Goal: Task Accomplishment & Management: Use online tool/utility

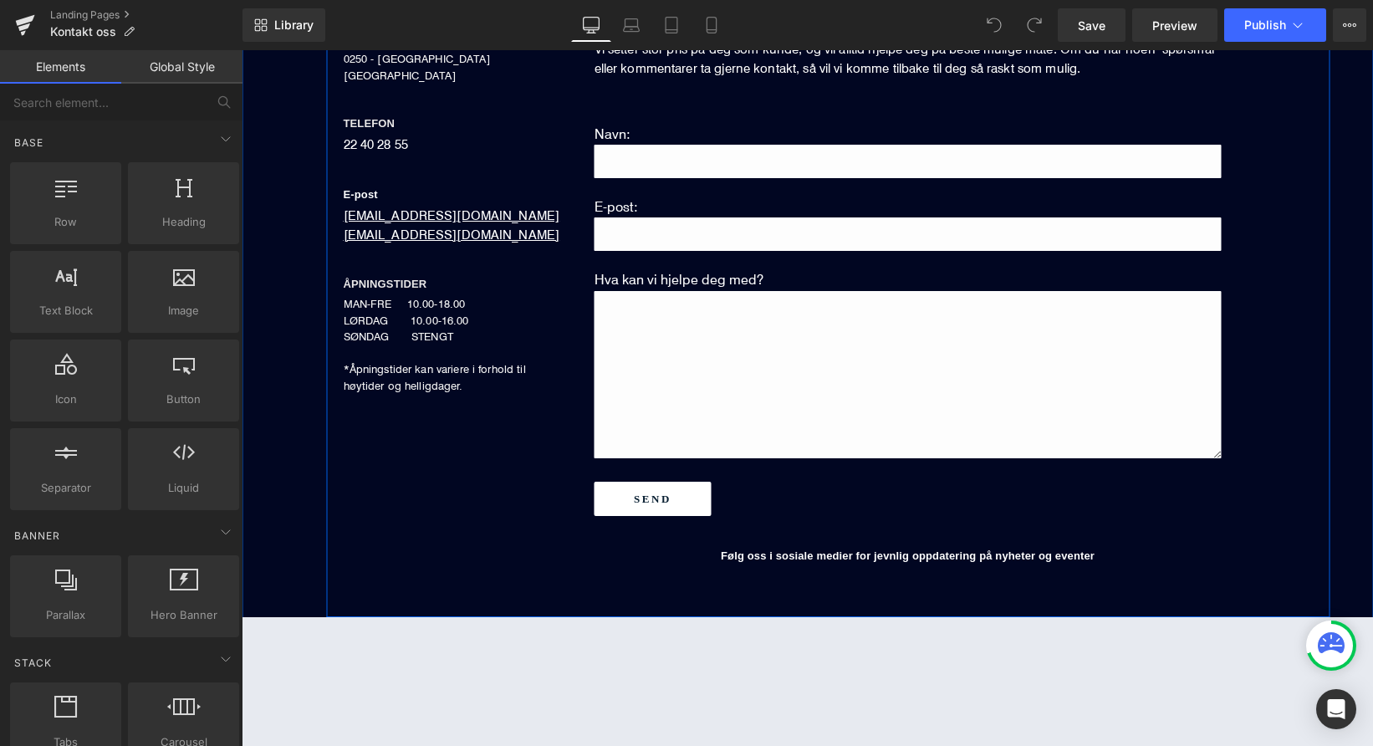
scroll to position [799, 0]
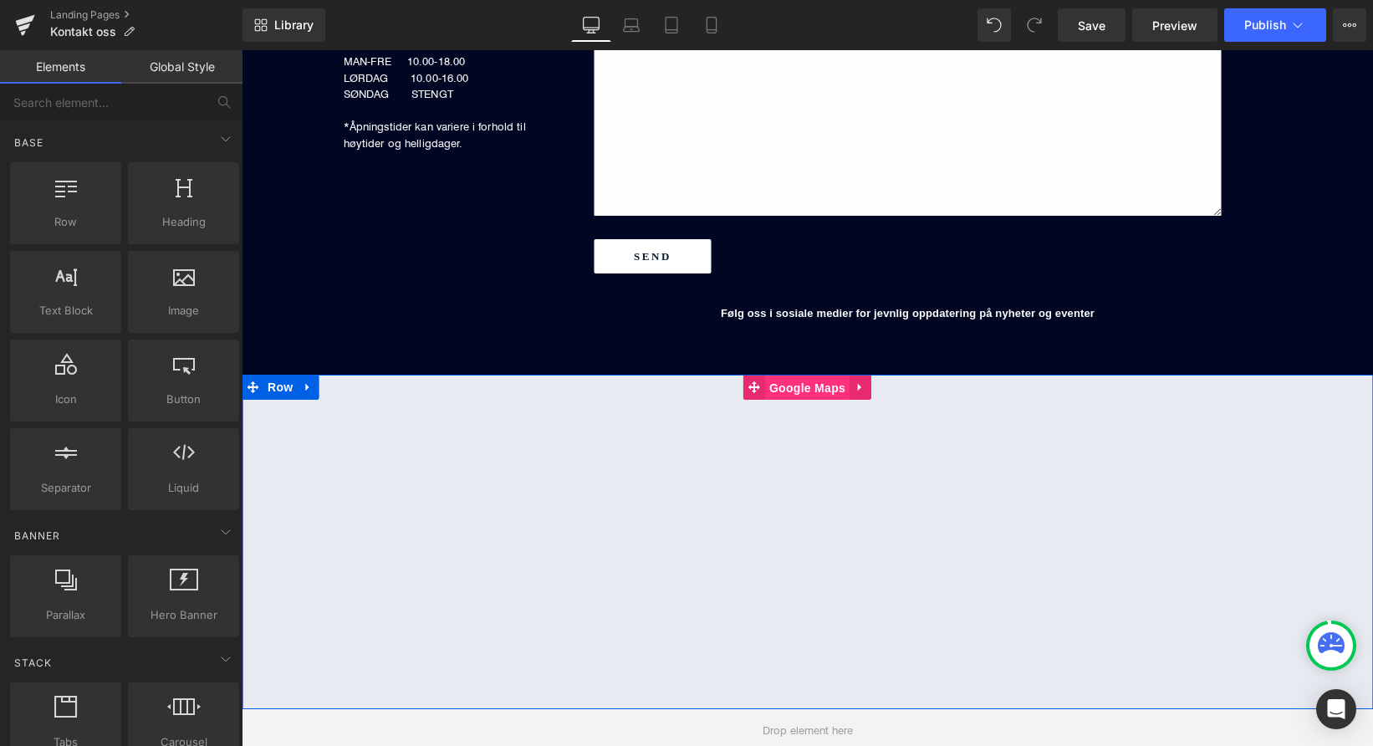
click at [800, 387] on span "Google Maps" at bounding box center [807, 388] width 84 height 25
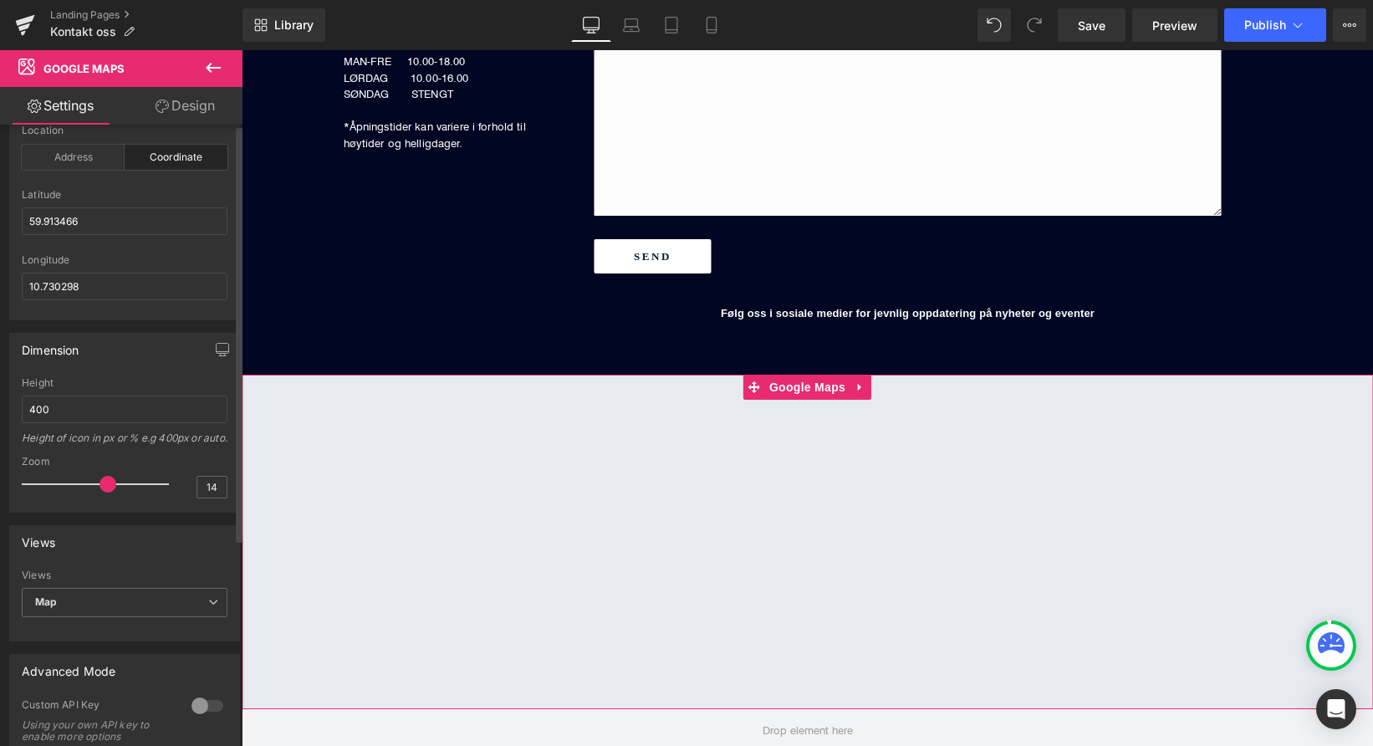
scroll to position [0, 0]
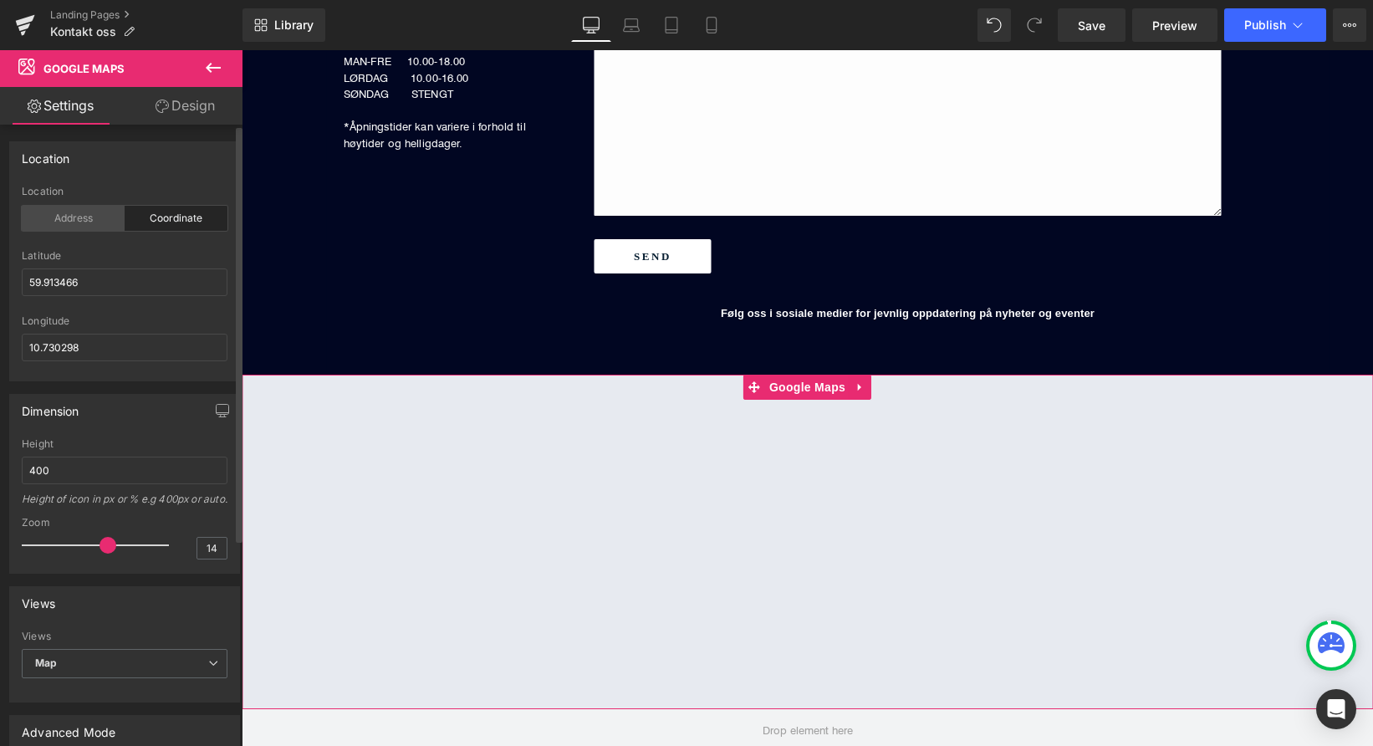
click at [91, 218] on div "Address" at bounding box center [73, 218] width 103 height 25
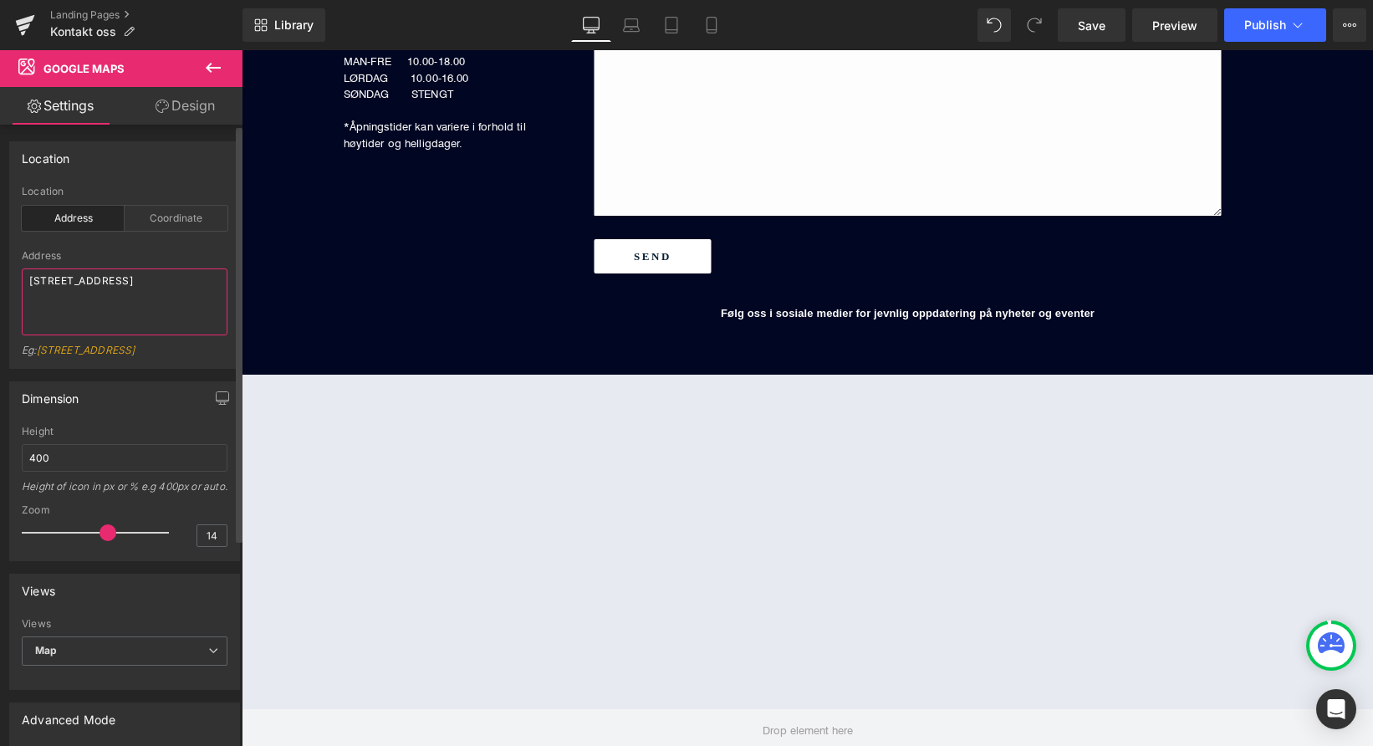
click at [90, 299] on textarea "[STREET_ADDRESS]" at bounding box center [125, 301] width 206 height 67
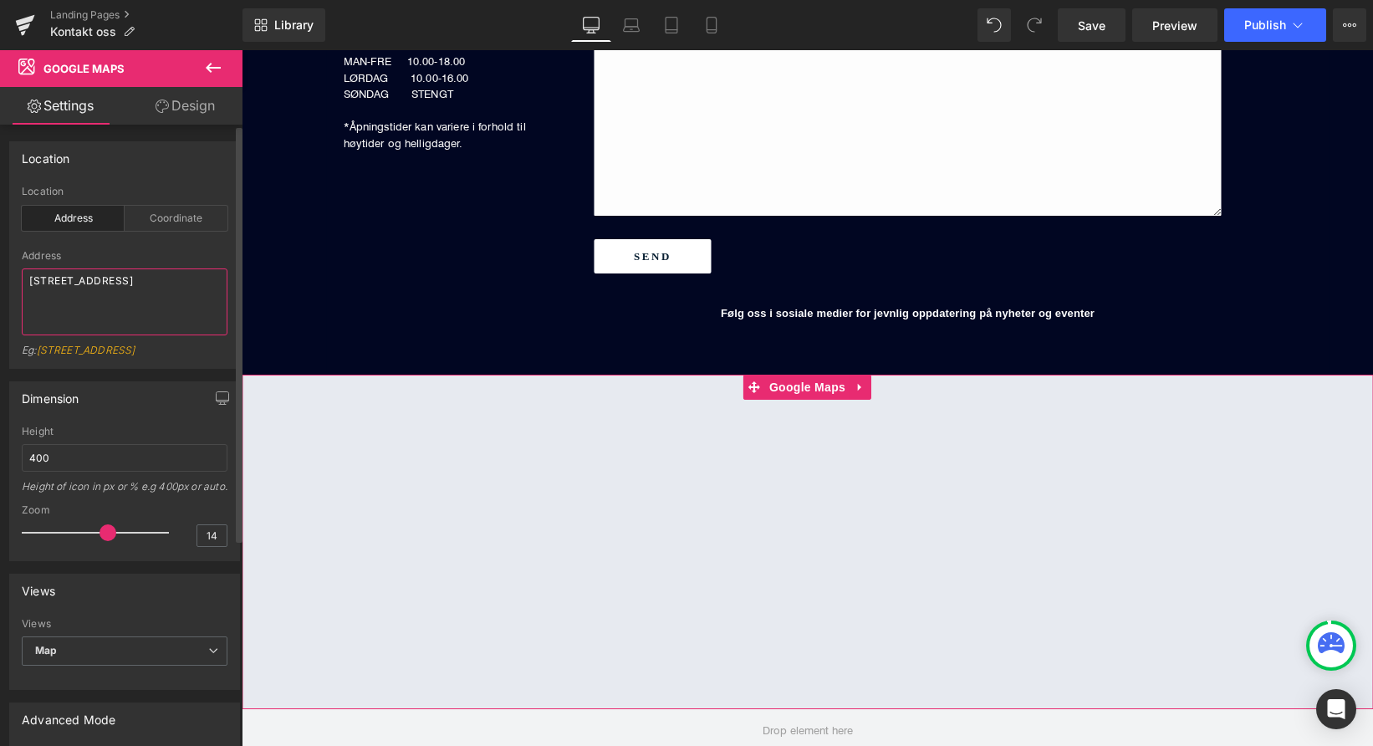
type textarea "[STREET_ADDRESS]"
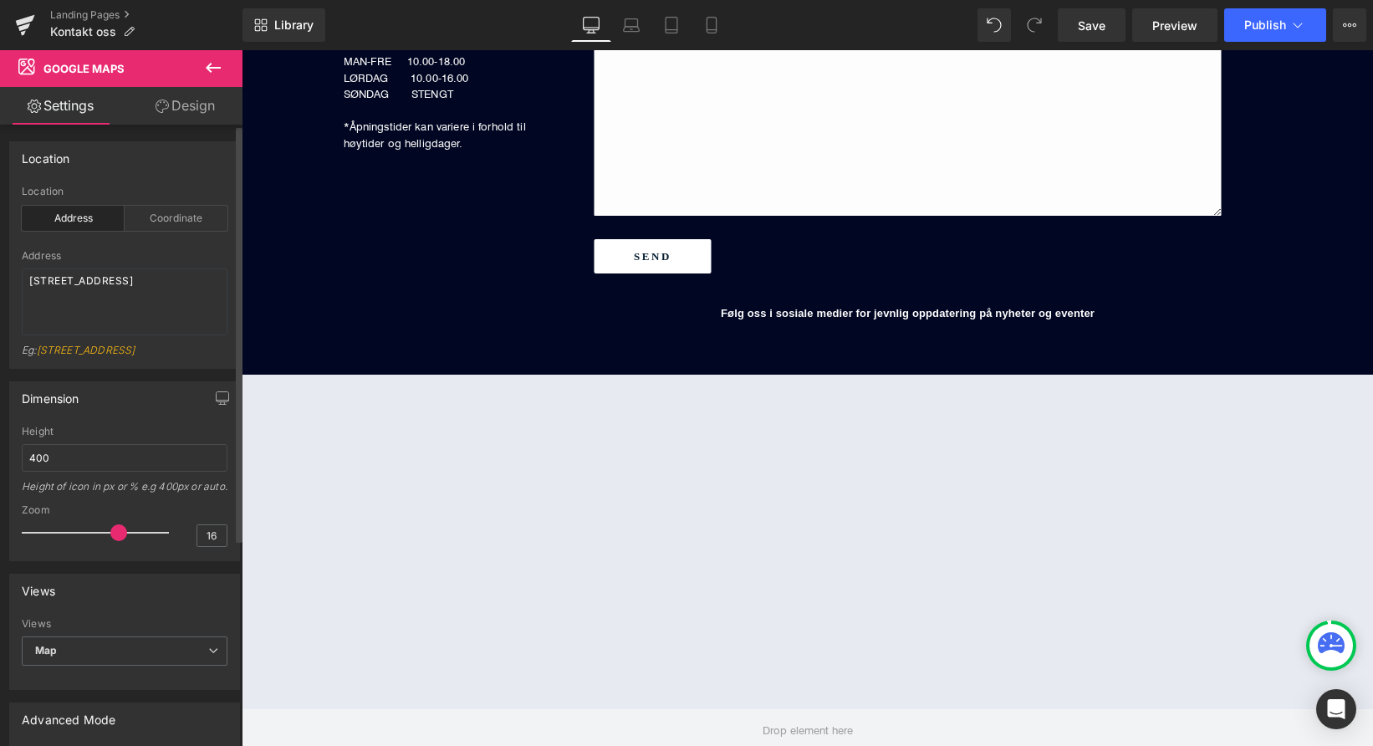
type input "15"
click at [110, 541] on span at bounding box center [113, 532] width 17 height 17
click at [1352, 18] on icon at bounding box center [1349, 24] width 13 height 13
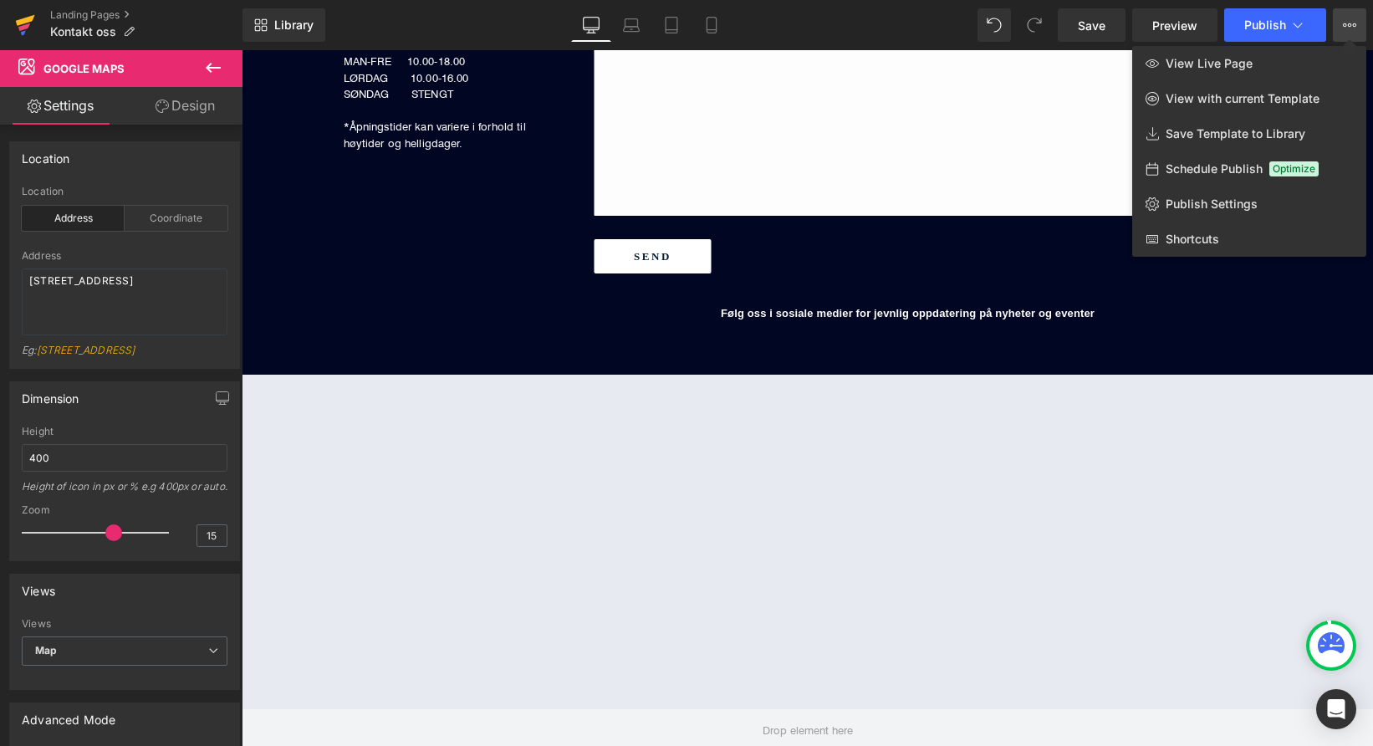
click at [17, 24] on icon at bounding box center [25, 25] width 20 height 42
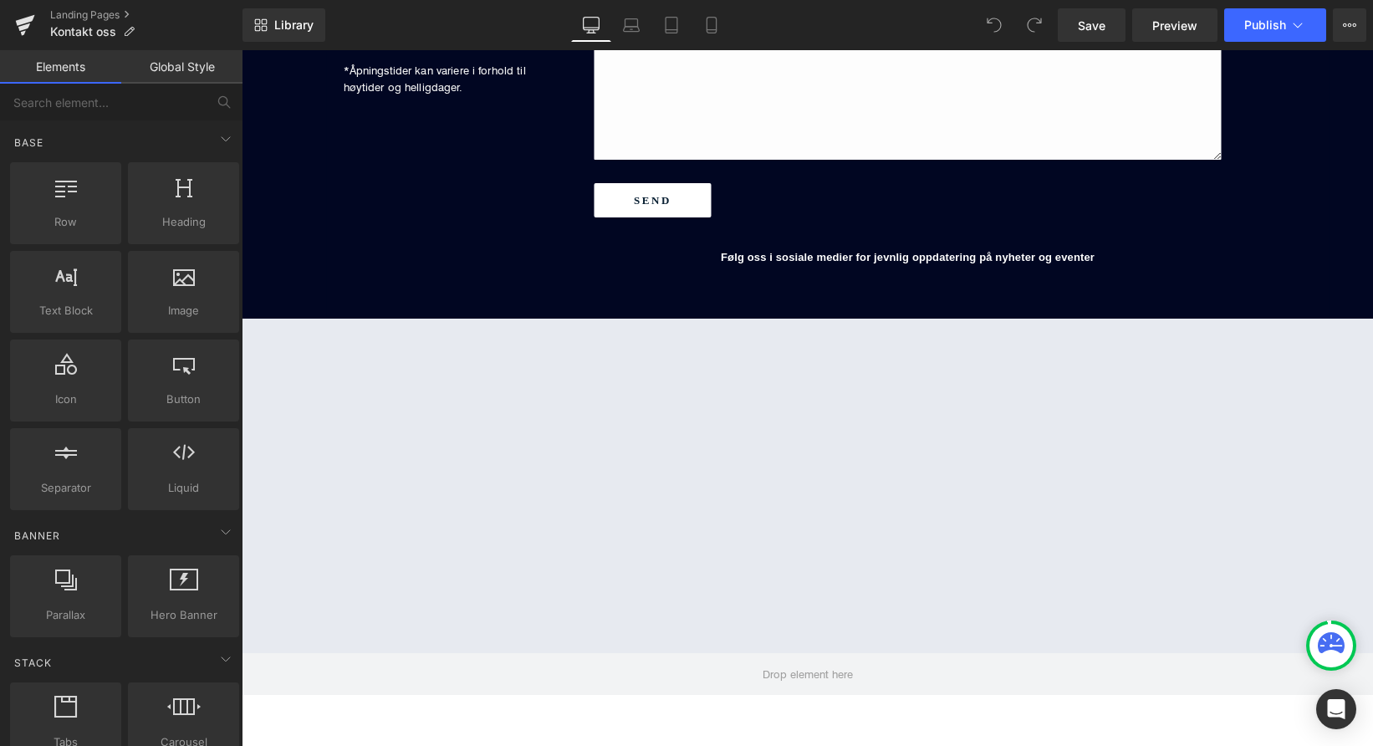
scroll to position [866, 0]
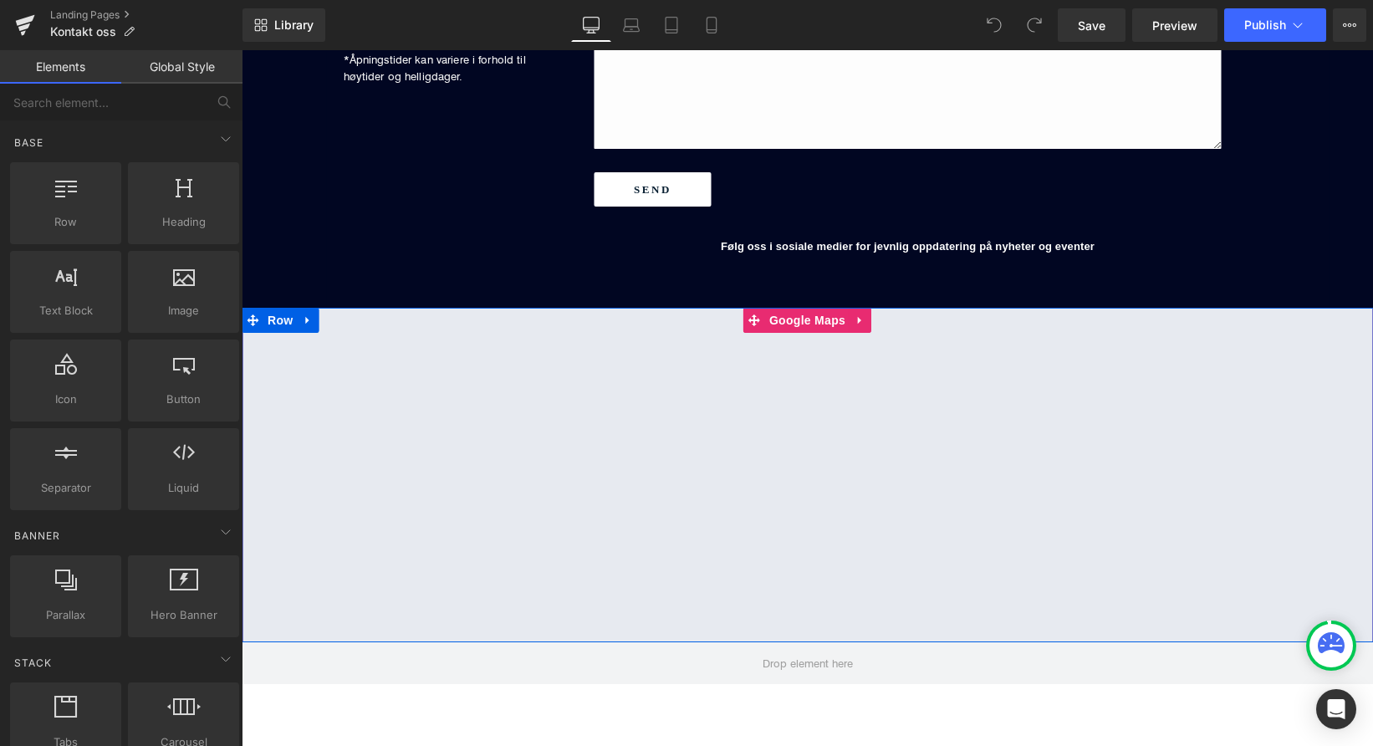
click at [345, 460] on div at bounding box center [808, 475] width 1132 height 335
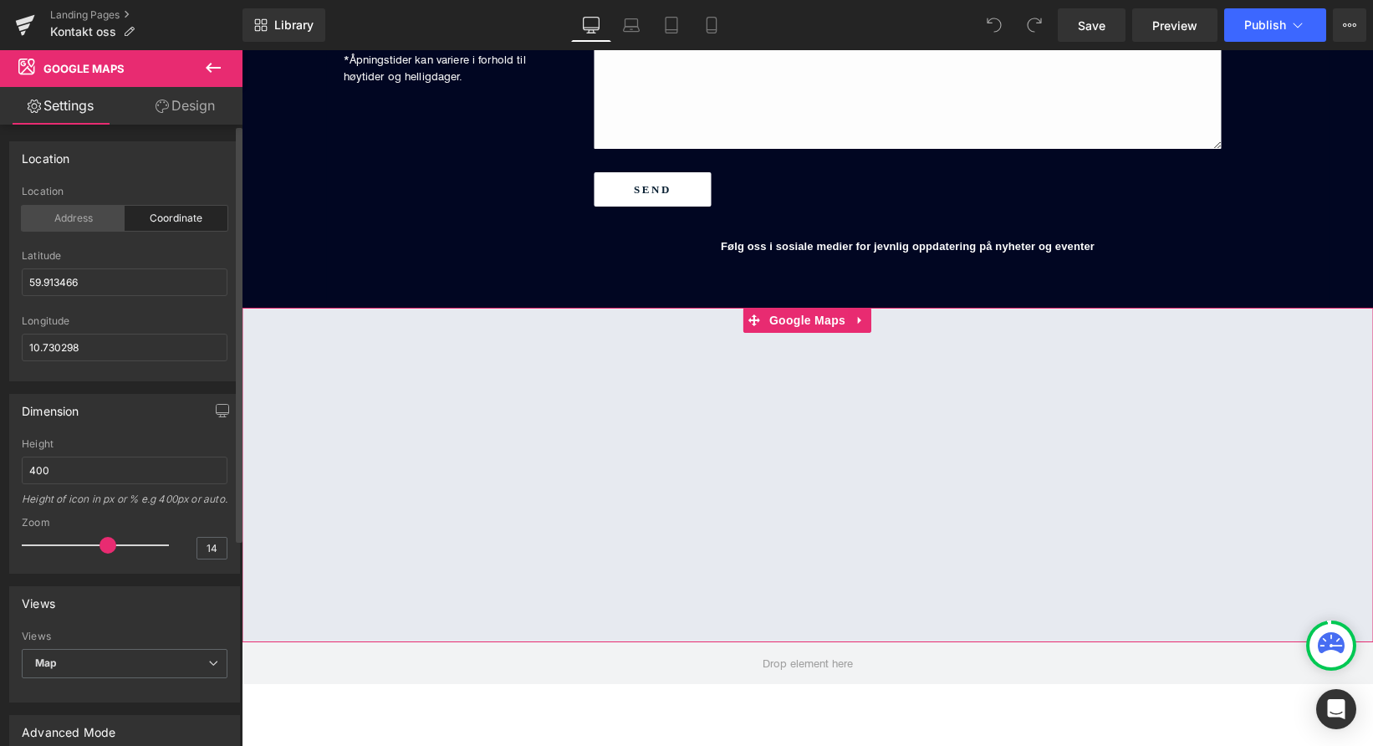
click at [90, 226] on div "Address" at bounding box center [73, 218] width 103 height 25
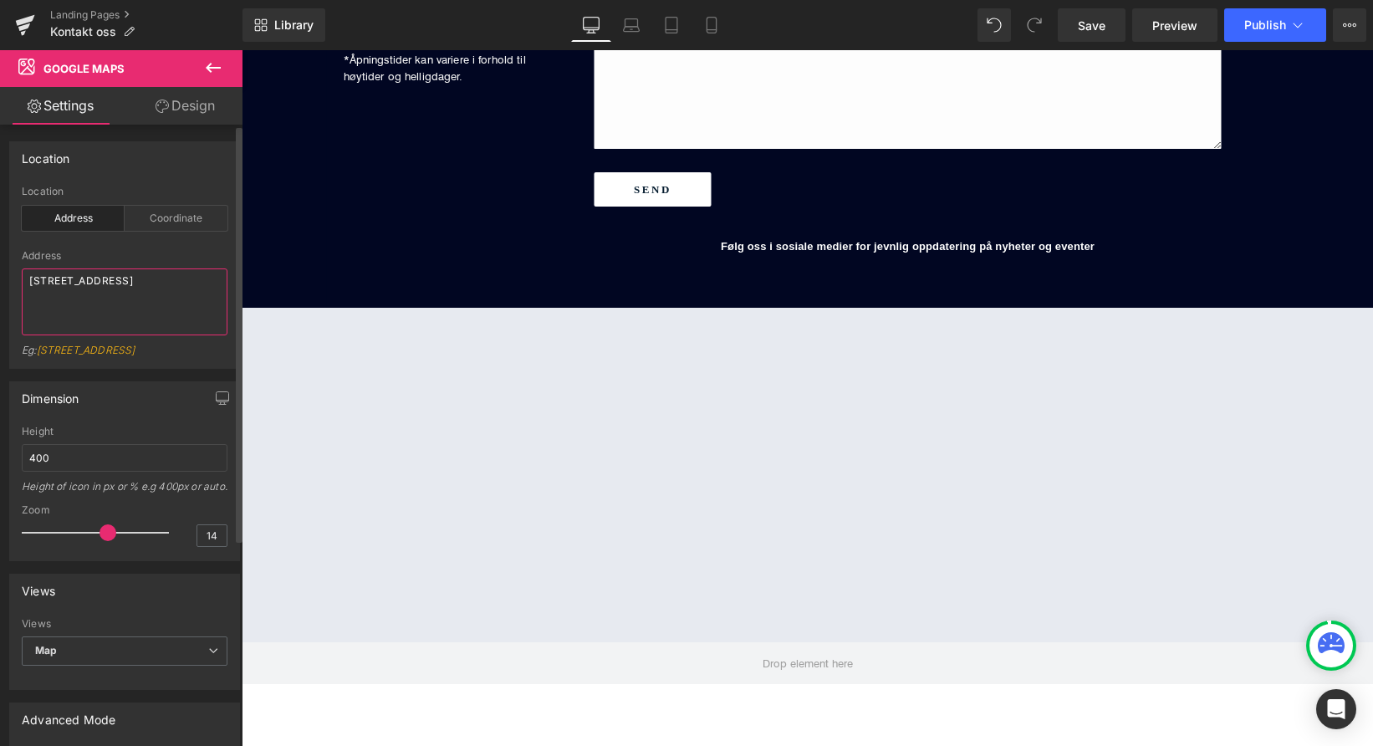
drag, startPoint x: 186, startPoint y: 284, endPoint x: 187, endPoint y: 293, distance: 9.2
click at [186, 284] on textarea "Dronning Mauds gate 1 0250 oslo" at bounding box center [125, 301] width 206 height 67
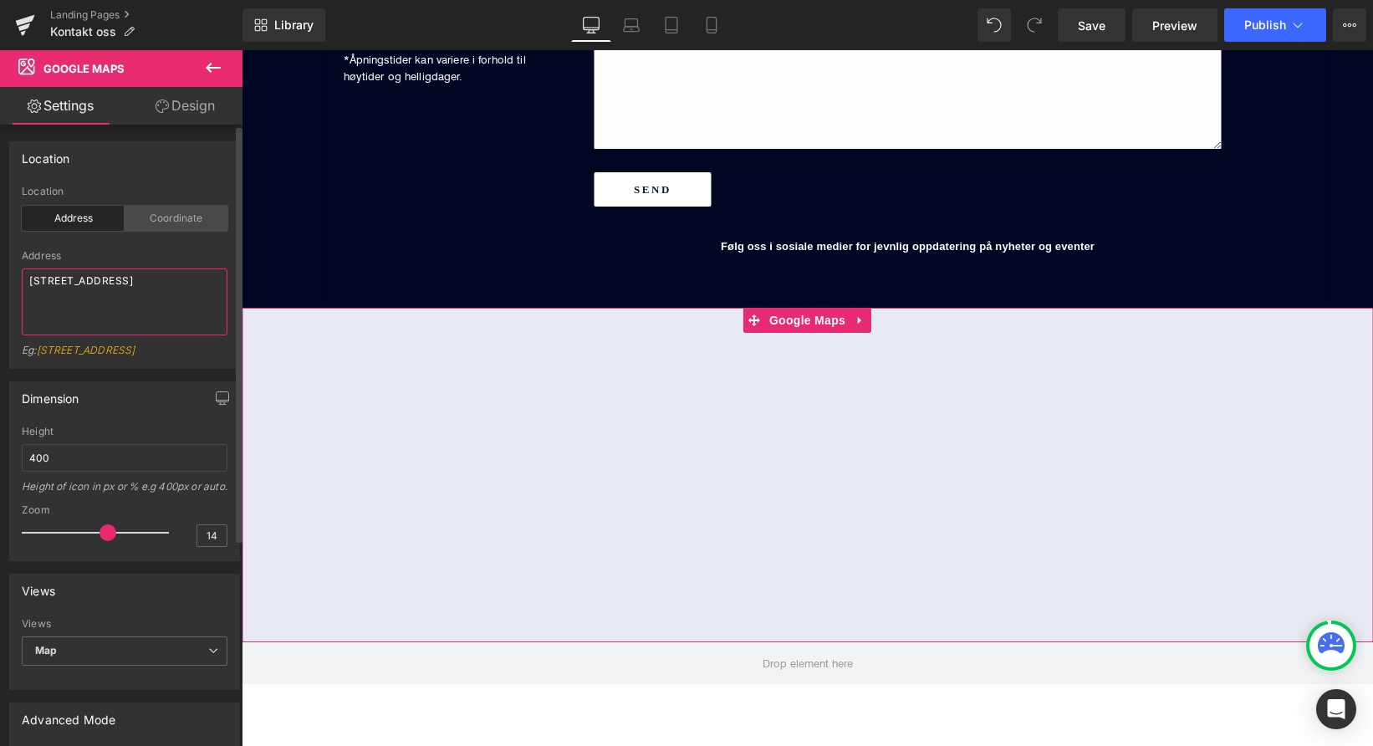
type textarea "Dronning Mauds gate 1 0250 Oslo"
click at [197, 219] on div "Coordinate" at bounding box center [176, 218] width 103 height 25
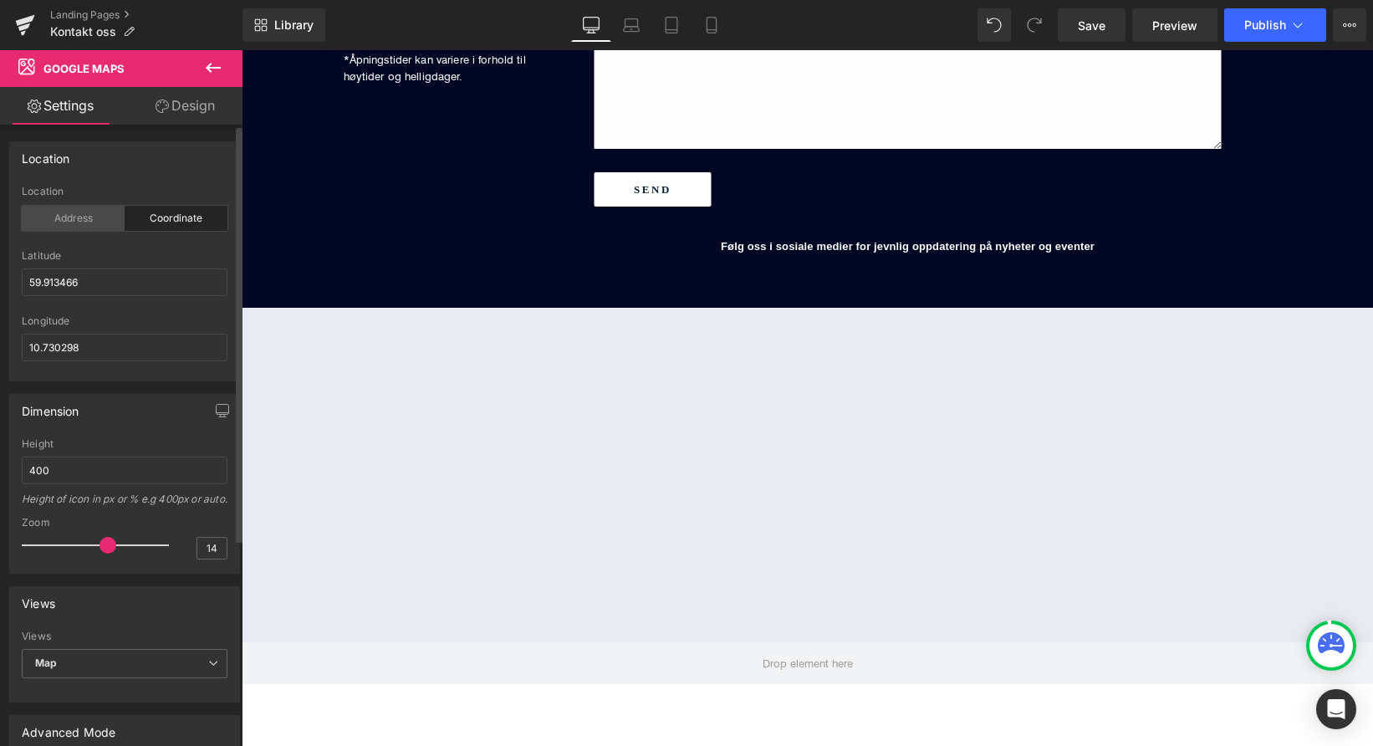
click at [86, 220] on div "Address" at bounding box center [73, 218] width 103 height 25
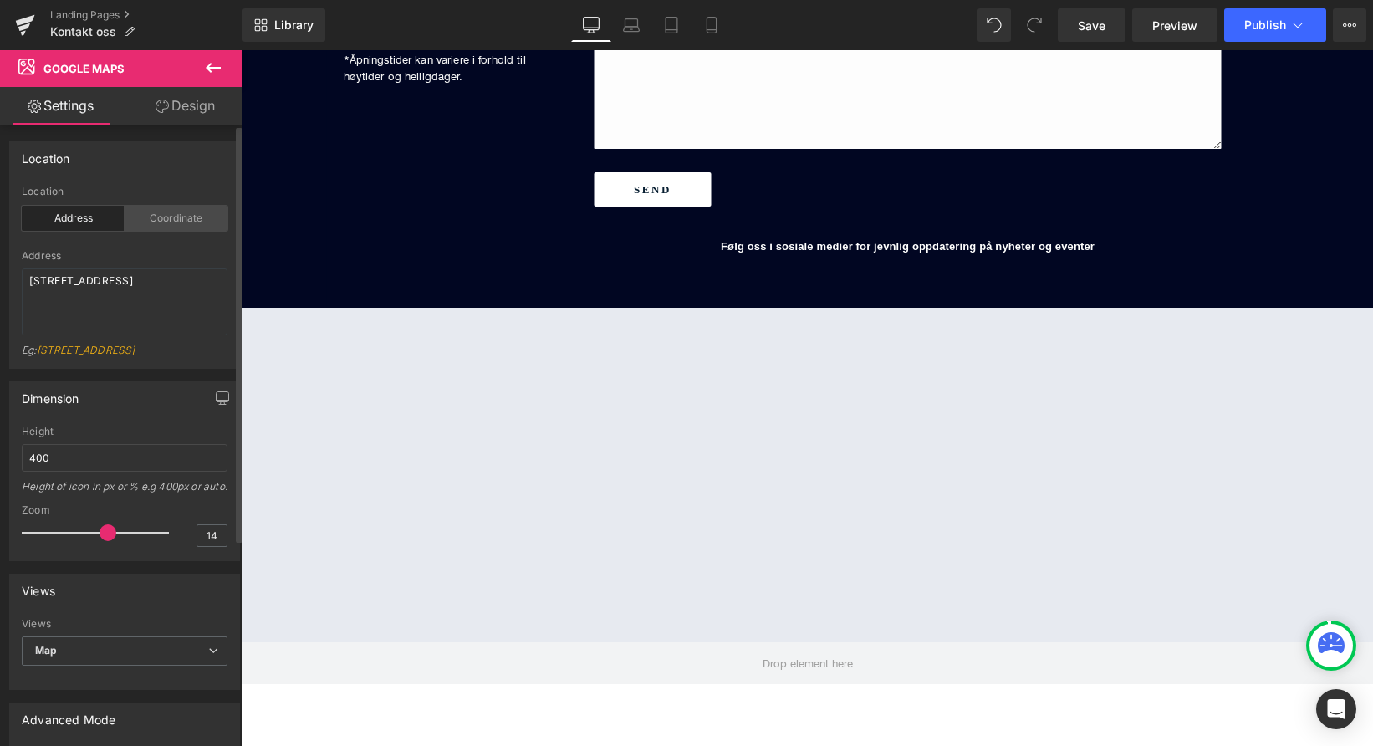
click at [144, 222] on div "Coordinate" at bounding box center [176, 218] width 103 height 25
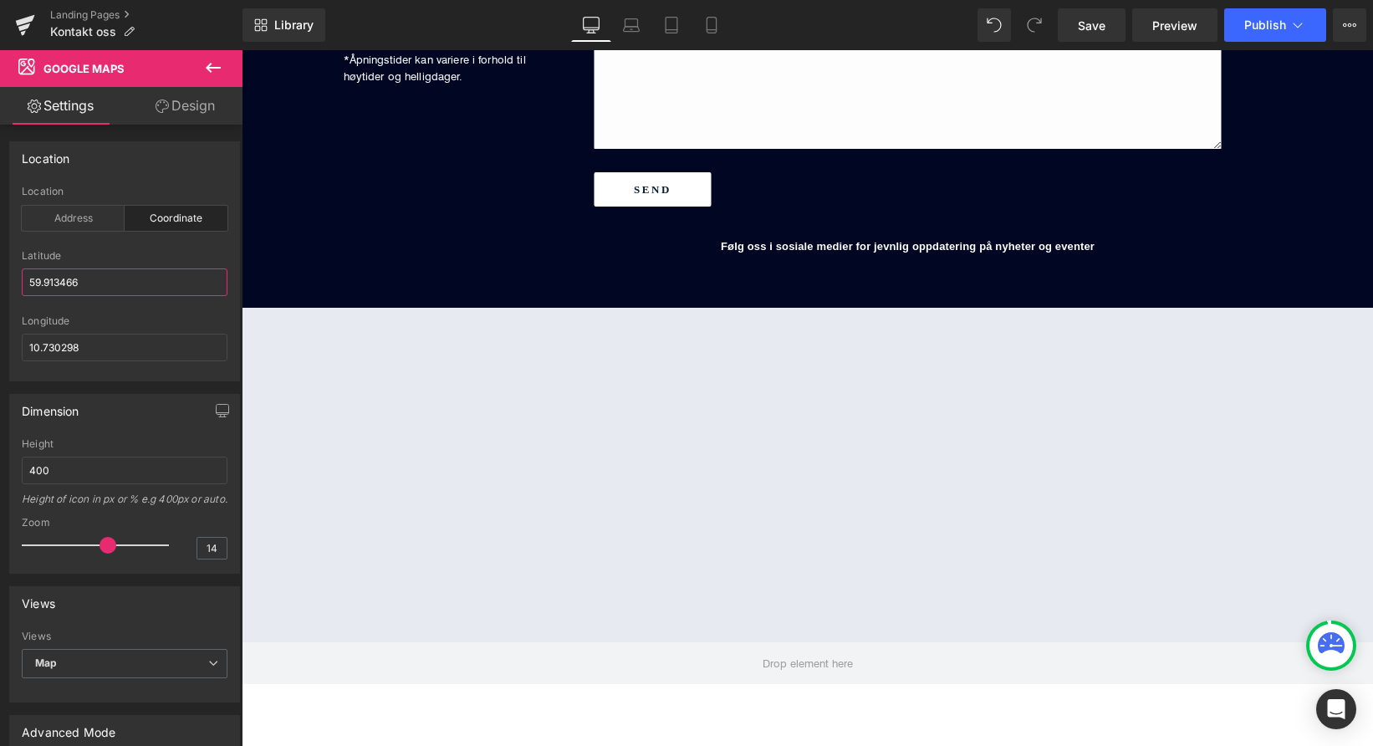
drag, startPoint x: 115, startPoint y: 287, endPoint x: -19, endPoint y: 272, distance: 134.7
click at [0, 272] on html "You are previewing how the will restyle your page. You can not edit Elements in…" at bounding box center [686, 373] width 1373 height 746
drag, startPoint x: 110, startPoint y: 349, endPoint x: -1, endPoint y: 338, distance: 110.9
click at [0, 338] on html "You are previewing how the will restyle your page. You can not edit Elements in…" at bounding box center [686, 373] width 1373 height 746
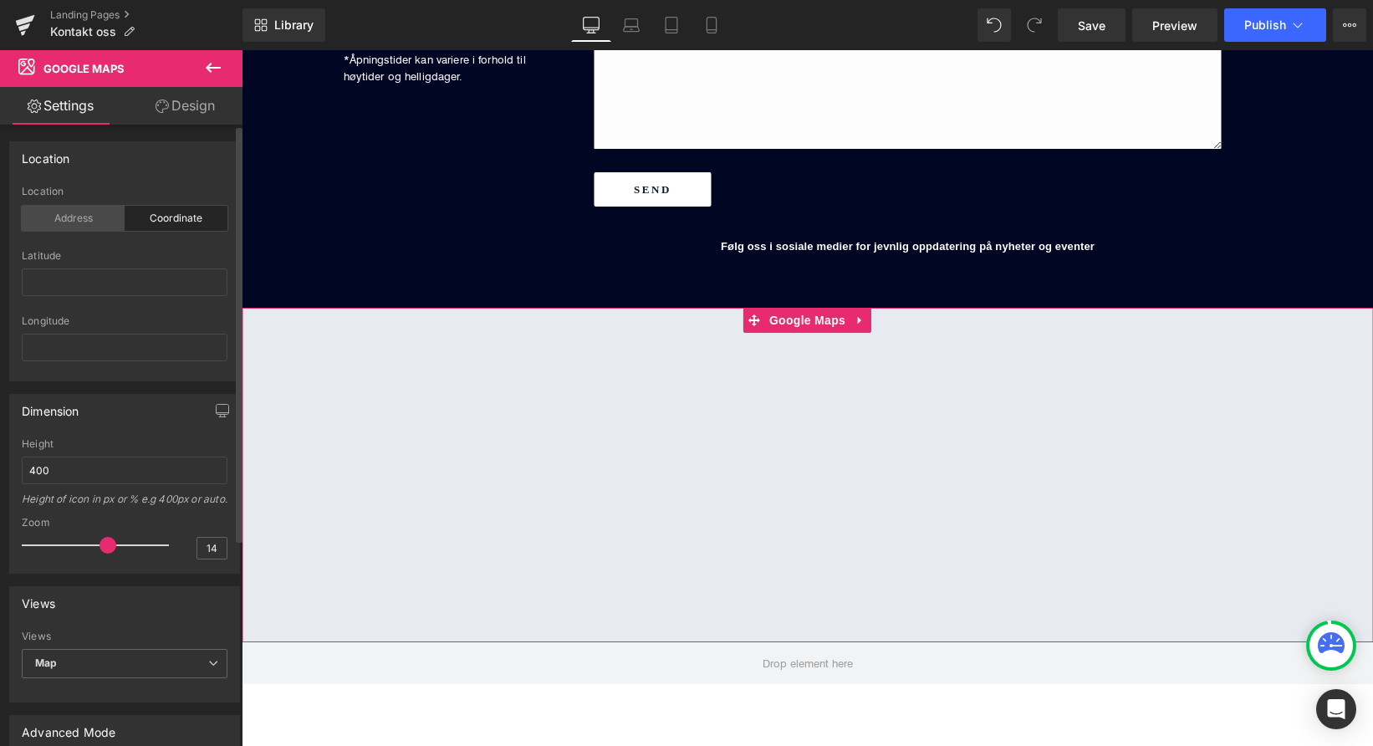
click at [74, 217] on div "Address" at bounding box center [73, 218] width 103 height 25
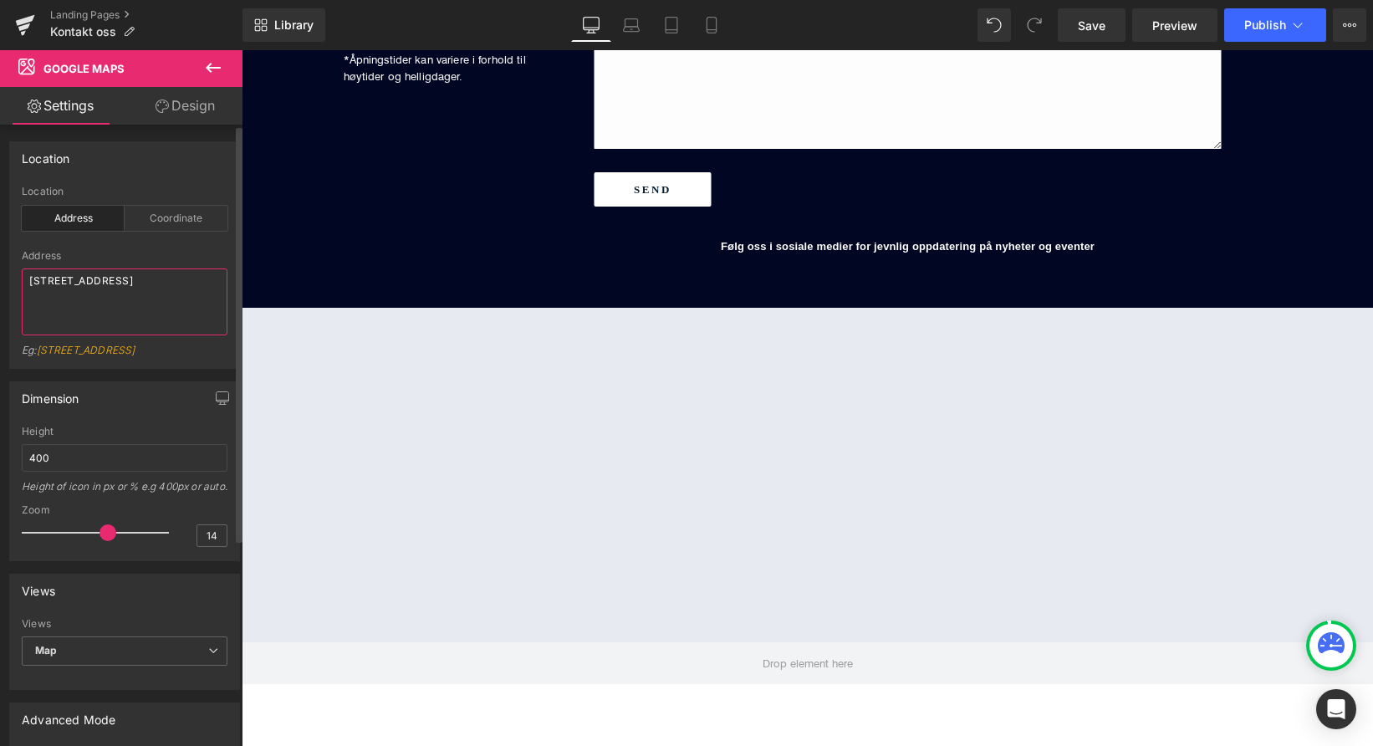
click at [130, 286] on textarea "Dronning Mauds gate 1 0250 Oslo" at bounding box center [125, 301] width 206 height 67
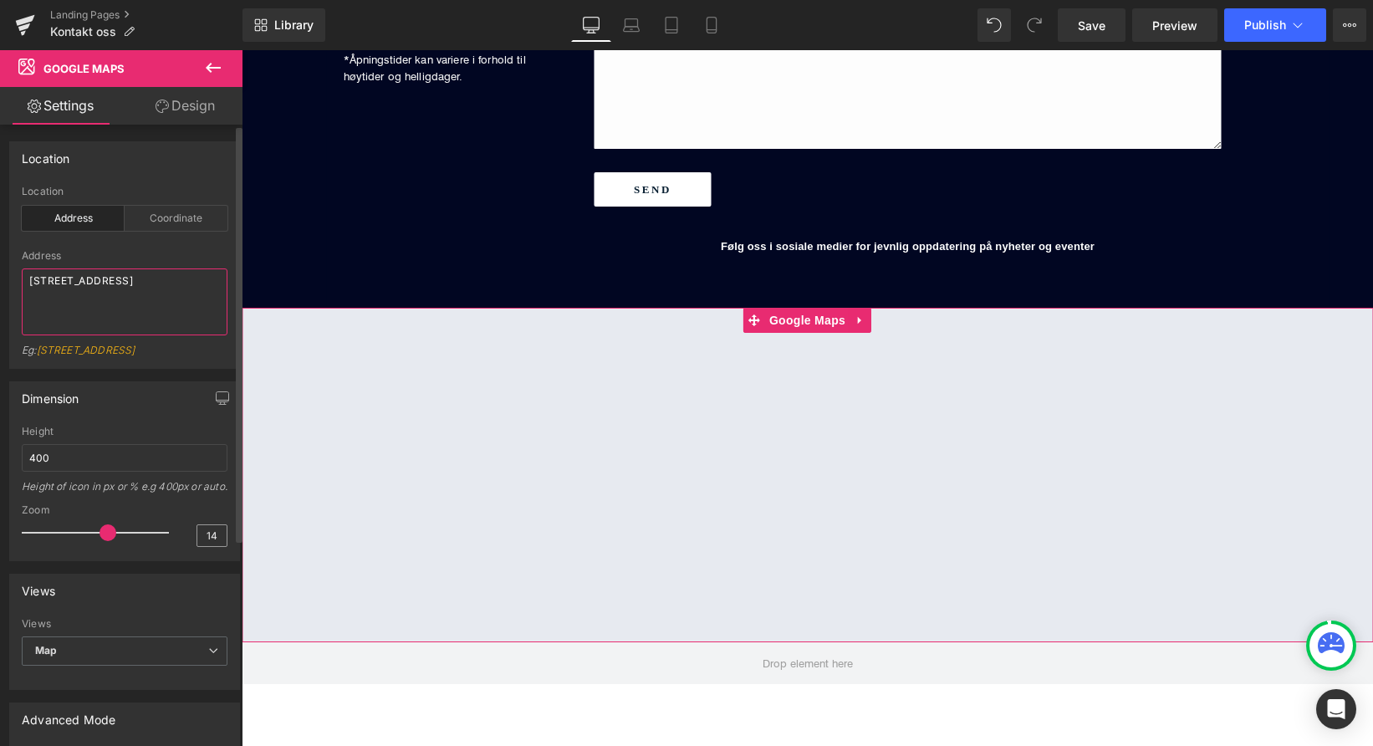
type textarea "Dronning Mauds gate 1, 0250 Oslo"
click at [207, 546] on input "14" at bounding box center [211, 535] width 29 height 21
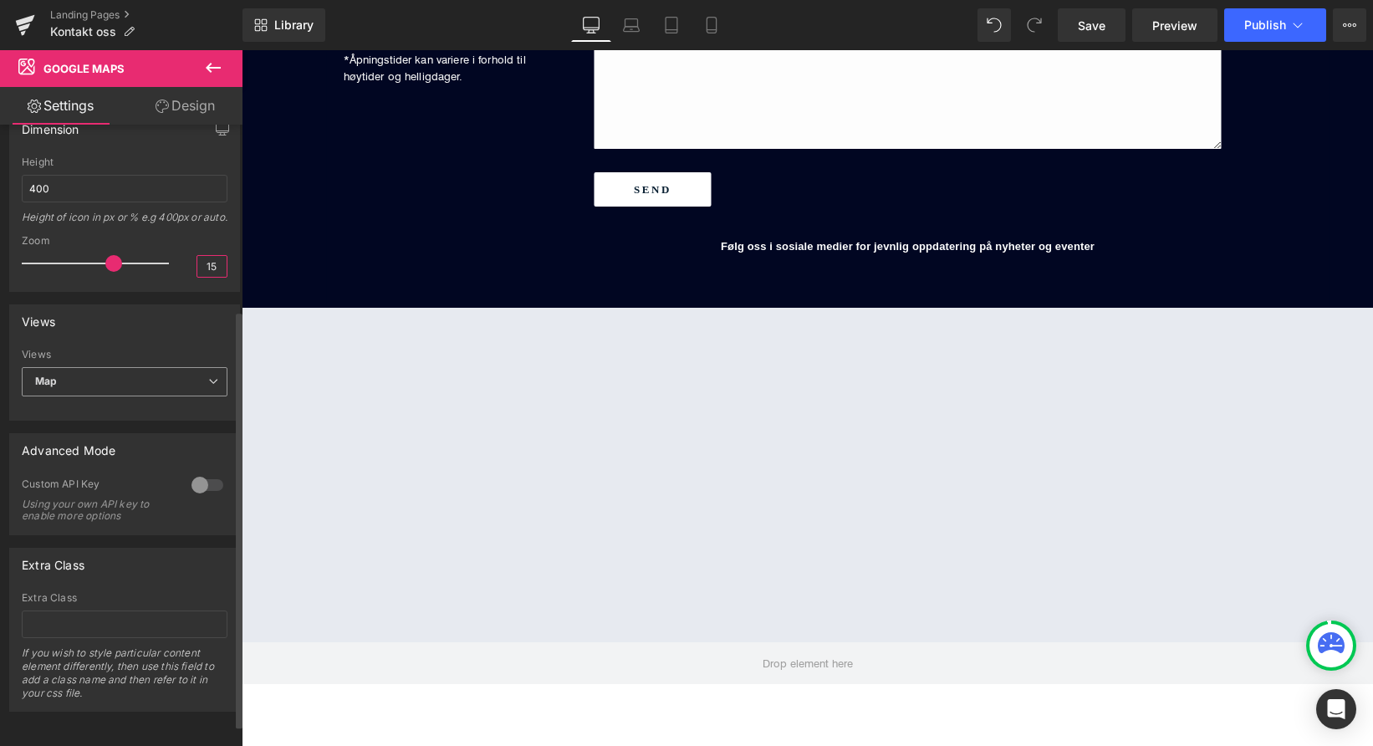
scroll to position [277, 0]
type input "15"
click at [90, 393] on span "Map" at bounding box center [125, 381] width 206 height 29
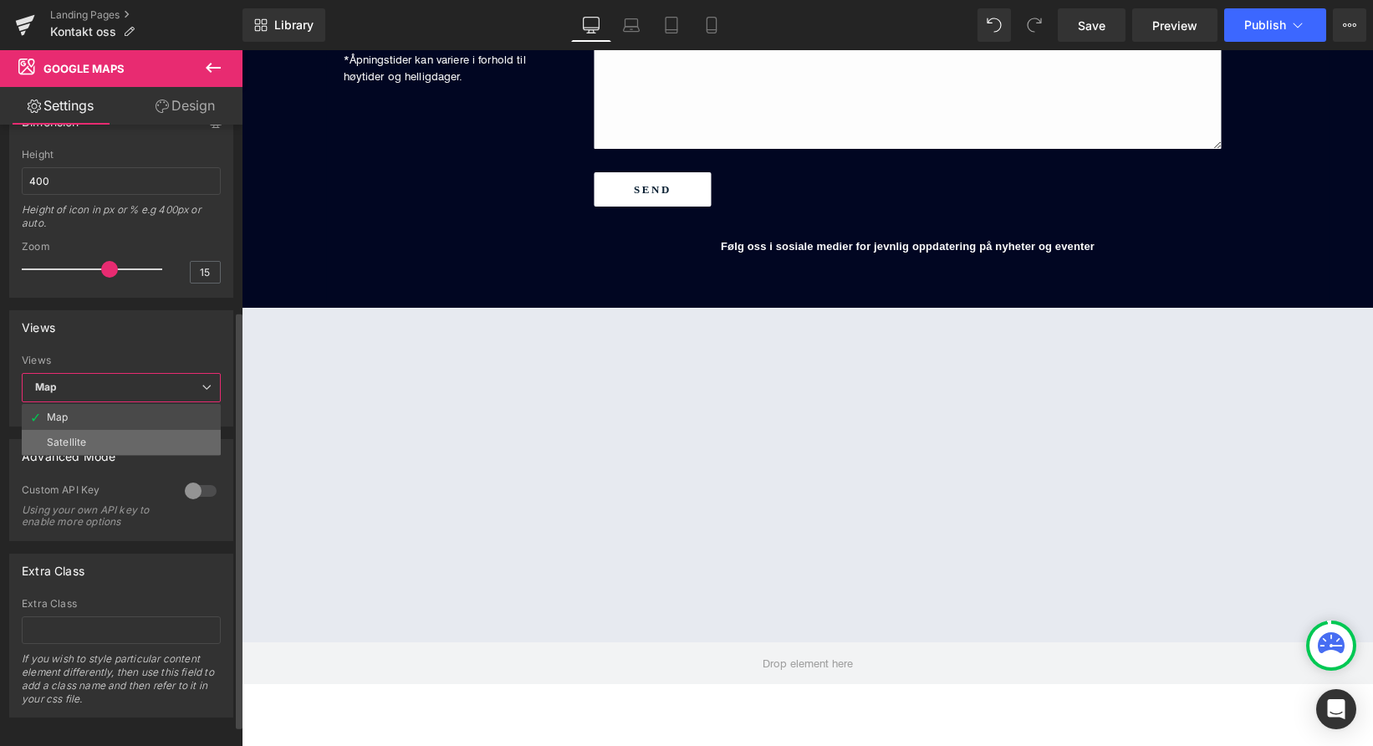
click at [84, 447] on li "Satellite" at bounding box center [121, 442] width 199 height 25
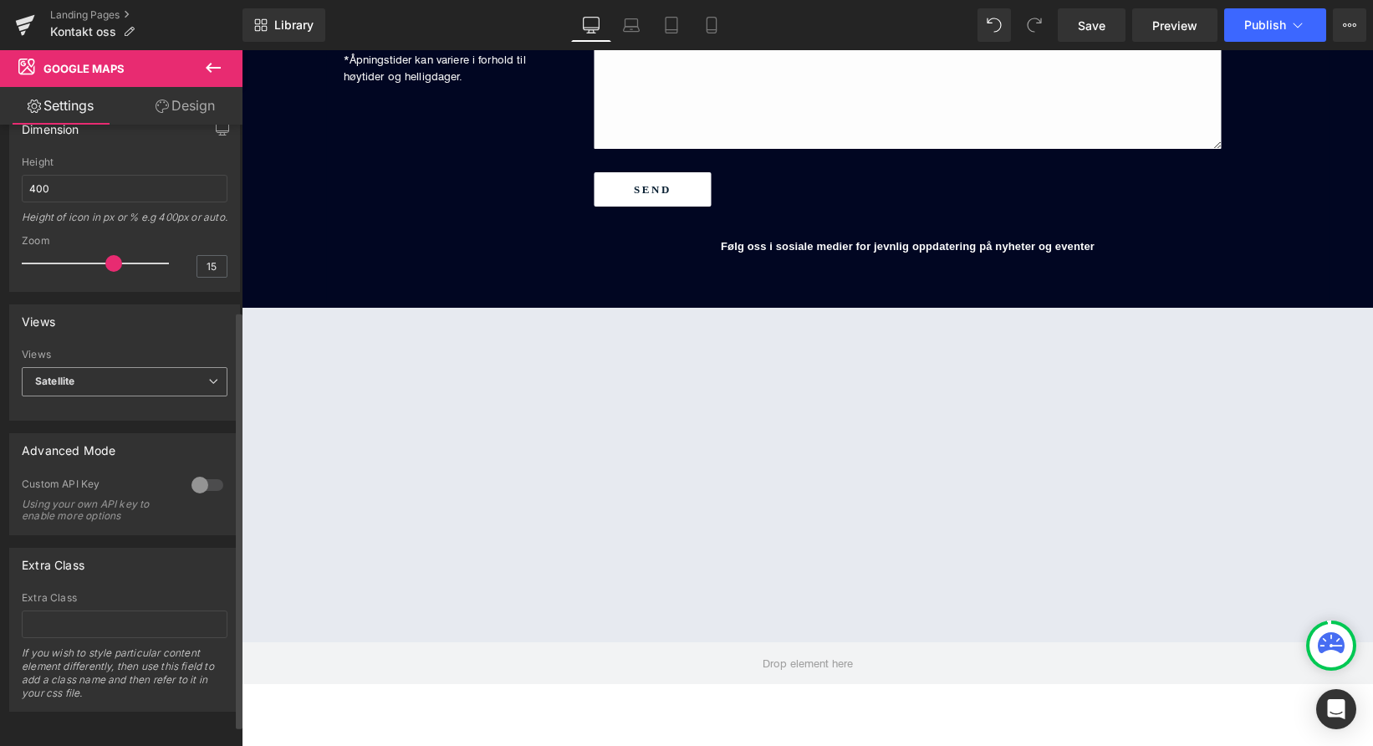
click at [87, 394] on span "Satellite" at bounding box center [125, 381] width 206 height 29
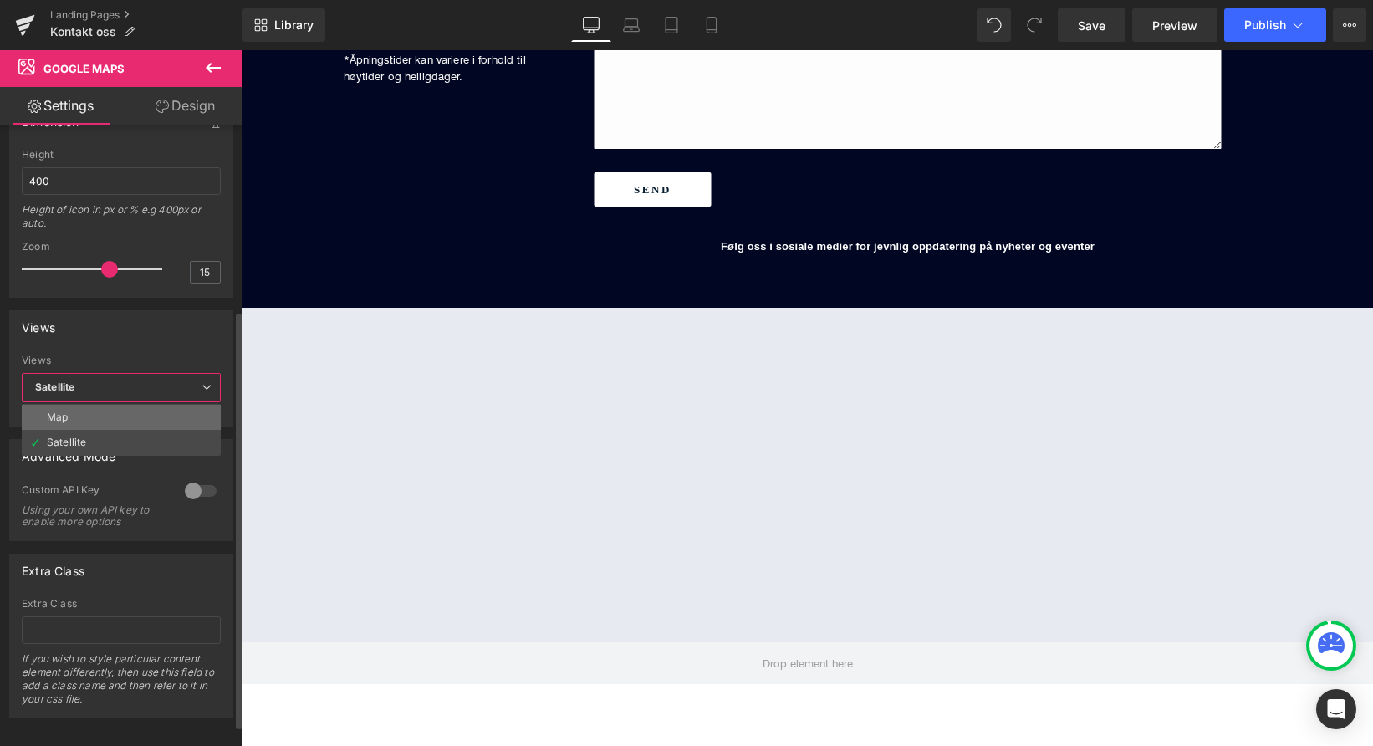
click at [82, 422] on li "Map" at bounding box center [121, 417] width 199 height 25
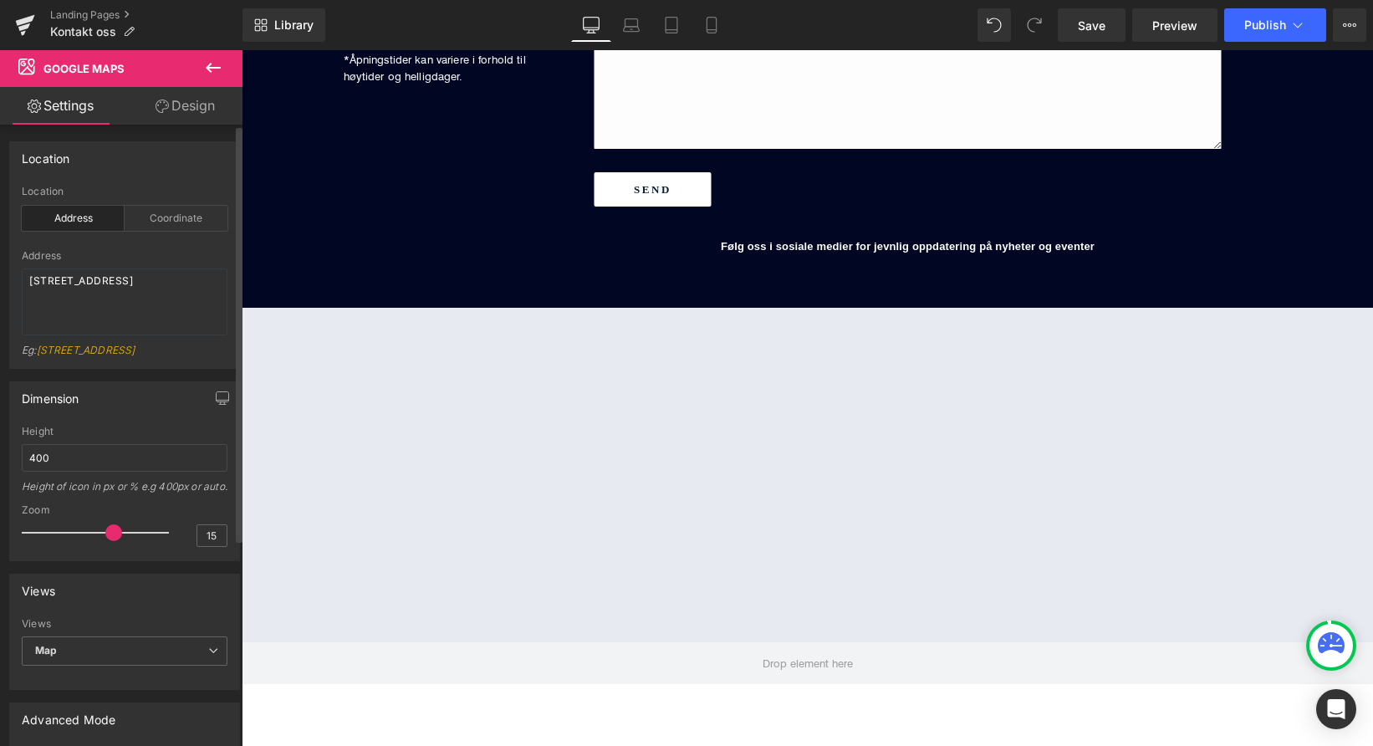
scroll to position [0, 0]
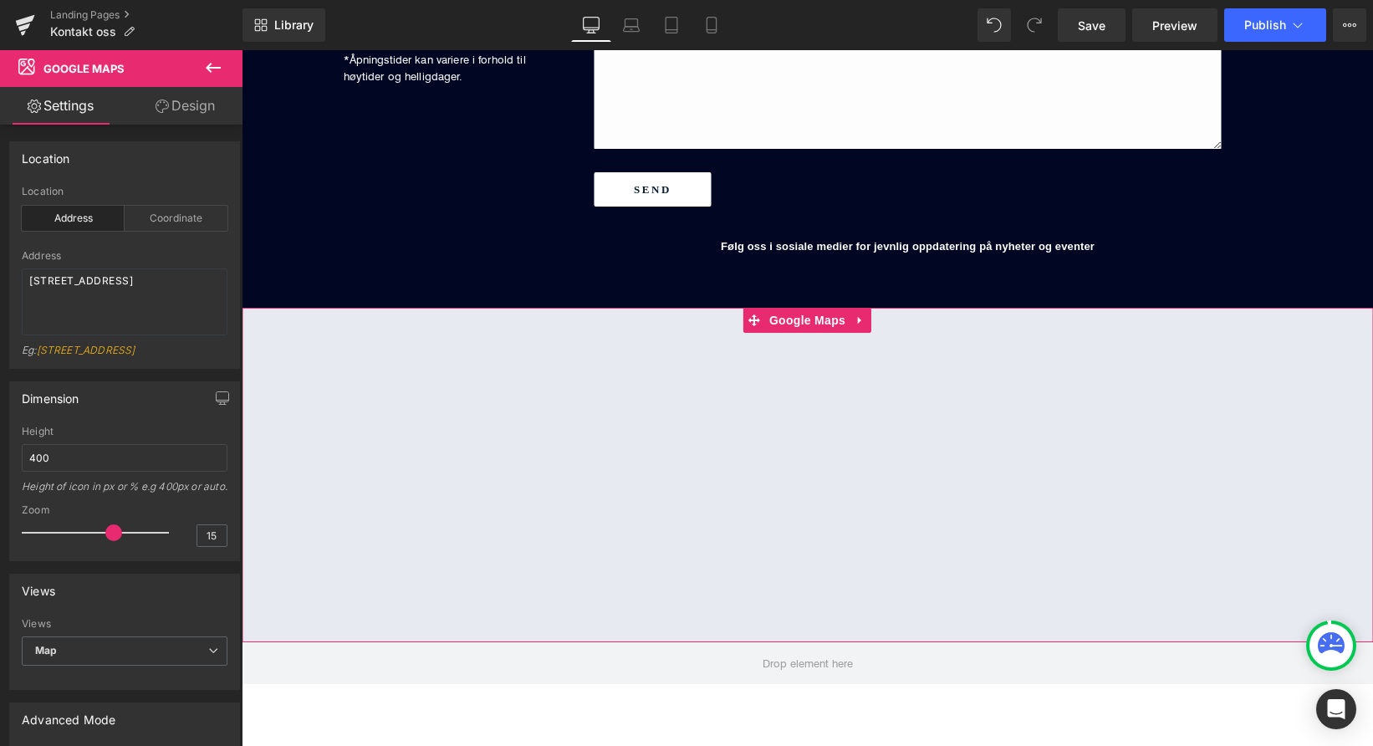
click at [174, 110] on link "Design" at bounding box center [185, 106] width 121 height 38
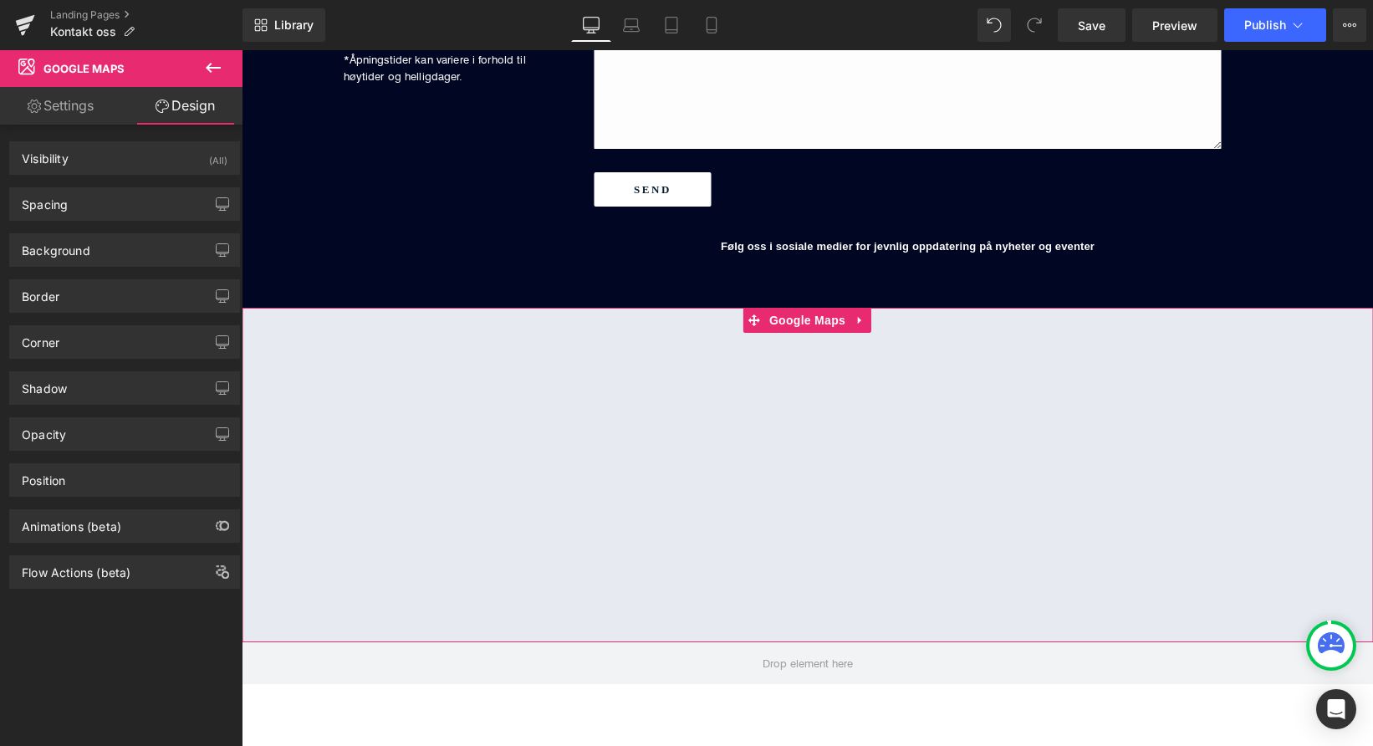
click at [99, 113] on link "Settings" at bounding box center [60, 106] width 121 height 38
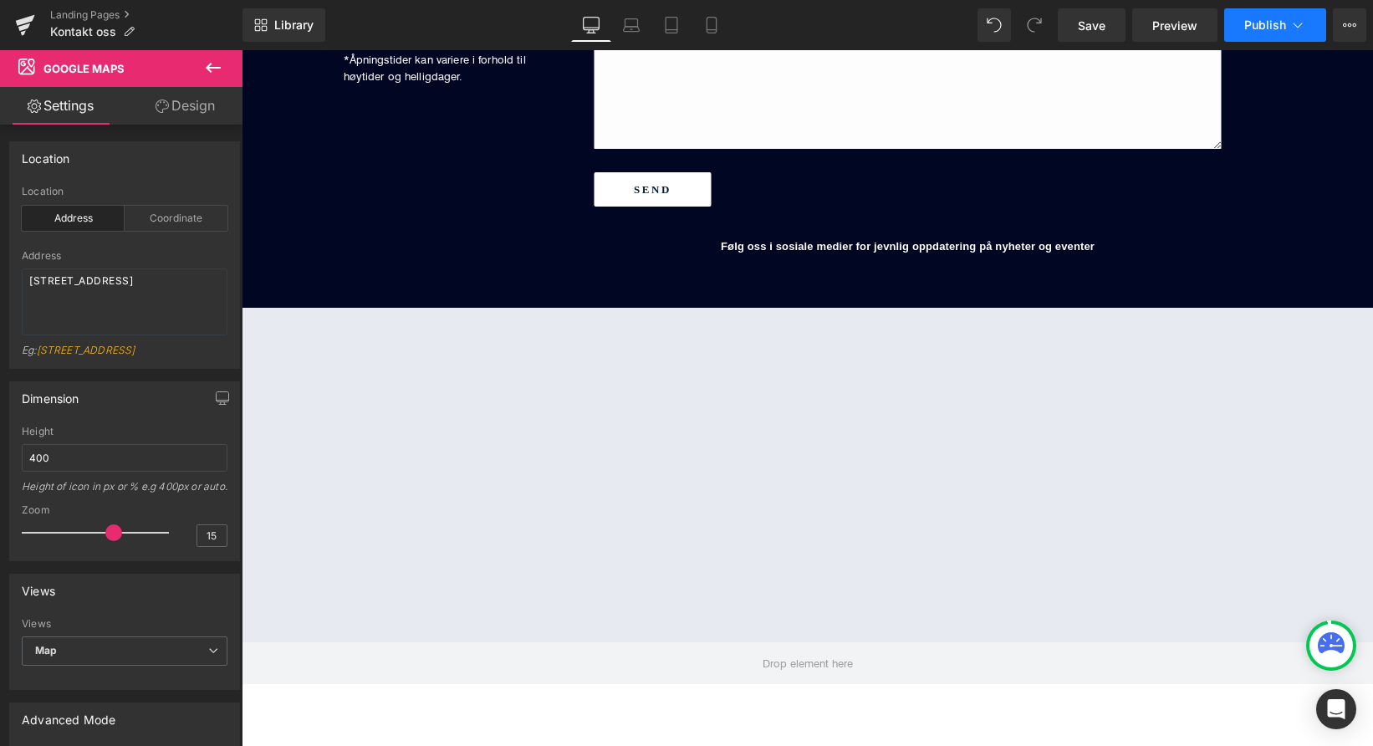
click at [1270, 24] on span "Publish" at bounding box center [1266, 24] width 42 height 13
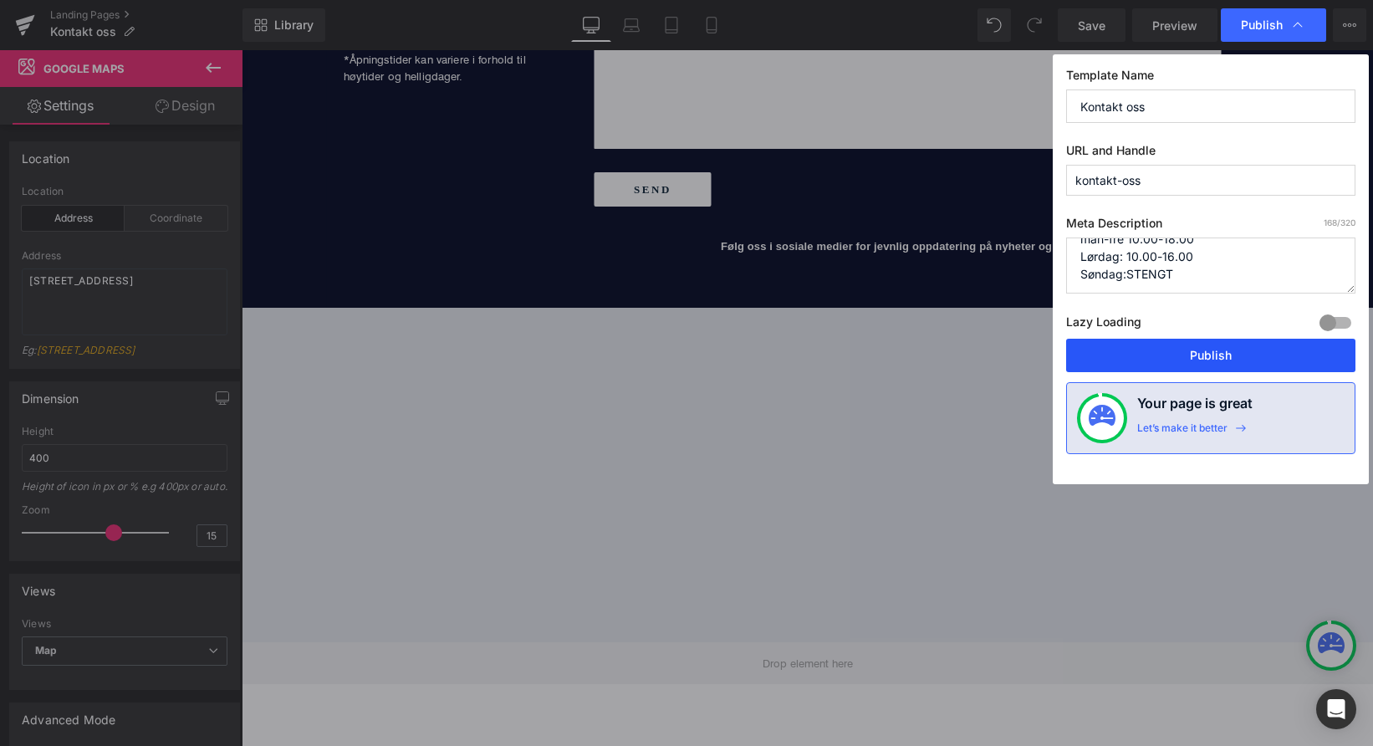
scroll to position [105, 0]
click at [1168, 353] on button "Publish" at bounding box center [1210, 355] width 289 height 33
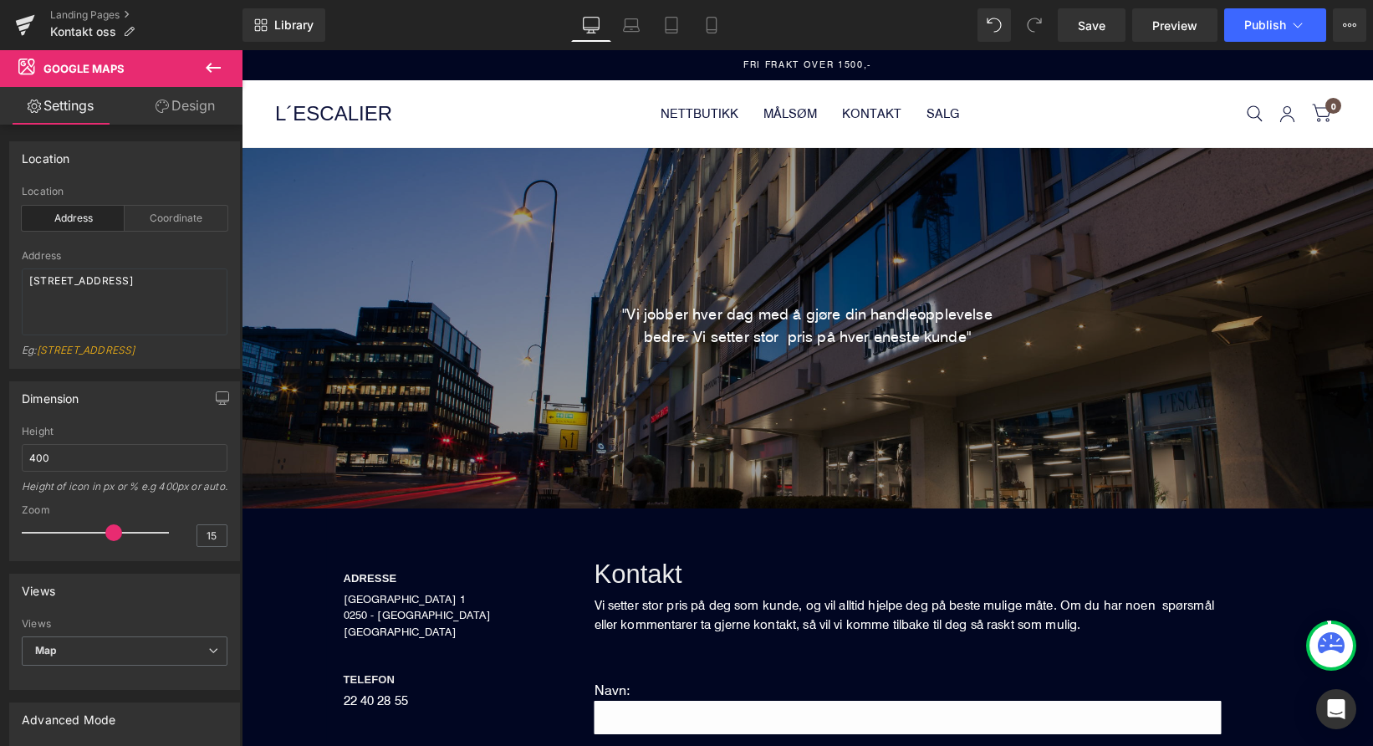
scroll to position [294, 0]
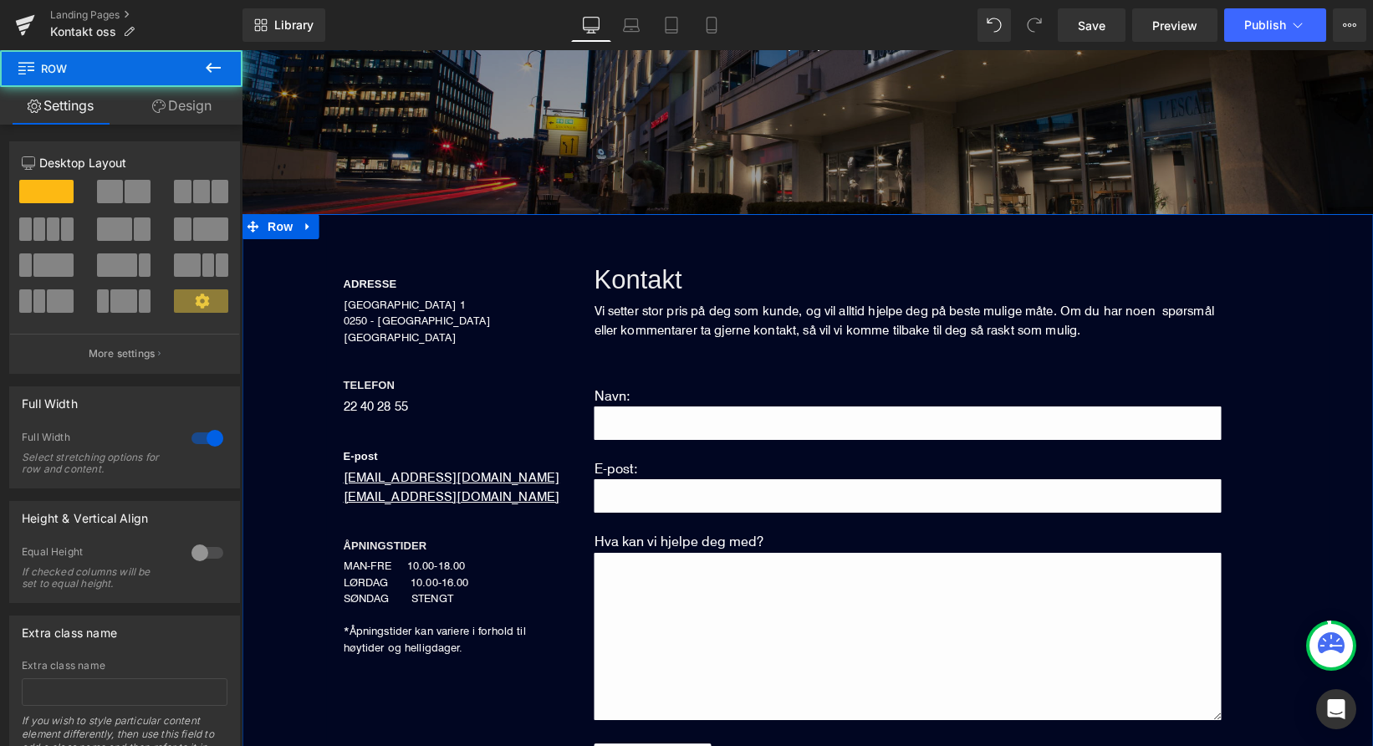
click at [284, 423] on div "ADRESSE Heading DRONNING MAUDS GATE 1 0250 - OSLO NORGE Text Block TELEFON Head…" at bounding box center [808, 559] width 1132 height 690
click at [186, 113] on link "Design" at bounding box center [181, 106] width 121 height 38
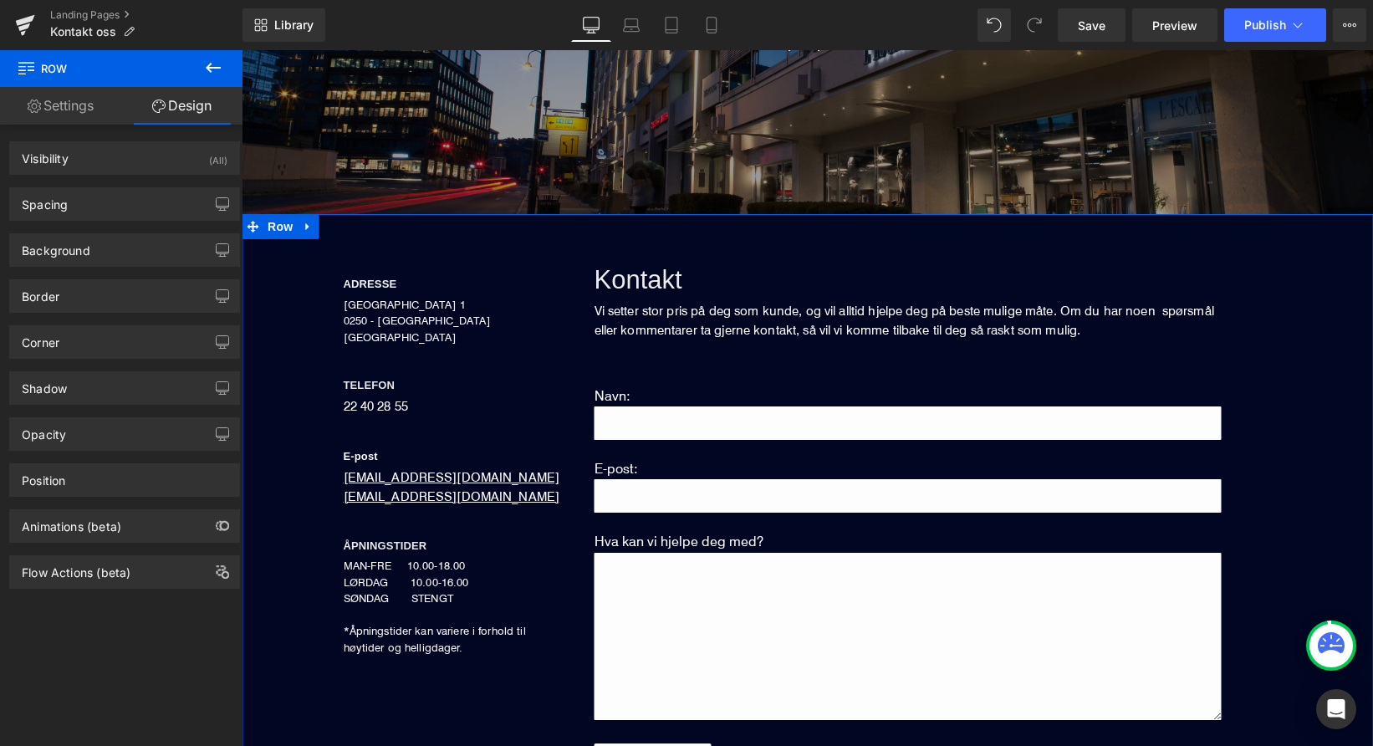
click at [146, 268] on div "Border Border Style Custom Custom Setup Global Style Custom Setup Global Style …" at bounding box center [125, 290] width 250 height 46
click at [151, 254] on div "Background" at bounding box center [124, 250] width 229 height 32
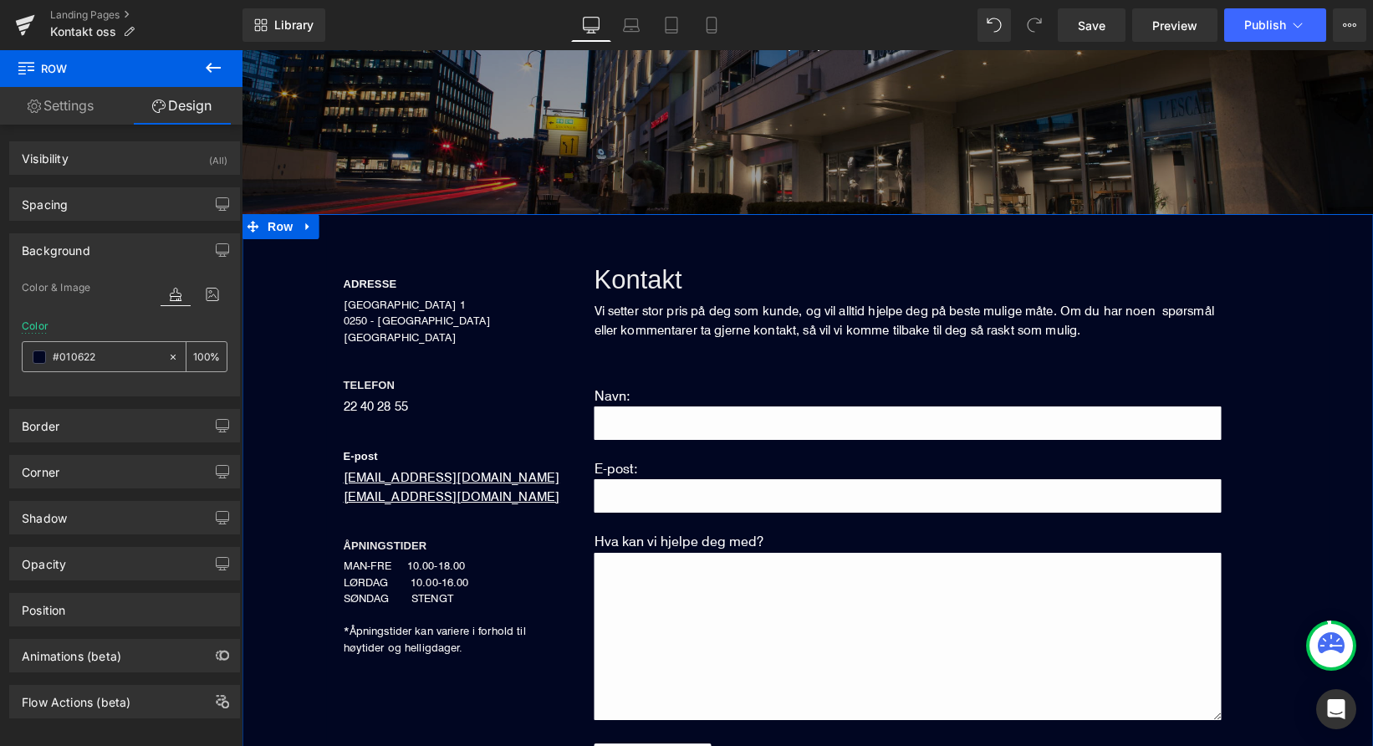
click at [115, 361] on input "#010622" at bounding box center [106, 357] width 107 height 18
click at [36, 359] on span at bounding box center [39, 356] width 13 height 13
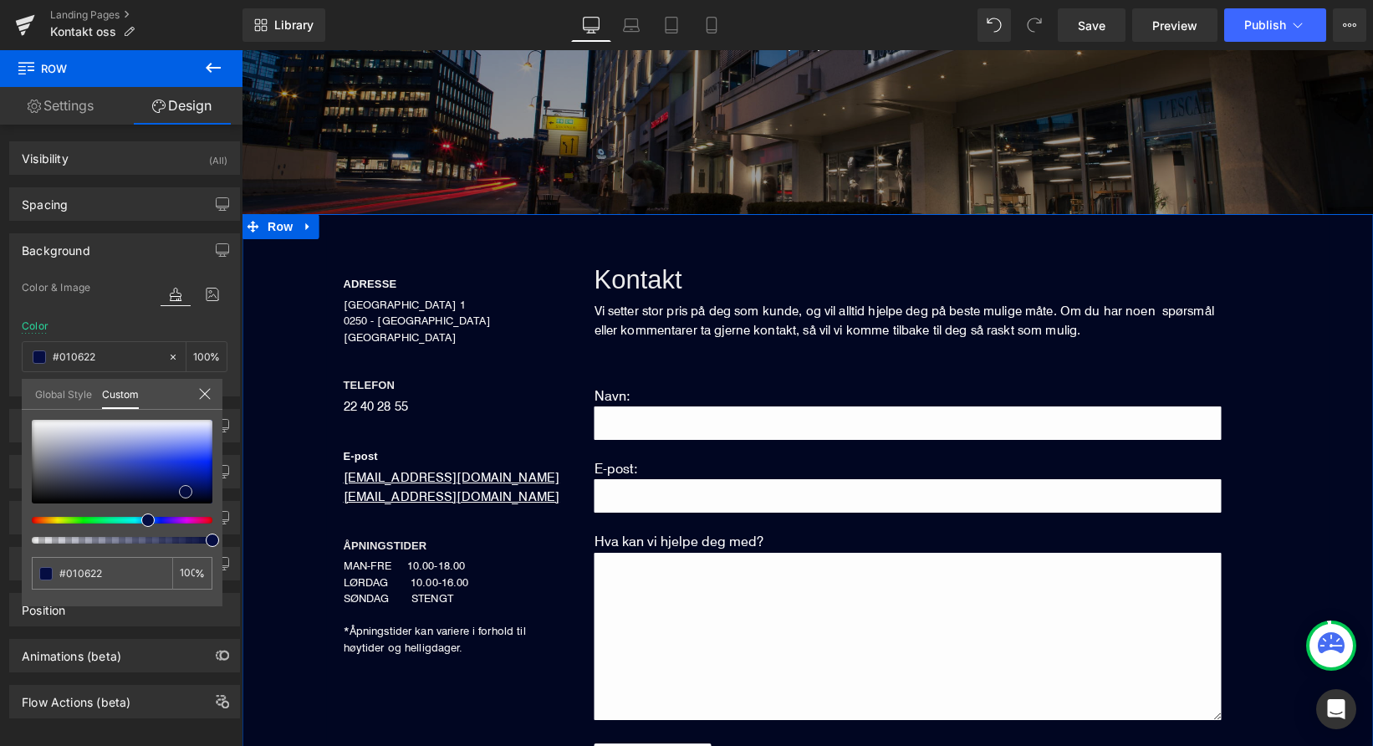
type input "#00062c"
type input "#091357"
type input "#293898"
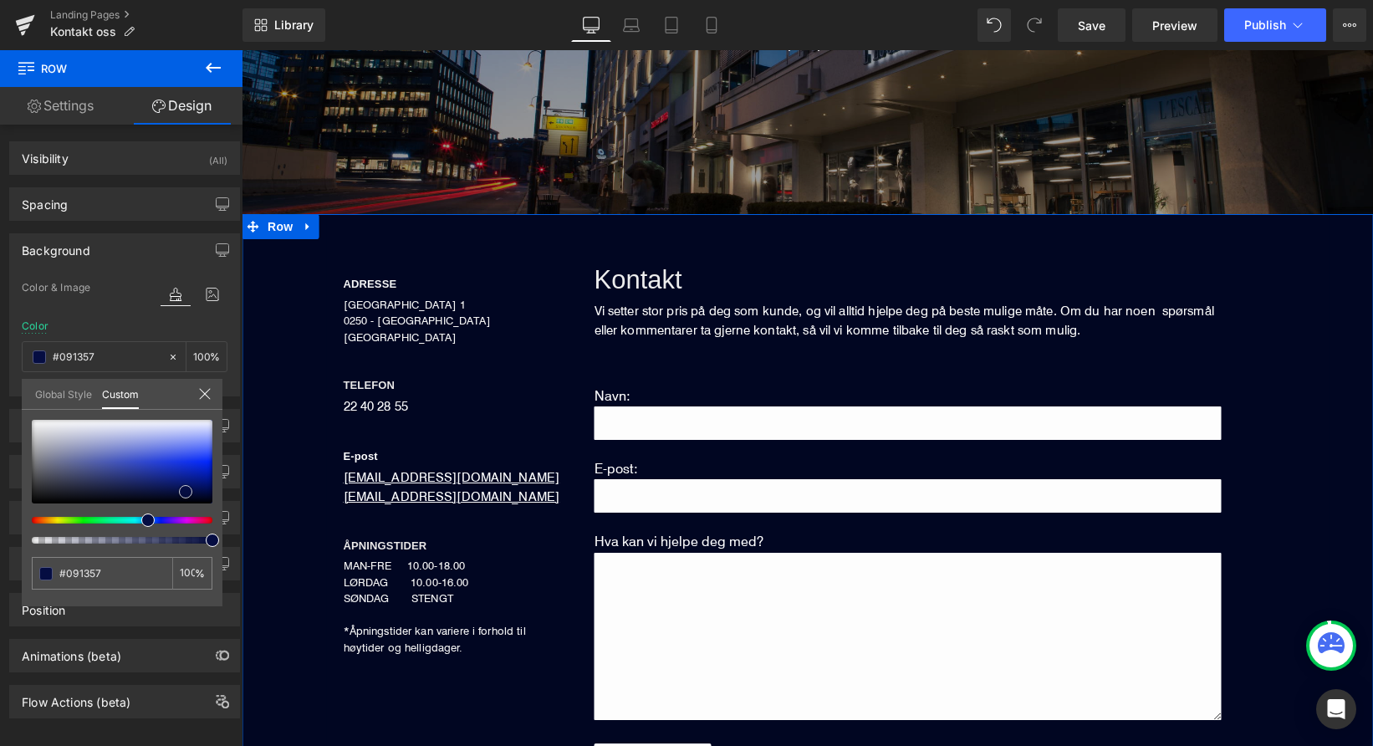
type input "#293898"
type input "#515eb2"
type input "#8087b6"
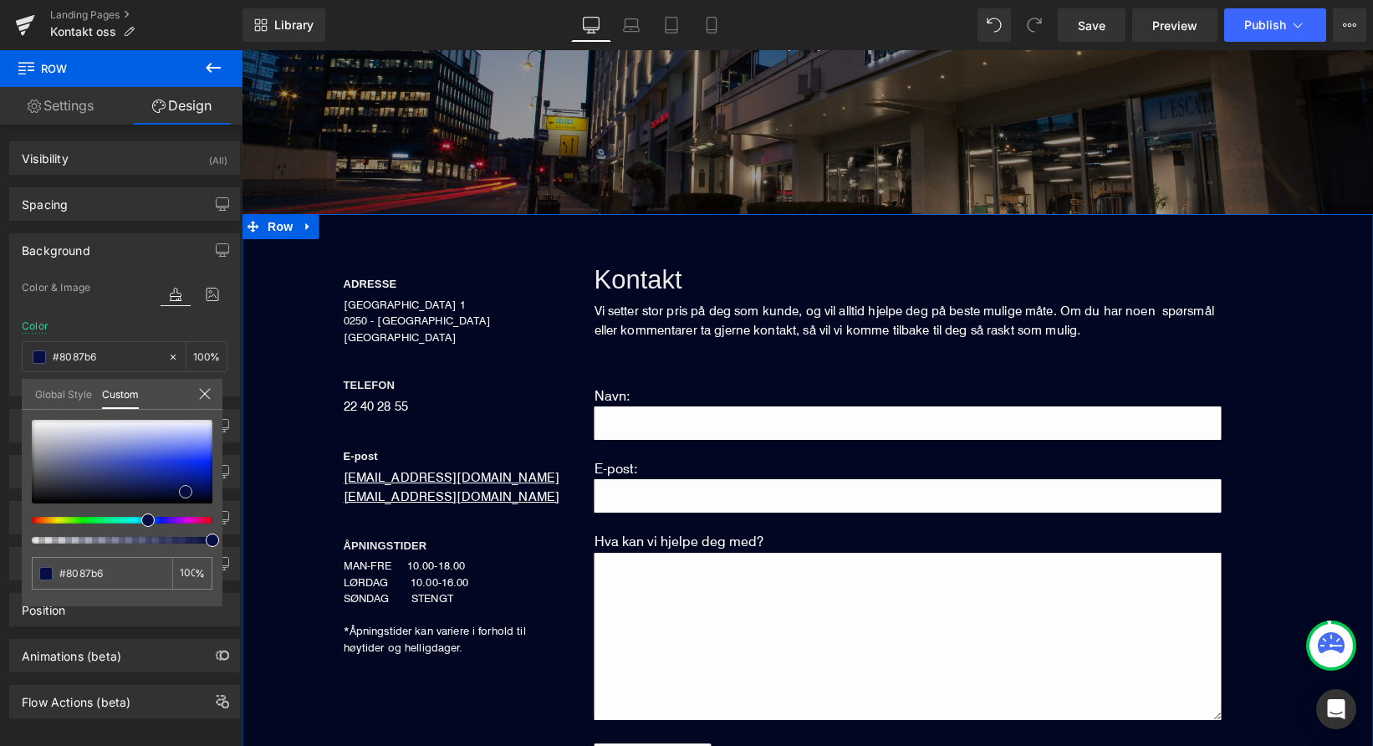
type input "#9196ba"
type input "#a0a4be"
type input "#b2b5c6"
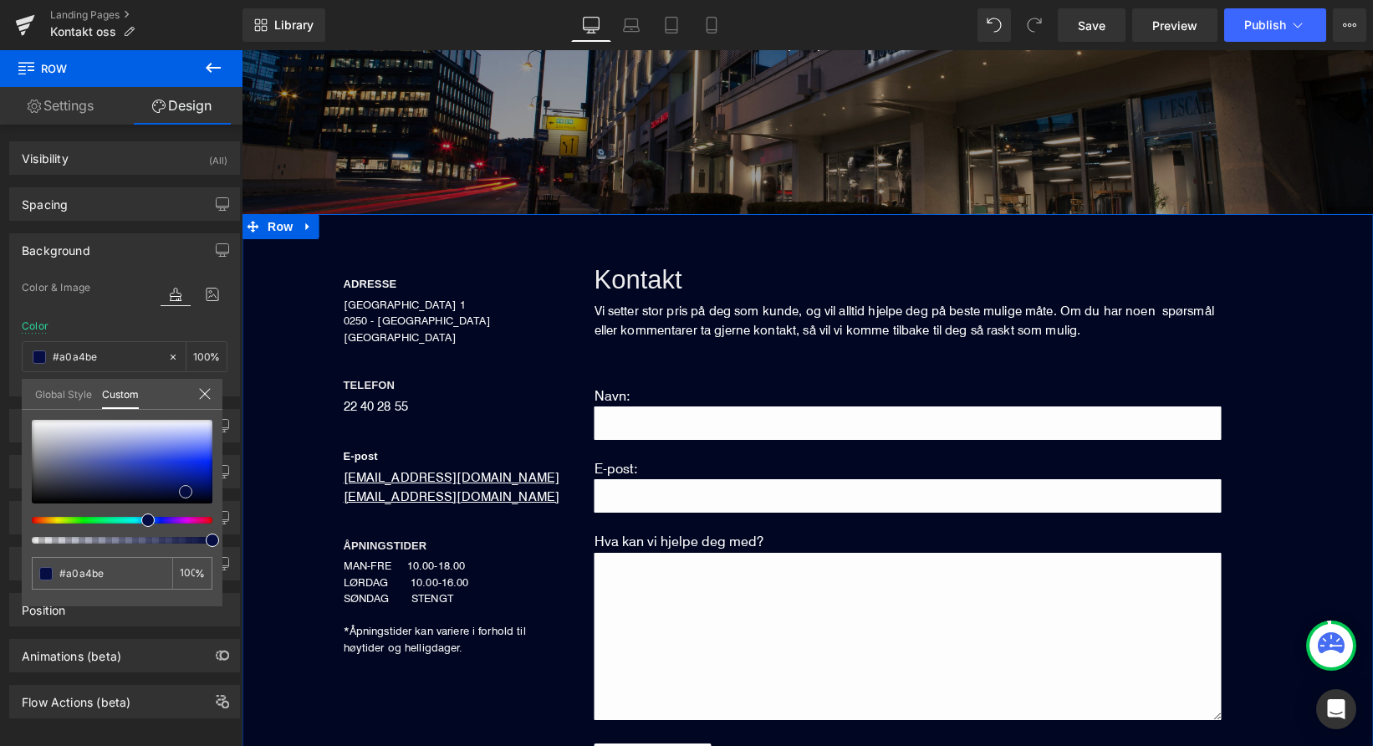
type input "#b2b5c6"
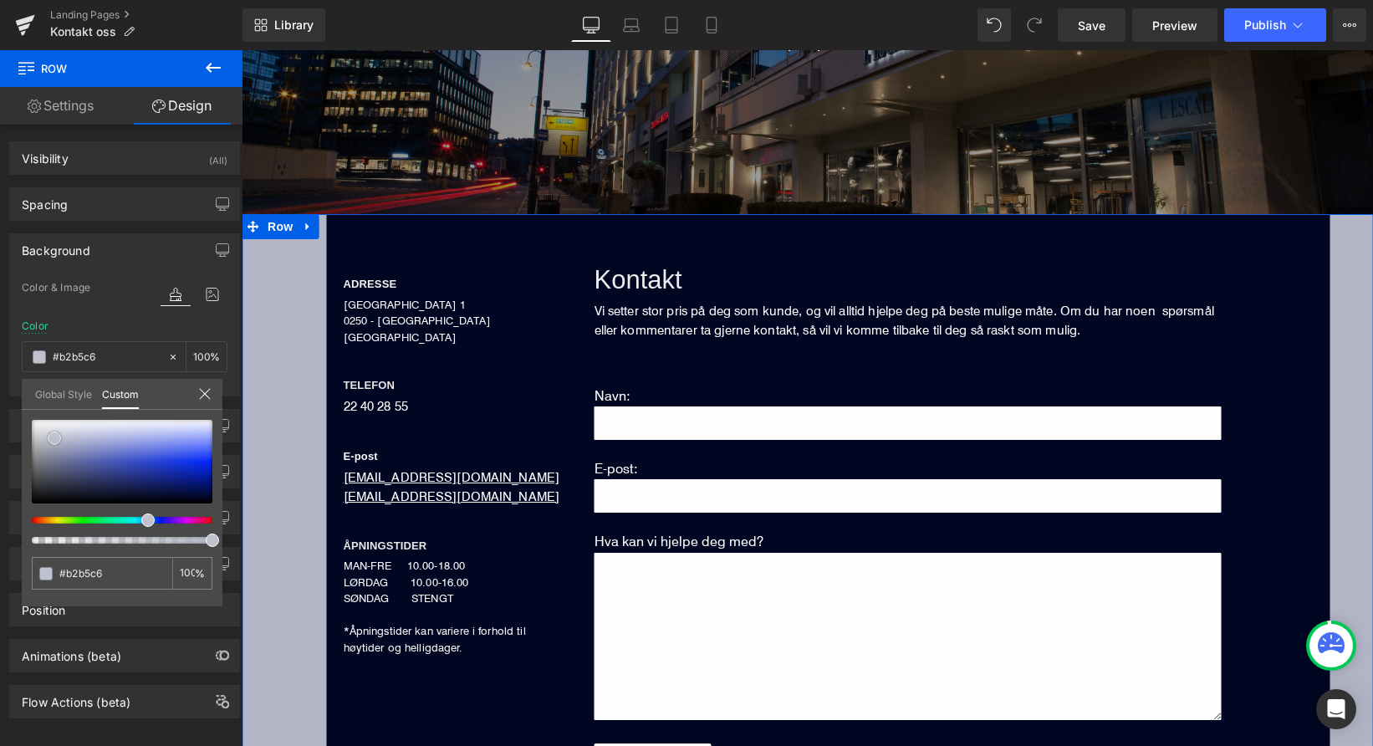
type input "#bfc2ce"
type input "#d0d1d7"
type input "#d6d7db"
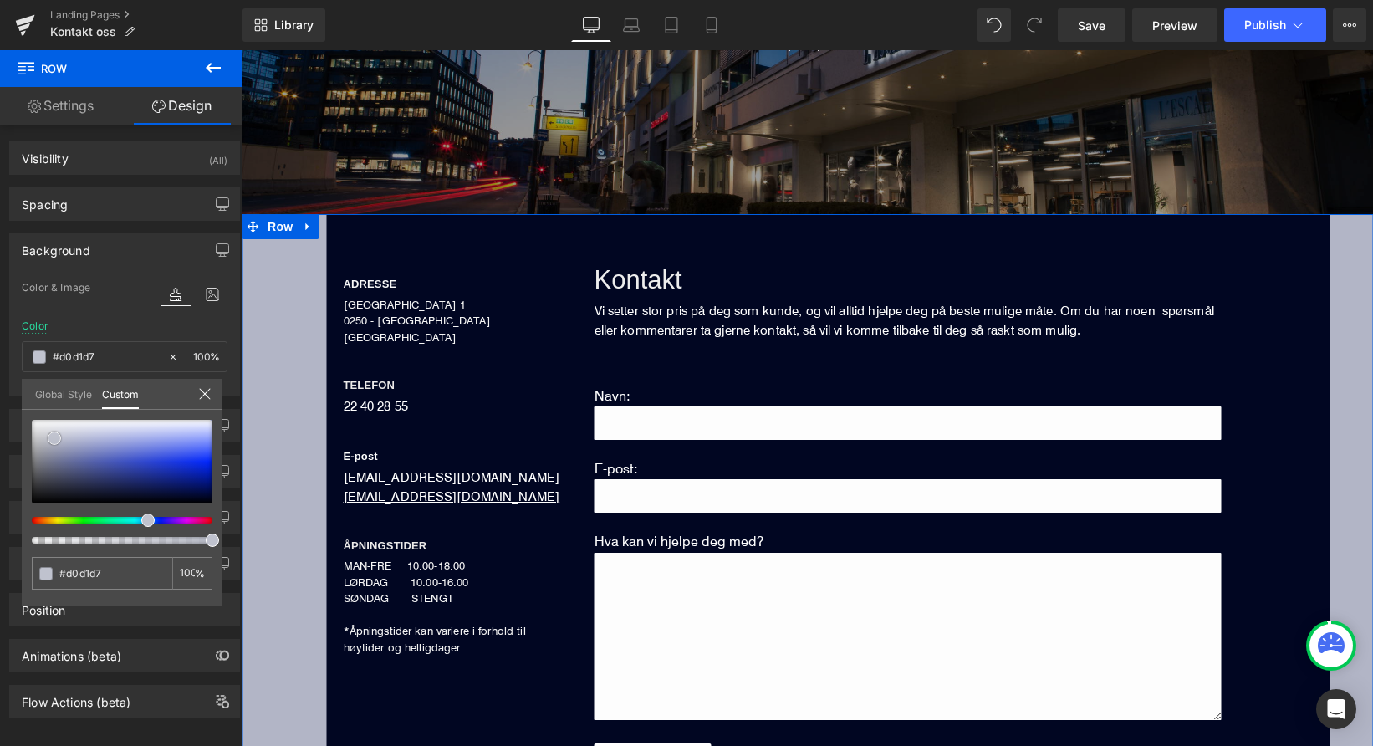
type input "#d6d7db"
type input "#d9dadd"
type input "#dcdddf"
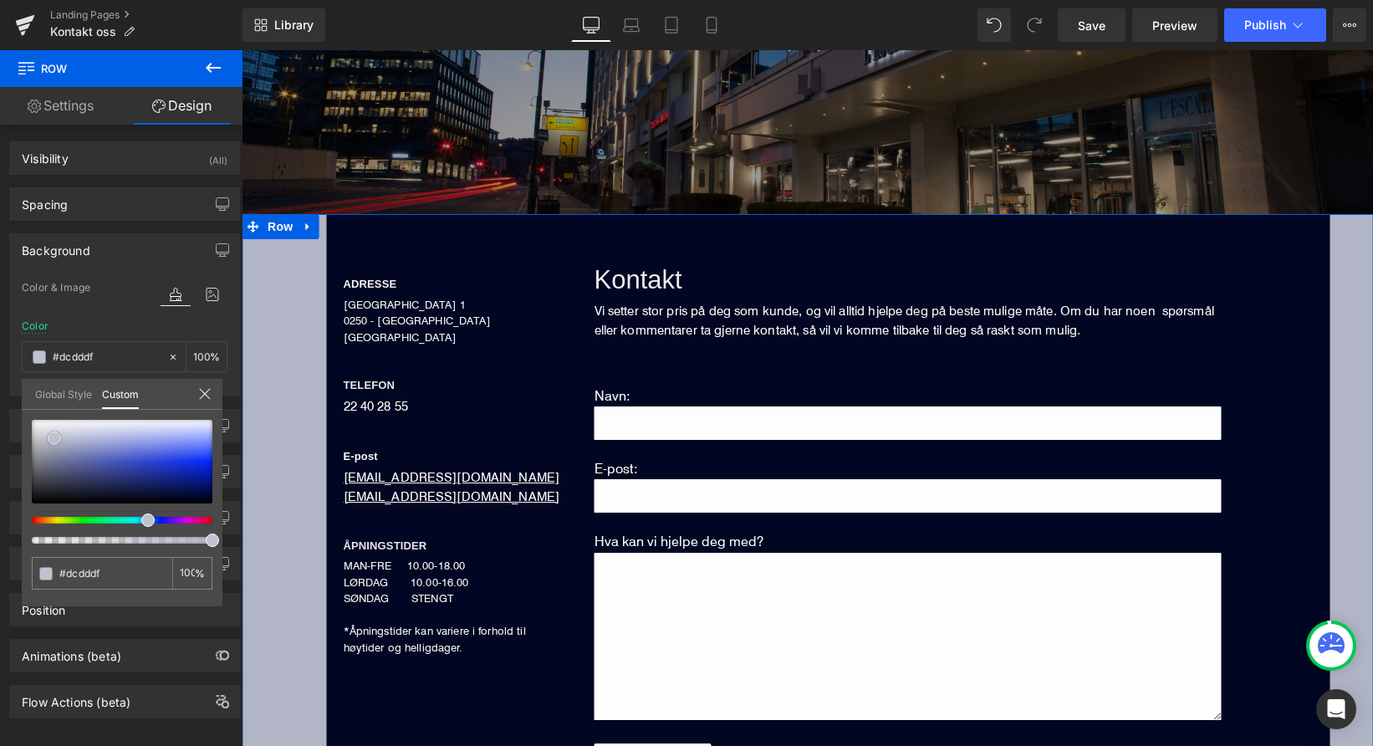
type input "#dfe0e1"
type input "#eaebeb"
type input "#f4f5f5"
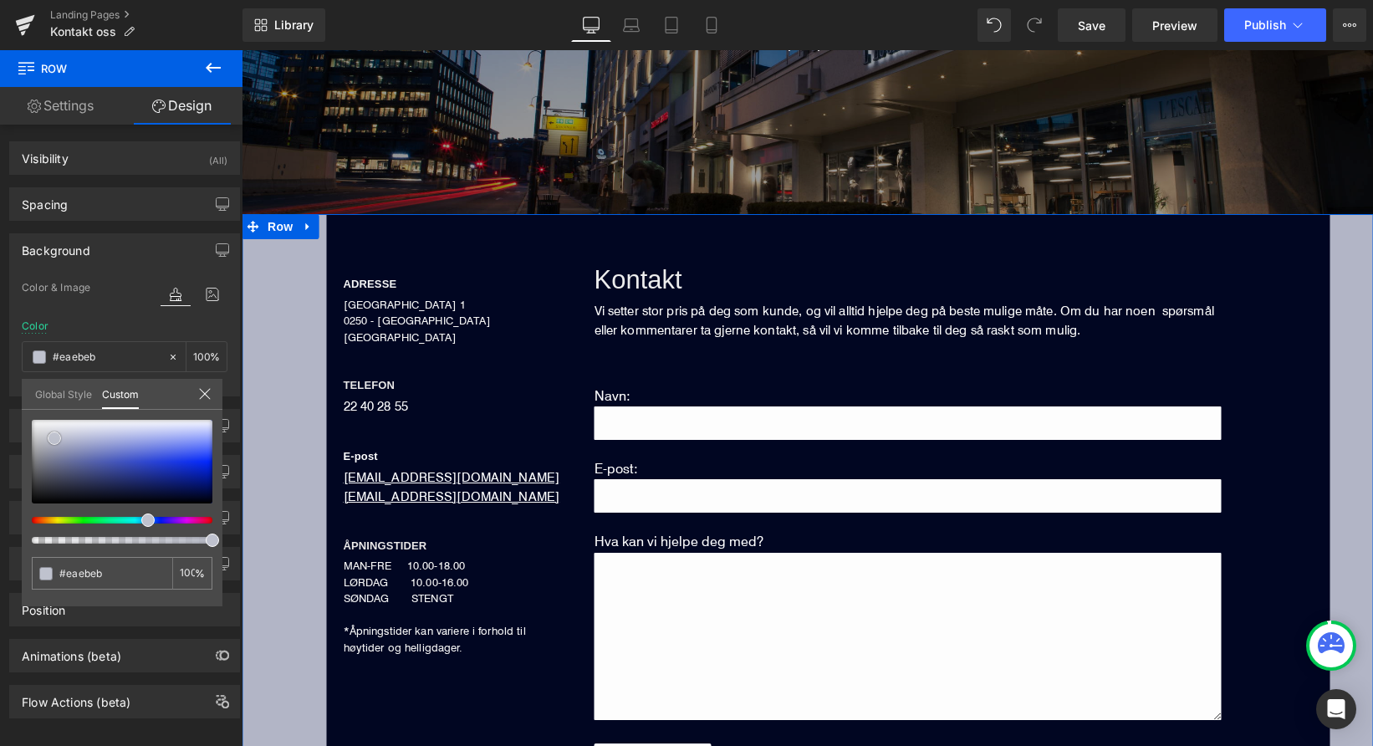
type input "#f4f5f5"
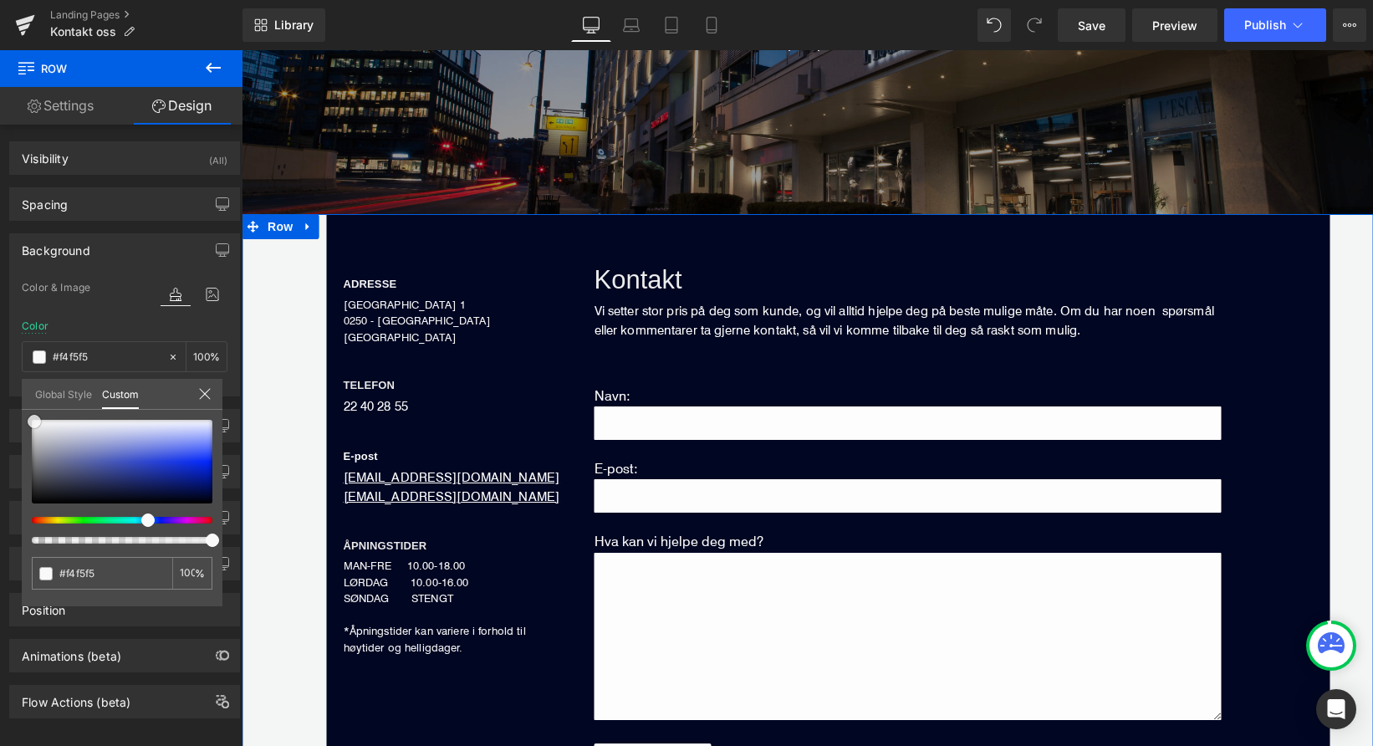
type input "#f9f9f9"
type input "#ffffff"
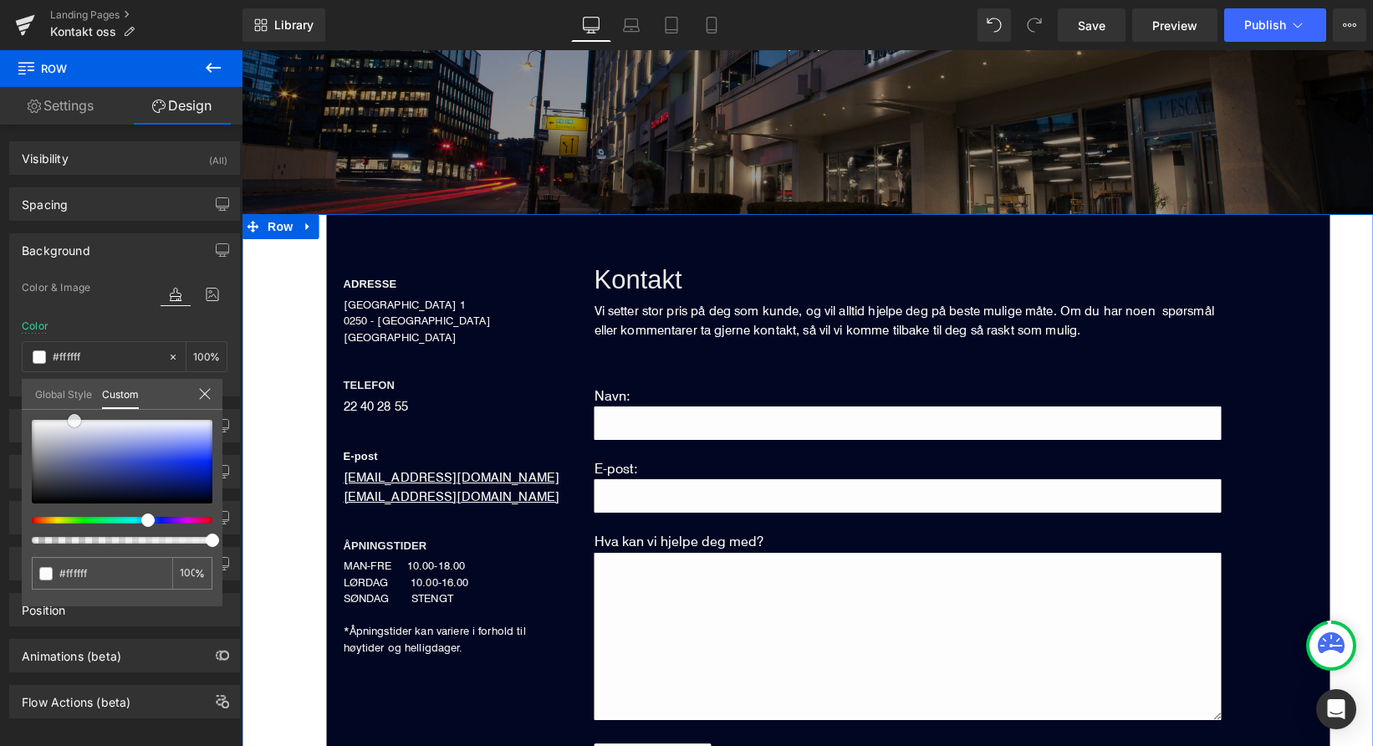
type input "#fbfdfd"
type input "#bddfdf"
type input "#55c8c8"
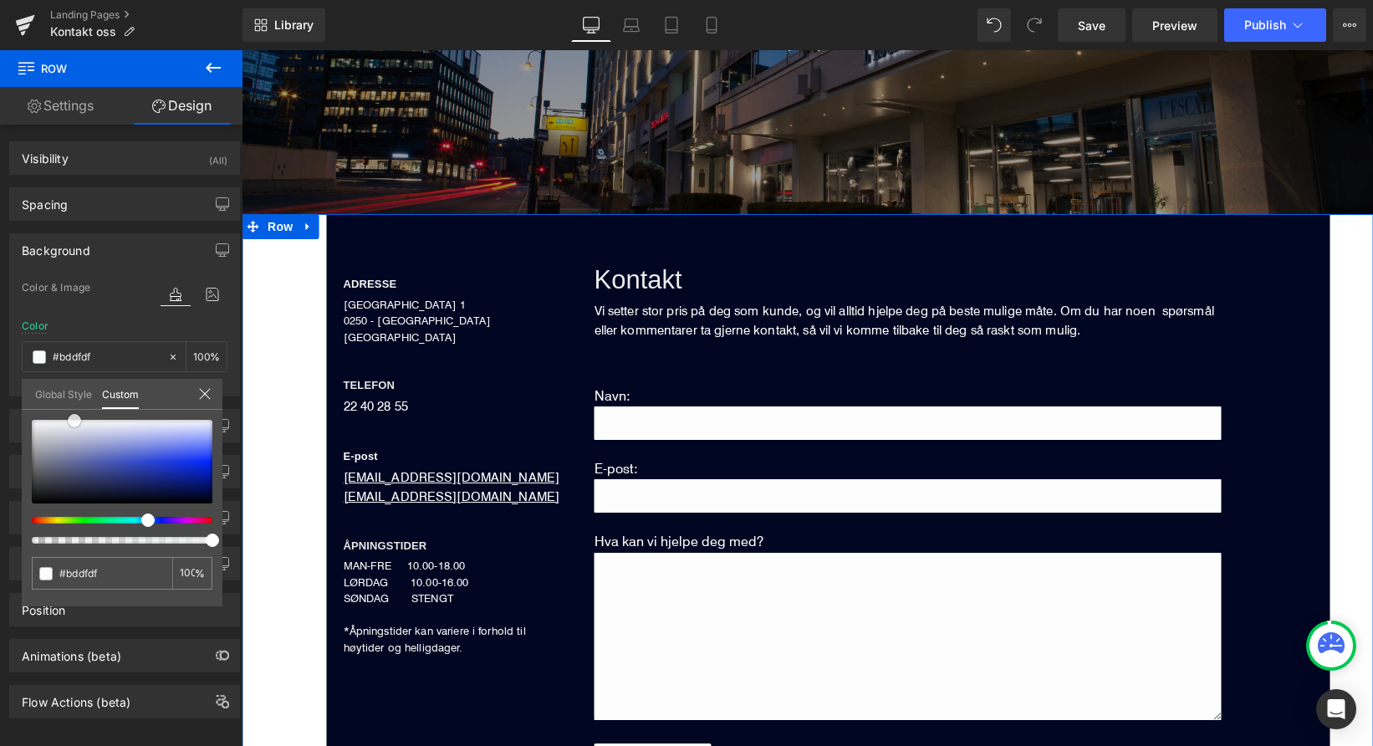
type input "#55c8c8"
type input "#26a5a5"
type input "#064646"
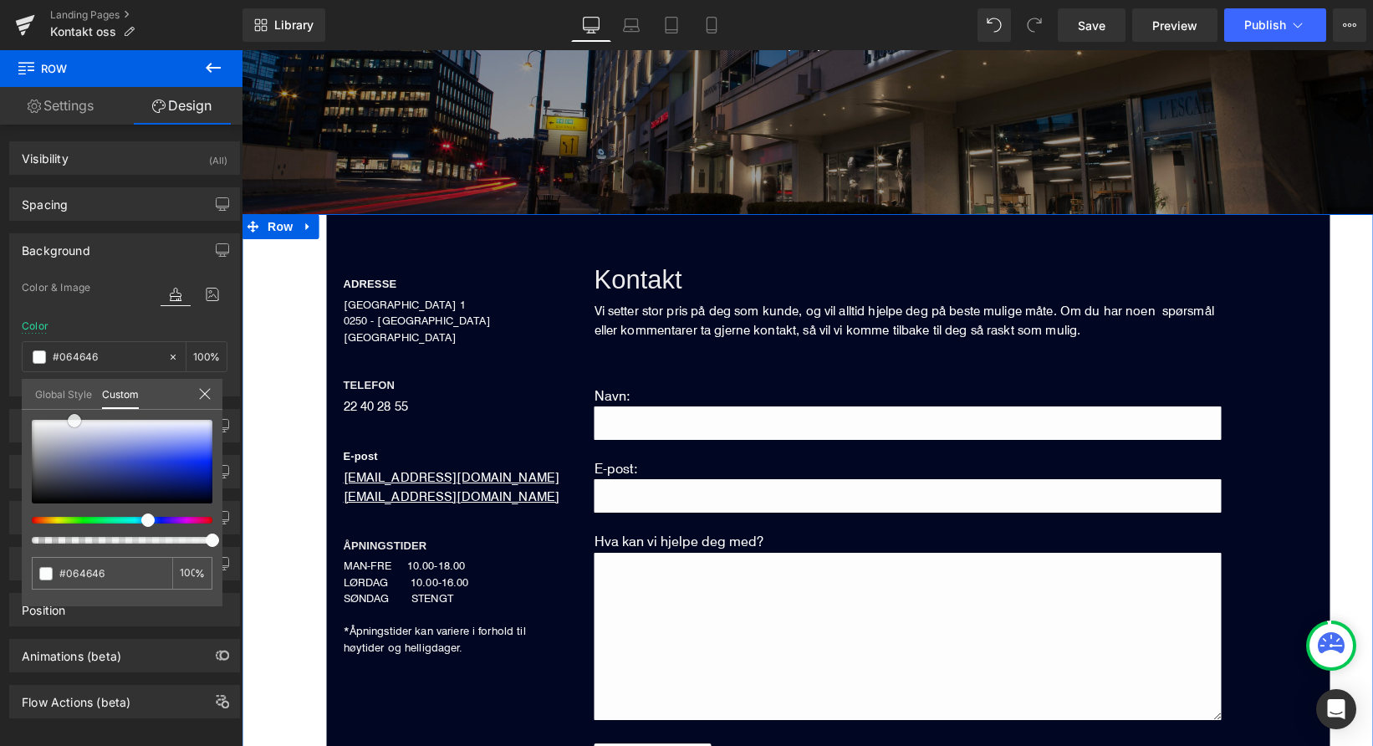
type input "#000e0e"
type input "#000000"
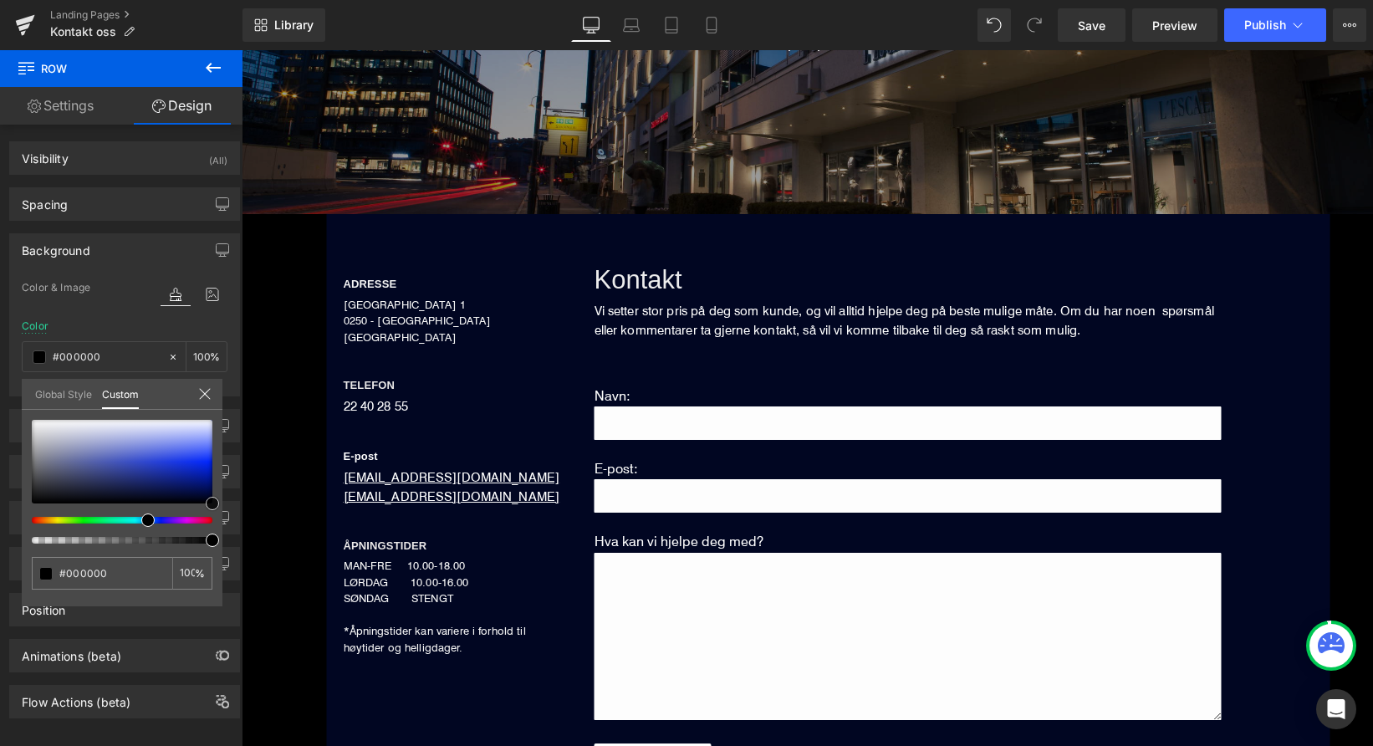
drag, startPoint x: 444, startPoint y: 549, endPoint x: 313, endPoint y: 532, distance: 132.5
type input "#000505"
type input "#000a0a"
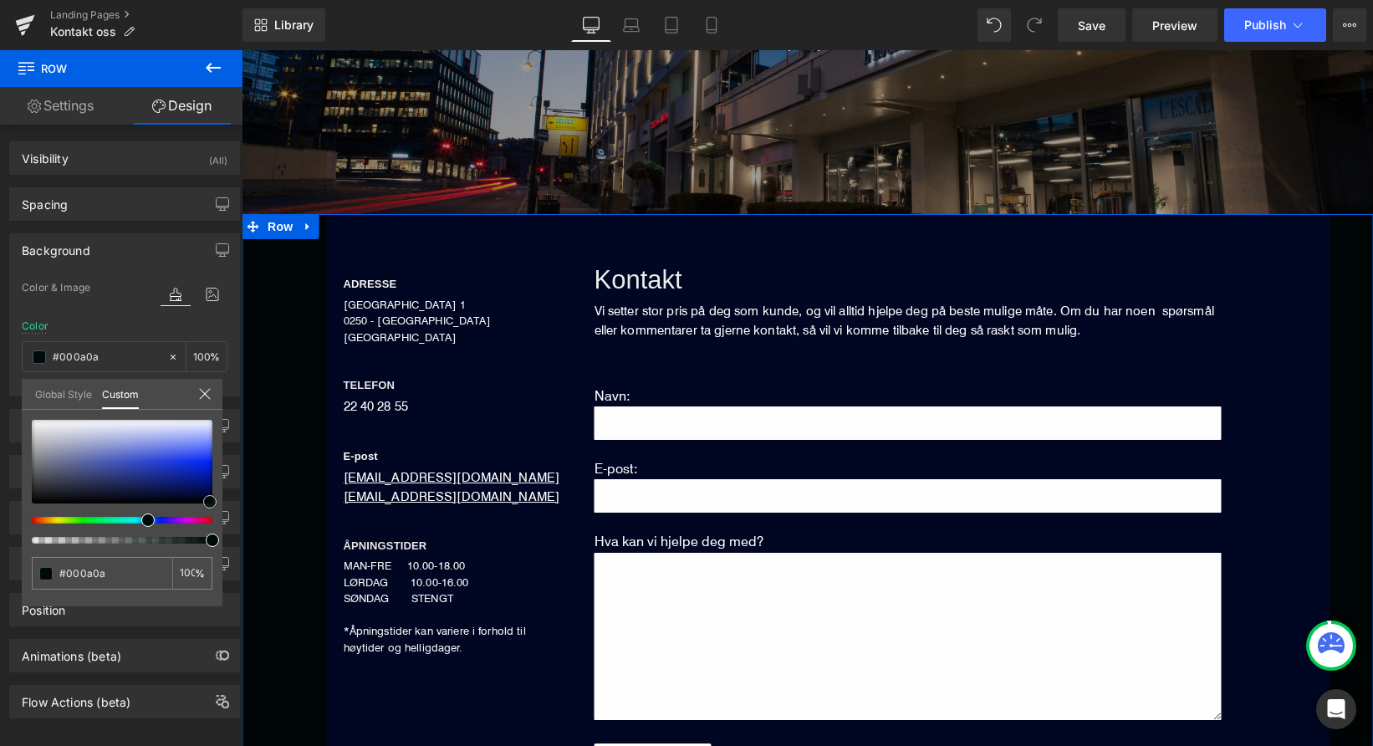
type input "#002828"
type input "#055656"
type input "#0f7a7a"
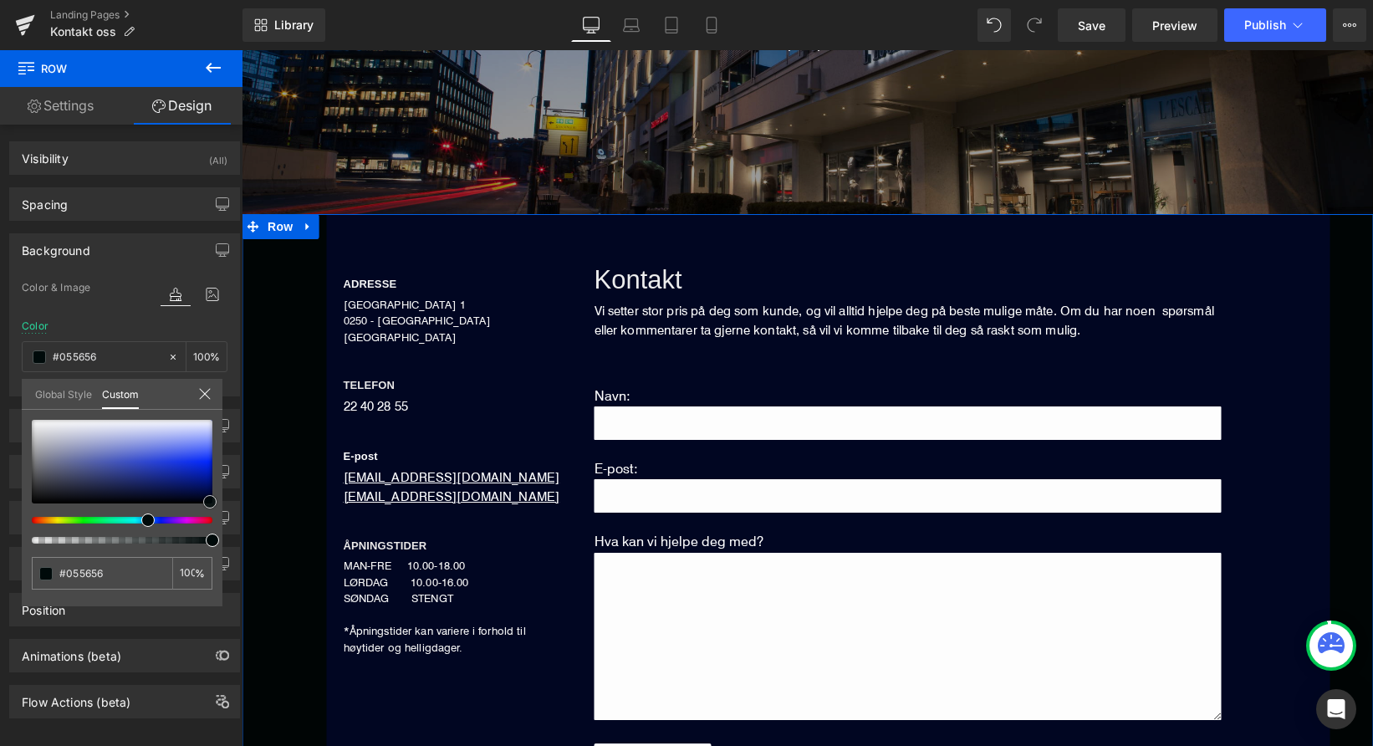
type input "#0f7a7a"
type input "#30abab"
type input "#5ab8b8"
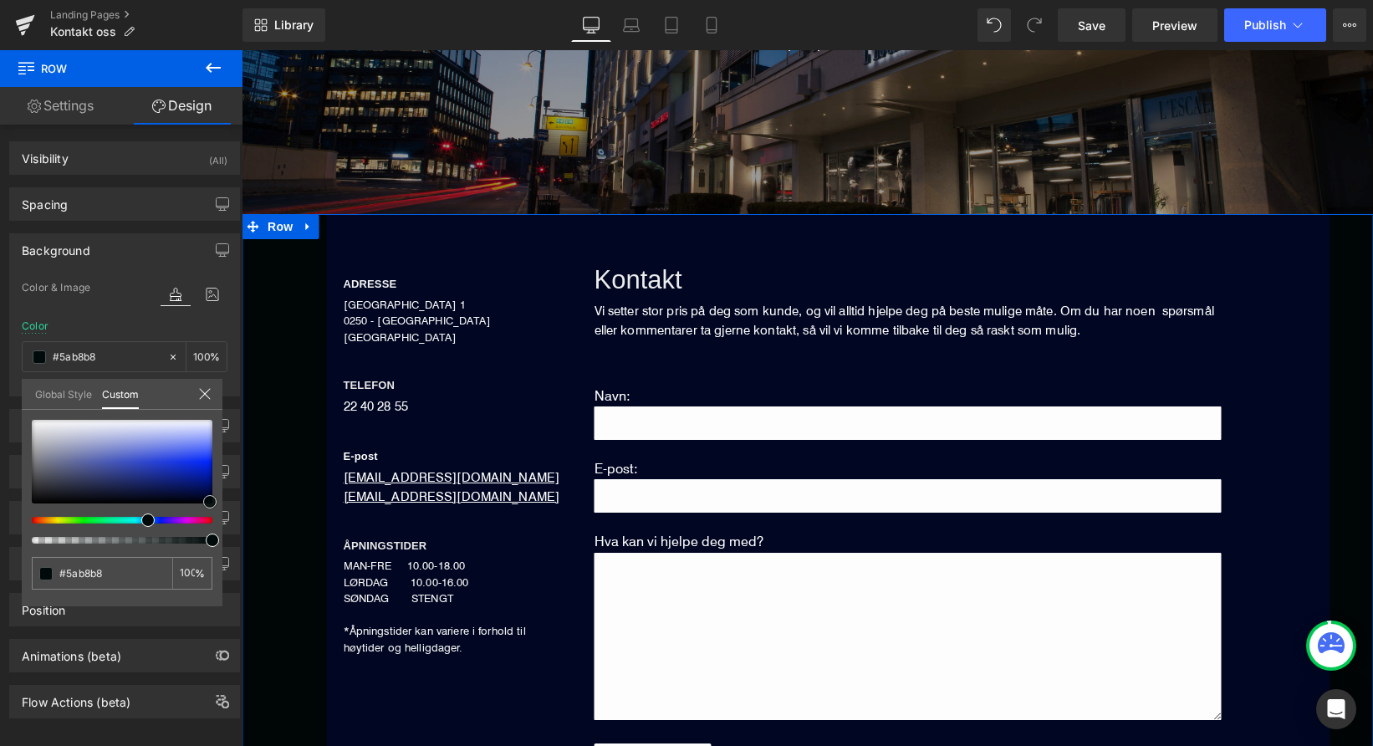
type input "#87baba"
type input "#c8cfcf"
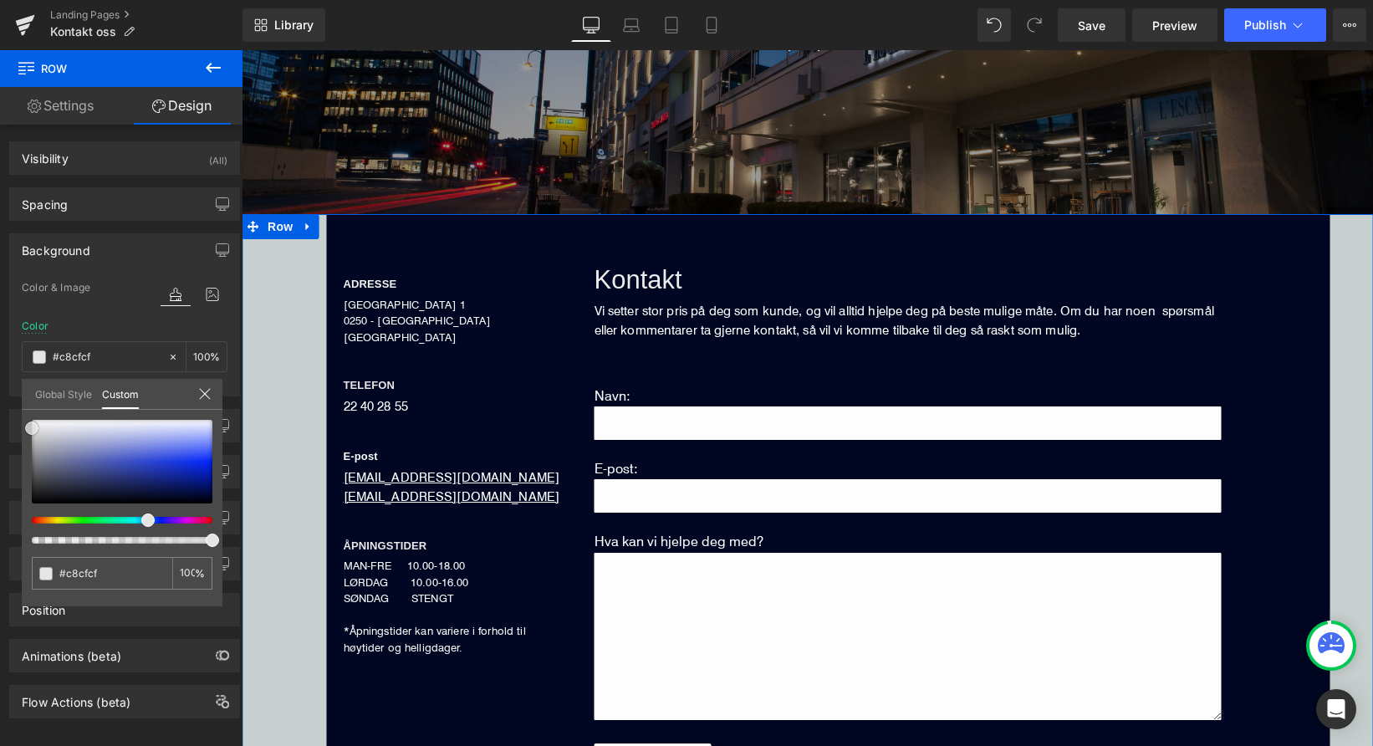
type input "#e5e5e5"
type input "#ffffff"
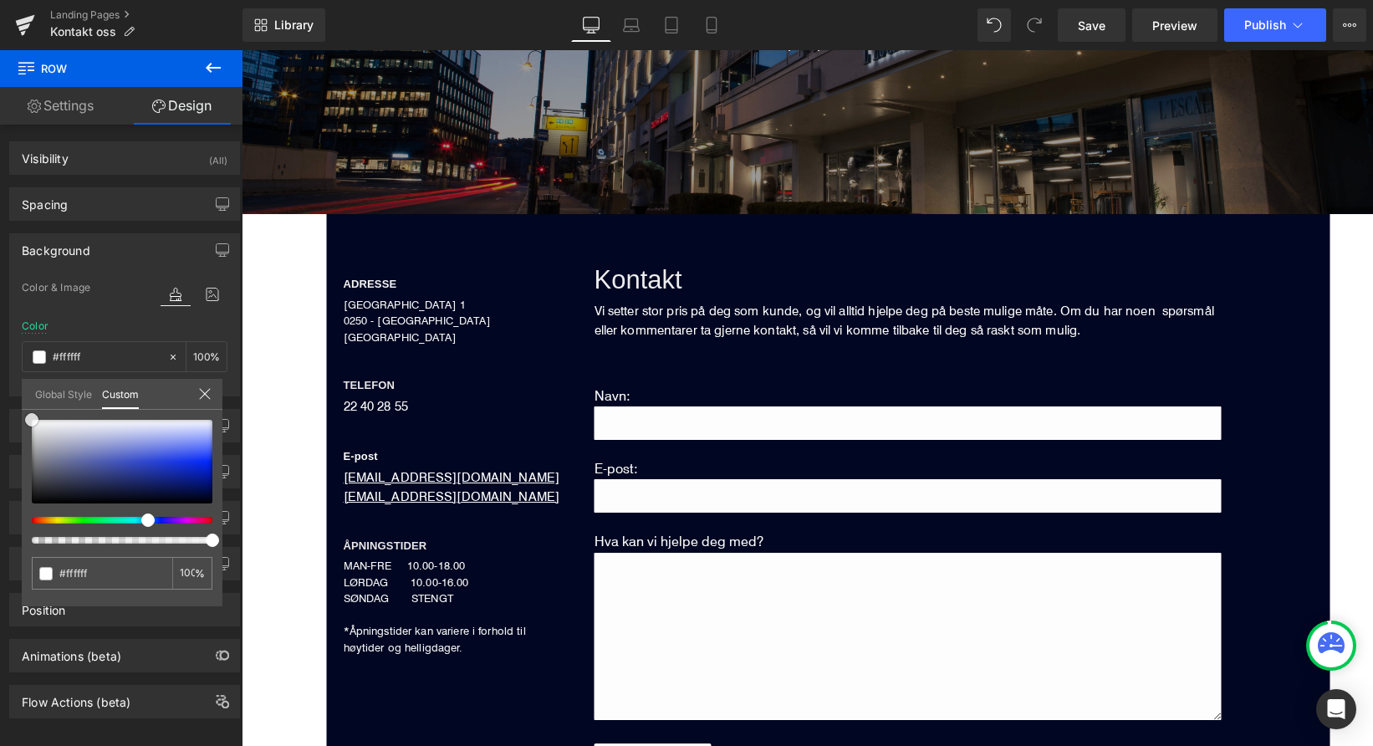
drag, startPoint x: 214, startPoint y: 508, endPoint x: -23, endPoint y: 411, distance: 255.5
click at [0, 411] on html "You are previewing how the will restyle your page. You can not edit Elements in…" at bounding box center [686, 373] width 1373 height 746
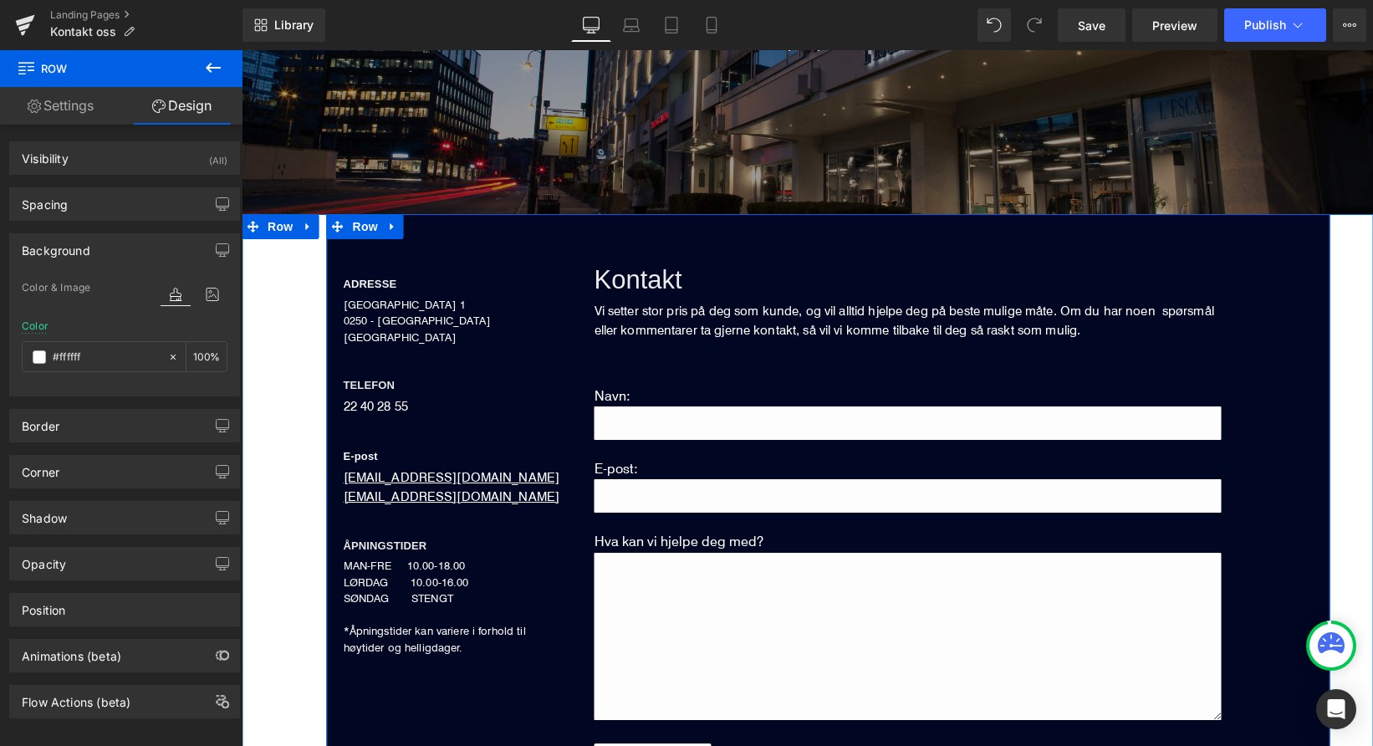
click at [503, 442] on div "ADRESSE Heading [STREET_ADDRESS] NORGE Text Block TELEFON Heading 22 40 28 55 T…" at bounding box center [452, 447] width 251 height 417
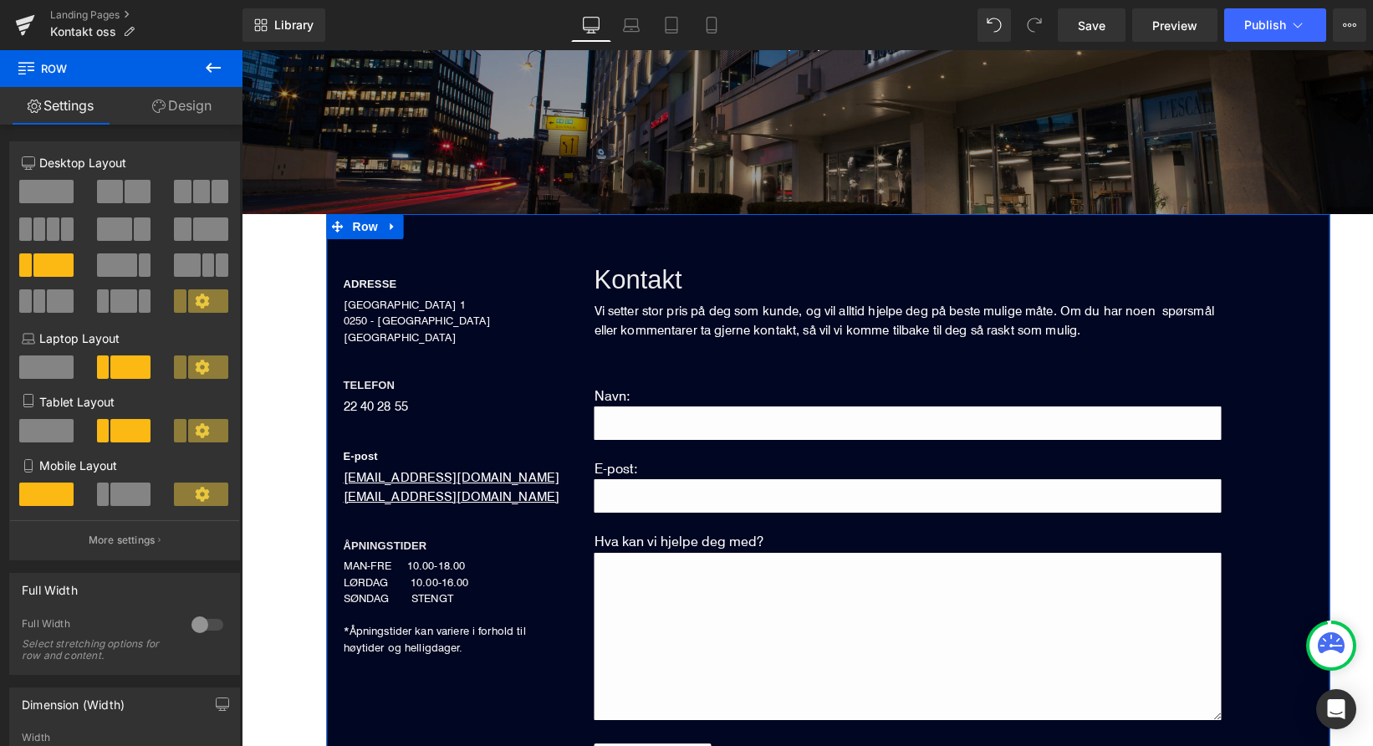
click at [171, 114] on link "Design" at bounding box center [181, 106] width 121 height 38
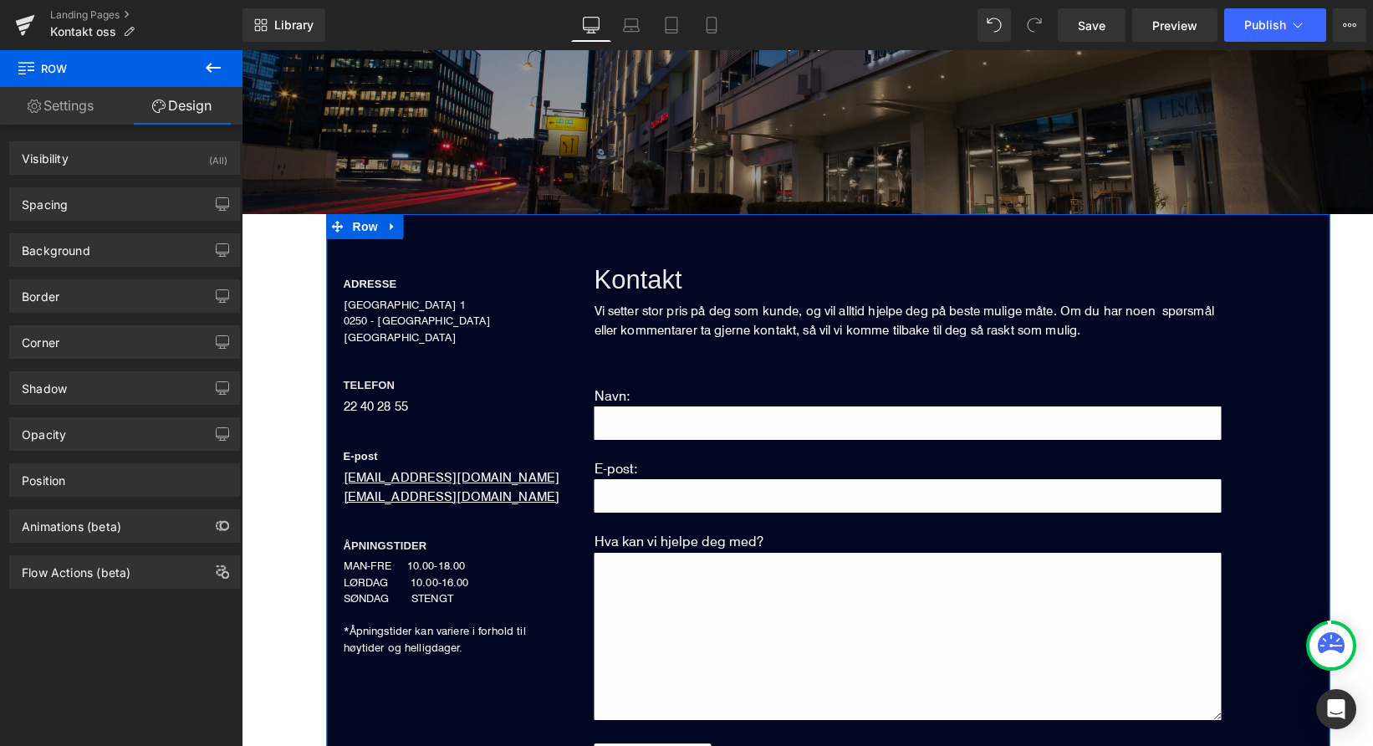
type input "#010622"
type input "100"
click at [138, 249] on div "Background" at bounding box center [124, 250] width 229 height 32
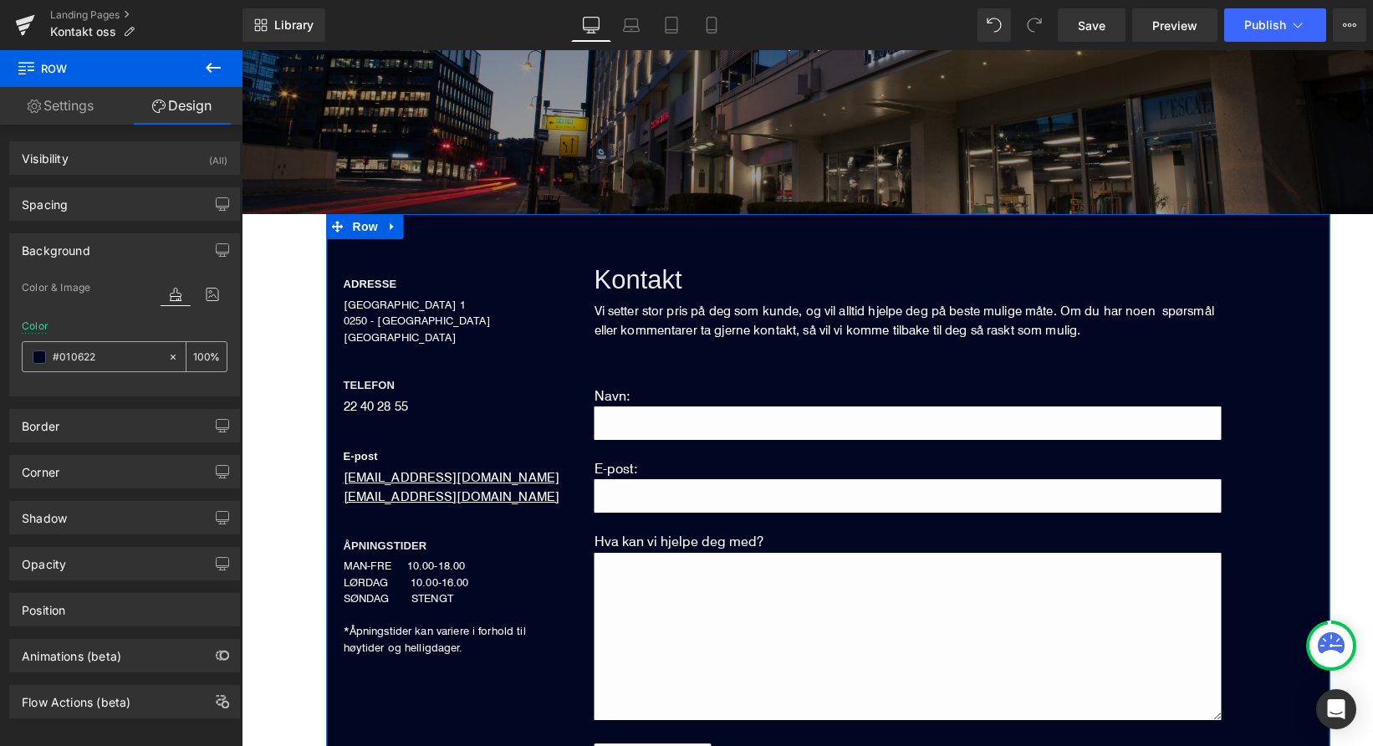
click at [39, 360] on span at bounding box center [39, 356] width 13 height 13
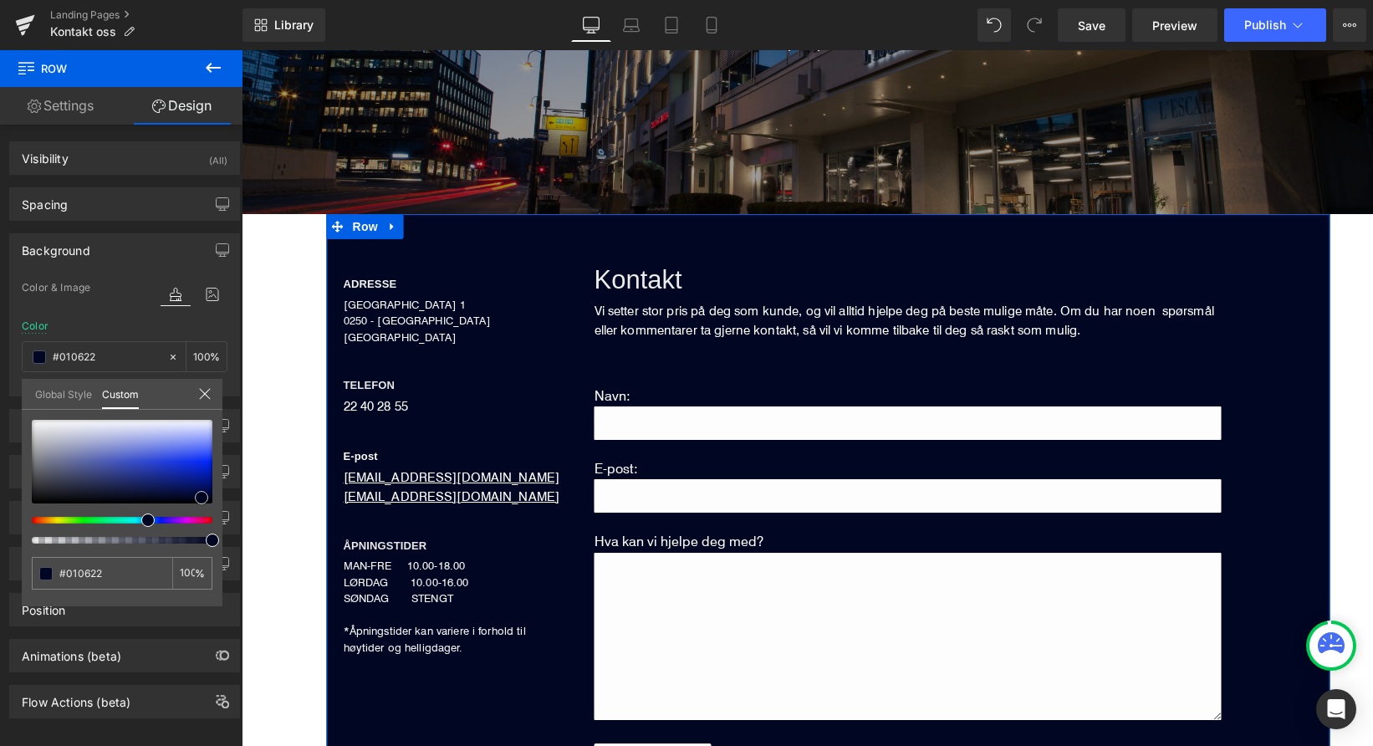
type input "#010627"
type input "#010731"
type input "#020a44"
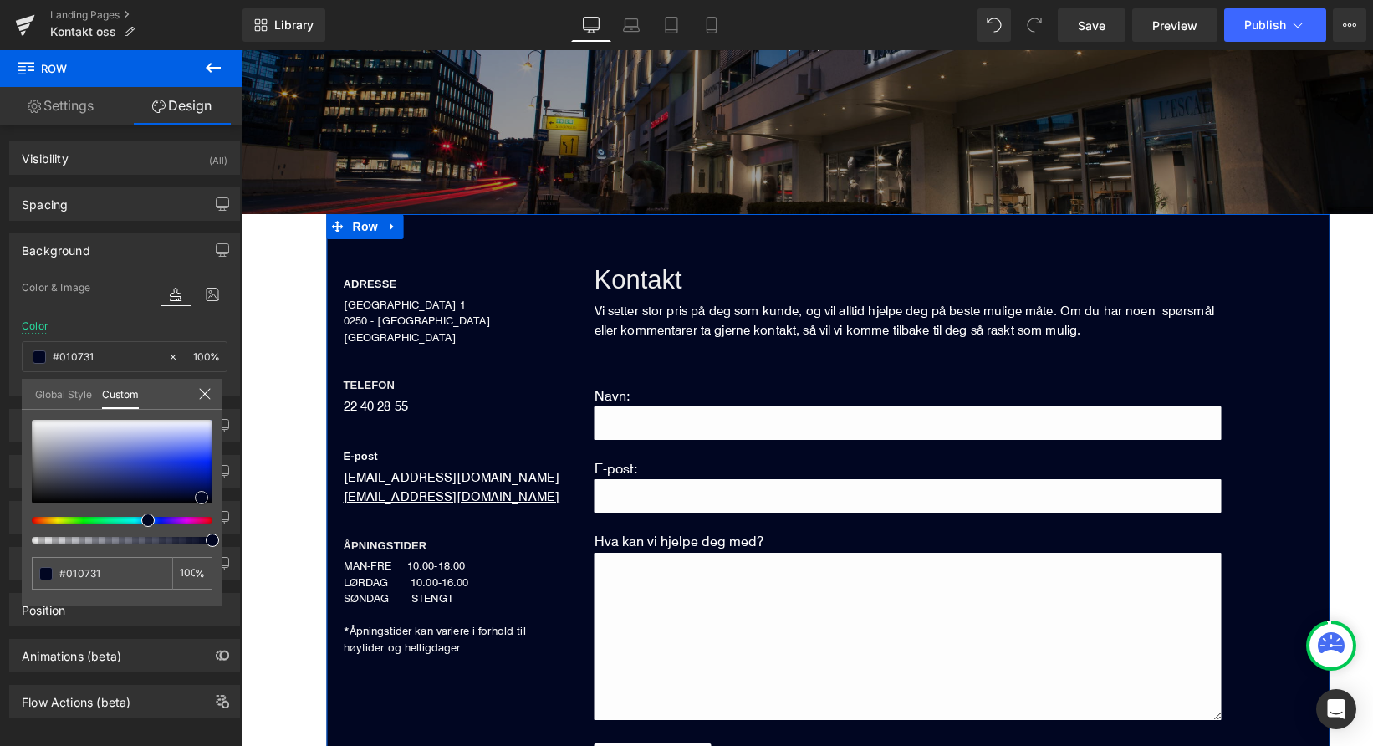
type input "#020a44"
type input "#06105a"
type input "#081362"
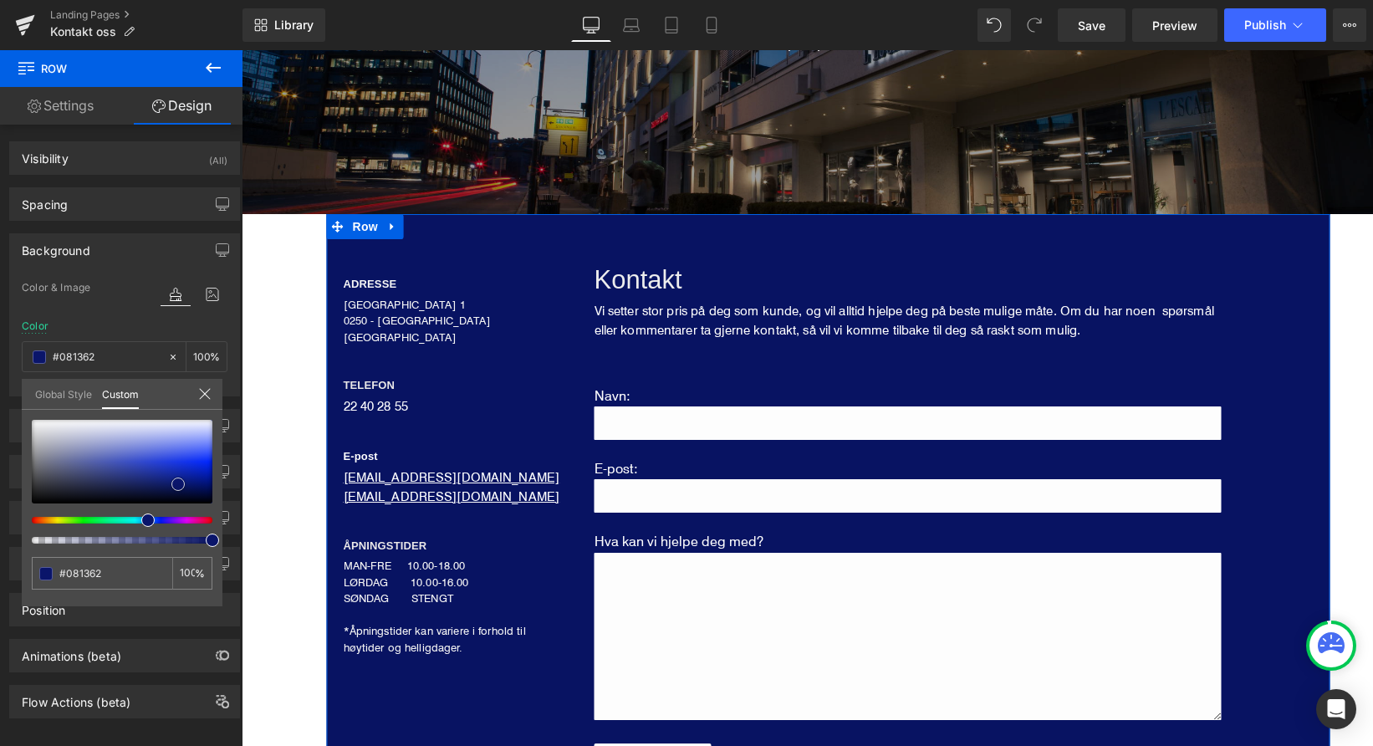
type input "#091466"
type input "#0b166a"
type input "#0c176e"
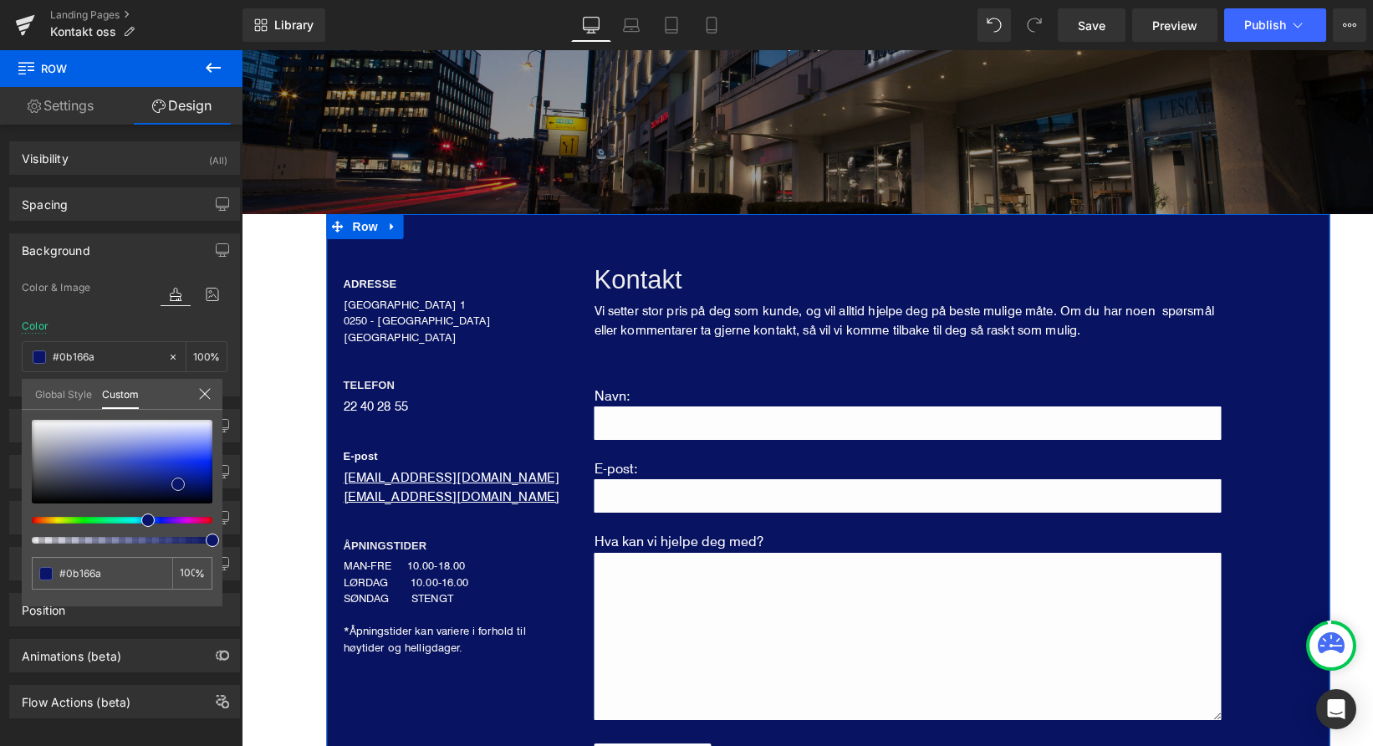
type input "#0c176e"
type input "#0d1972"
type input "#0f1b74"
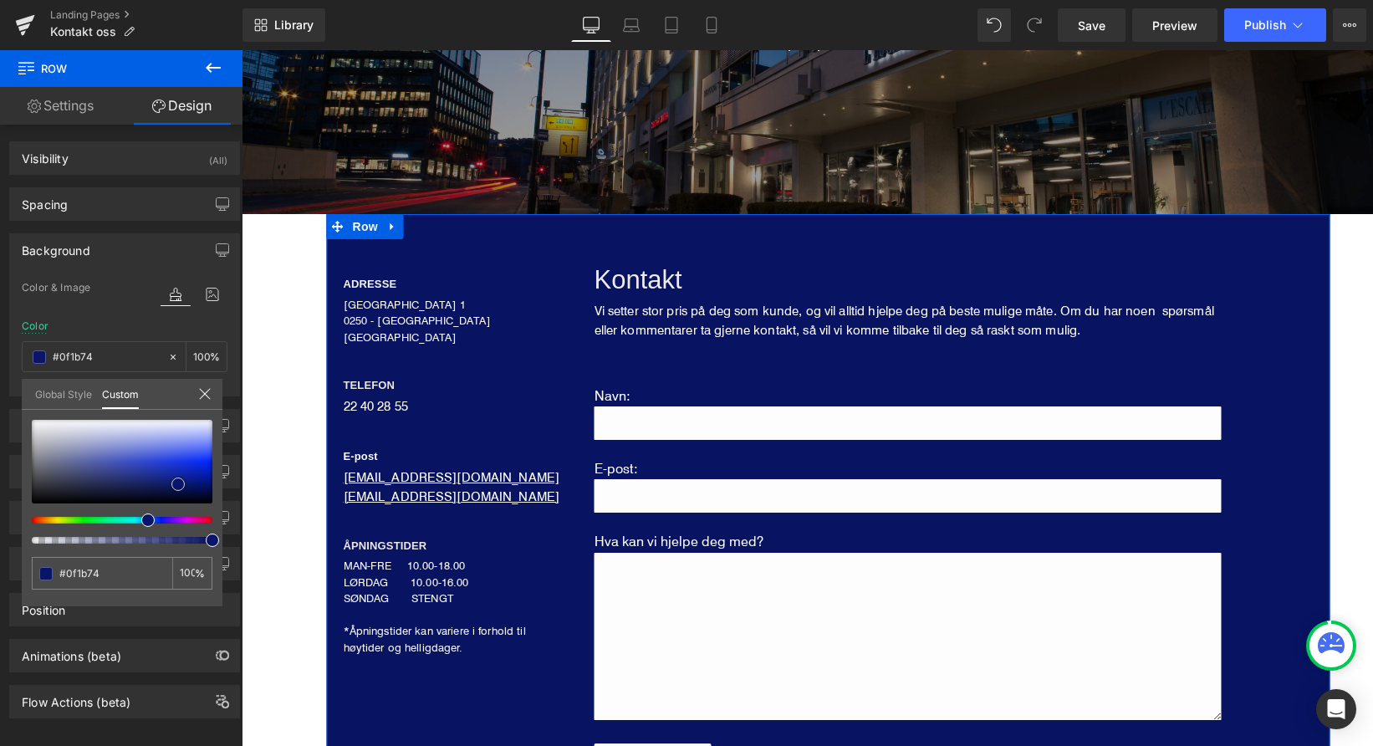
type input "#111d77"
type input "#131f7b"
type input "#16227d"
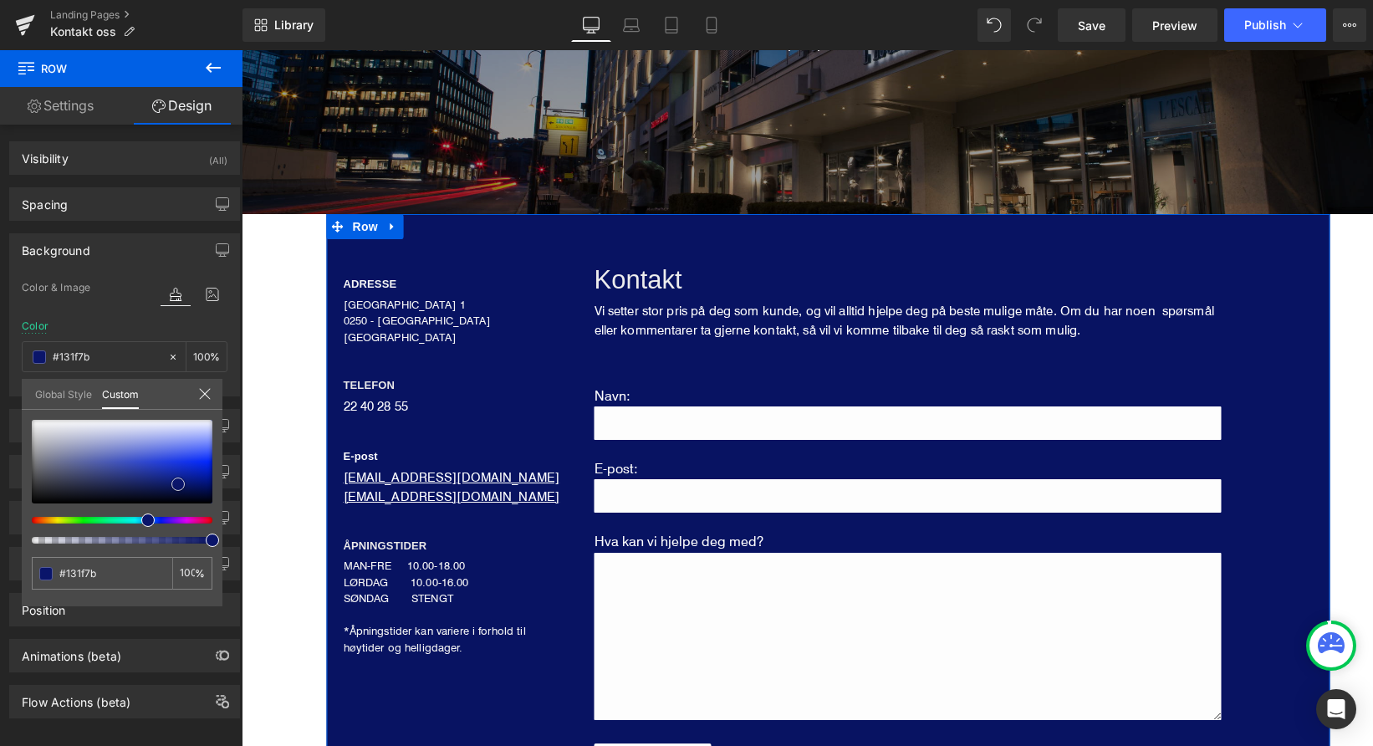
type input "#16227d"
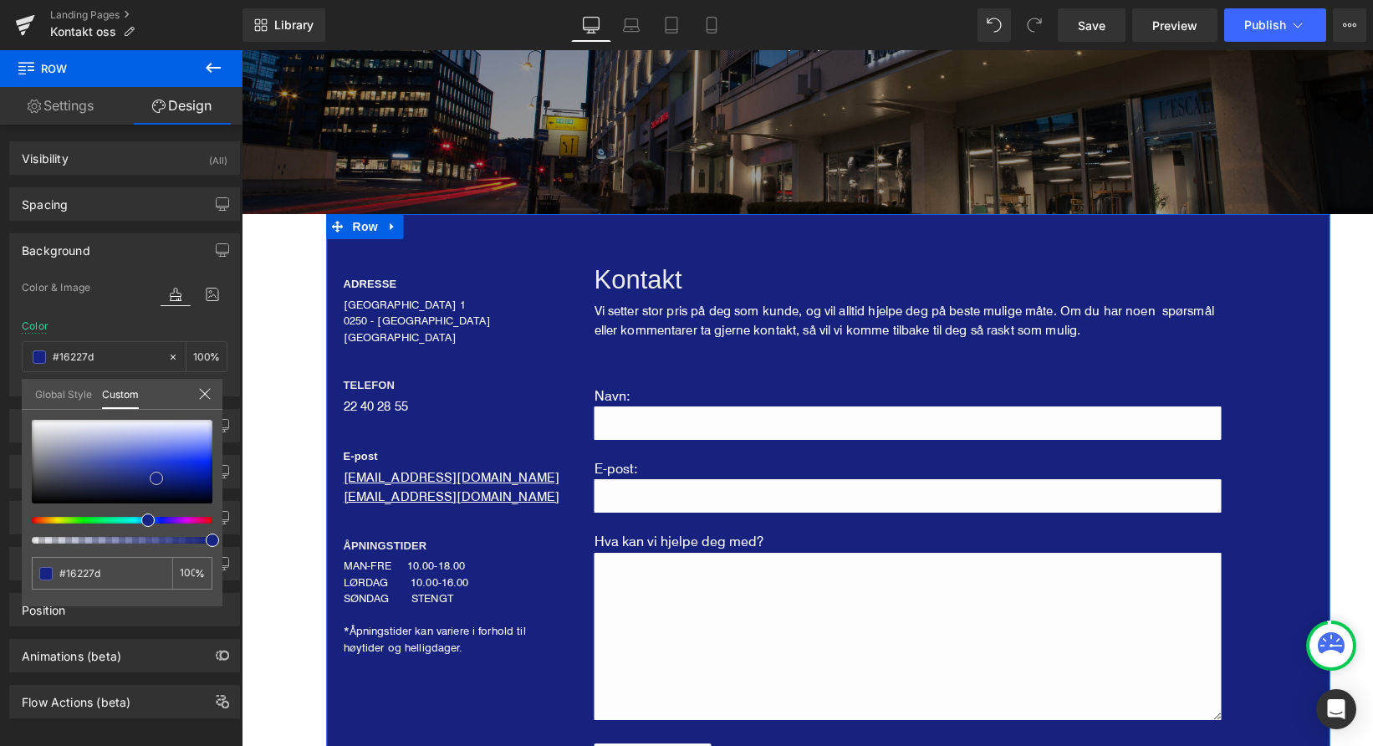
type input "#162382"
type input "#182480"
type input "#1a2684"
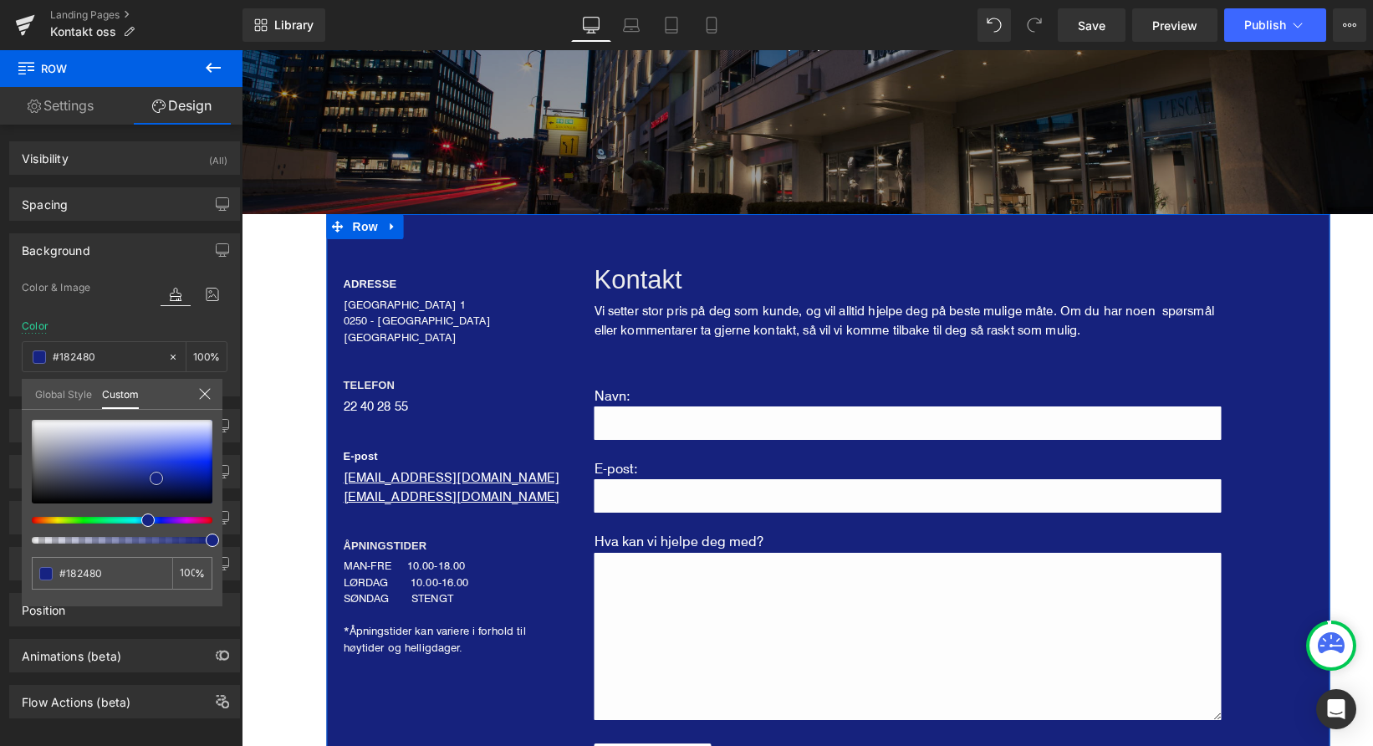
type input "#1a2684"
type input "#1d2985"
type input "#202c8d"
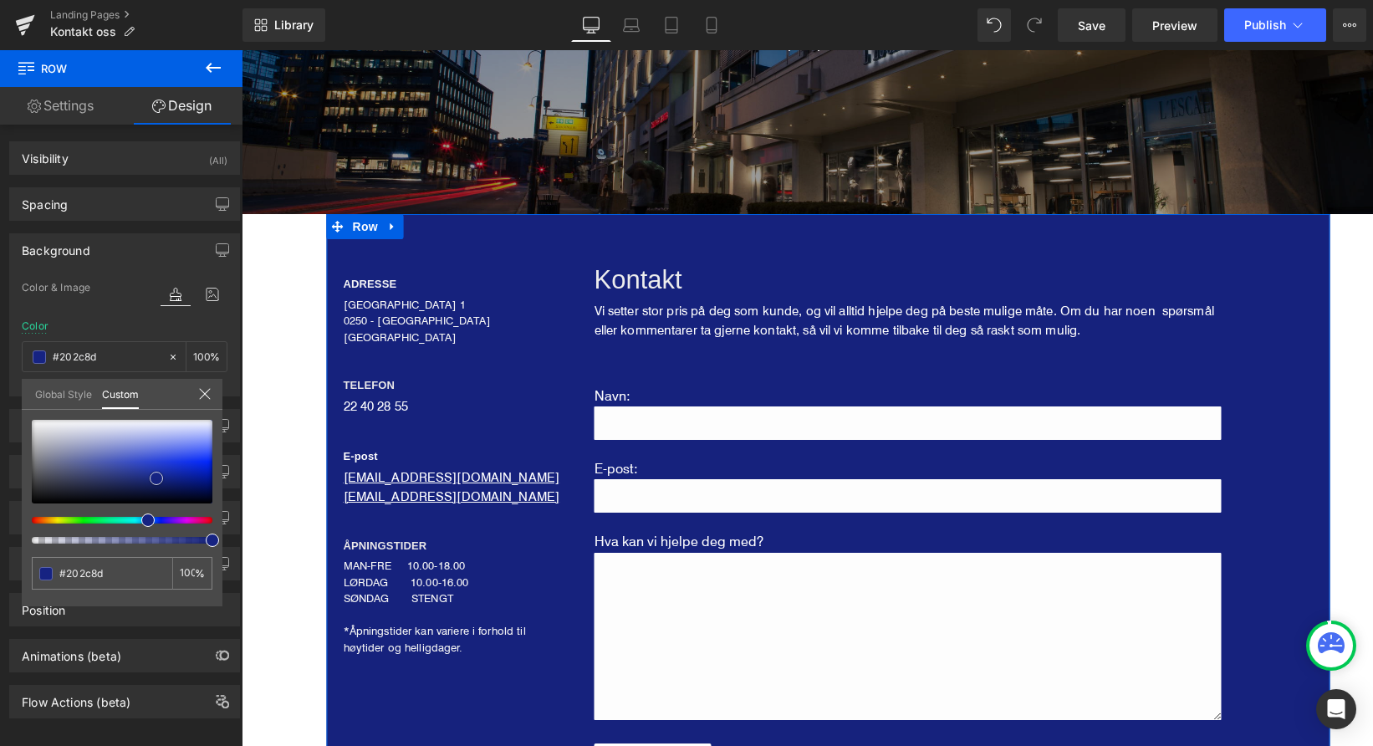
type input "#243192"
type input "#2c3aa4"
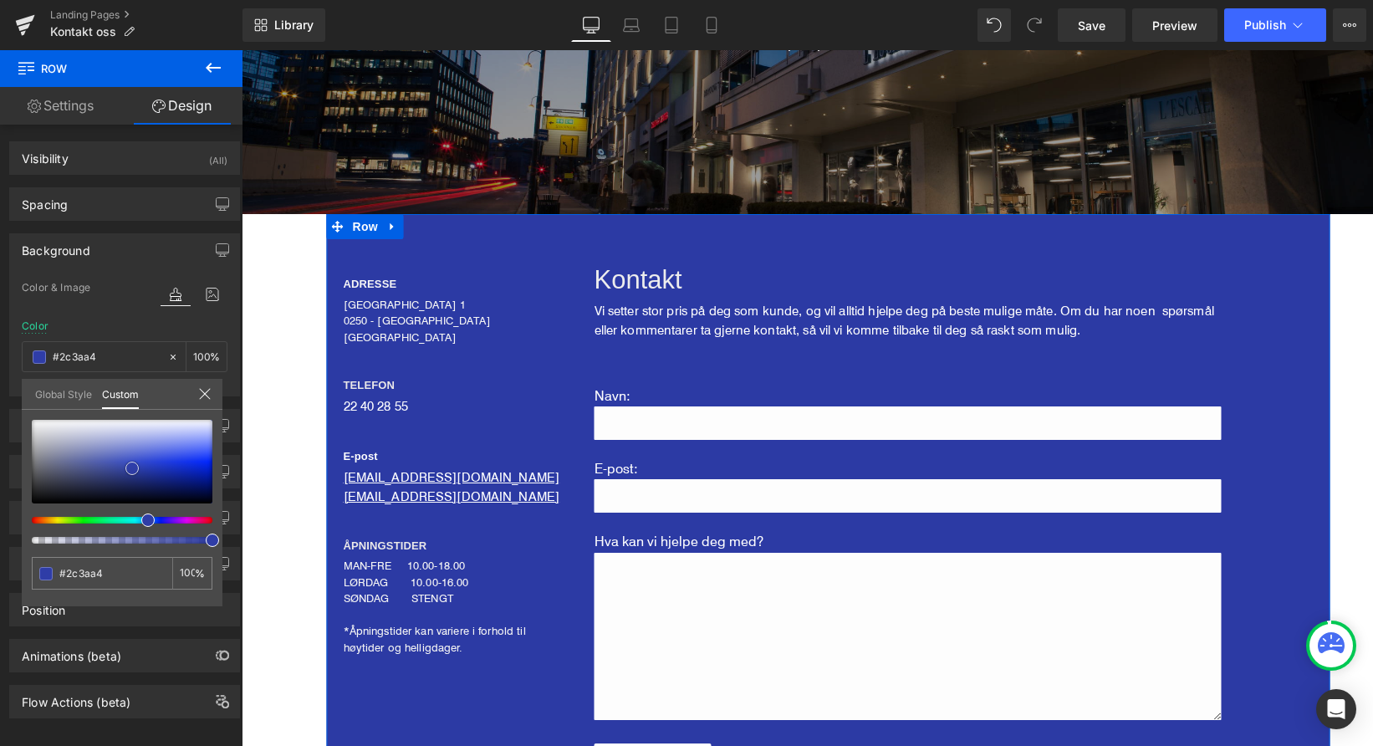
type input "#2f3da7"
type input "#313fa9"
type input "#3341ac"
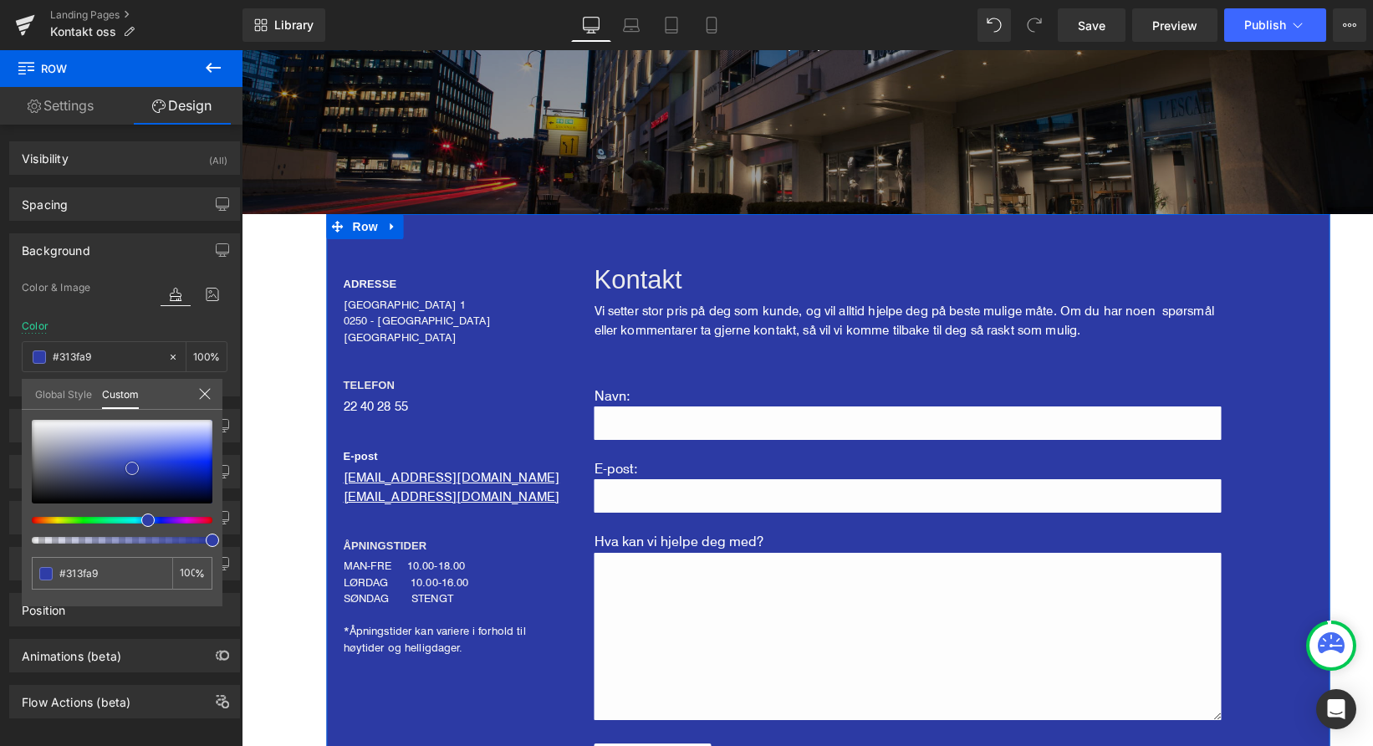
type input "#3341ac"
type input "#3442ab"
type input "#3745ae"
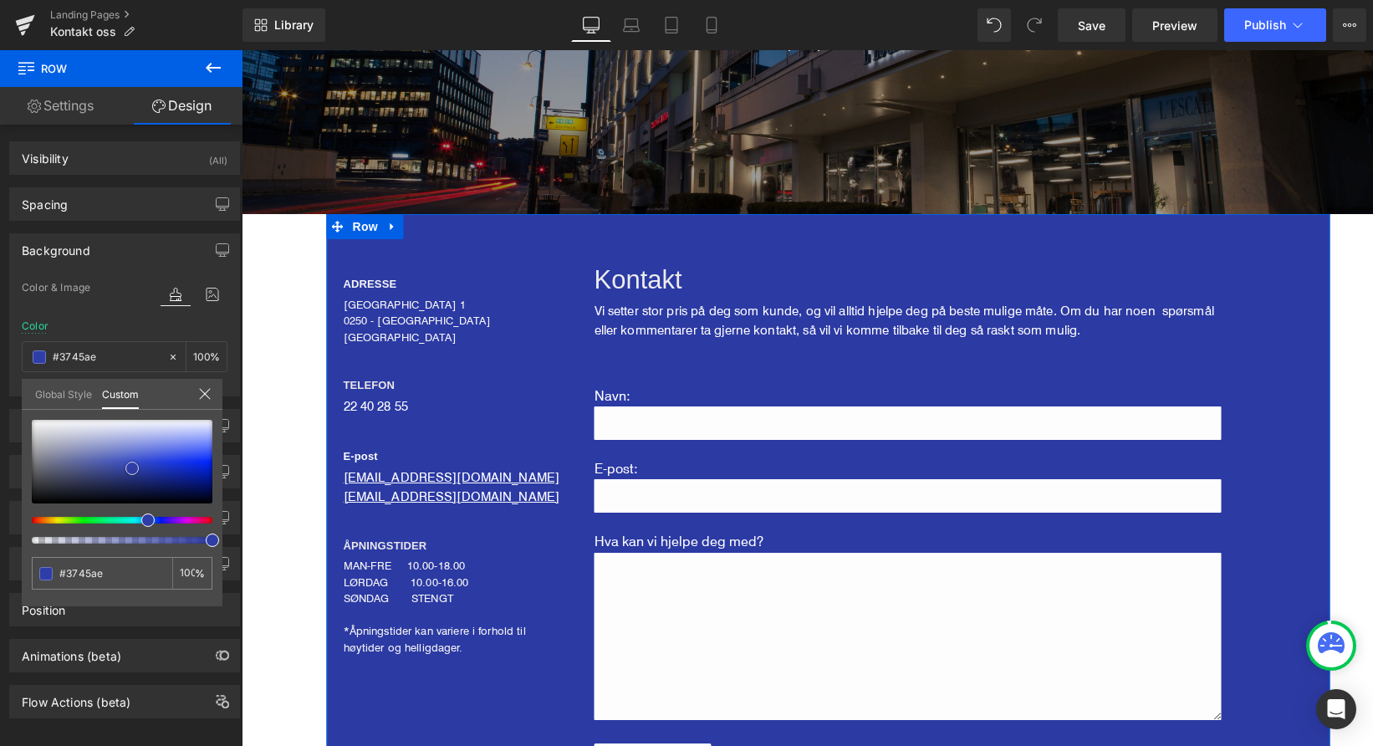
type input "#3947b1"
type input "#3d4ab2"
type input "#424fb7"
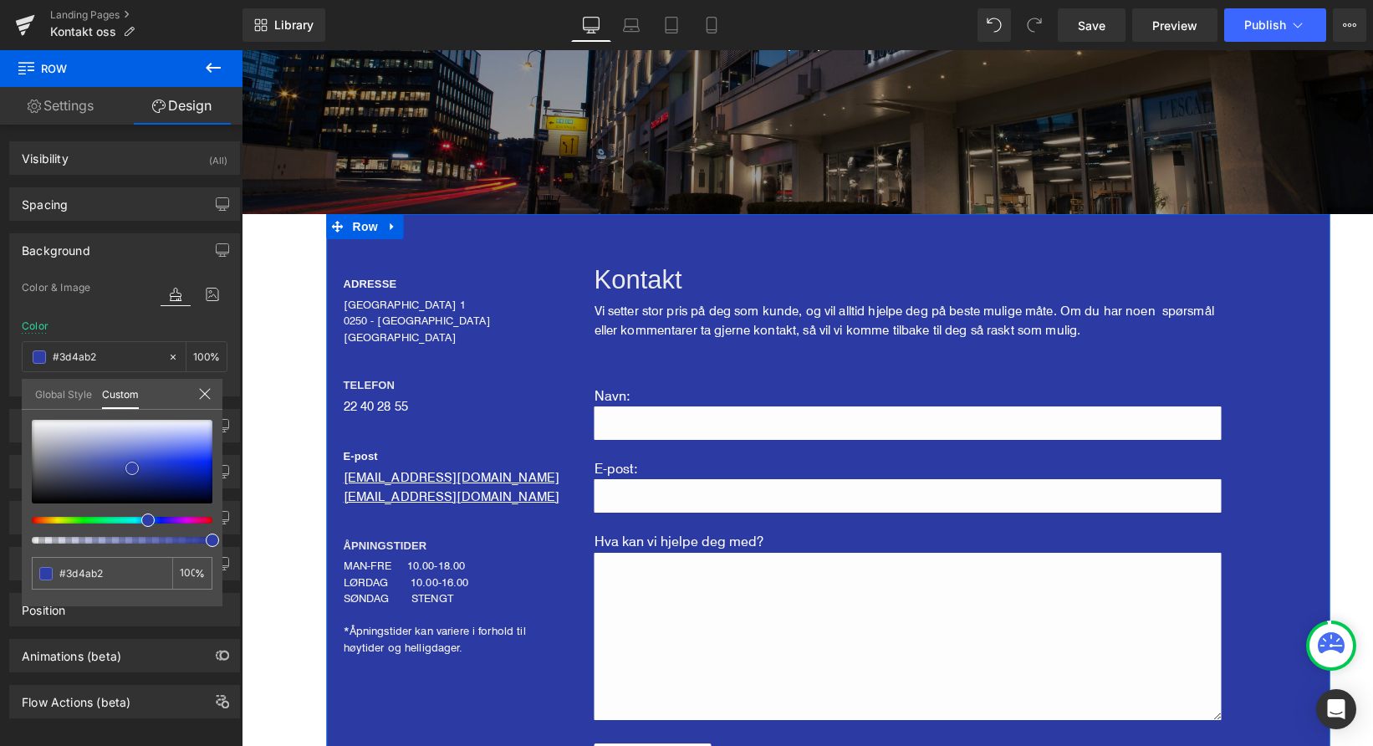
type input "#424fb7"
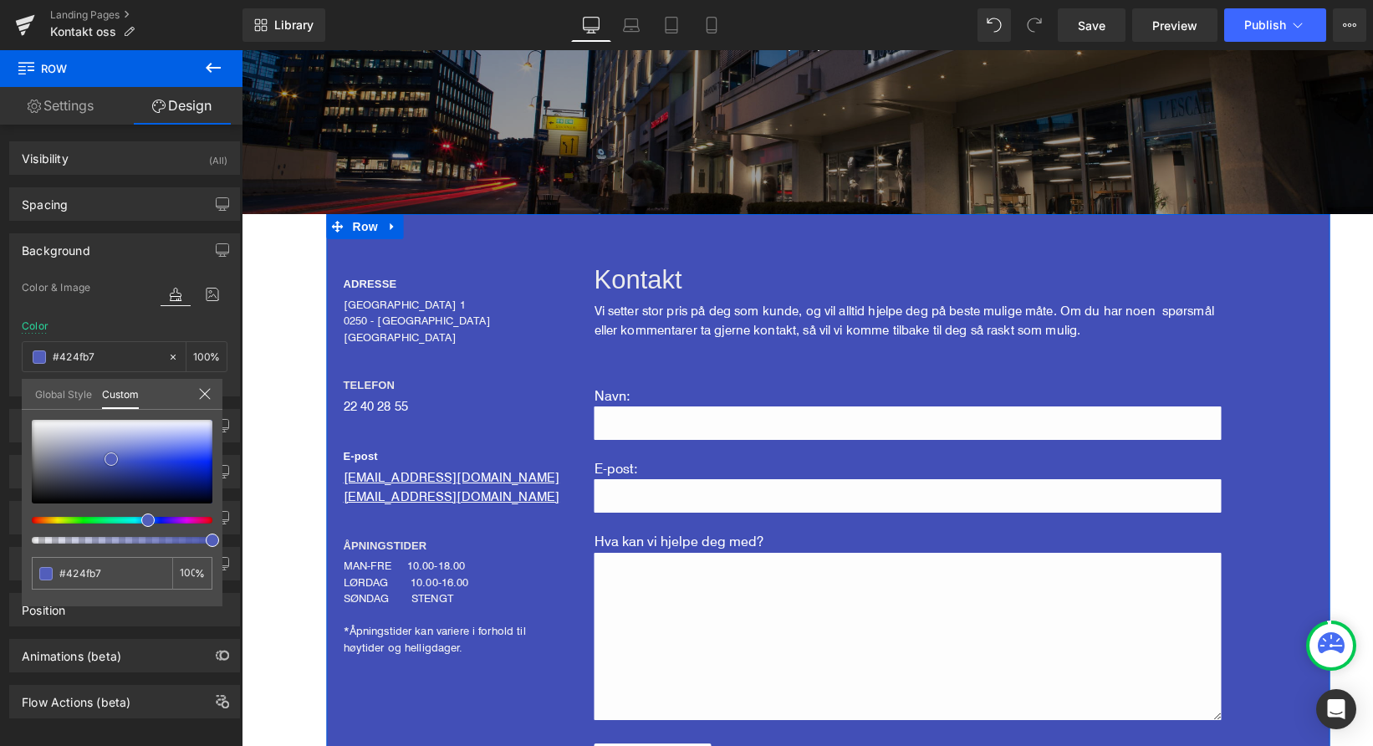
type input "#525ebb"
type input "#5c67bc"
type input "#606bbc"
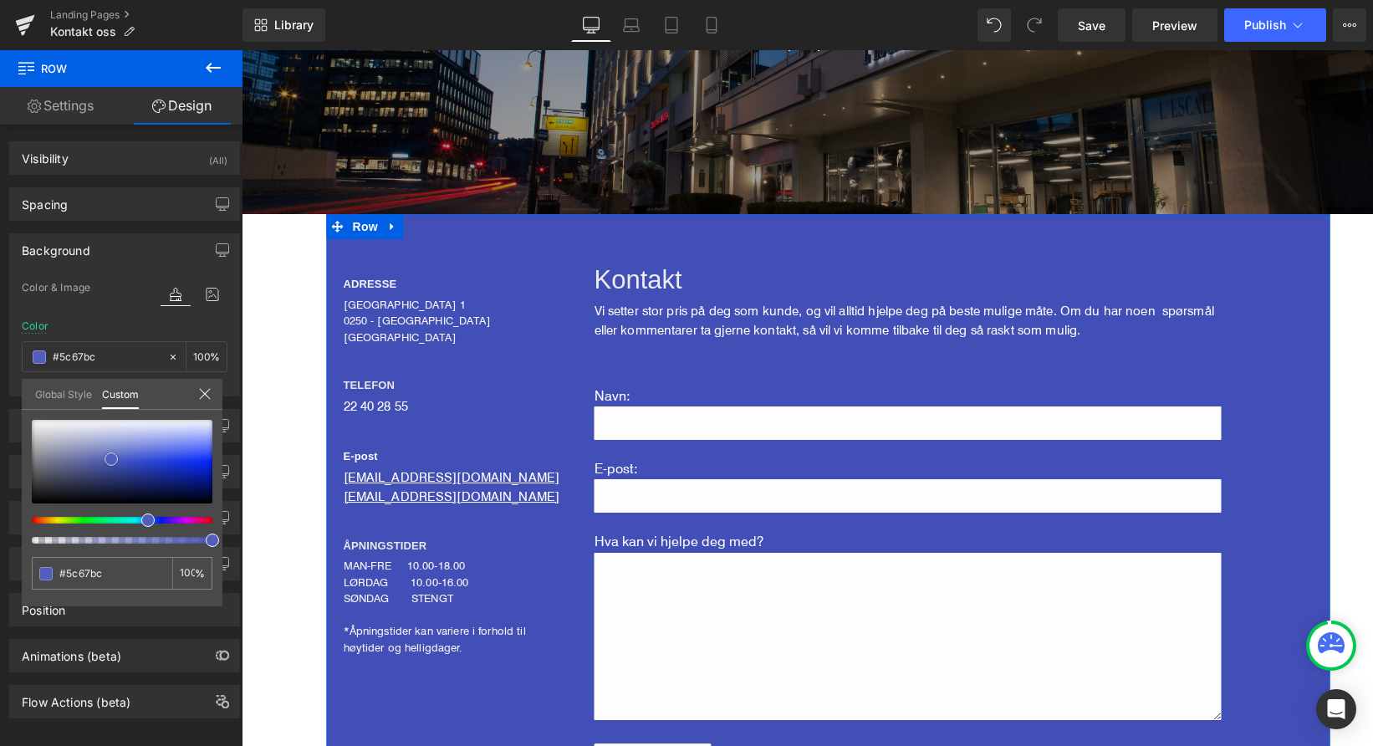
type input "#606bbc"
type input "#6a73bd"
type input "#7079bc"
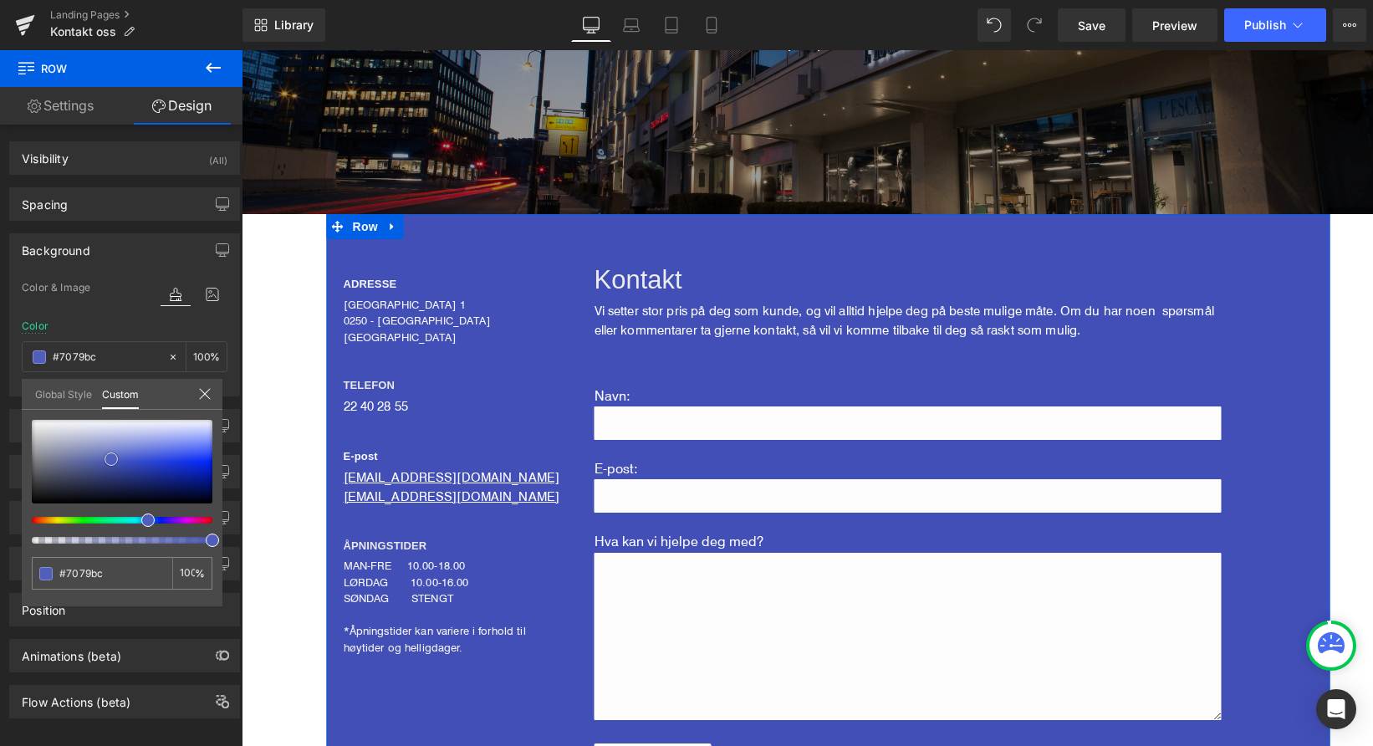
type input "#767ebb"
type input "#7b83bb"
type input "#838abd"
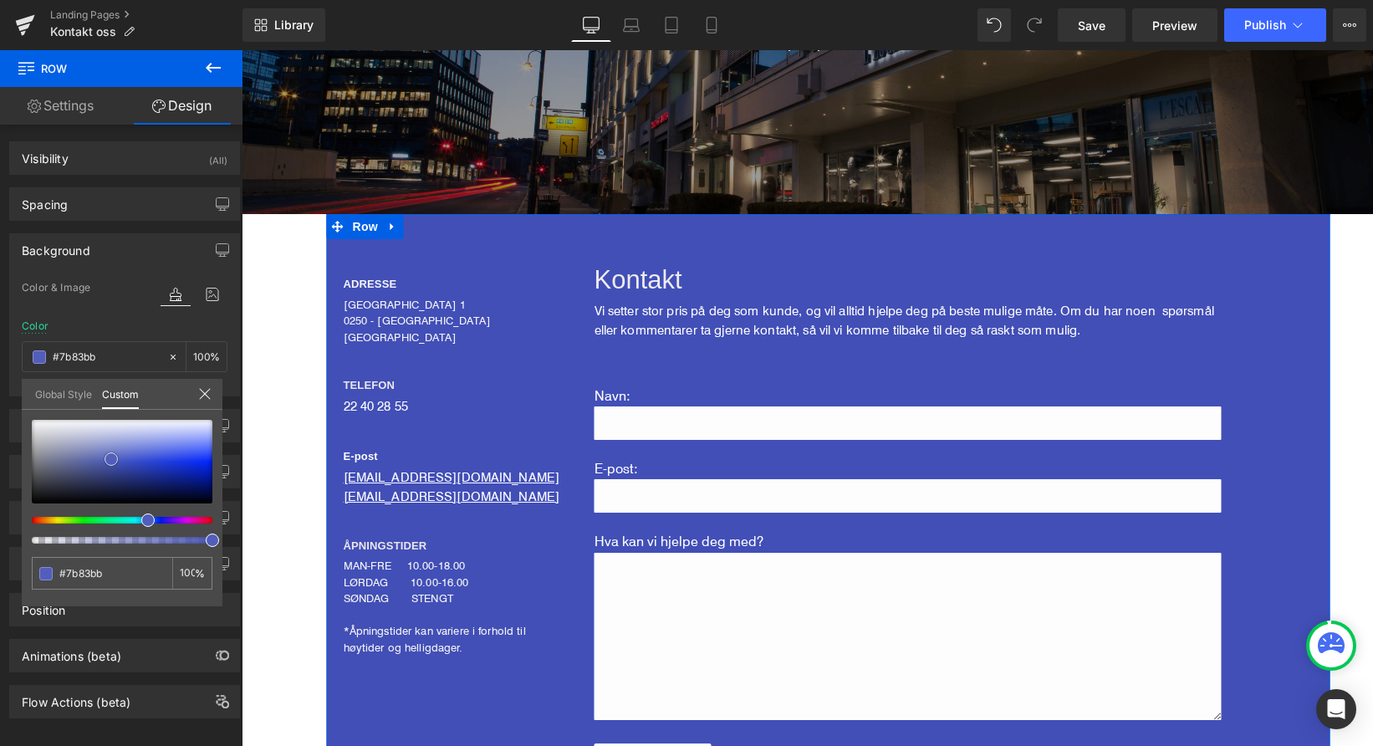
type input "#838abd"
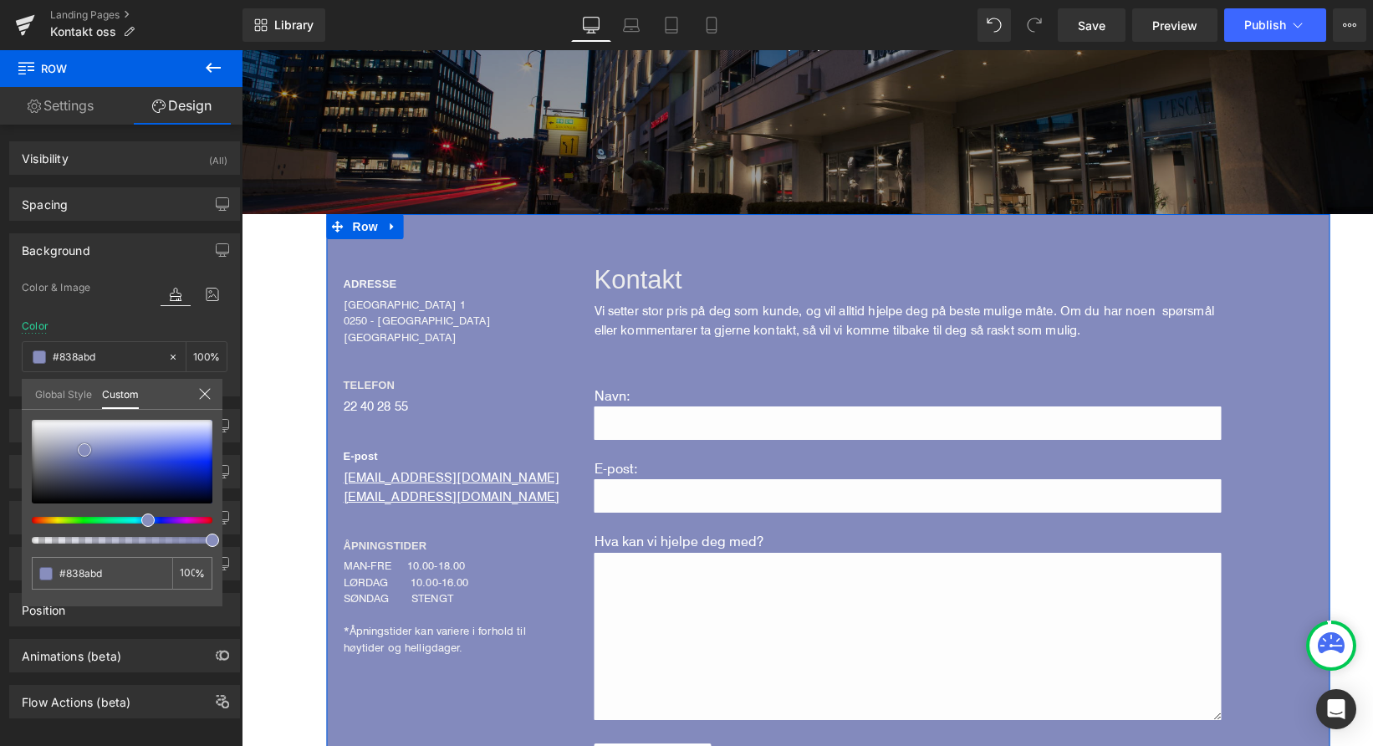
type input "#888ebd"
type input "#8c92be"
type input "#9097bf"
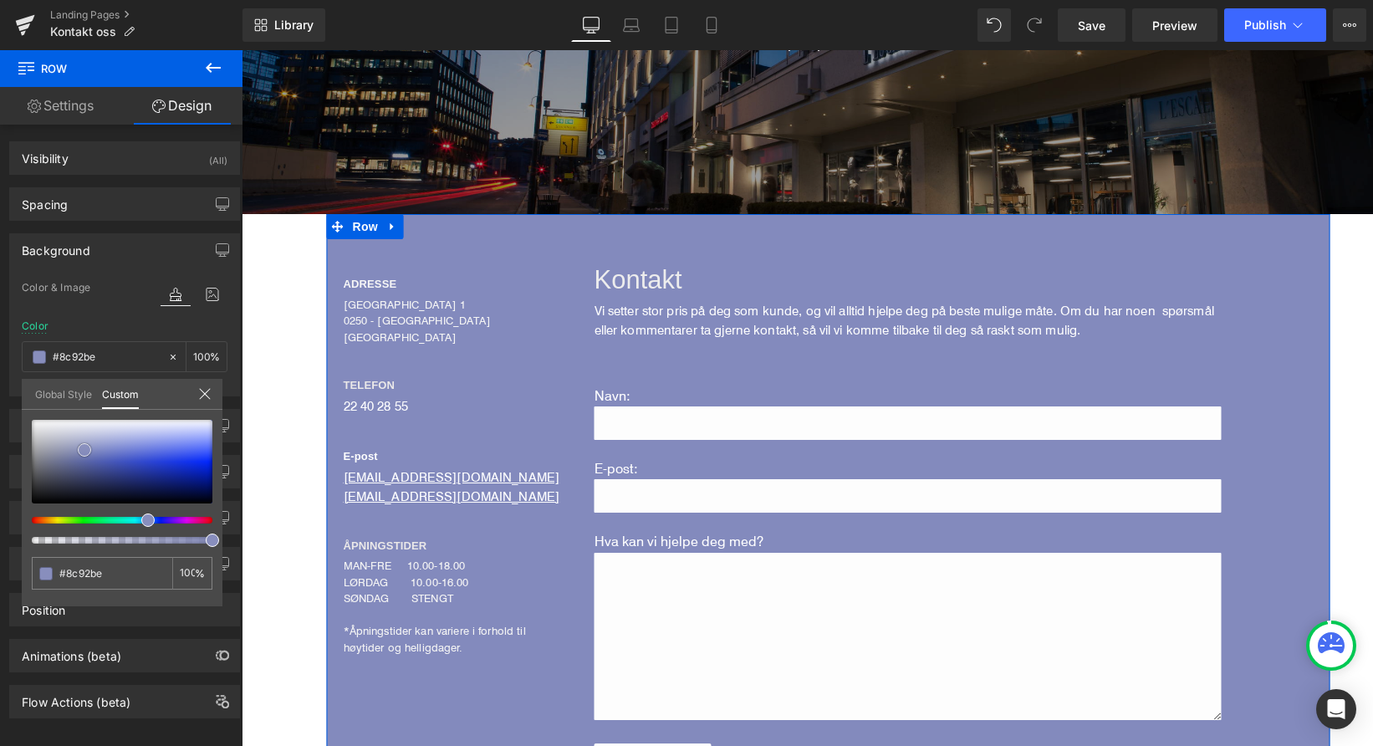
type input "#9097bf"
type input "#9198be"
type input "#959cbf"
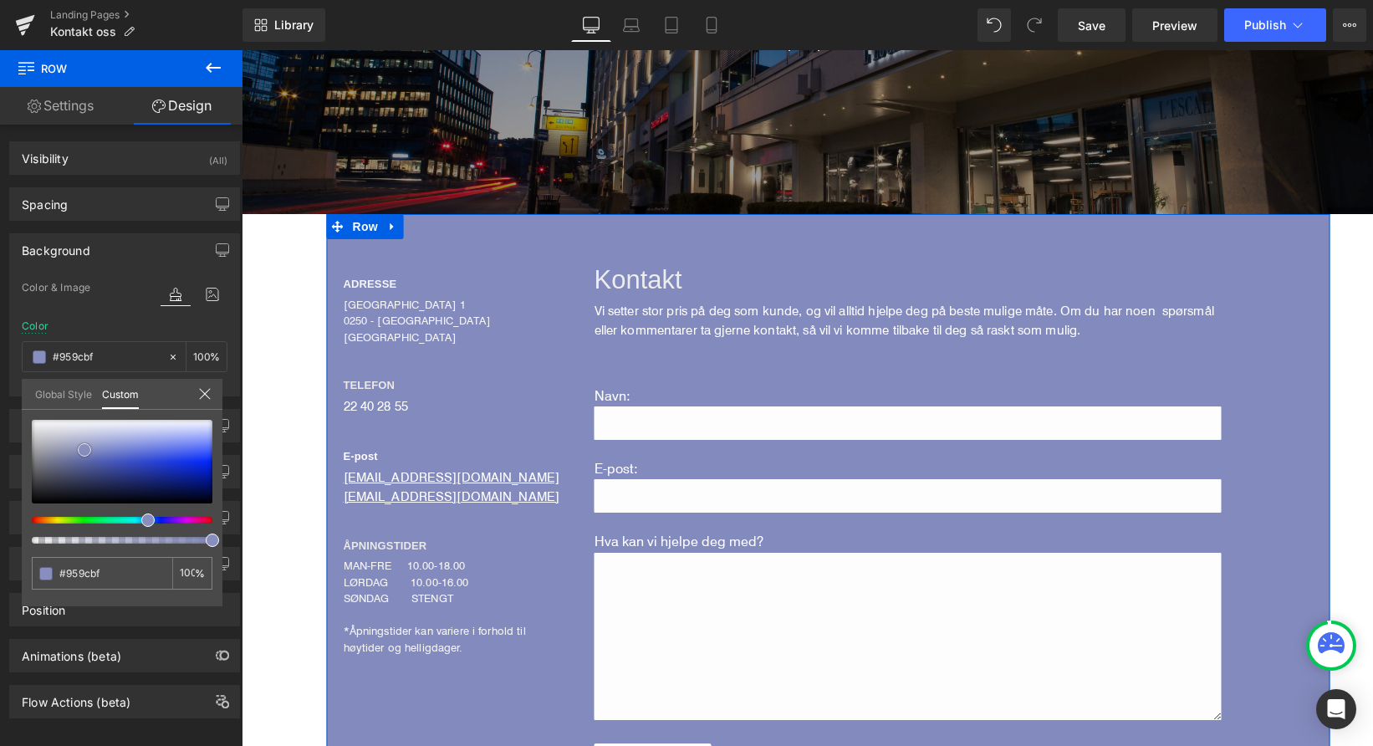
type input "#9ca3c2"
type input "#9da4c2"
type input "#a1a8c3"
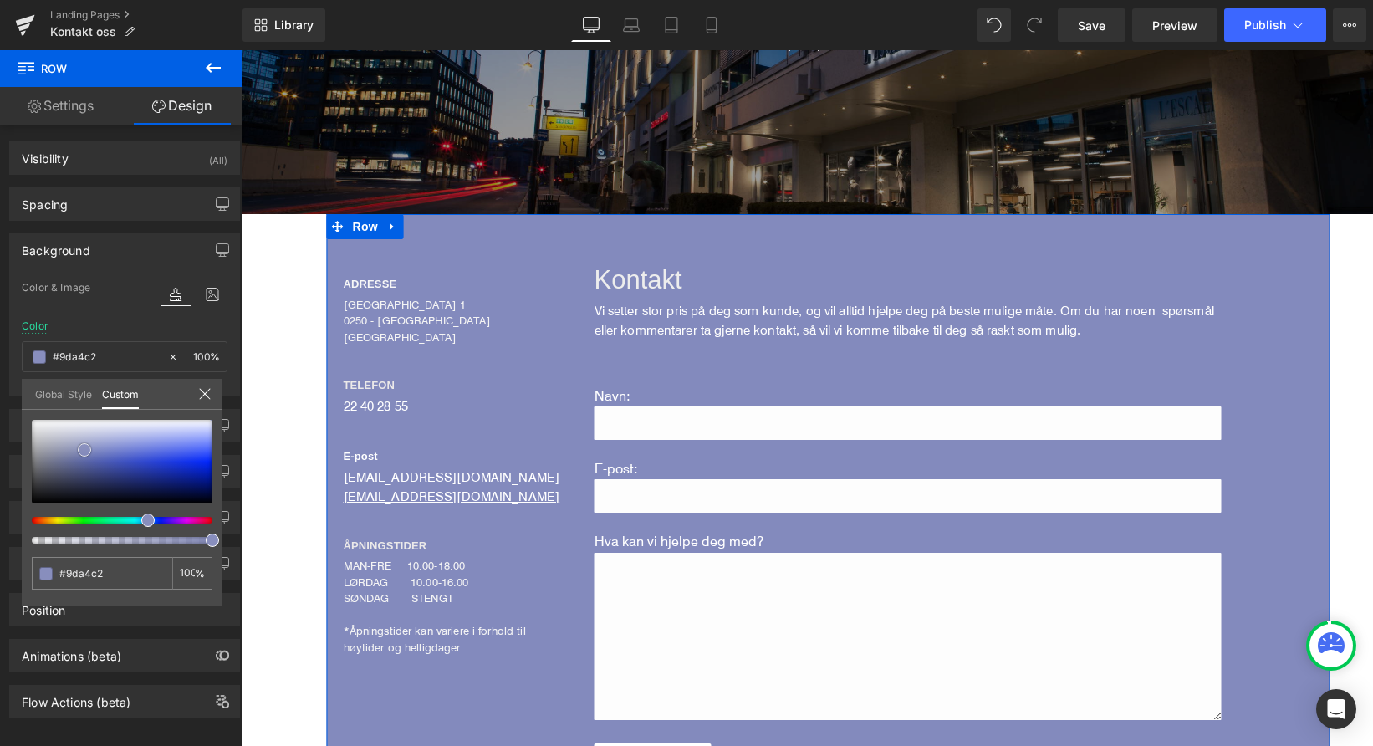
type input "#a1a8c3"
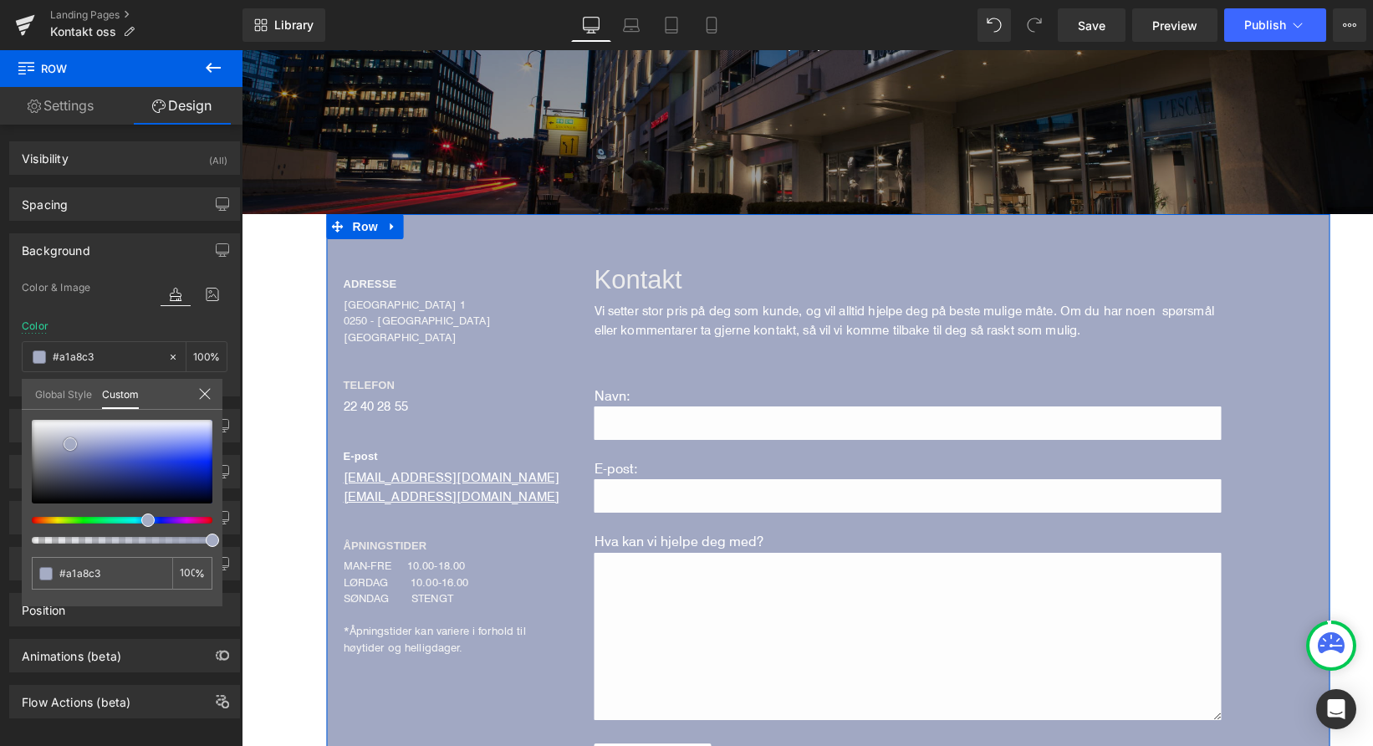
type input "#a5acc4"
type input "#aab0c5"
type input "#aaafc5"
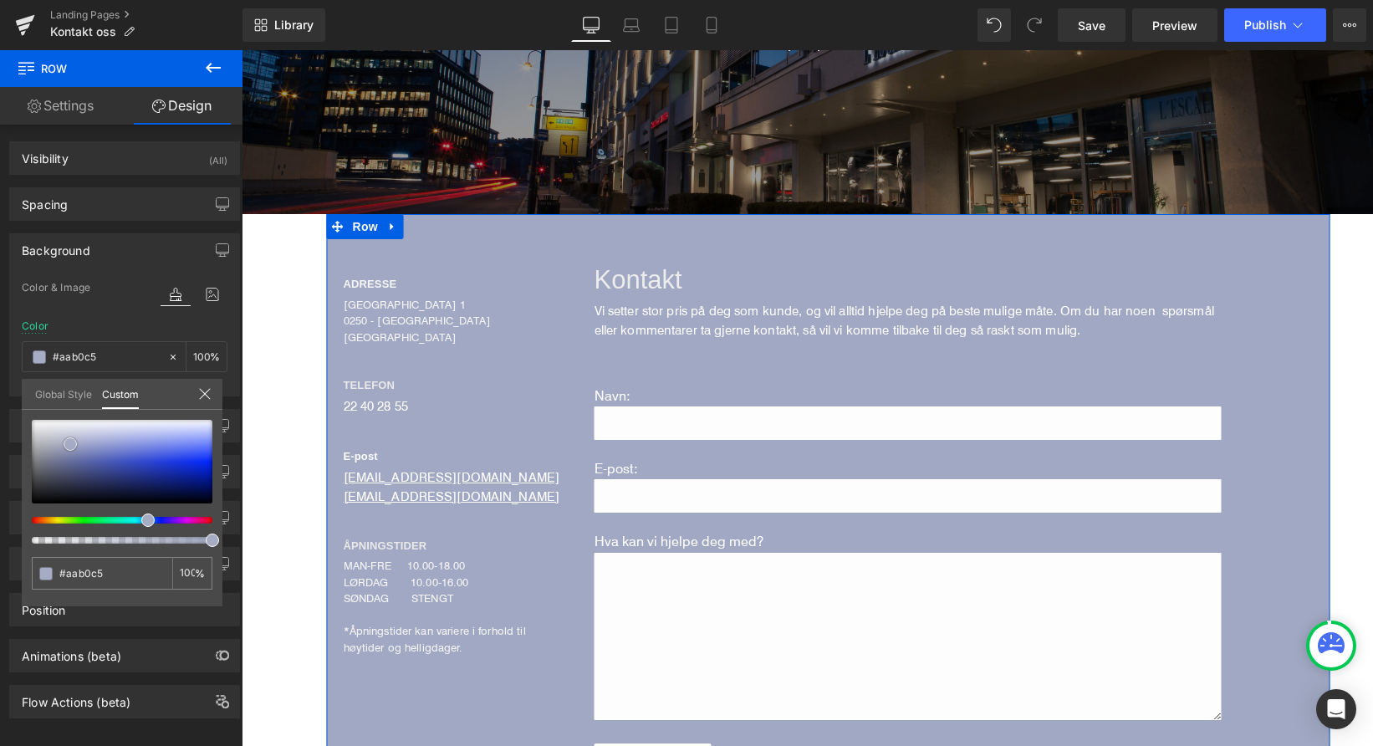
type input "#aaafc5"
type input "#adb0c7"
type input "#adb0c6"
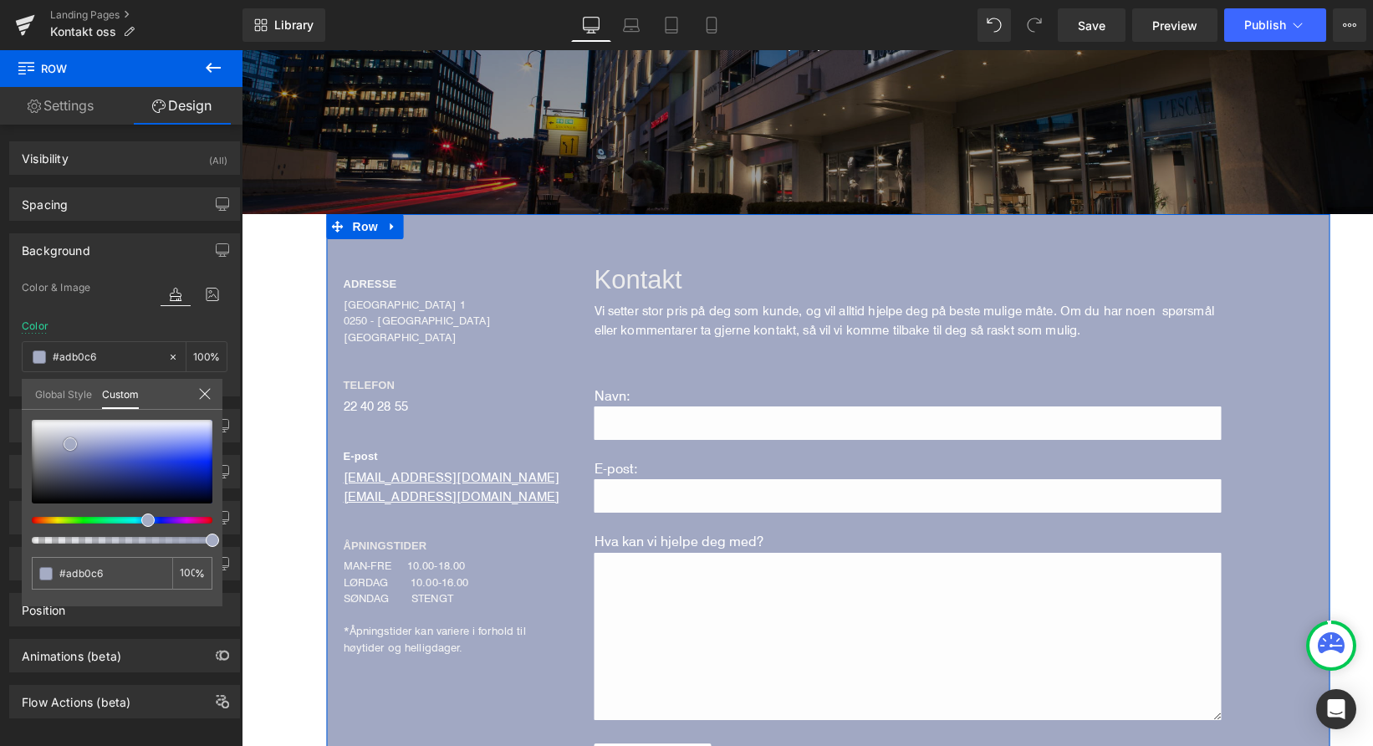
type input "#b2b4c7"
type input "#b5b7c9"
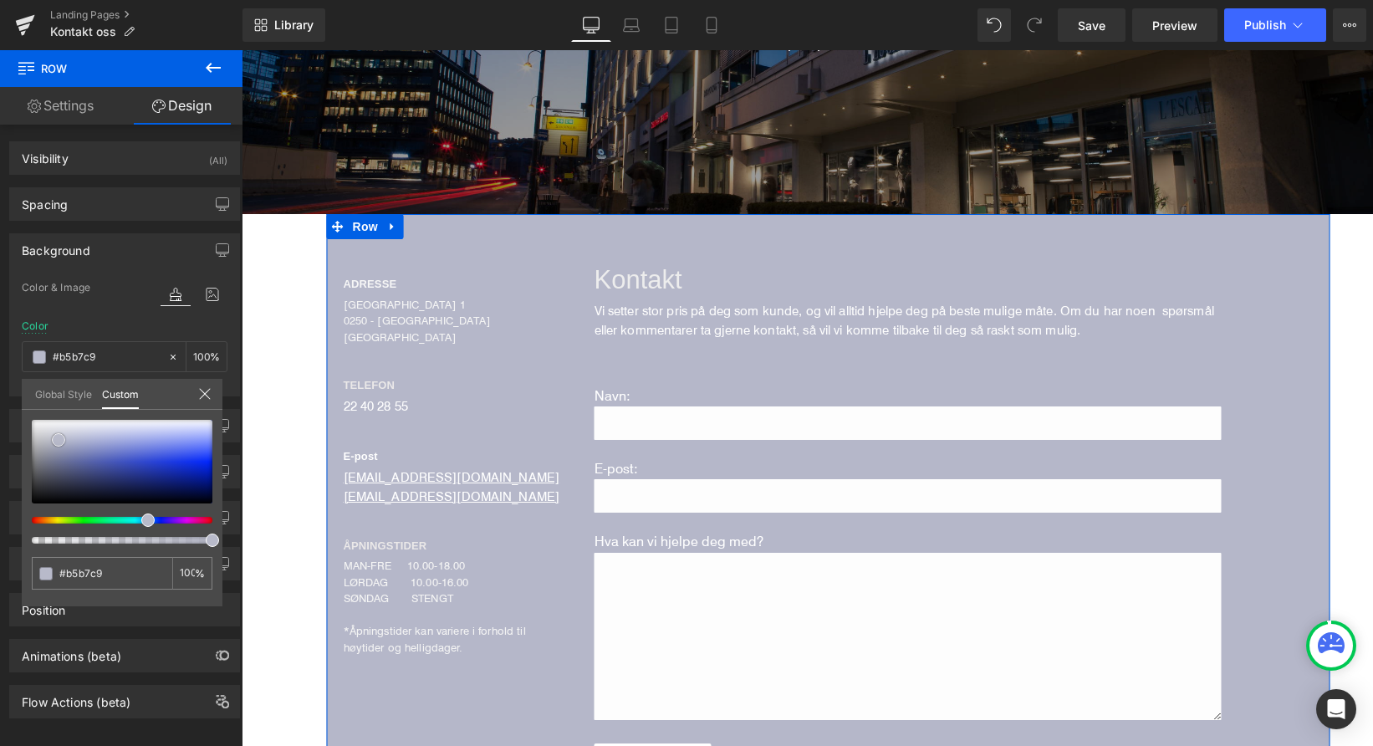
type input "#b8baca"
type input "#b9bbca"
type input "#bcbecb"
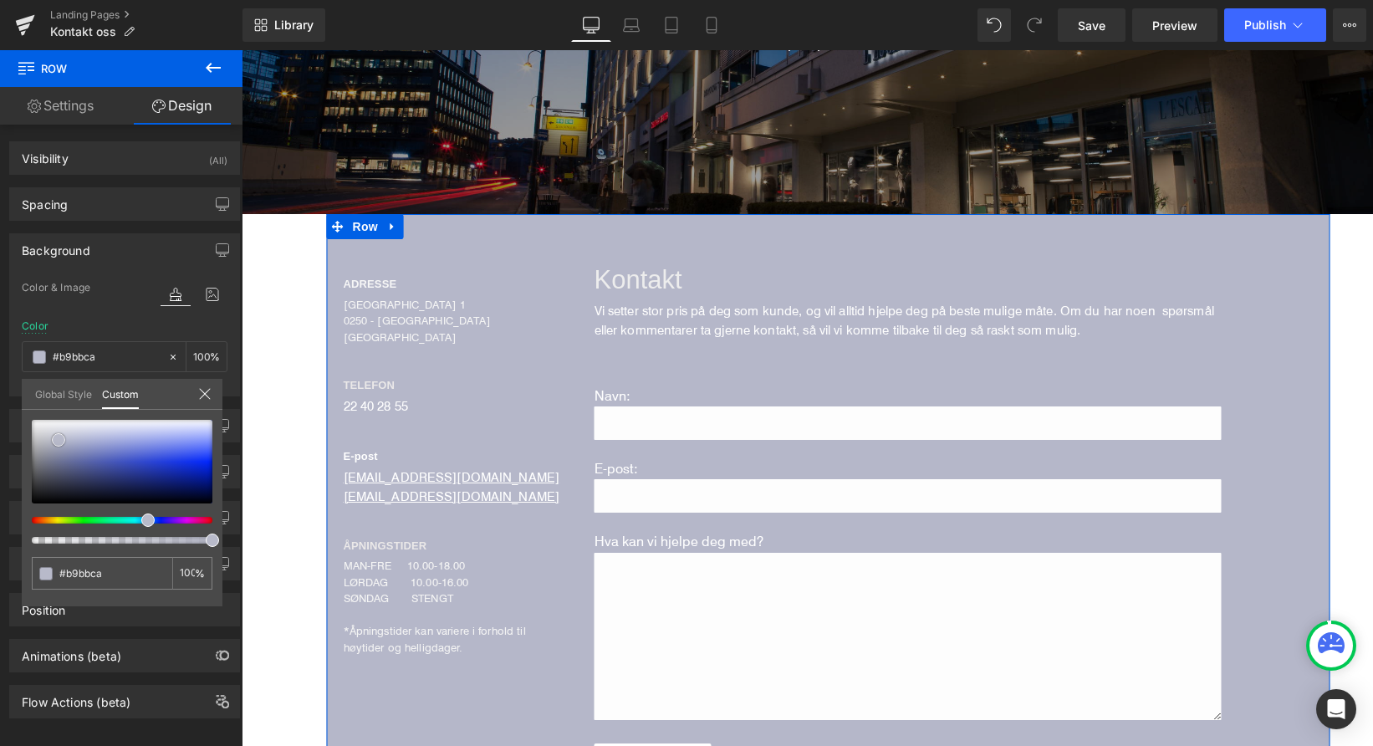
type input "#bcbecb"
type input "#c0c1cd"
type input "#c3c4cf"
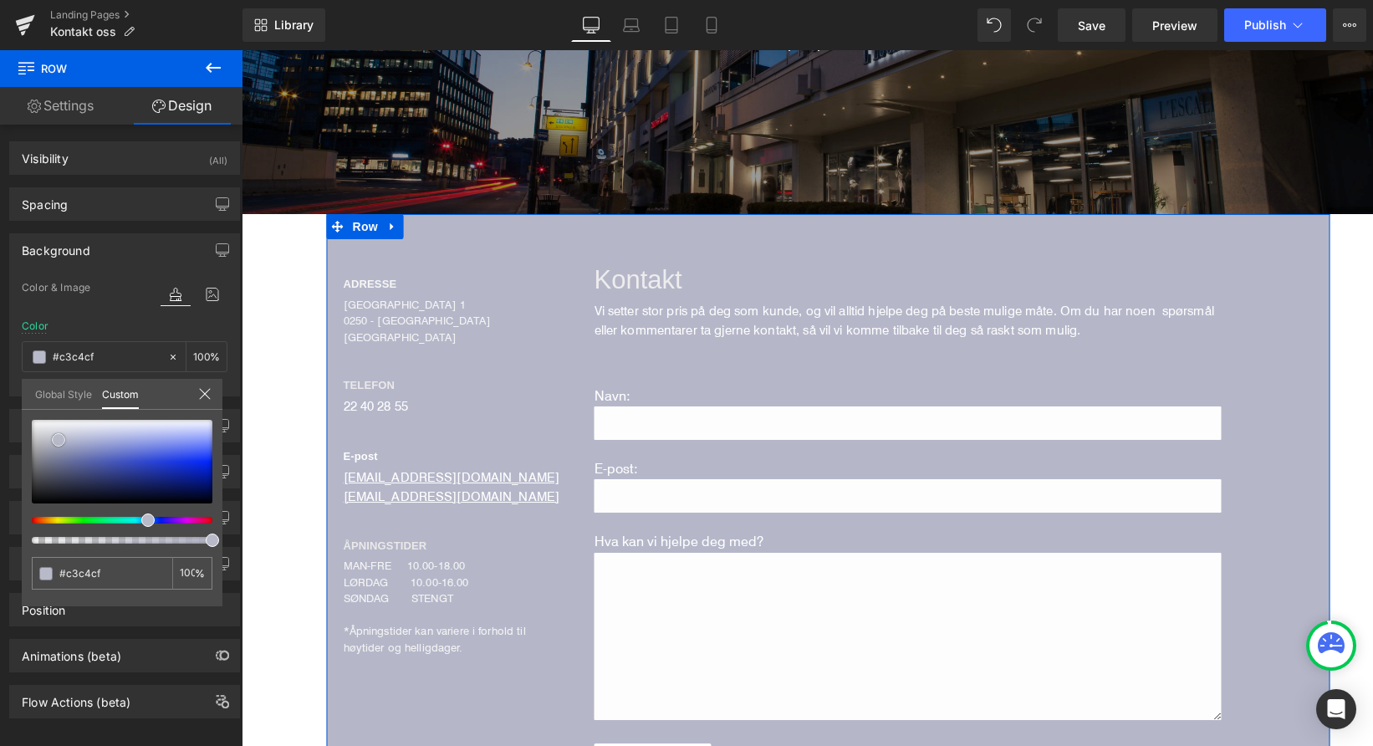
type input "#c4c5ce"
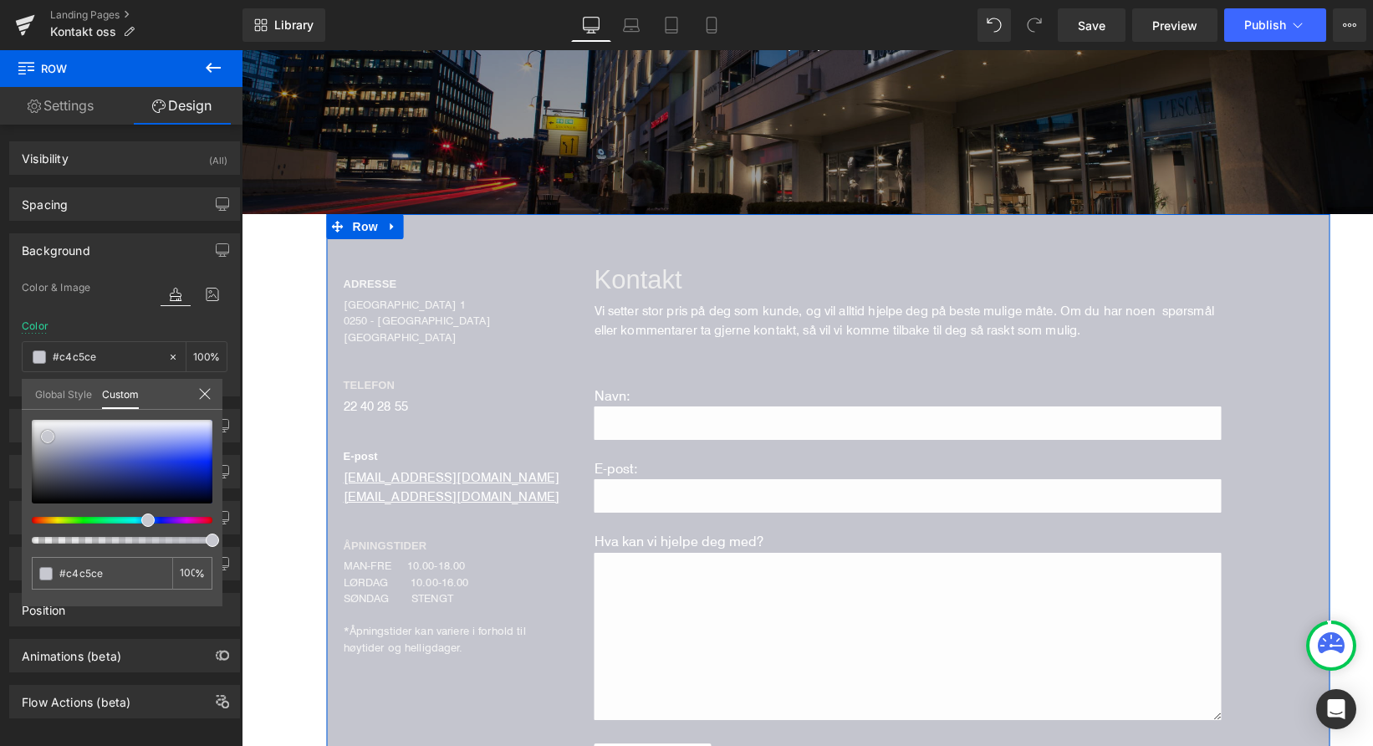
type input "#c7c8d0"
type input "#cacbd2"
type input "#cbccd1"
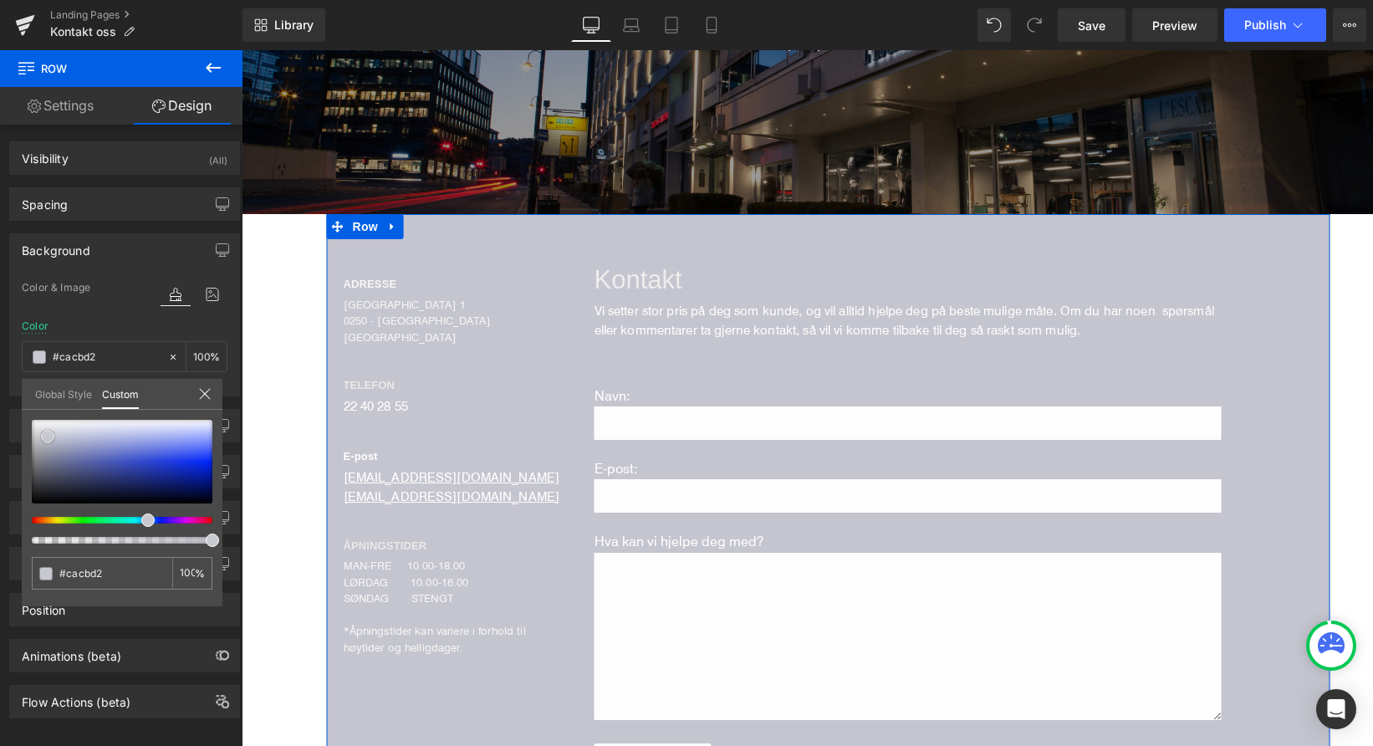
type input "#cbccd1"
type input "#cecfd3"
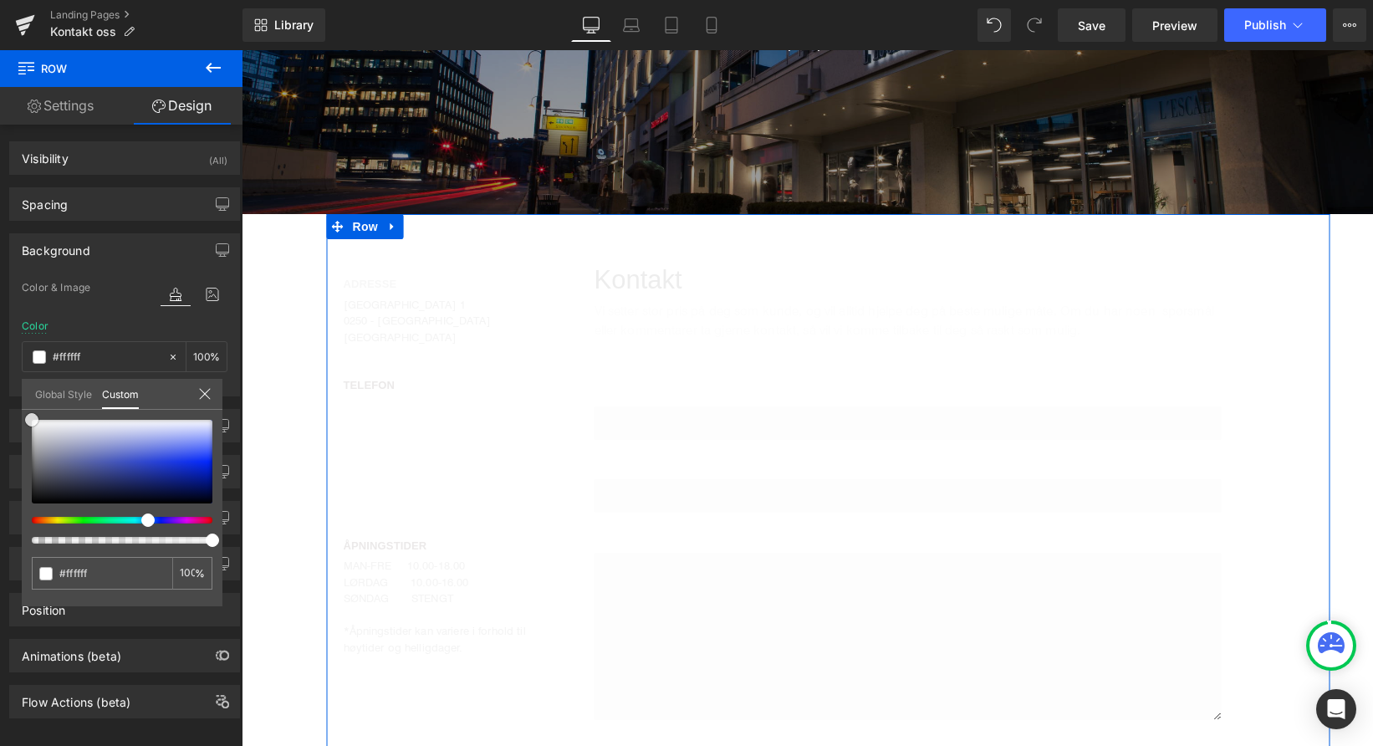
drag, startPoint x: 201, startPoint y: 500, endPoint x: 10, endPoint y: 411, distance: 210.6
click at [10, 396] on div "Background Color & Image color rgba(255, 255, 255, 1) Color #ffffff 100 % Image…" at bounding box center [125, 309] width 250 height 176
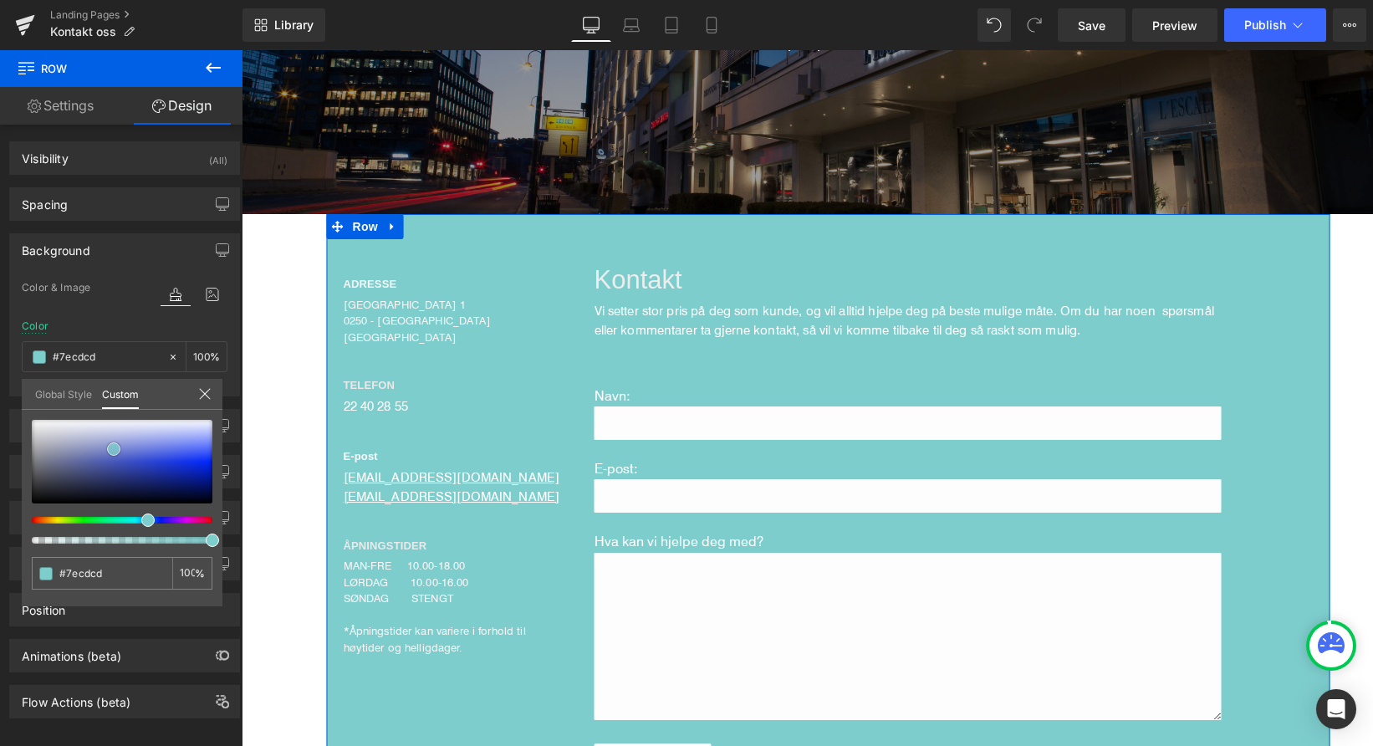
drag, startPoint x: 66, startPoint y: 434, endPoint x: 117, endPoint y: 452, distance: 54.0
click at [117, 452] on span at bounding box center [113, 448] width 13 height 13
click at [118, 454] on span at bounding box center [114, 450] width 13 height 13
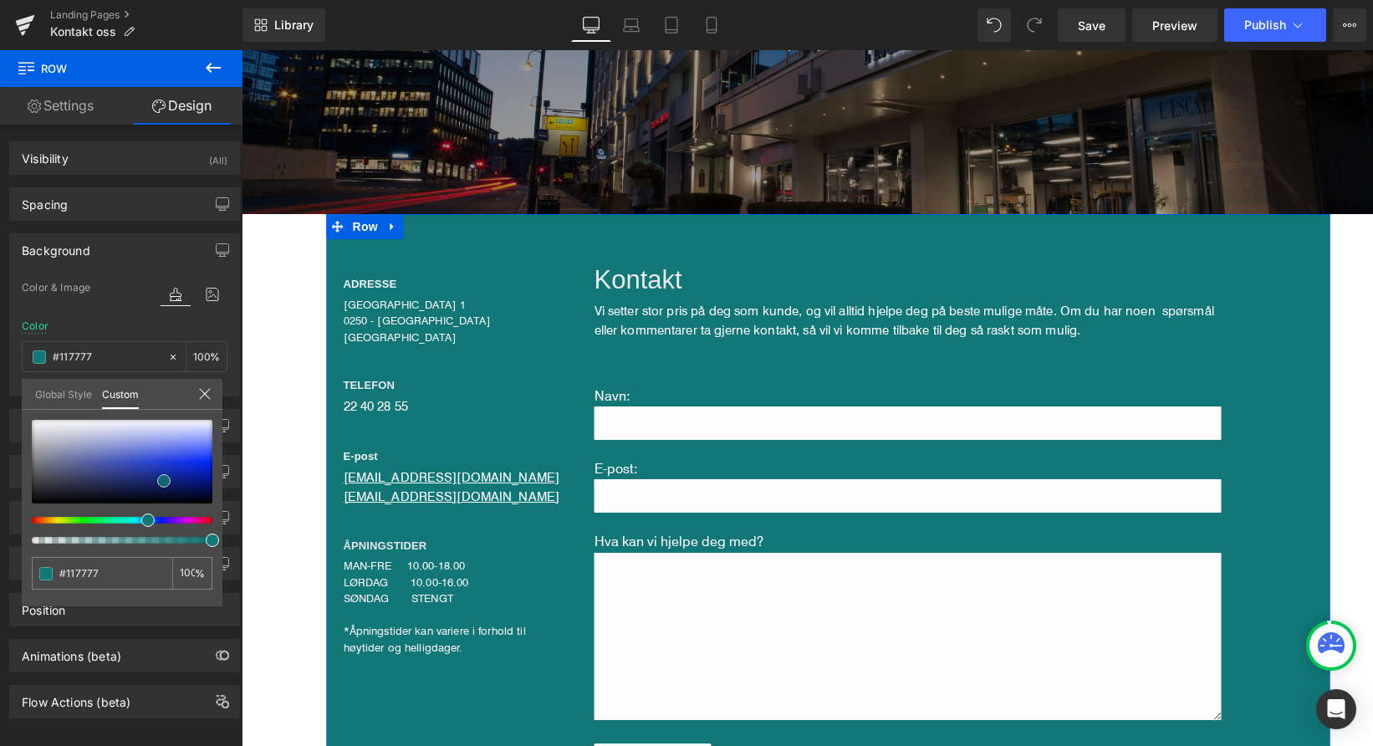
drag, startPoint x: 114, startPoint y: 451, endPoint x: 163, endPoint y: 481, distance: 57.8
click at [163, 481] on span at bounding box center [163, 480] width 13 height 13
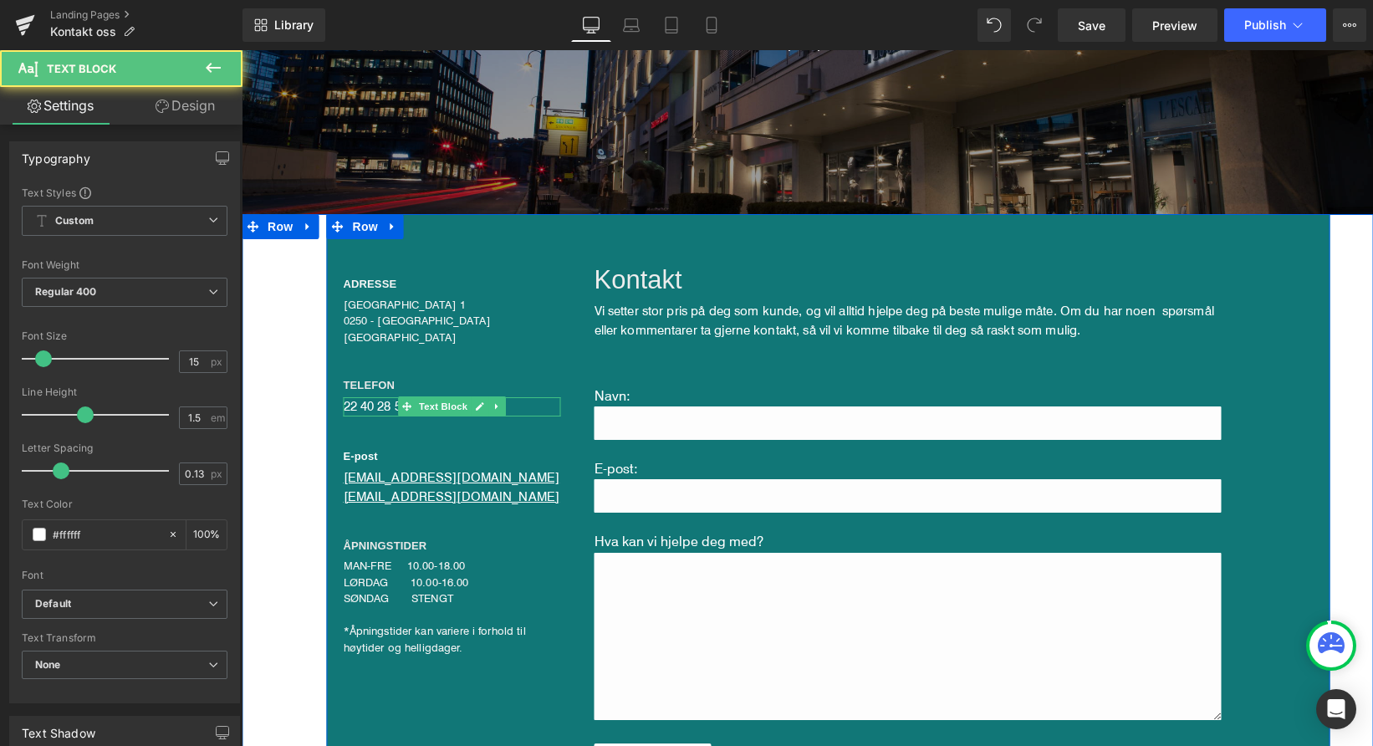
click at [386, 404] on div "22 40 28 55" at bounding box center [452, 406] width 217 height 19
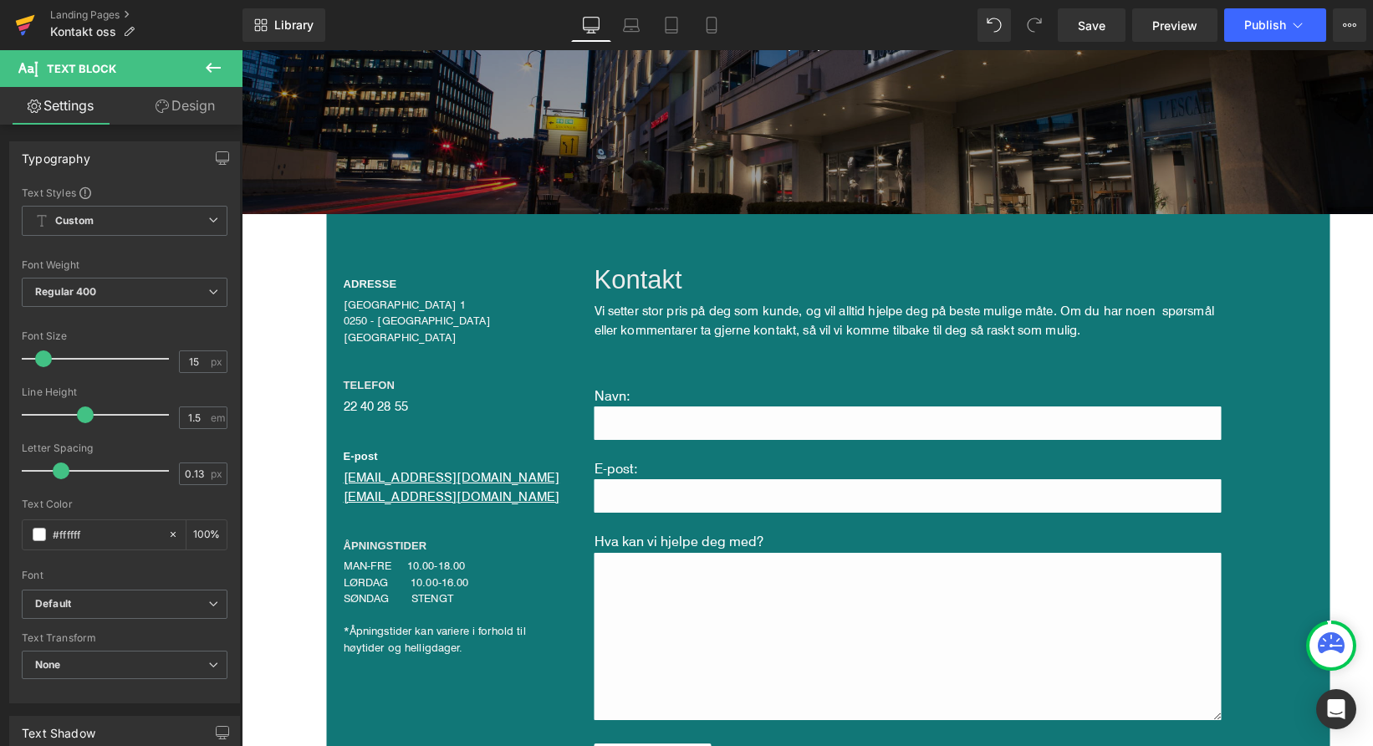
click at [24, 23] on icon at bounding box center [25, 20] width 19 height 11
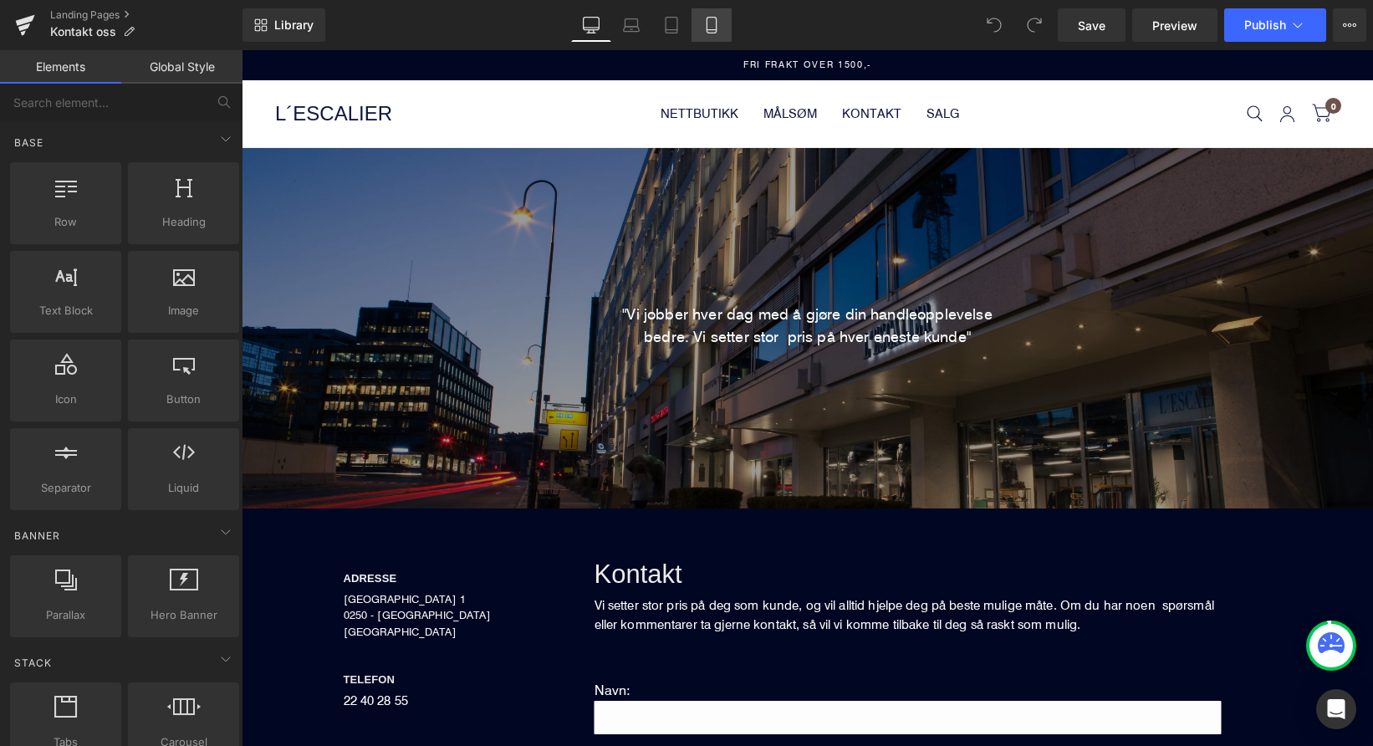
click at [699, 25] on link "Mobile" at bounding box center [712, 24] width 40 height 33
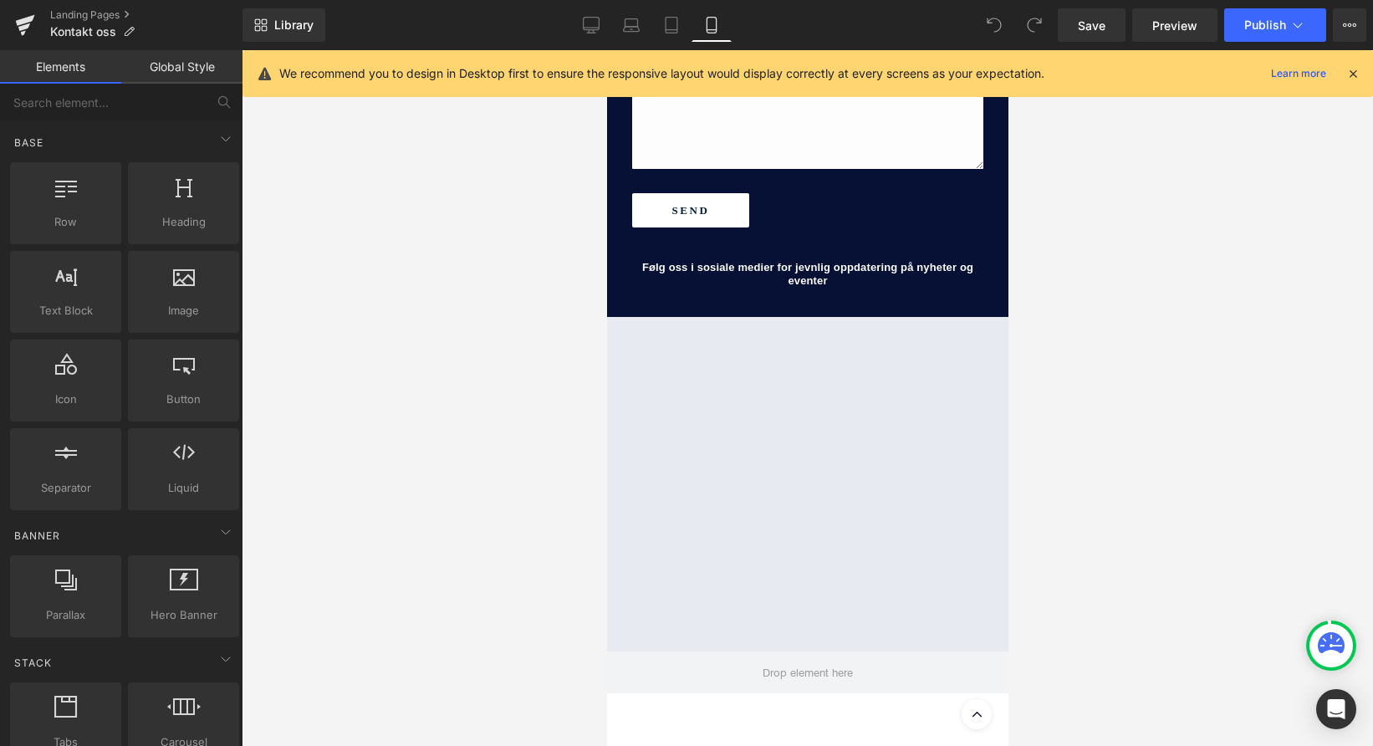
scroll to position [1283, 0]
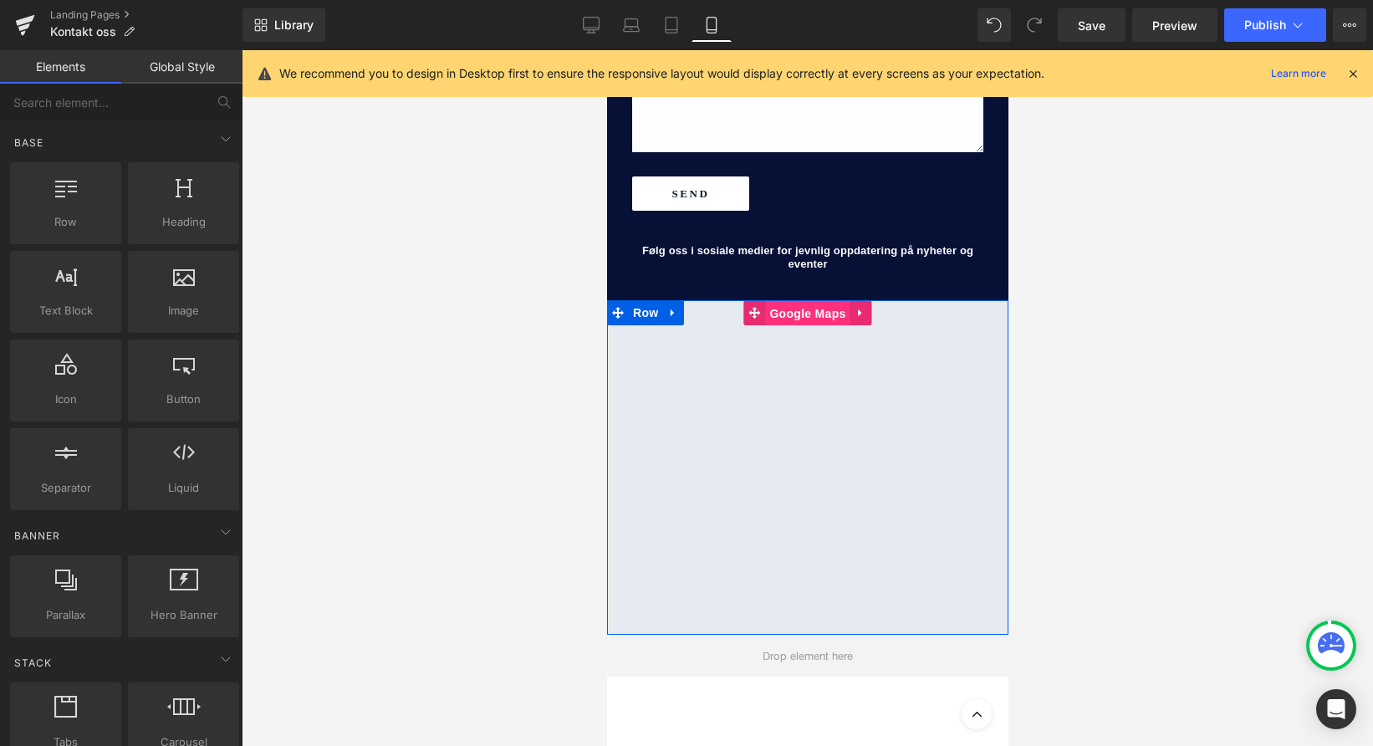
click at [808, 301] on span "Google Maps" at bounding box center [806, 313] width 84 height 25
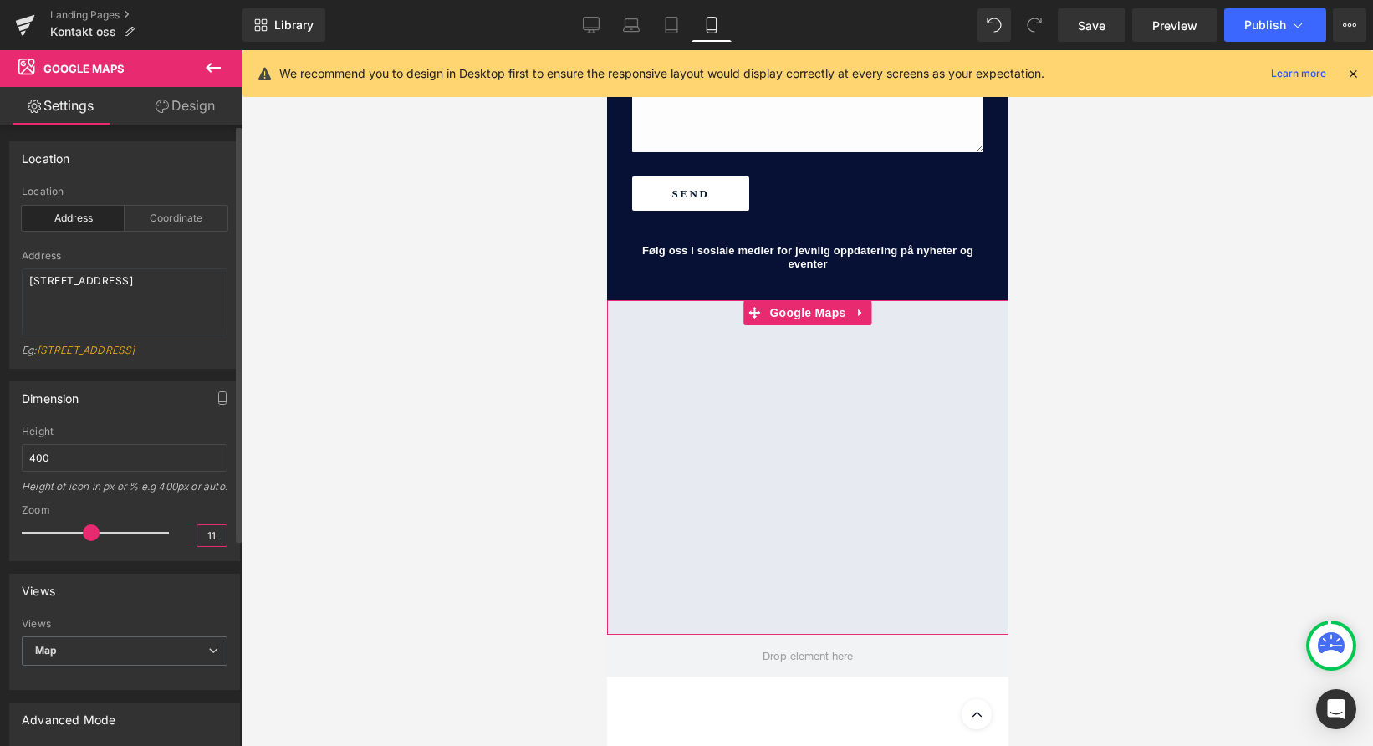
click at [211, 546] on input "11" at bounding box center [211, 535] width 29 height 21
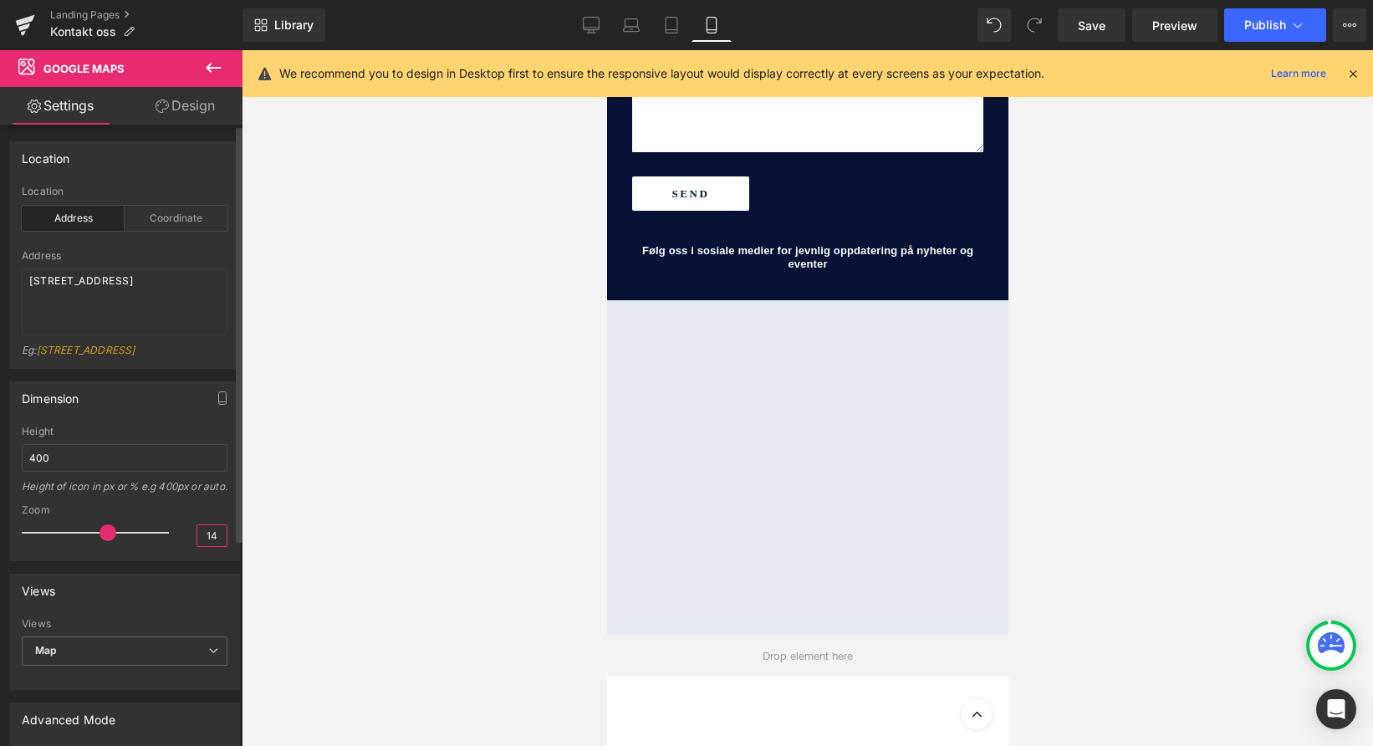
type input "14"
click at [146, 504] on div "Height of icon in px or % e.g 400px or auto." at bounding box center [125, 492] width 206 height 24
click at [673, 20] on icon at bounding box center [671, 25] width 17 height 17
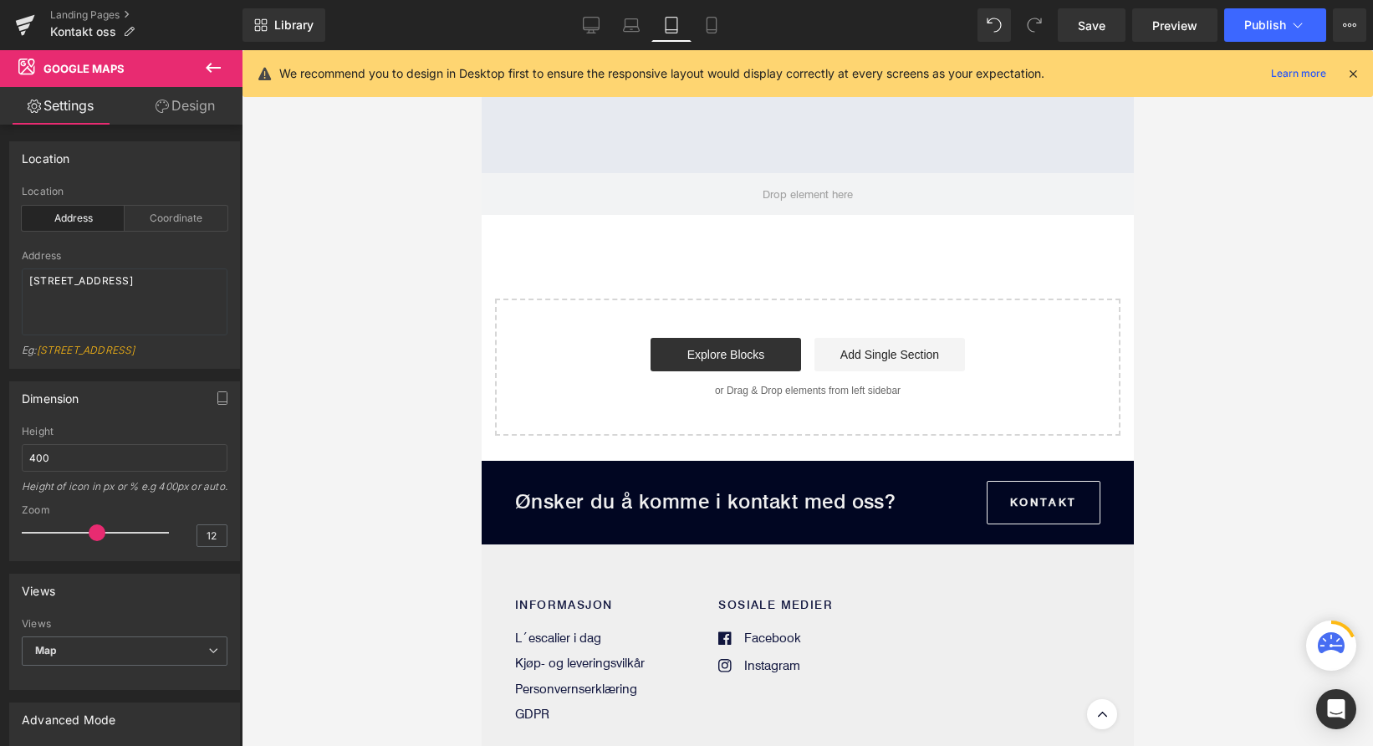
scroll to position [847, 0]
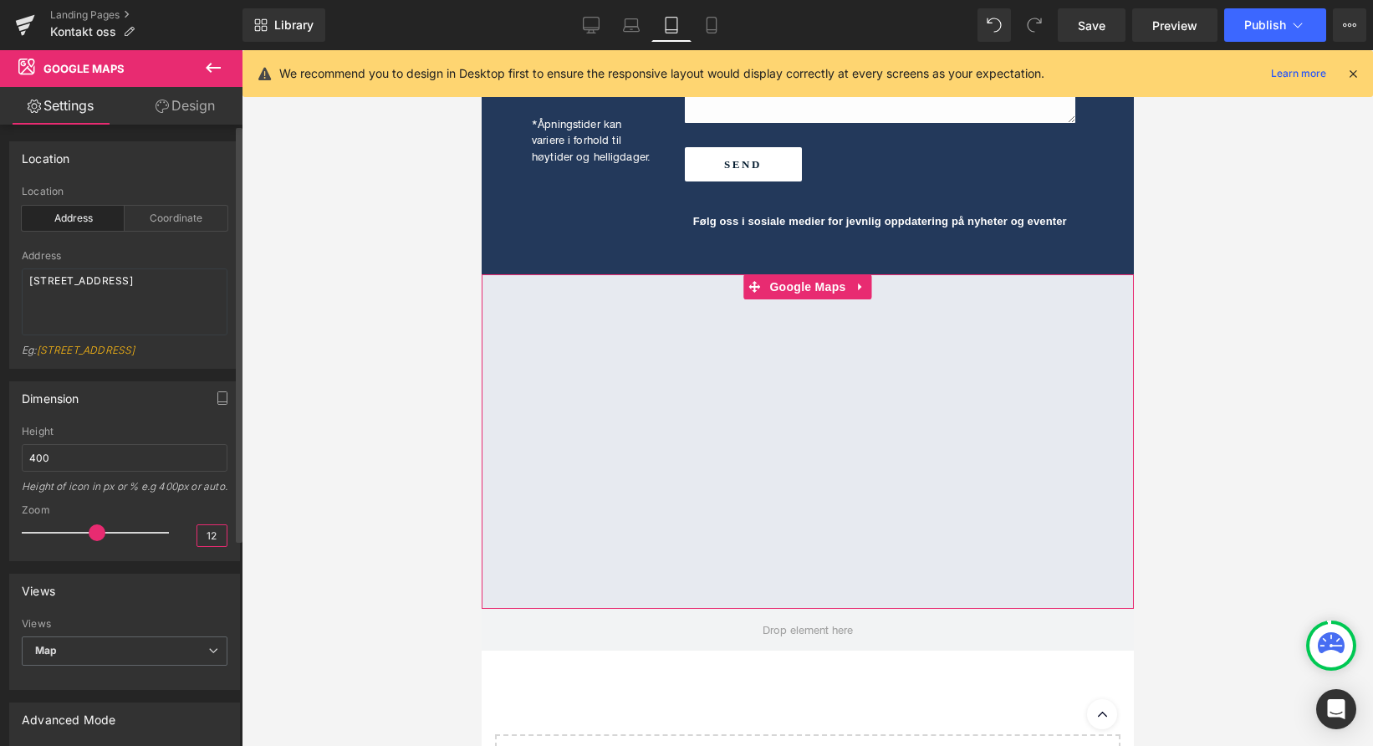
click at [209, 546] on input "12" at bounding box center [211, 535] width 29 height 21
type input "14"
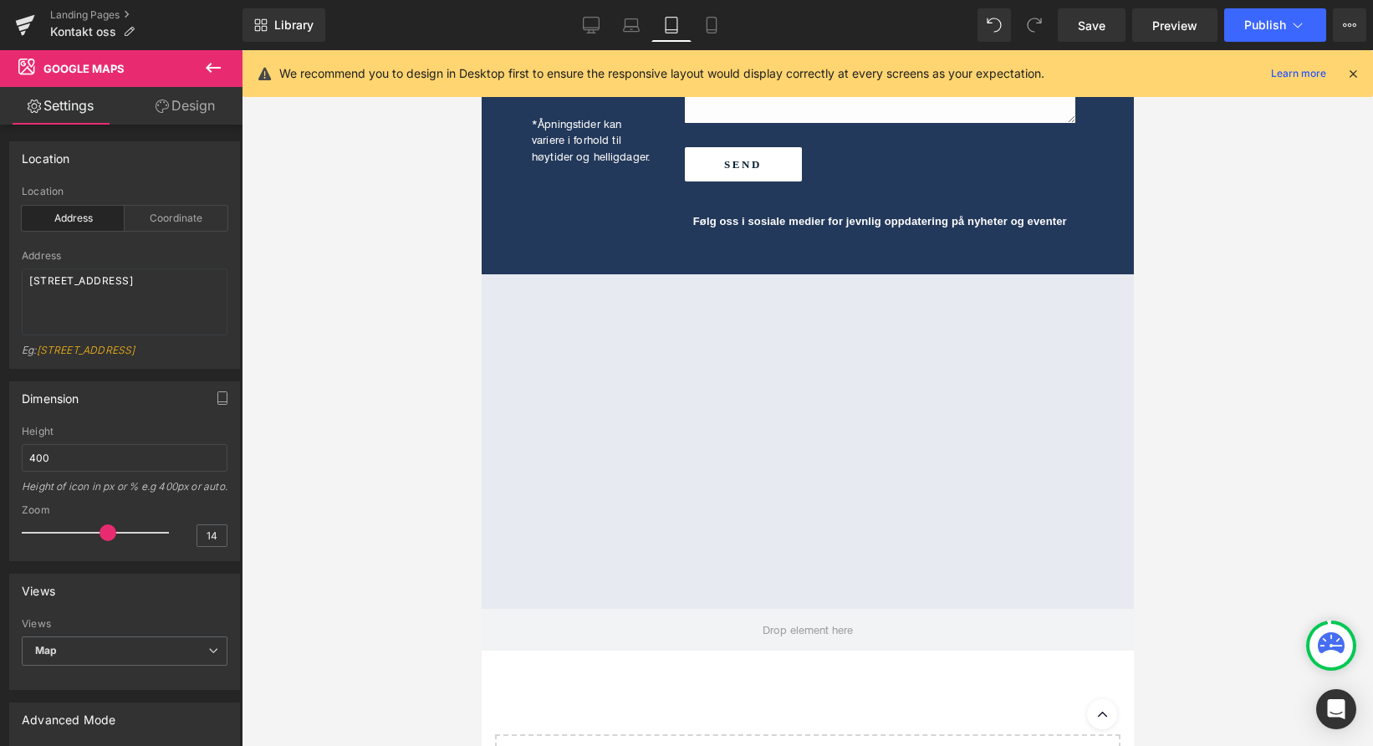
click at [278, 490] on div at bounding box center [808, 398] width 1132 height 696
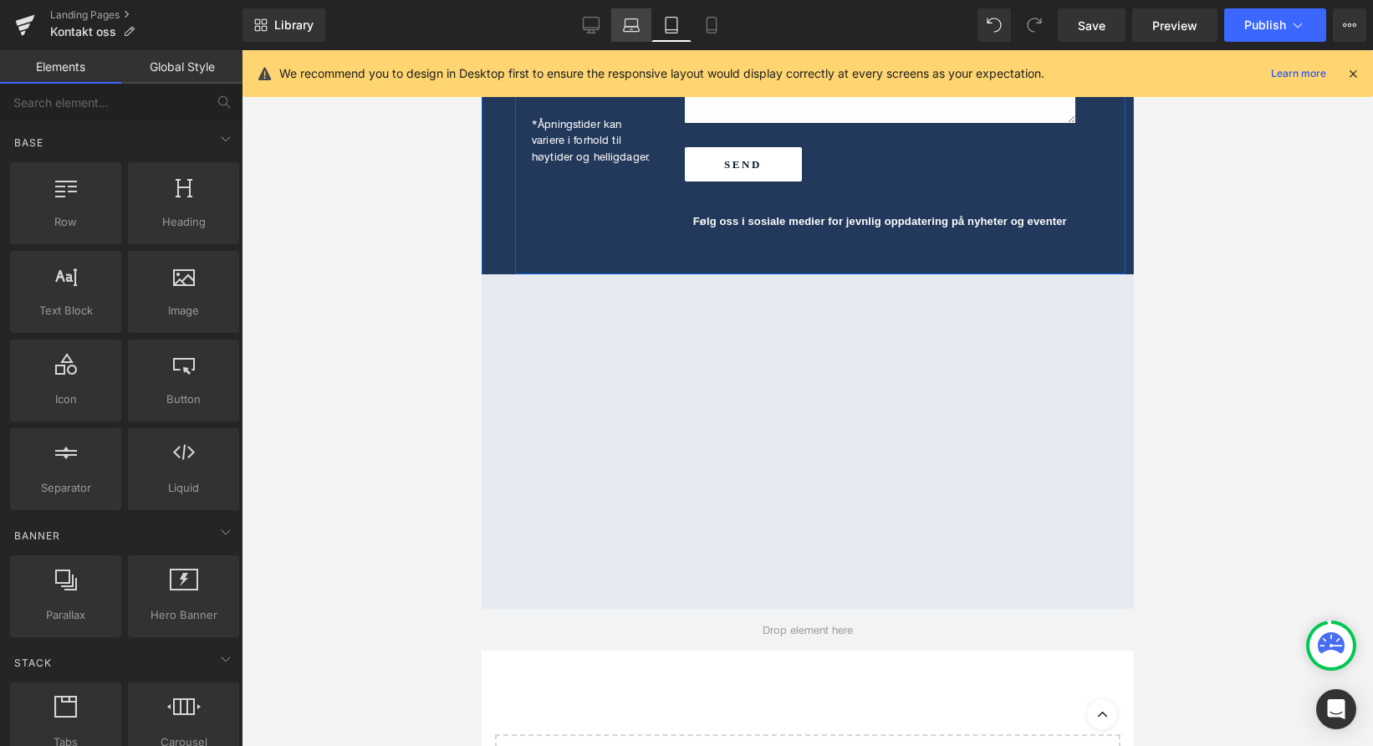
click at [631, 23] on icon at bounding box center [631, 25] width 17 height 17
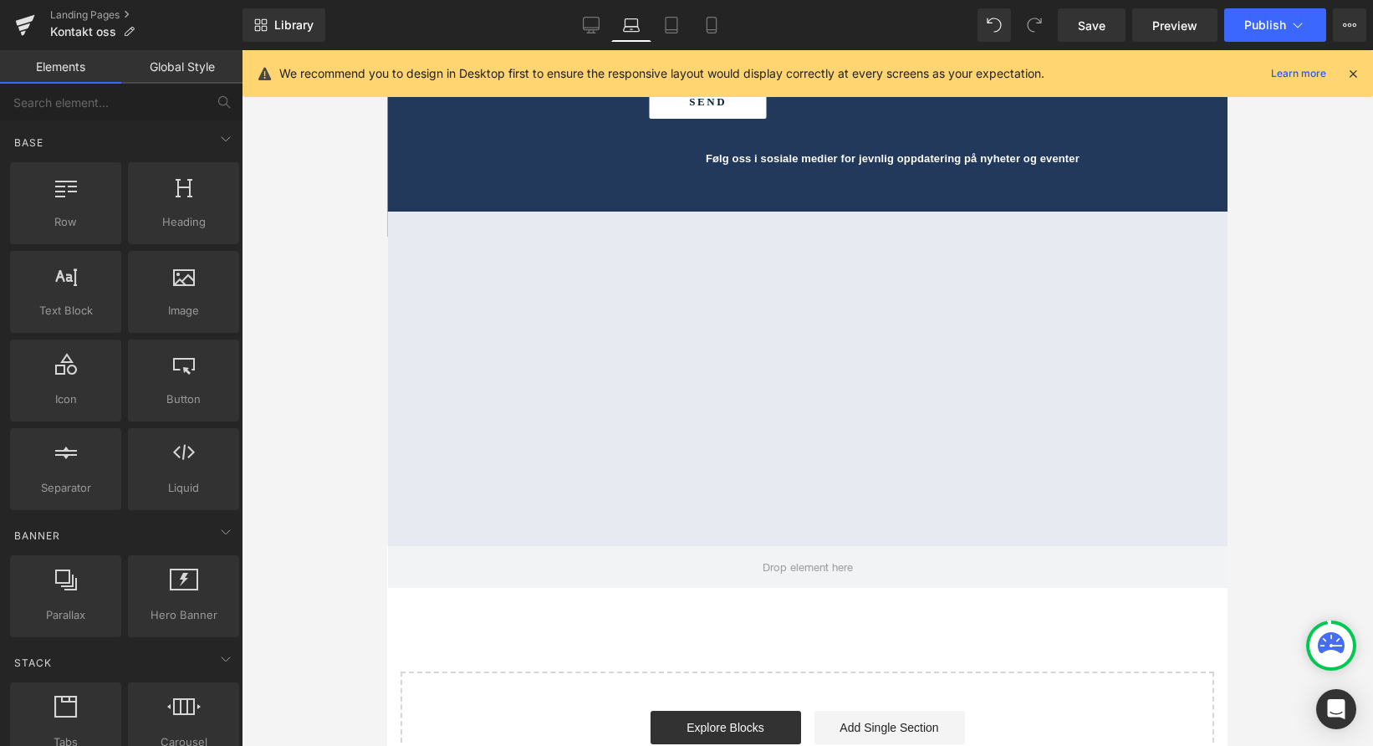
scroll to position [900, 0]
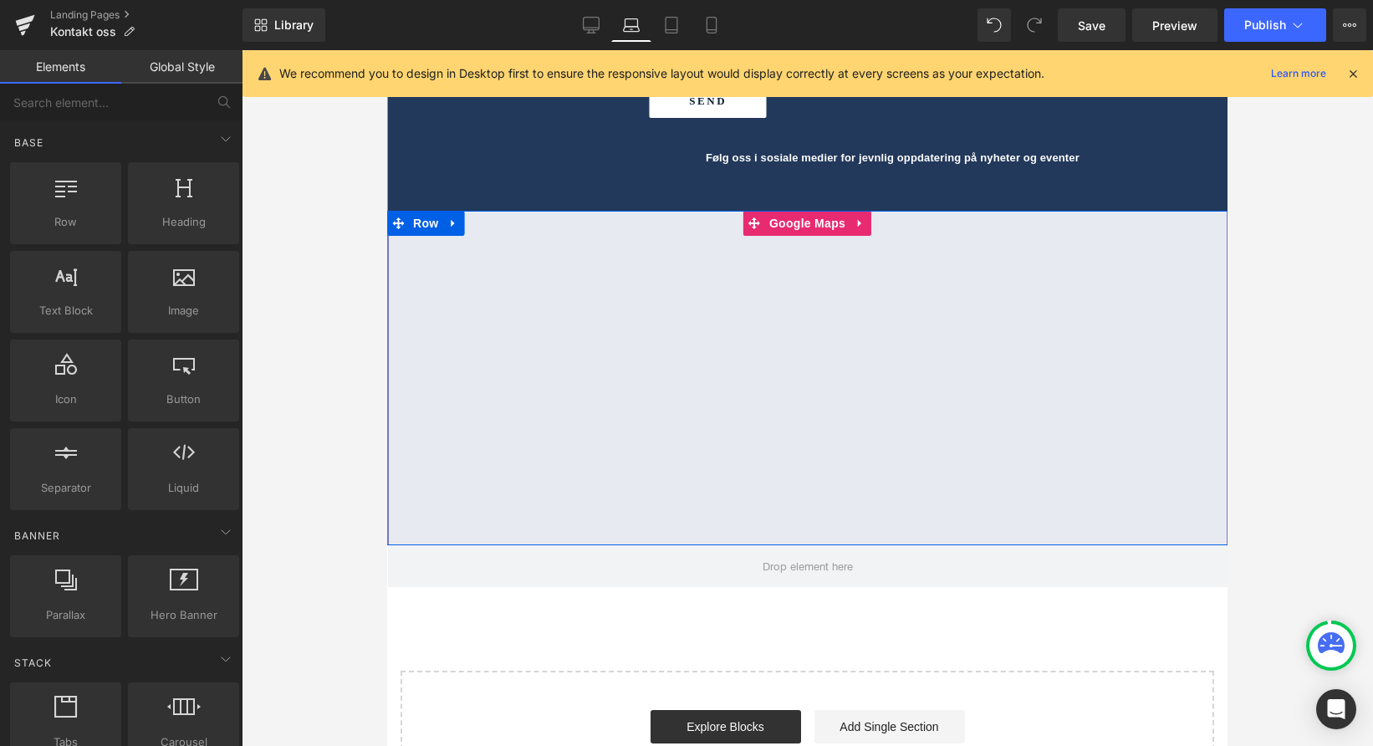
click at [796, 220] on div at bounding box center [807, 378] width 841 height 335
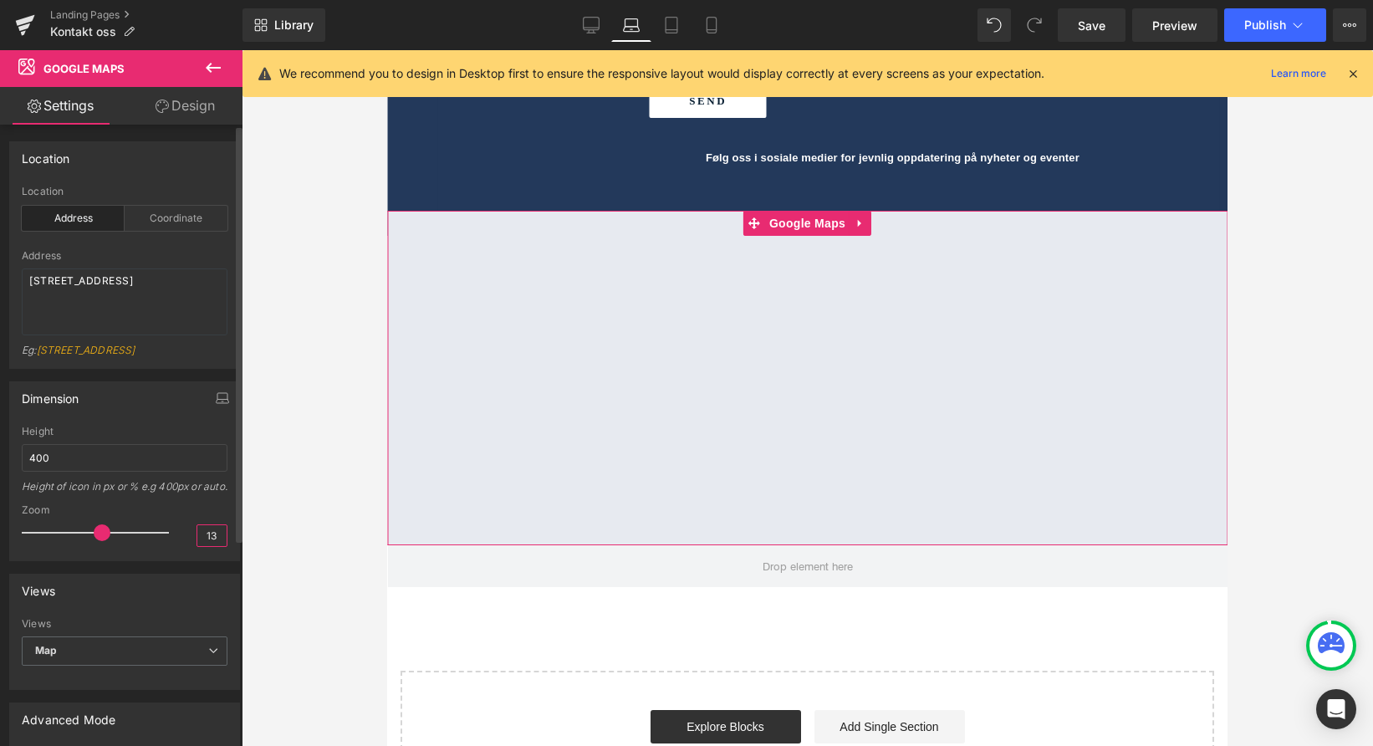
click at [211, 546] on input "13" at bounding box center [211, 535] width 29 height 21
type input "14"
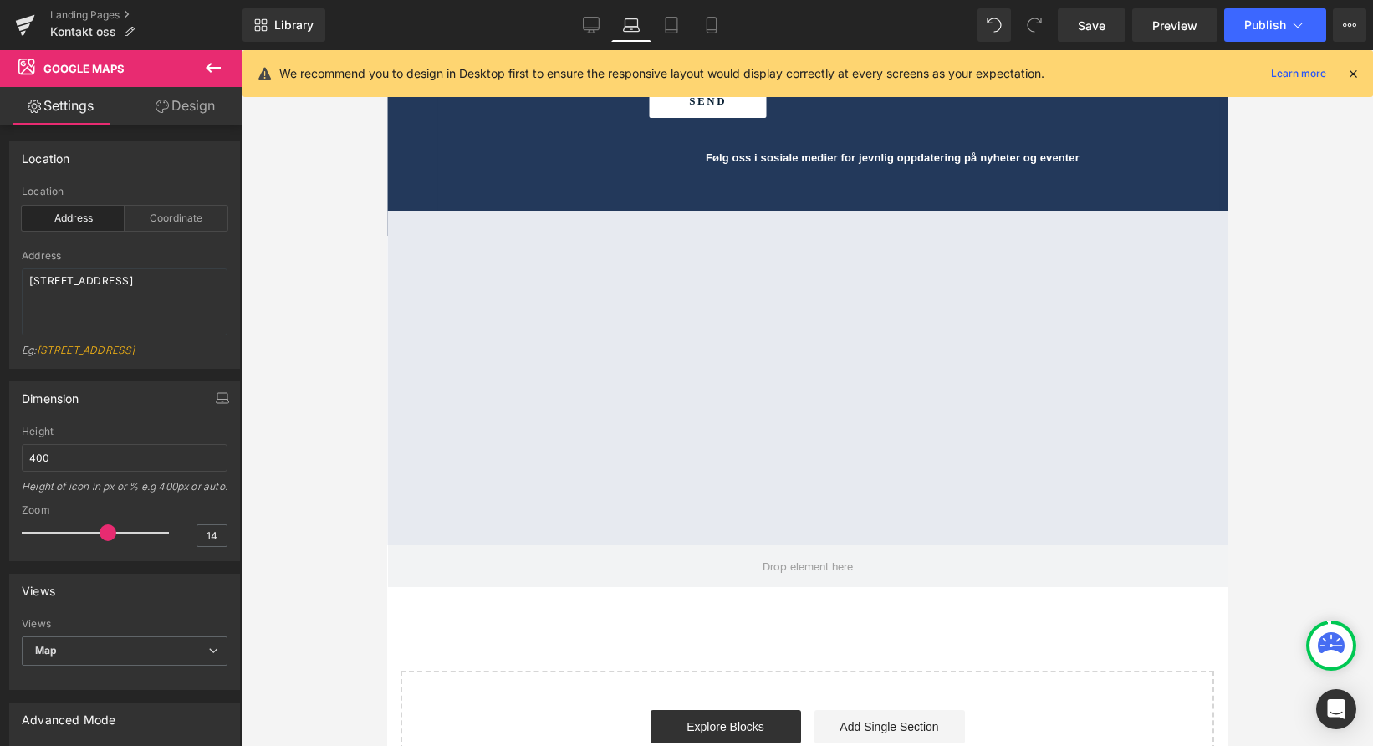
click at [308, 490] on div at bounding box center [808, 398] width 1132 height 696
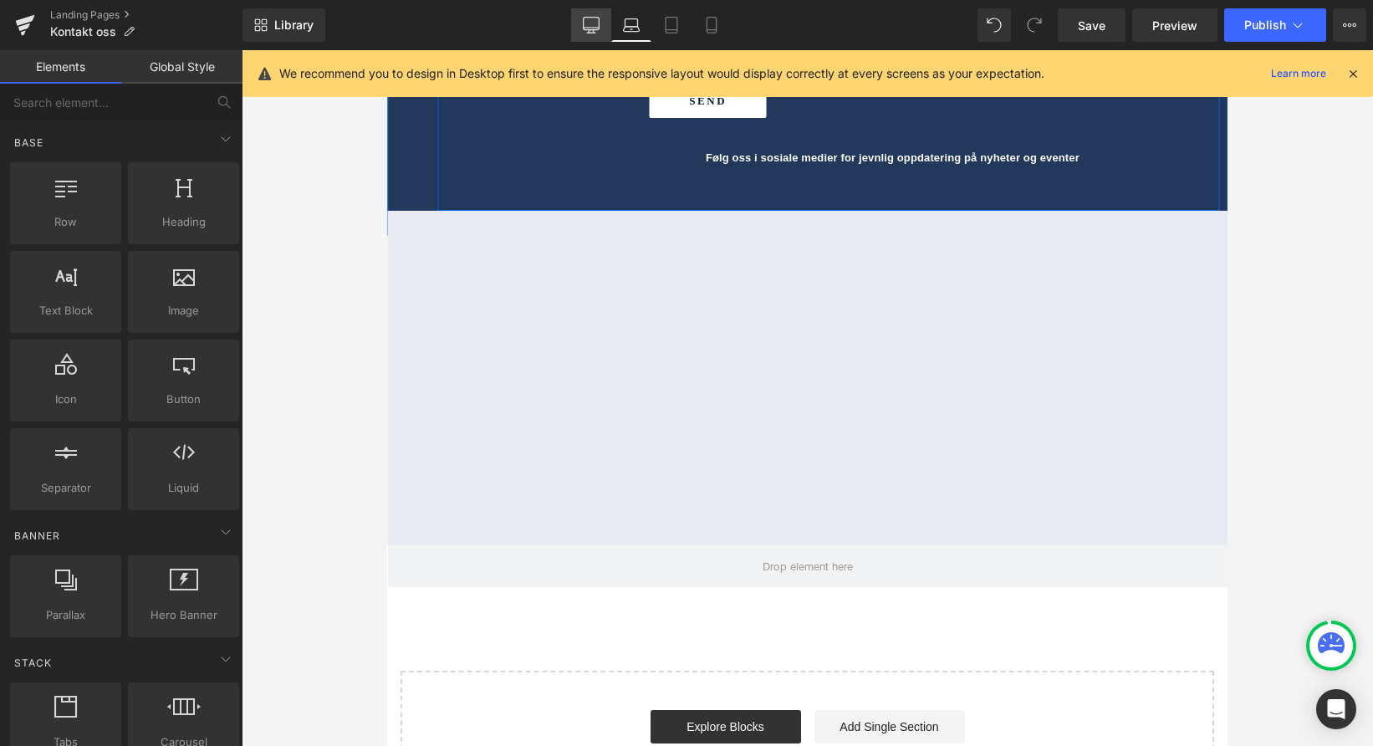
click at [598, 23] on icon at bounding box center [591, 25] width 17 height 17
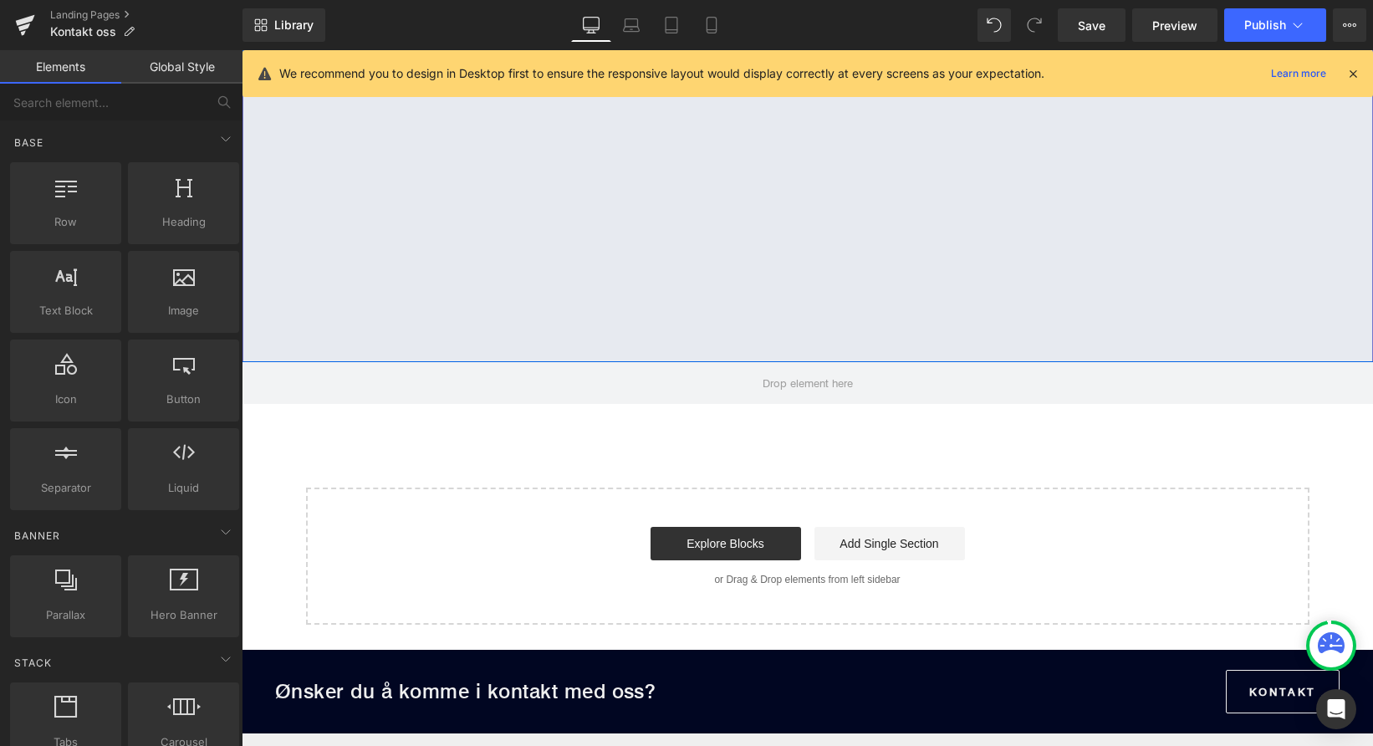
scroll to position [903, 0]
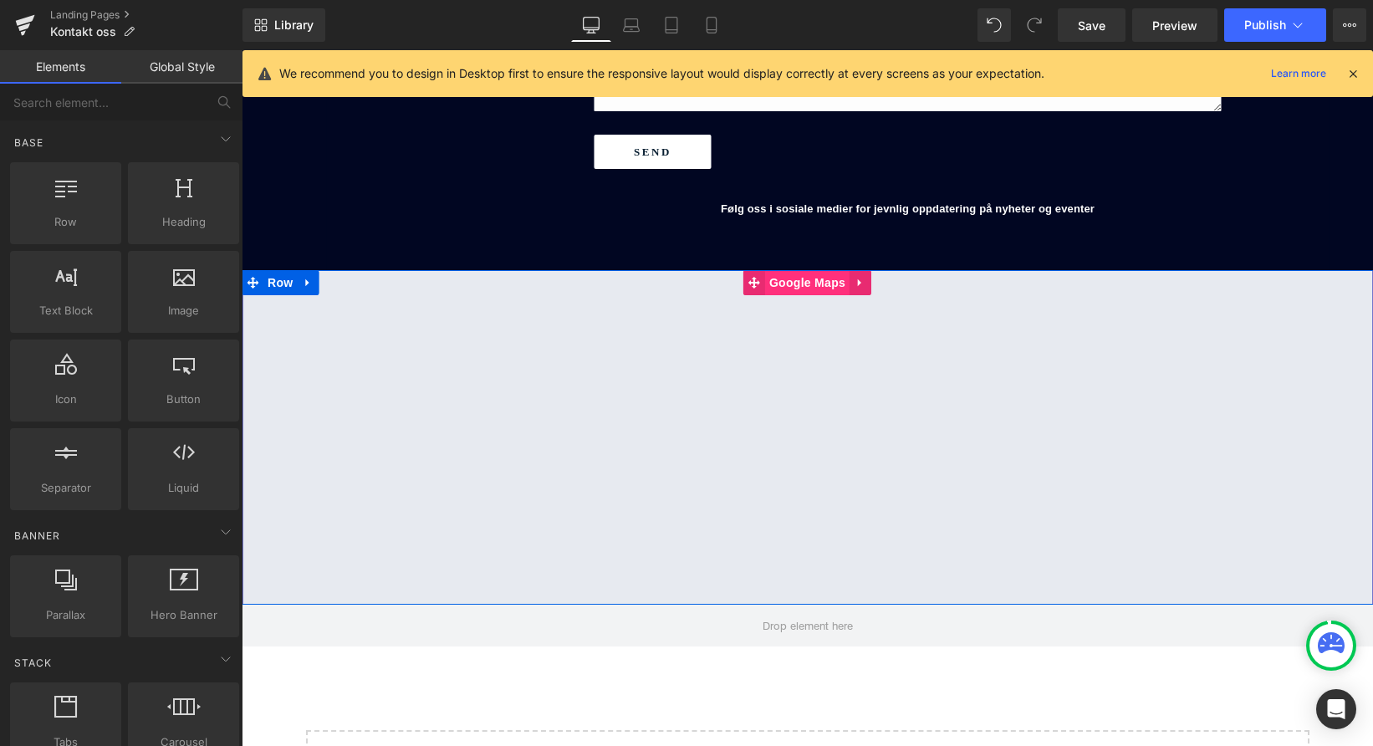
click at [795, 279] on span "Google Maps" at bounding box center [807, 282] width 84 height 25
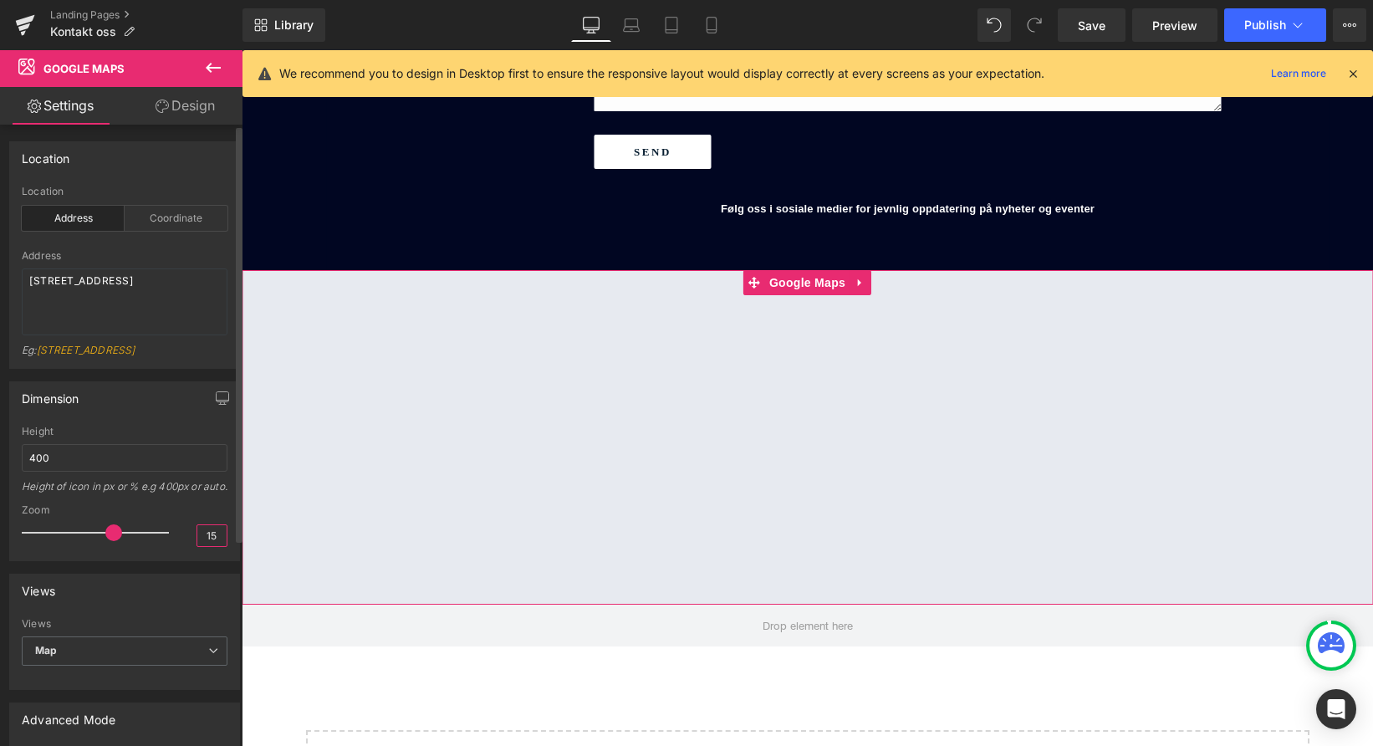
click at [212, 546] on input "15" at bounding box center [211, 535] width 29 height 21
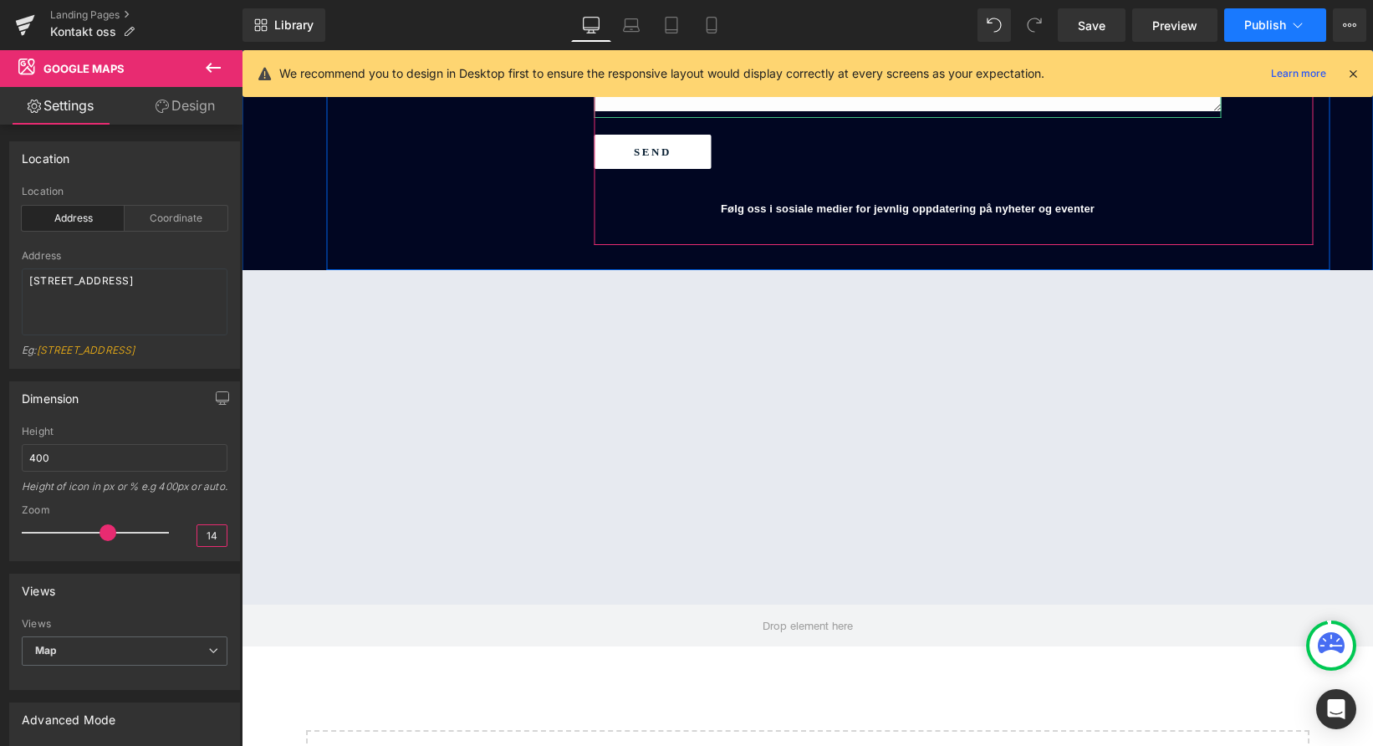
type input "14"
click at [1252, 23] on span "Publish" at bounding box center [1266, 24] width 42 height 13
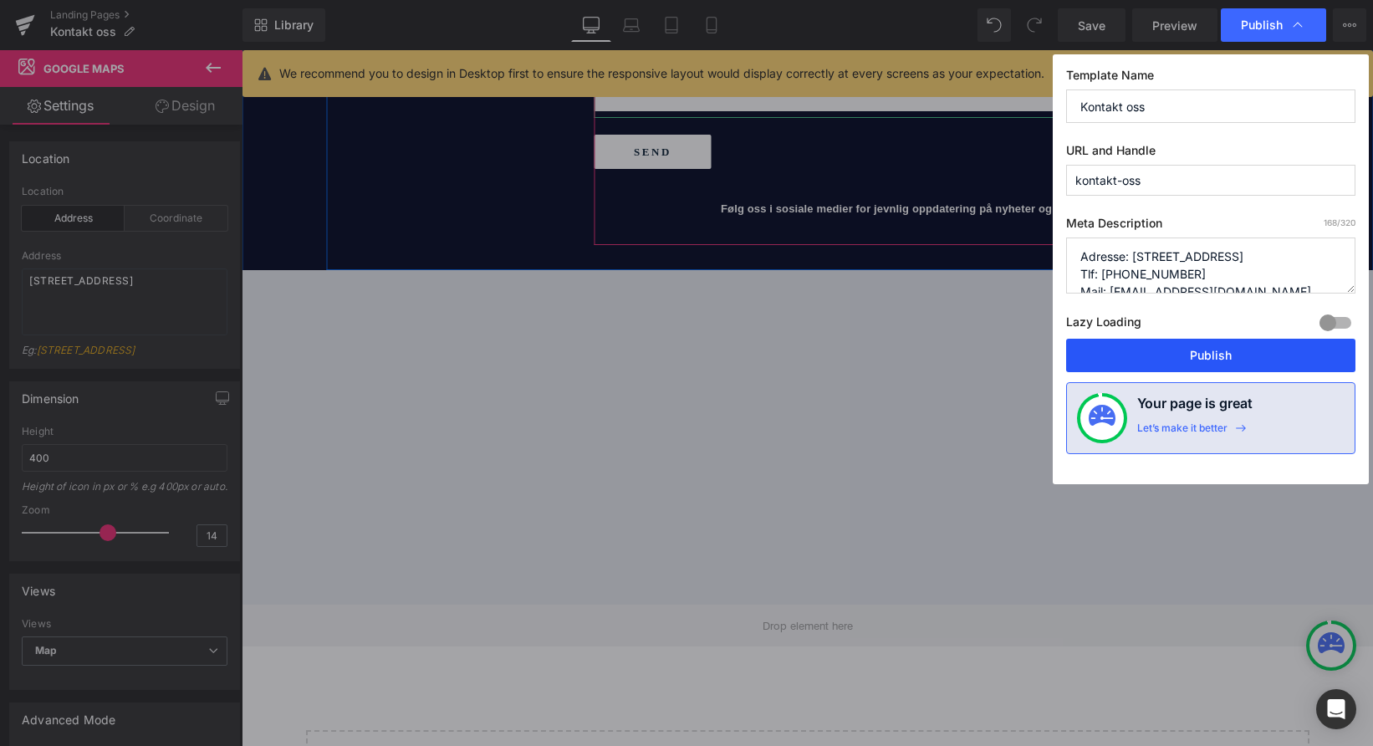
click at [1157, 346] on button "Publish" at bounding box center [1210, 355] width 289 height 33
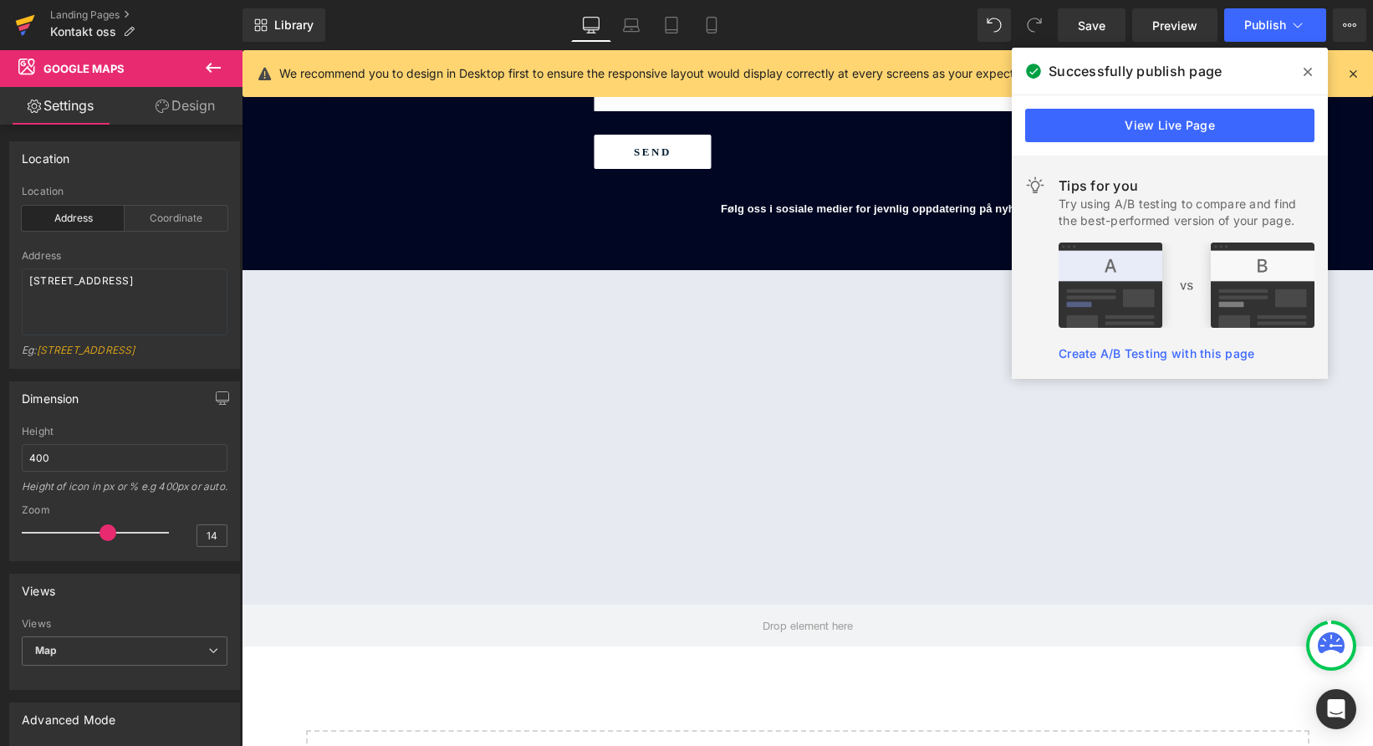
click at [22, 28] on icon at bounding box center [24, 27] width 12 height 8
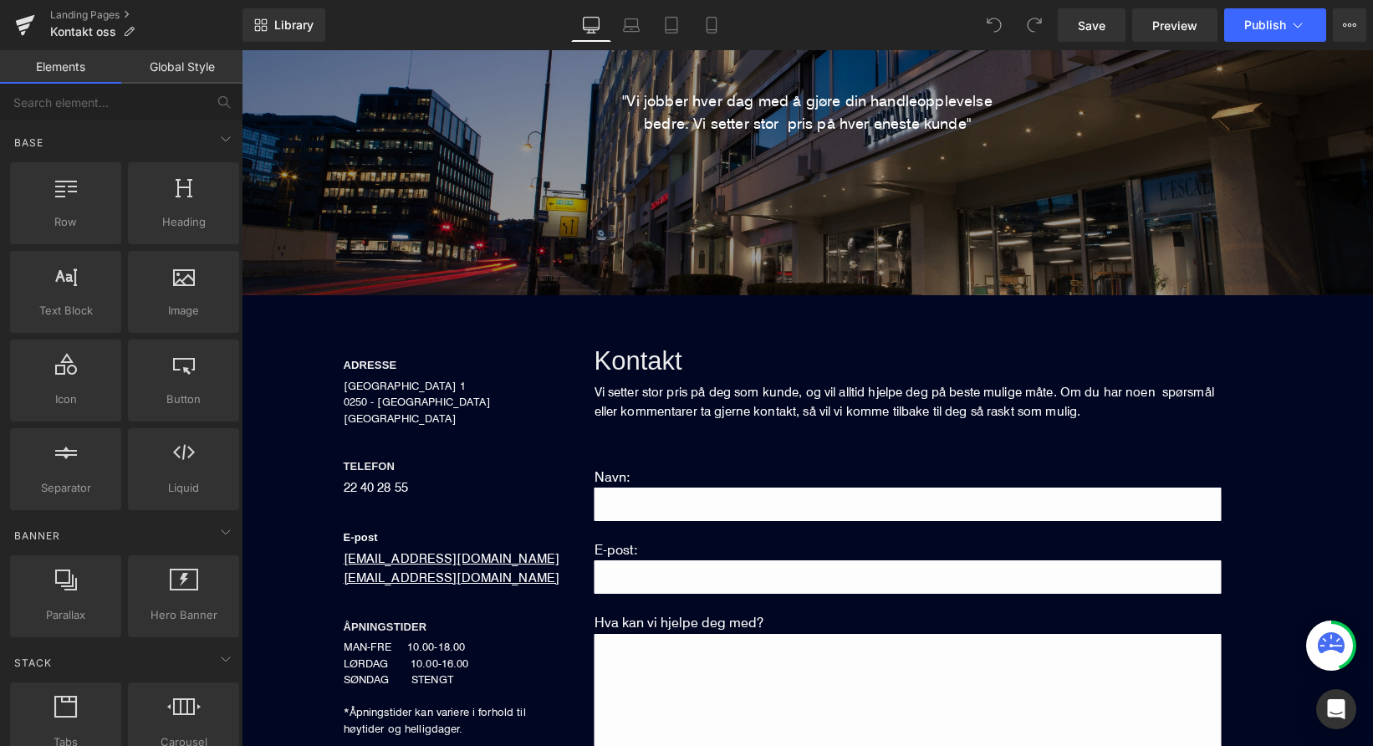
scroll to position [348, 0]
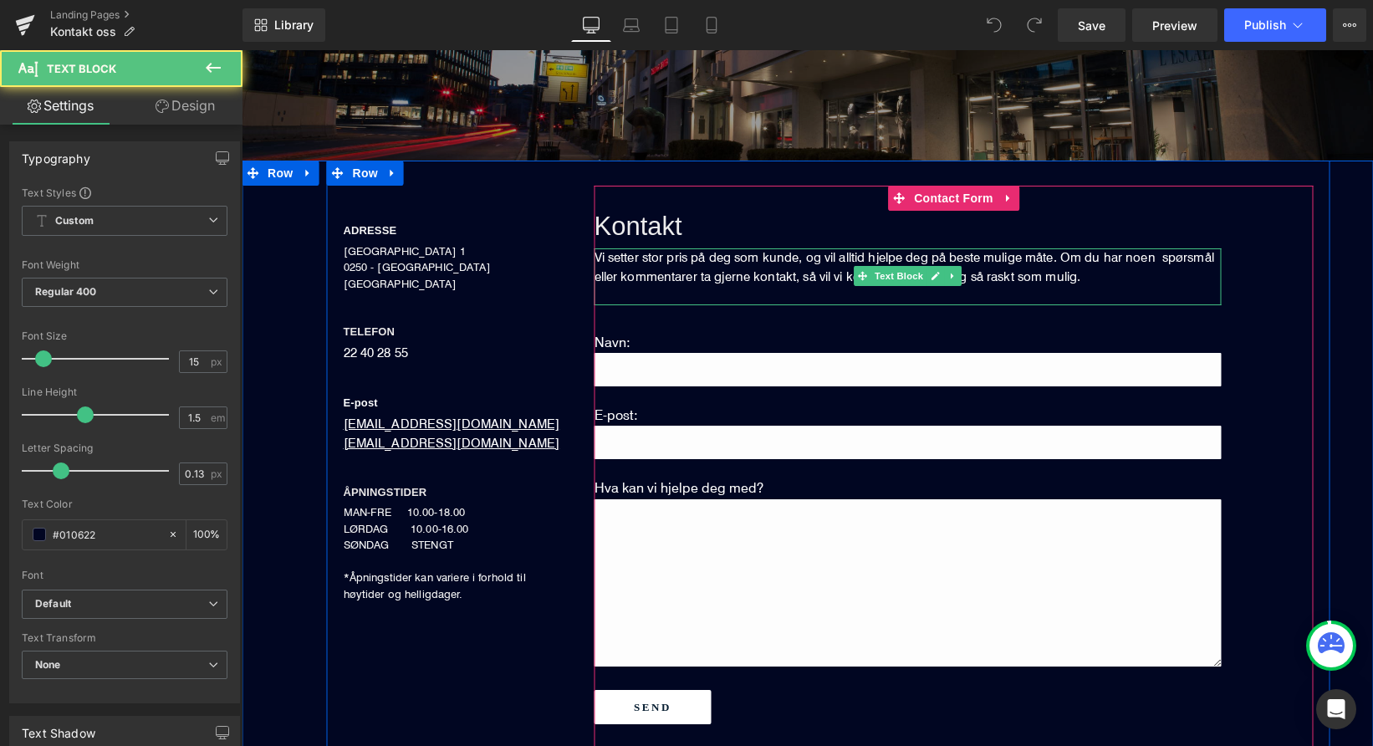
click at [652, 279] on font "Vi setter stor pris på deg som kunde, og vil alltid hjelpe deg på beste mulige …" at bounding box center [905, 266] width 620 height 35
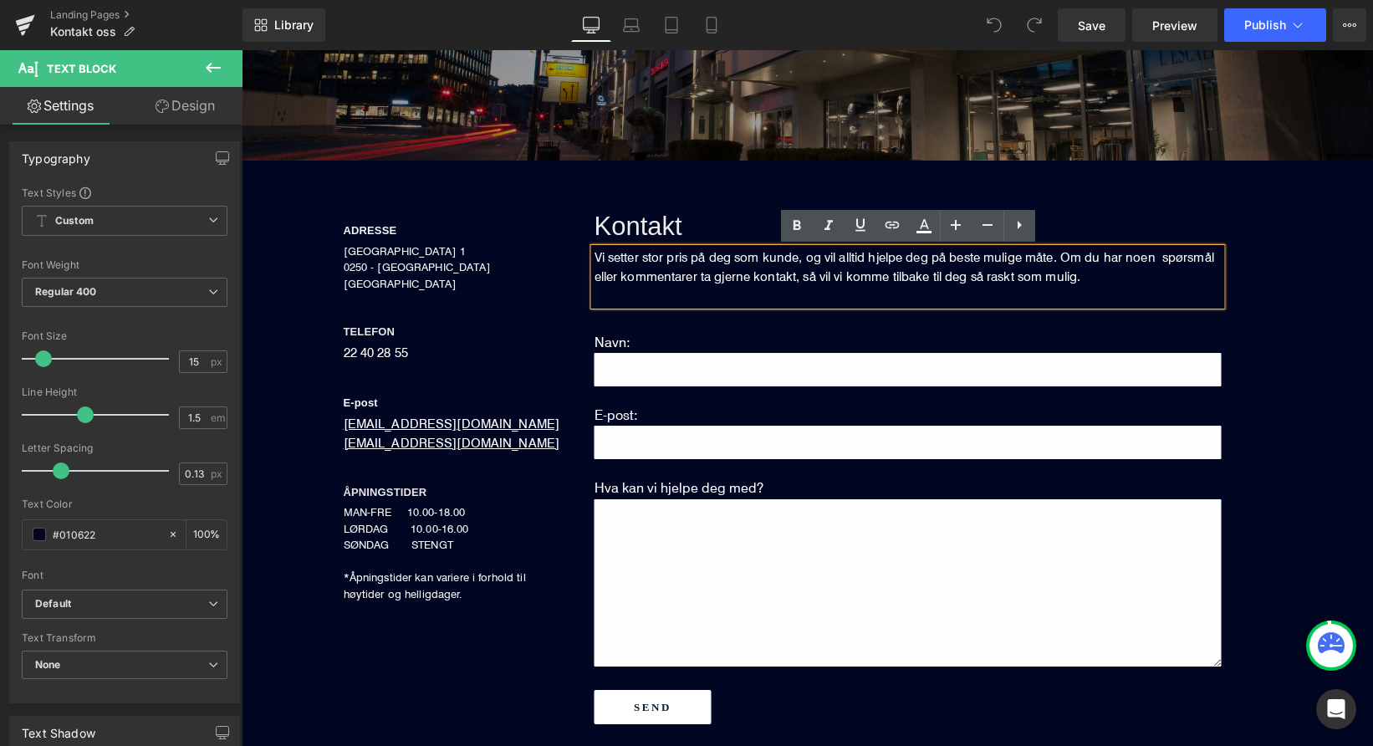
click at [622, 260] on font "Vi setter stor pris på deg som kunde, og vil alltid hjelpe deg på beste mulige …" at bounding box center [905, 266] width 620 height 35
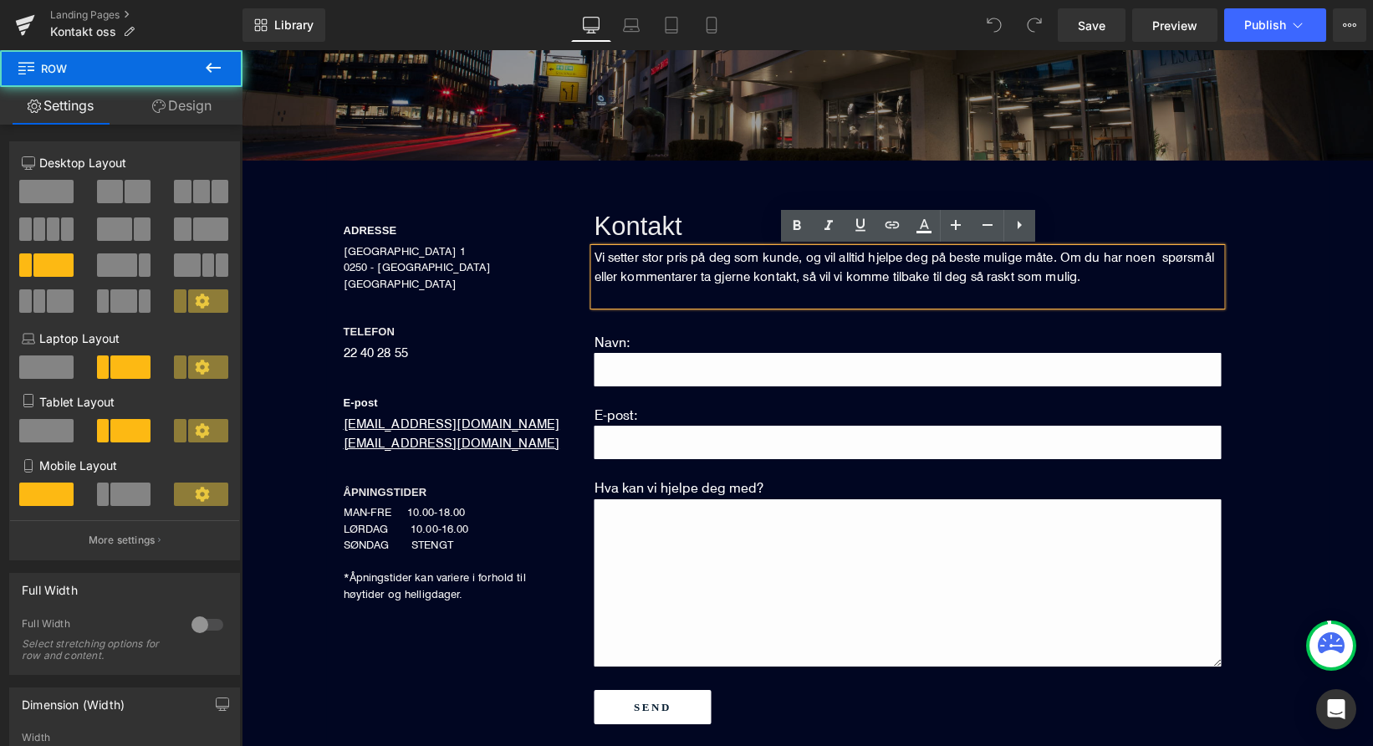
click at [565, 214] on div "ADRESSE Heading [STREET_ADDRESS] NORGE Text Block TELEFON Heading 22 40 28 55 T…" at bounding box center [452, 394] width 251 height 417
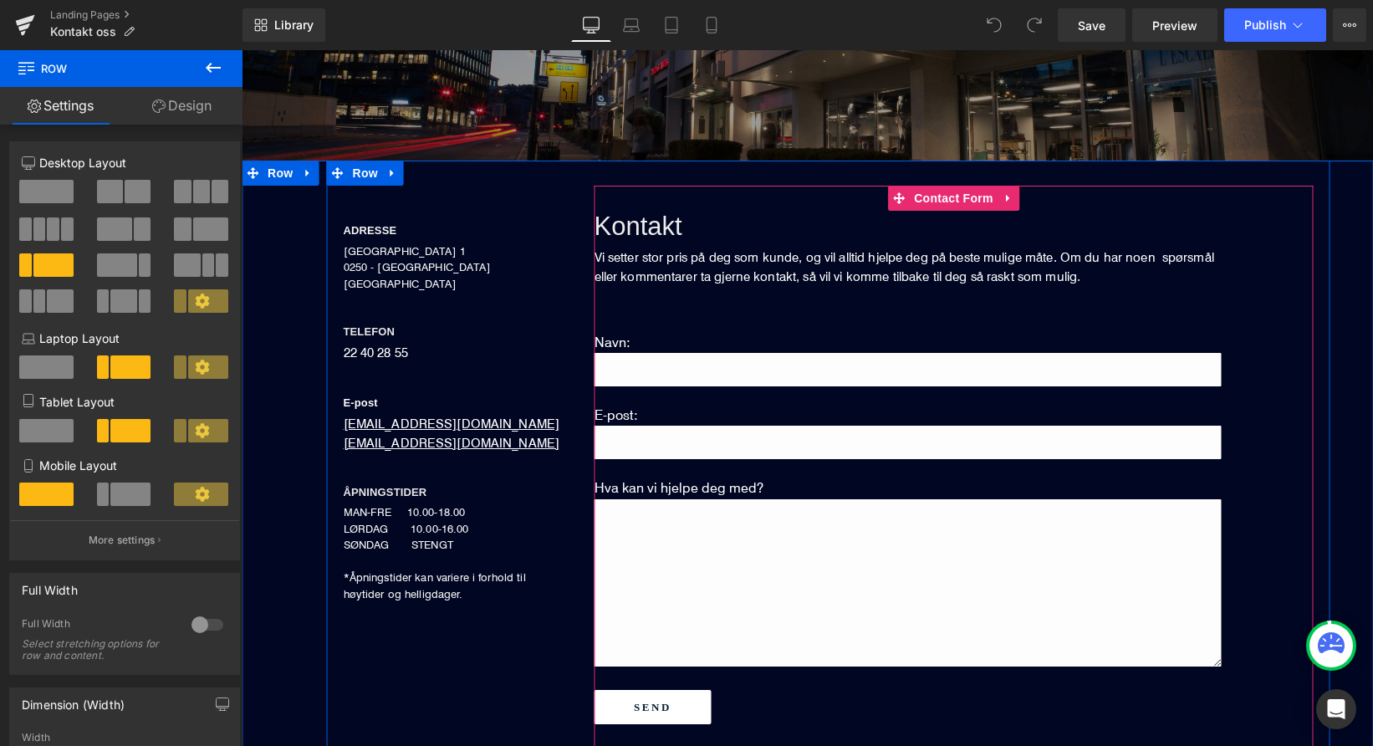
click at [711, 202] on div "Kontakt Heading Vi setter stor pris på deg som kunde, og vil alltid hjelpe deg …" at bounding box center [954, 493] width 719 height 615
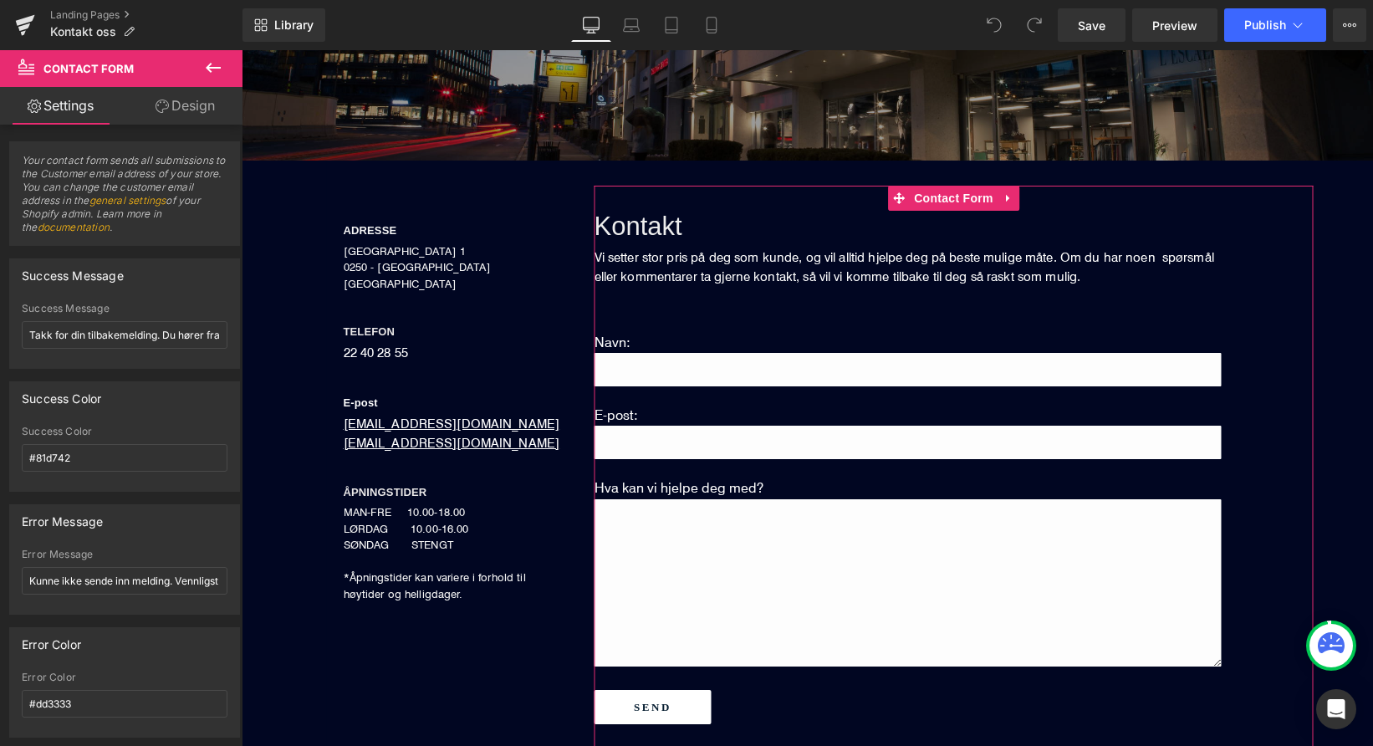
click at [180, 105] on link "Design" at bounding box center [185, 106] width 121 height 38
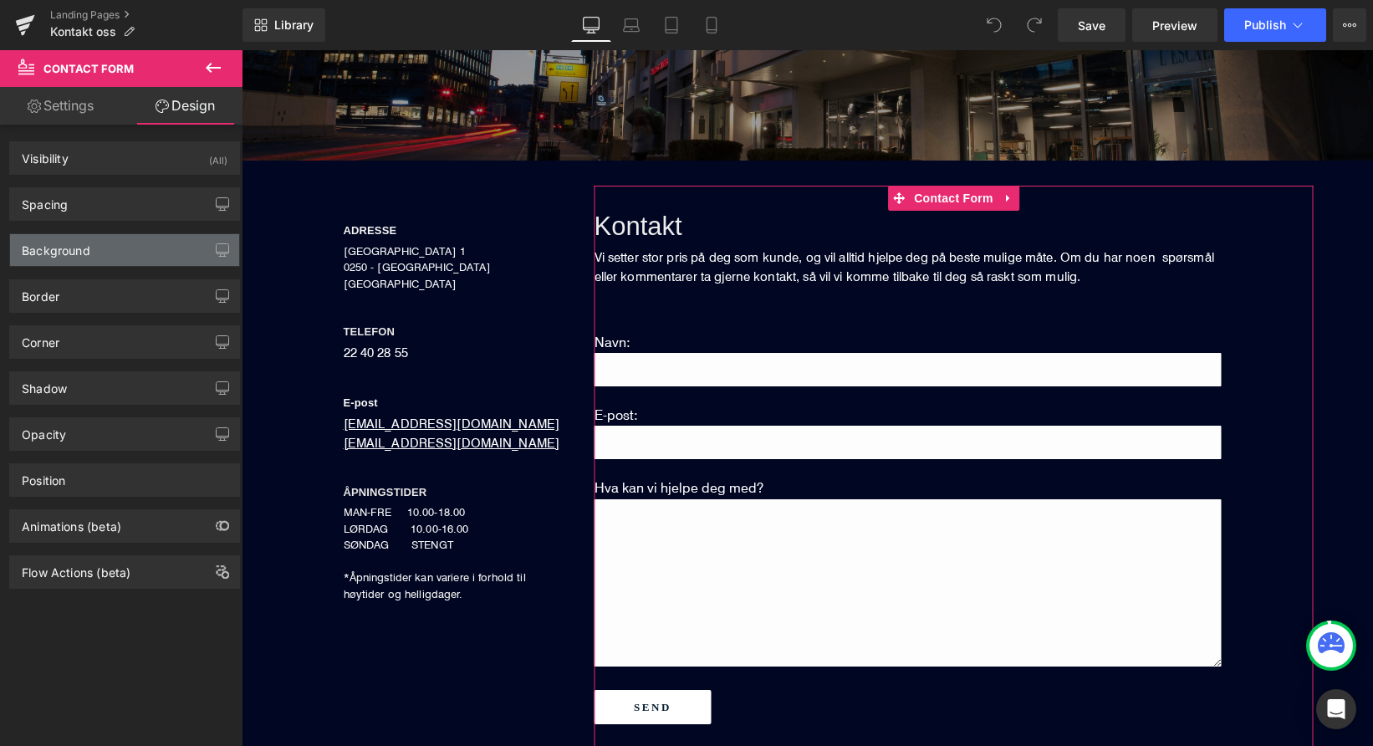
click at [170, 254] on div "Background" at bounding box center [124, 250] width 229 height 32
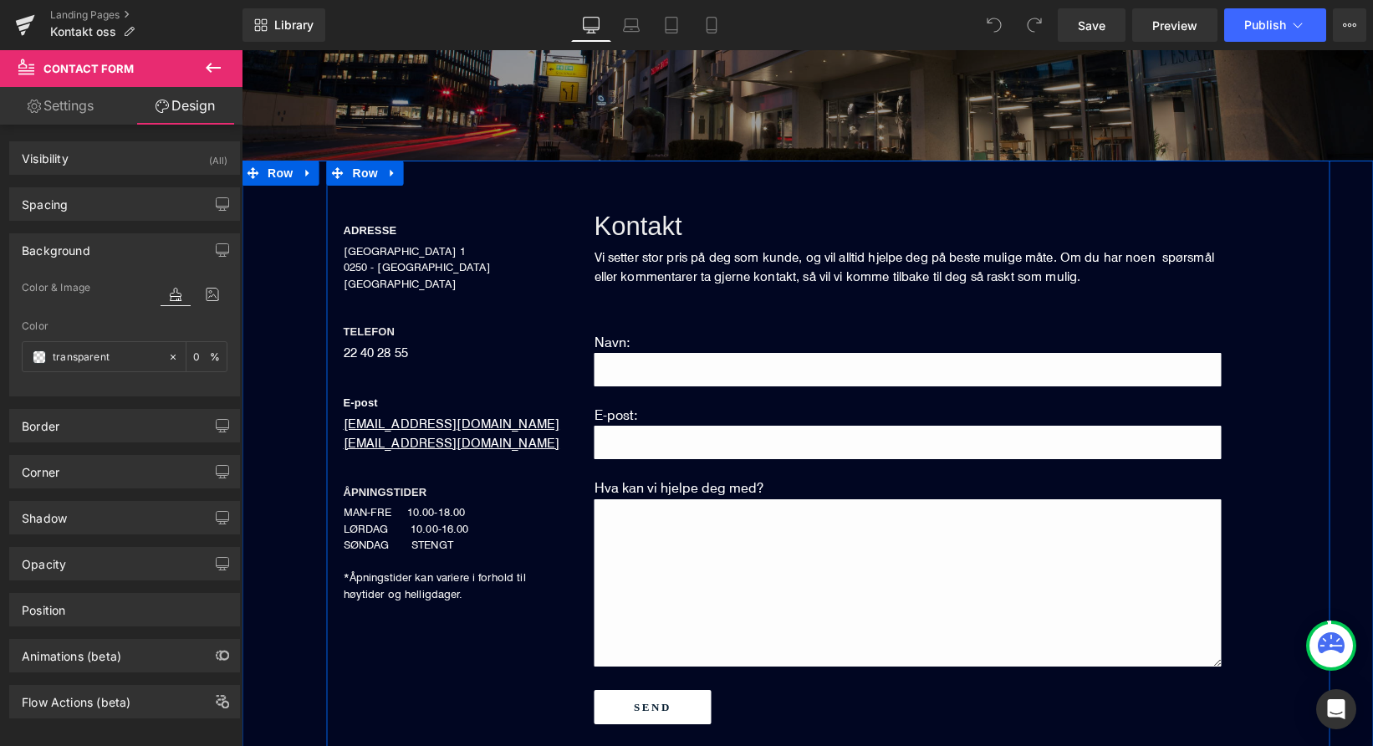
click at [529, 238] on div "ADRESSE Heading [STREET_ADDRESS] NORGE Text Block TELEFON Heading 22 40 28 55 T…" at bounding box center [452, 394] width 251 height 417
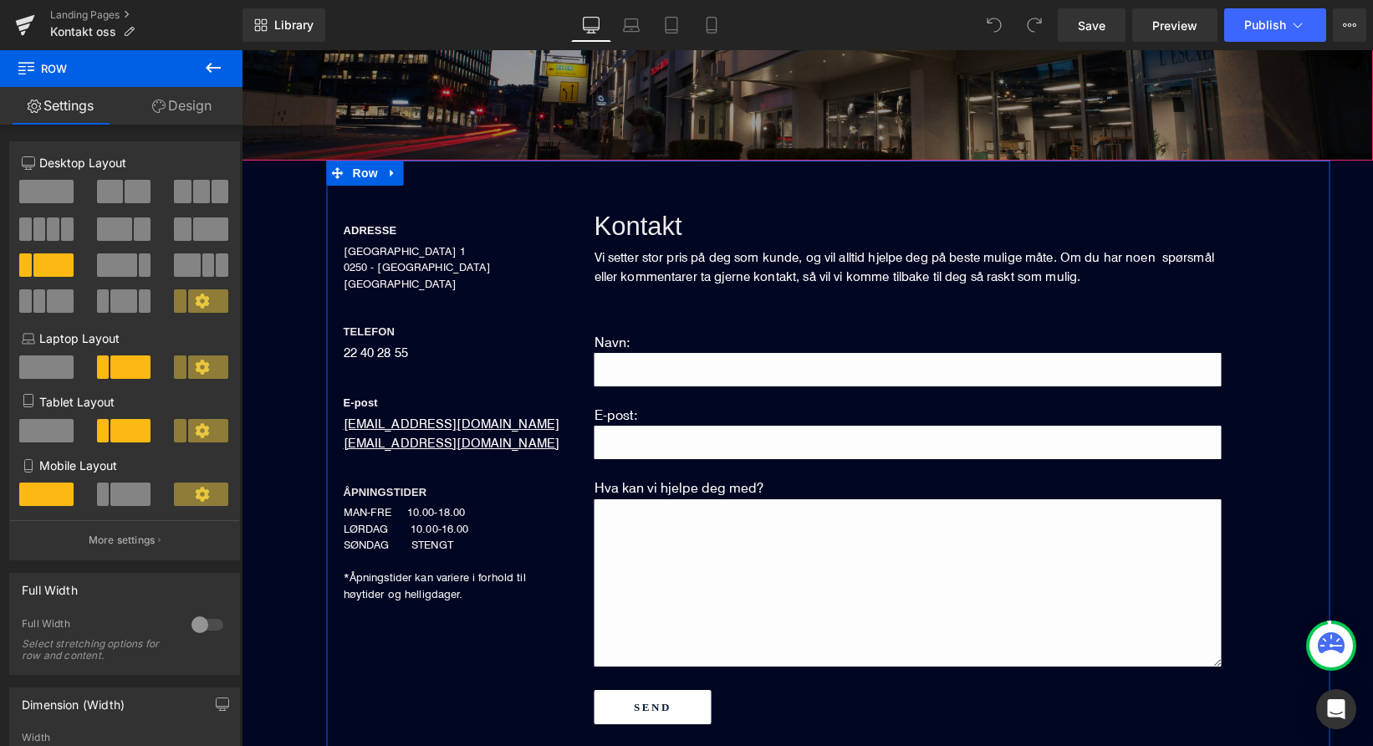
click at [195, 107] on link "Design" at bounding box center [181, 106] width 121 height 38
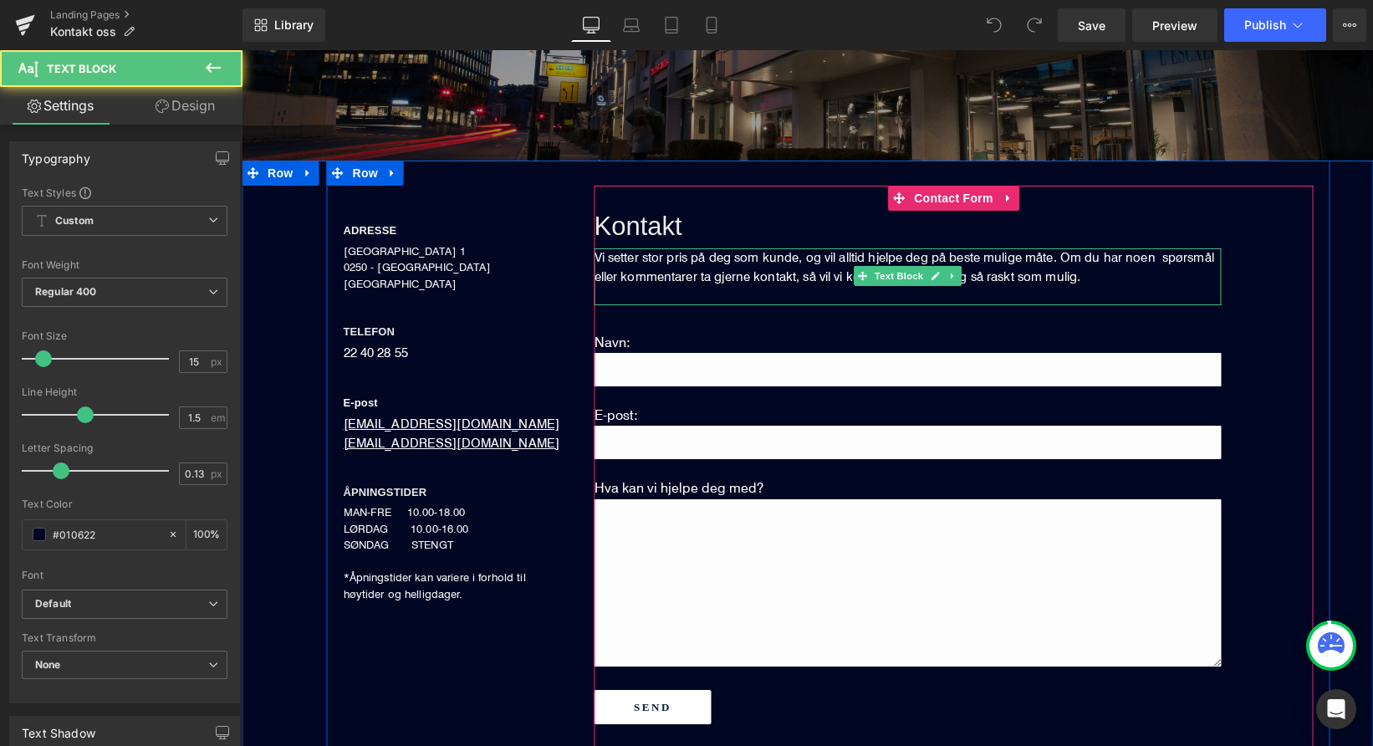
click at [657, 275] on font "Vi setter stor pris på deg som kunde, og vil alltid hjelpe deg på beste mulige …" at bounding box center [905, 266] width 620 height 35
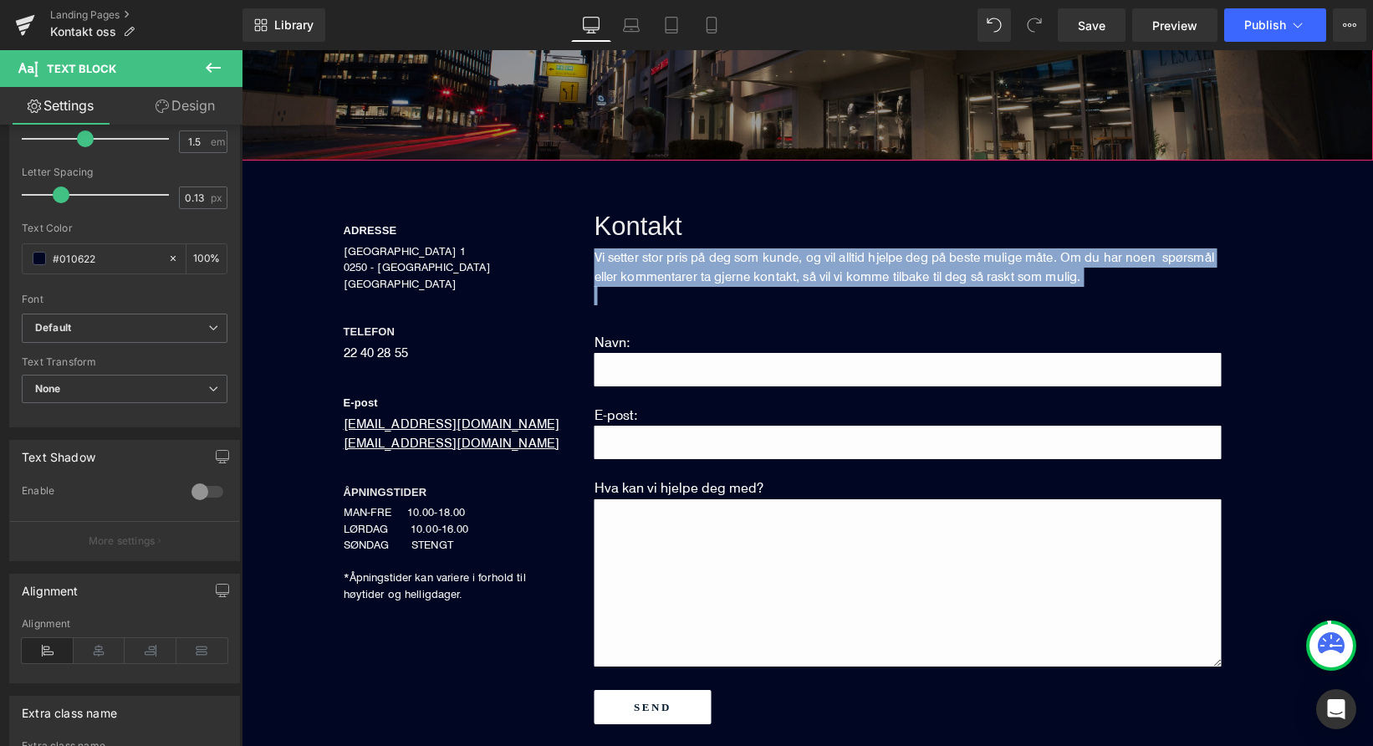
scroll to position [277, 0]
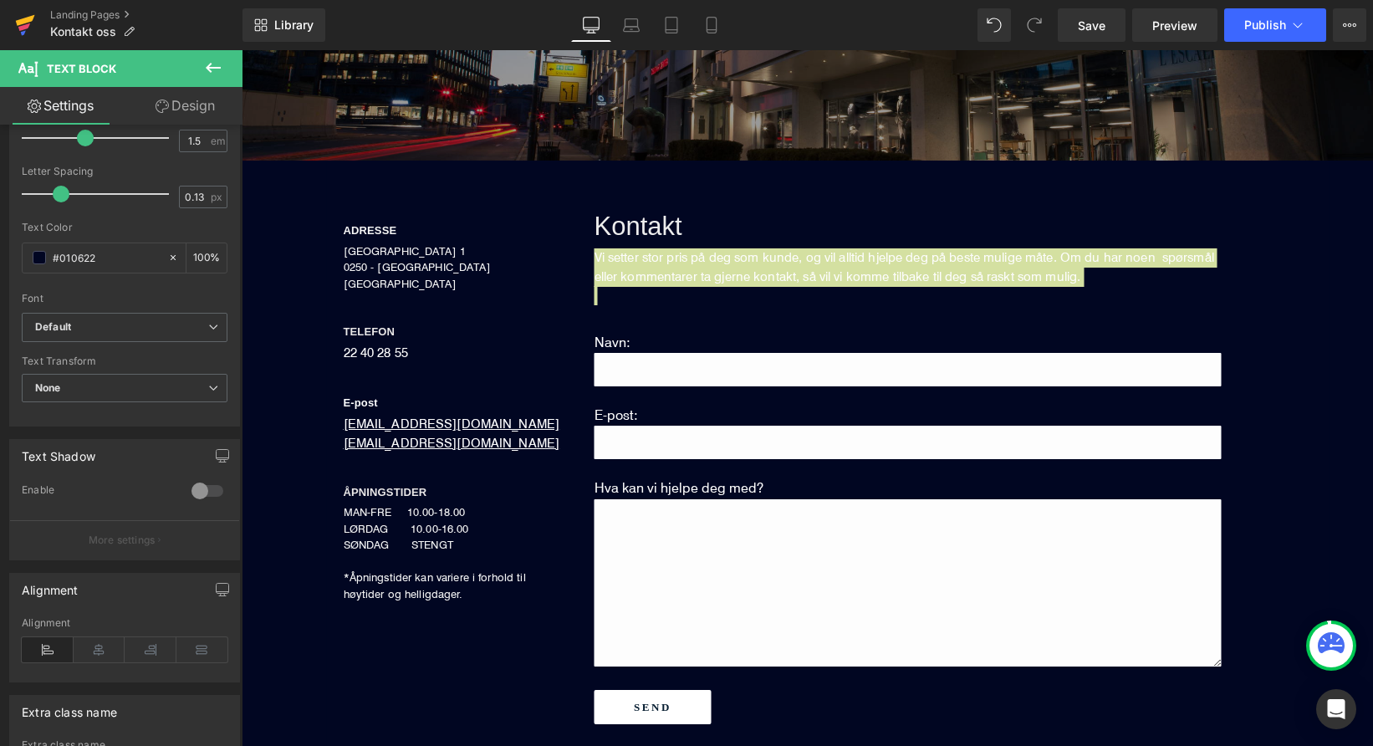
click at [23, 17] on icon at bounding box center [25, 25] width 20 height 42
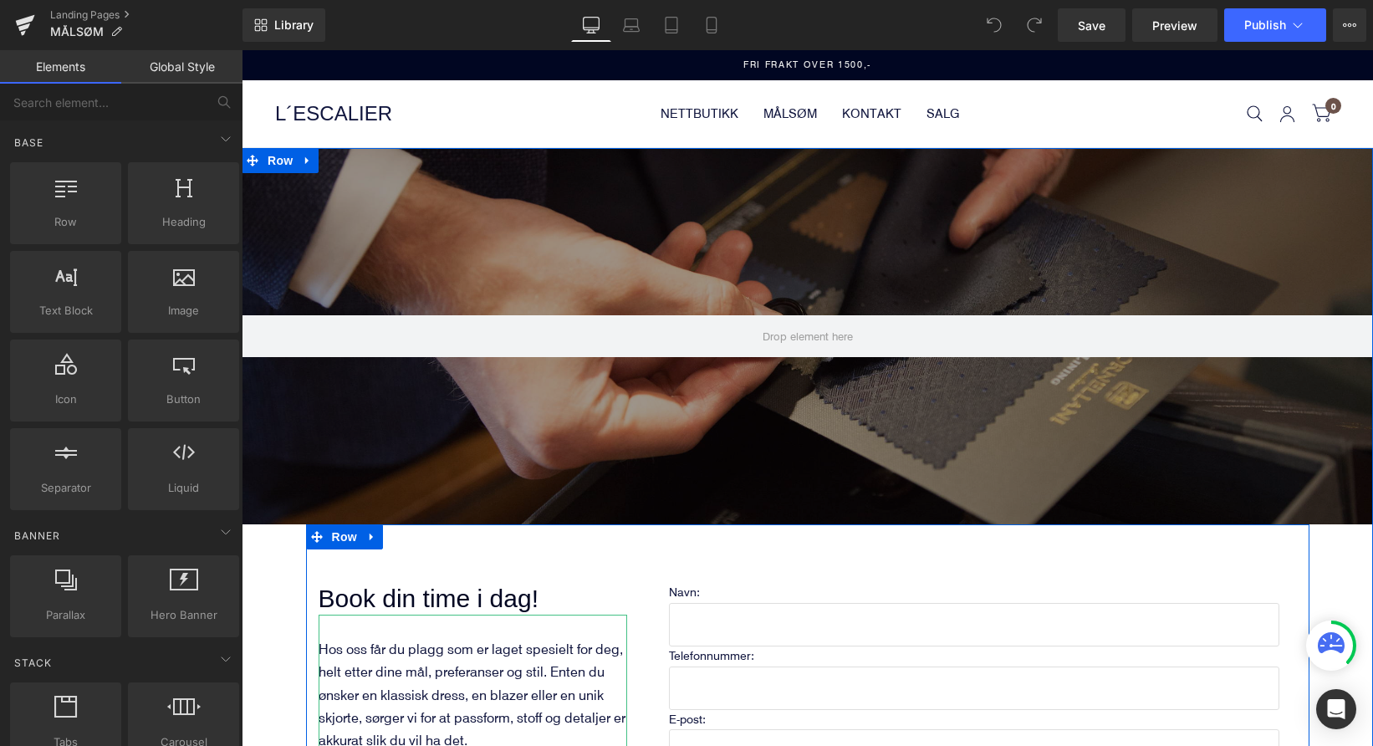
scroll to position [166, 0]
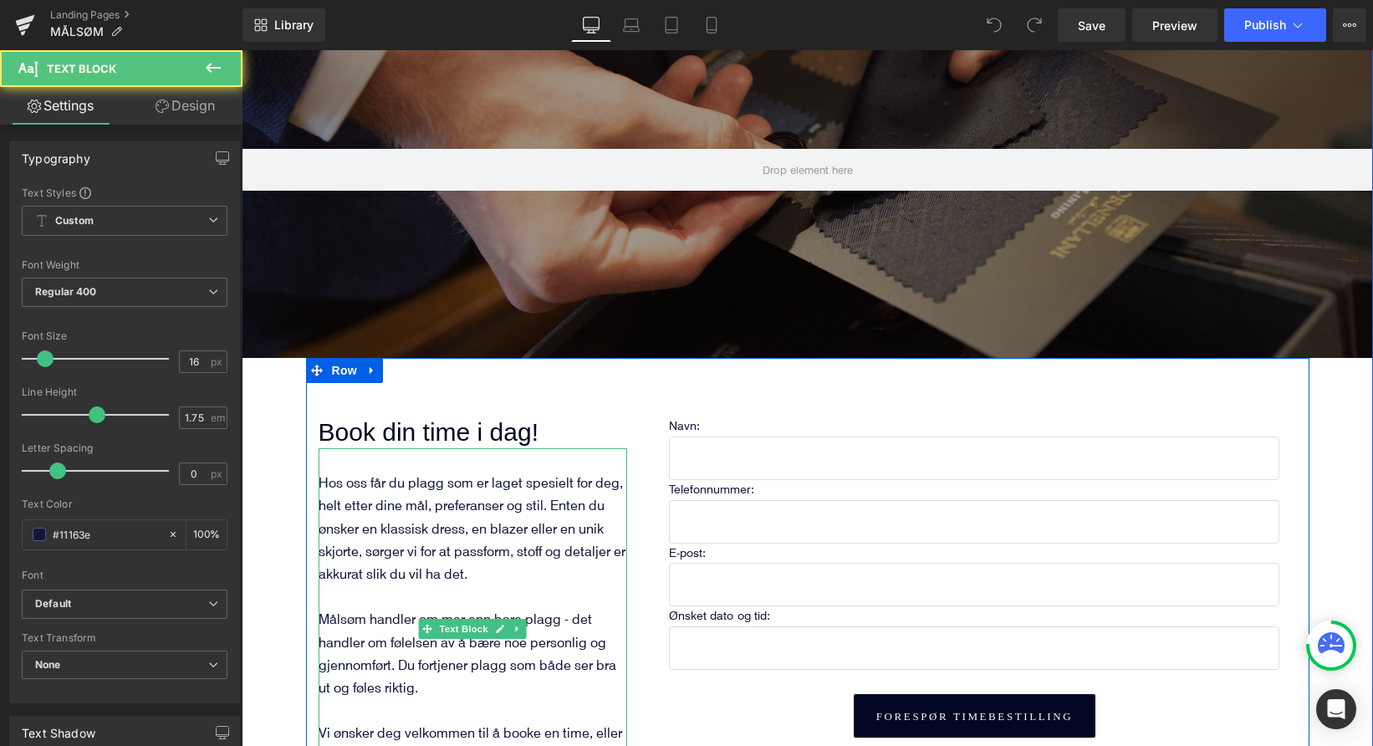
click at [501, 525] on span "Hos oss får du plagg som er laget spesielt for deg, helt etter dine mål, prefer…" at bounding box center [472, 527] width 307 height 109
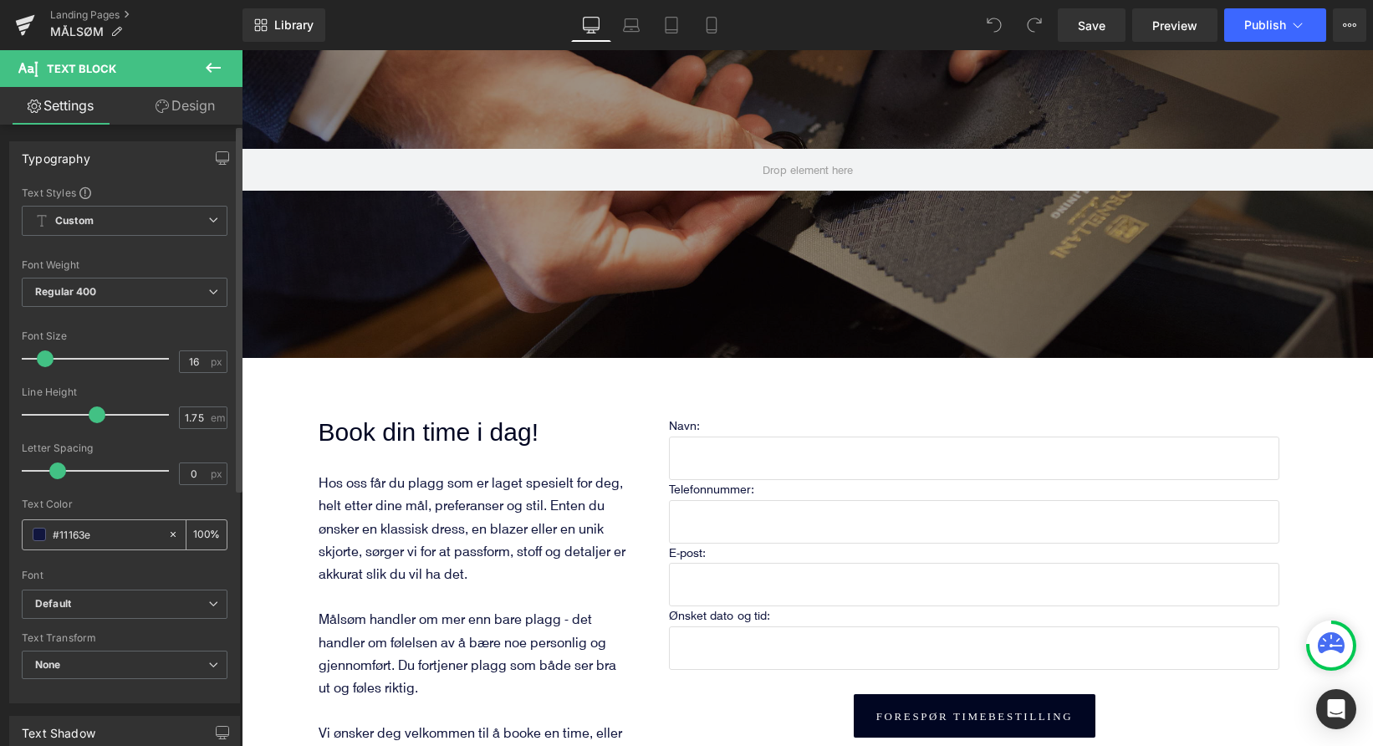
click at [113, 534] on input "#11163e" at bounding box center [106, 534] width 107 height 18
click at [20, 22] on icon at bounding box center [25, 20] width 19 height 11
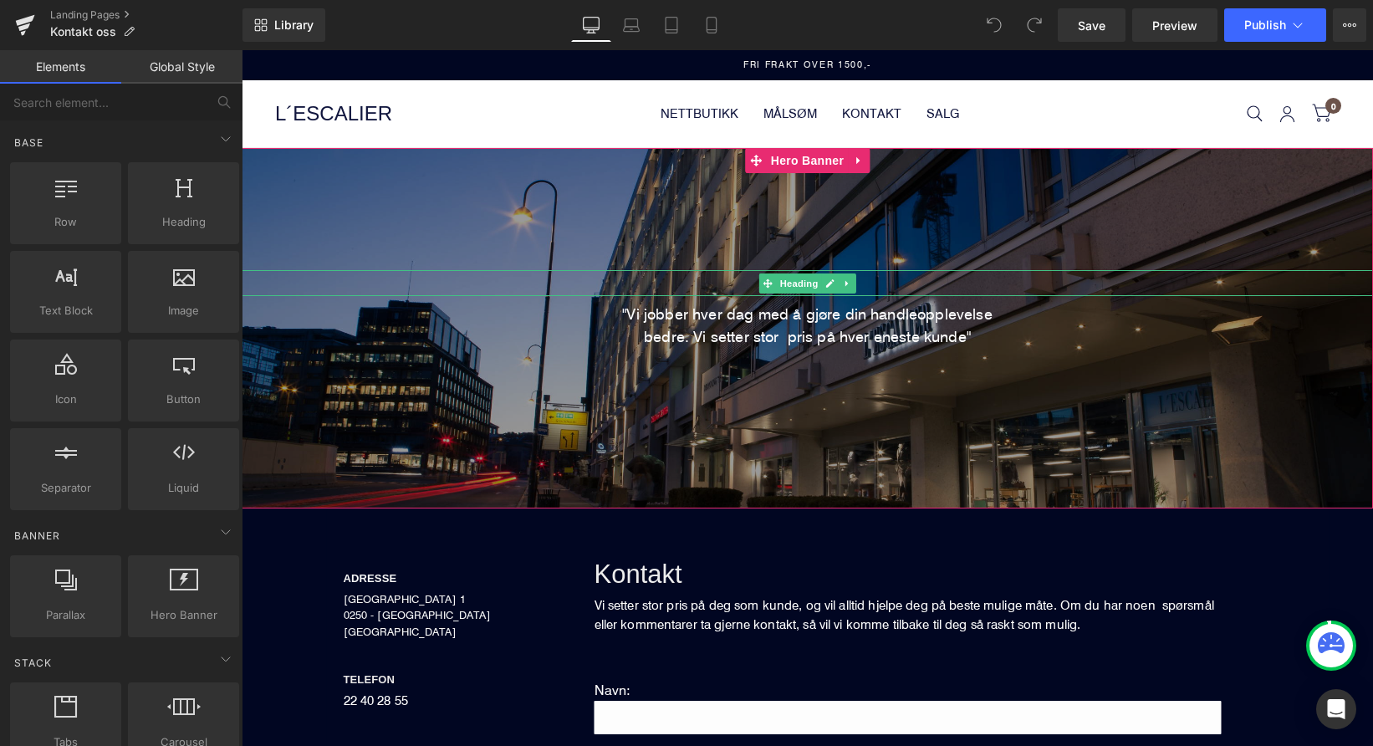
scroll to position [304, 0]
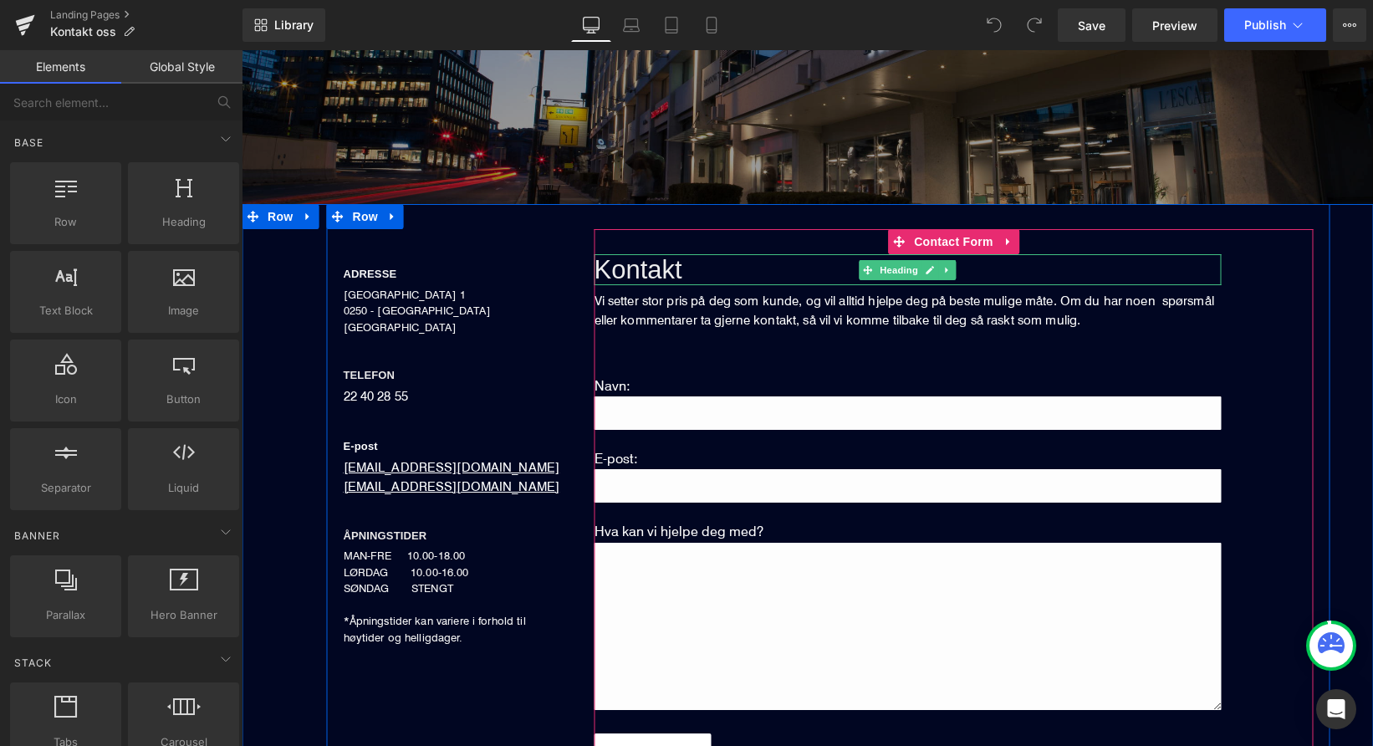
click at [641, 277] on span "Kontakt" at bounding box center [639, 269] width 88 height 29
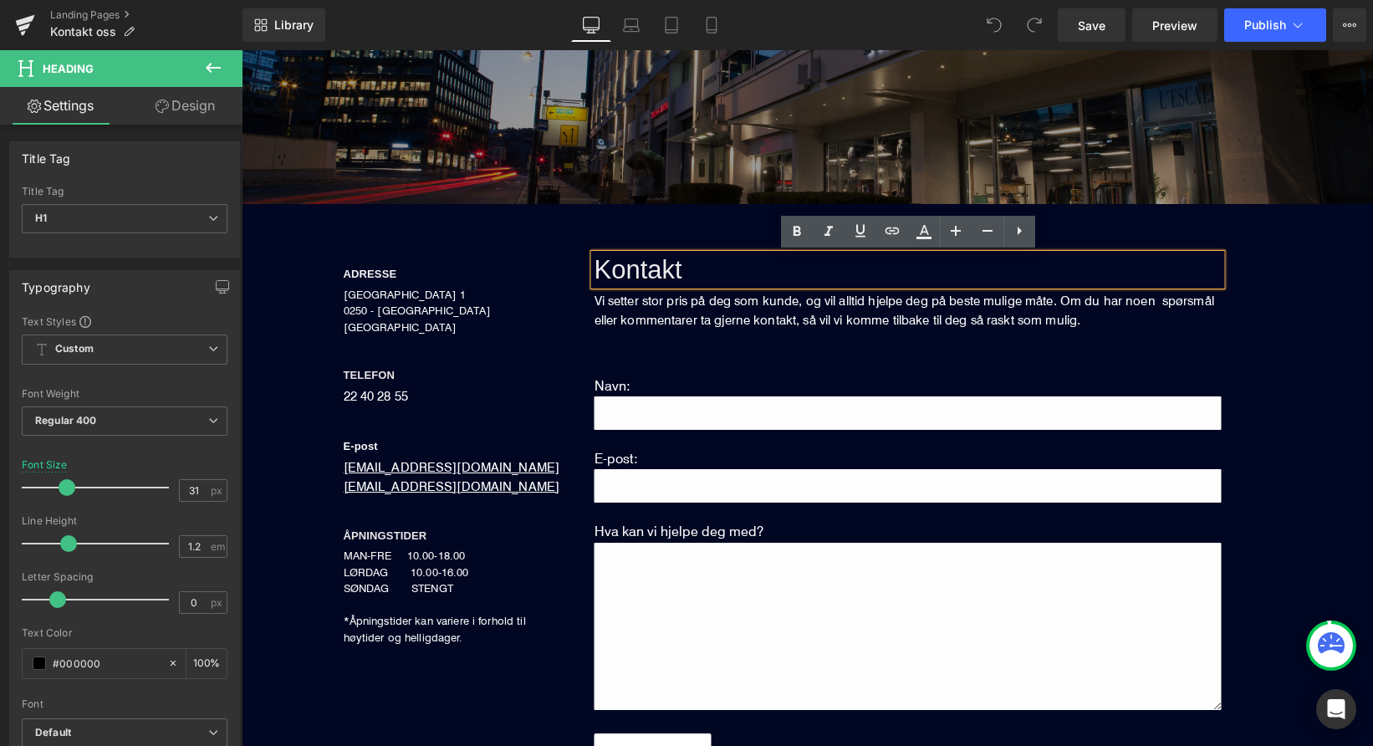
click at [691, 274] on h1 "Kontakt" at bounding box center [908, 269] width 627 height 31
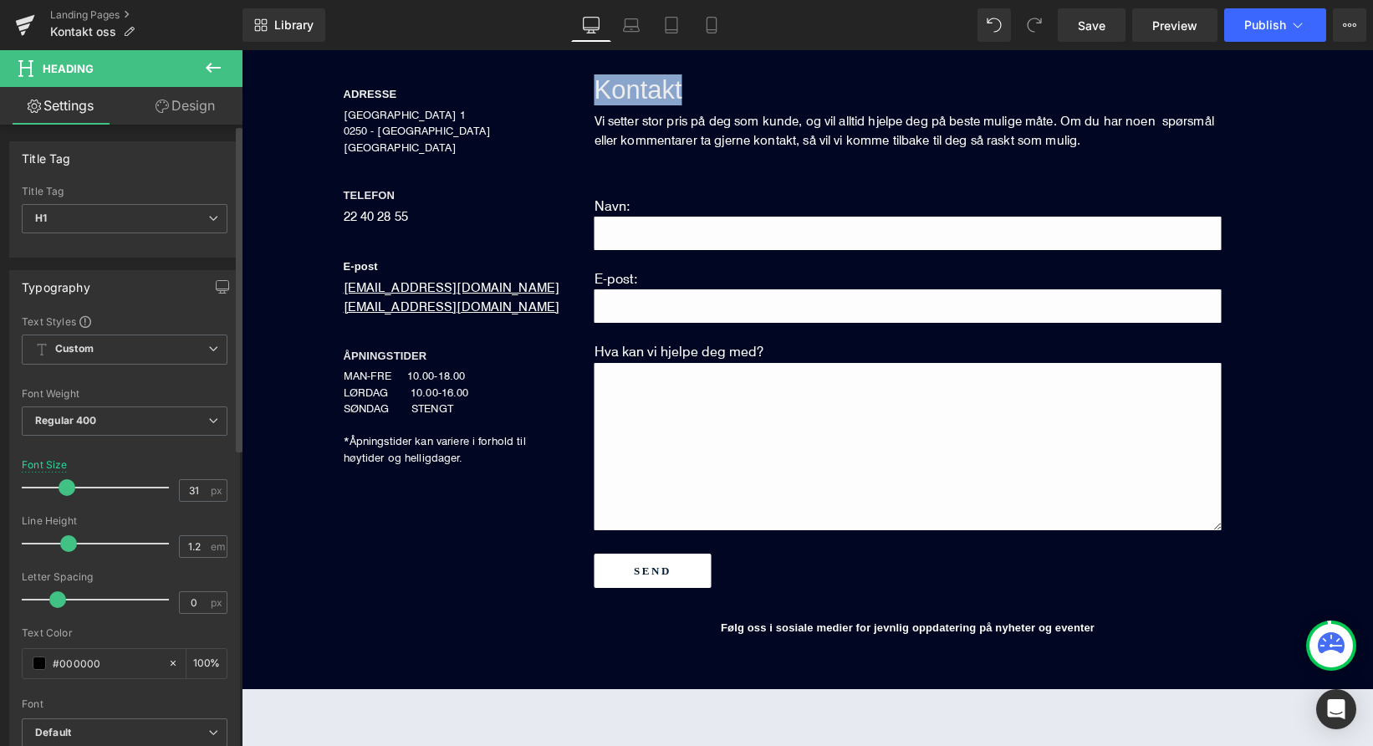
scroll to position [0, 0]
click at [171, 110] on link "Design" at bounding box center [185, 106] width 121 height 38
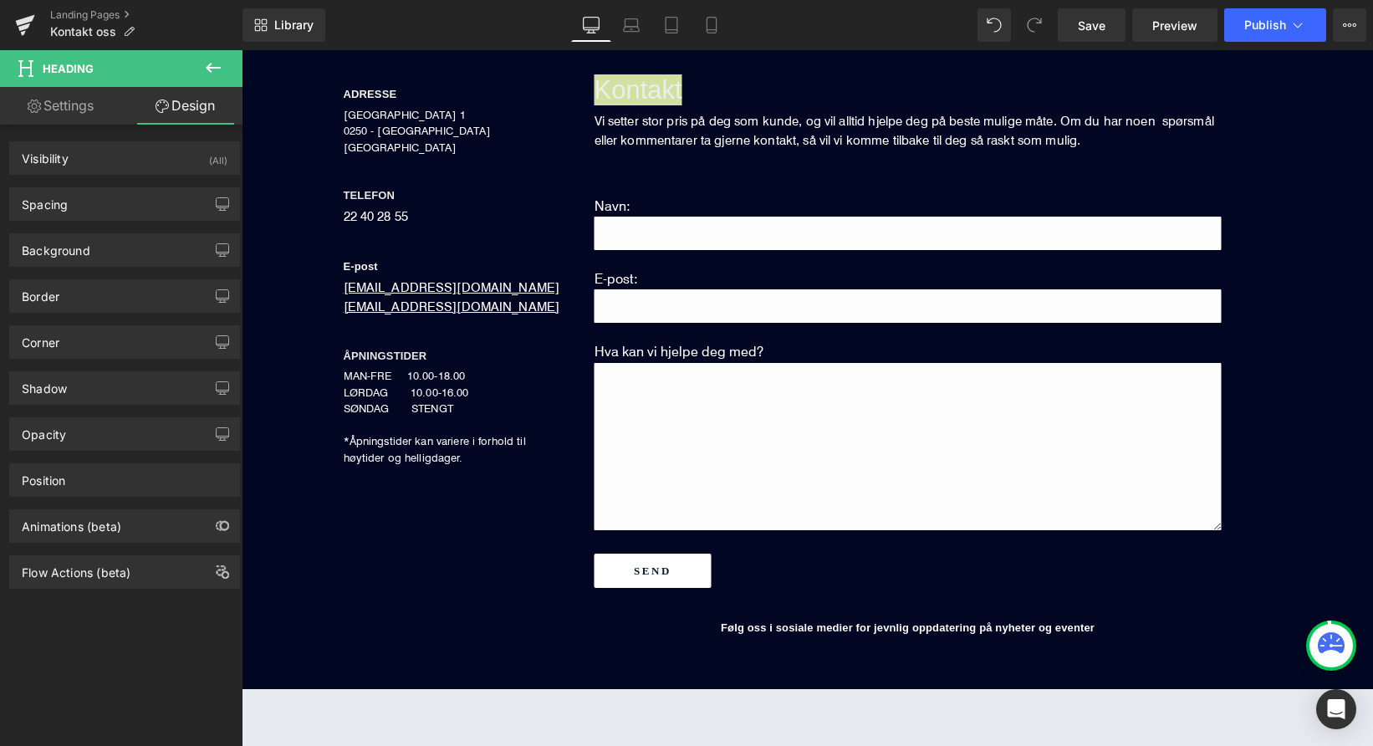
type input "transparent"
type input "0"
click at [119, 263] on div "Background" at bounding box center [124, 250] width 229 height 32
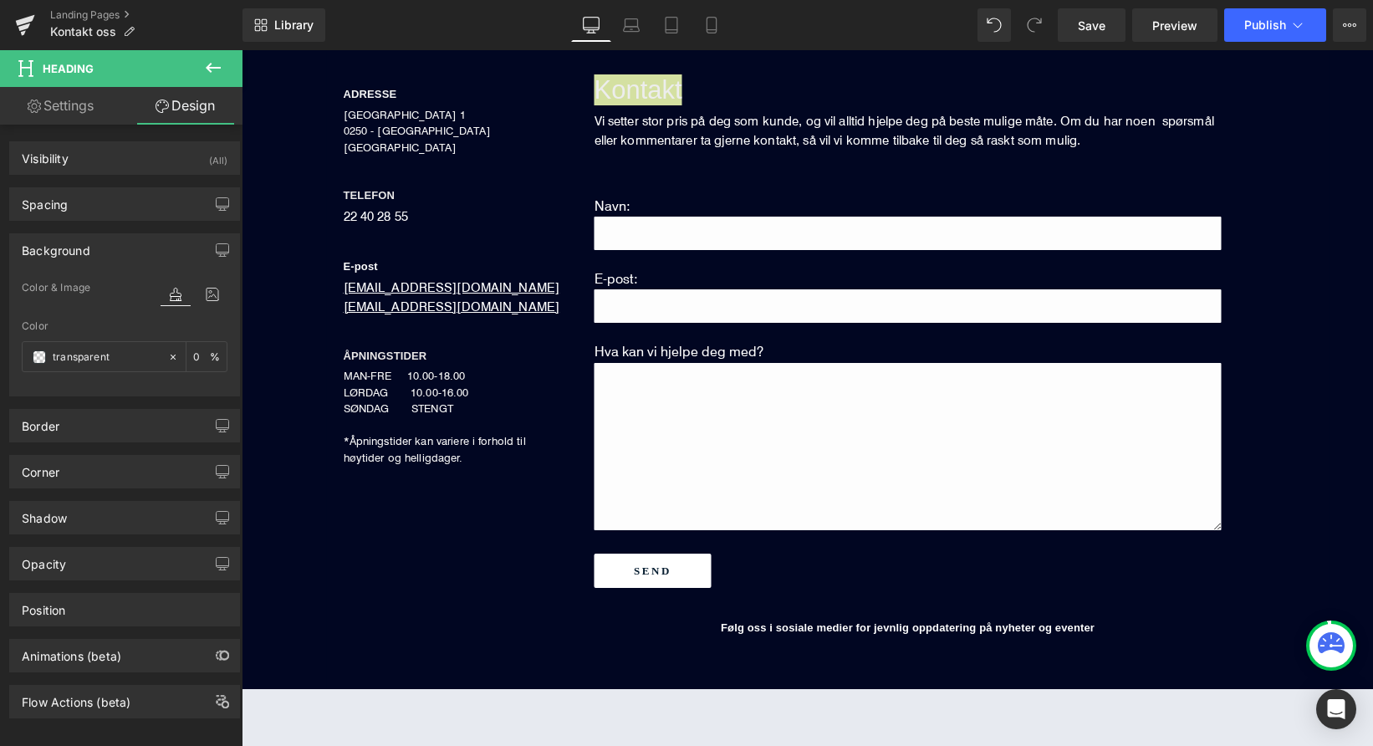
click at [59, 110] on link "Settings" at bounding box center [60, 106] width 121 height 38
type input "100"
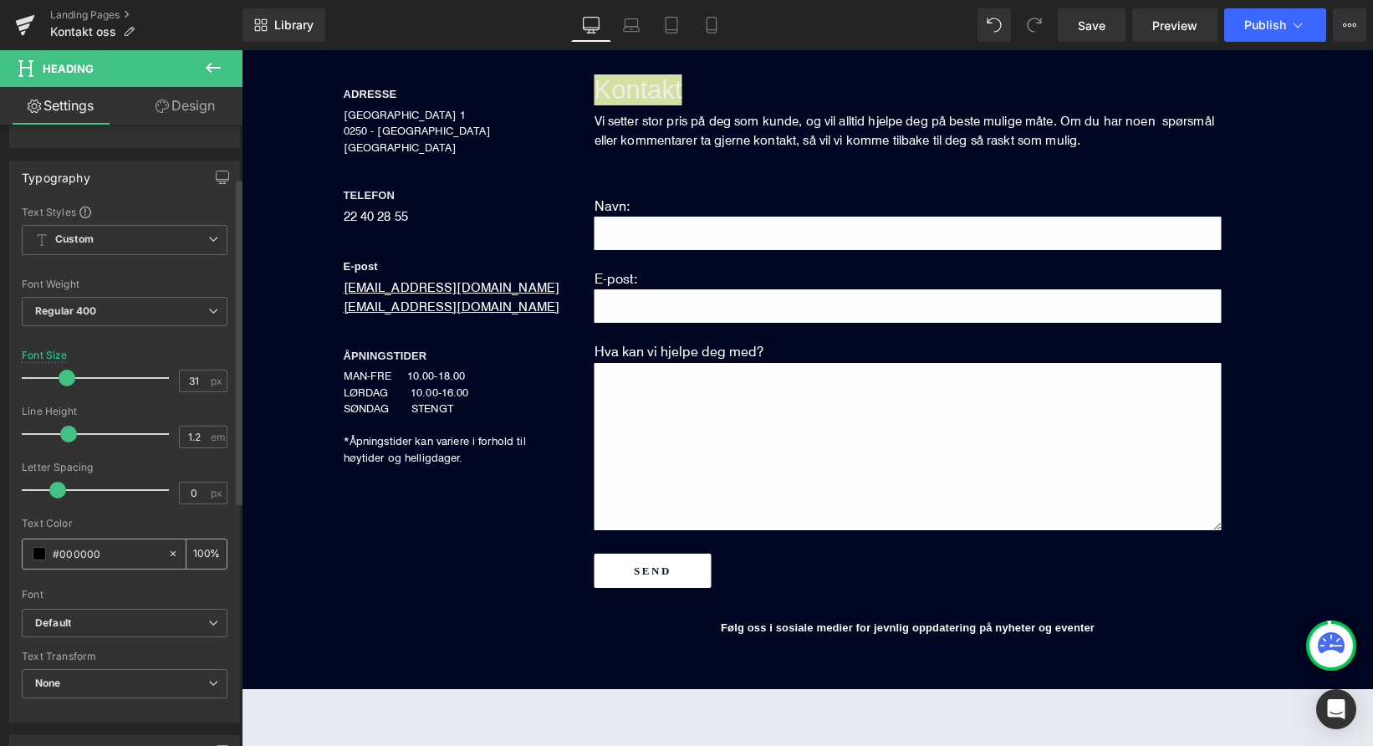
scroll to position [115, 0]
drag, startPoint x: 118, startPoint y: 544, endPoint x: 42, endPoint y: 544, distance: 76.1
click at [42, 544] on div "#000000" at bounding box center [95, 548] width 145 height 29
paste input "11163e"
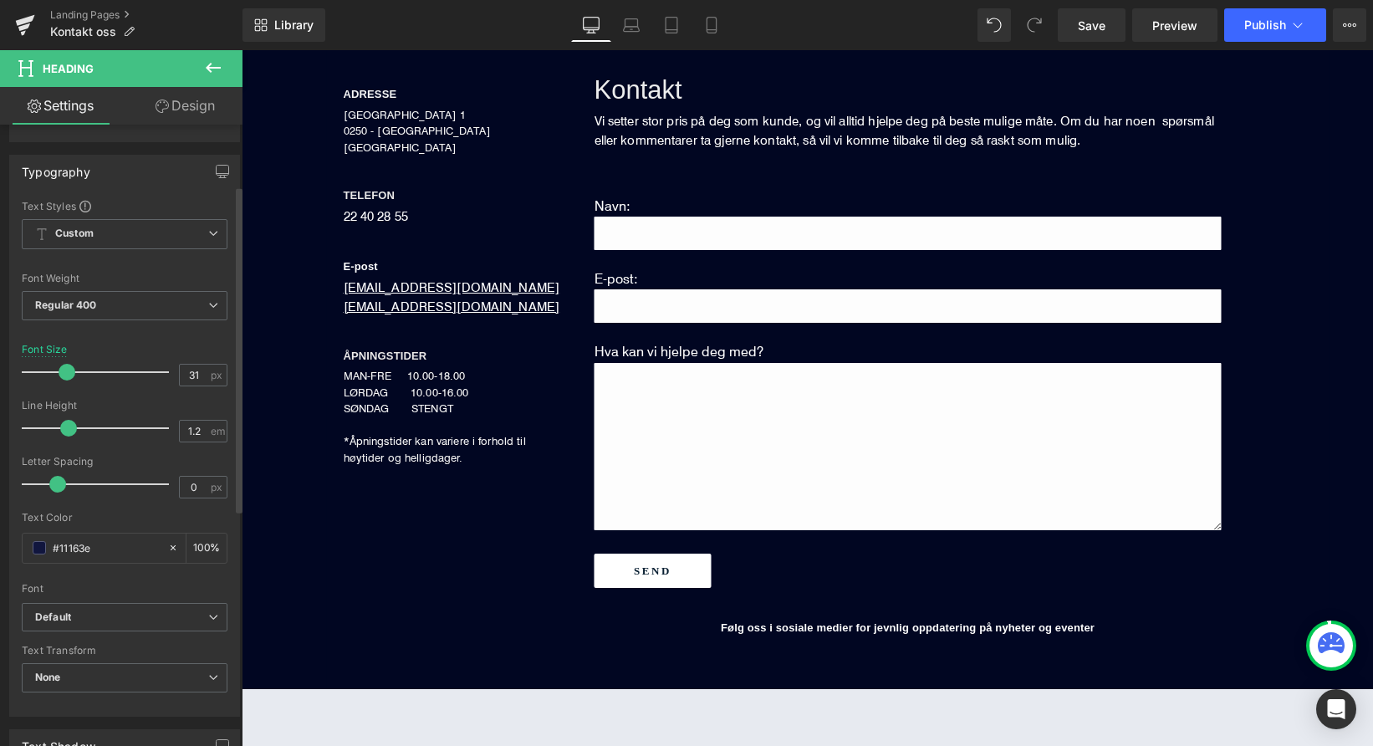
type input "#11163e"
click at [119, 579] on div at bounding box center [125, 577] width 206 height 11
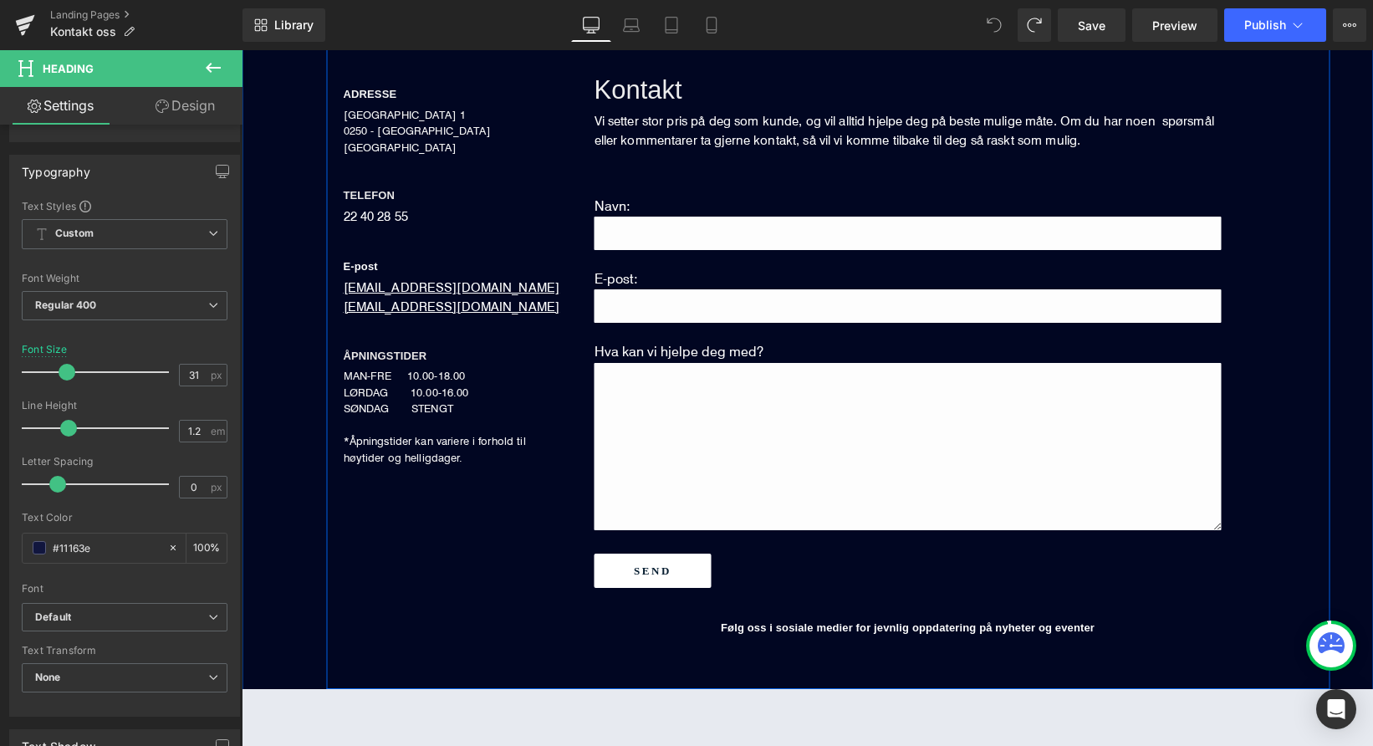
scroll to position [255, 0]
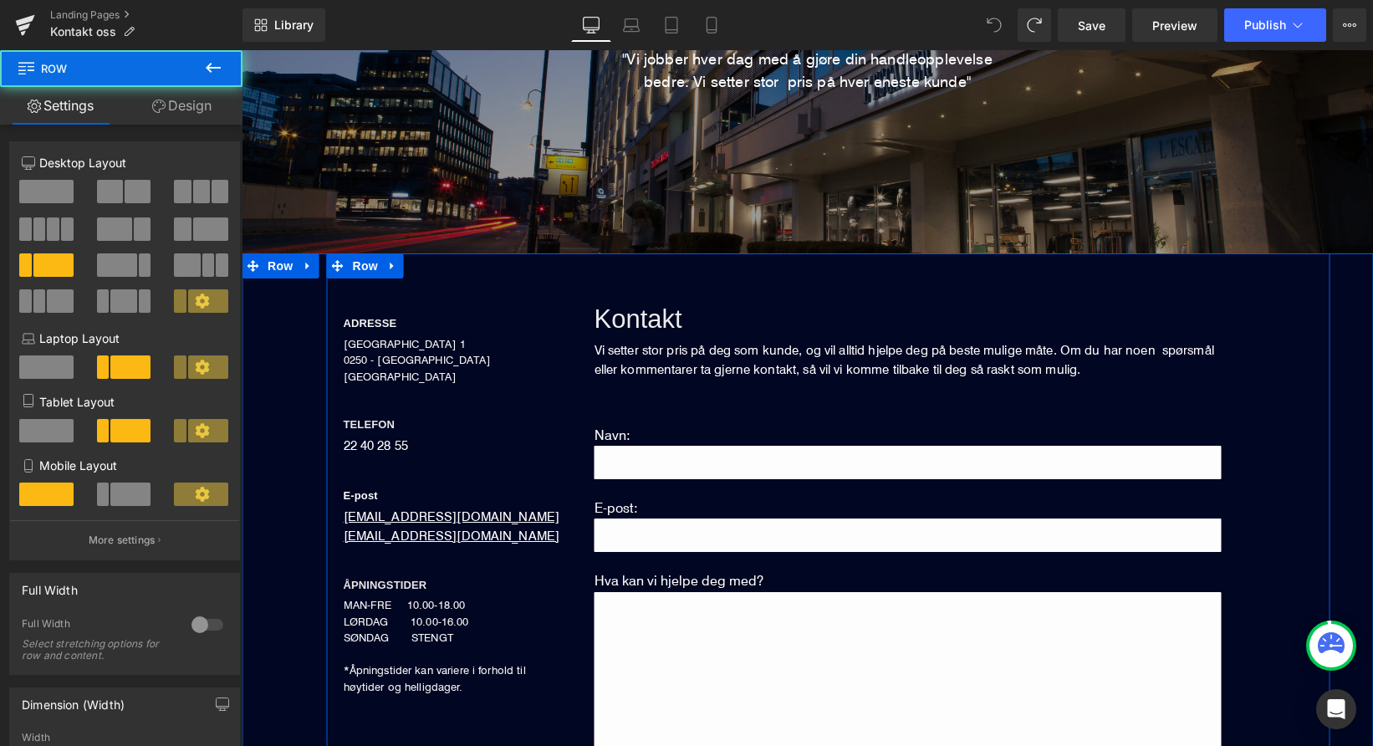
click at [560, 299] on div "ADRESSE Heading DRONNING MAUDS GATE 1 0250 - OSLO NORGE Text Block TELEFON Head…" at bounding box center [452, 487] width 251 height 417
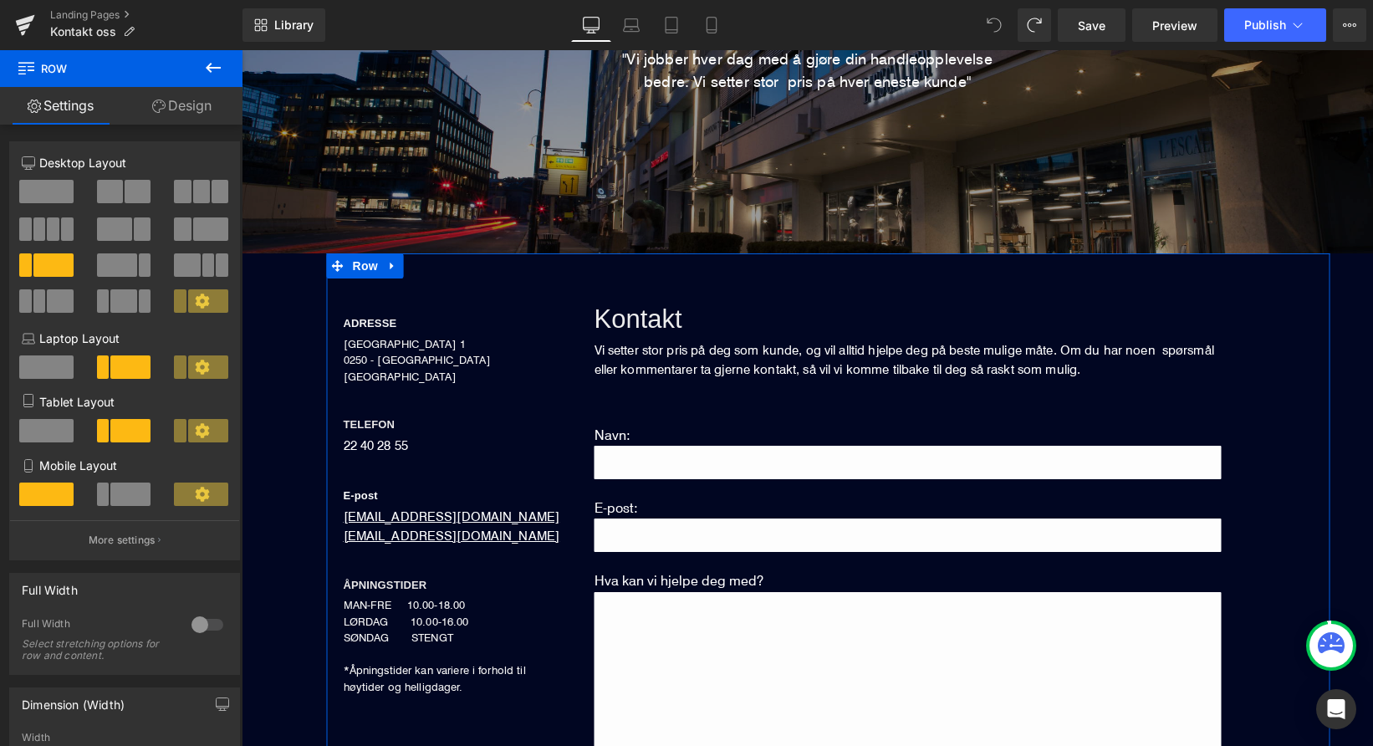
click at [183, 103] on link "Design" at bounding box center [181, 106] width 121 height 38
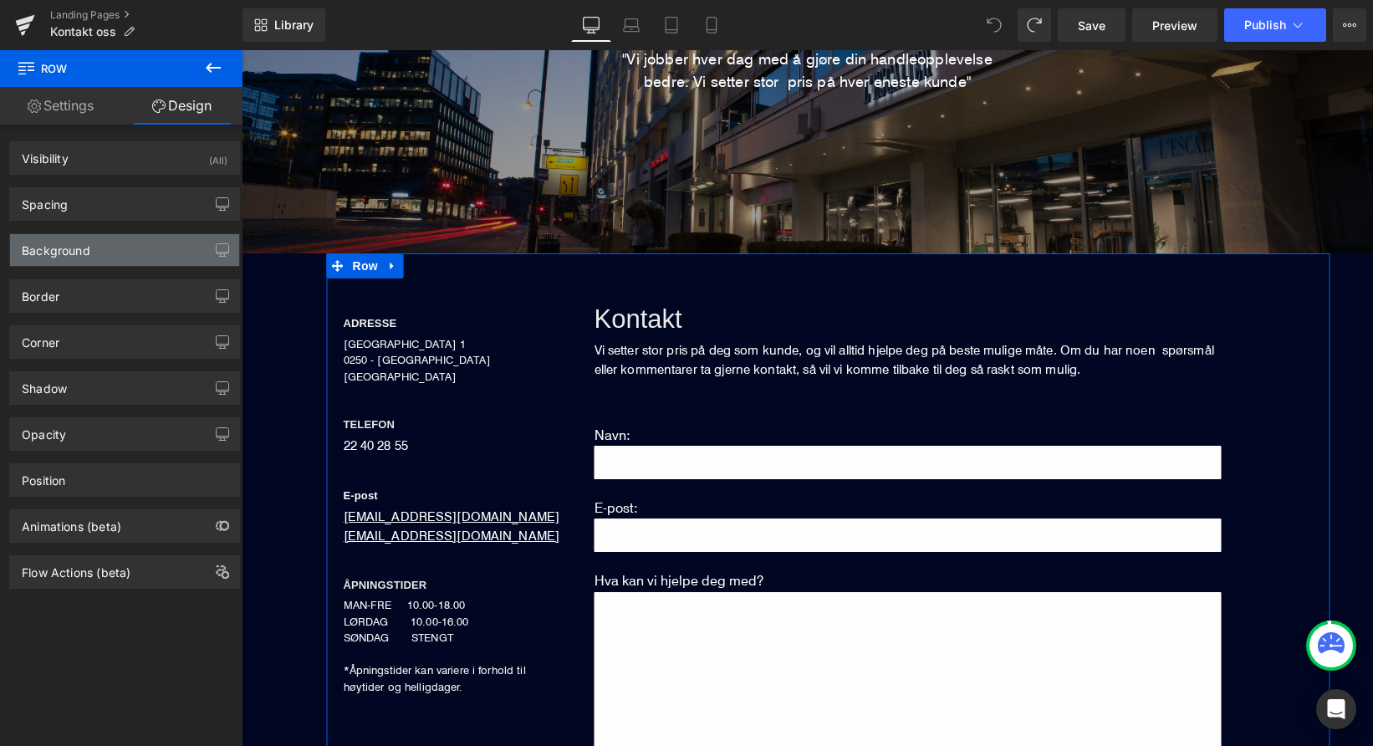
click at [112, 248] on div "Background" at bounding box center [124, 250] width 229 height 32
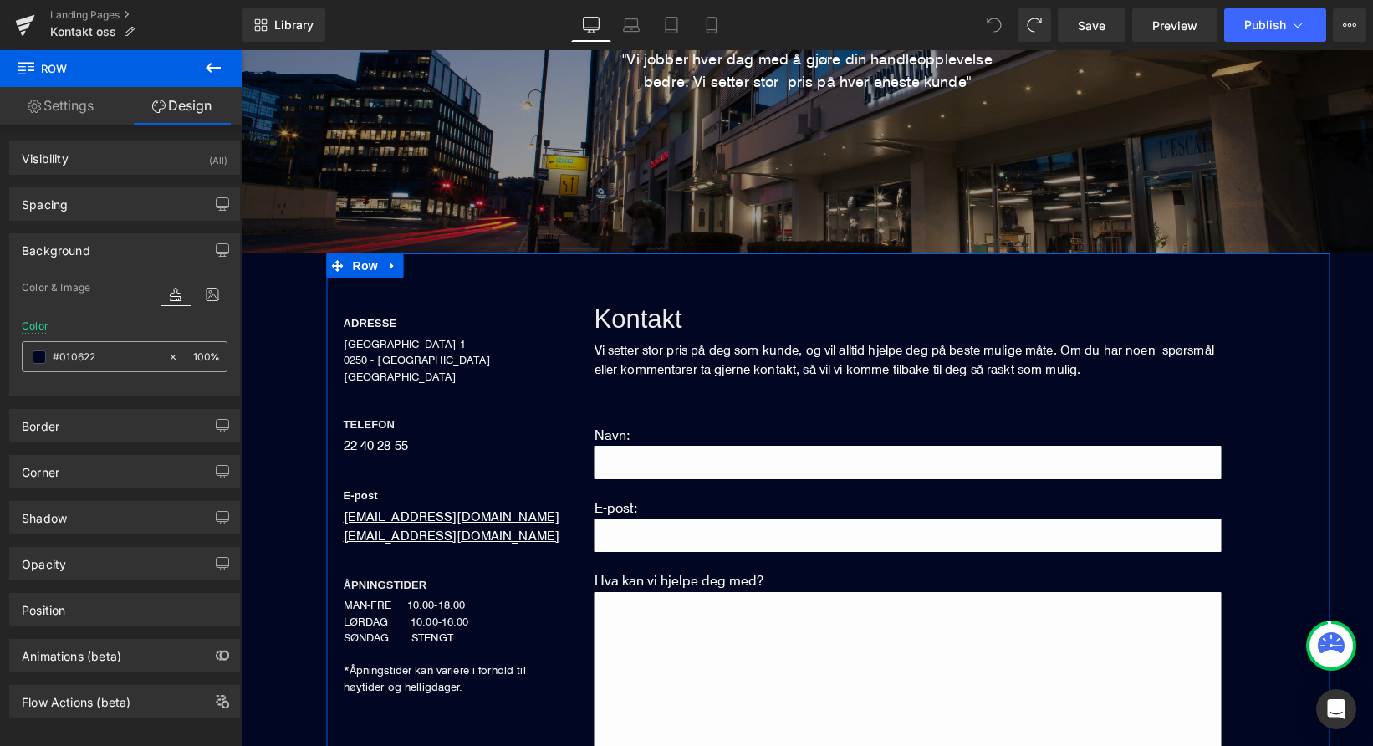
click at [38, 355] on span at bounding box center [39, 356] width 13 height 13
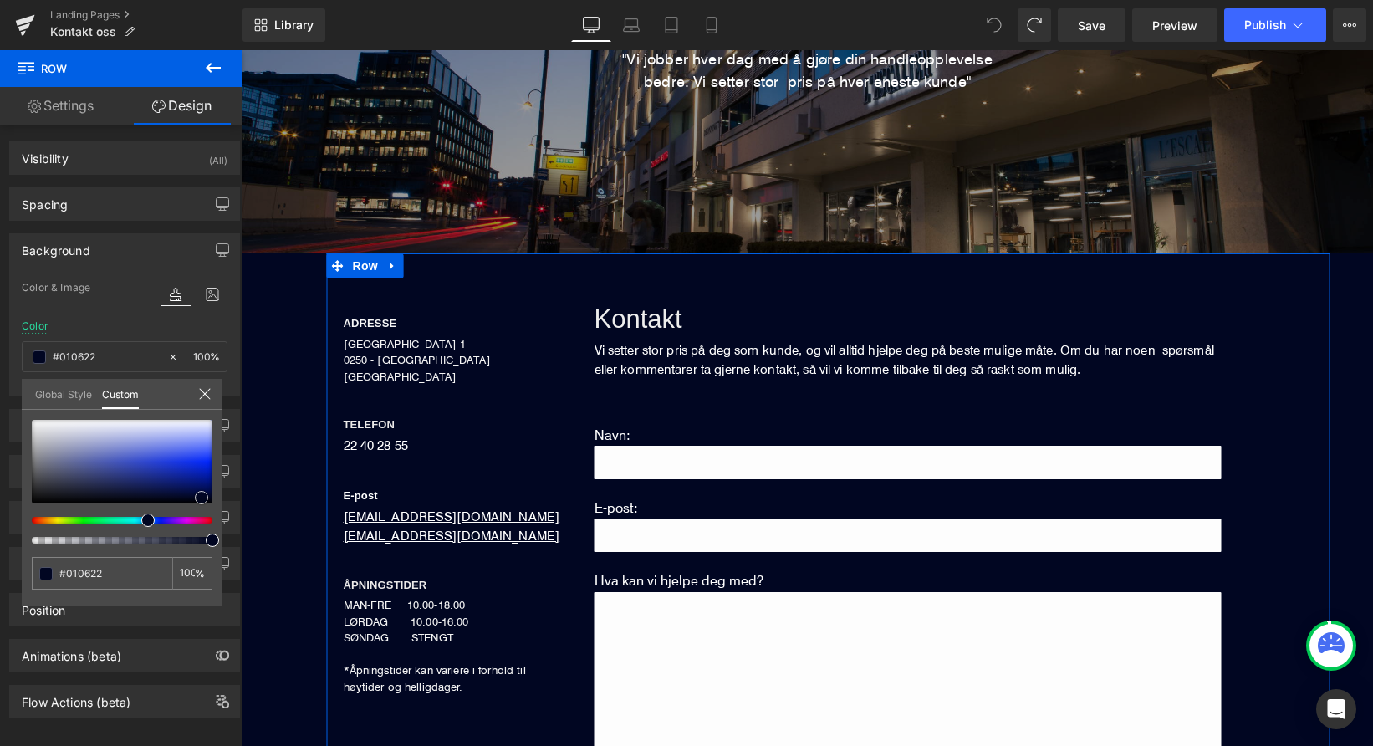
type input "#061154"
type input "#7680c0"
type input "#aeb2cb"
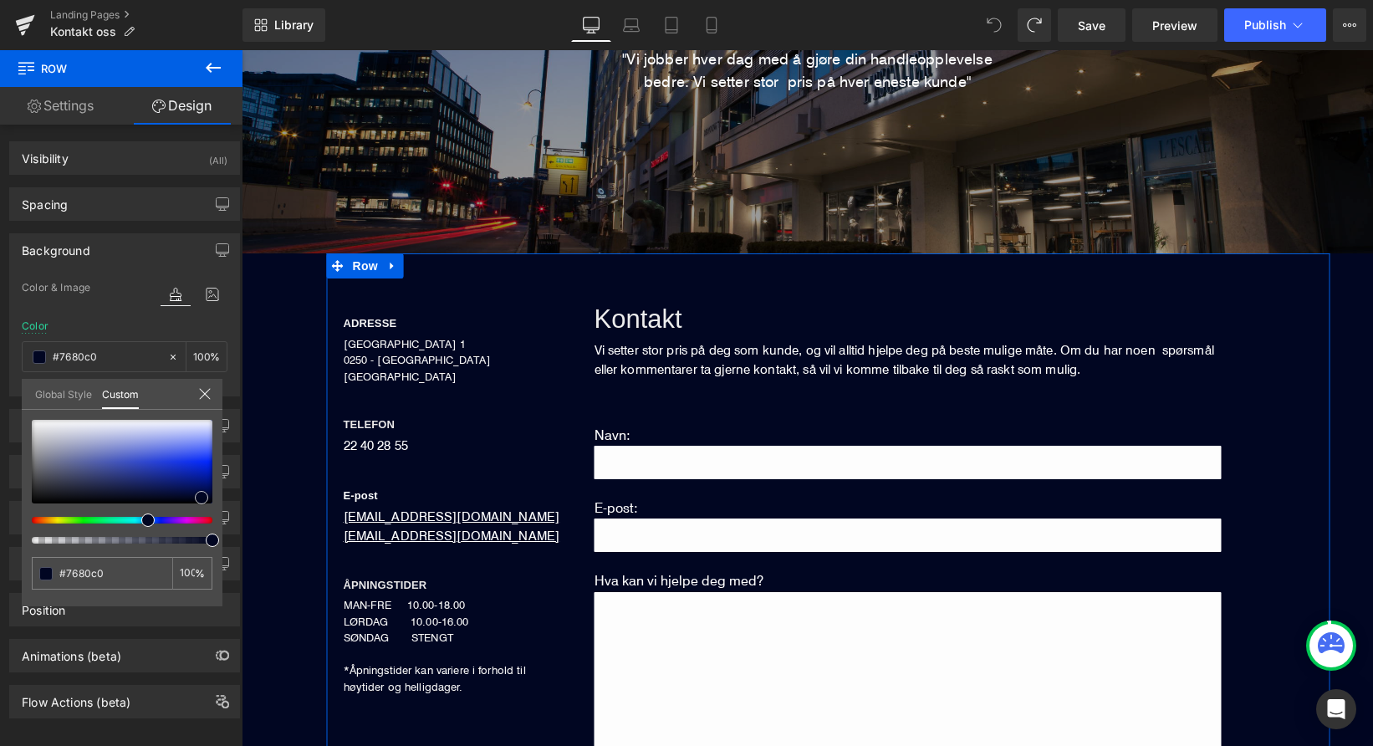
type input "#aeb2cb"
type input "#d3d5dd"
type input "#e3e4e7"
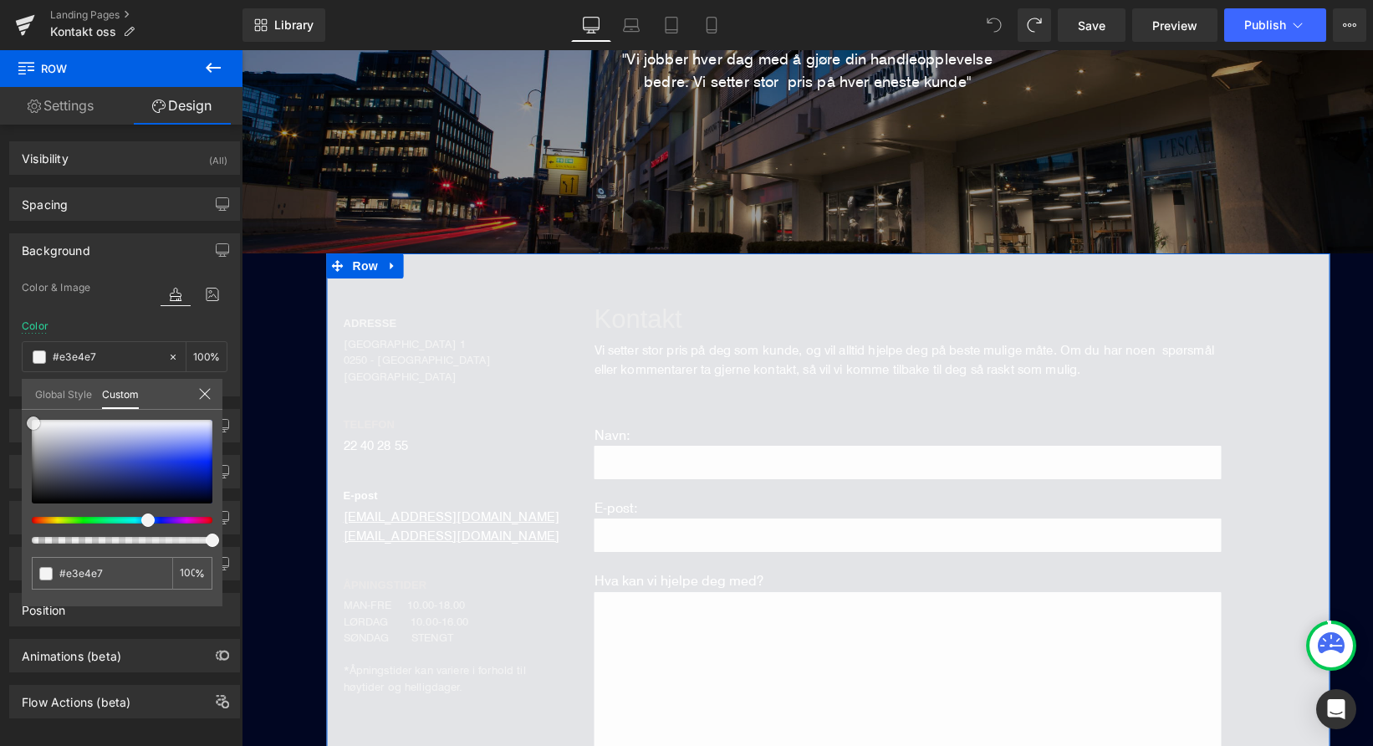
type input "#f4f4f4"
type input "#ffffff"
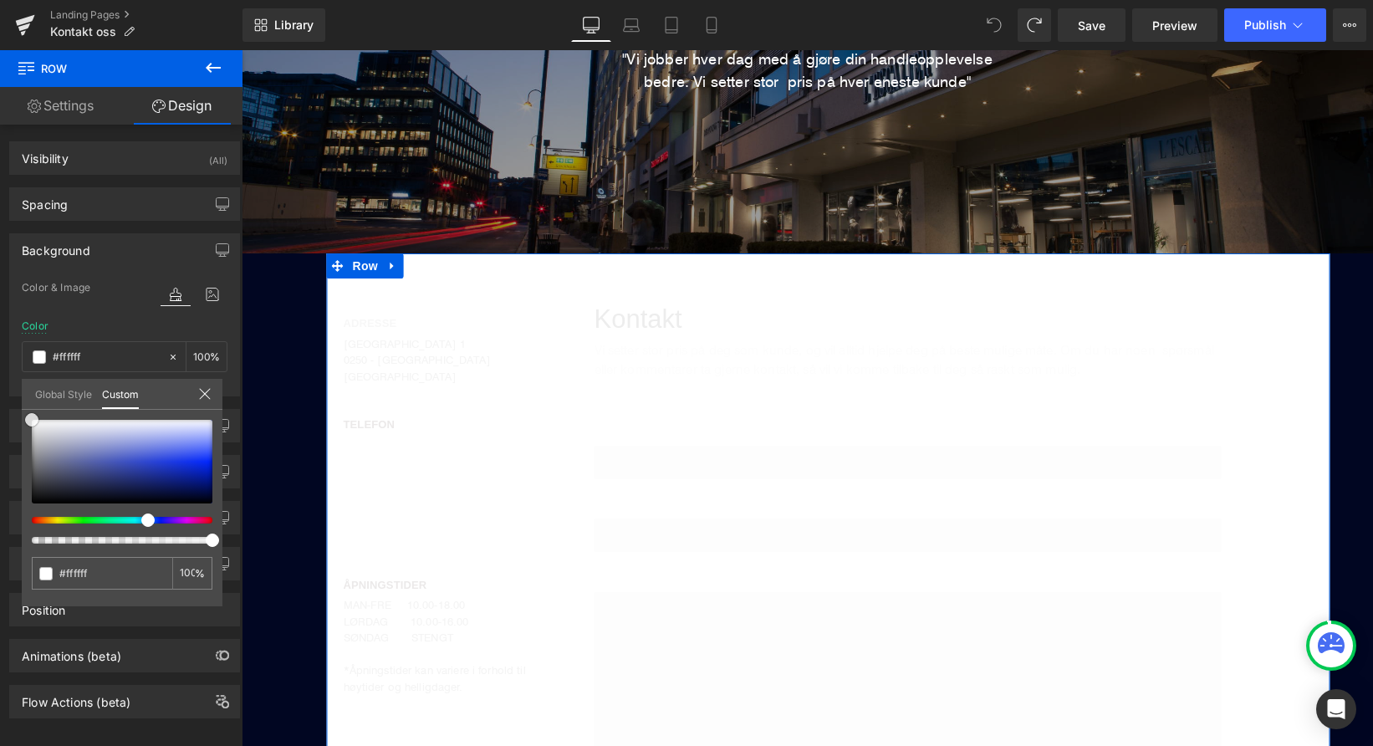
drag, startPoint x: 202, startPoint y: 501, endPoint x: 4, endPoint y: 405, distance: 219.6
click at [4, 396] on div "Background Color & Image color rgba(255, 255, 255, 1) Color #ffffff 100 % Image…" at bounding box center [125, 309] width 250 height 176
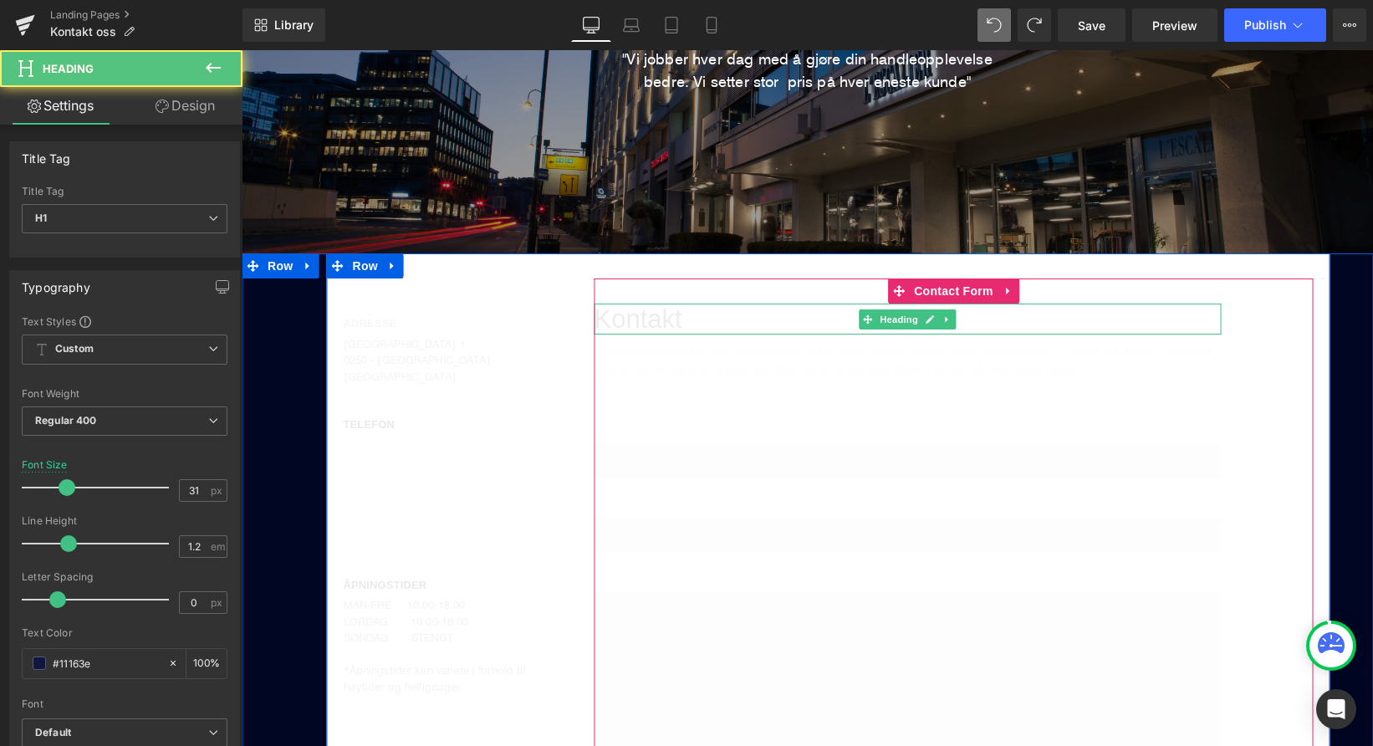
click at [671, 323] on span "Kontakt" at bounding box center [639, 318] width 88 height 29
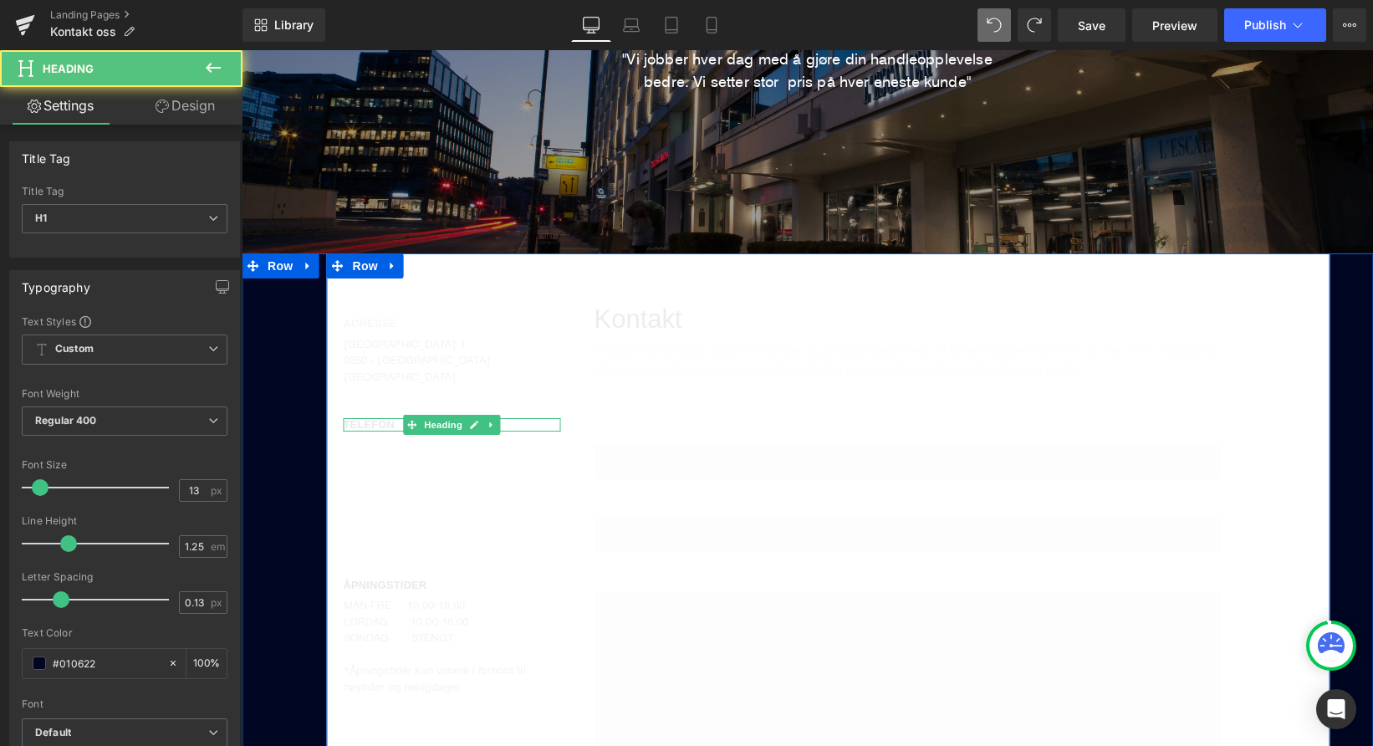
click at [366, 422] on span "TELEFON" at bounding box center [370, 424] width 52 height 13
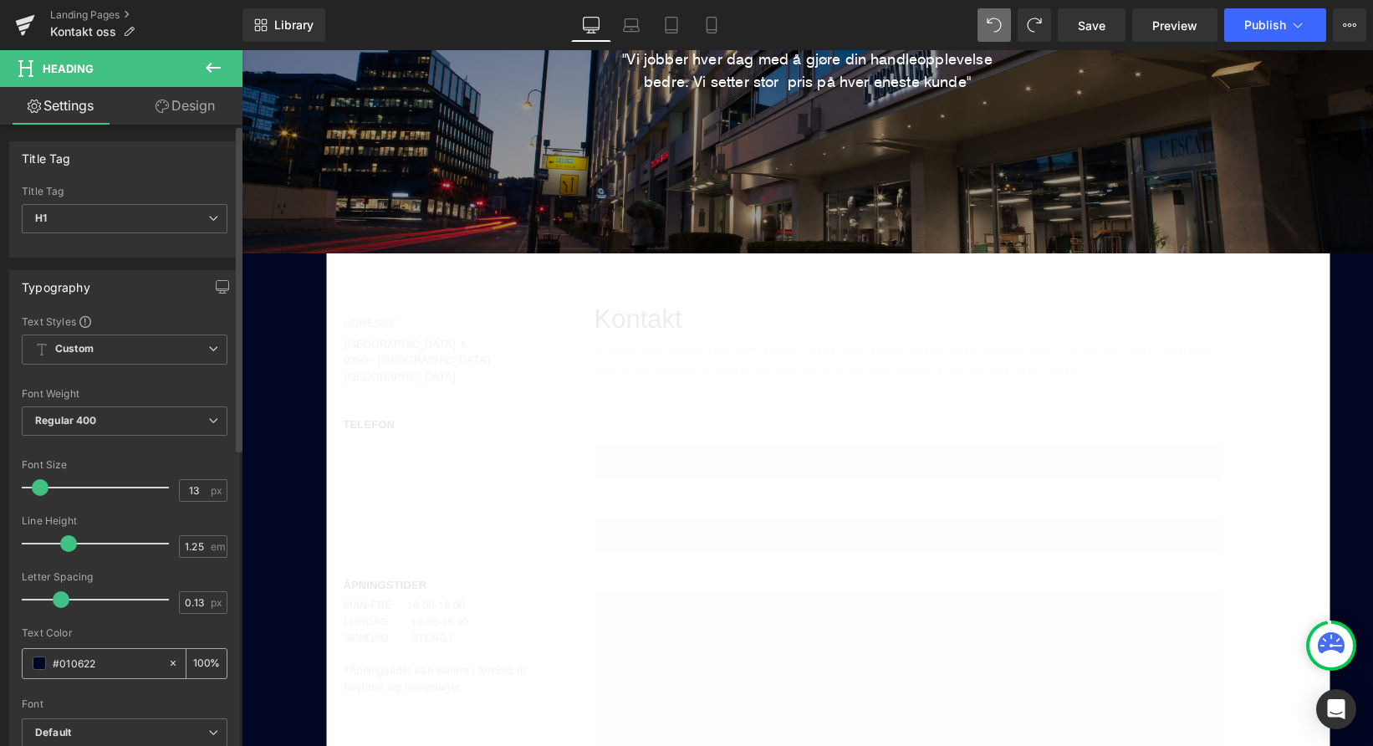
drag, startPoint x: 129, startPoint y: 658, endPoint x: 23, endPoint y: 656, distance: 105.4
click at [23, 656] on div "#010622" at bounding box center [95, 663] width 145 height 29
paste input "11163e"
type input "#11163e"
click at [91, 702] on div "Font" at bounding box center [125, 704] width 206 height 12
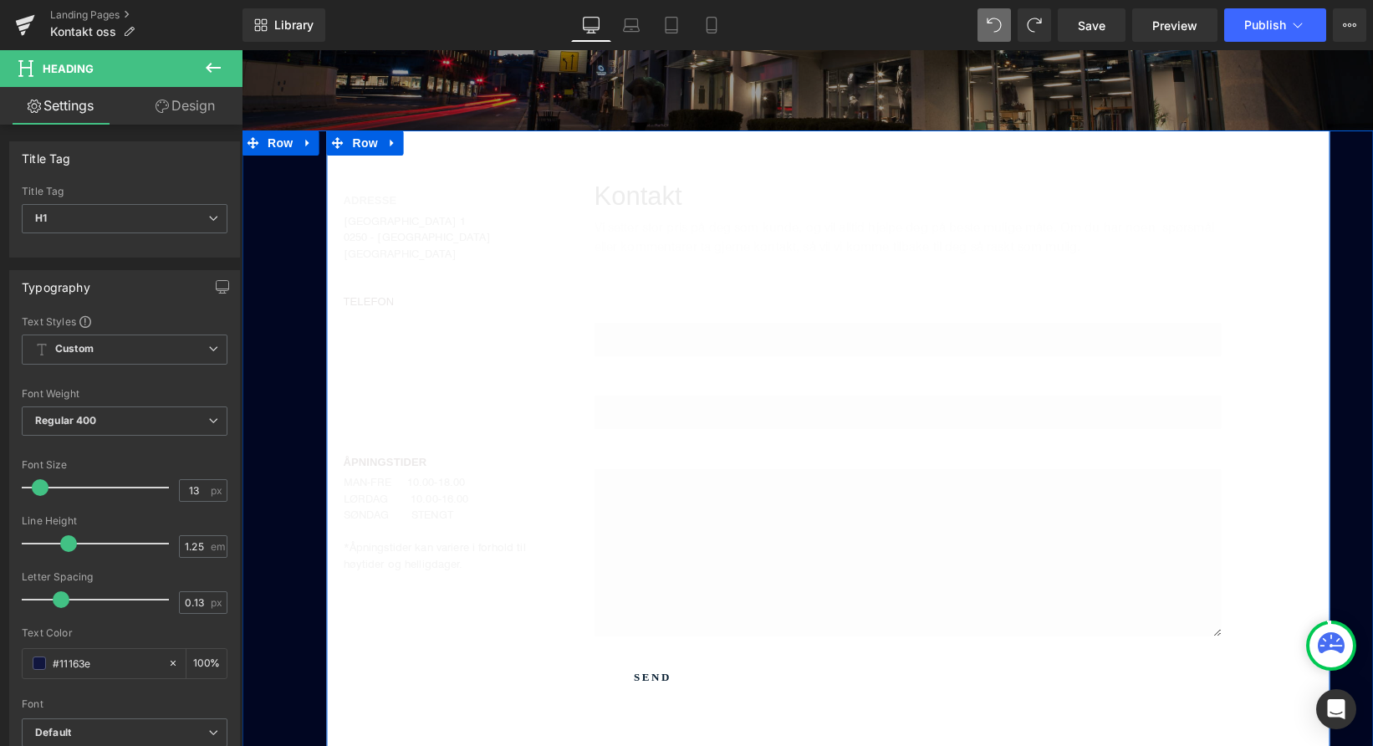
scroll to position [364, 0]
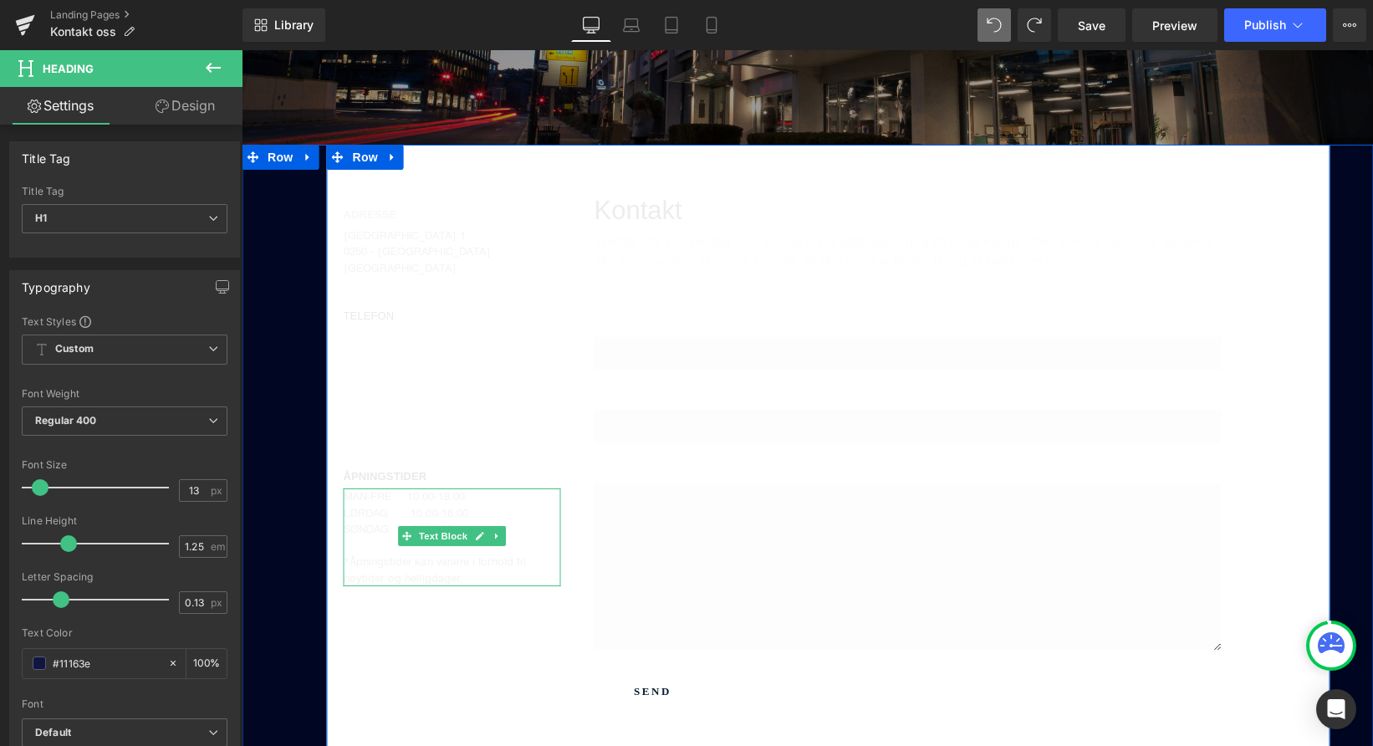
click at [394, 506] on span "LØRDAG 10.00-16.00" at bounding box center [406, 512] width 125 height 13
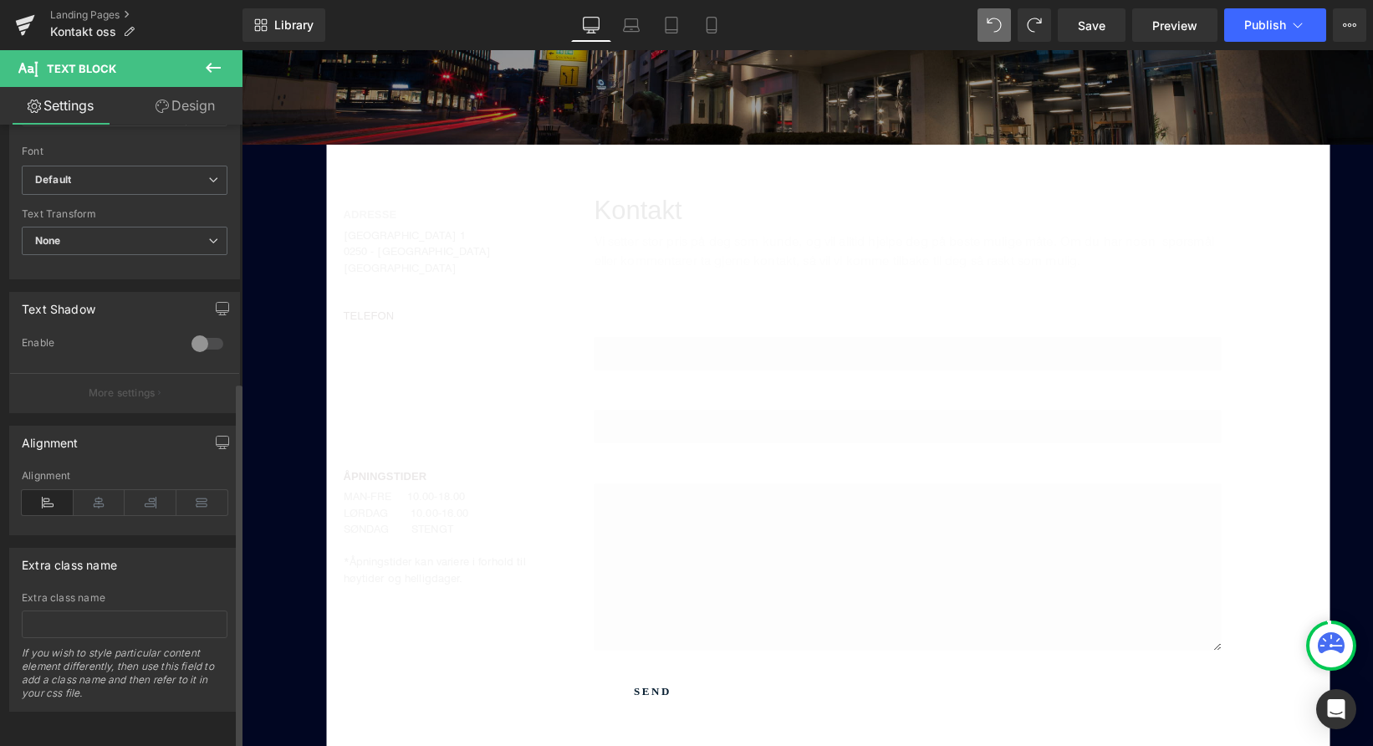
scroll to position [436, 0]
click at [709, 30] on icon at bounding box center [711, 30] width 9 height 0
type input "100"
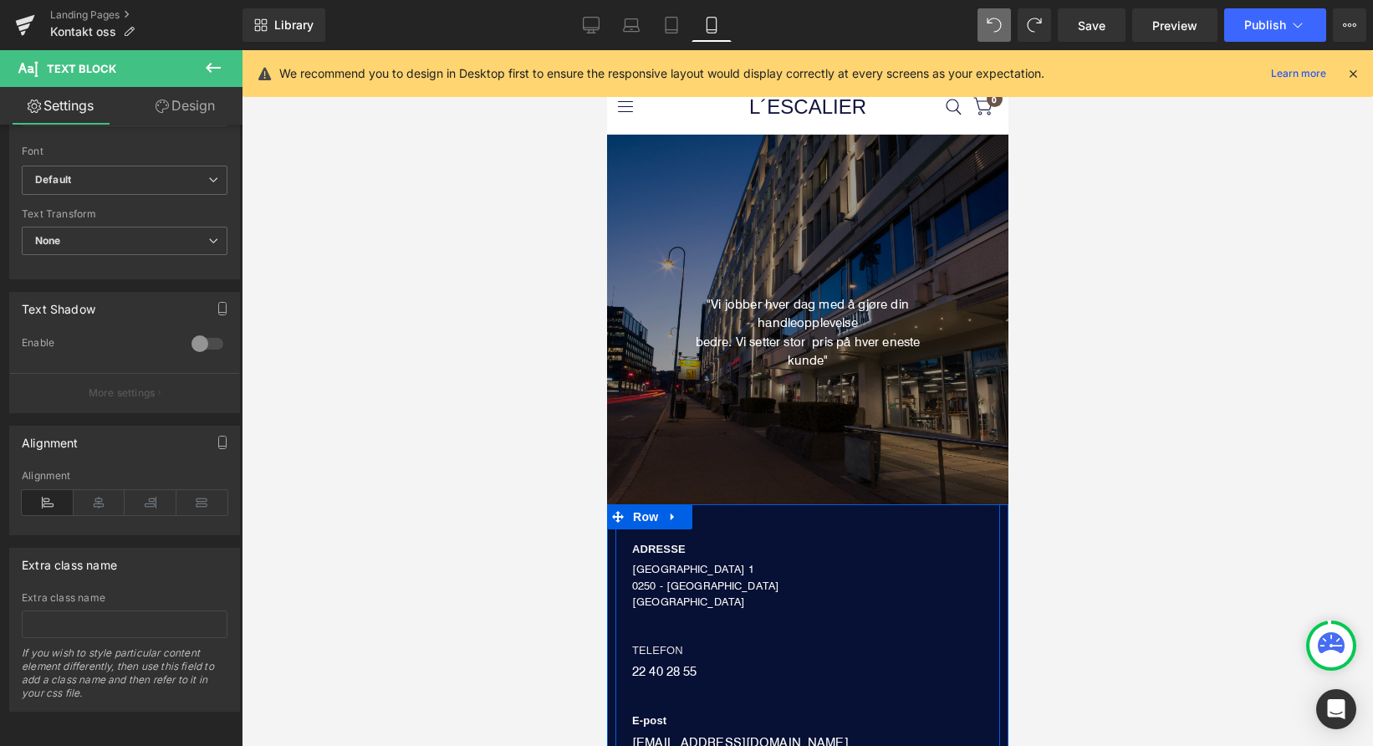
scroll to position [0, 0]
click at [30, 27] on icon at bounding box center [25, 25] width 20 height 42
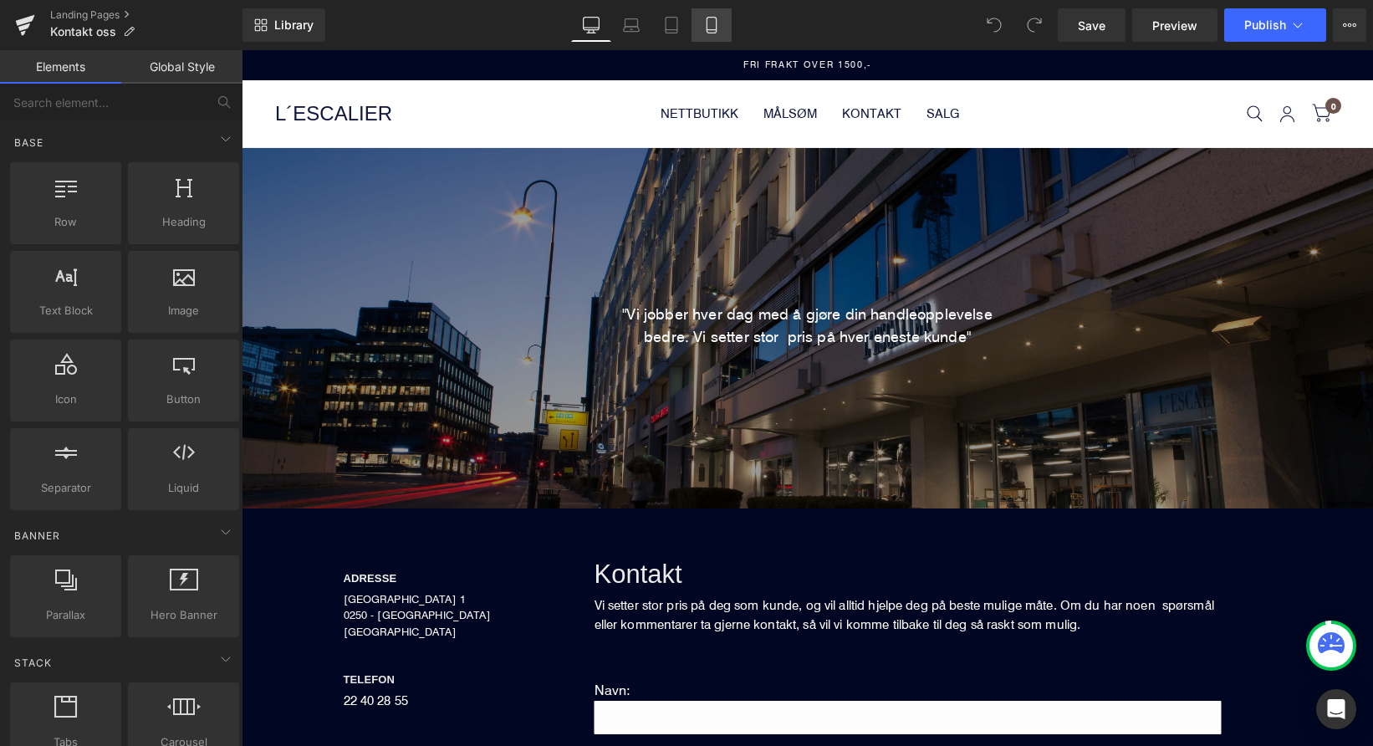
click at [711, 31] on icon at bounding box center [711, 25] width 17 height 17
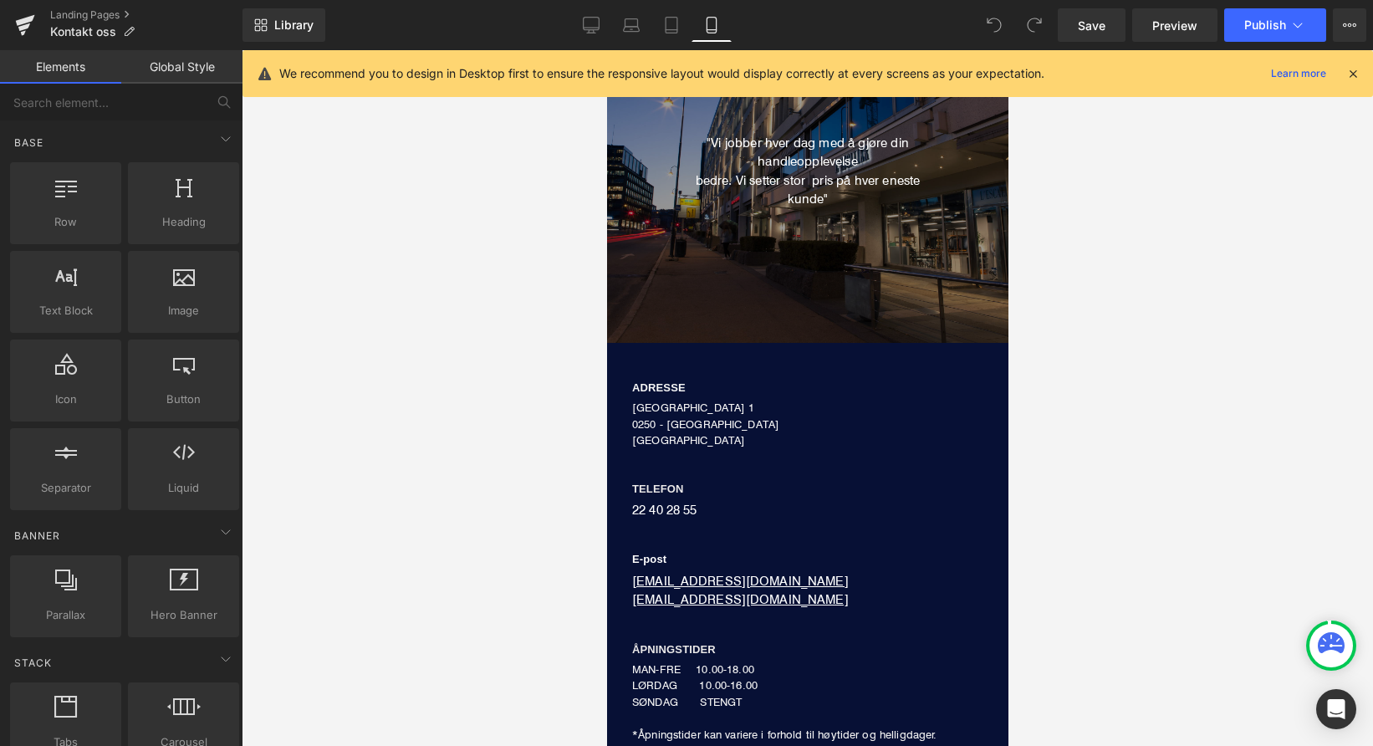
scroll to position [162, 0]
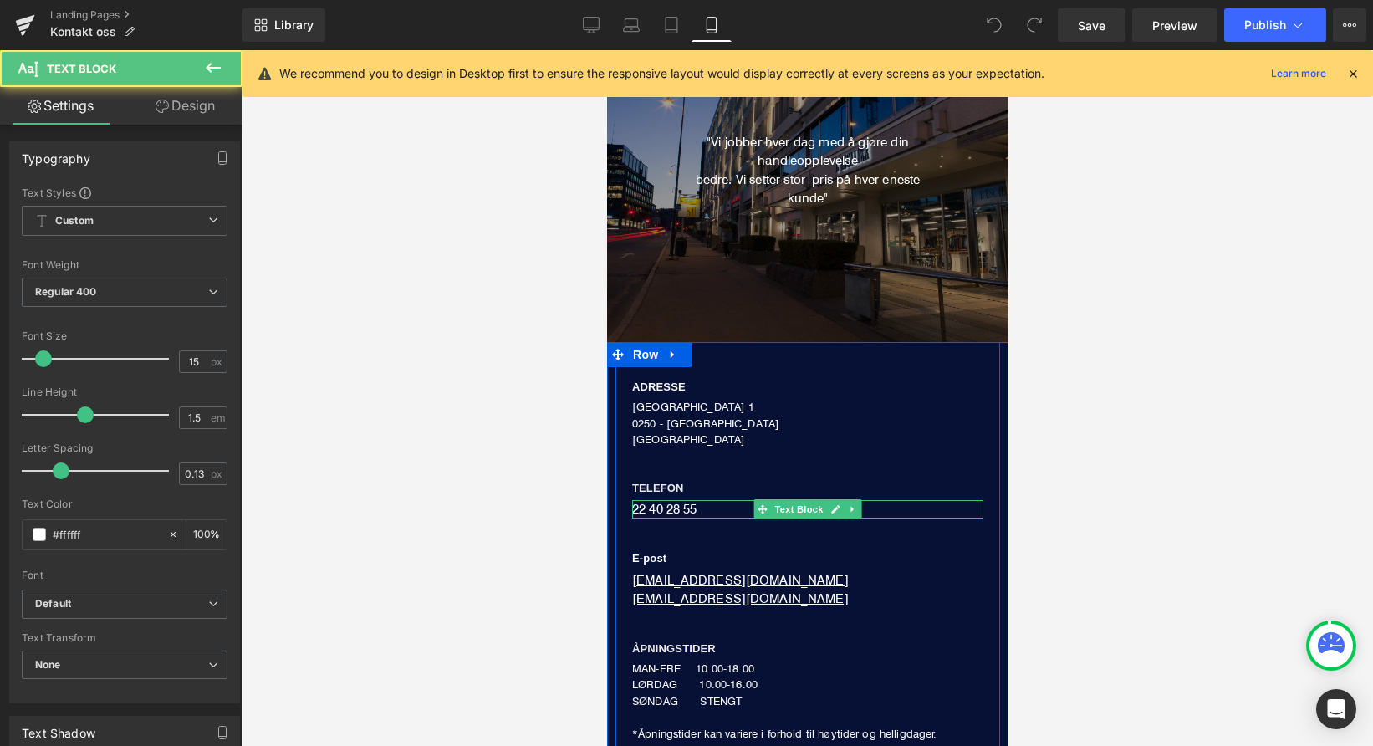
click at [659, 509] on div "22 40 28 55" at bounding box center [806, 509] width 351 height 19
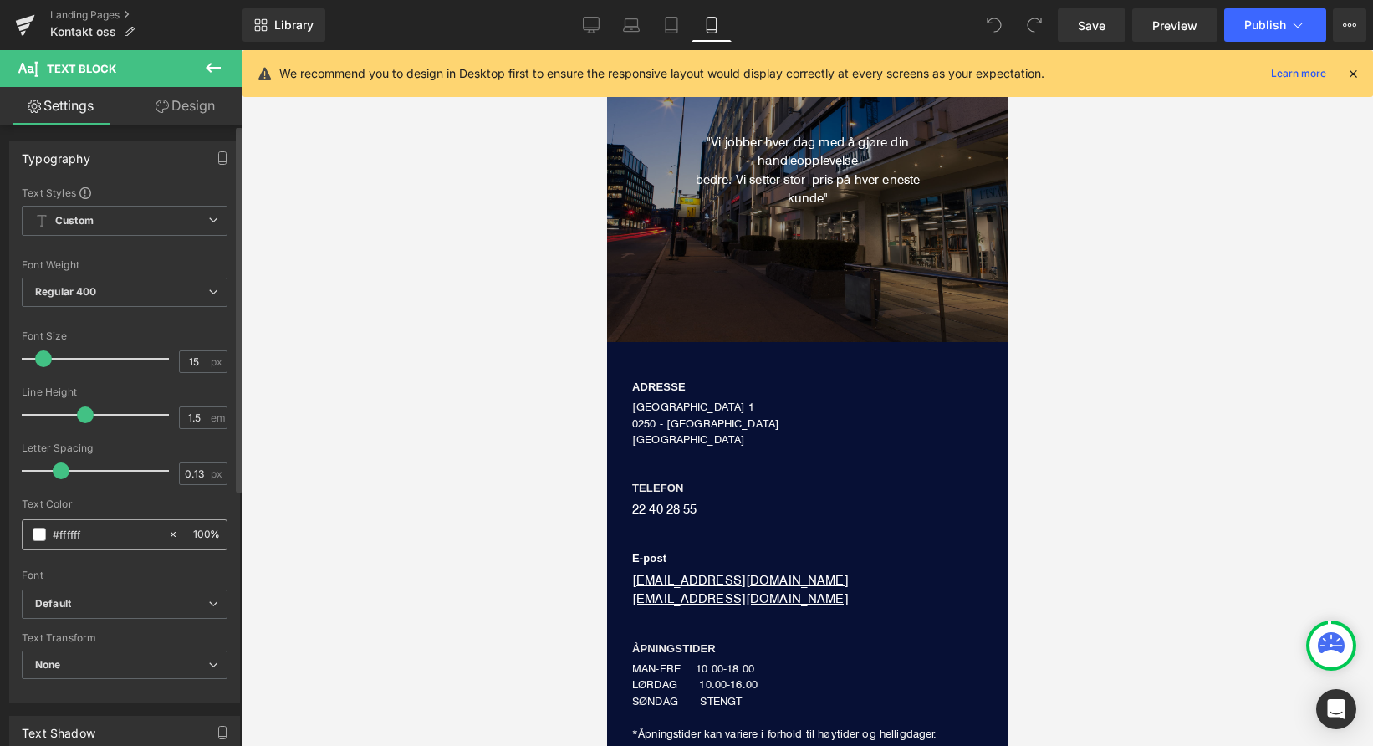
click at [118, 533] on input "#ffffff" at bounding box center [106, 534] width 107 height 18
click at [43, 532] on span at bounding box center [39, 534] width 13 height 13
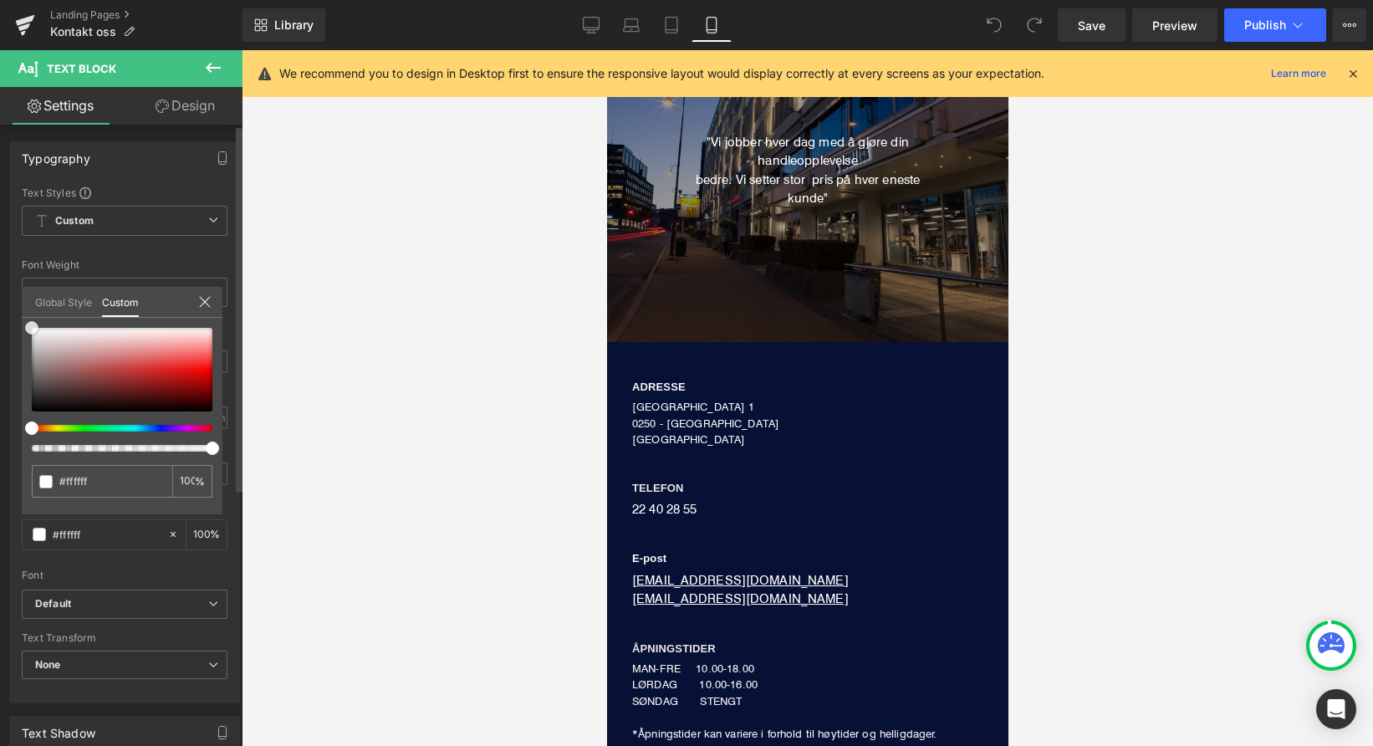
type input "#3b1010"
click at [132, 399] on div at bounding box center [122, 370] width 181 height 84
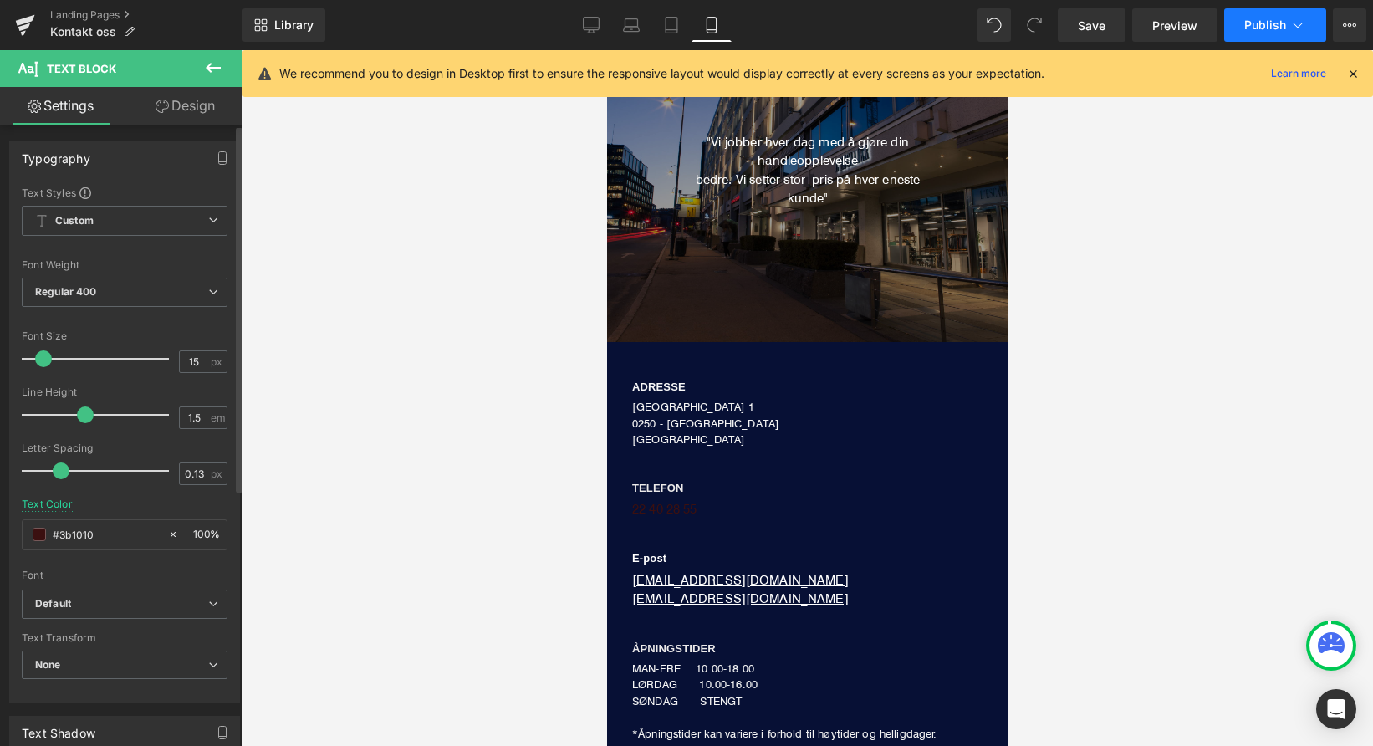
click at [1266, 11] on button "Publish" at bounding box center [1275, 24] width 102 height 33
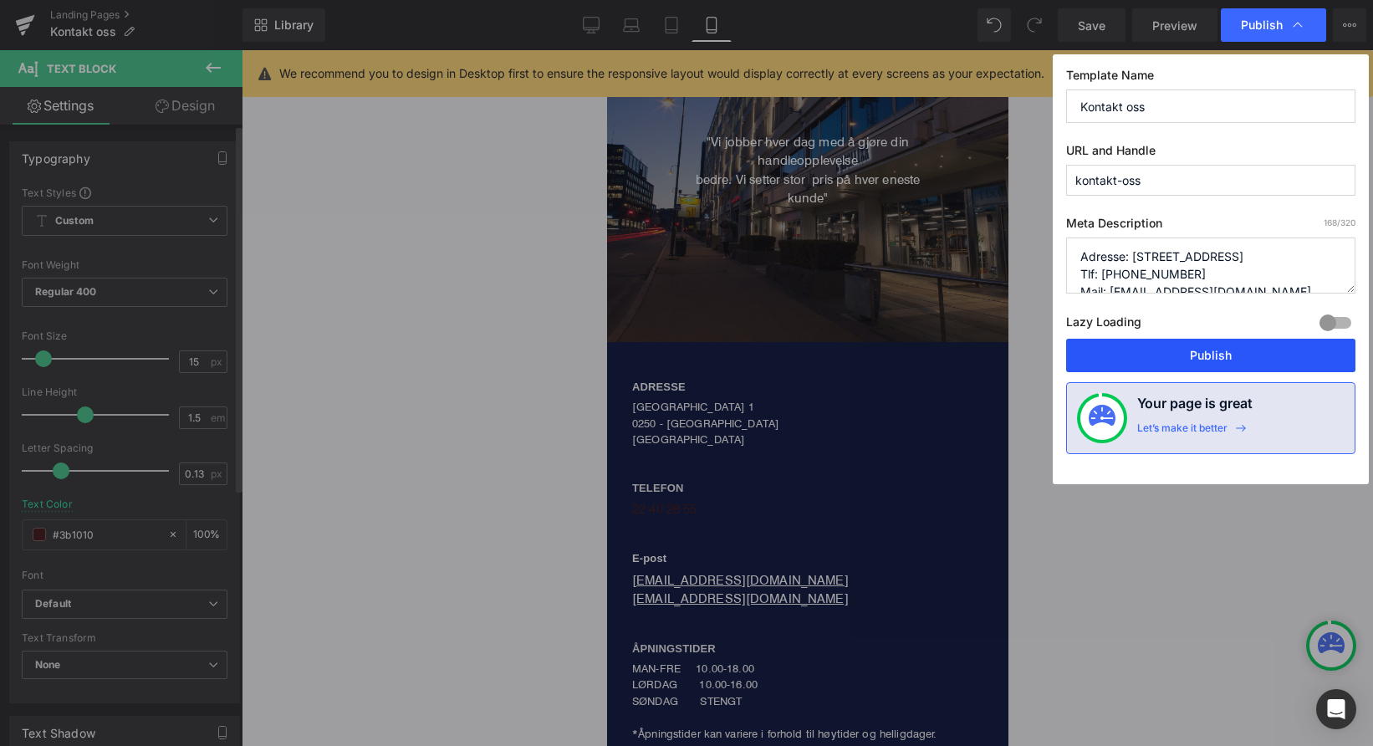
click at [1136, 353] on button "Publish" at bounding box center [1210, 355] width 289 height 33
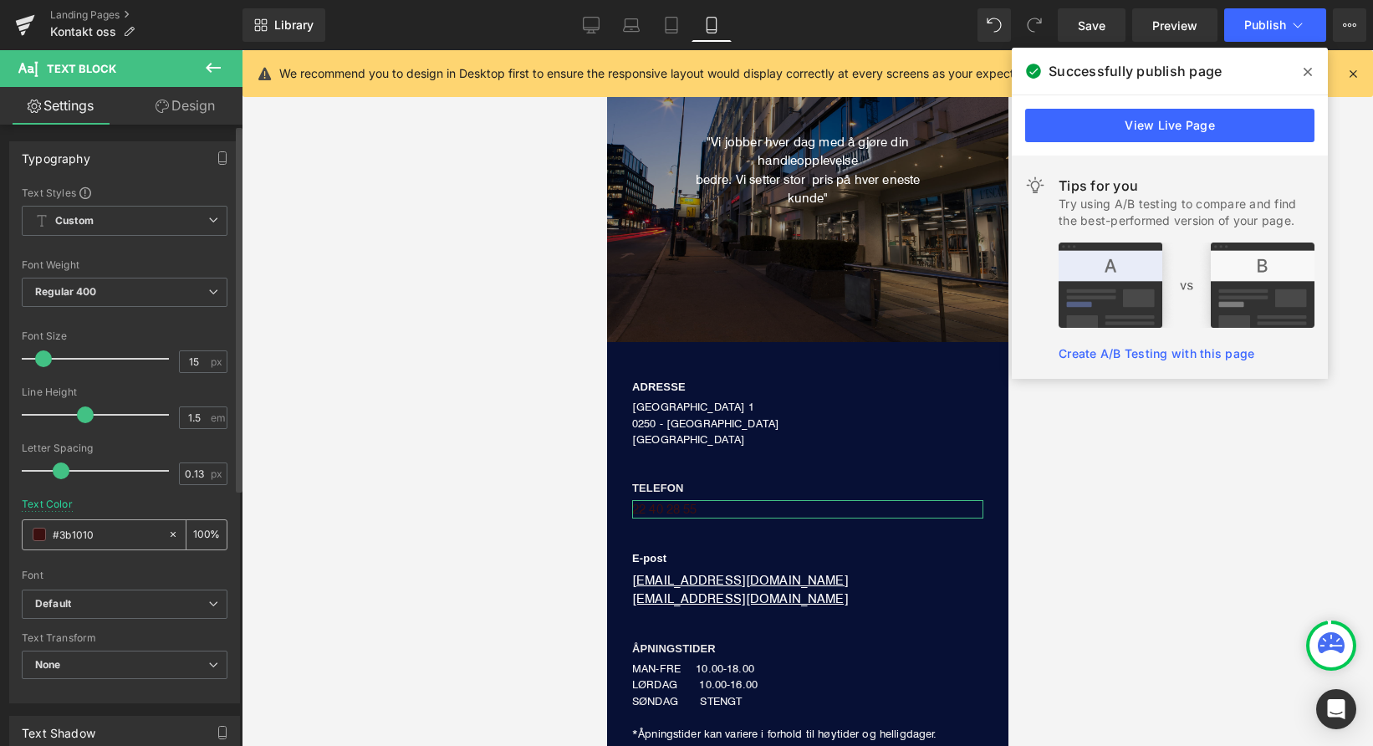
click at [114, 536] on input "#3b1010" at bounding box center [106, 534] width 107 height 18
click at [35, 533] on span at bounding box center [39, 534] width 13 height 13
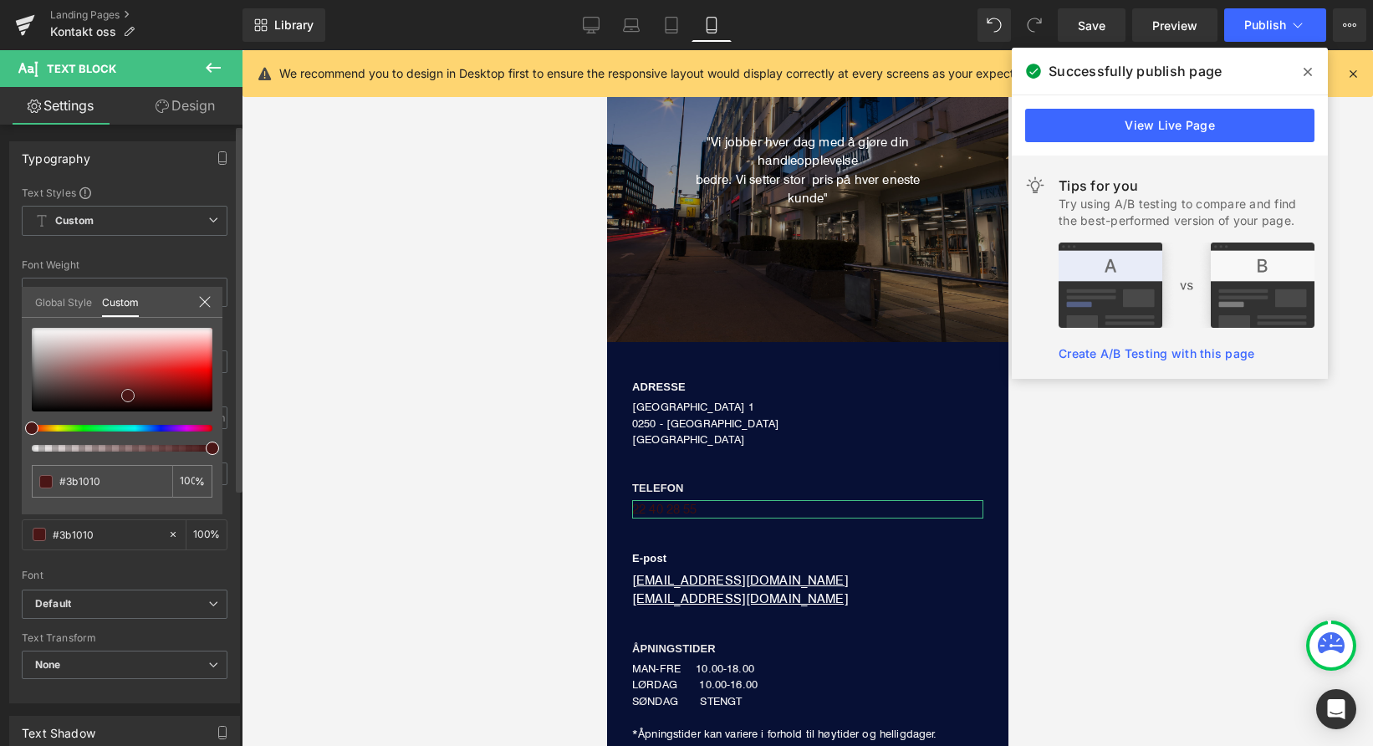
type input "#401111"
type input "#571d1d"
type input "#984c4c"
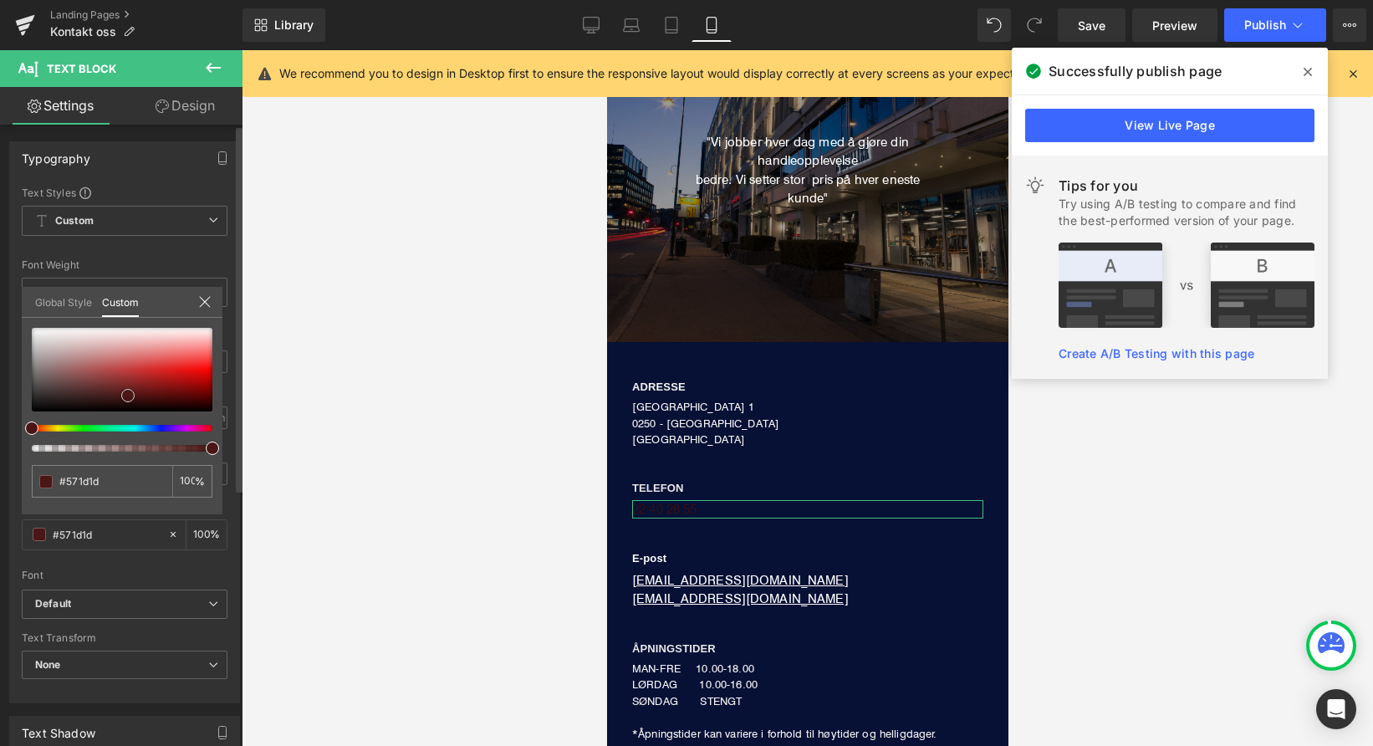
type input "#984c4c"
type input "#ae7e7e"
type input "#bfa5a5"
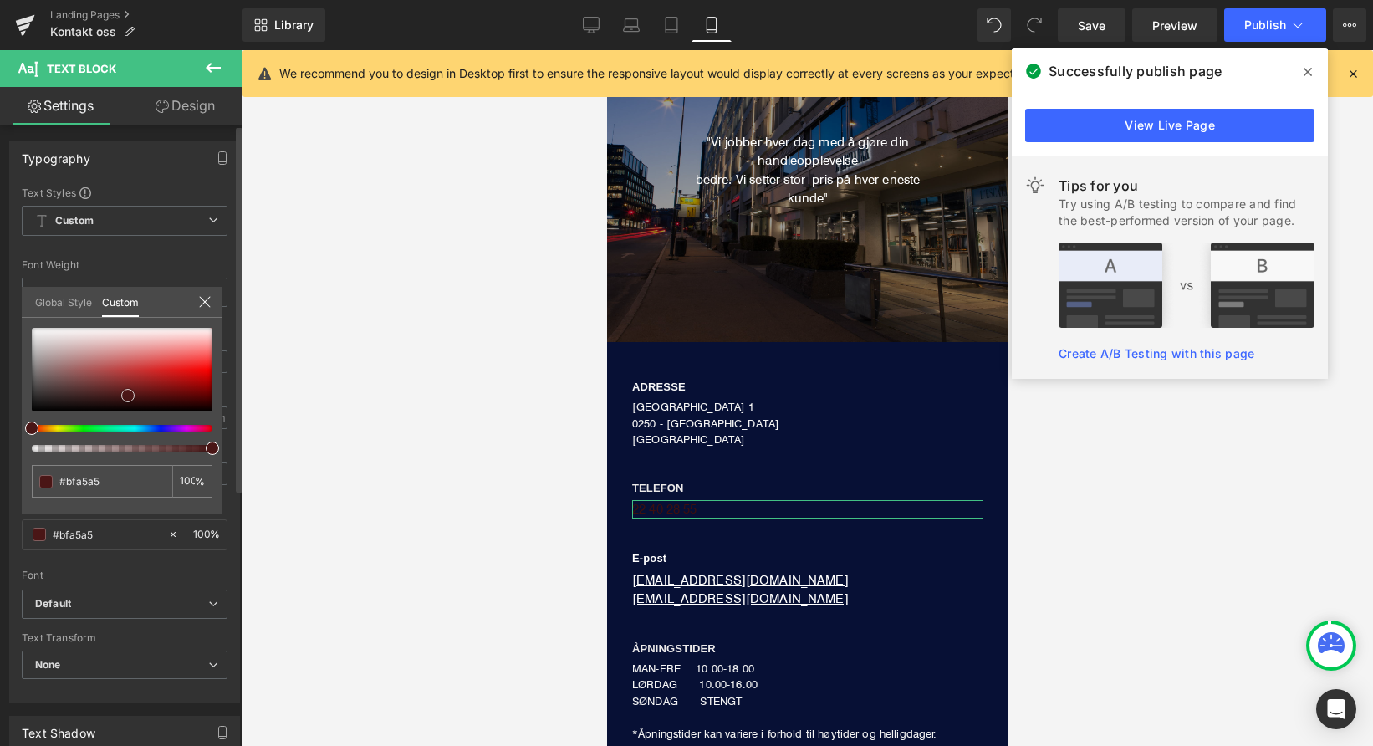
type input "#cabdbd"
type input "#d2caca"
type input "#dcd9d9"
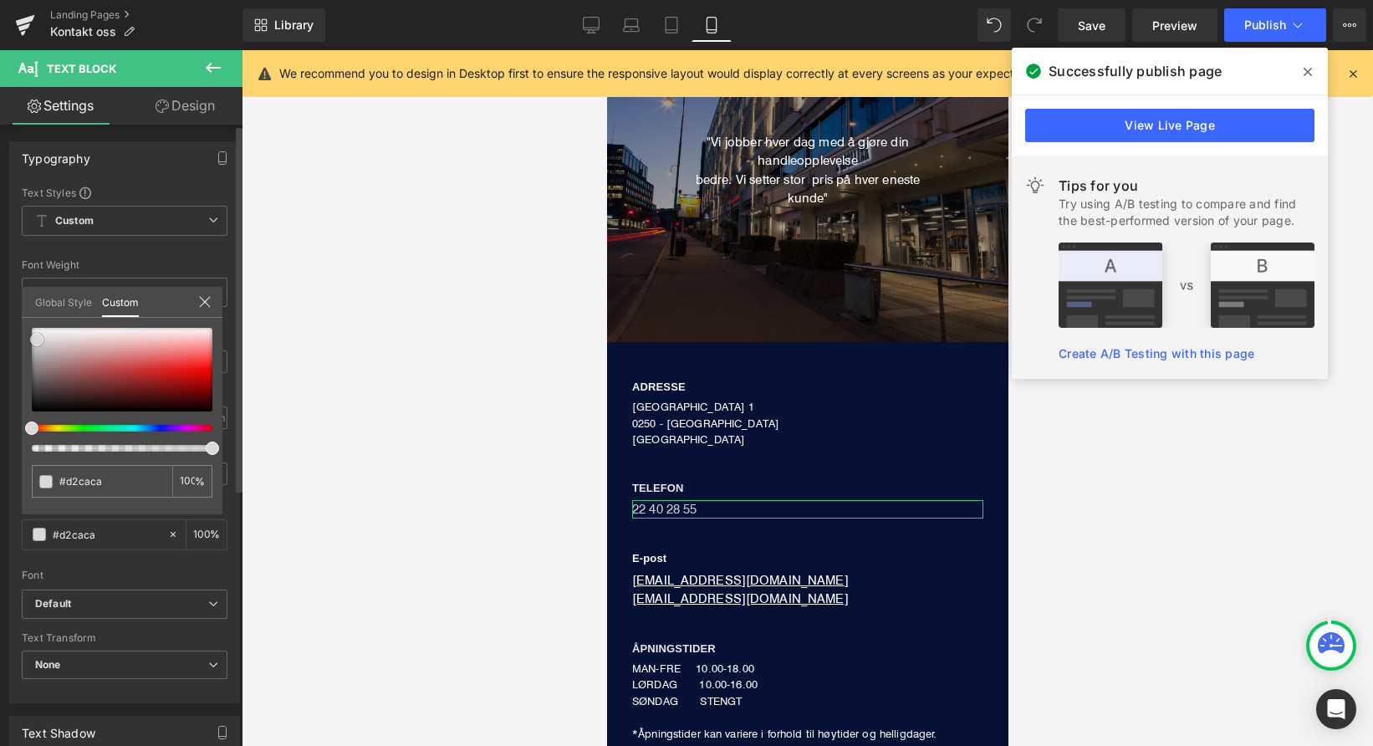
type input "#dcd9d9"
type input "#e8e8e8"
type input "#efefef"
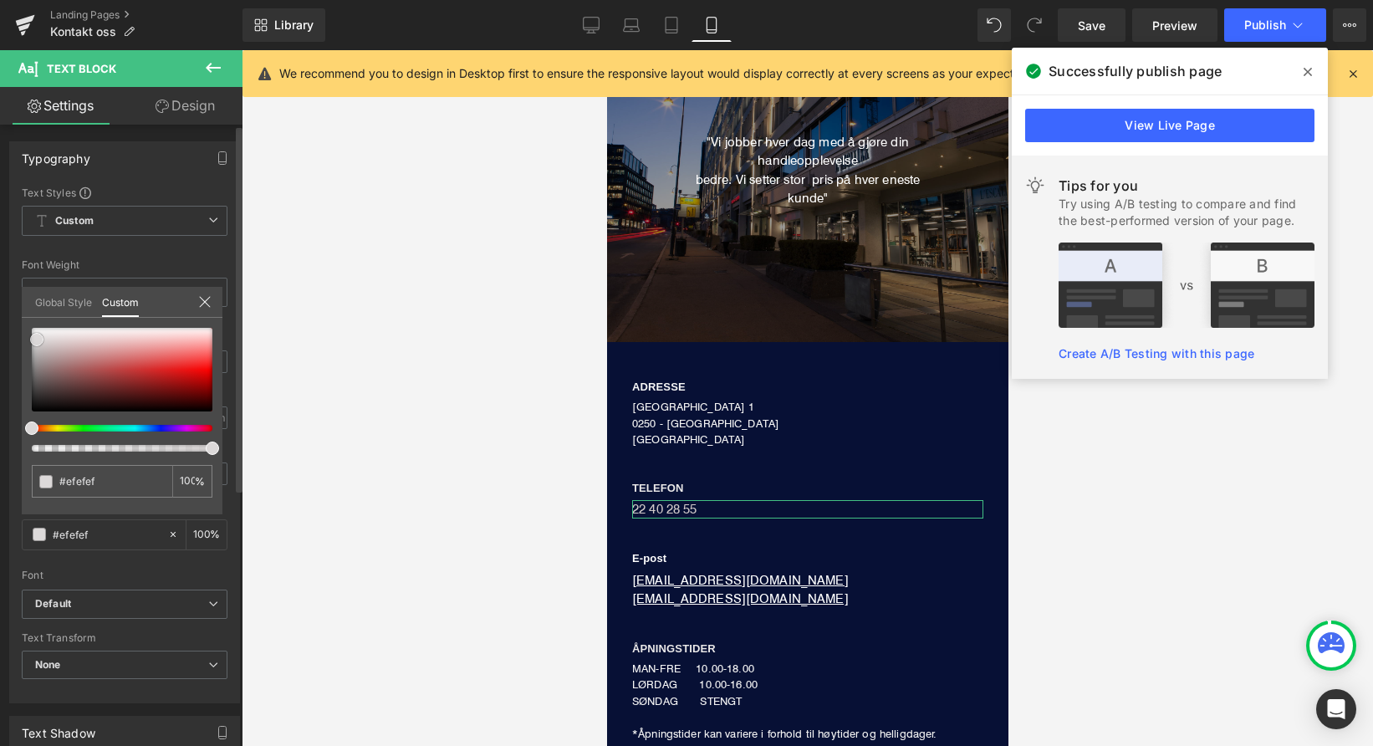
type input "#f7f7f7"
type input "#fcfcfc"
type input "#ffffff"
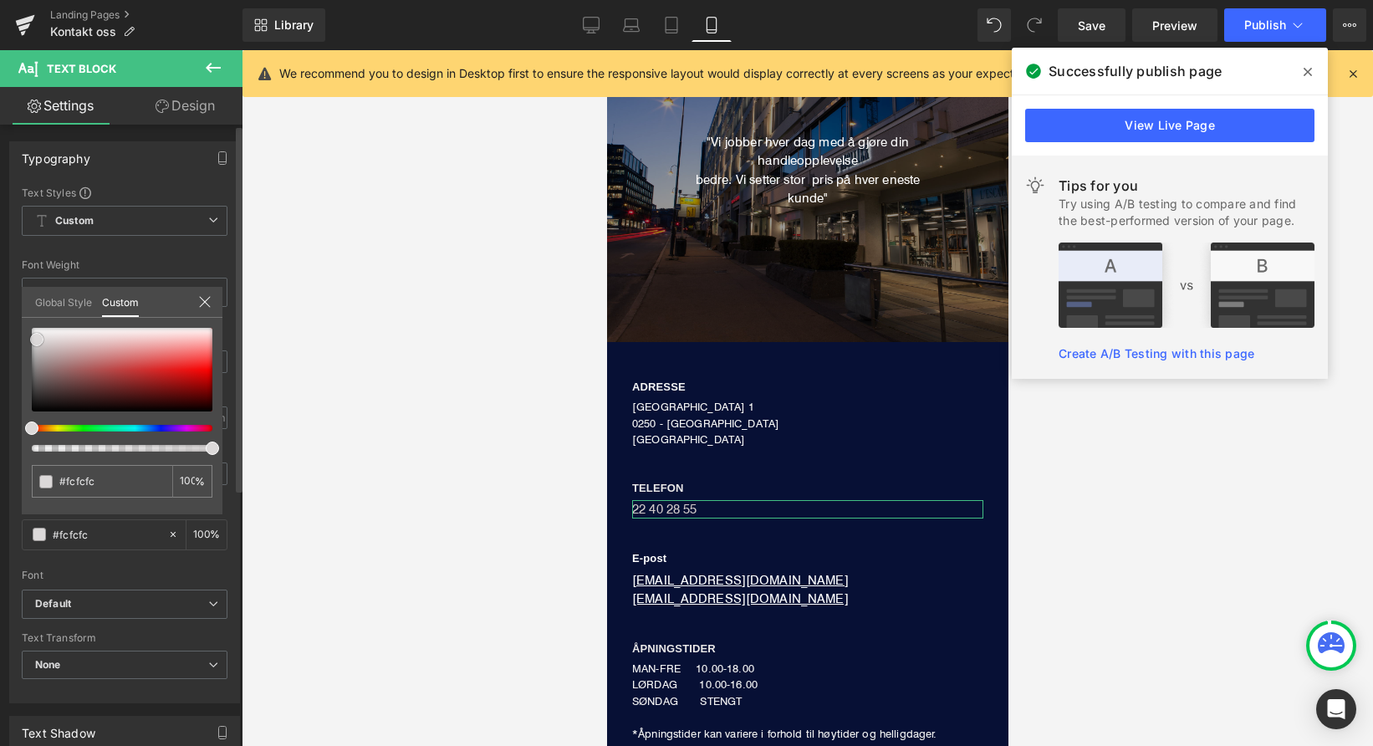
type input "#ffffff"
drag, startPoint x: 135, startPoint y: 402, endPoint x: 6, endPoint y: 318, distance: 154.7
click at [6, 318] on div "Typography Text Styles Custom Custom Setup Global Style Custom Setup Global Sty…" at bounding box center [125, 416] width 250 height 575
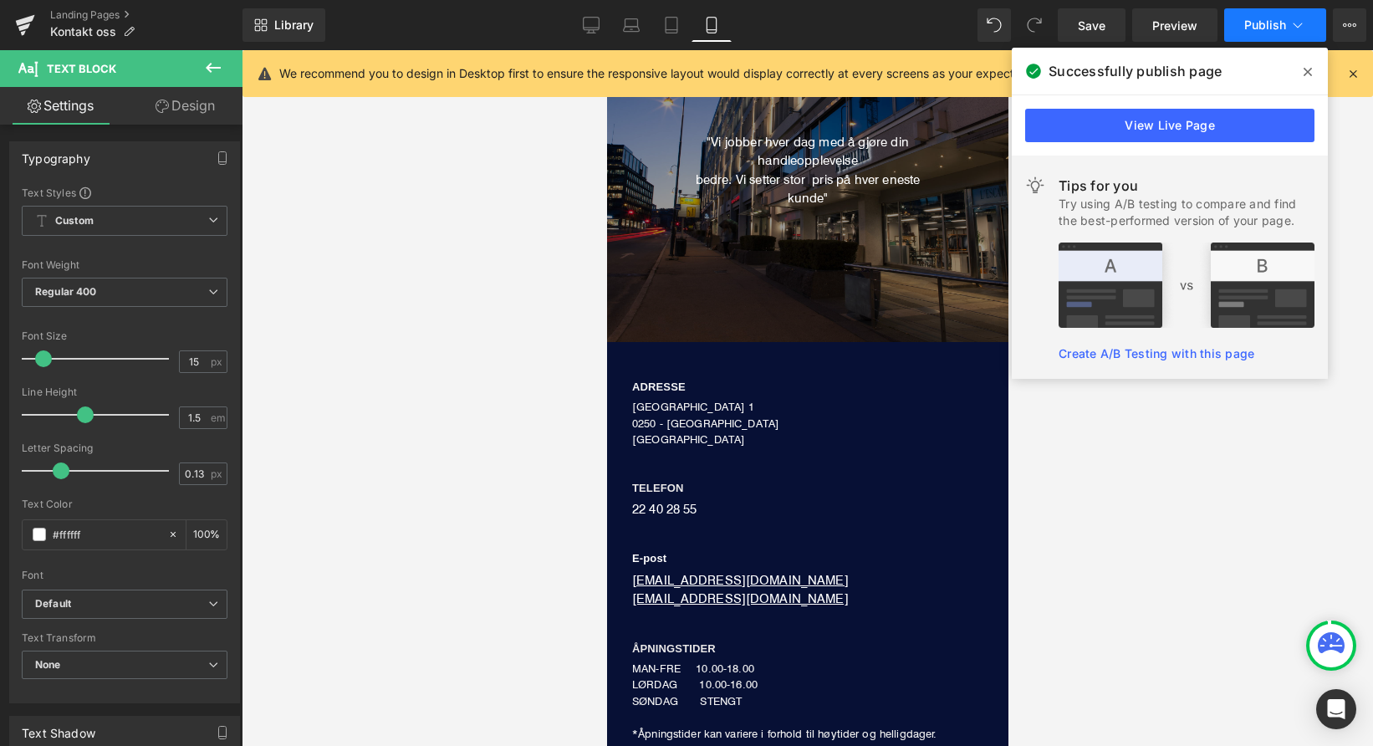
click at [1270, 23] on span "Publish" at bounding box center [1266, 24] width 42 height 13
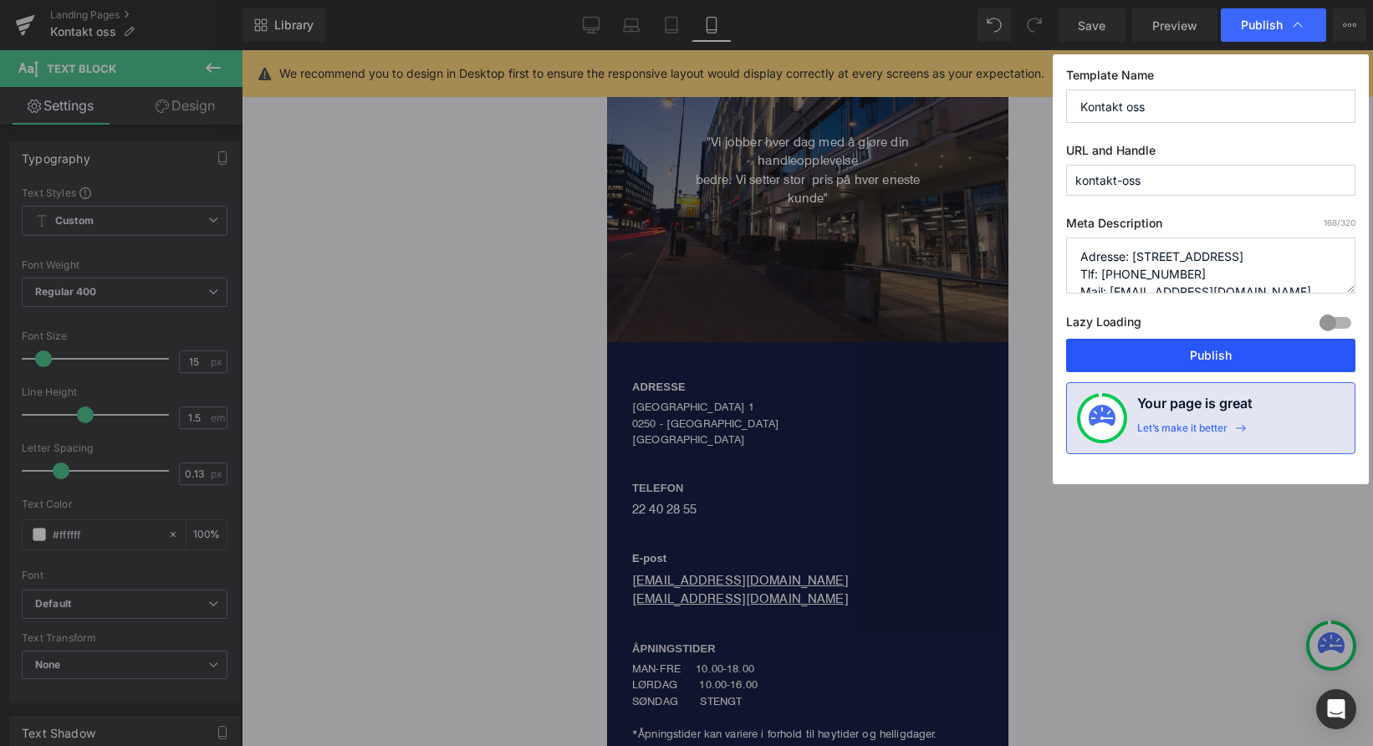
click at [1202, 359] on button "Publish" at bounding box center [1210, 355] width 289 height 33
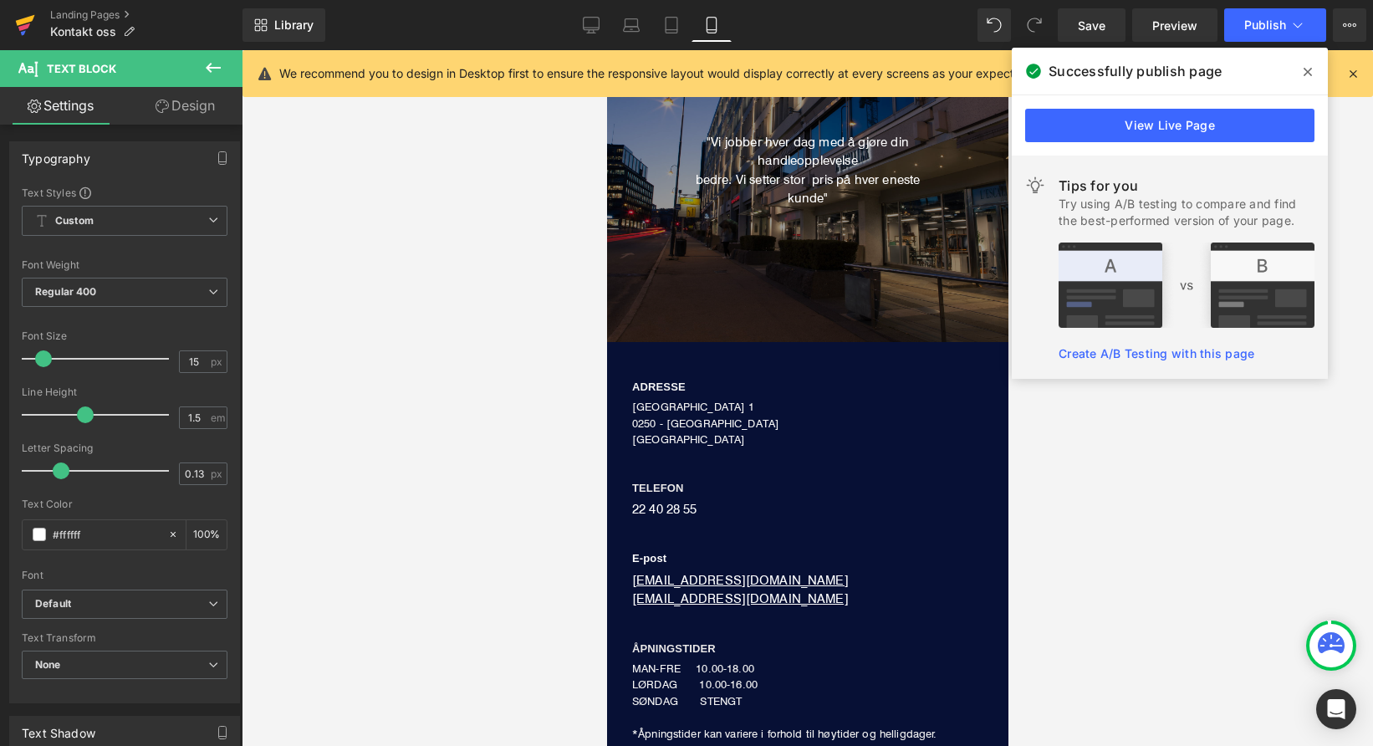
click at [23, 27] on icon at bounding box center [24, 27] width 12 height 8
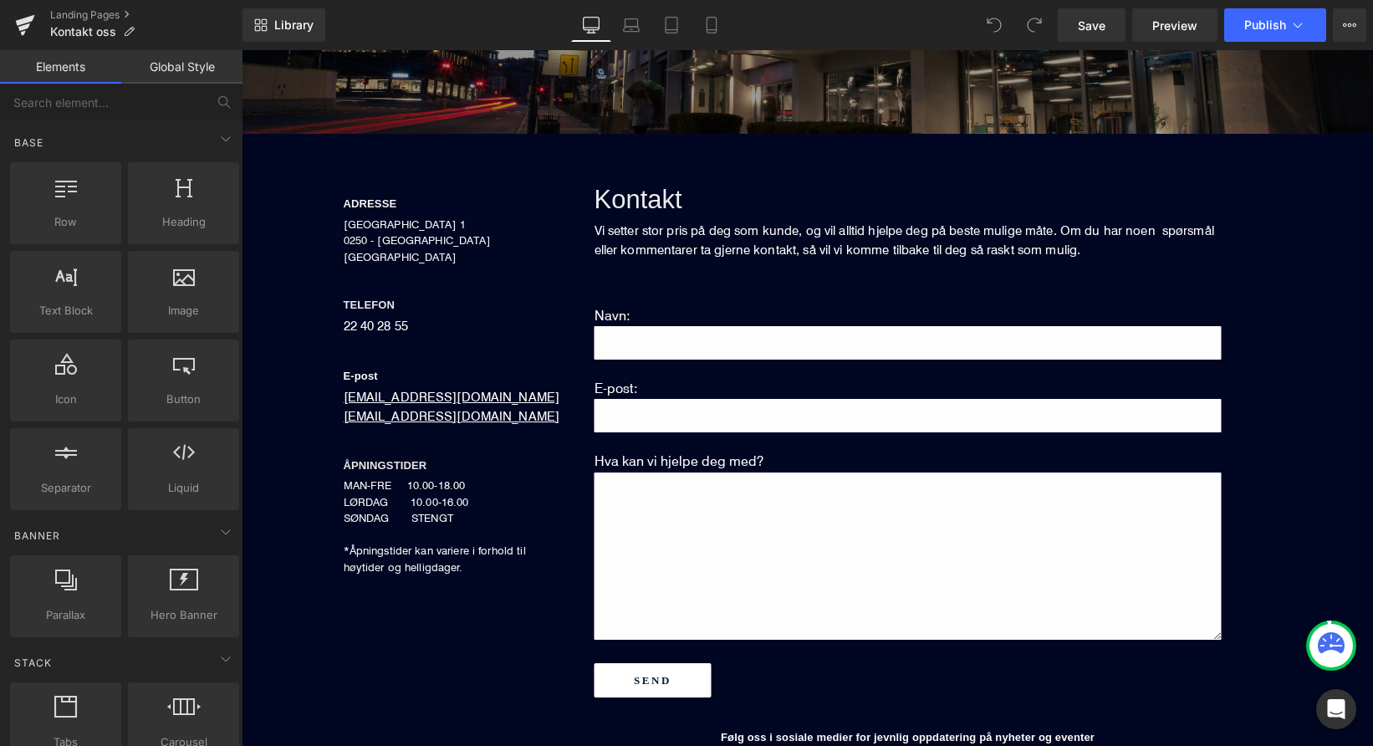
scroll to position [386, 0]
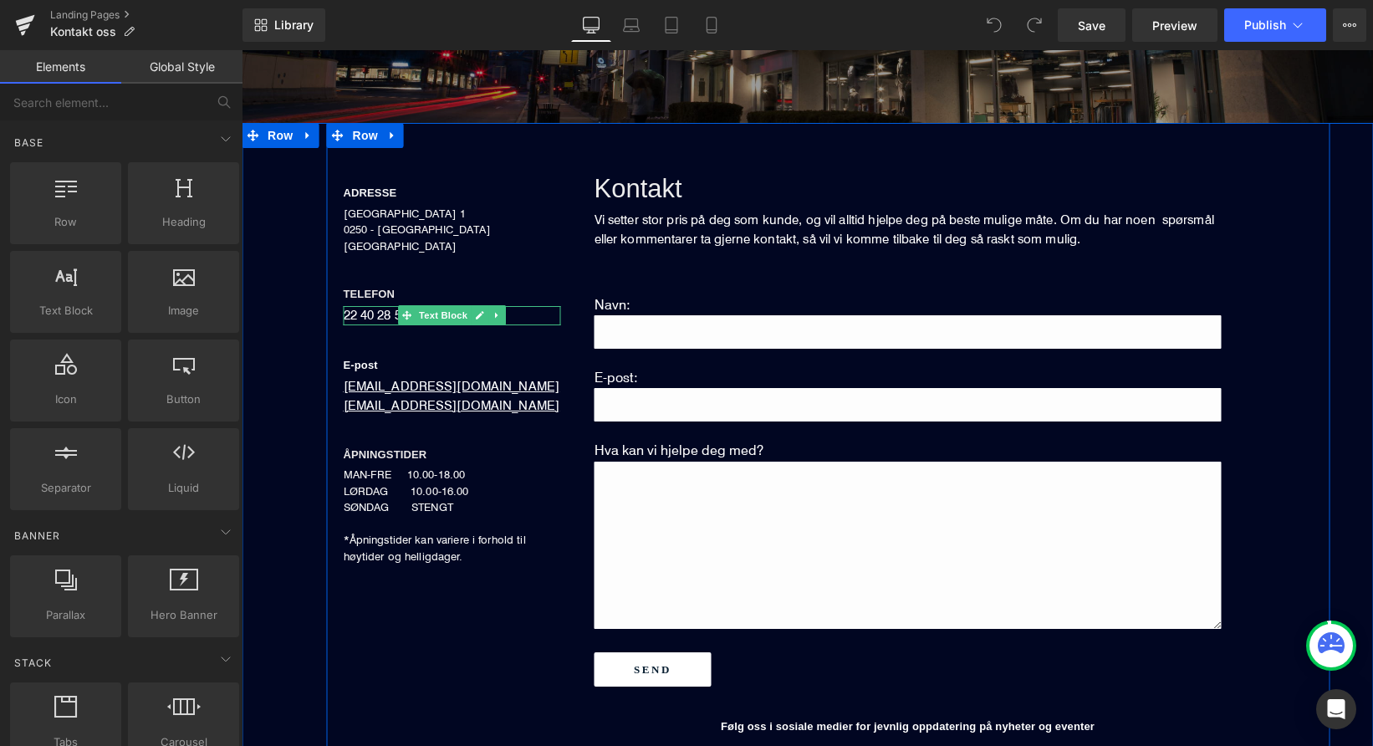
click at [388, 314] on div "22 40 28 55" at bounding box center [452, 315] width 217 height 19
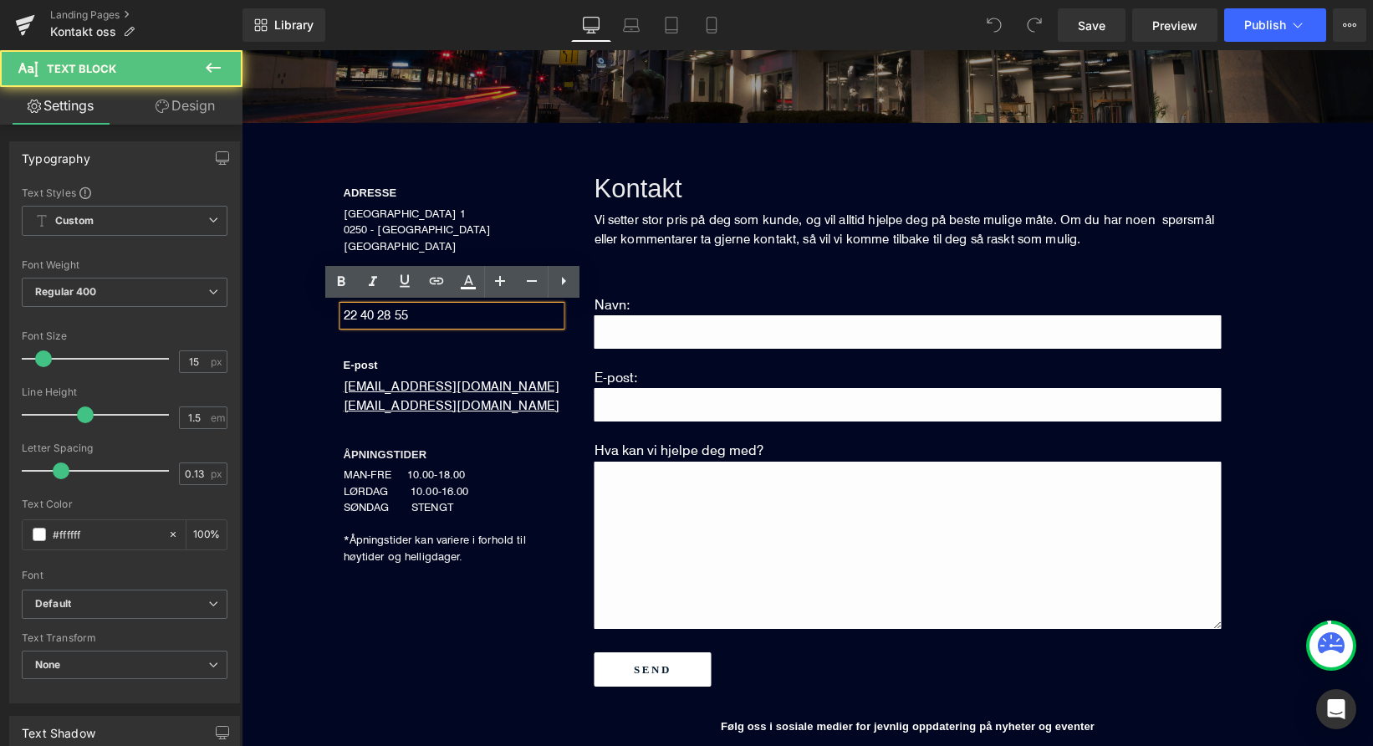
click at [471, 314] on div "22 40 28 55" at bounding box center [452, 315] width 217 height 19
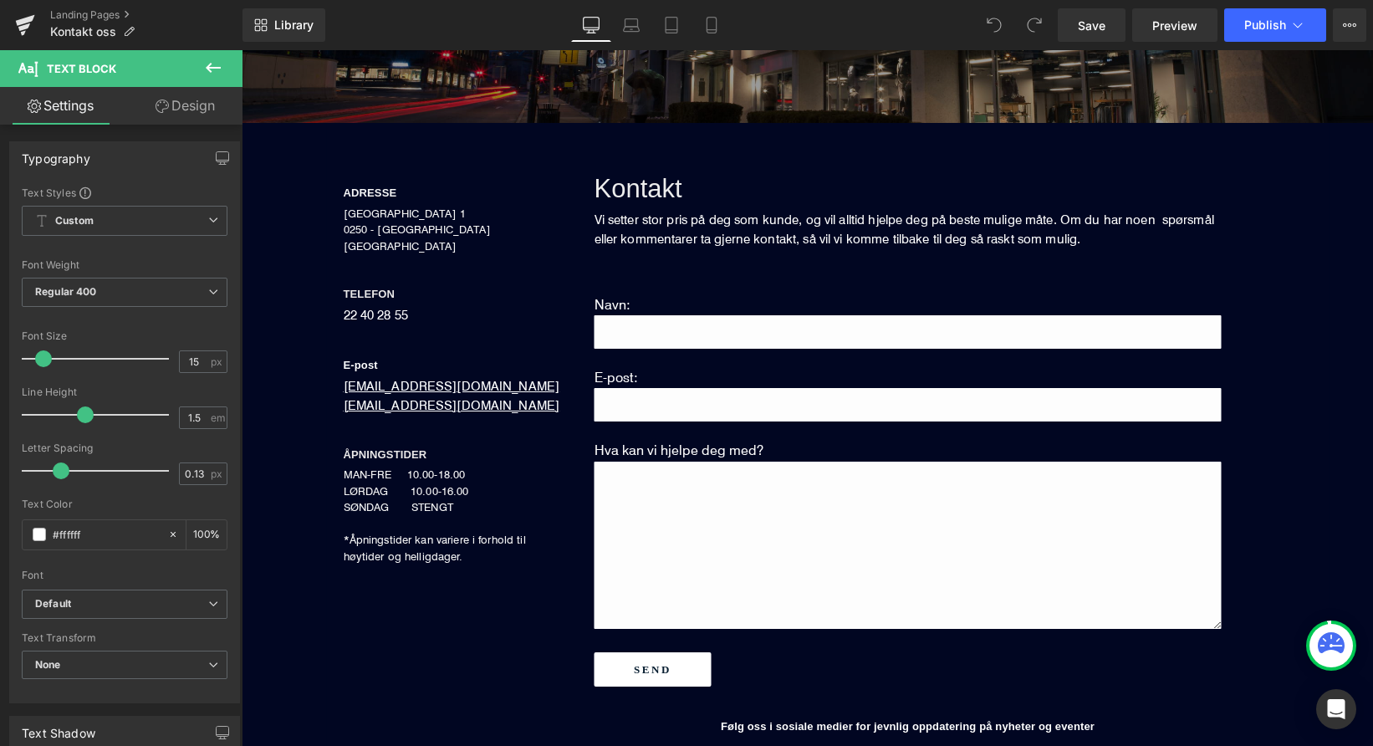
click at [197, 119] on link "Design" at bounding box center [185, 106] width 121 height 38
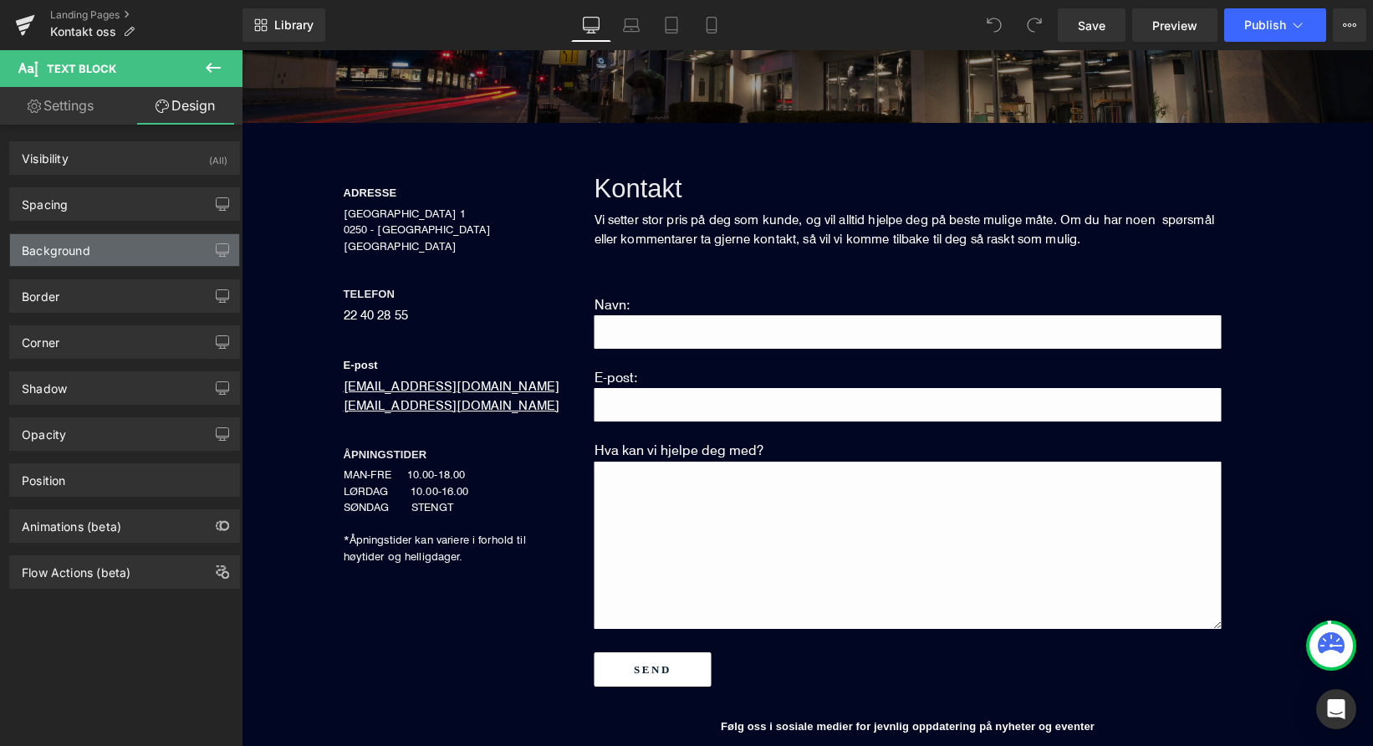
click at [165, 259] on div "Background" at bounding box center [124, 250] width 229 height 32
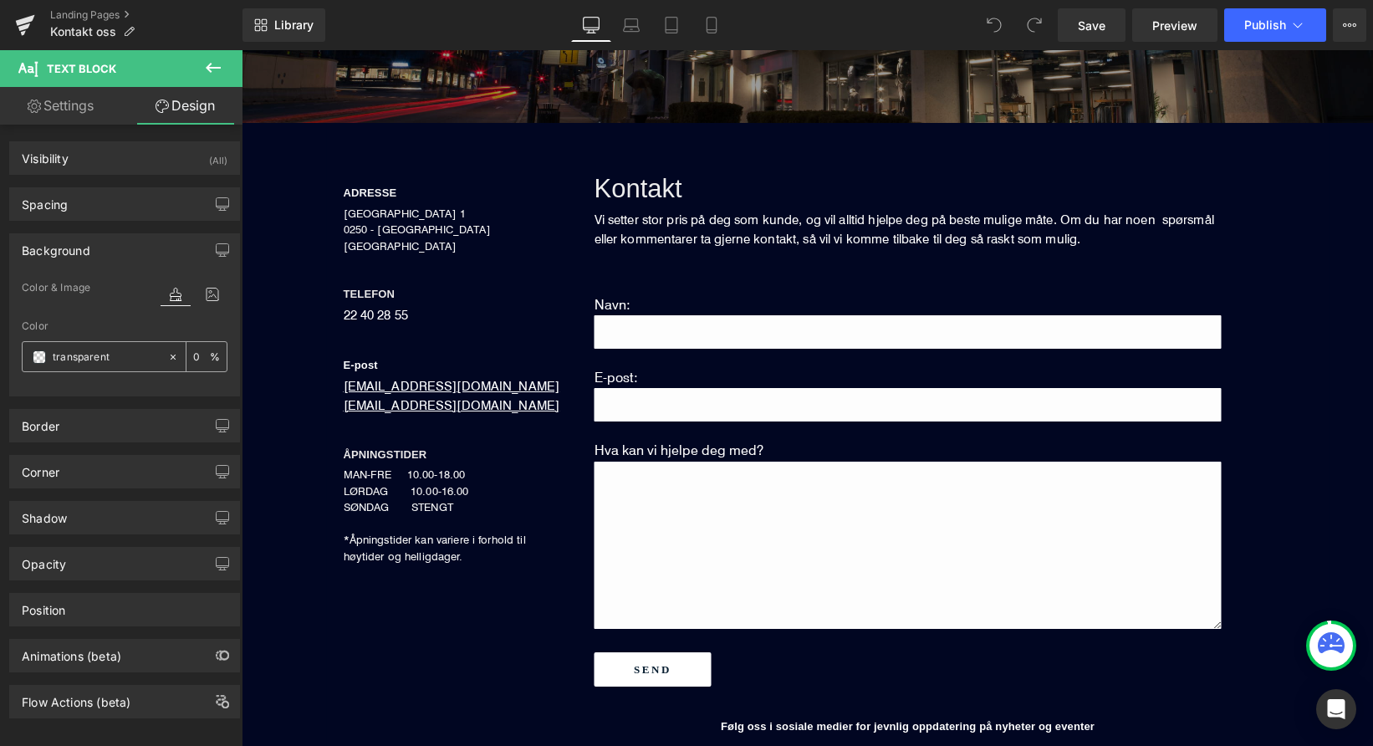
click at [37, 358] on span at bounding box center [39, 356] width 13 height 13
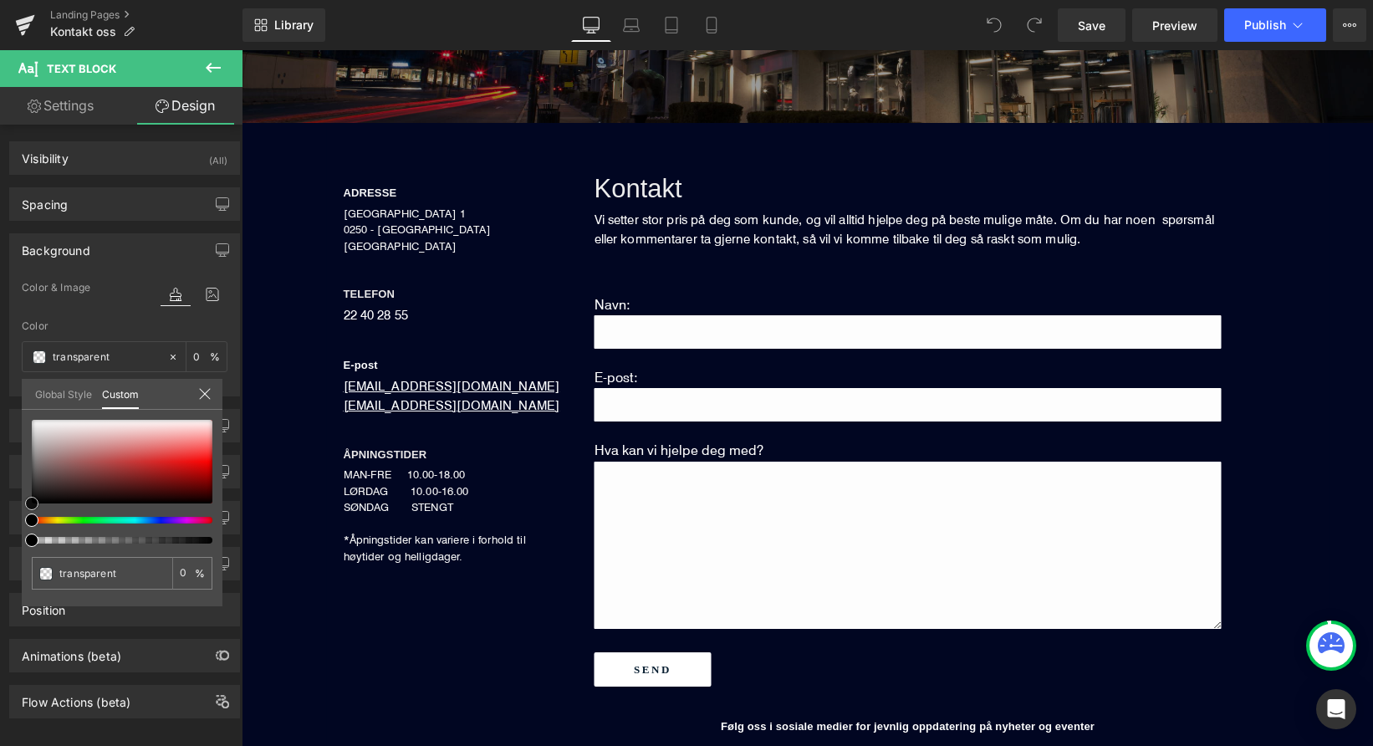
type input "#000000"
type input "100"
type input "#000000"
type input "100"
type input "#111111"
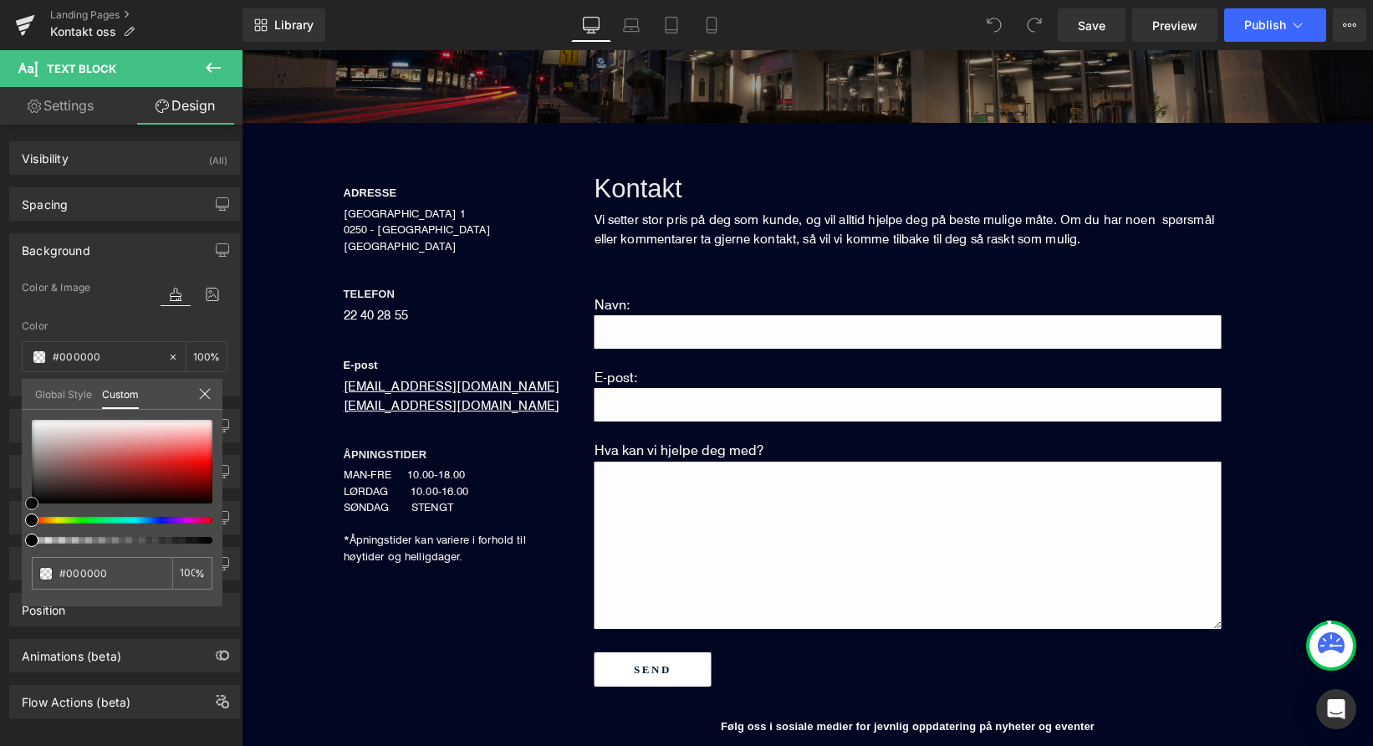
type input "#111111"
type input "#353535"
type input "#807e7e"
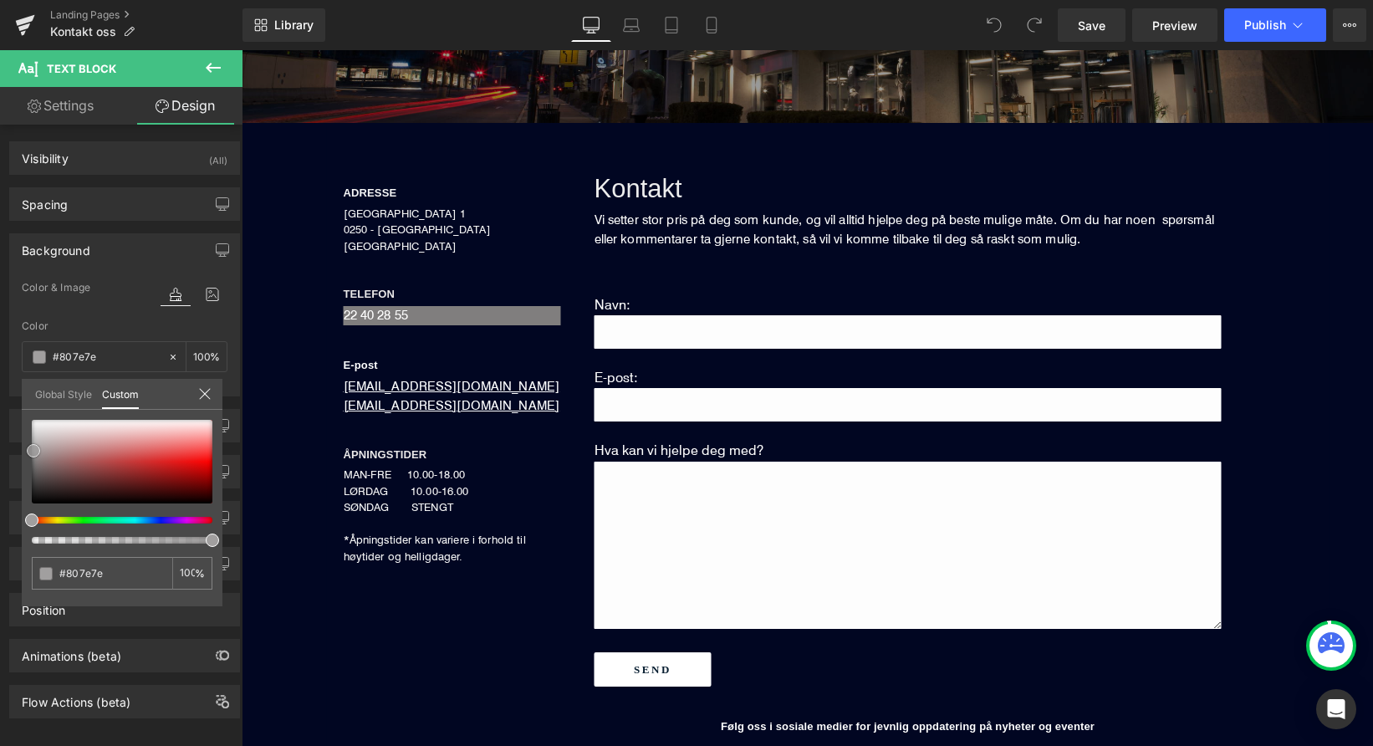
type input "#a19f9f"
type input "#b0afaf"
type input "#bfbebe"
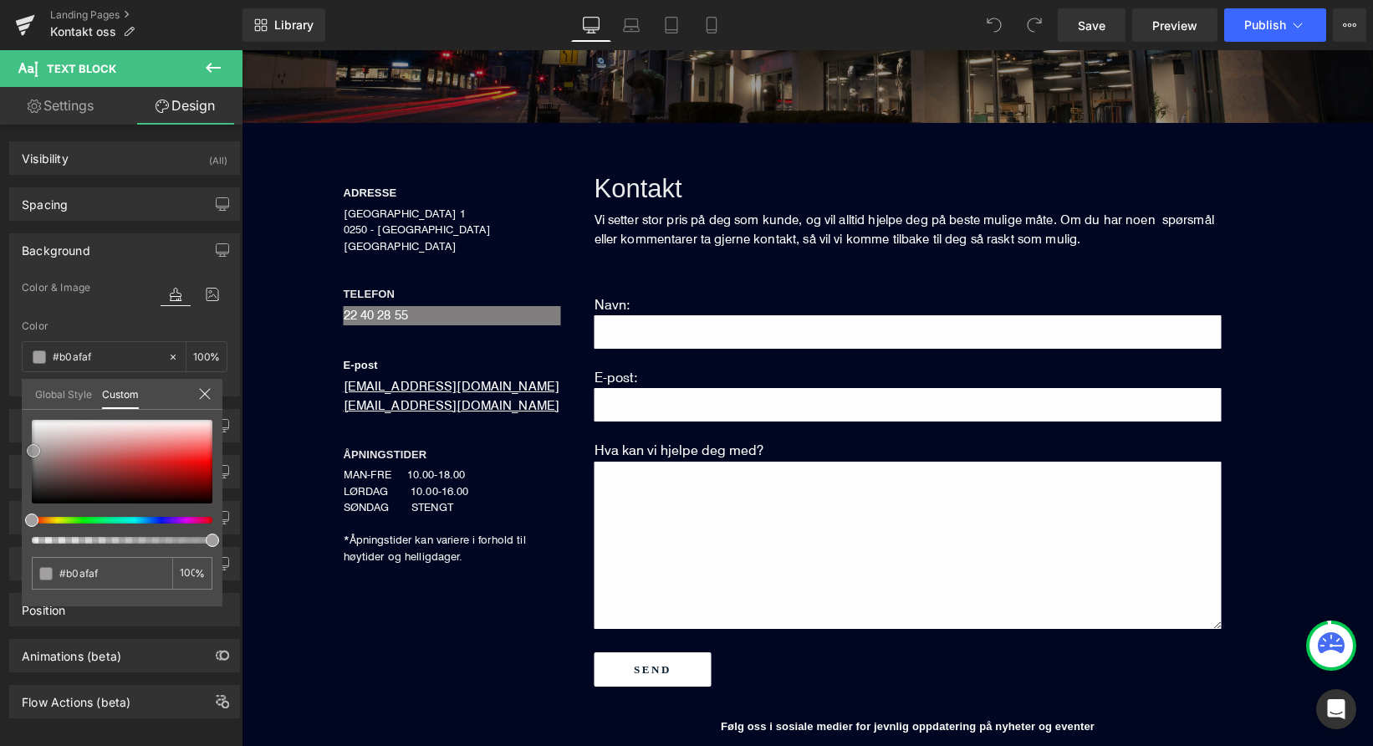
type input "#bfbebe"
type input "#c7c6c6"
type input "#d1d0d0"
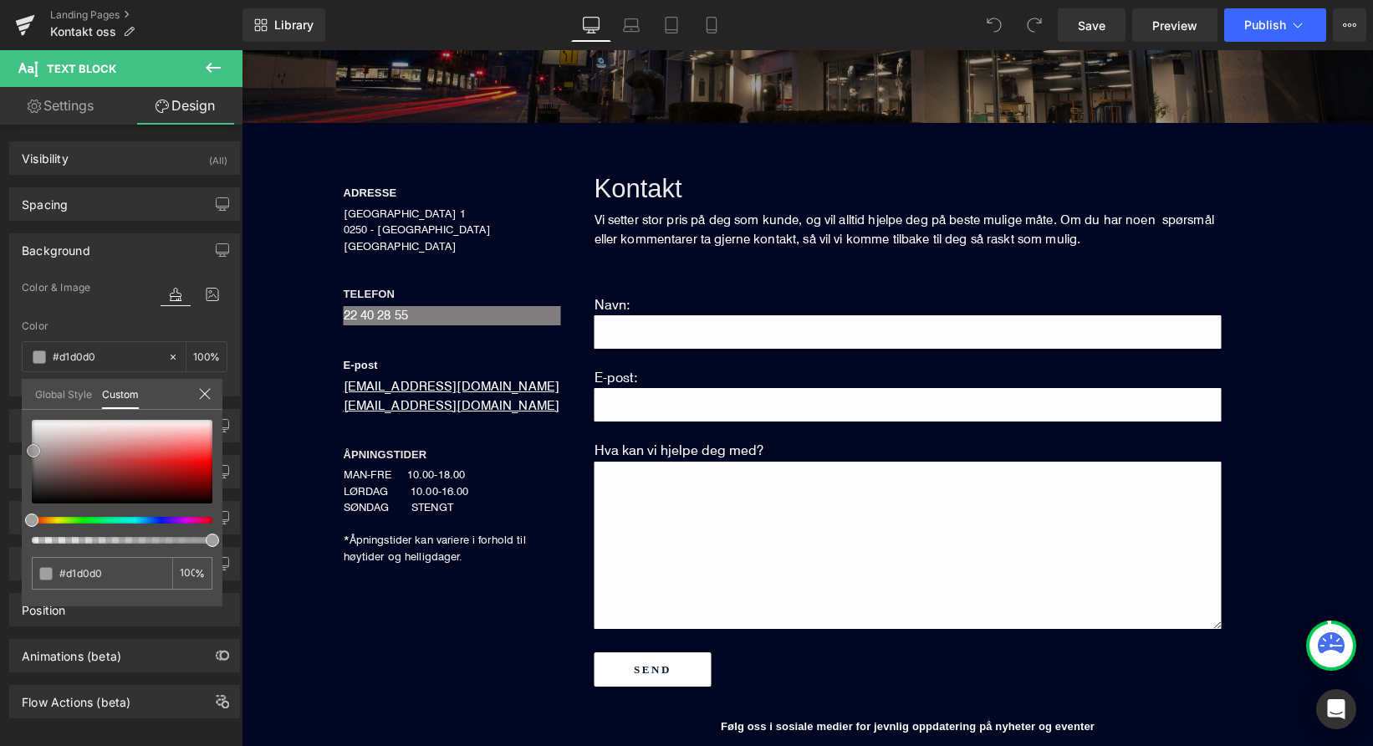
type input "#d9d8d8"
type input "#e0e0e0"
type input "#e6e4e4"
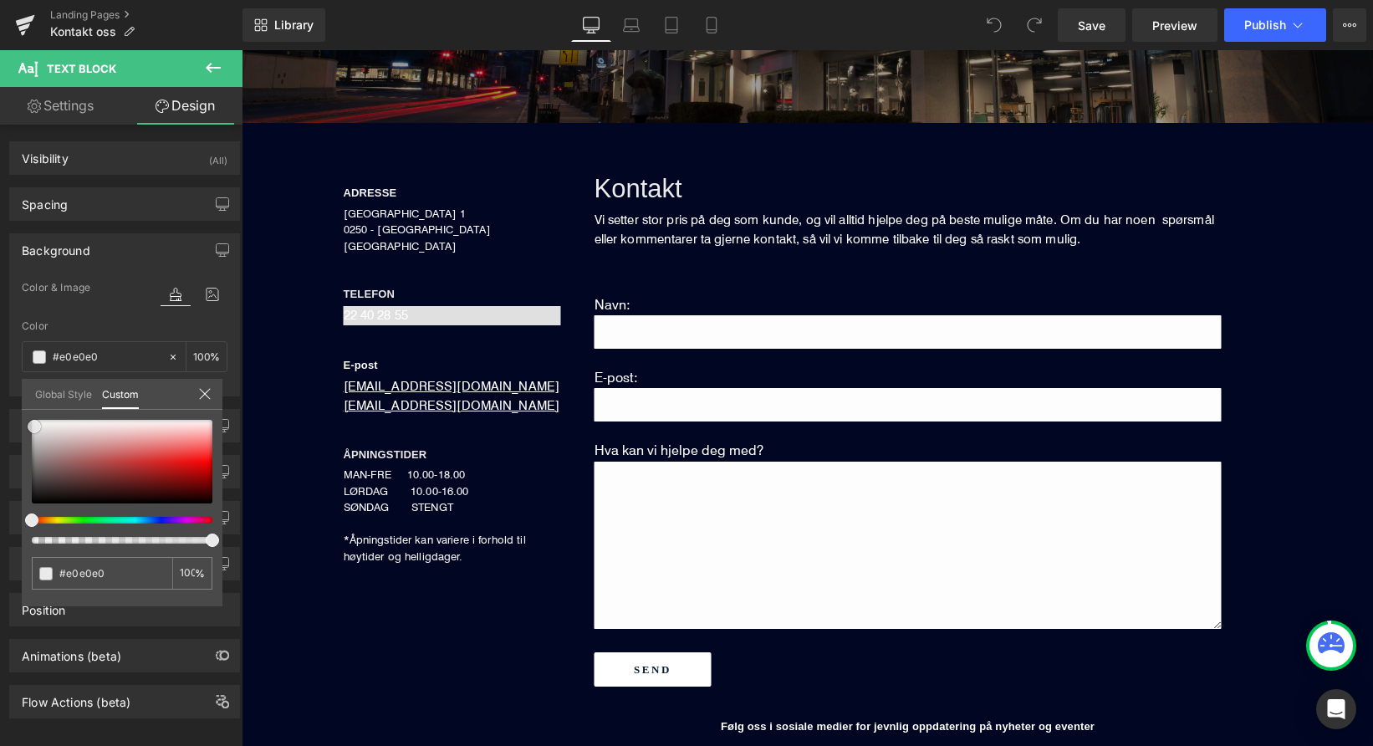
type input "#e6e4e4"
type input "#f0efef"
type input "#f4f4f4"
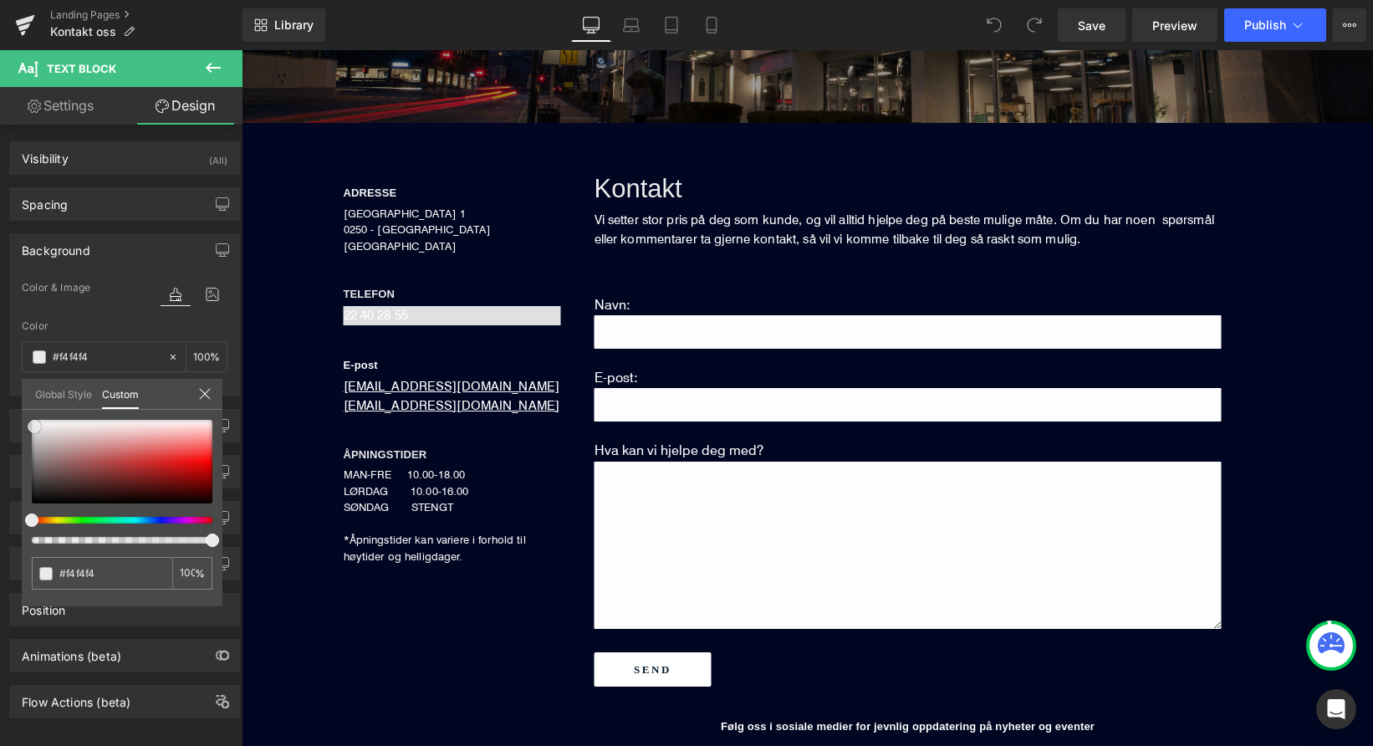
type input "#fcfcfc"
type input "#ffffff"
type input "#e1cfcf"
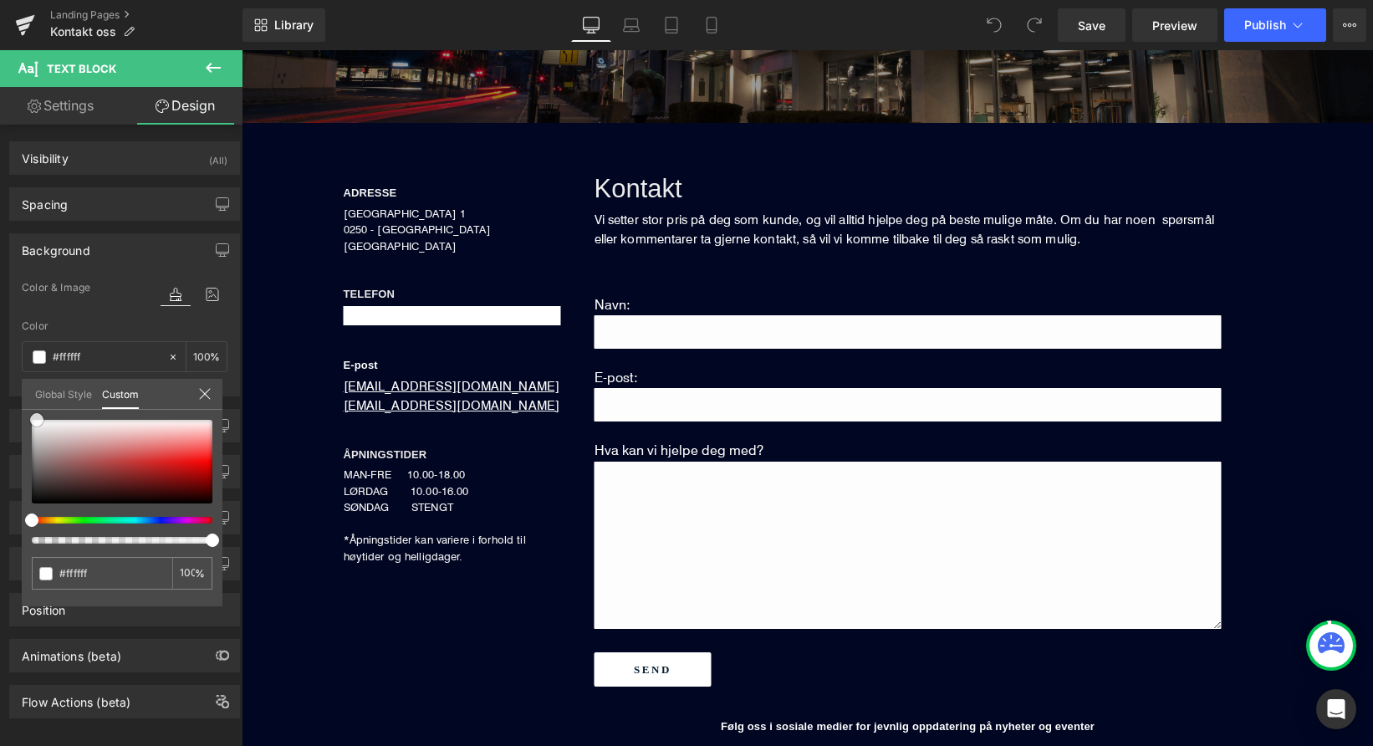
type input "#e1cfcf"
type input "#cd9c9c"
type input "#ca8181"
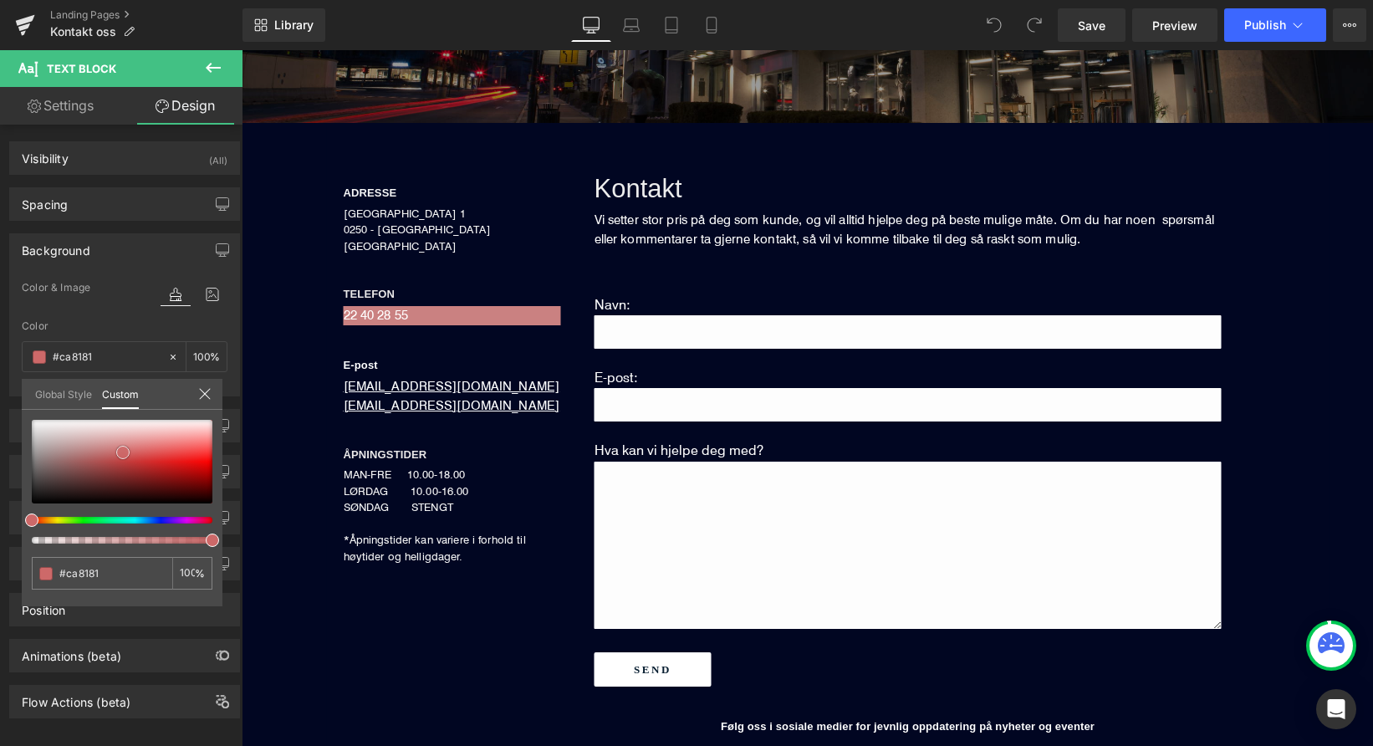
type input "#cd6969"
type input "#cf5c5c"
type input "#d34f4f"
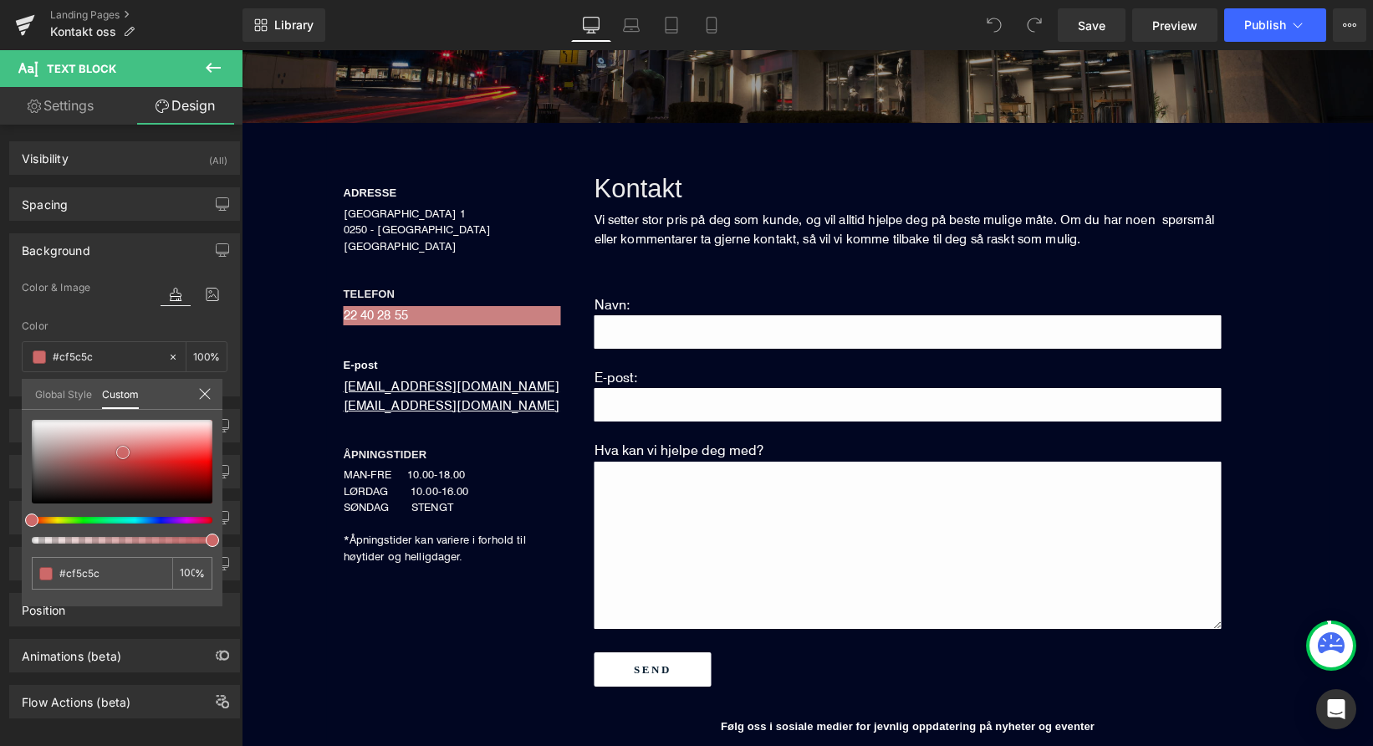
type input "#d34f4f"
type input "#d64141"
type input "#da3838"
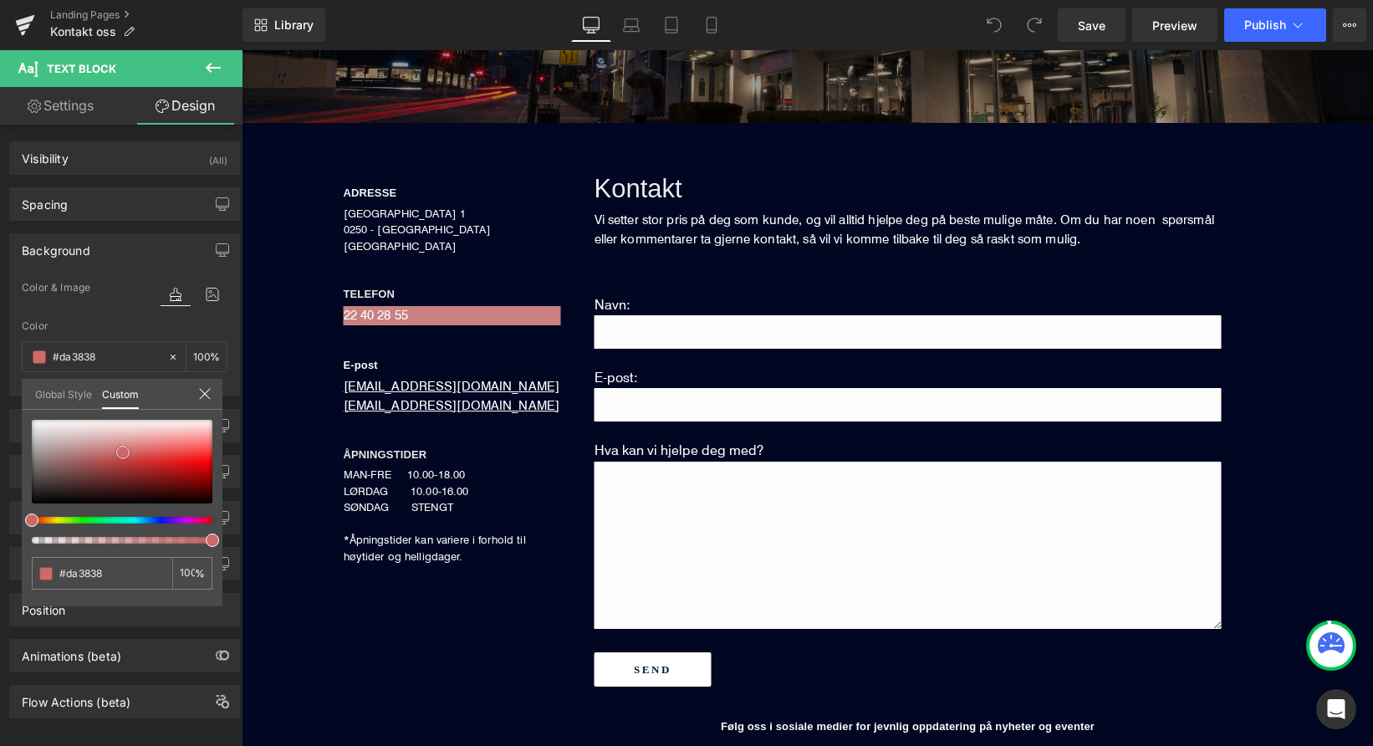
type input "#dc2c2c"
type input "#de2525"
type input "#db1d1d"
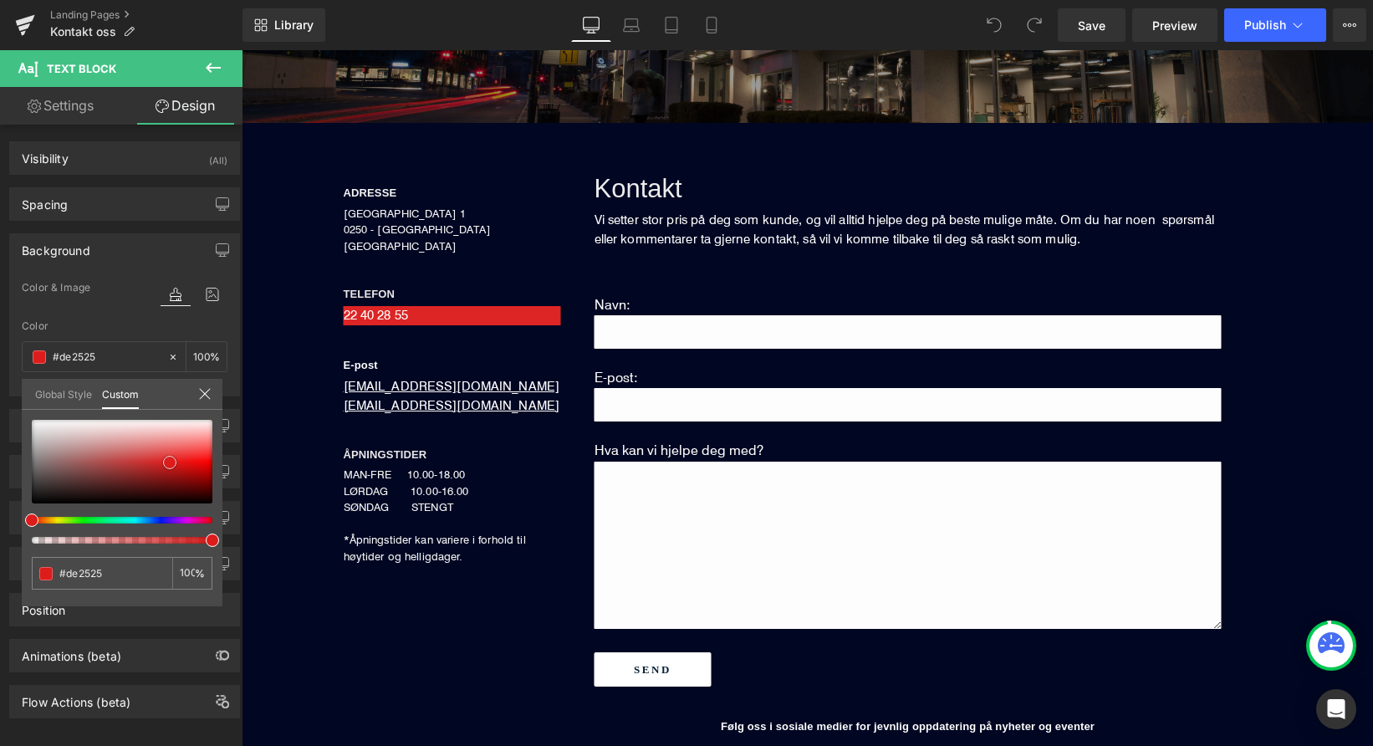
type input "#db1d1d"
type input "#d91a1a"
type input "#d61919"
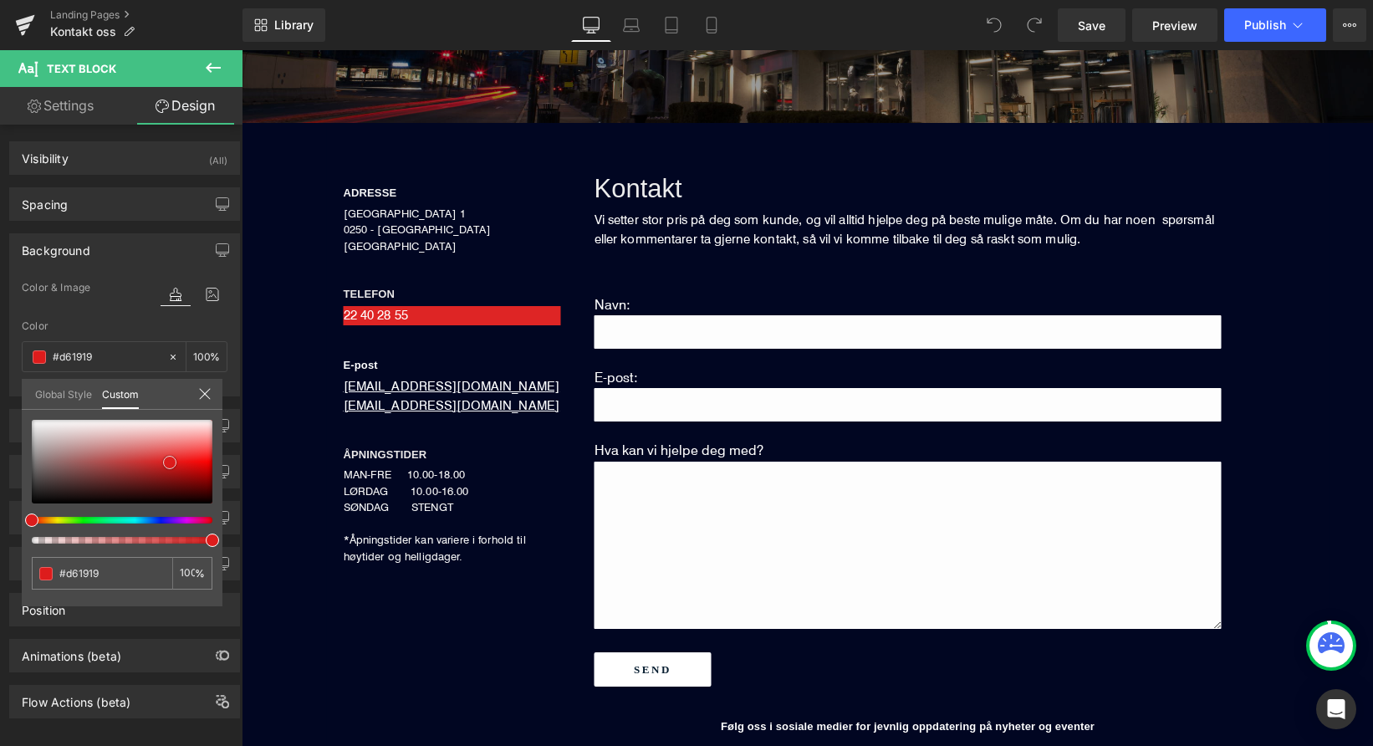
type input "#cd1818"
type input "#c61414"
type input "#c21313"
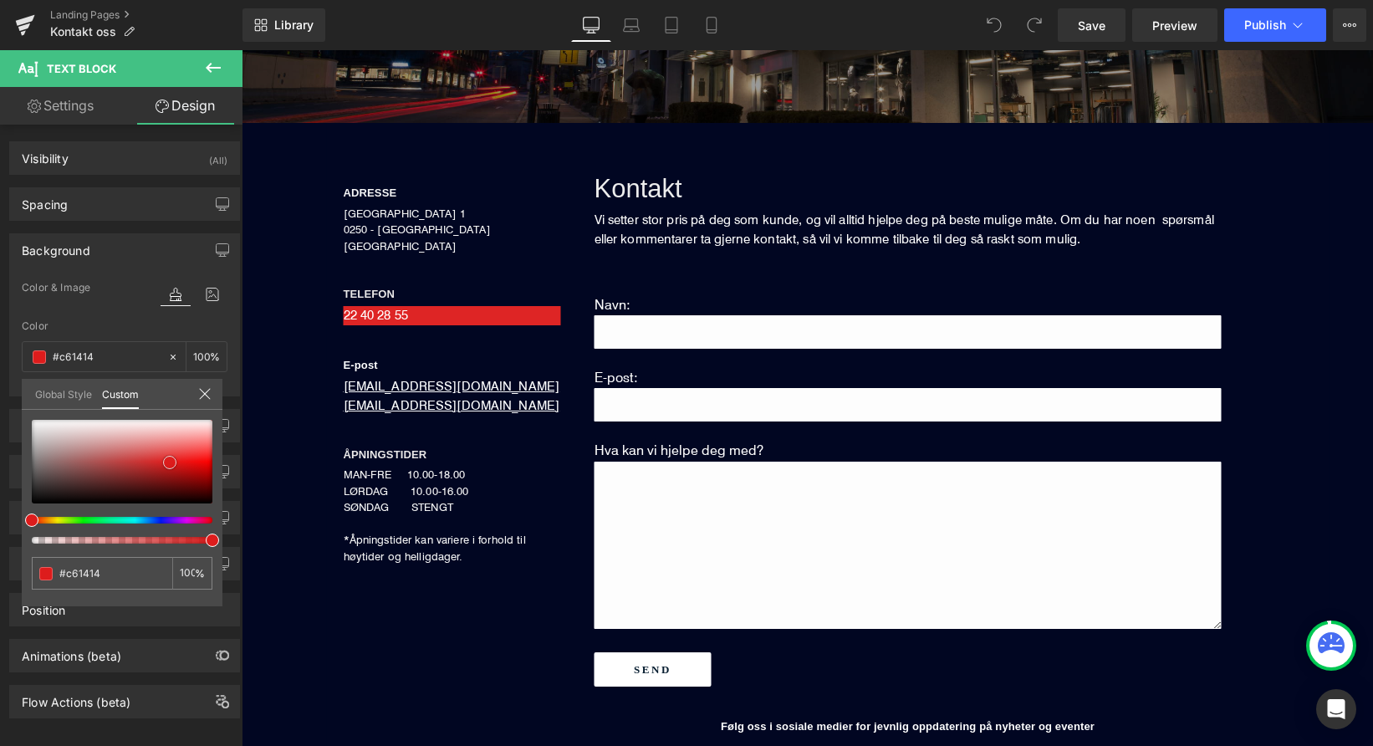
type input "#c21313"
type input "#bf1111"
type input "#b60f0f"
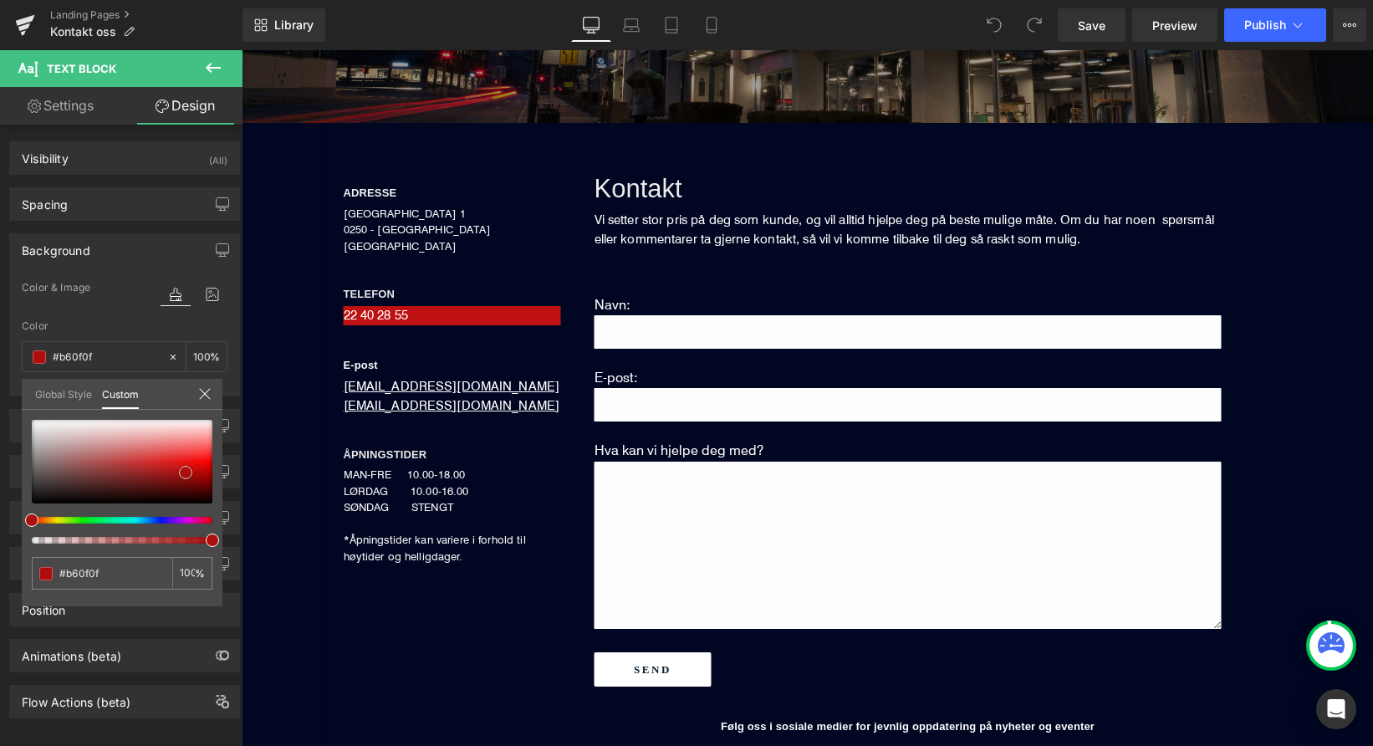
type input "#af0d0d"
type input "#ac0b0b"
type input "#a30909"
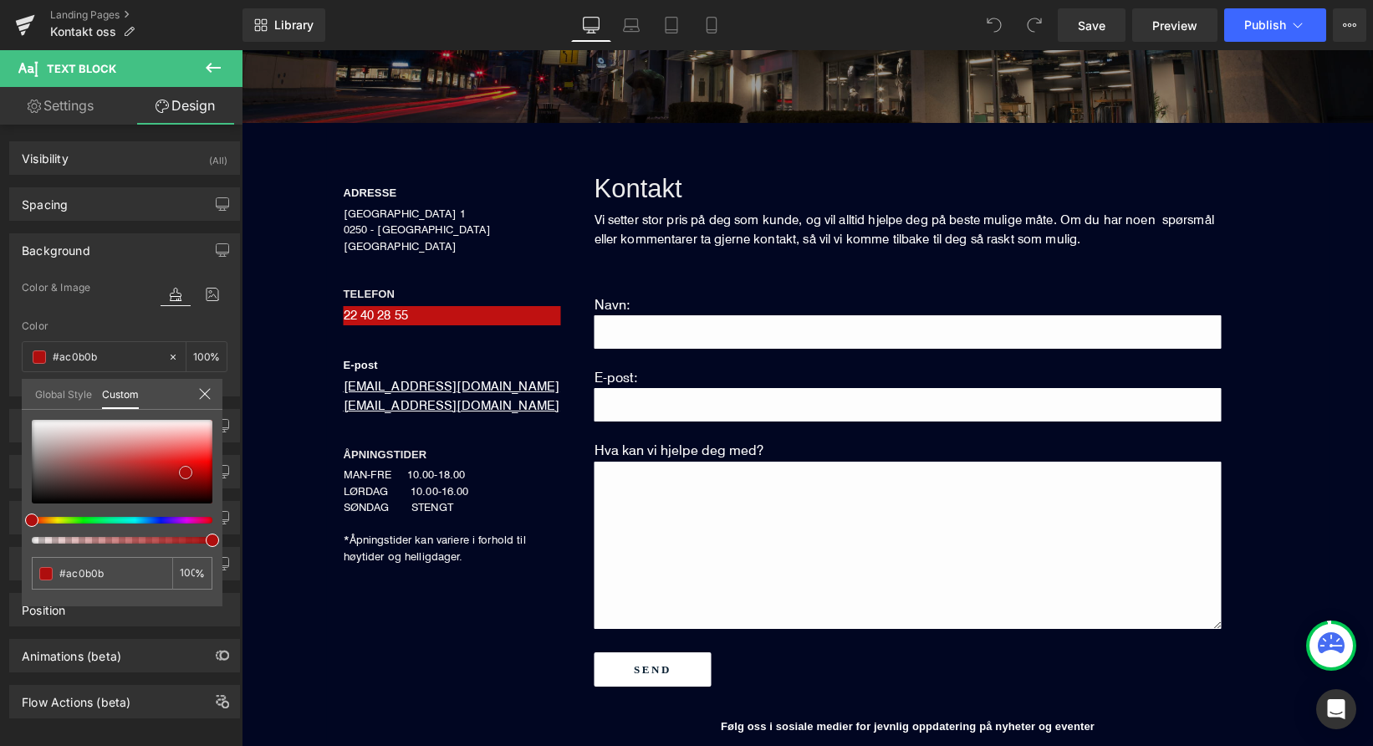
type input "#a30909"
type input "#9b0808"
type input "#960707"
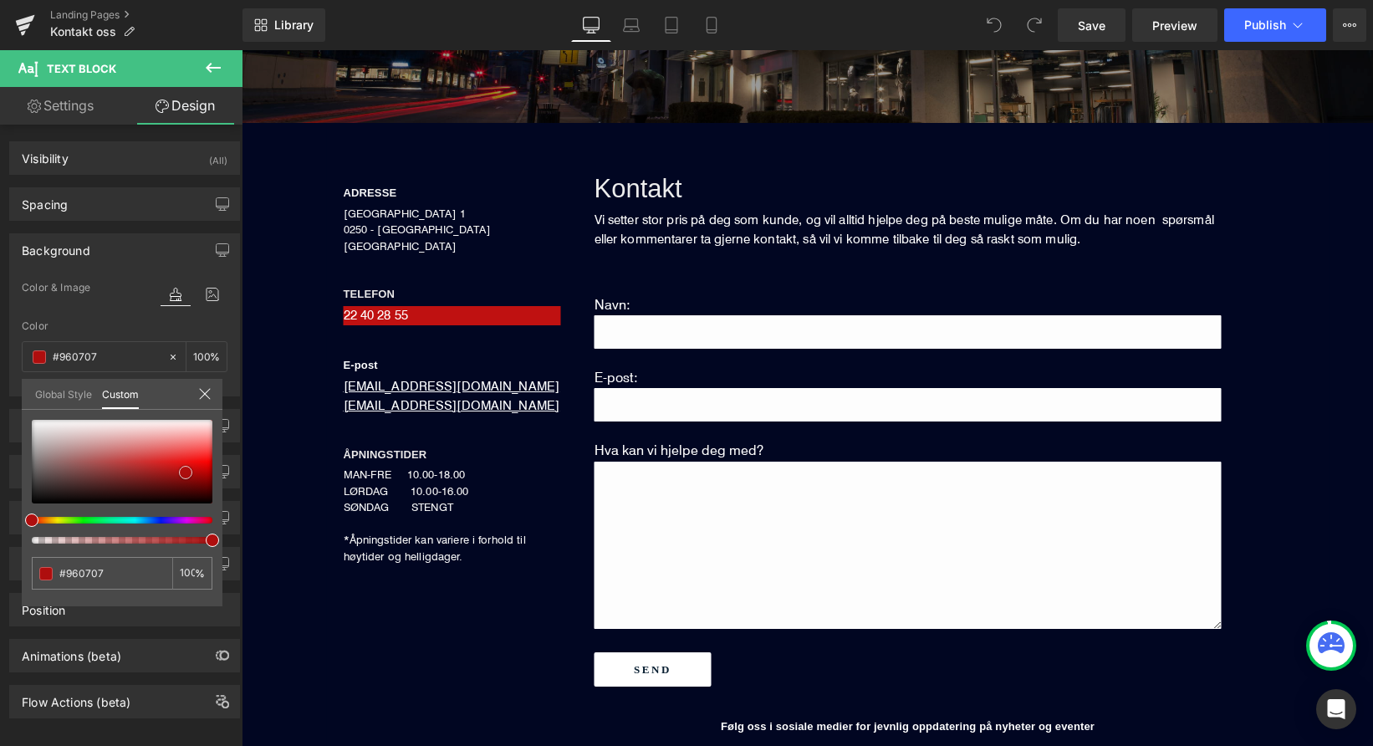
type input "#8d0505"
type input "#840404"
type input "#7b0303"
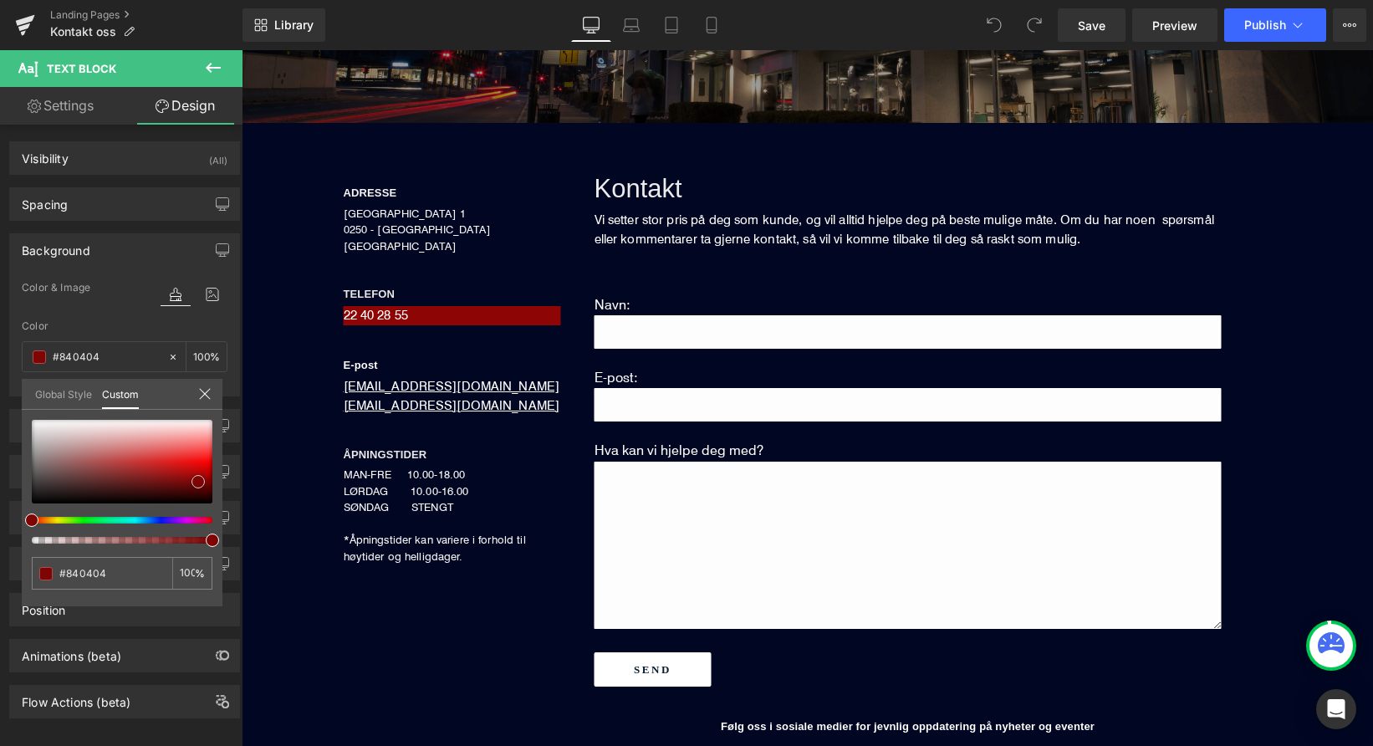
type input "#7b0303"
type input "#680202"
type input "#5e0101"
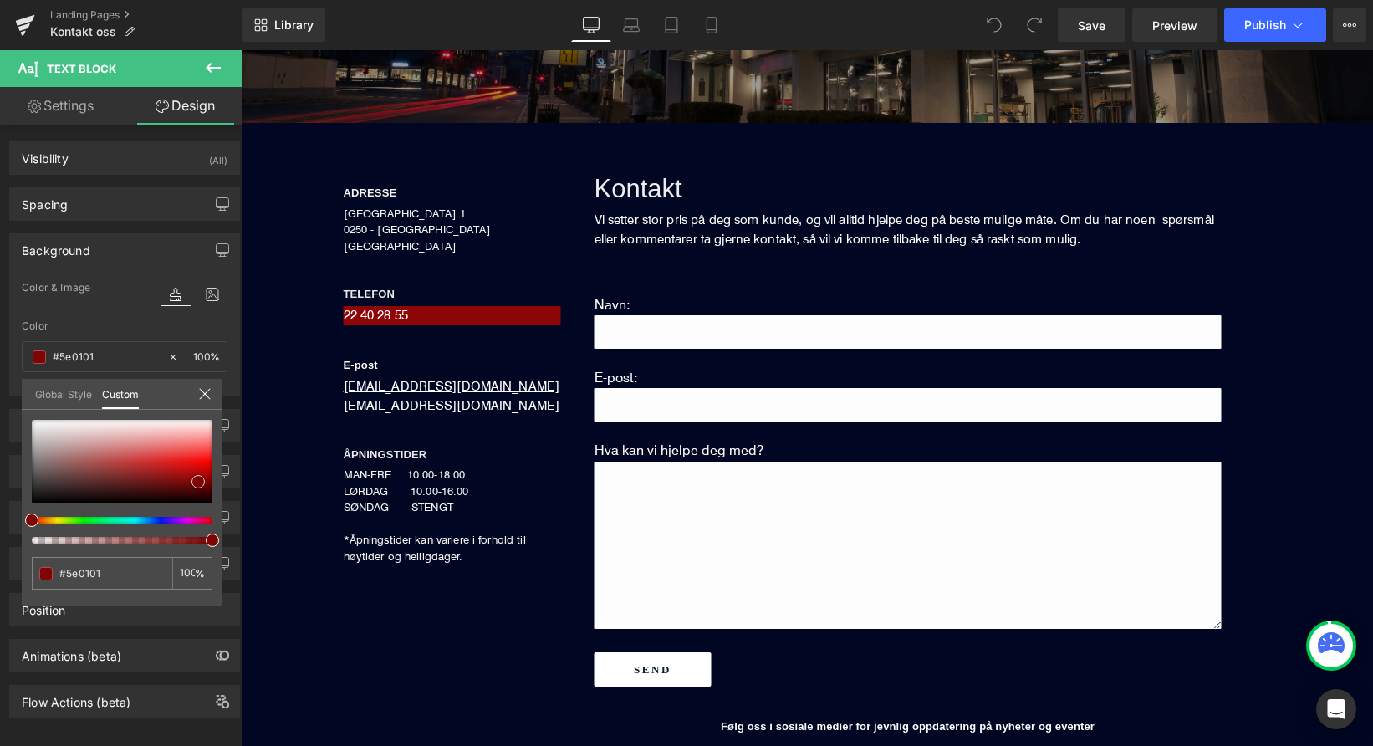
type input "#550000"
type input "#500000"
type input "#460101"
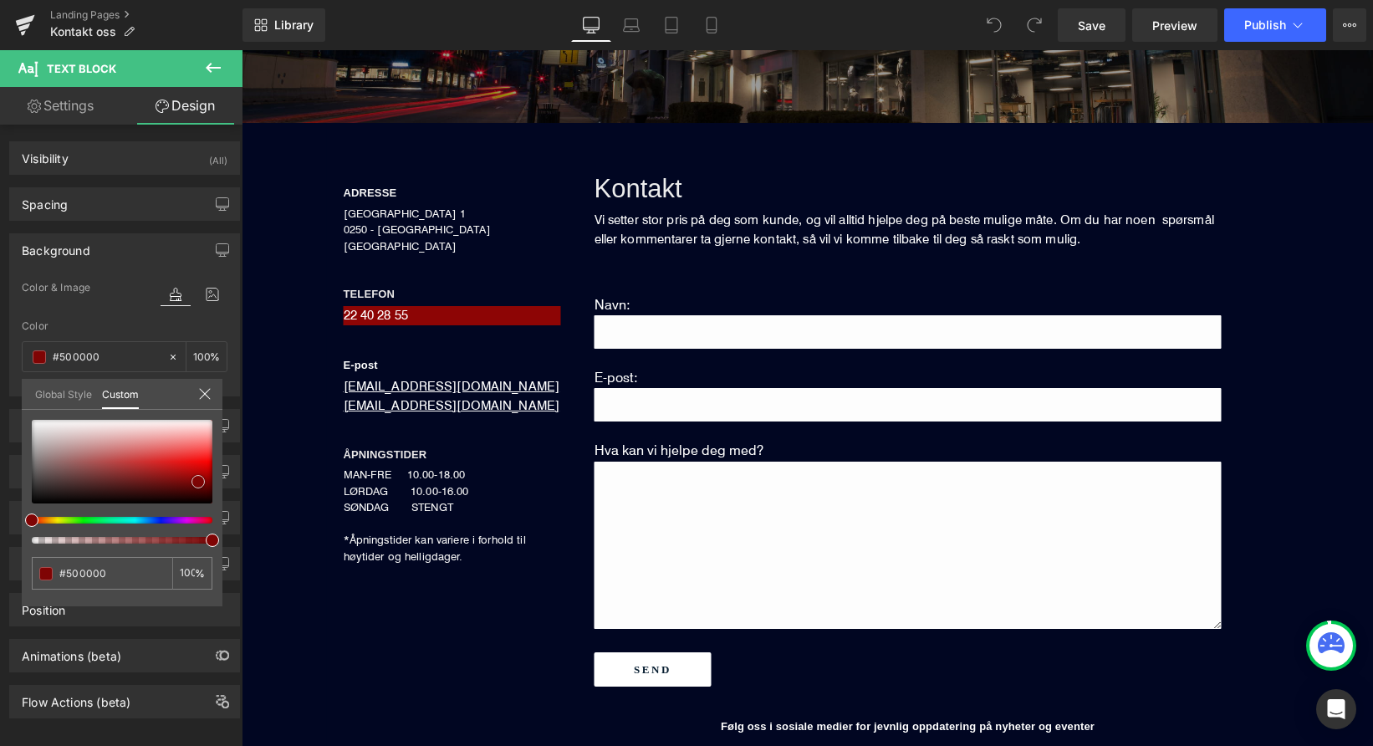
type input "#460101"
type input "#380000"
type input "#330000"
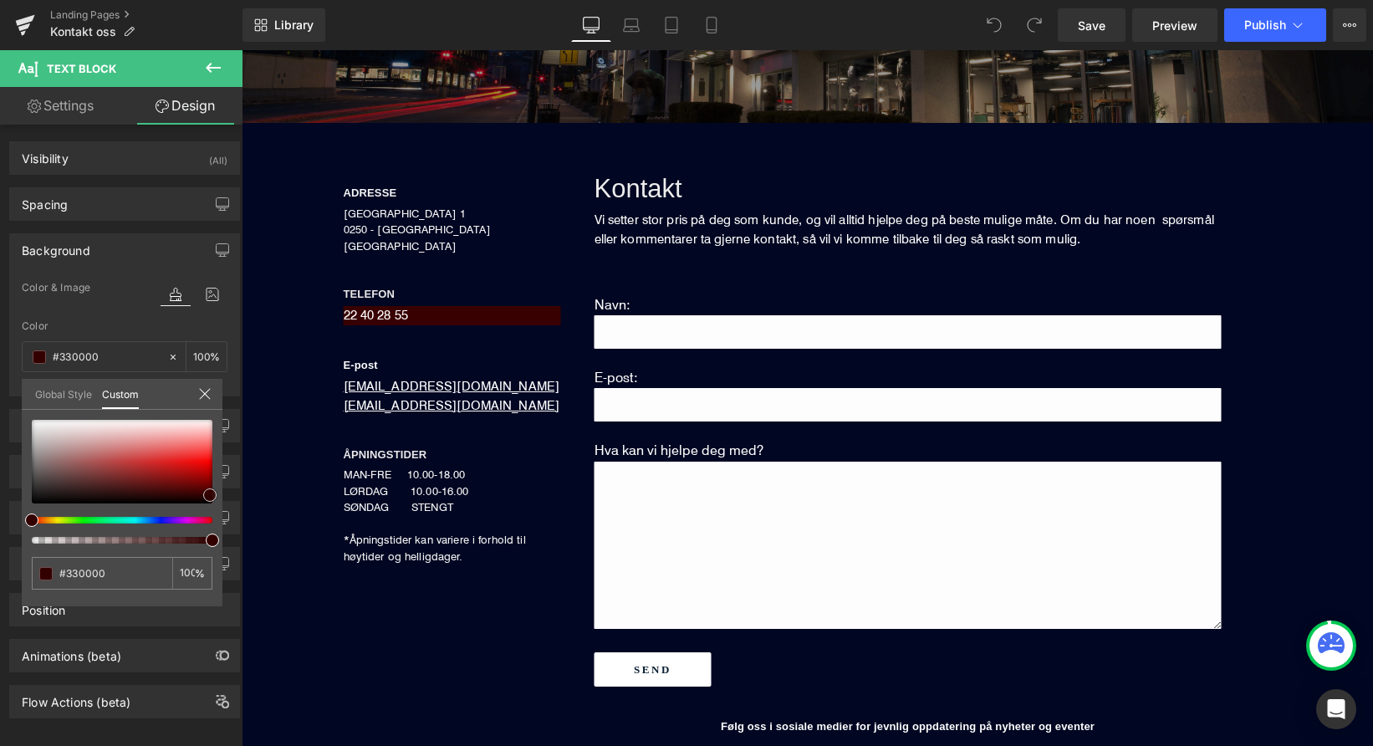
type input "#2d0000"
type input "#1e0000"
type input "#190000"
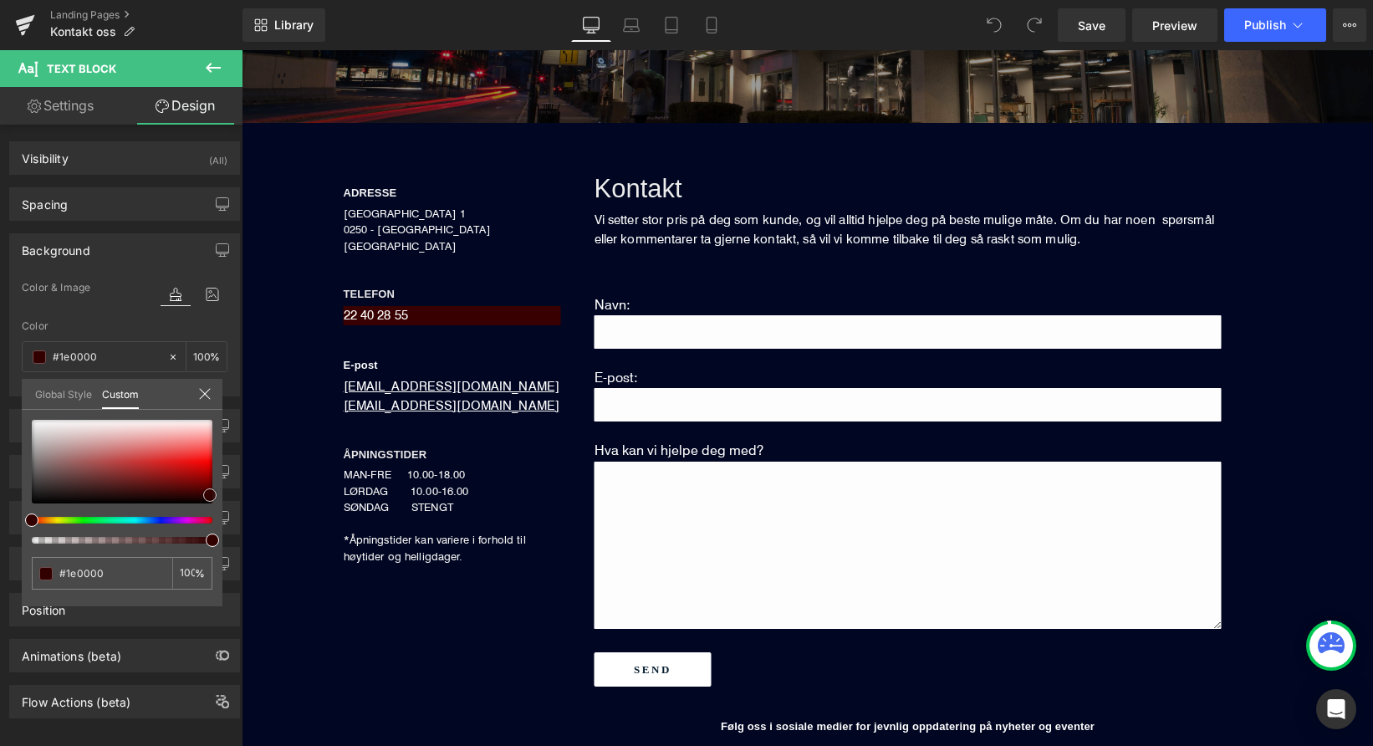
type input "#190000"
type input "#140000"
type input "#0f0000"
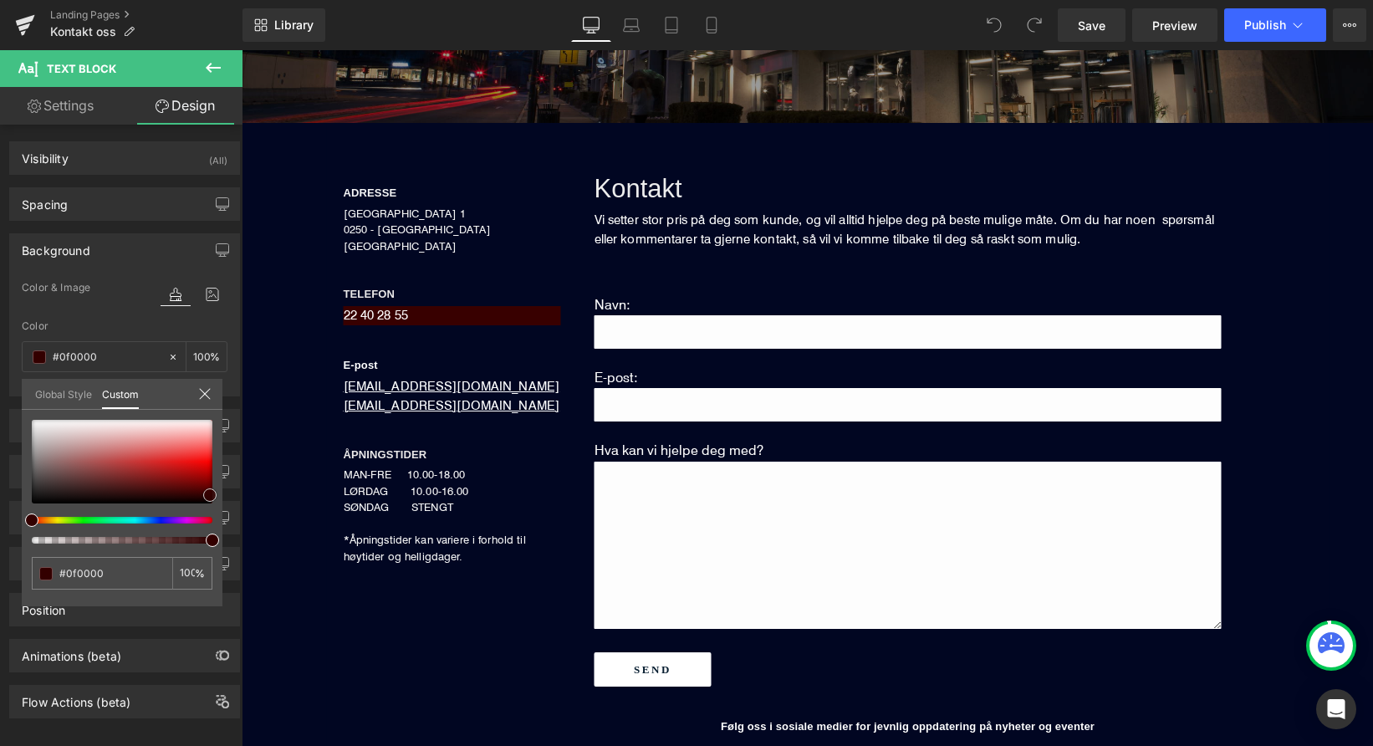
type input "#0a0000"
type input "#050000"
type input "#000000"
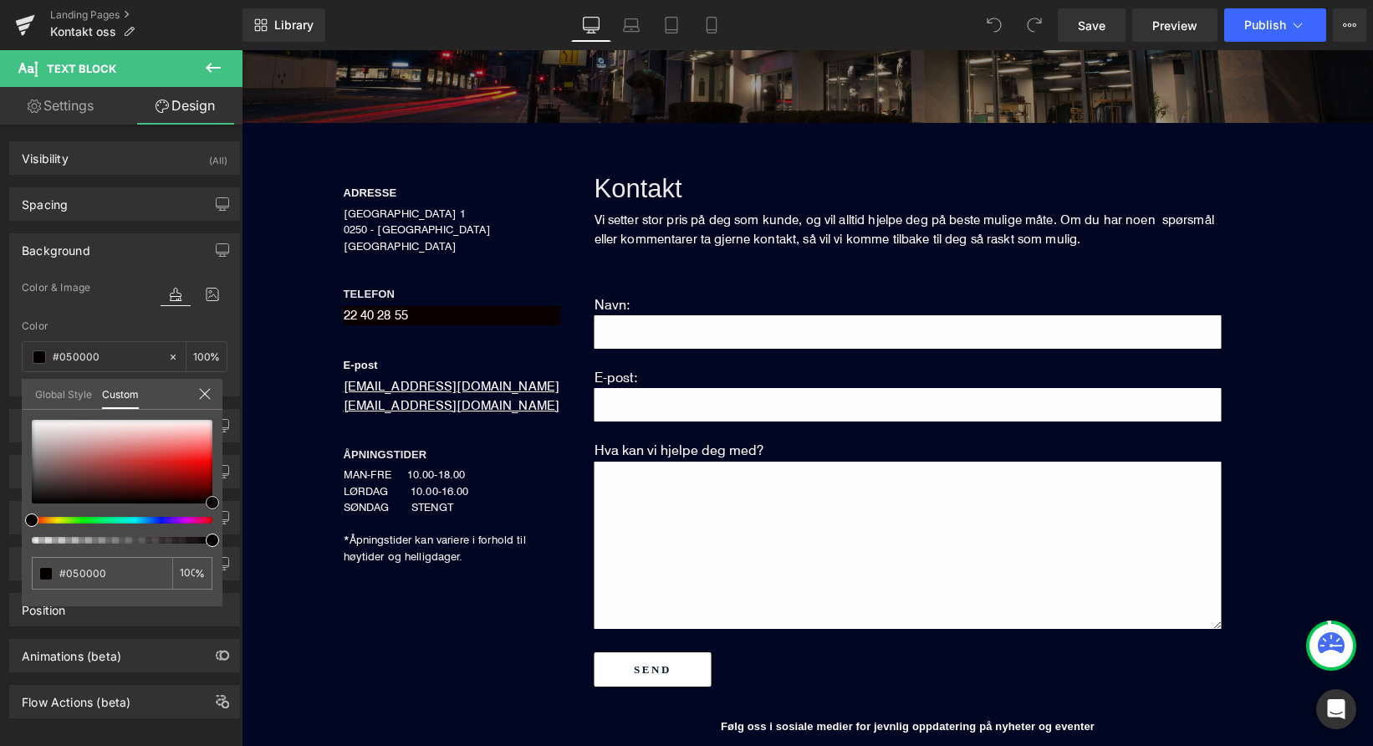
type input "#000000"
type input "#050000"
type input "#0a0000"
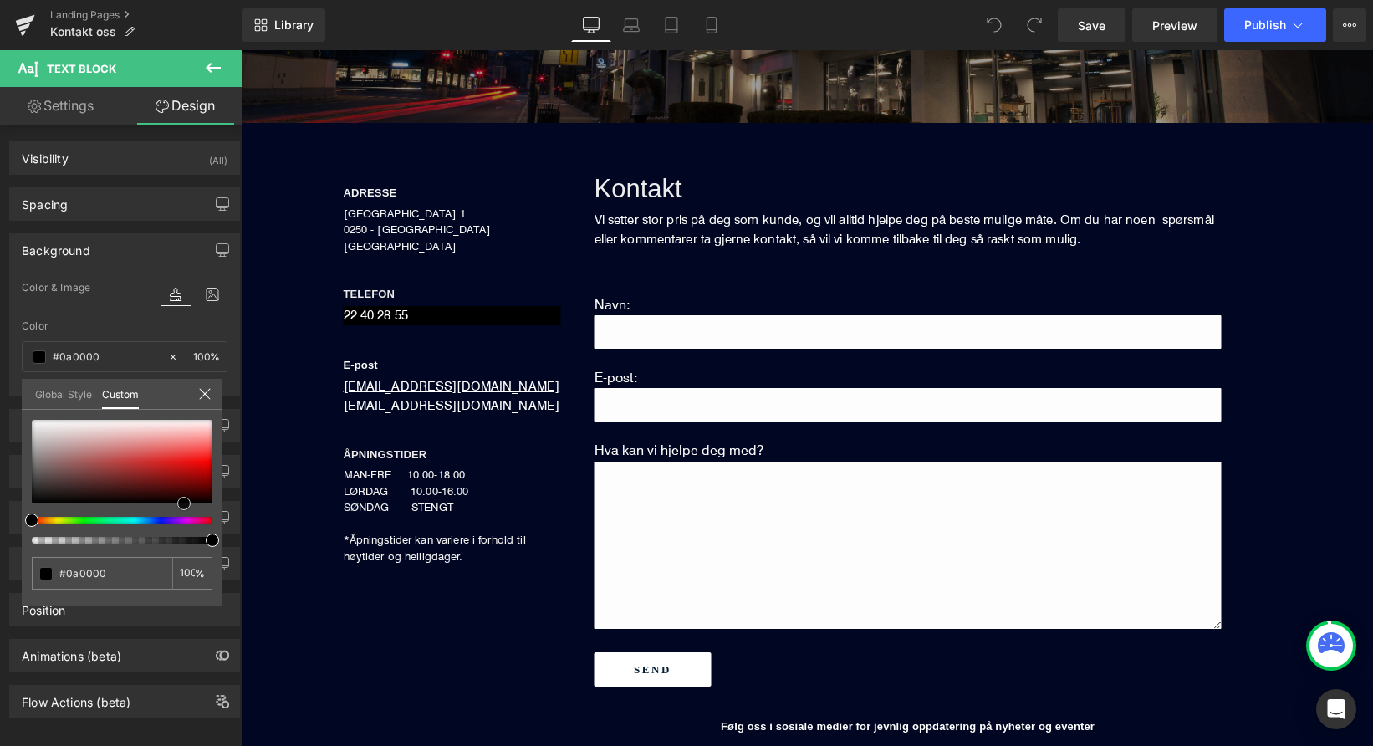
type input "#0e0101"
type input "#160202"
type input "#1b0202"
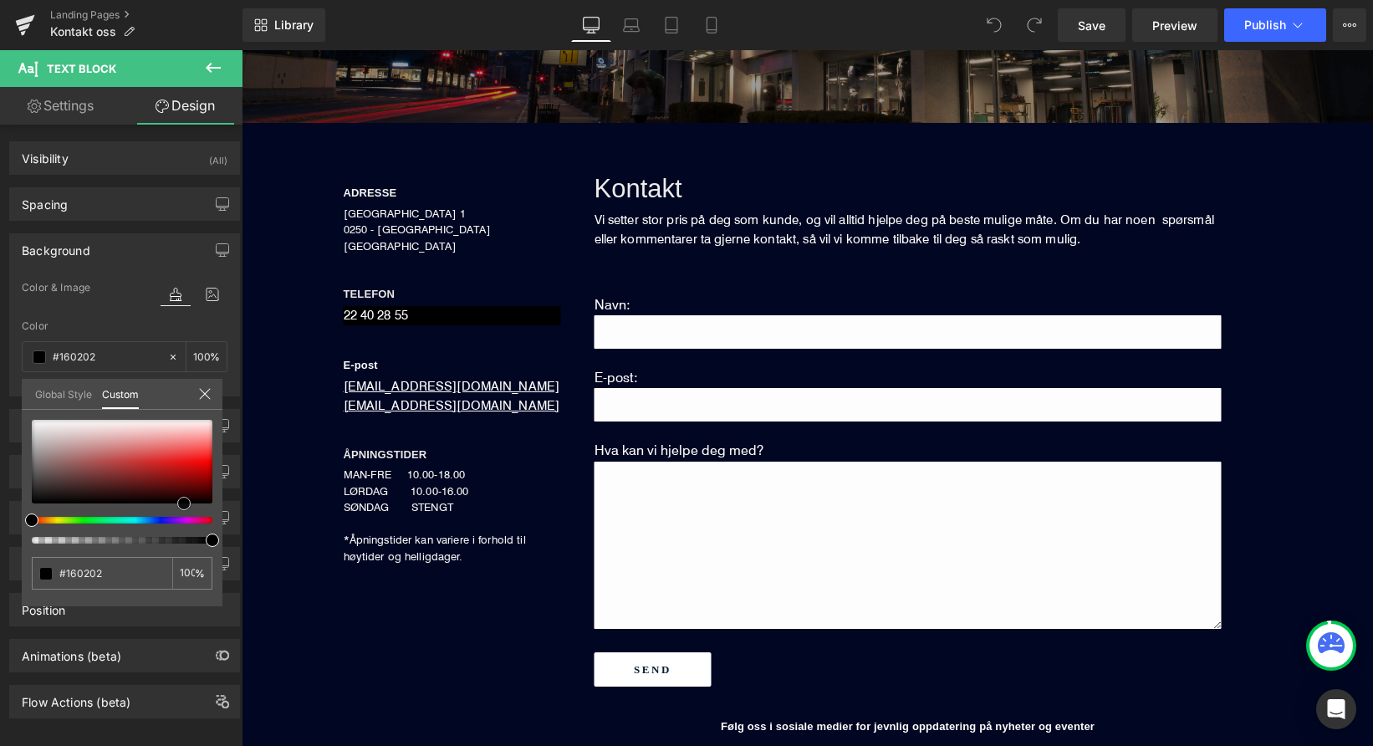
type input "#1b0202"
type input "#240404"
type input "#280505"
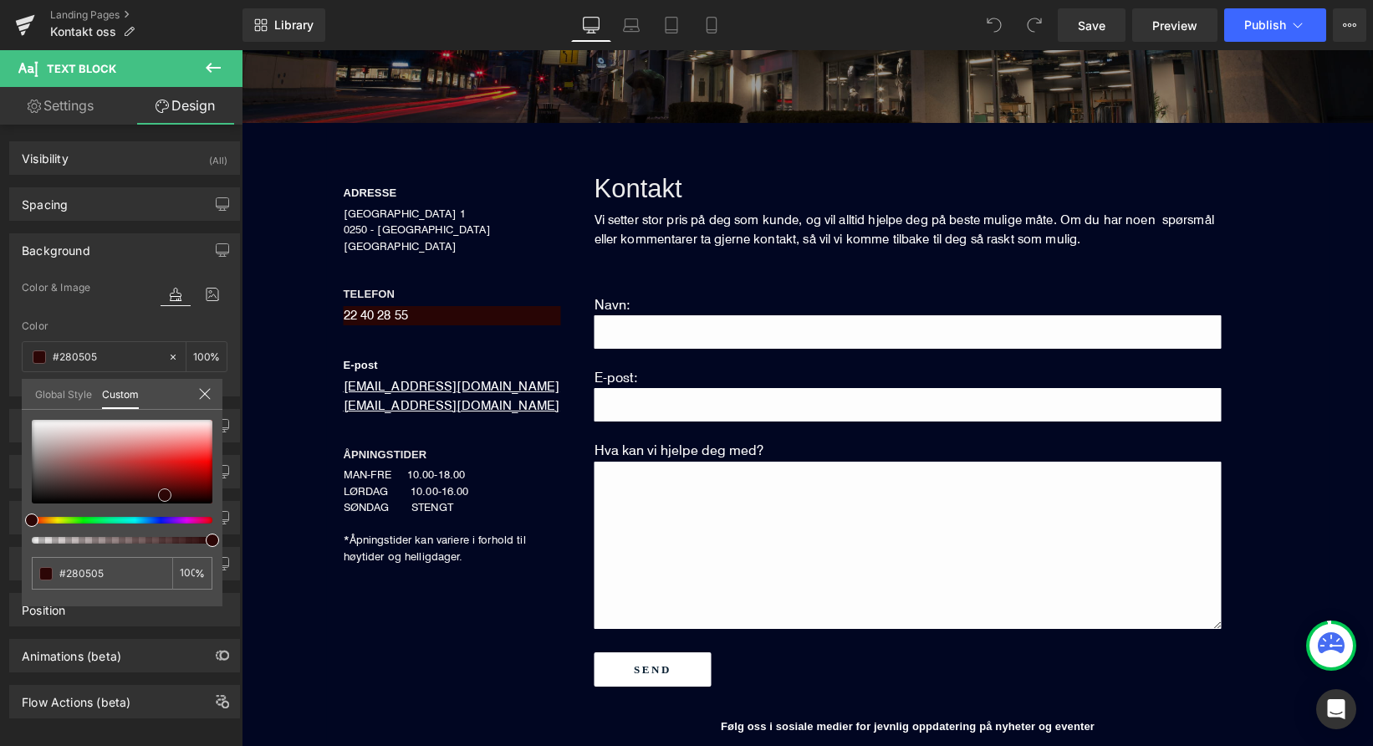
type input "#2c0606"
type input "#350707"
type input "#390909"
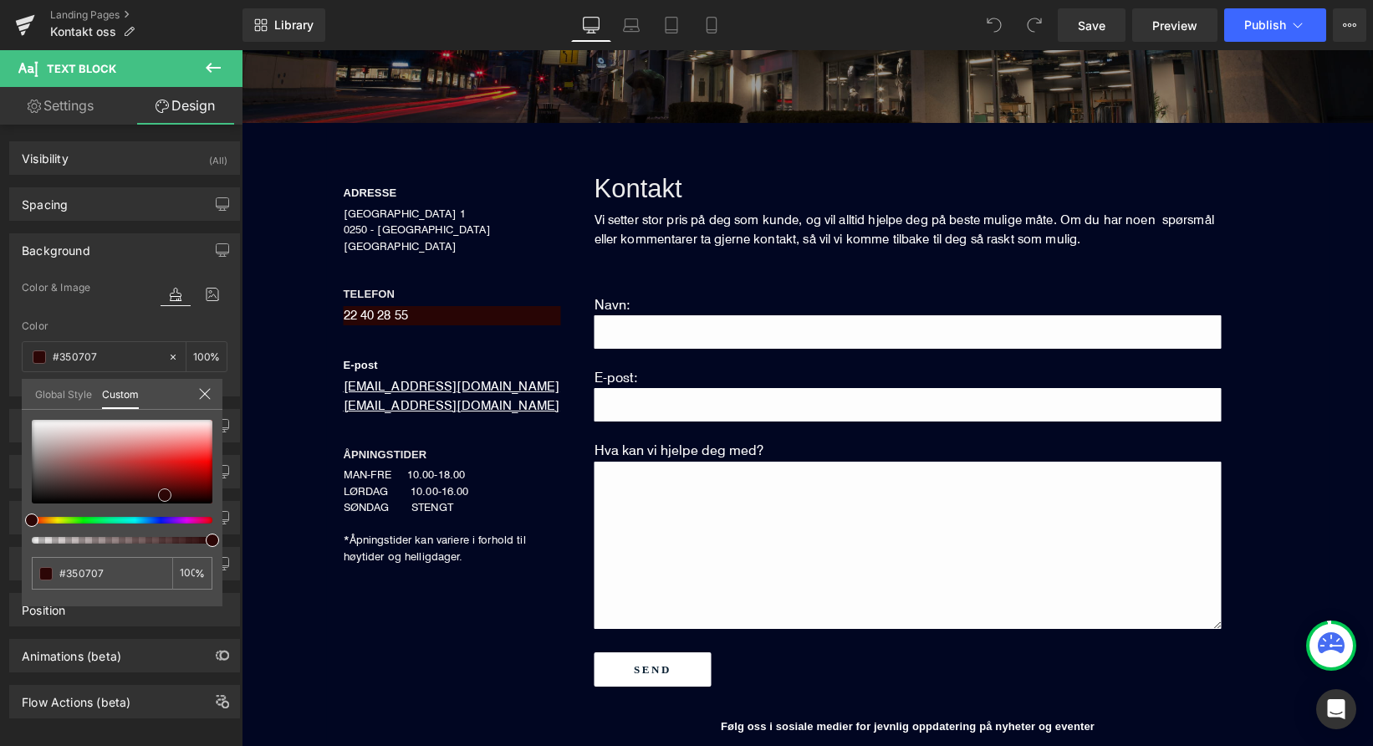
type input "#390909"
type input "#380909"
type input "#400b0b"
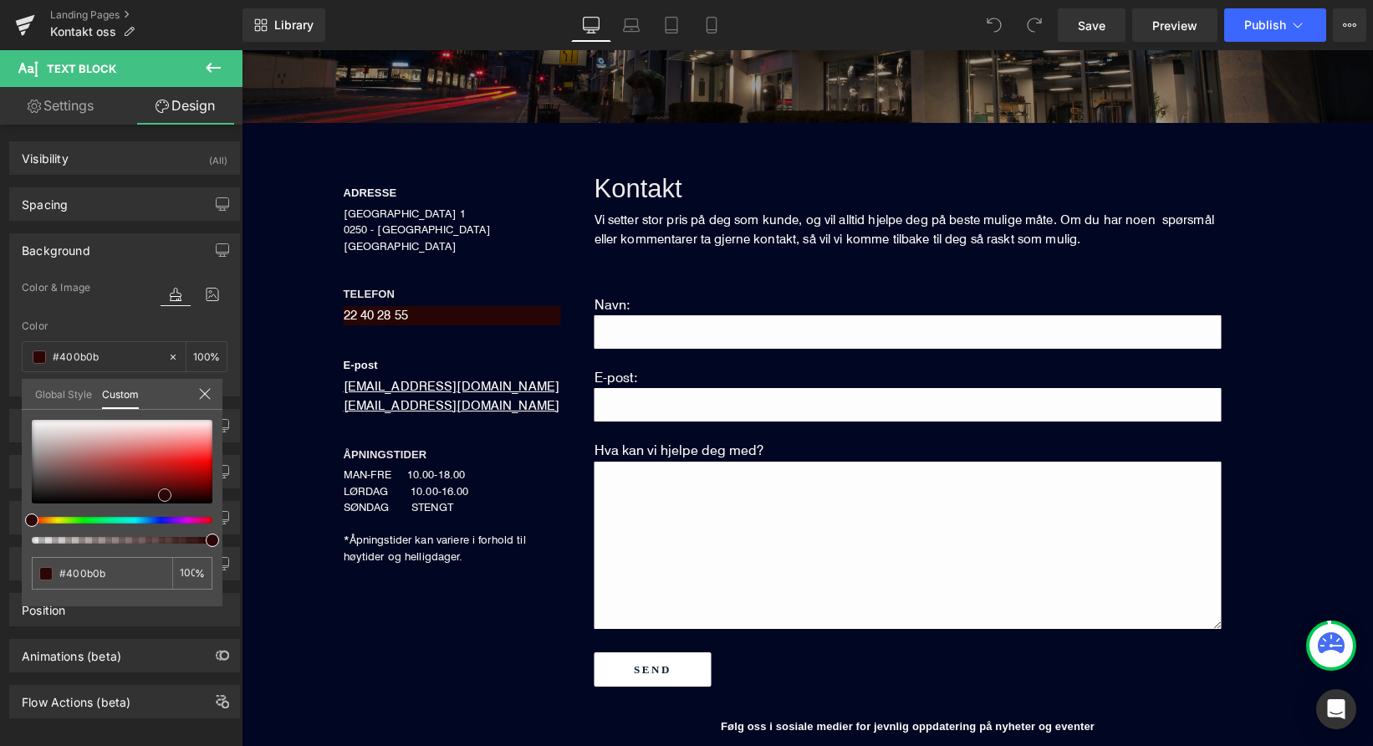
type input "#440d0d"
type input "#470f0f"
type input "#4b1010"
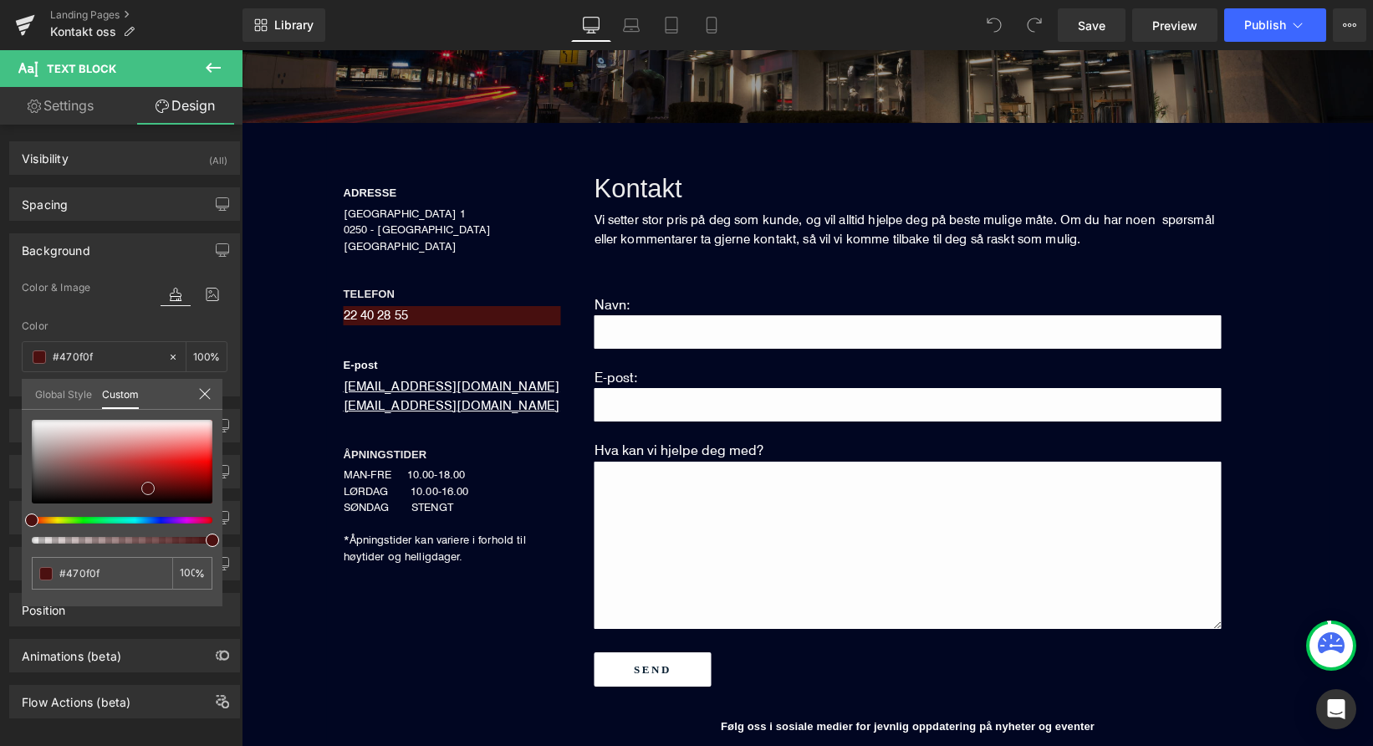
type input "#4b1010"
type input "#4f1010"
type input "#531212"
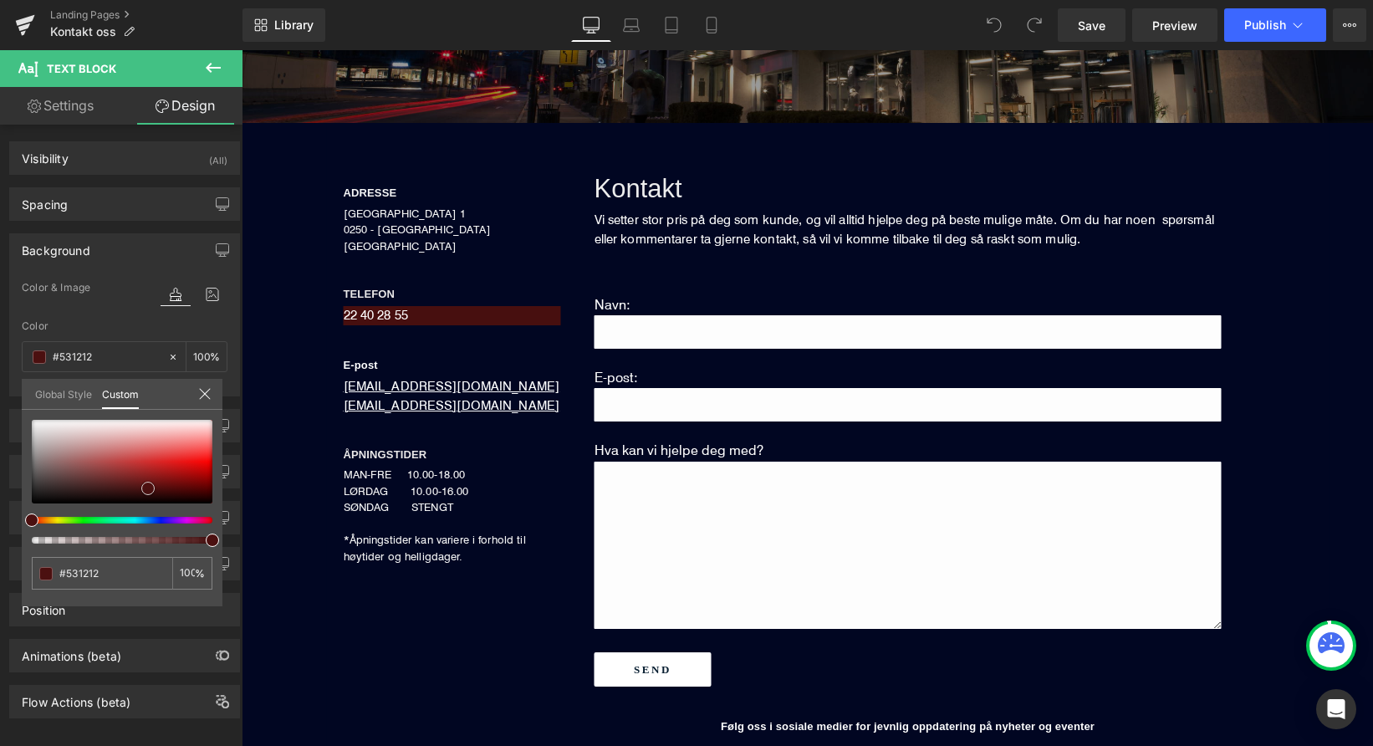
type input "#521313"
type input "#5a1515"
type input "#611919"
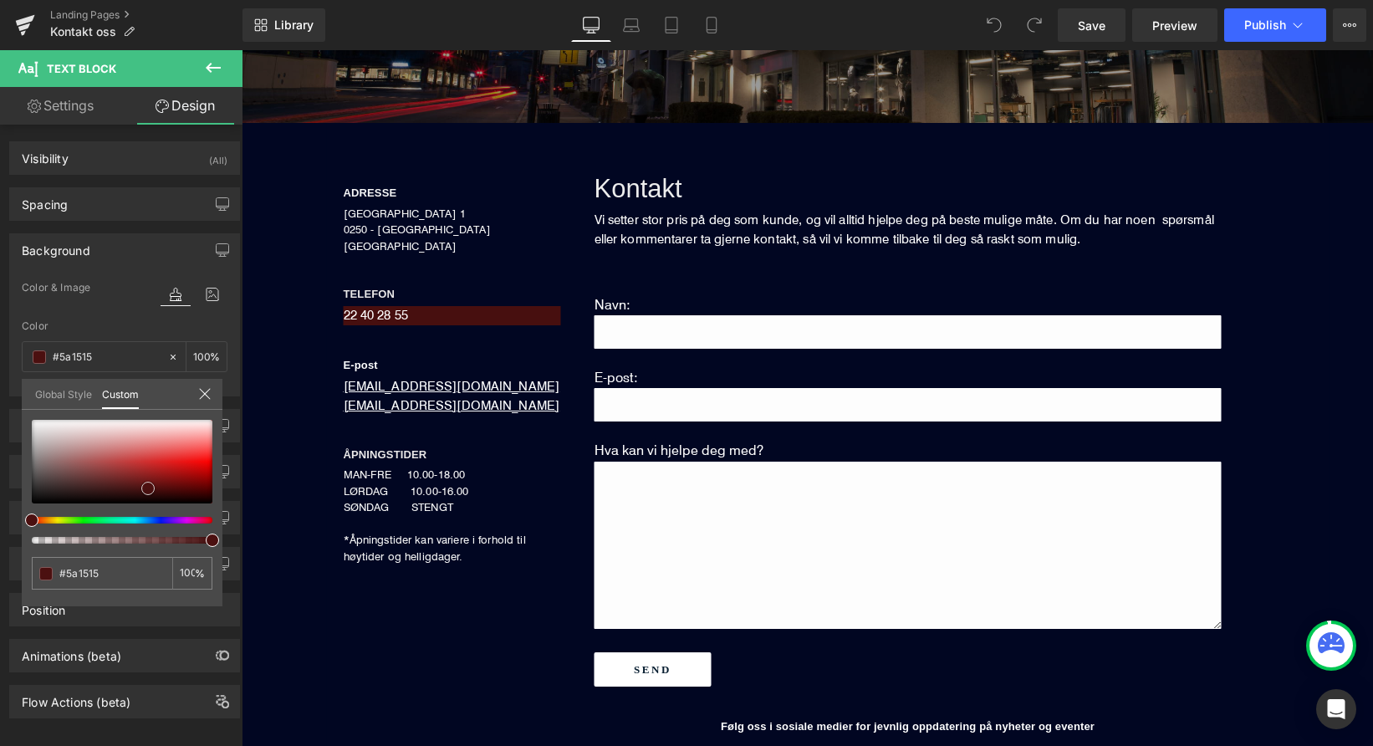
type input "#611919"
type input "#651a1a"
type input "#6b1e1e"
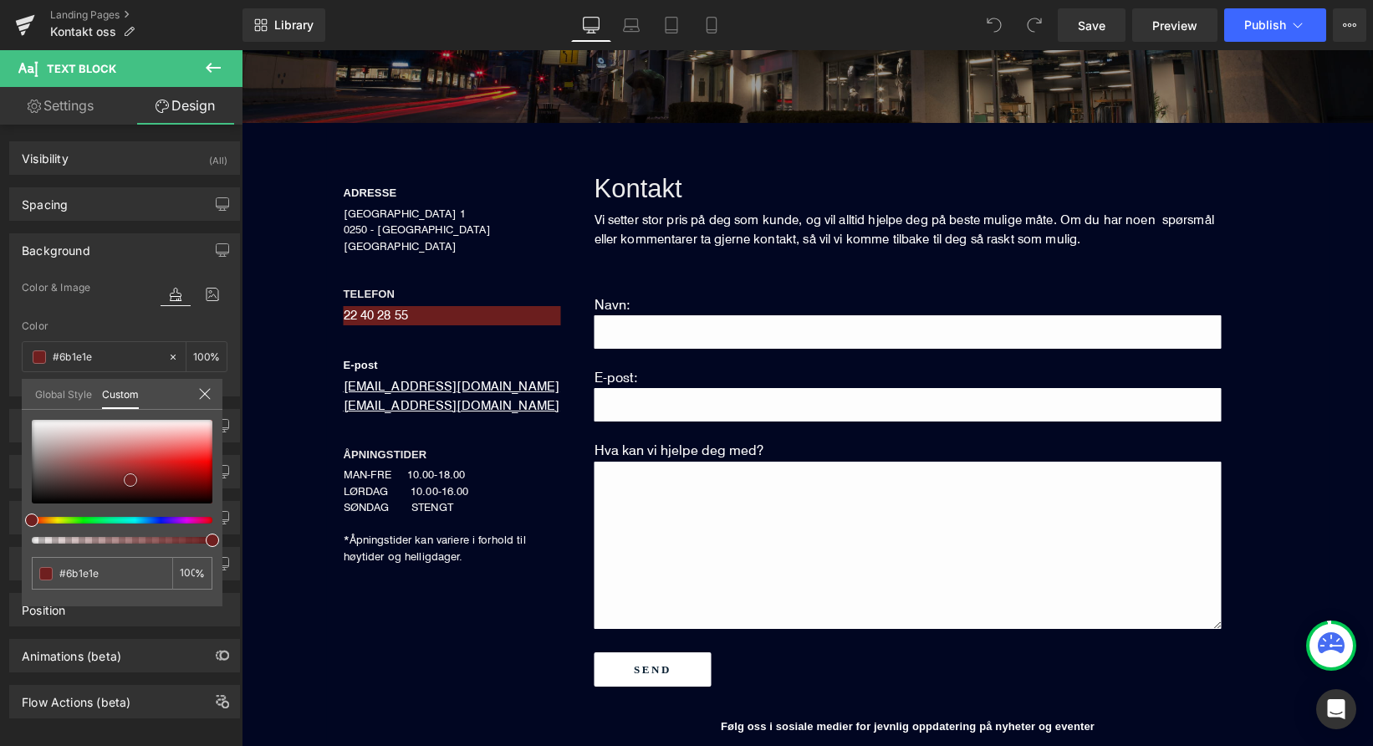
type input "#6f1f1f"
type input "#712222"
type input "#752323"
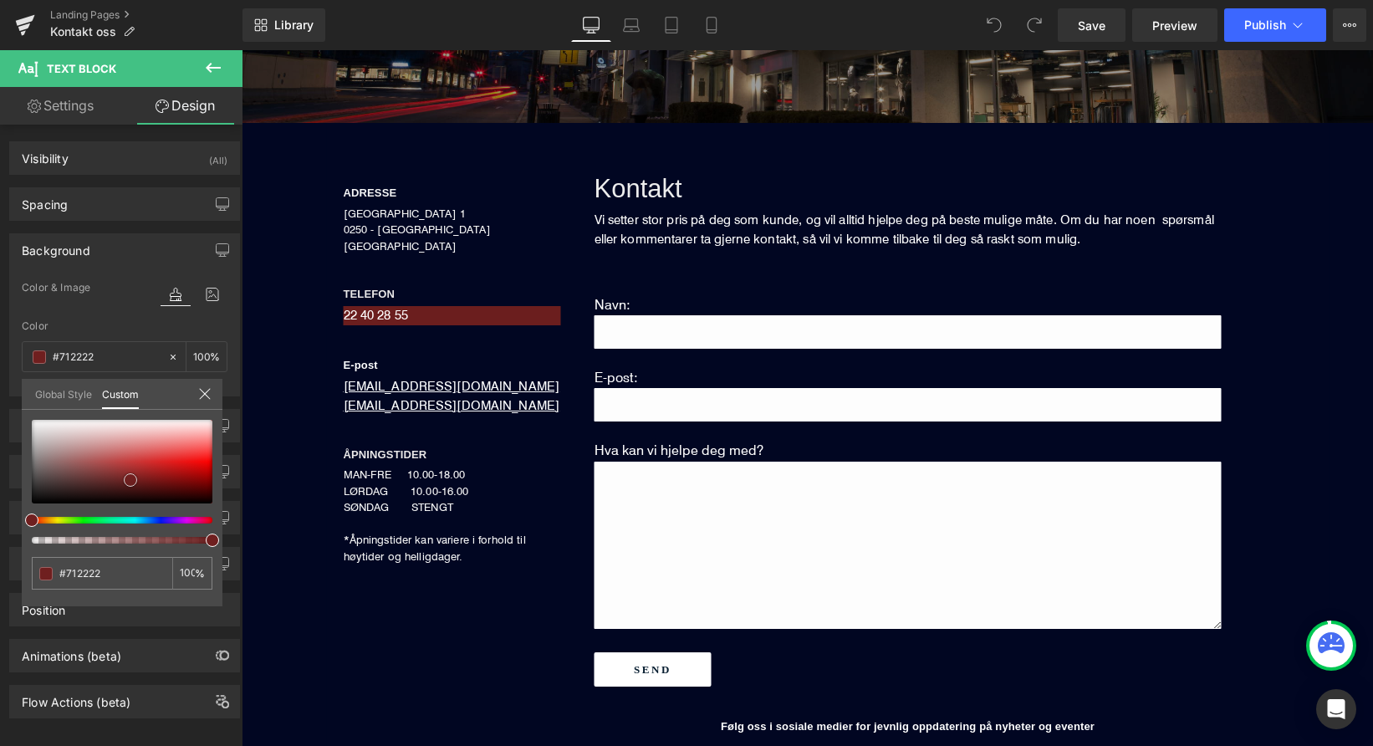
type input "#752323"
type input "#782525"
type input "#7f2929"
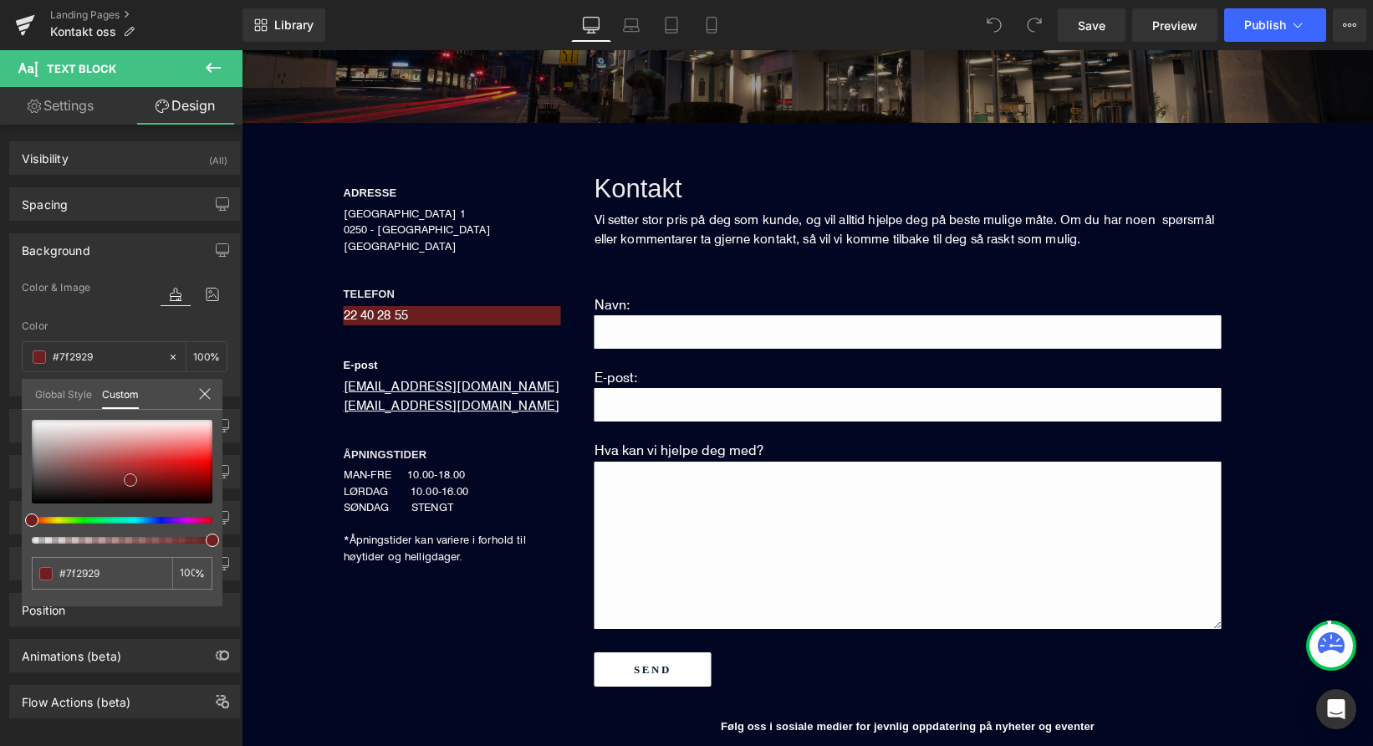
type input "#802d2d"
type input "#863030"
type input "#8e3333"
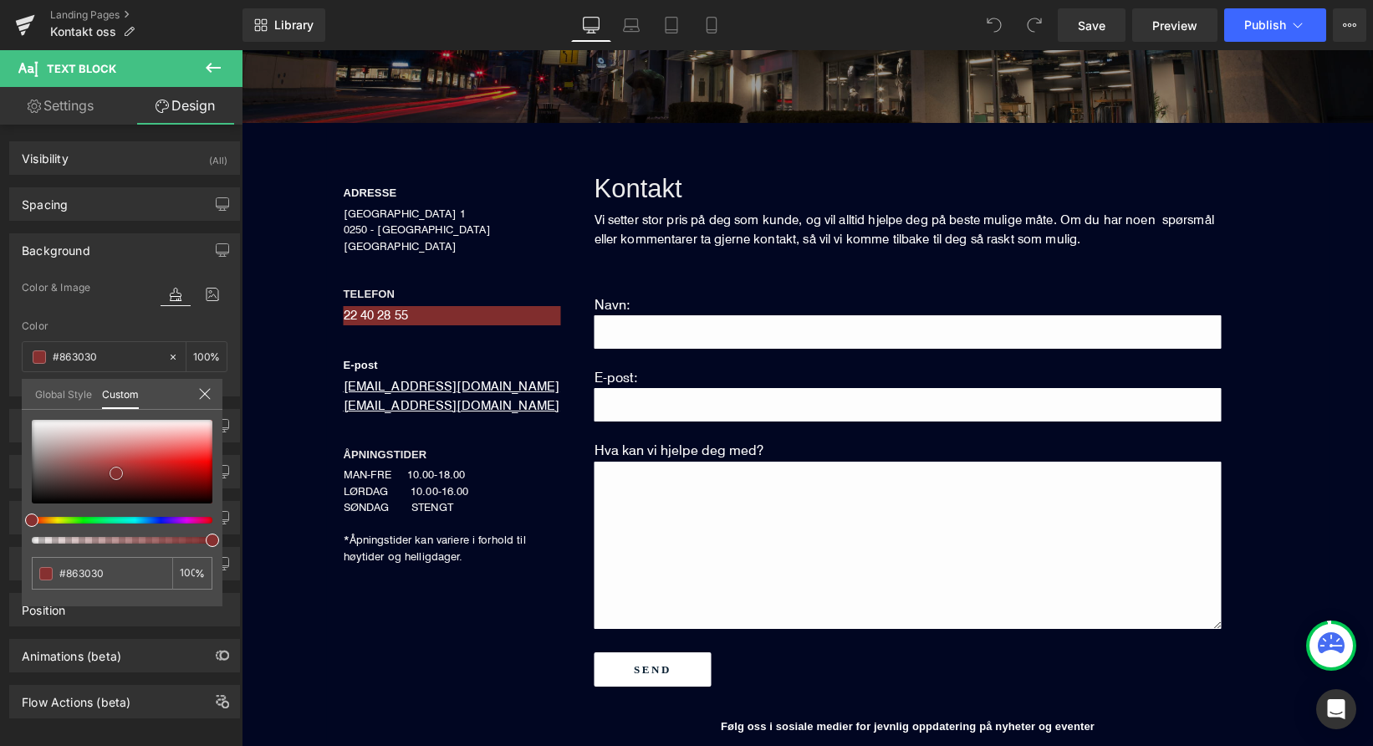
type input "#8e3333"
type input "#913535"
type input "#9d3d3d"
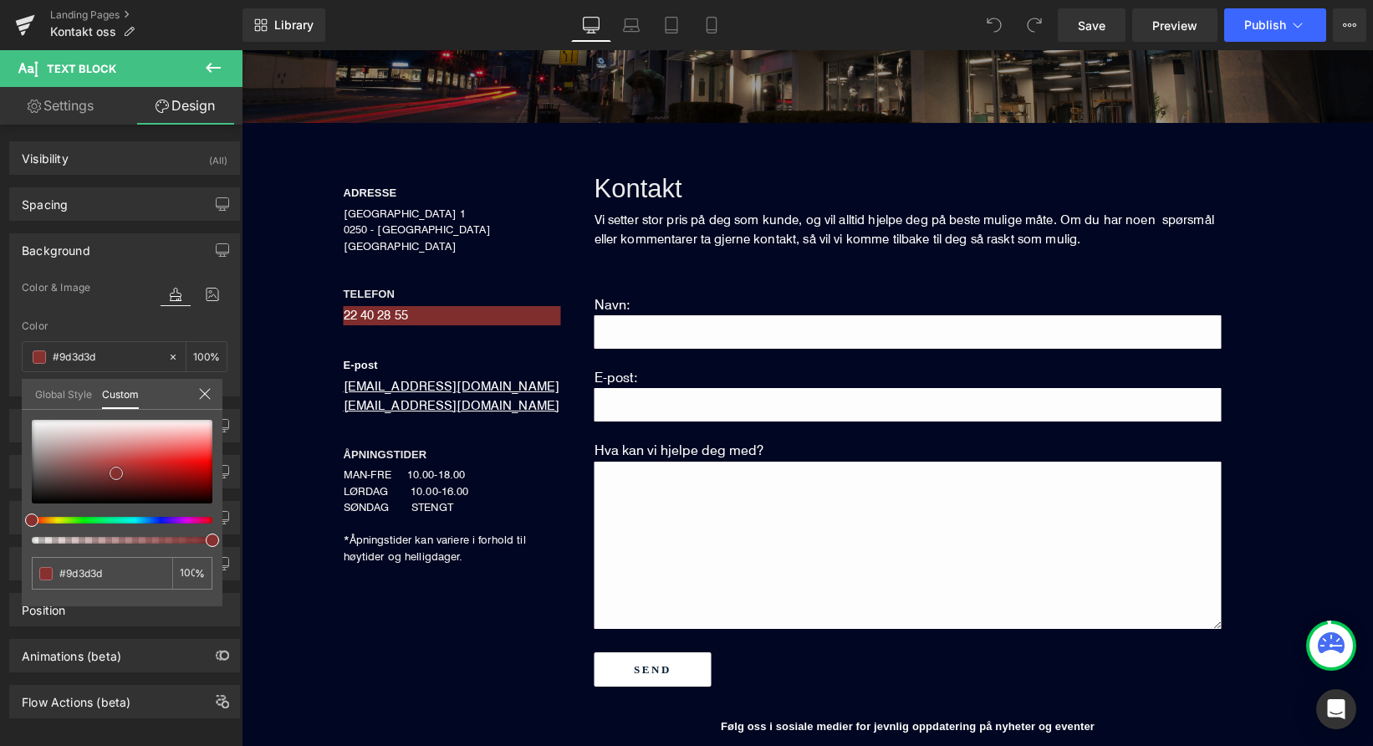
type input "#a54040"
type input "#af4545"
type input "#b74c4c"
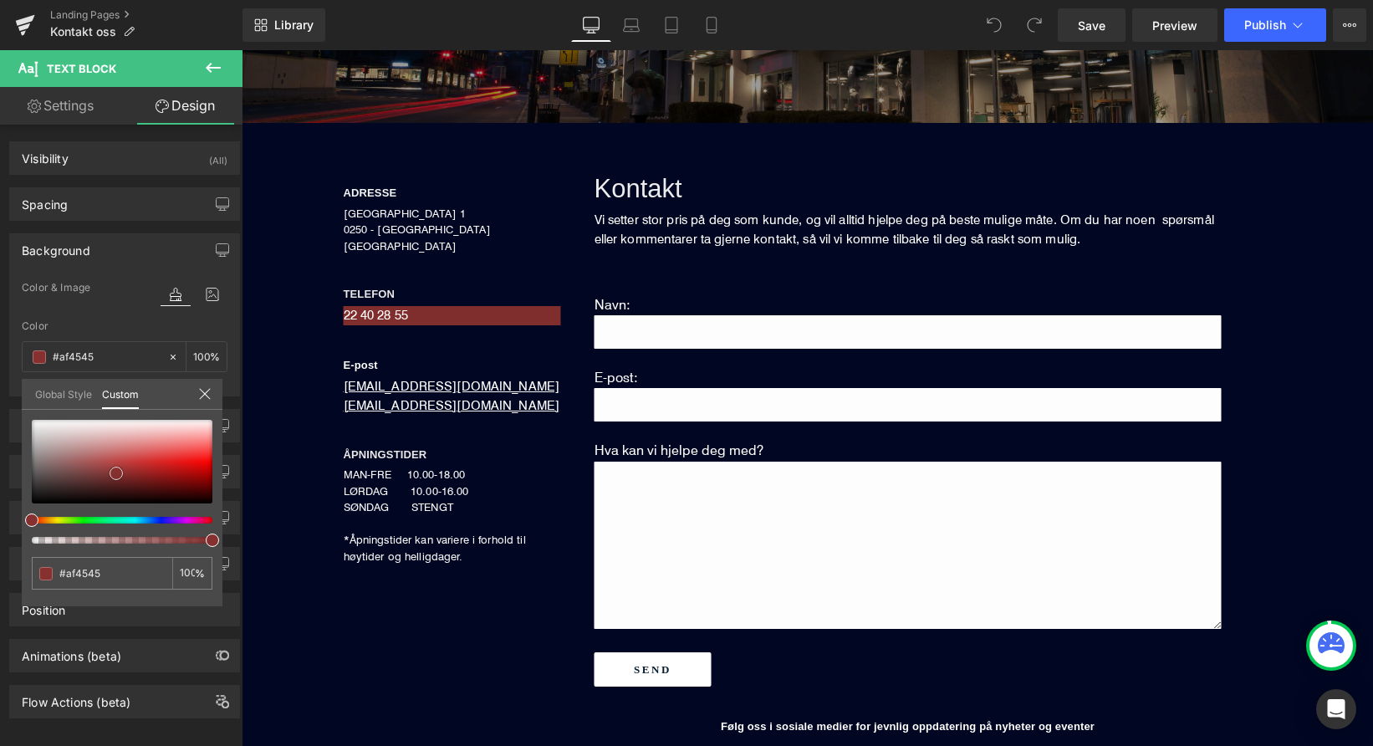
type input "#b74c4c"
type input "#b85151"
type input "#ba5858"
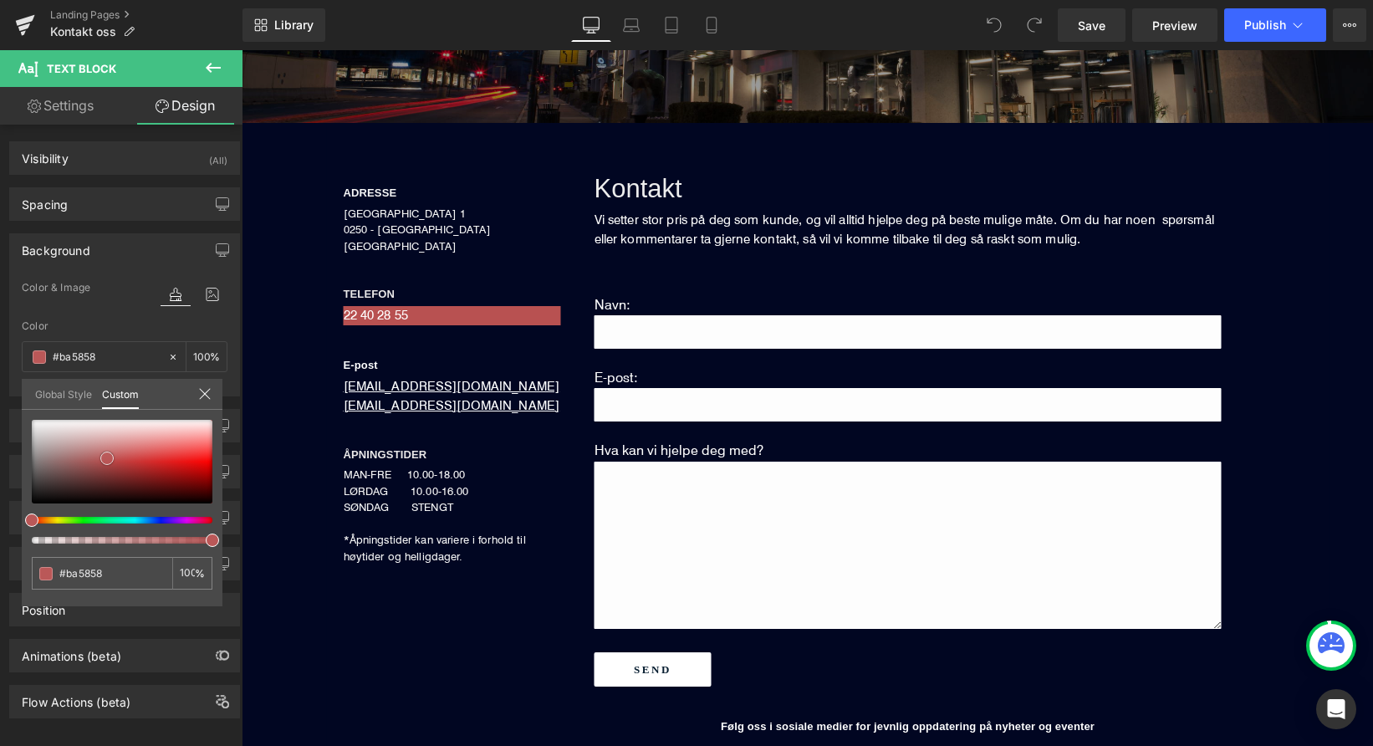
type input "#bb5d5d"
type input "#bc6060"
type input "#bf6767"
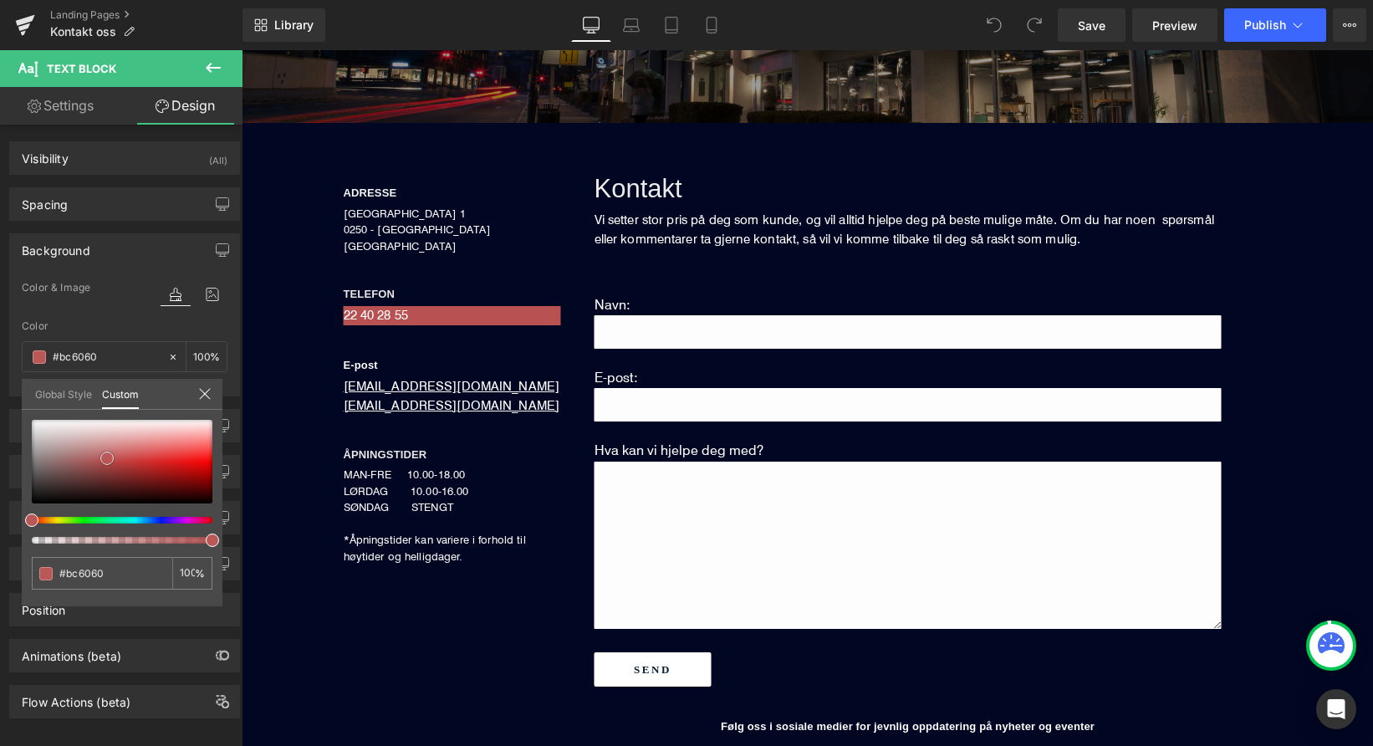
type input "#bf6767"
type input "#c16b6b"
type input "#c17070"
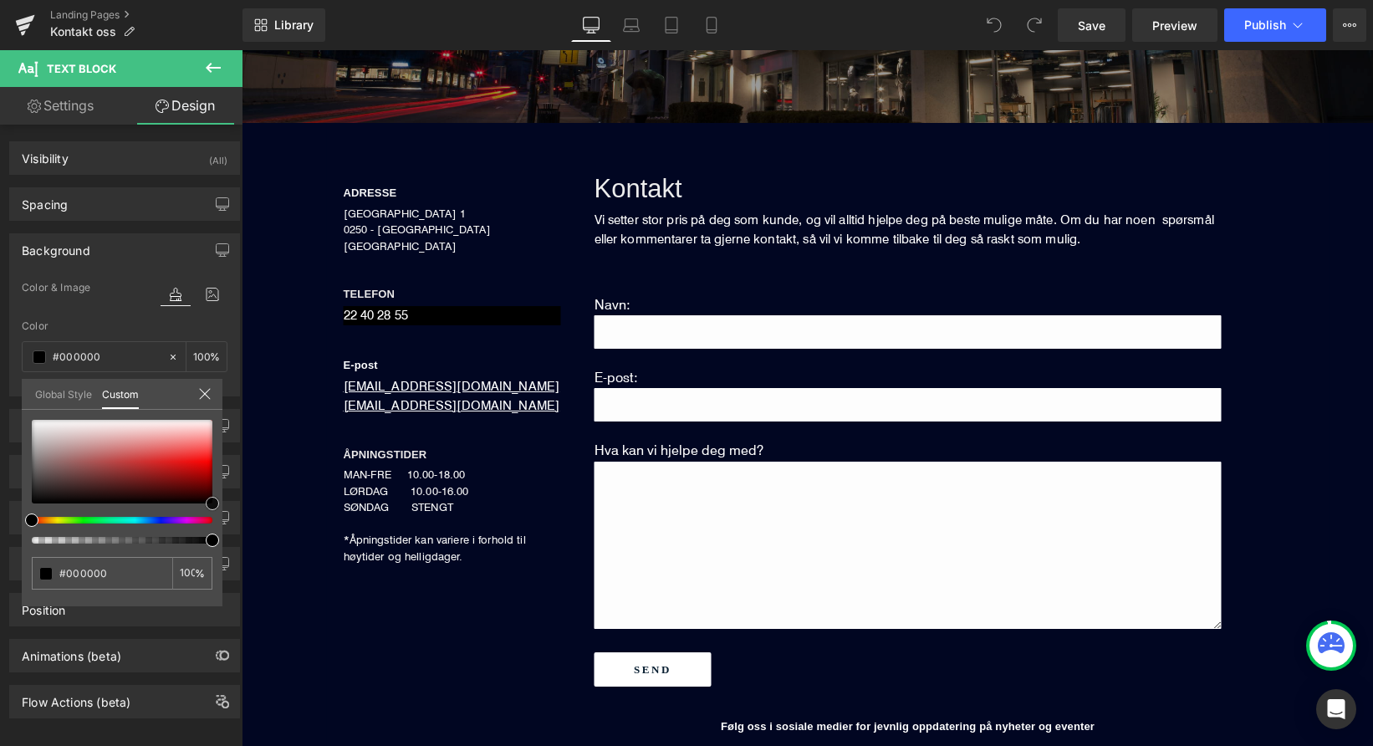
drag, startPoint x: 29, startPoint y: 503, endPoint x: 233, endPoint y: 523, distance: 205.1
click at [233, 396] on div "Background Color & Image color rgba(0, 0, 0, 1) Color #000000 100 % Image Repla…" at bounding box center [125, 309] width 250 height 176
click at [999, 26] on icon at bounding box center [994, 25] width 15 height 15
click at [994, 21] on icon at bounding box center [994, 25] width 15 height 15
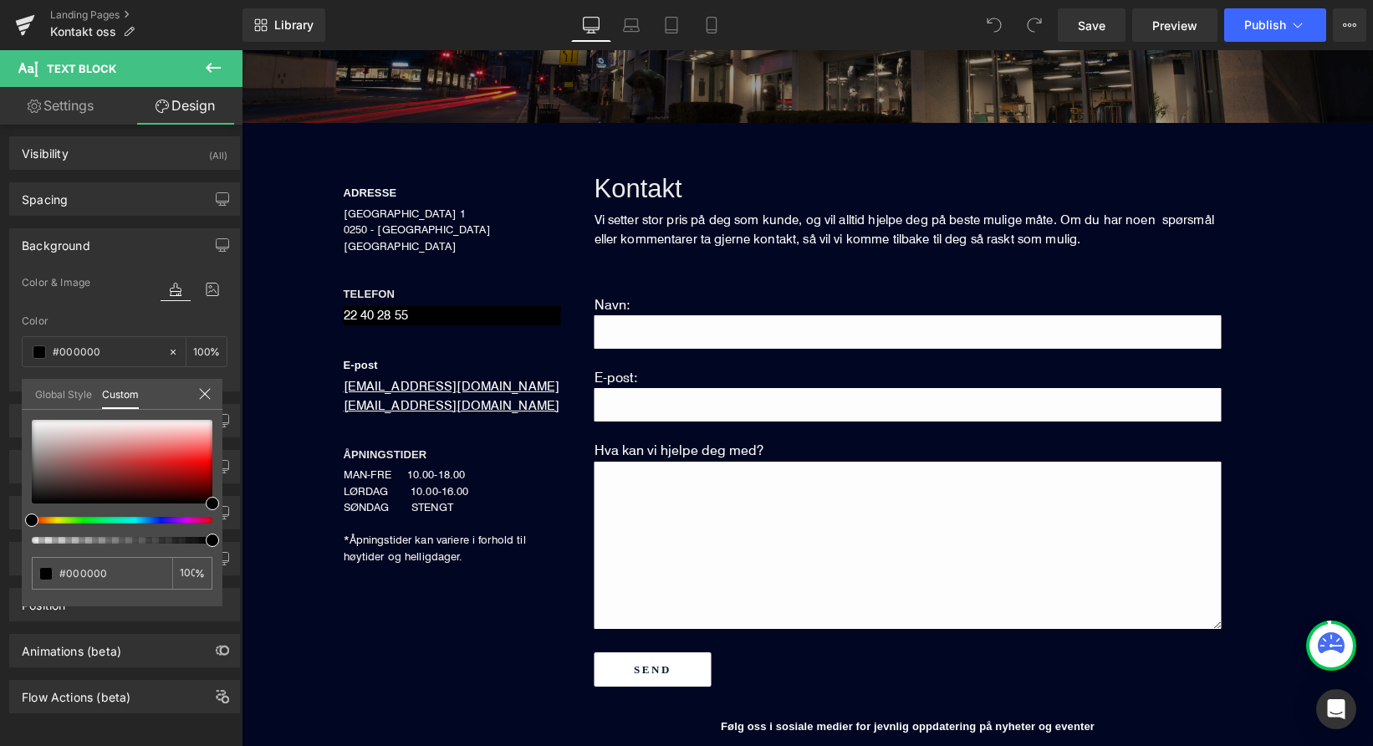
click at [994, 21] on icon at bounding box center [994, 25] width 15 height 15
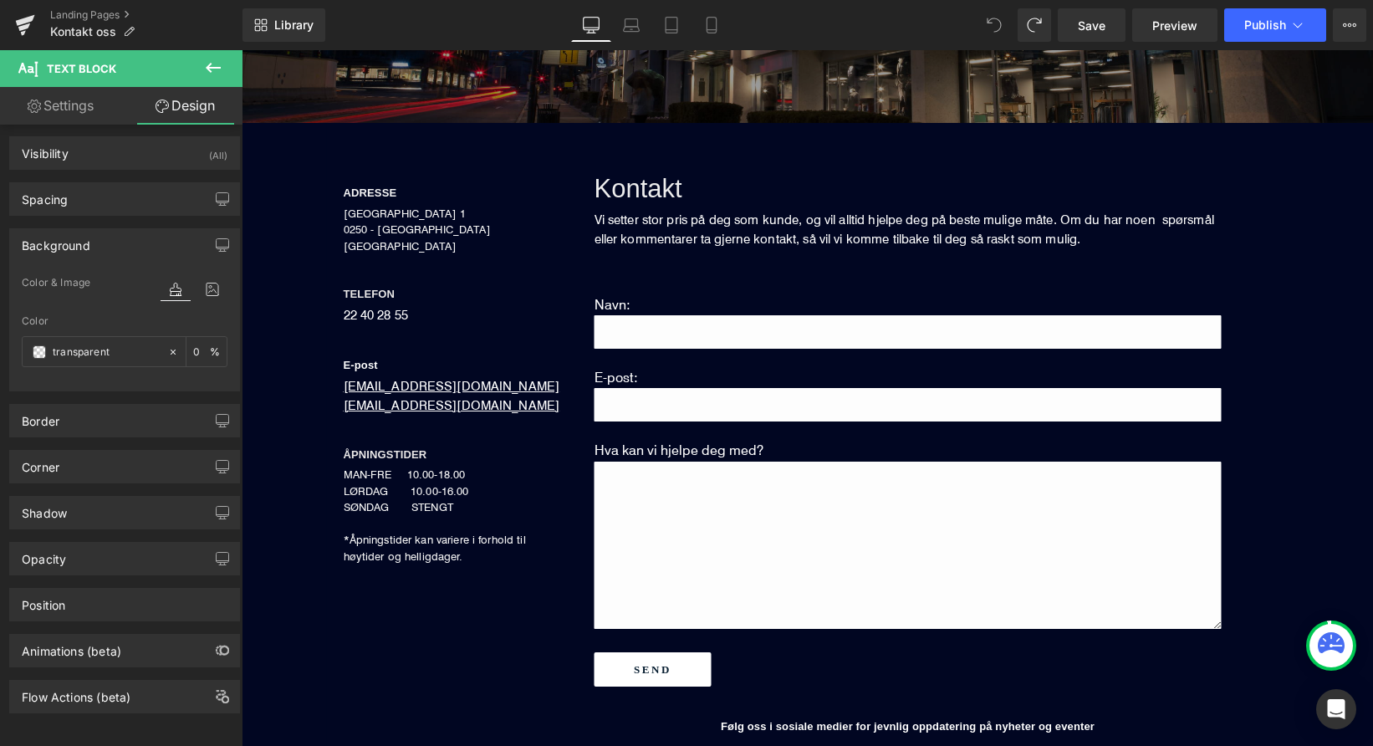
click at [989, 16] on span at bounding box center [994, 24] width 33 height 33
click at [383, 314] on div "22 40 28 55" at bounding box center [452, 315] width 217 height 19
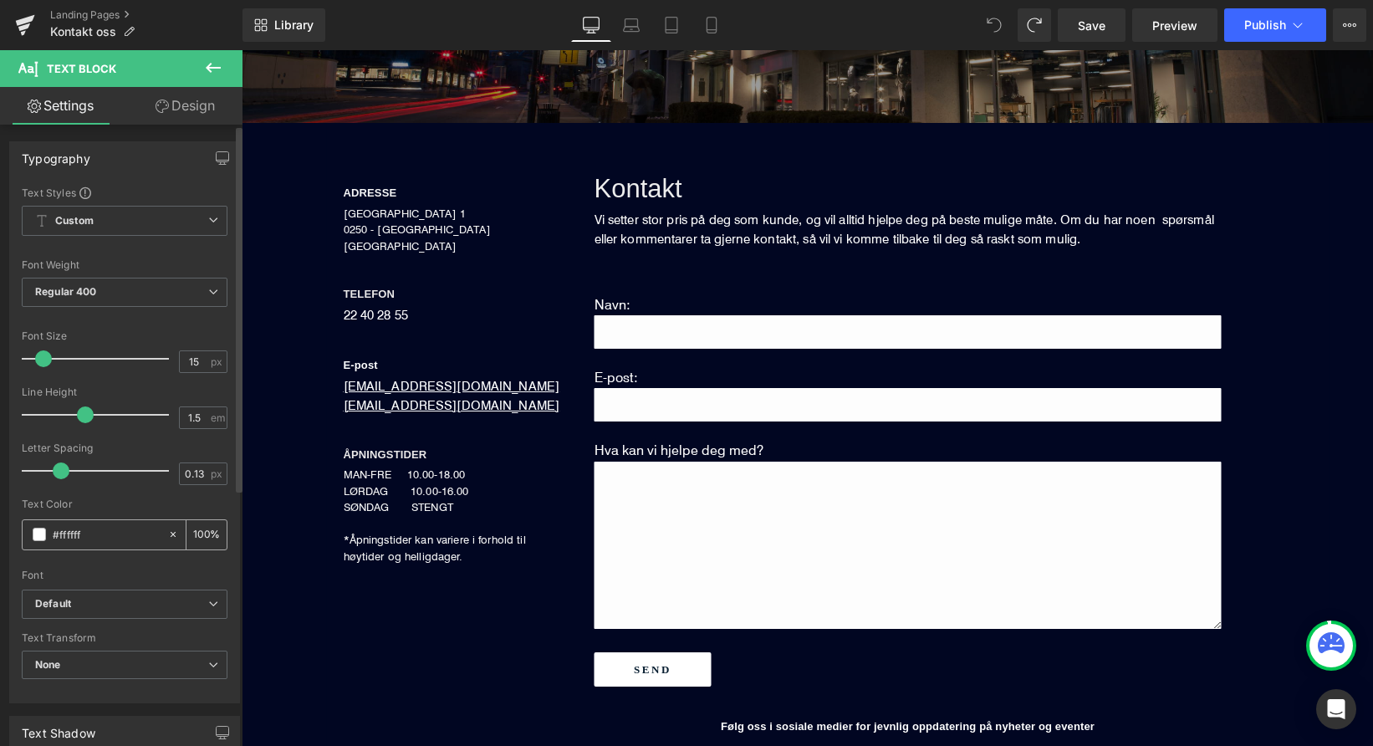
click at [44, 536] on span at bounding box center [39, 534] width 13 height 13
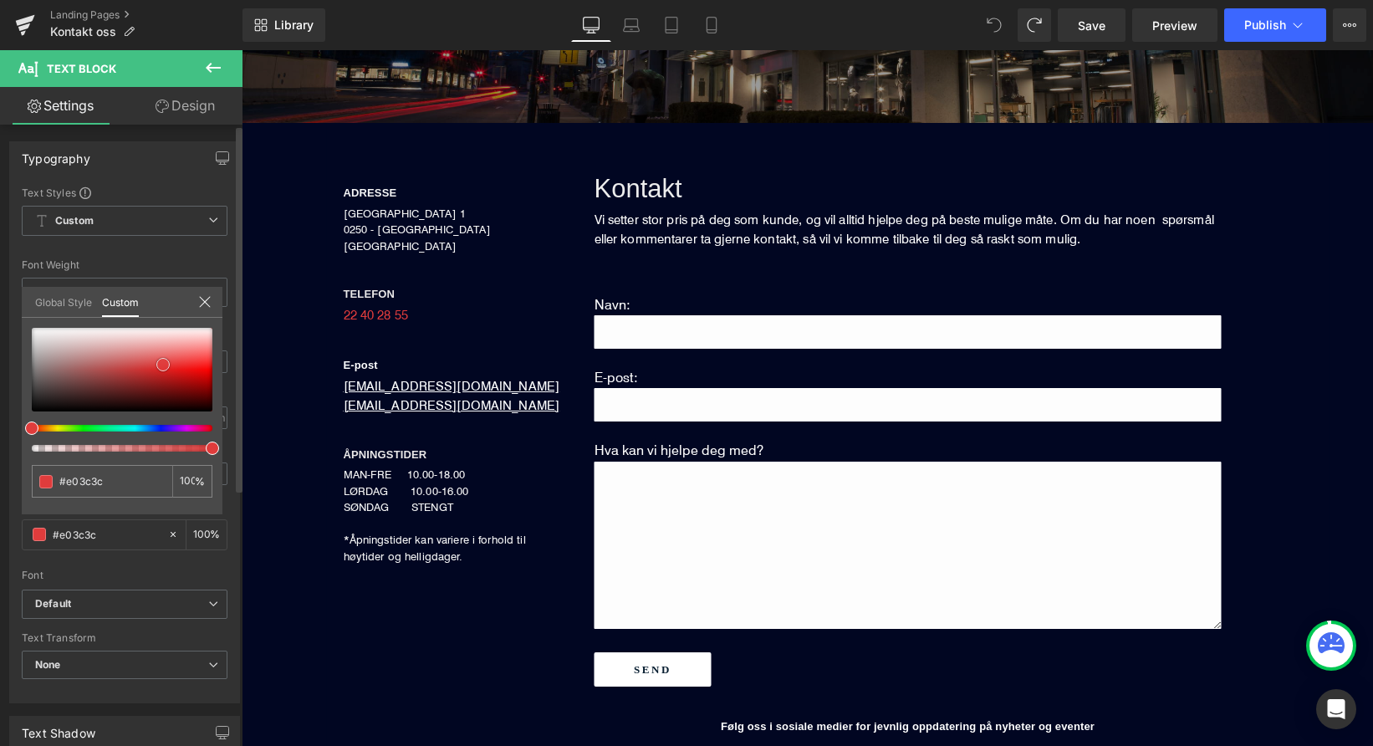
drag, startPoint x: 32, startPoint y: 331, endPoint x: 163, endPoint y: 368, distance: 136.4
click at [163, 368] on span at bounding box center [162, 364] width 13 height 13
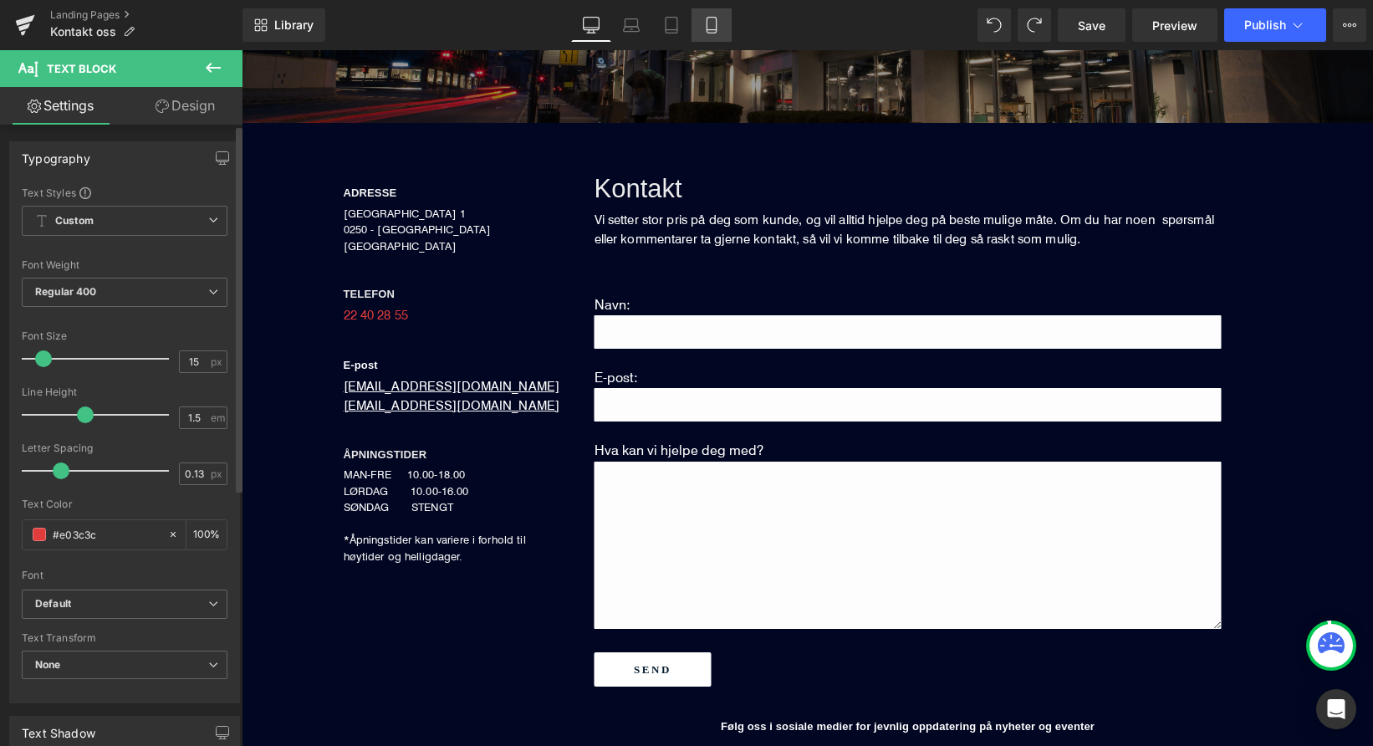
click at [705, 23] on icon at bounding box center [711, 25] width 17 height 17
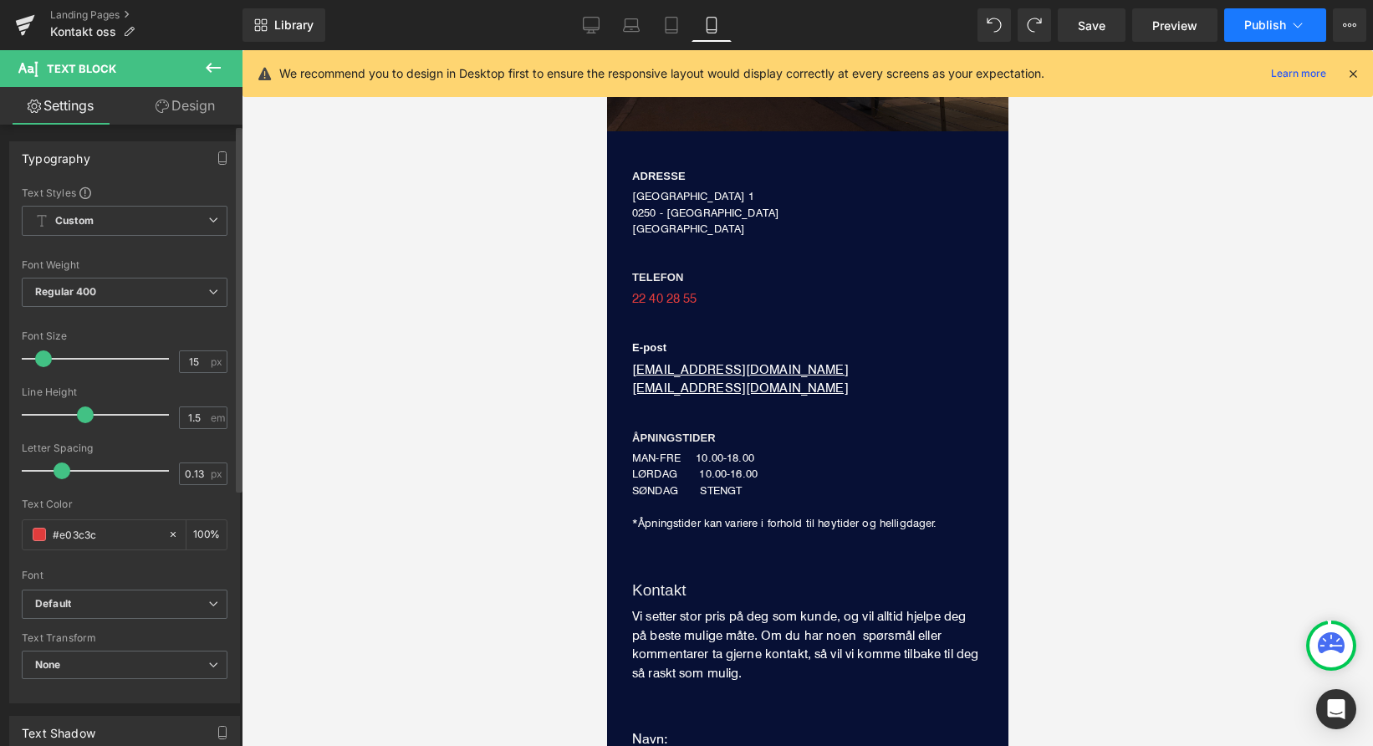
click at [1264, 34] on button "Publish" at bounding box center [1275, 24] width 102 height 33
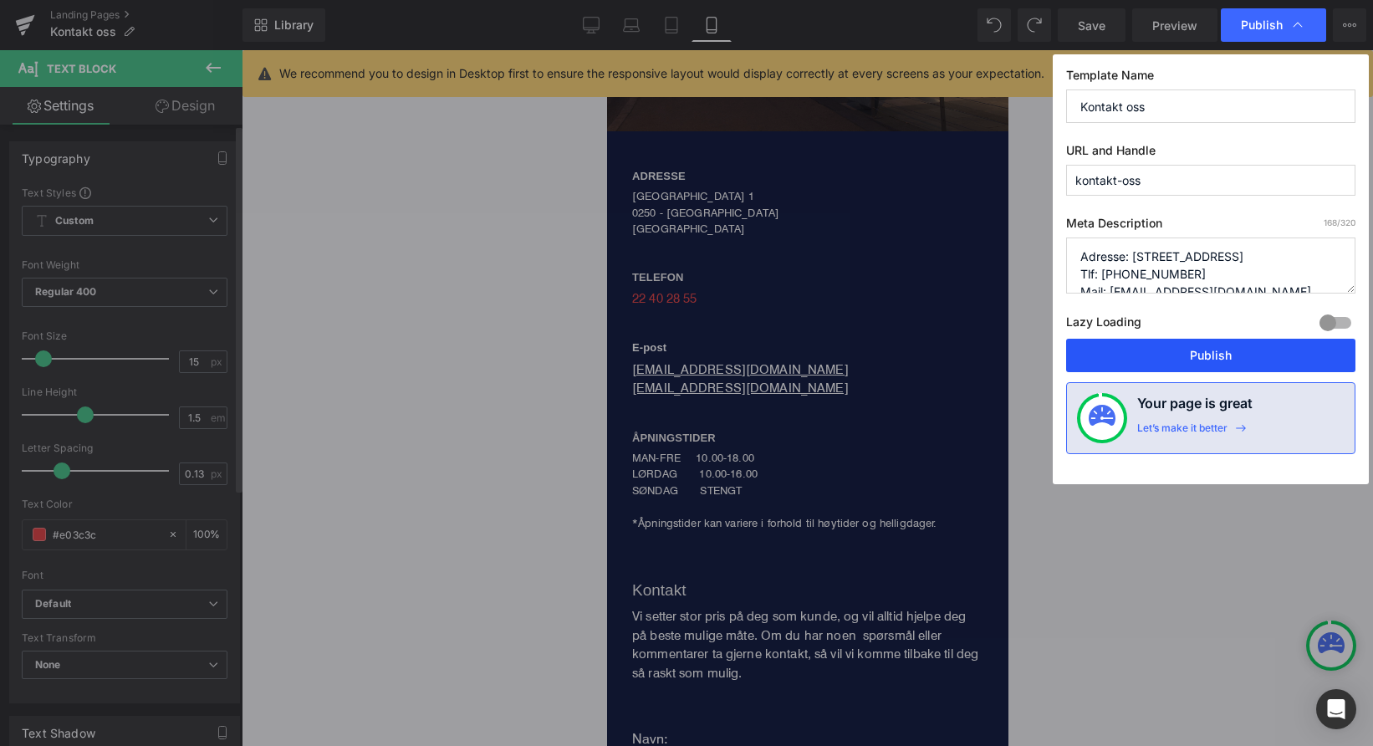
click at [1204, 356] on button "Publish" at bounding box center [1210, 355] width 289 height 33
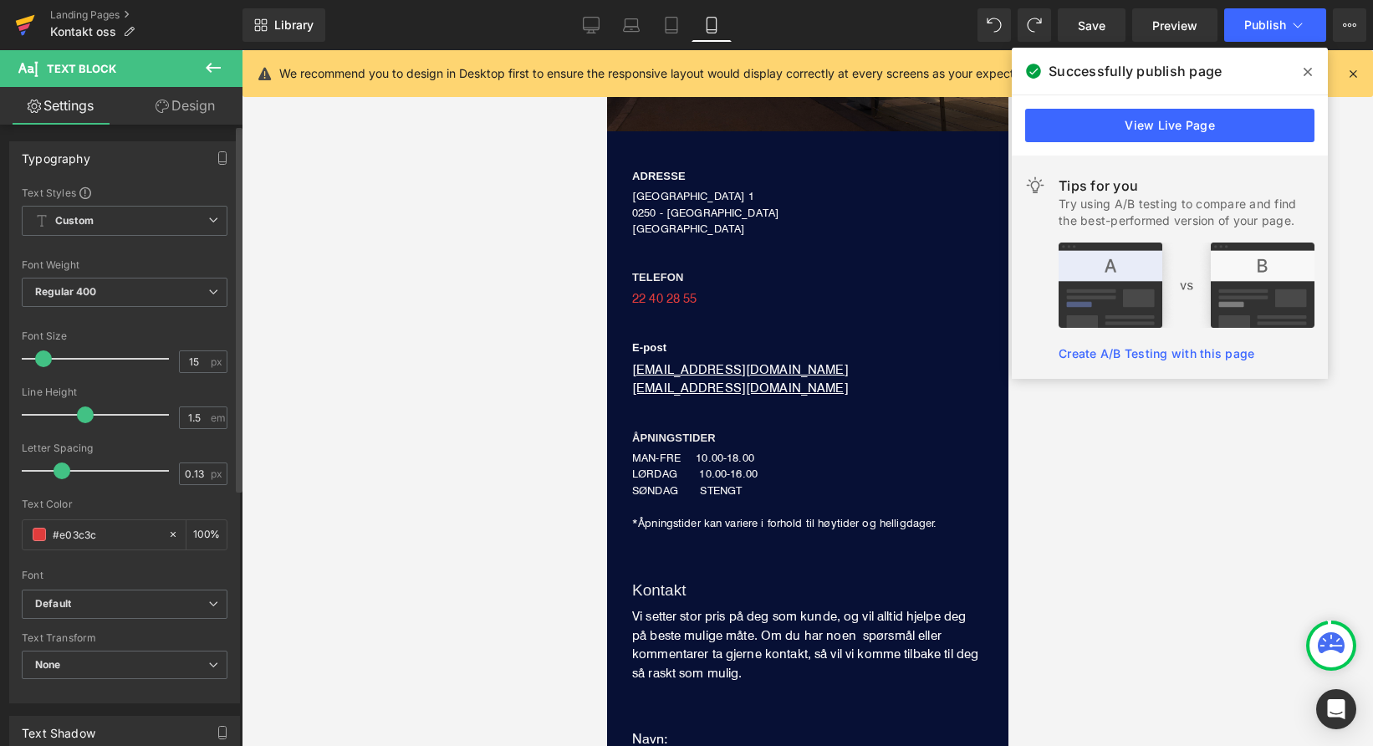
click at [32, 26] on icon at bounding box center [25, 25] width 20 height 42
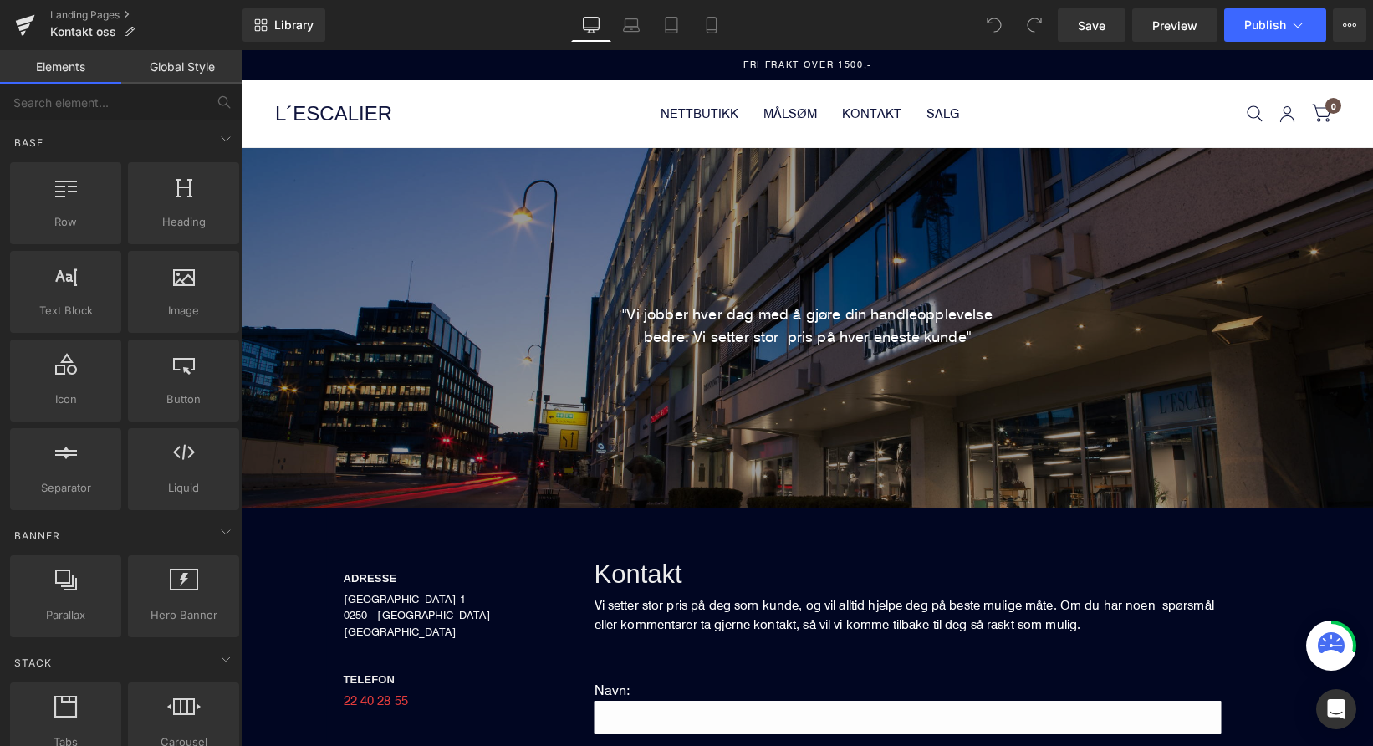
scroll to position [259, 0]
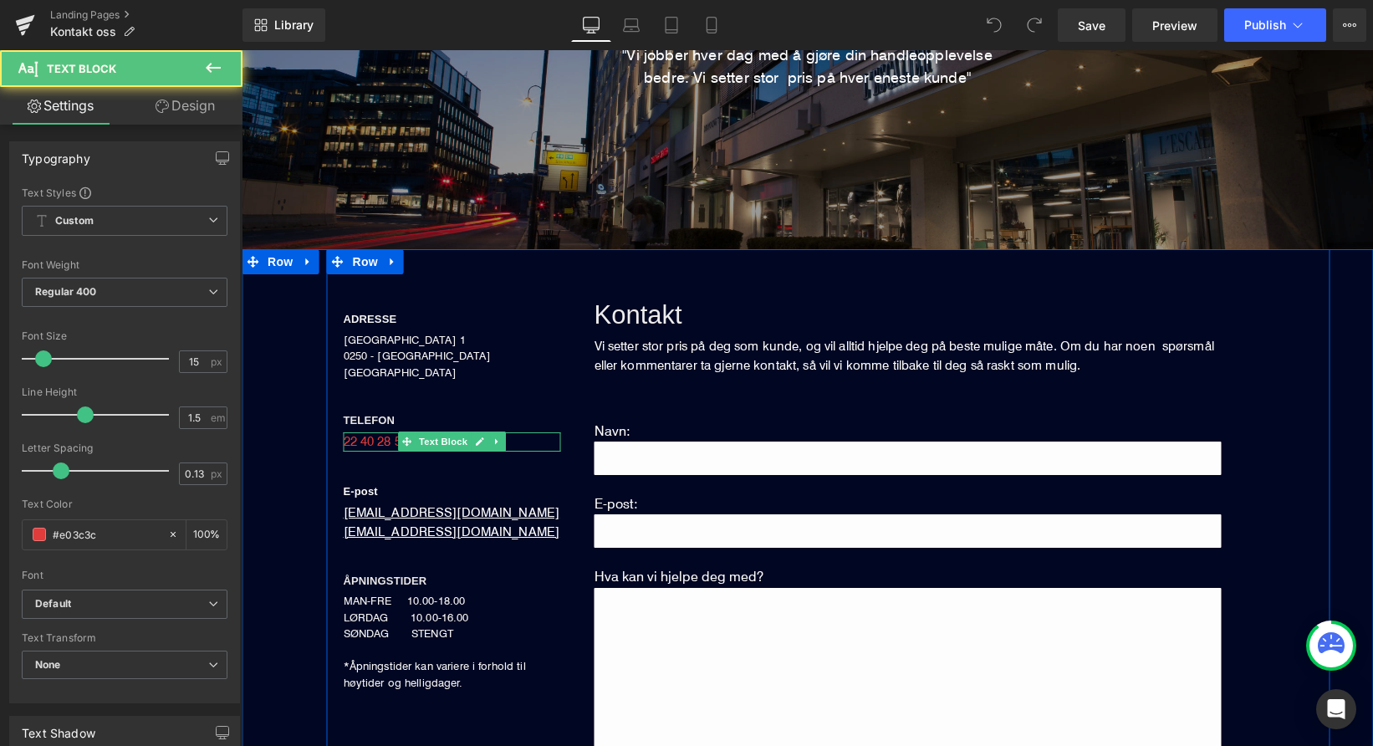
click at [382, 441] on div "22 40 28 55" at bounding box center [452, 441] width 217 height 19
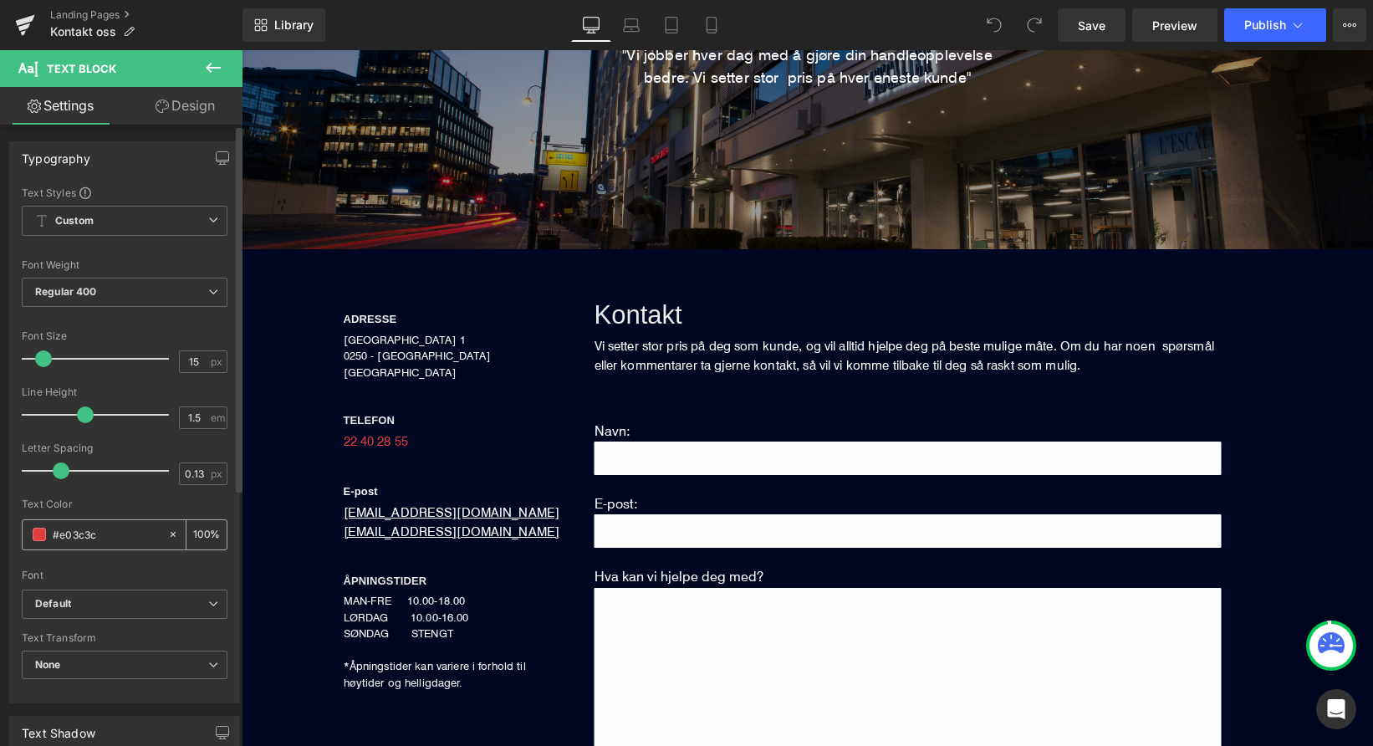
click at [41, 541] on div "#e03c3c" at bounding box center [95, 534] width 145 height 29
click at [33, 534] on span at bounding box center [39, 534] width 13 height 13
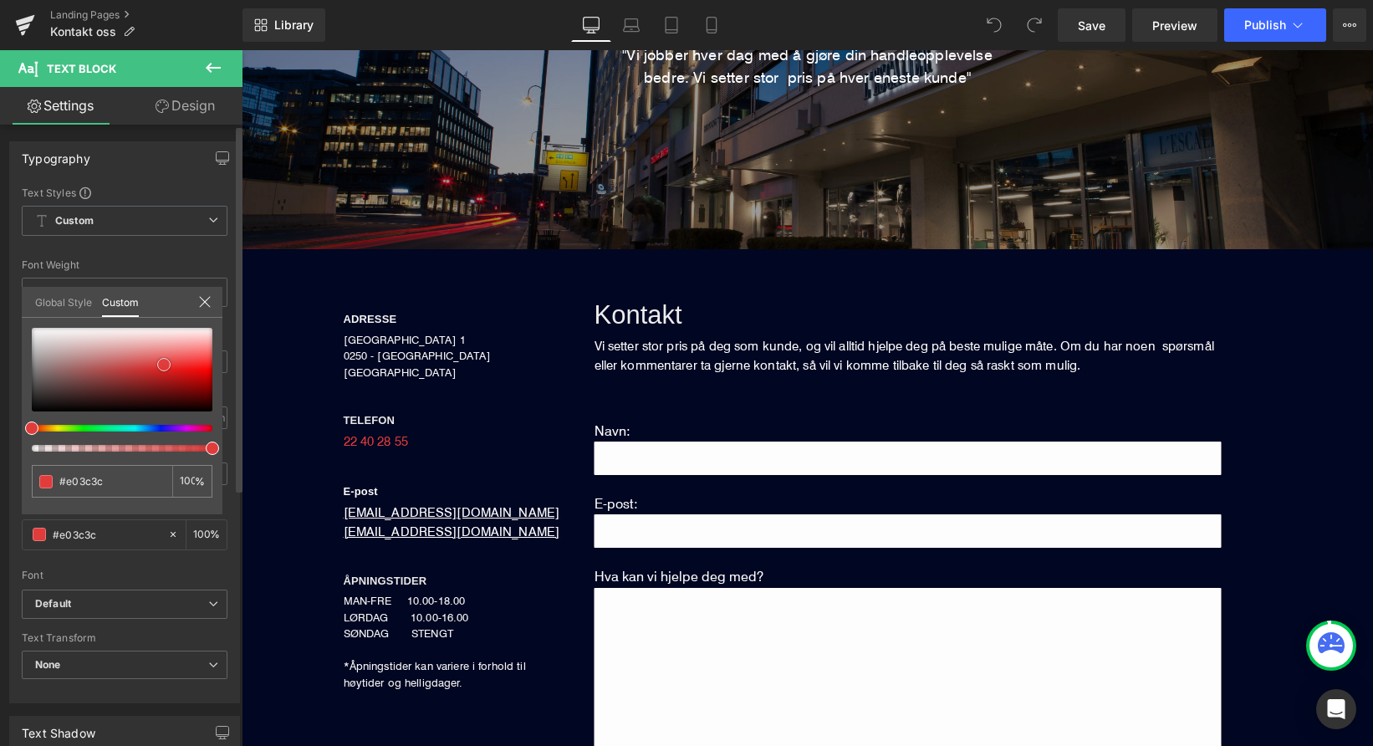
type input "#d55252"
type input "#c98b8b"
type input "#cbb3b3"
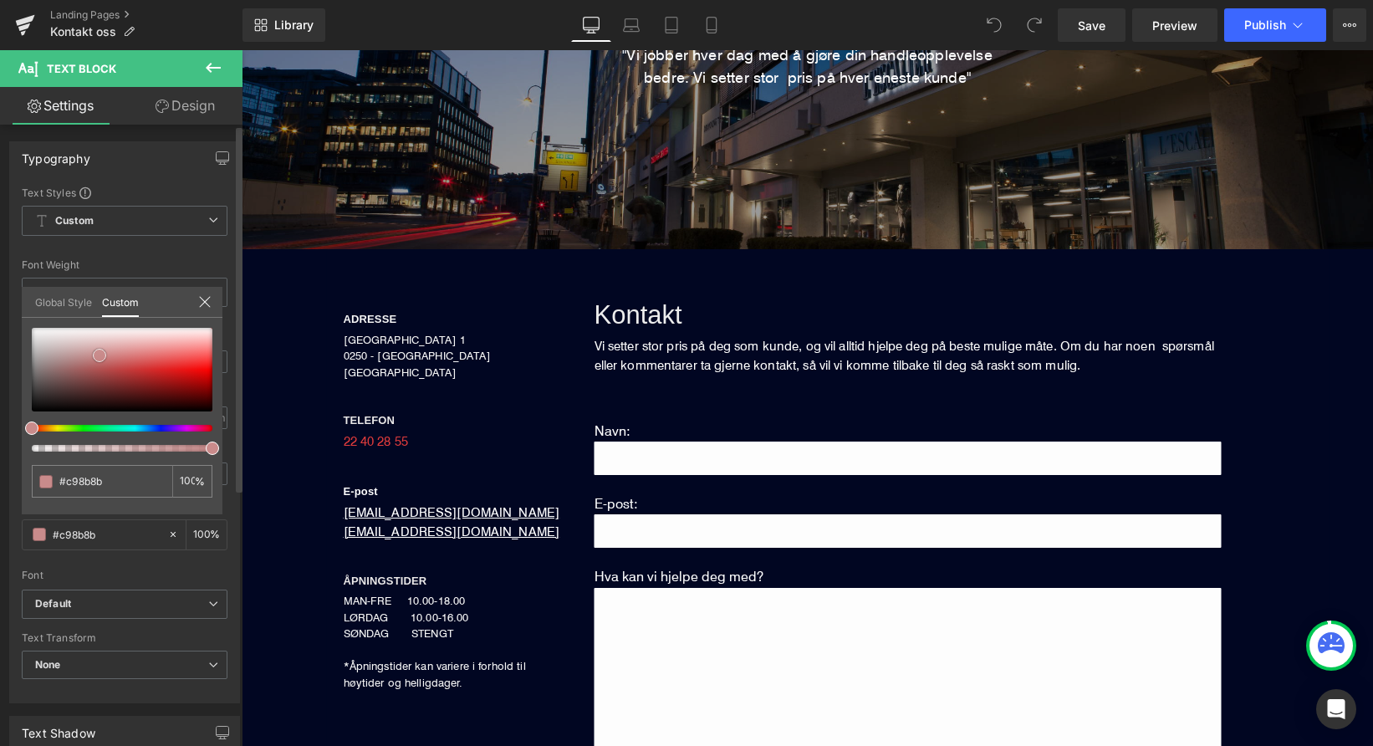
type input "#cbb3b3"
type input "#cfc3c3"
type input "#d2caca"
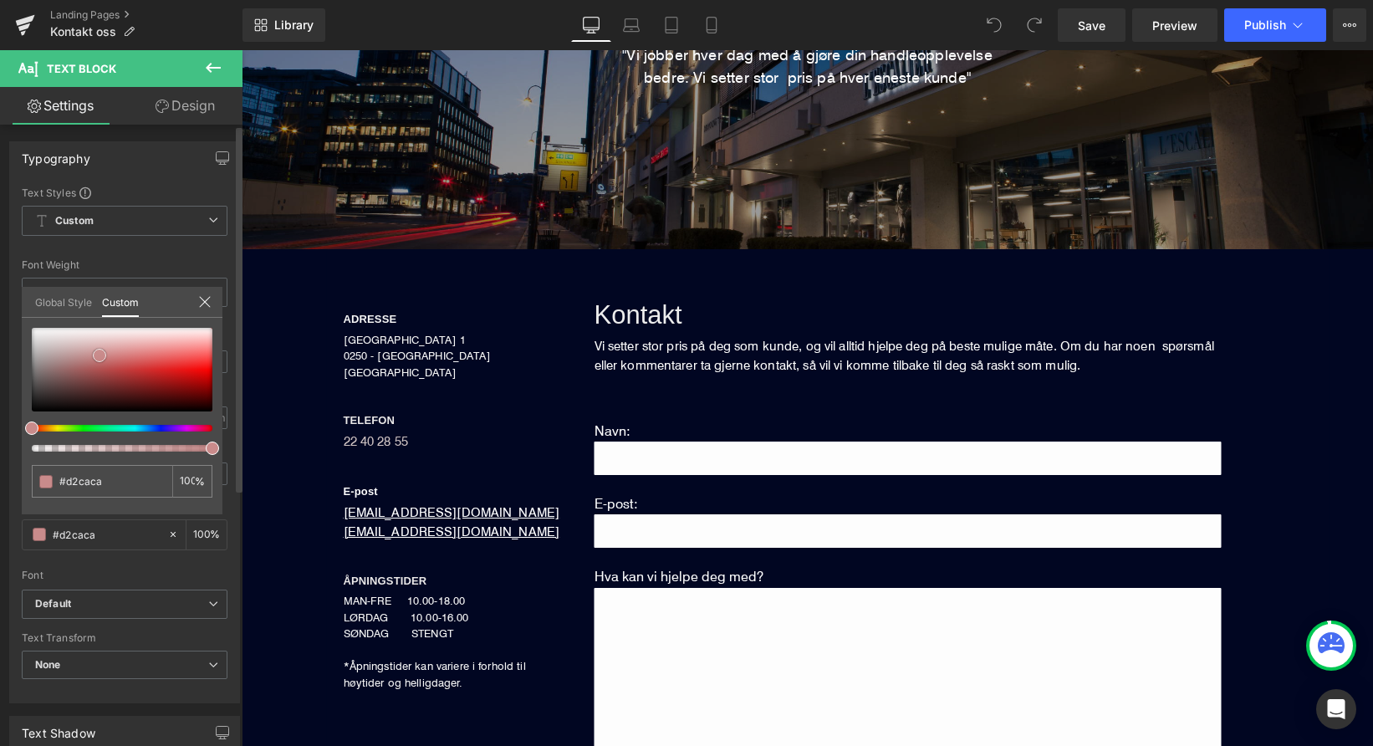
type input "#d8d4d4"
type input "#e3e2e2"
type input "#f2f2f2"
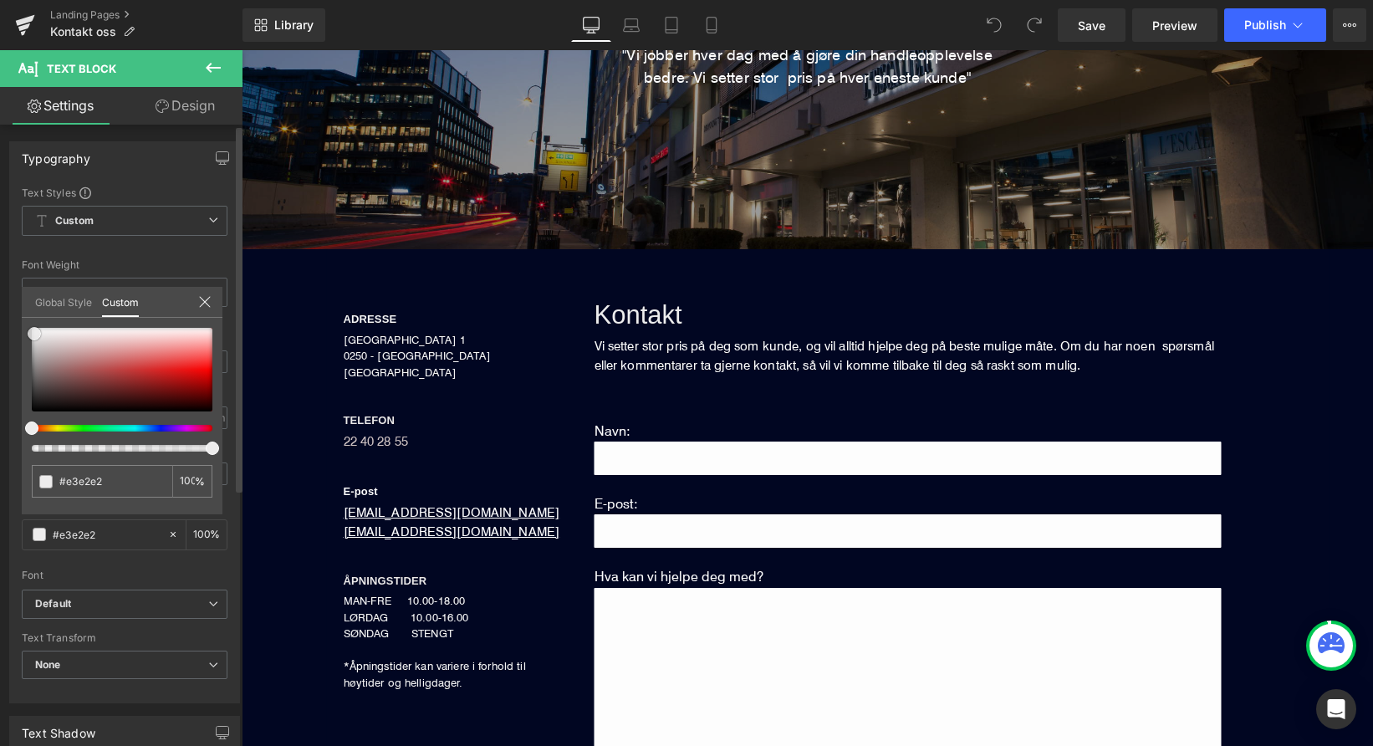
type input "#f2f2f2"
type input "#ffffff"
drag, startPoint x: 163, startPoint y: 367, endPoint x: 17, endPoint y: 319, distance: 153.9
click at [17, 319] on div "Typography Text Styles Custom Custom Setup Global Style Custom Setup Global Sty…" at bounding box center [125, 416] width 250 height 575
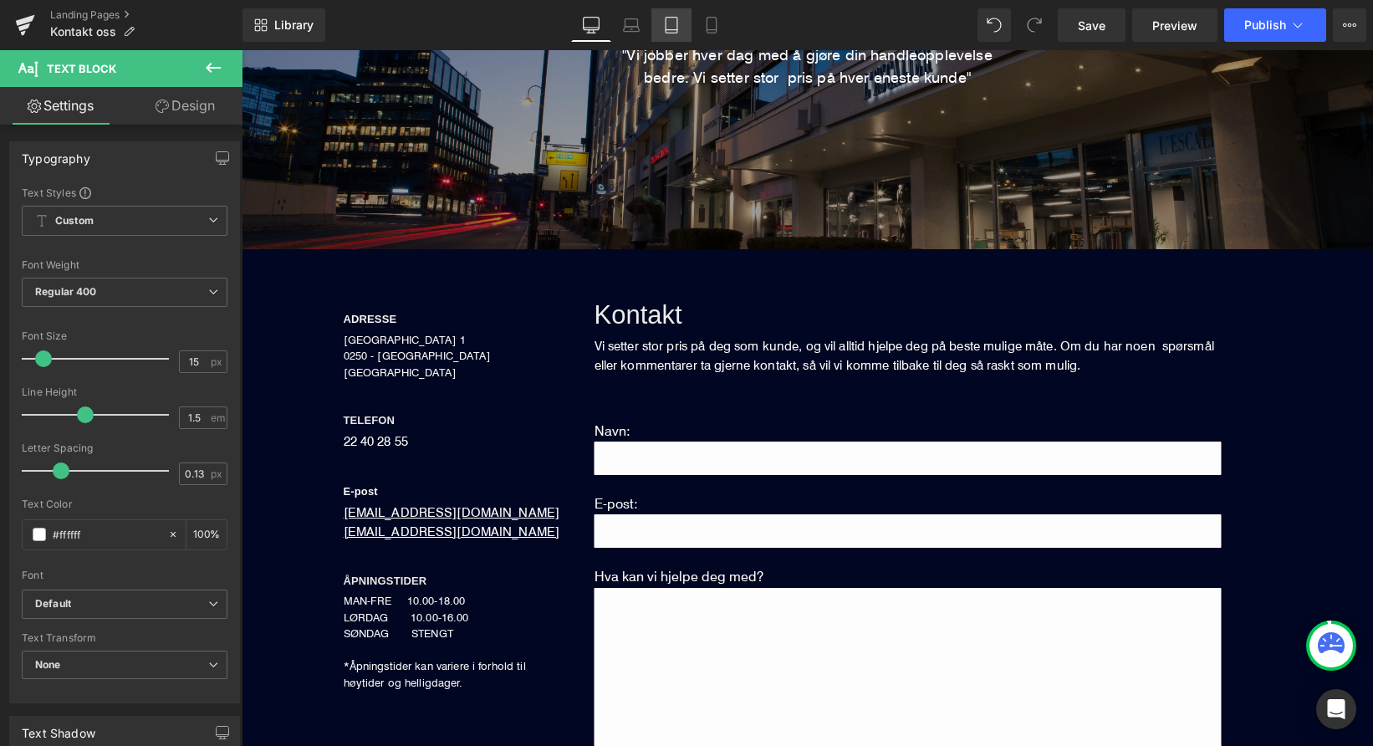
click at [677, 28] on icon at bounding box center [672, 26] width 12 height 16
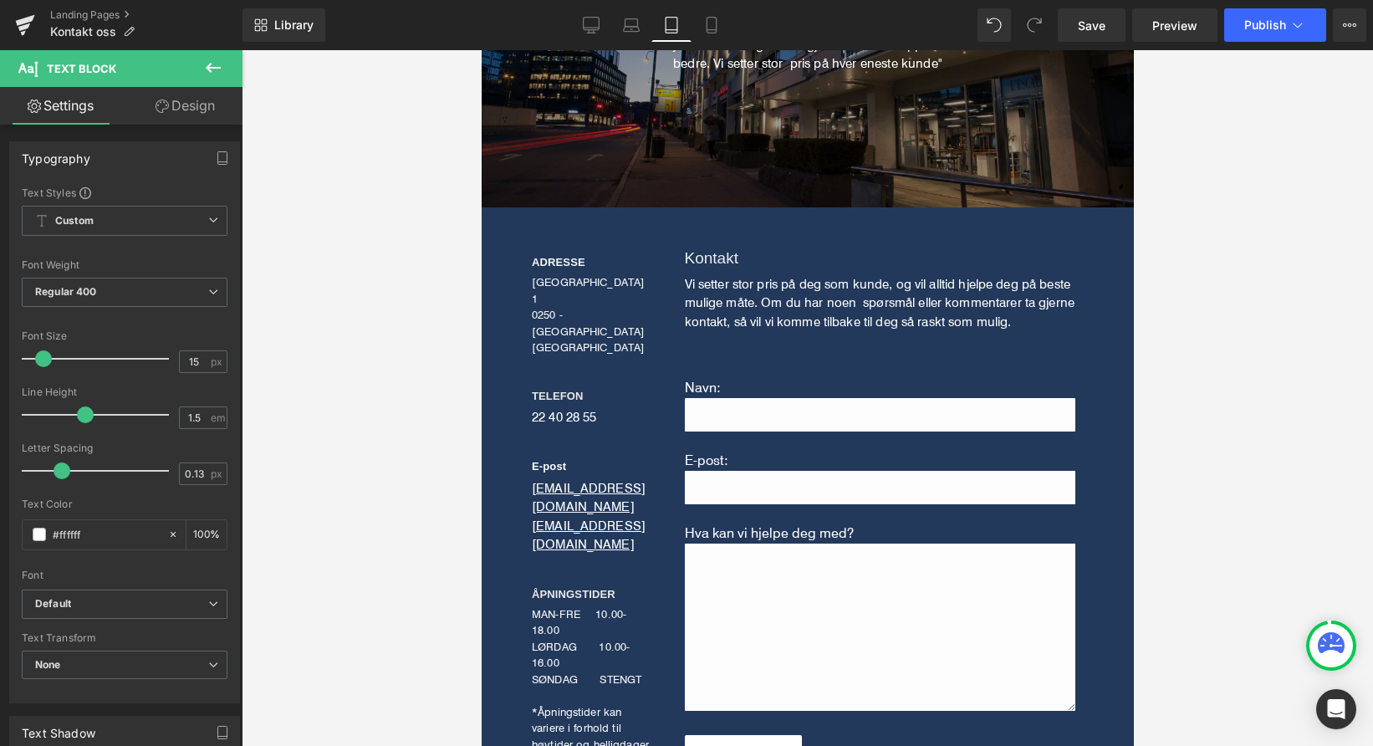
scroll to position [362, 0]
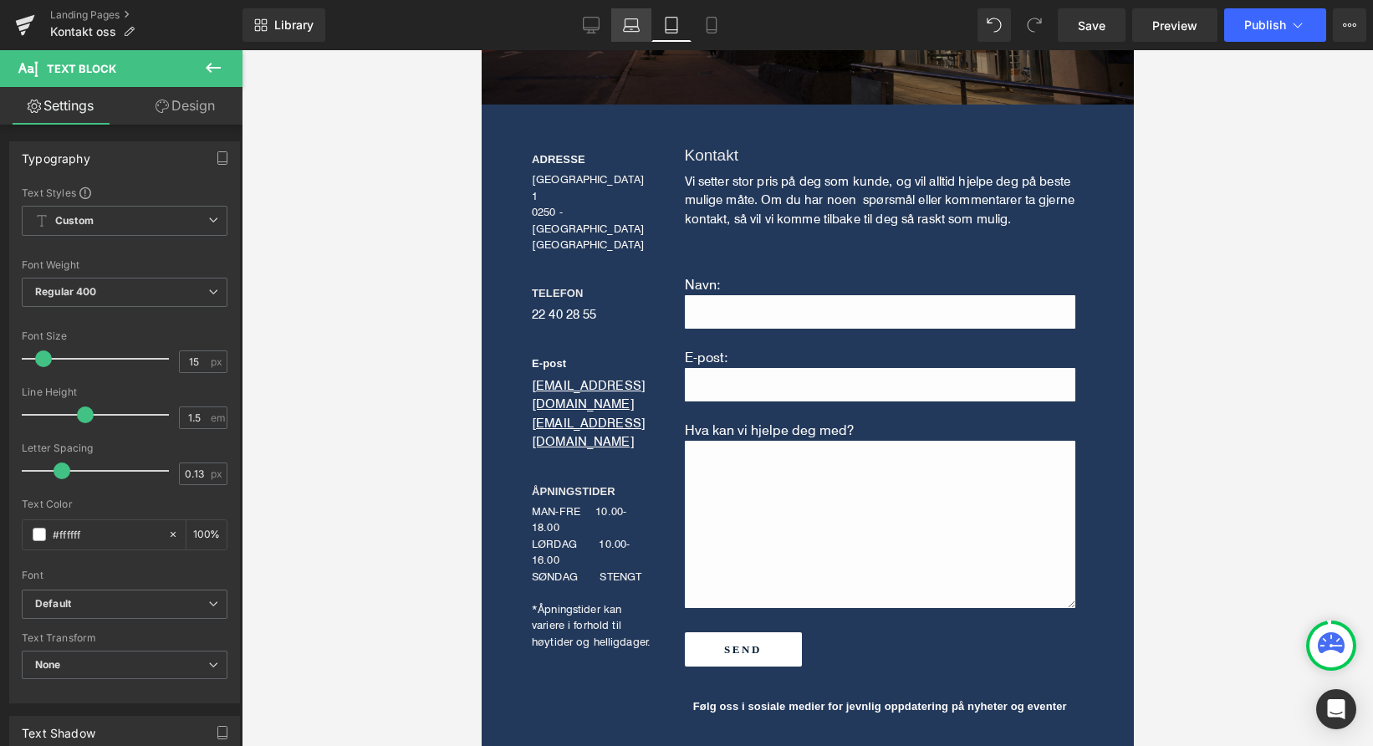
click at [631, 26] on icon at bounding box center [631, 25] width 17 height 17
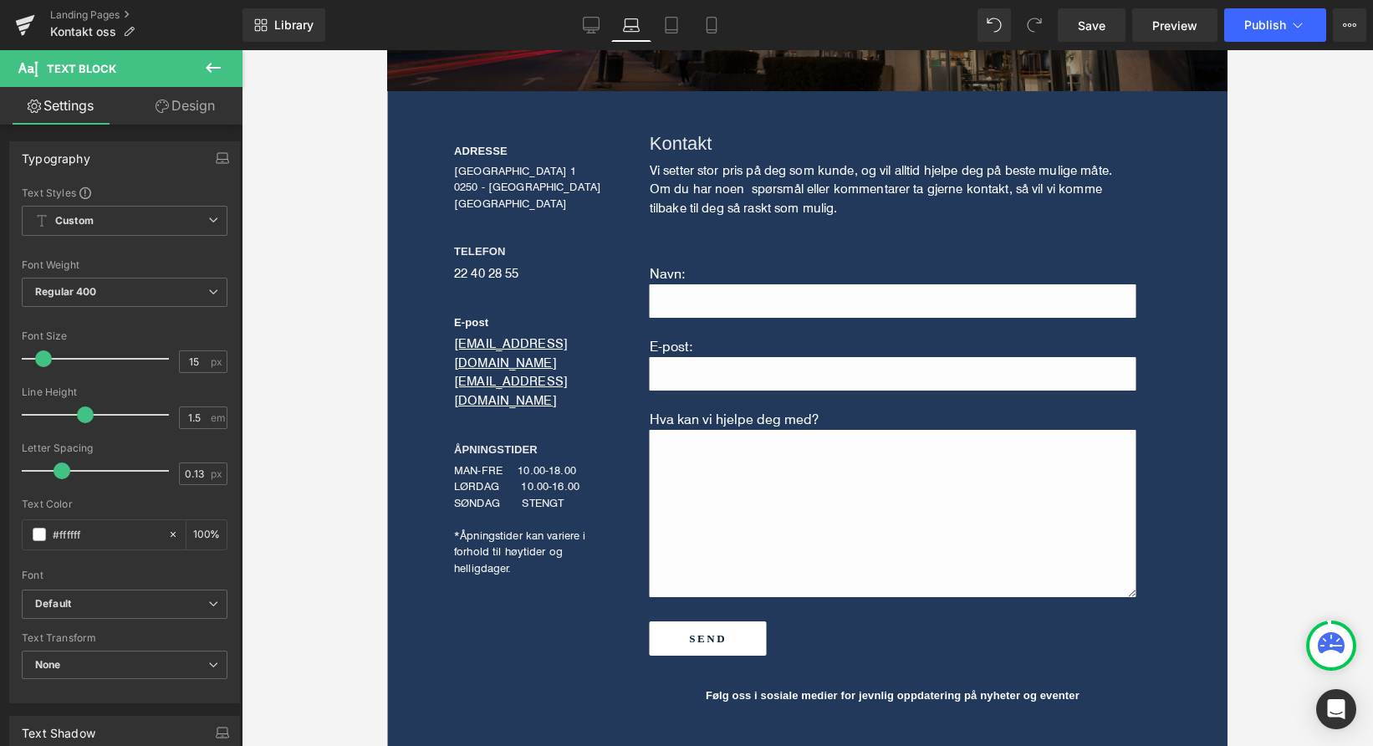
scroll to position [339, 0]
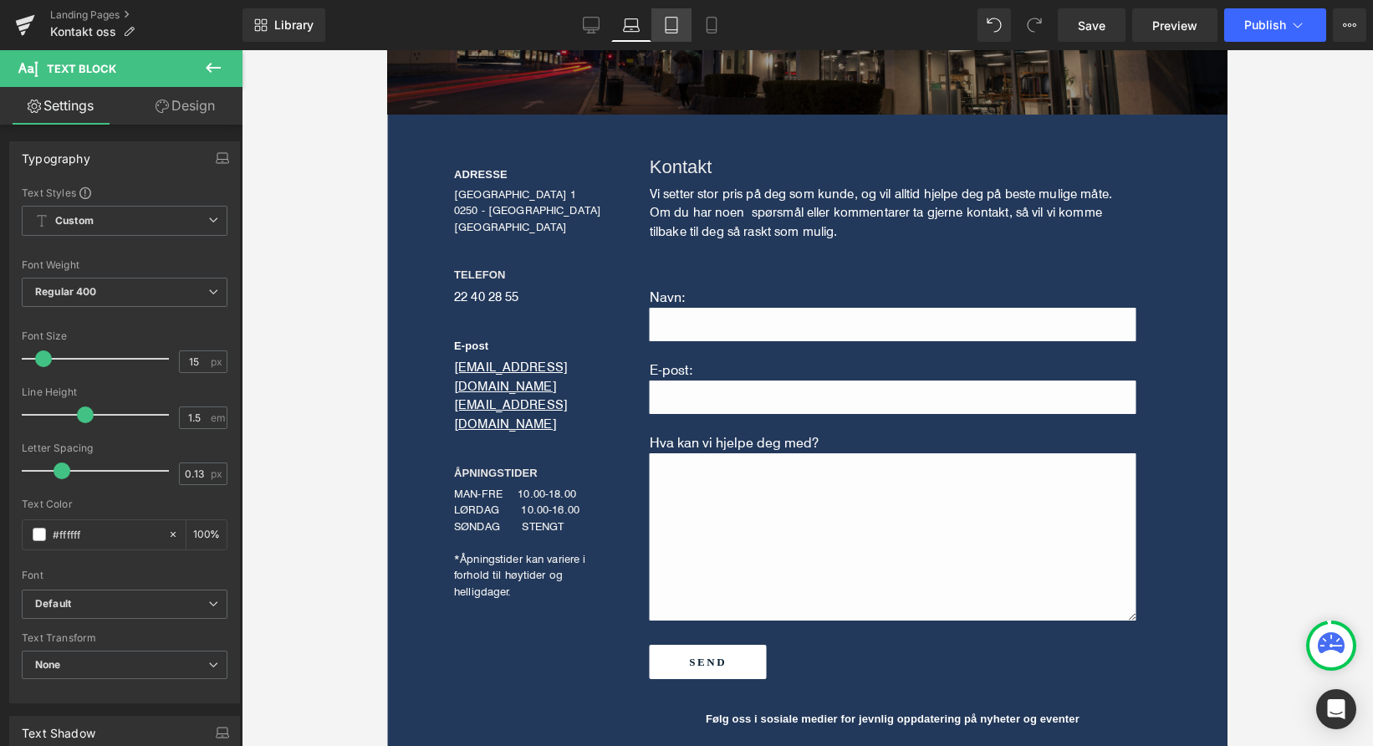
click at [667, 23] on icon at bounding box center [671, 25] width 17 height 17
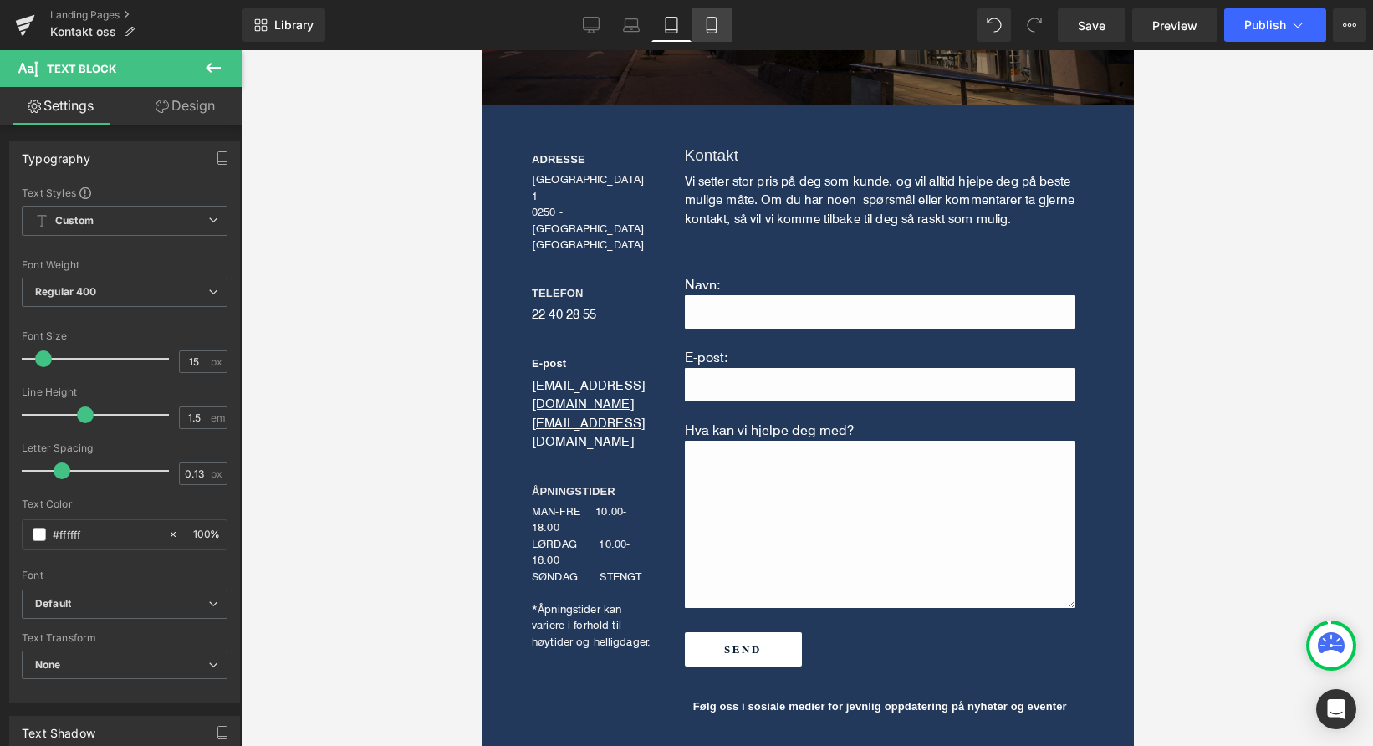
click at [708, 21] on icon at bounding box center [711, 26] width 9 height 16
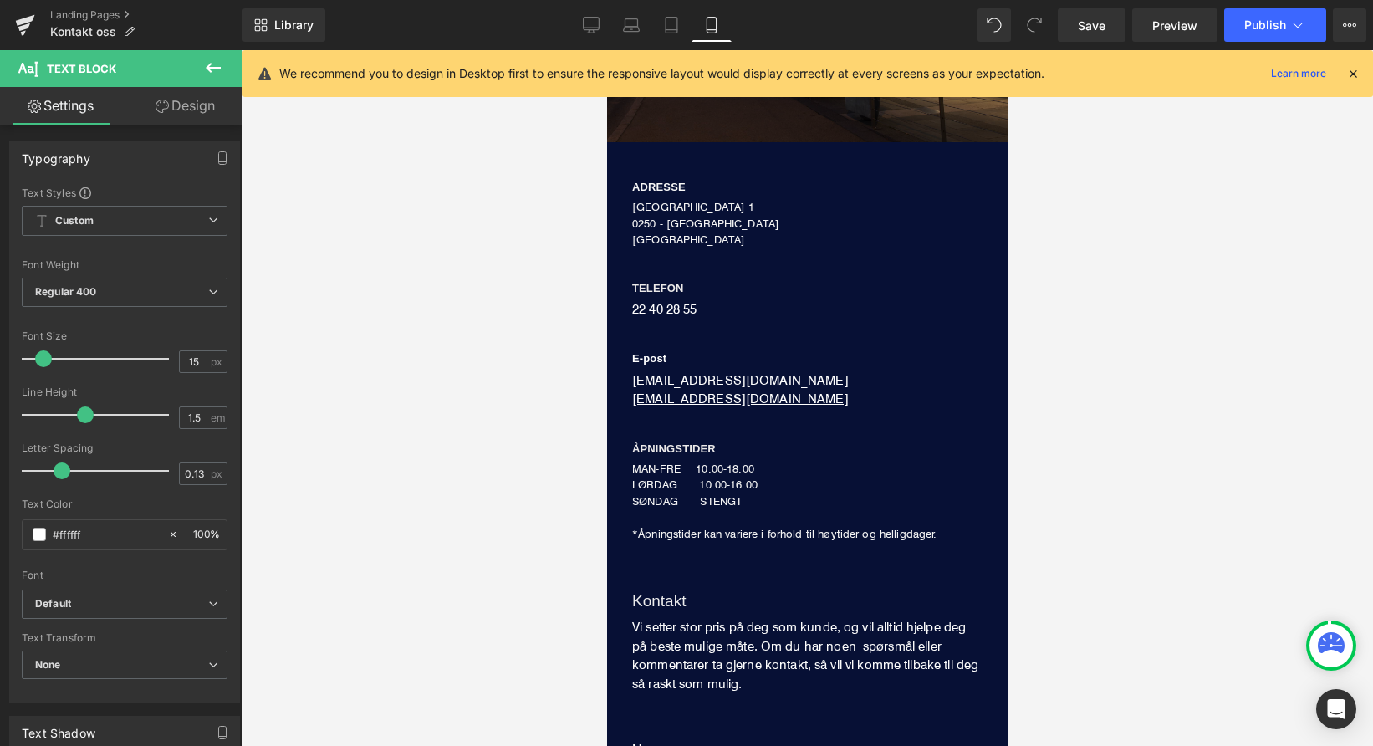
scroll to position [373, 0]
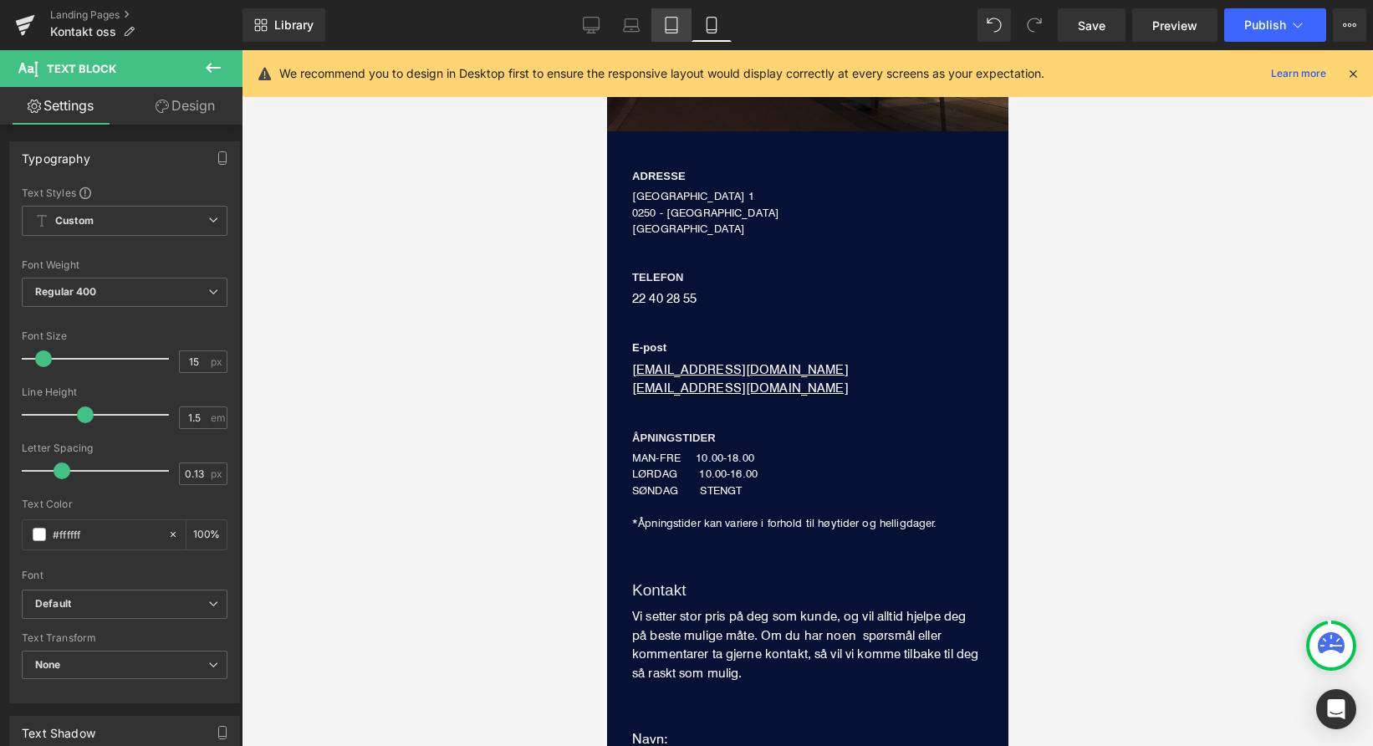
click at [682, 21] on link "Tablet" at bounding box center [672, 24] width 40 height 33
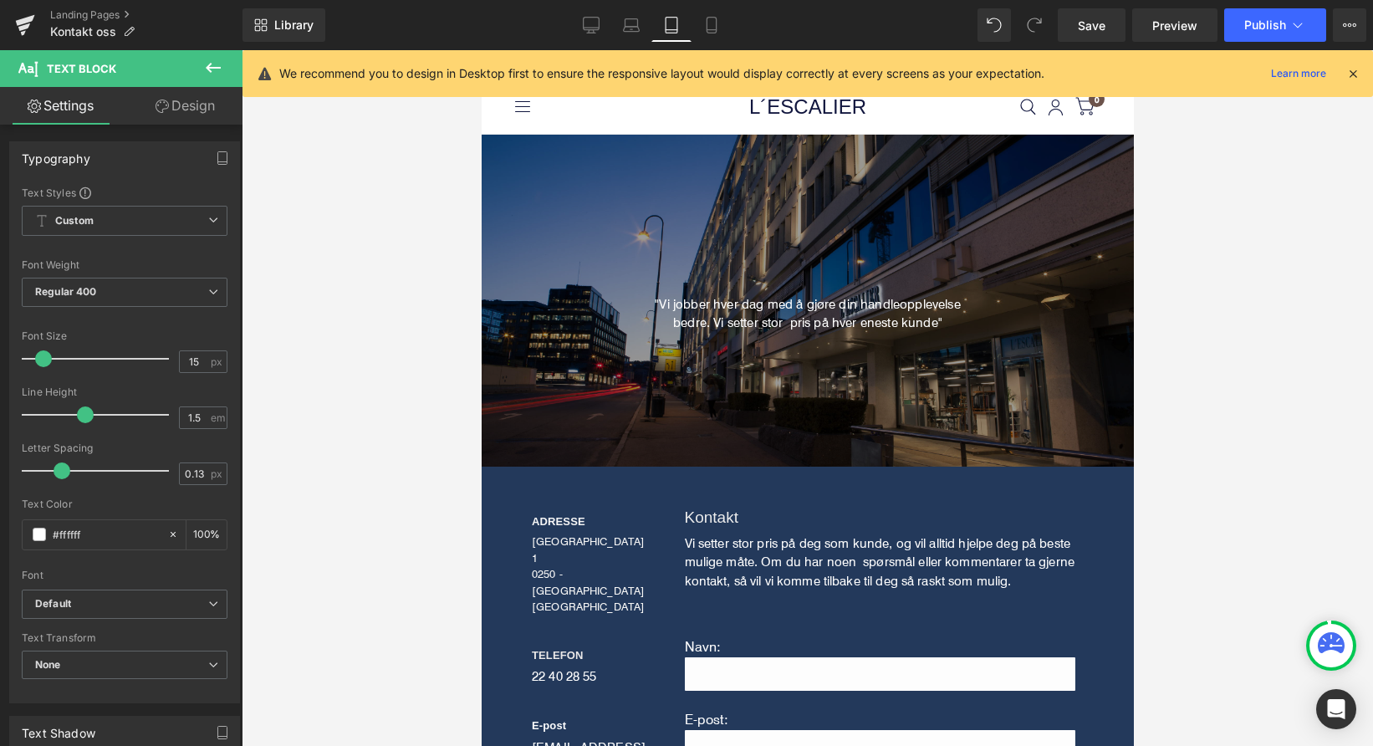
scroll to position [0, 0]
click at [628, 24] on icon at bounding box center [631, 25] width 17 height 17
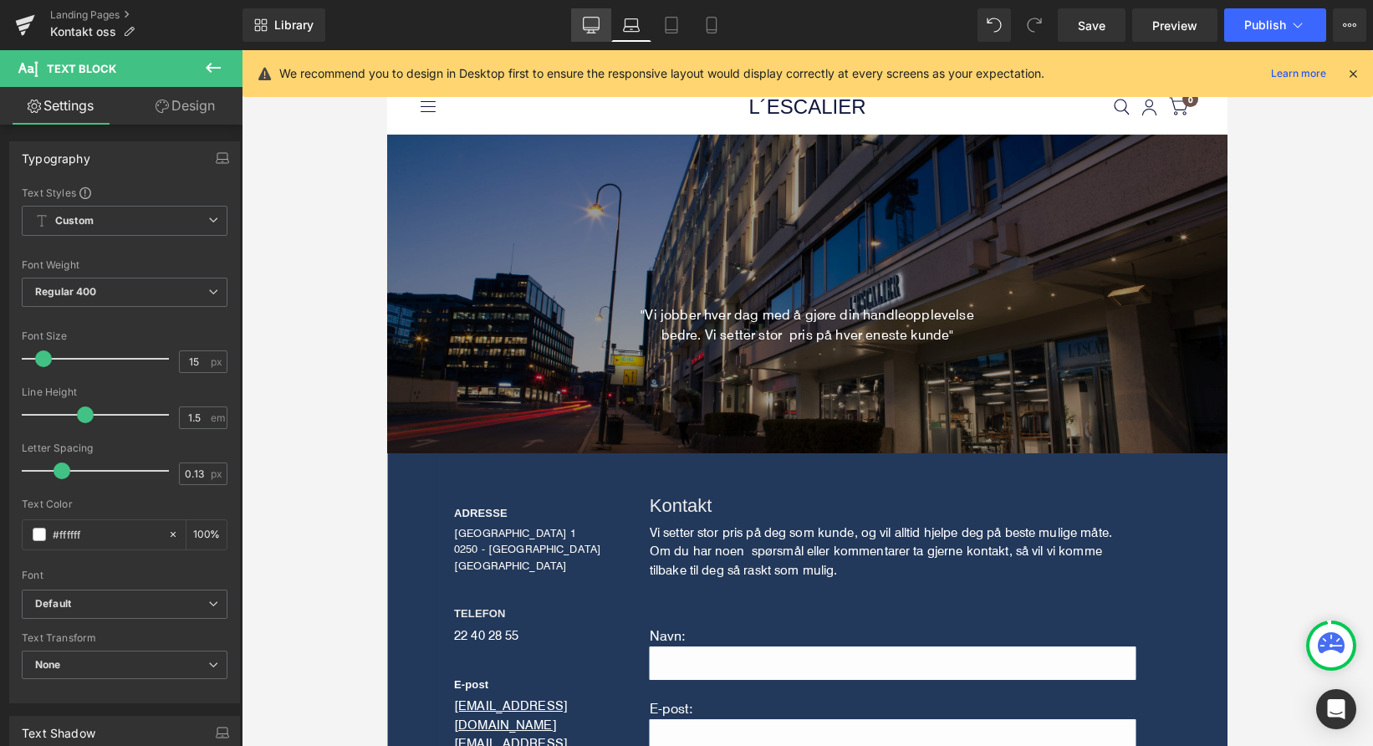
click at [596, 33] on link "Desktop" at bounding box center [591, 24] width 40 height 33
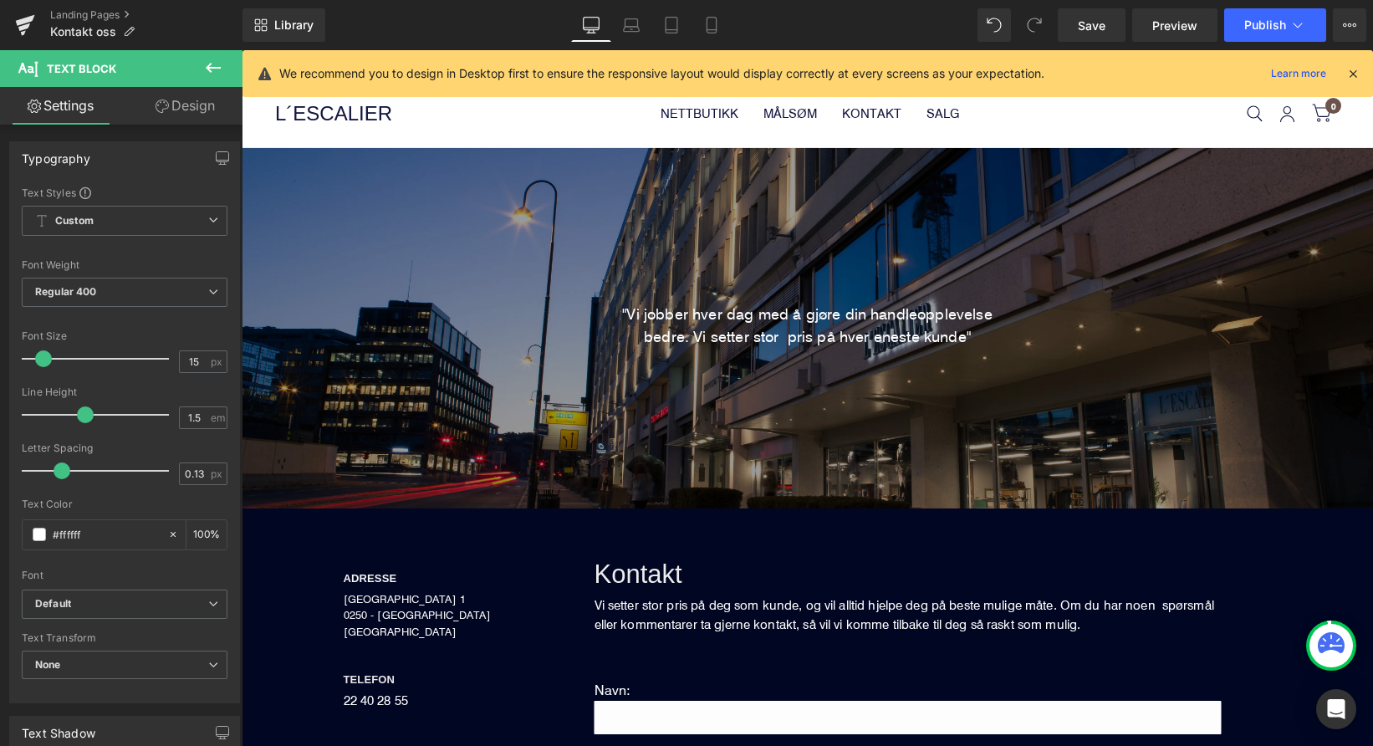
scroll to position [66, 0]
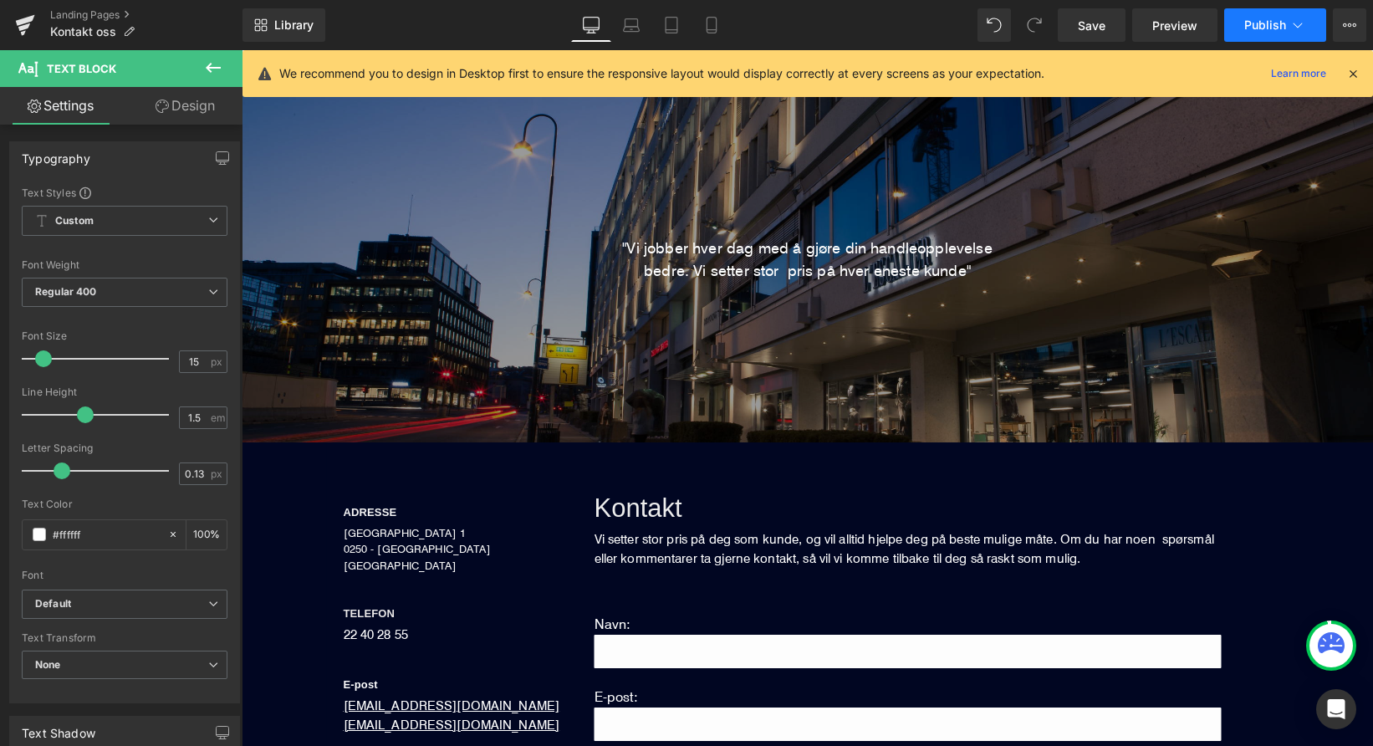
click at [1280, 25] on span "Publish" at bounding box center [1266, 24] width 42 height 13
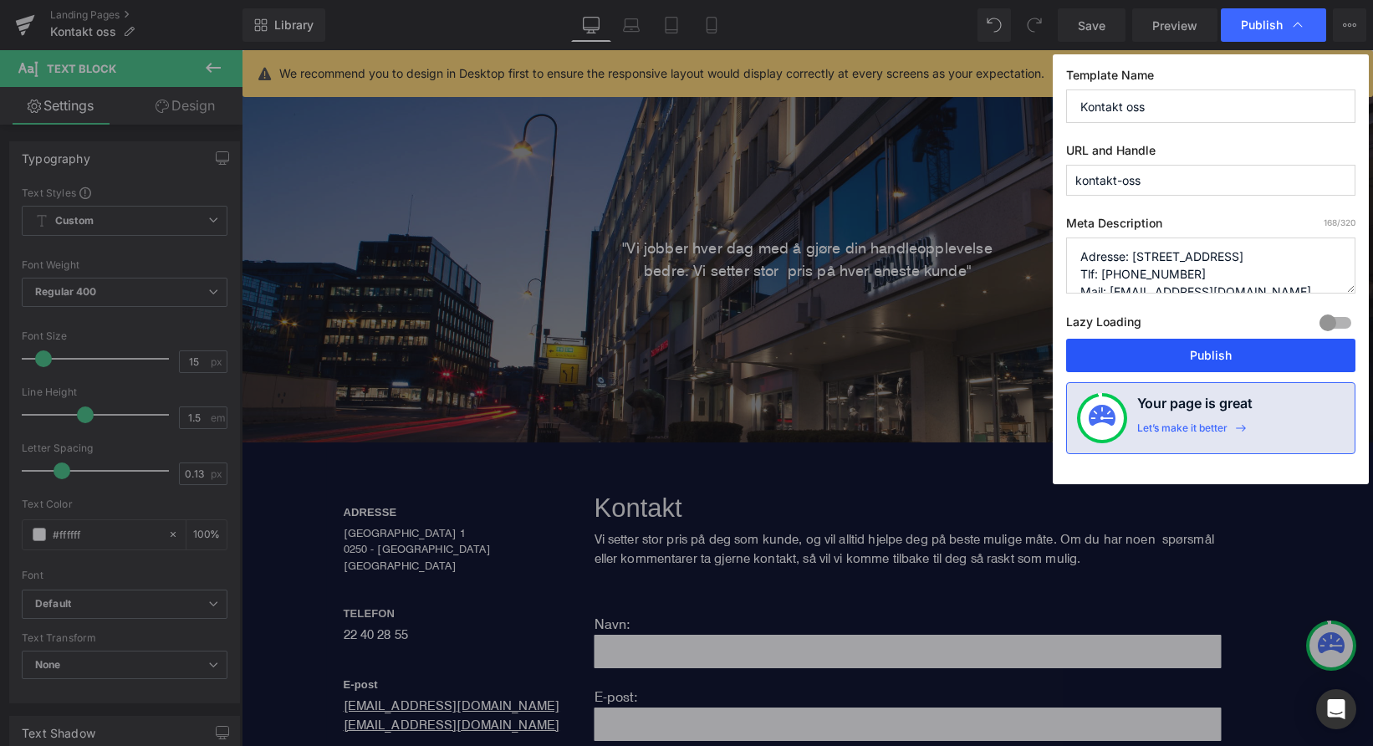
drag, startPoint x: 1184, startPoint y: 350, endPoint x: 943, endPoint y: 299, distance: 246.9
click at [1184, 350] on button "Publish" at bounding box center [1210, 355] width 289 height 33
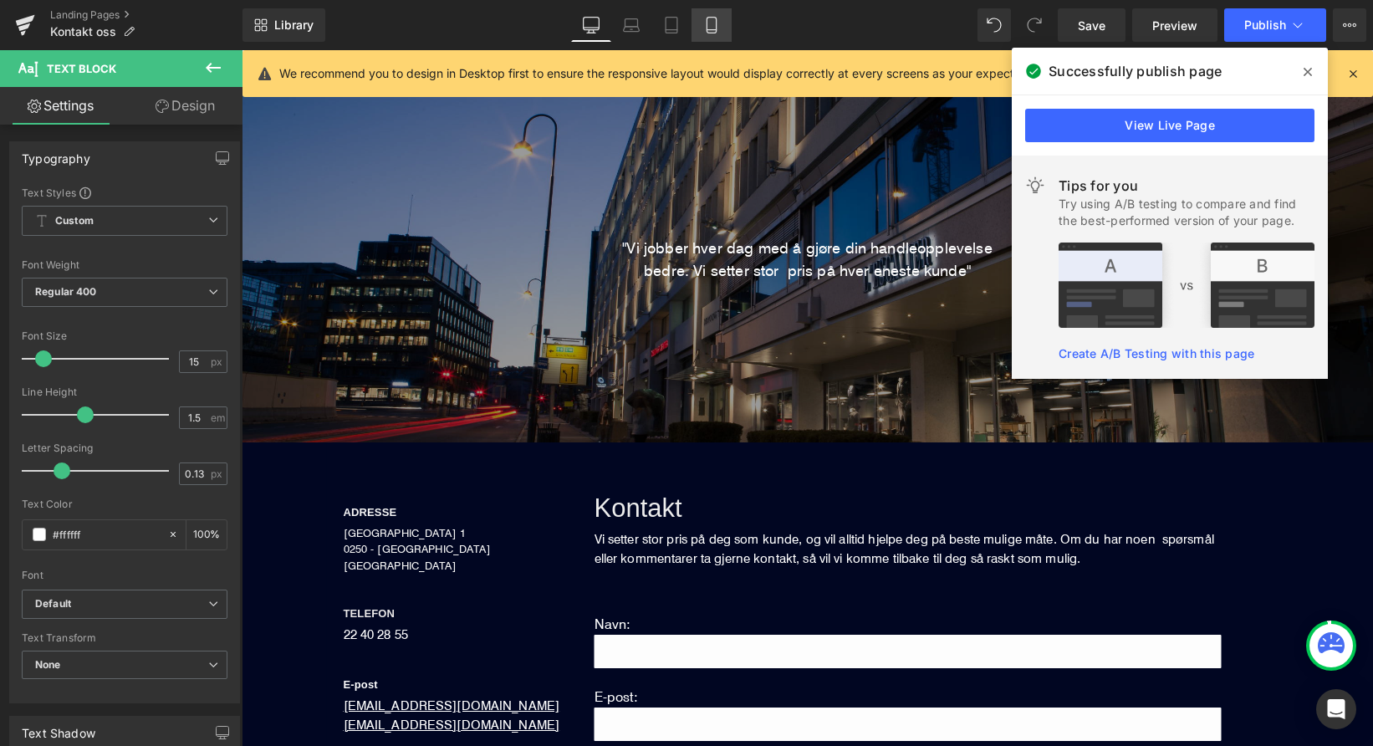
click at [721, 25] on link "Mobile" at bounding box center [712, 24] width 40 height 33
type input "100"
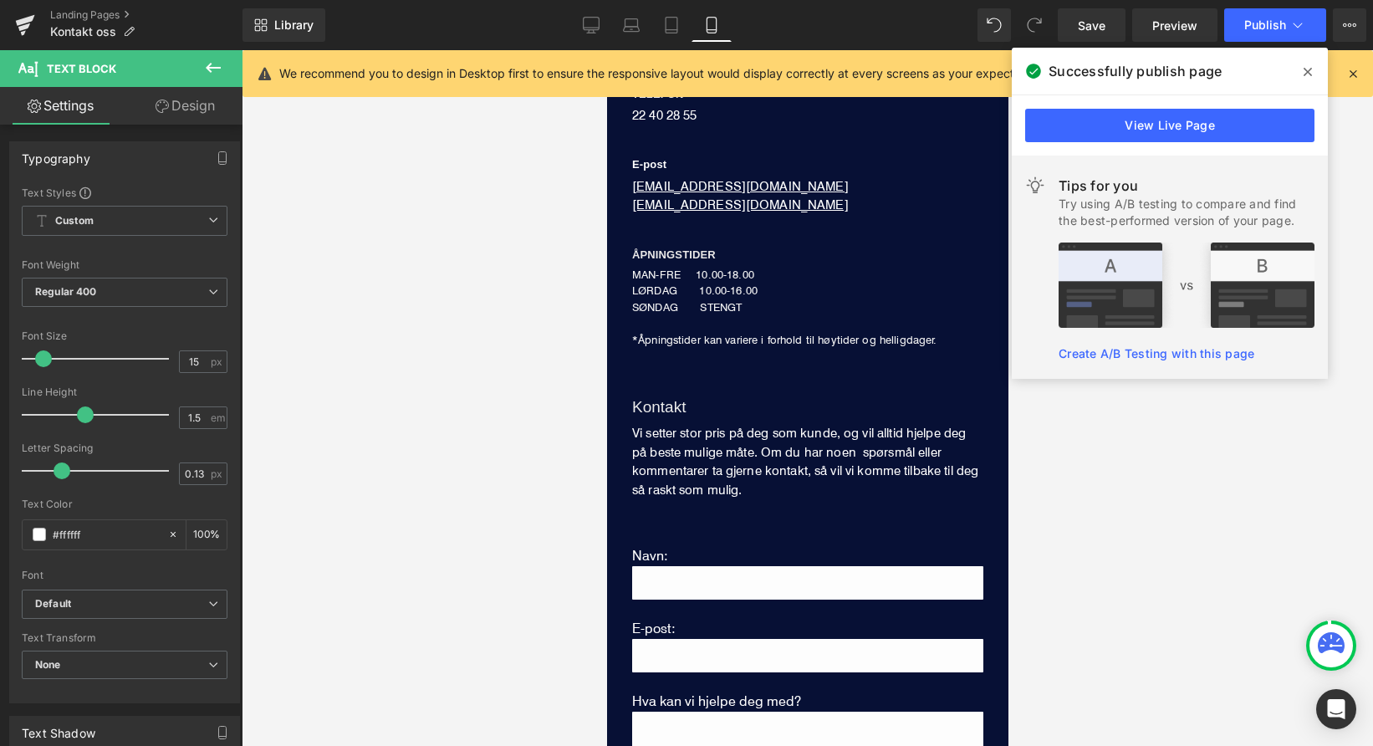
scroll to position [558, 0]
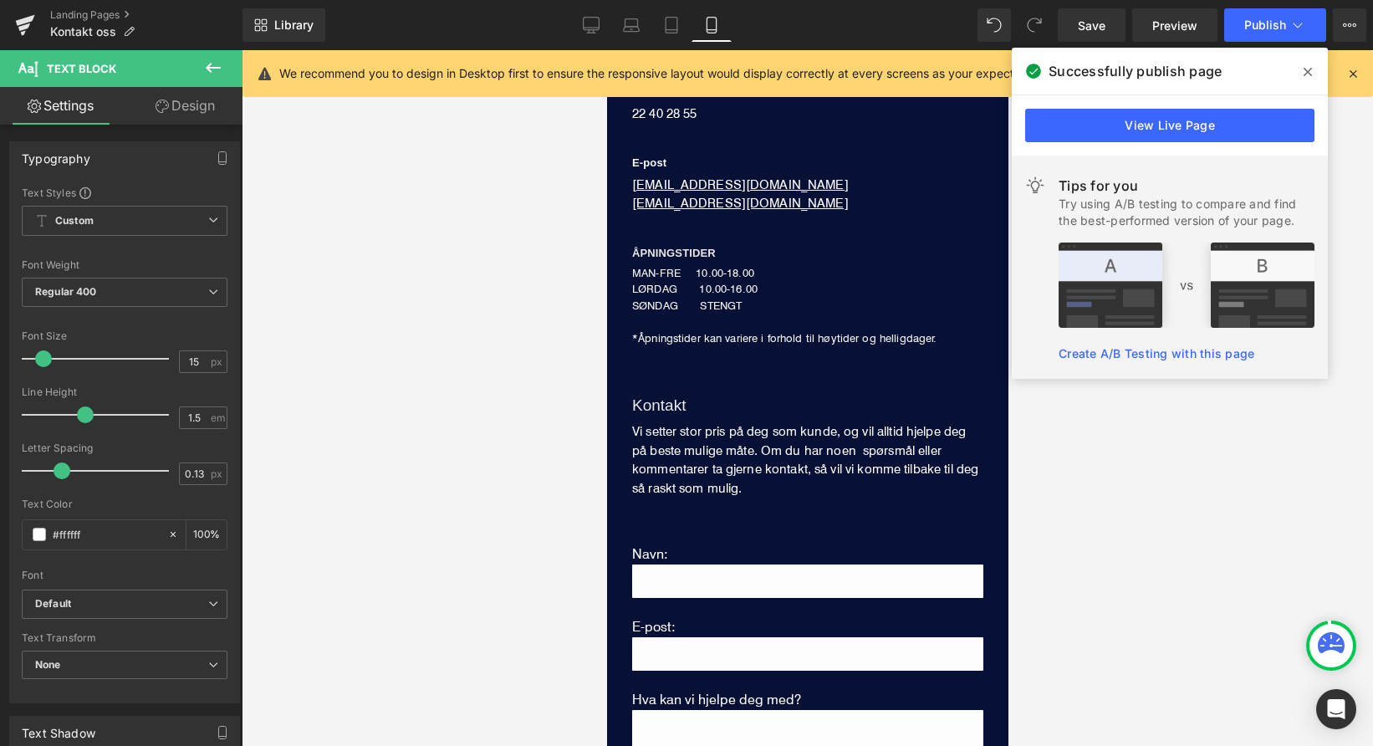
click at [1311, 69] on icon at bounding box center [1308, 72] width 8 height 8
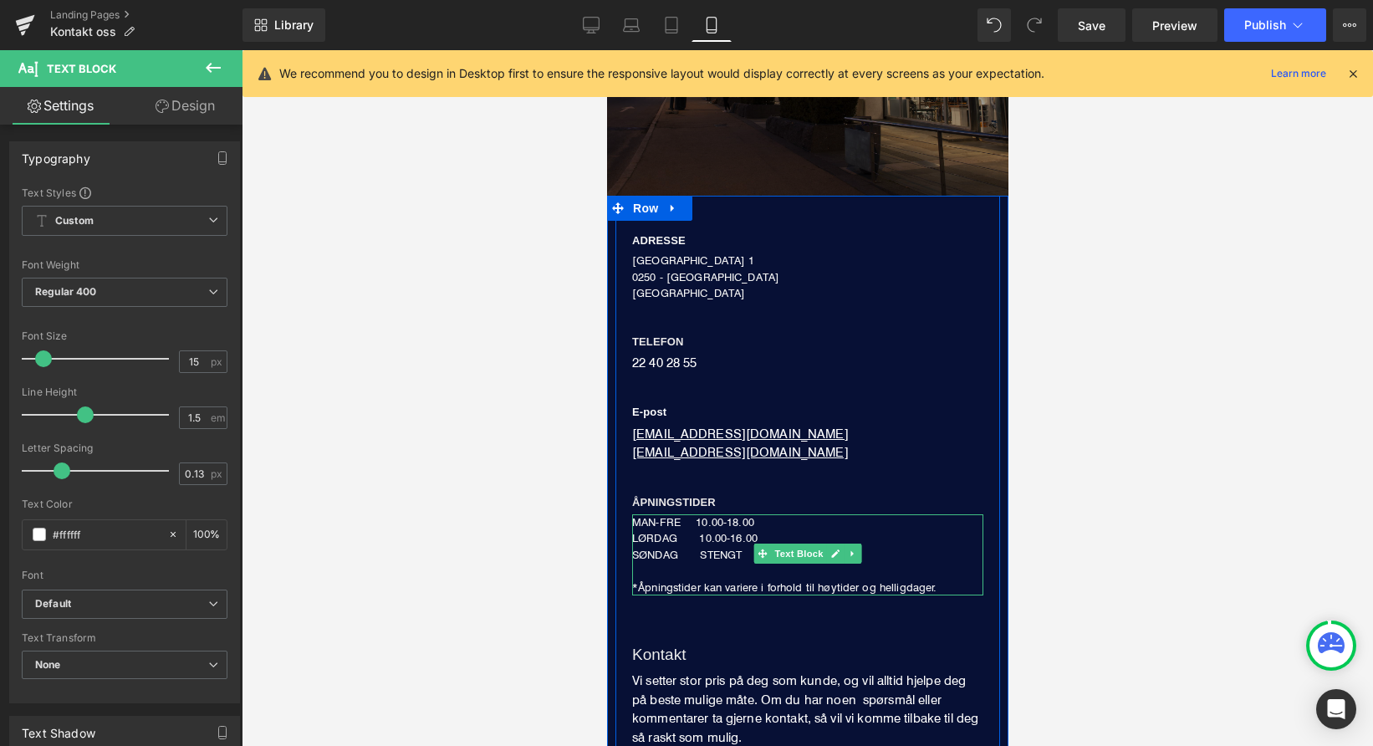
scroll to position [298, 0]
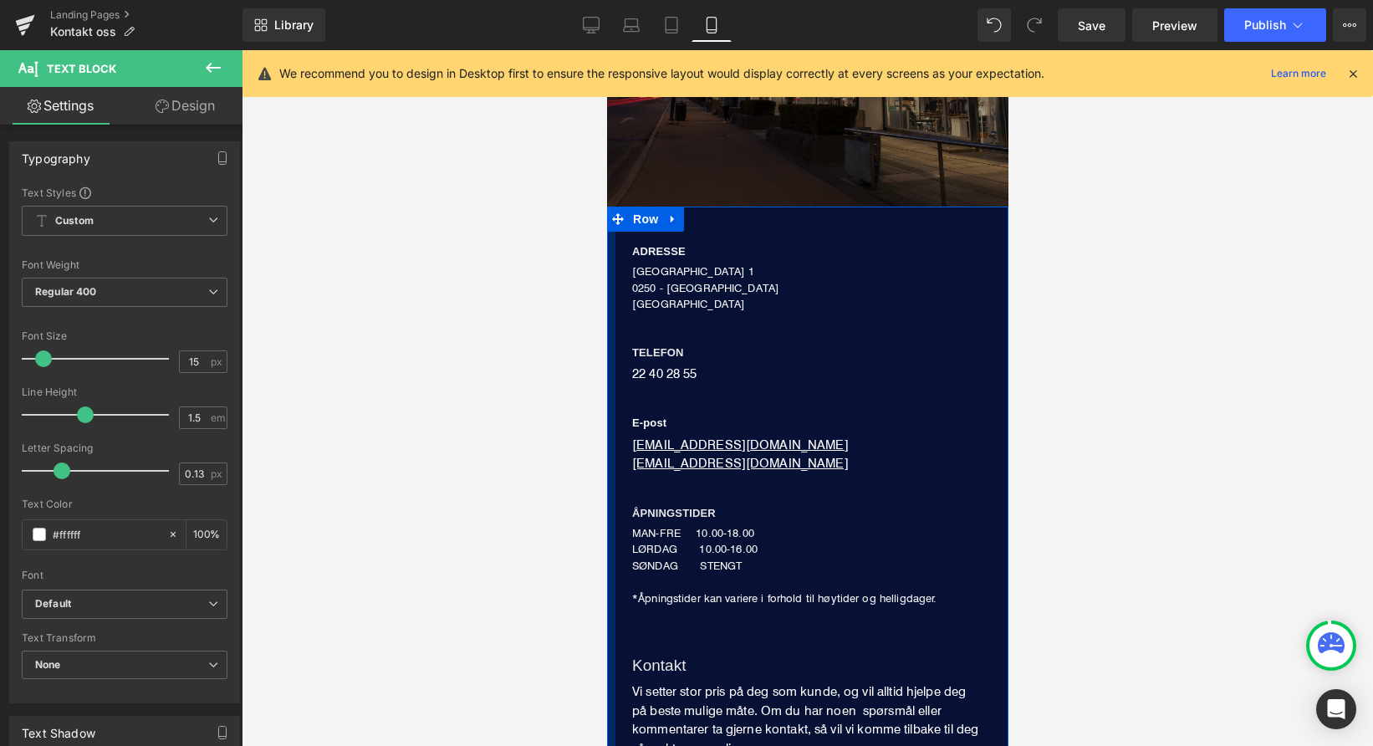
click at [614, 295] on div at bounding box center [610, 759] width 8 height 1104
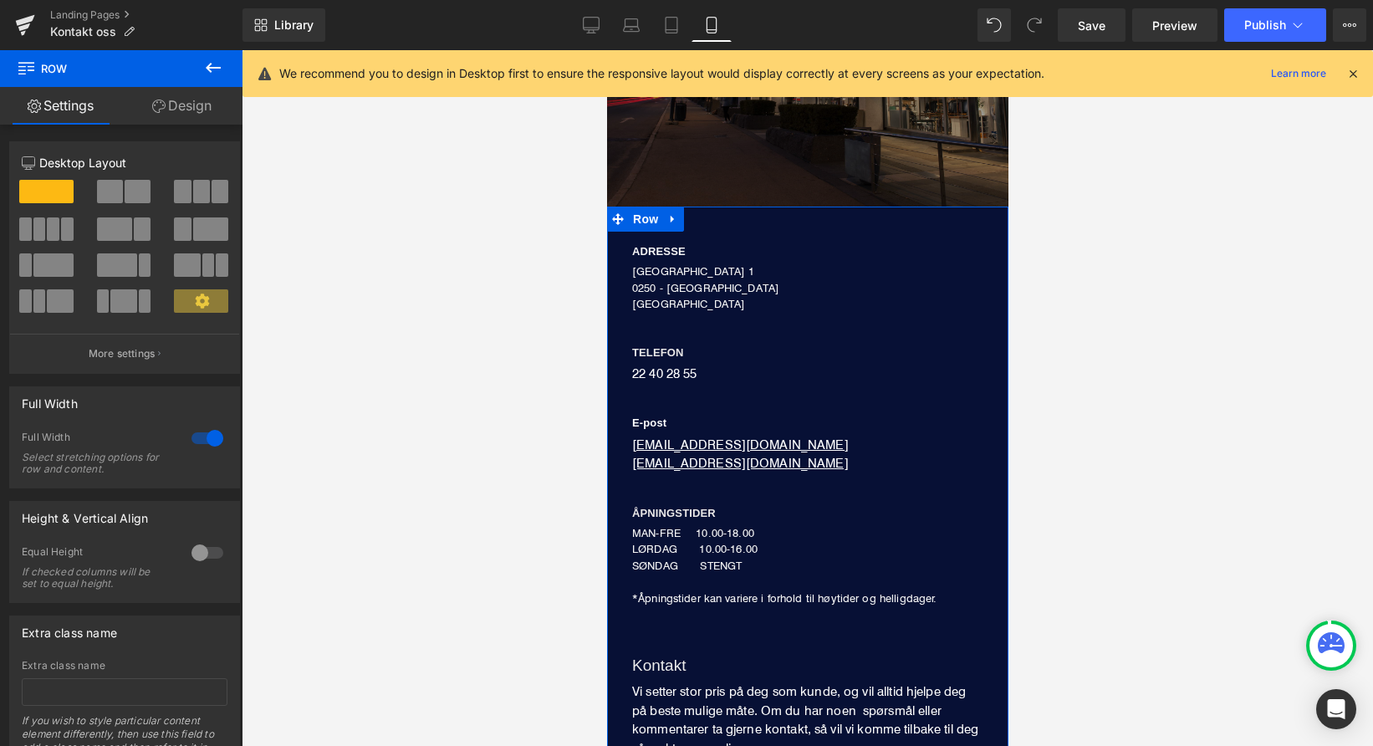
click at [175, 102] on link "Design" at bounding box center [181, 106] width 121 height 38
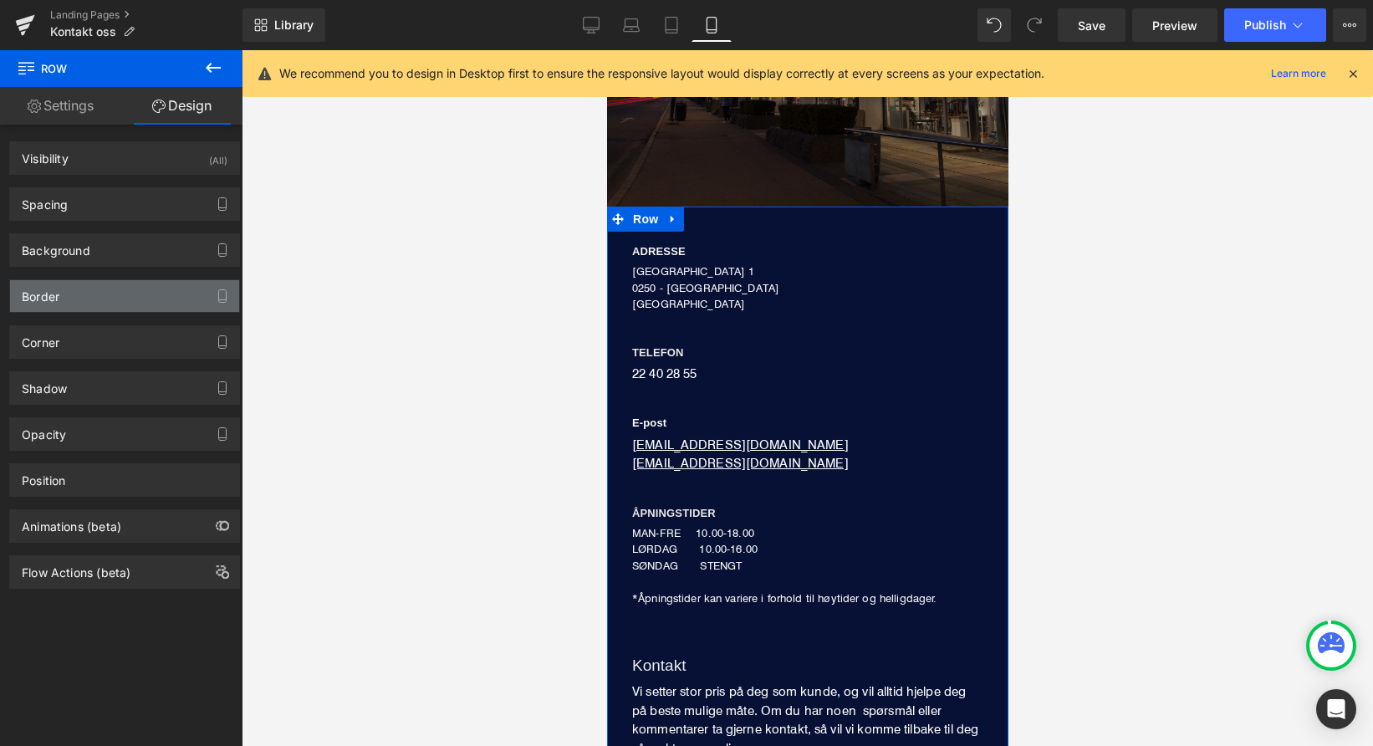
click at [125, 292] on div "Border" at bounding box center [124, 296] width 229 height 32
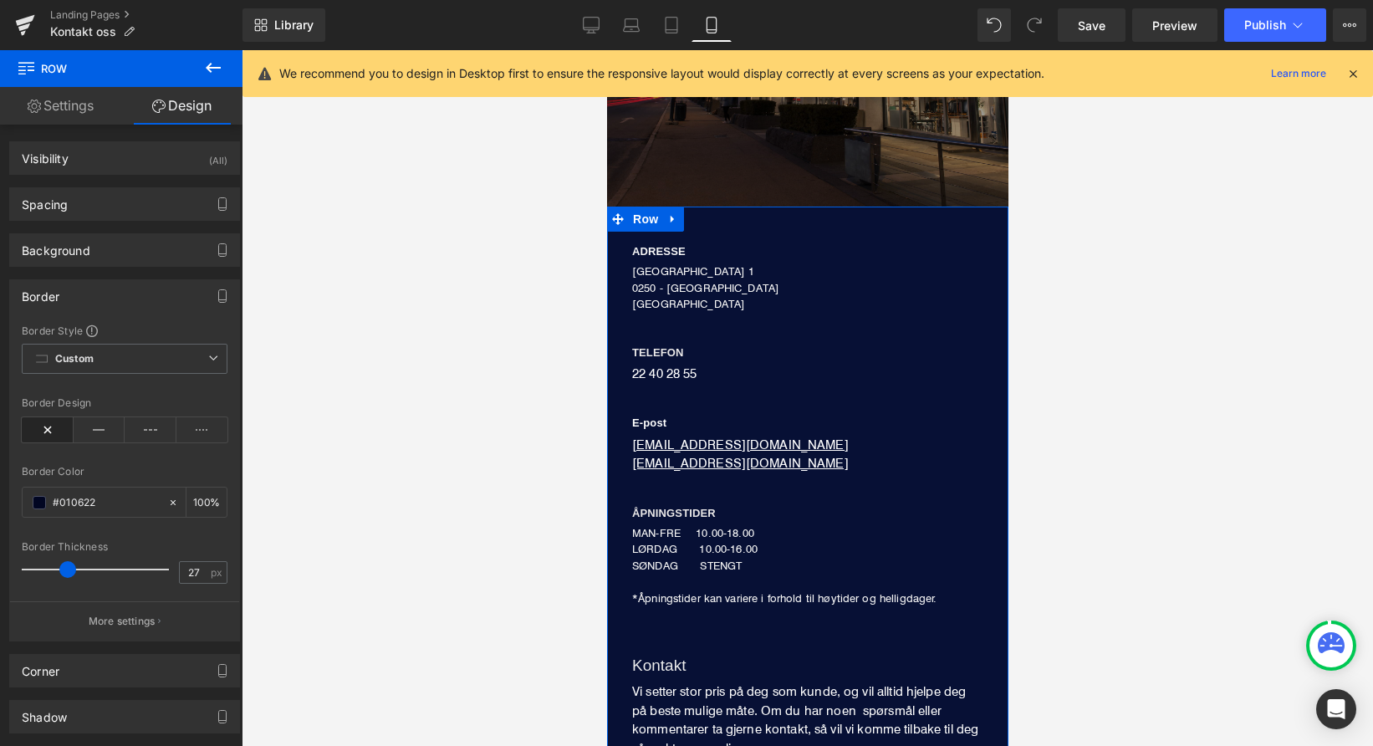
drag, startPoint x: 28, startPoint y: 570, endPoint x: 64, endPoint y: 570, distance: 36.0
click at [64, 570] on span at bounding box center [67, 569] width 17 height 17
drag, startPoint x: 64, startPoint y: 570, endPoint x: 119, endPoint y: 570, distance: 55.2
click at [119, 570] on span at bounding box center [126, 569] width 17 height 17
type input "100"
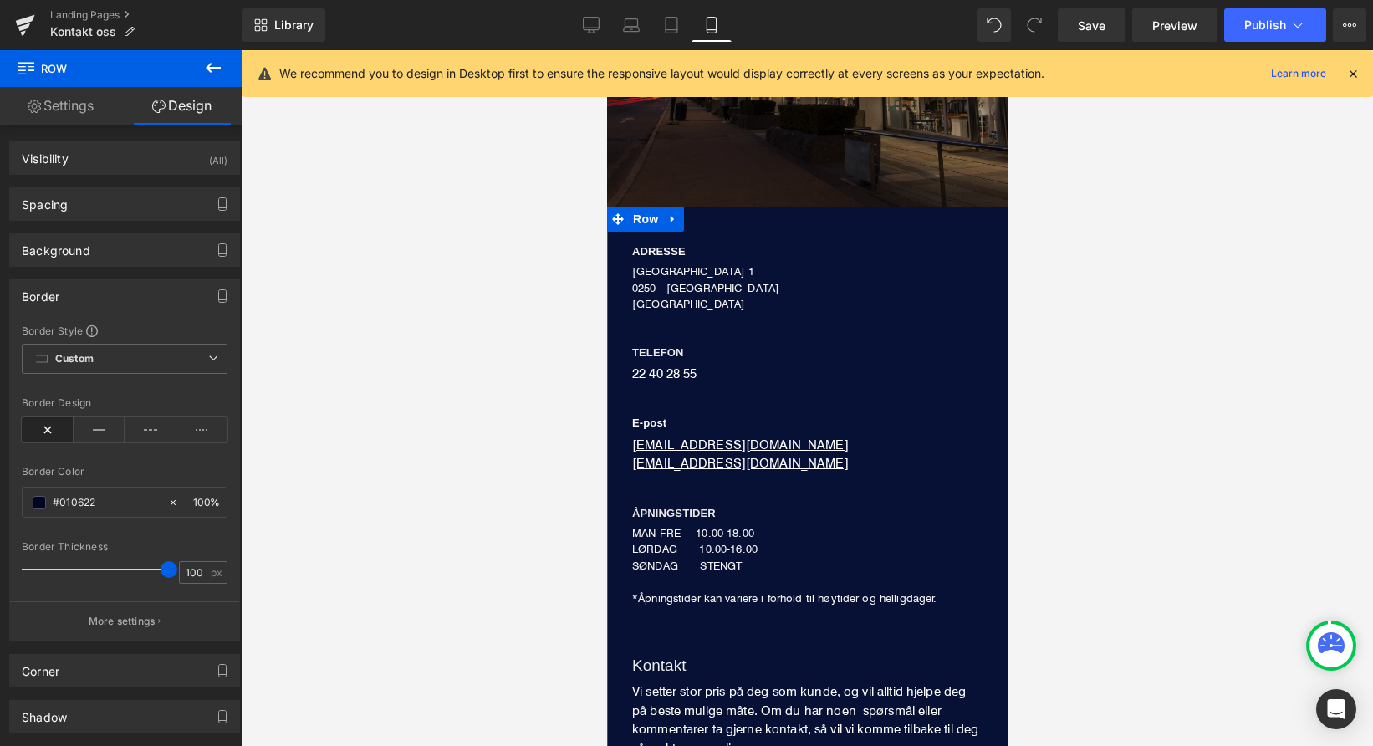
drag, startPoint x: 121, startPoint y: 570, endPoint x: 167, endPoint y: 571, distance: 46.0
click at [167, 571] on span at bounding box center [169, 569] width 17 height 17
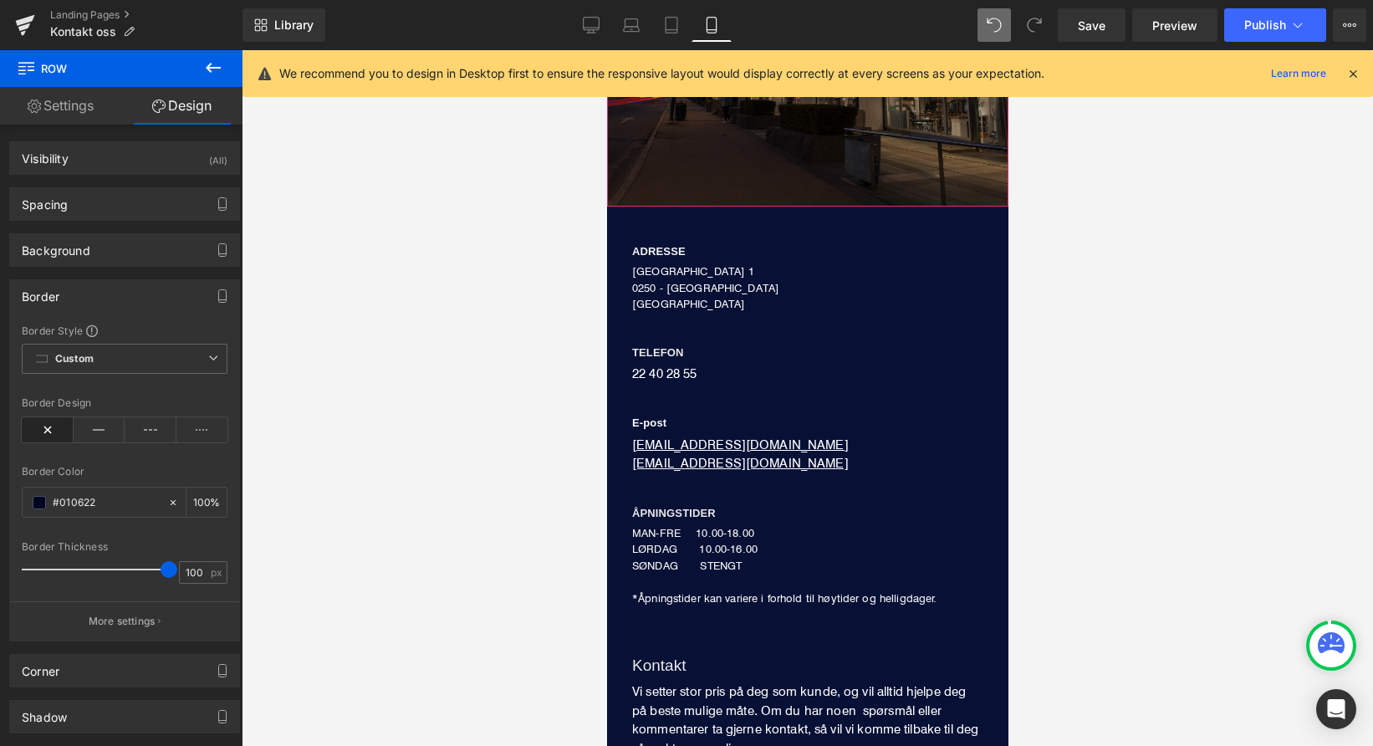
type input "100"
type input "0"
type input "100"
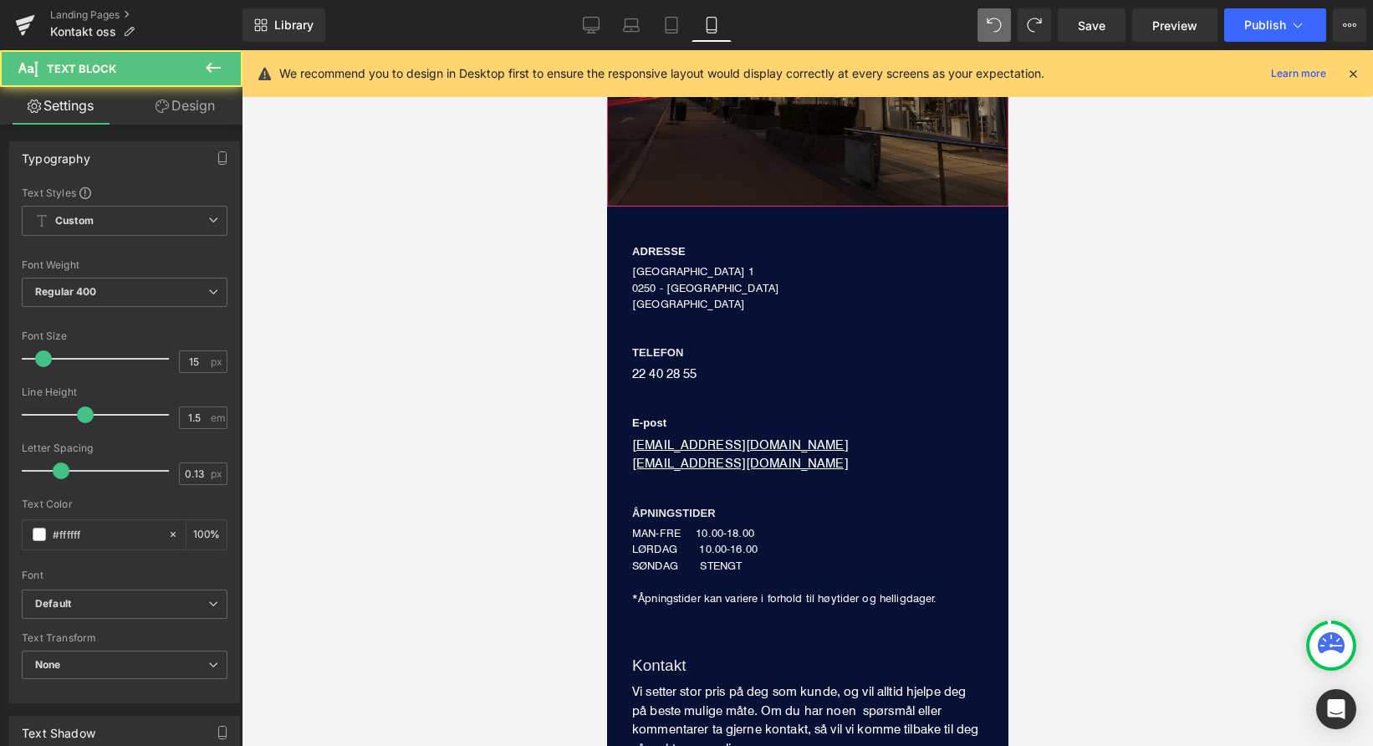
type input "100"
type input "#e03c3c"
type input "100"
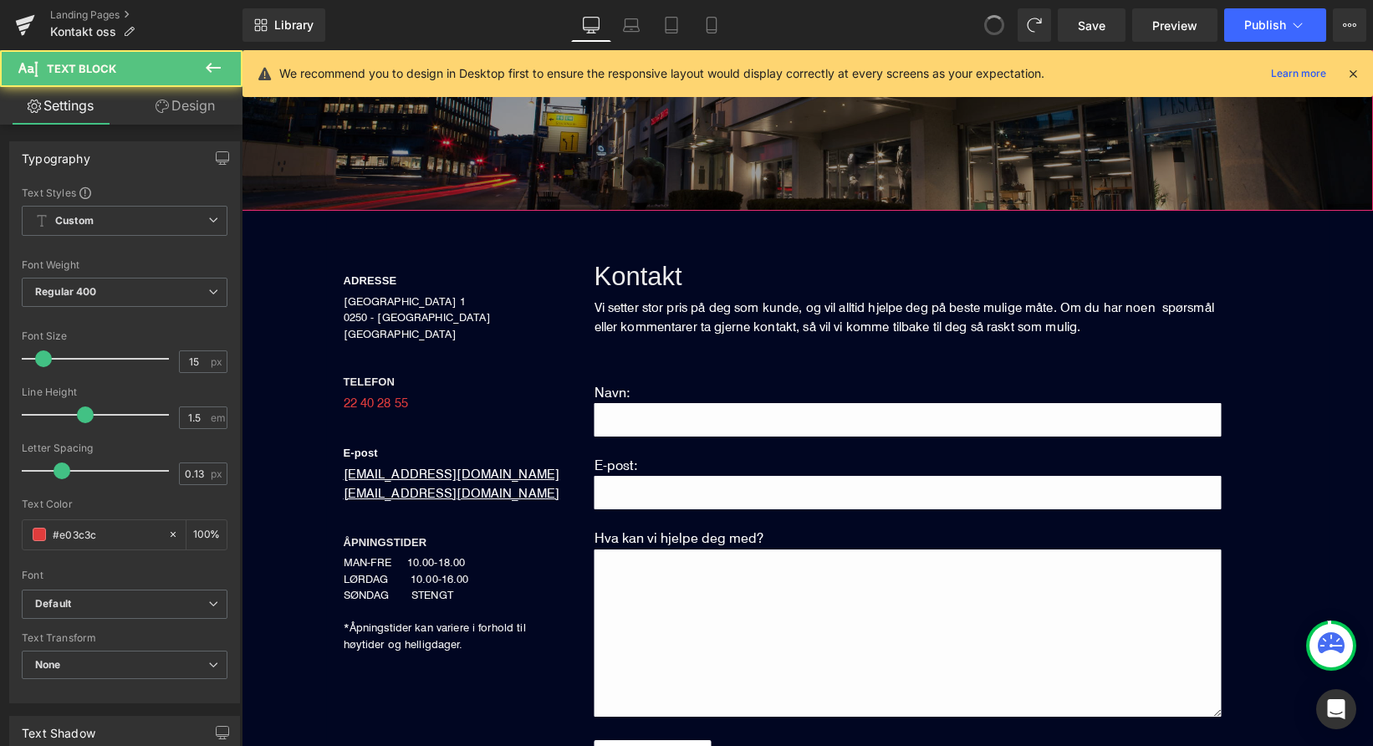
scroll to position [330, 0]
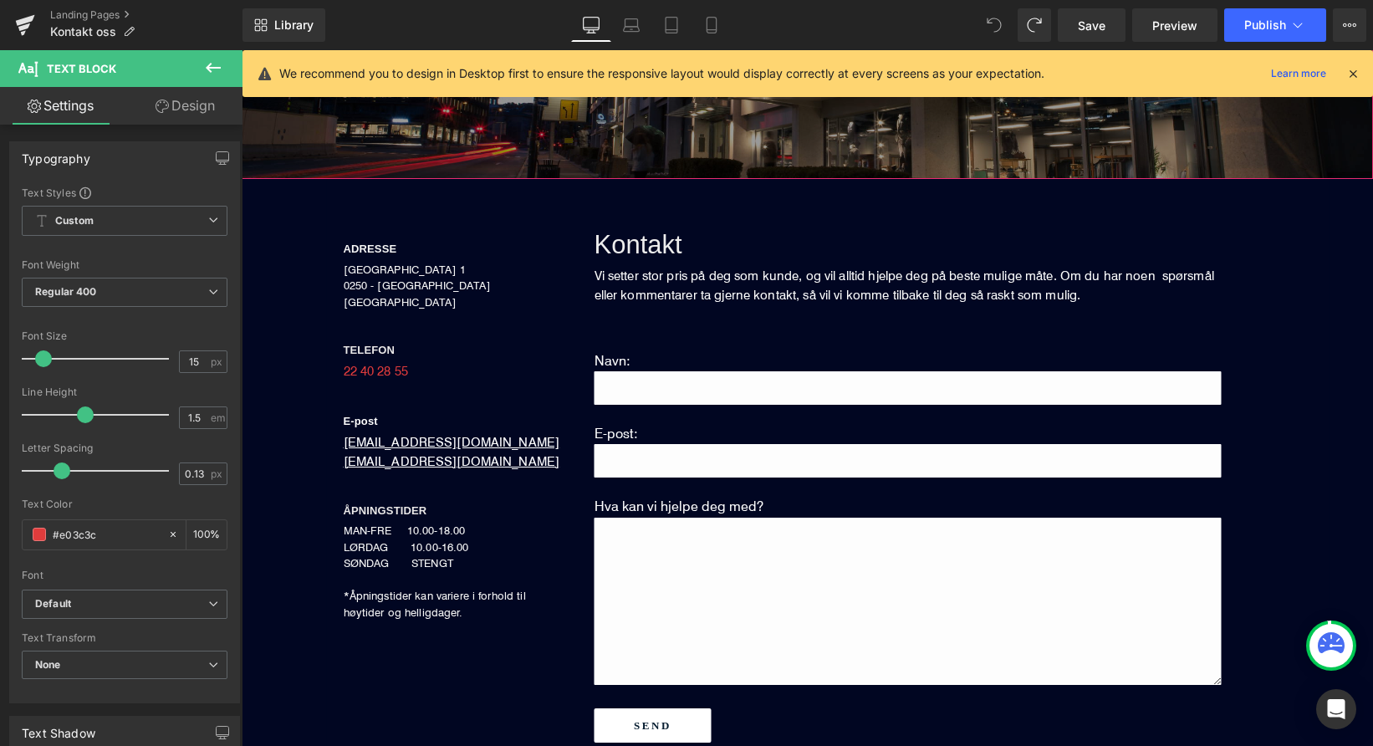
click at [998, 24] on icon at bounding box center [994, 25] width 15 height 15
click at [23, 34] on icon at bounding box center [23, 32] width 5 height 5
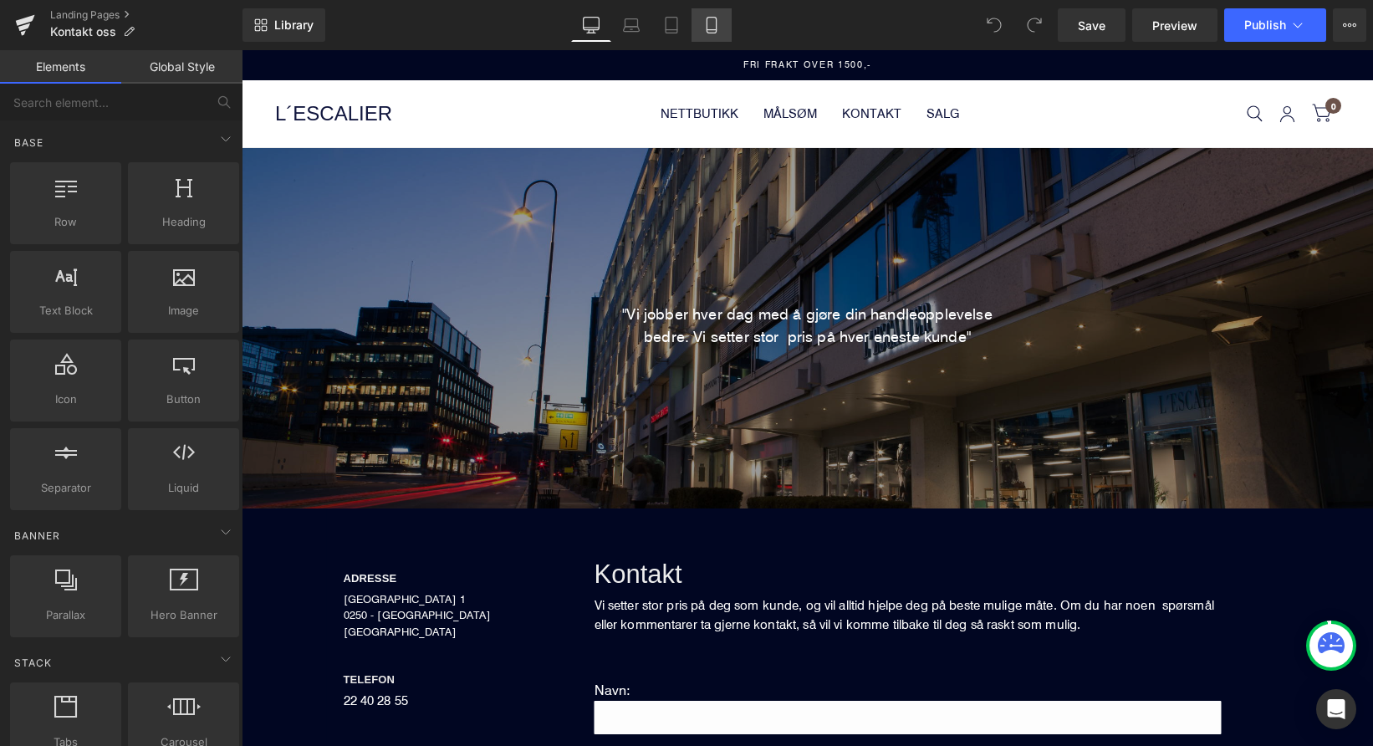
click at [711, 28] on icon at bounding box center [711, 25] width 17 height 17
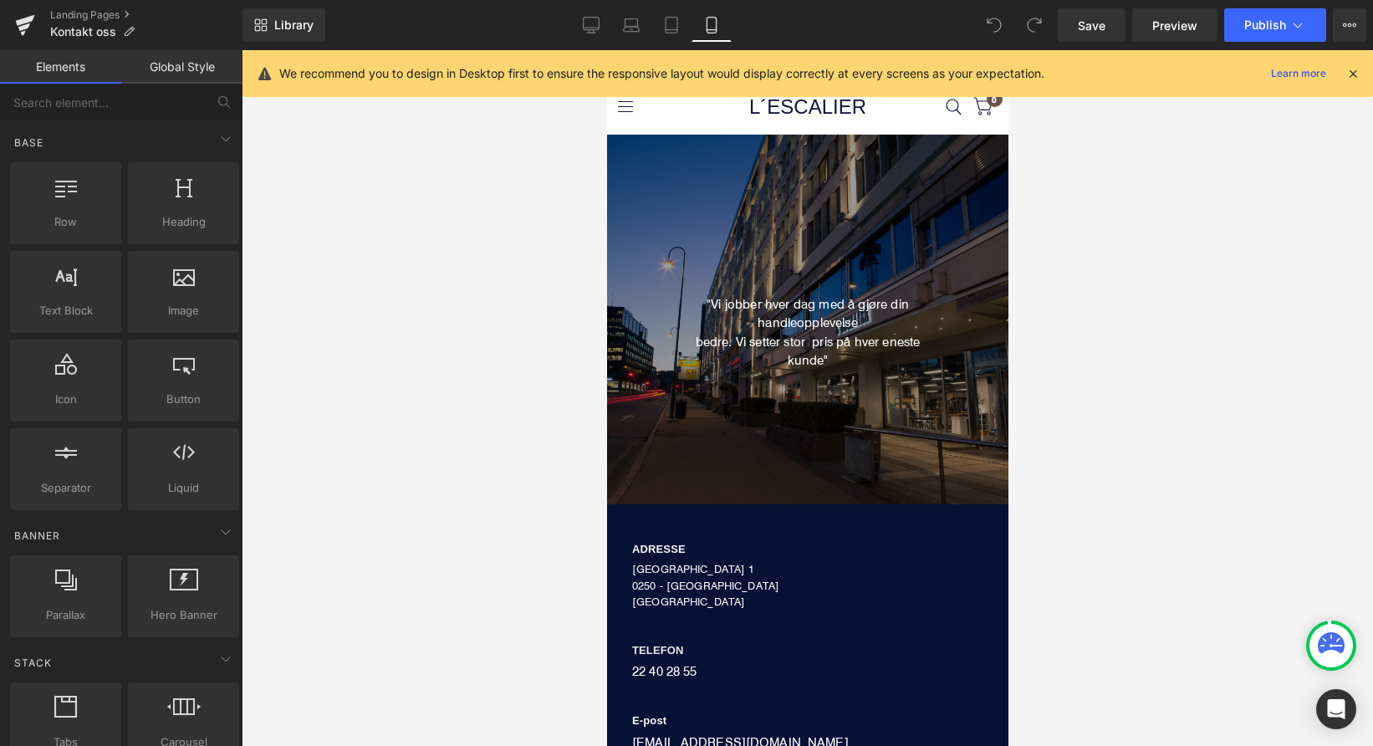
click at [520, 343] on div at bounding box center [808, 398] width 1132 height 696
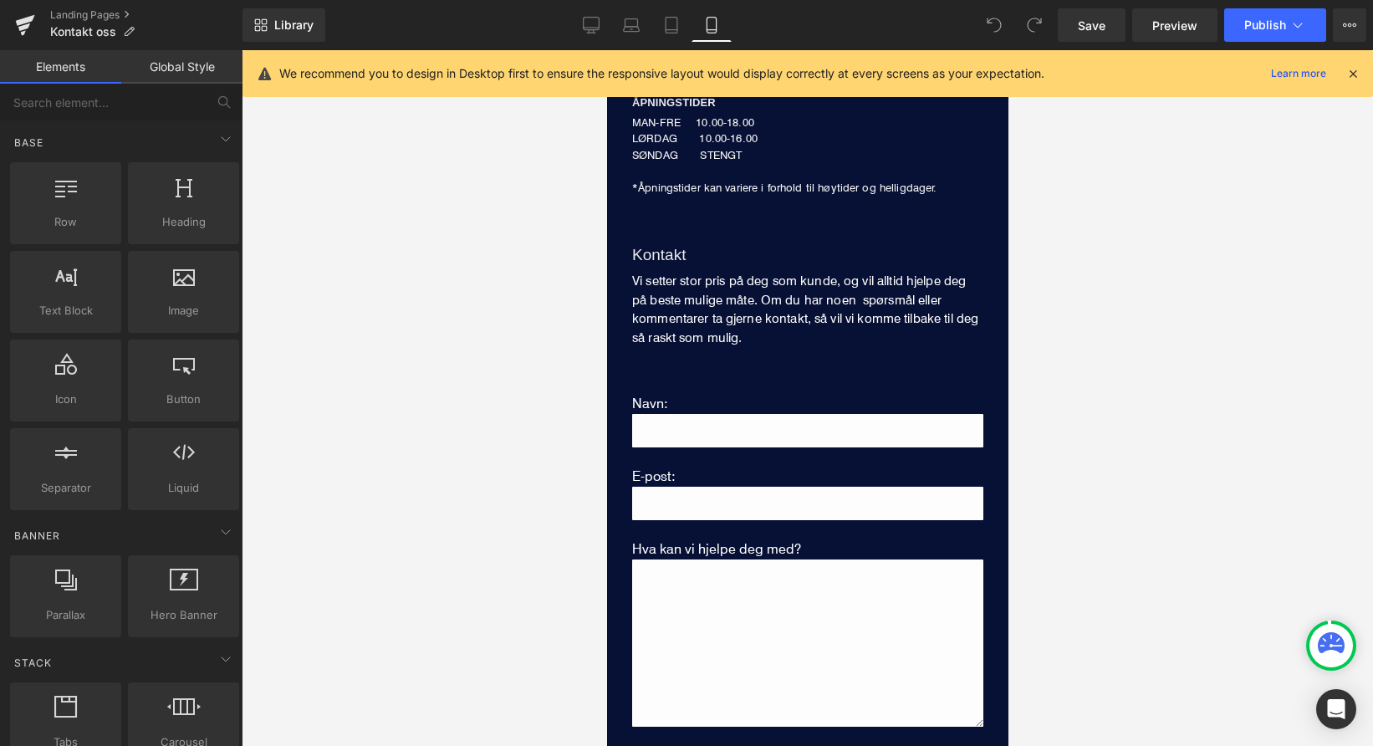
scroll to position [810, 0]
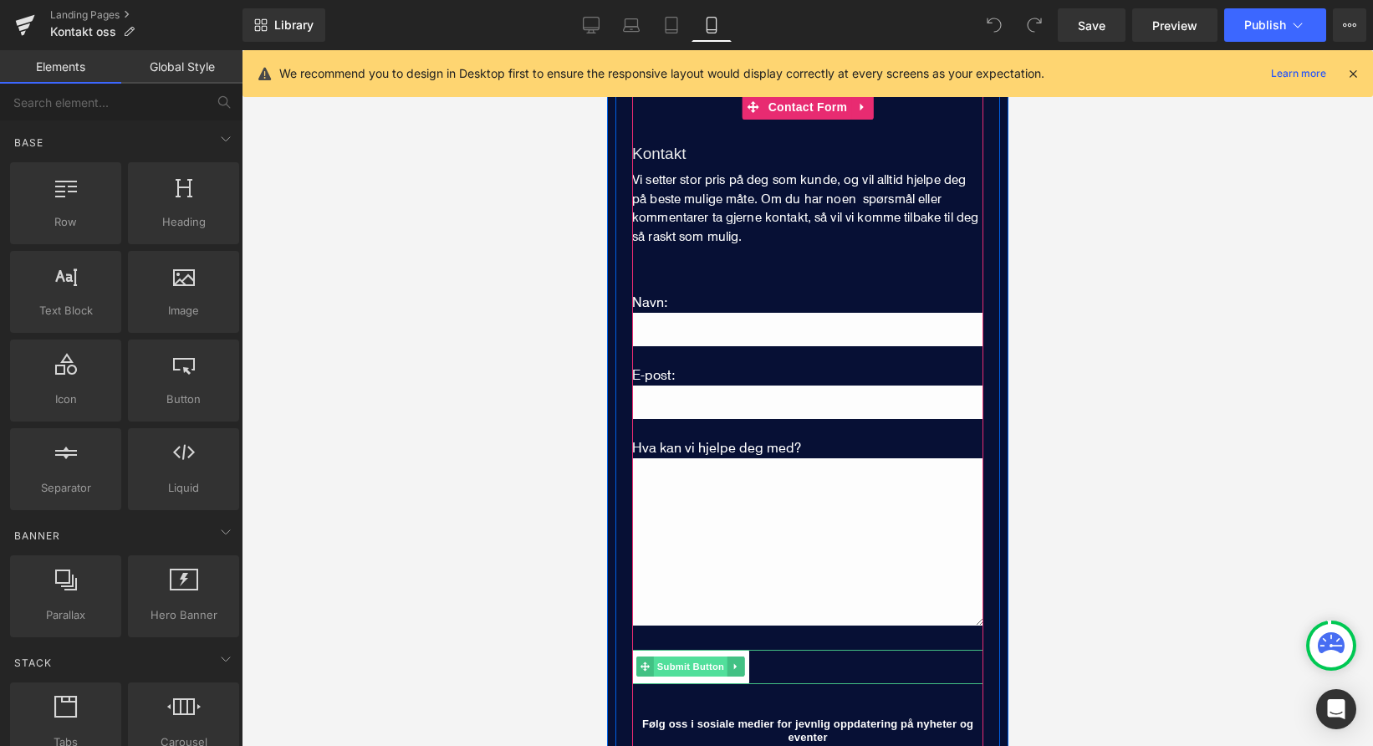
click at [703, 657] on span "Submit Button" at bounding box center [690, 667] width 74 height 20
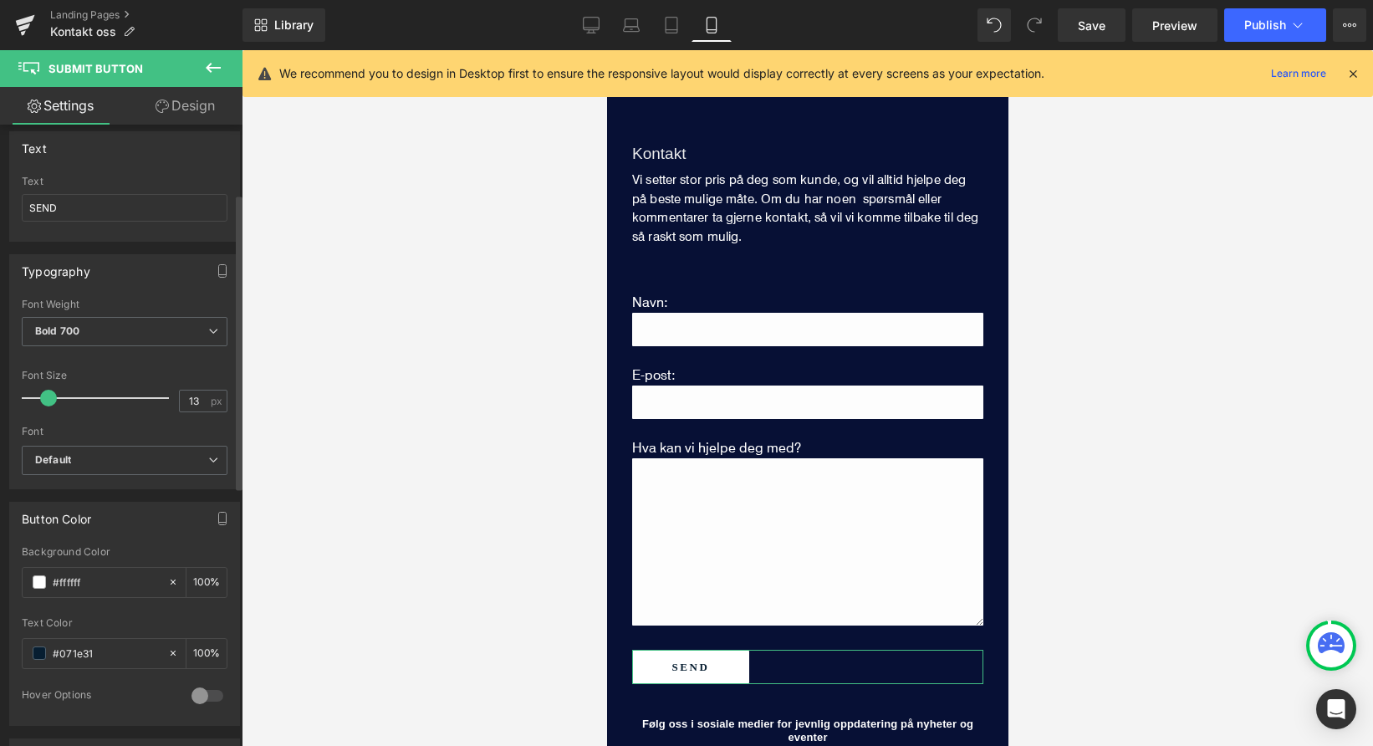
scroll to position [146, 0]
click at [141, 458] on b "Default" at bounding box center [121, 456] width 173 height 14
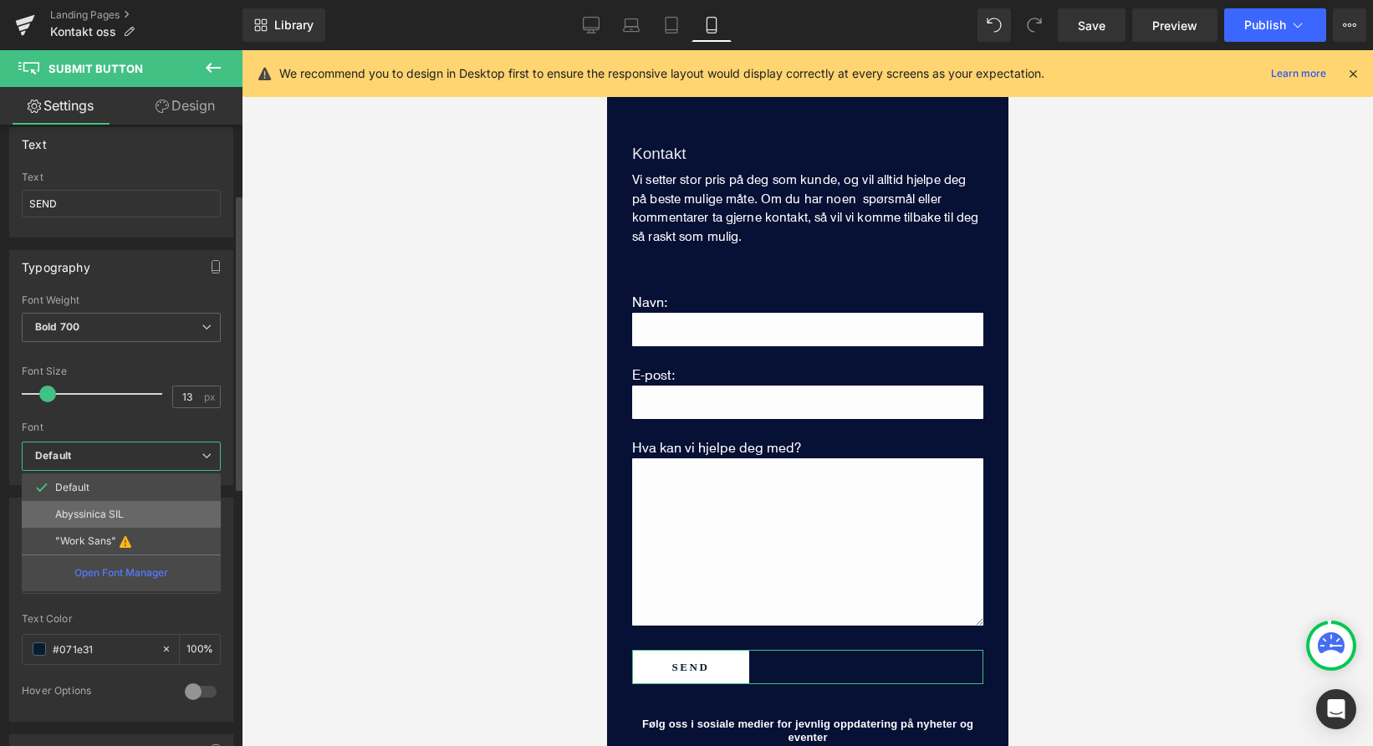
click at [130, 514] on li "Abyssinica SIL" at bounding box center [121, 514] width 199 height 27
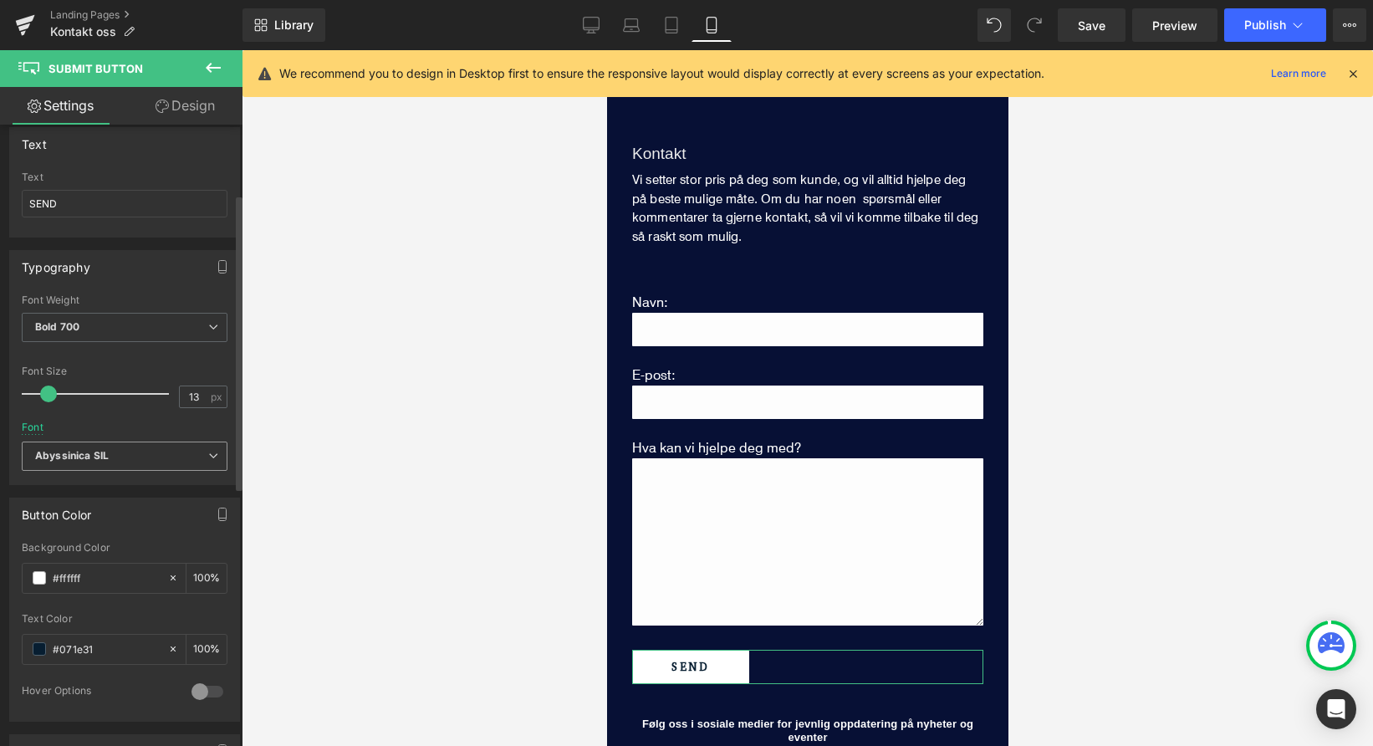
click at [129, 461] on b "Abyssinica SIL" at bounding box center [121, 456] width 173 height 14
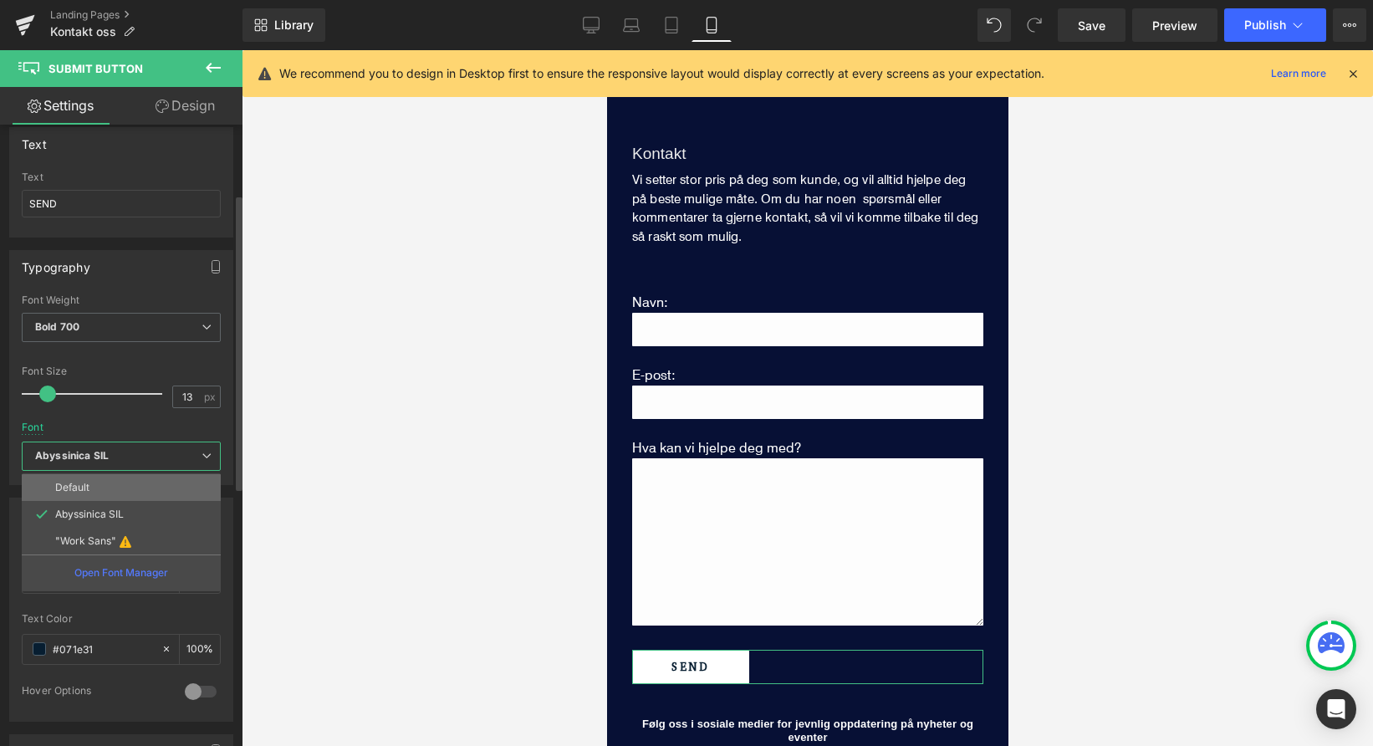
click at [110, 479] on li "Default" at bounding box center [121, 487] width 199 height 27
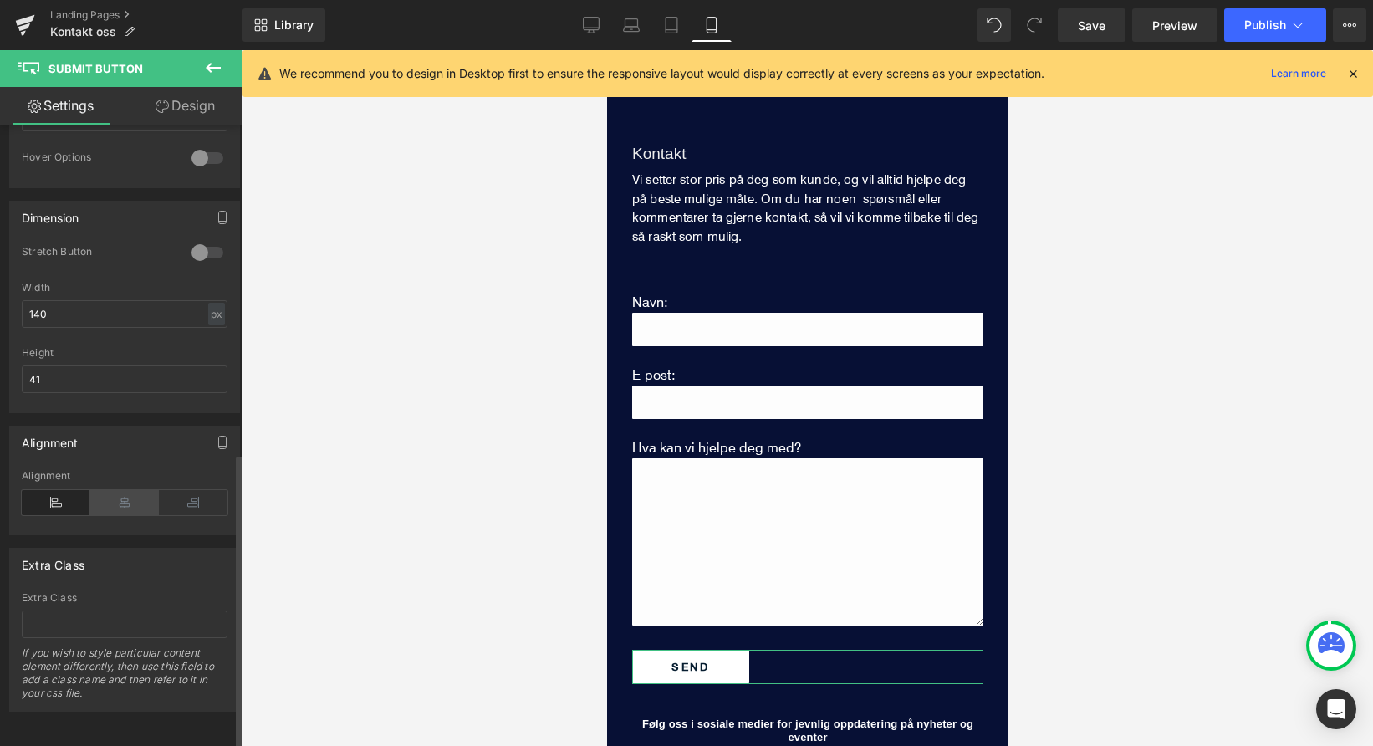
scroll to position [691, 0]
click at [602, 17] on link "Desktop" at bounding box center [591, 24] width 40 height 33
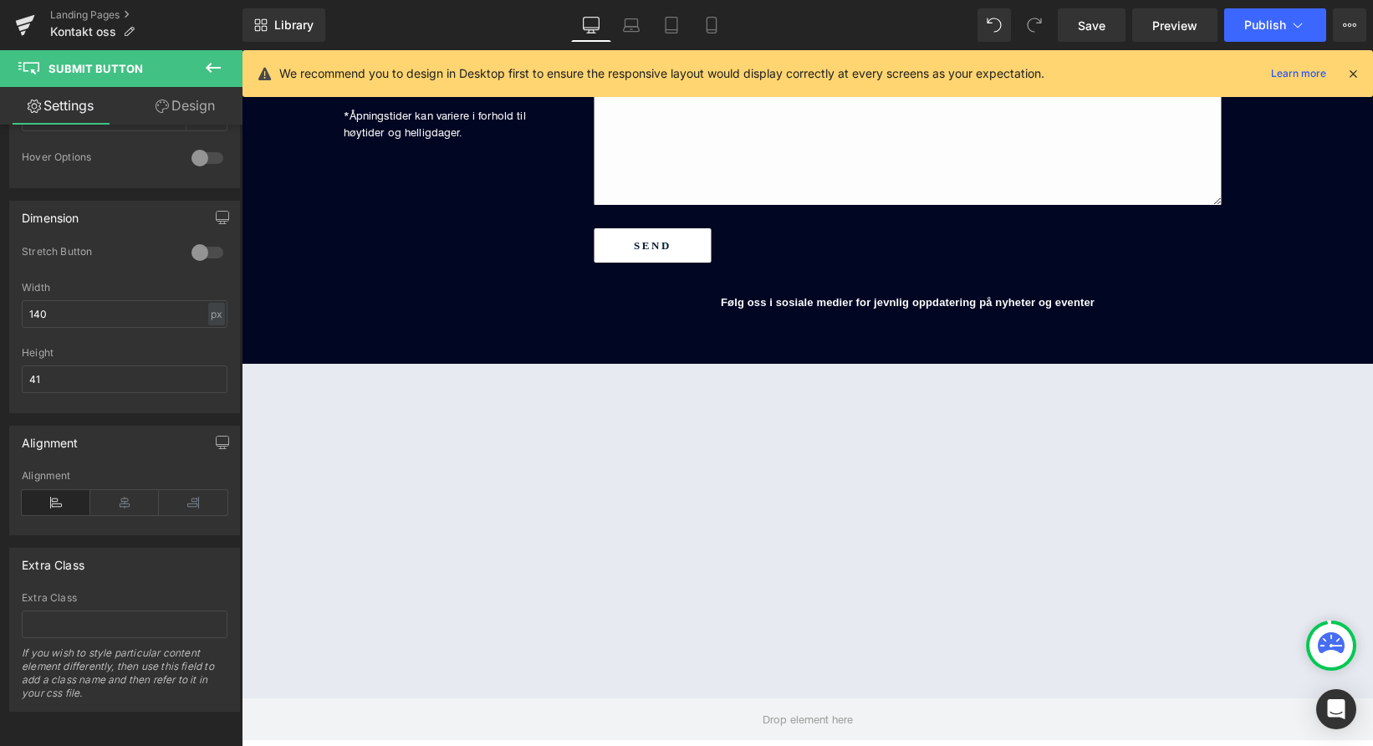
type input "100"
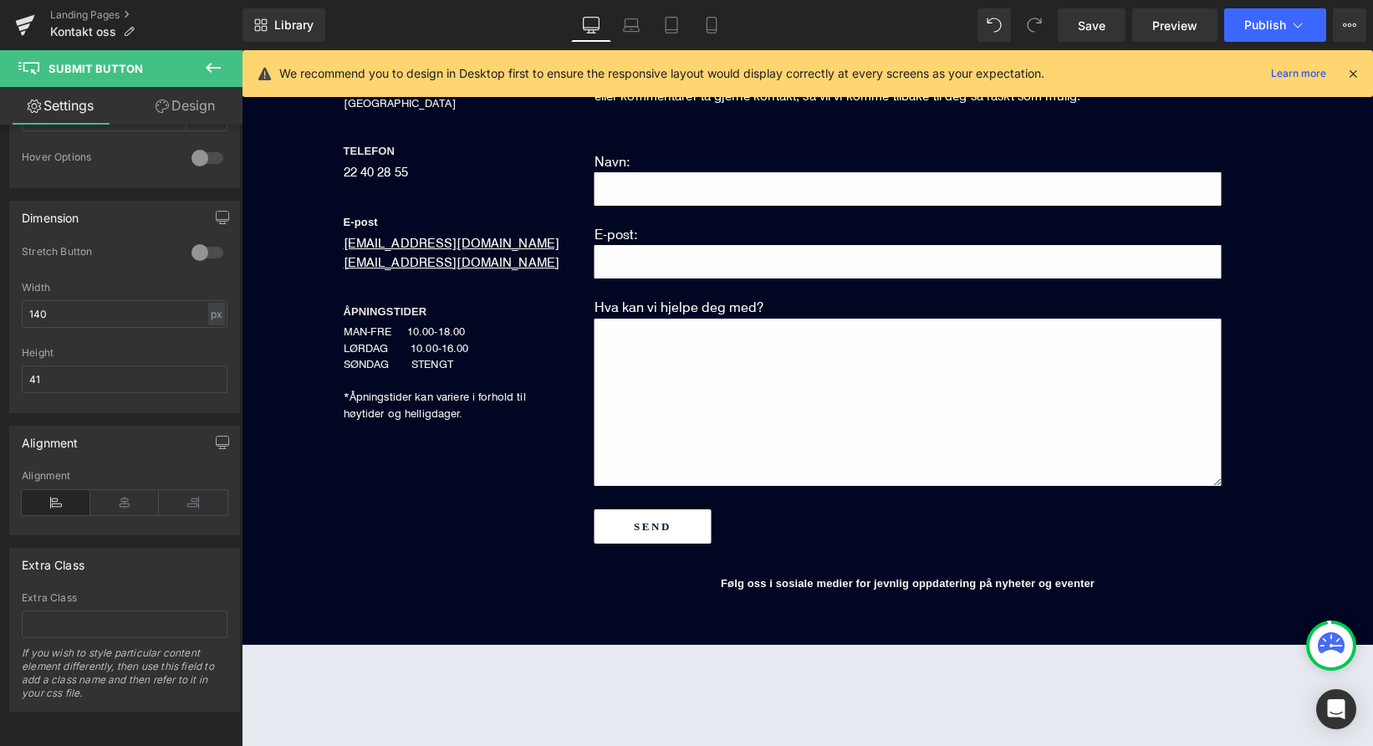
scroll to position [416, 0]
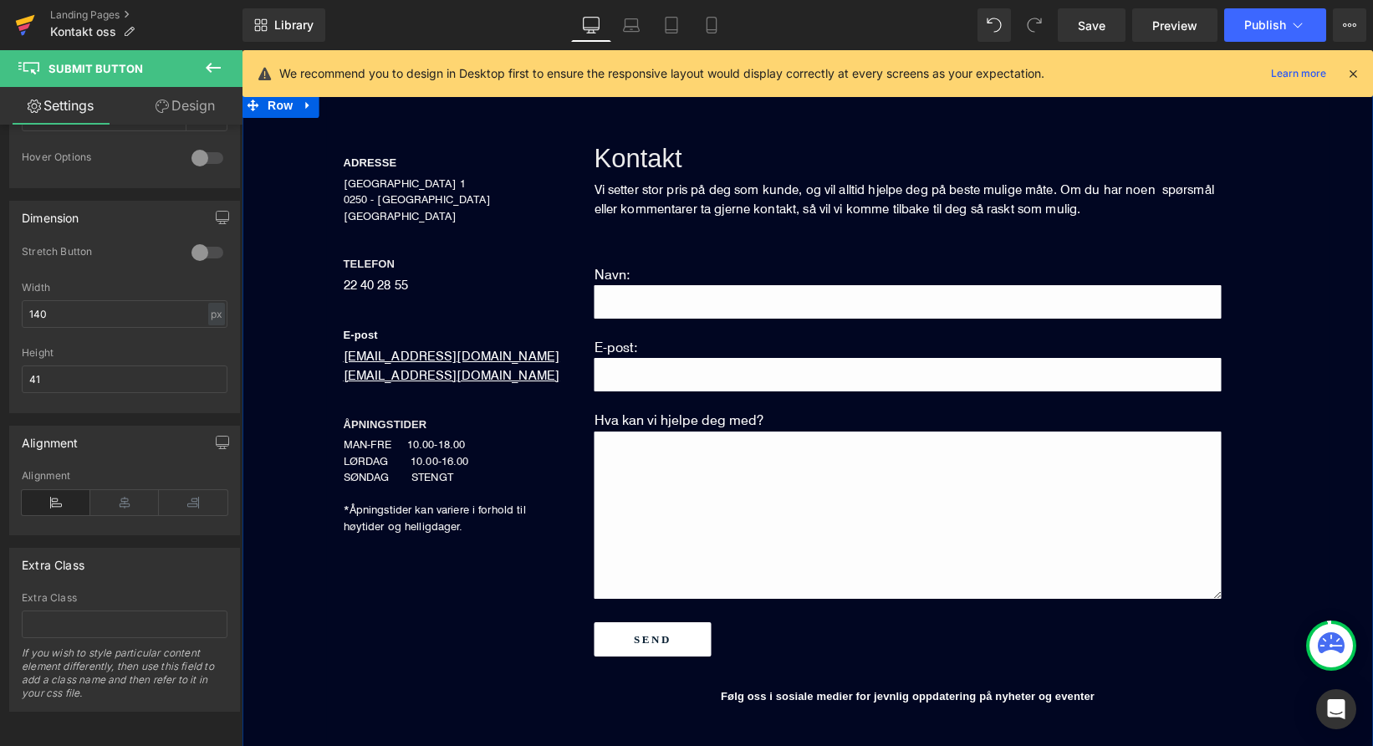
click at [19, 20] on icon at bounding box center [25, 20] width 19 height 11
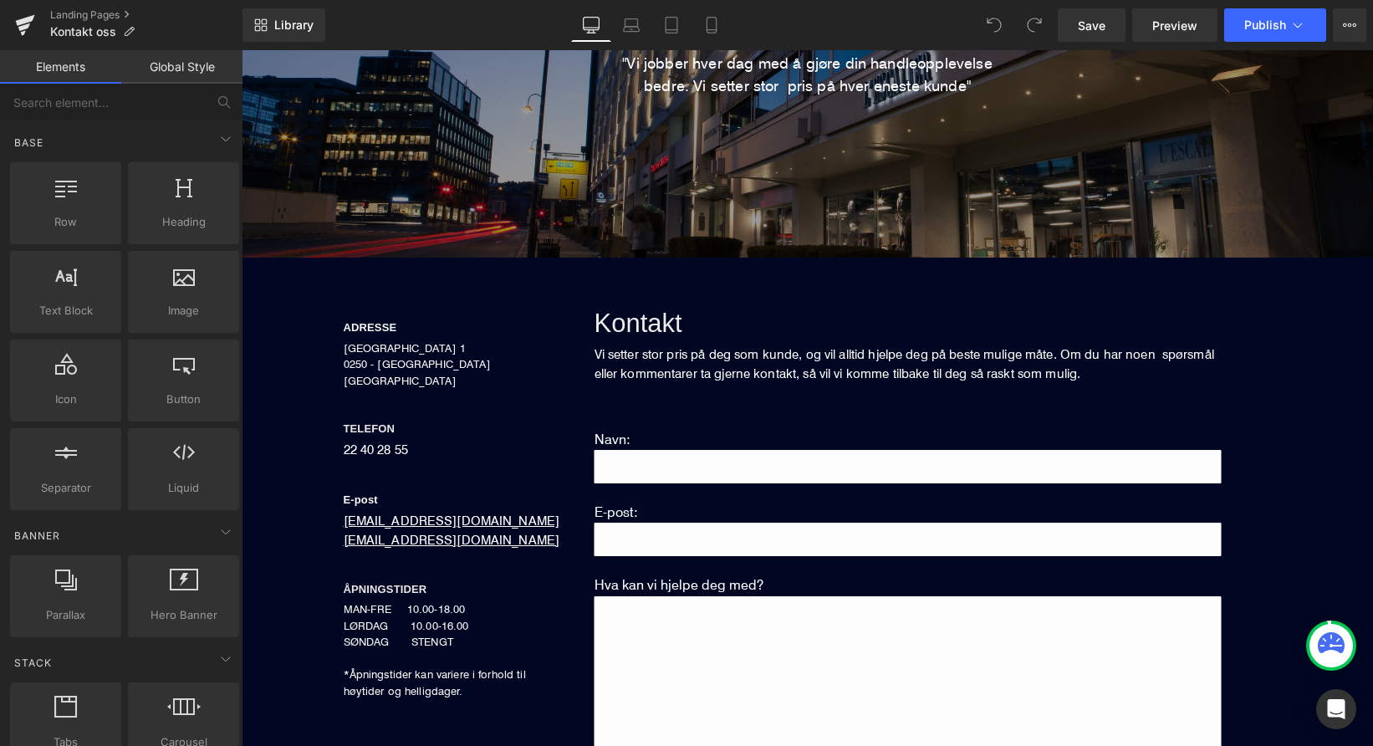
scroll to position [252, 0]
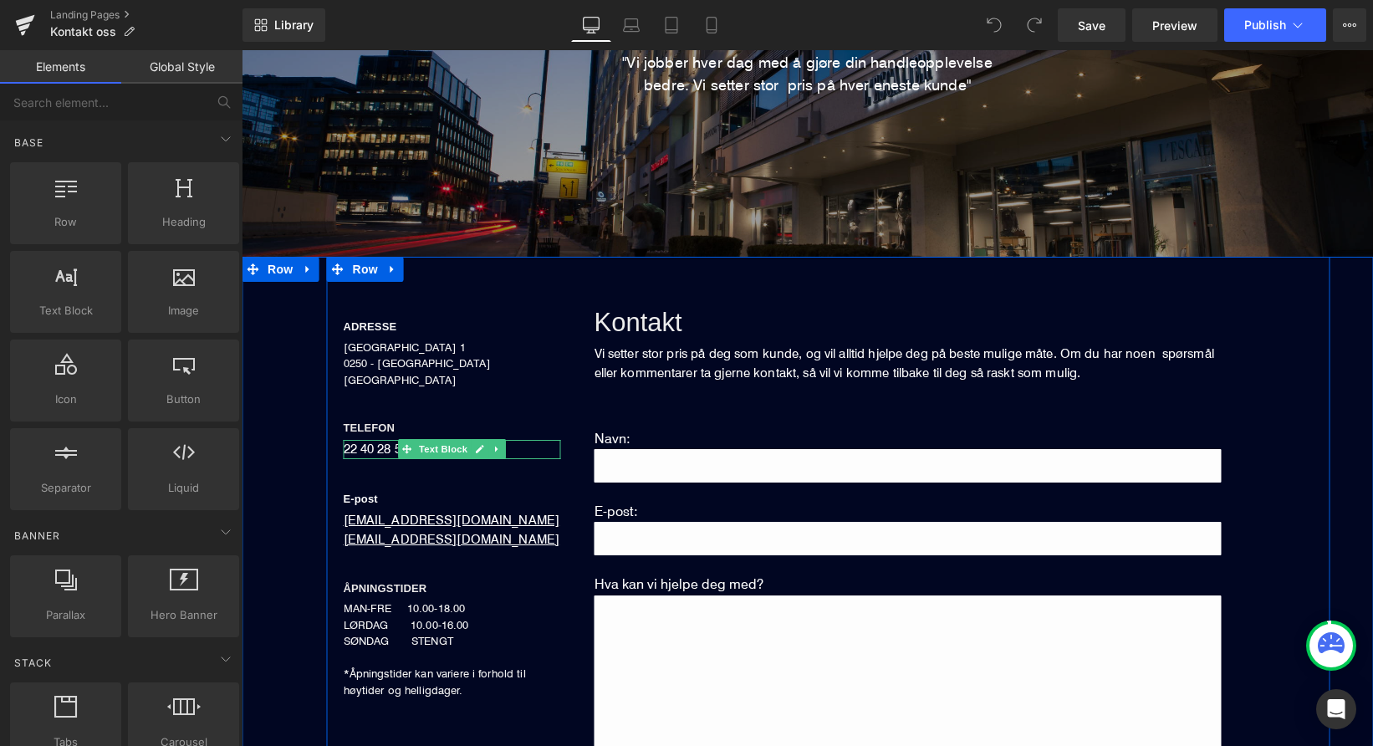
click at [372, 445] on div "22 40 28 55" at bounding box center [452, 449] width 217 height 19
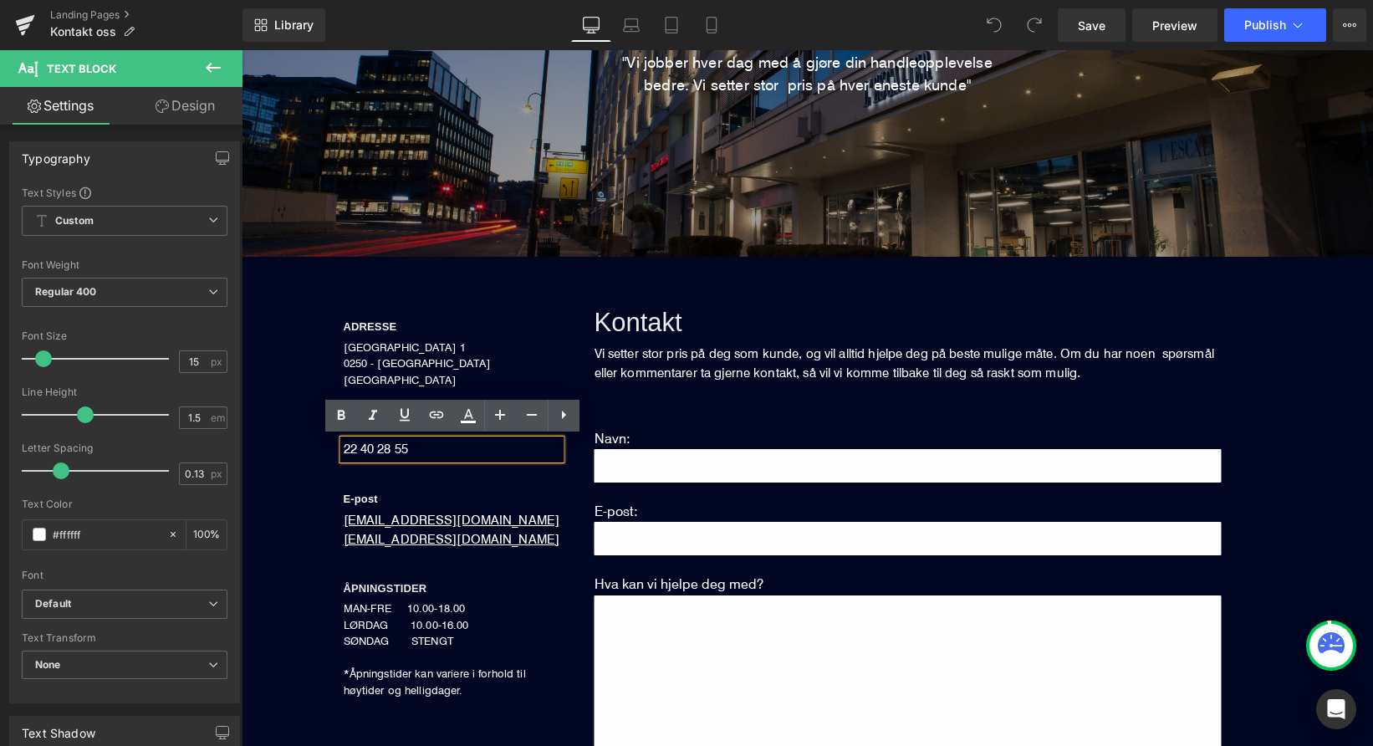
click at [415, 447] on div "22 40 28 55" at bounding box center [452, 449] width 217 height 19
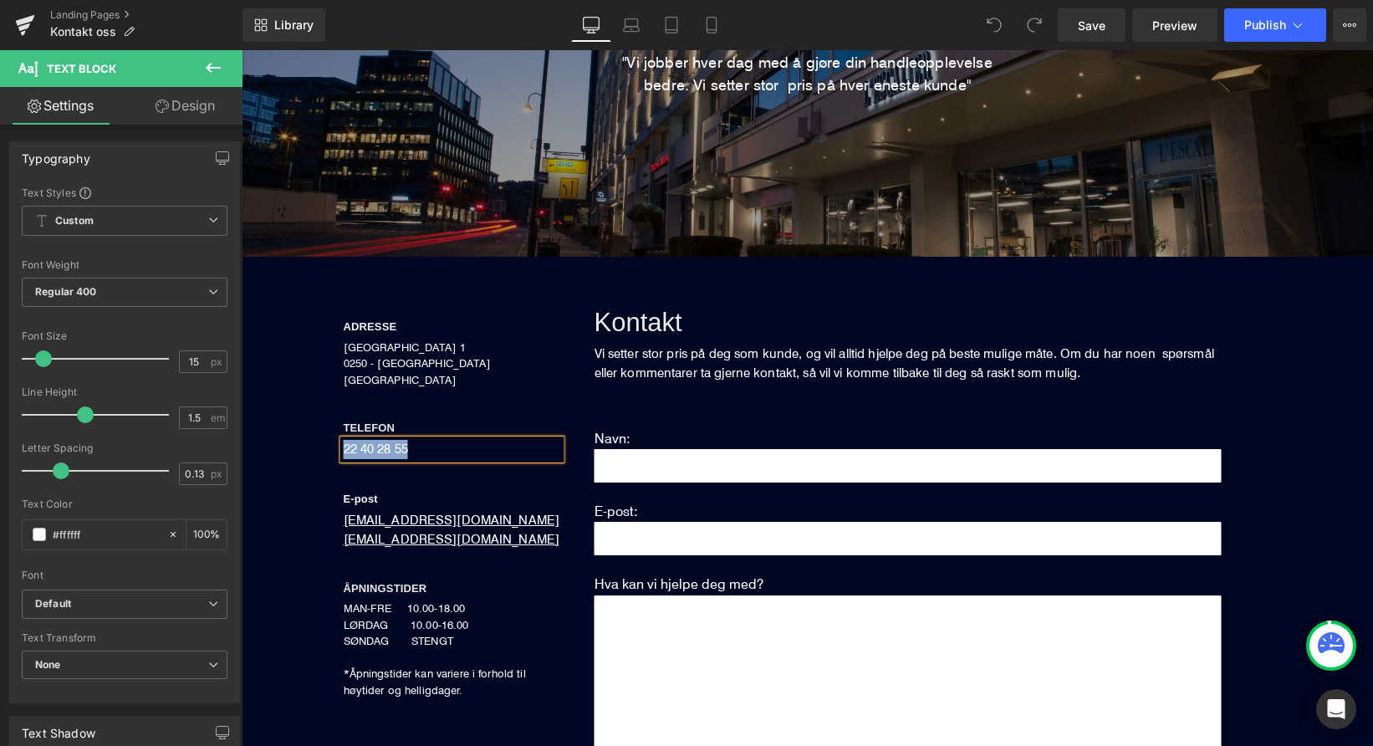
copy div "22 40 28 55"
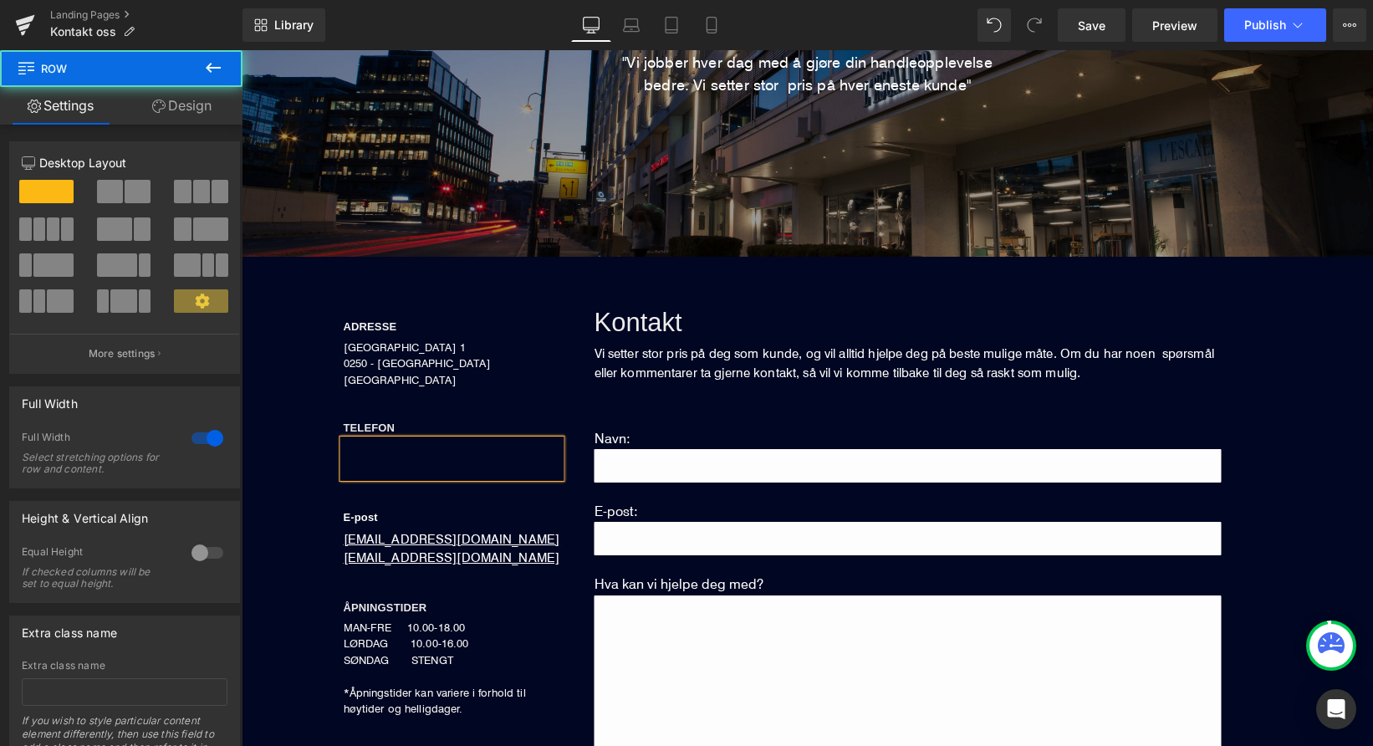
click at [309, 442] on div "ADRESSE Heading [STREET_ADDRESS] NORGE Text Block TELEFON Heading Text Block E-…" at bounding box center [828, 589] width 1073 height 665
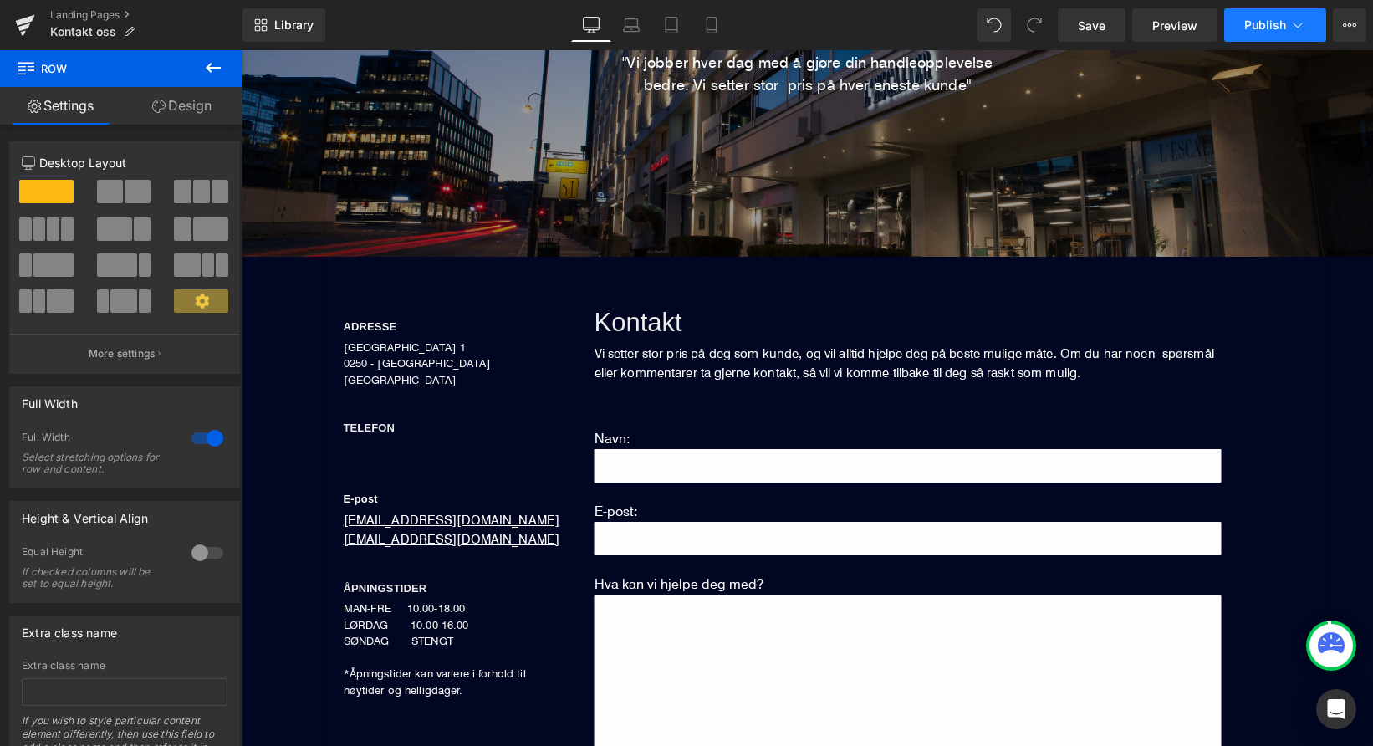
click at [1255, 25] on span "Publish" at bounding box center [1266, 24] width 42 height 13
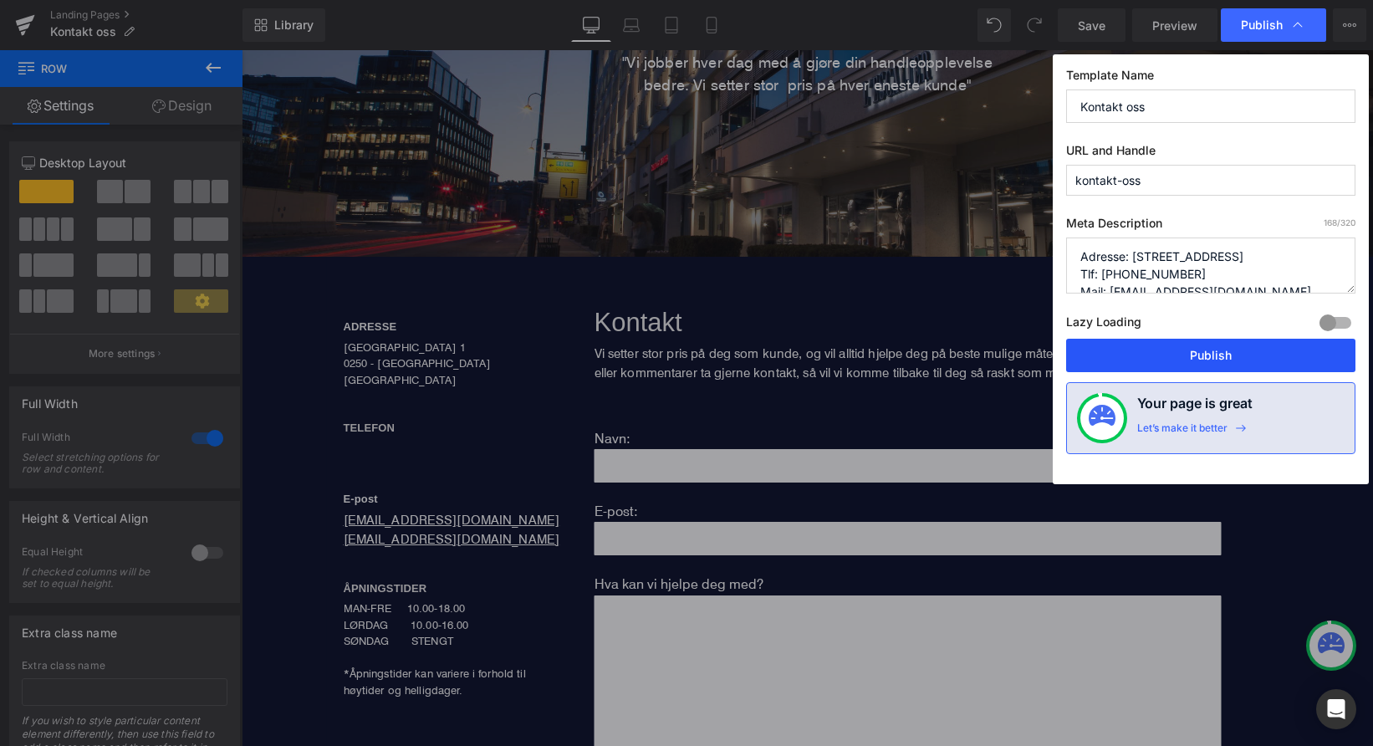
drag, startPoint x: 1191, startPoint y: 360, endPoint x: 944, endPoint y: 306, distance: 252.6
click at [1191, 360] on button "Publish" at bounding box center [1210, 355] width 289 height 33
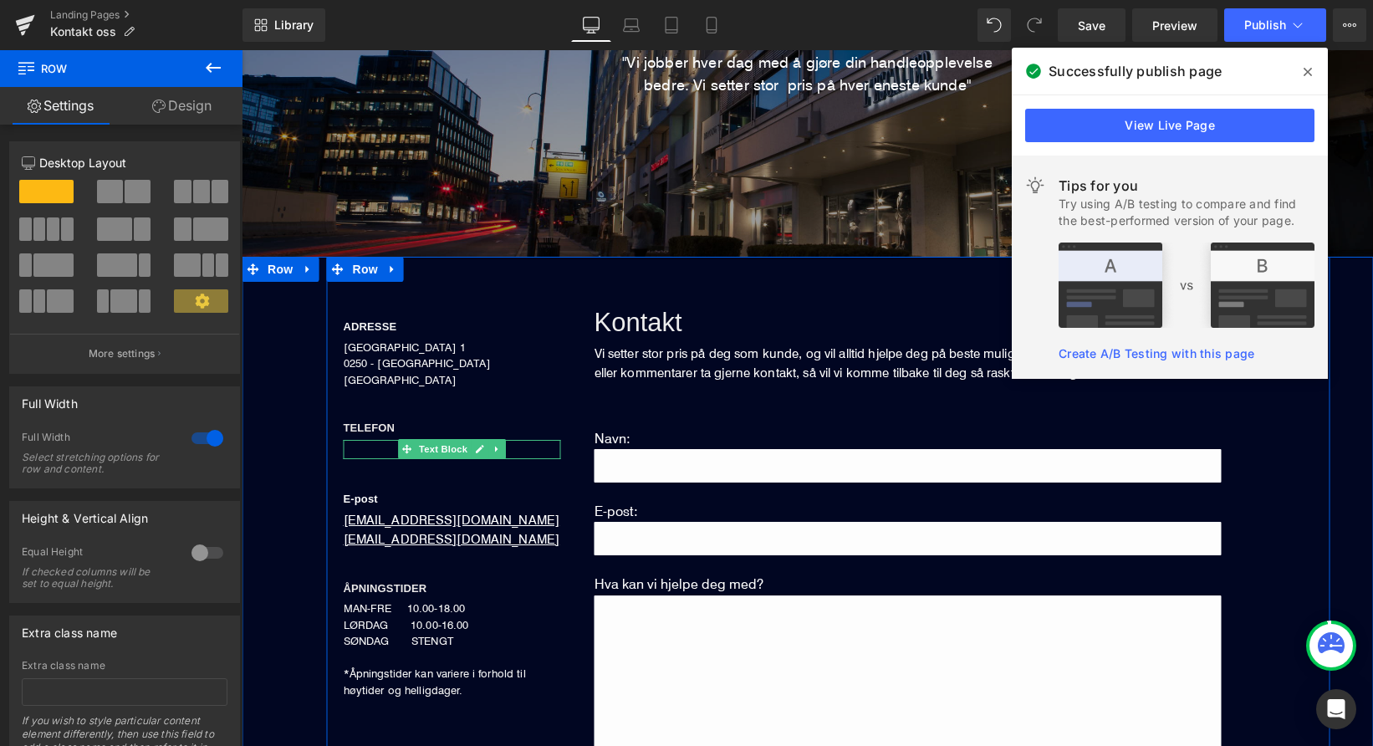
click at [368, 451] on div at bounding box center [452, 449] width 217 height 19
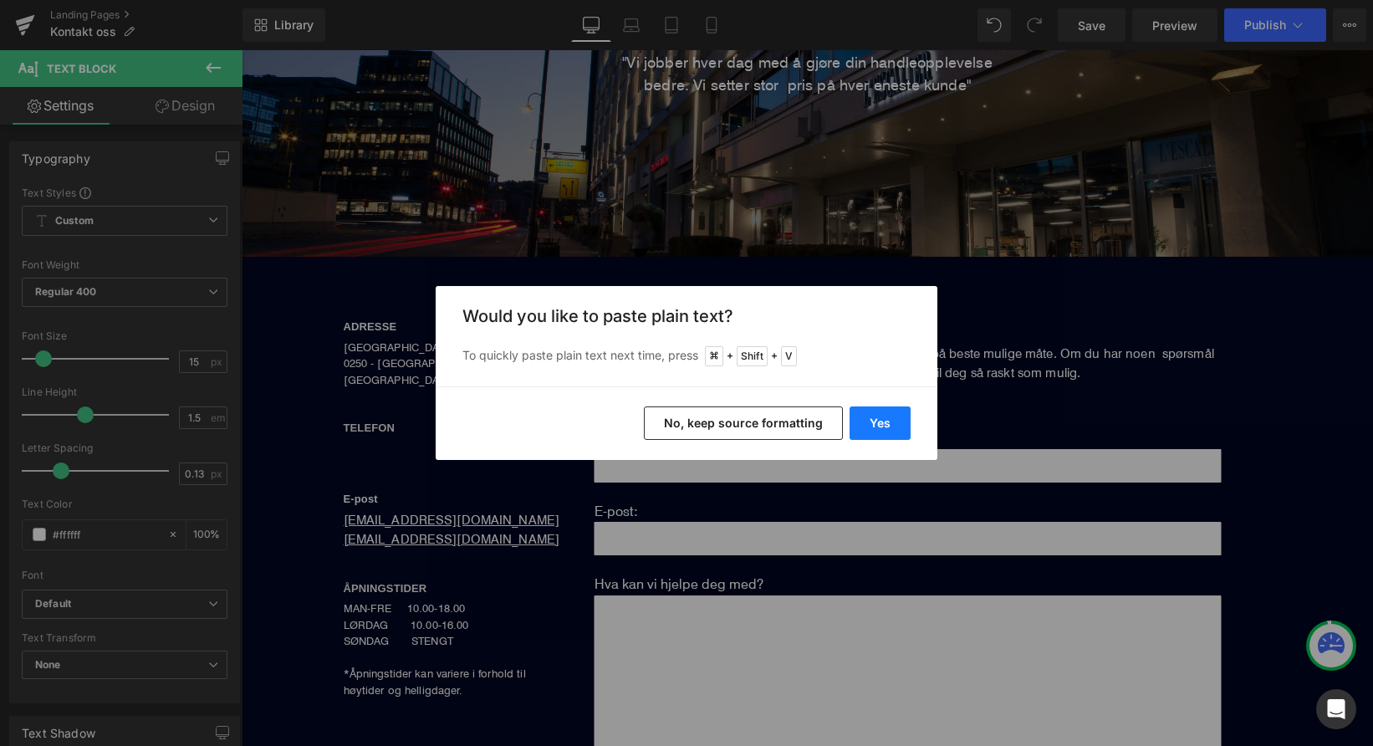
click at [880, 427] on button "Yes" at bounding box center [880, 422] width 61 height 33
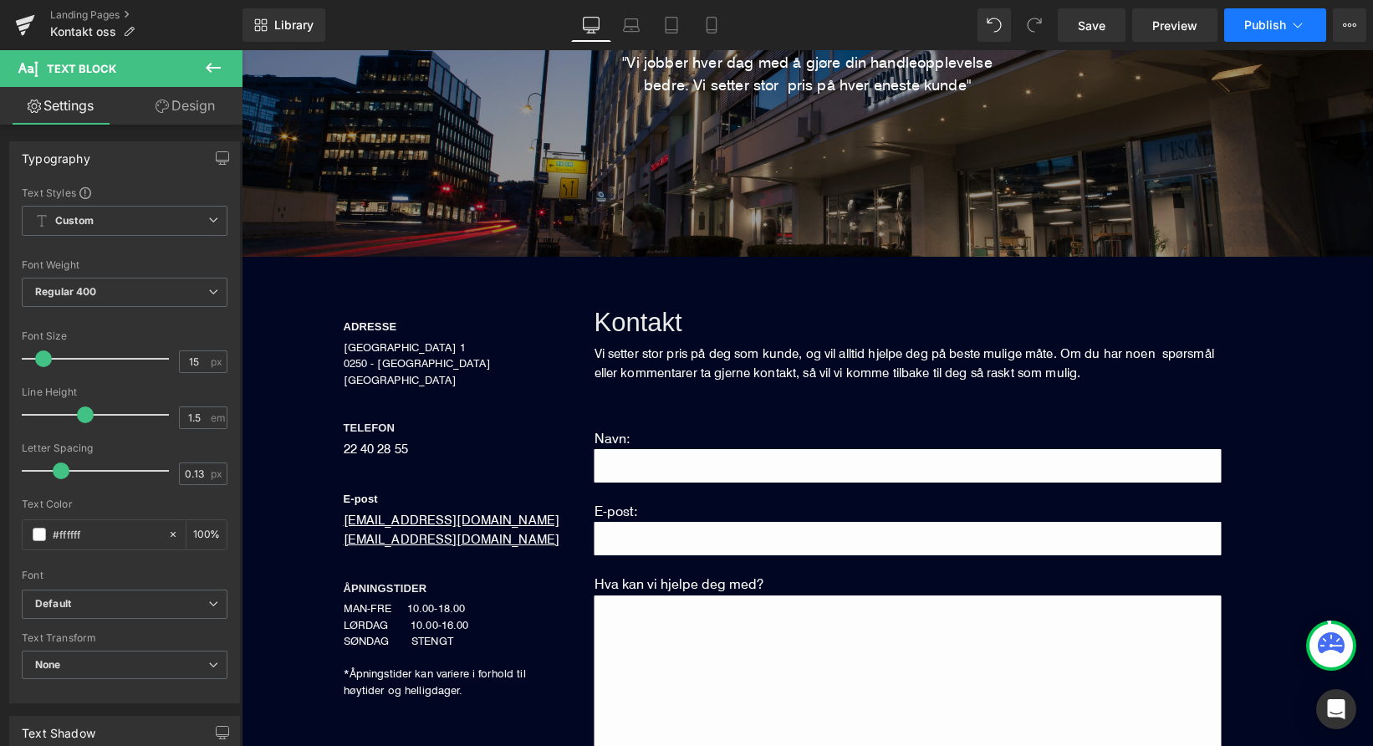
click at [1284, 26] on span "Publish" at bounding box center [1266, 24] width 42 height 13
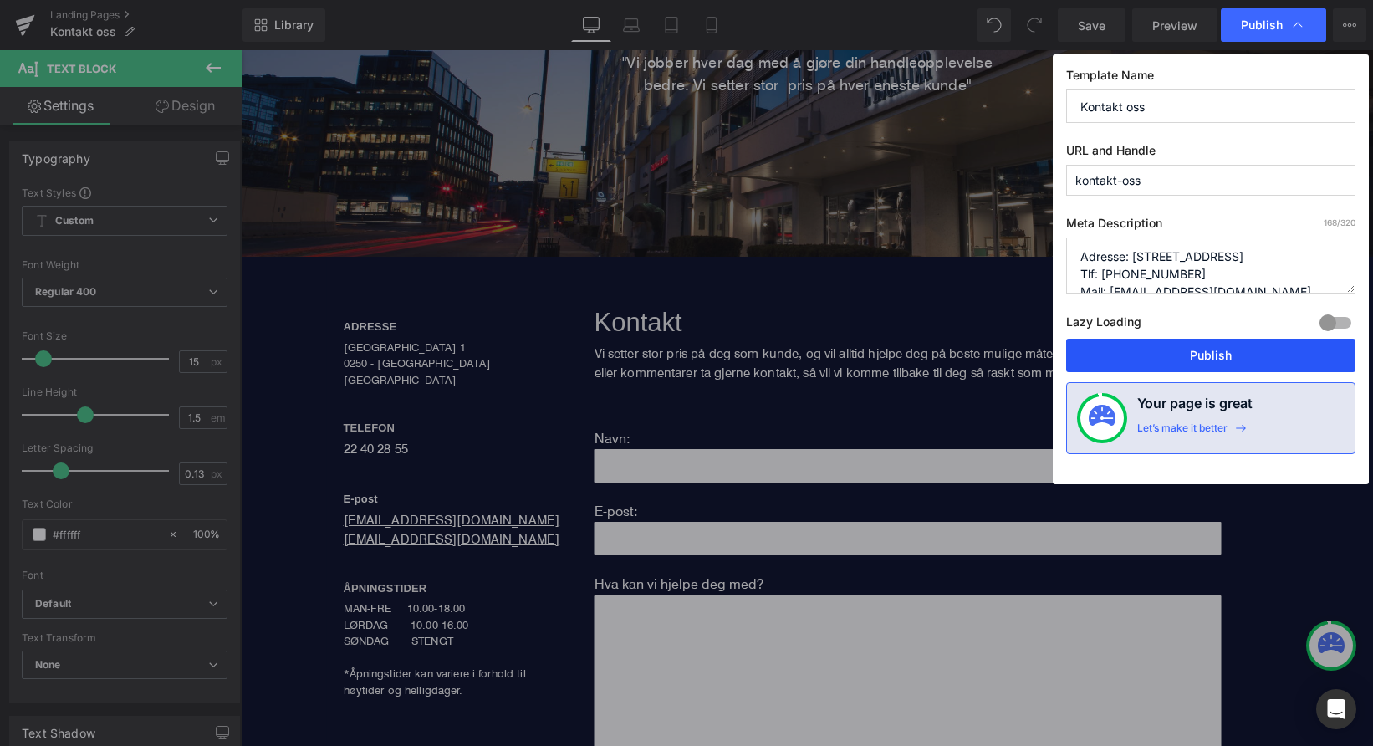
click at [1168, 363] on button "Publish" at bounding box center [1210, 355] width 289 height 33
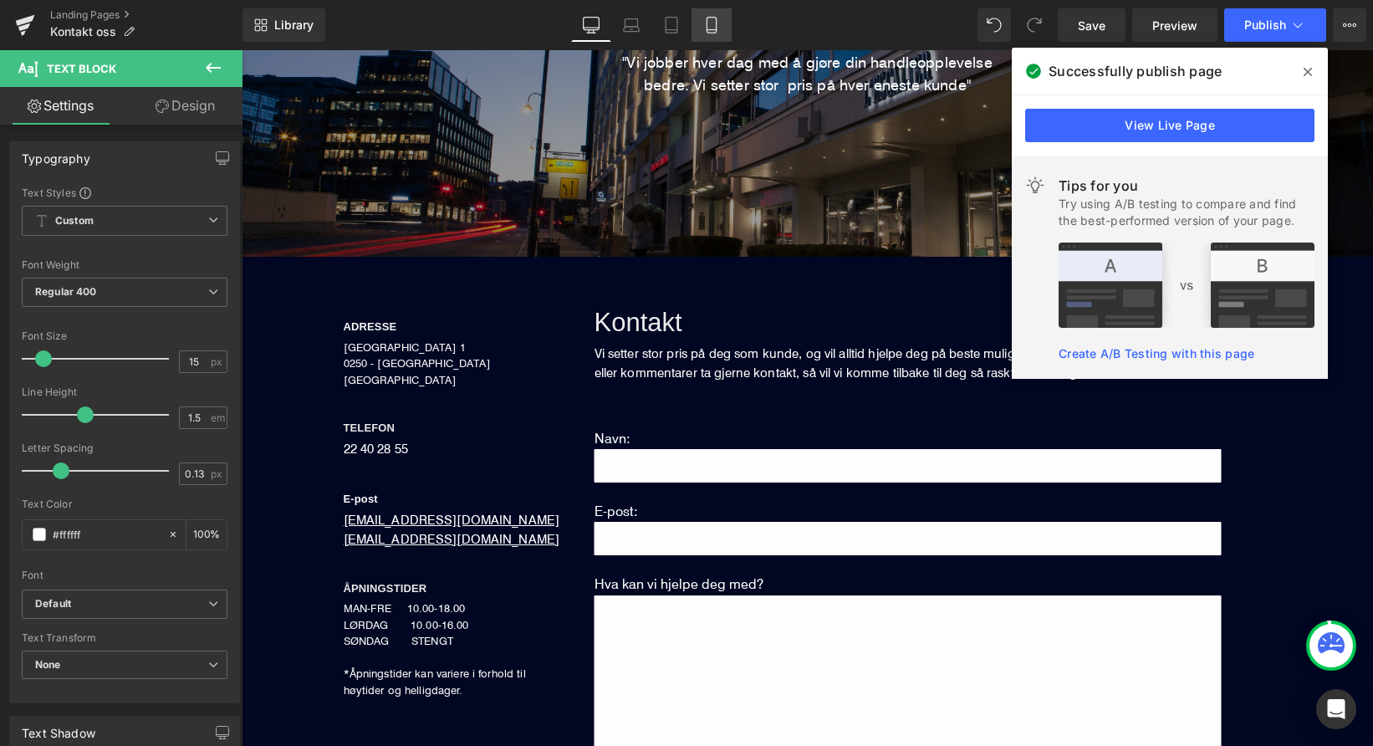
click at [705, 24] on icon at bounding box center [711, 25] width 17 height 17
type input "100"
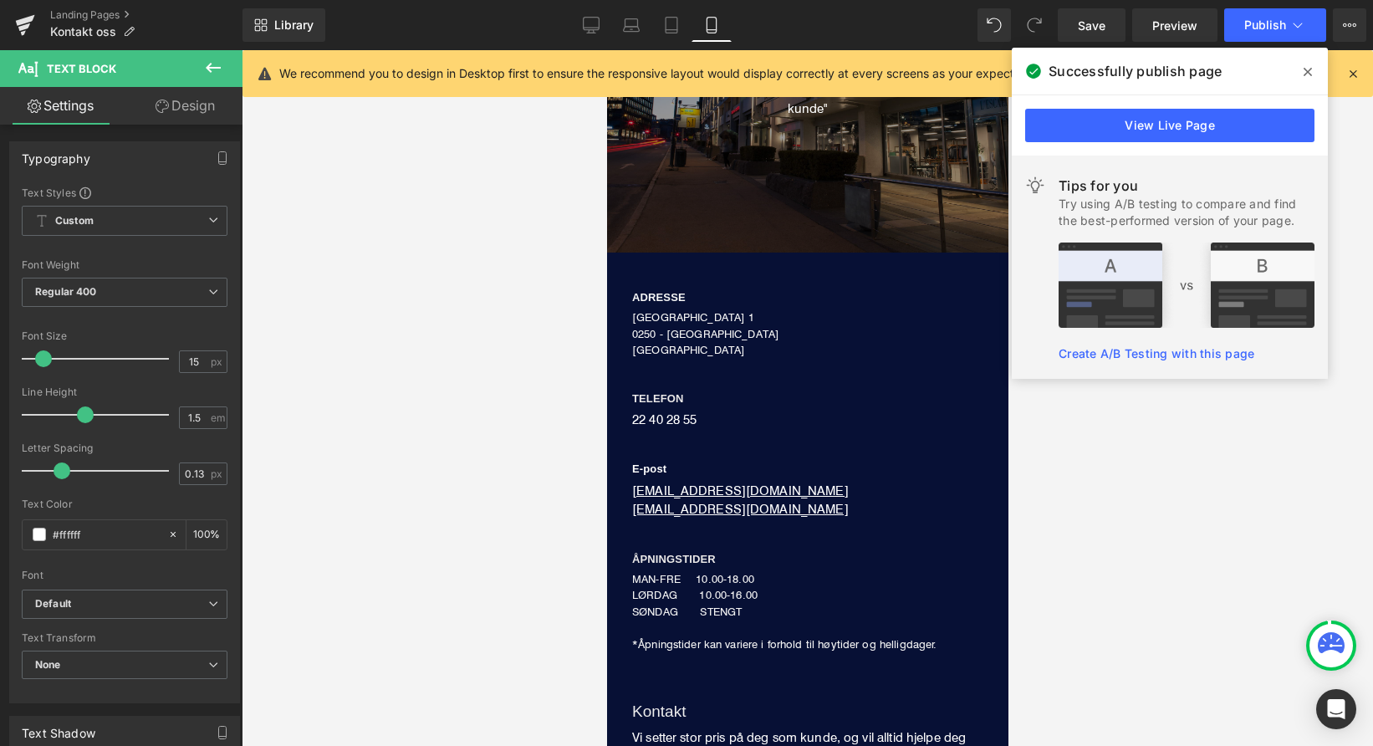
scroll to position [373, 0]
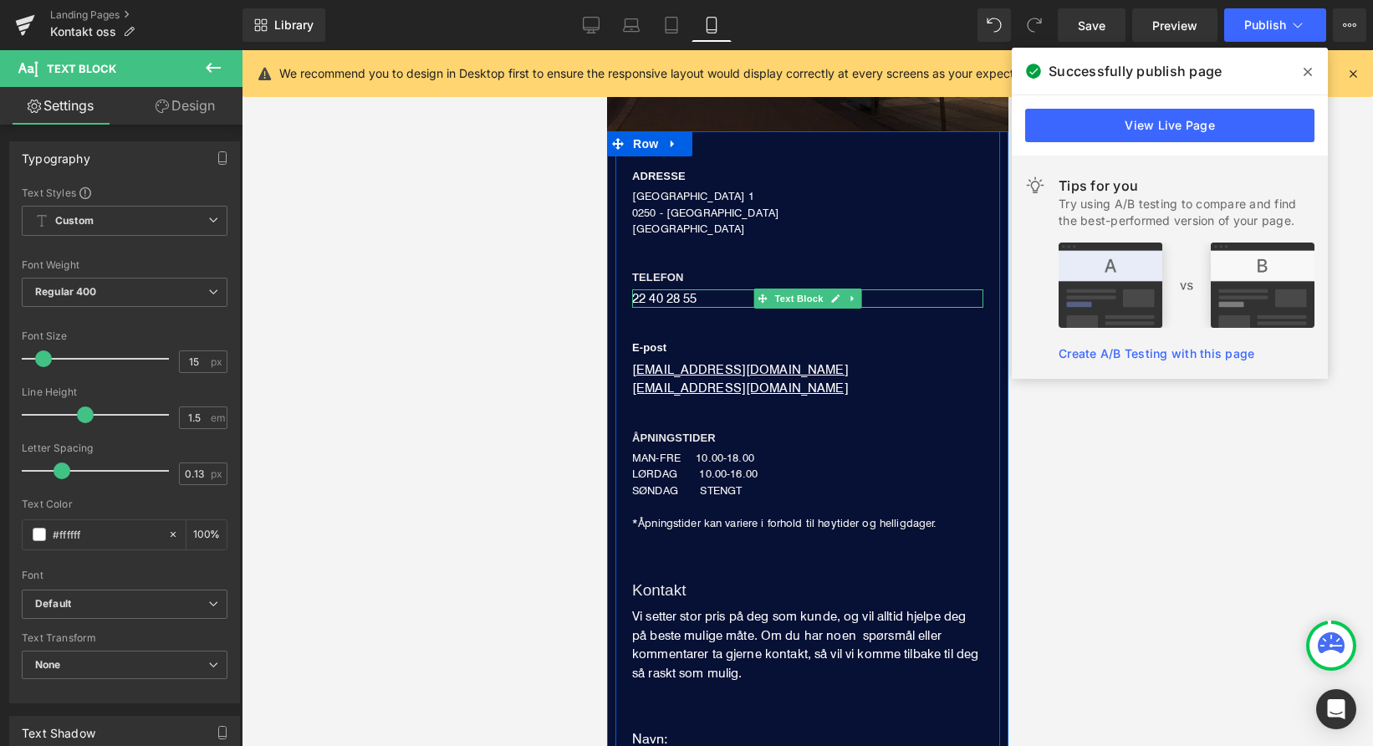
click at [672, 296] on div "22 40 28 55" at bounding box center [806, 298] width 351 height 19
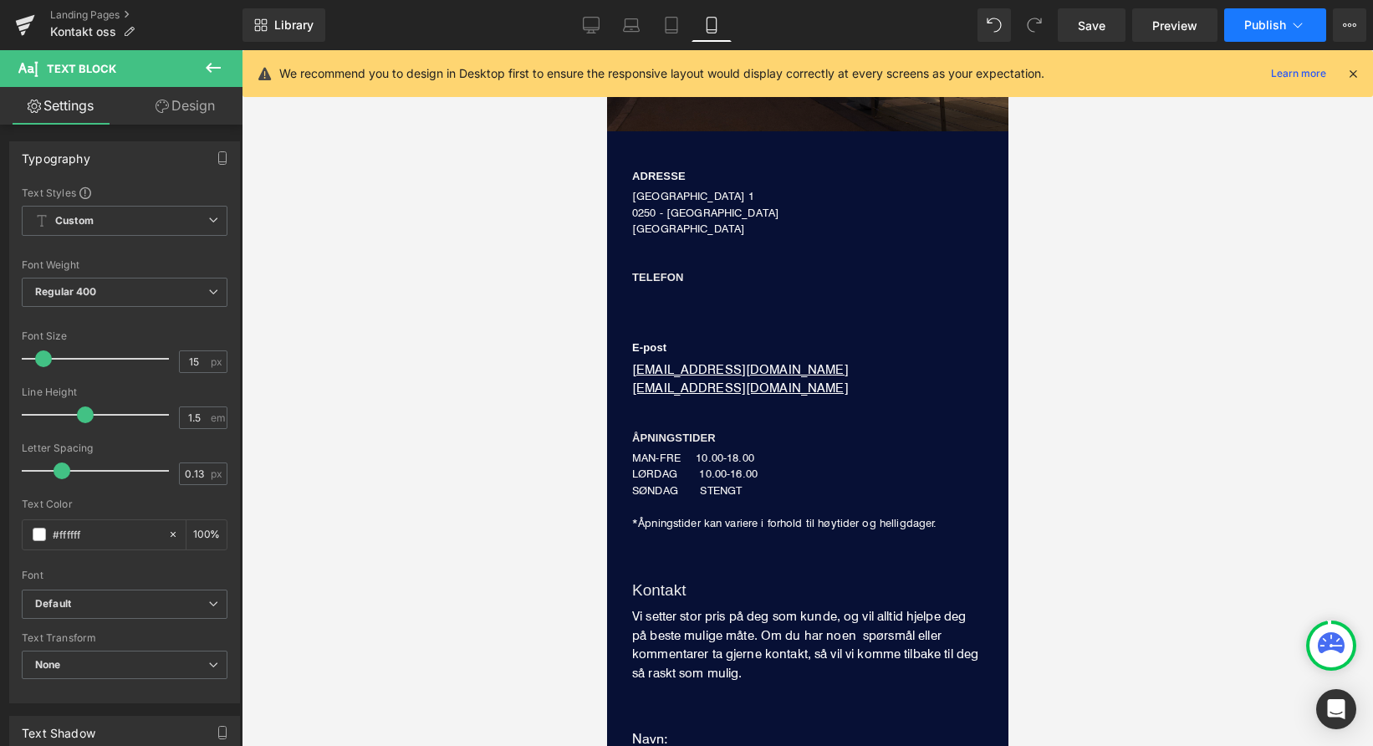
click at [1249, 28] on span "Publish" at bounding box center [1266, 24] width 42 height 13
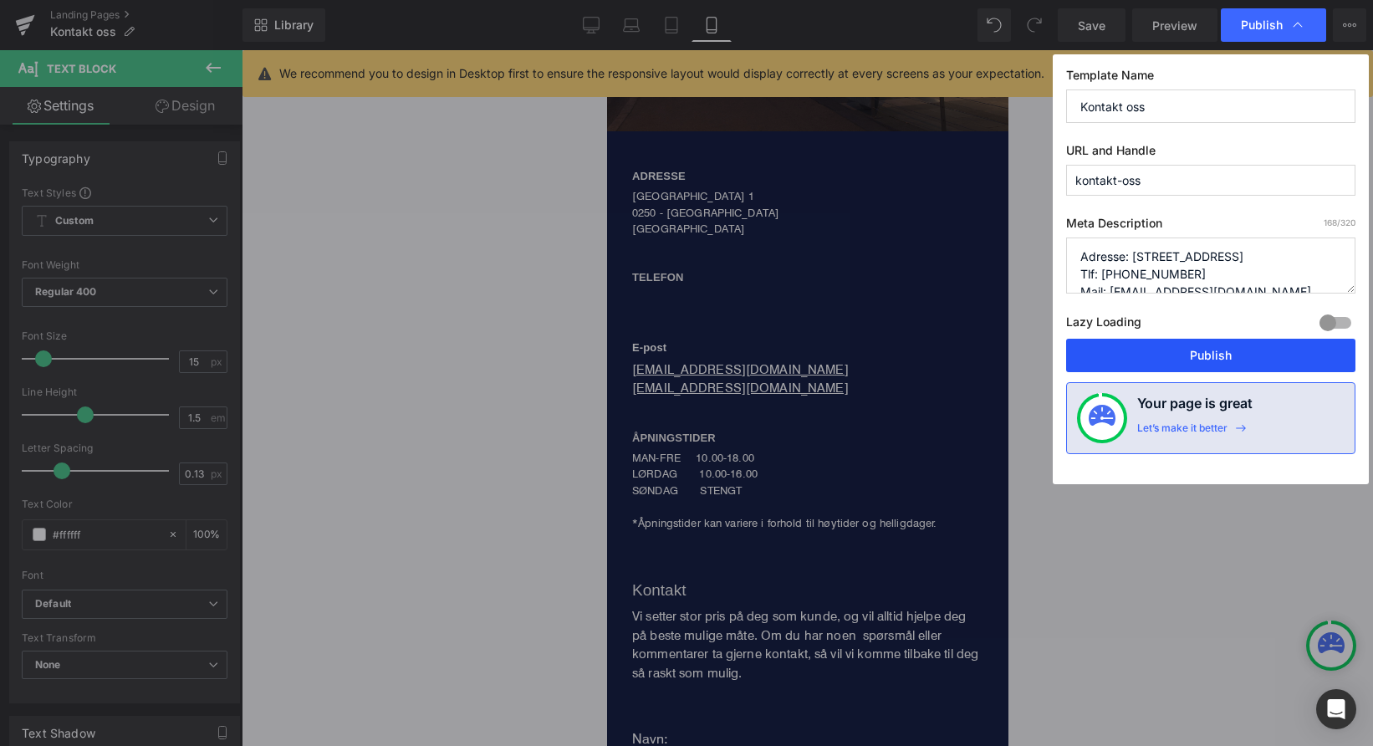
click at [1137, 348] on button "Publish" at bounding box center [1210, 355] width 289 height 33
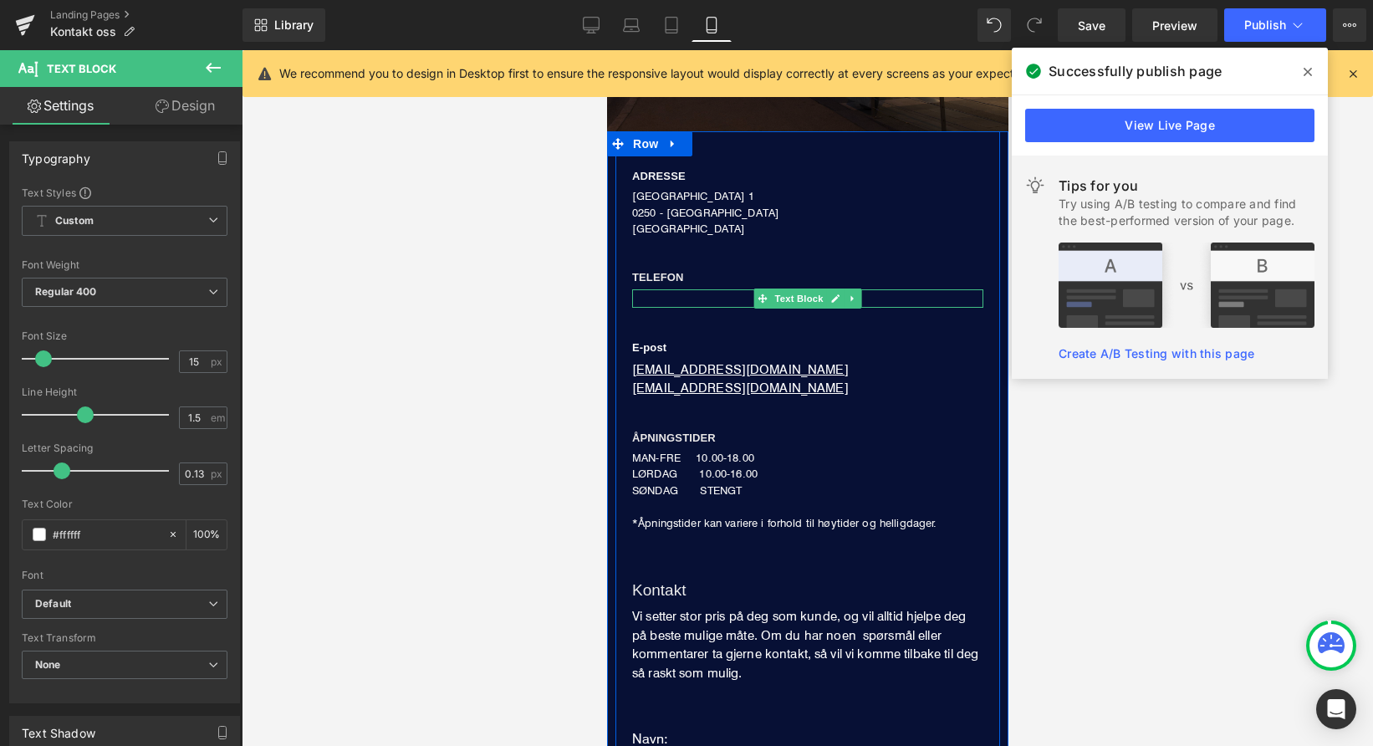
click at [652, 297] on div at bounding box center [806, 298] width 351 height 19
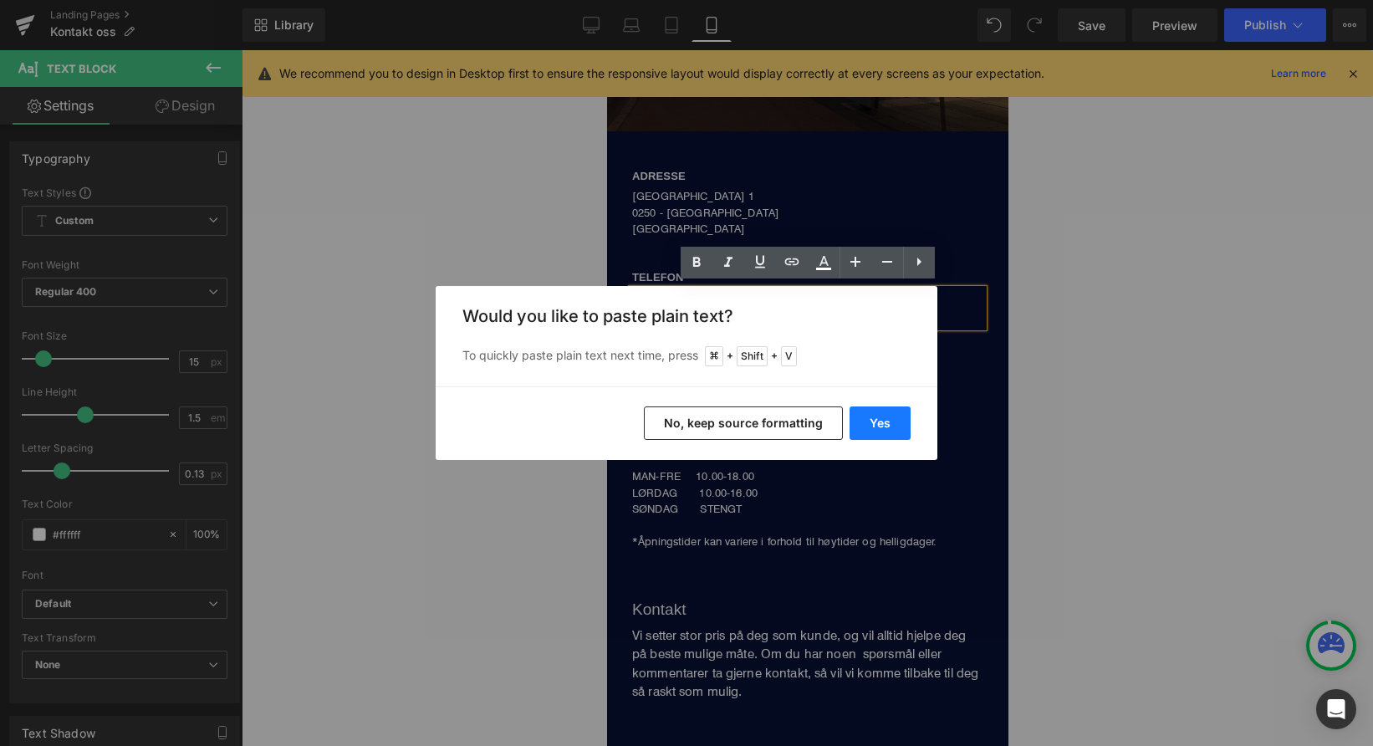
click at [884, 427] on button "Yes" at bounding box center [880, 422] width 61 height 33
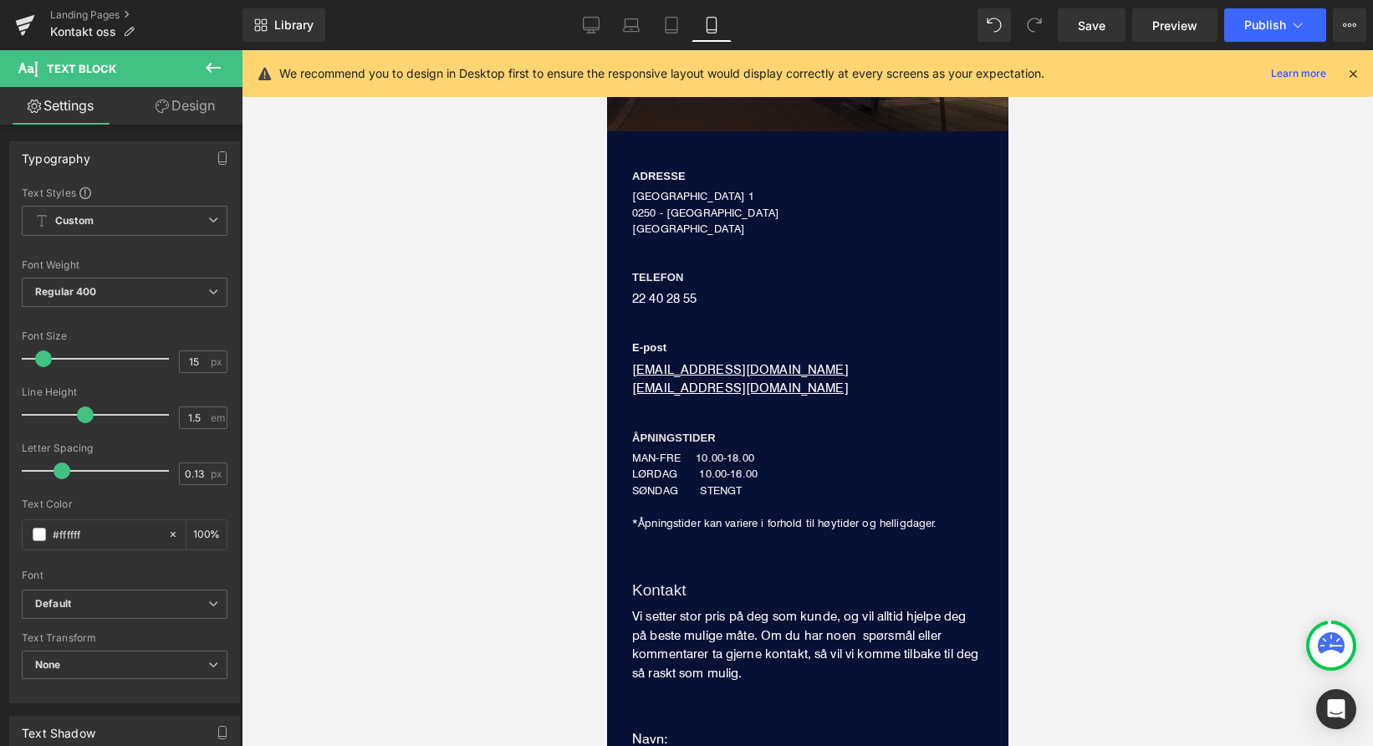
drag, startPoint x: 447, startPoint y: 311, endPoint x: 462, endPoint y: 307, distance: 15.6
click at [447, 311] on div at bounding box center [808, 398] width 1132 height 696
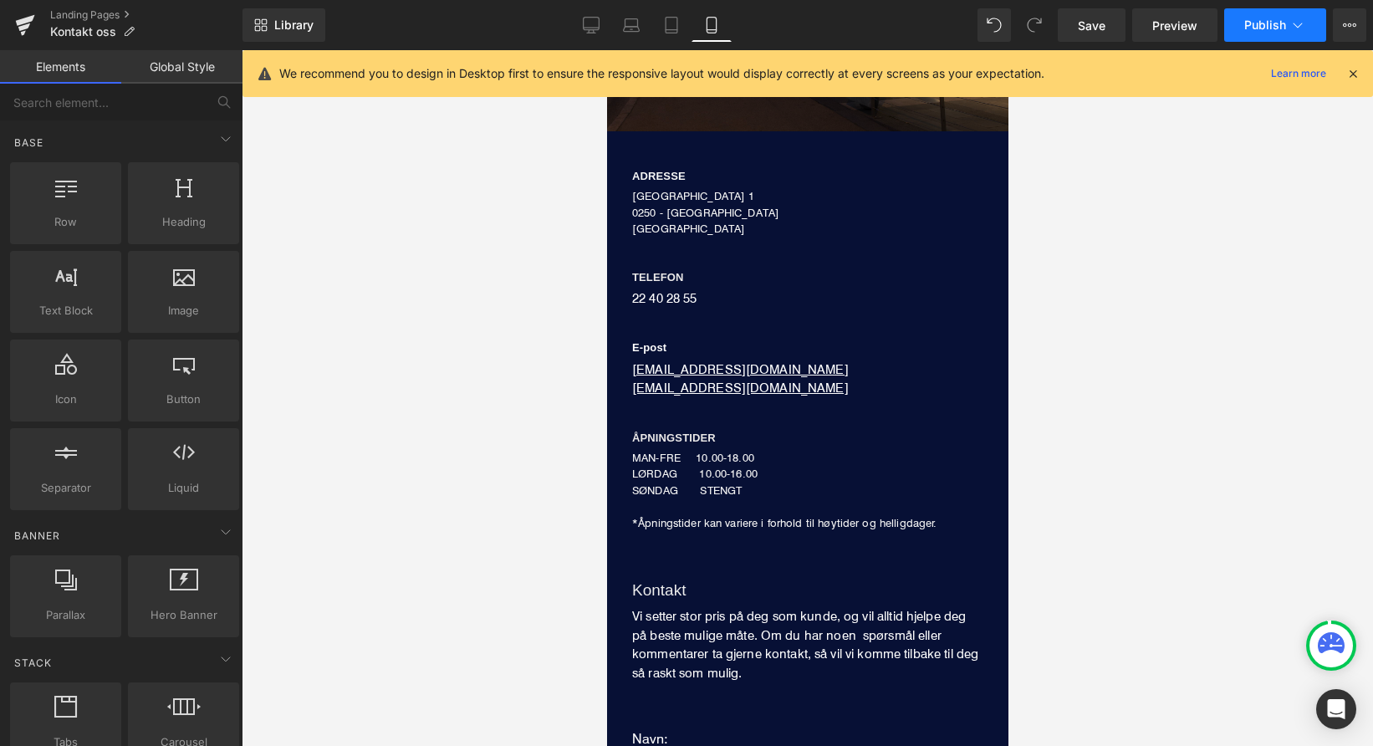
click at [1246, 34] on button "Publish" at bounding box center [1275, 24] width 102 height 33
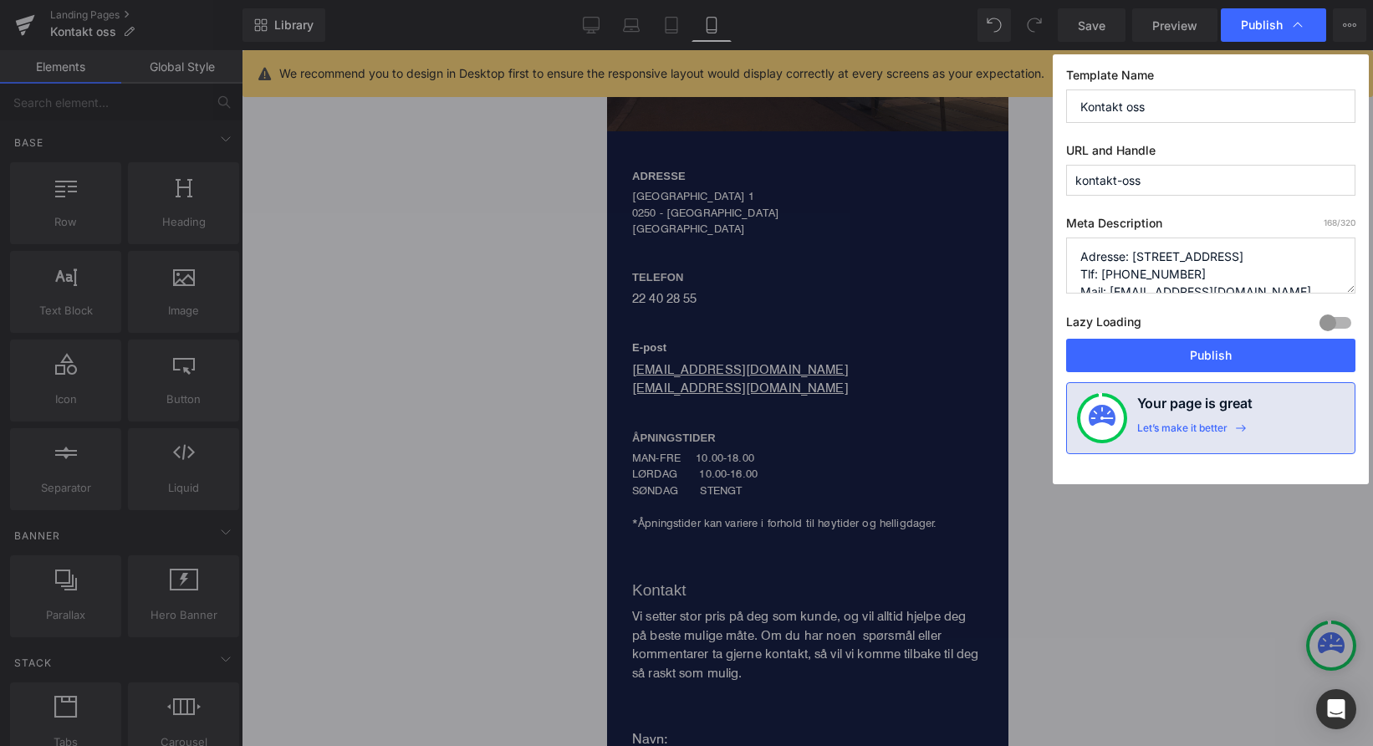
click at [1192, 349] on button "Publish" at bounding box center [1210, 355] width 289 height 33
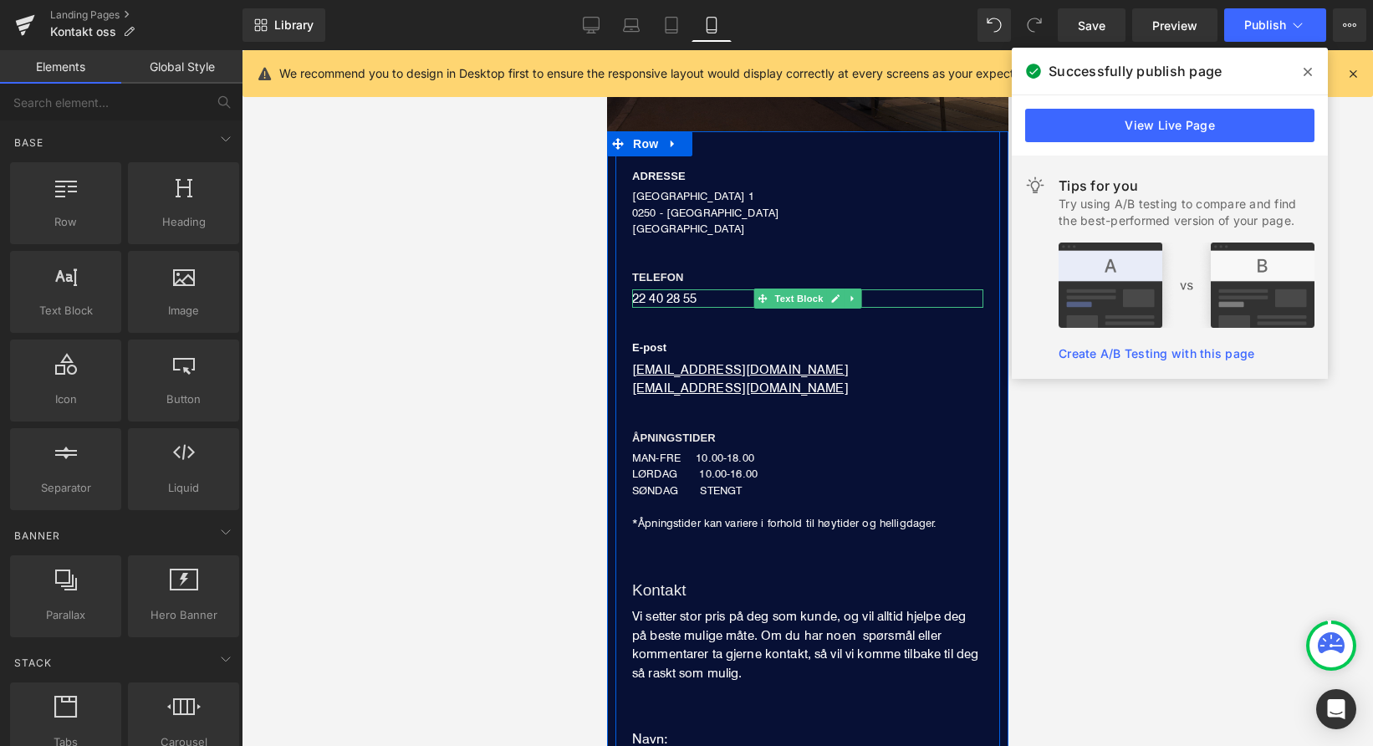
click at [668, 297] on div "22 40 28 55" at bounding box center [806, 298] width 351 height 19
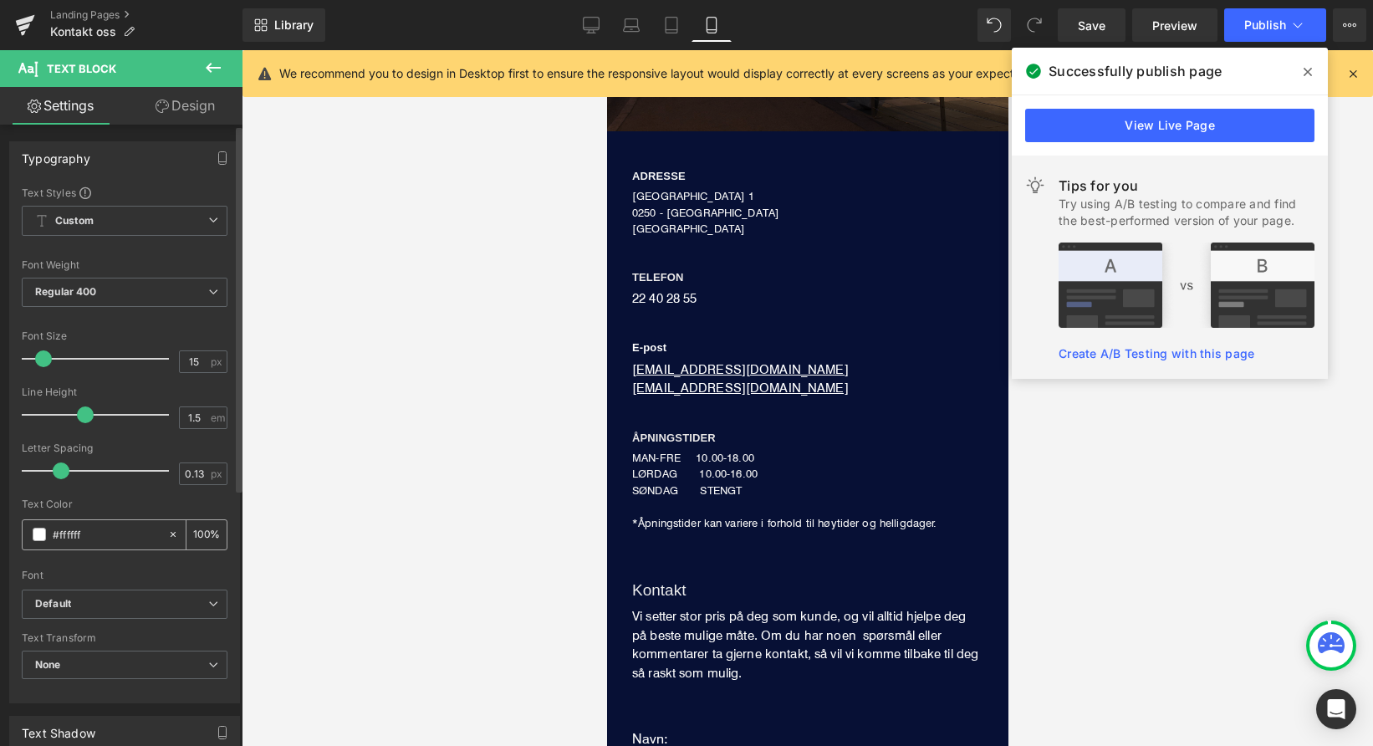
click at [34, 535] on span at bounding box center [39, 534] width 13 height 13
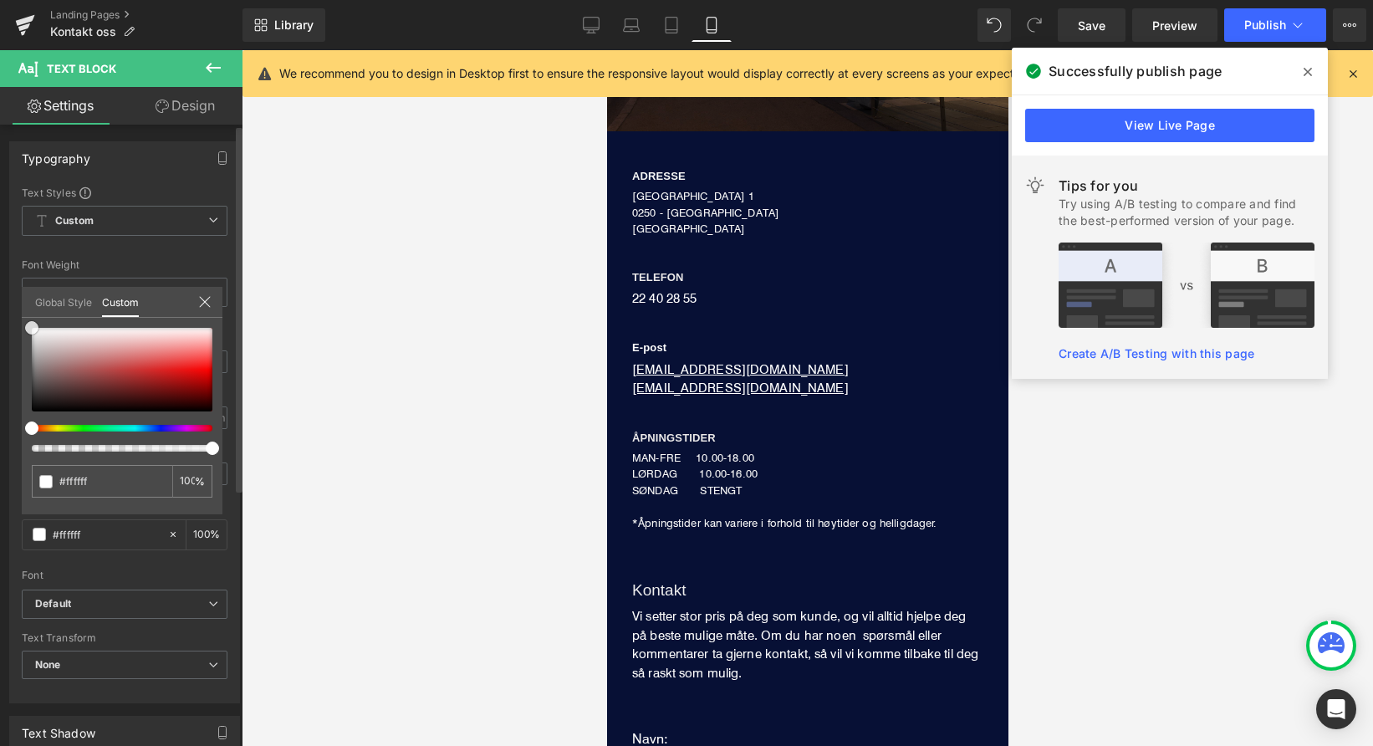
type input "#9e0000"
click at [101, 386] on div at bounding box center [122, 370] width 181 height 84
type input "#743434"
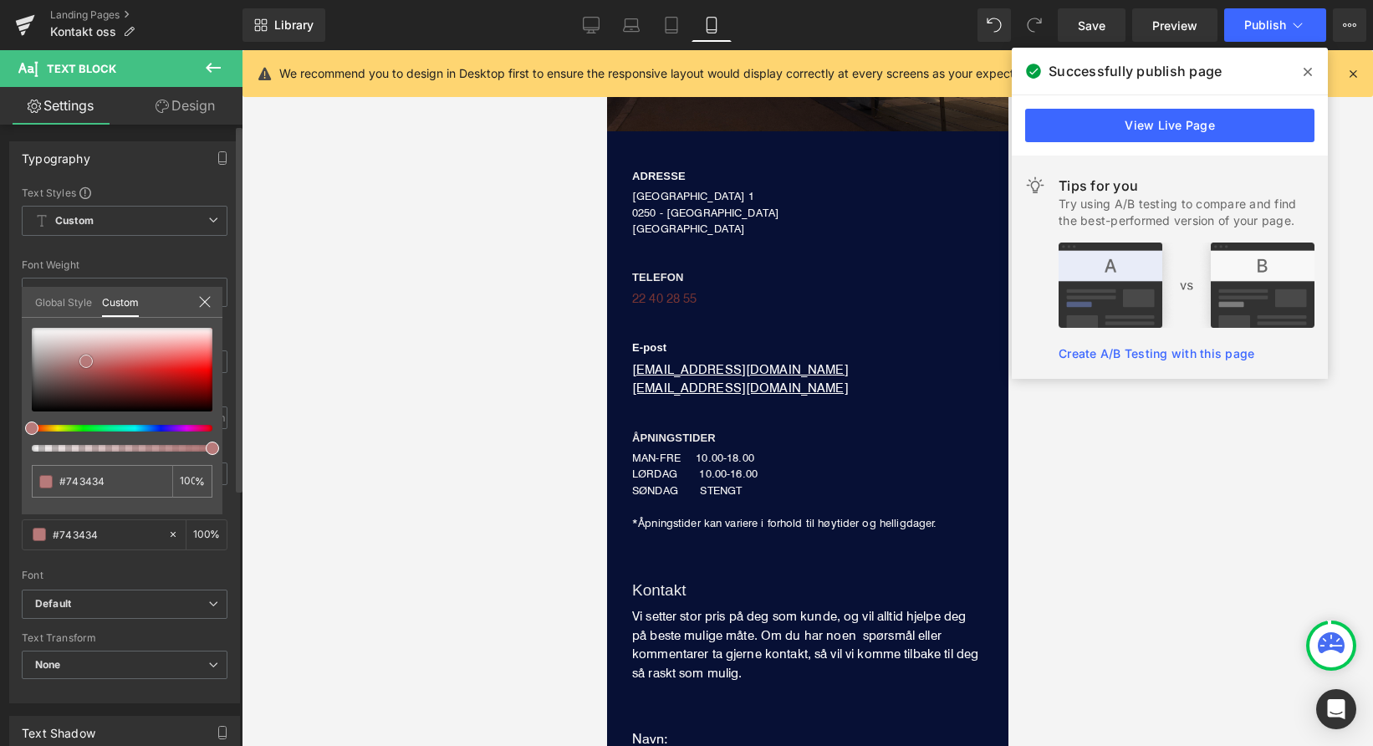
type input "#9a4a4a"
type input "#cfafaf"
type input "#f0eaea"
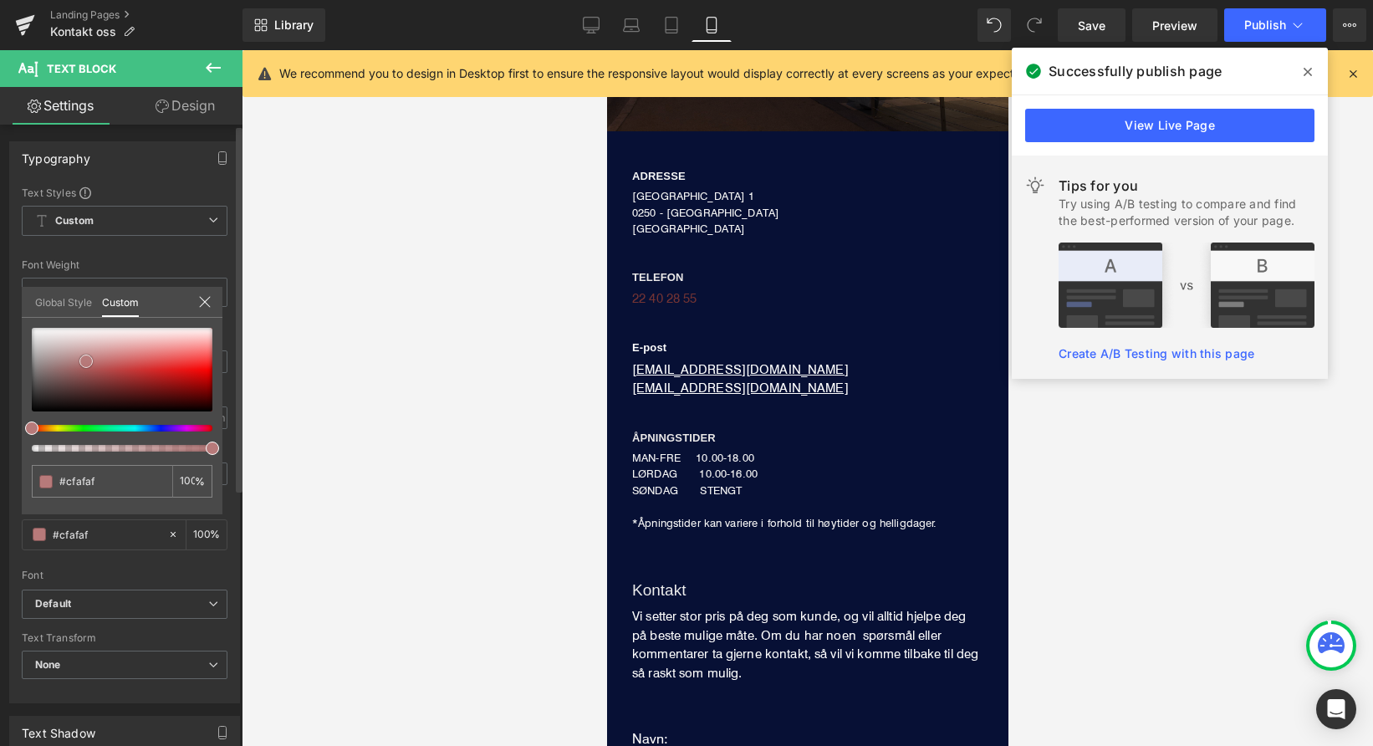
type input "#f0eaea"
type input "#ffffff"
drag, startPoint x: 97, startPoint y: 373, endPoint x: 21, endPoint y: 302, distance: 104.1
click at [21, 302] on div "Typography Text Styles Custom Custom Setup Global Style Custom Setup Global Sty…" at bounding box center [125, 416] width 250 height 575
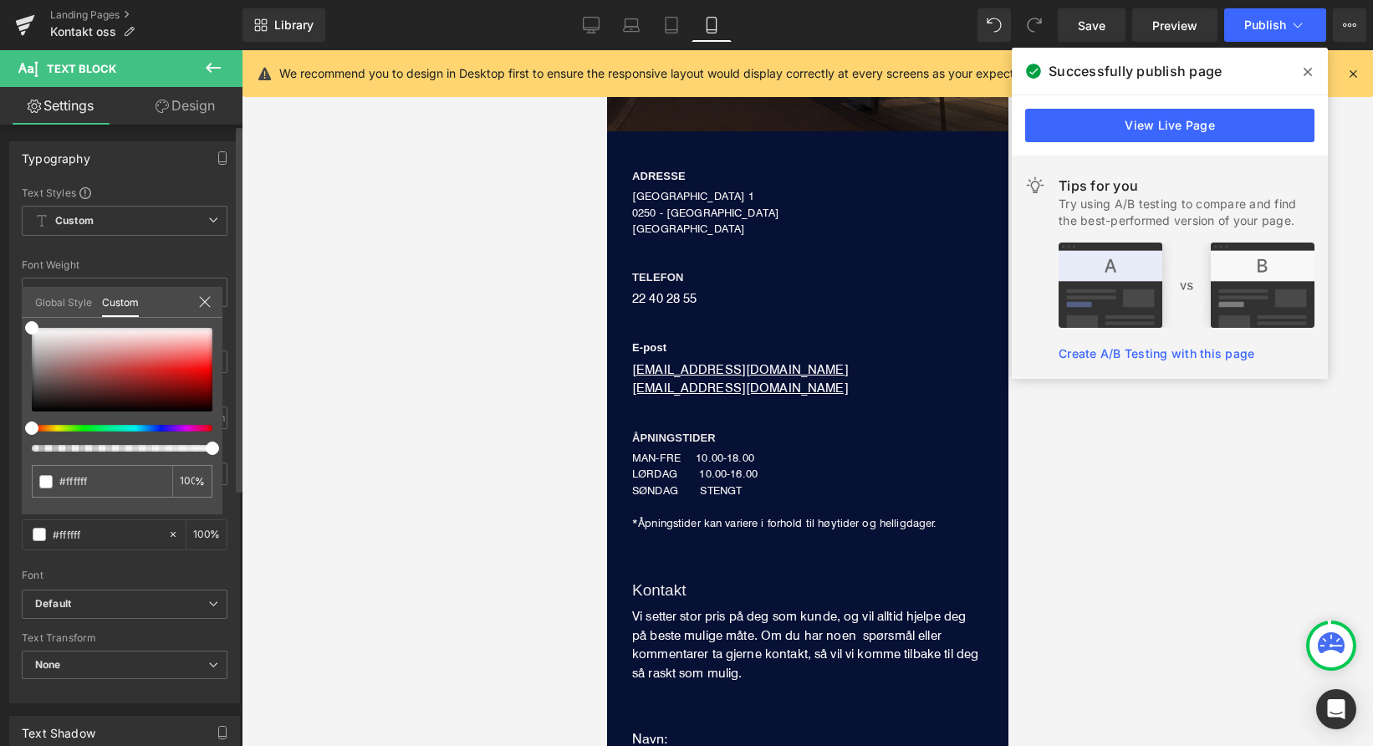
click at [42, 303] on link "Global Style" at bounding box center [63, 301] width 57 height 28
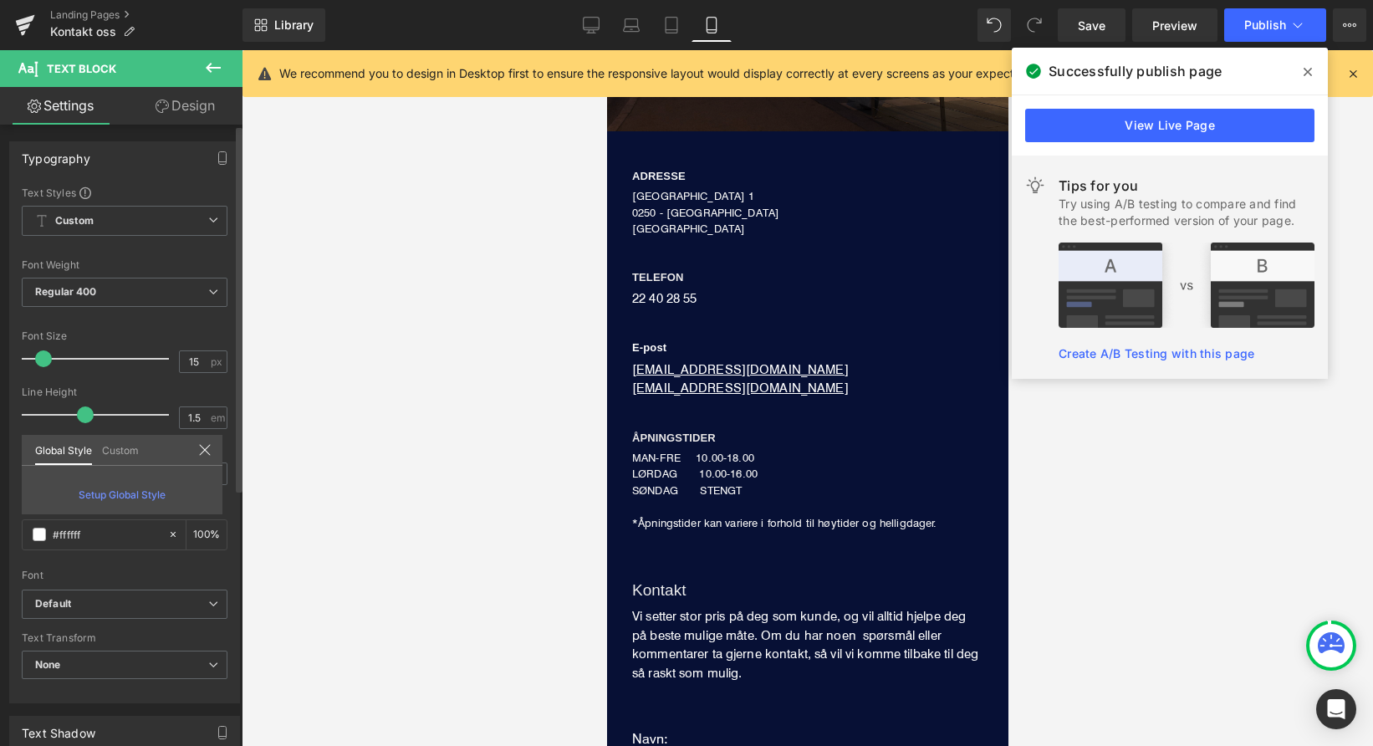
click at [114, 451] on link "Custom" at bounding box center [120, 449] width 37 height 28
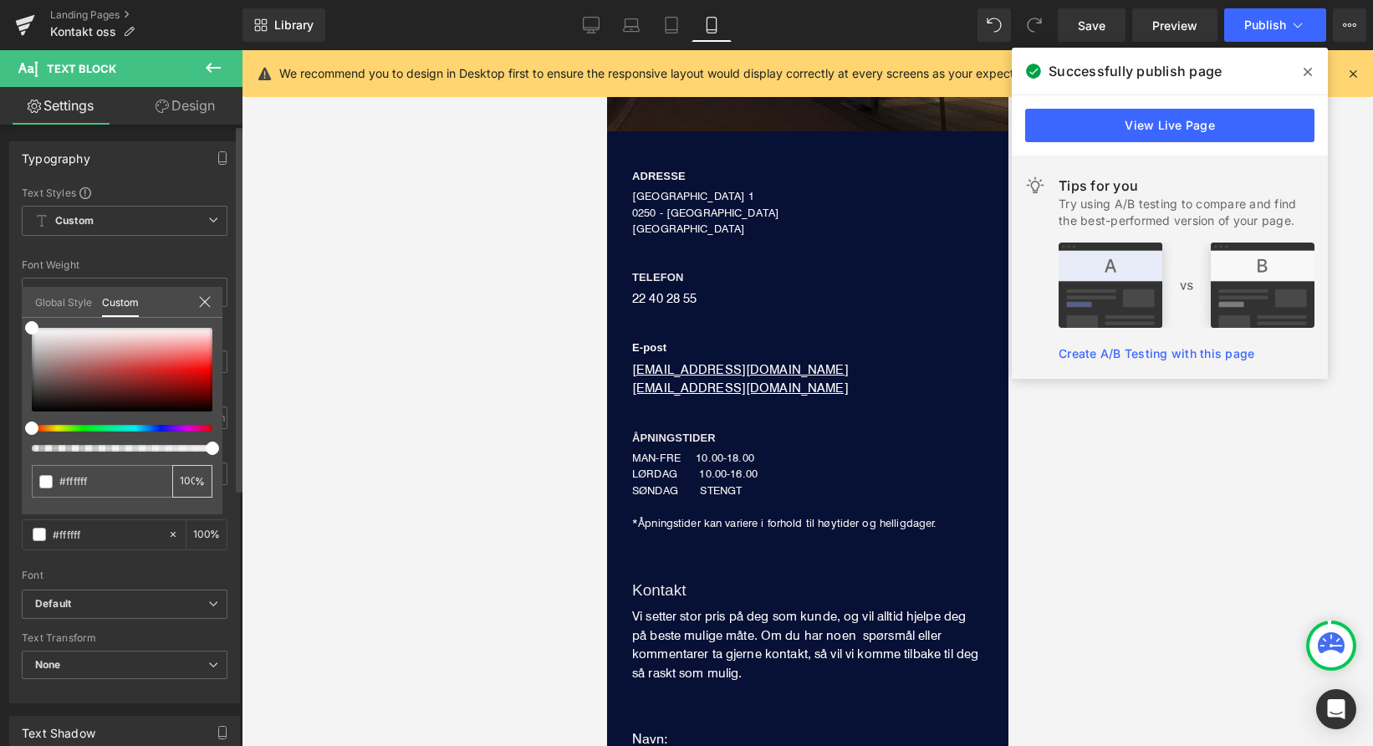
click at [188, 482] on input "100" at bounding box center [187, 481] width 15 height 12
drag, startPoint x: 29, startPoint y: 330, endPoint x: 24, endPoint y: 315, distance: 15.9
click at [24, 315] on div "Global Style Custom Setup Global Style #ffffff 100 %" at bounding box center [122, 312] width 201 height 51
click at [281, 355] on div at bounding box center [808, 398] width 1132 height 696
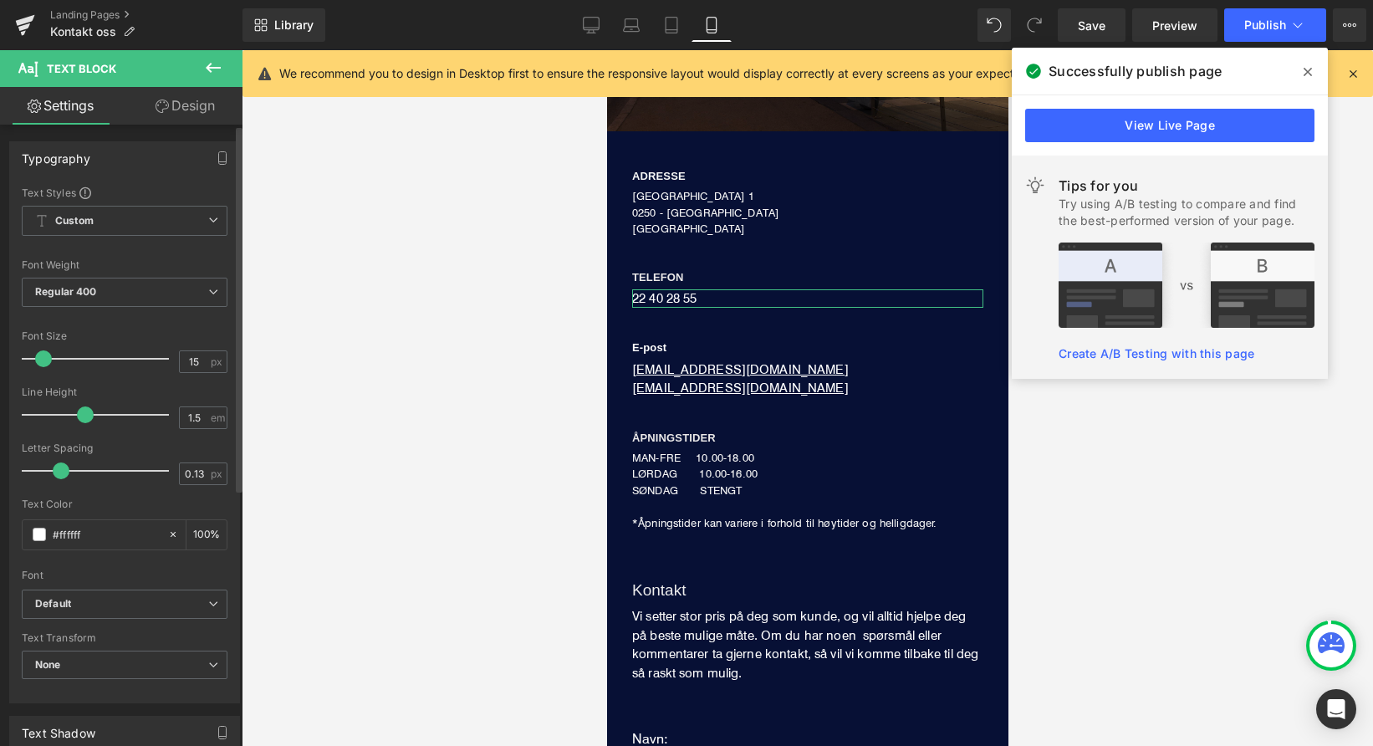
scroll to position [0, 0]
click at [1270, 18] on span "Publish" at bounding box center [1266, 24] width 42 height 13
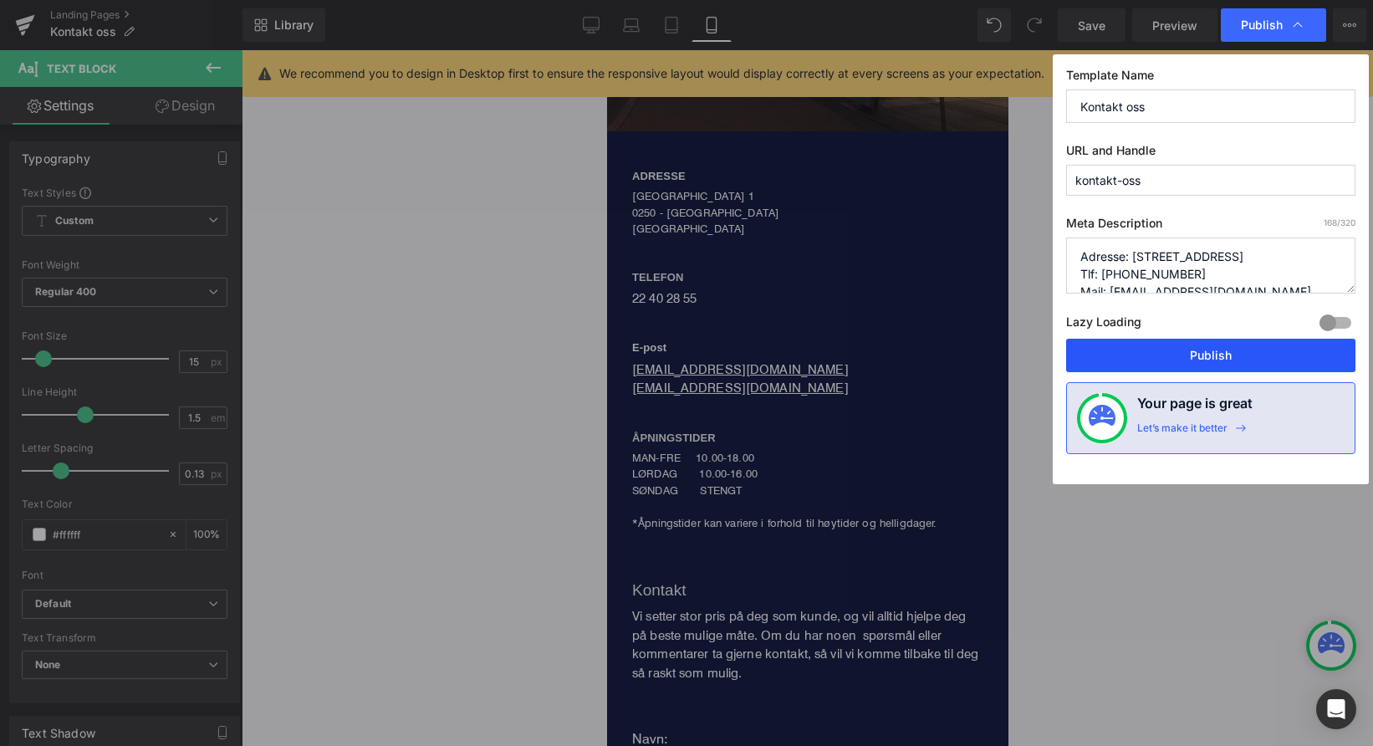
click at [1253, 357] on button "Publish" at bounding box center [1210, 355] width 289 height 33
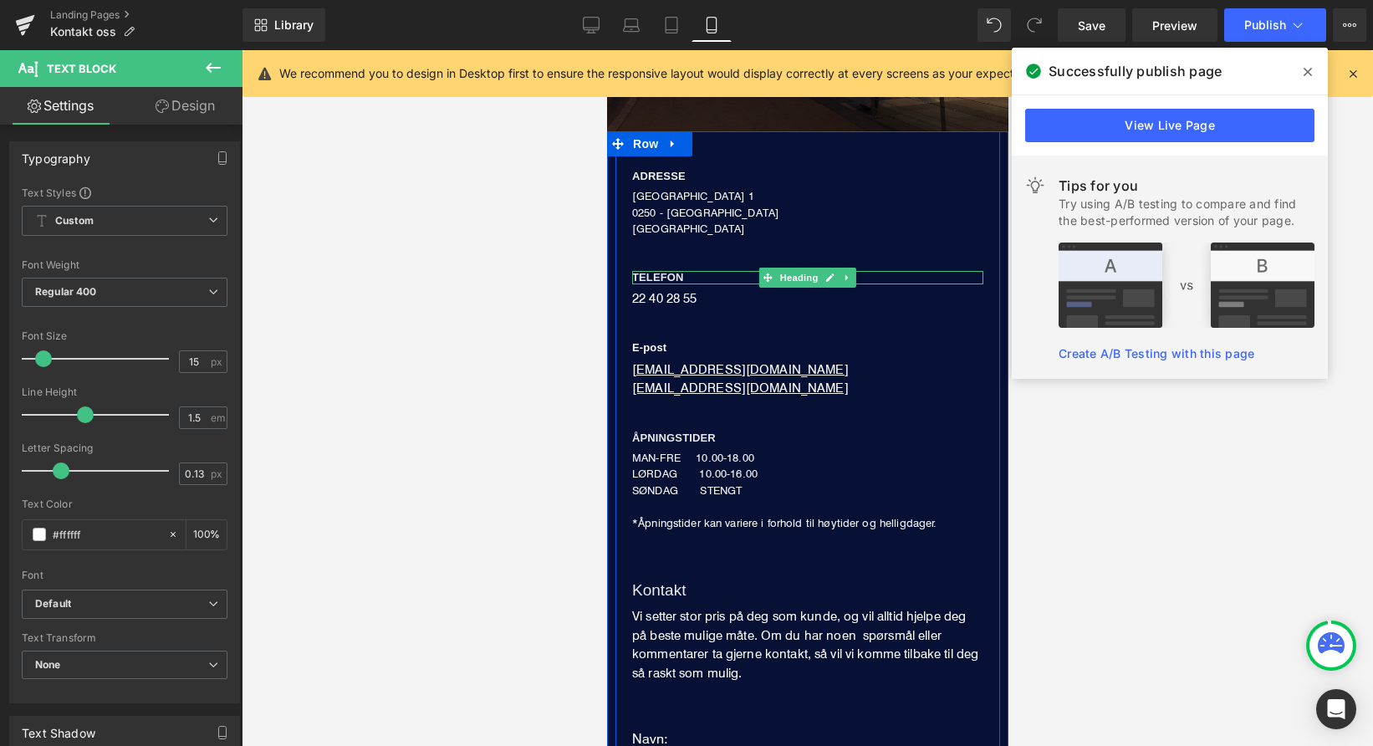
click at [675, 273] on span "TELEFON" at bounding box center [657, 277] width 52 height 13
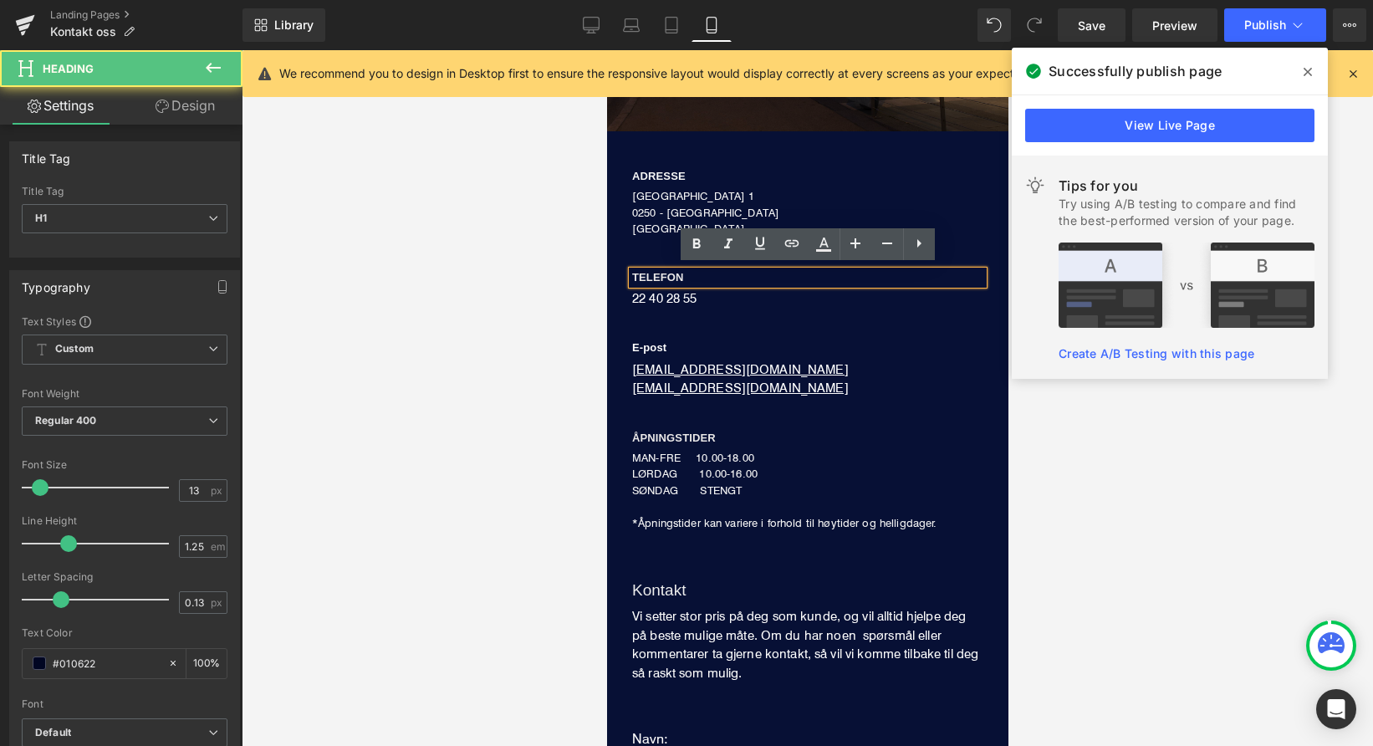
click at [697, 274] on h1 "TELEFON" at bounding box center [806, 277] width 351 height 13
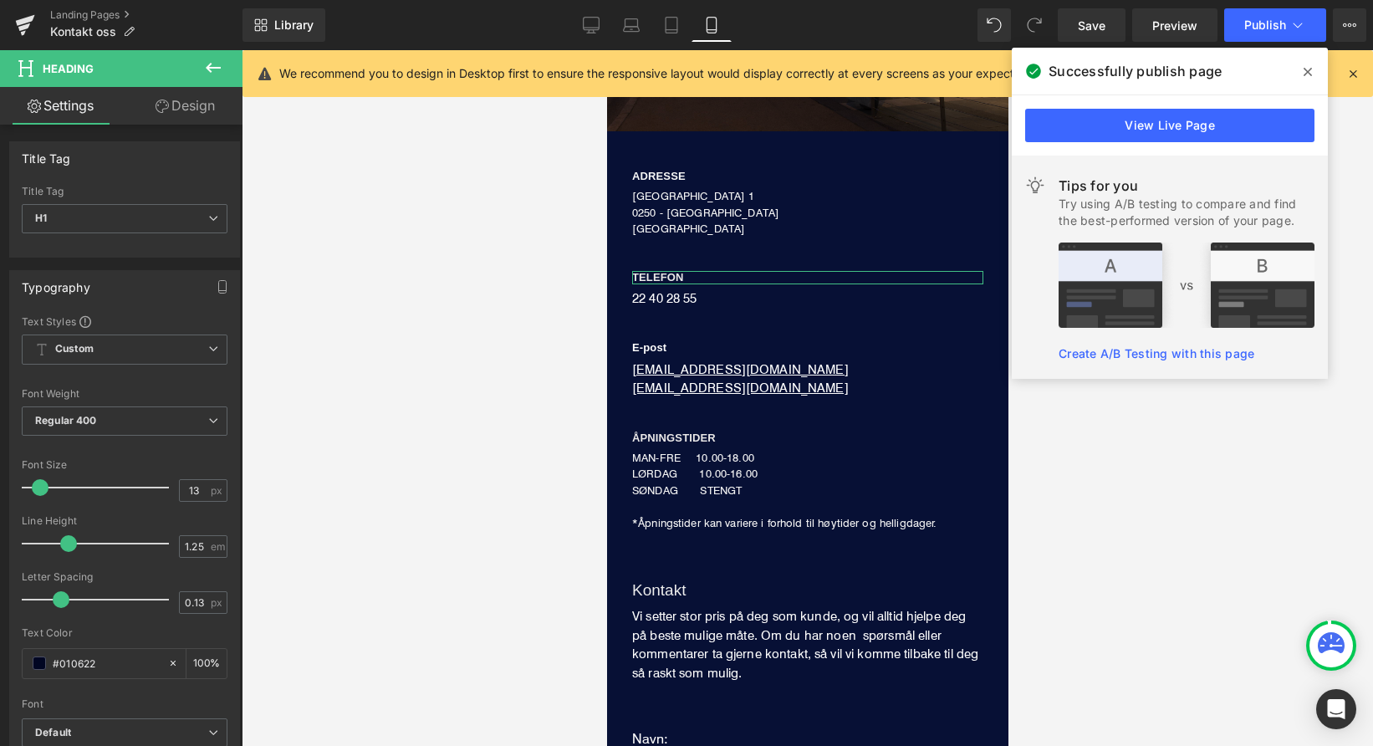
click at [194, 105] on link "Design" at bounding box center [185, 106] width 121 height 38
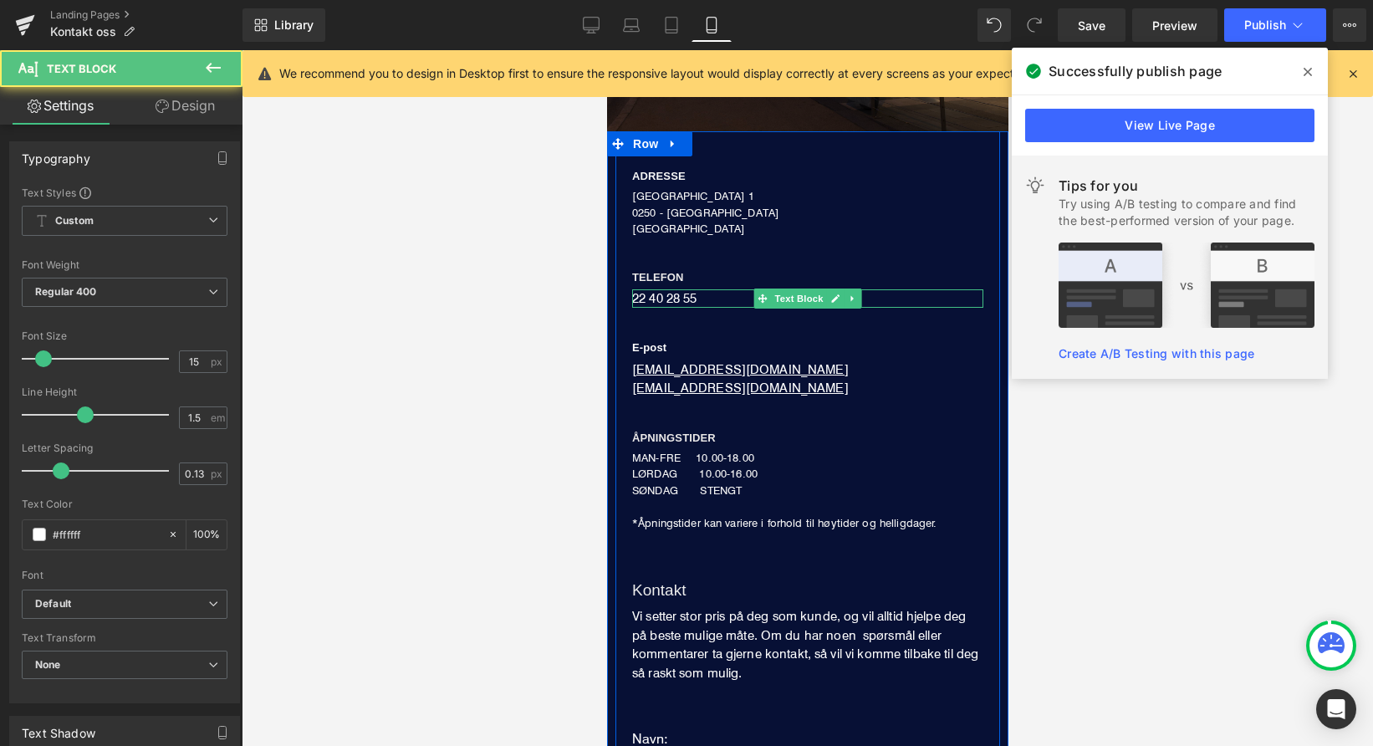
click at [659, 292] on div "22 40 28 55" at bounding box center [806, 298] width 351 height 19
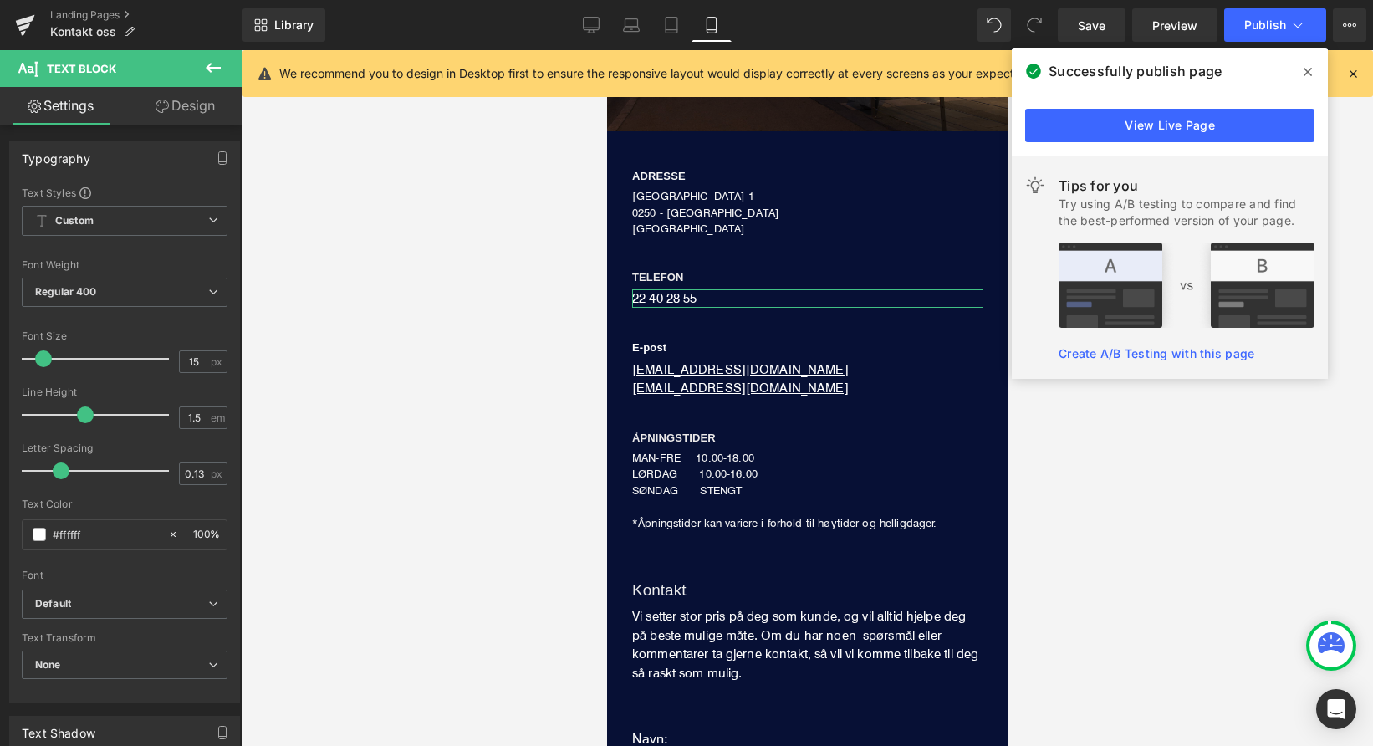
click at [178, 105] on link "Design" at bounding box center [185, 106] width 121 height 38
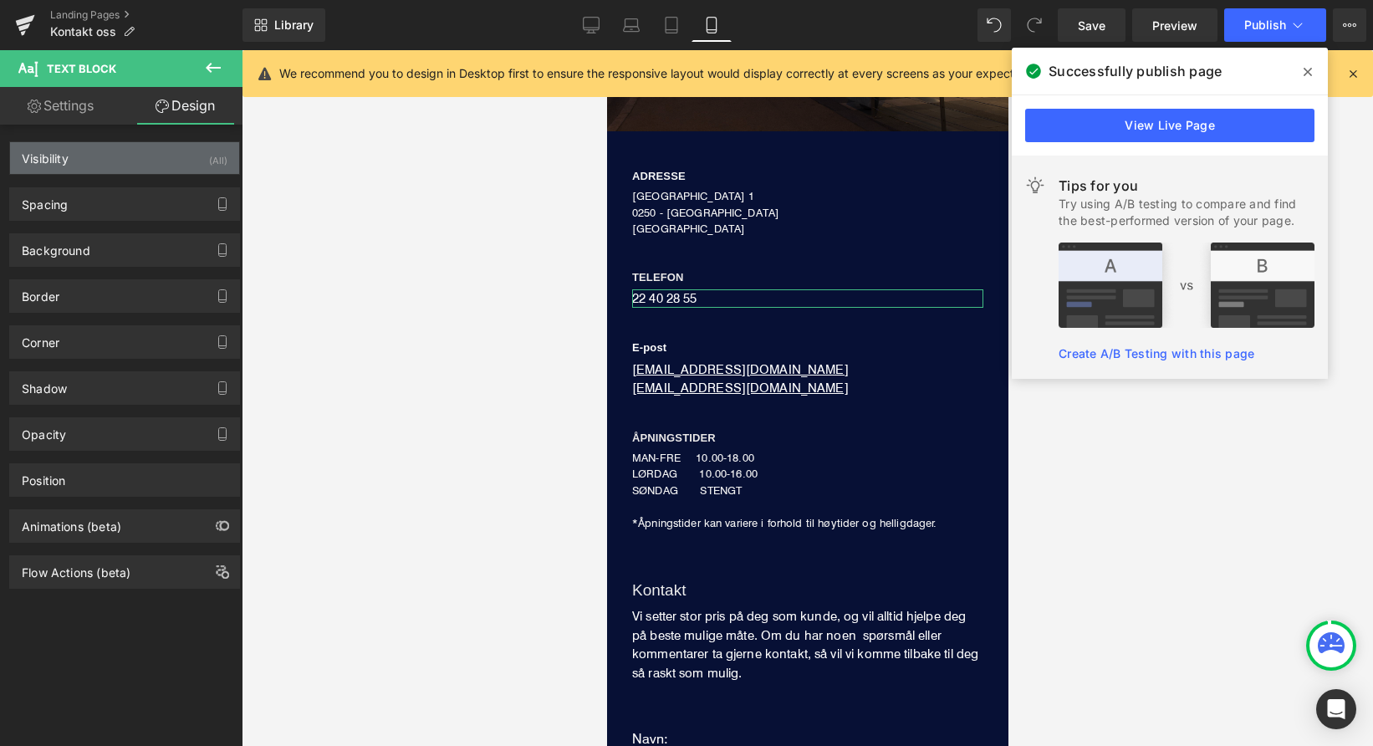
click at [178, 156] on div "Visibility (All)" at bounding box center [124, 158] width 229 height 32
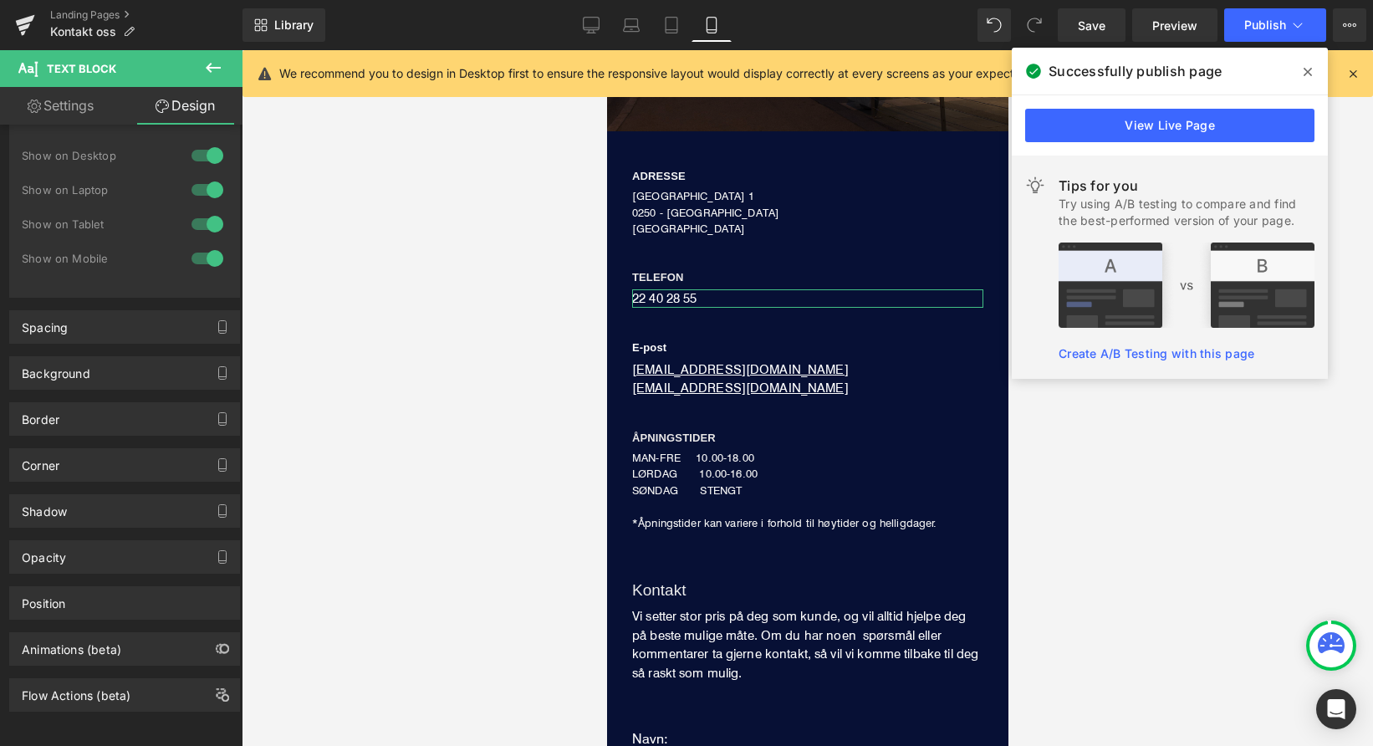
scroll to position [60, 0]
click at [75, 120] on link "Settings" at bounding box center [60, 106] width 121 height 38
type input "100"
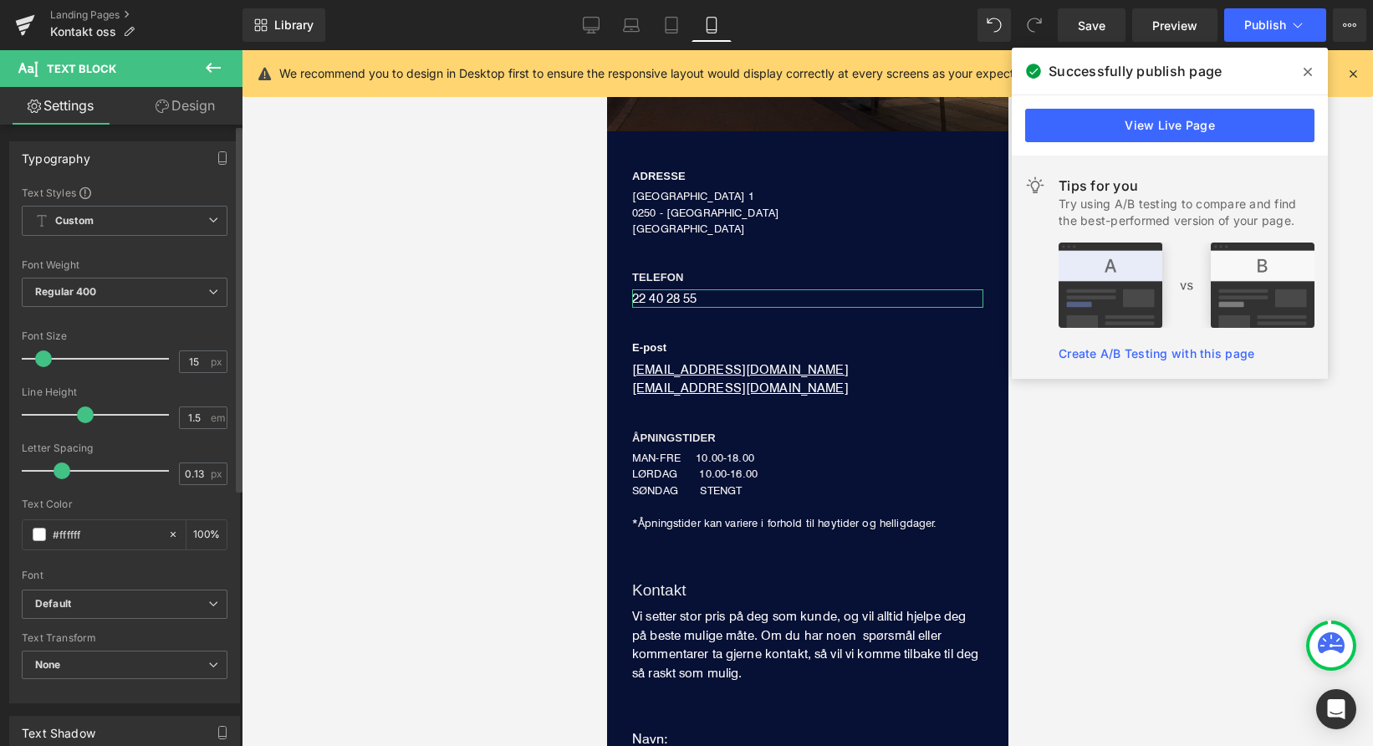
scroll to position [0, 0]
click at [162, 106] on icon at bounding box center [162, 106] width 13 height 13
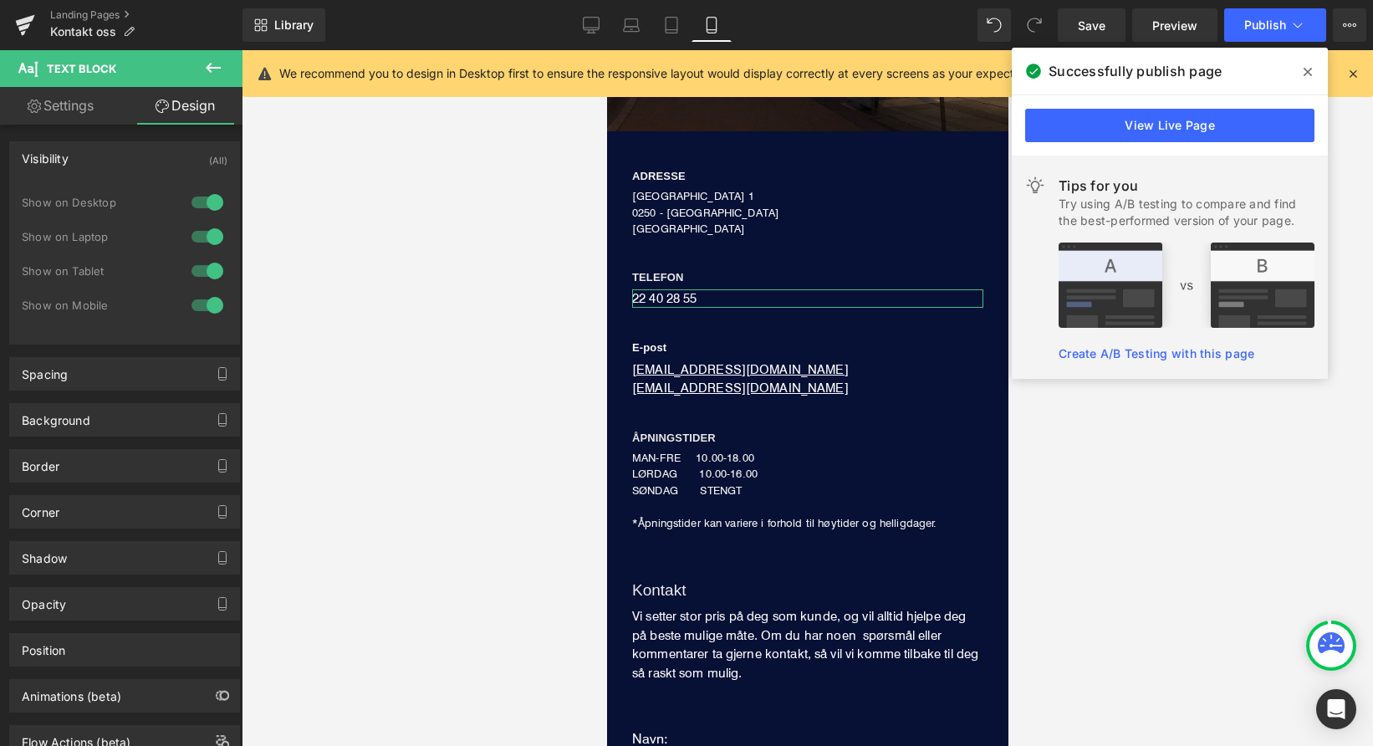
type input "0"
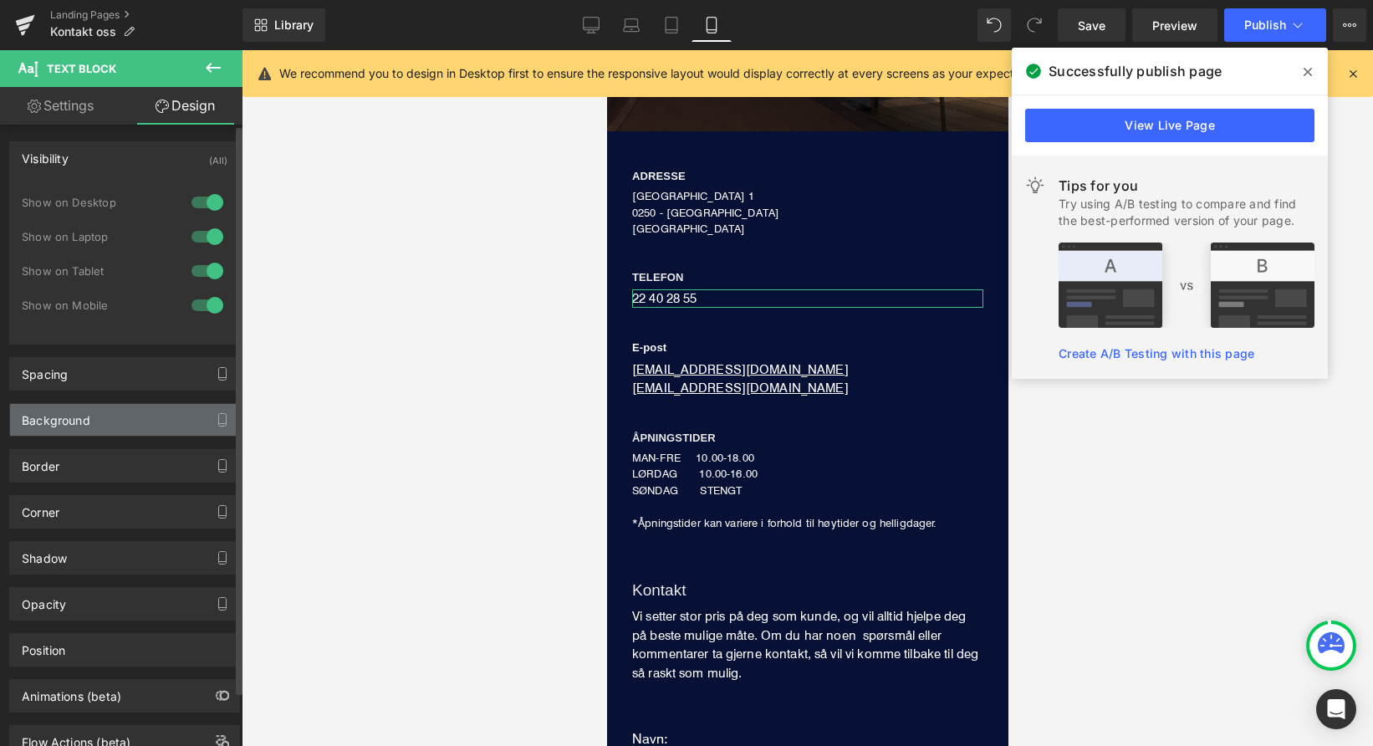
click at [87, 407] on div "Background" at bounding box center [56, 415] width 69 height 23
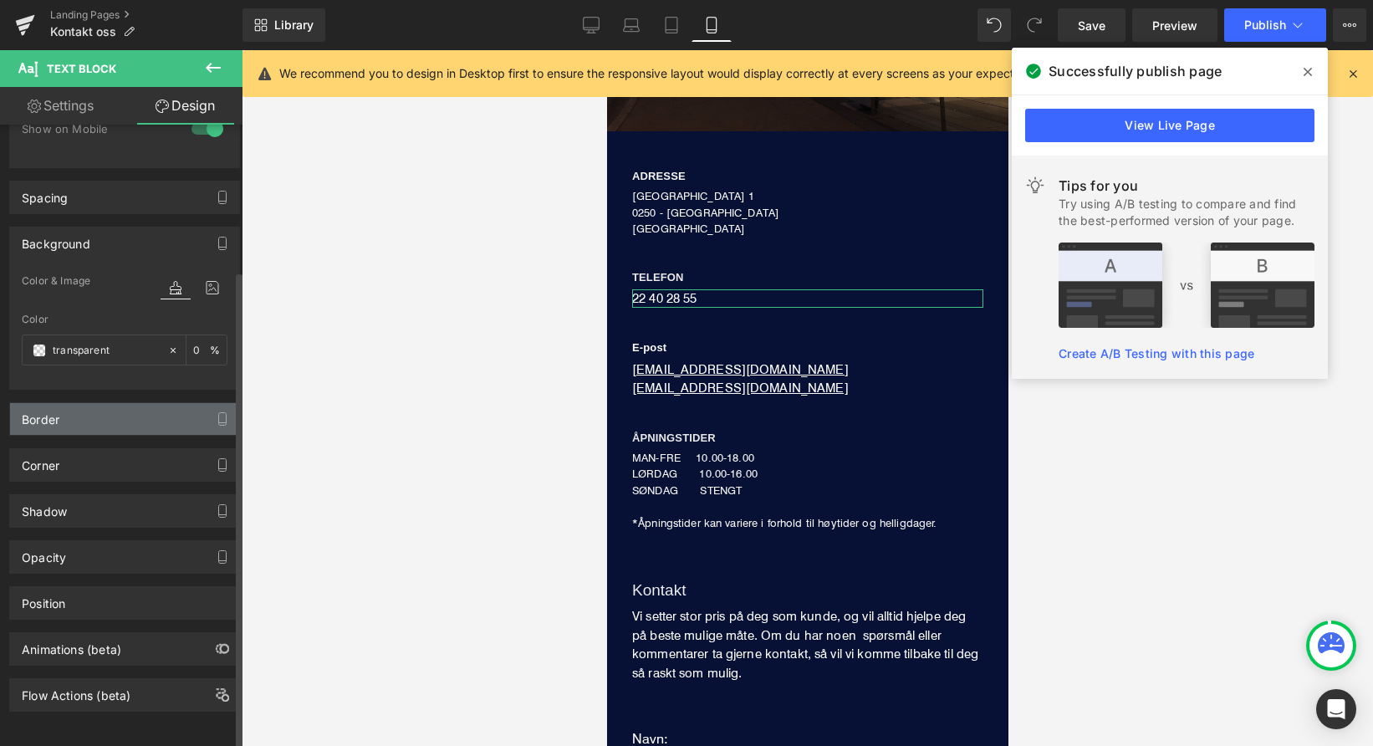
scroll to position [190, 0]
click at [95, 403] on div "Border" at bounding box center [124, 419] width 229 height 32
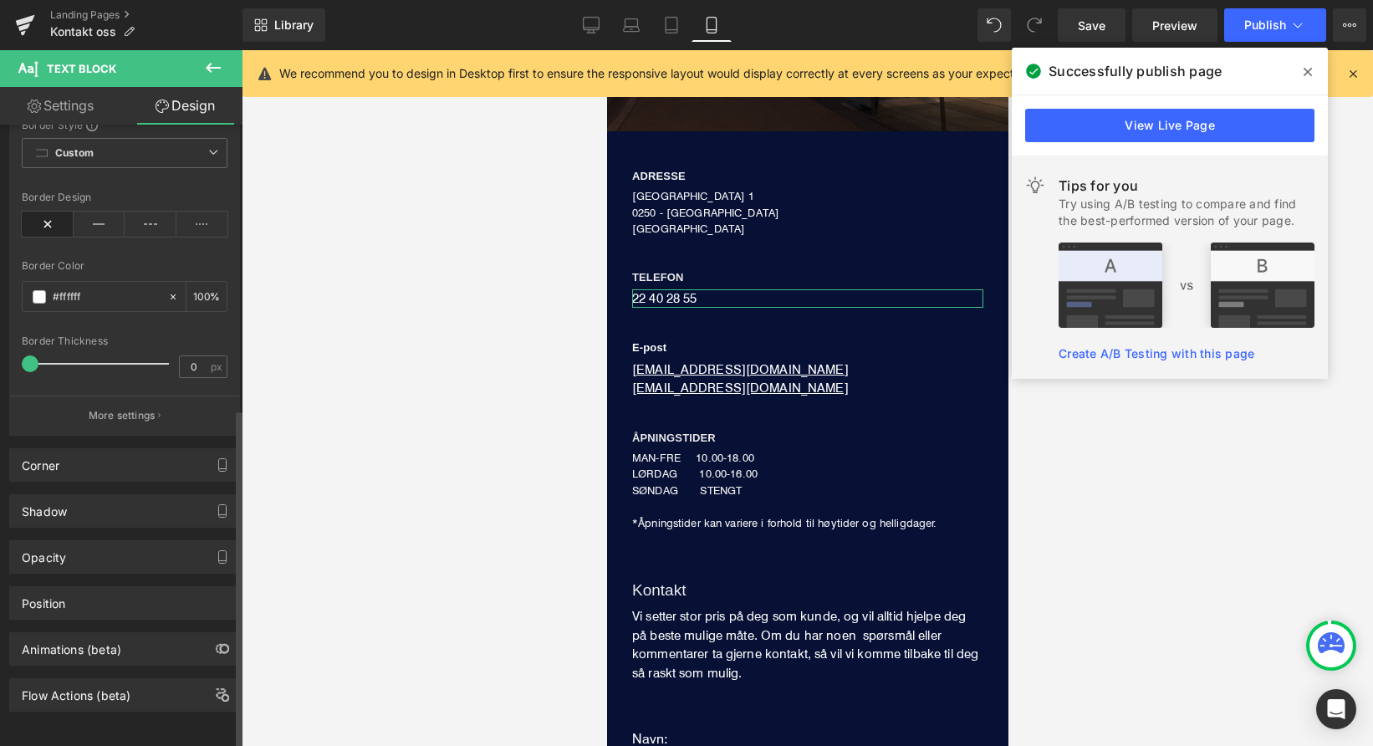
scroll to position [519, 0]
click at [89, 456] on div "Corner" at bounding box center [124, 465] width 229 height 32
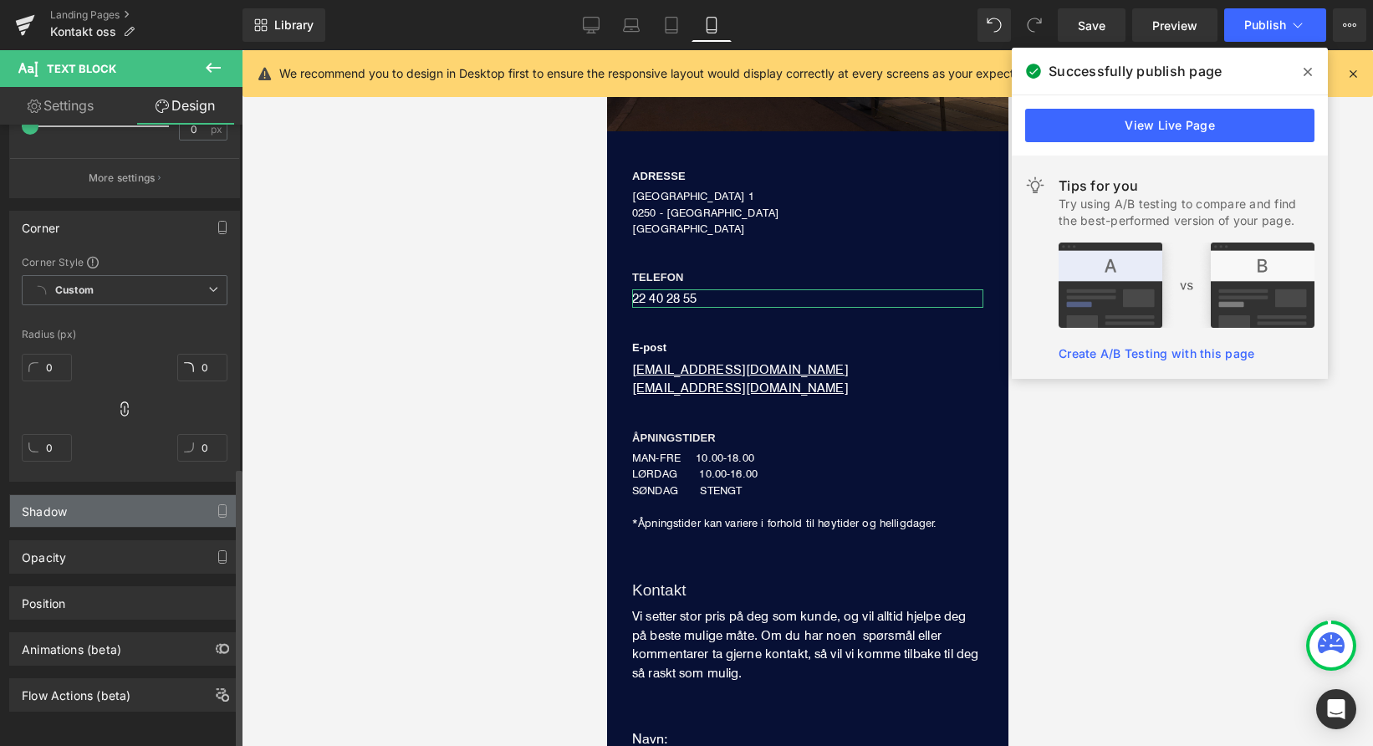
click at [96, 496] on div "Shadow" at bounding box center [124, 511] width 229 height 32
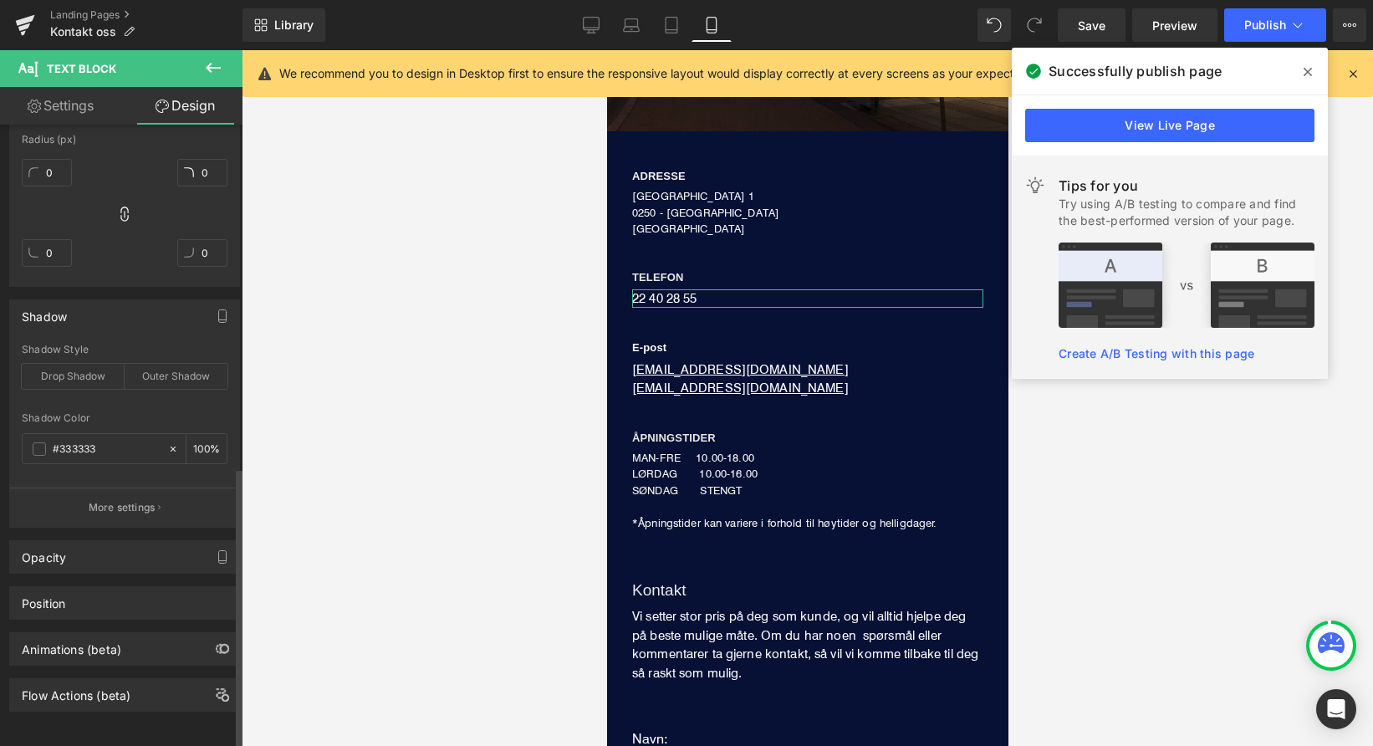
scroll to position [951, 0]
click at [44, 442] on span at bounding box center [39, 448] width 13 height 13
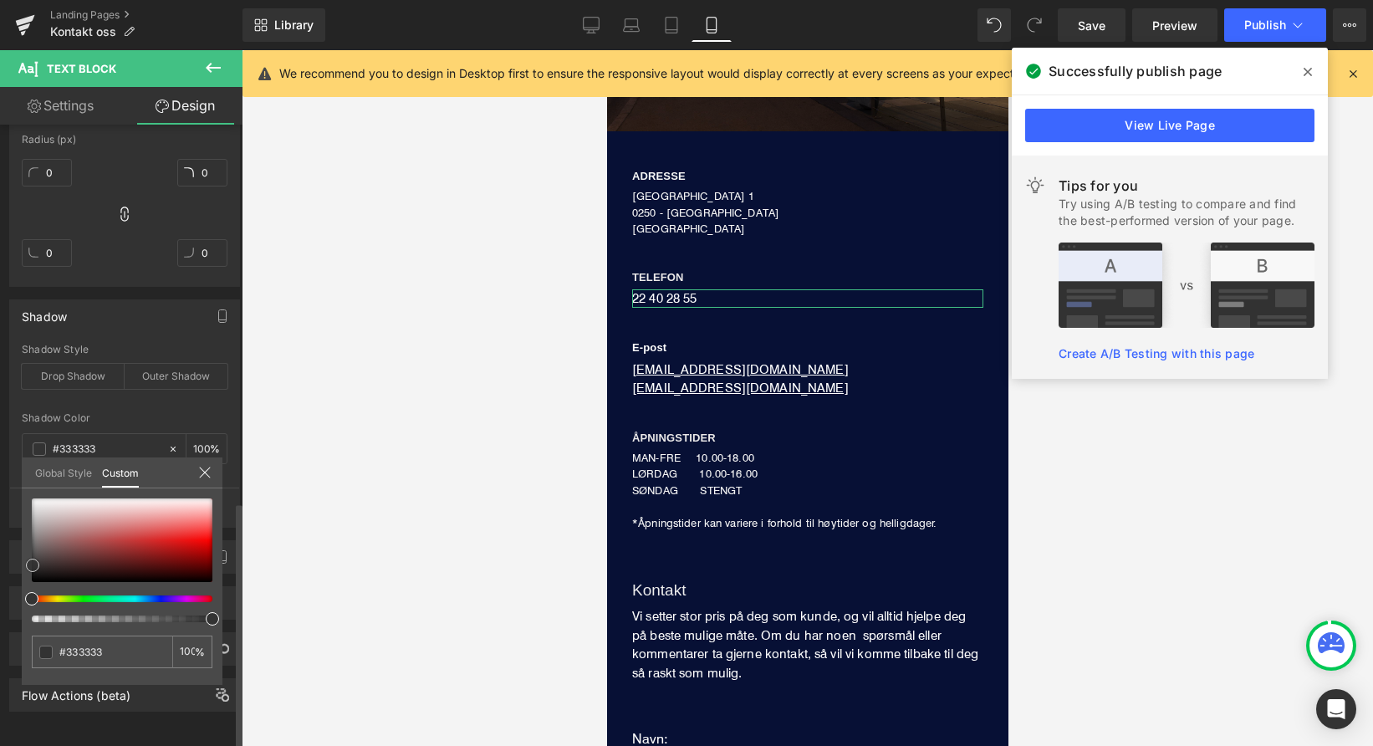
type input "#383838"
type input "#494949"
type input "#5b5b5b"
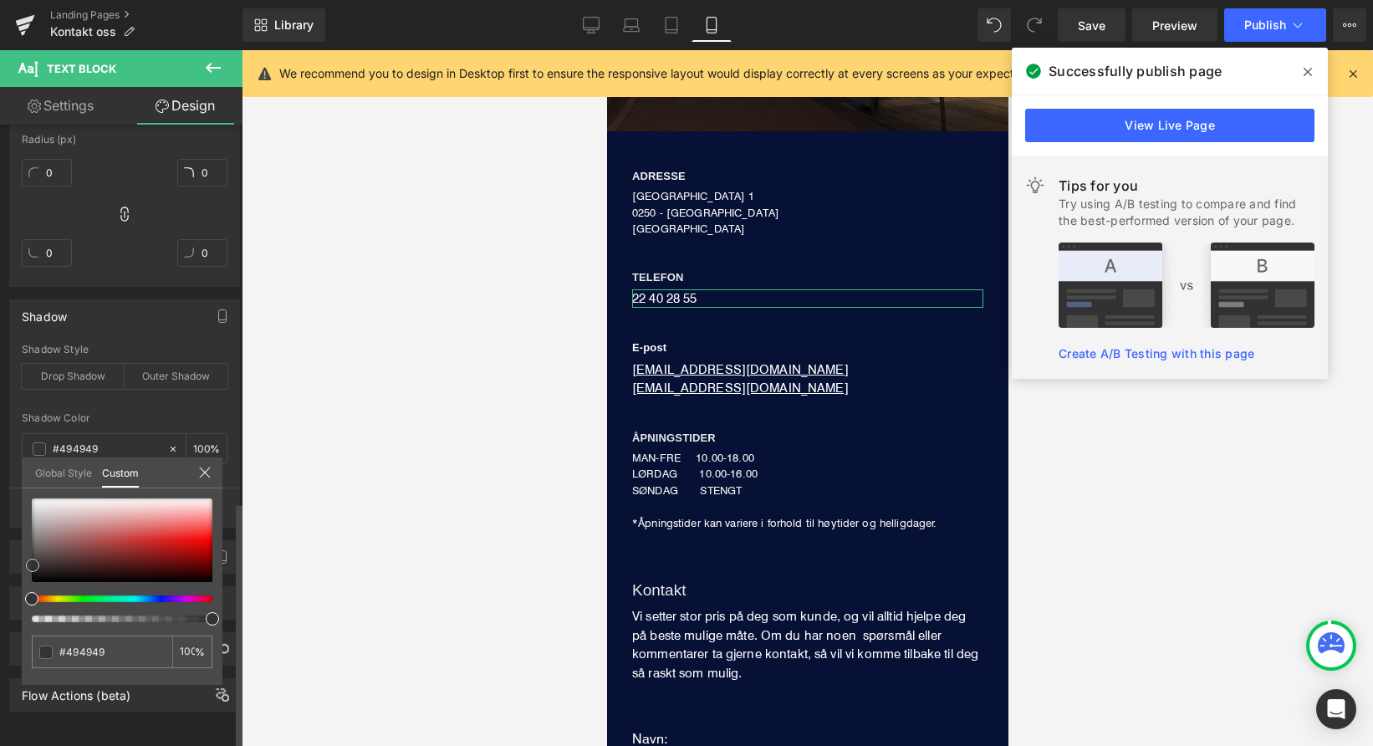
type input "#5b5b5b"
type input "#666666"
type input "#757575"
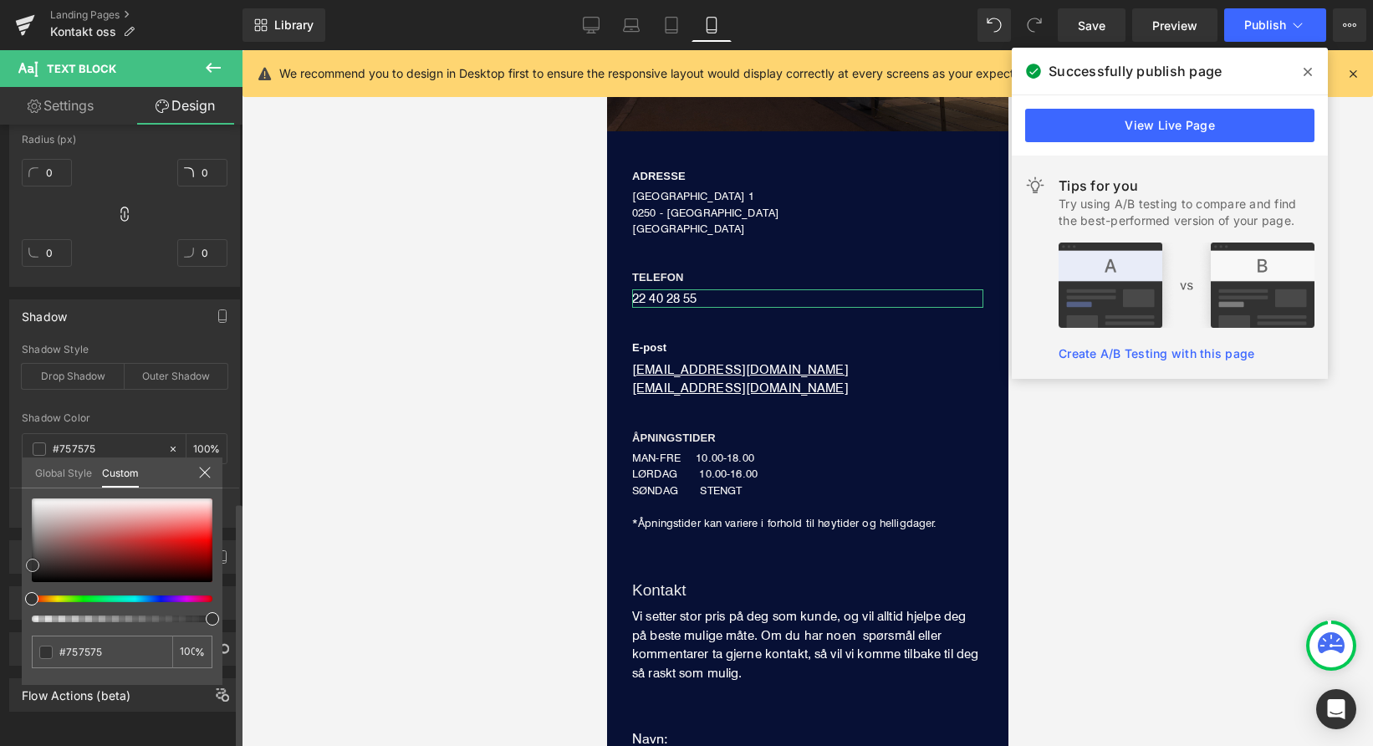
type input "#878787"
type input "#919191"
type input "#9e9e9e"
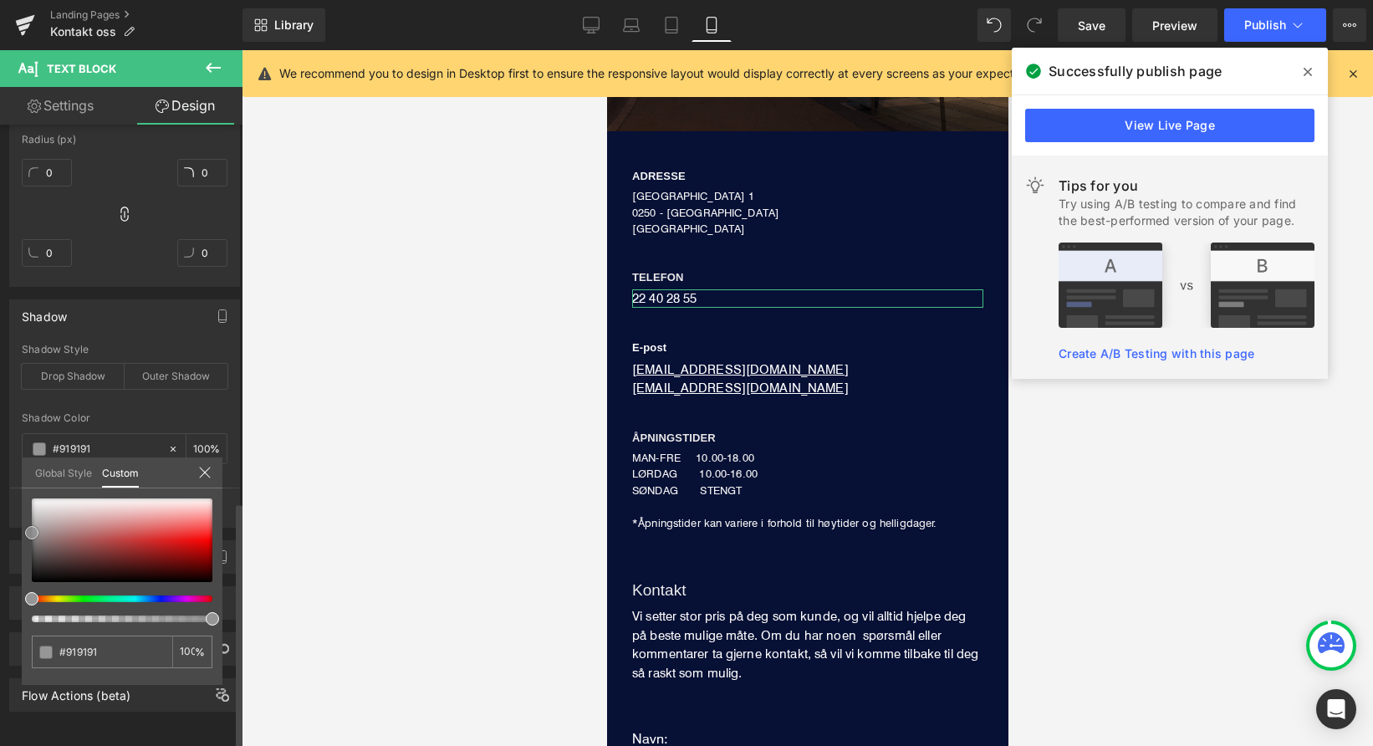
type input "#9e9e9e"
type input "#aaaaaa"
type input "#b5b5b5"
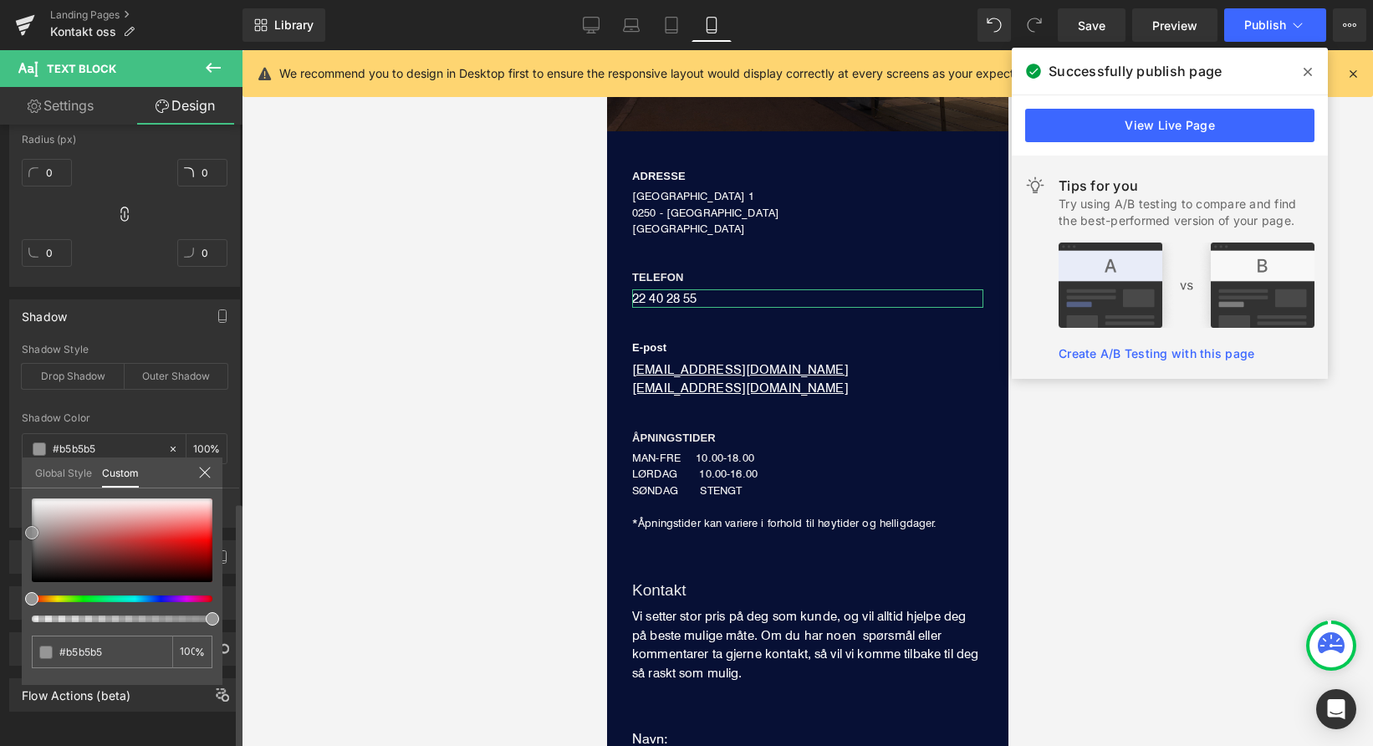
type input "#bababa"
type input "#c1c1c1"
type input "#c9c9c9"
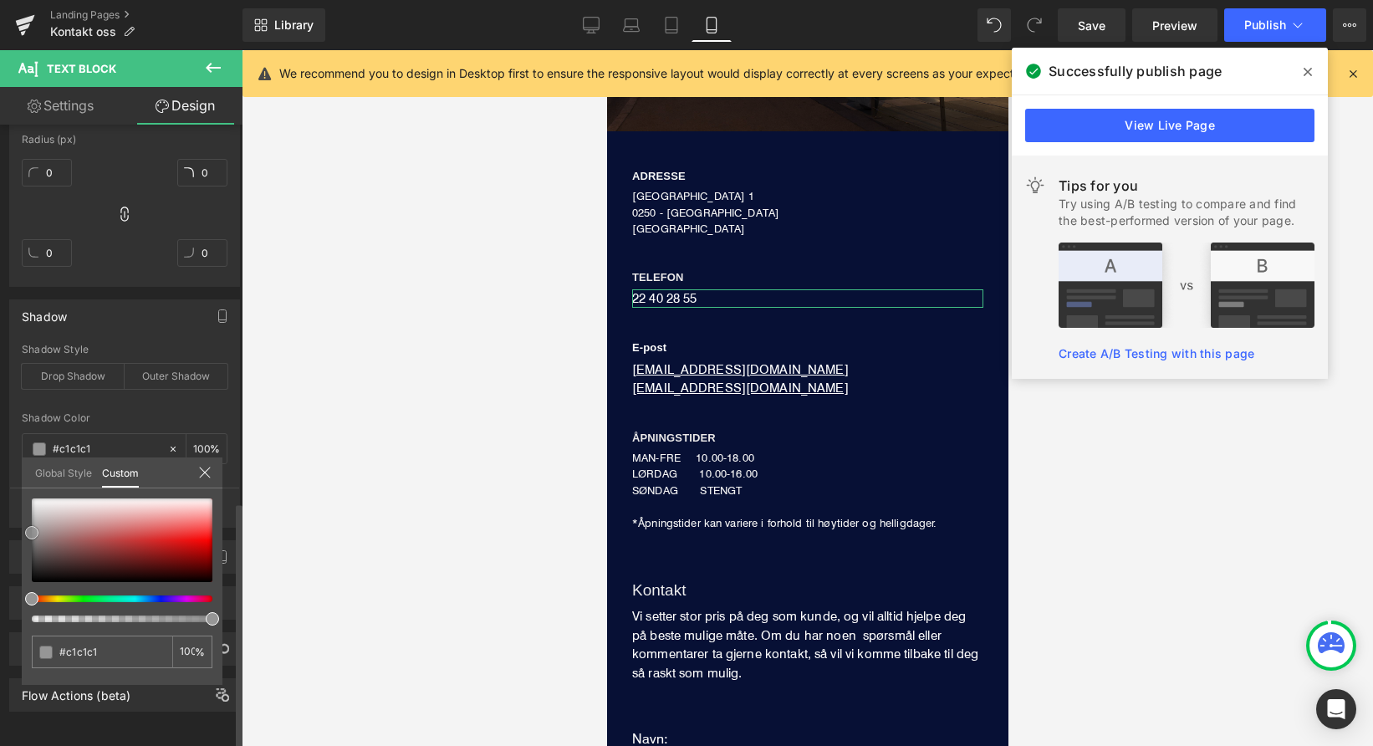
type input "#c9c9c9"
type input "#cccccc"
type input "#cecece"
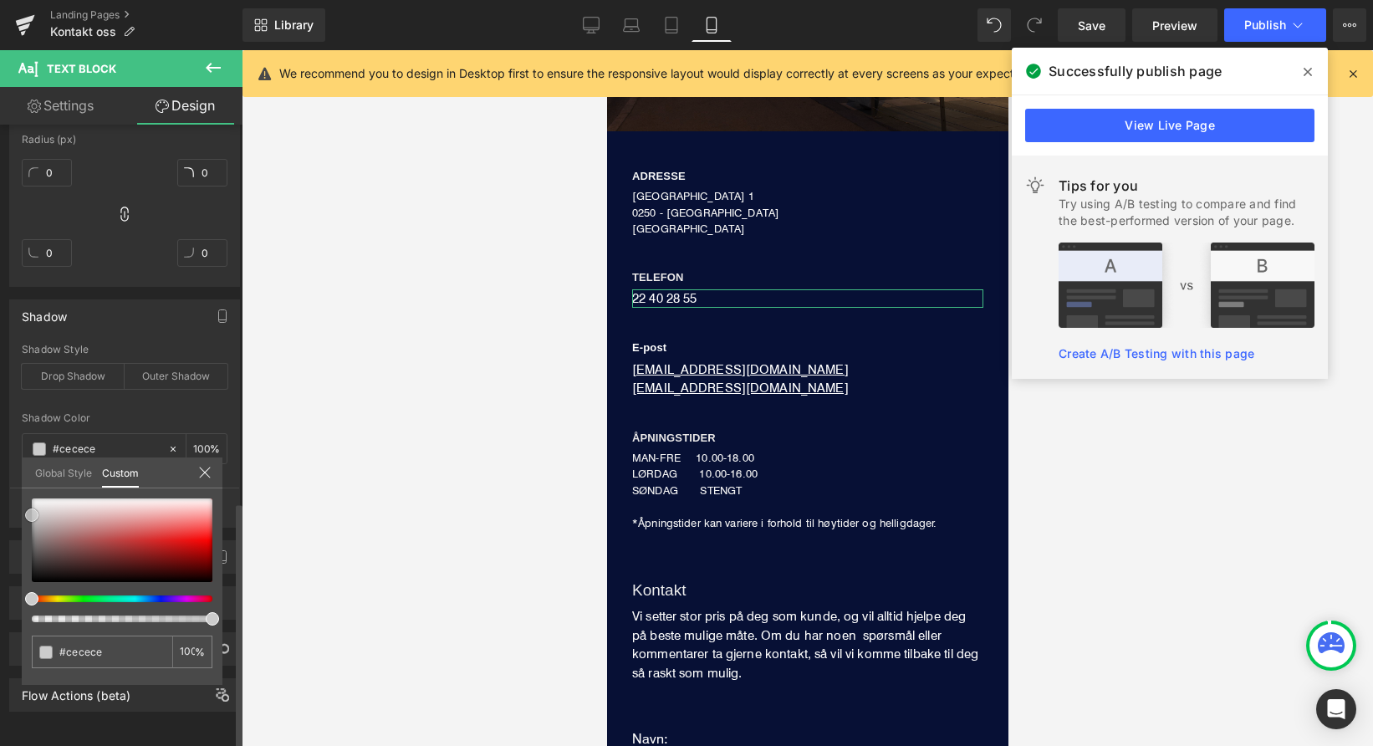
type input "#d3d3d3"
type input "#d6d6d6"
type input "#dbdbdb"
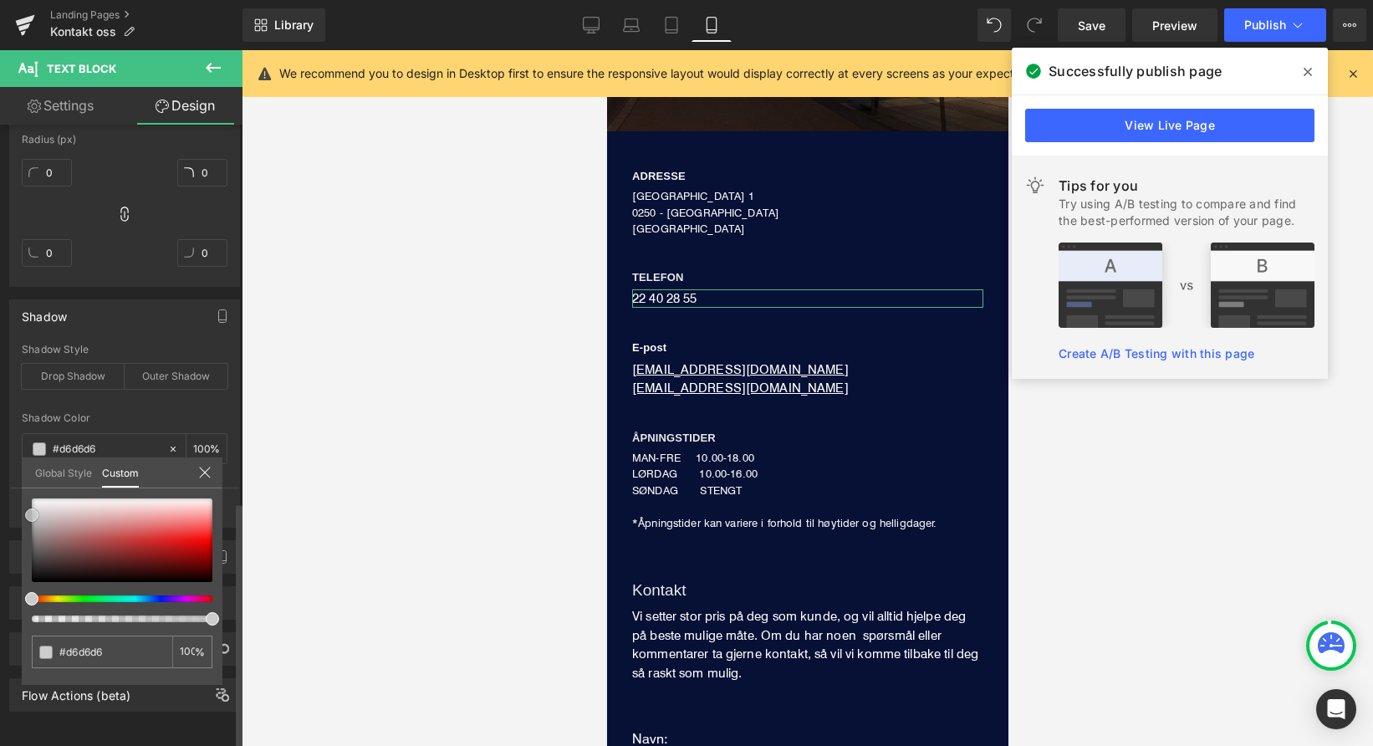
type input "#dbdbdb"
type input "#dddddd"
type input "#e0e0e0"
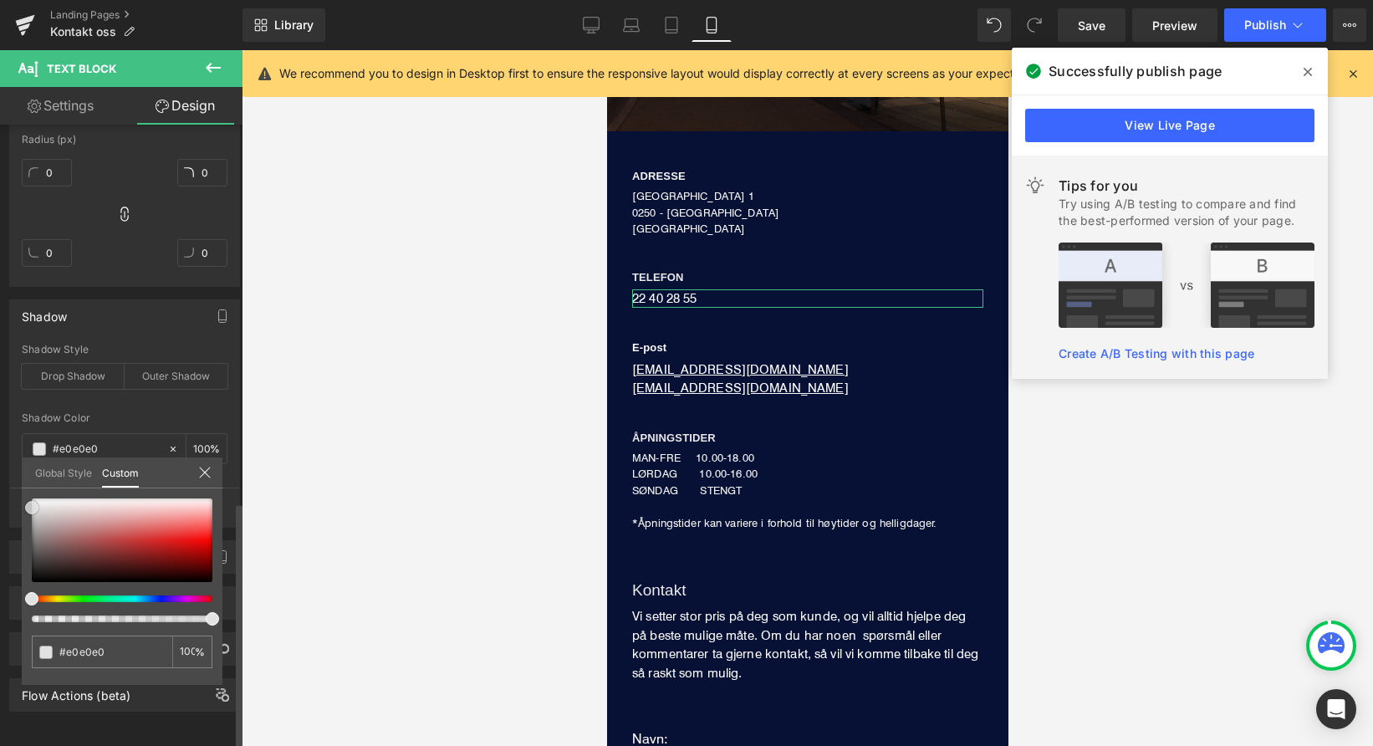
type input "#e2e2e2"
type input "#e5e5e5"
type input "#eaeaea"
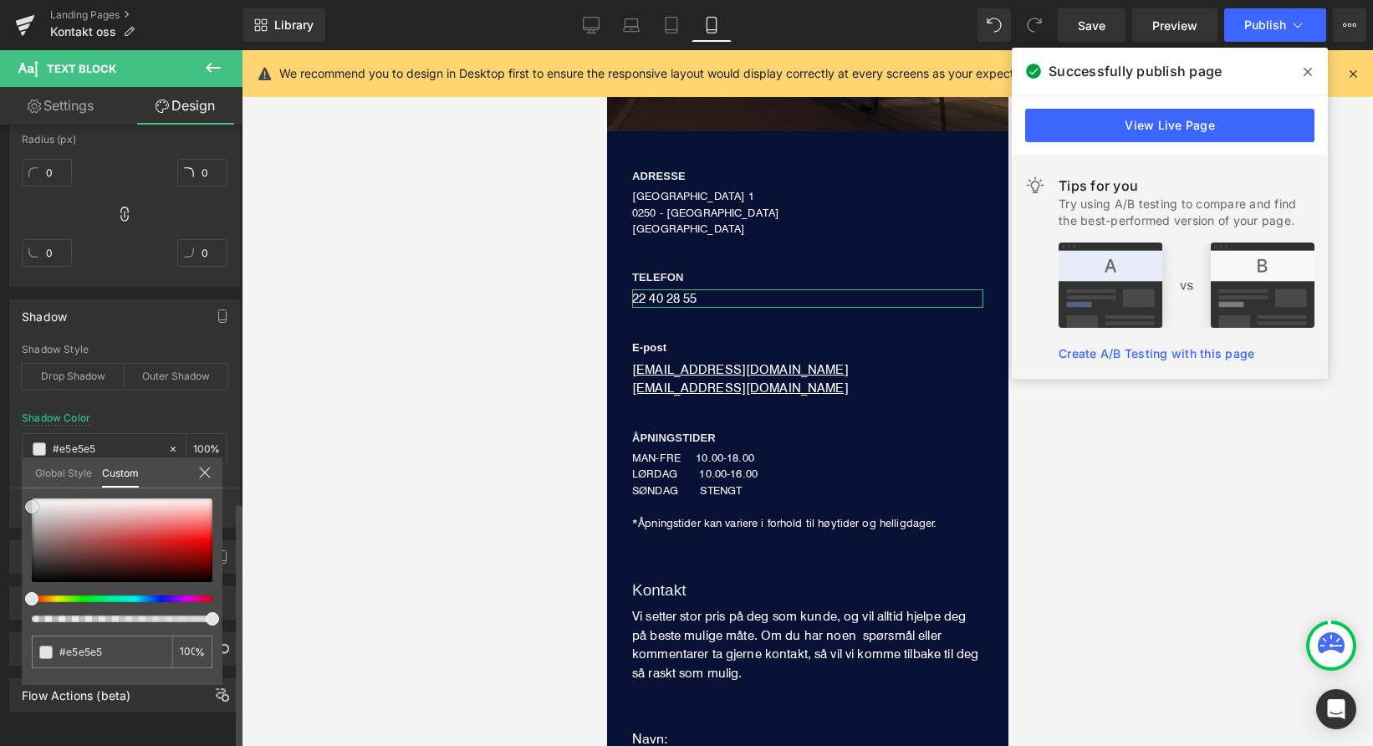
type input "#eaeaea"
type input "#f7f7f7"
type input "#ffffff"
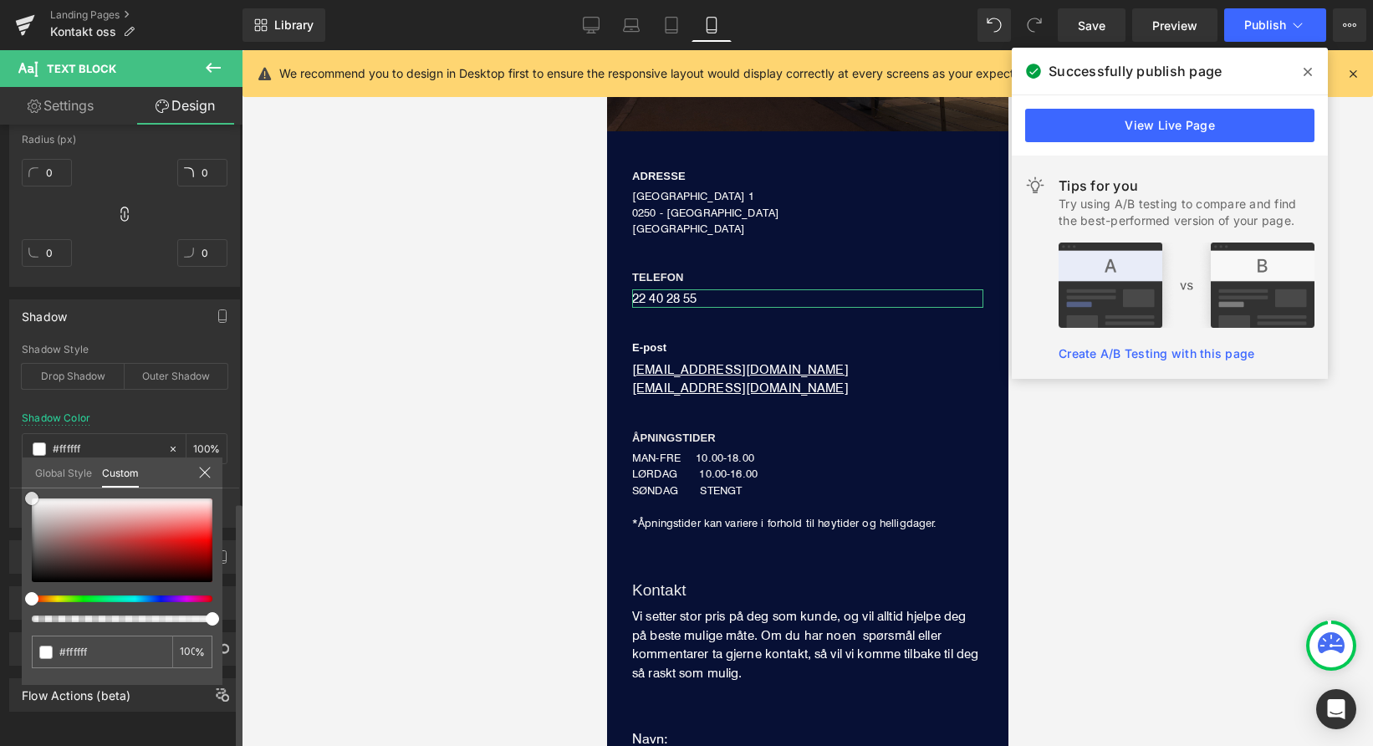
drag, startPoint x: 34, startPoint y: 569, endPoint x: 28, endPoint y: 486, distance: 83.1
click at [28, 486] on div "Global Style Custom Setup Global Style #ffffff 100 %" at bounding box center [122, 482] width 201 height 51
click at [263, 523] on div at bounding box center [808, 398] width 1132 height 696
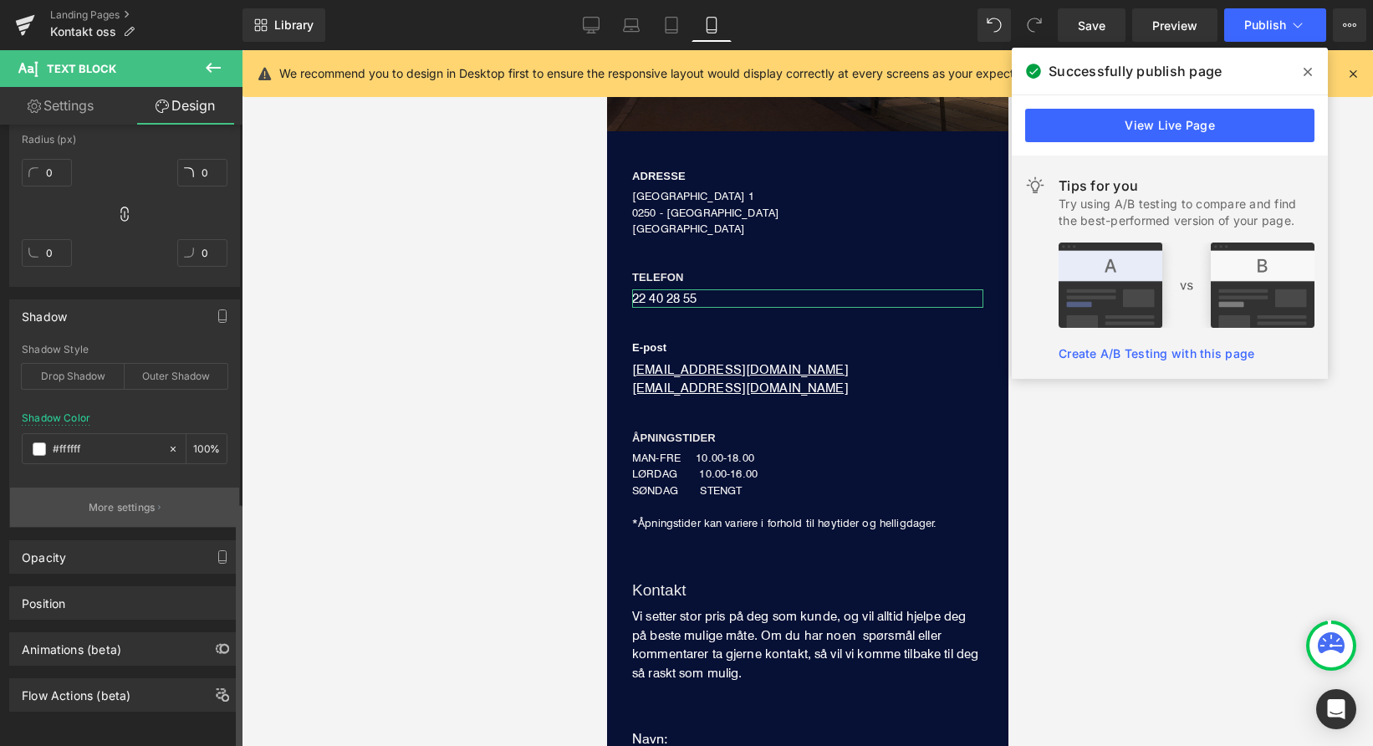
click at [124, 500] on p "More settings" at bounding box center [122, 507] width 67 height 15
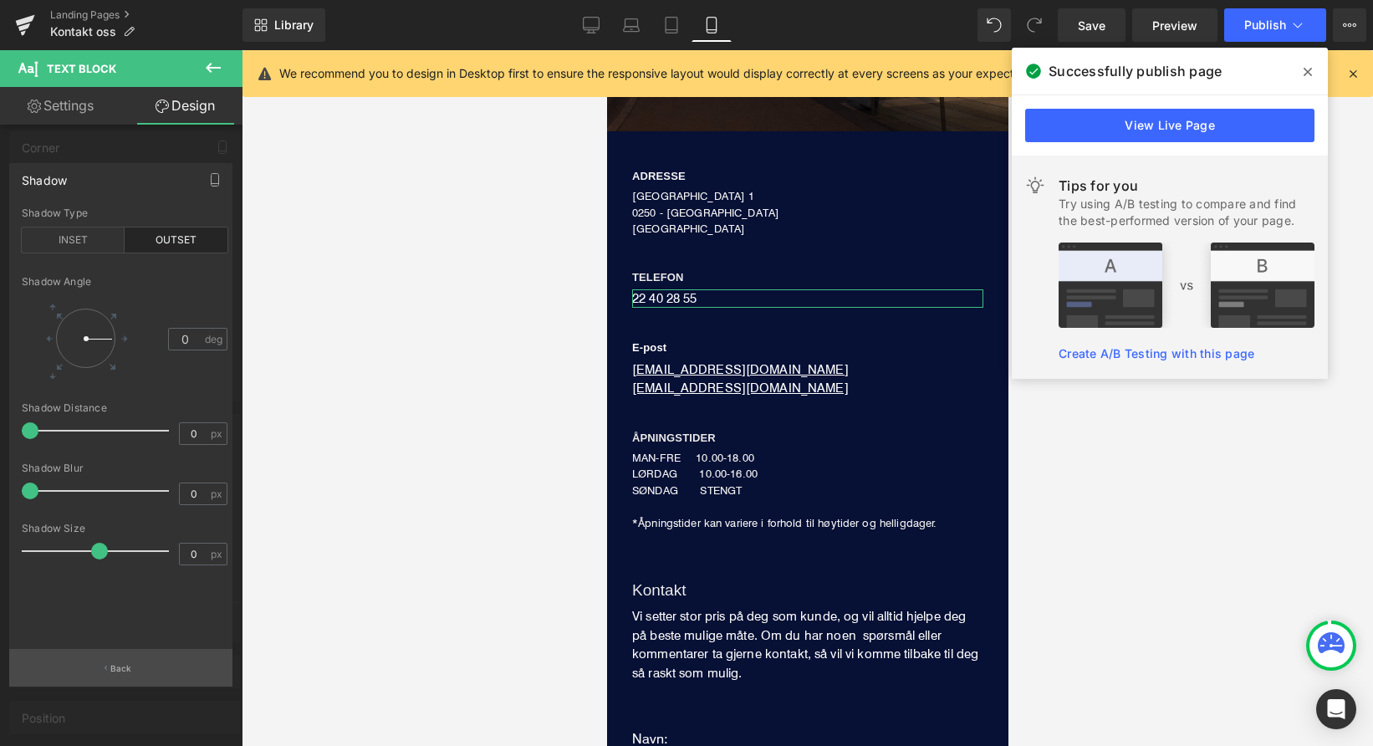
scroll to position [805, 0]
click at [111, 674] on p "Back" at bounding box center [121, 668] width 22 height 13
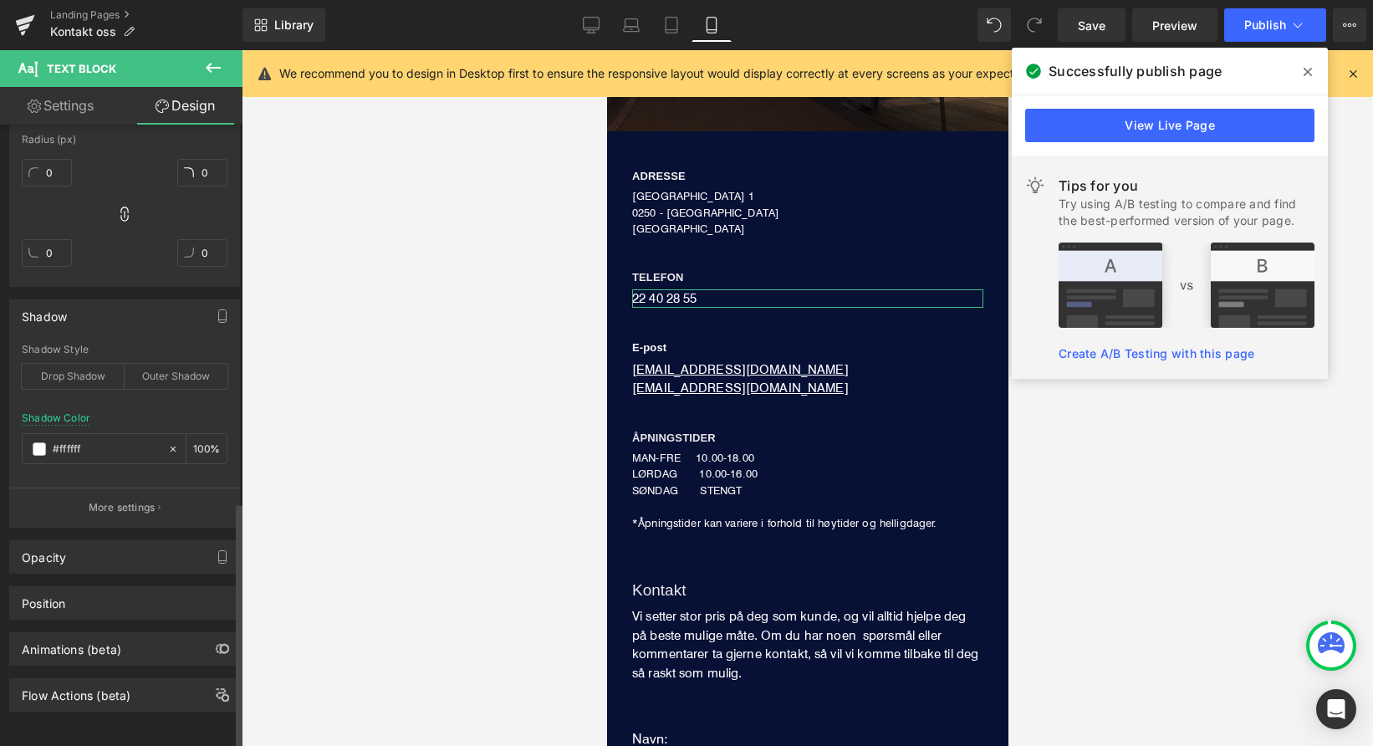
scroll to position [951, 0]
click at [100, 545] on div "Opacity" at bounding box center [124, 557] width 229 height 32
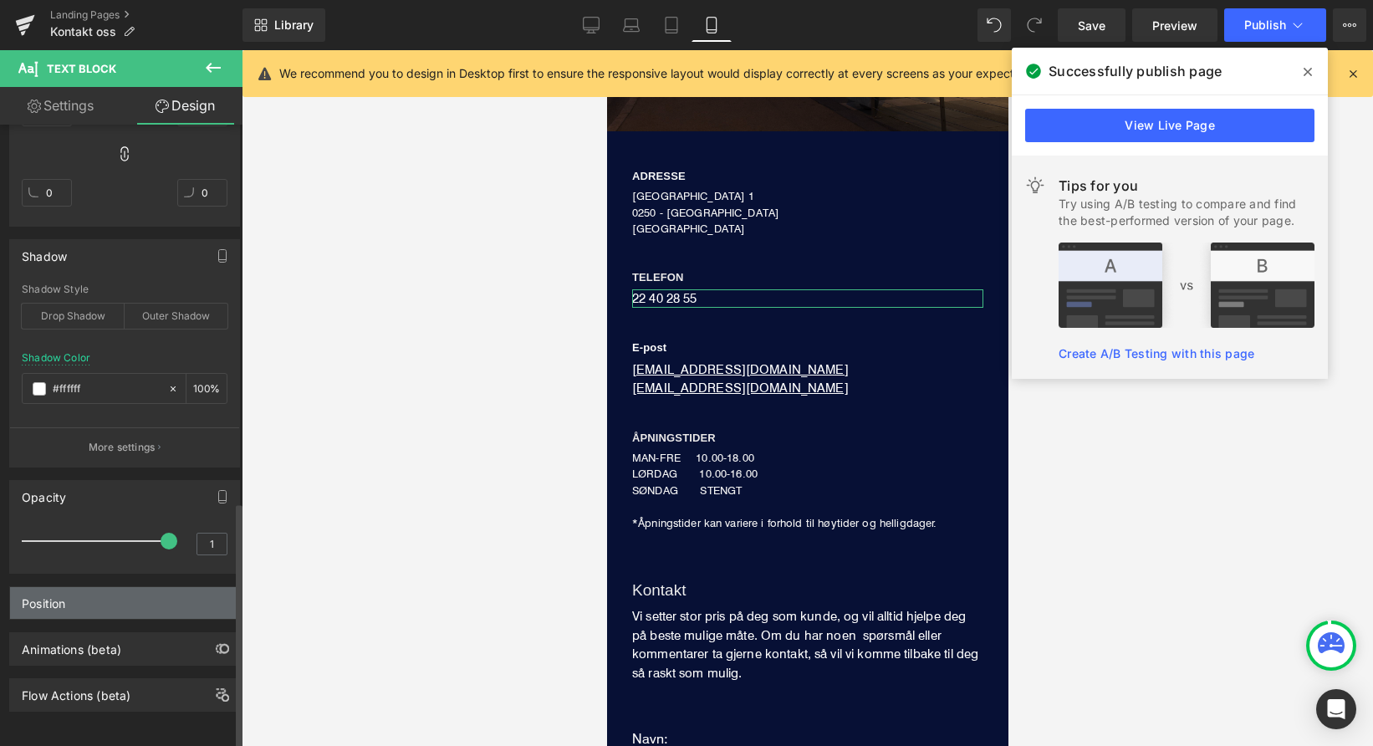
click at [79, 594] on div "Position" at bounding box center [124, 603] width 229 height 32
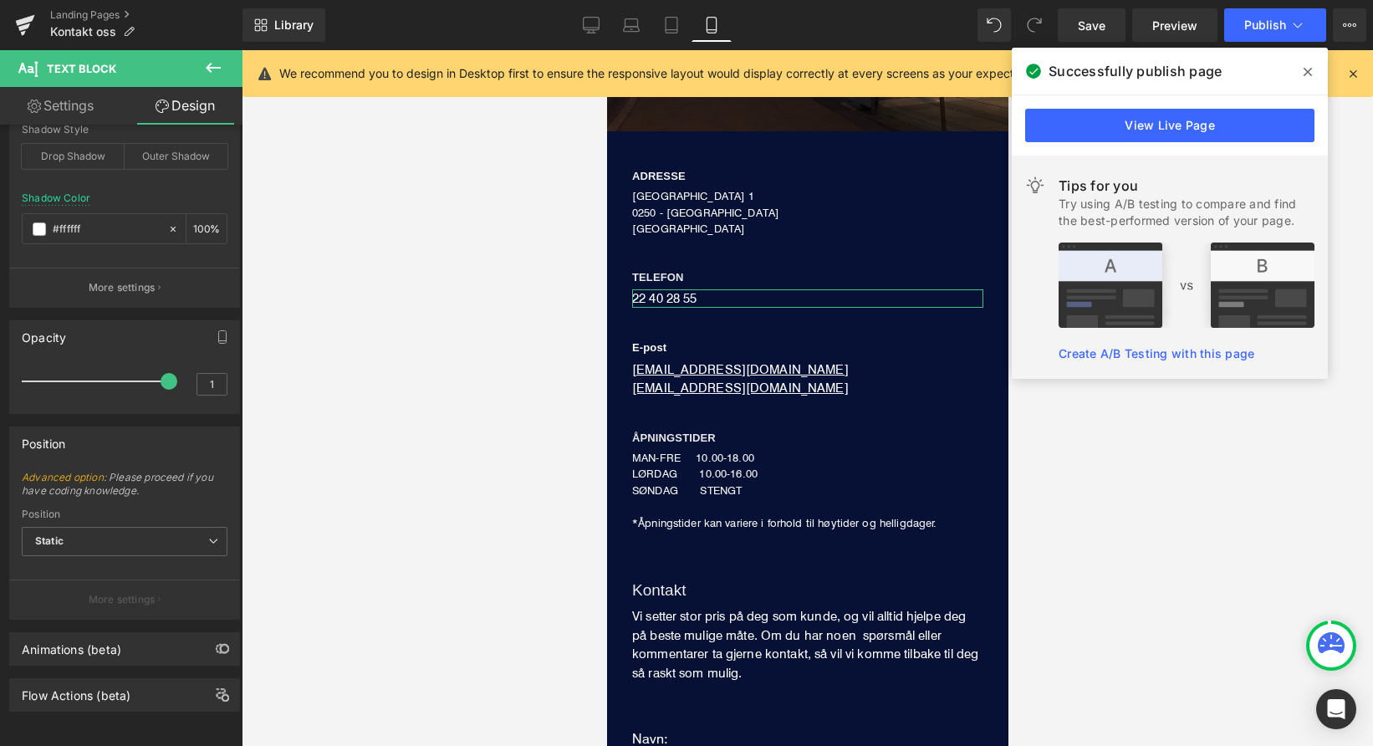
scroll to position [1170, 0]
click at [597, 28] on icon at bounding box center [591, 25] width 17 height 17
type input "0"
type input "100"
type input "#333333"
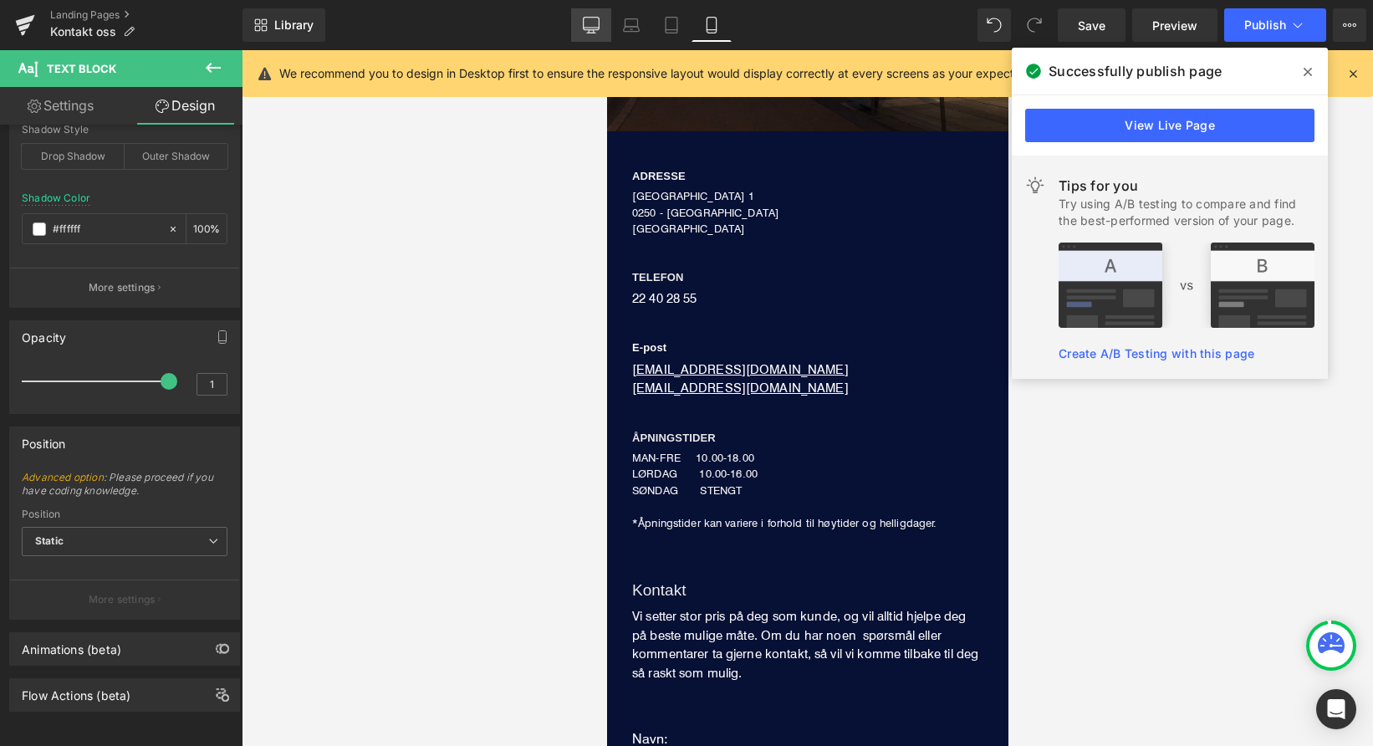
type input "100"
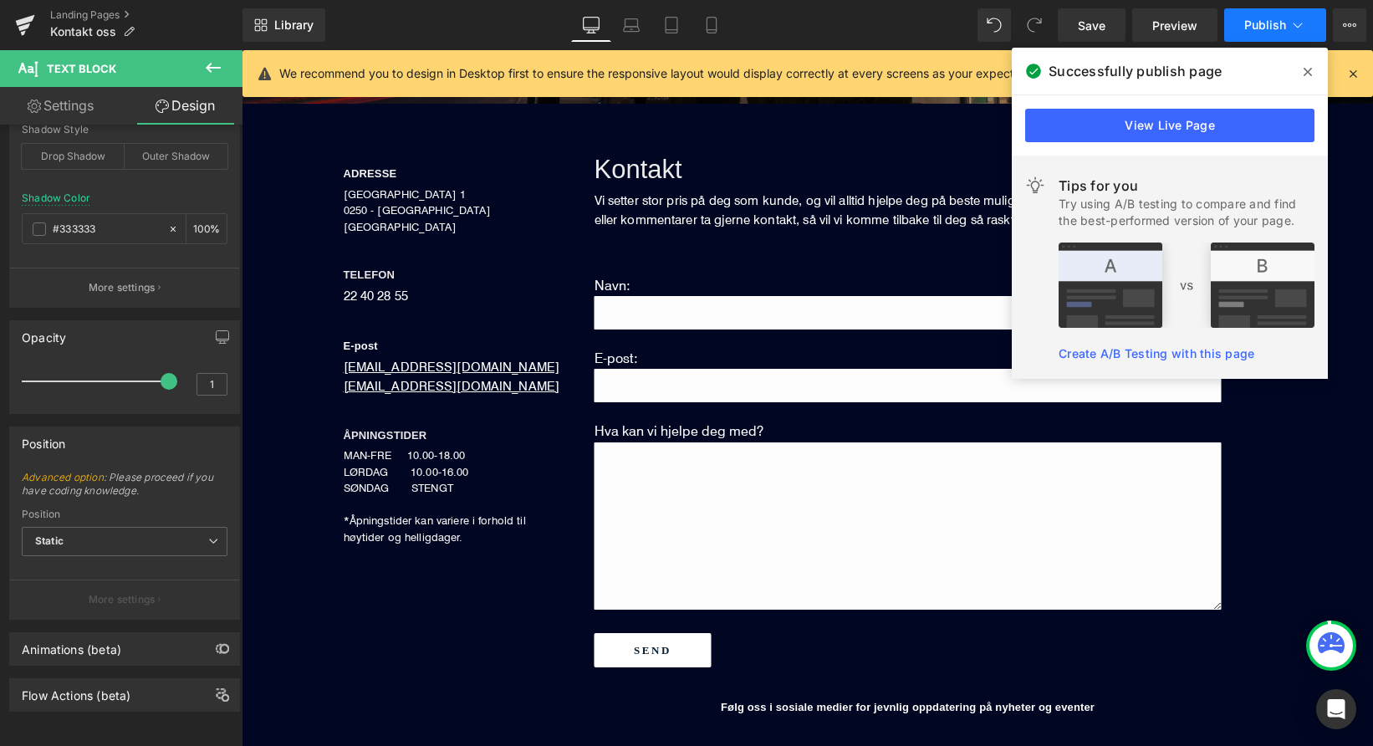
click at [1247, 26] on span "Publish" at bounding box center [1266, 24] width 42 height 13
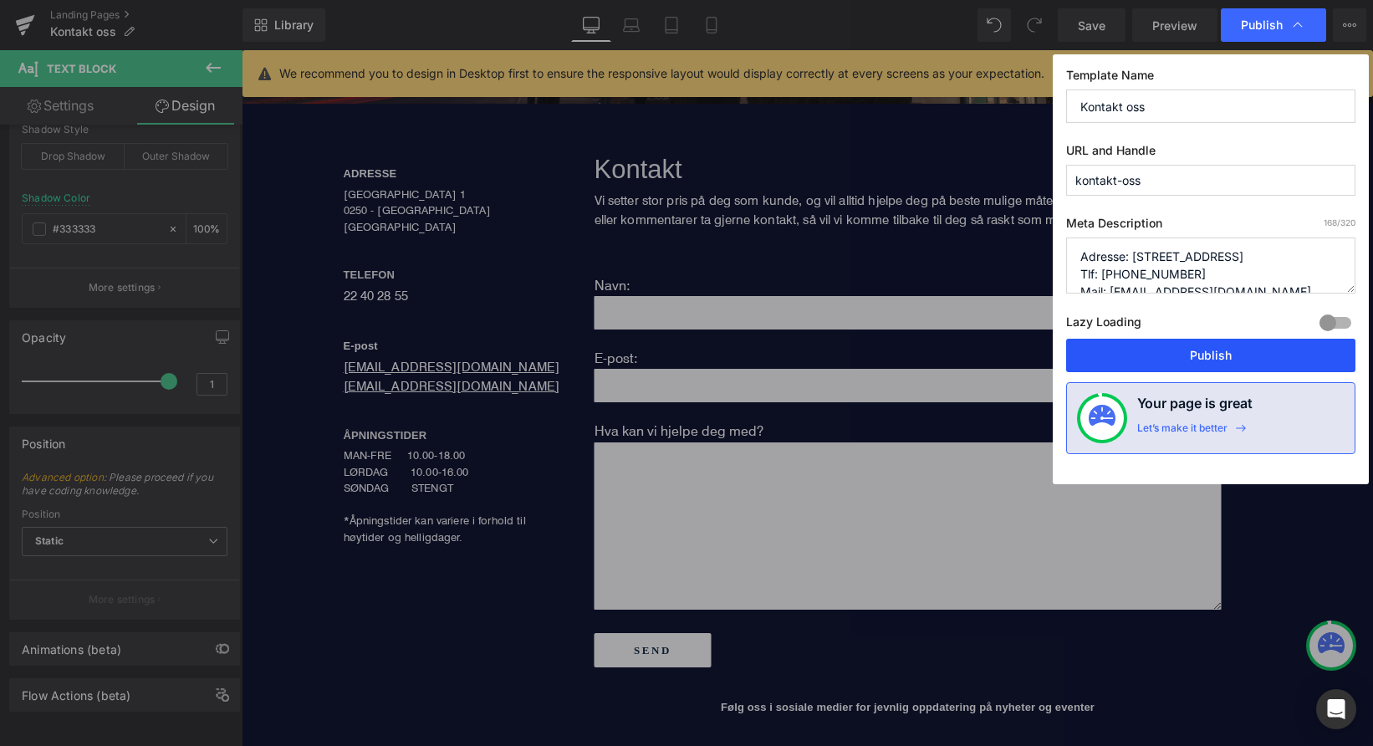
click at [1161, 357] on button "Publish" at bounding box center [1210, 355] width 289 height 33
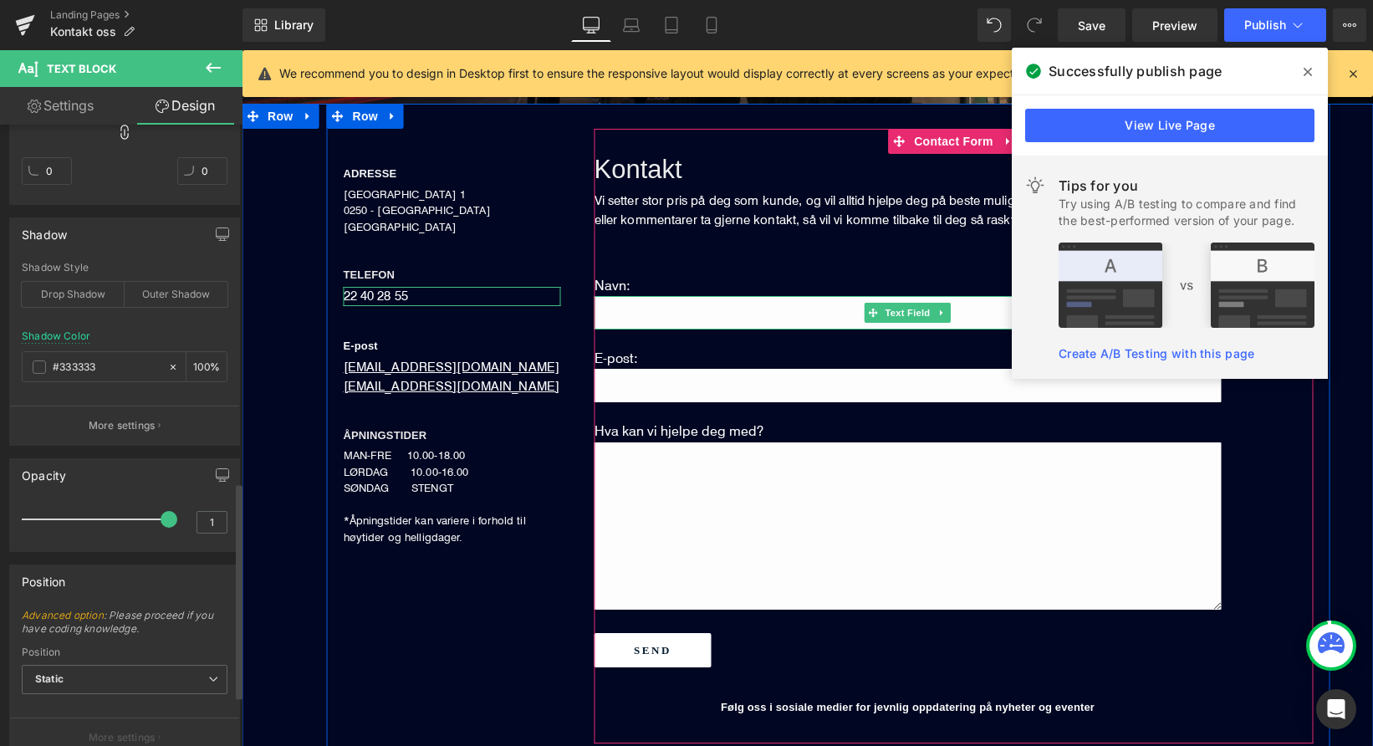
scroll to position [1016, 0]
click at [99, 373] on input "#333333" at bounding box center [106, 370] width 107 height 18
click at [40, 372] on span at bounding box center [39, 370] width 13 height 13
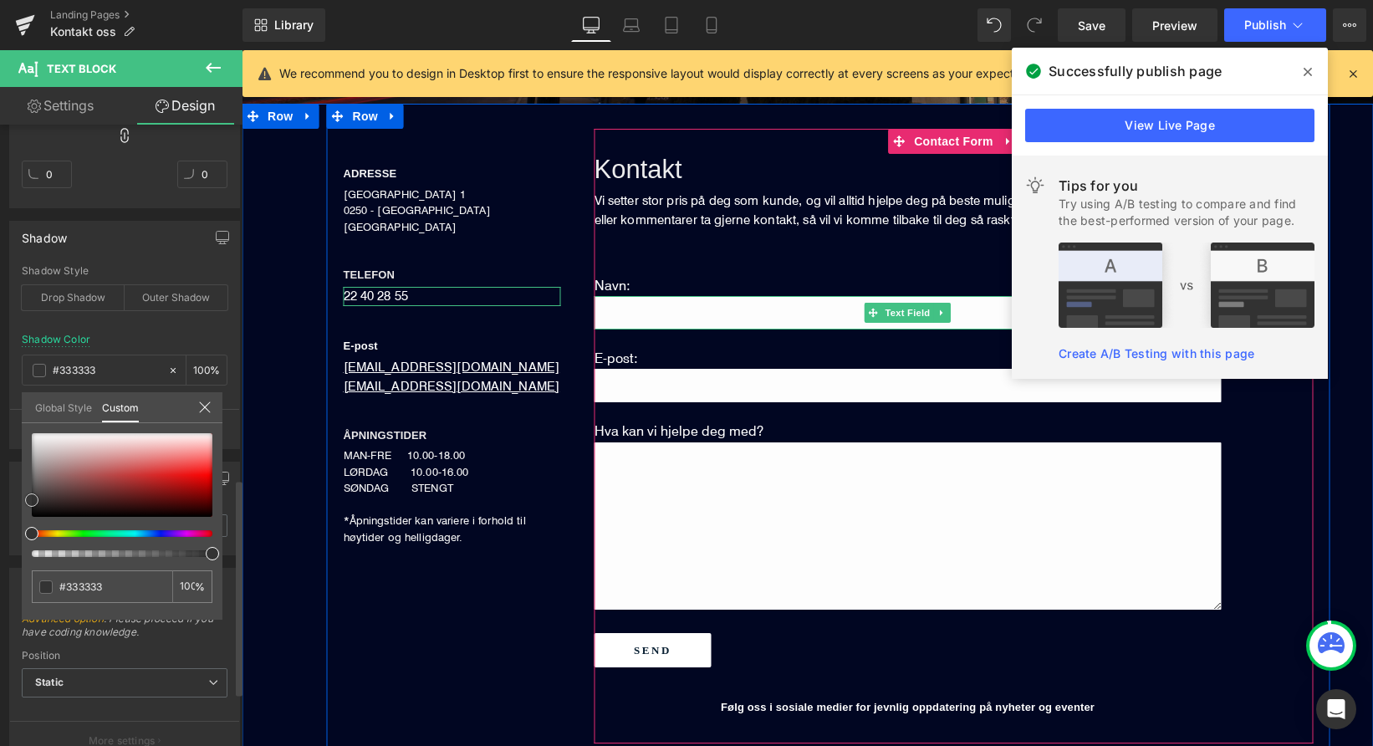
type input "#353535"
type input "#545454"
type input "#6d6d6d"
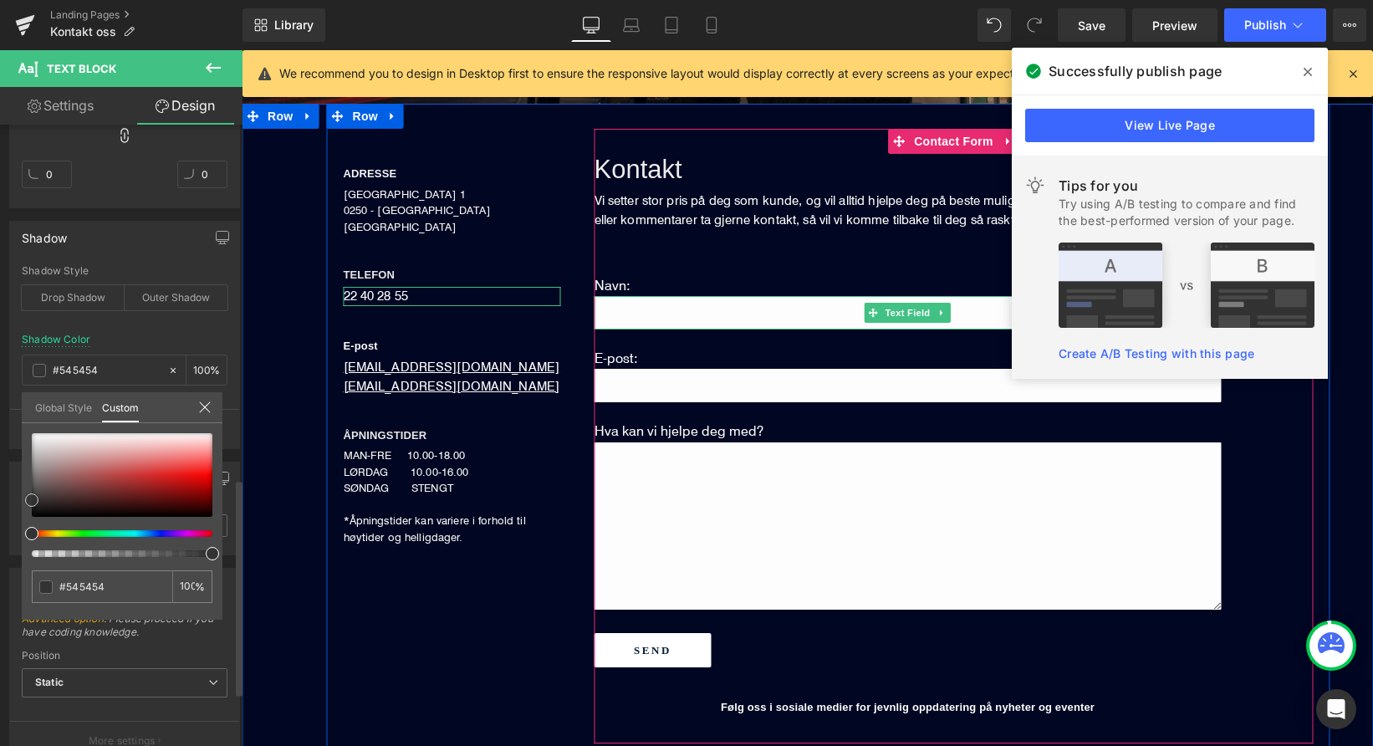
type input "#6d6d6d"
type input "#878787"
type input "#aaaaaa"
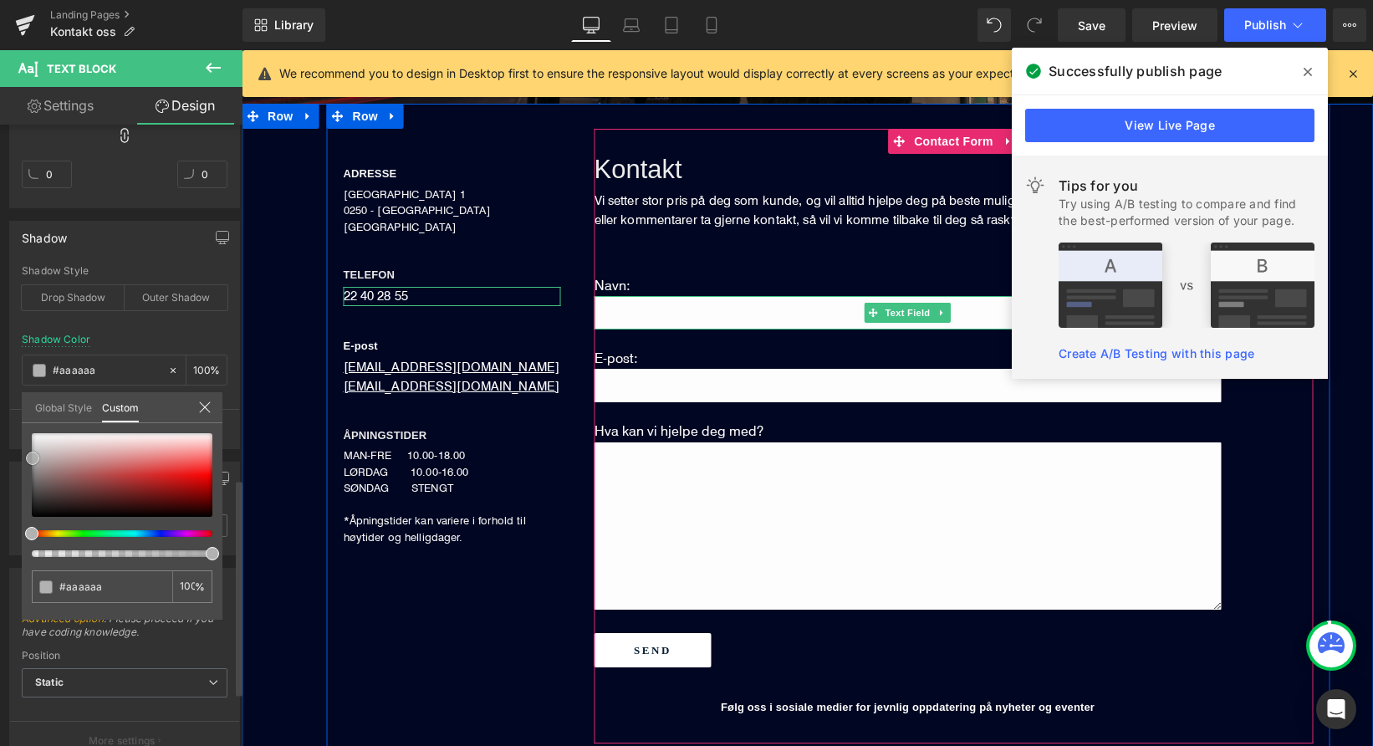
type input "#c1c1c1"
type input "#cecece"
type input "#e0e0e0"
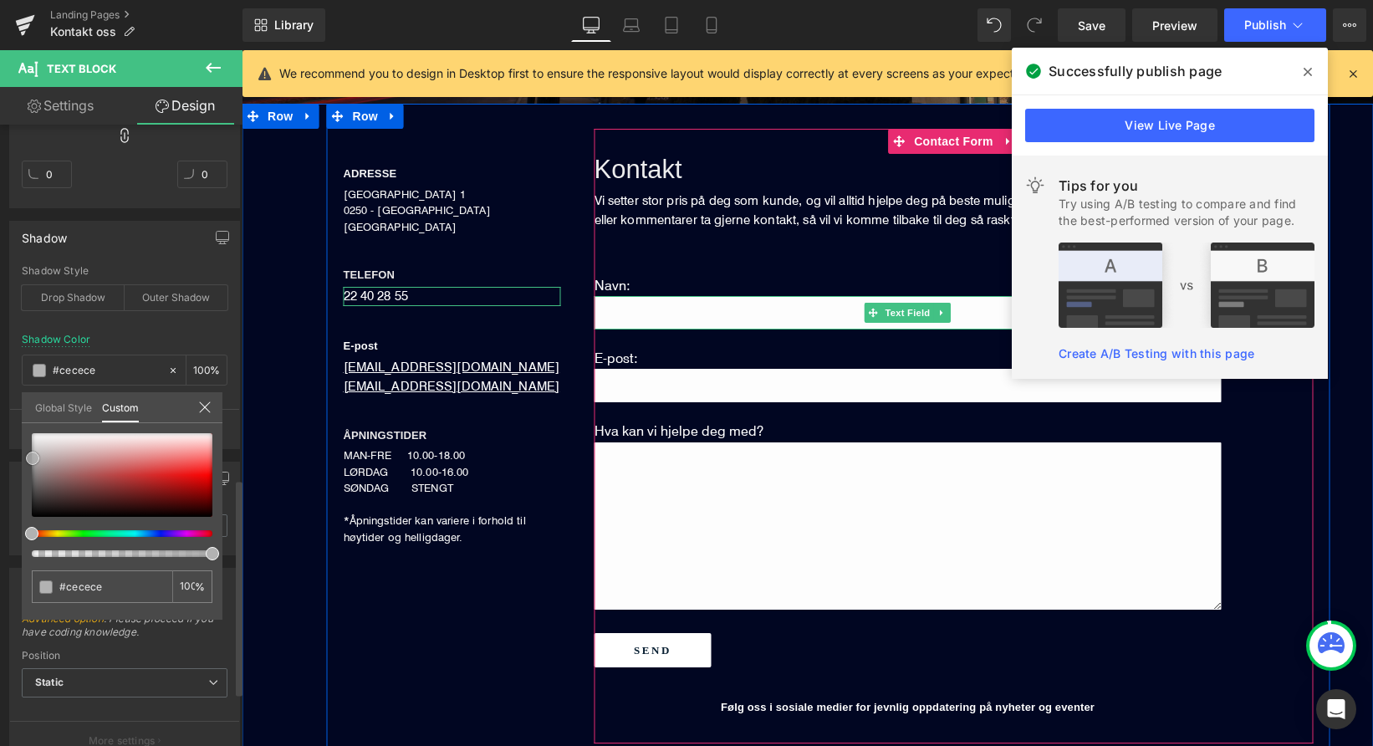
type input "#e0e0e0"
type input "#ededed"
type input "#ffffff"
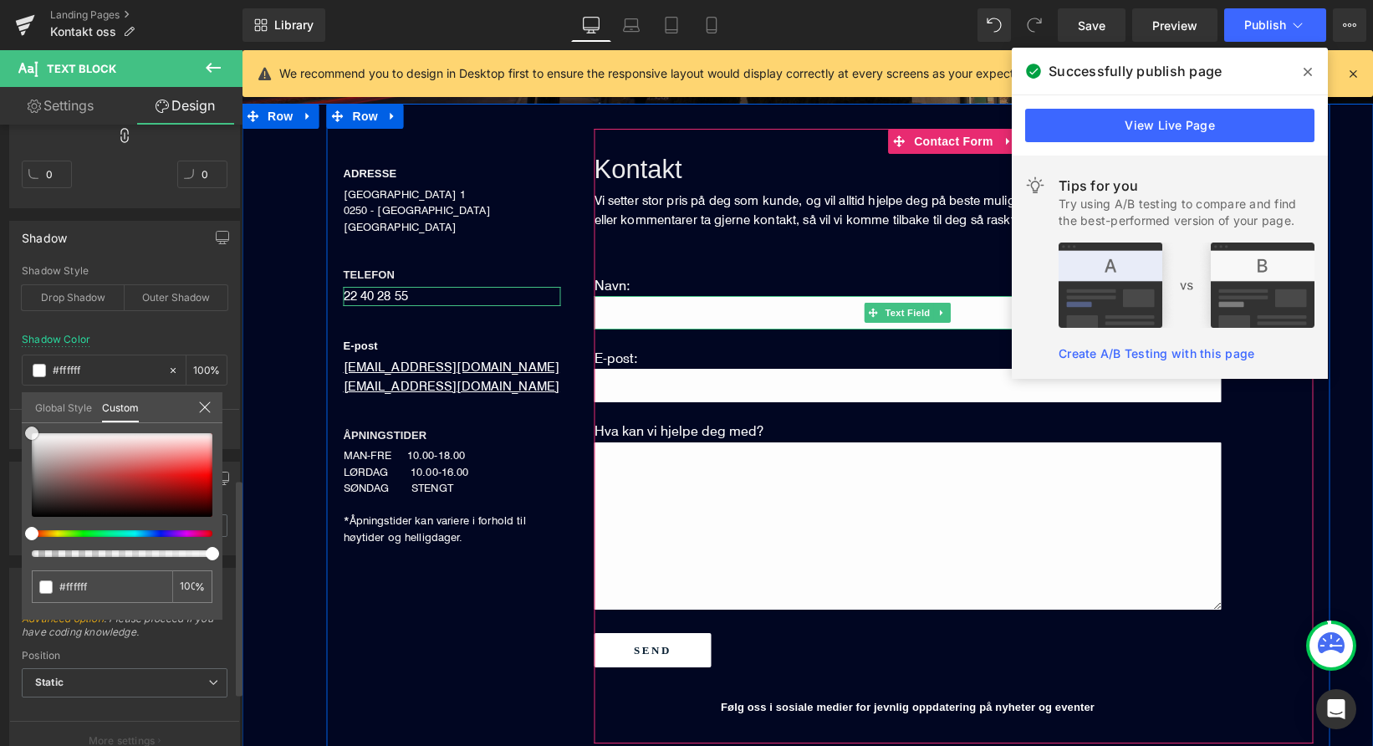
drag, startPoint x: 28, startPoint y: 488, endPoint x: 28, endPoint y: 392, distance: 96.2
click at [28, 392] on div "Global Style Custom Setup Global Style #ffffff 100 %" at bounding box center [122, 417] width 201 height 51
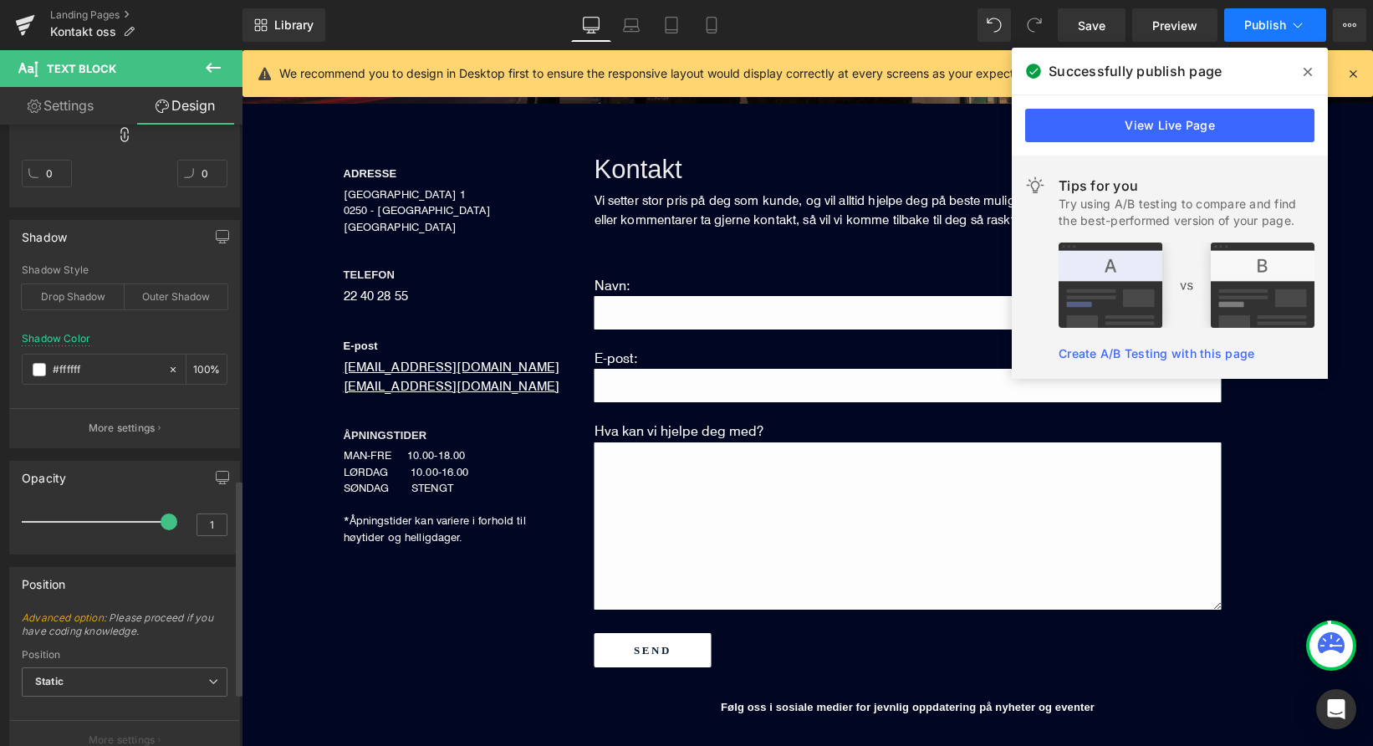
click at [1255, 32] on button "Publish" at bounding box center [1275, 24] width 102 height 33
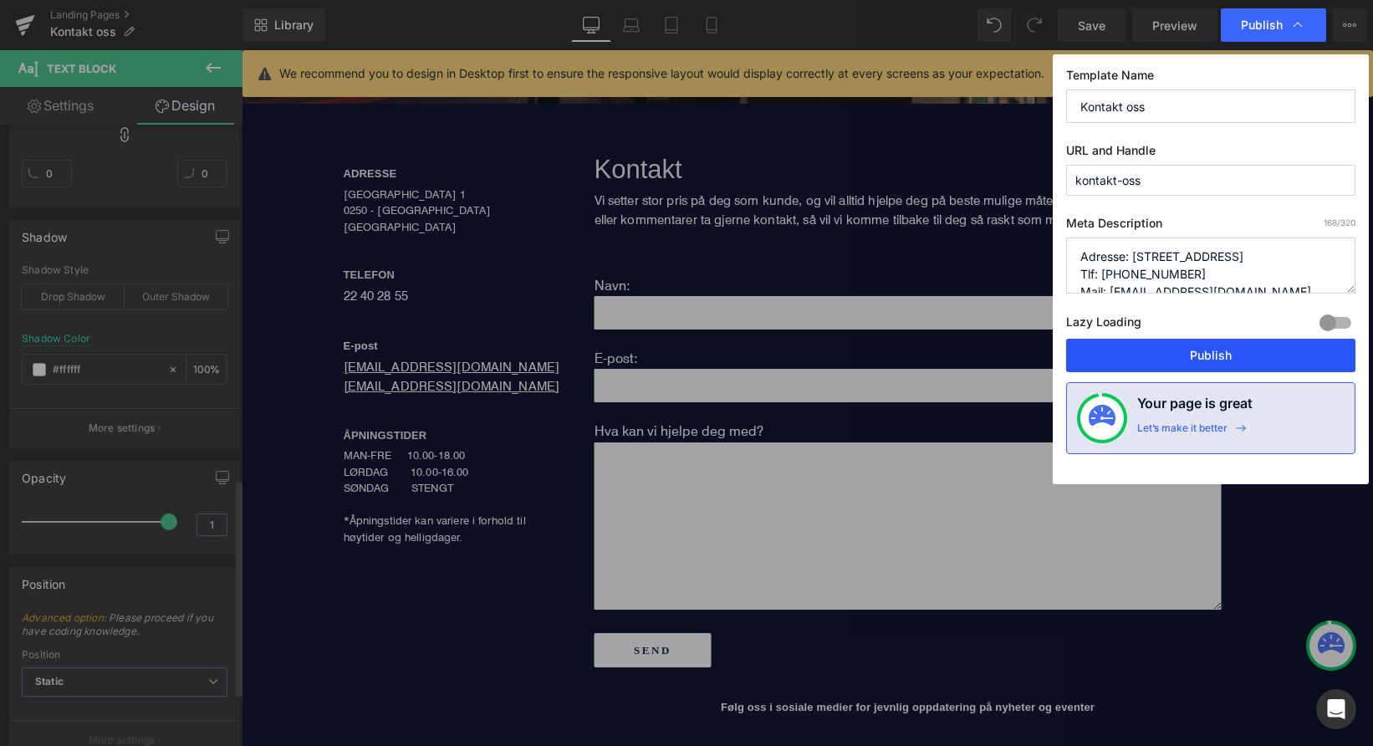
click at [1178, 350] on button "Publish" at bounding box center [1210, 355] width 289 height 33
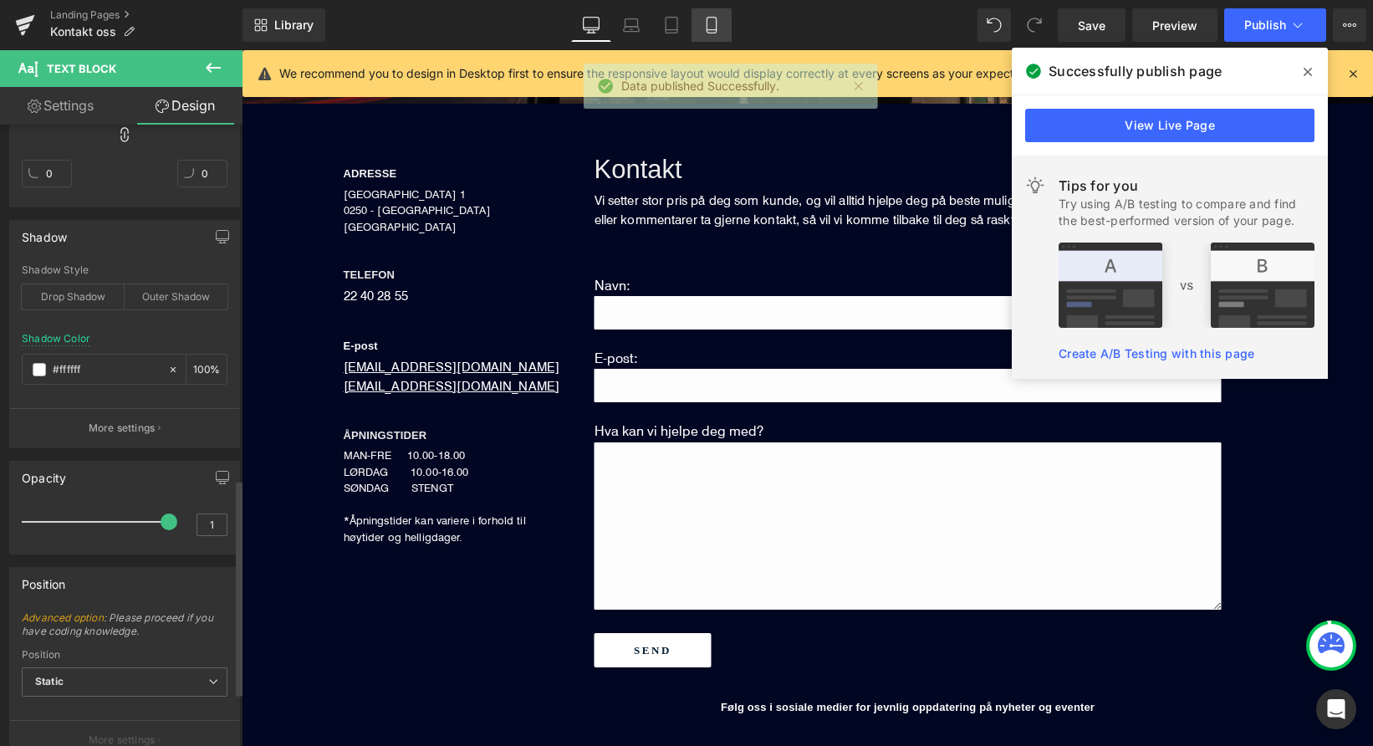
click at [708, 31] on icon at bounding box center [711, 25] width 17 height 17
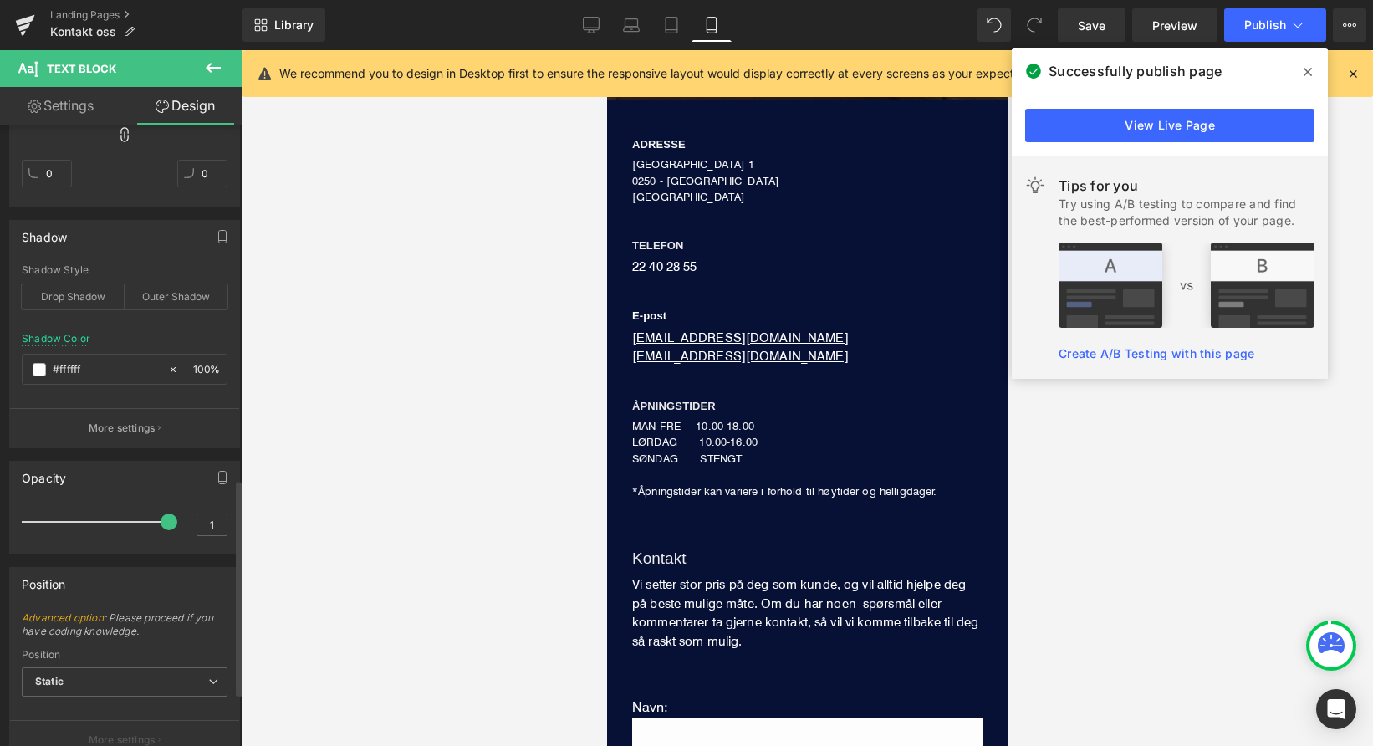
type input "0"
type input "100"
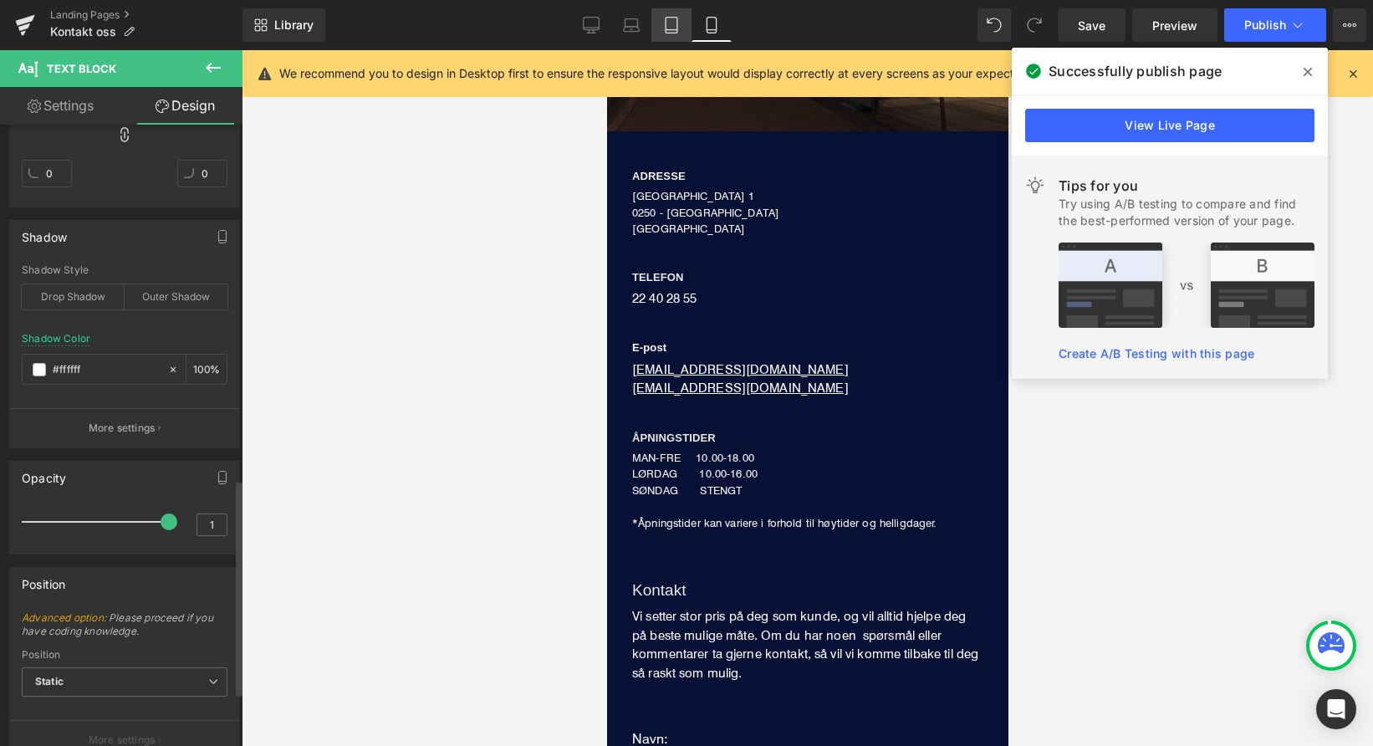
click at [666, 26] on icon at bounding box center [671, 25] width 17 height 17
type input "0"
type input "100"
type input "#333333"
type input "100"
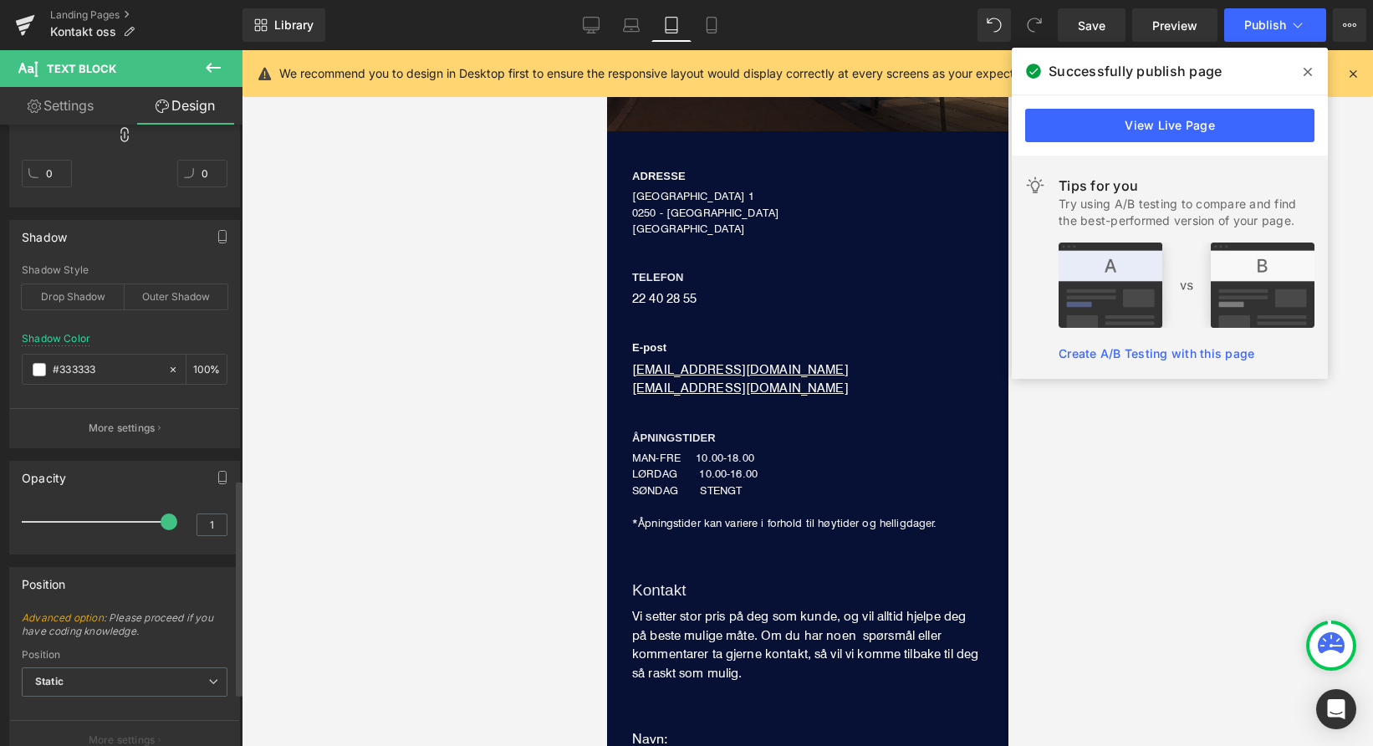
scroll to position [362, 0]
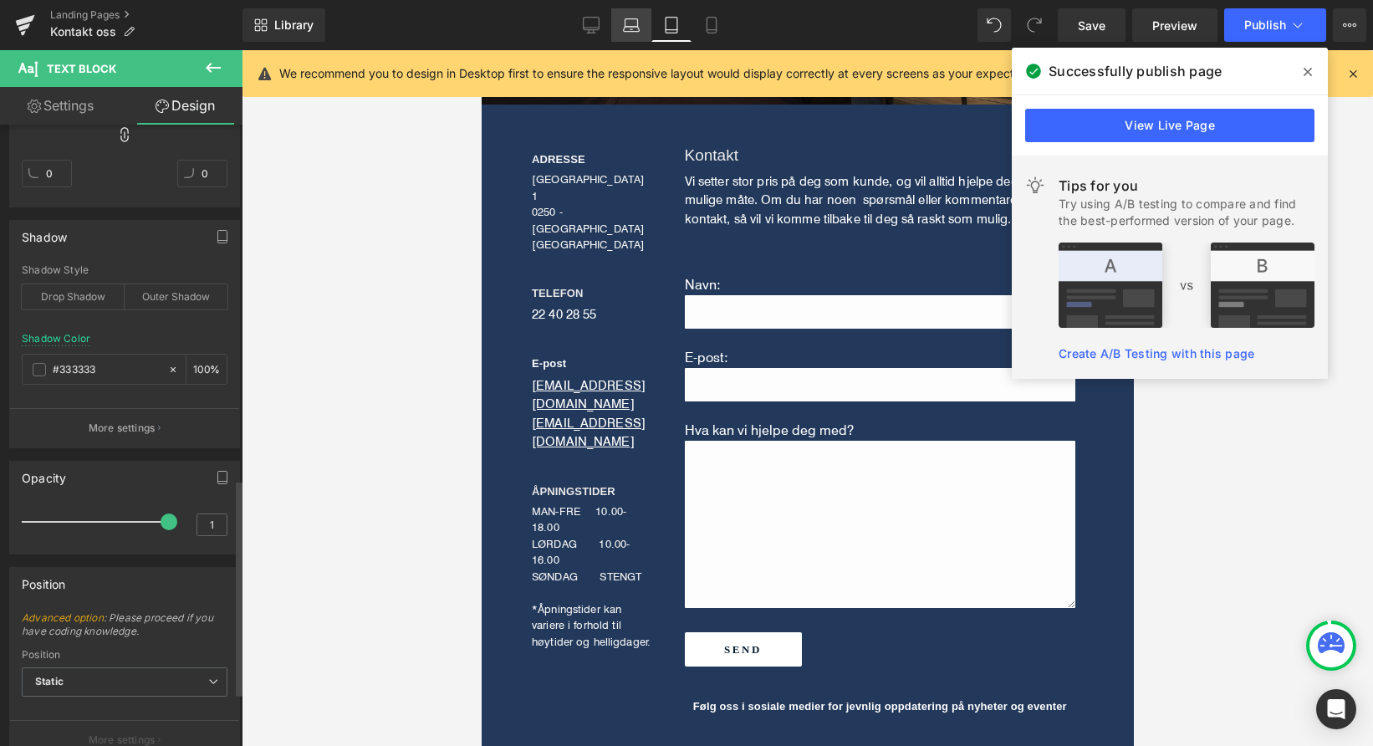
click at [636, 29] on icon at bounding box center [631, 25] width 17 height 17
type input "0"
type input "100"
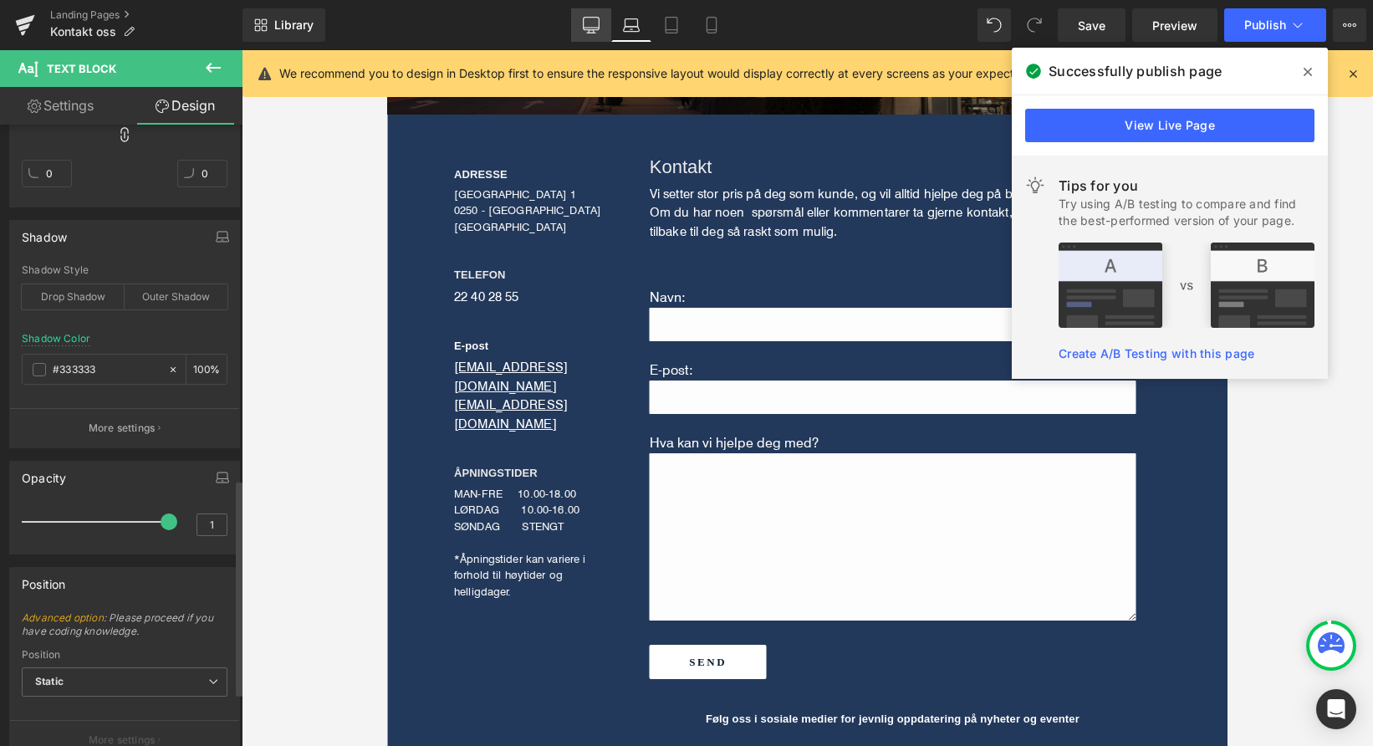
click at [581, 30] on link "Desktop" at bounding box center [591, 24] width 40 height 33
type input "0"
type input "100"
type input "#ffffff"
type input "100"
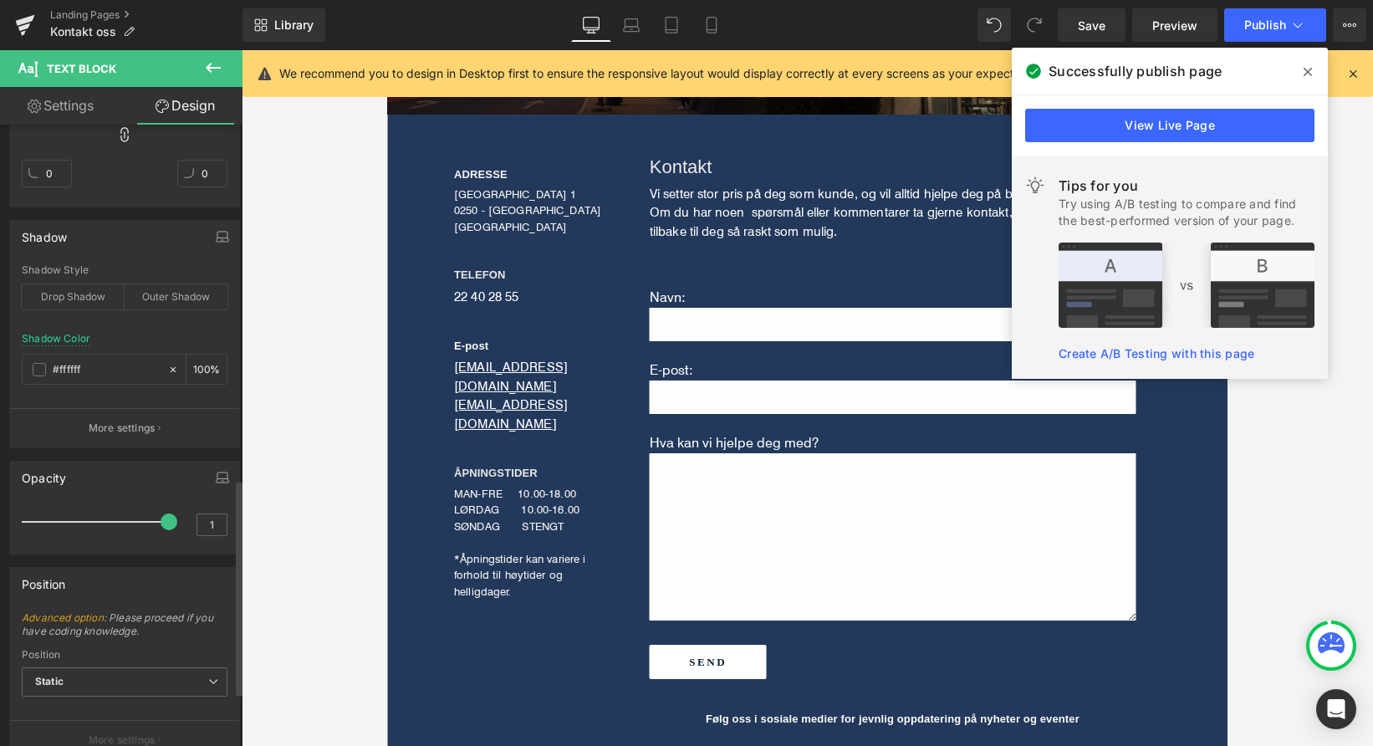
scroll to position [405, 0]
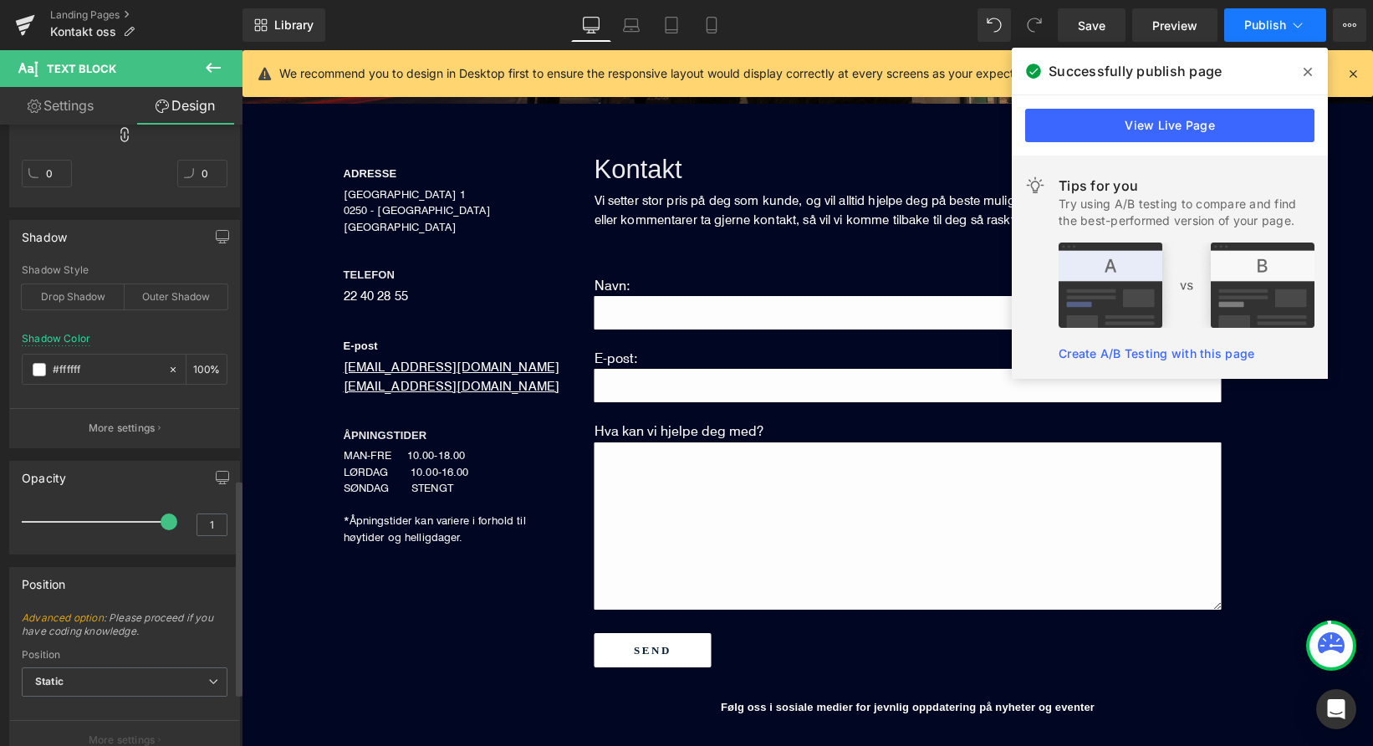
click at [1263, 31] on span "Publish" at bounding box center [1266, 24] width 42 height 13
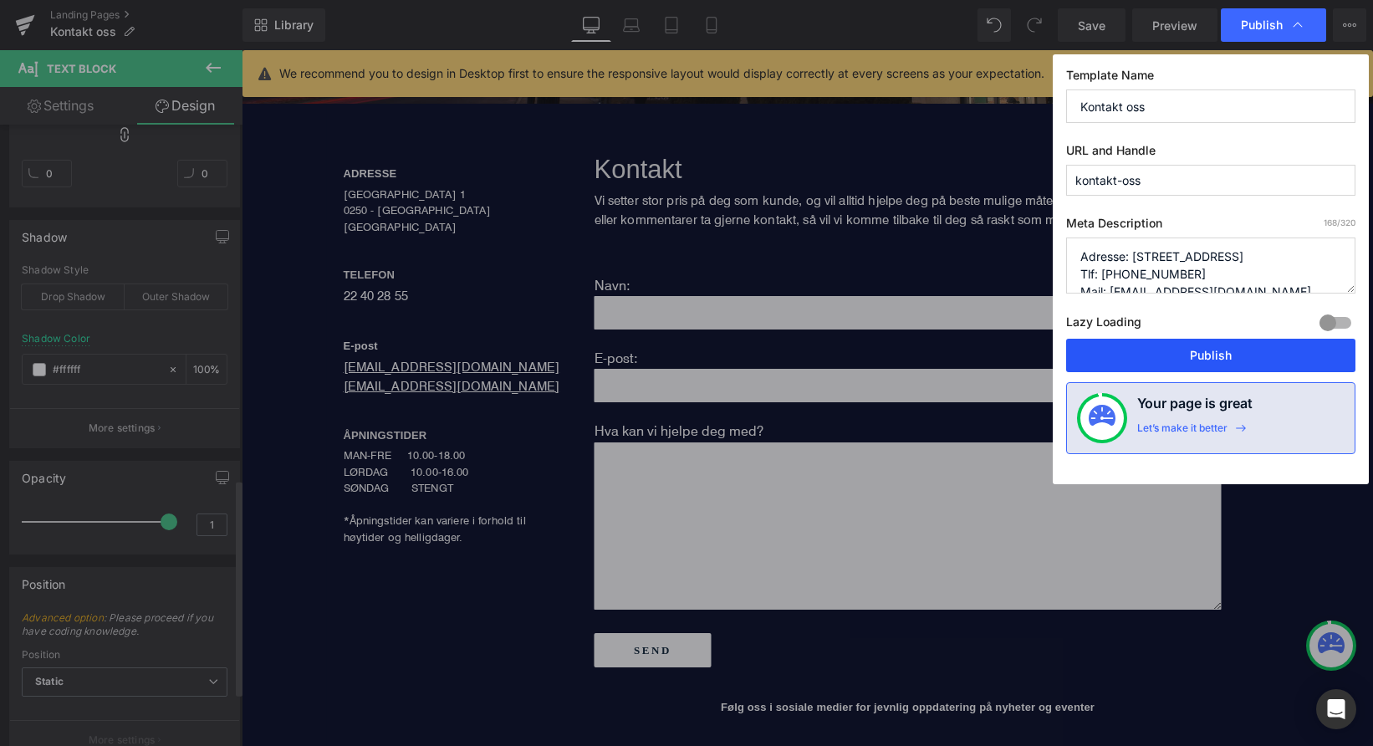
click at [1212, 358] on button "Publish" at bounding box center [1210, 355] width 289 height 33
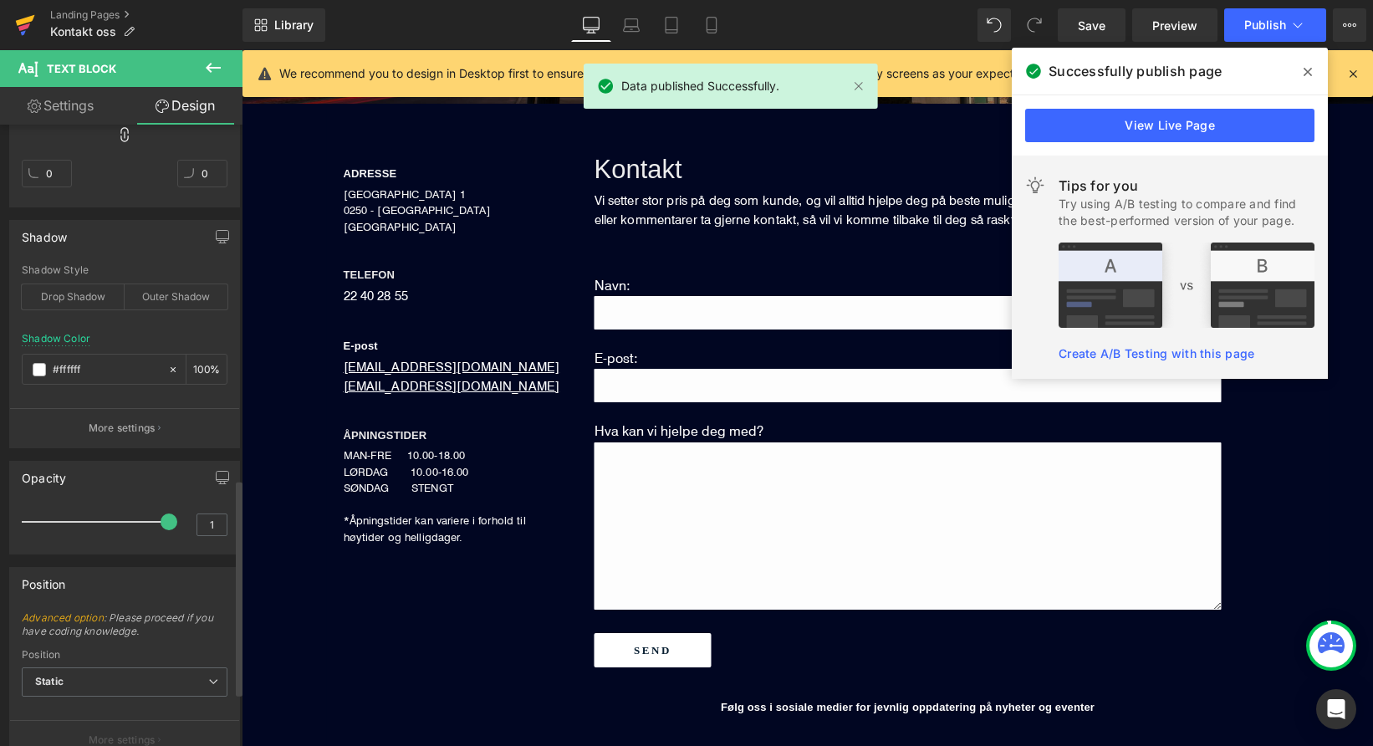
click at [27, 27] on icon at bounding box center [24, 27] width 12 height 8
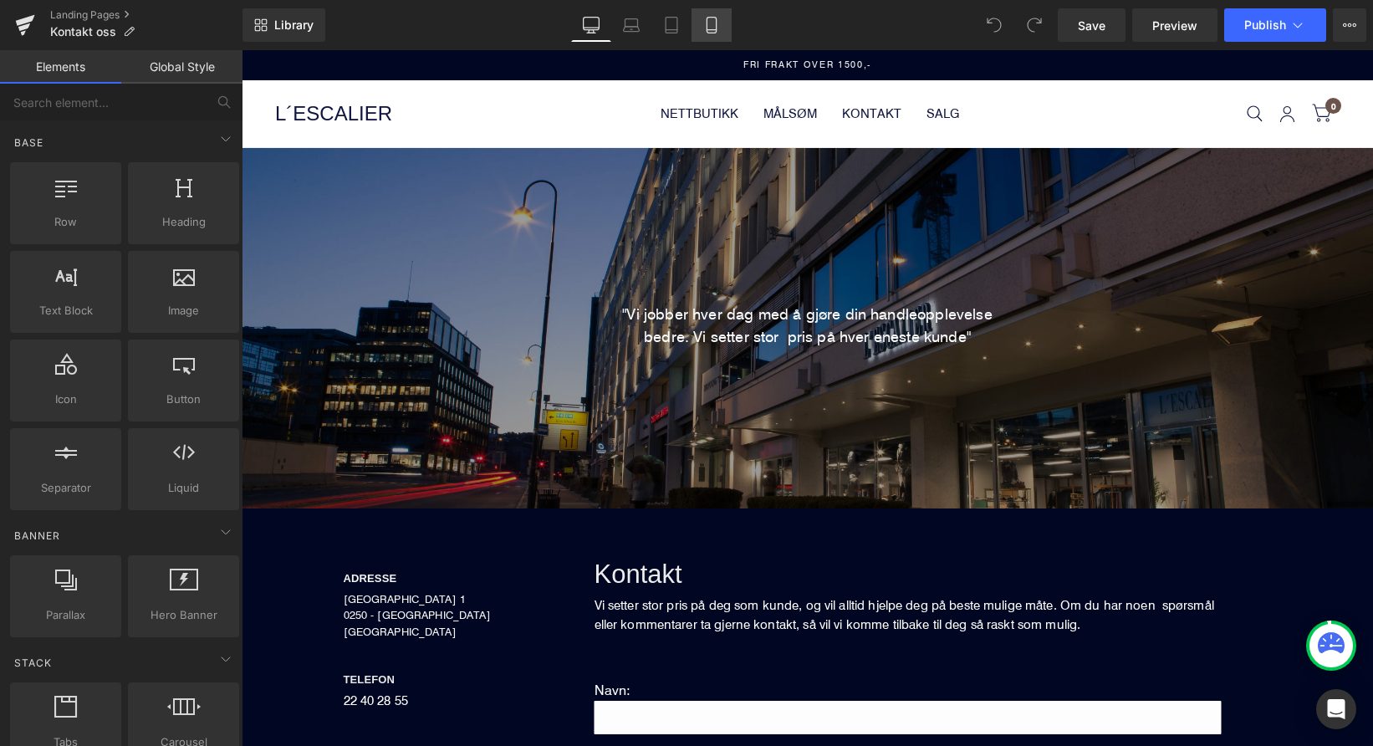
click at [711, 35] on link "Mobile" at bounding box center [712, 24] width 40 height 33
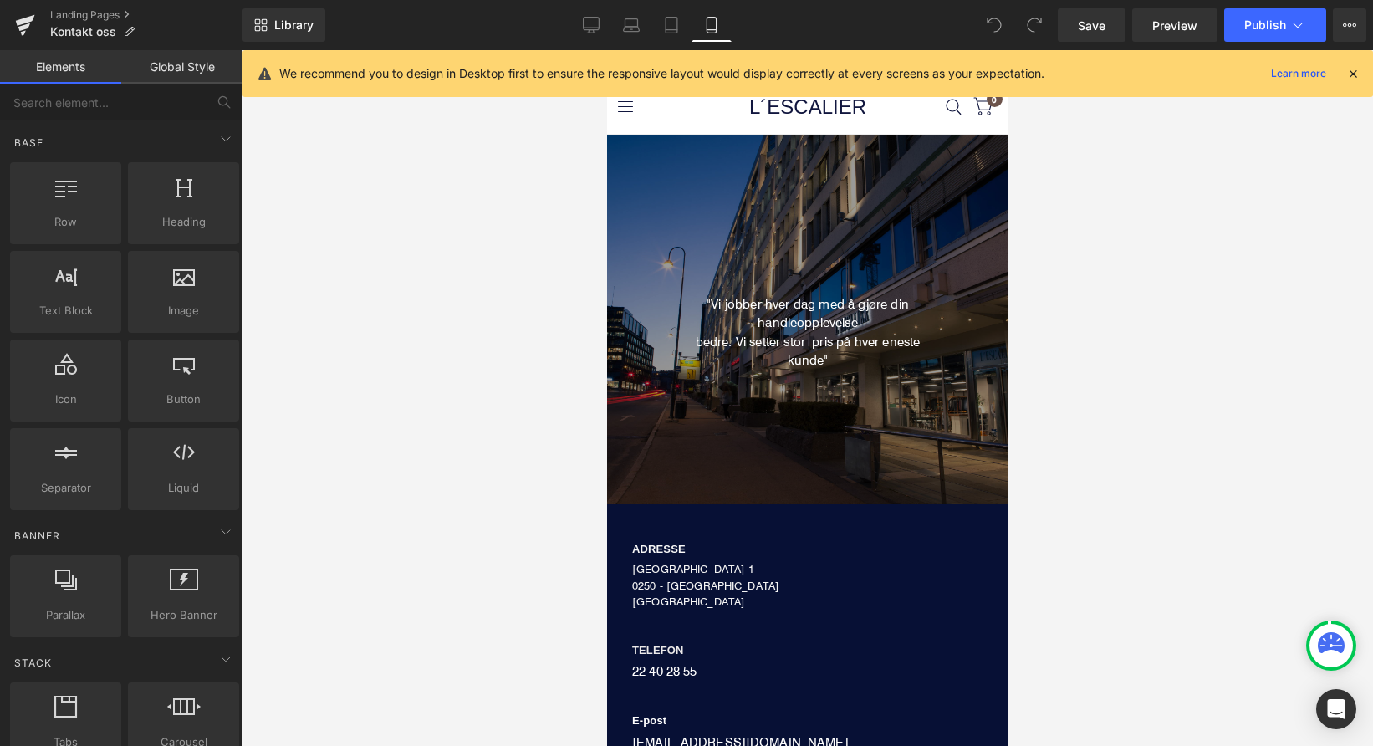
click at [542, 306] on div at bounding box center [808, 398] width 1132 height 696
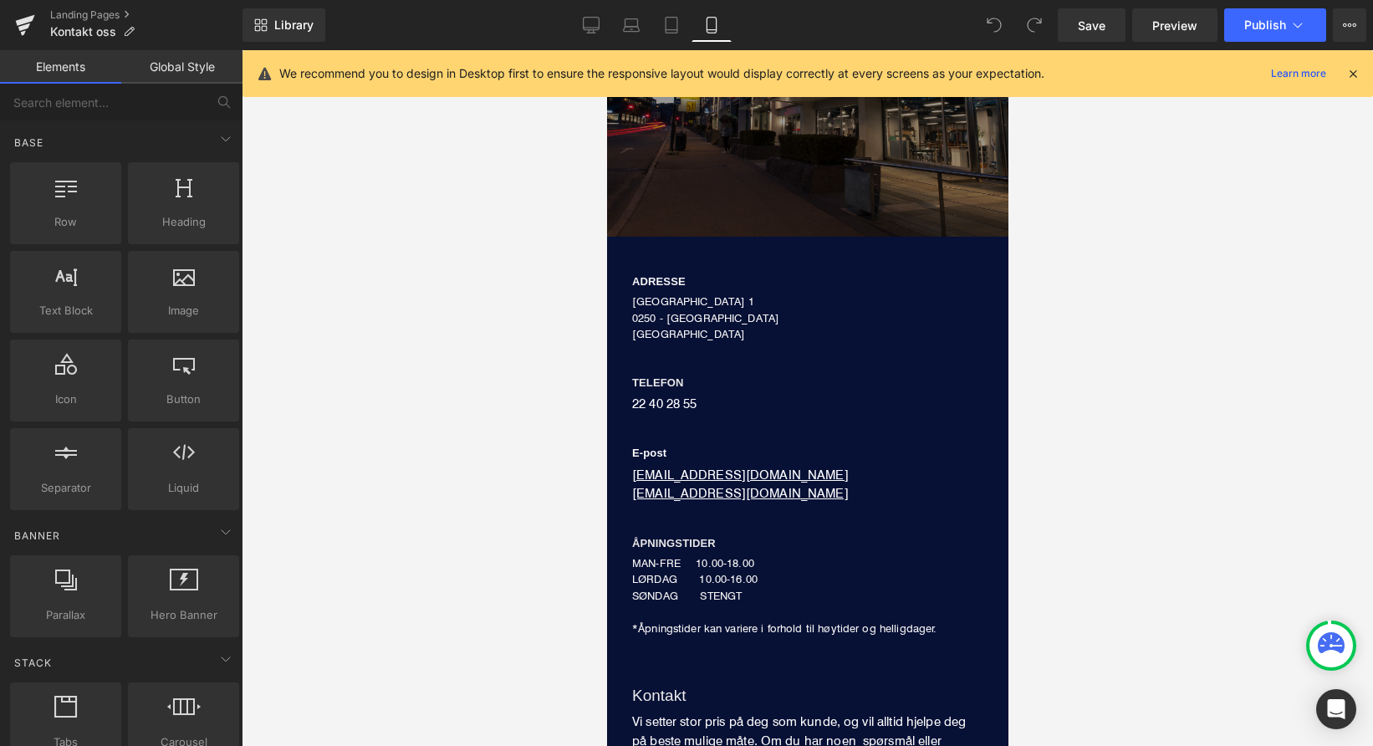
scroll to position [295, 0]
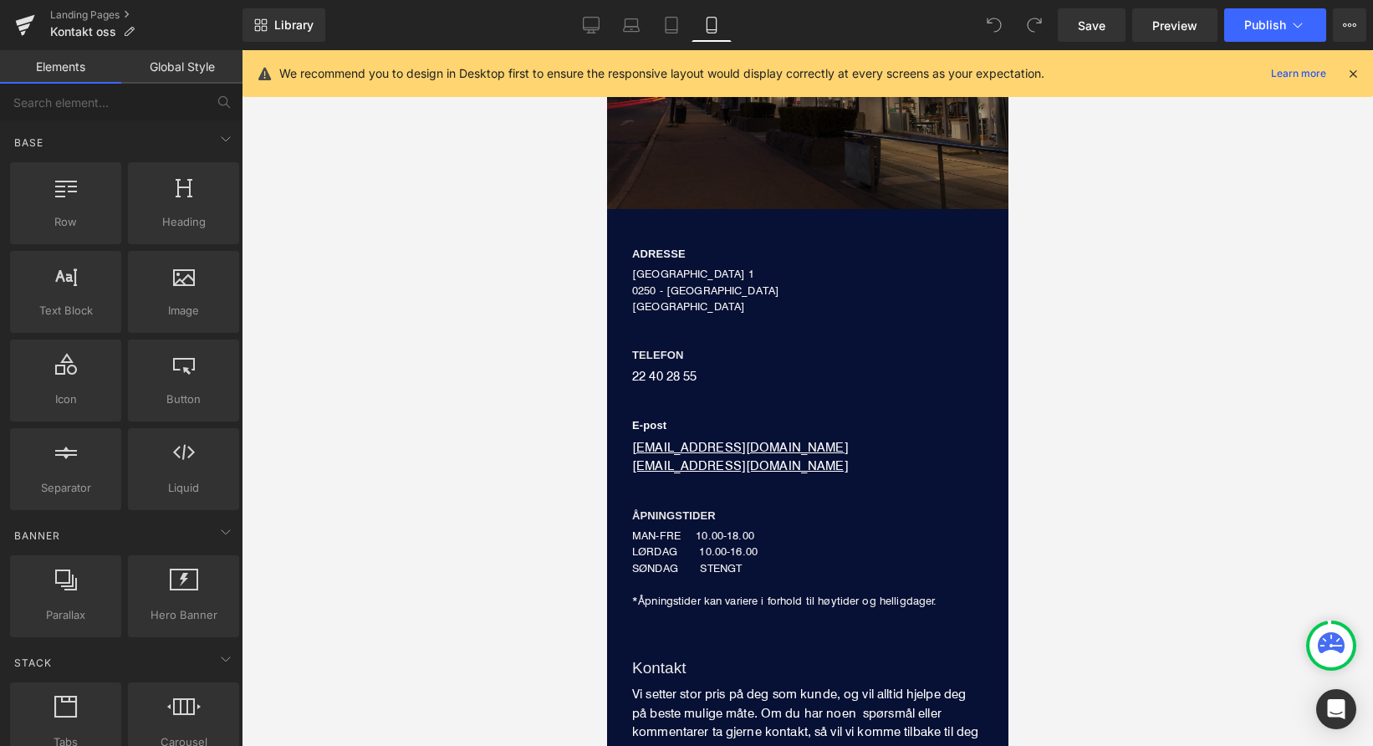
click at [187, 74] on link "Global Style" at bounding box center [181, 66] width 121 height 33
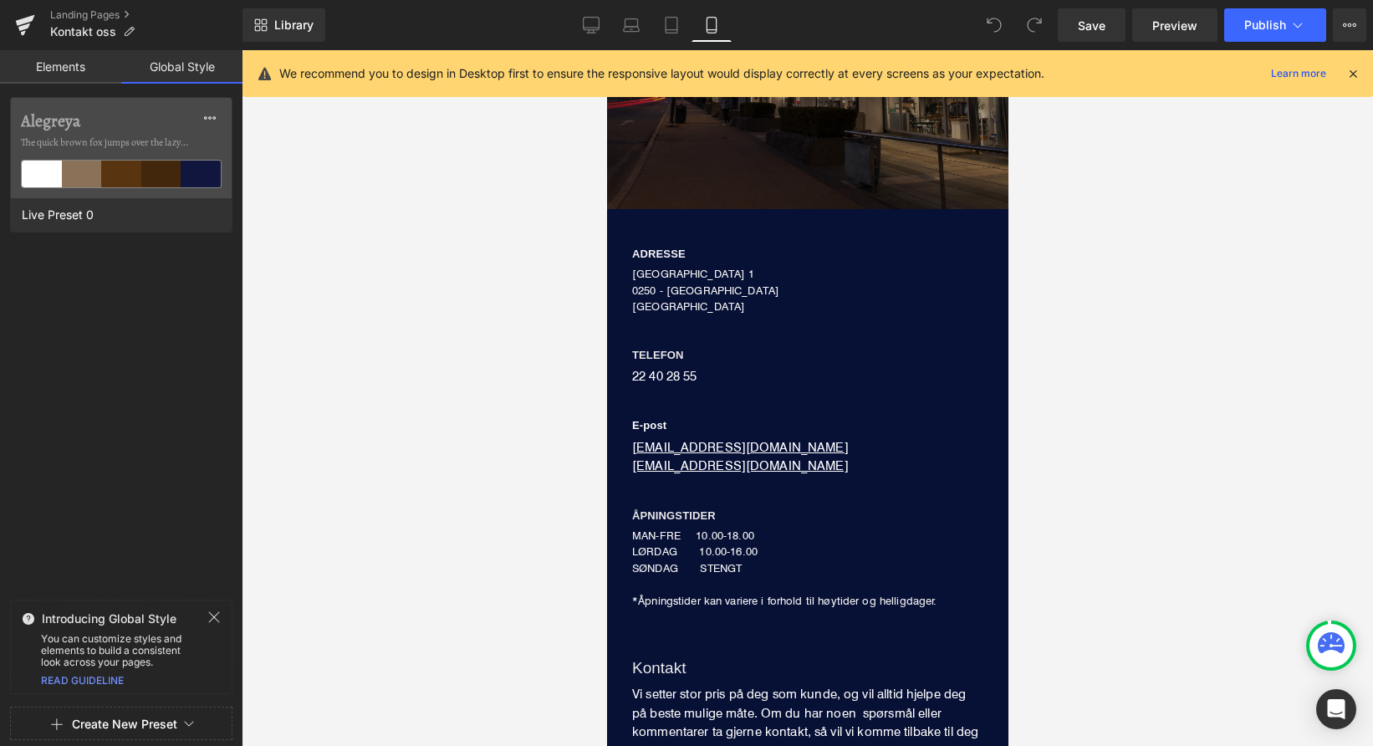
click at [33, 67] on link "Elements" at bounding box center [60, 66] width 121 height 33
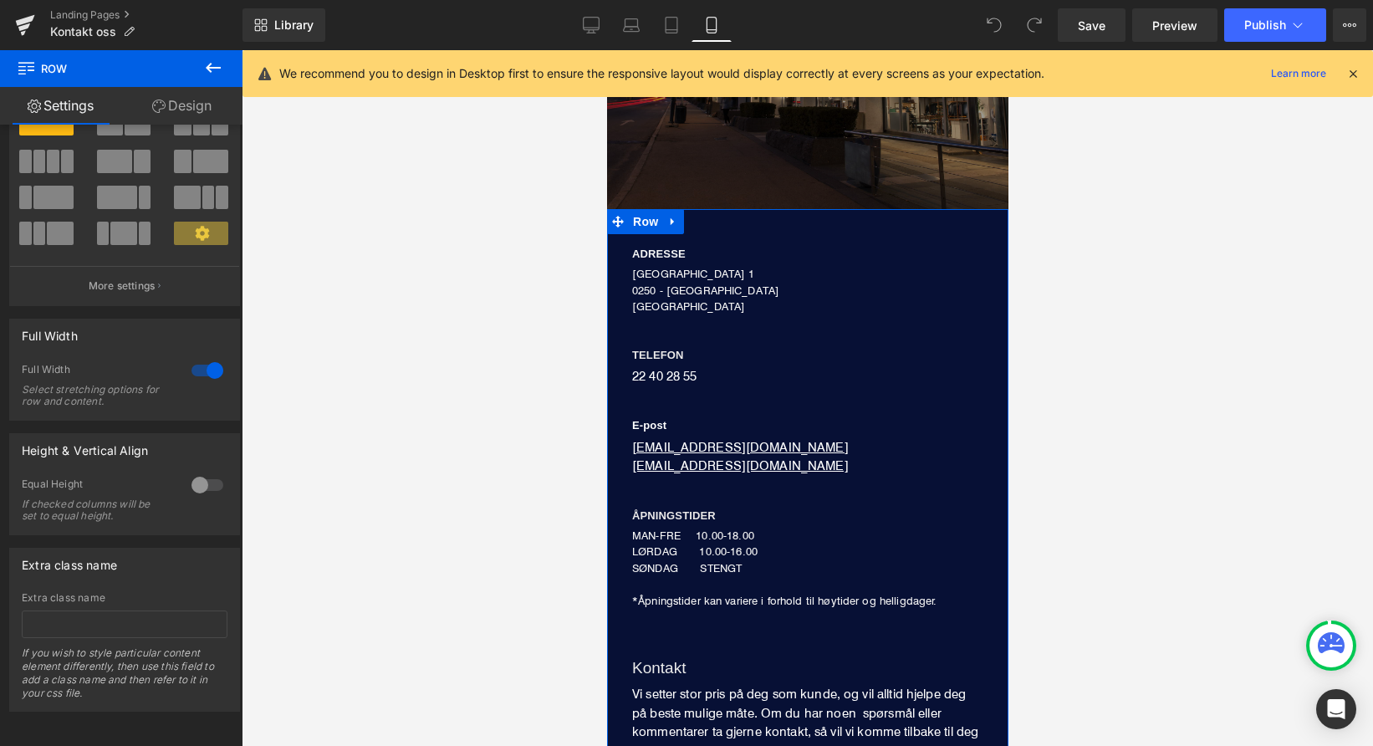
scroll to position [81, 0]
click at [176, 103] on link "Design" at bounding box center [181, 106] width 121 height 38
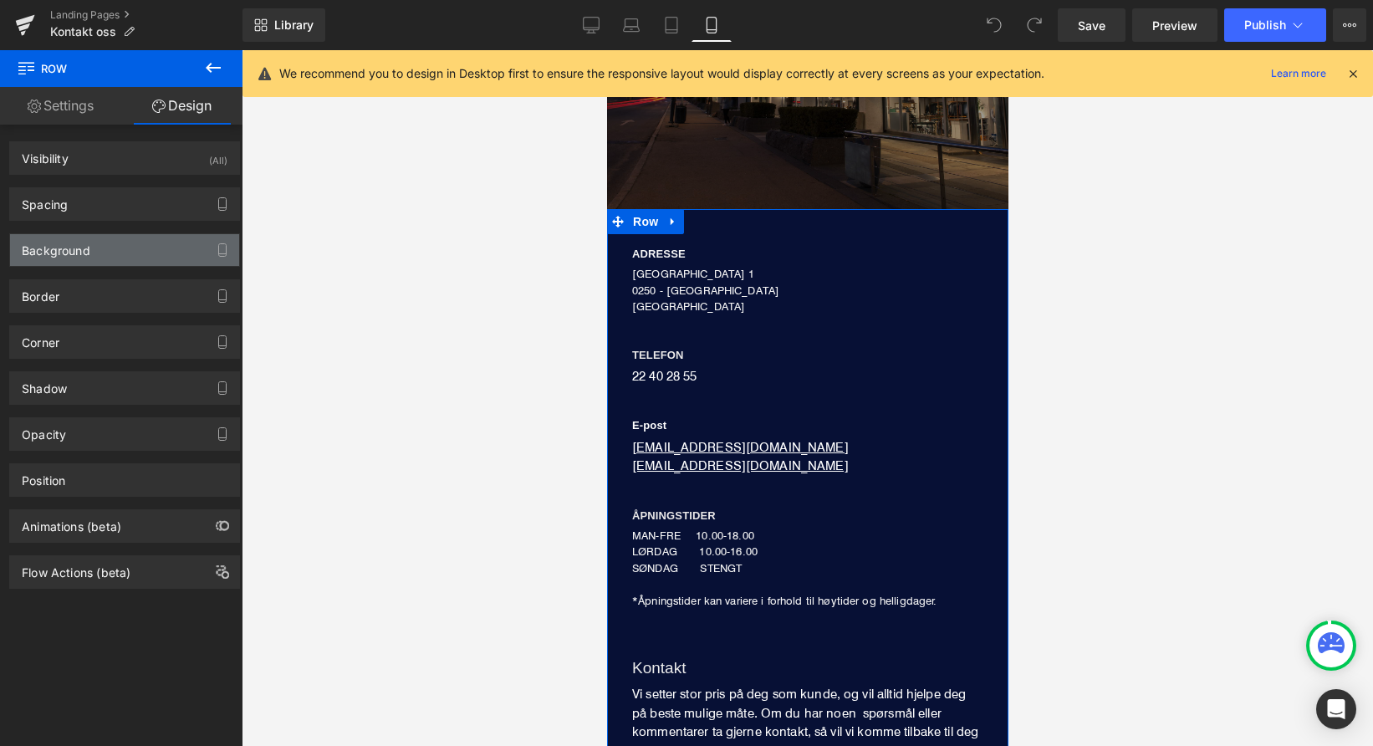
click at [142, 254] on div "Background" at bounding box center [124, 250] width 229 height 32
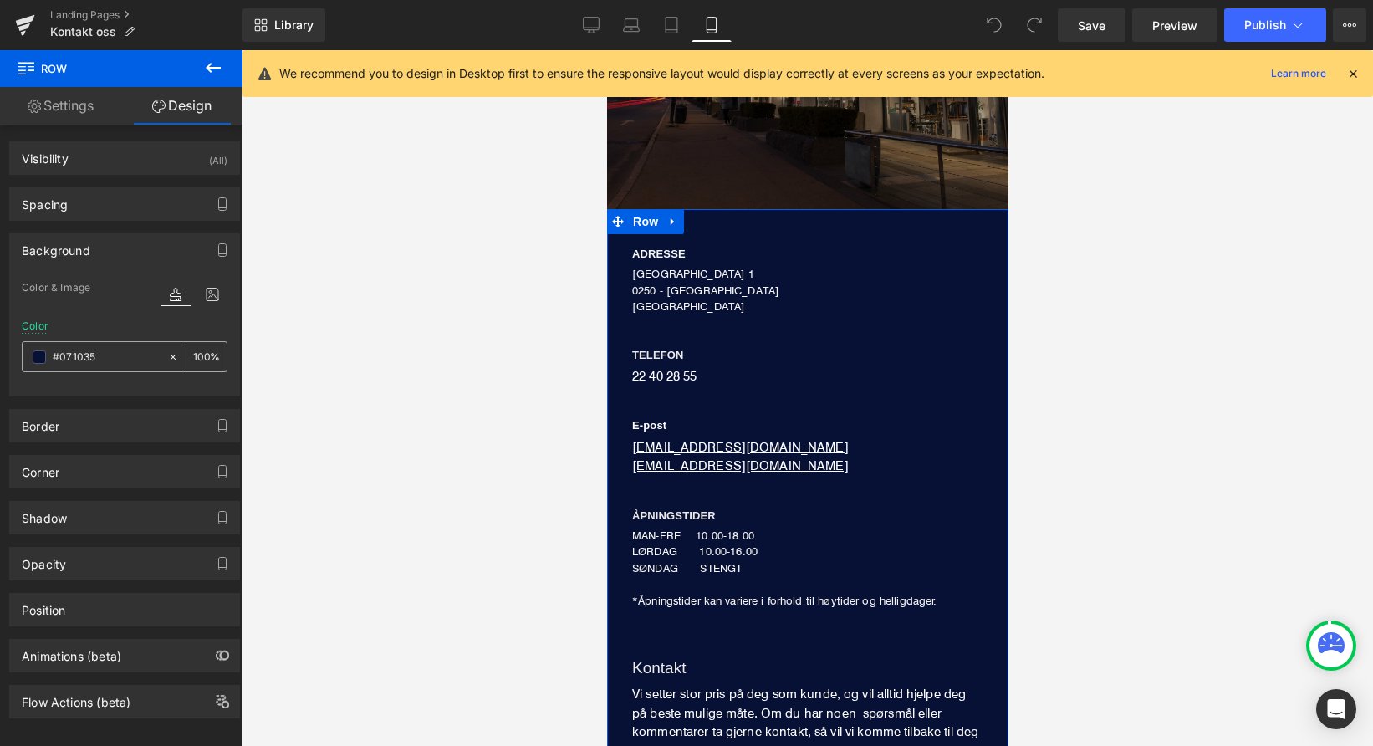
click at [103, 355] on input "#071035" at bounding box center [106, 357] width 107 height 18
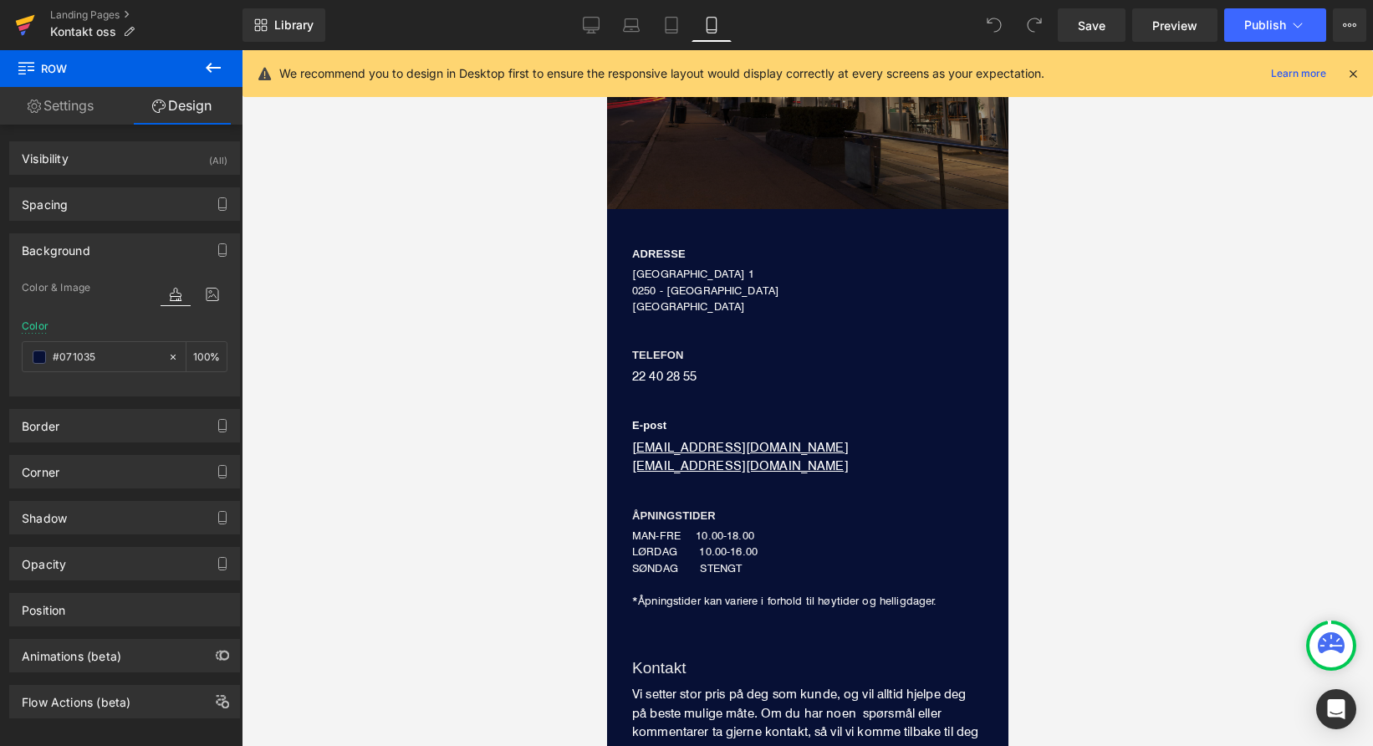
click at [12, 18] on link at bounding box center [25, 25] width 50 height 50
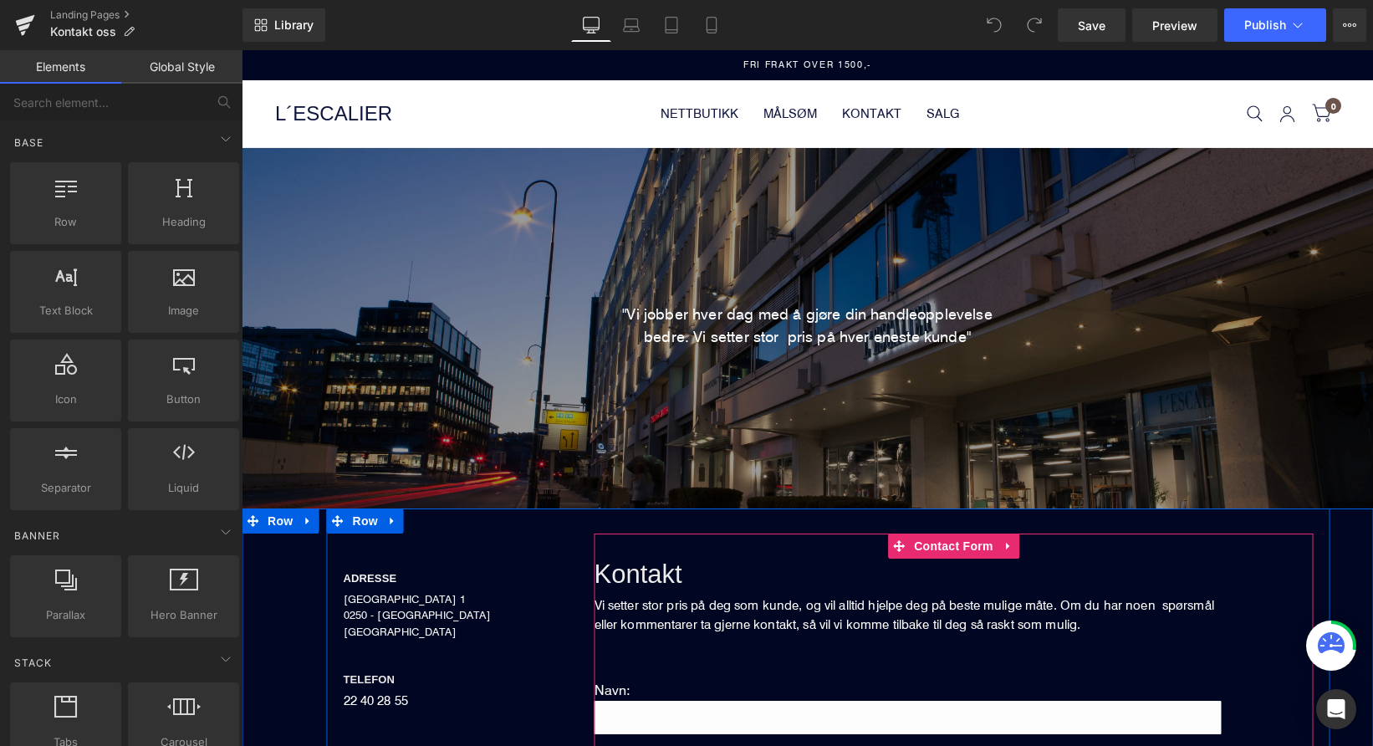
scroll to position [304, 0]
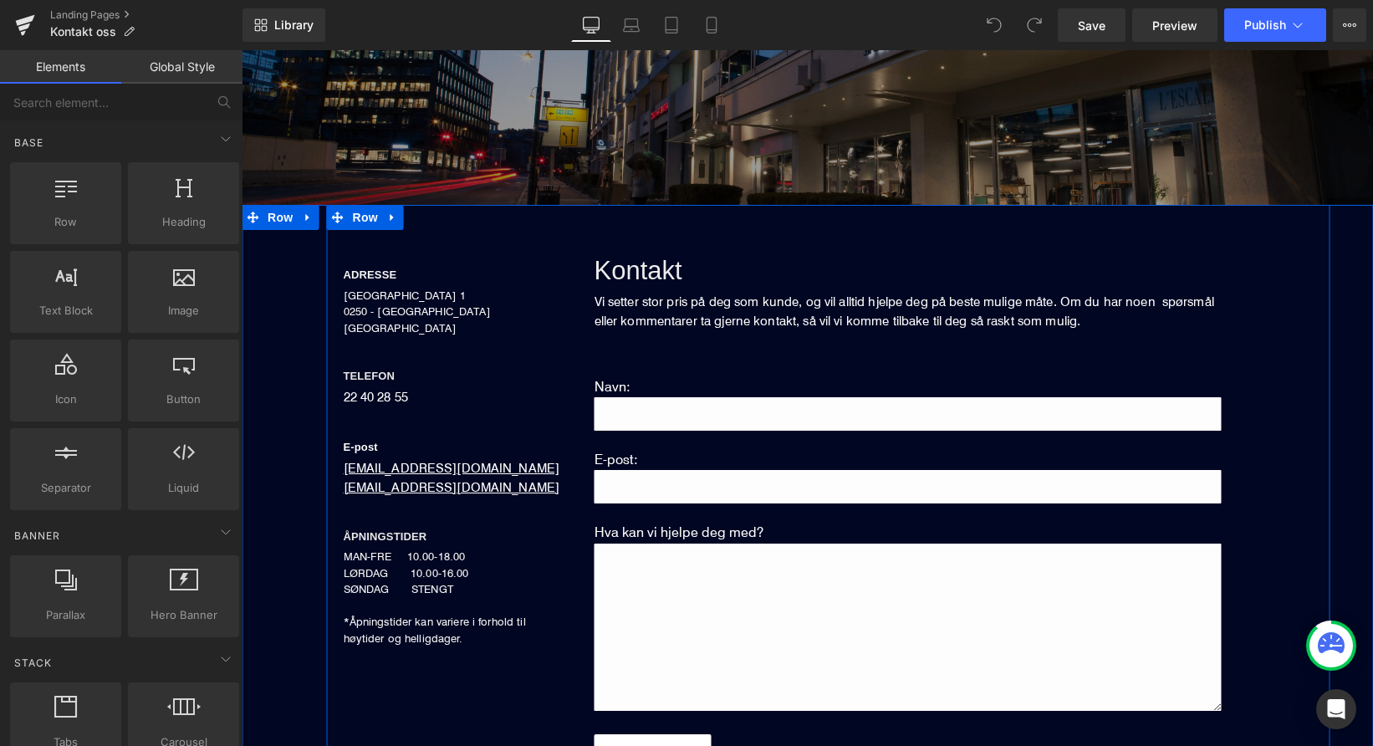
click at [524, 420] on div "ADRESSE Heading [STREET_ADDRESS] NORGE Text Block TELEFON Heading 22 40 28 55 T…" at bounding box center [452, 438] width 251 height 417
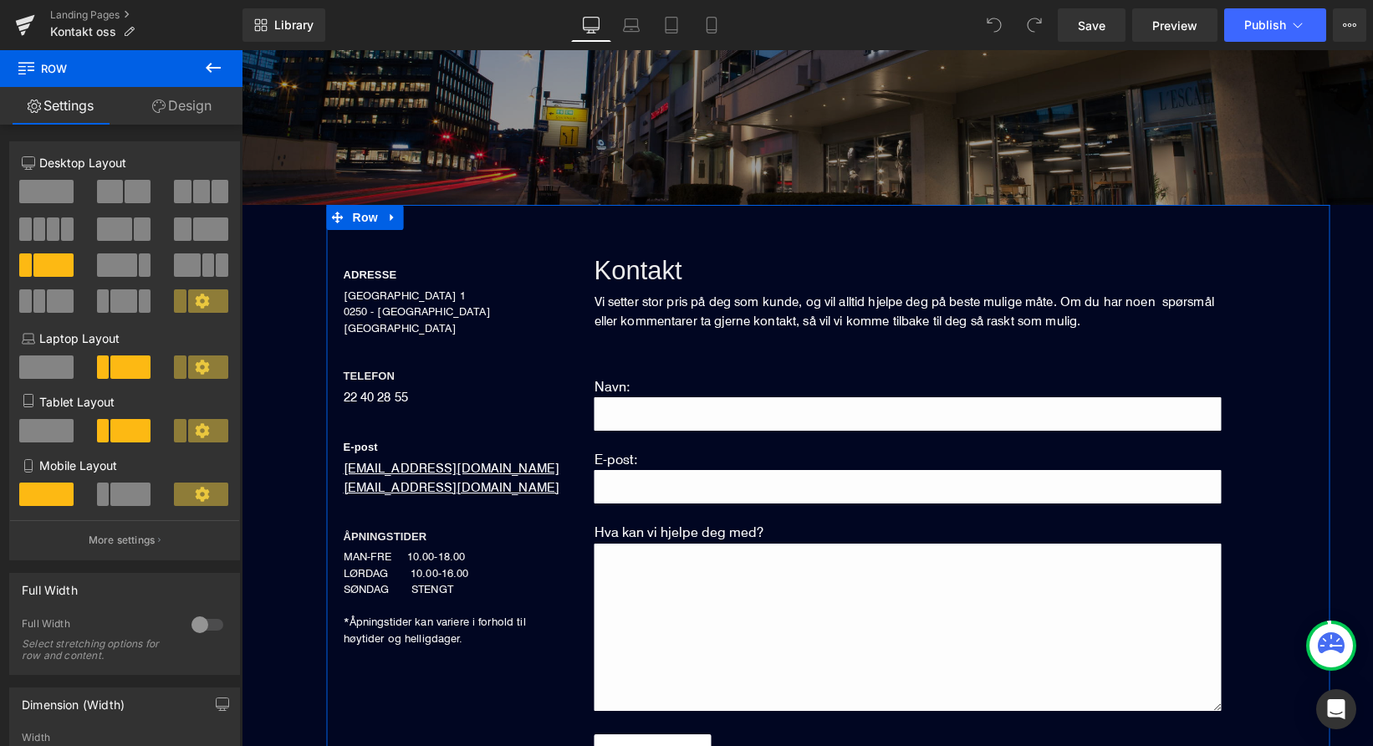
scroll to position [0, 0]
click at [170, 103] on link "Design" at bounding box center [181, 106] width 121 height 38
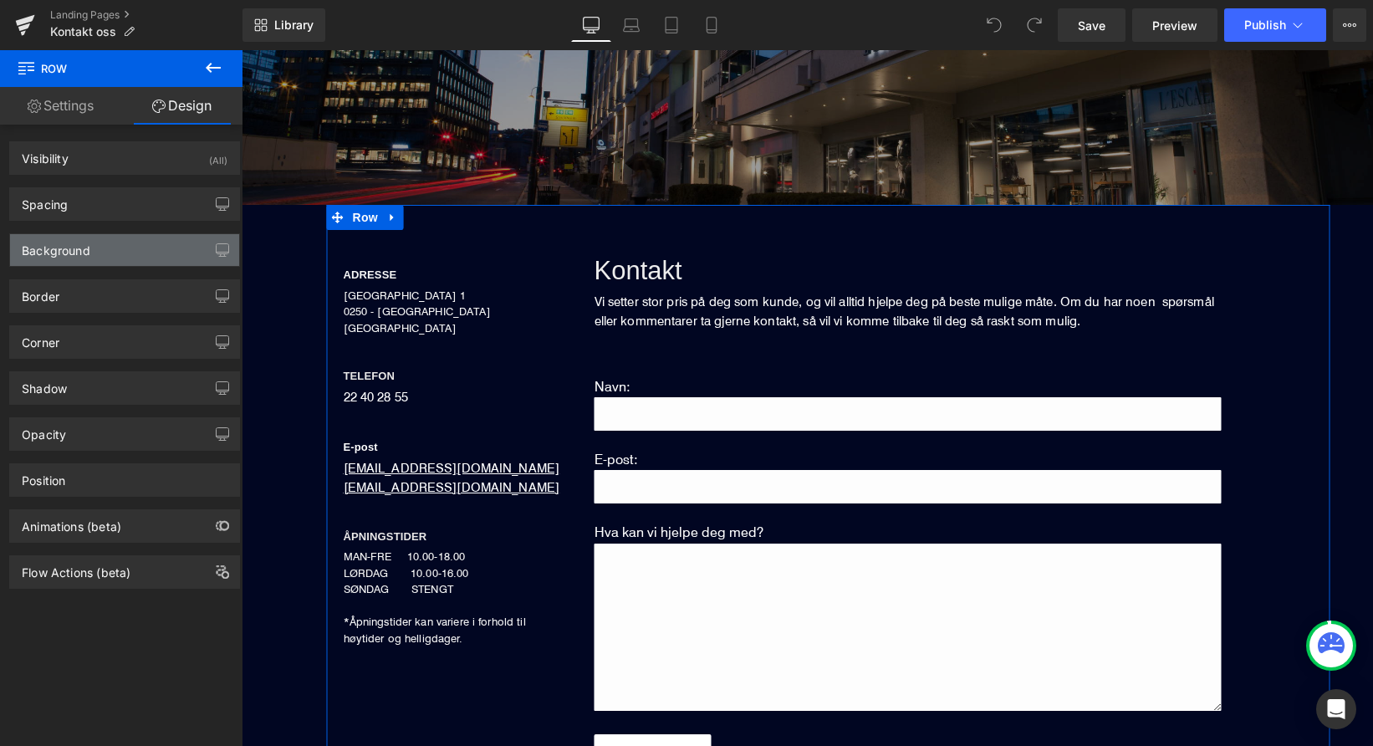
click at [114, 259] on div "Background" at bounding box center [124, 250] width 229 height 32
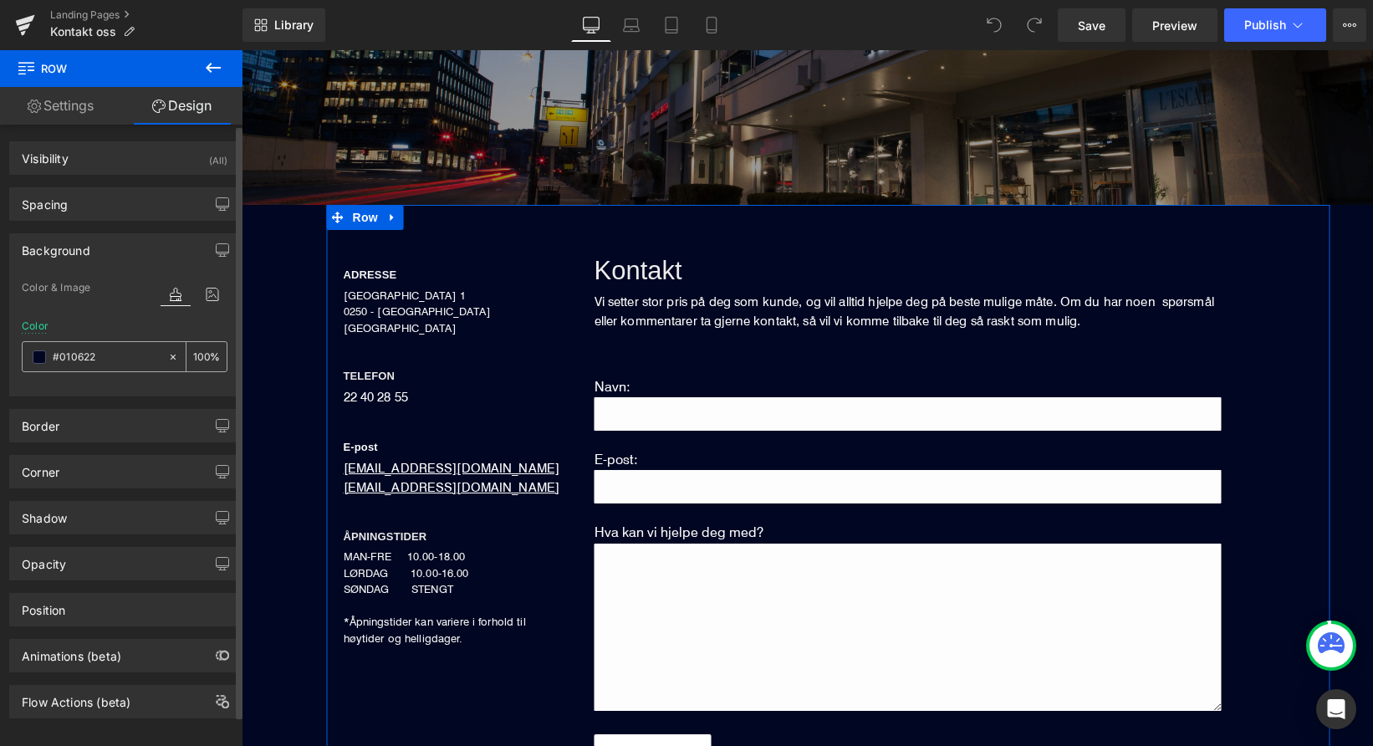
click at [110, 359] on input "#010622" at bounding box center [106, 357] width 107 height 18
click at [110, 390] on div at bounding box center [125, 386] width 206 height 11
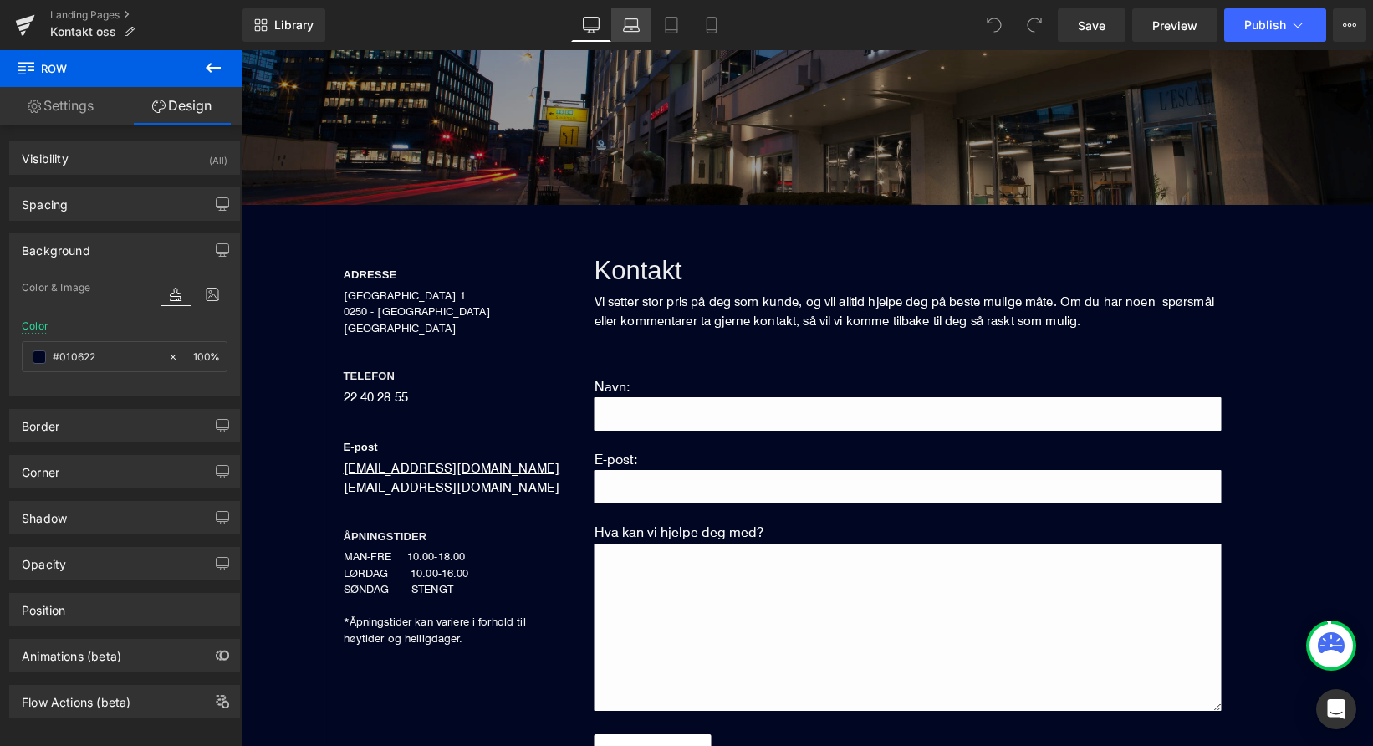
click at [623, 31] on icon at bounding box center [631, 25] width 17 height 17
type input "#23395b"
type input "100"
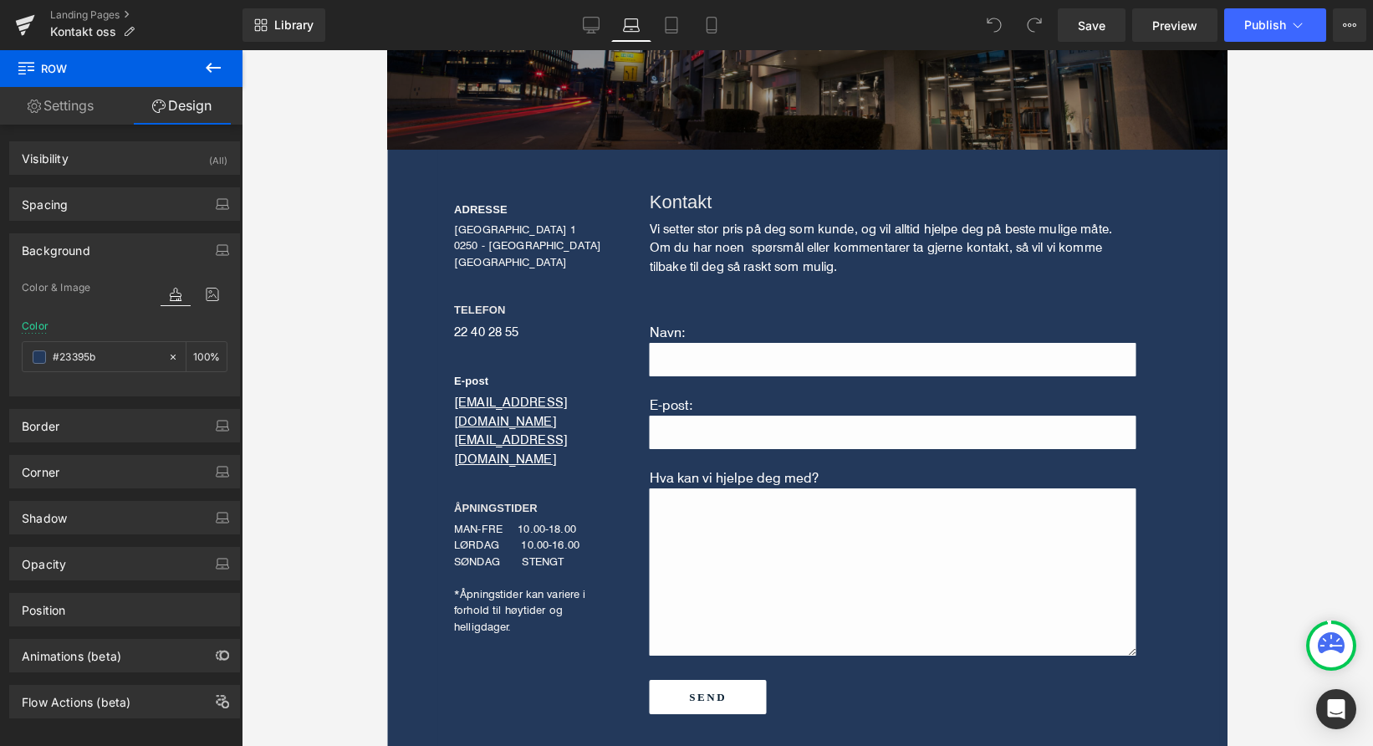
scroll to position [167, 0]
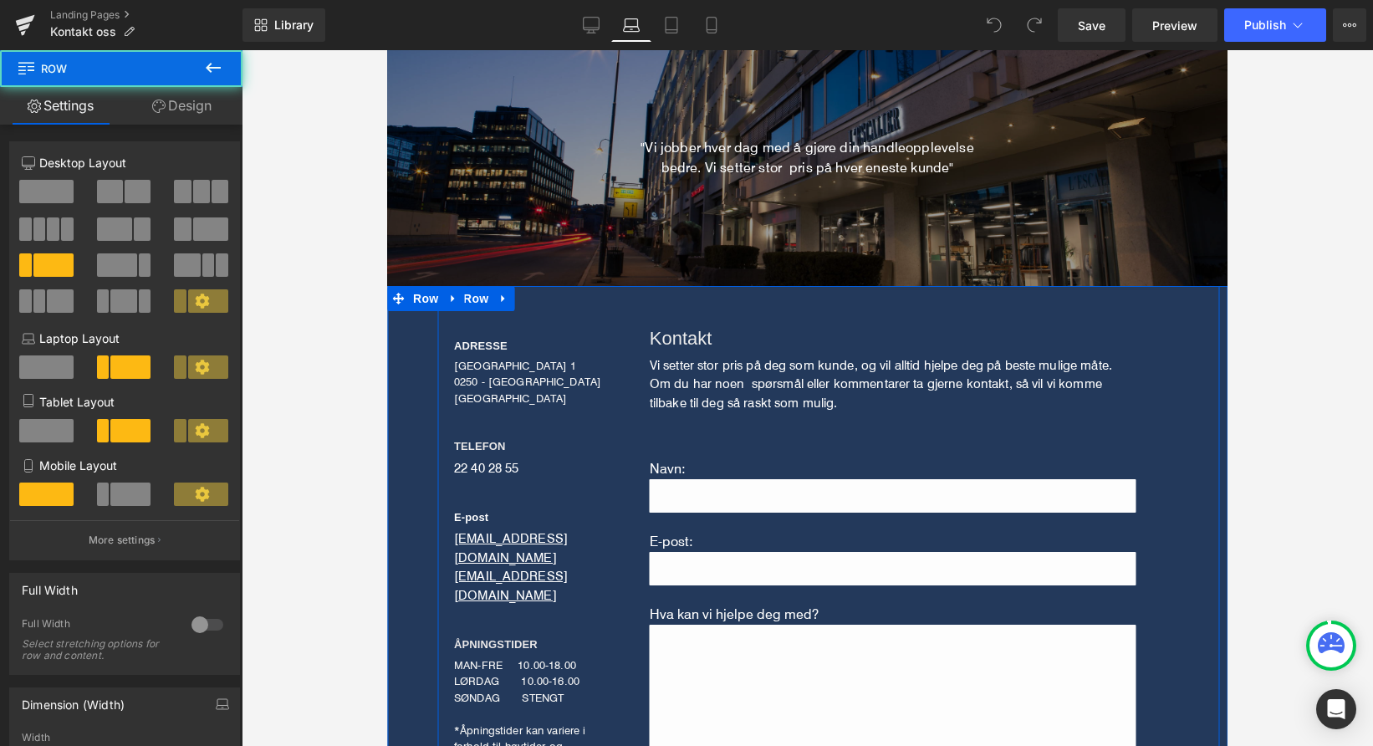
click at [583, 419] on div "ADRESSE Heading [STREET_ADDRESS] NORGE Text Block TELEFON Heading 22 40 28 55 T…" at bounding box center [535, 537] width 196 height 469
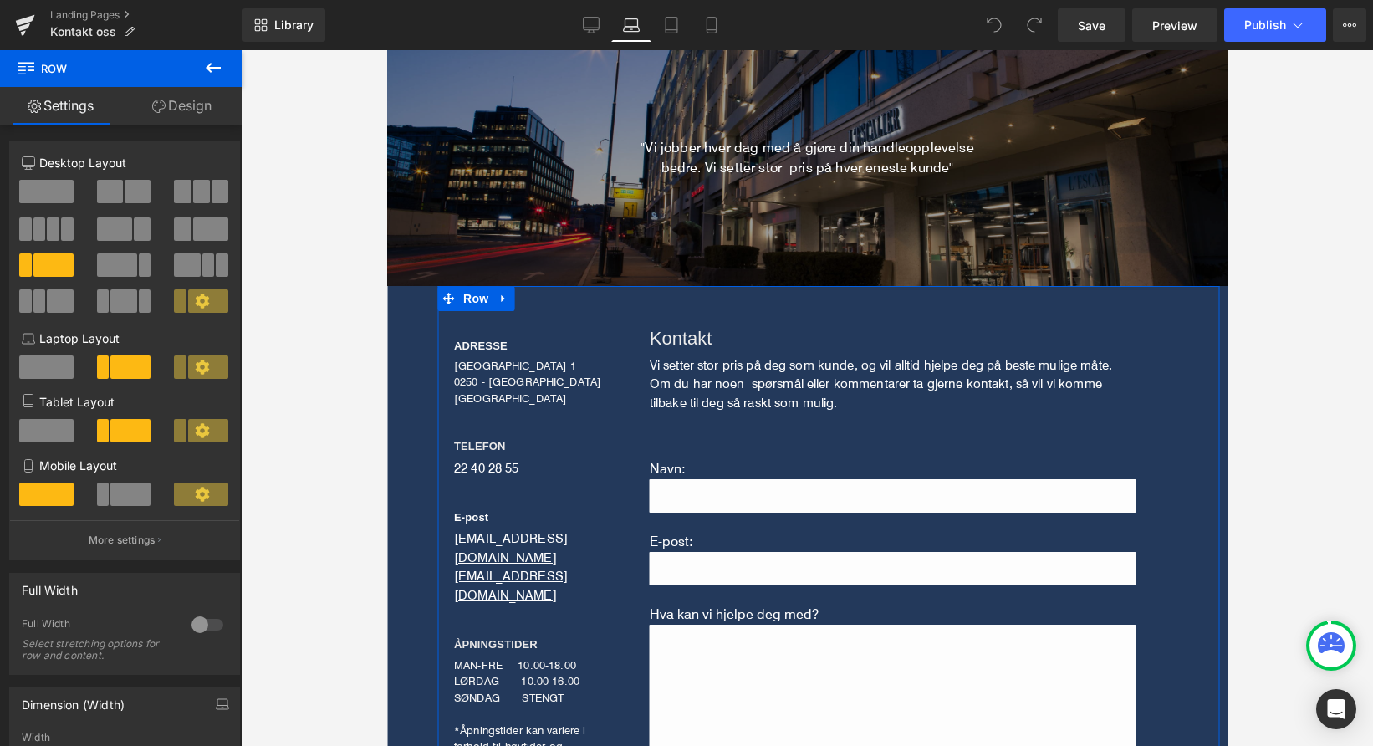
click at [177, 110] on link "Design" at bounding box center [181, 106] width 121 height 38
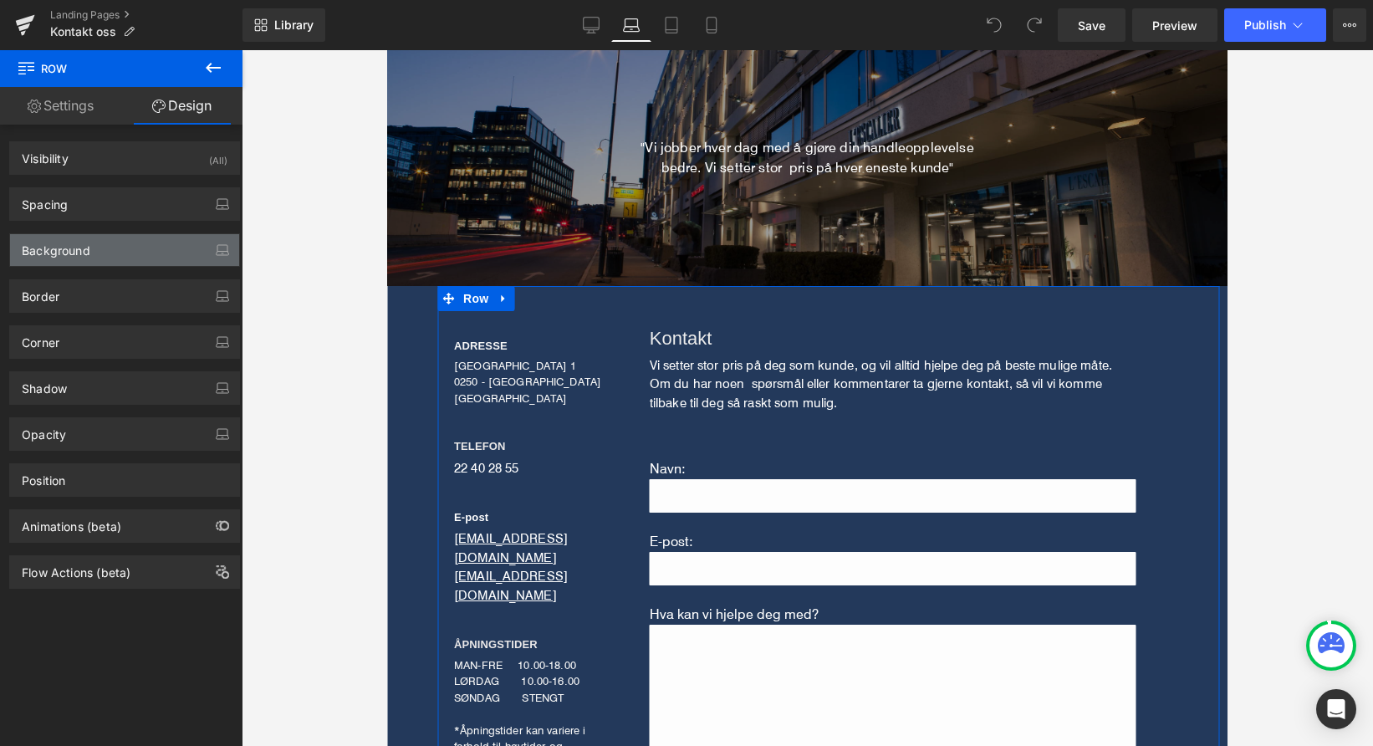
click at [141, 258] on div "Background" at bounding box center [124, 250] width 229 height 32
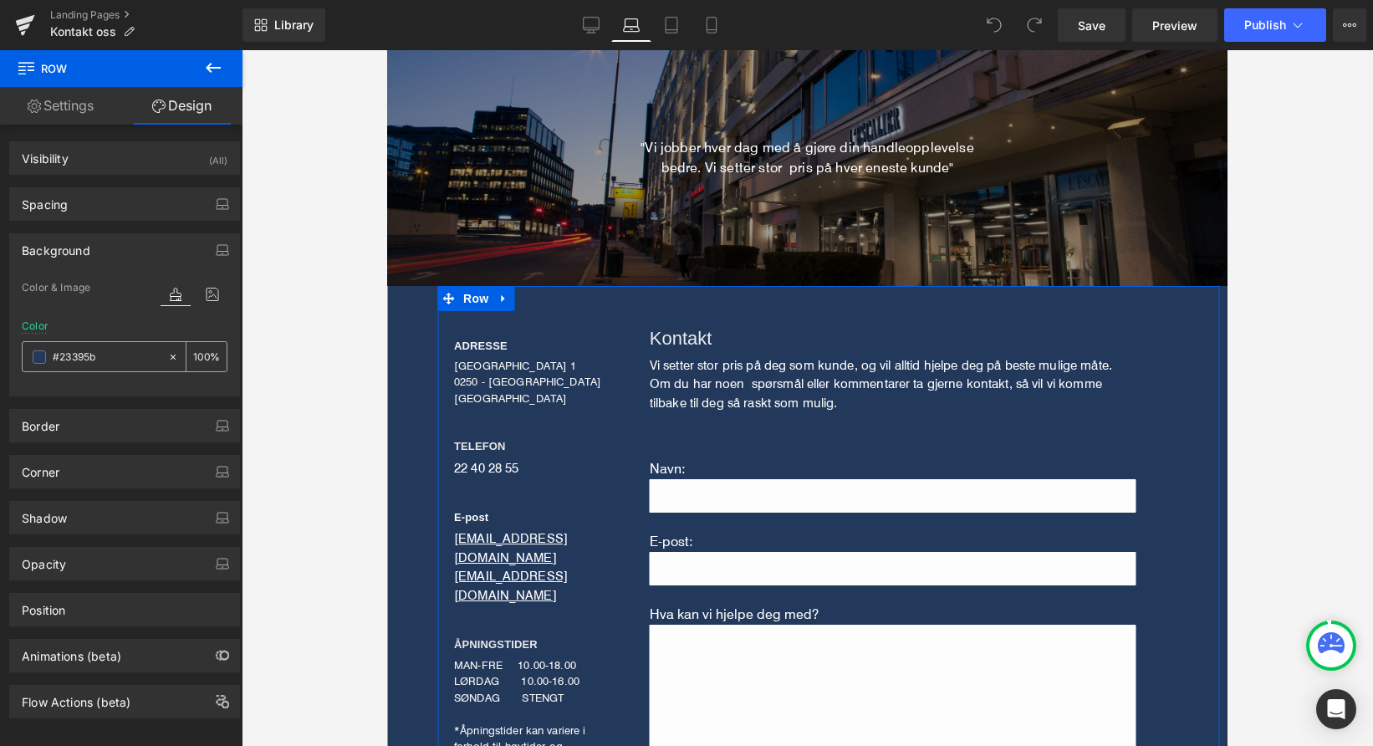
click at [113, 360] on input "#23395b" at bounding box center [106, 357] width 107 height 18
type input "0"
paste input "#010622"
type input "#010622"
type input "100"
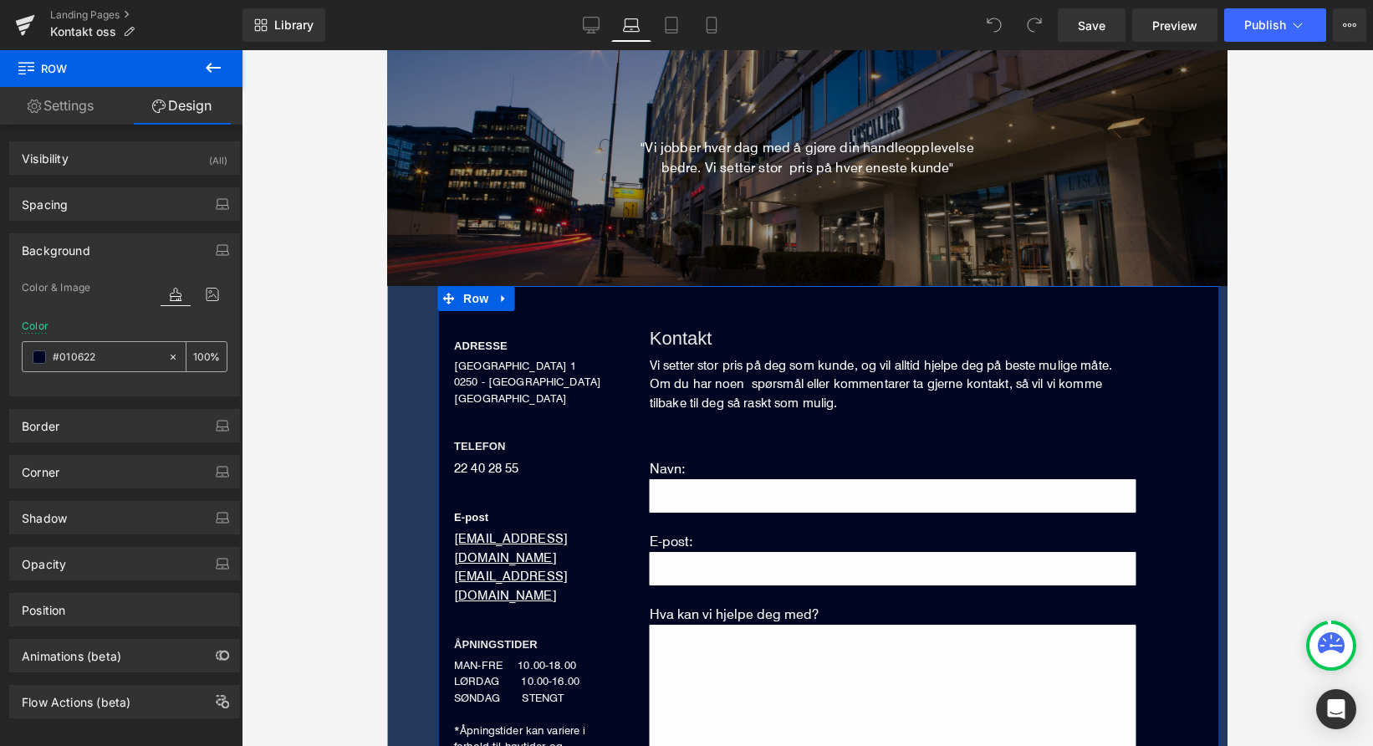
type input "#010622"
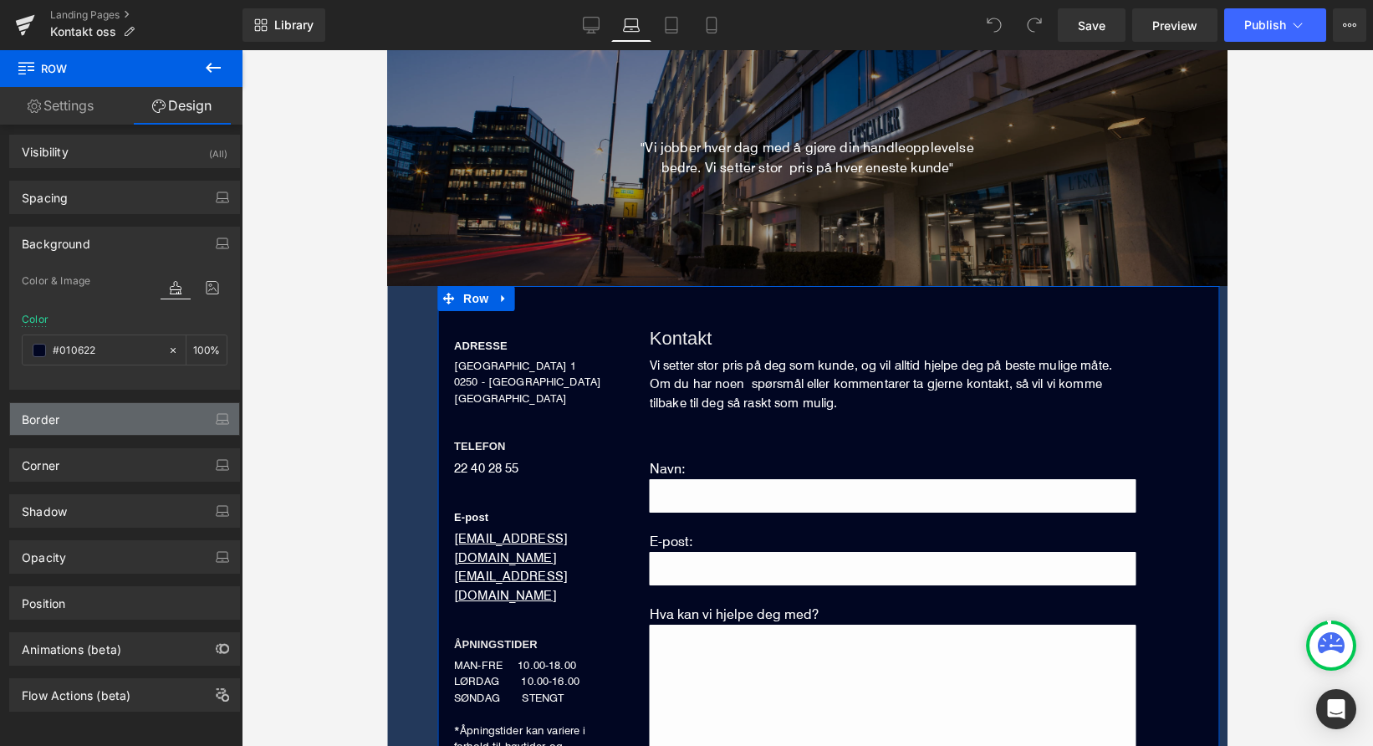
click at [90, 403] on div "Border" at bounding box center [124, 419] width 229 height 32
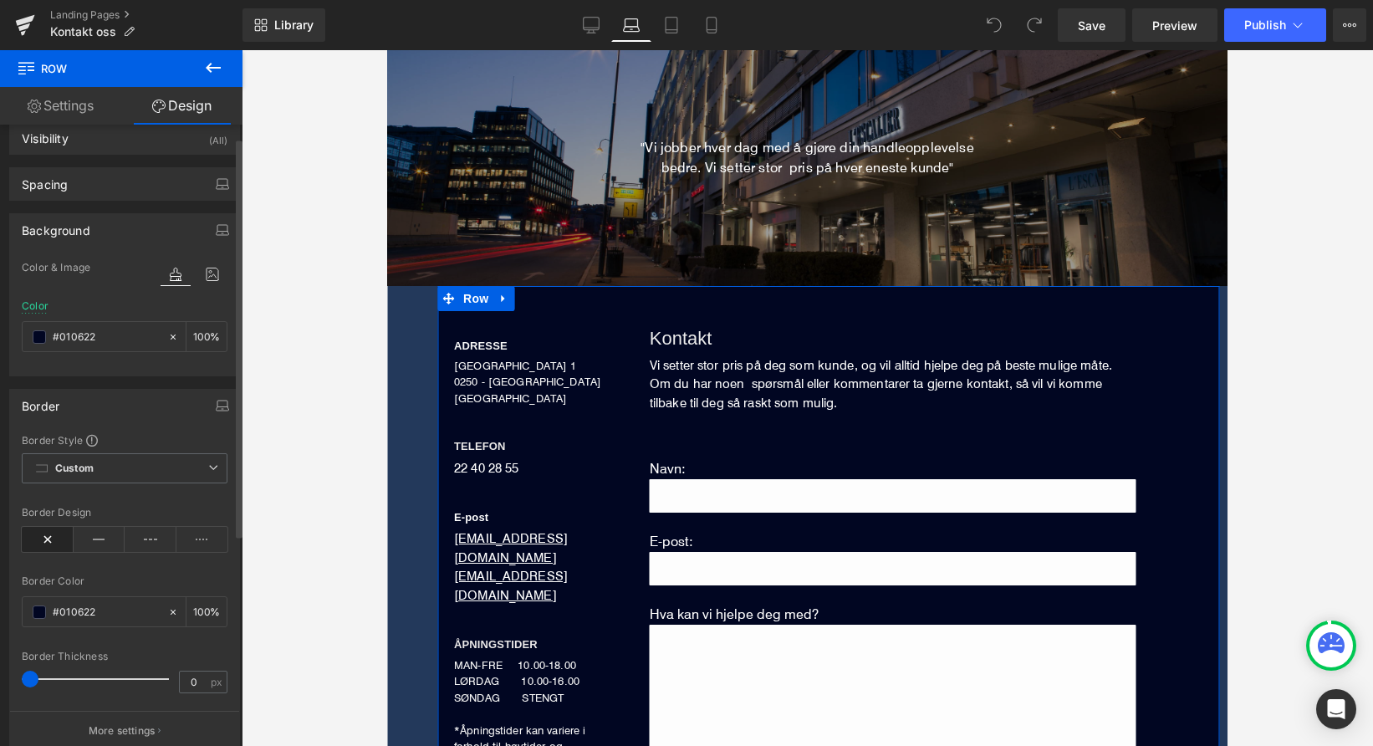
click at [89, 397] on div "Border" at bounding box center [124, 406] width 229 height 32
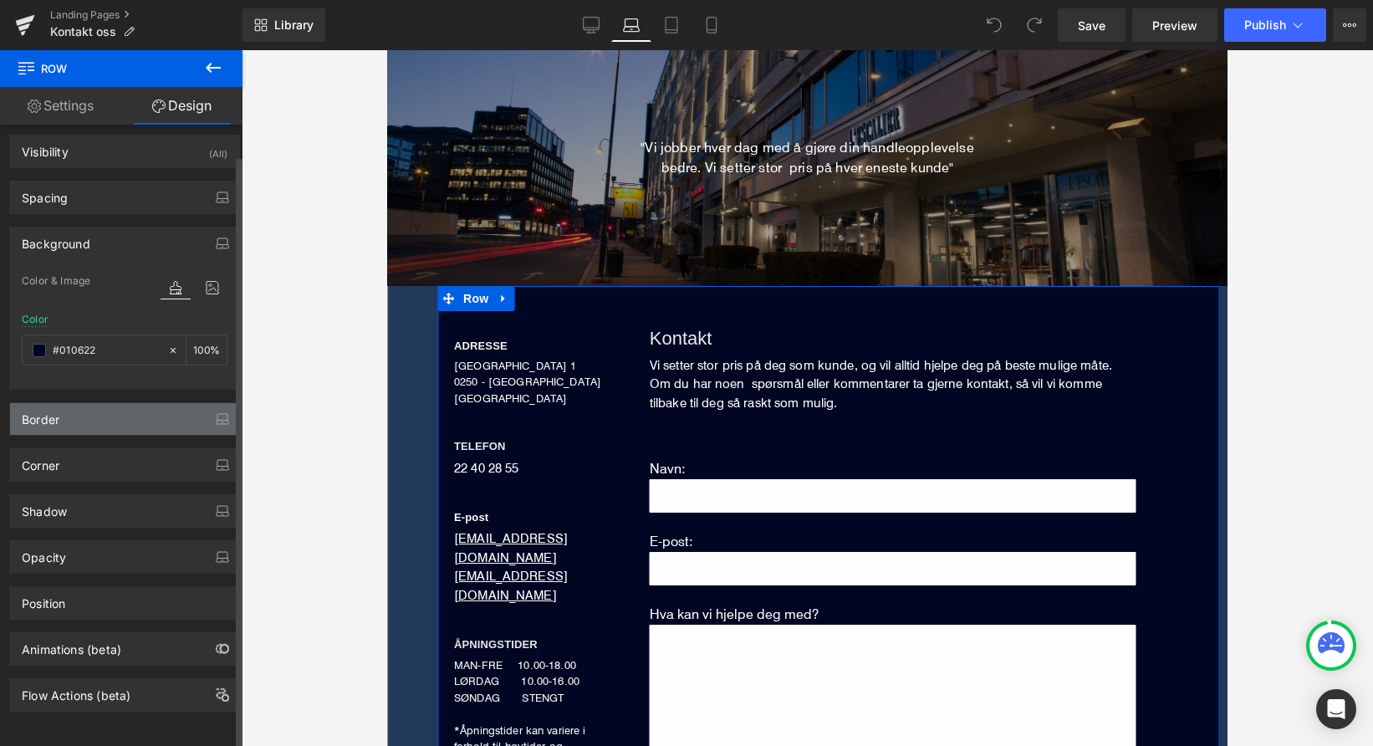
click at [102, 404] on div "Border" at bounding box center [124, 419] width 229 height 32
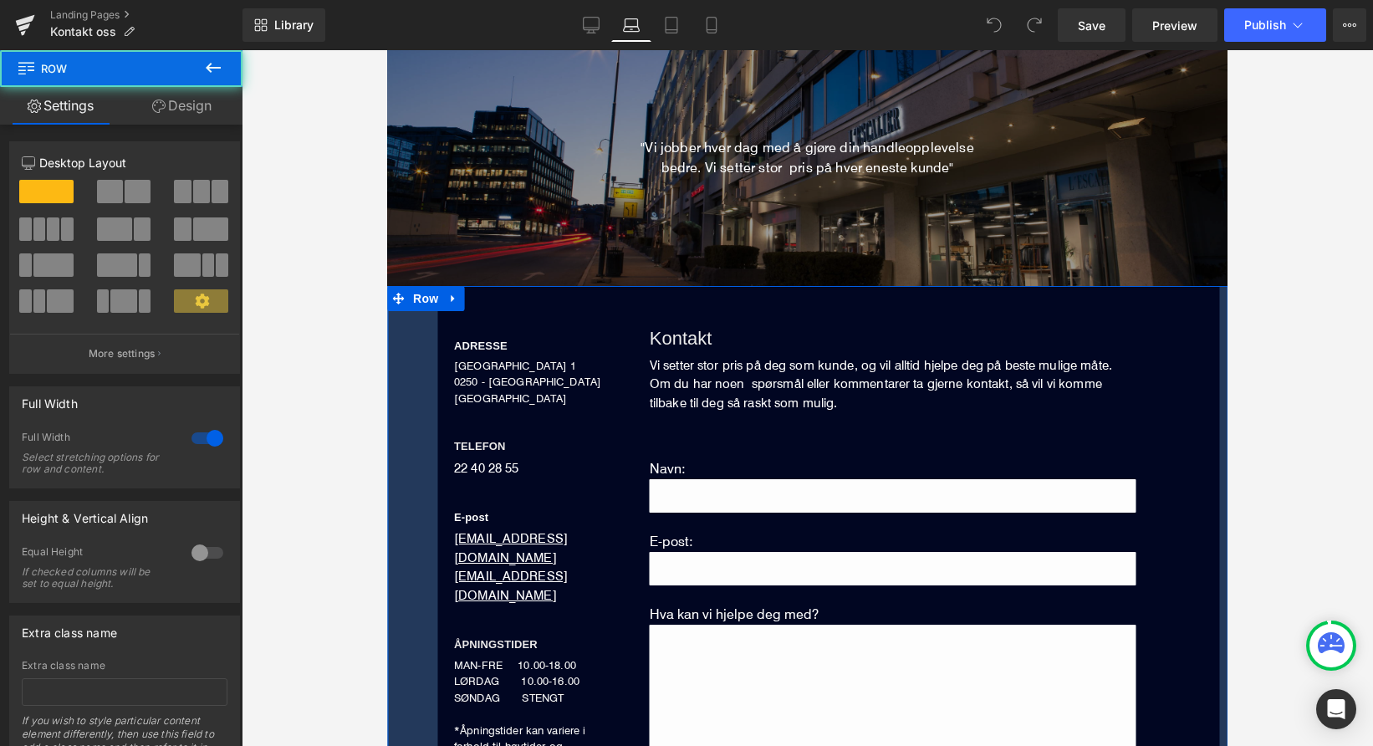
click at [404, 372] on div "ADRESSE Heading [STREET_ADDRESS] NORGE Text Block TELEFON Heading 22 40 28 55 T…" at bounding box center [807, 627] width 841 height 683
click at [185, 115] on link "Design" at bounding box center [181, 106] width 121 height 38
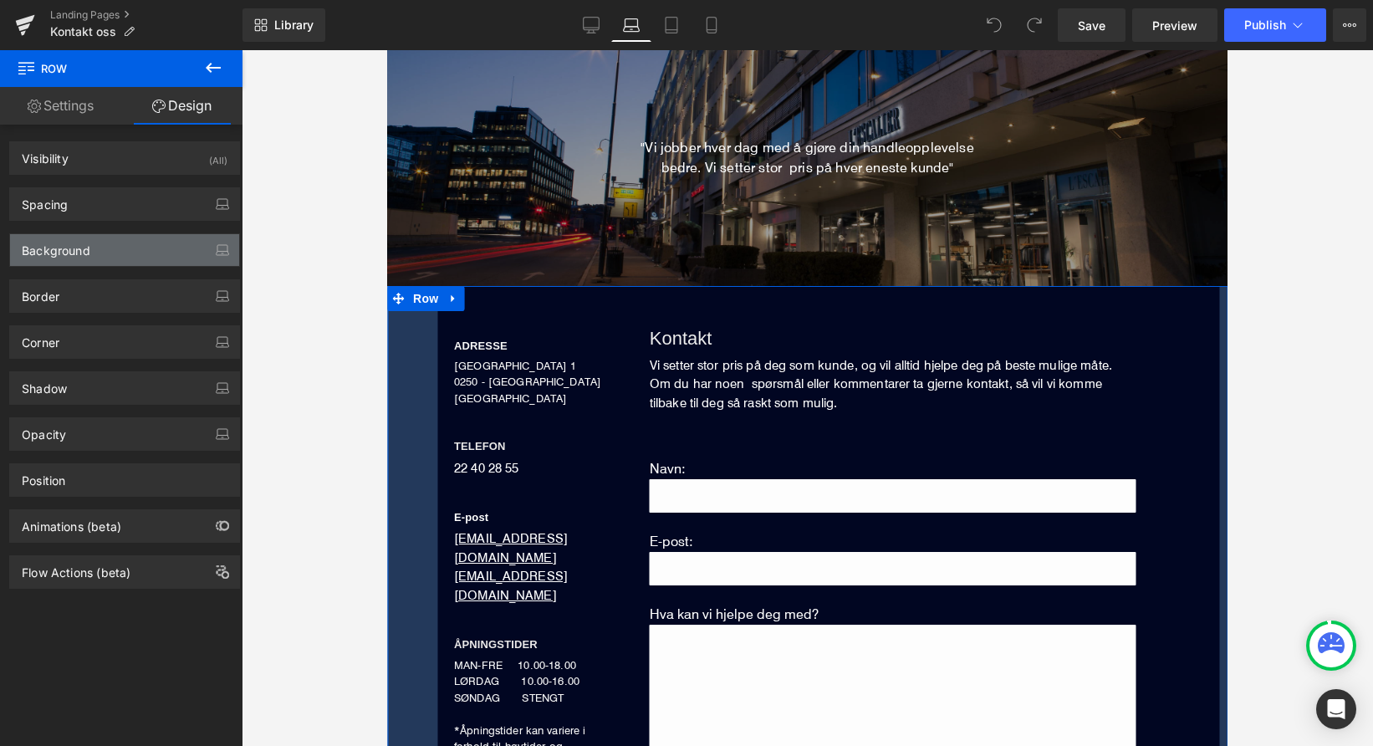
click at [146, 253] on div "Background" at bounding box center [124, 250] width 229 height 32
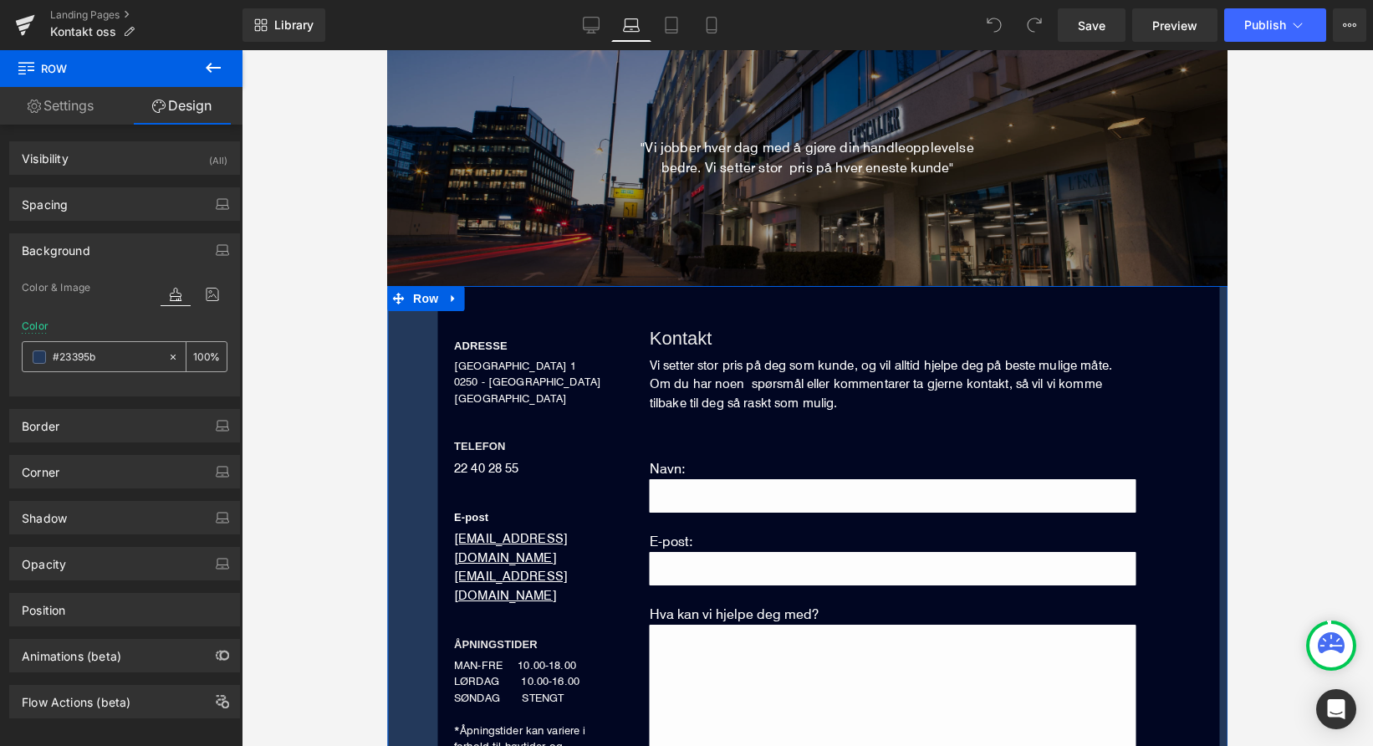
click at [110, 360] on input "#23395b" at bounding box center [106, 357] width 107 height 18
paste input "010622"
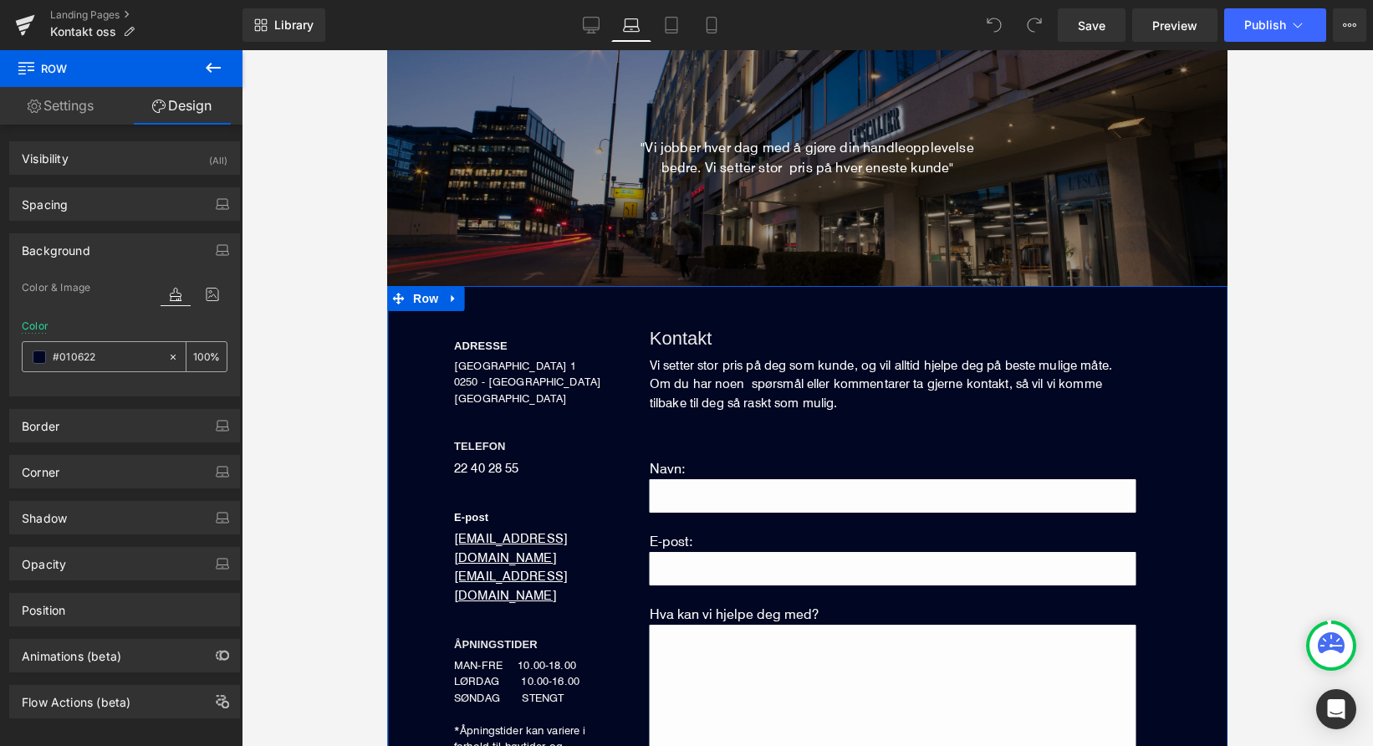
type input "#010622"
click at [149, 390] on div at bounding box center [125, 386] width 206 height 11
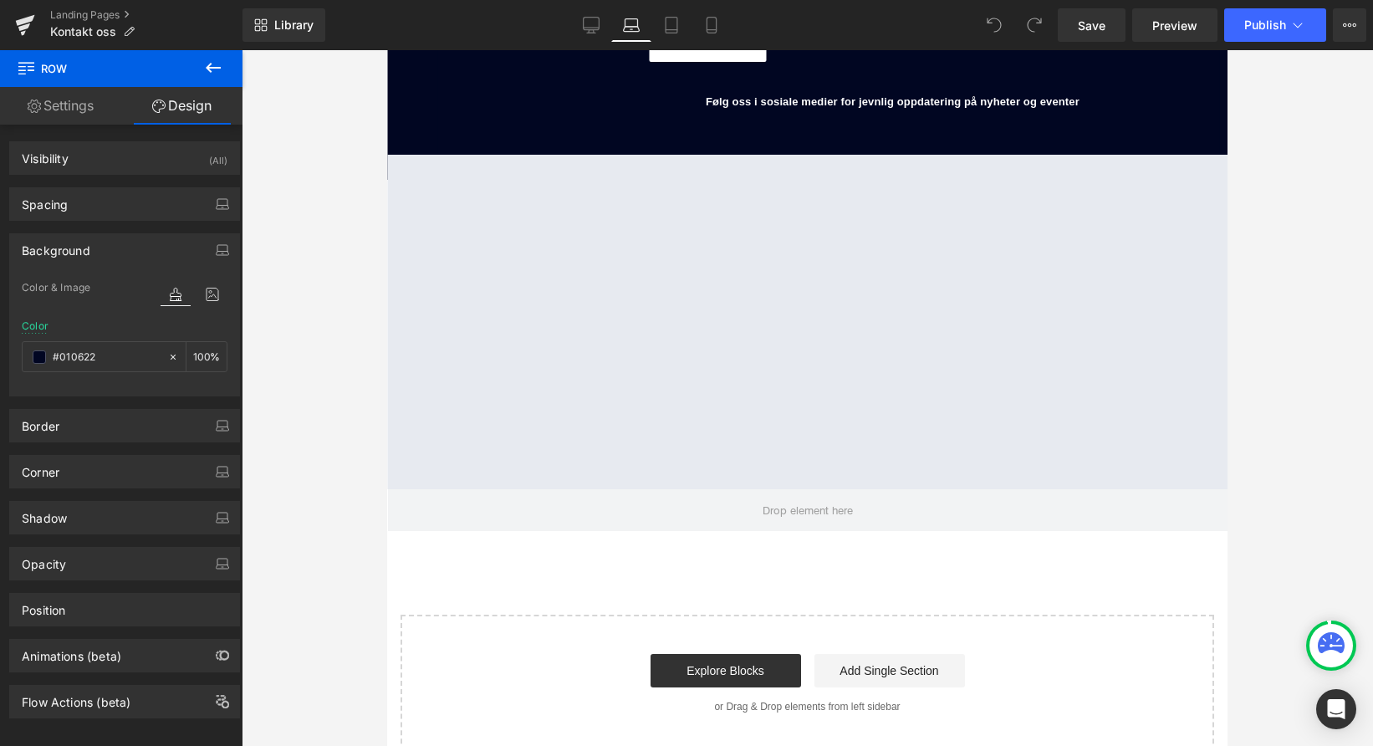
scroll to position [1170, 0]
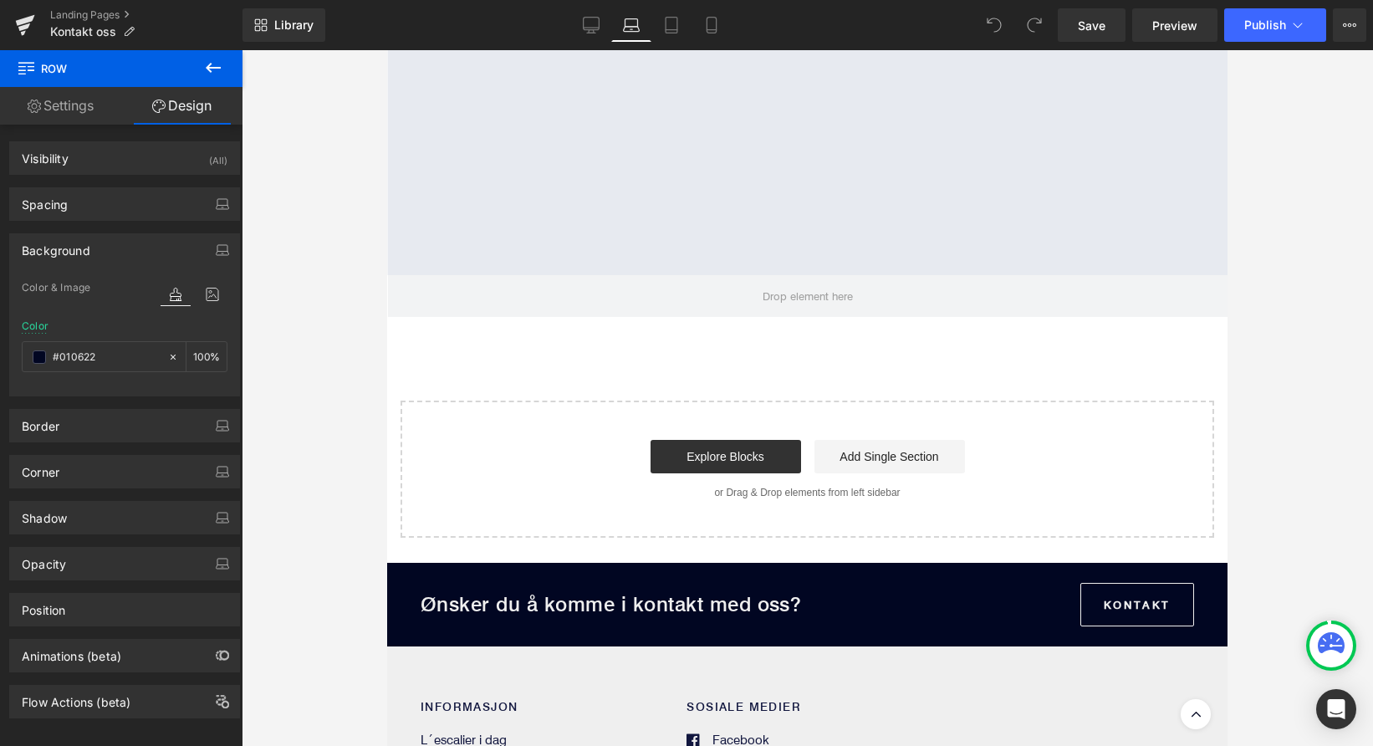
click at [568, 450] on div "Explore Blocks Add Single Section" at bounding box center [807, 456] width 760 height 33
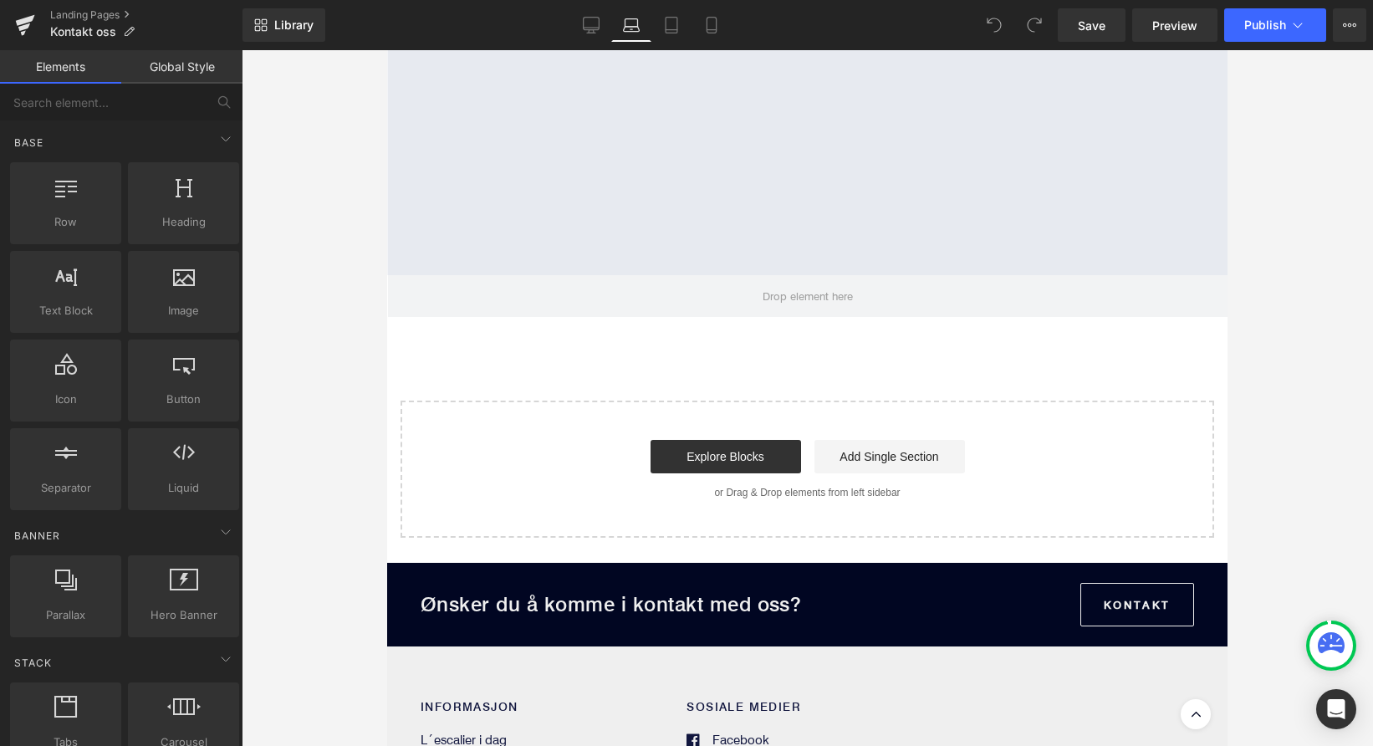
click at [562, 454] on div "Explore Blocks Add Single Section" at bounding box center [807, 456] width 760 height 33
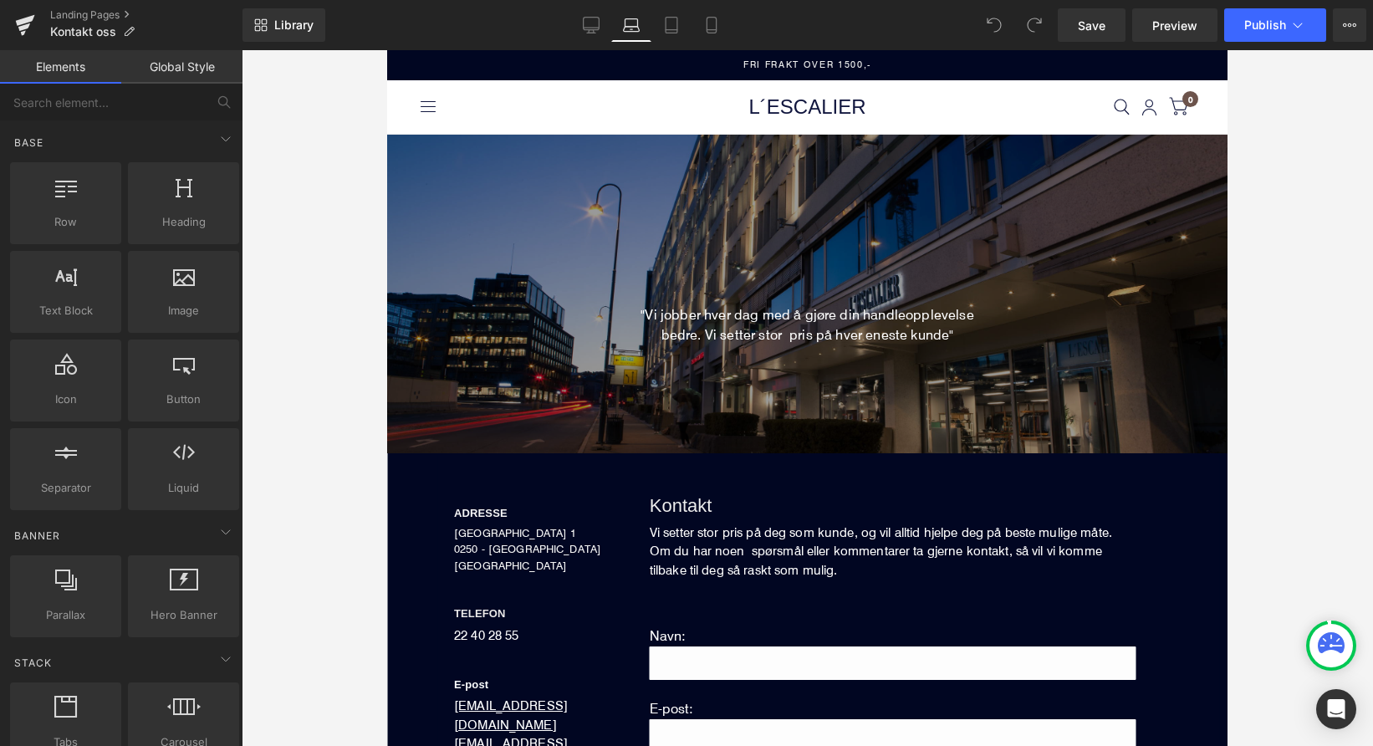
scroll to position [0, 0]
click at [679, 21] on icon at bounding box center [671, 25] width 17 height 17
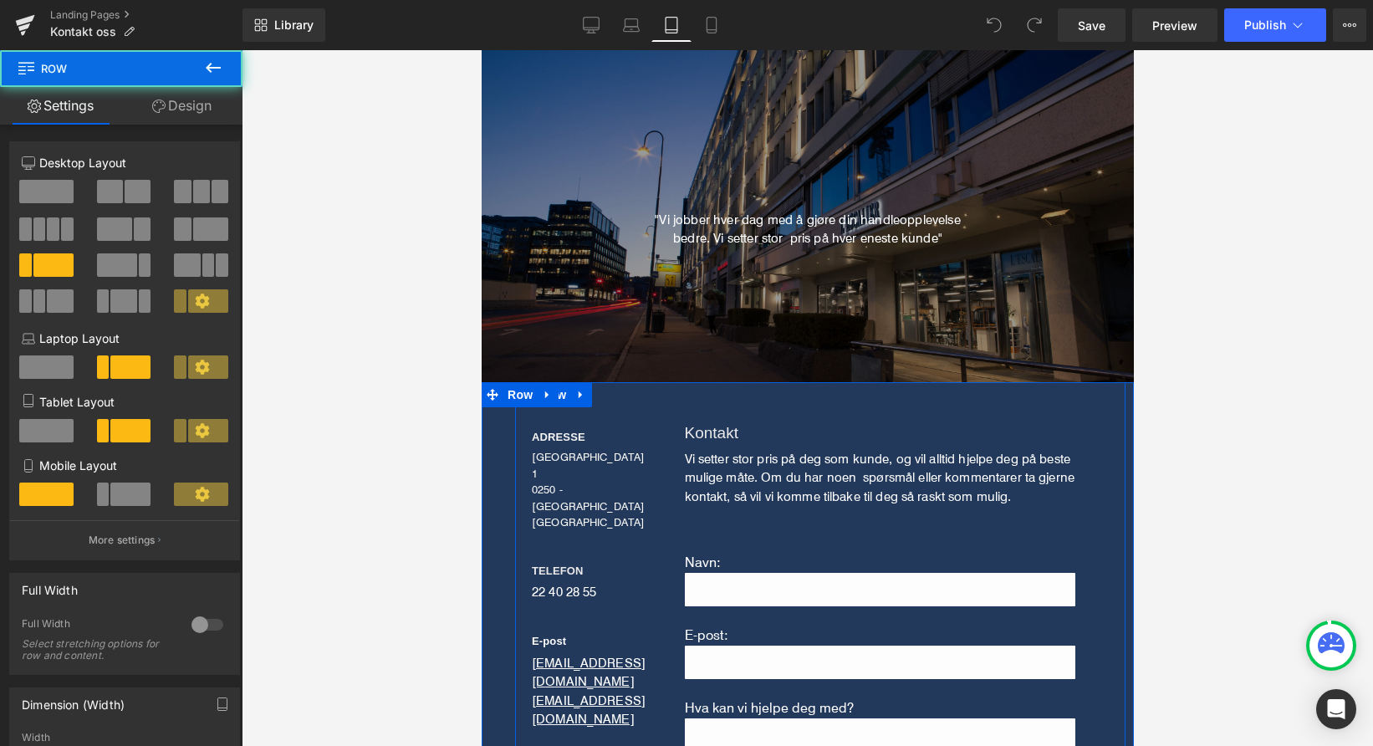
click at [657, 541] on div "ADRESSE Heading [STREET_ADDRESS] NORGE Text Block TELEFON Heading 22 40 28 55 T…" at bounding box center [590, 663] width 153 height 529
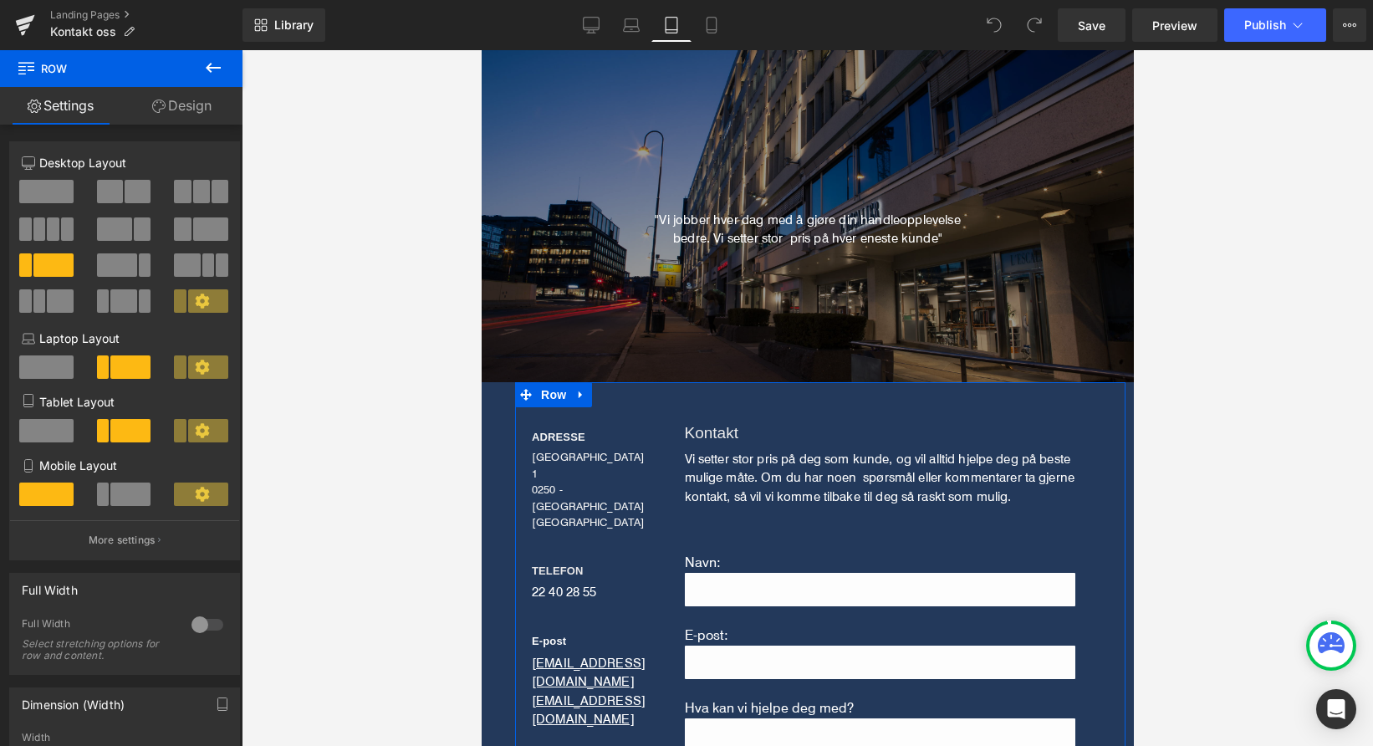
click at [167, 112] on link "Design" at bounding box center [181, 106] width 121 height 38
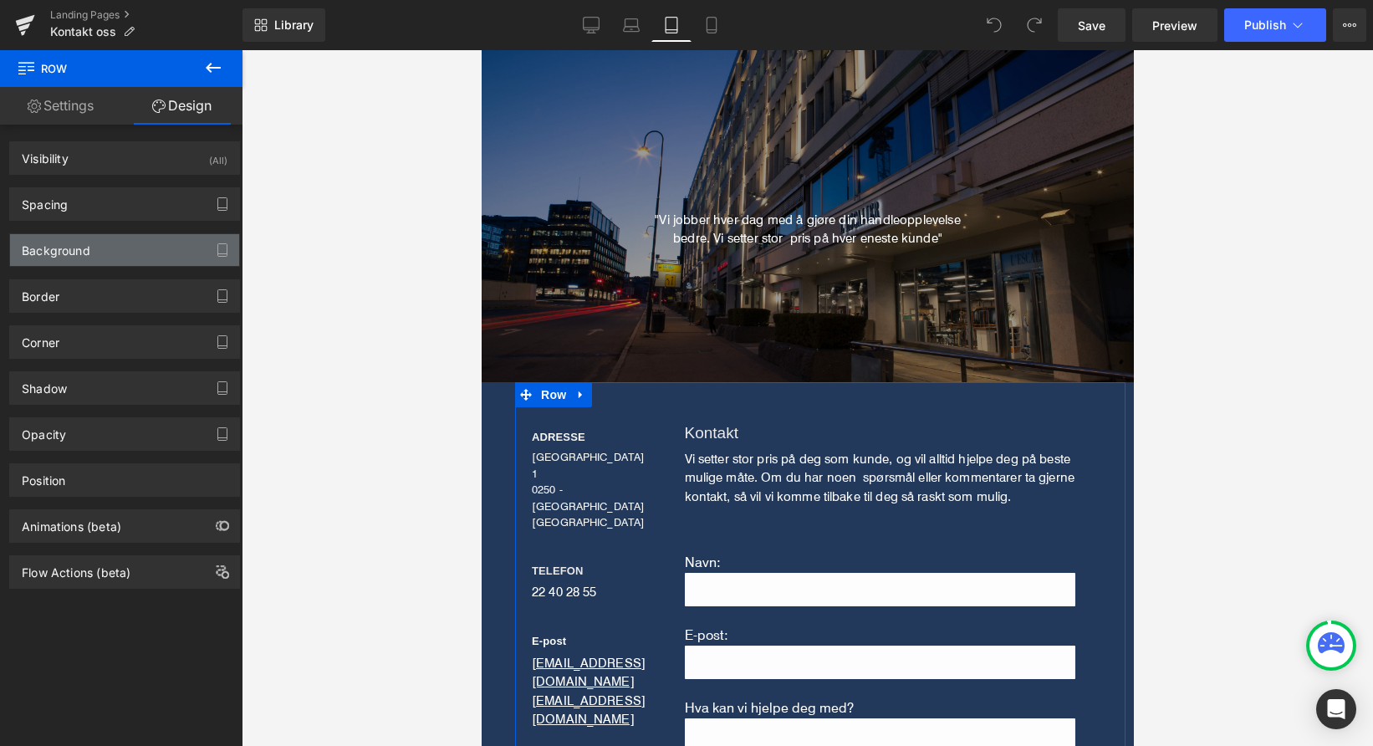
click at [86, 248] on div "Background" at bounding box center [56, 245] width 69 height 23
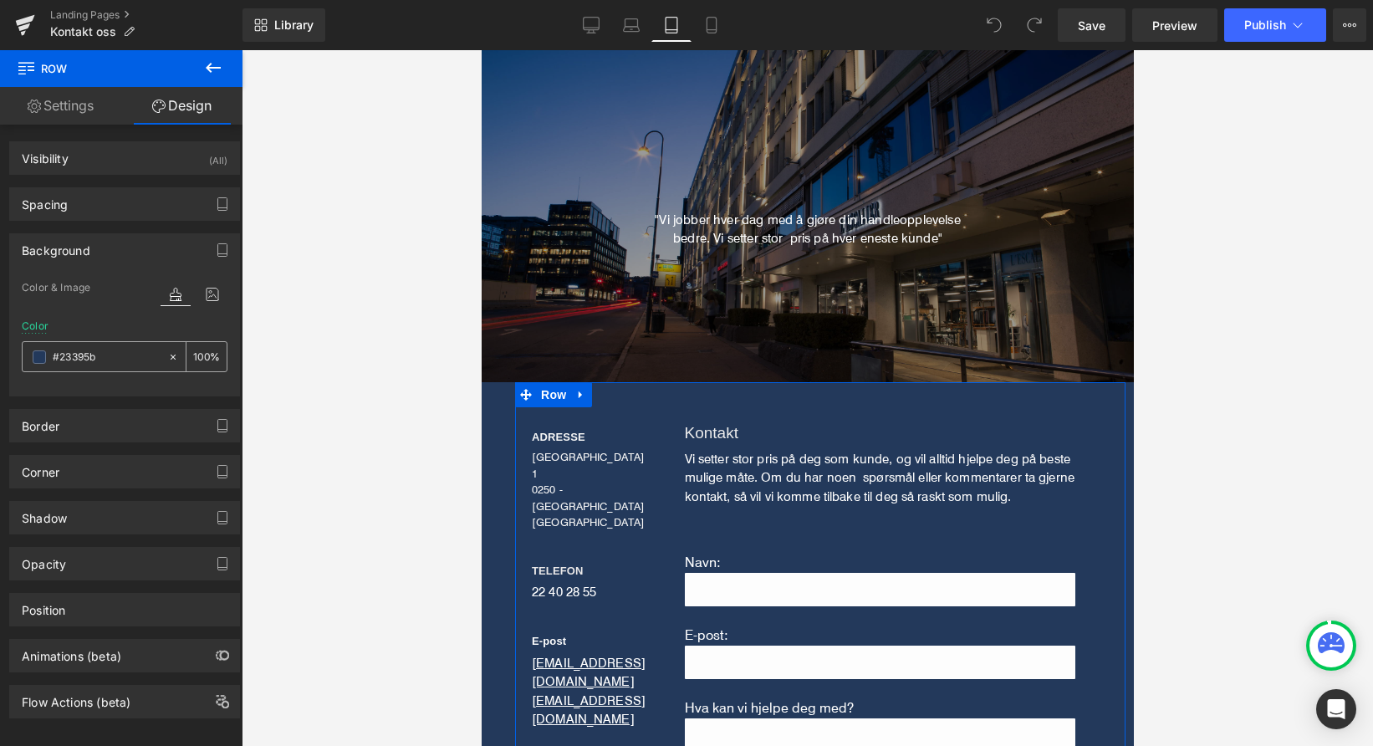
click at [108, 350] on input "#23395b" at bounding box center [106, 357] width 107 height 18
paste input "010622"
type input "#010622"
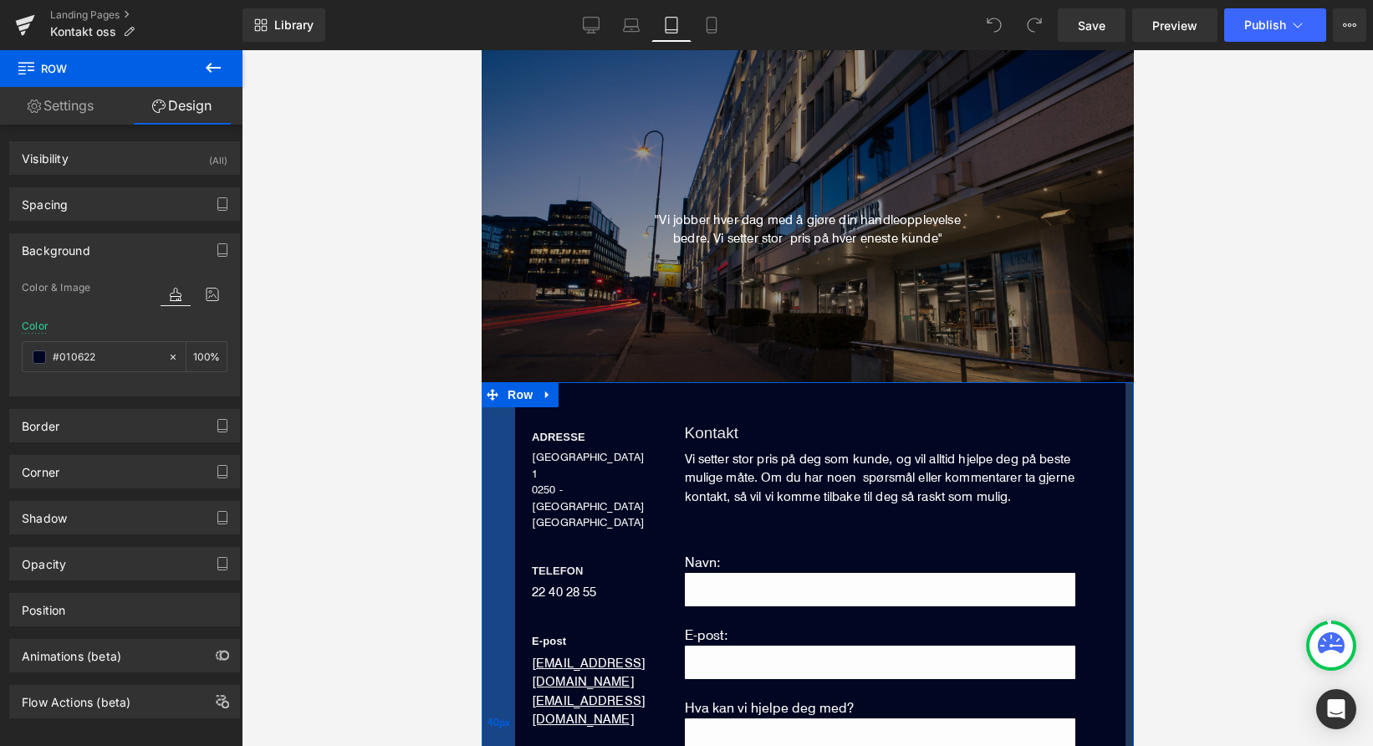
click at [497, 510] on div "40px" at bounding box center [497, 722] width 33 height 680
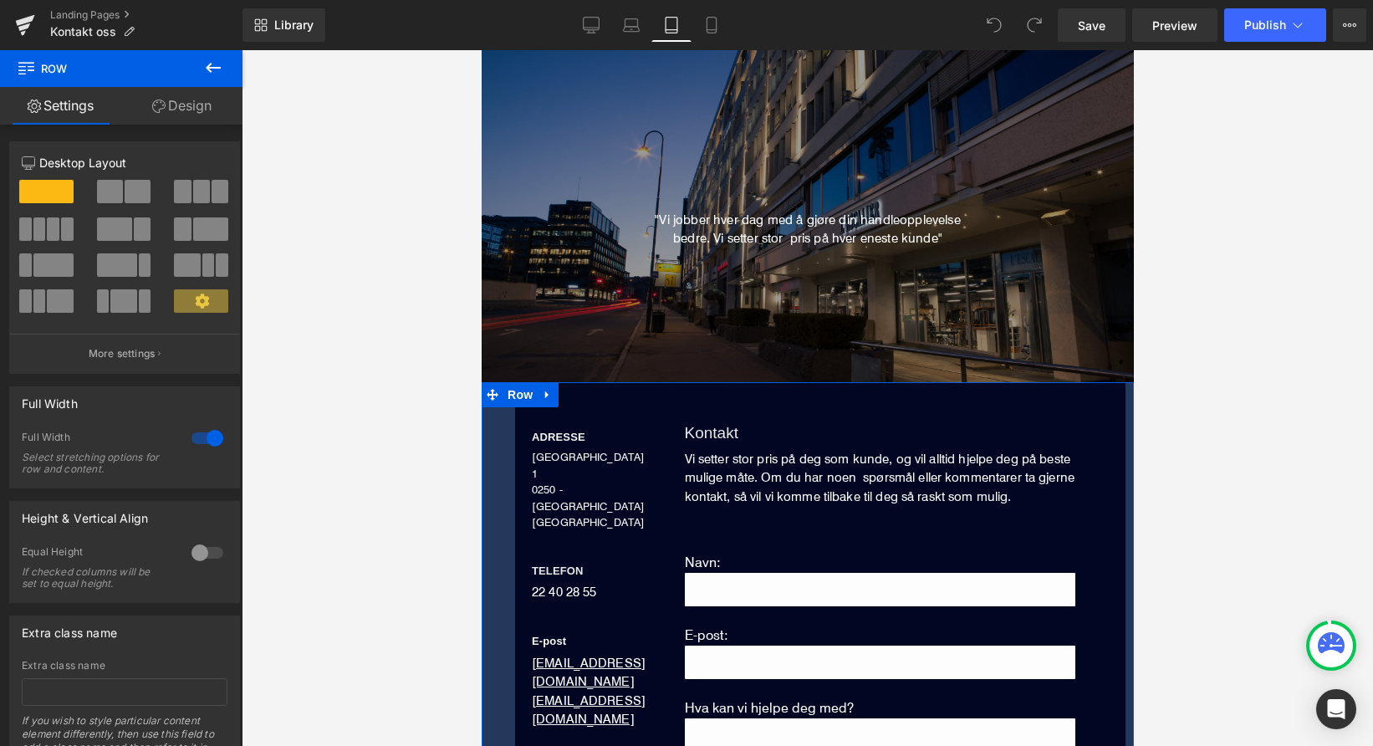
click at [182, 118] on link "Design" at bounding box center [181, 106] width 121 height 38
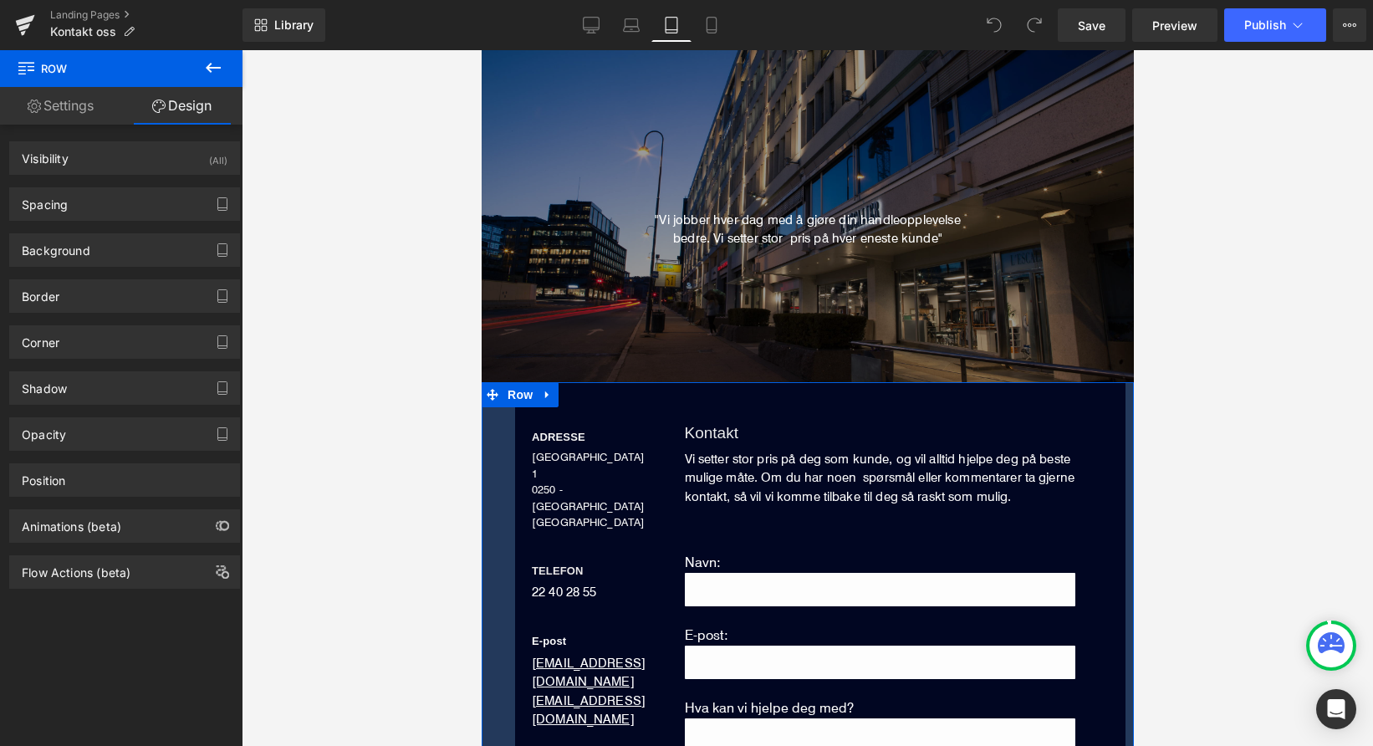
type input "#23395b"
type input "100"
click at [141, 260] on div "Background" at bounding box center [124, 250] width 229 height 32
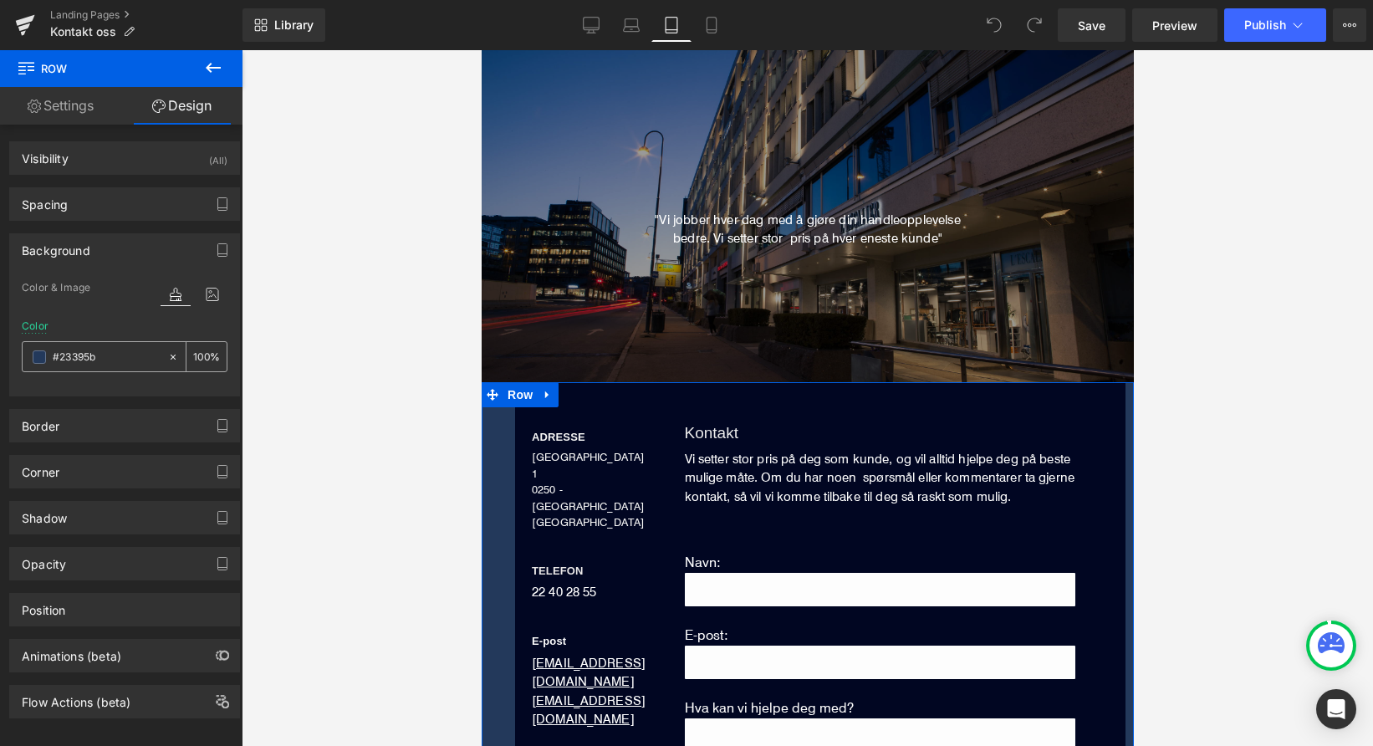
click at [127, 355] on input "#23395b" at bounding box center [106, 357] width 107 height 18
paste input "010622"
type input "#010622"
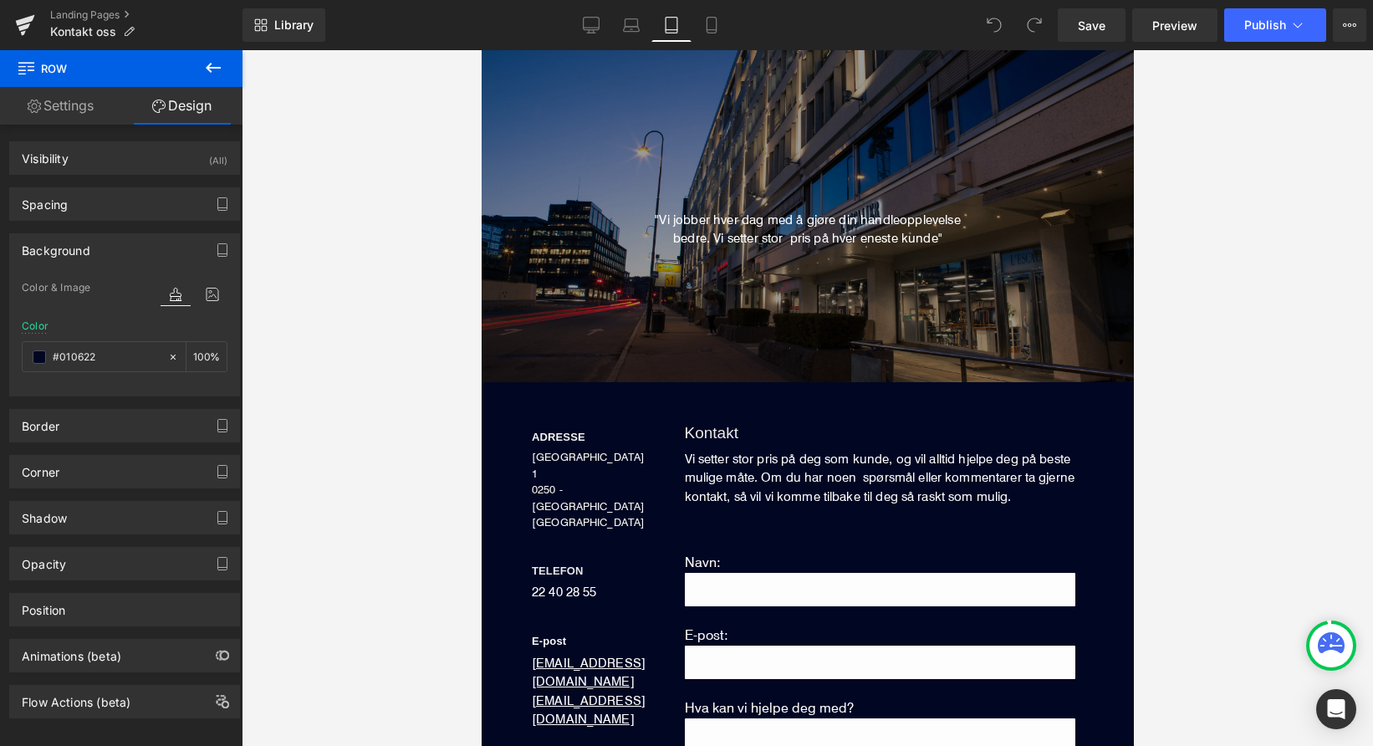
click at [276, 354] on div at bounding box center [808, 398] width 1132 height 696
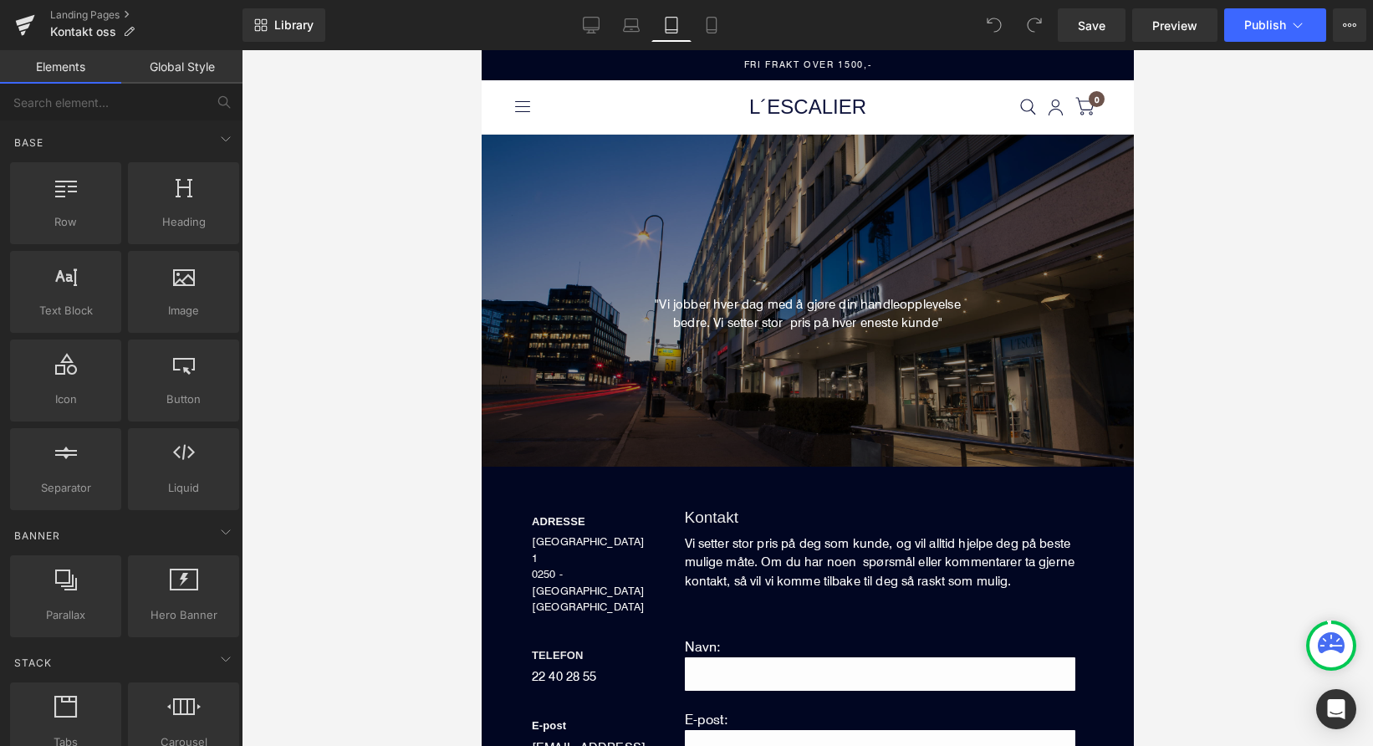
scroll to position [0, 0]
click at [707, 19] on icon at bounding box center [711, 25] width 17 height 17
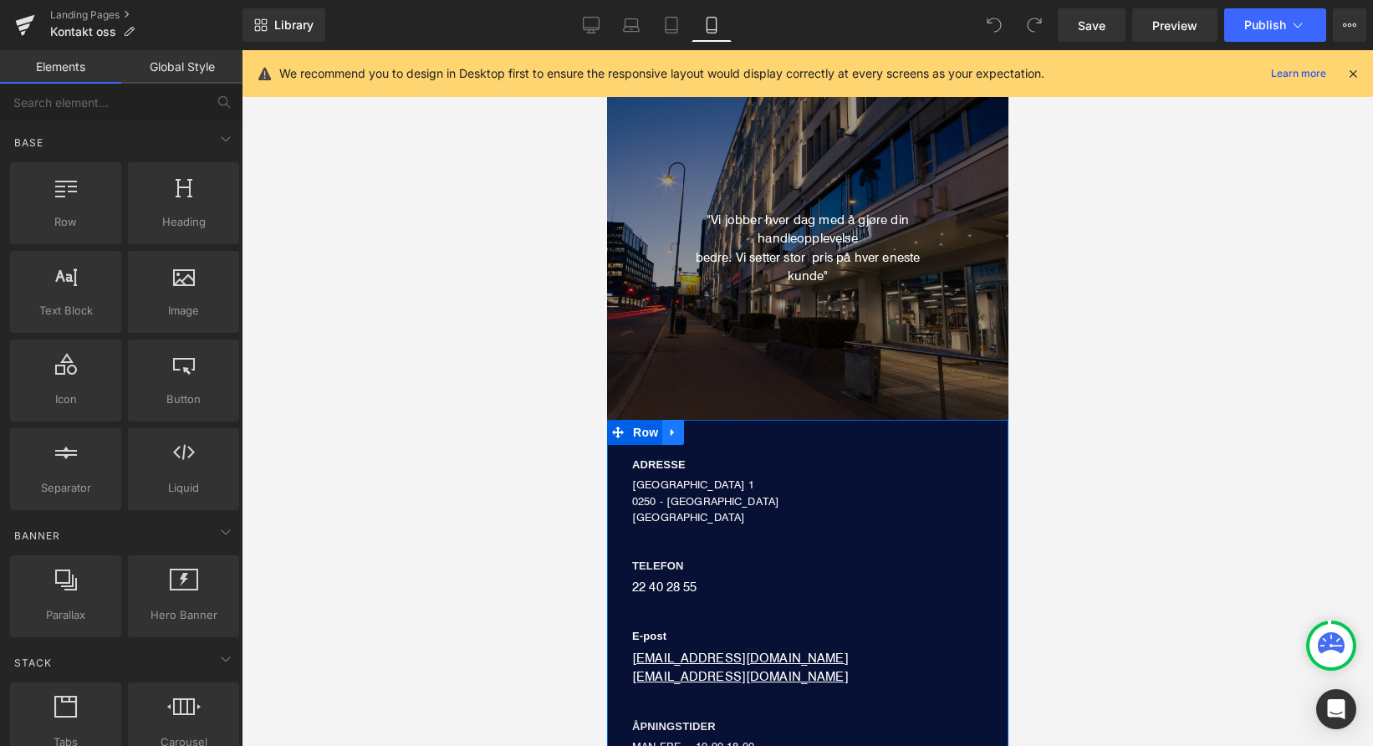
scroll to position [260, 0]
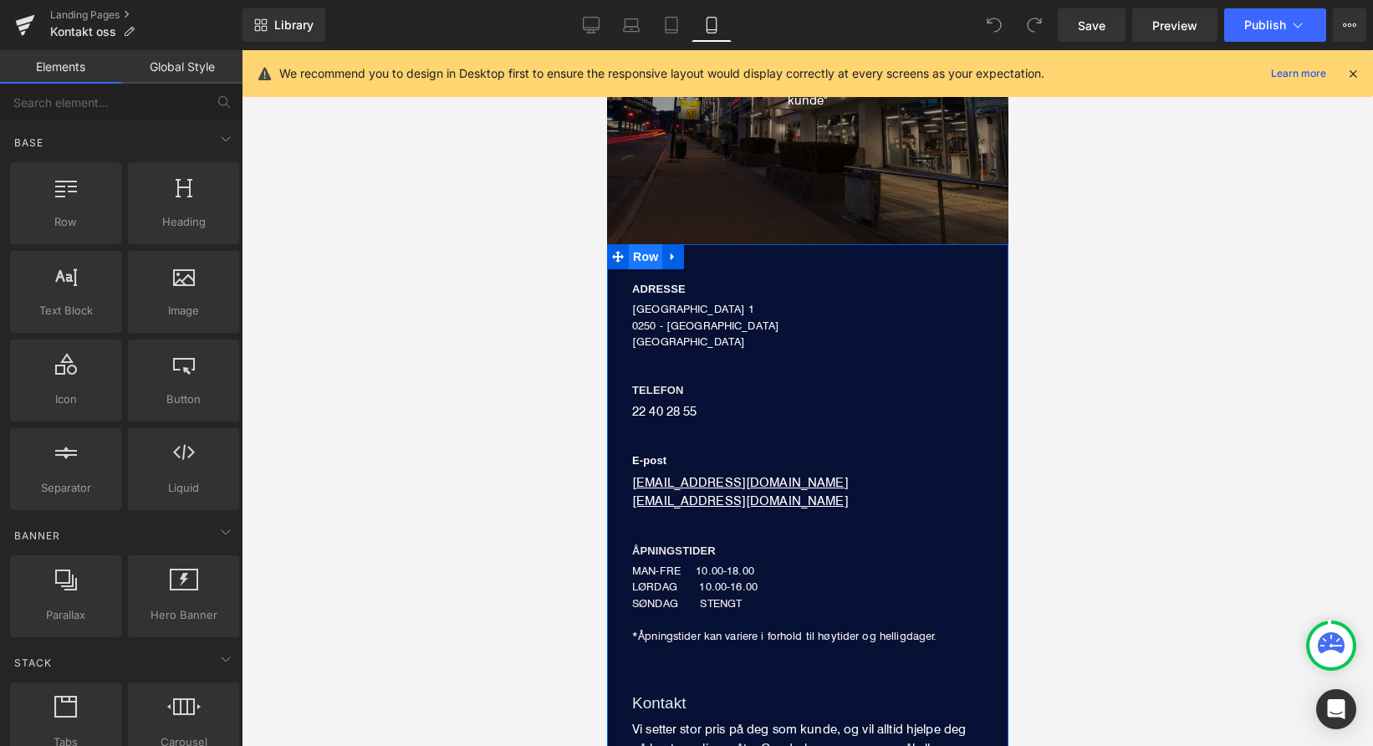
click at [636, 255] on span "Row" at bounding box center [644, 256] width 33 height 25
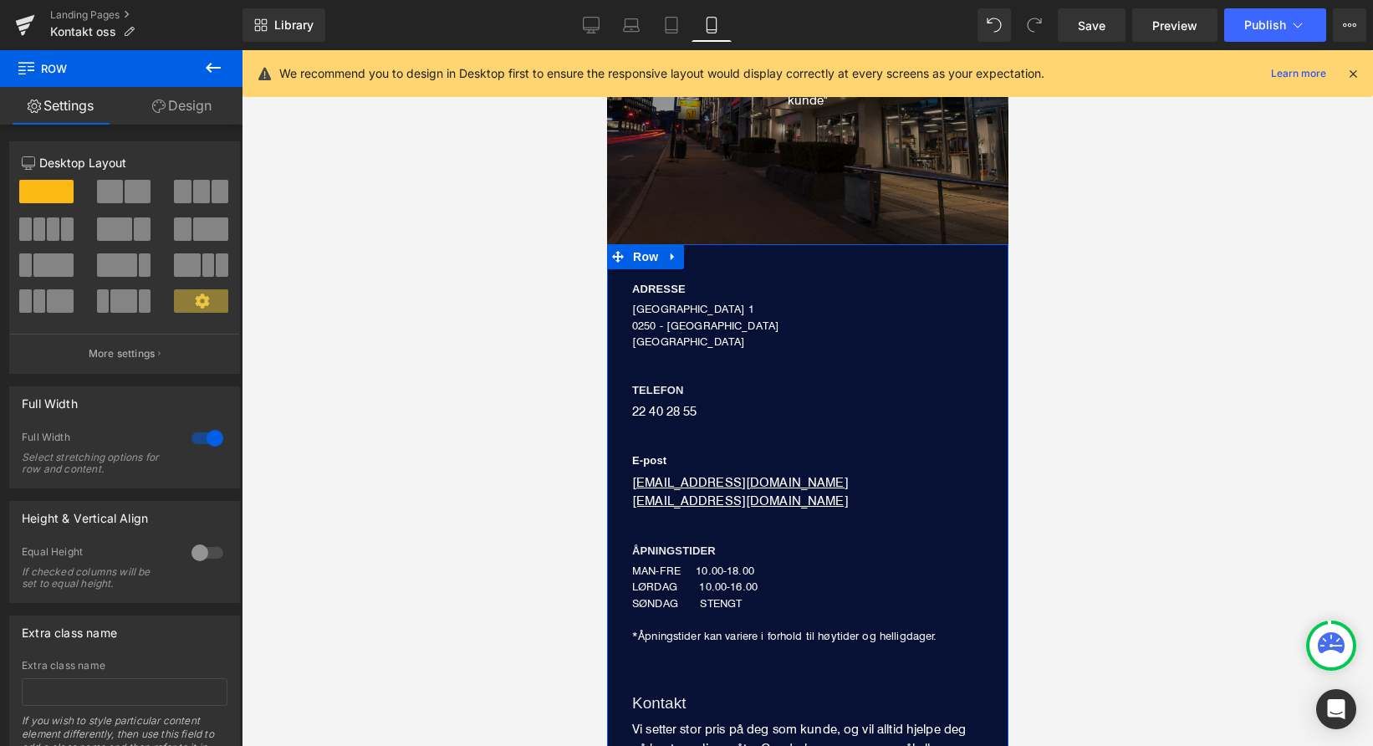
click at [207, 105] on link "Design" at bounding box center [181, 106] width 121 height 38
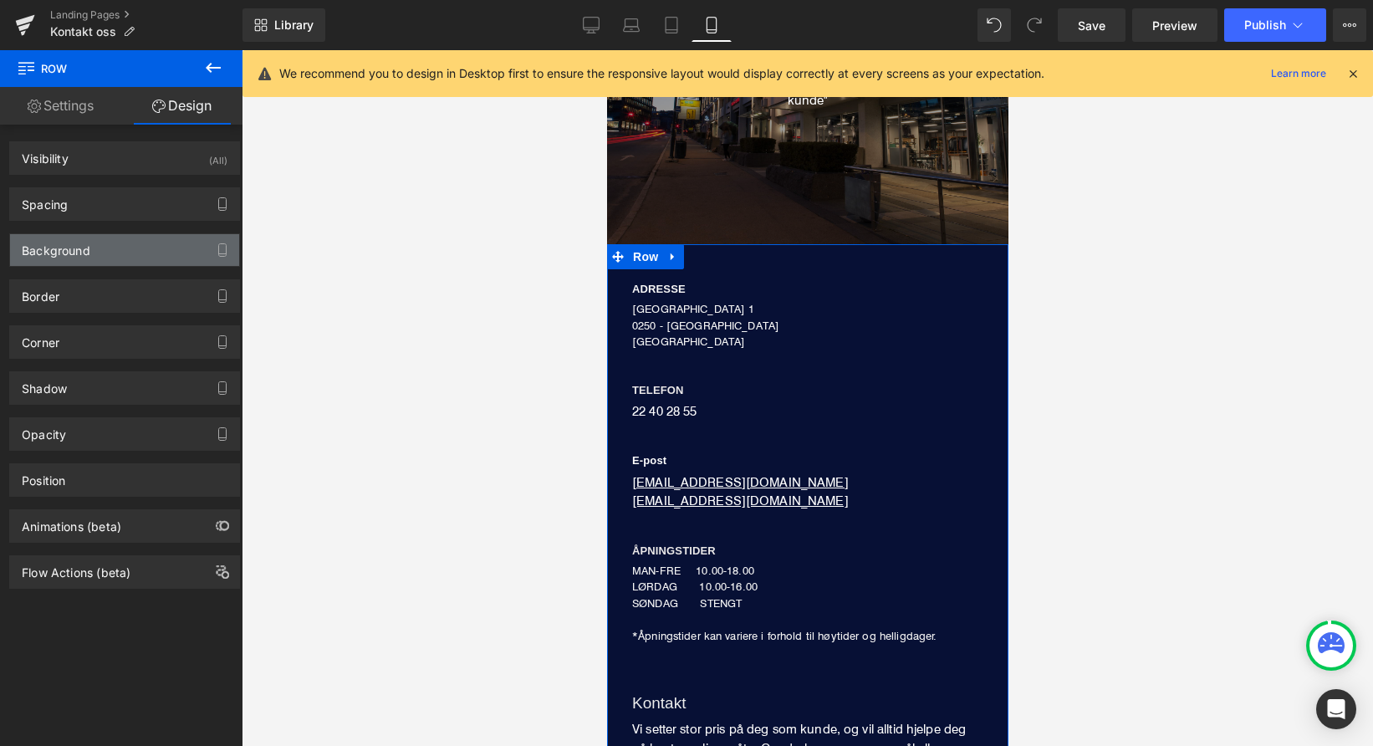
click at [115, 254] on div "Background" at bounding box center [124, 250] width 229 height 32
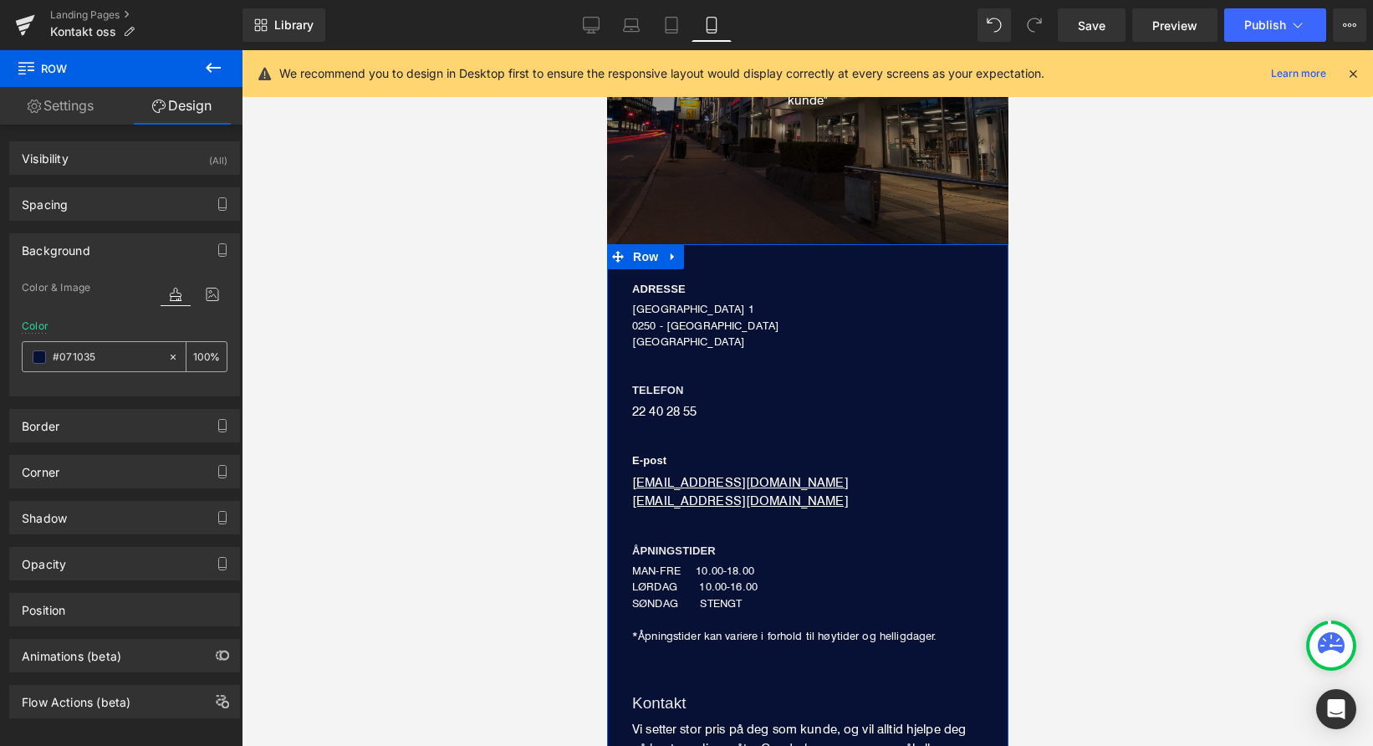
click at [110, 362] on input "#071035" at bounding box center [106, 357] width 107 height 18
type input "0"
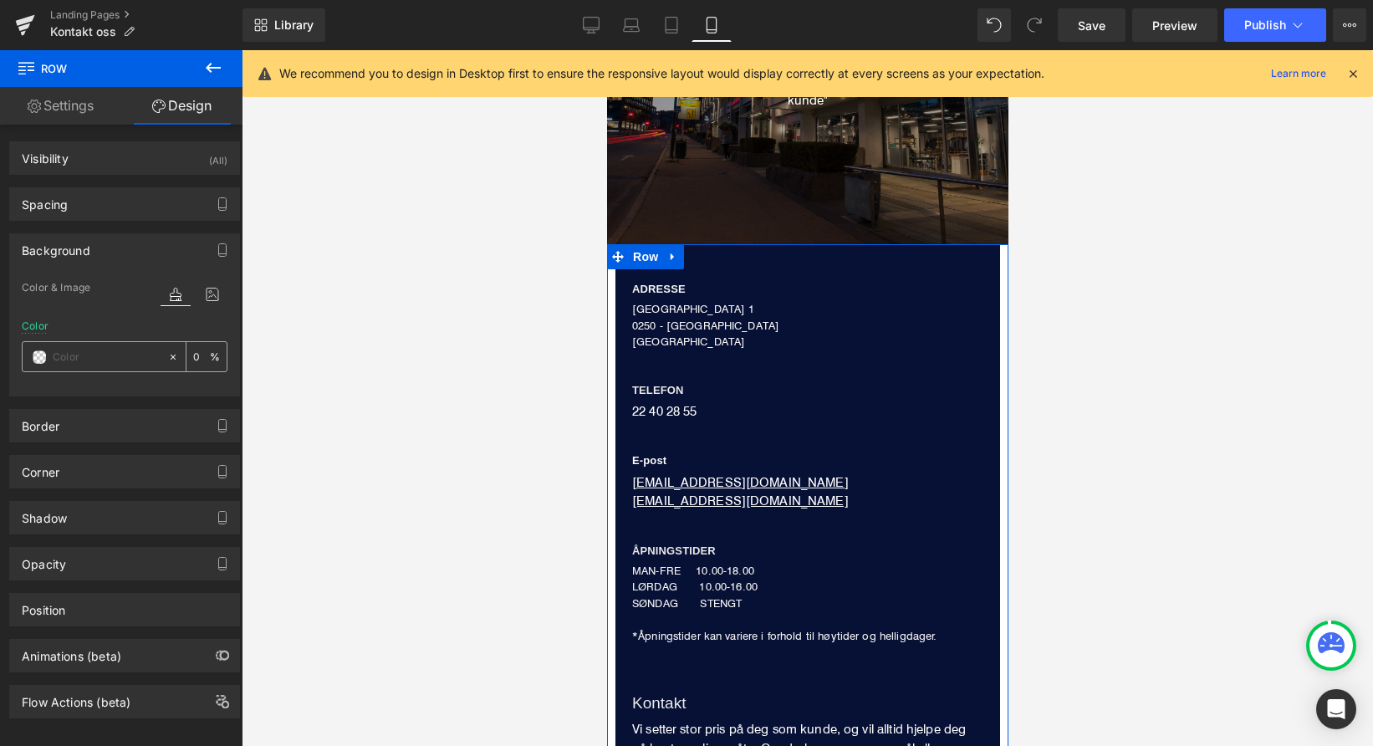
paste input "#010622"
type input "#010622"
type input "100"
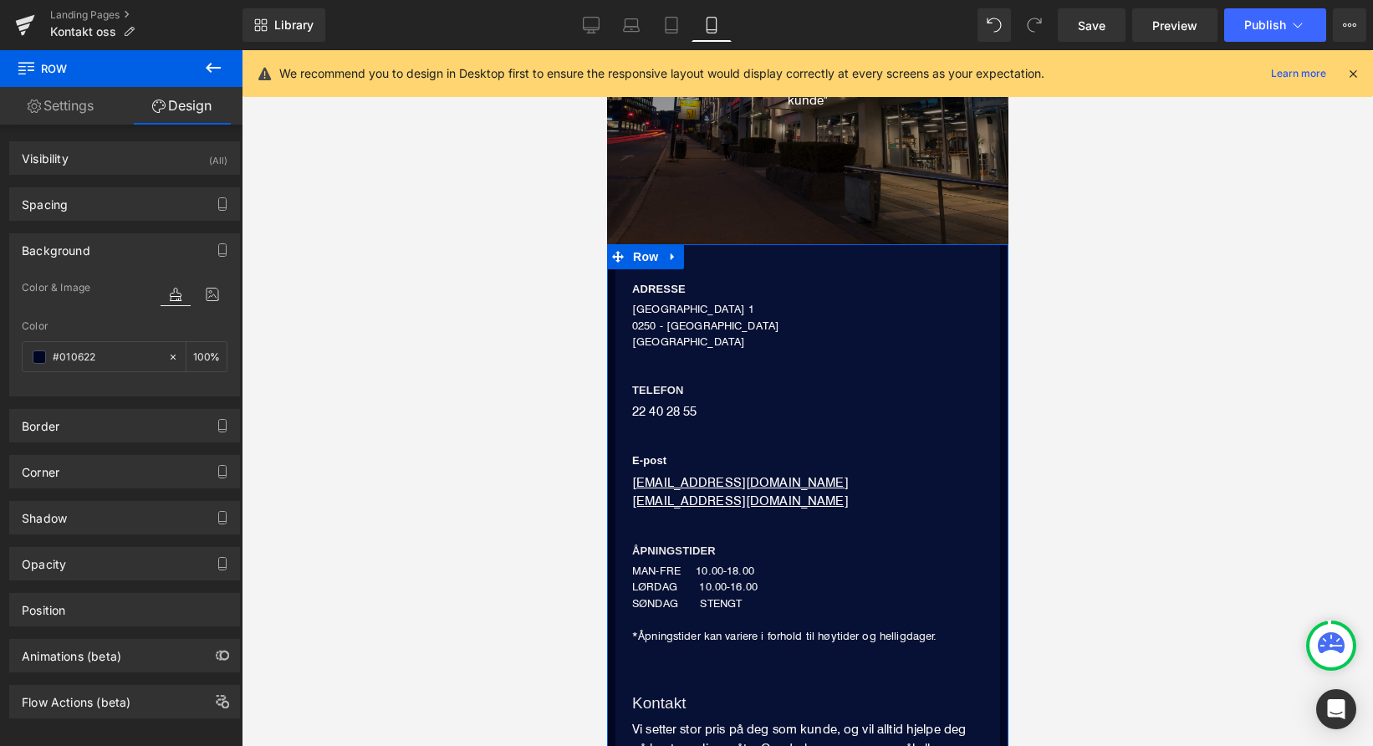
type input "#010622"
click at [125, 393] on div "Color & Image color rgb(1, 6, 34) Color #010622 100 % Image Replace Image Uploa…" at bounding box center [124, 337] width 229 height 118
click at [756, 355] on div "ADRESSE Heading [STREET_ADDRESS] NORGE Text Block TELEFON Heading 22 40 28 55 T…" at bounding box center [807, 457] width 385 height 376
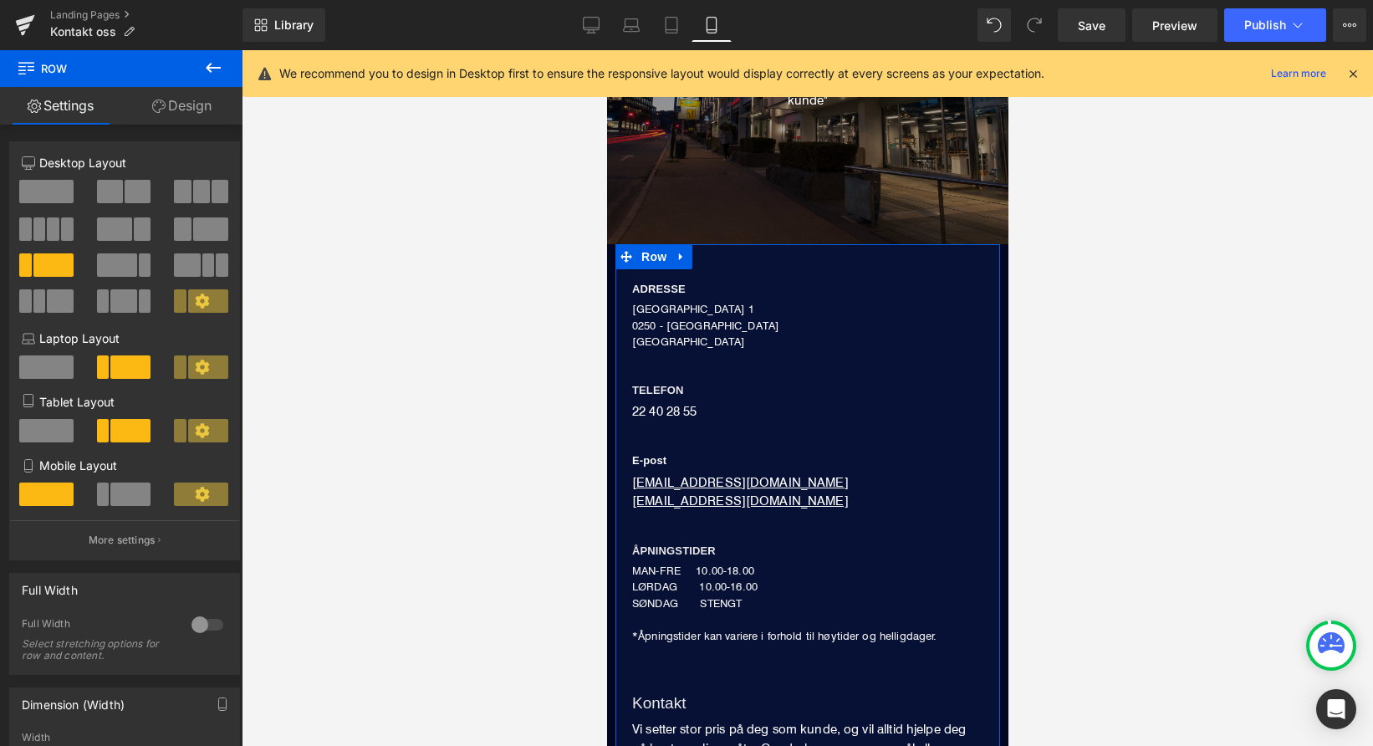
click at [202, 107] on link "Design" at bounding box center [181, 106] width 121 height 38
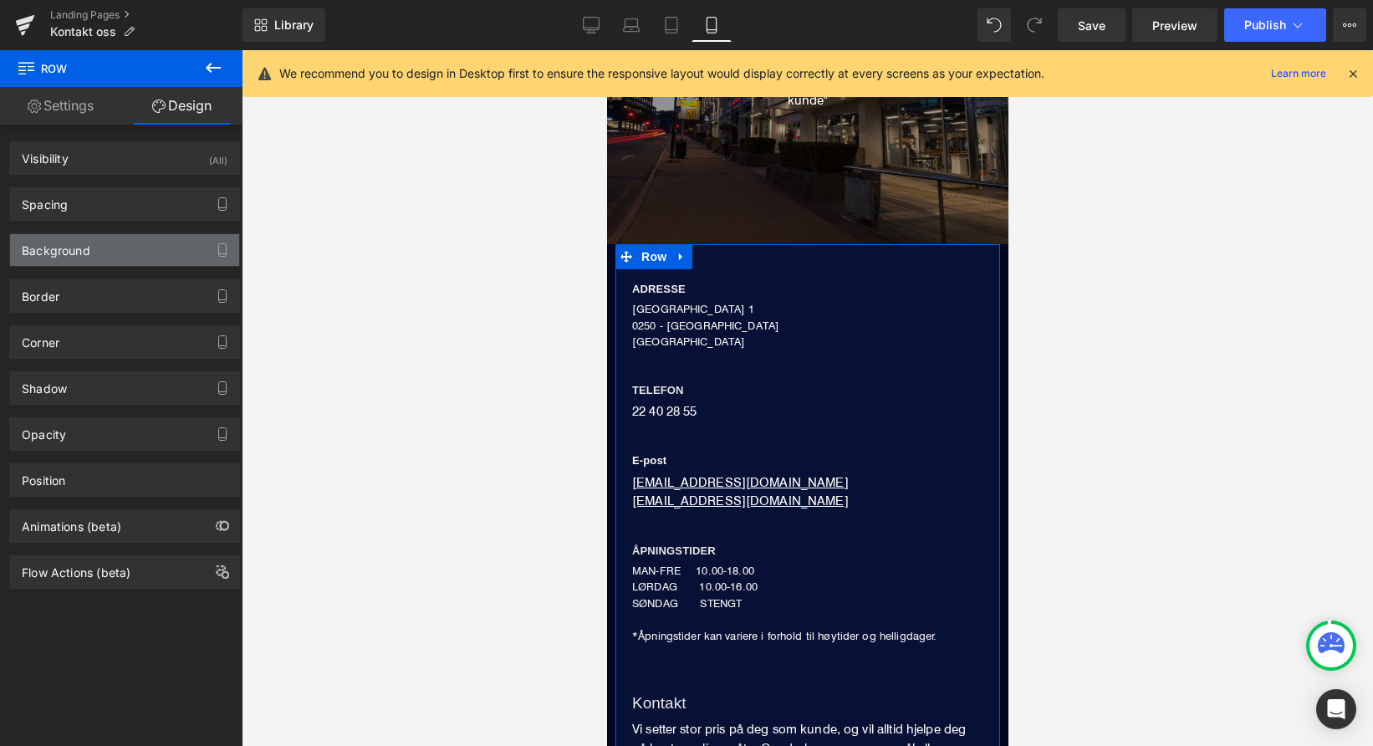
click at [120, 255] on div "Background" at bounding box center [124, 250] width 229 height 32
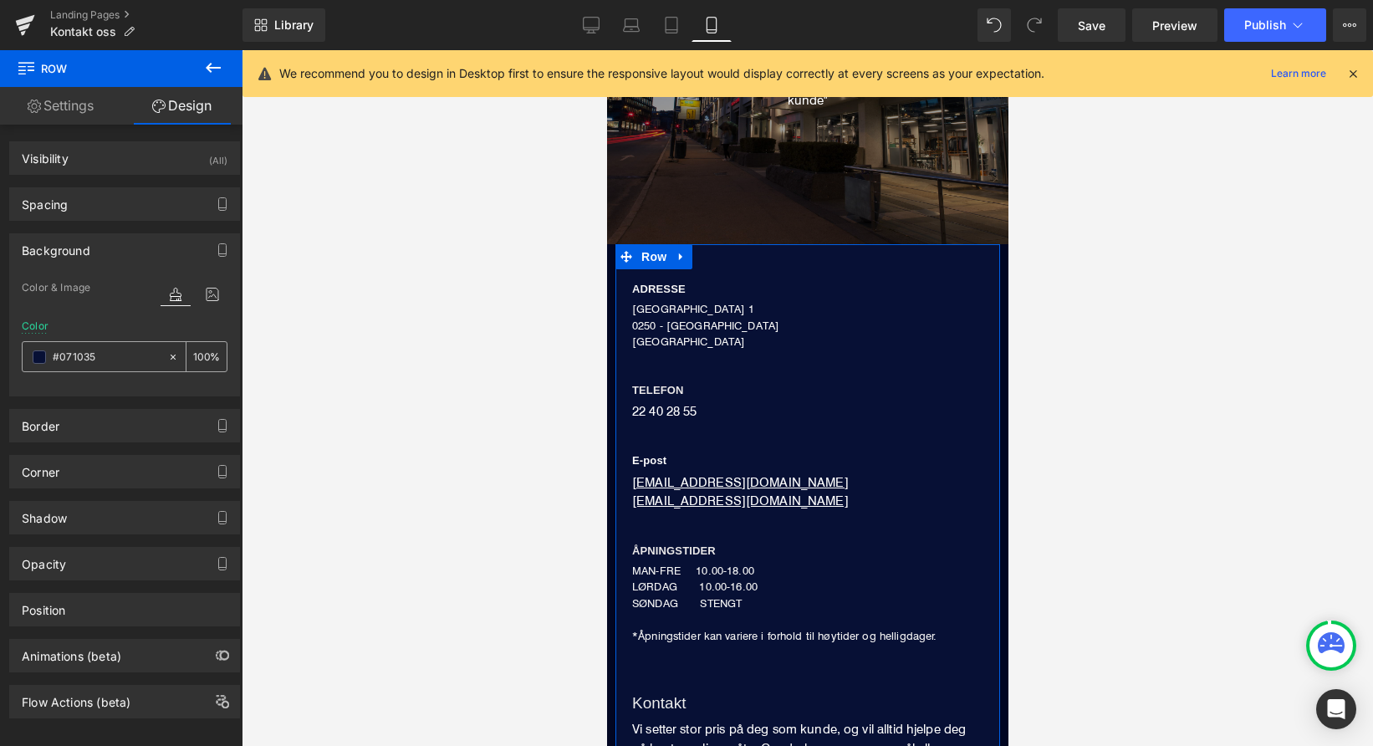
click at [43, 352] on div "#071035" at bounding box center [95, 356] width 145 height 29
paste input "10622"
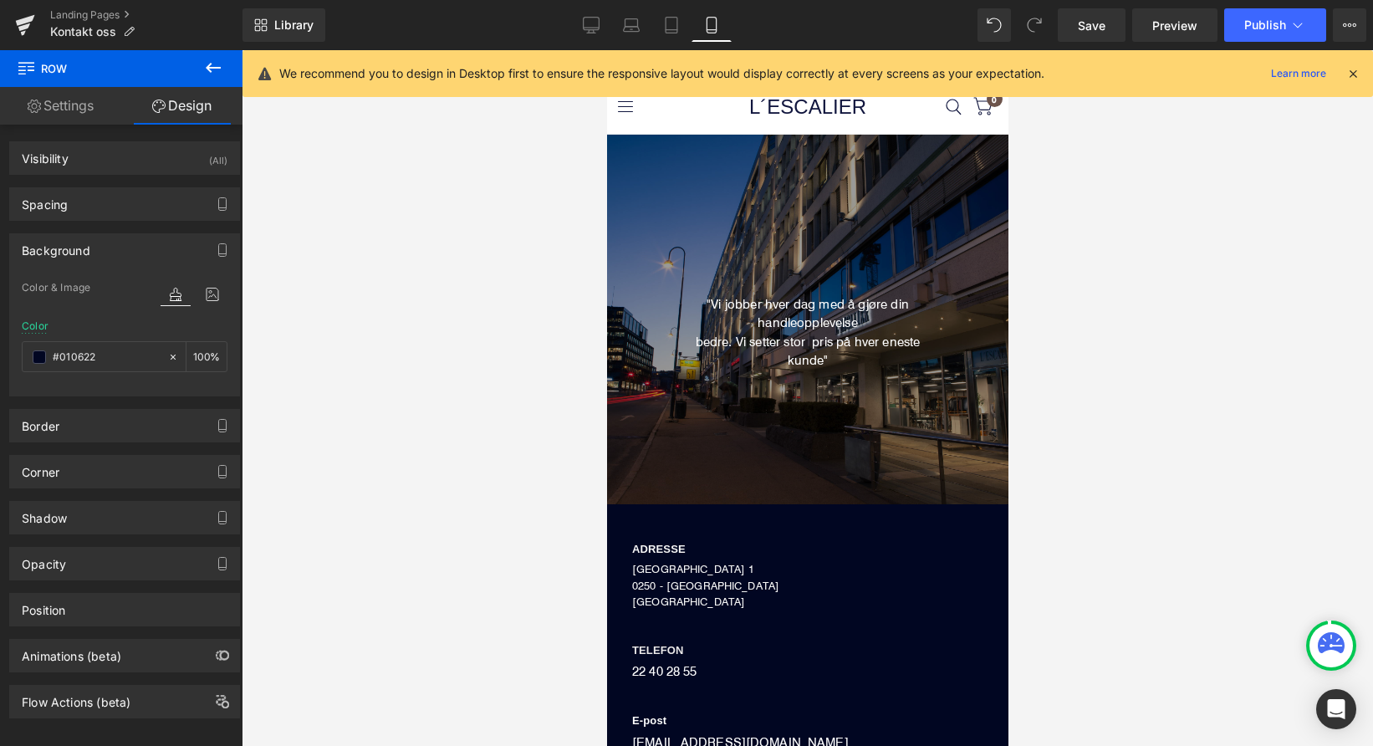
scroll to position [0, 0]
type input "#010622"
click at [672, 19] on icon at bounding box center [671, 25] width 17 height 17
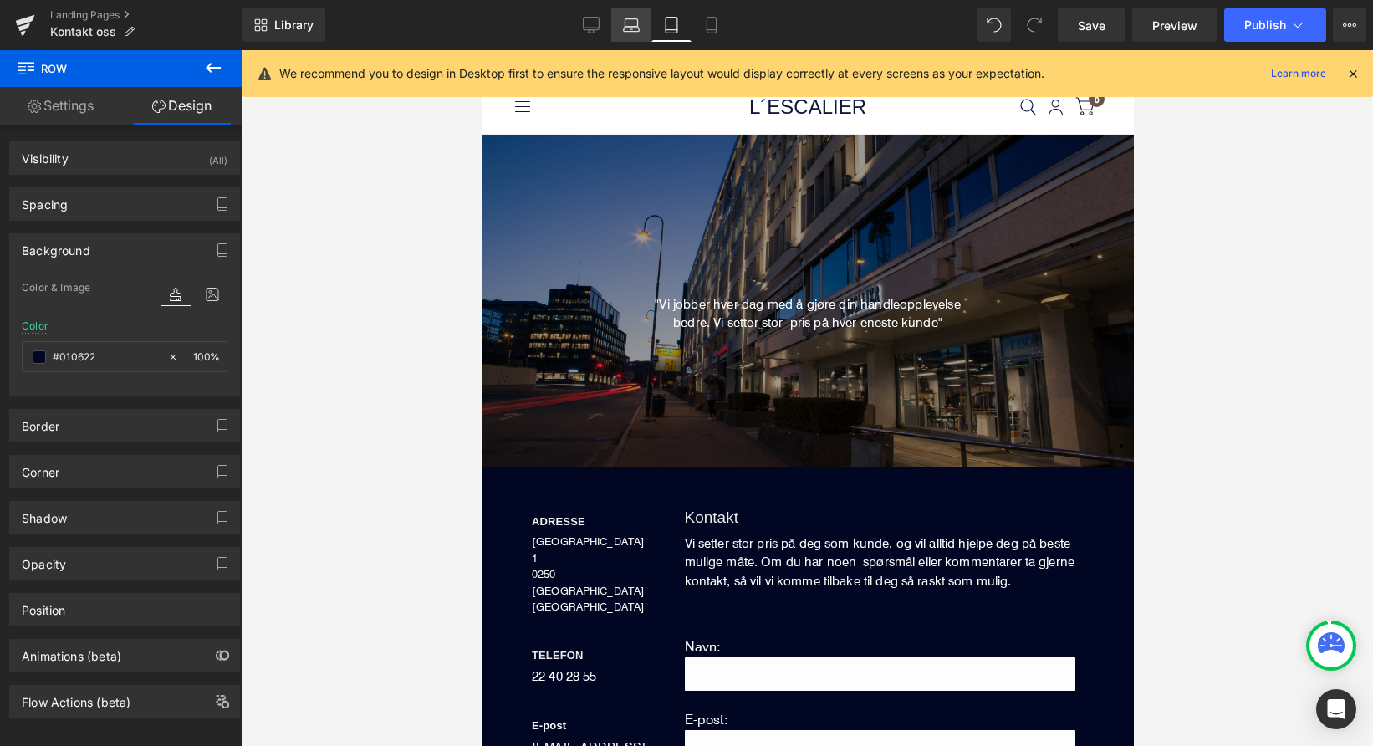
click at [642, 26] on link "Laptop" at bounding box center [631, 24] width 40 height 33
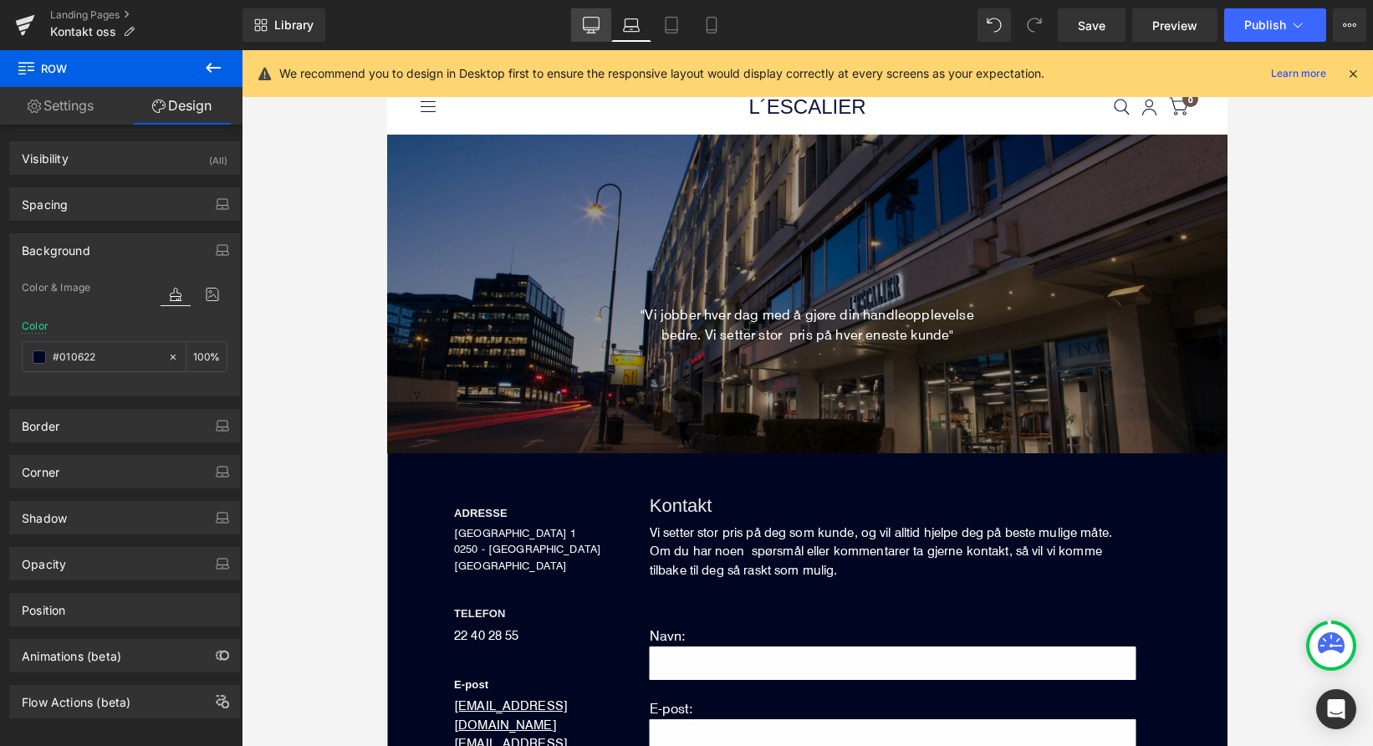
click at [598, 18] on icon at bounding box center [591, 25] width 17 height 17
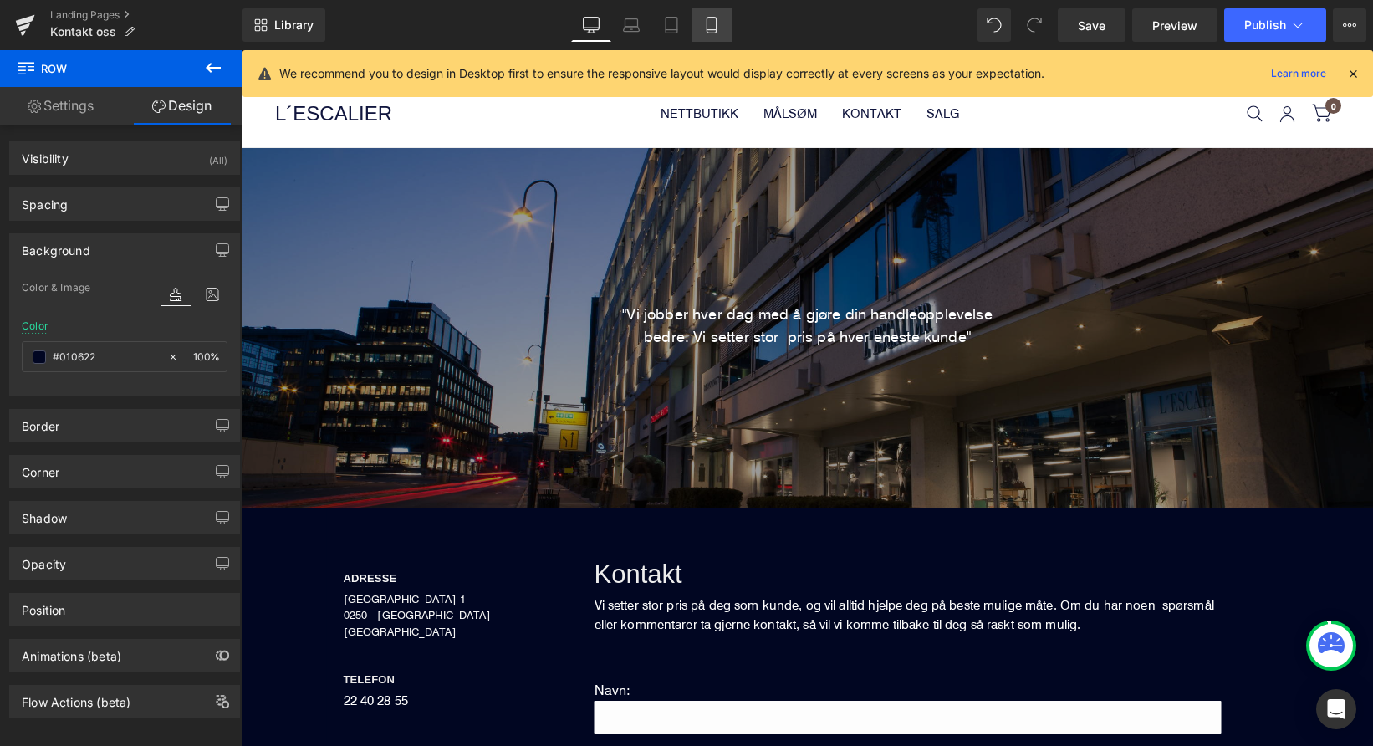
click at [703, 18] on icon at bounding box center [711, 25] width 17 height 17
type input "100"
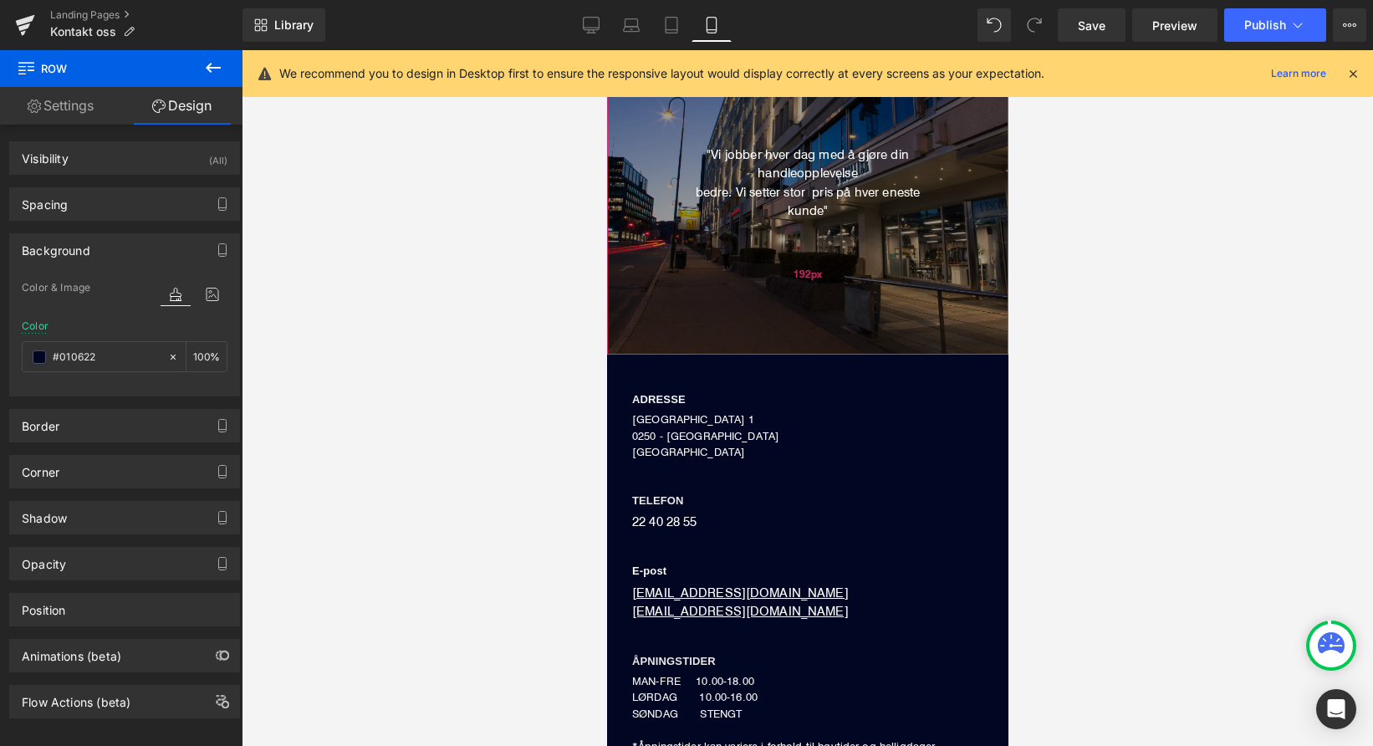
scroll to position [154, 0]
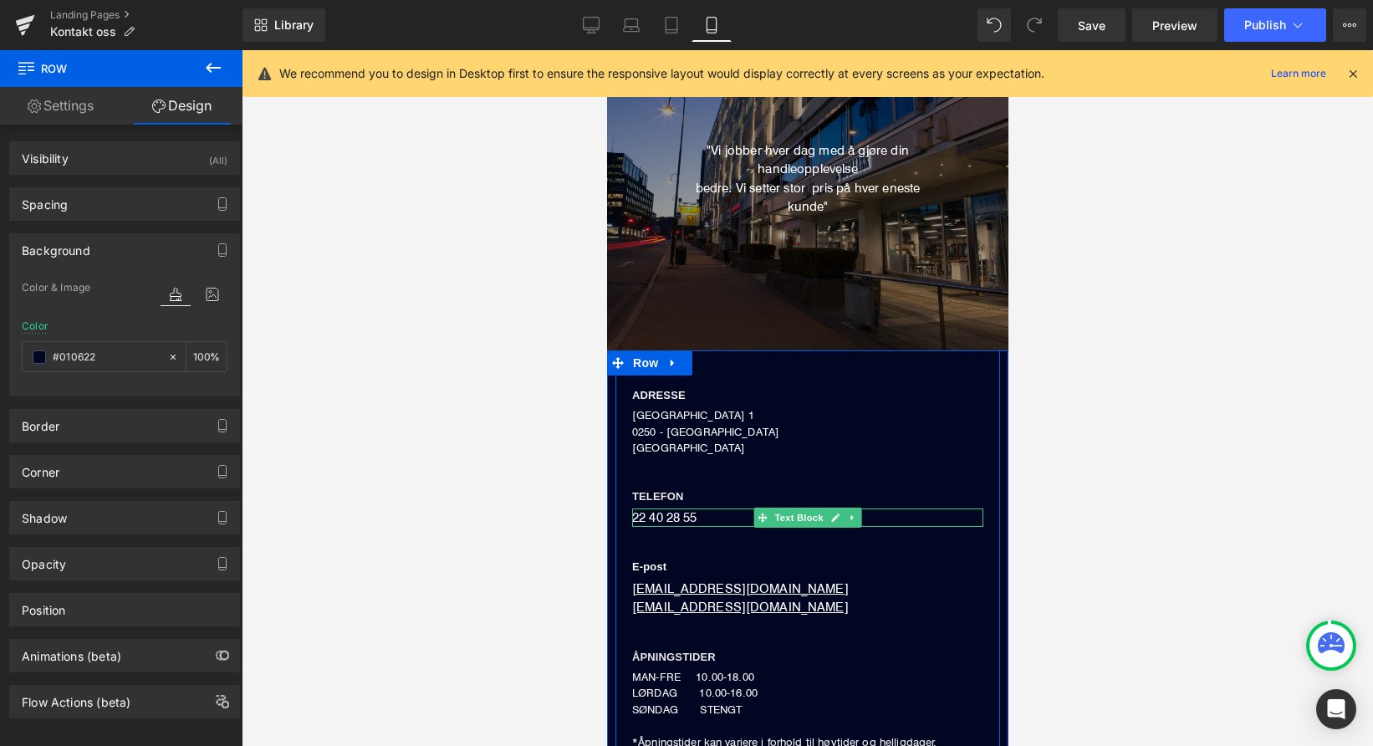
click at [652, 514] on div "22 40 28 55" at bounding box center [806, 518] width 351 height 19
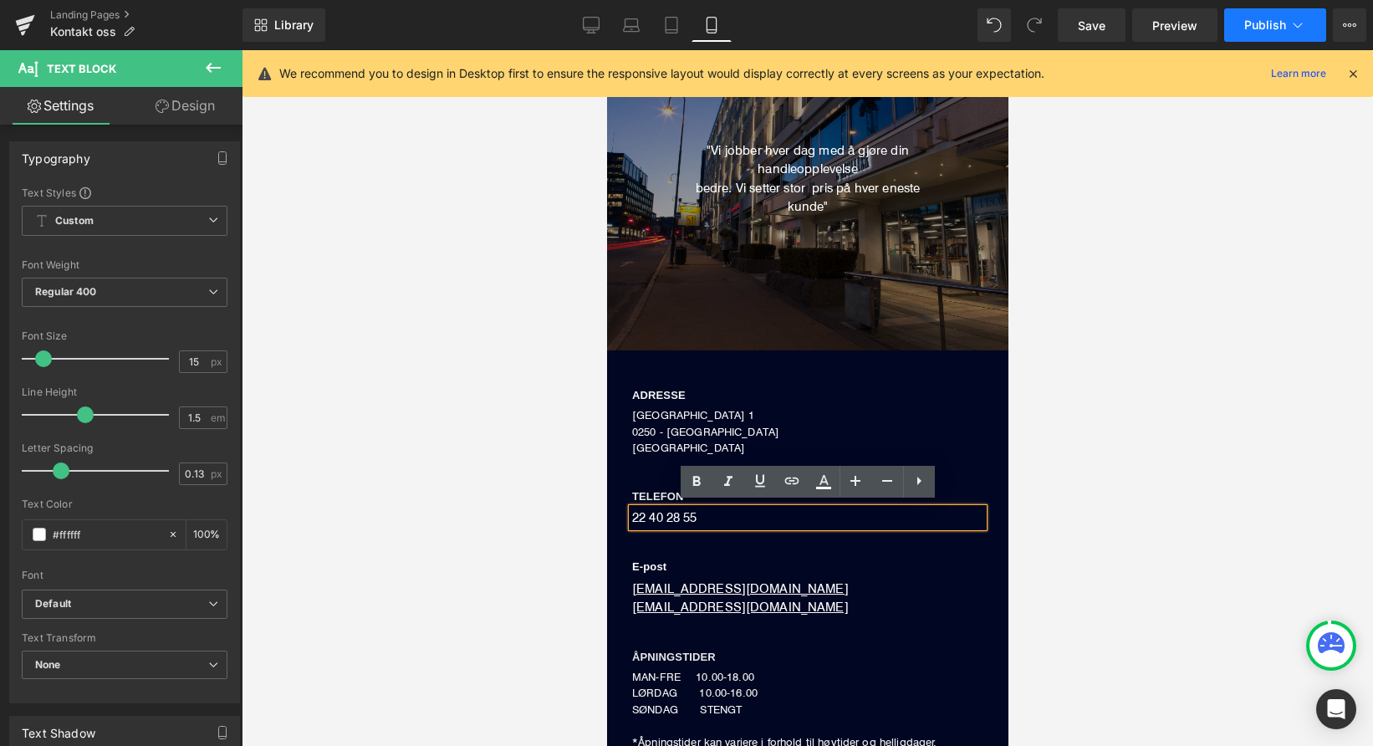
click at [1254, 25] on span "Publish" at bounding box center [1266, 24] width 42 height 13
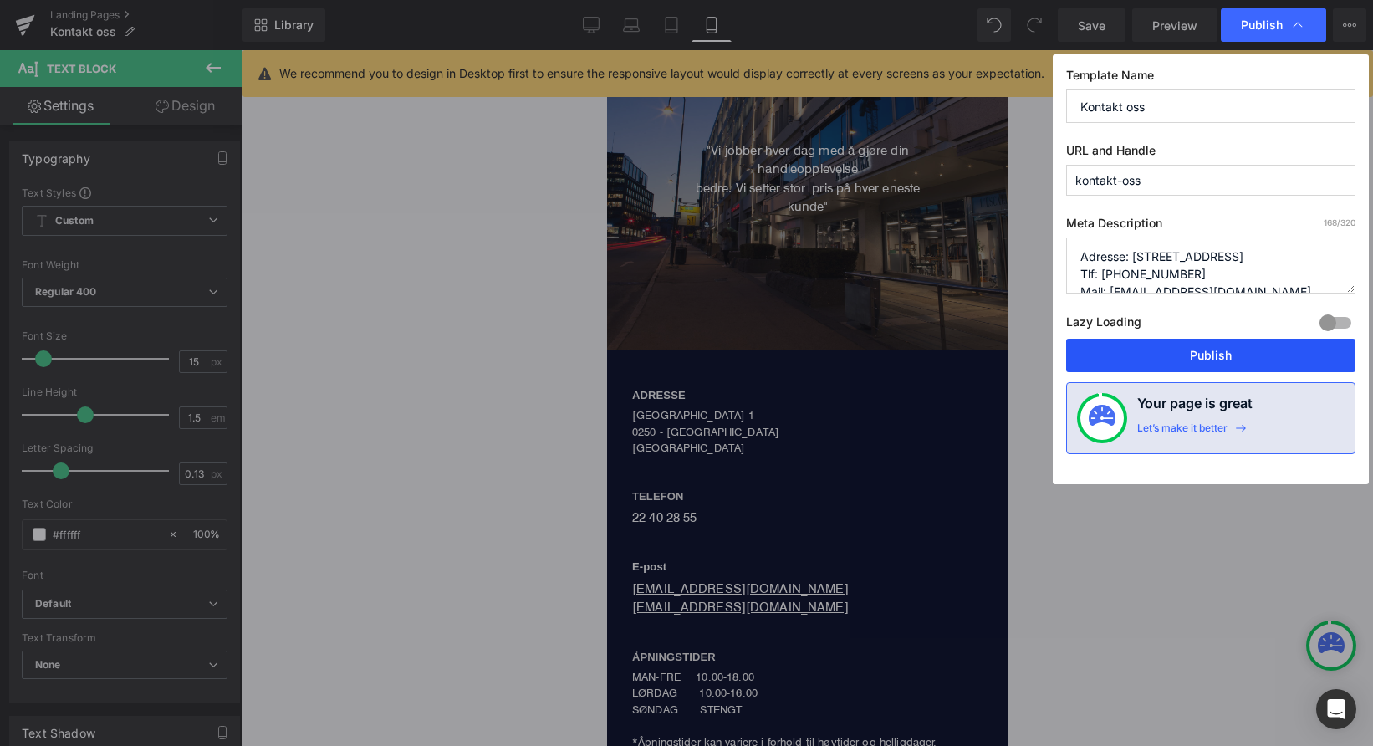
click at [1155, 351] on button "Publish" at bounding box center [1210, 355] width 289 height 33
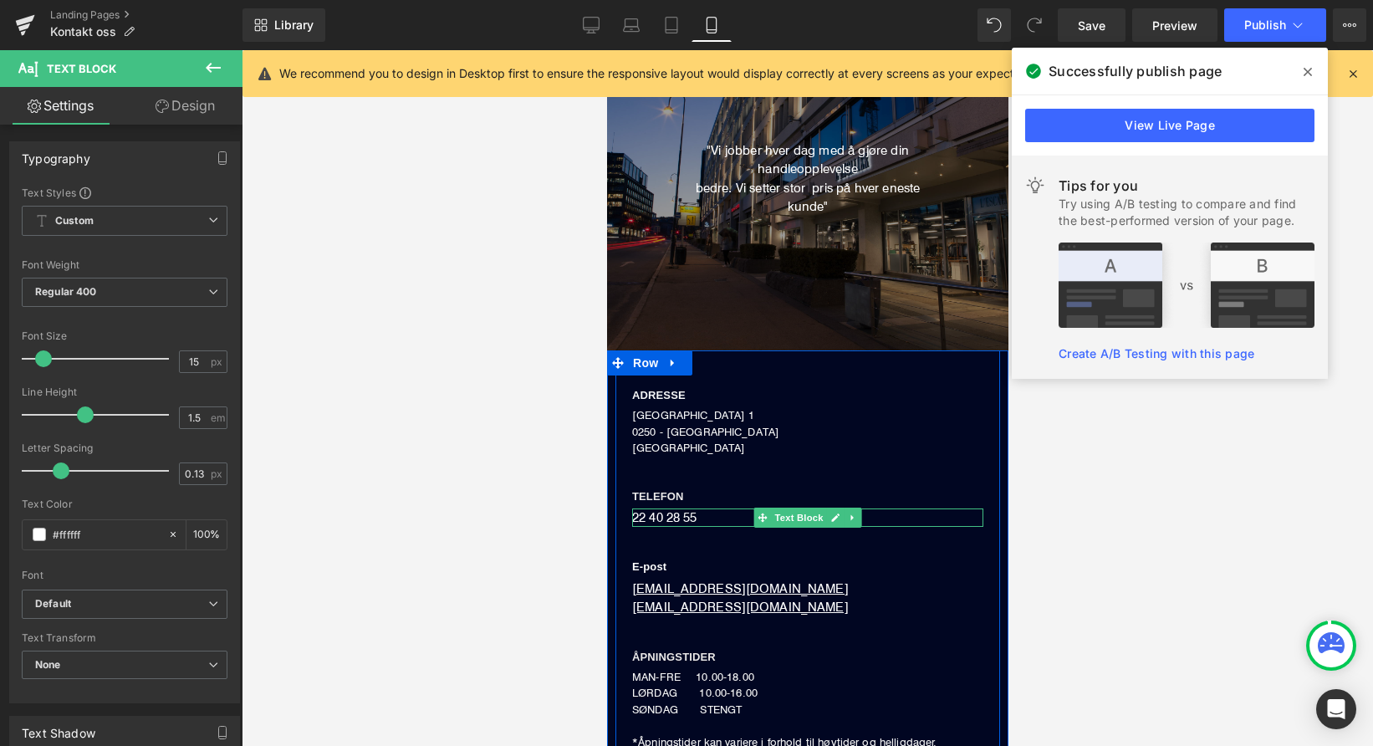
click at [692, 509] on div "22 40 28 55" at bounding box center [806, 518] width 351 height 19
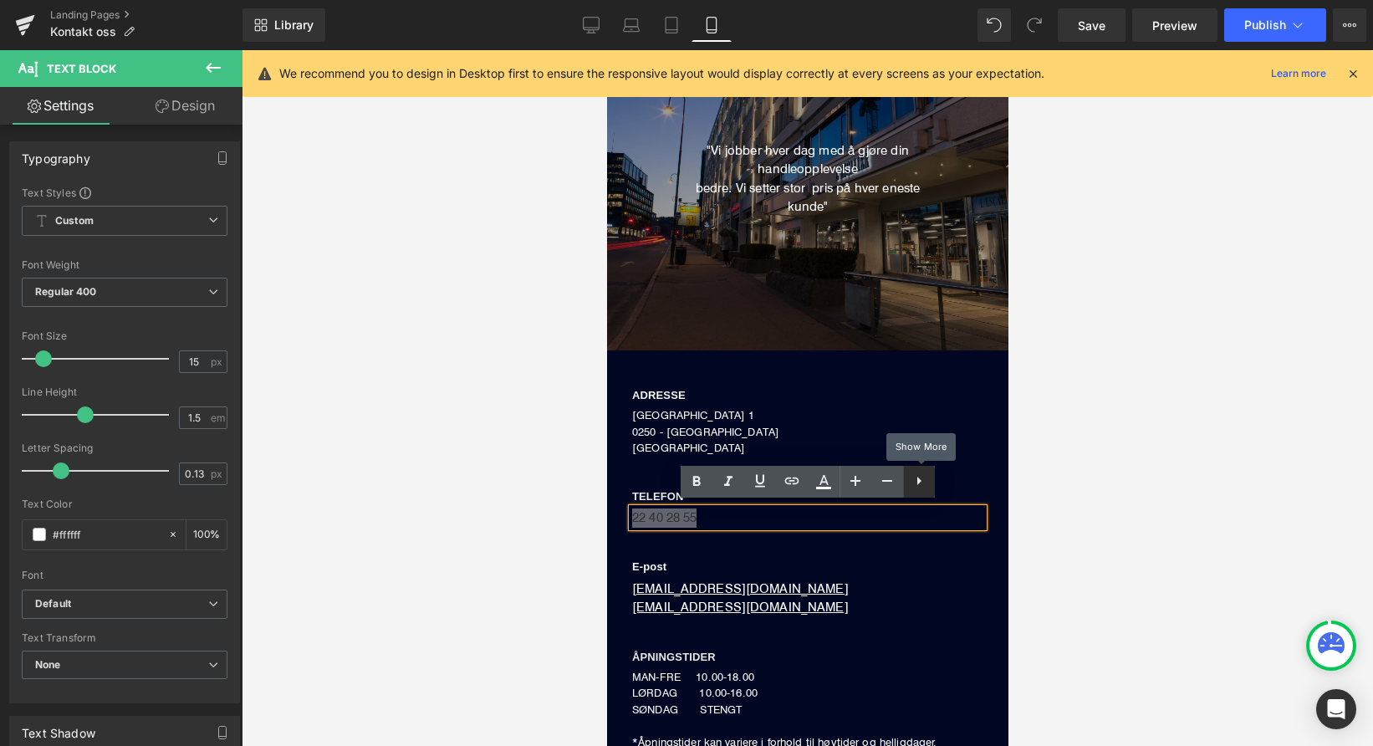
click at [926, 477] on icon at bounding box center [919, 481] width 20 height 20
click at [792, 483] on icon at bounding box center [792, 482] width 20 height 20
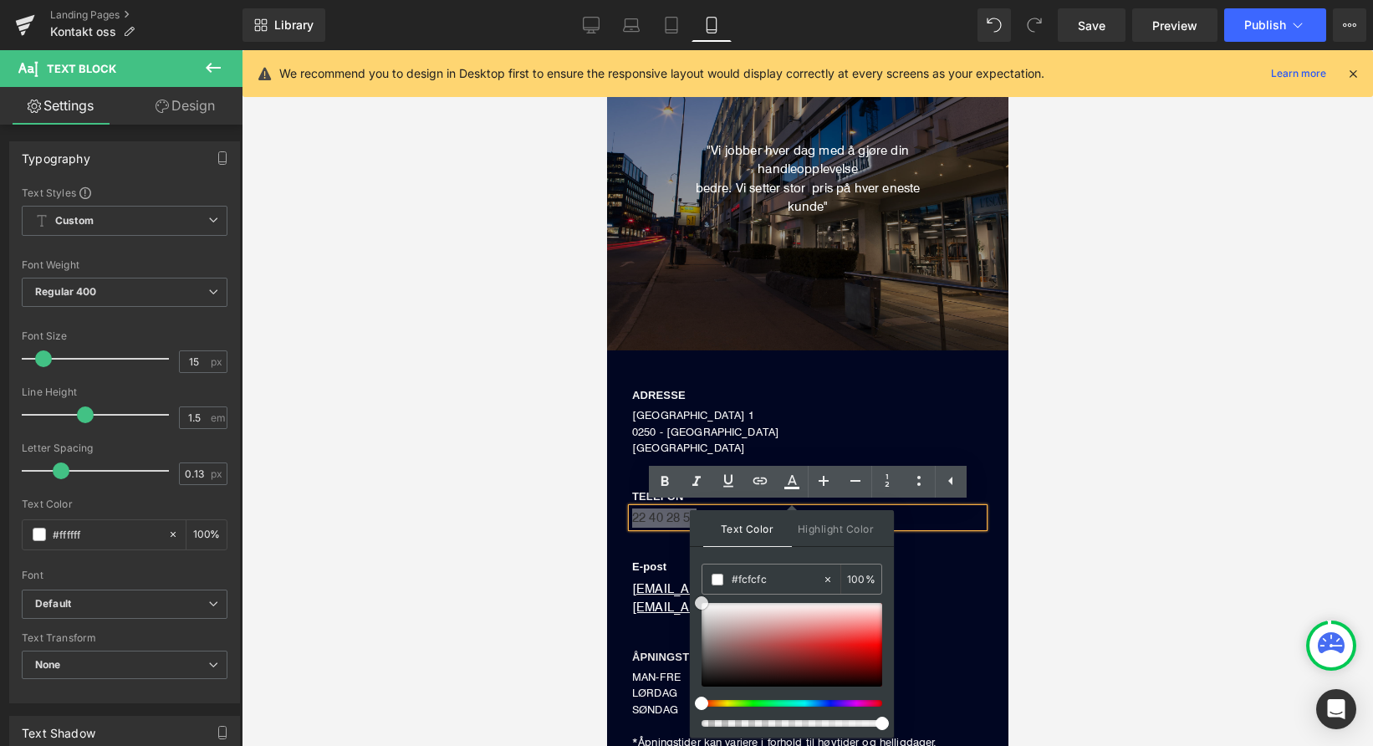
type input "#faf9f9"
drag, startPoint x: 705, startPoint y: 603, endPoint x: 849, endPoint y: 614, distance: 144.3
click at [869, 616] on span at bounding box center [875, 622] width 13 height 13
type input "#ffffff"
drag, startPoint x: 1458, startPoint y: 663, endPoint x: 673, endPoint y: 570, distance: 790.0
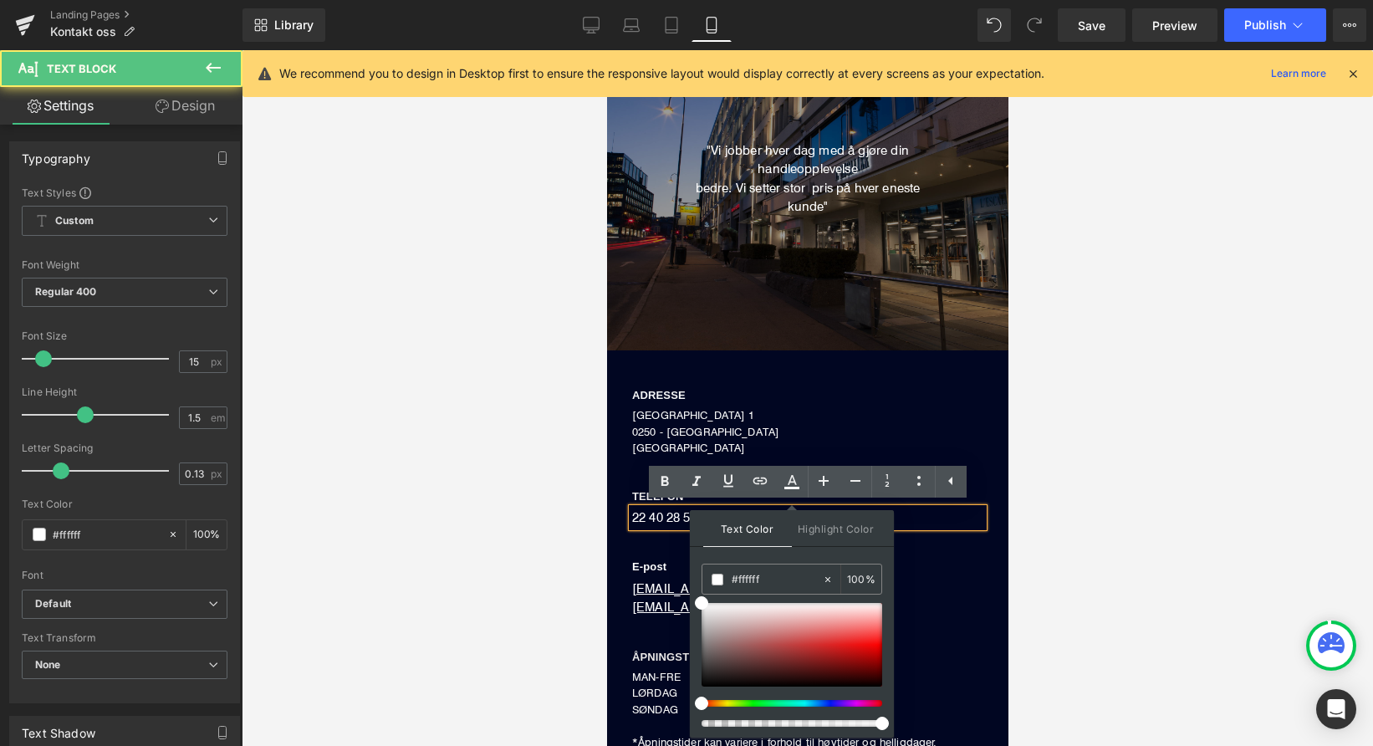
click at [659, 514] on div "22 40 28 55" at bounding box center [806, 518] width 351 height 19
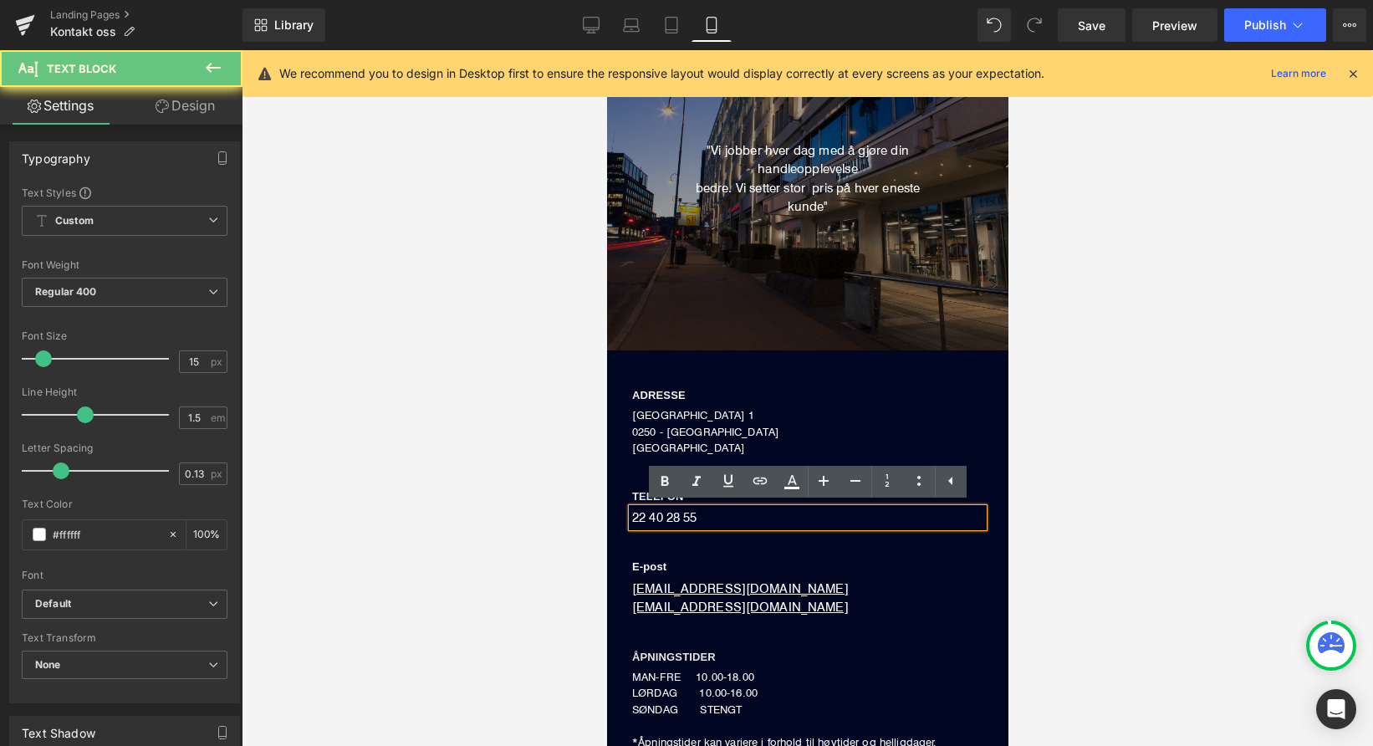
click at [704, 512] on div "22 40 28 55" at bounding box center [806, 518] width 351 height 19
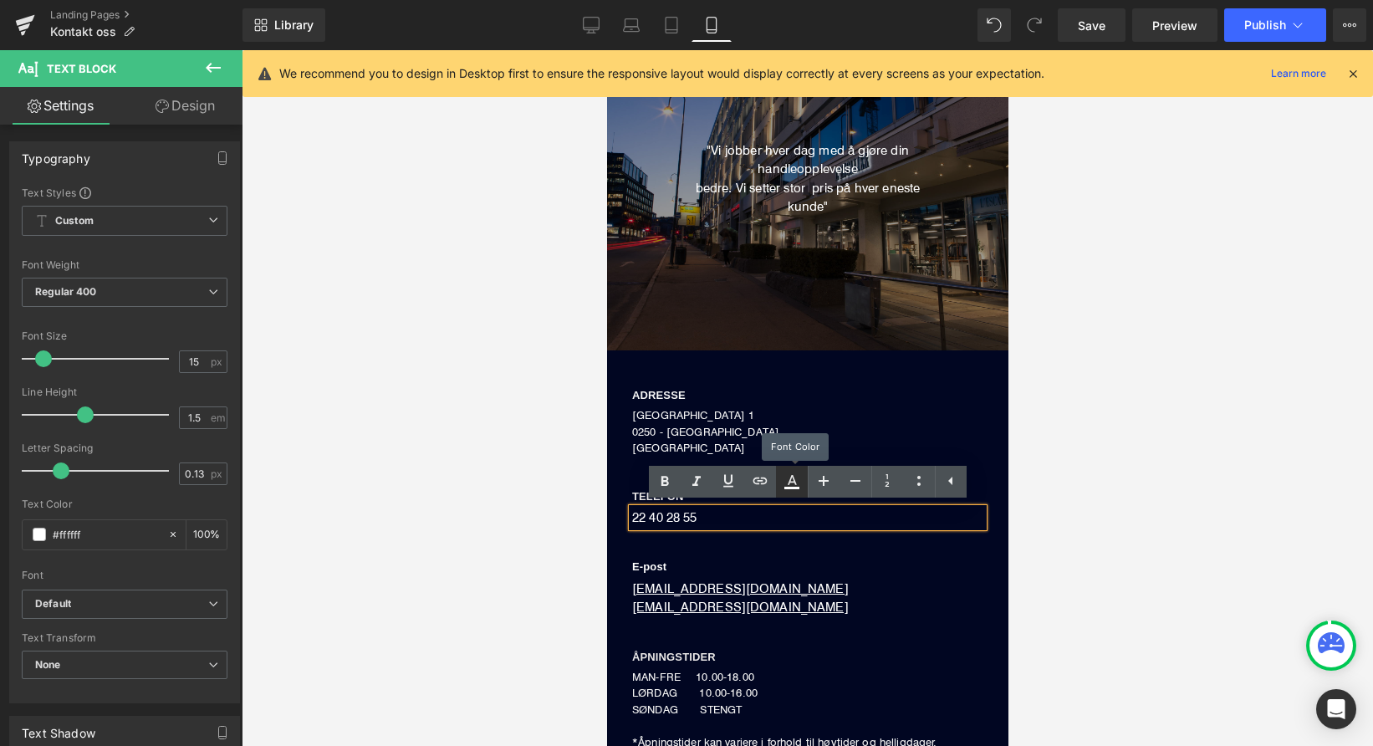
click at [789, 481] on icon at bounding box center [792, 482] width 20 height 20
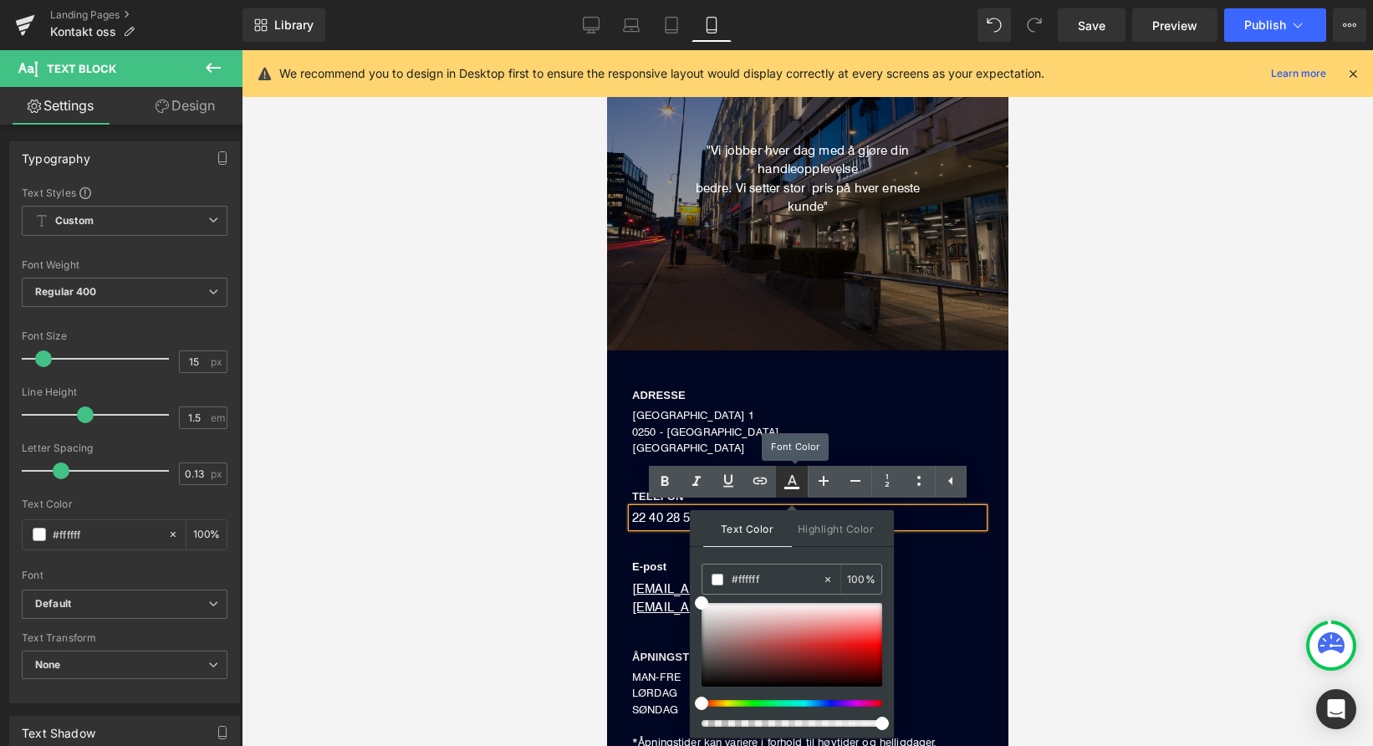
type input "100"
type input "0"
click at [810, 528] on span "Highlight Color" at bounding box center [836, 528] width 89 height 36
type input "#020202"
type input "100"
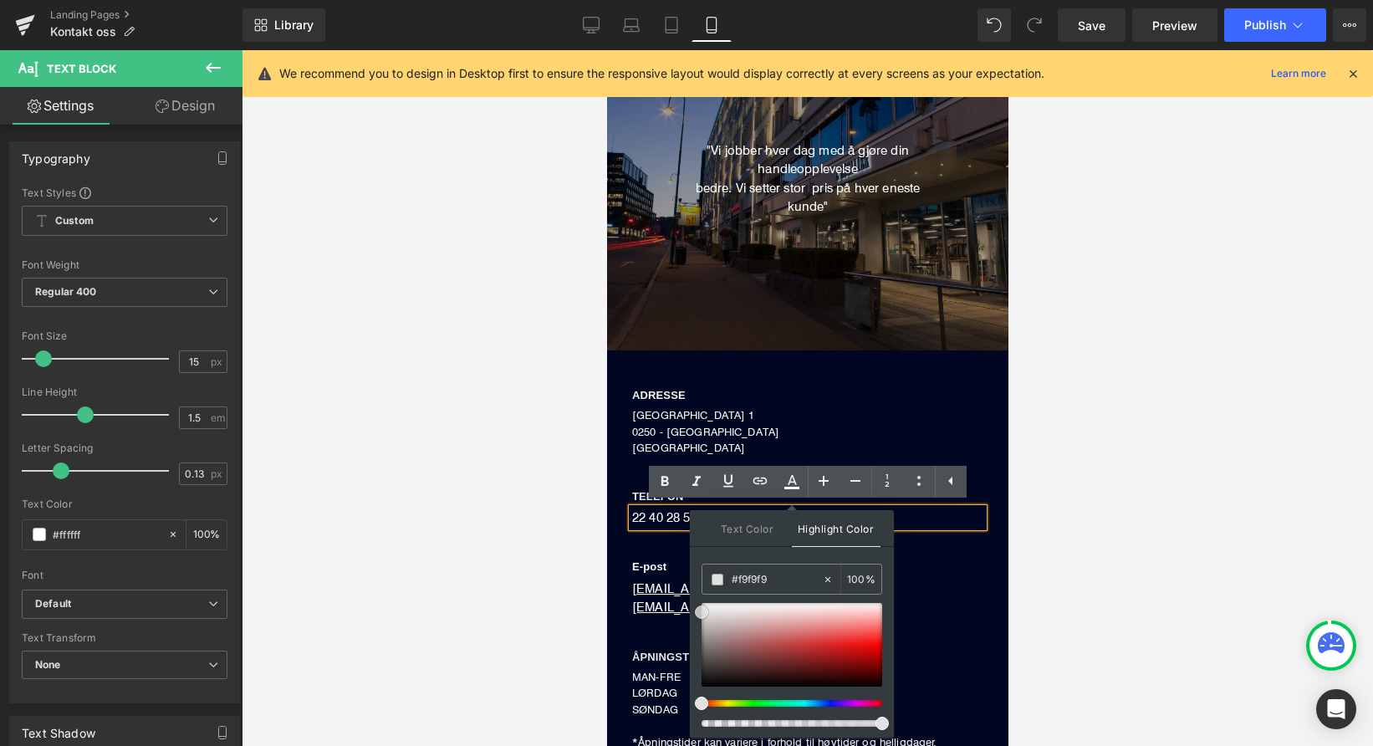
type input "#ffffff"
drag, startPoint x: 701, startPoint y: 686, endPoint x: 699, endPoint y: 595, distance: 91.2
click at [699, 595] on div "Text Color Highlight Color #ffffff #ffffff 100 % rgba(255, 255, 255, 1) #ffffff…" at bounding box center [792, 623] width 204 height 227
click at [793, 480] on icon at bounding box center [792, 482] width 20 height 20
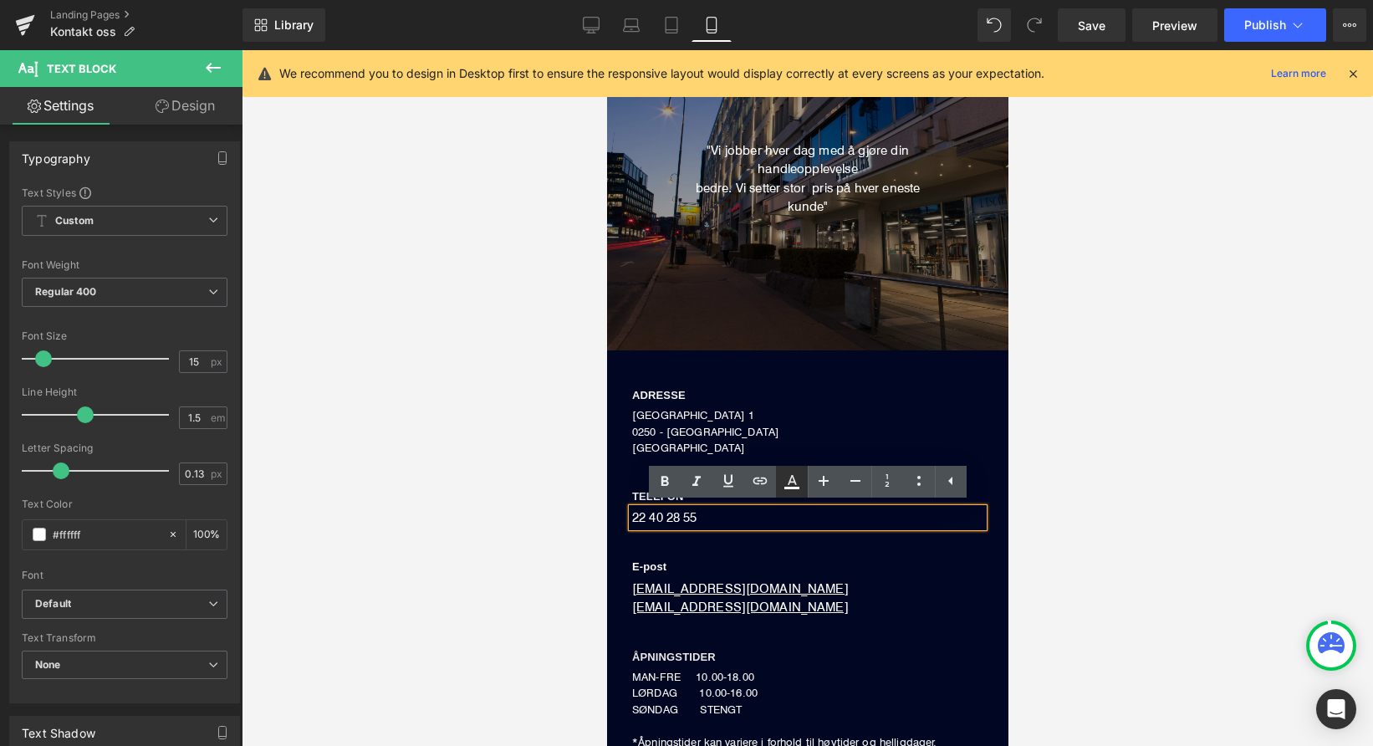
click at [789, 483] on icon at bounding box center [792, 480] width 9 height 10
type input "100"
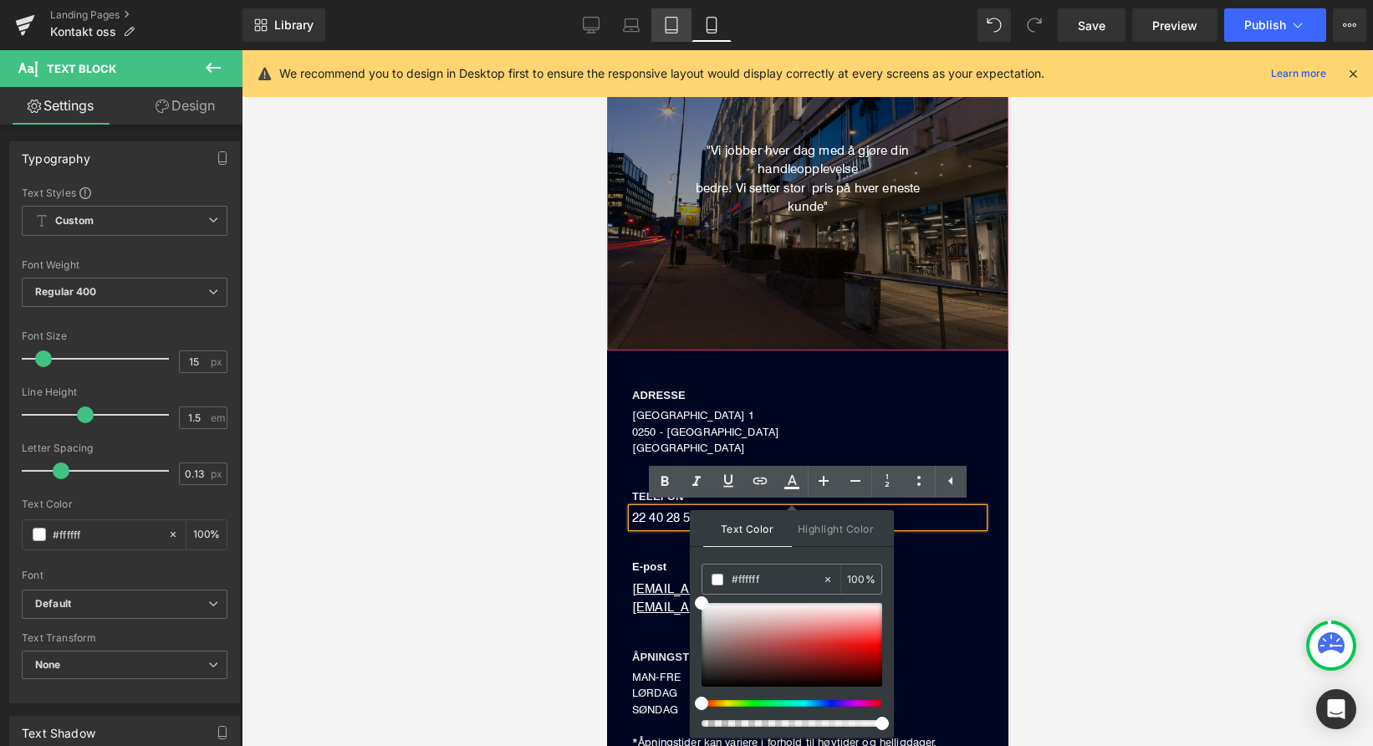
click at [673, 28] on icon at bounding box center [671, 25] width 17 height 17
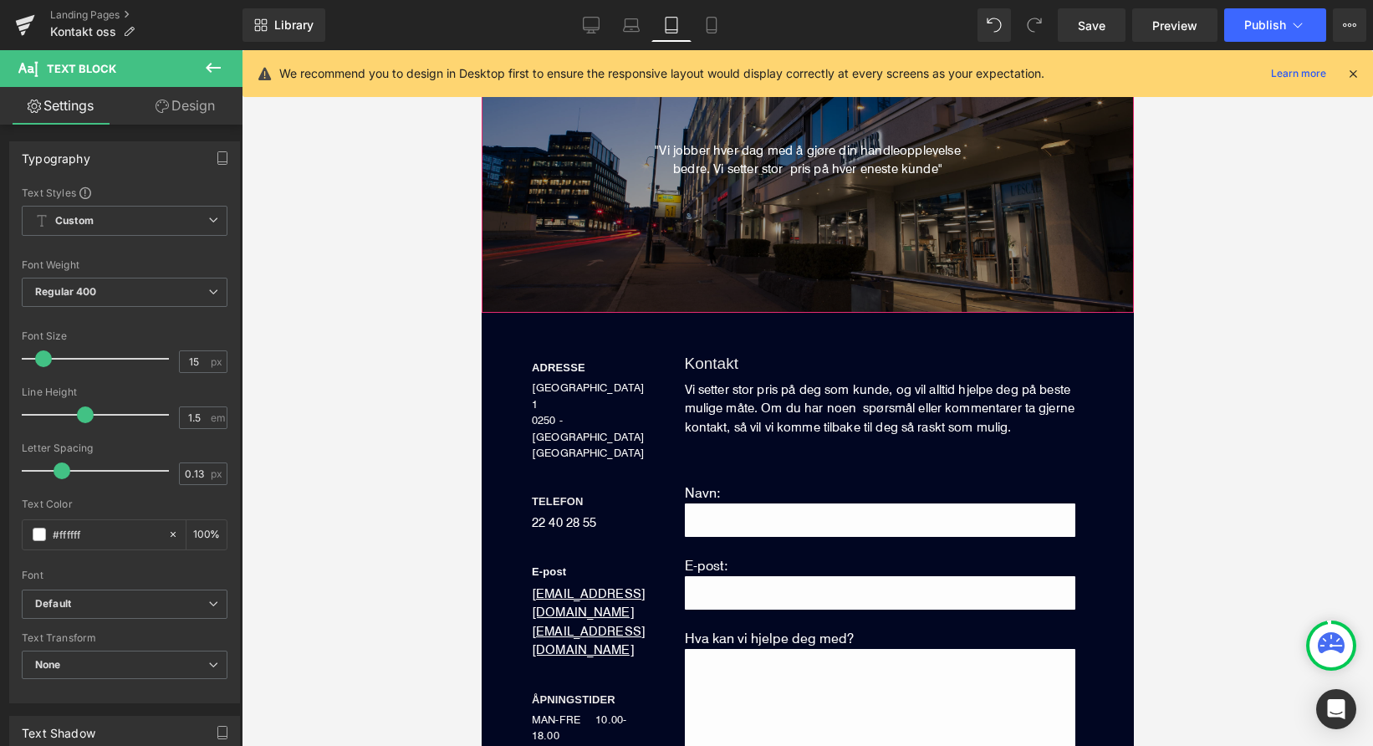
type input "100"
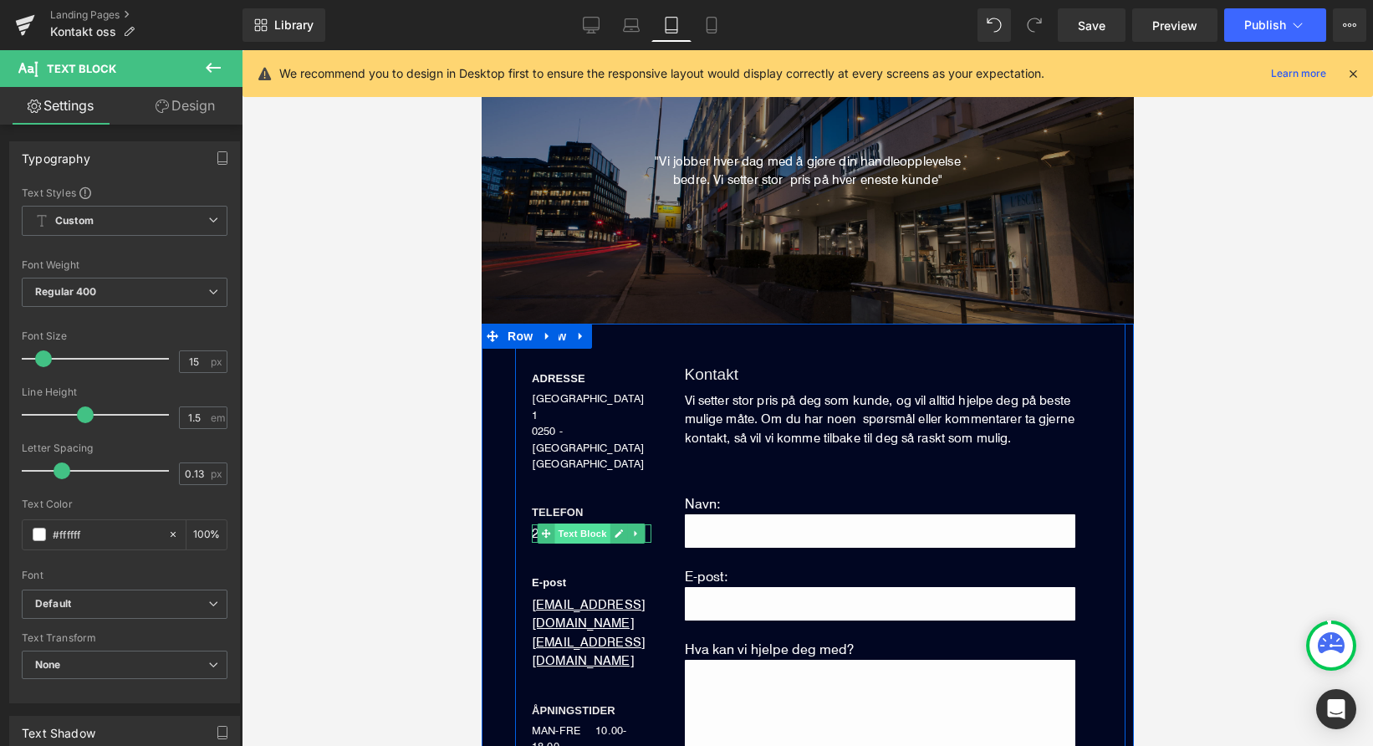
click at [579, 524] on span "Text Block" at bounding box center [582, 534] width 55 height 20
click at [574, 524] on span "Text Block" at bounding box center [582, 534] width 55 height 20
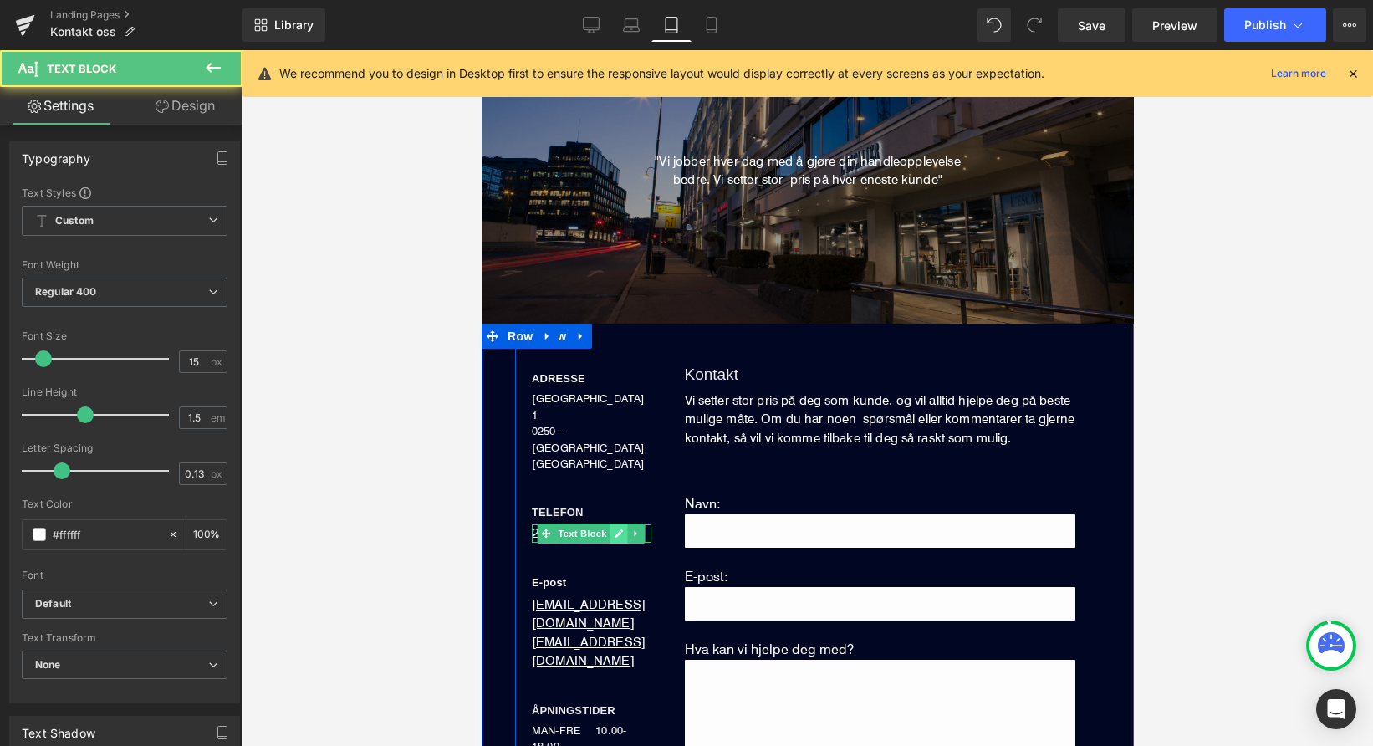
click at [619, 529] on icon at bounding box center [619, 533] width 8 height 8
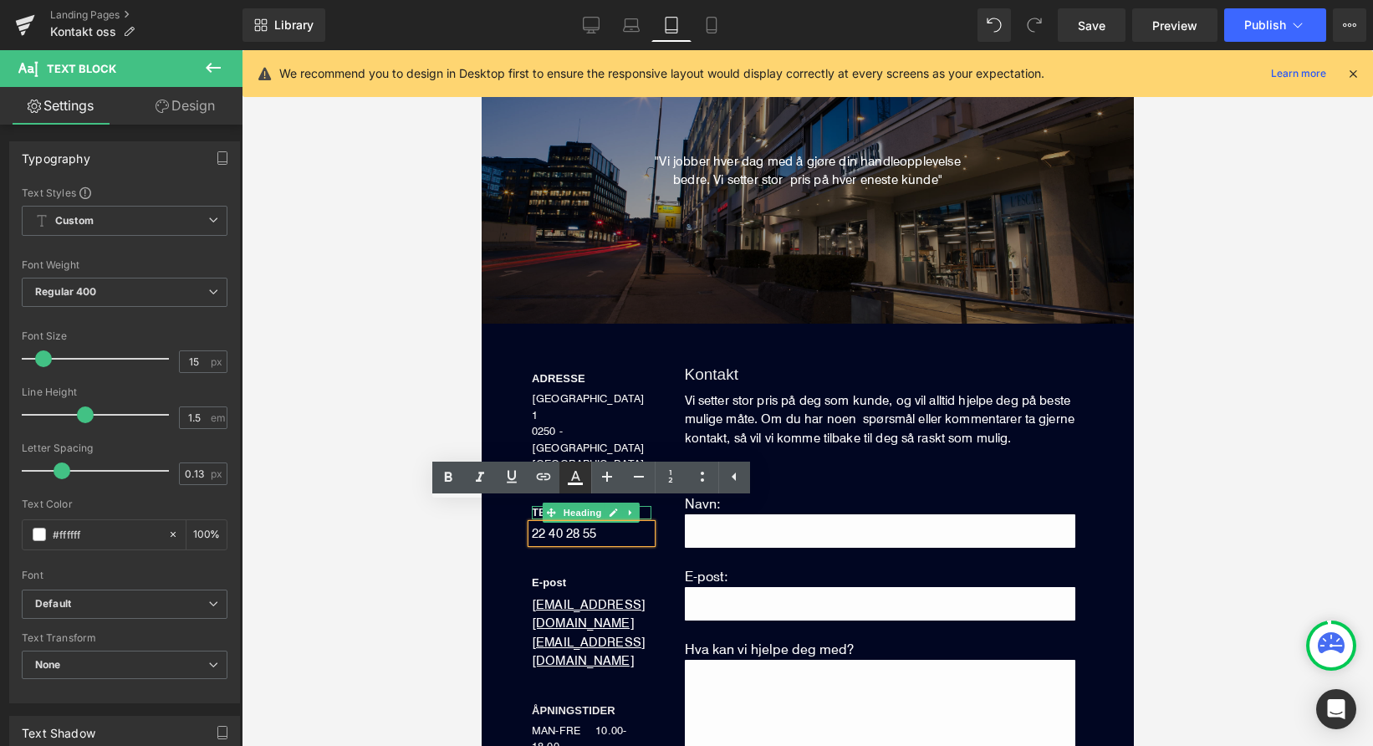
click at [577, 474] on icon at bounding box center [575, 476] width 9 height 10
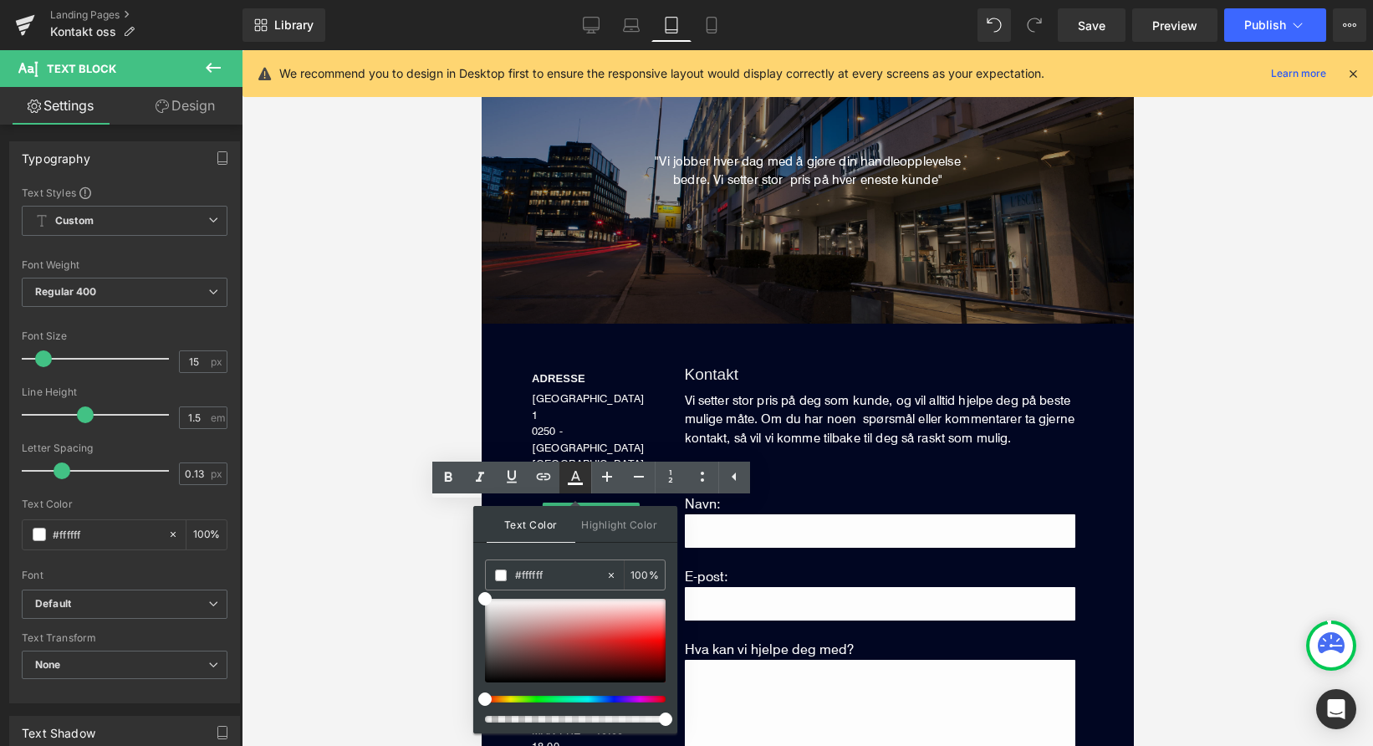
type input "100"
type input "0"
click at [616, 527] on span "Highlight Color" at bounding box center [619, 524] width 89 height 36
type input "#ffffff"
type input "100"
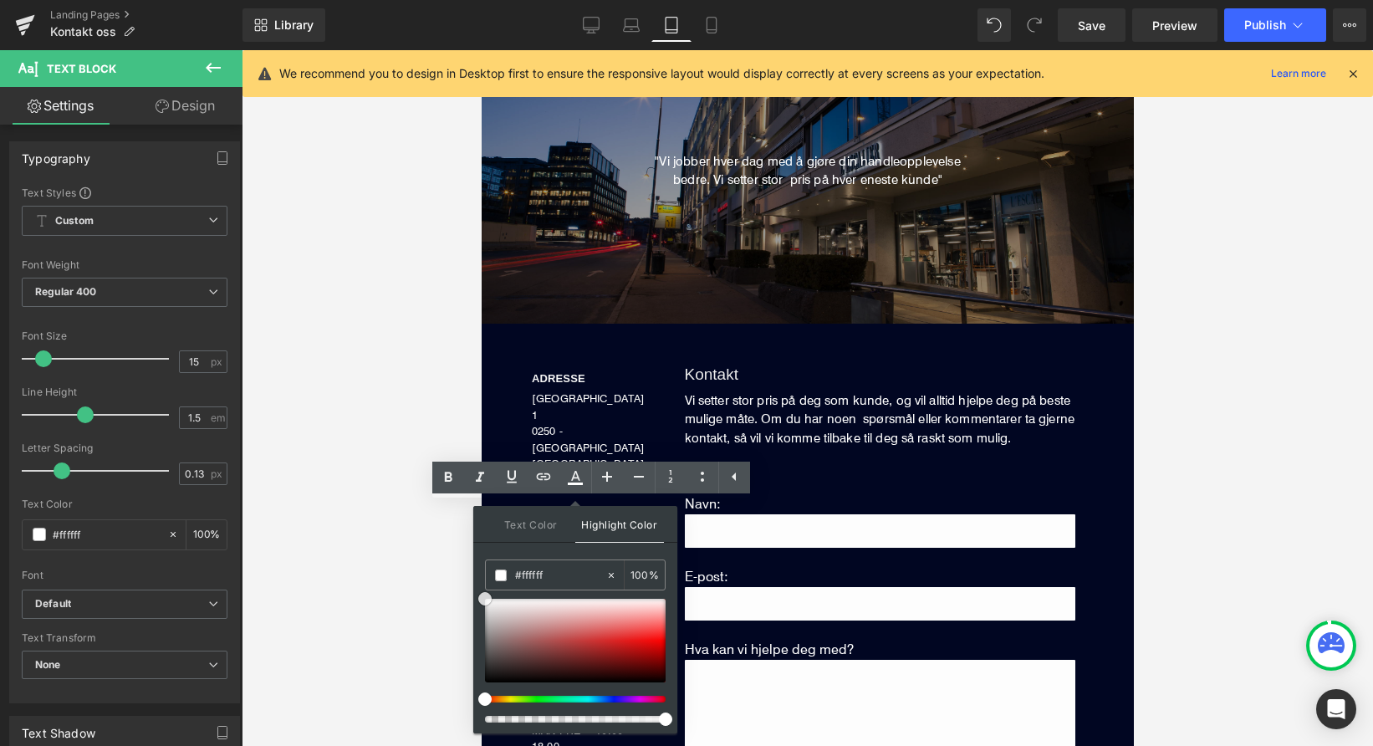
drag, startPoint x: 486, startPoint y: 598, endPoint x: 470, endPoint y: 584, distance: 21.3
click at [470, 0] on div "Text Block You are previewing how the will restyle your page. You can not edit …" at bounding box center [686, 0] width 1373 height 0
click at [539, 524] on span "Text Color" at bounding box center [531, 524] width 89 height 36
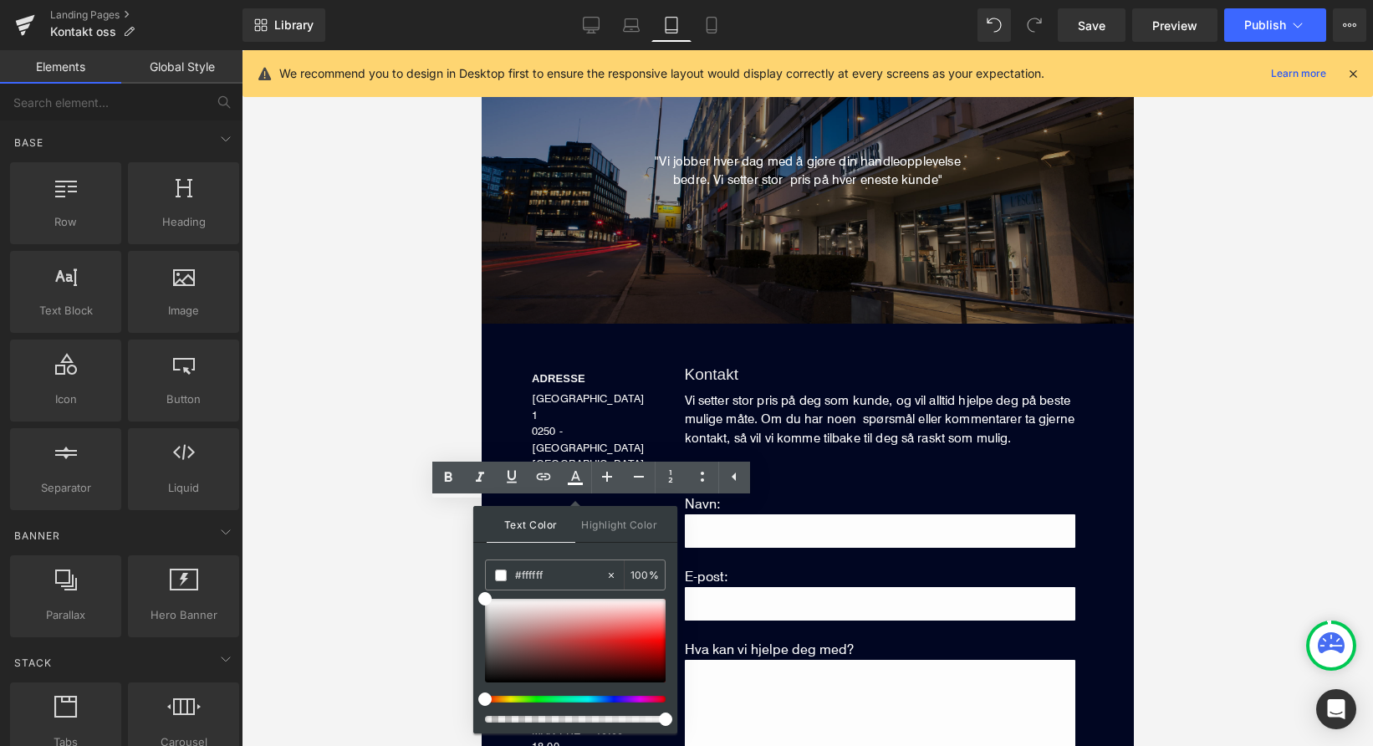
click at [391, 507] on div at bounding box center [808, 398] width 1132 height 696
click at [392, 513] on div at bounding box center [808, 398] width 1132 height 696
click at [1184, 472] on div at bounding box center [808, 398] width 1132 height 696
click at [655, 381] on div "ADRESSE Heading DRONNING MAUDS GATE 1 0250 - OSLO NORGE Text Block TELEFON Head…" at bounding box center [590, 604] width 153 height 529
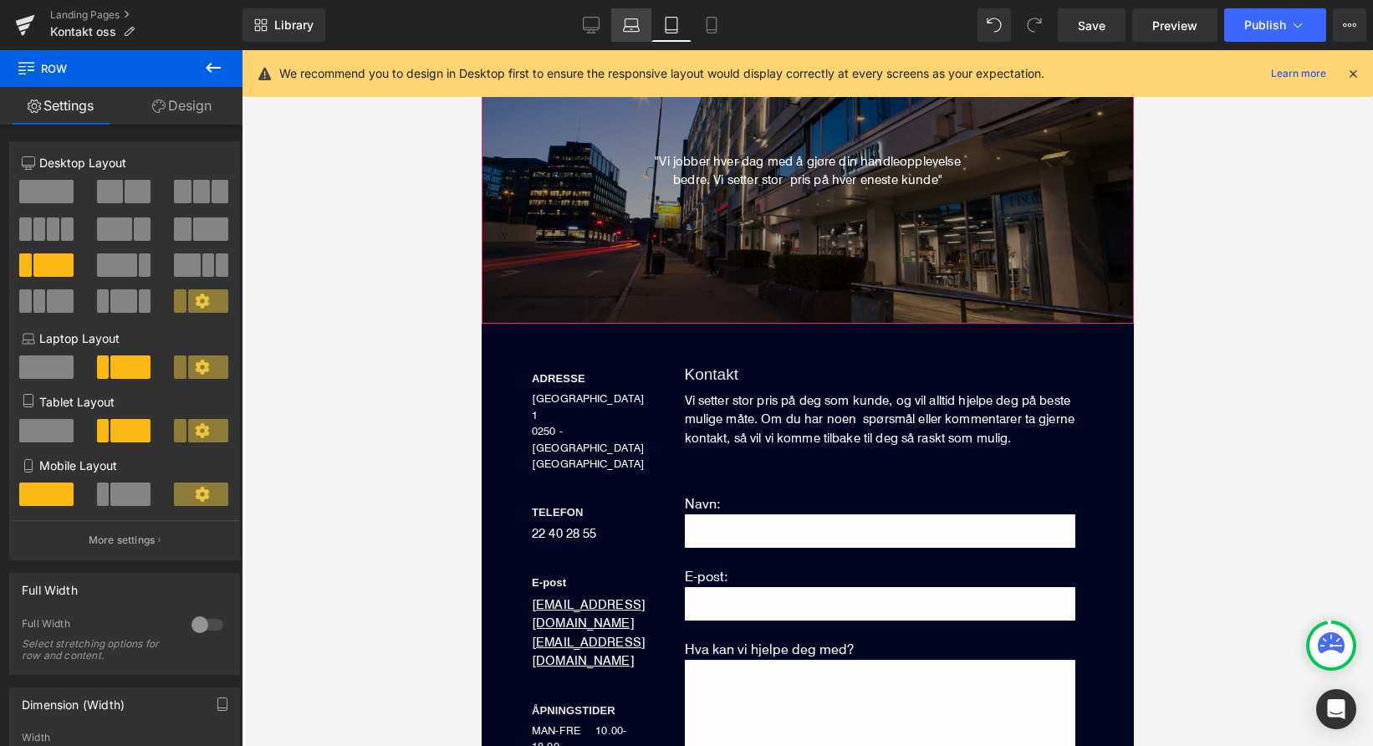
click at [627, 19] on icon at bounding box center [632, 23] width 13 height 8
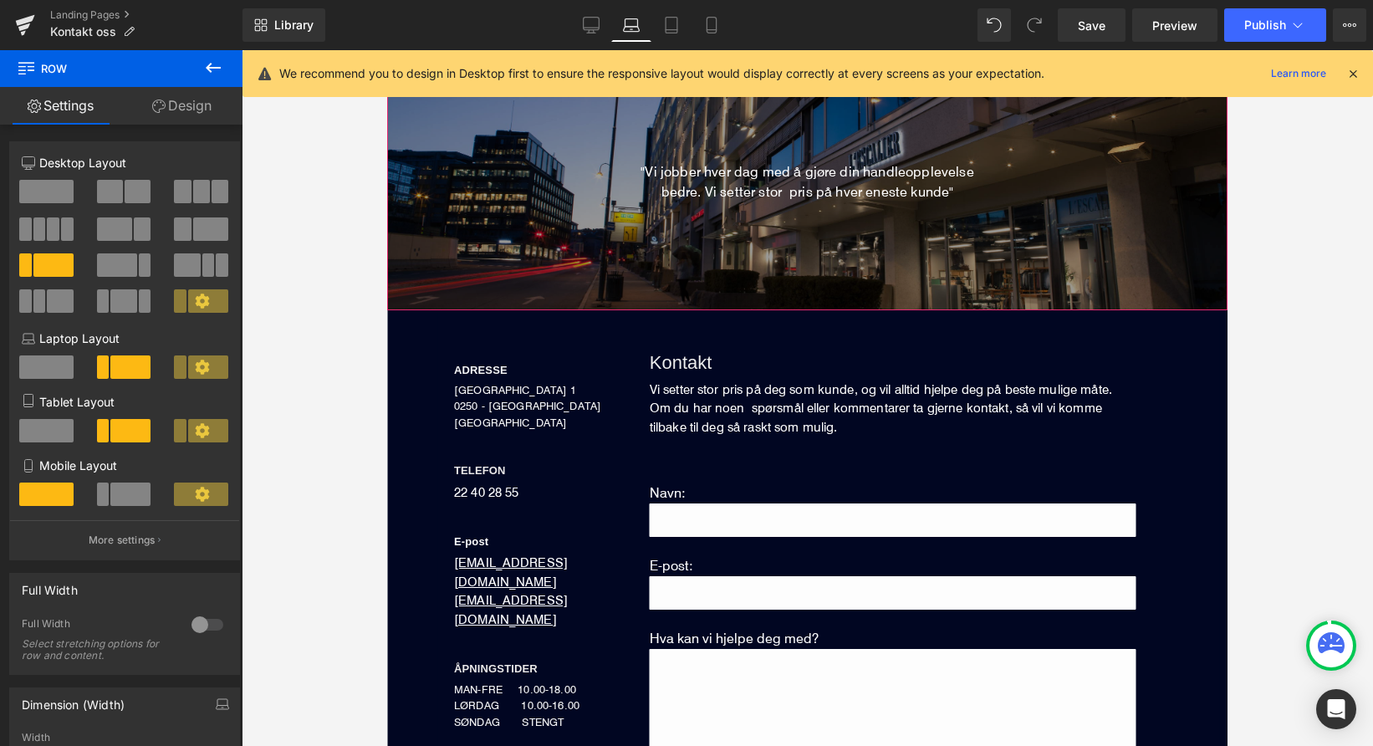
scroll to position [130, 0]
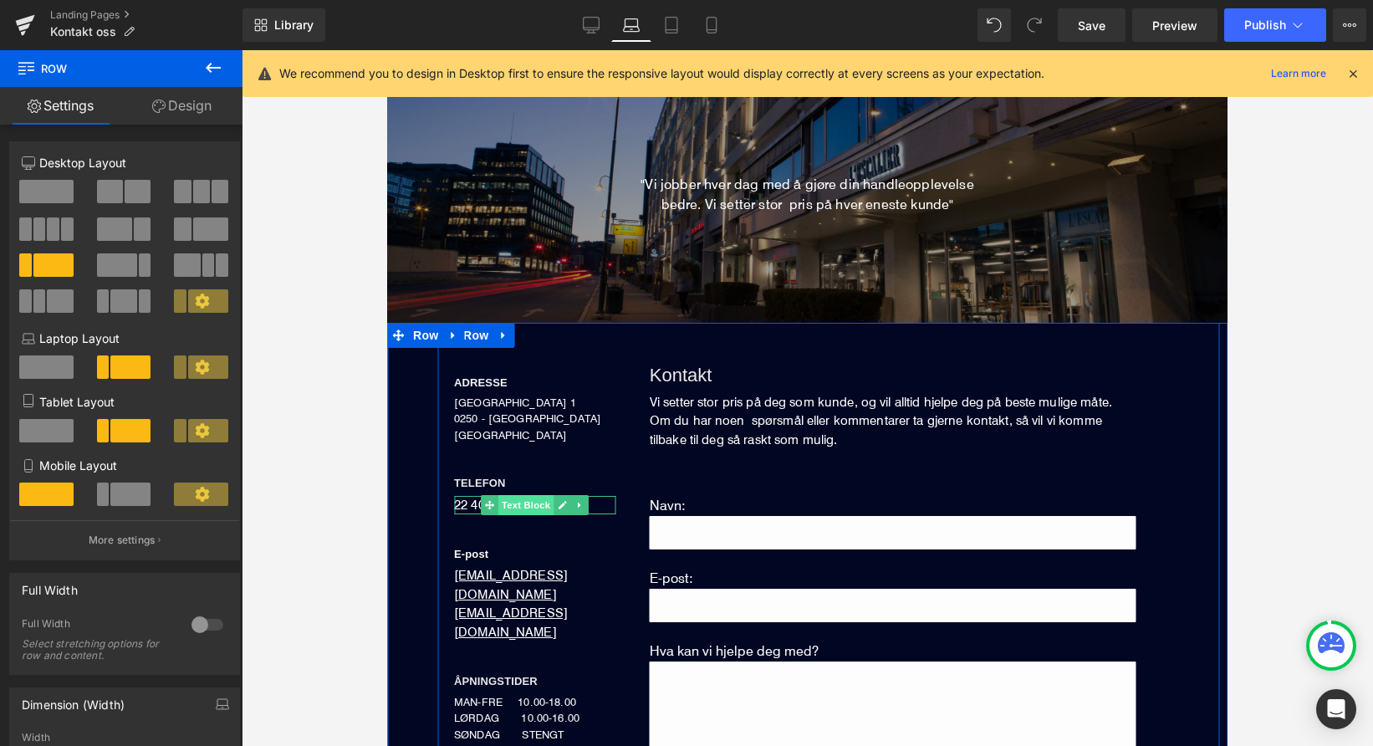
click at [511, 502] on span "Text Block" at bounding box center [525, 505] width 55 height 20
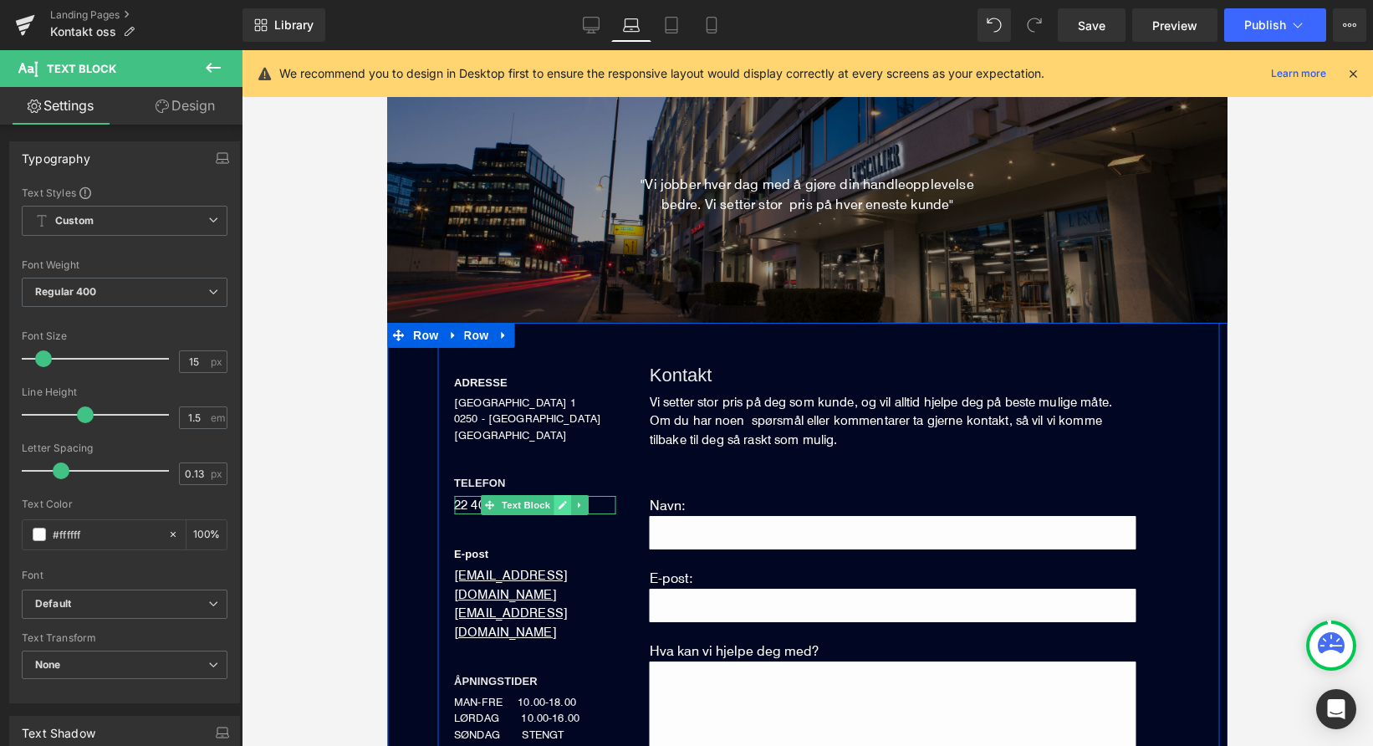
click at [565, 502] on icon at bounding box center [563, 505] width 8 height 8
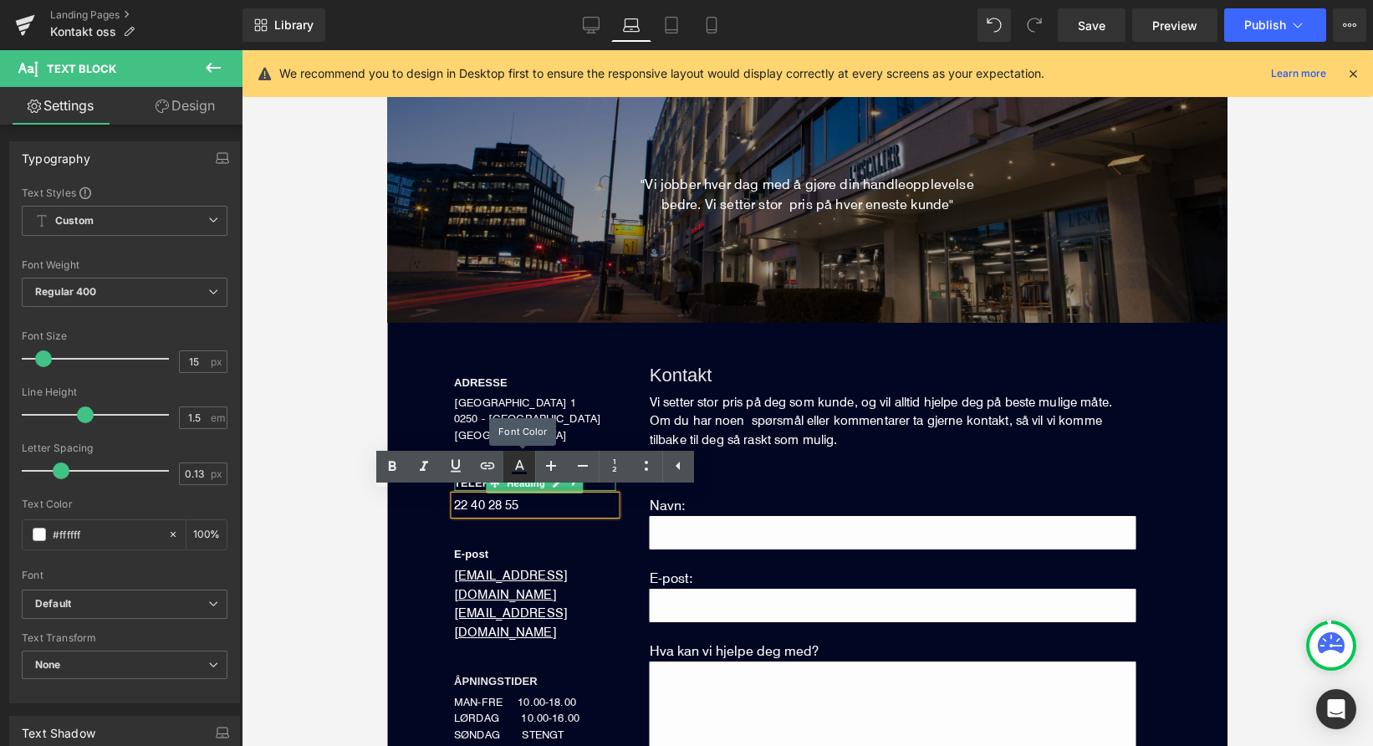
click at [519, 467] on icon at bounding box center [519, 465] width 9 height 10
type input "#010622"
type input "100"
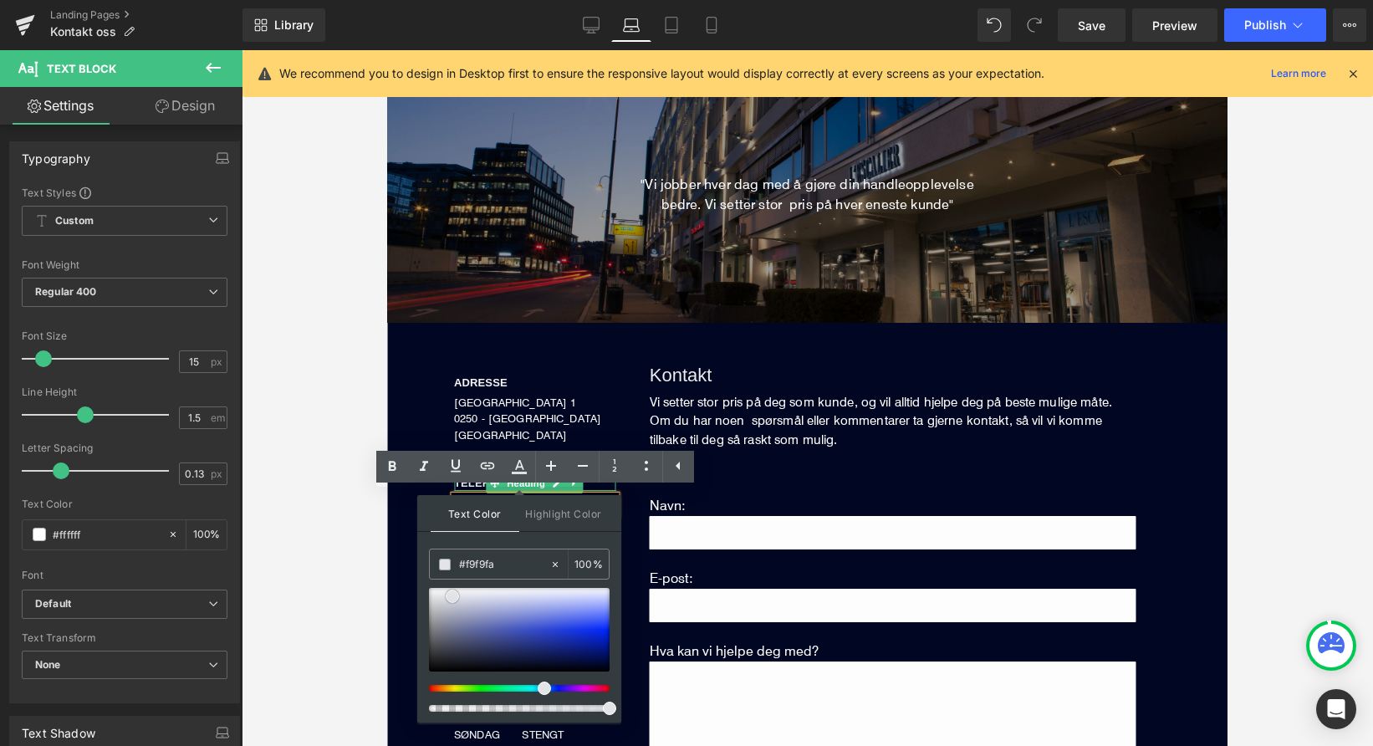
type input "#ffffff"
drag, startPoint x: 577, startPoint y: 655, endPoint x: 417, endPoint y: 566, distance: 182.7
click at [417, 566] on div "Text Color Highlight Color rgba(255, 255, 255, 1) #ffffff 100 % transparent tra…" at bounding box center [519, 608] width 204 height 227
click at [556, 519] on span "Highlight Color" at bounding box center [563, 513] width 89 height 36
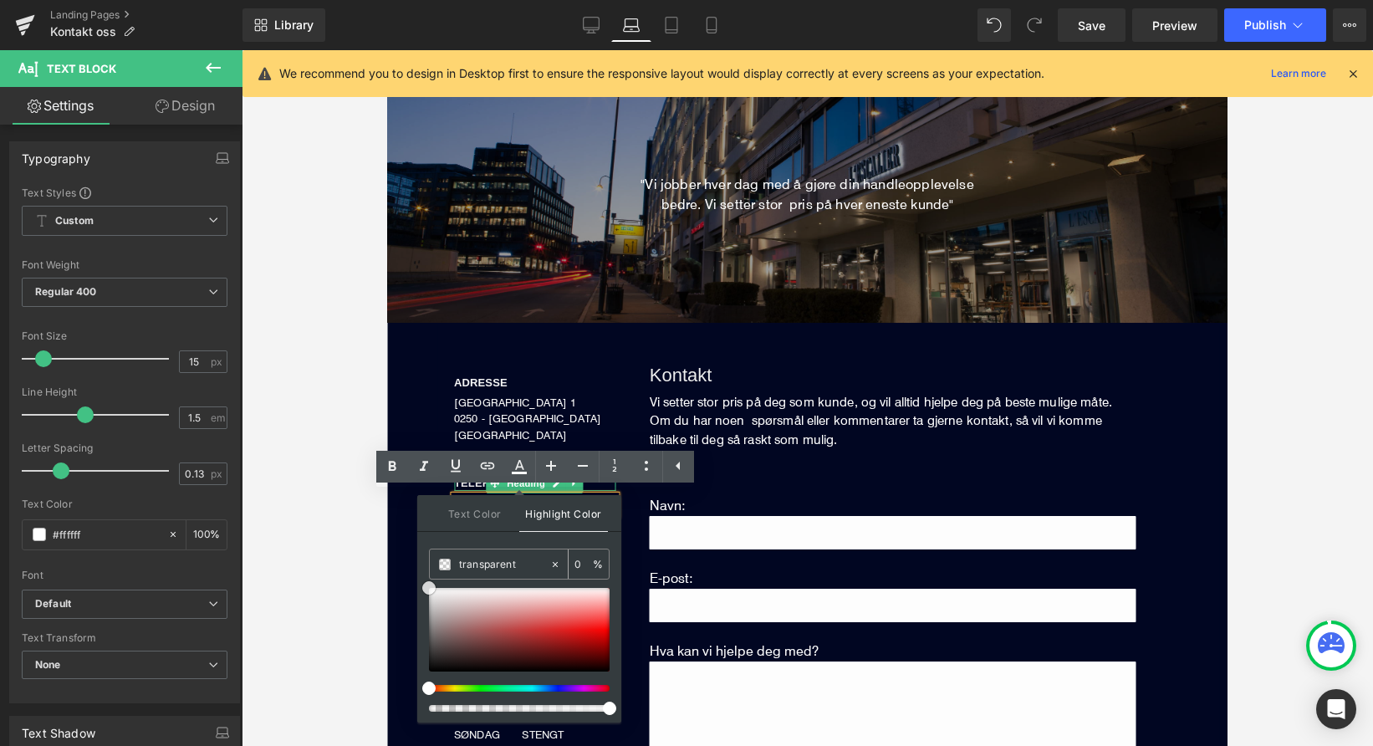
type input "#ffffff"
type input "100"
drag, startPoint x: 435, startPoint y: 576, endPoint x: 435, endPoint y: 566, distance: 10.0
click at [435, 566] on div "#ffffff 100 %" at bounding box center [519, 636] width 181 height 174
click at [633, 529] on div "Kontakt Heading Vi setter stor pris på deg som kunde, og vil alltid hjelpe deg …" at bounding box center [926, 652] width 586 height 625
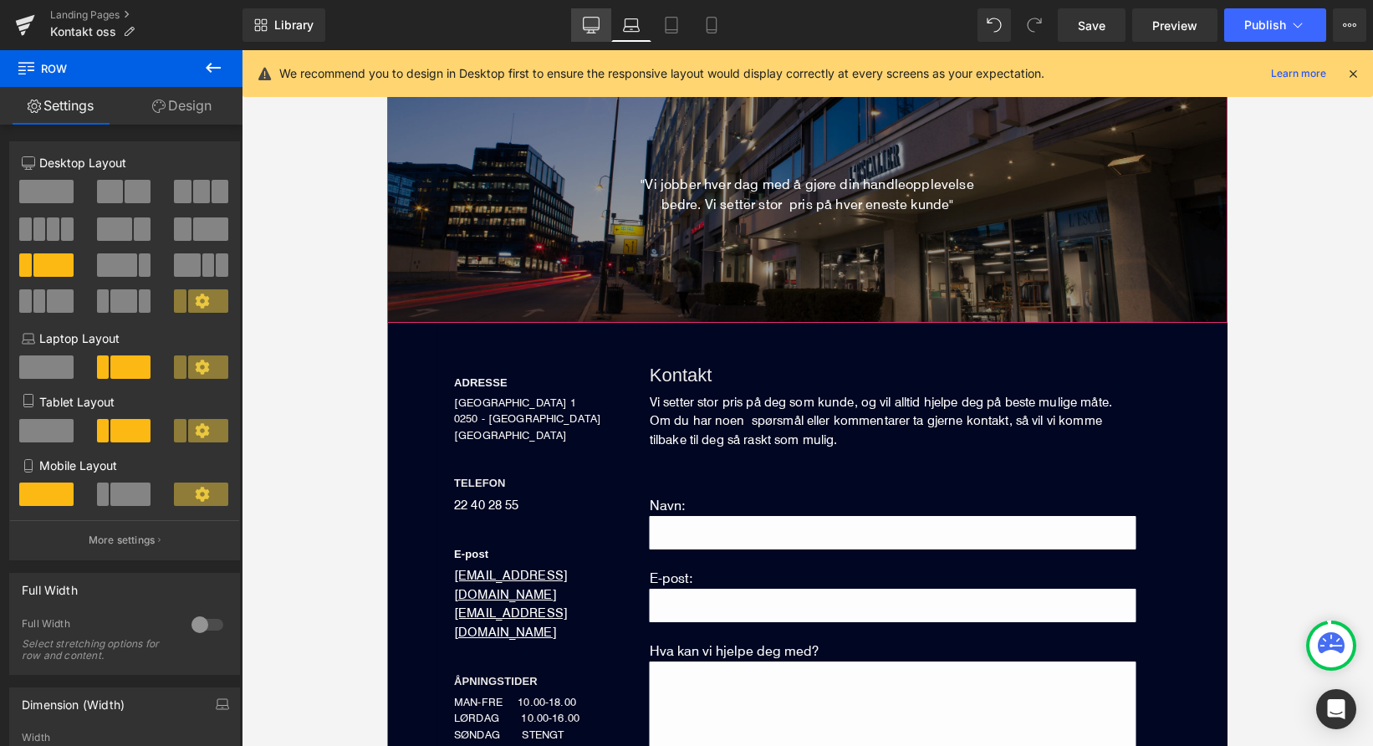
click at [586, 23] on icon at bounding box center [591, 25] width 17 height 17
type input "1200"
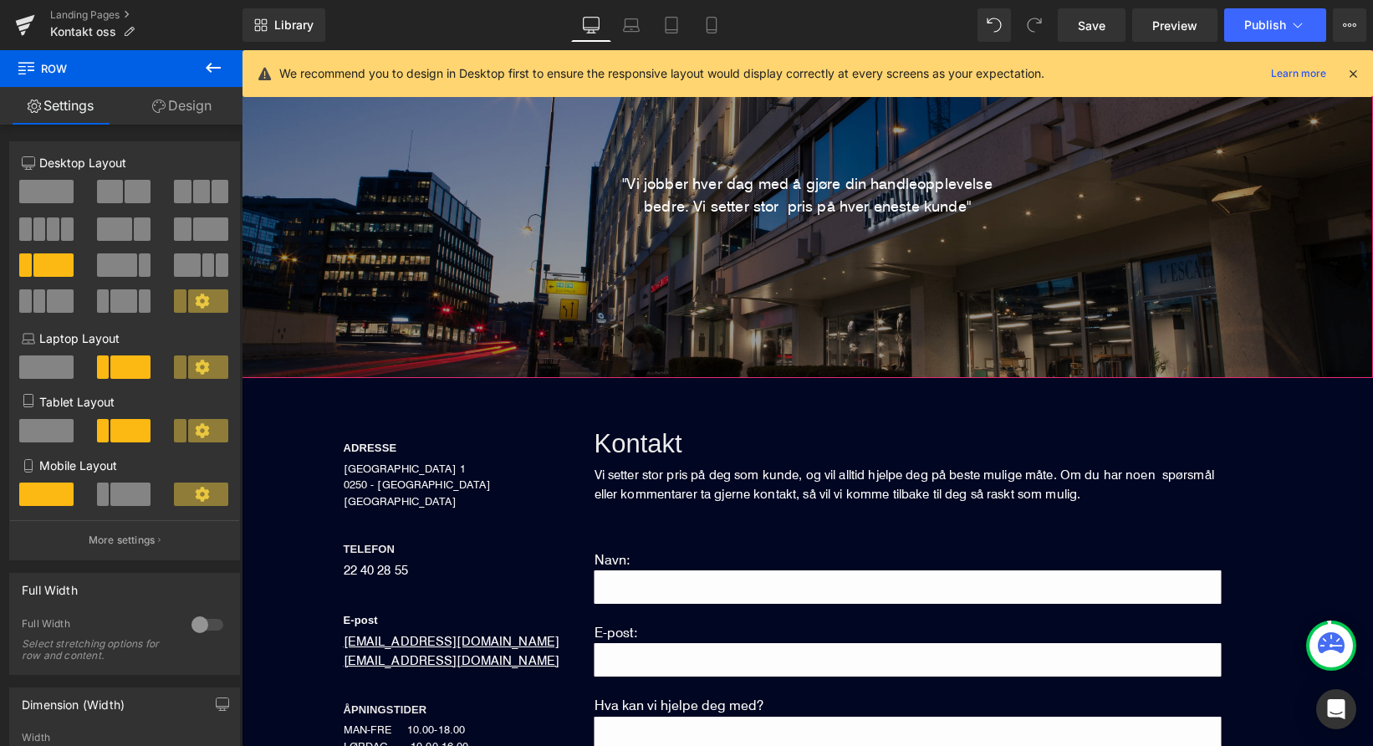
scroll to position [187, 0]
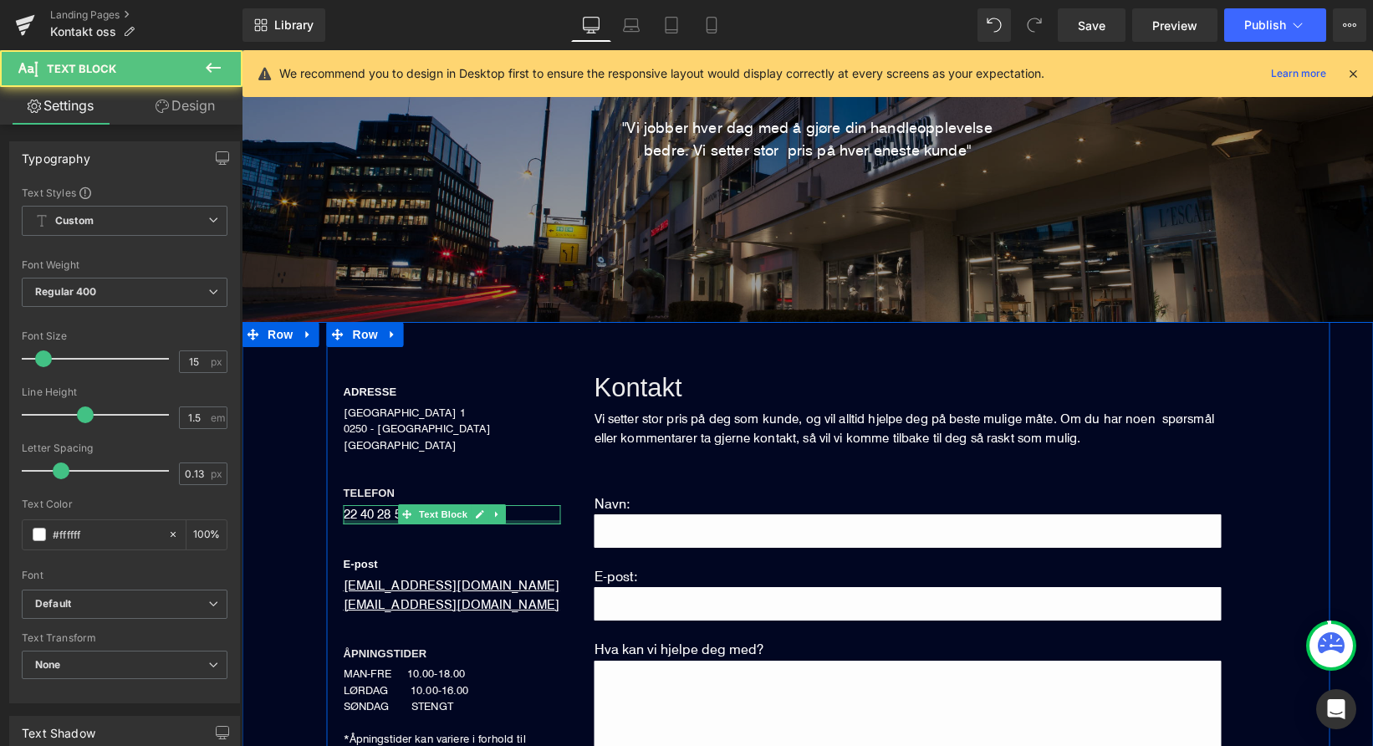
click at [379, 520] on div at bounding box center [452, 522] width 217 height 4
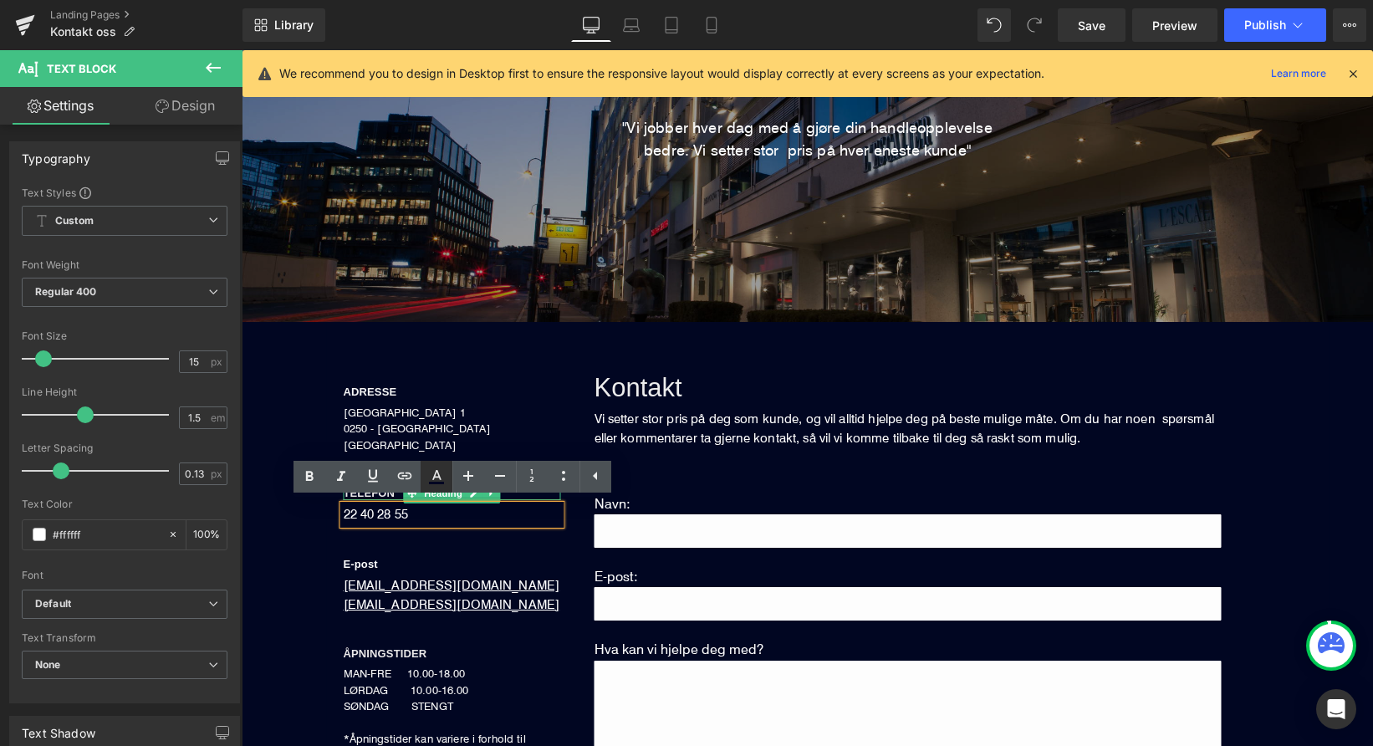
click at [435, 478] on icon at bounding box center [437, 477] width 20 height 20
type input "#010622"
type input "100"
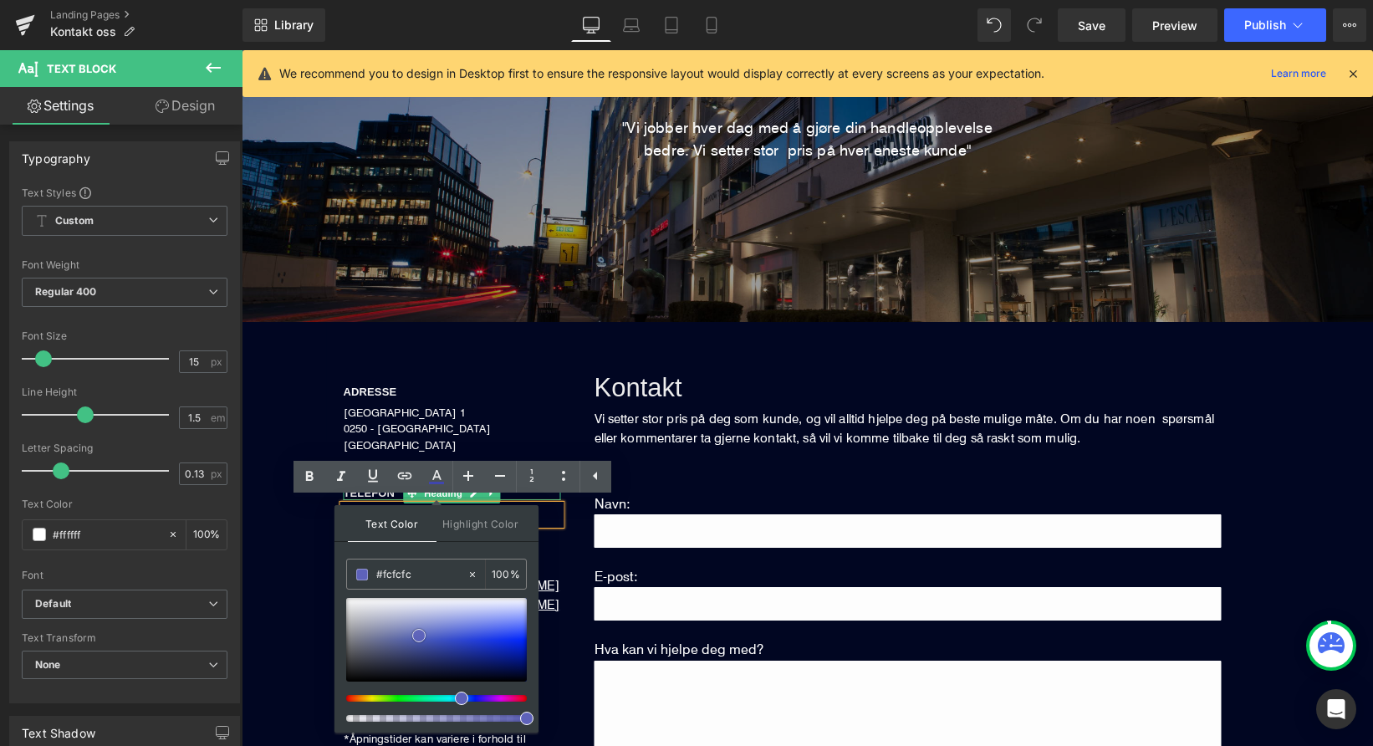
type input "#ffffff"
drag, startPoint x: 757, startPoint y: 725, endPoint x: 319, endPoint y: 568, distance: 464.8
click at [462, 529] on span "Highlight Color" at bounding box center [481, 523] width 89 height 36
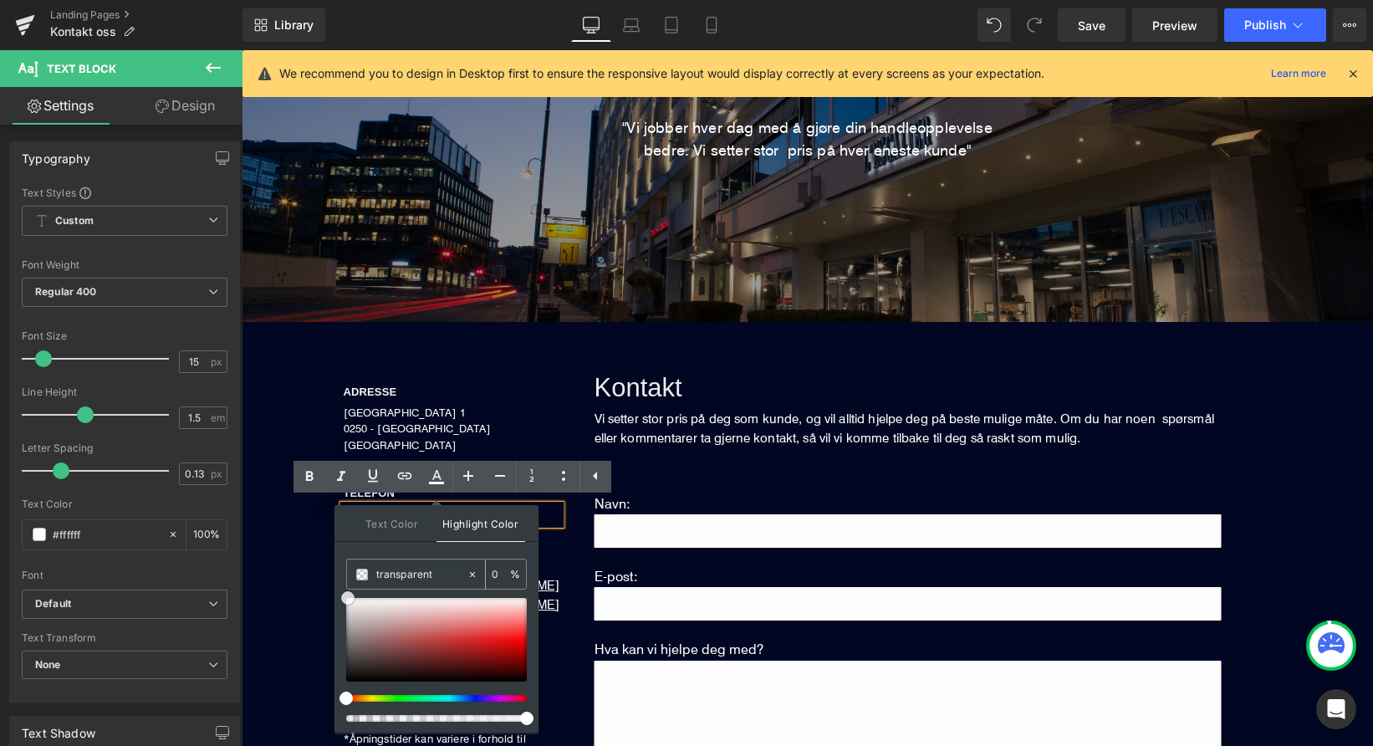
type input "#ffffff"
type input "100"
drag, startPoint x: 349, startPoint y: 598, endPoint x: 346, endPoint y: 571, distance: 26.9
click at [346, 571] on div "#ffffff 100 %" at bounding box center [436, 646] width 181 height 174
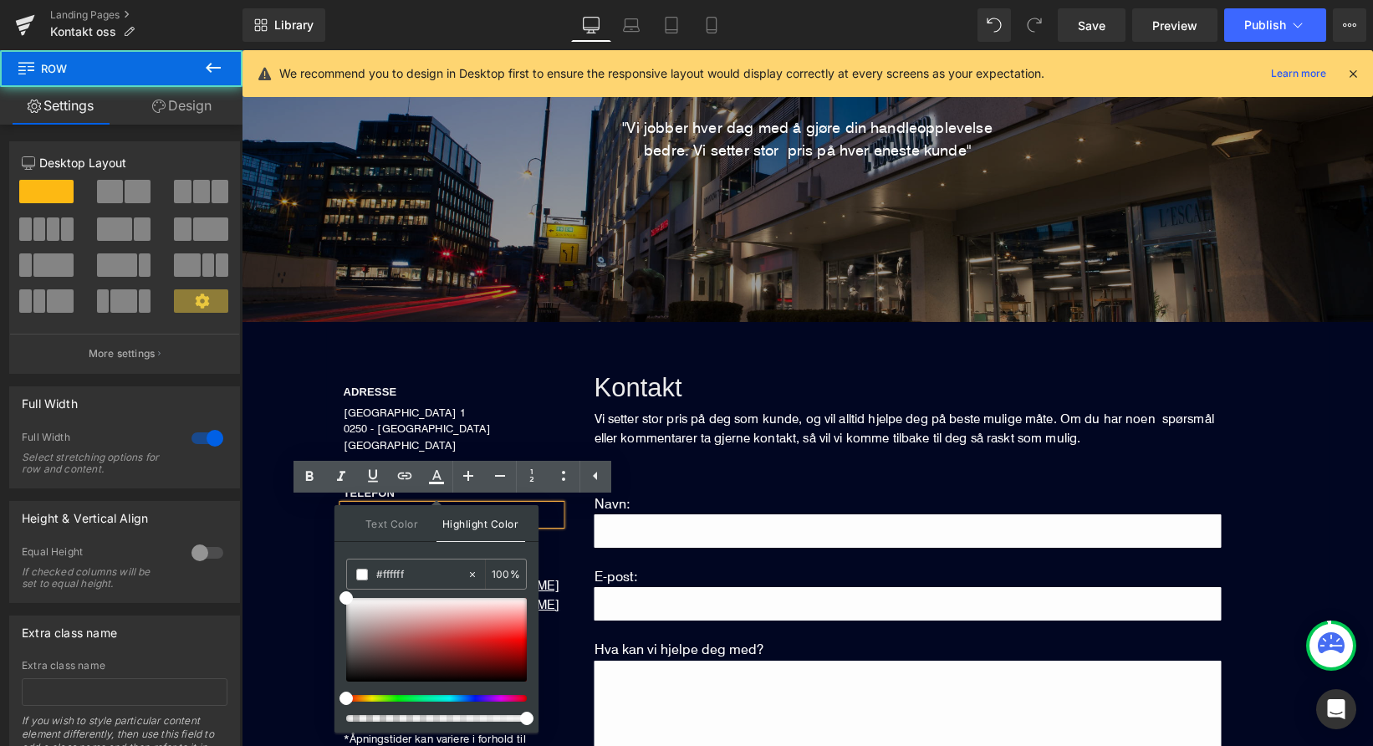
click at [298, 569] on div "ADRESSE Heading DRONNING MAUDS GATE 1 0250 - OSLO NORGE Text Block TELEFON Head…" at bounding box center [828, 654] width 1073 height 665
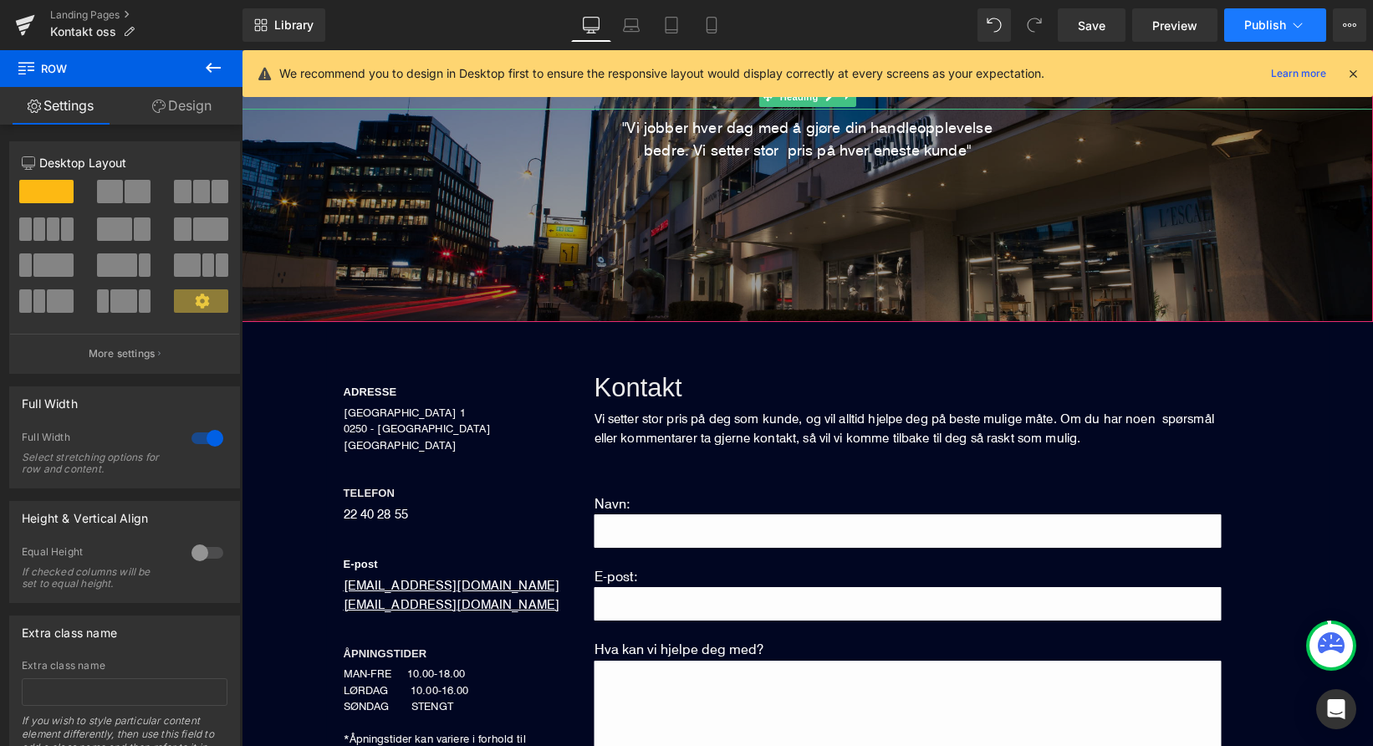
click at [1250, 33] on button "Publish" at bounding box center [1275, 24] width 102 height 33
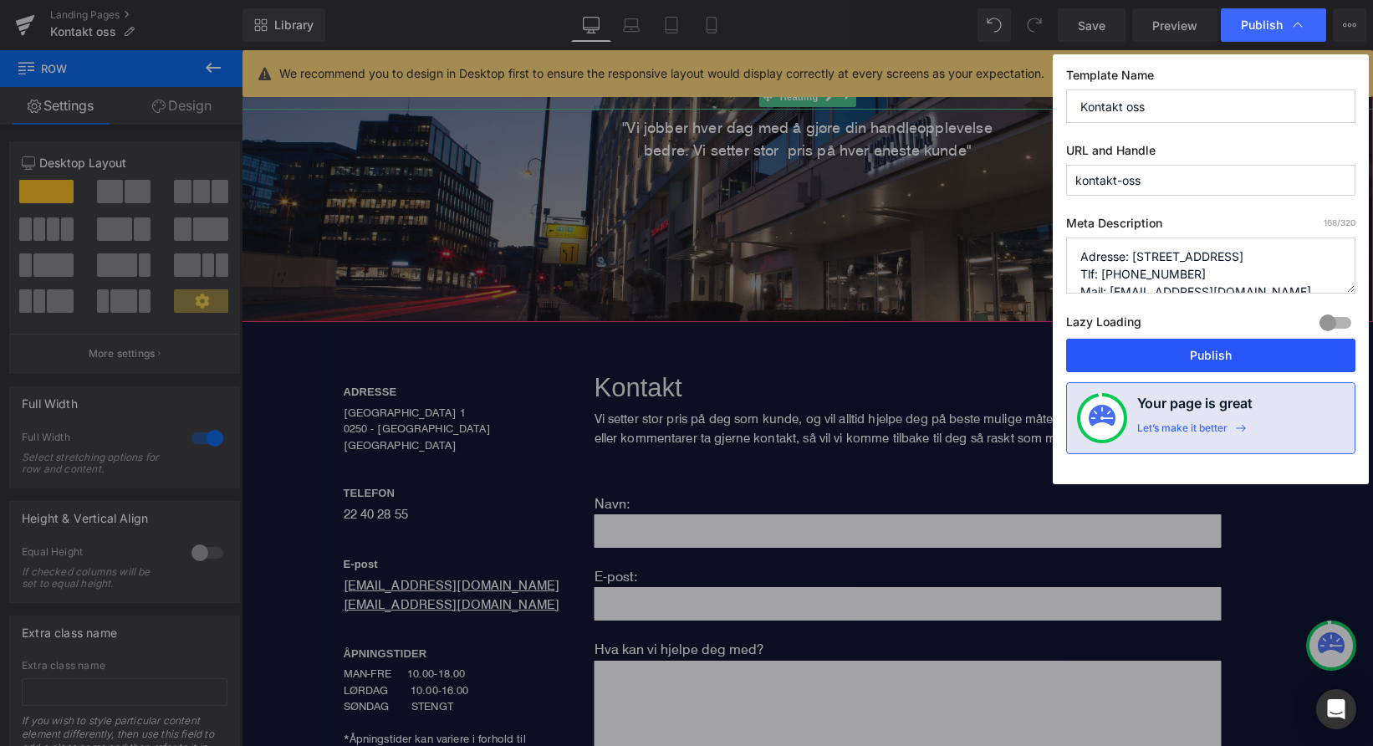
click at [1194, 348] on button "Publish" at bounding box center [1210, 355] width 289 height 33
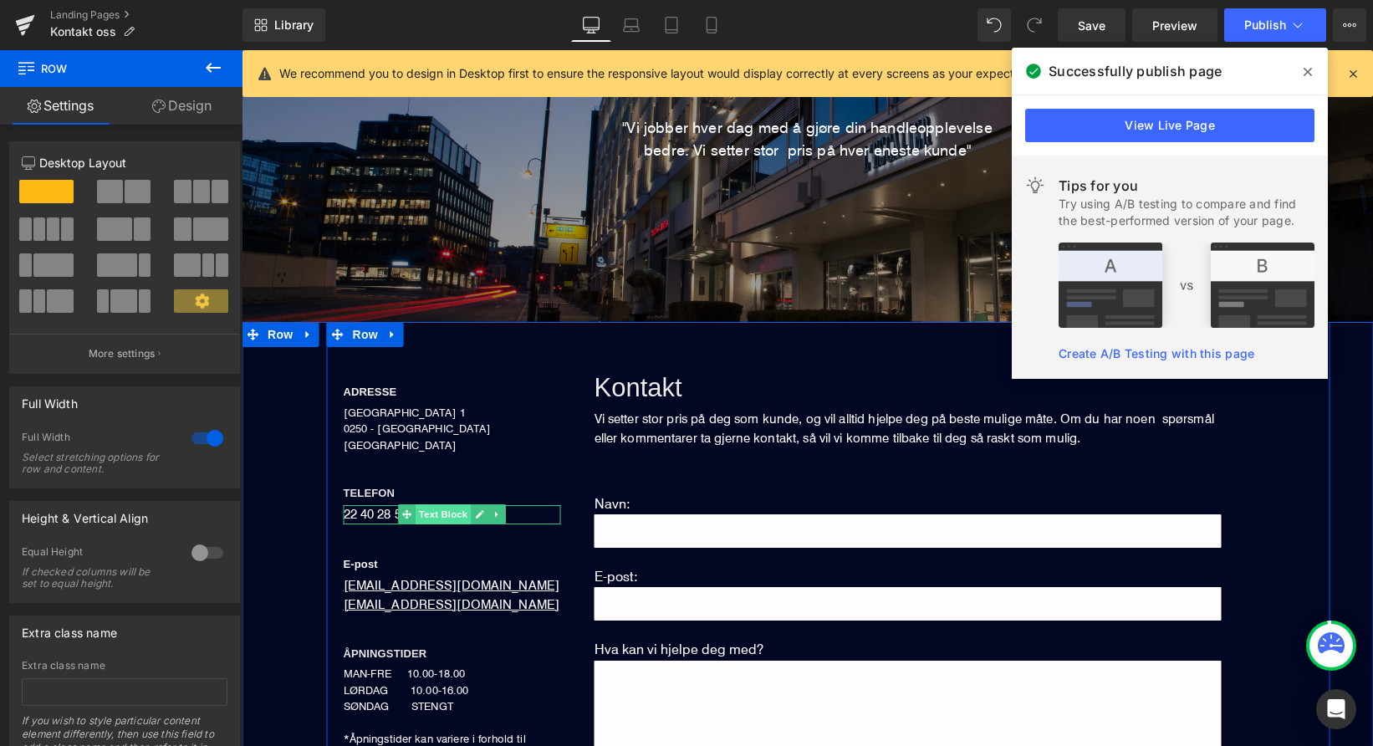
click at [428, 511] on span "Text Block" at bounding box center [443, 514] width 55 height 20
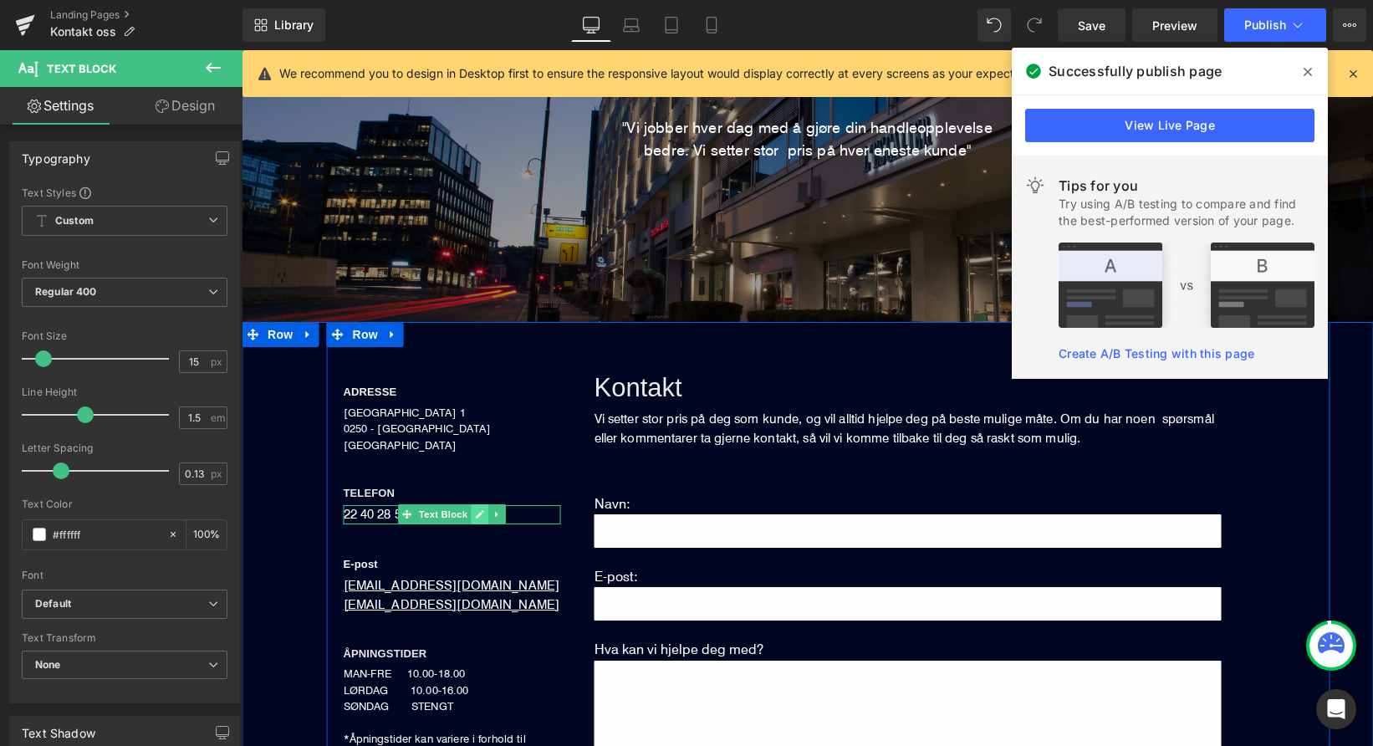
click at [478, 510] on icon at bounding box center [479, 514] width 9 height 10
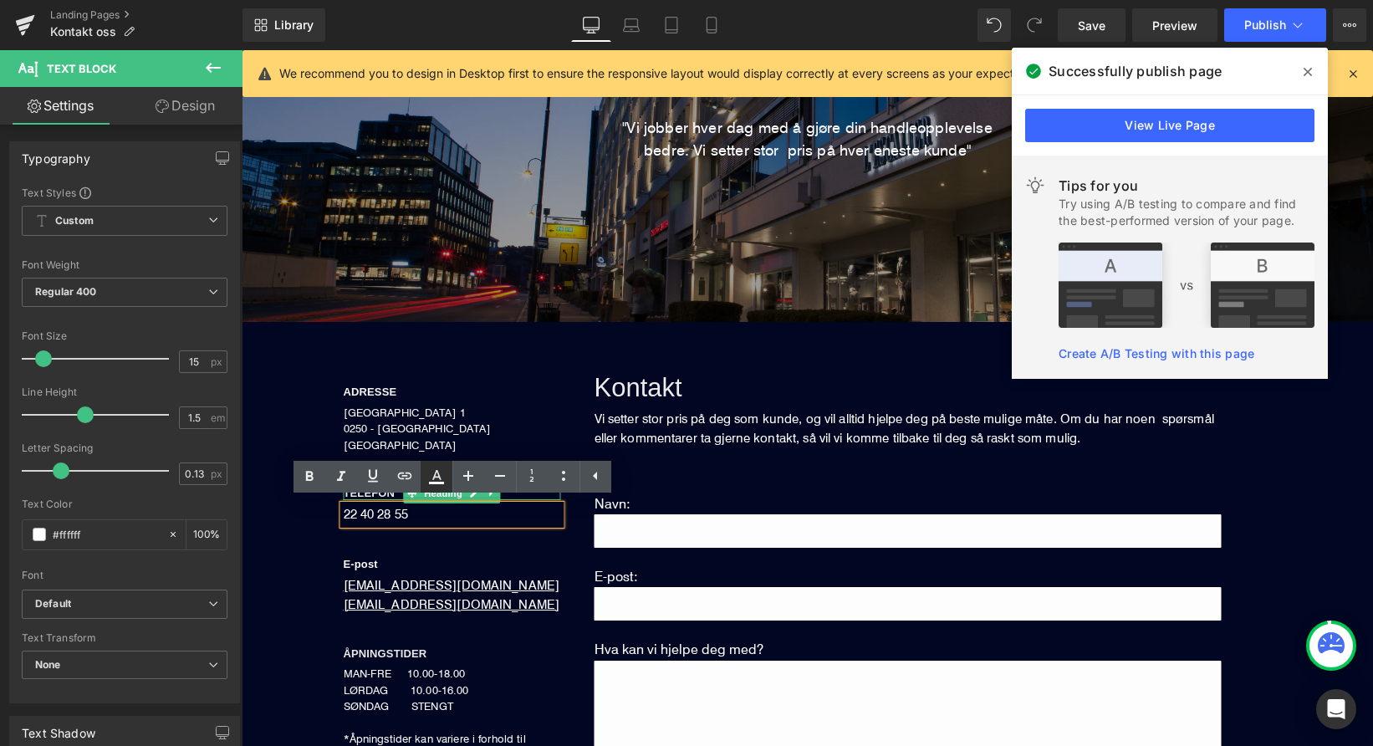
click at [432, 475] on icon at bounding box center [437, 477] width 20 height 20
type input "100"
type input "transparent"
type input "0"
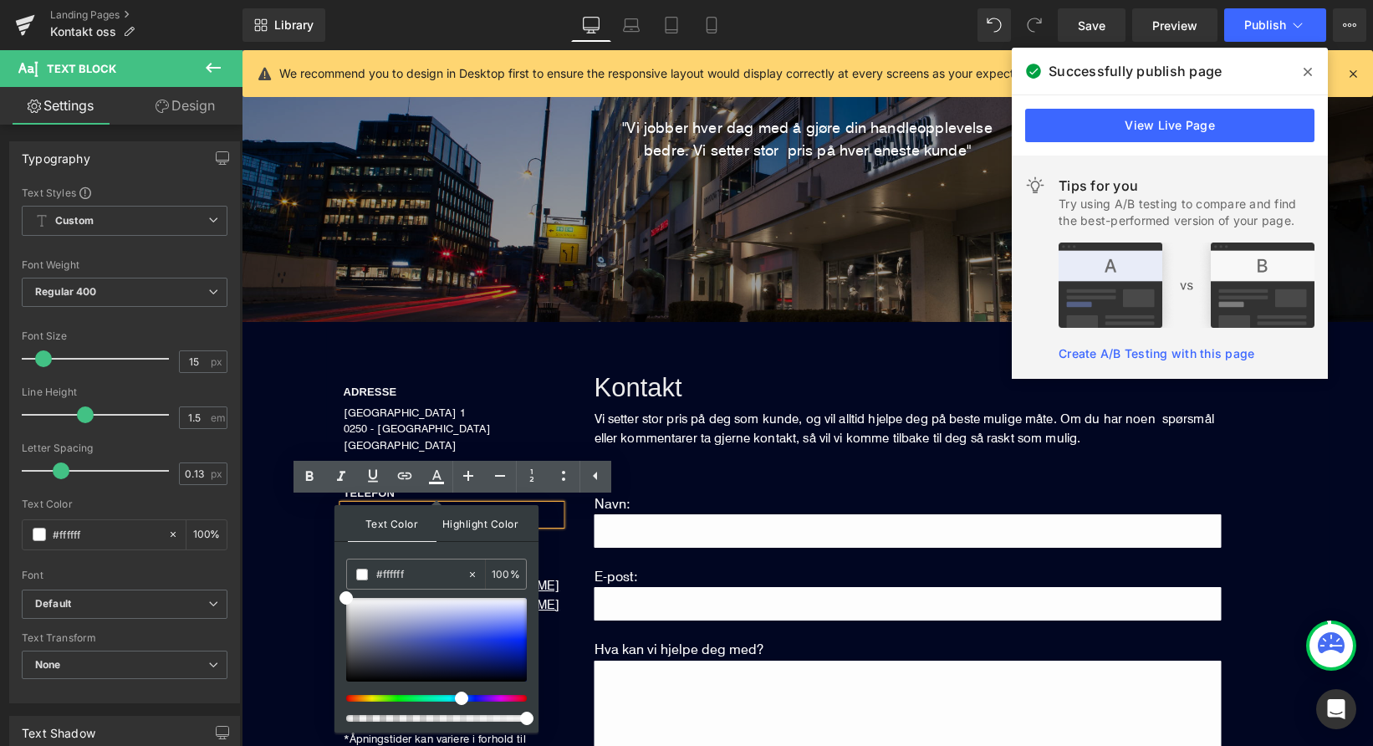
click at [465, 532] on span "Highlight Color" at bounding box center [481, 523] width 89 height 36
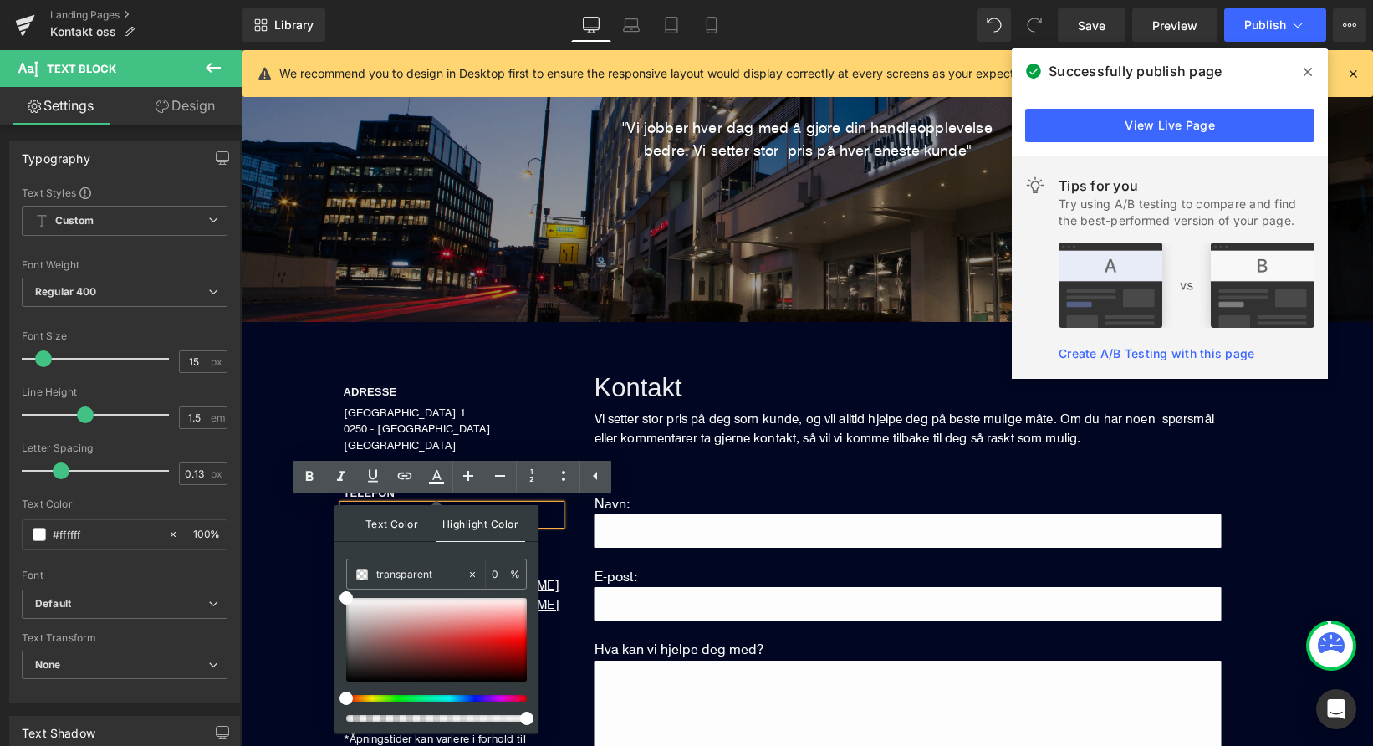
click at [381, 519] on span "Text Color" at bounding box center [392, 523] width 89 height 36
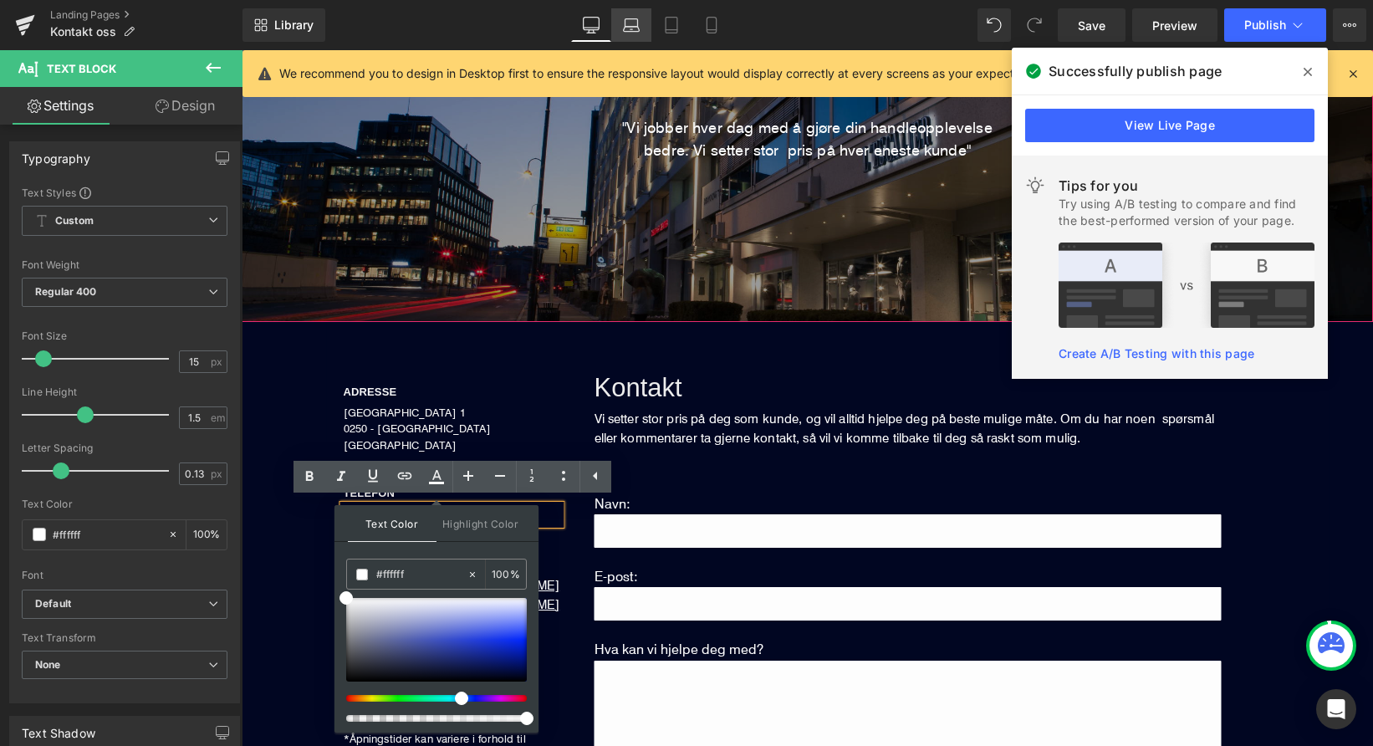
click at [646, 33] on link "Laptop" at bounding box center [631, 24] width 40 height 33
type input "100"
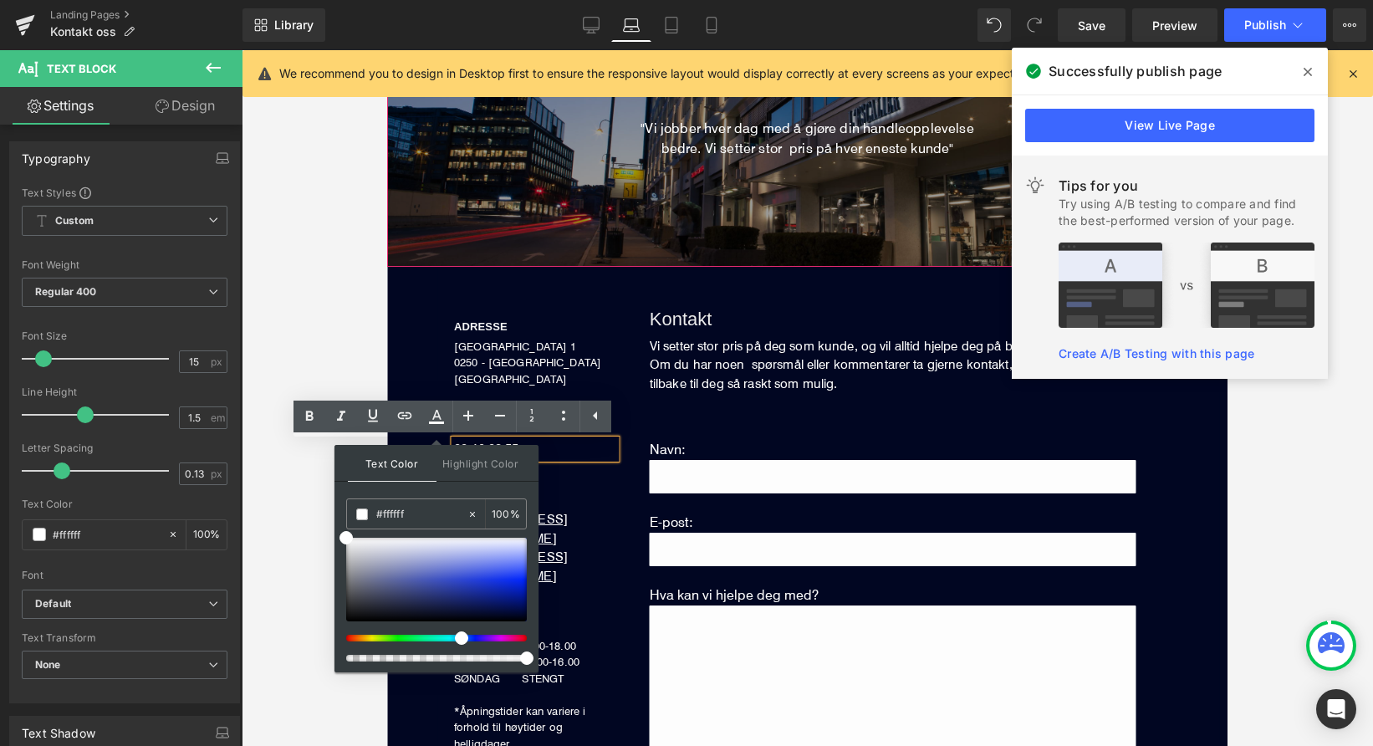
scroll to position [120, 0]
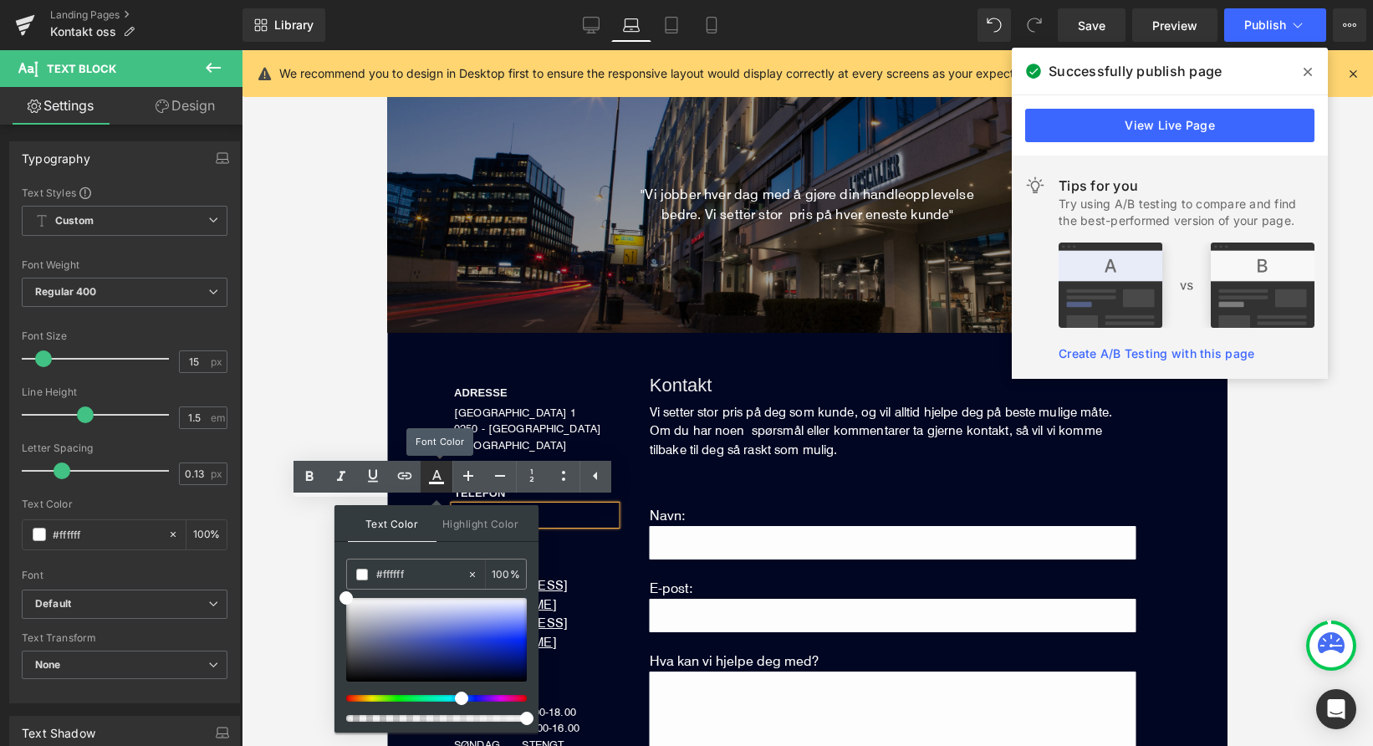
click at [440, 492] on link at bounding box center [437, 477] width 32 height 32
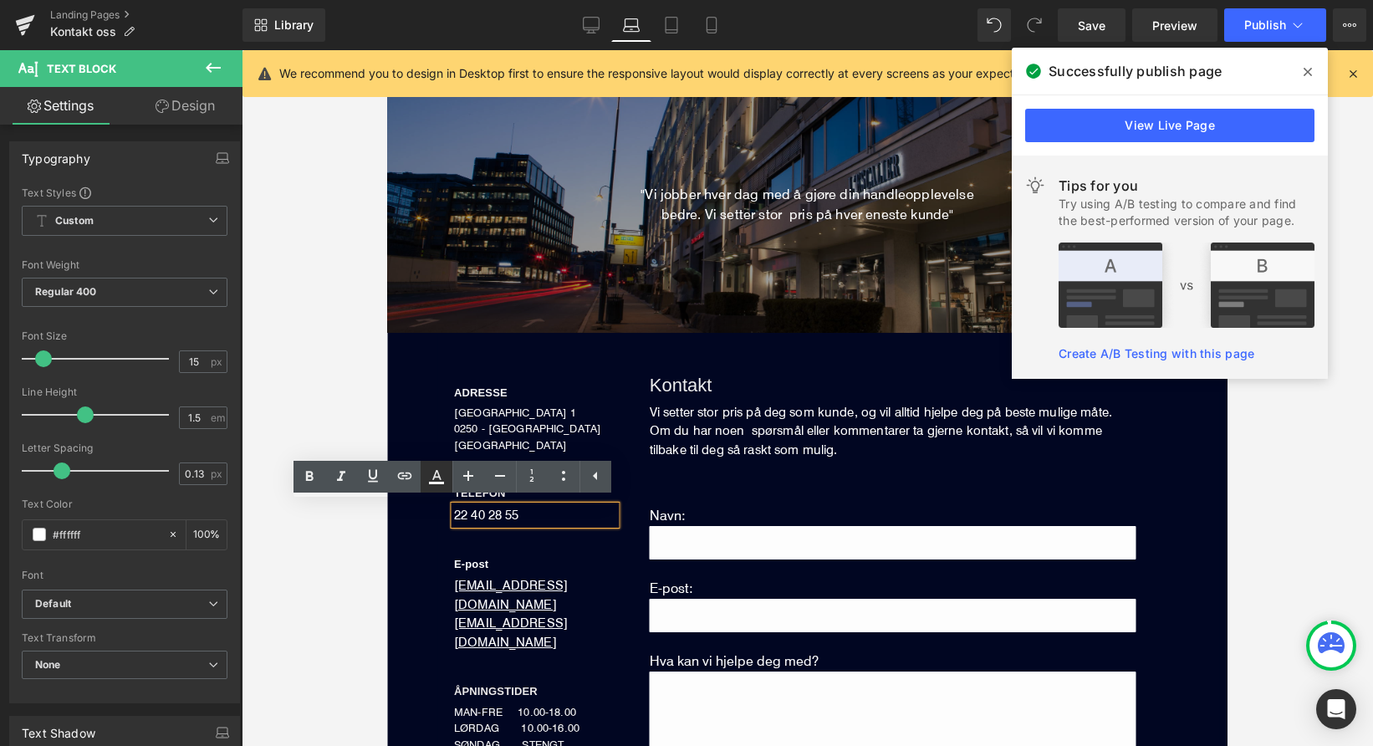
click at [437, 485] on icon at bounding box center [437, 477] width 20 height 20
type input "100"
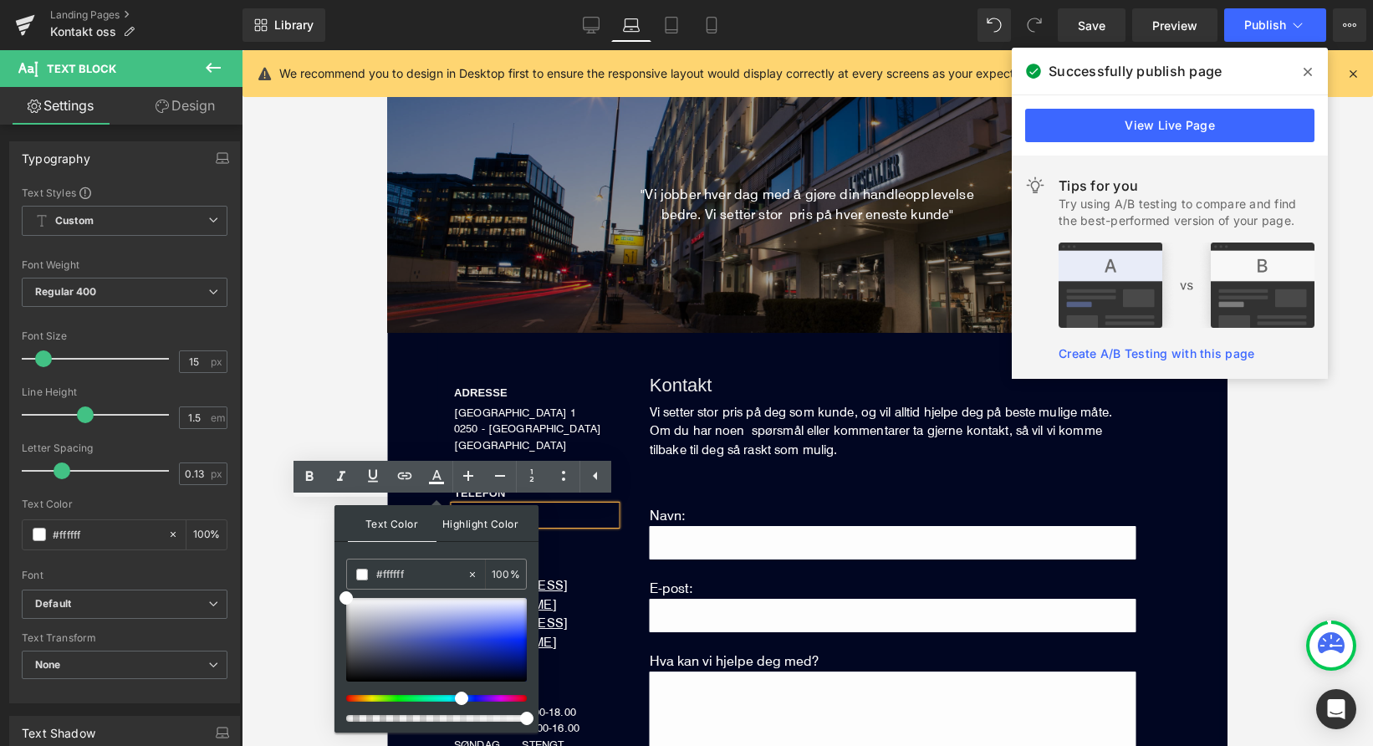
click at [467, 513] on span "Highlight Color" at bounding box center [481, 523] width 89 height 36
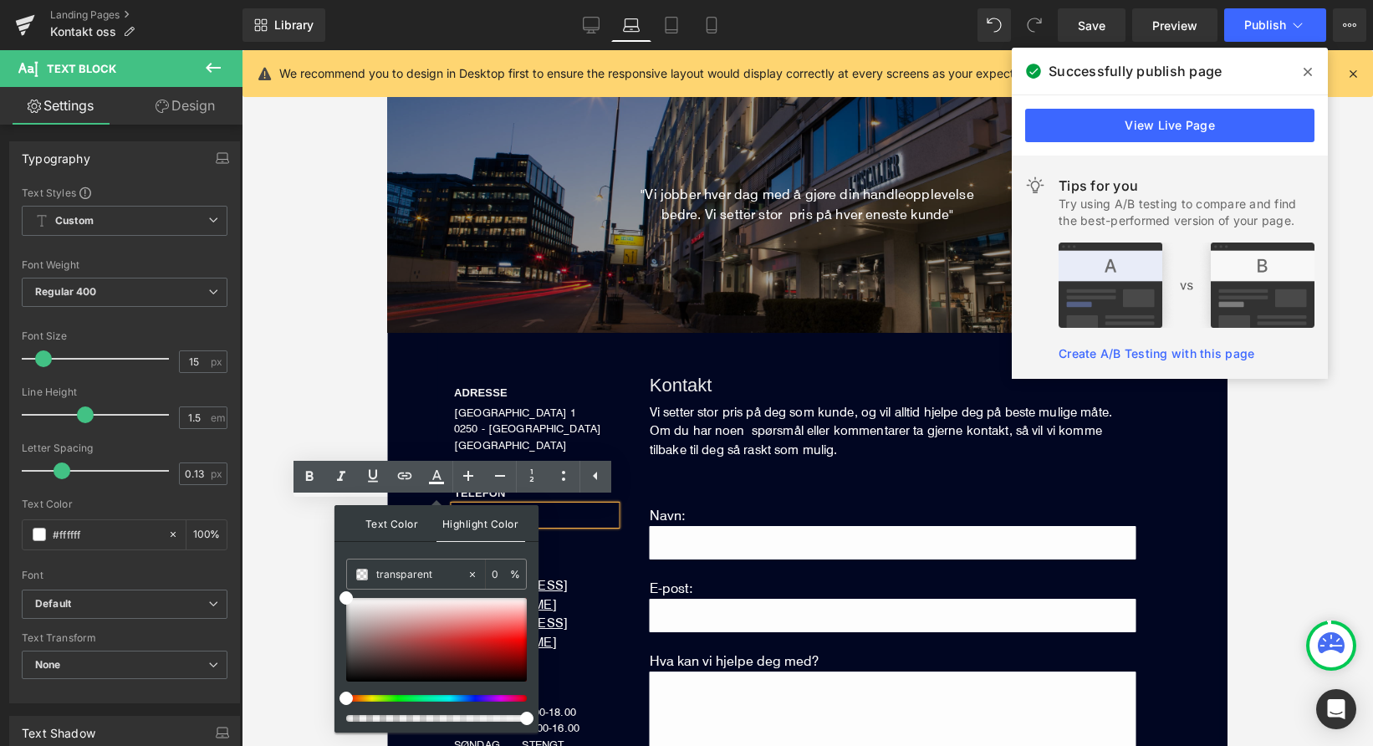
click at [401, 525] on span "Text Color" at bounding box center [392, 523] width 89 height 36
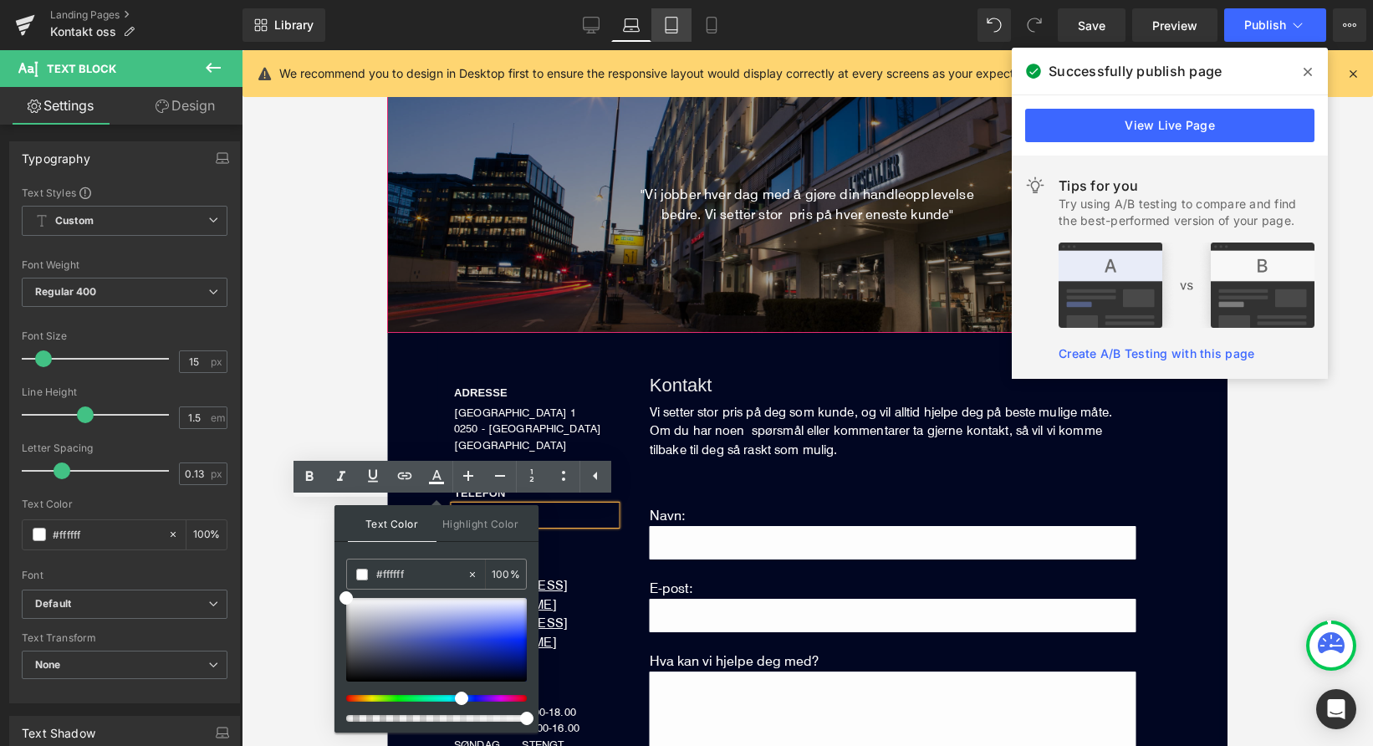
click at [679, 16] on link "Tablet" at bounding box center [672, 24] width 40 height 33
type input "100"
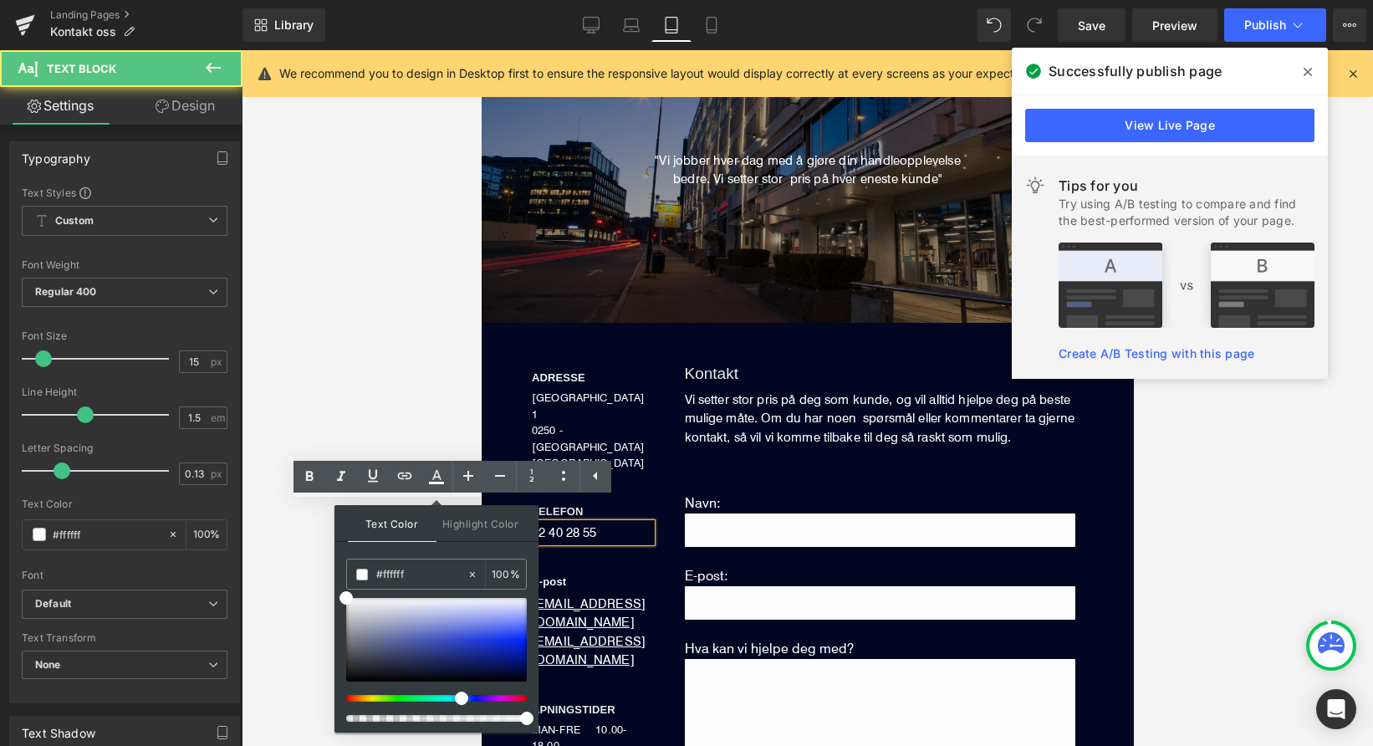
click at [606, 524] on div "22 40 28 55" at bounding box center [591, 533] width 120 height 19
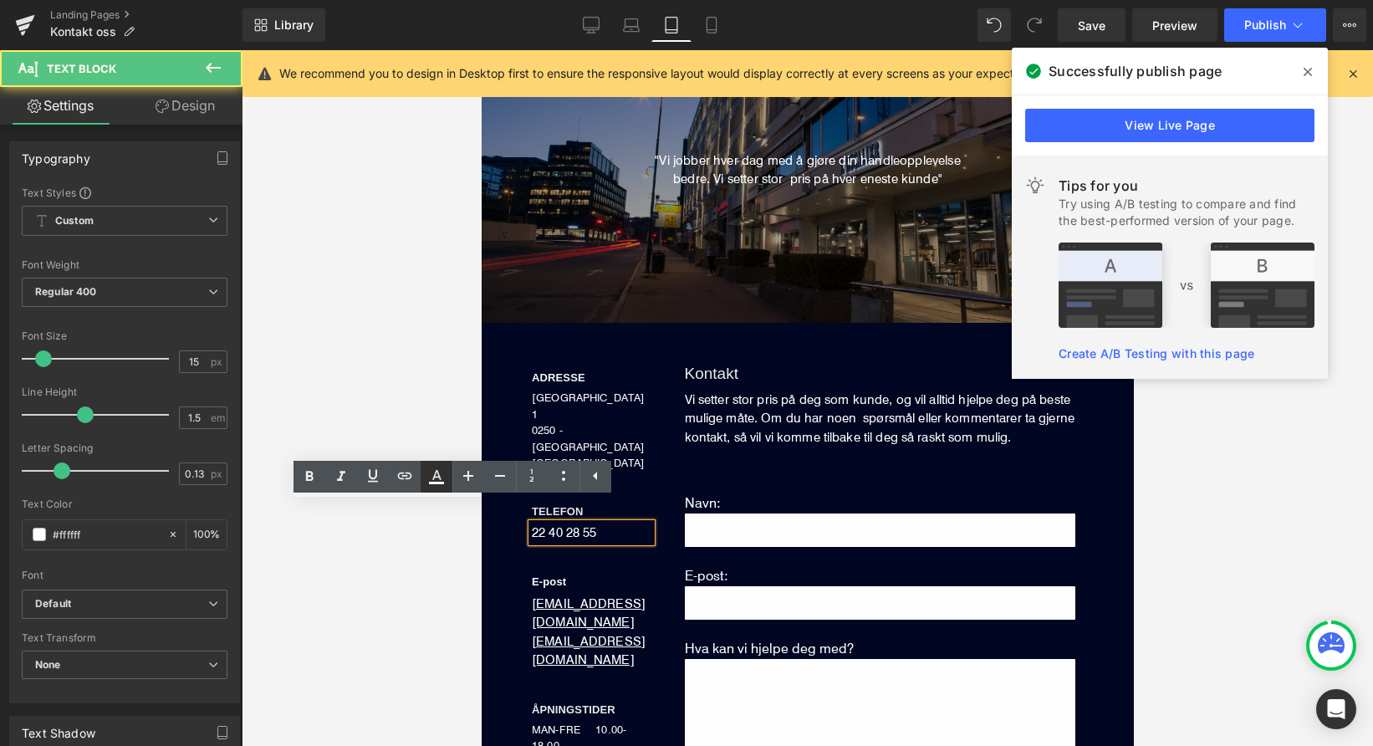
click at [437, 475] on icon at bounding box center [437, 477] width 20 height 20
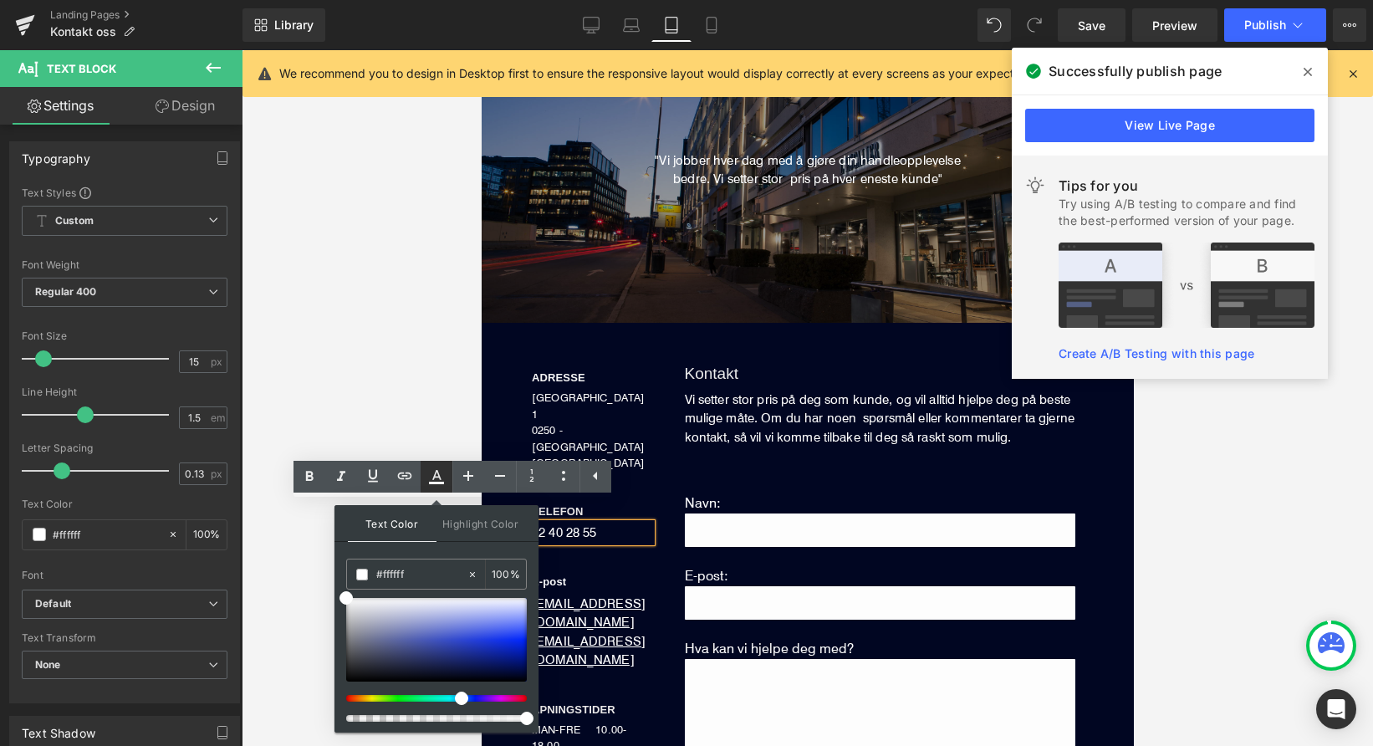
type input "100"
click at [493, 534] on span "Highlight Color" at bounding box center [481, 523] width 89 height 36
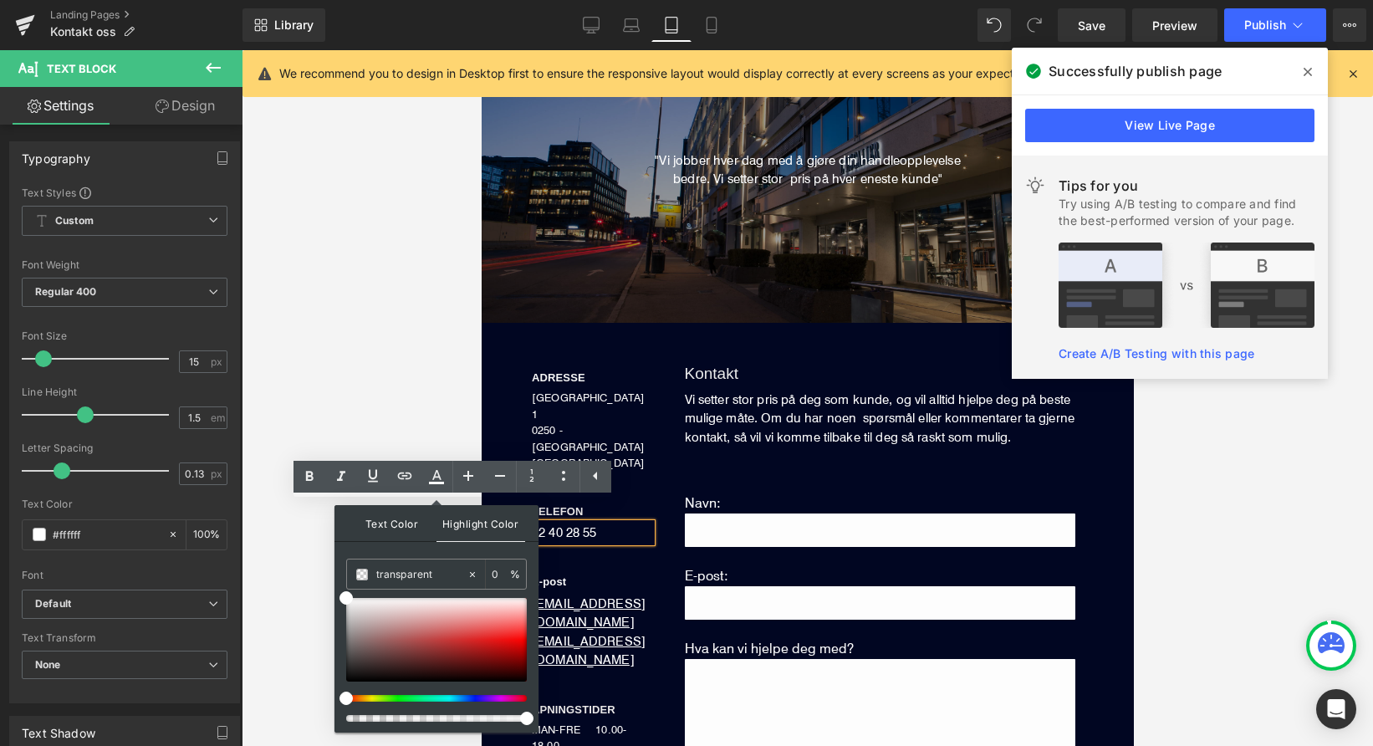
click at [404, 524] on span "Text Color" at bounding box center [392, 523] width 89 height 36
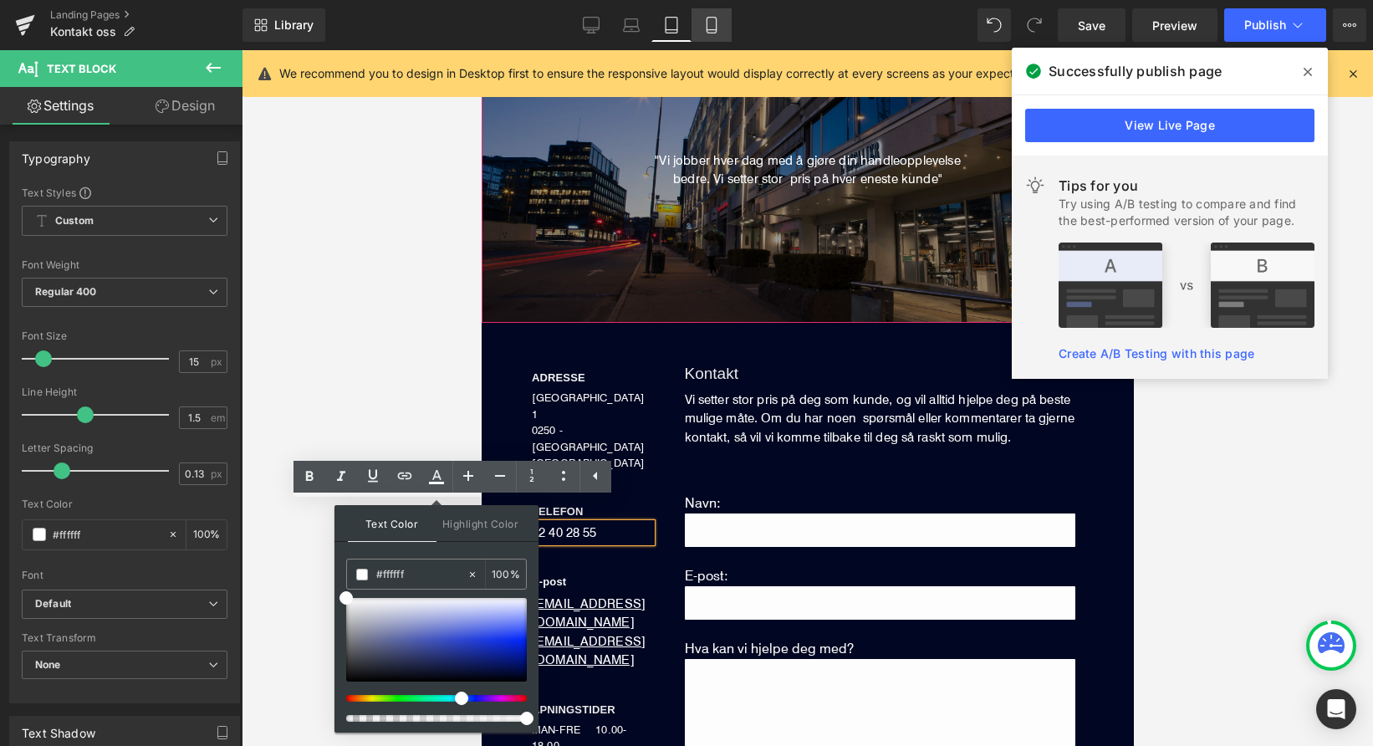
click at [703, 26] on link "Mobile" at bounding box center [712, 24] width 40 height 33
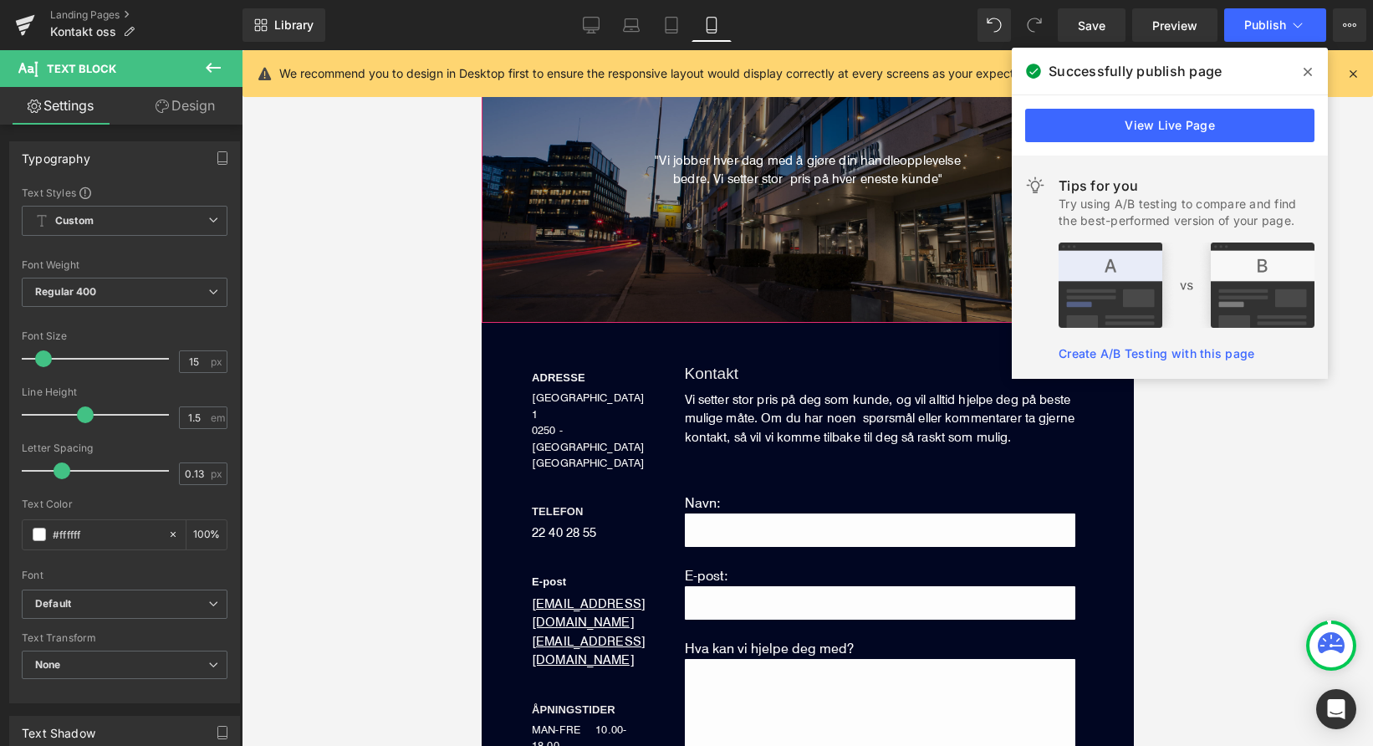
type input "100"
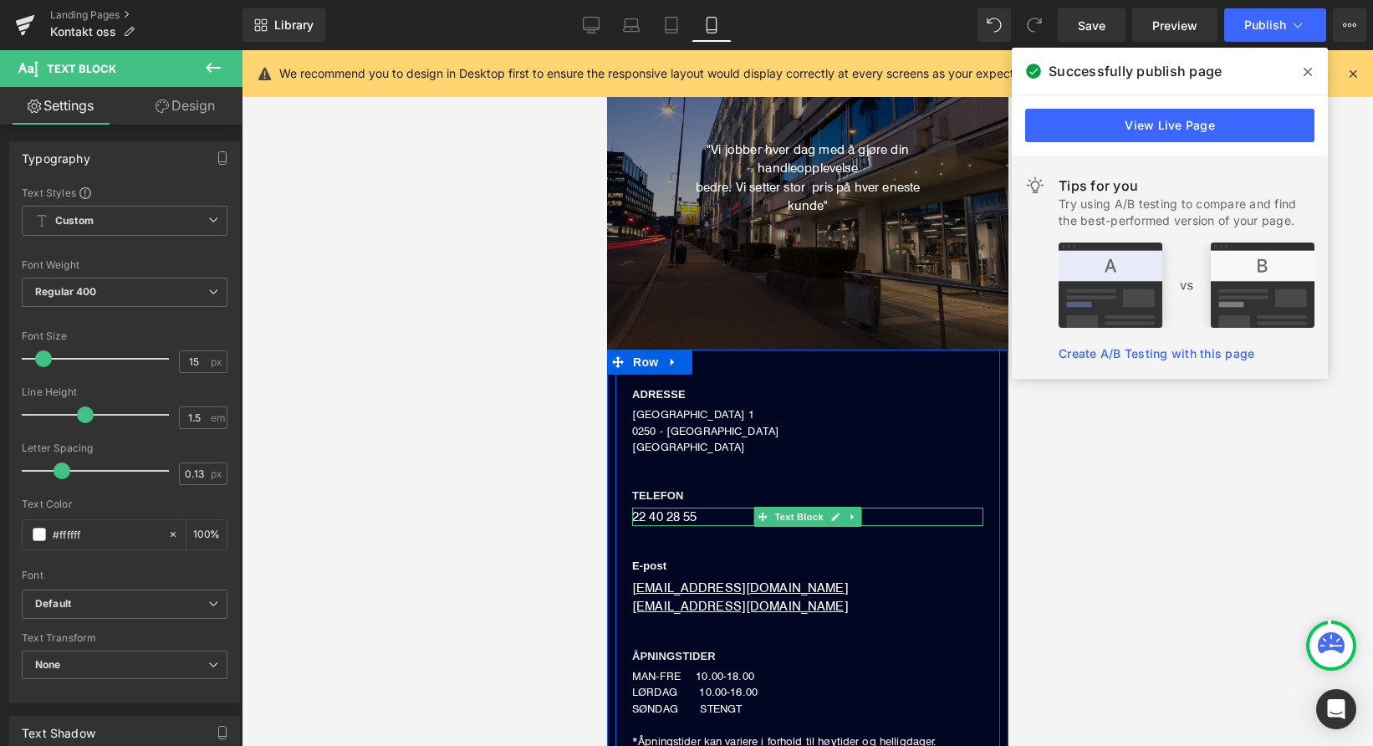
click at [677, 513] on div "22 40 28 55" at bounding box center [806, 517] width 351 height 19
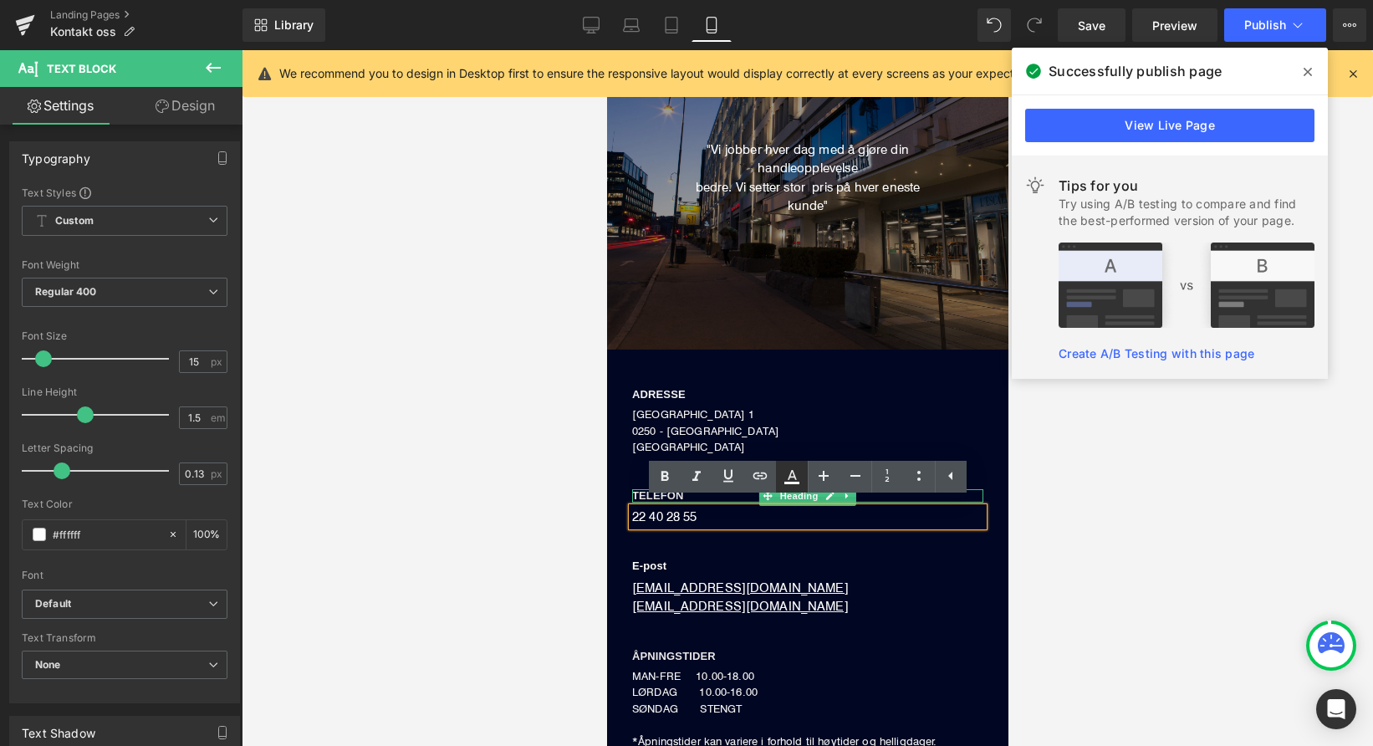
click at [788, 470] on icon at bounding box center [792, 477] width 20 height 20
type input "100"
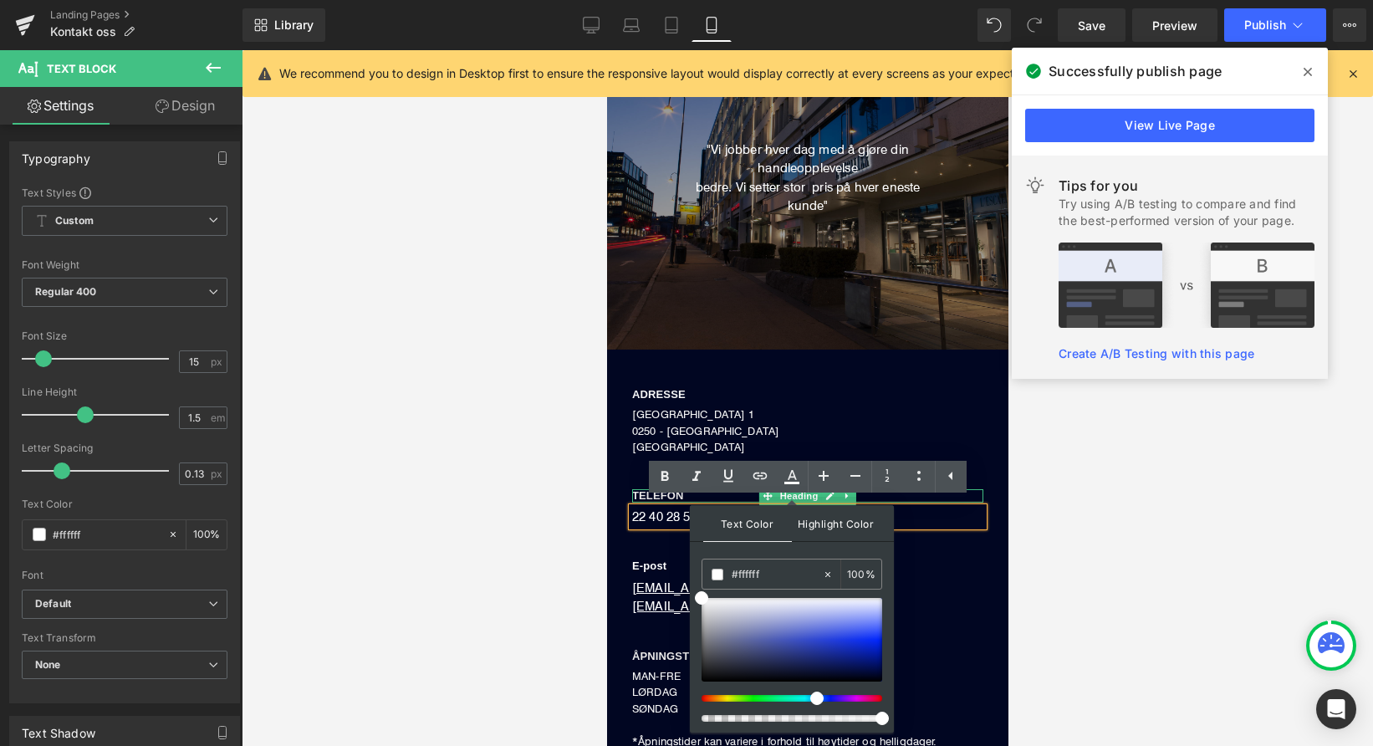
click at [814, 524] on span "Highlight Color" at bounding box center [836, 523] width 89 height 36
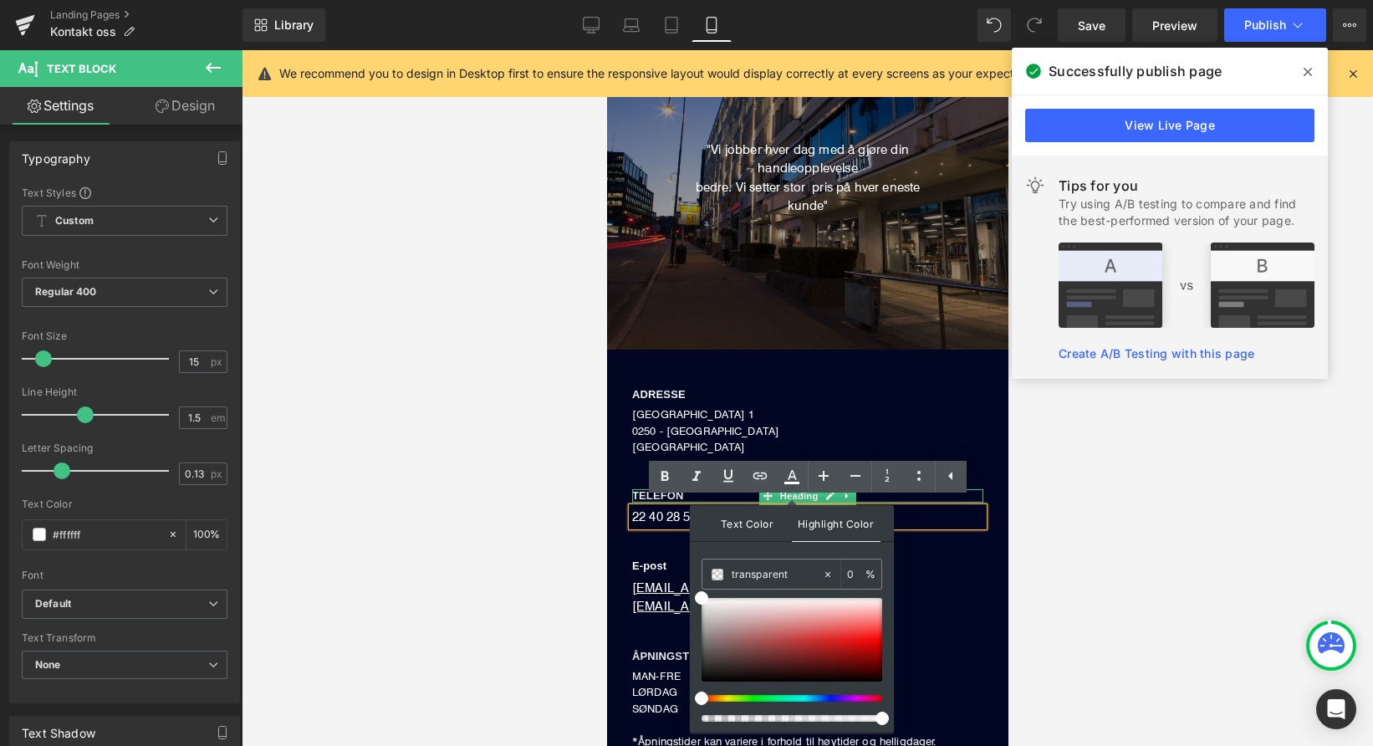
click at [760, 517] on span "Text Color" at bounding box center [747, 523] width 89 height 36
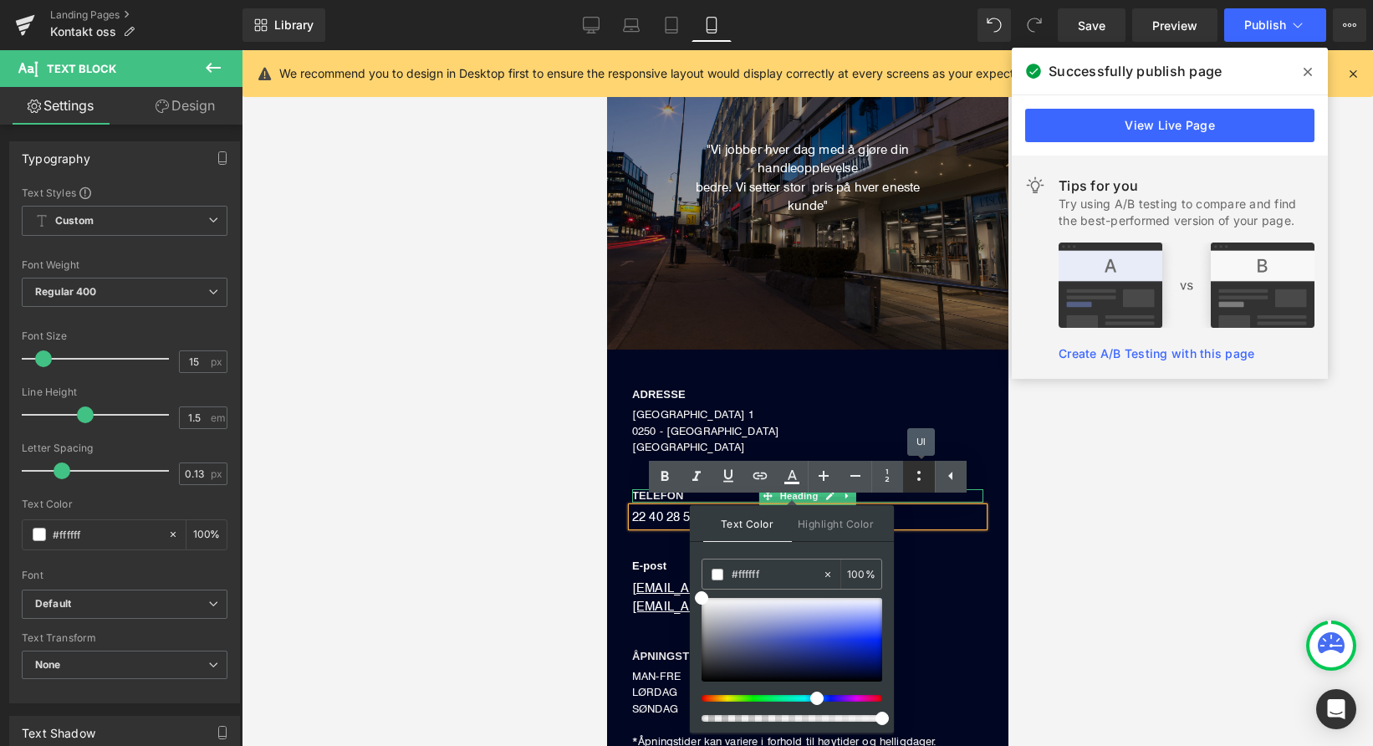
click at [912, 478] on icon at bounding box center [919, 476] width 20 height 20
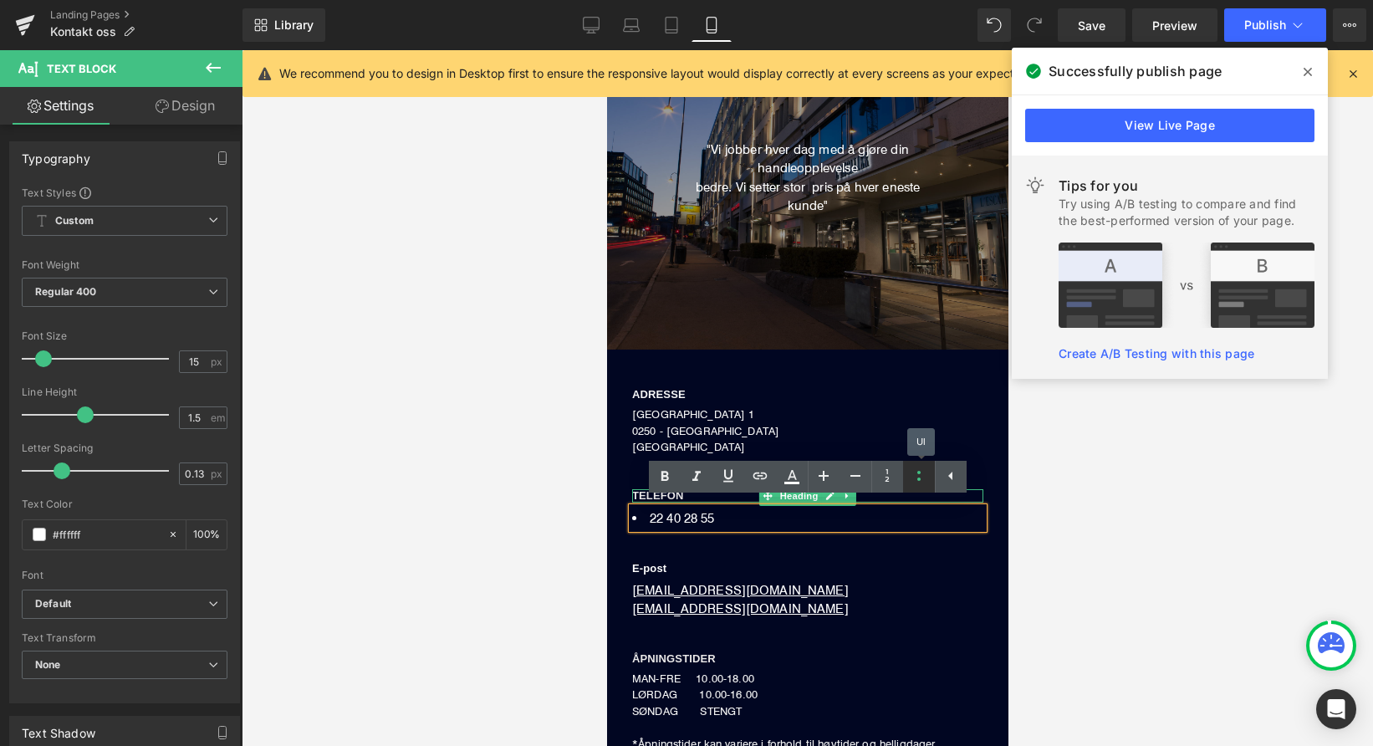
click at [914, 477] on icon at bounding box center [919, 476] width 20 height 20
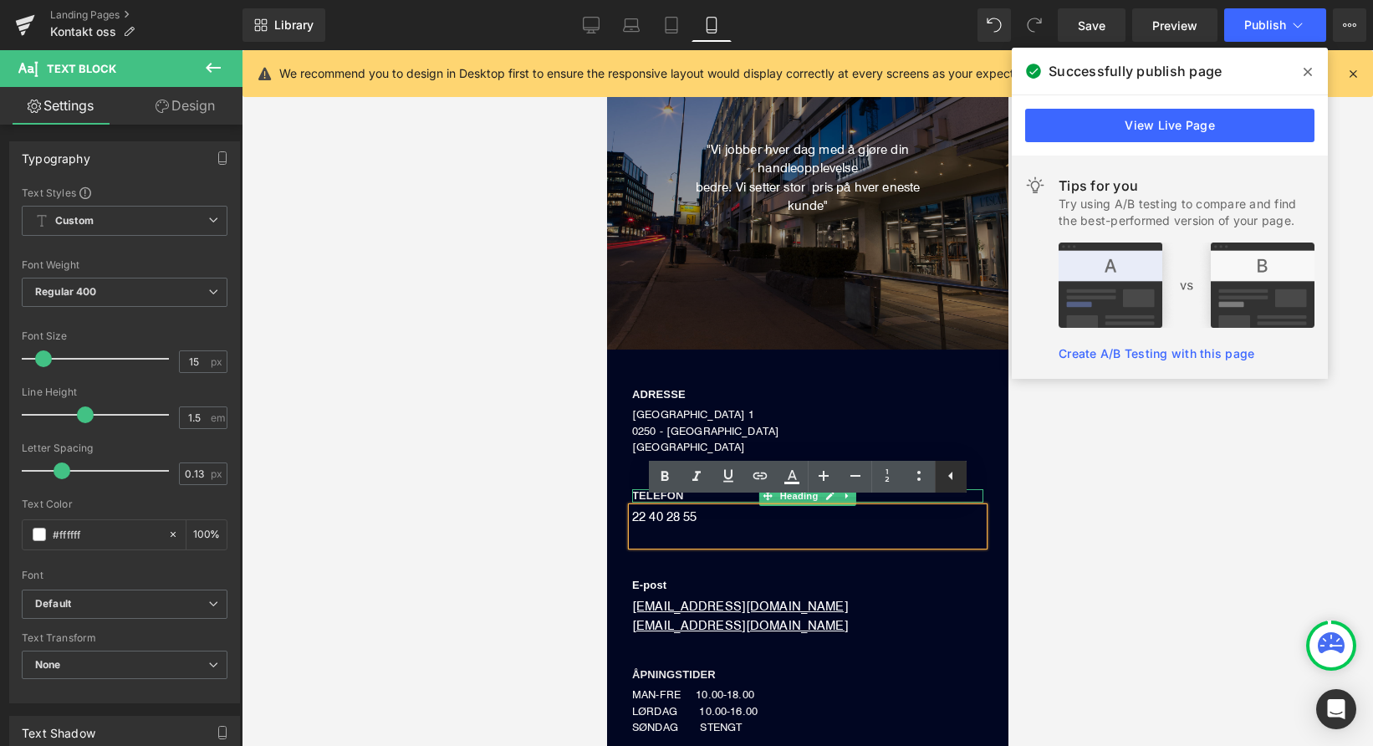
click at [945, 476] on icon at bounding box center [951, 476] width 20 height 20
click at [473, 484] on div at bounding box center [808, 398] width 1132 height 696
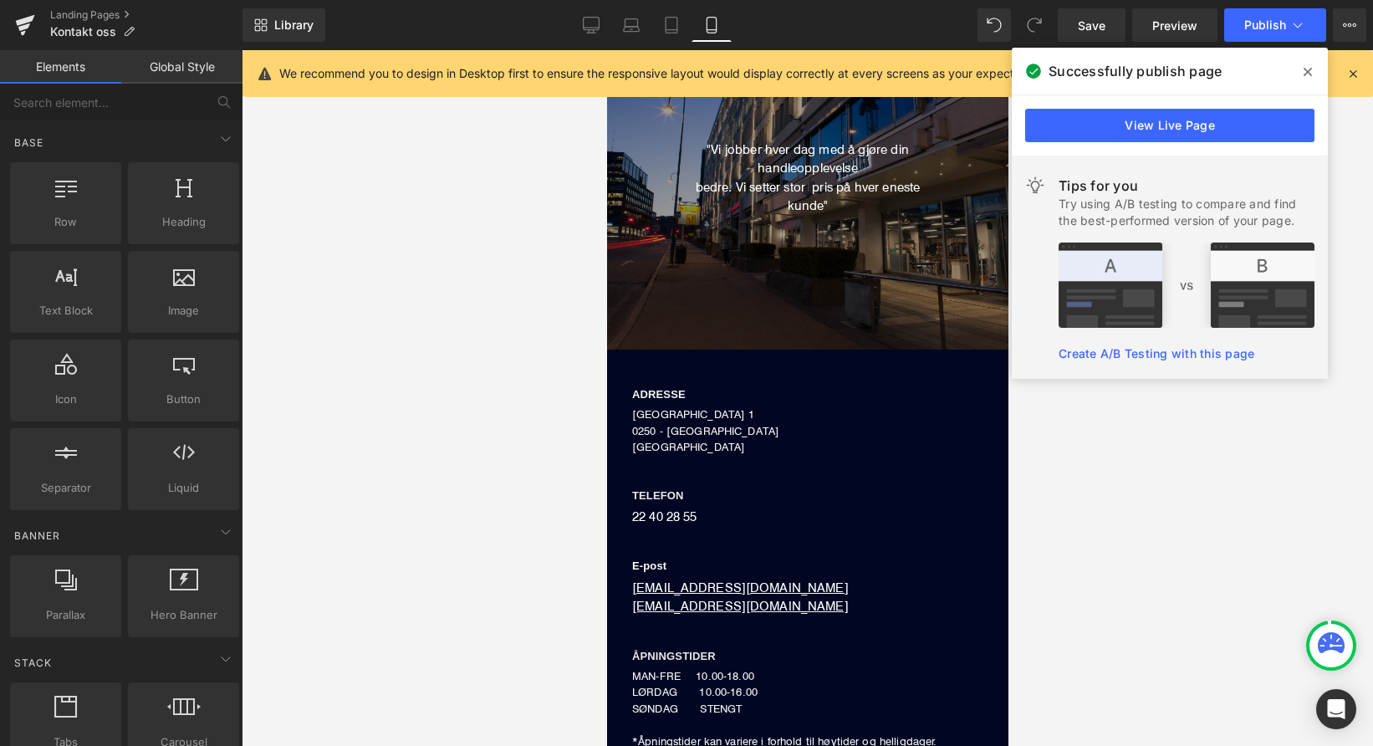
click at [494, 487] on div at bounding box center [808, 398] width 1132 height 696
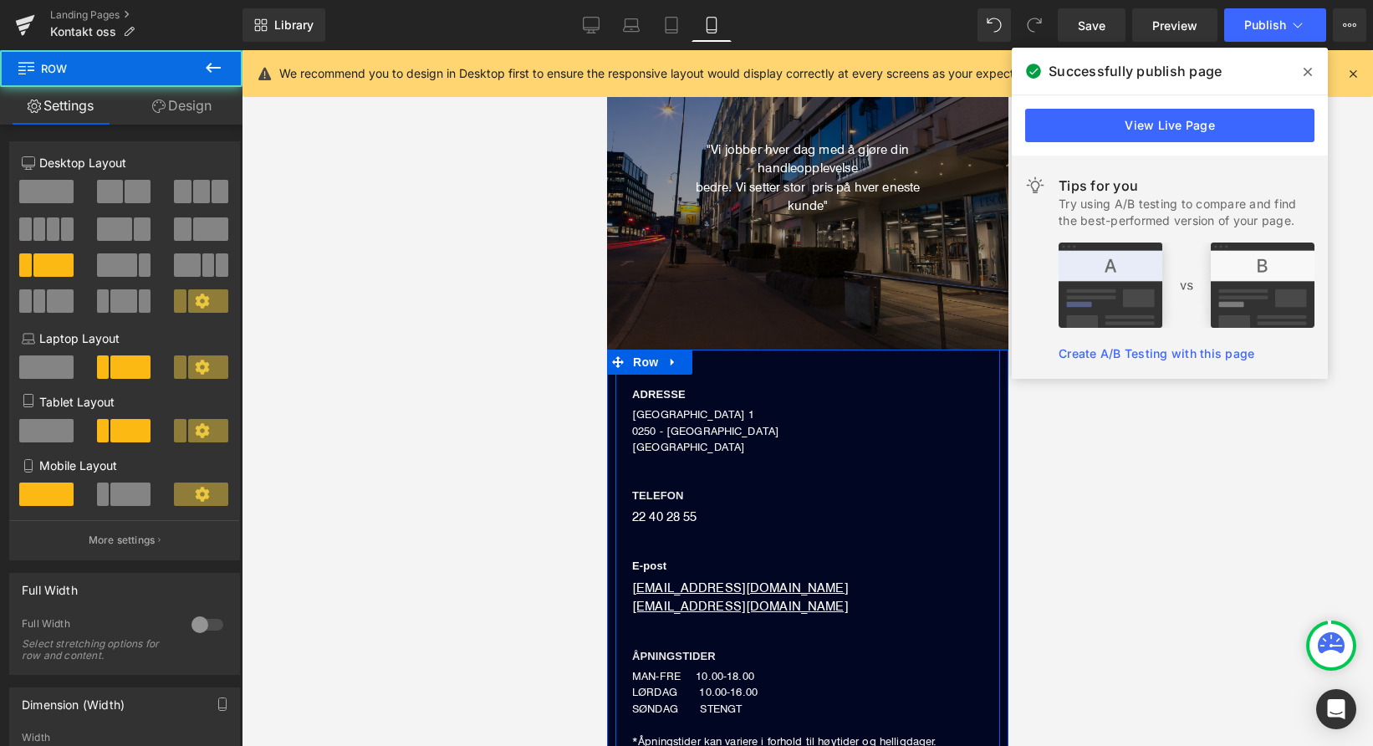
click at [647, 501] on div "ADRESSE Heading DRONNING MAUDS GATE 1 0250 - OSLO NORGE Text Block TELEFON Head…" at bounding box center [807, 563] width 385 height 376
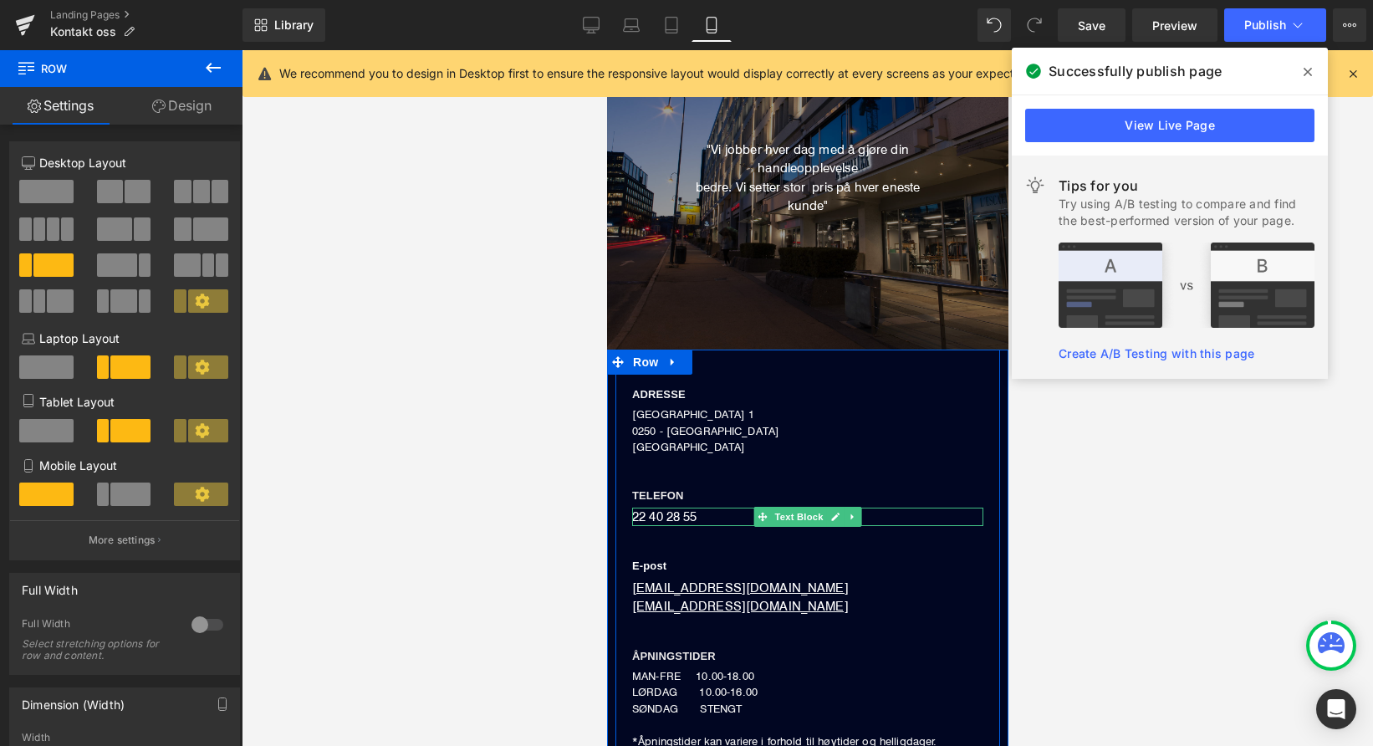
click at [688, 513] on span "22 40 28 55" at bounding box center [663, 517] width 64 height 16
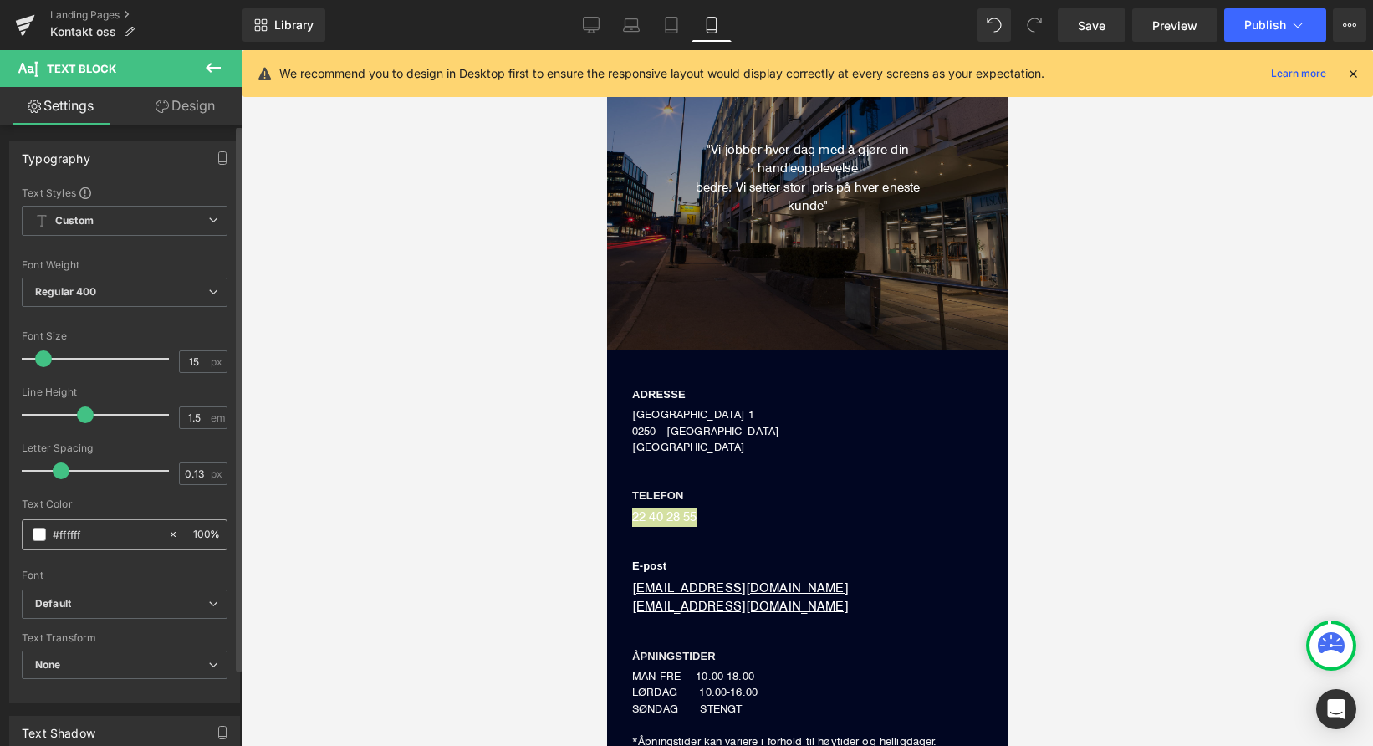
click at [110, 539] on input "#ffffff" at bounding box center [106, 534] width 107 height 18
click at [38, 535] on span at bounding box center [39, 534] width 13 height 13
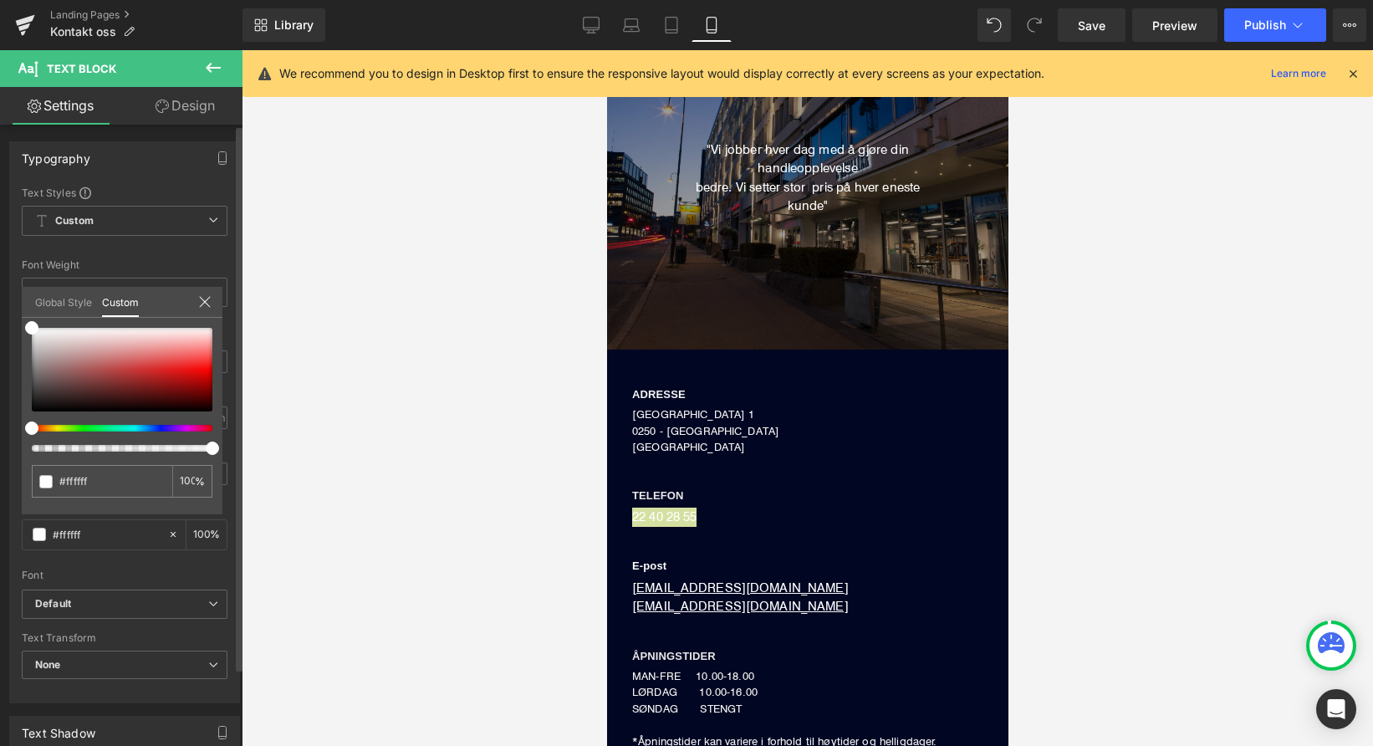
click at [58, 299] on link "Global Style" at bounding box center [63, 301] width 57 height 28
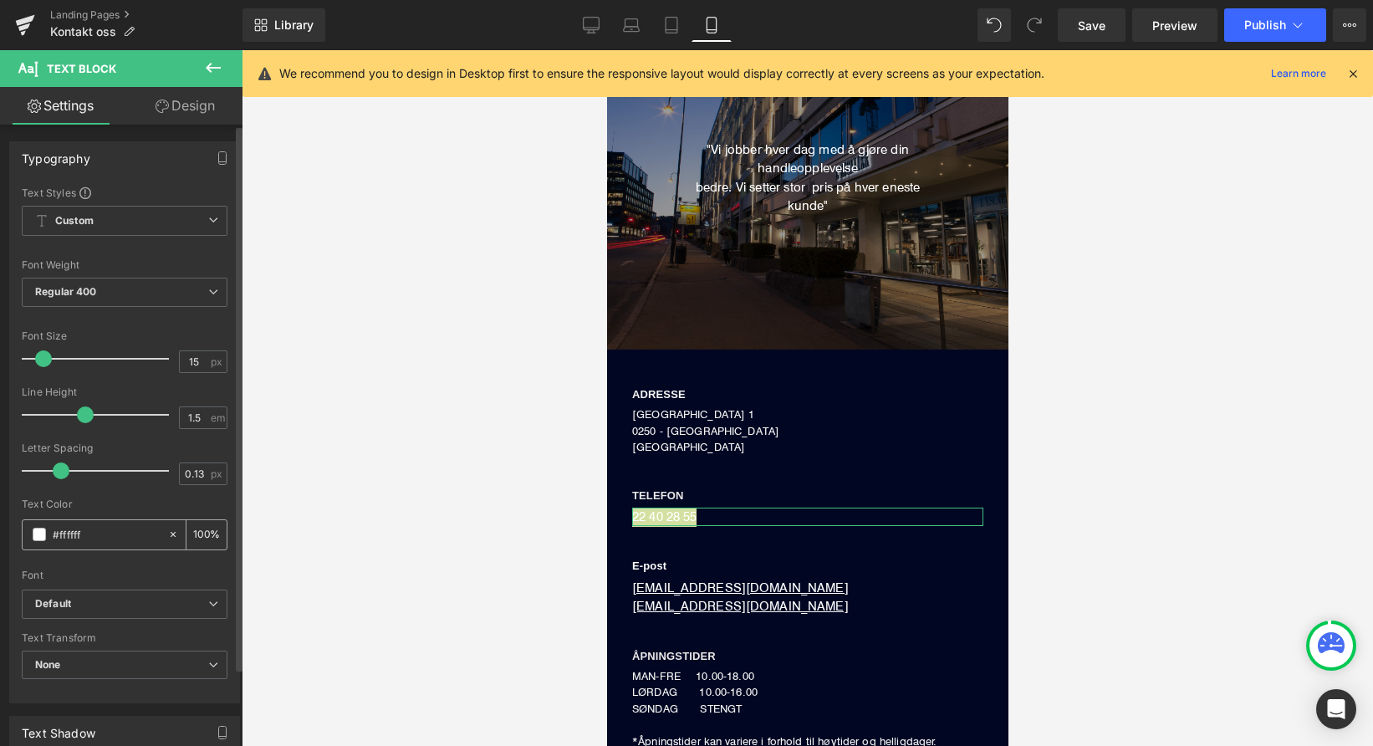
click at [38, 533] on span at bounding box center [39, 534] width 13 height 13
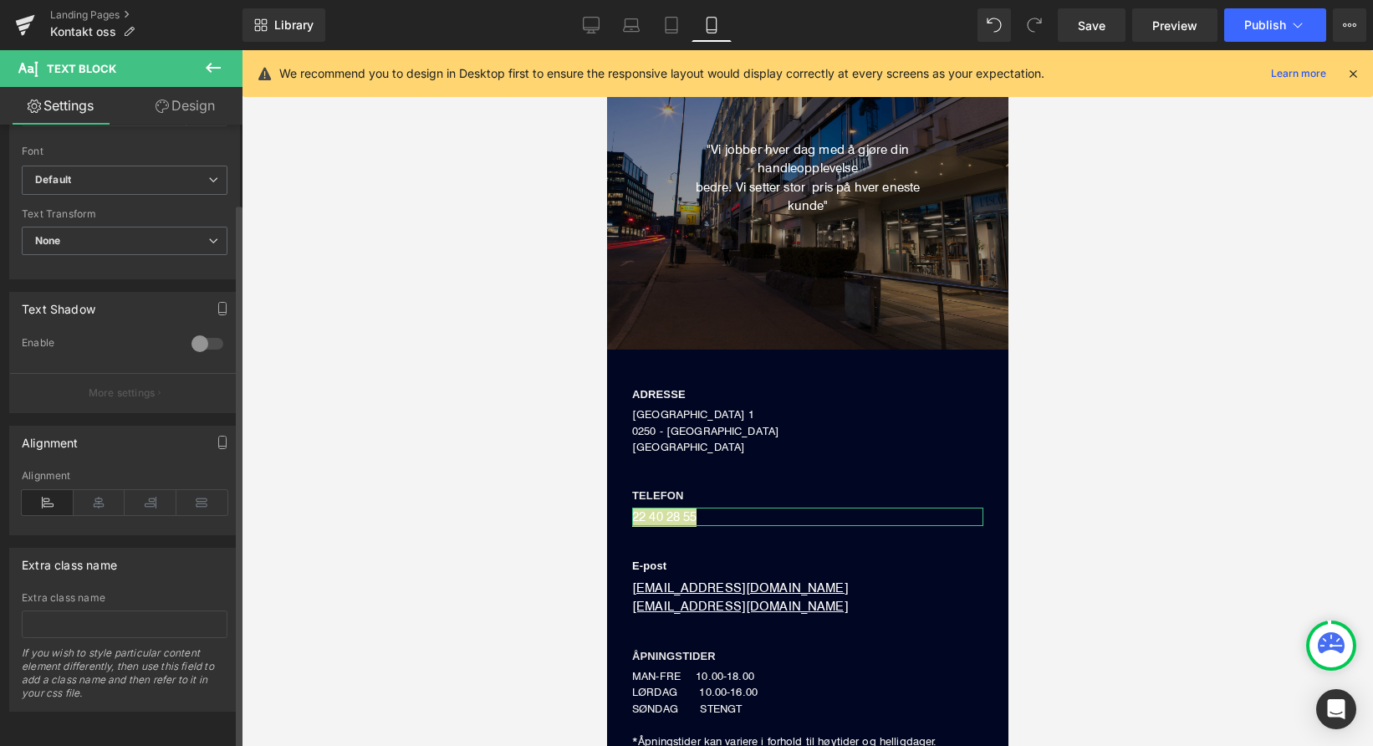
scroll to position [436, 0]
click at [35, 28] on link at bounding box center [25, 25] width 50 height 50
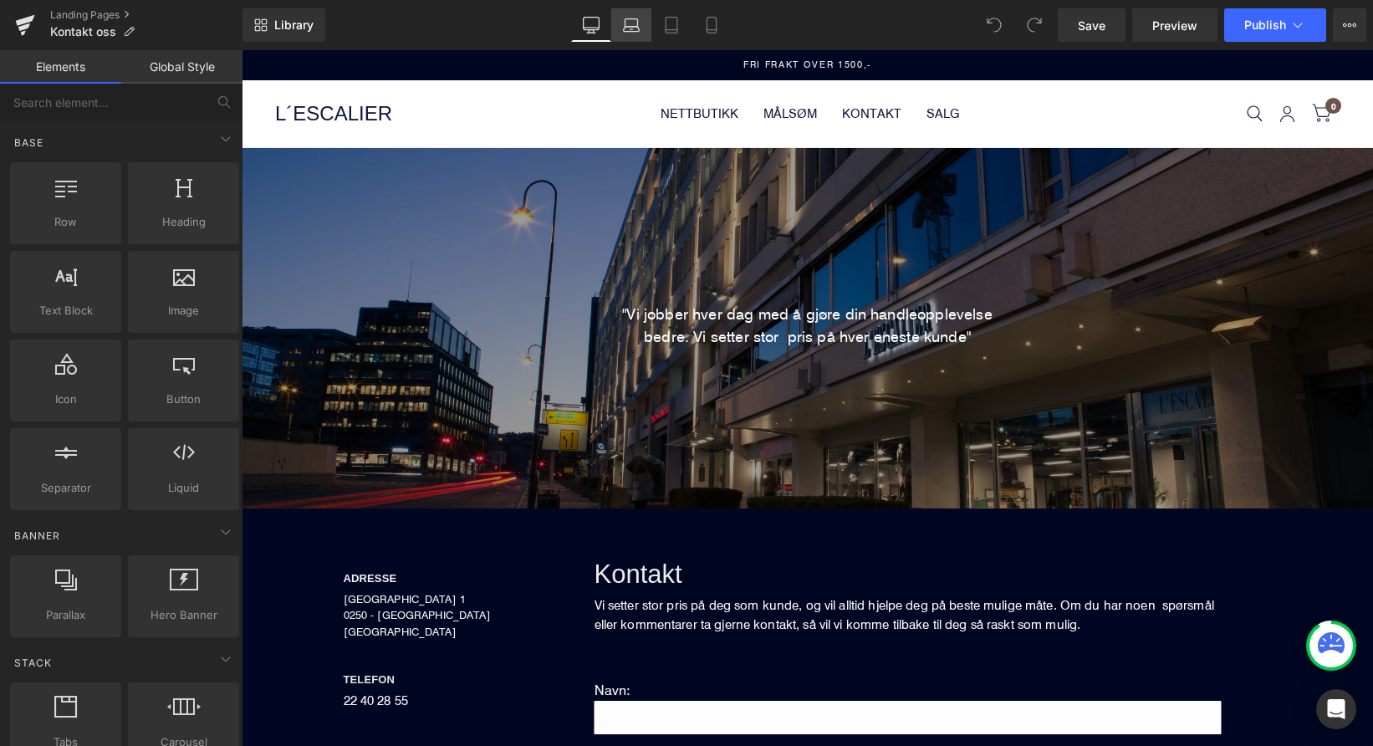
click at [636, 28] on icon at bounding box center [631, 25] width 17 height 17
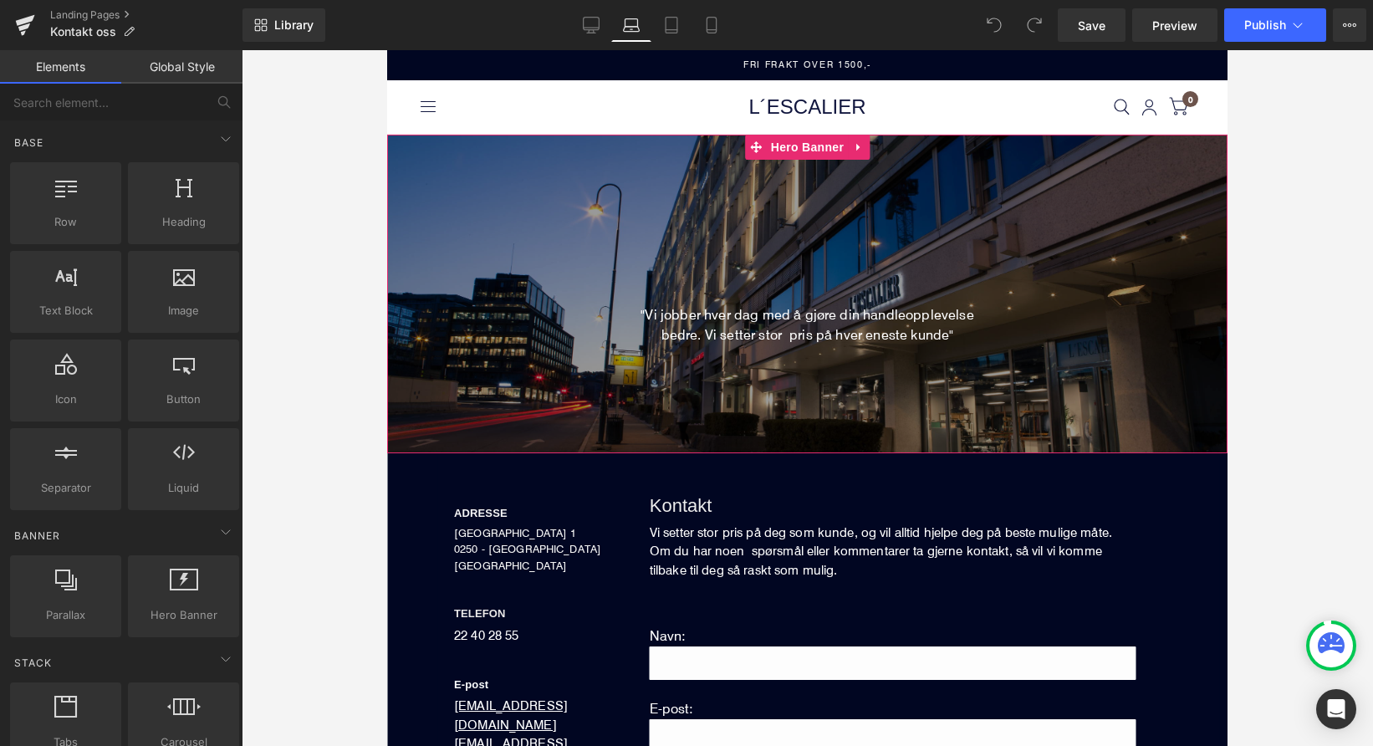
scroll to position [198, 0]
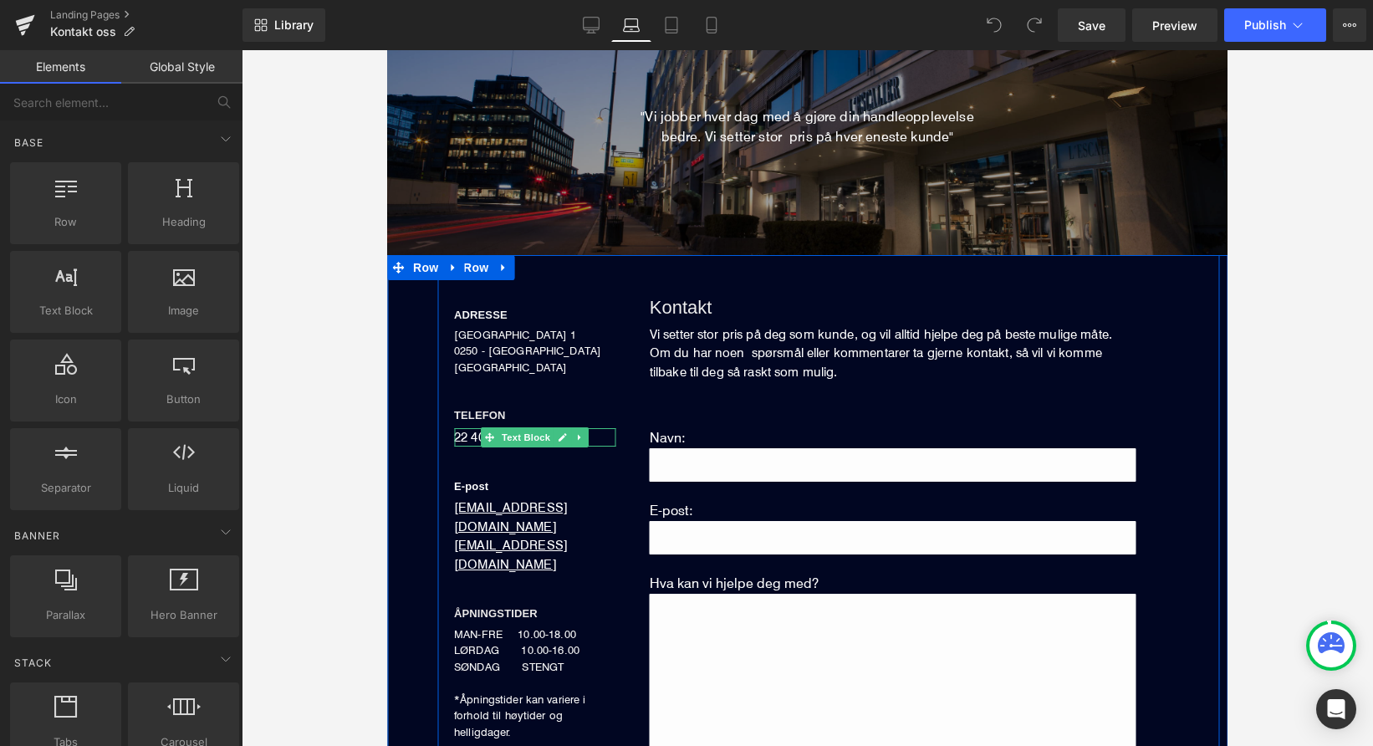
click at [473, 434] on div "22 40 28 55" at bounding box center [535, 437] width 162 height 19
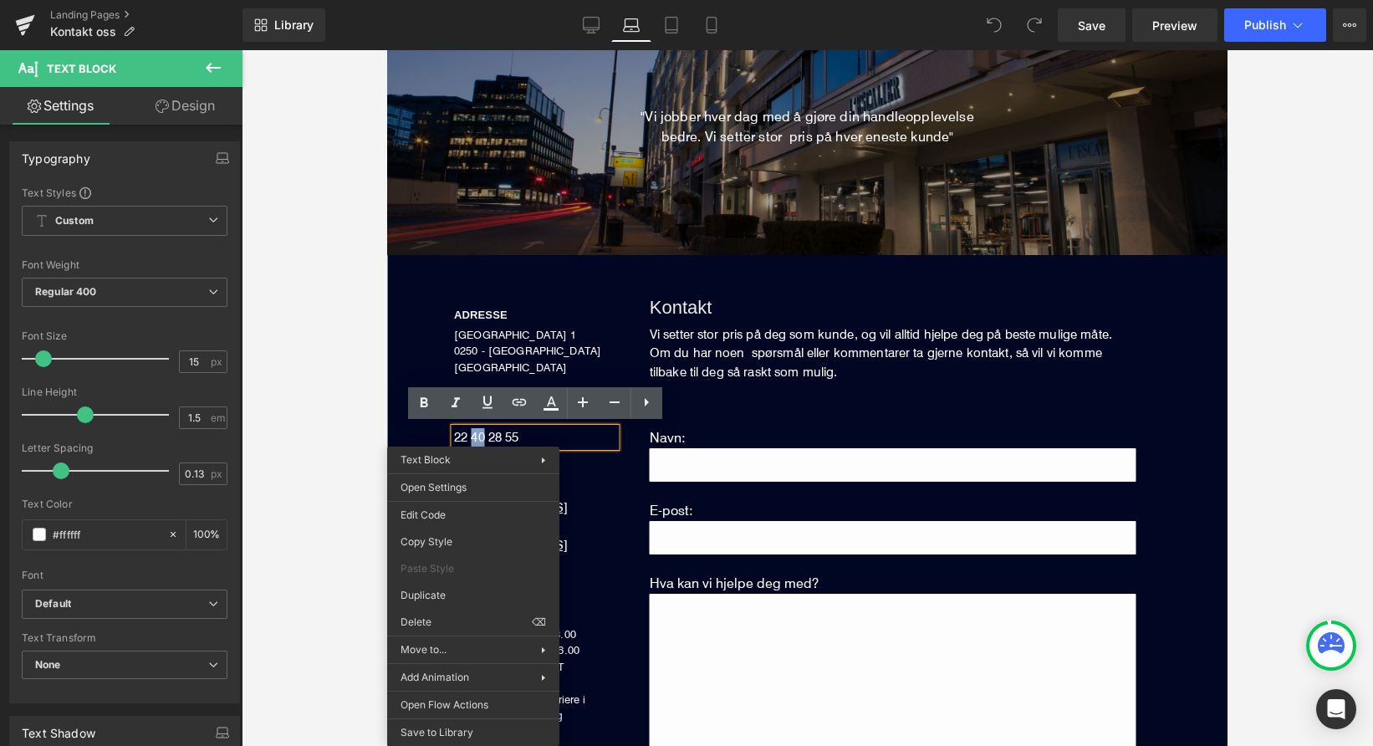
drag, startPoint x: 845, startPoint y: 671, endPoint x: 457, endPoint y: 621, distance: 390.5
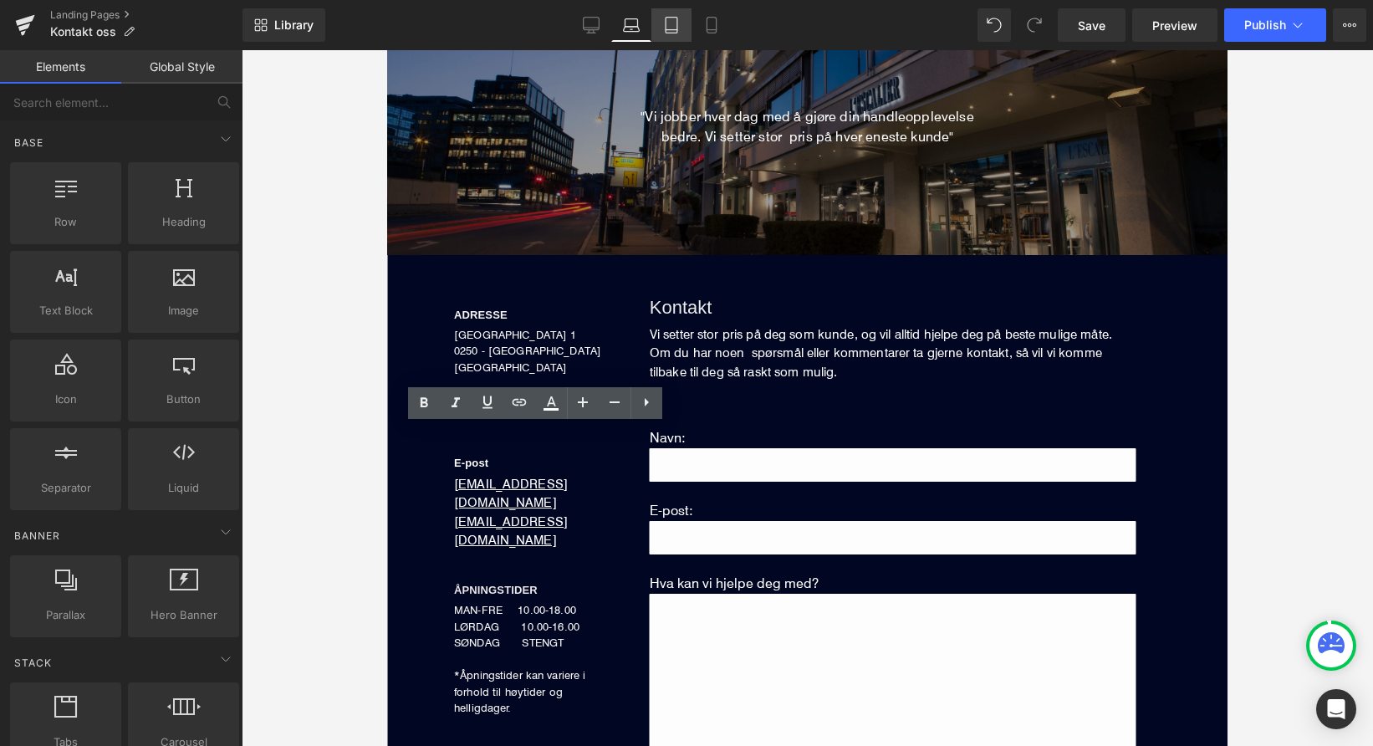
click at [669, 22] on icon at bounding box center [671, 25] width 17 height 17
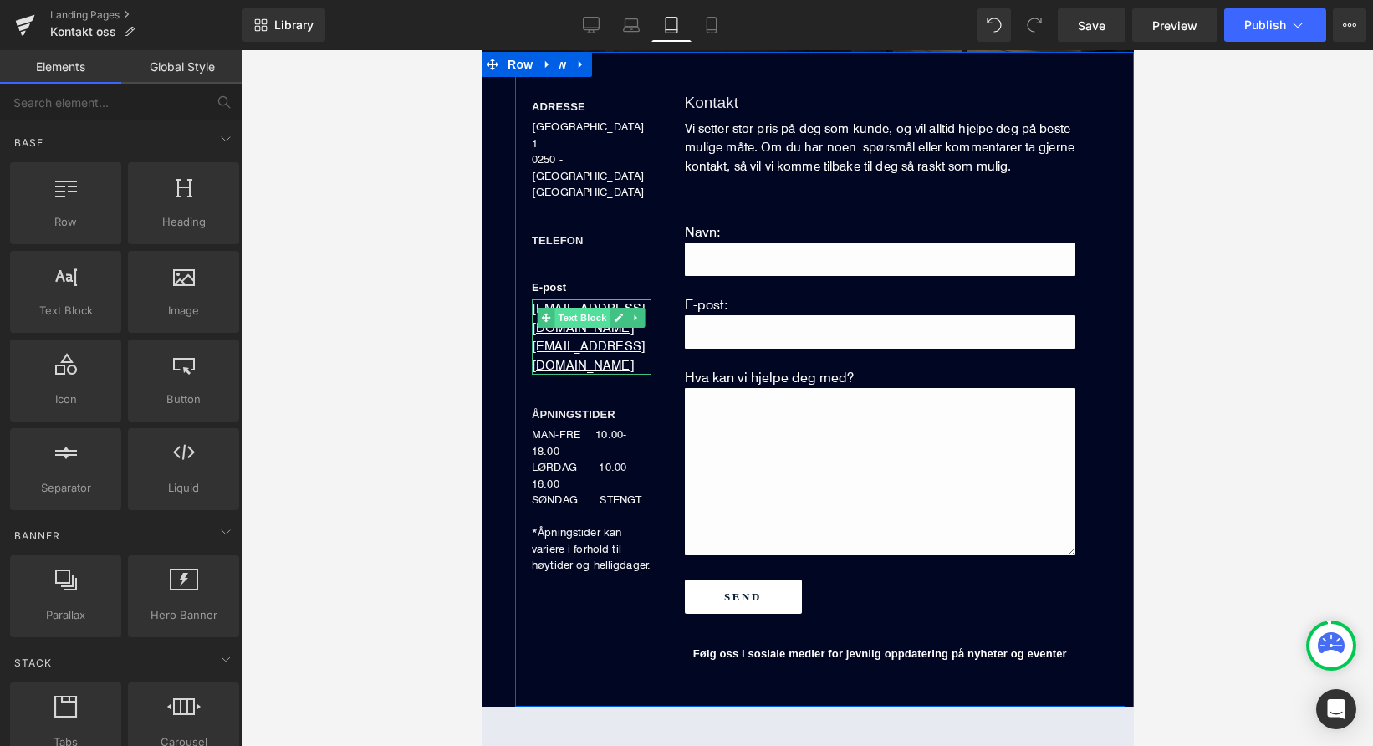
scroll to position [356, 0]
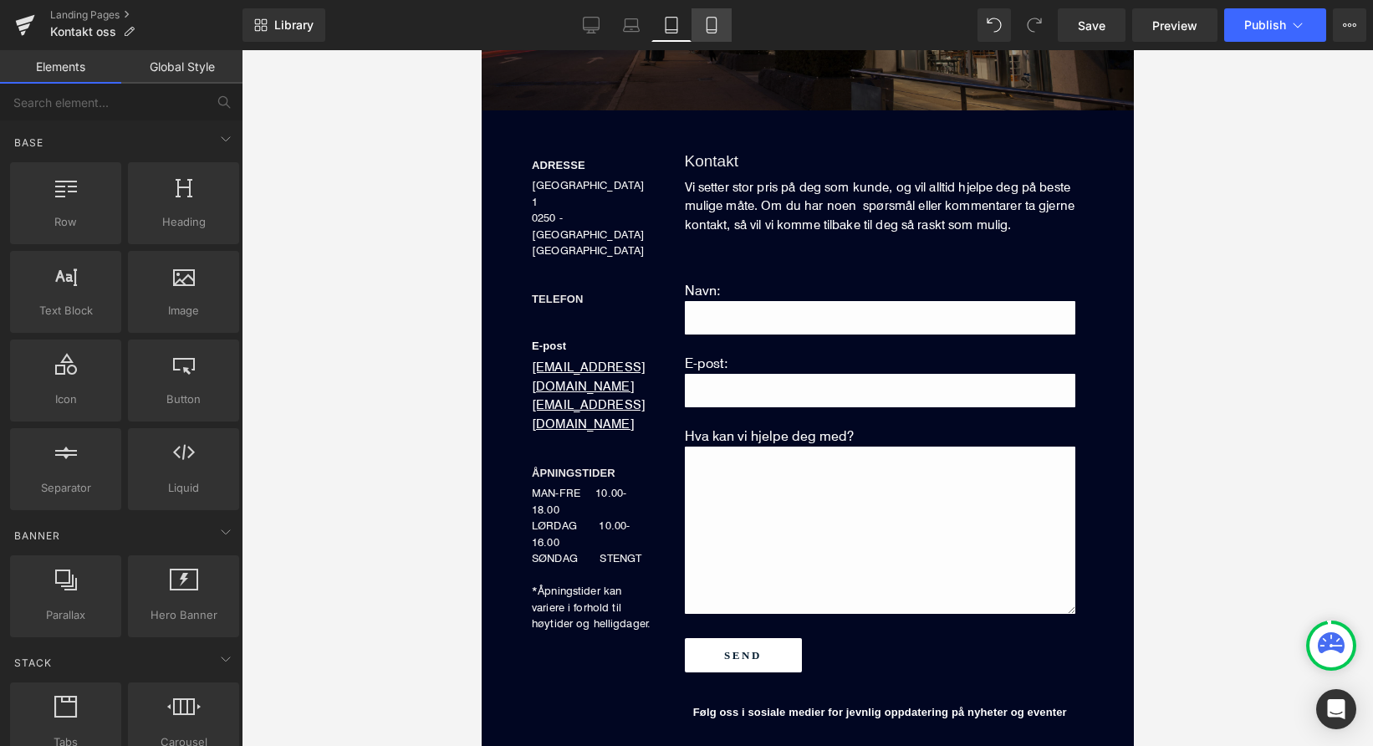
click at [708, 32] on icon at bounding box center [711, 26] width 9 height 16
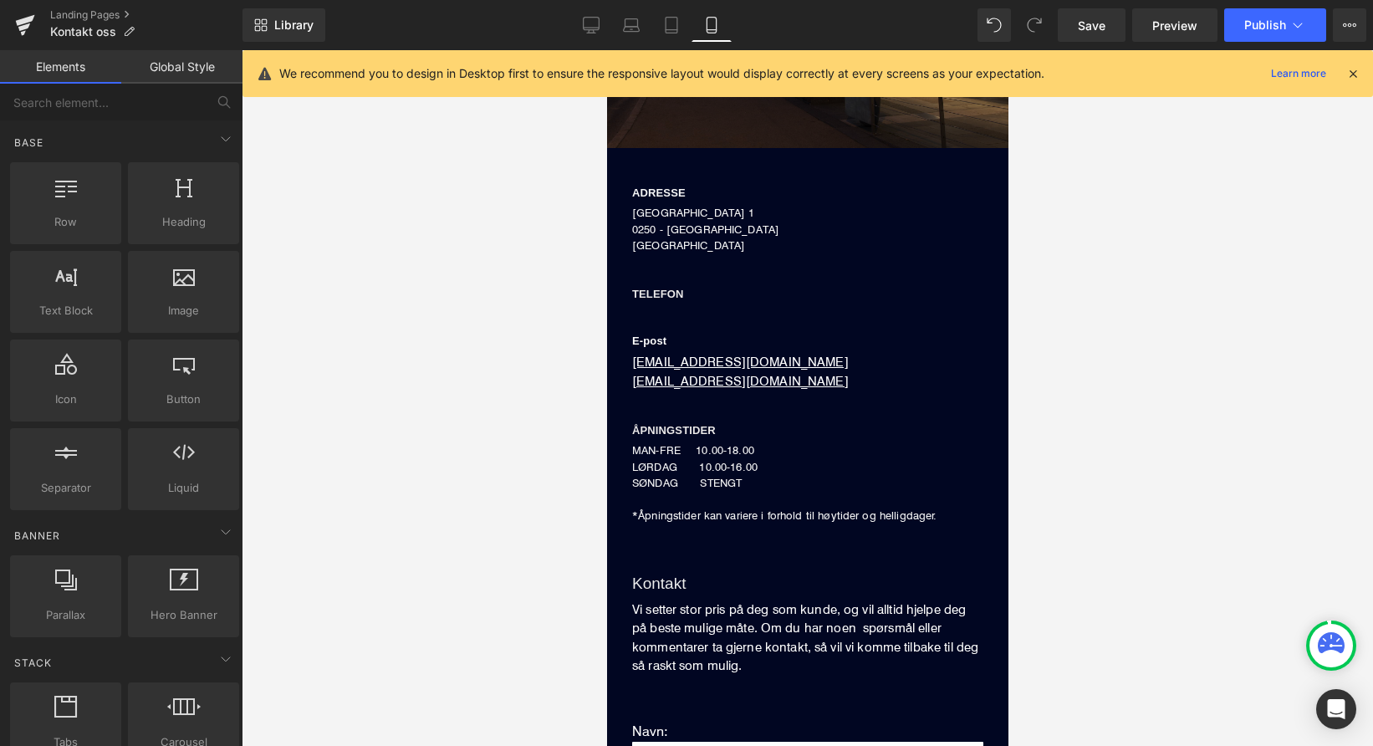
scroll to position [452, 0]
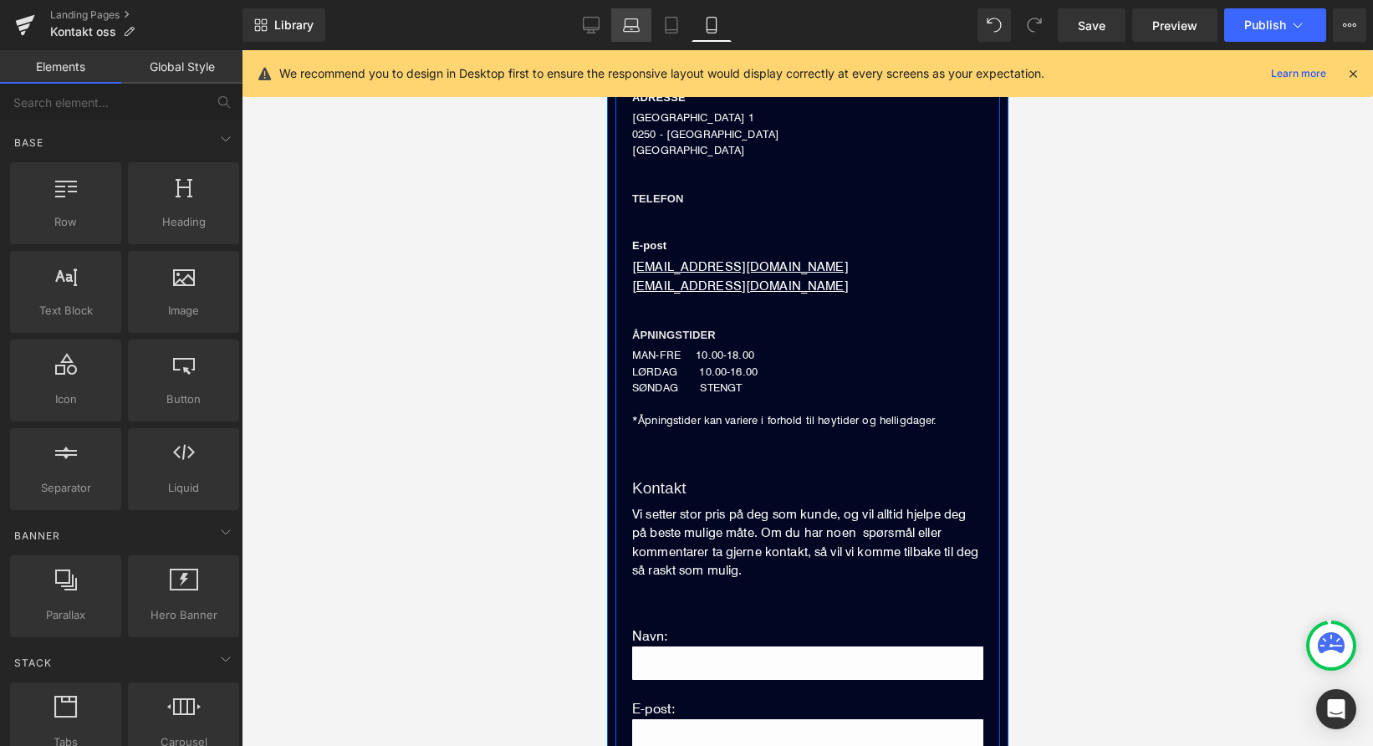
click at [626, 25] on icon at bounding box center [632, 23] width 13 height 8
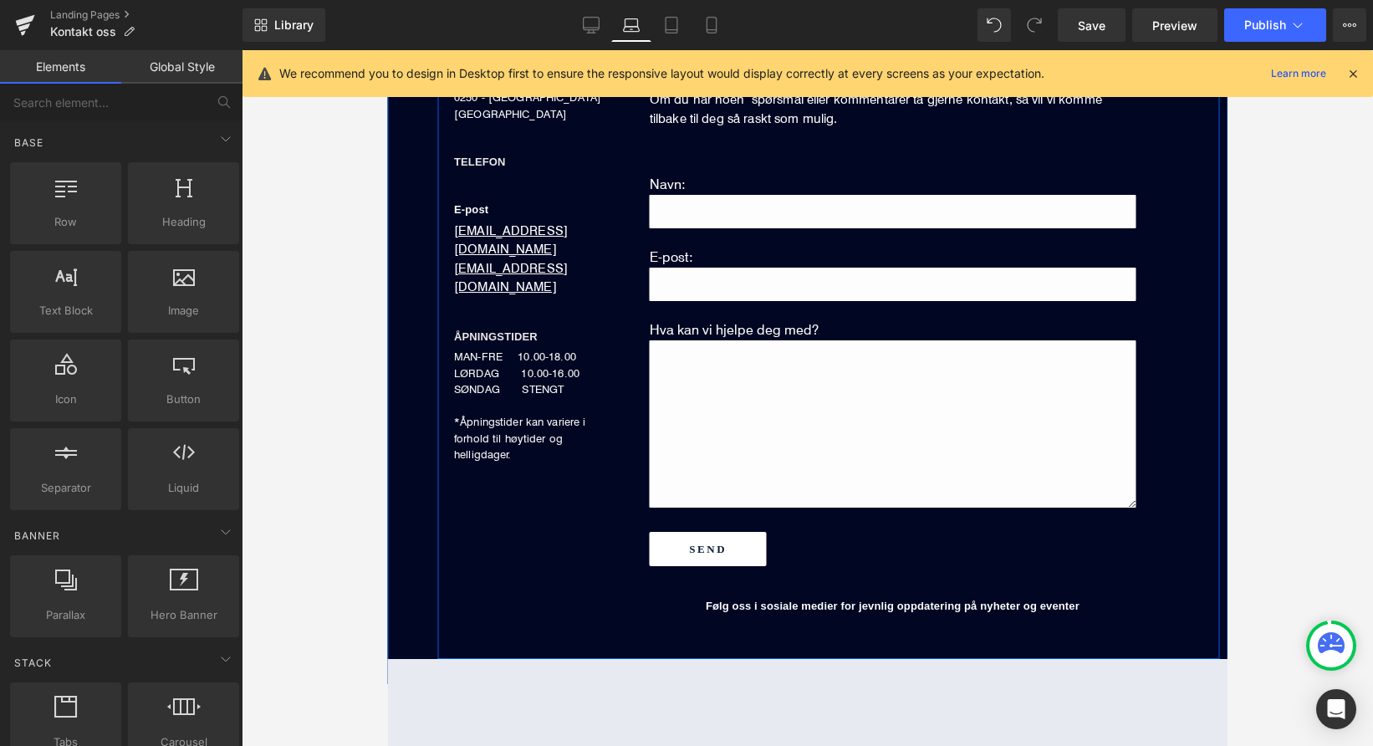
scroll to position [402, 0]
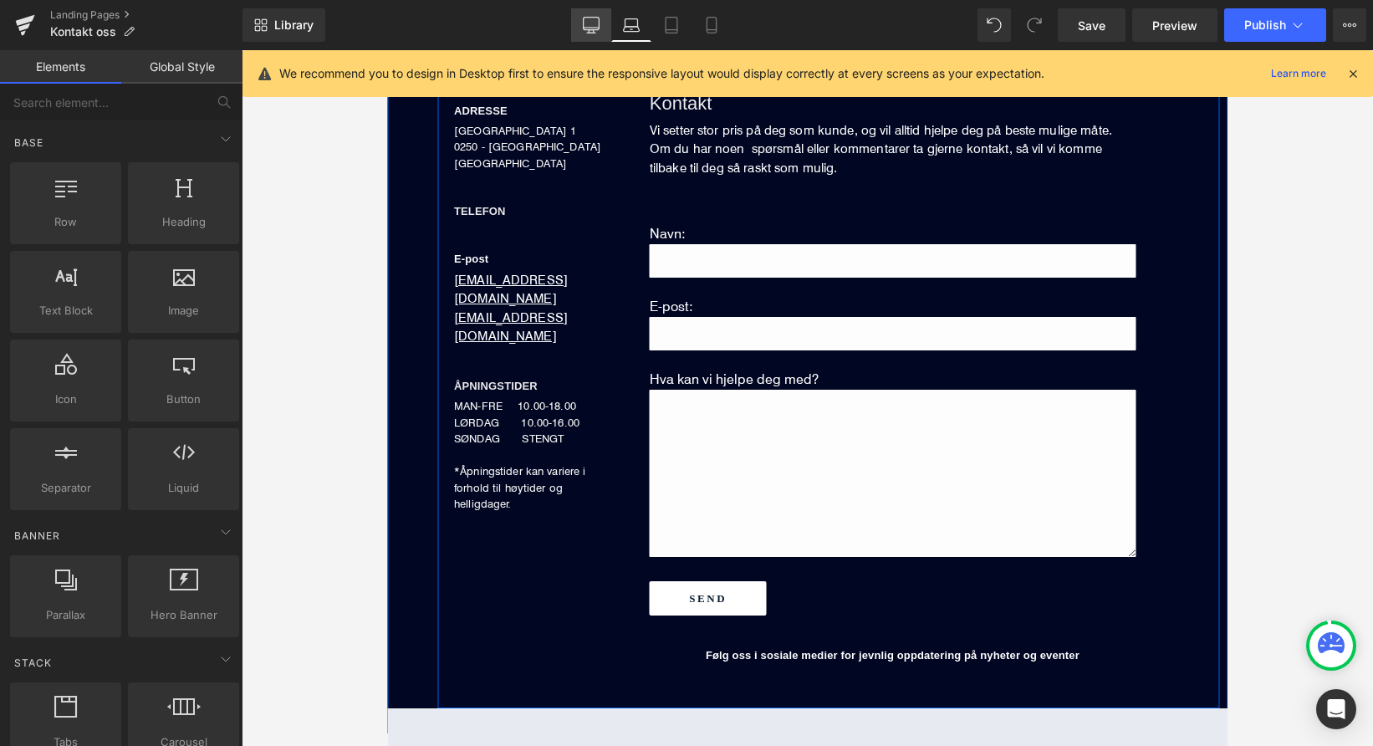
click at [582, 25] on link "Desktop" at bounding box center [591, 24] width 40 height 33
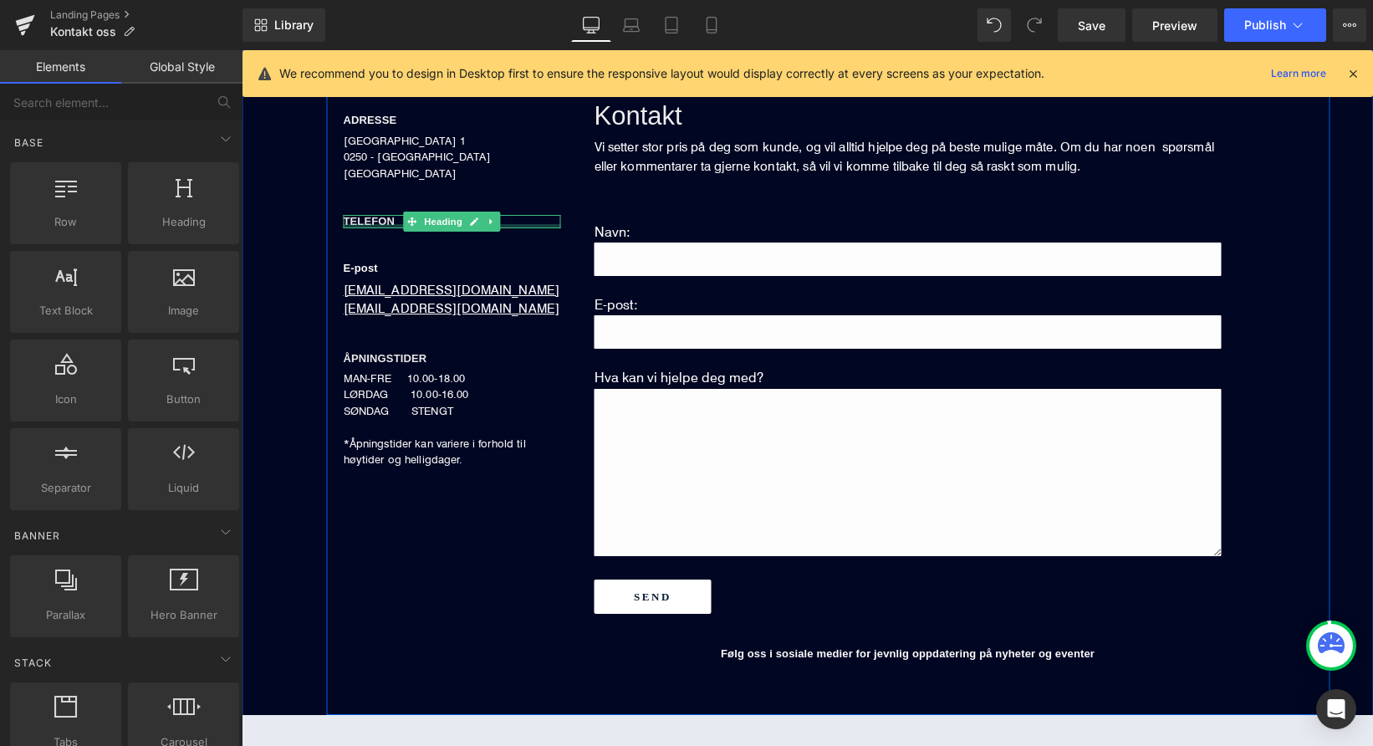
scroll to position [325, 0]
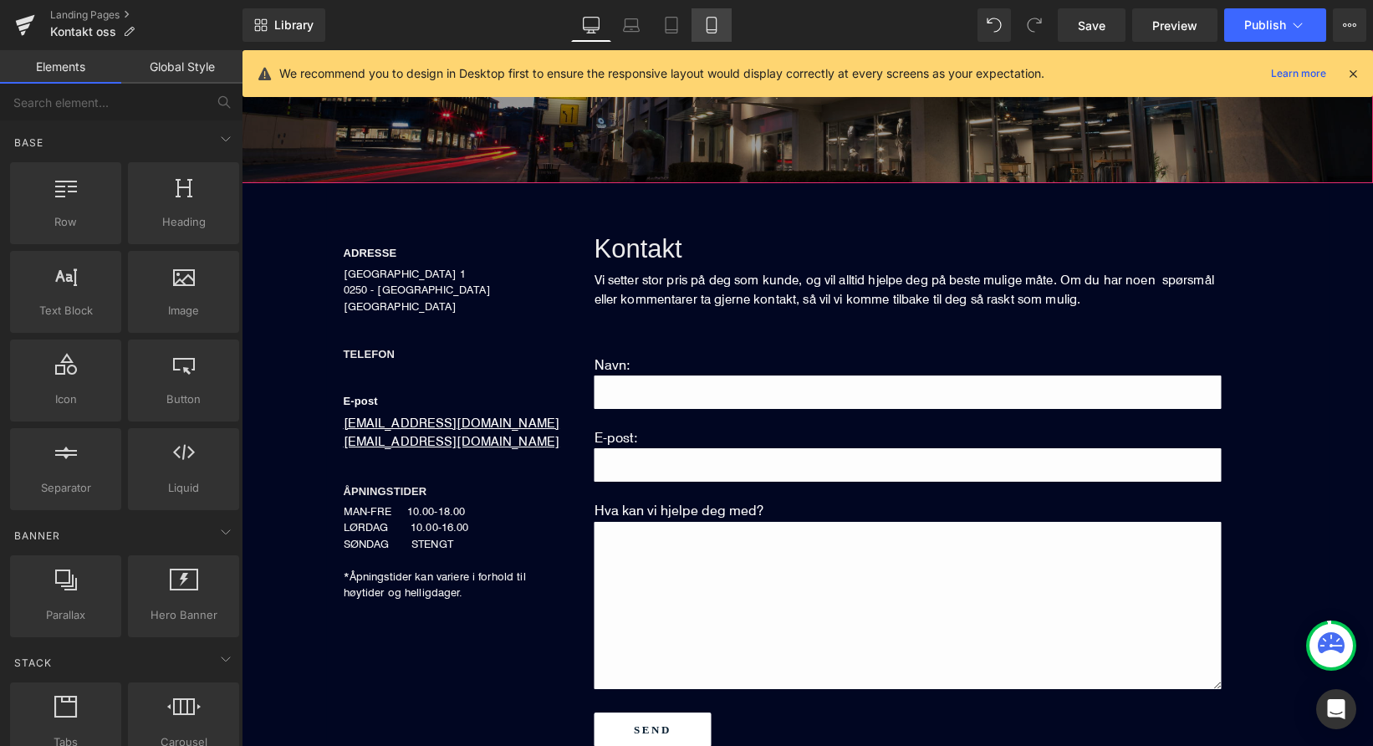
click at [713, 18] on icon at bounding box center [711, 26] width 9 height 16
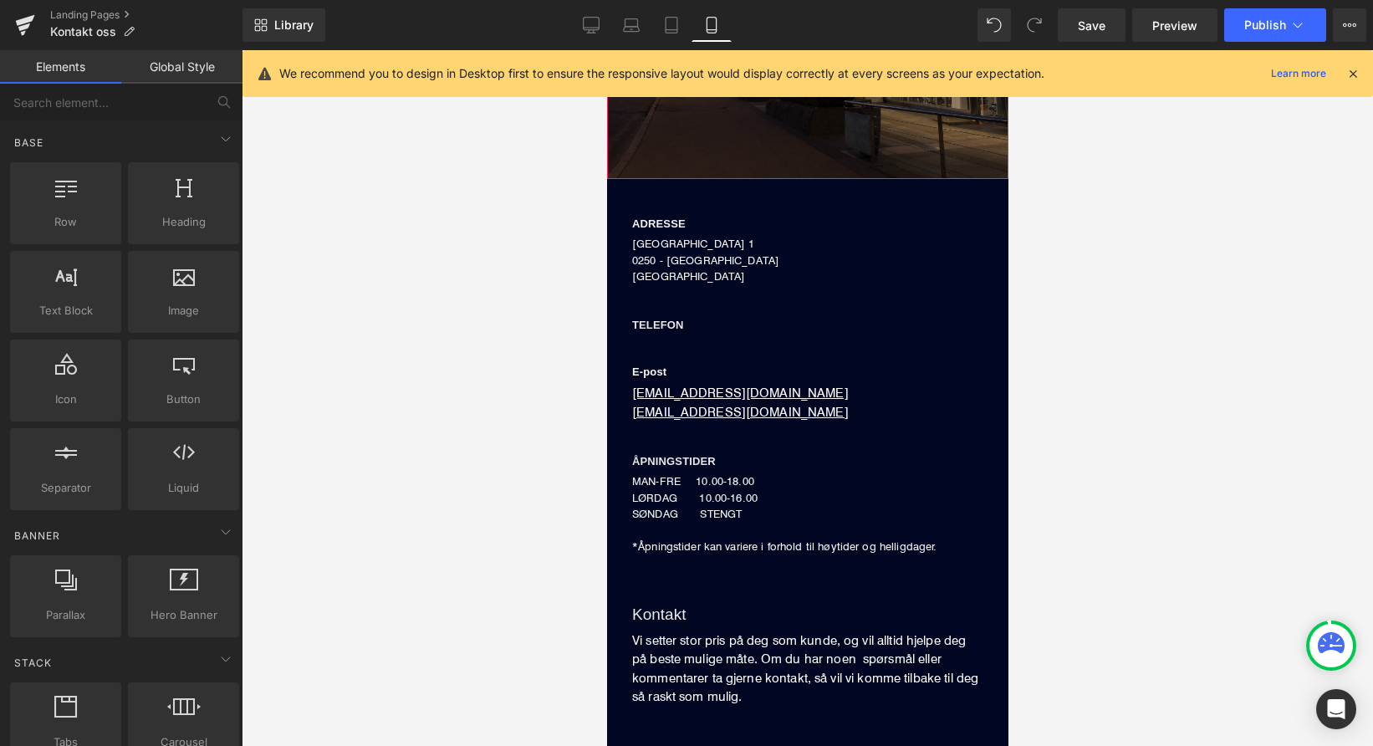
scroll to position [452, 0]
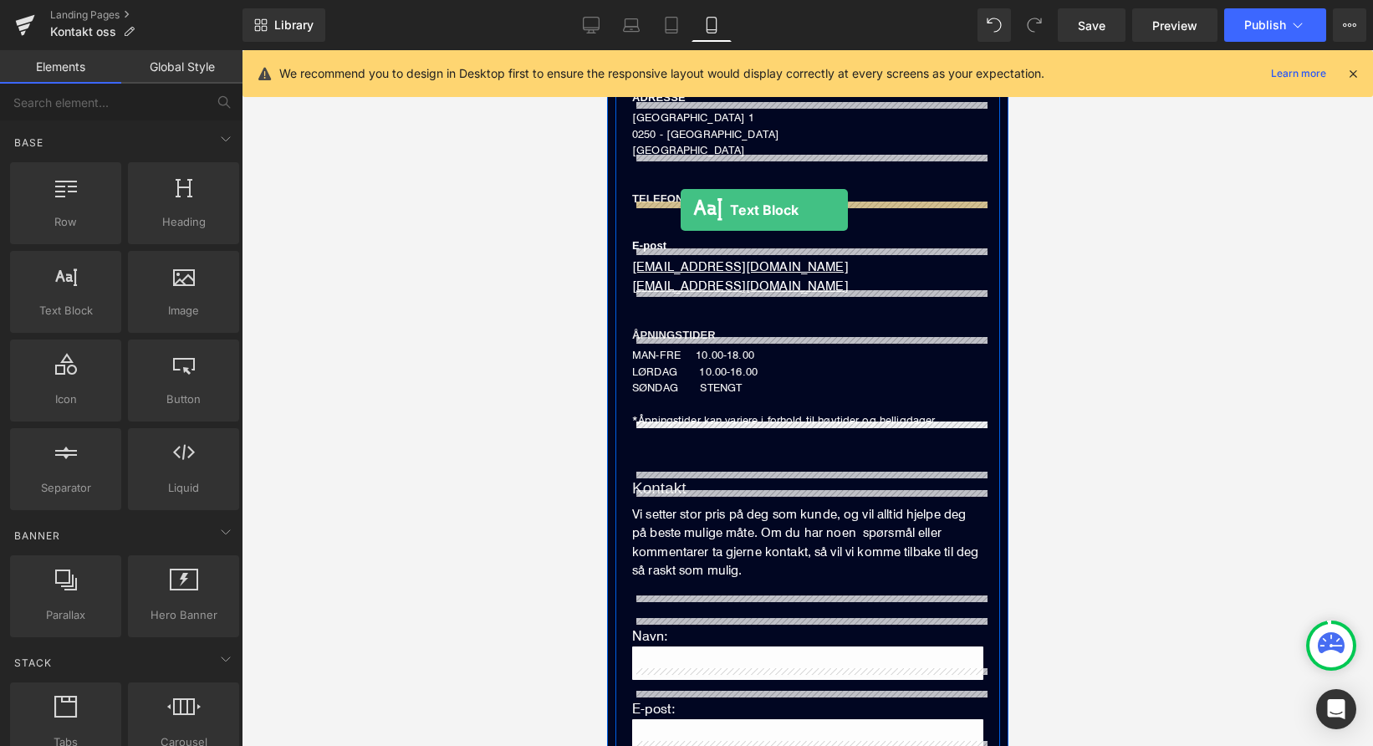
drag, startPoint x: 692, startPoint y: 360, endPoint x: 680, endPoint y: 210, distance: 151.0
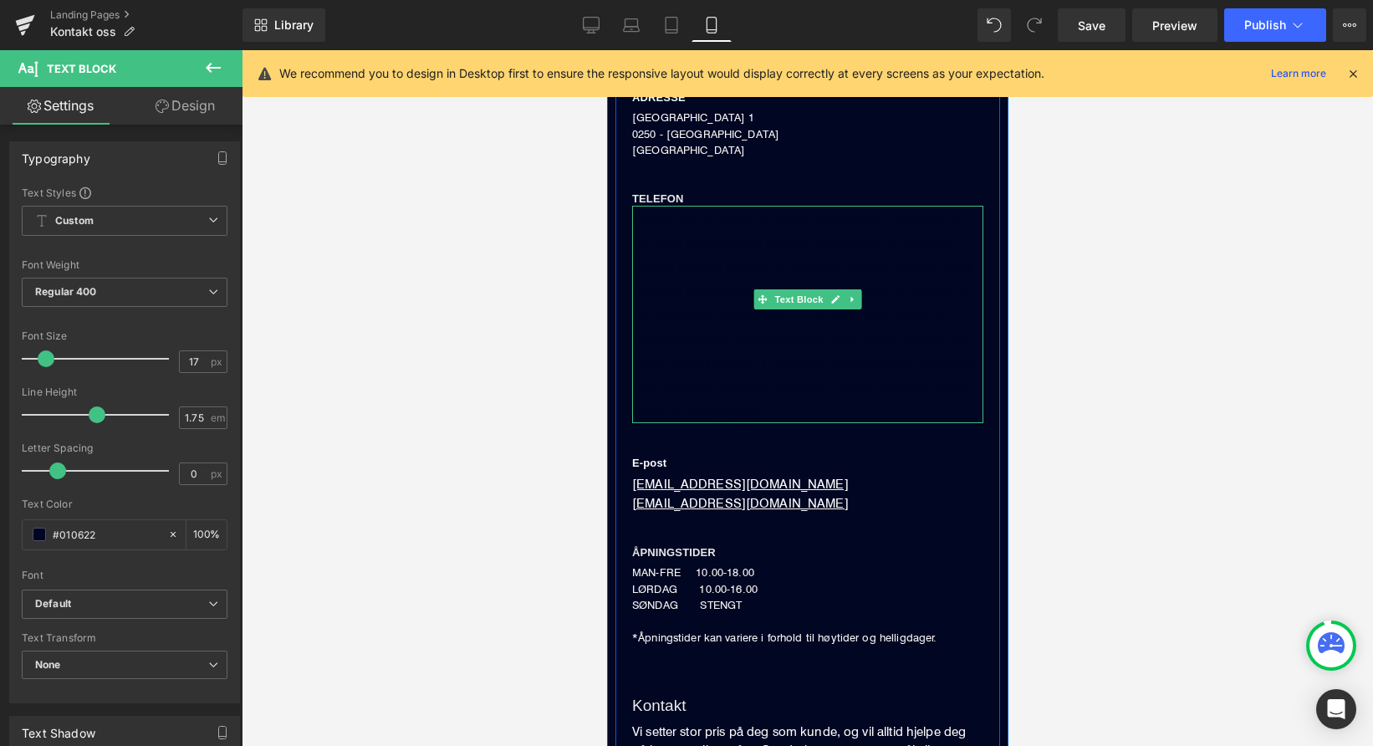
click at [695, 250] on p "Lorem ipsum dolor sit amet, consectetur adipiscing elit, sed do eiusmod tempor …" at bounding box center [806, 314] width 351 height 217
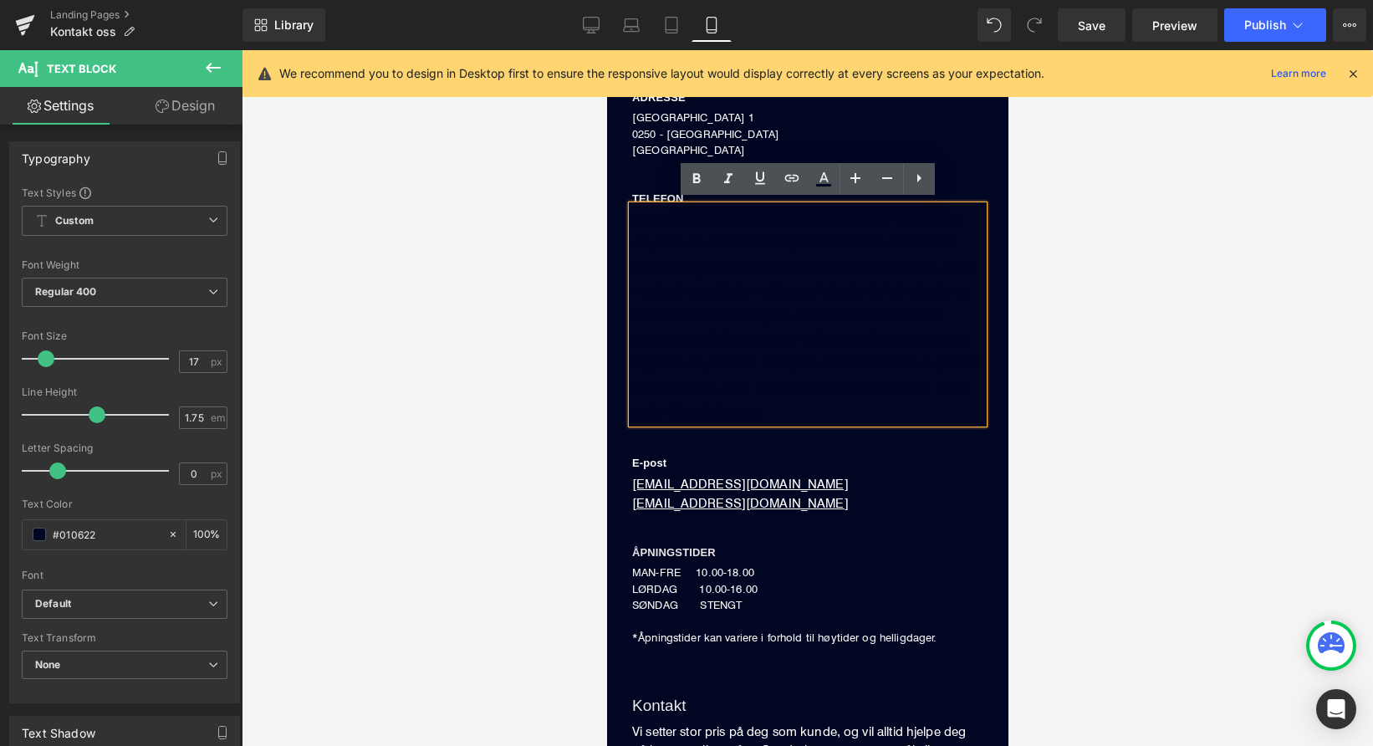
click at [700, 247] on p "Lorem ipsum dolor sit amet, consectetur adipiscing elit, sed do eiusmod tempor …" at bounding box center [806, 314] width 351 height 217
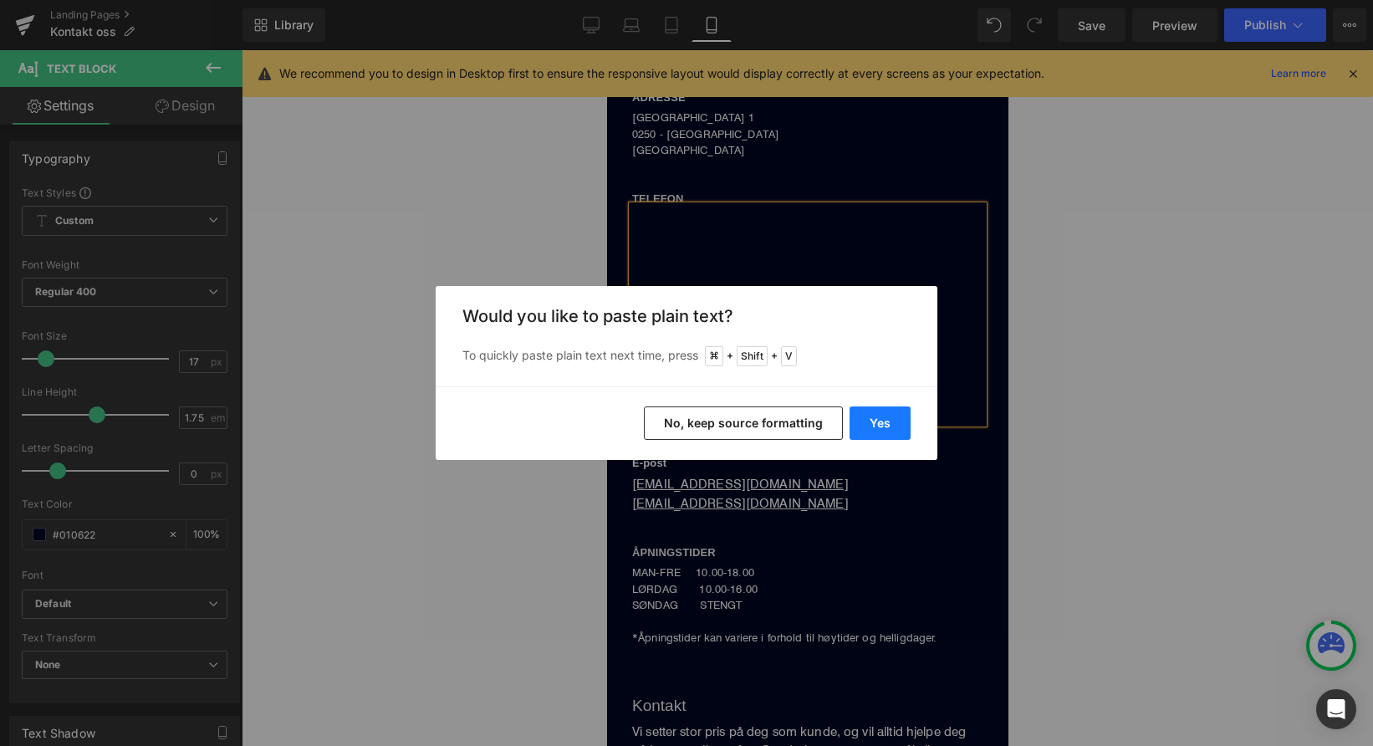
click at [880, 416] on button "Yes" at bounding box center [880, 422] width 61 height 33
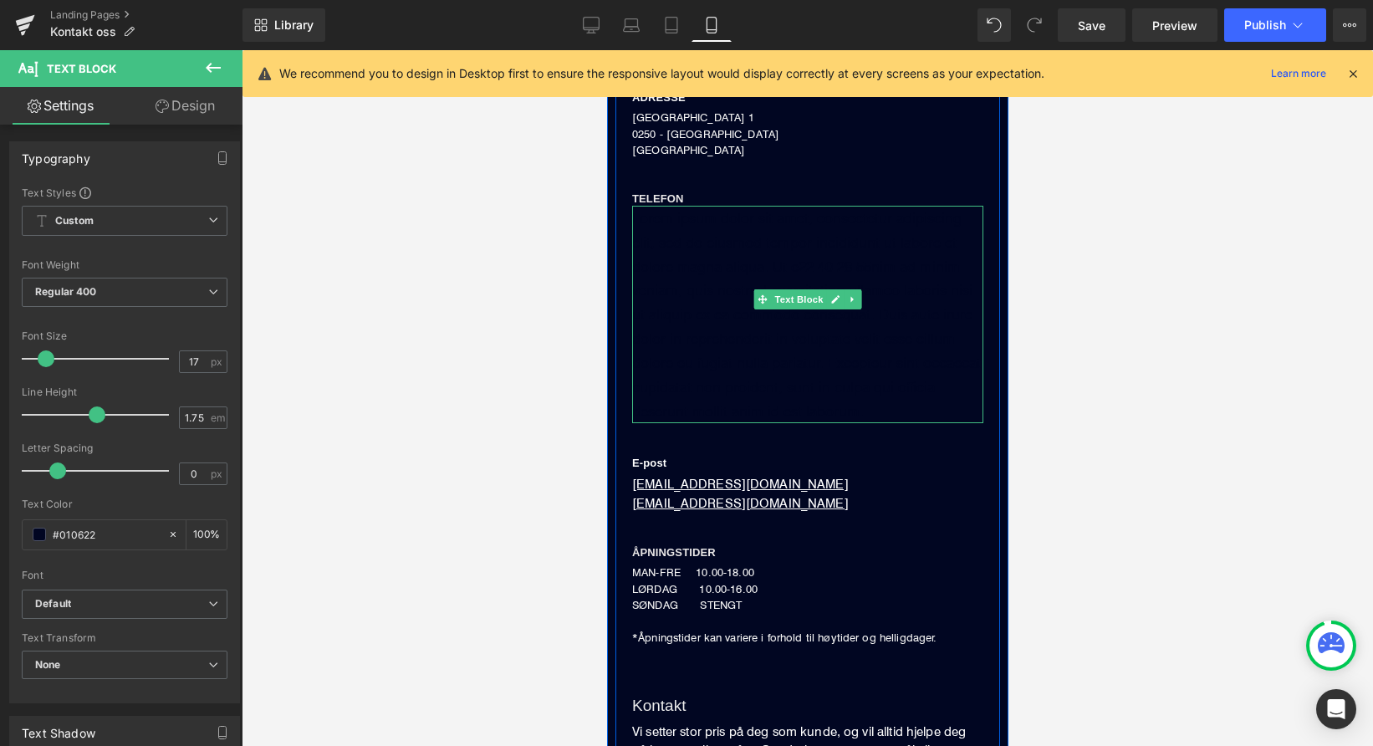
click at [721, 268] on p "Lorem ipsum dolor sit amet, consectetur adipiscing elit, sed do eiusmod tempor …" at bounding box center [806, 314] width 351 height 217
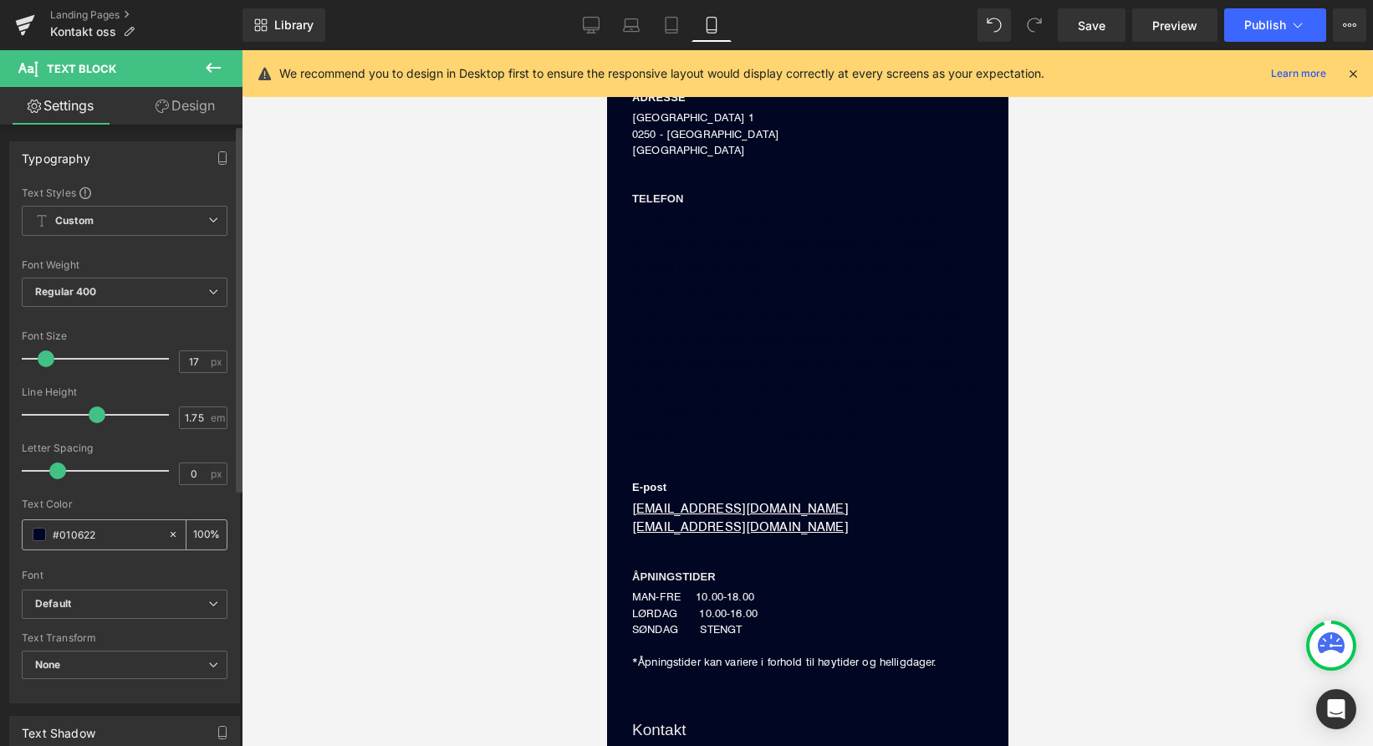
click at [40, 535] on span at bounding box center [39, 534] width 13 height 13
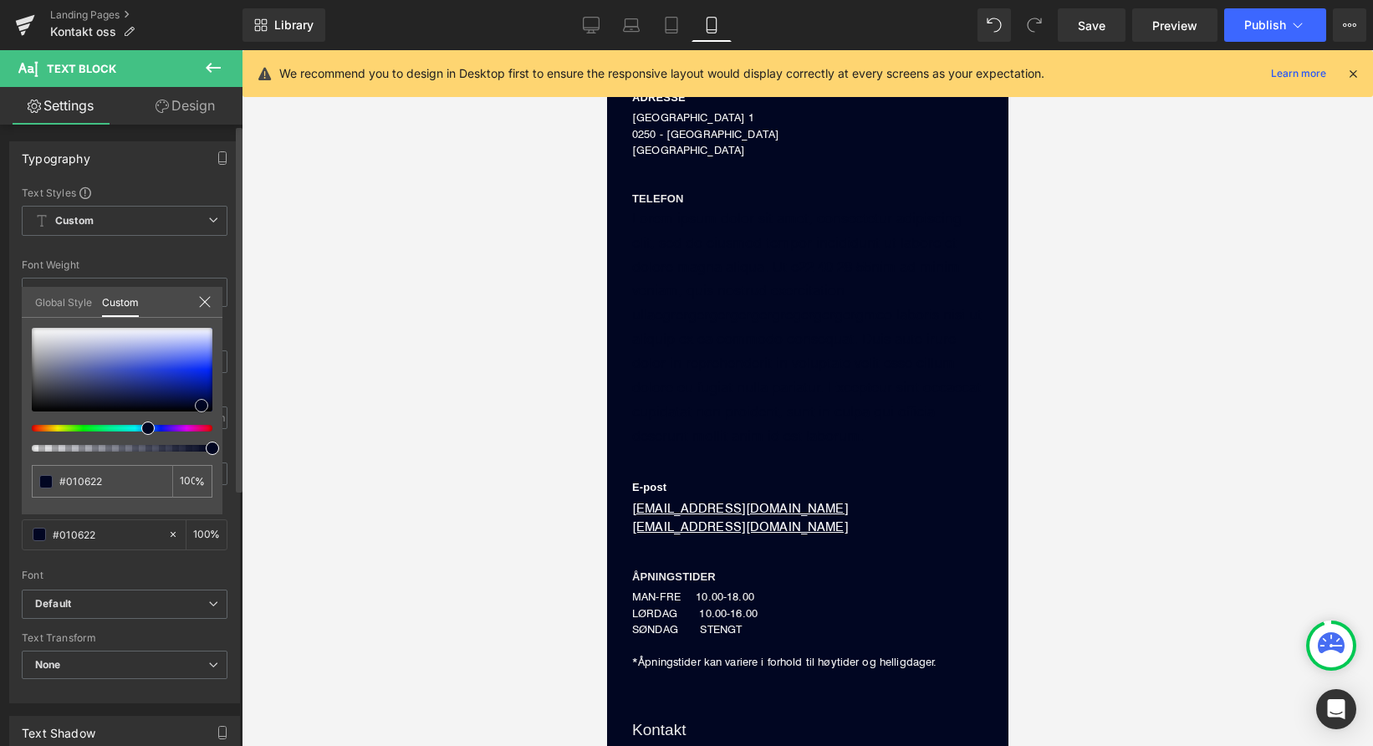
type input "#00072c"
type input "#08196d"
type input "#1832b3"
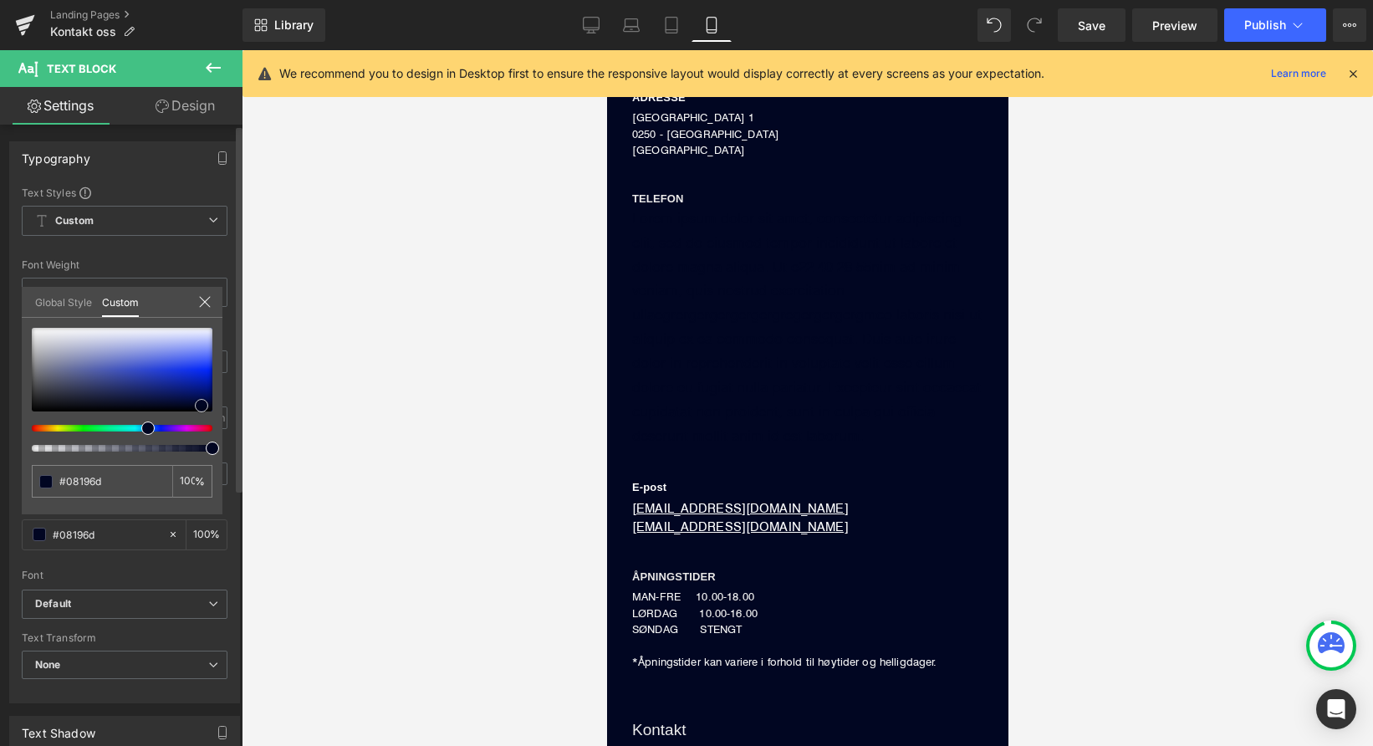
type input "#1832b3"
type input "#223dc8"
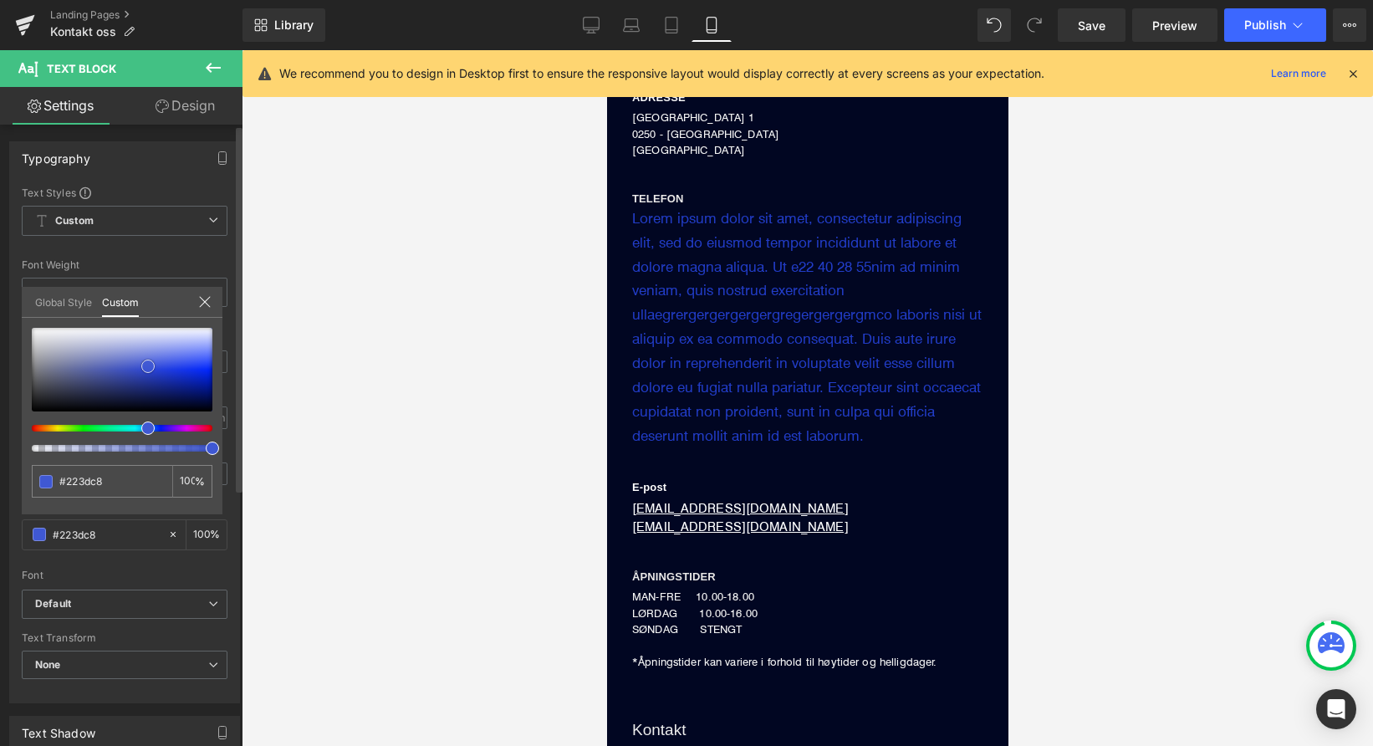
type input "#324dd6"
type input "#4960d4"
type input "#6779d4"
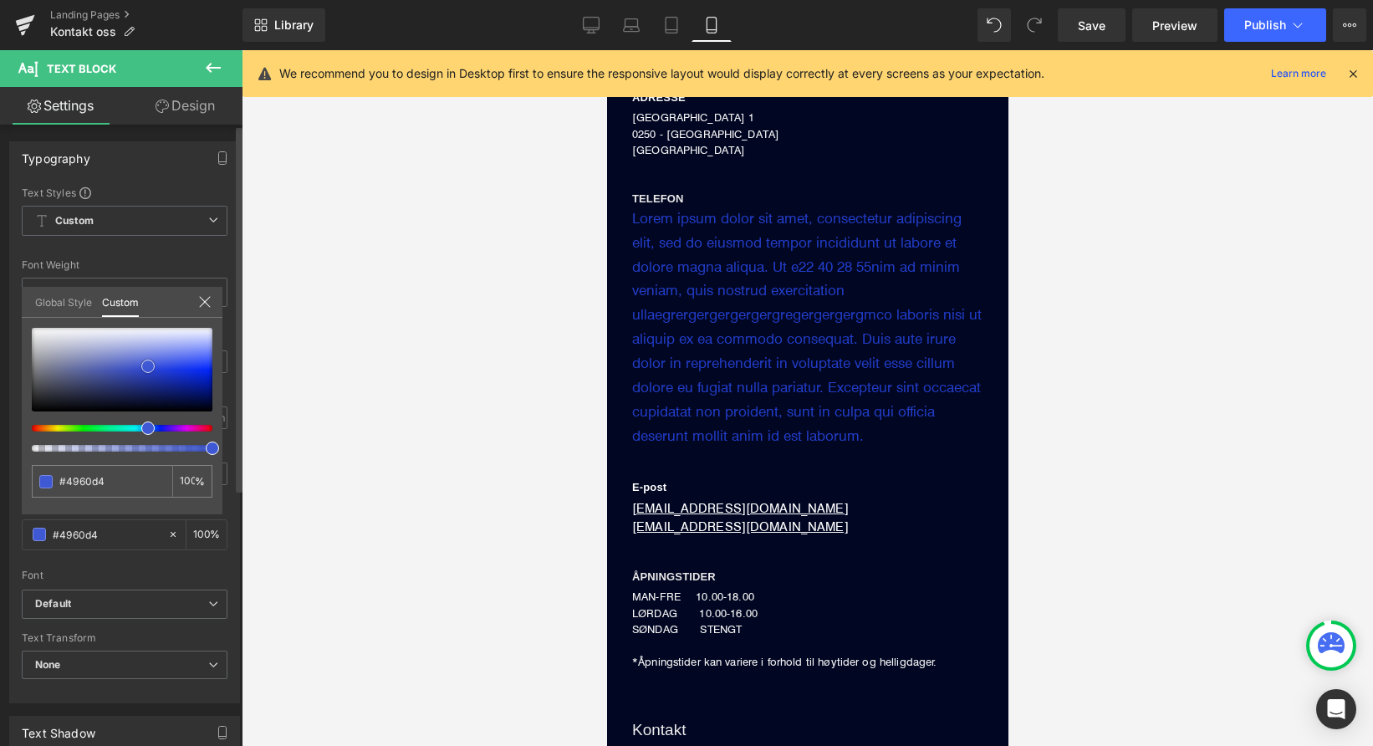
type input "#6779d4"
type input "#8391d7"
type input "#9fa9d9"
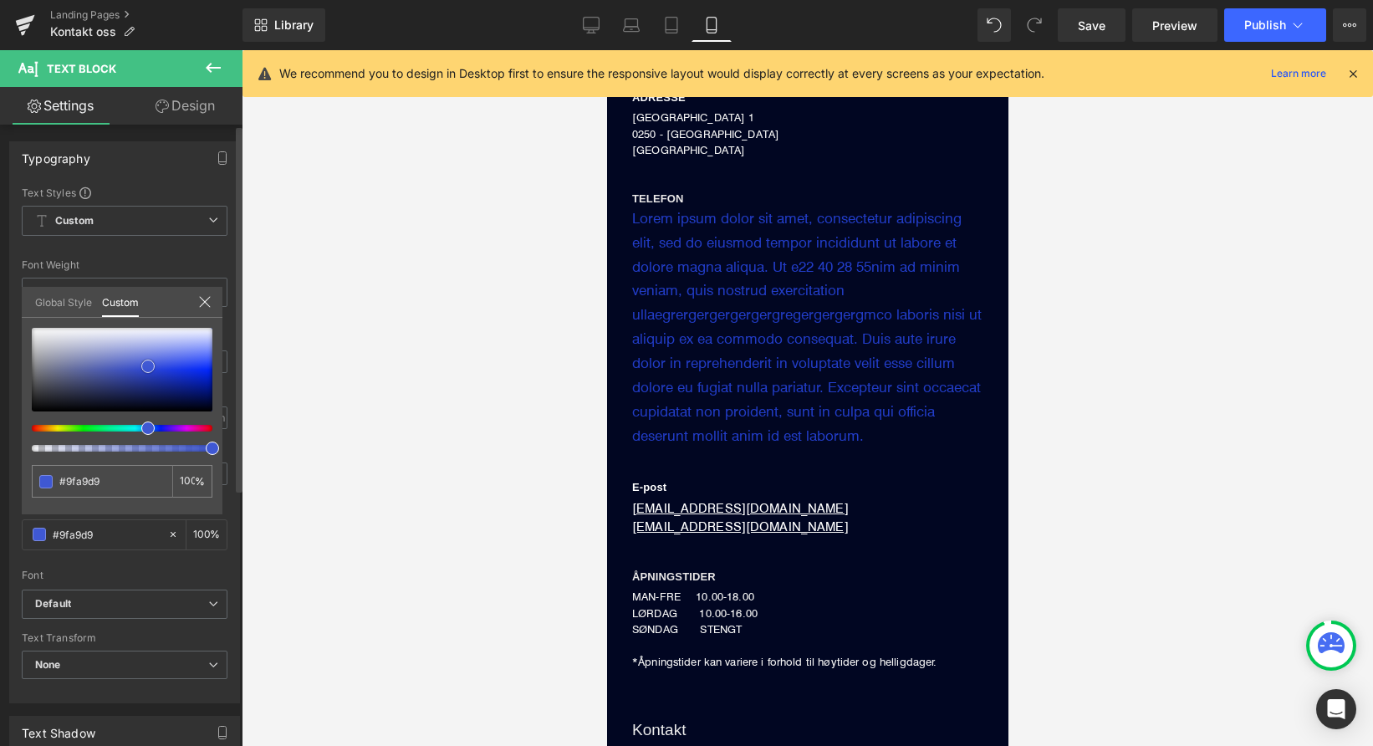
type input "#b4bbde"
type input "#c7cce4"
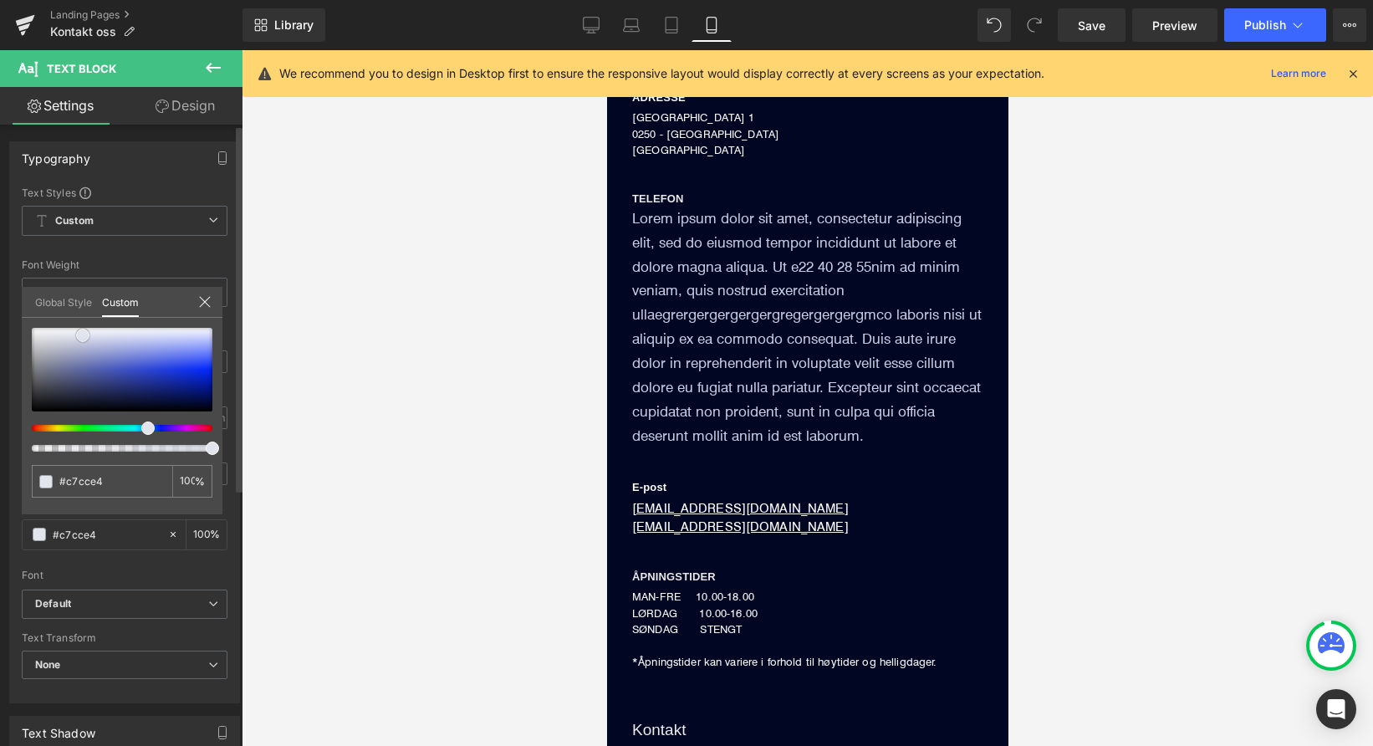
type input "#daddeb"
type input "#e8eaf1"
type input "#ecedf3"
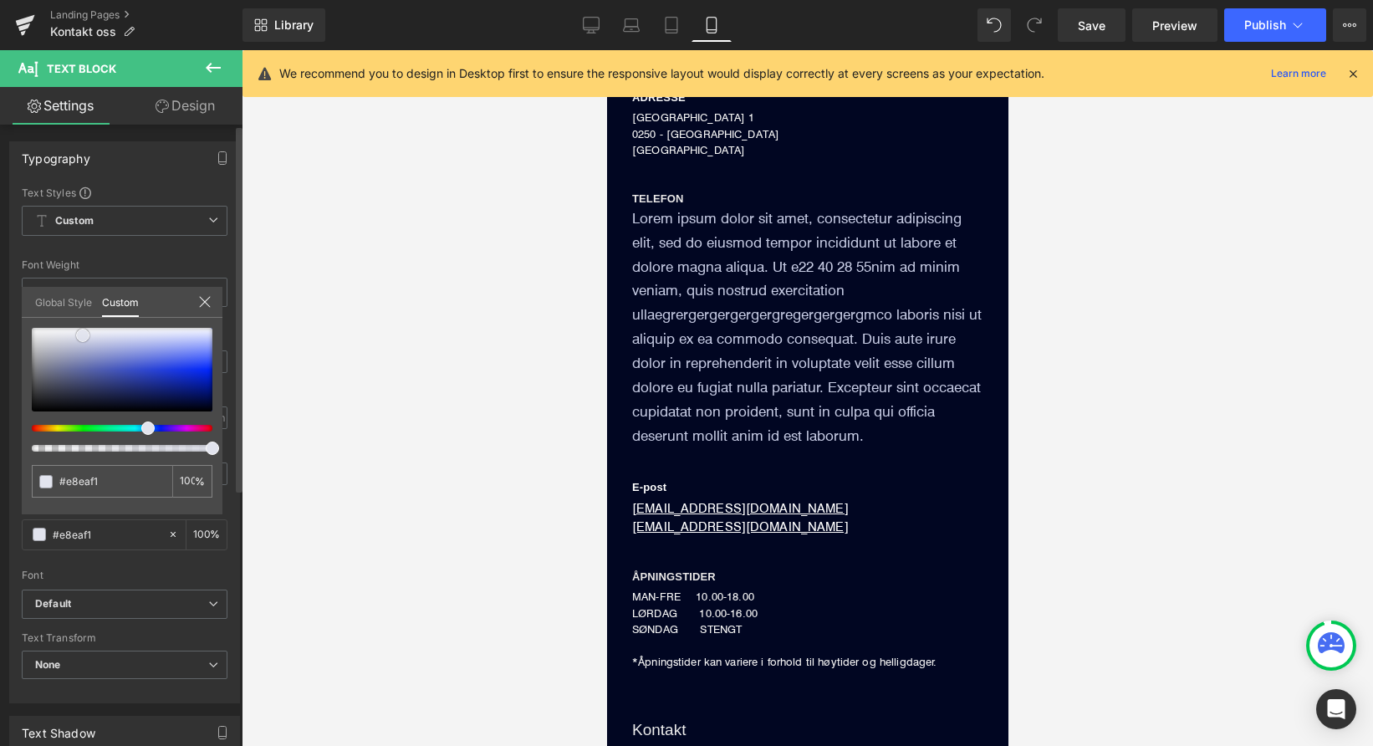
type input "#ecedf3"
type input "#eff0f5"
type input "#f5f6f9"
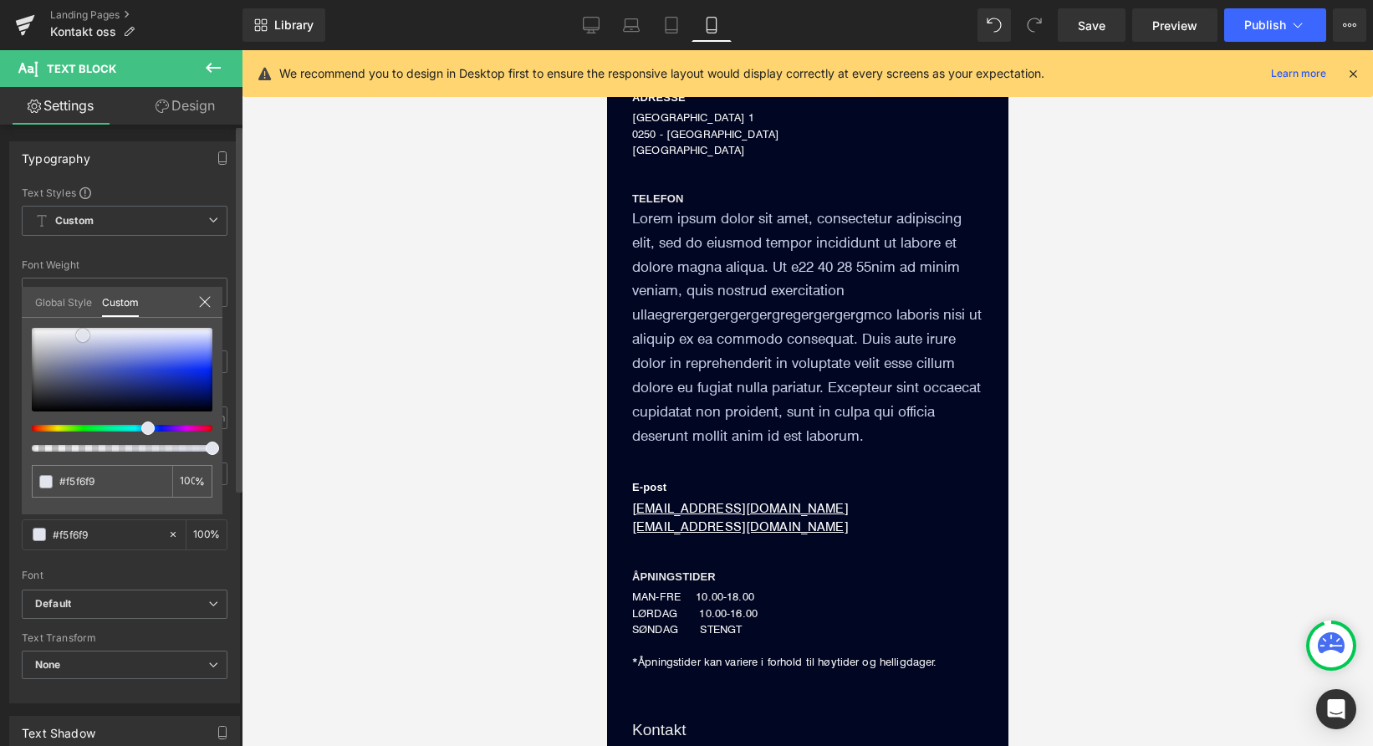
type input "#f9f9fa"
type input "#fcfcfc"
type input "#ffffff"
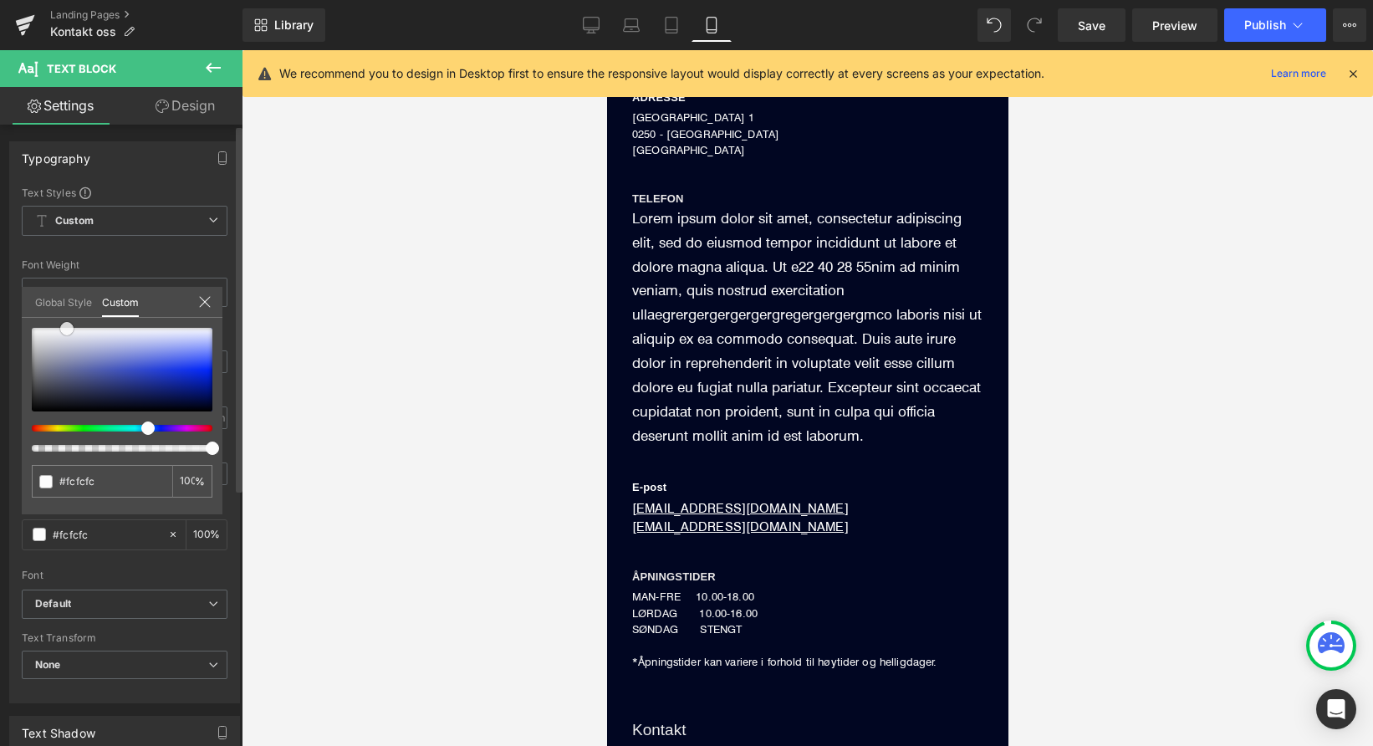
type input "#ffffff"
drag, startPoint x: 197, startPoint y: 406, endPoint x: 4, endPoint y: 319, distance: 211.9
click at [4, 319] on div "Typography Text Styles Custom Custom Setup Global Style Custom Setup Global Sty…" at bounding box center [125, 416] width 250 height 575
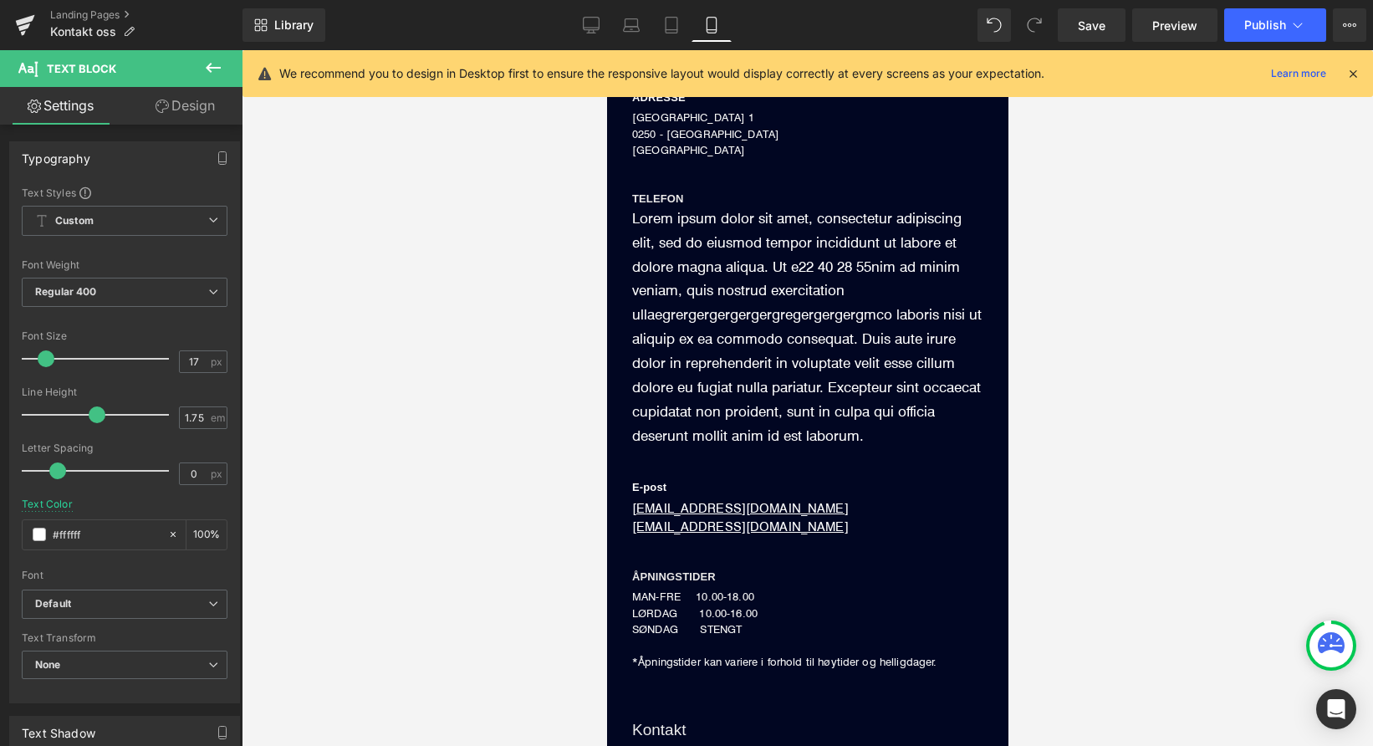
click at [705, 355] on p "Lorem ipsum dolor sit amet, consectetur adipiscing elit, sed do eiusmod tempor …" at bounding box center [806, 327] width 351 height 242
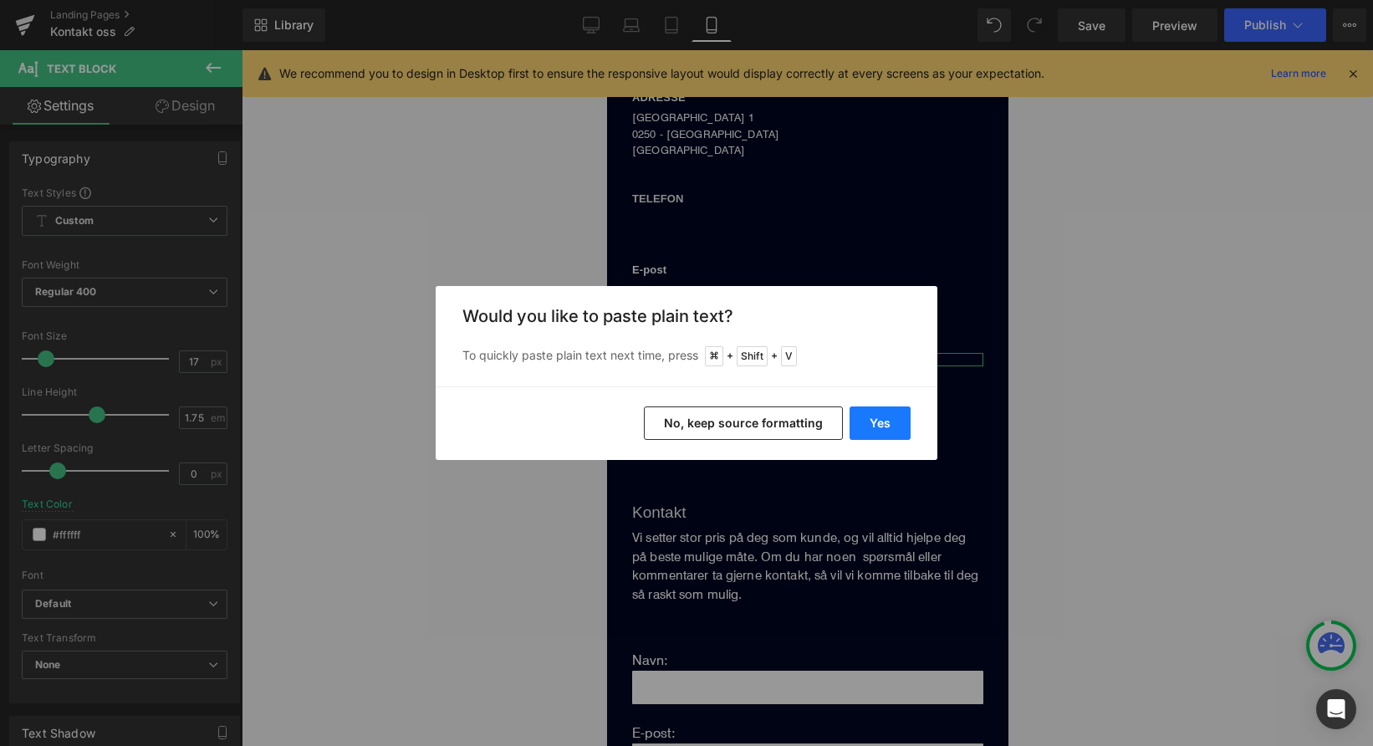
click at [883, 421] on button "Yes" at bounding box center [880, 422] width 61 height 33
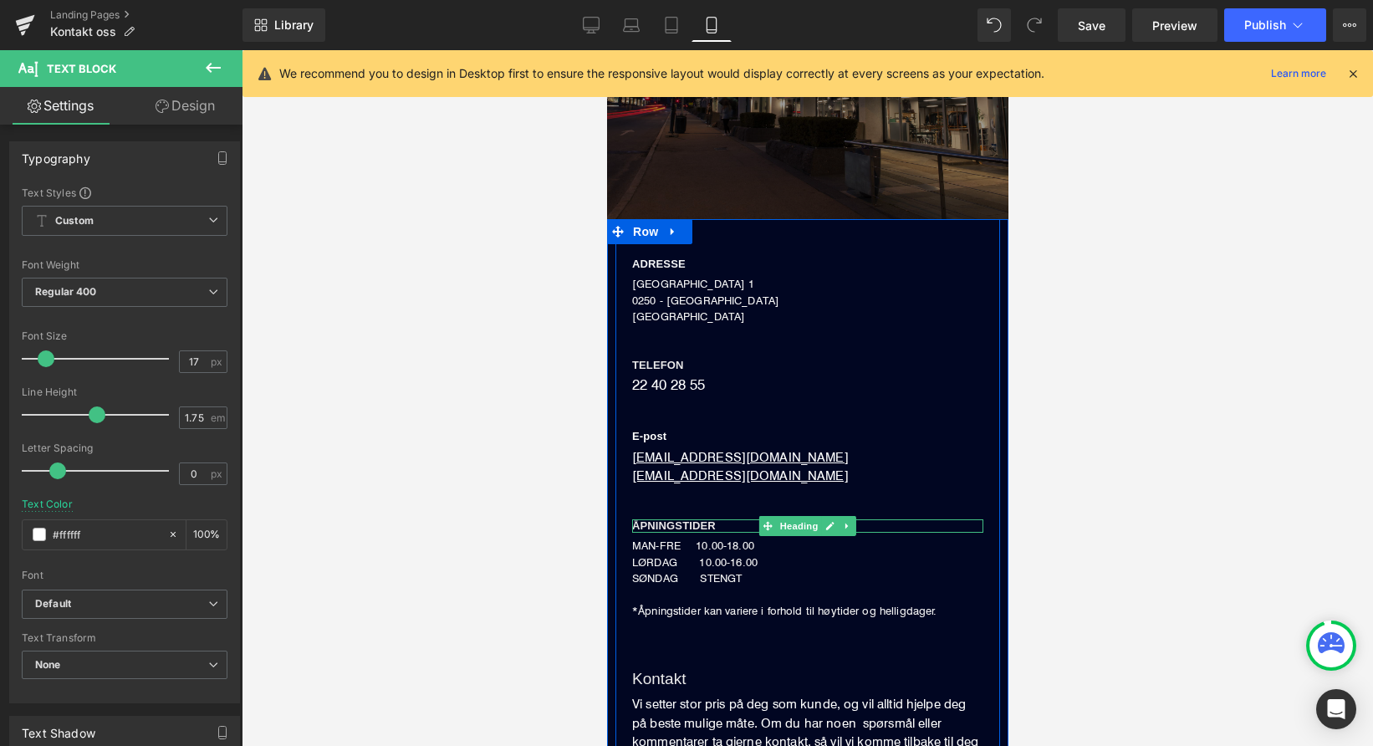
scroll to position [279, 0]
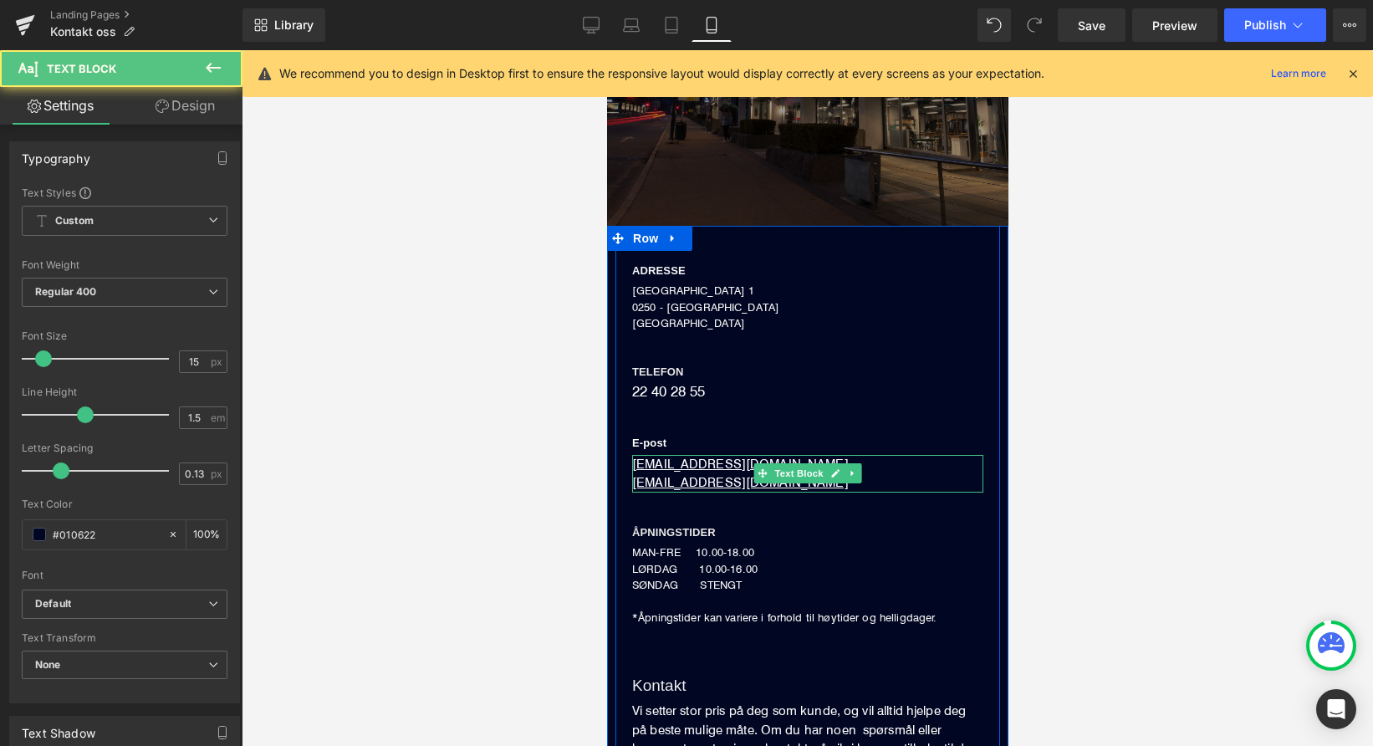
click at [678, 461] on u "[EMAIL_ADDRESS][DOMAIN_NAME]" at bounding box center [739, 464] width 217 height 16
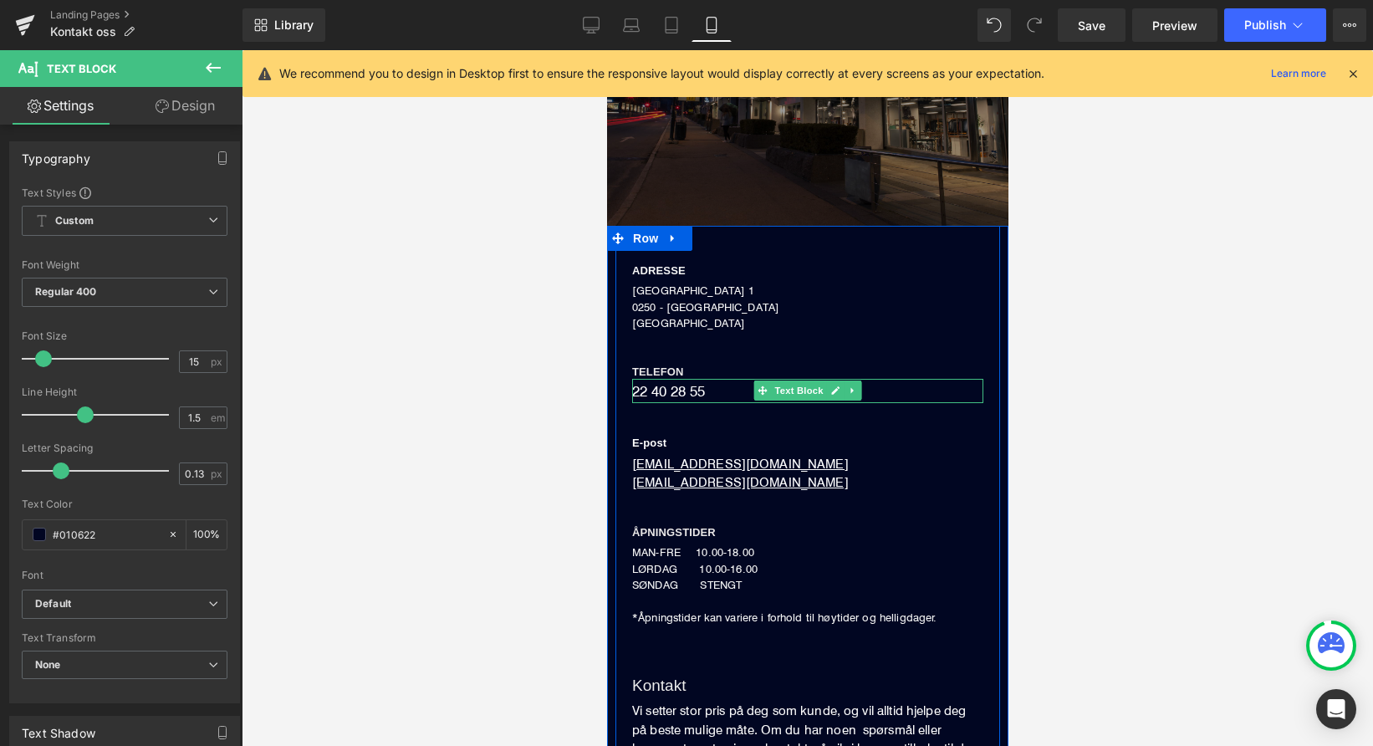
scroll to position [280, 0]
click at [649, 390] on p "22 40 28 55" at bounding box center [806, 389] width 351 height 24
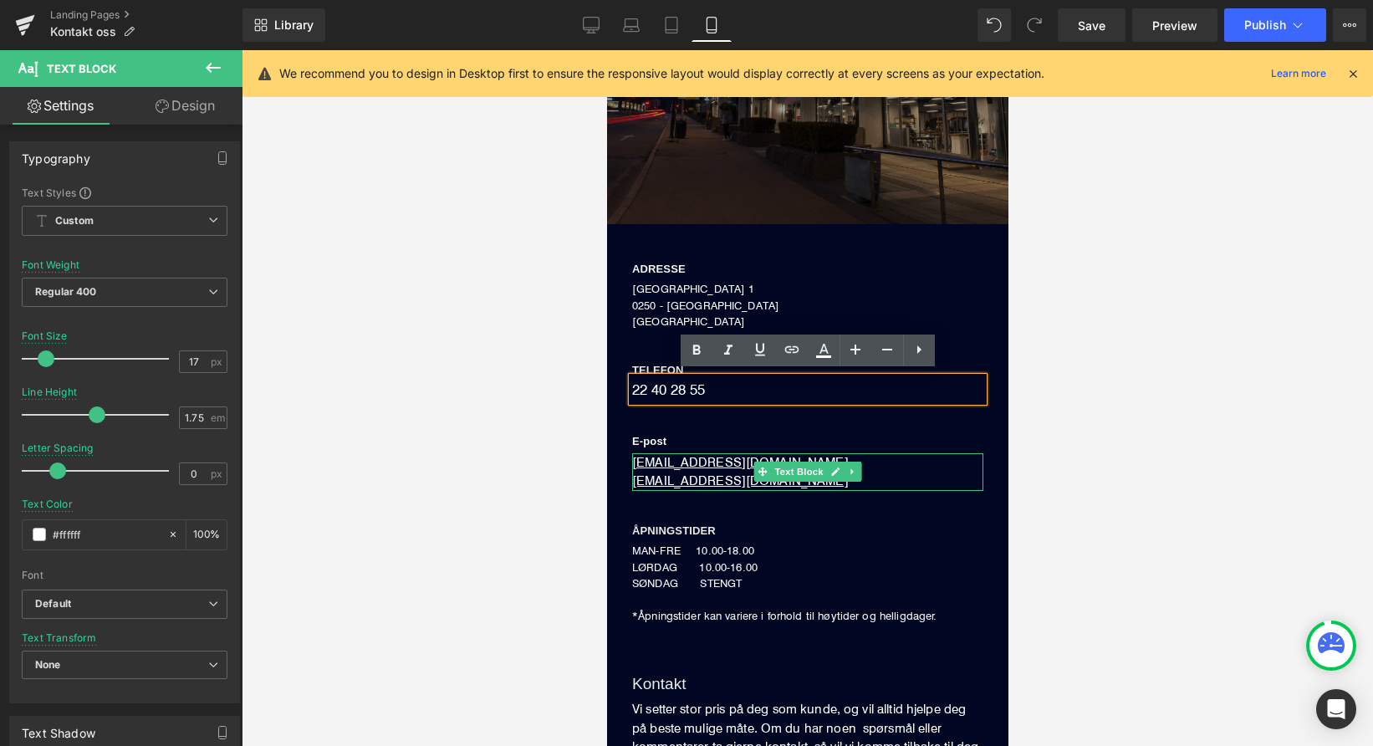
click at [665, 460] on u "[EMAIL_ADDRESS][DOMAIN_NAME]" at bounding box center [739, 462] width 217 height 16
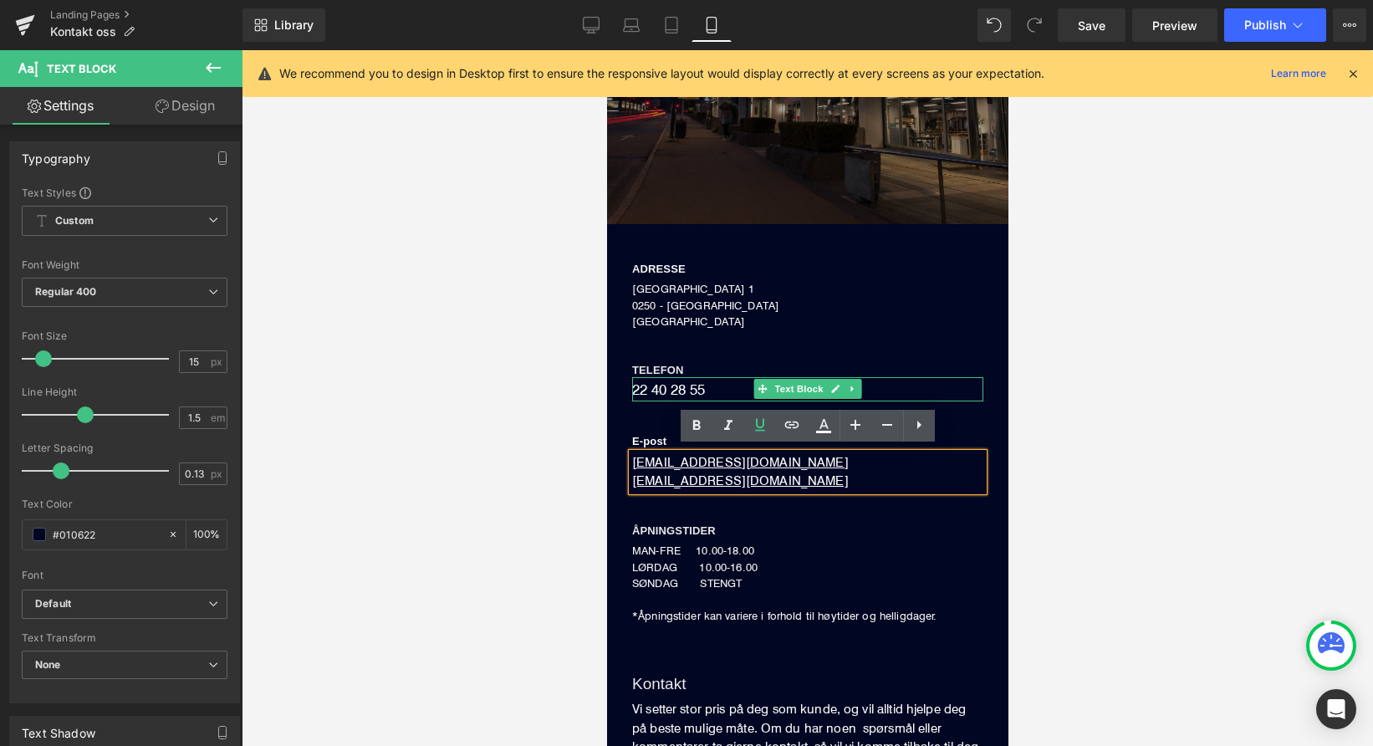
click at [662, 388] on p "22 40 28 55" at bounding box center [806, 389] width 351 height 24
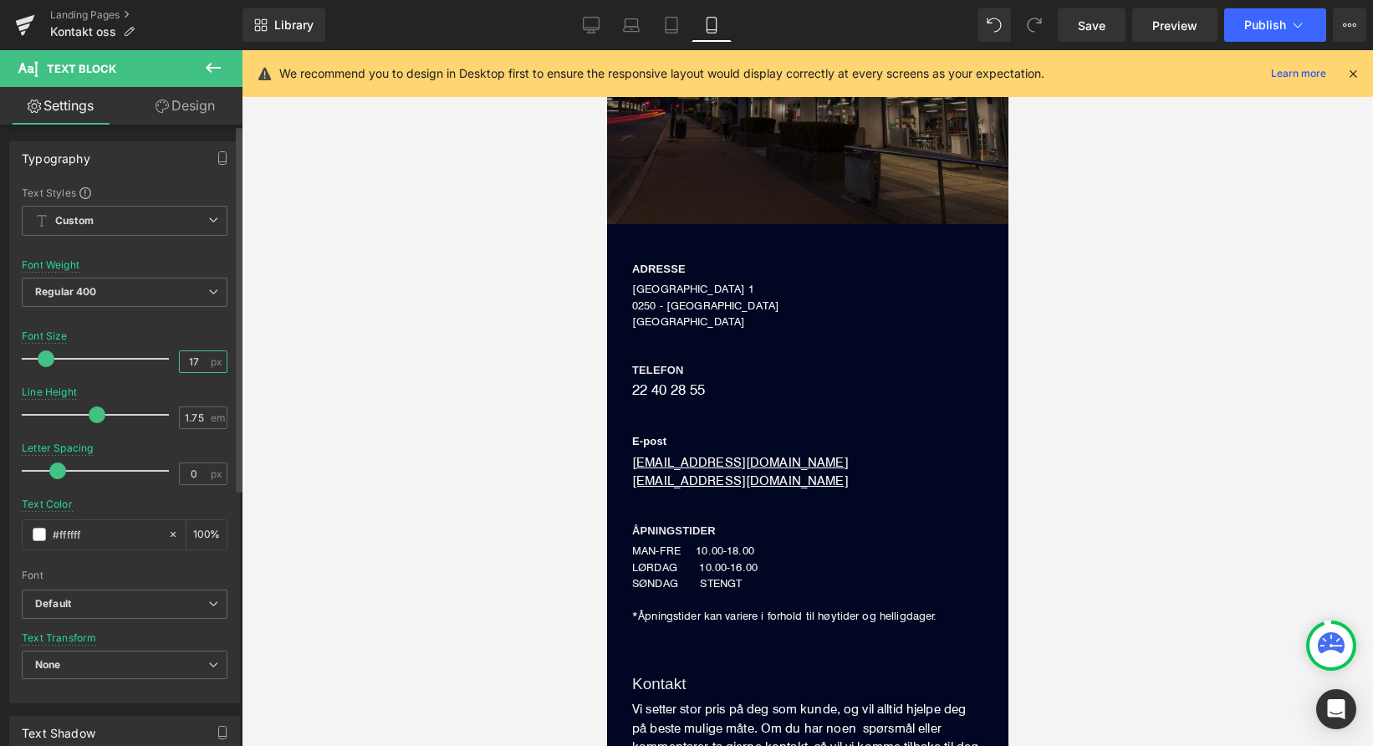
click at [188, 364] on input "17" at bounding box center [194, 361] width 29 height 21
type input "15"
click at [197, 417] on input "1.75" at bounding box center [194, 417] width 29 height 21
type input "1.5"
click at [193, 478] on input "0" at bounding box center [194, 473] width 29 height 21
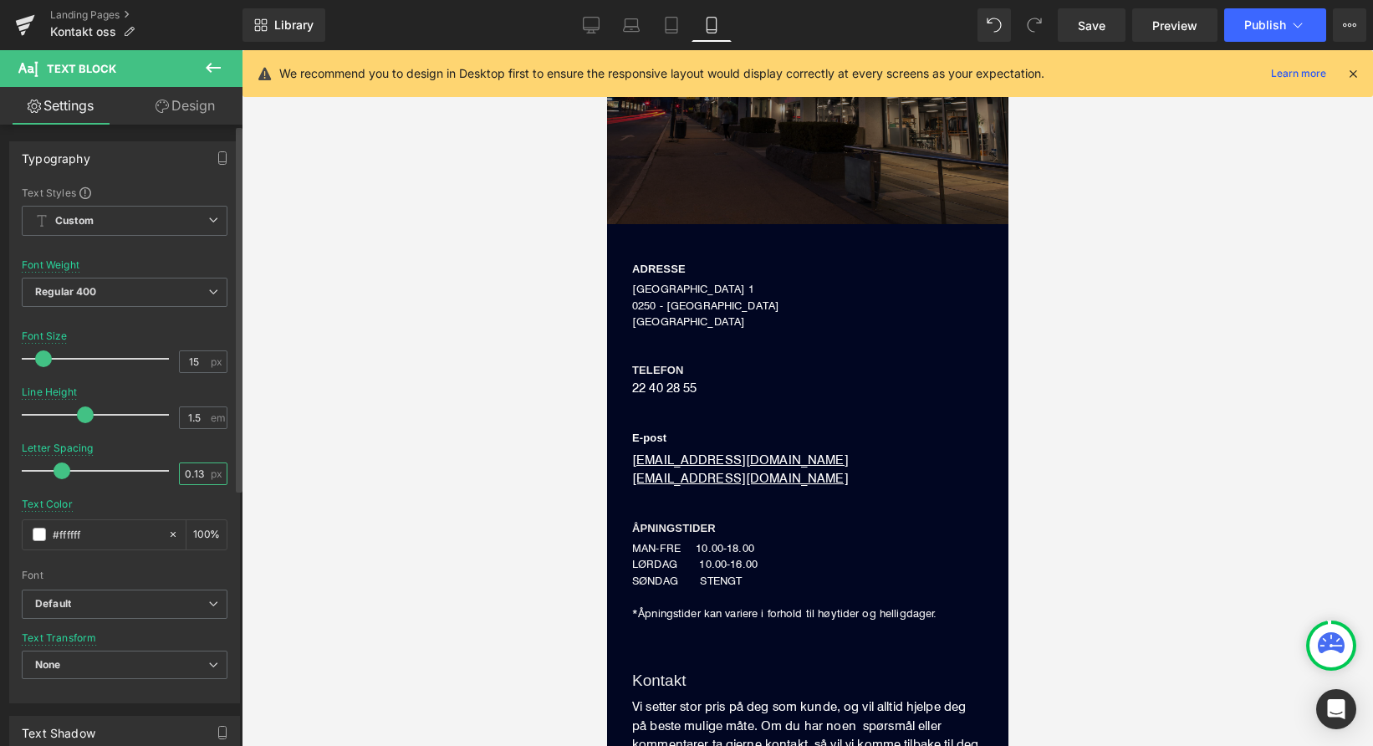
type input "0.13"
click at [124, 499] on div "Text Color #ffffff 100 %" at bounding box center [125, 533] width 206 height 71
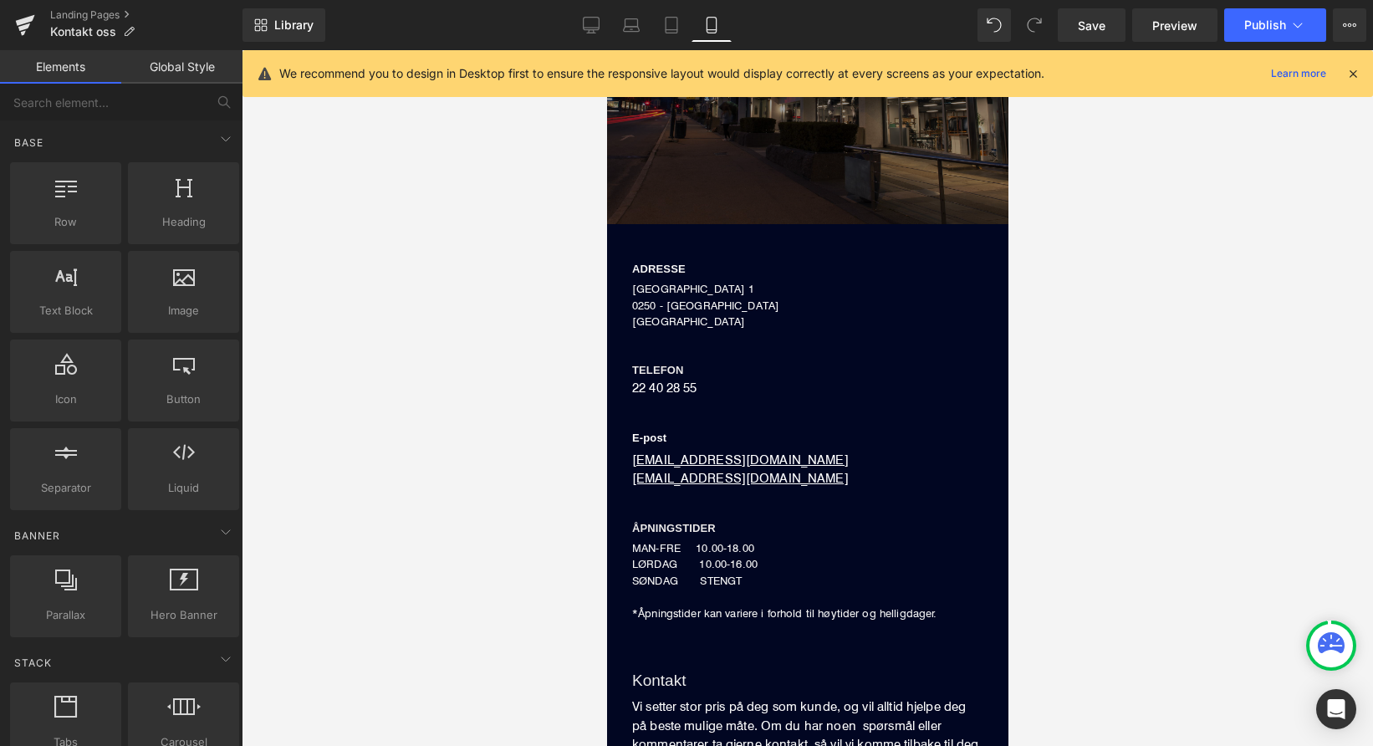
click at [508, 439] on div at bounding box center [808, 398] width 1132 height 696
click at [686, 31] on link "Tablet" at bounding box center [672, 24] width 40 height 33
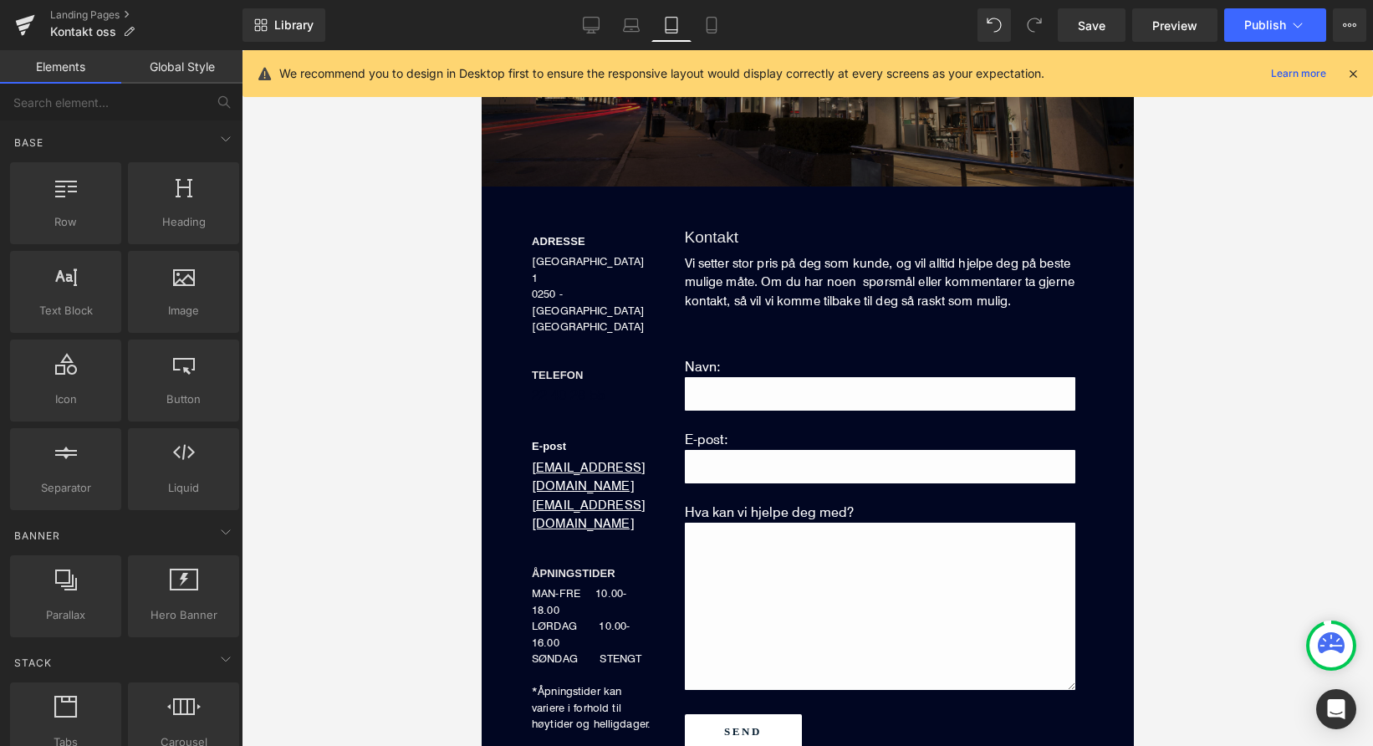
scroll to position [415, 0]
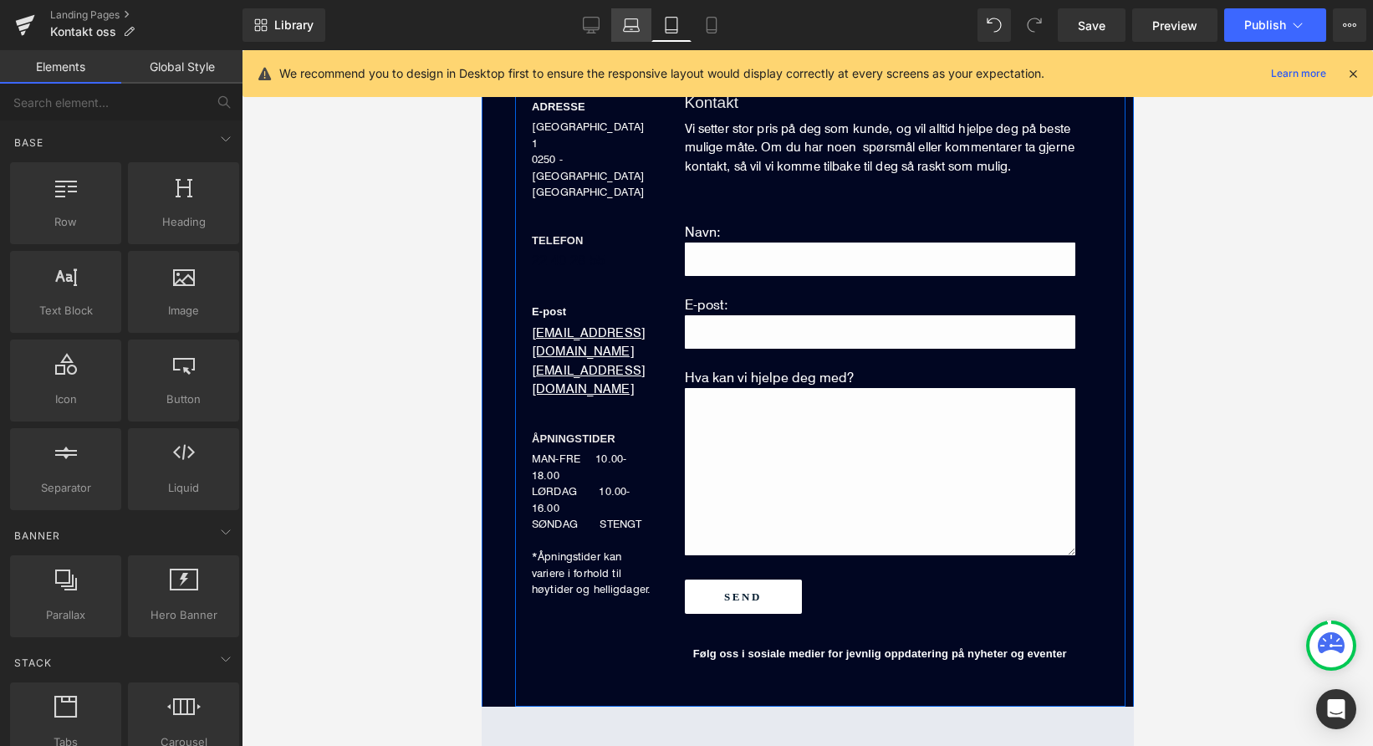
click at [628, 23] on icon at bounding box center [631, 25] width 17 height 17
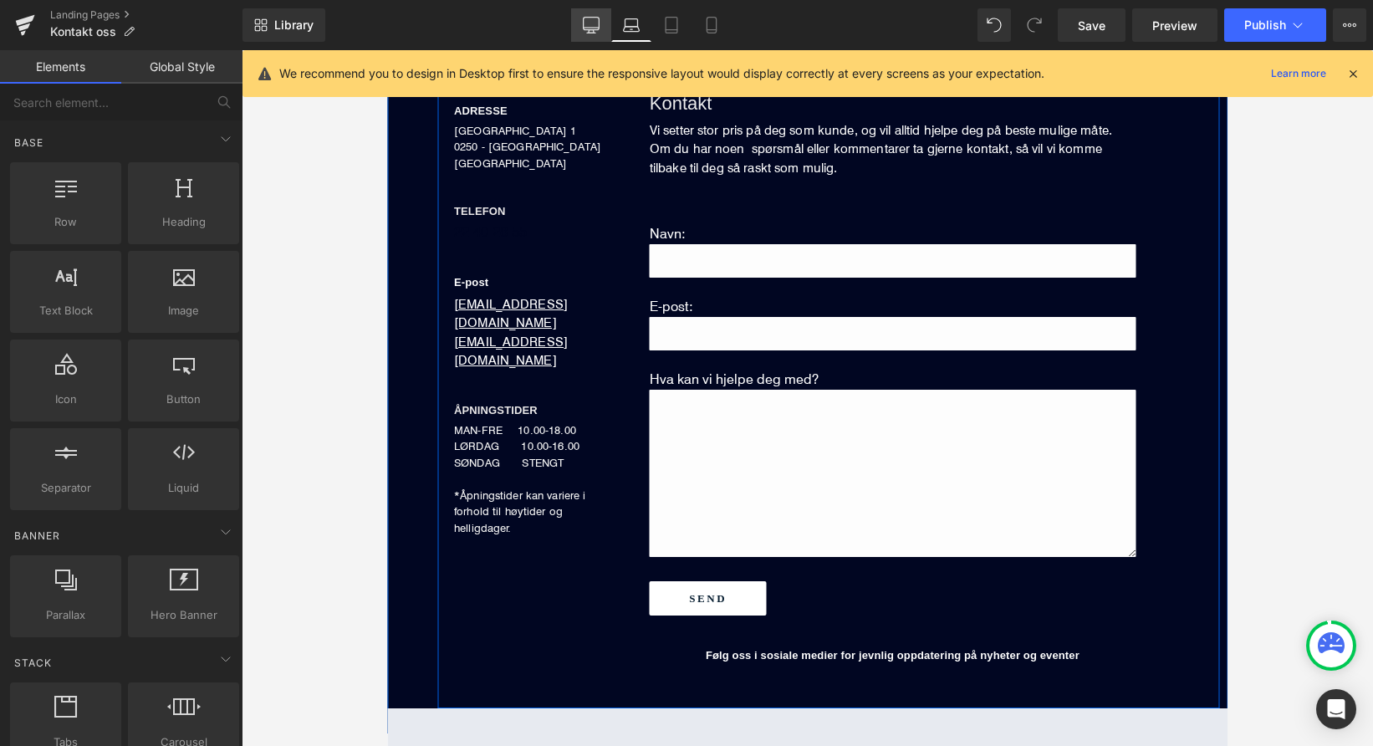
click at [593, 21] on icon at bounding box center [591, 25] width 17 height 17
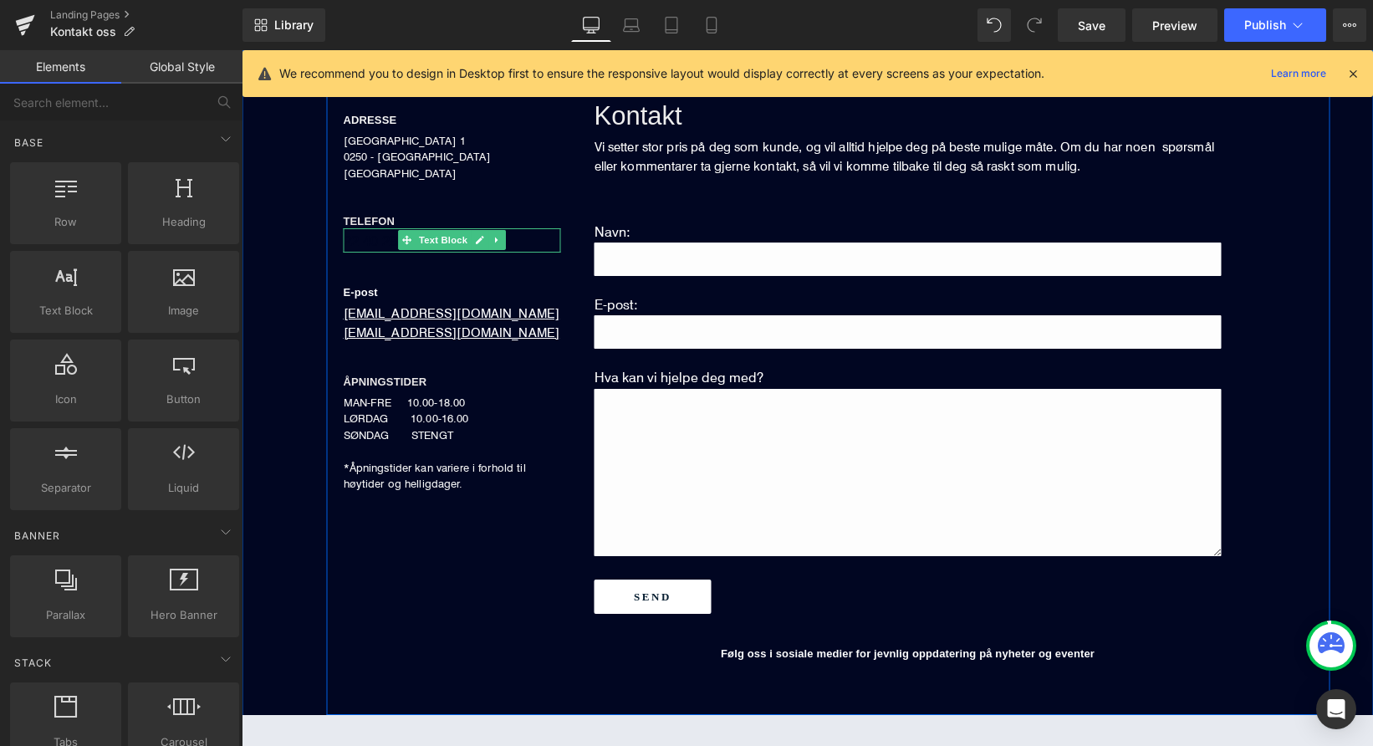
click at [374, 238] on p "22 40 28 55" at bounding box center [452, 240] width 217 height 24
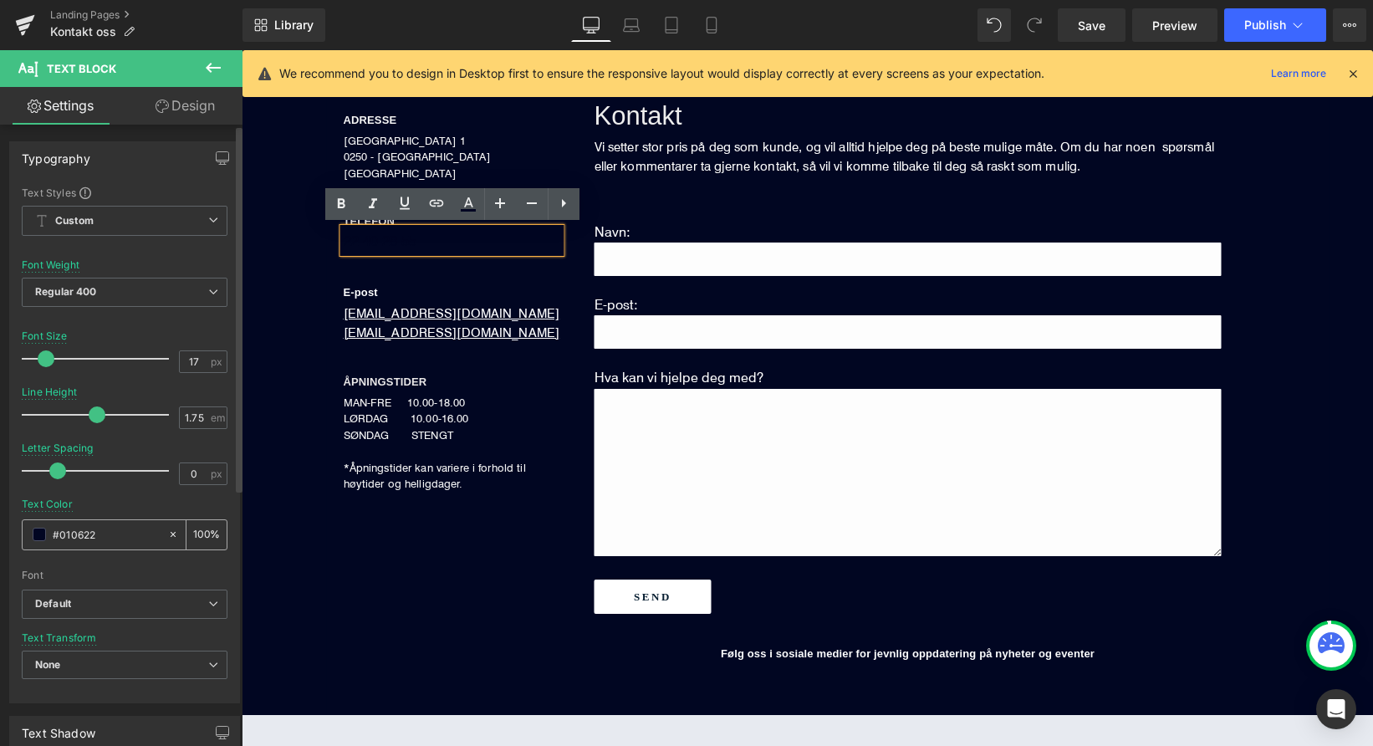
scroll to position [457, 0]
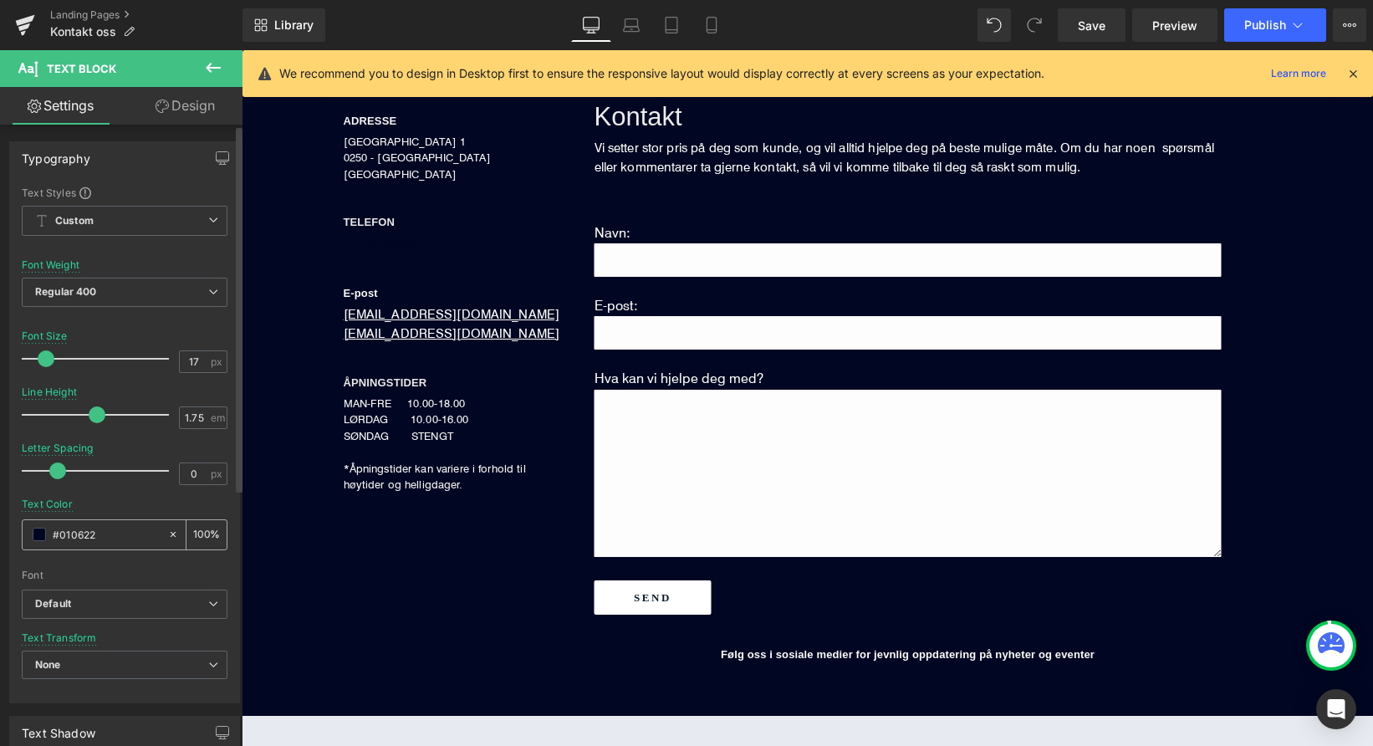
click at [40, 536] on span at bounding box center [39, 534] width 13 height 13
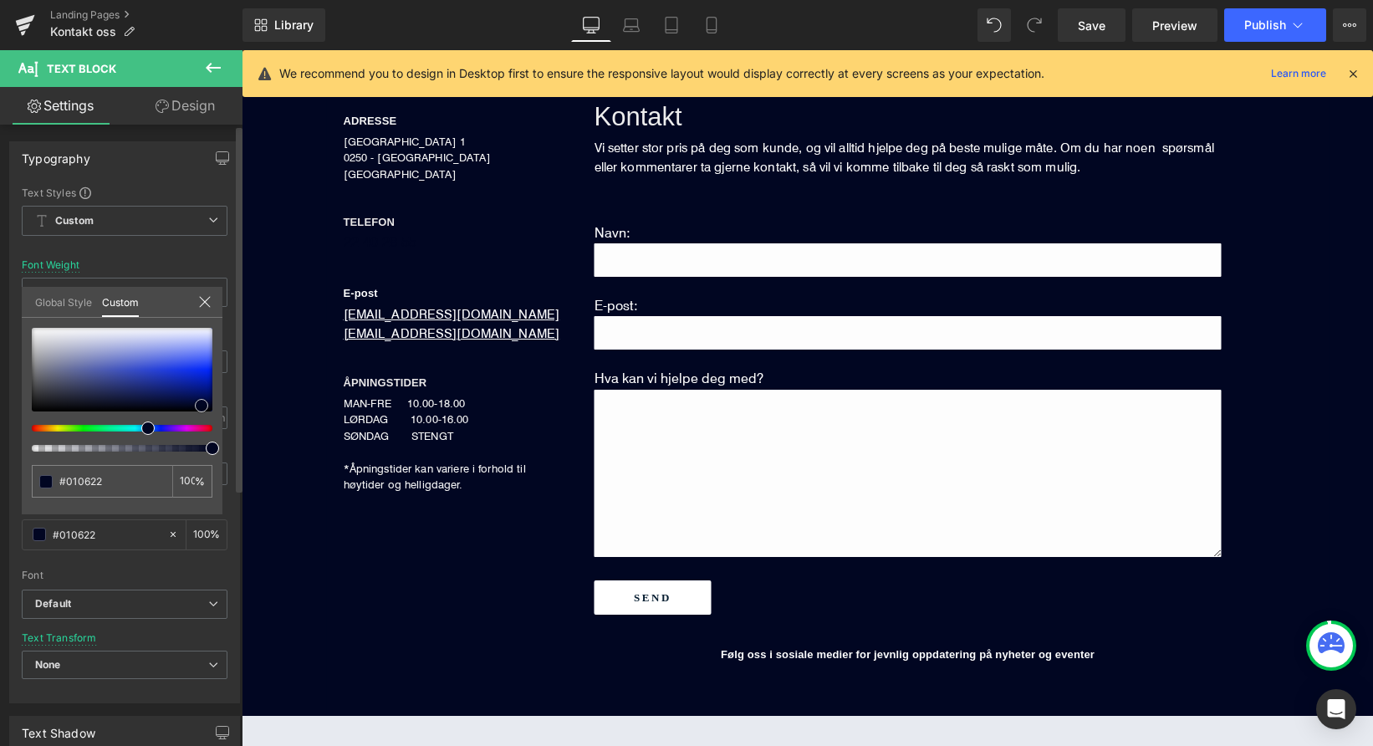
type input "#010627"
type input "#040f4d"
type input "#1e3094"
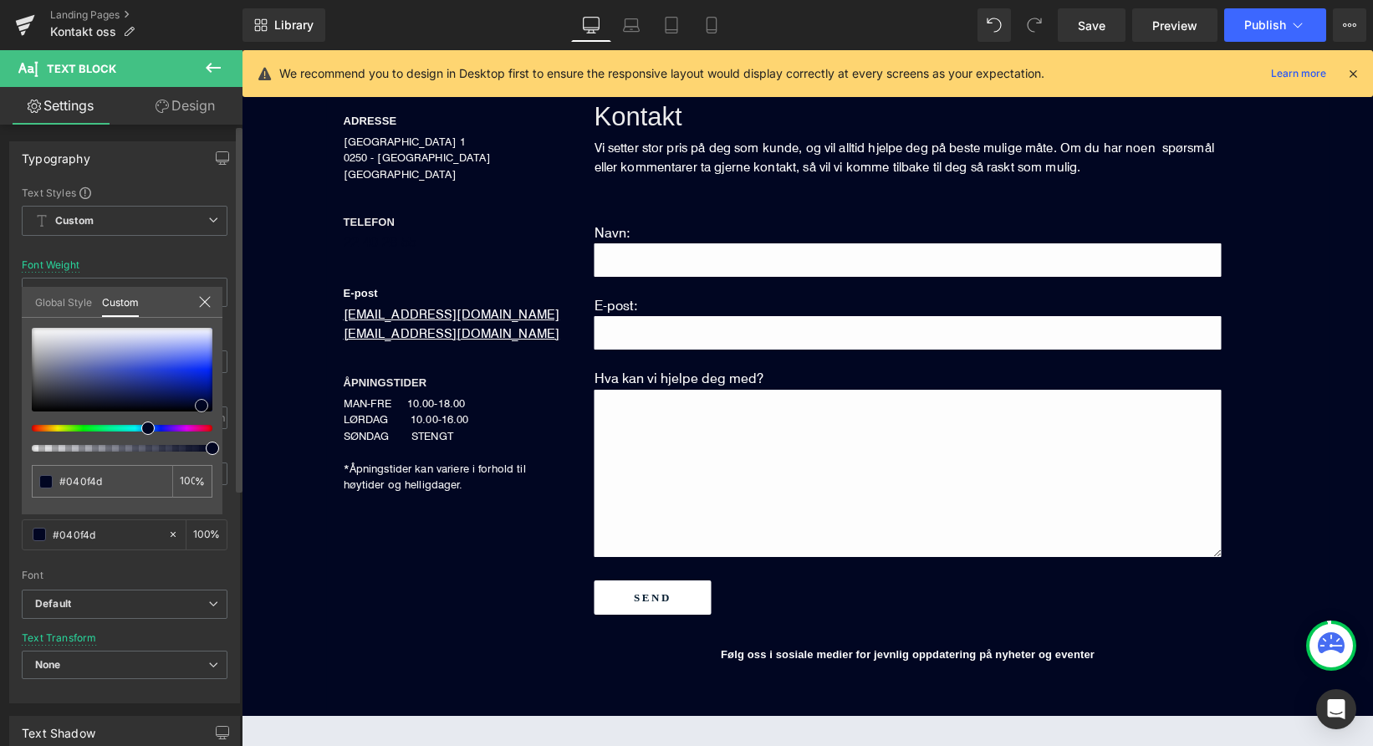
type input "#1e3094"
type input "#4c5dbc"
type input "#8890c3"
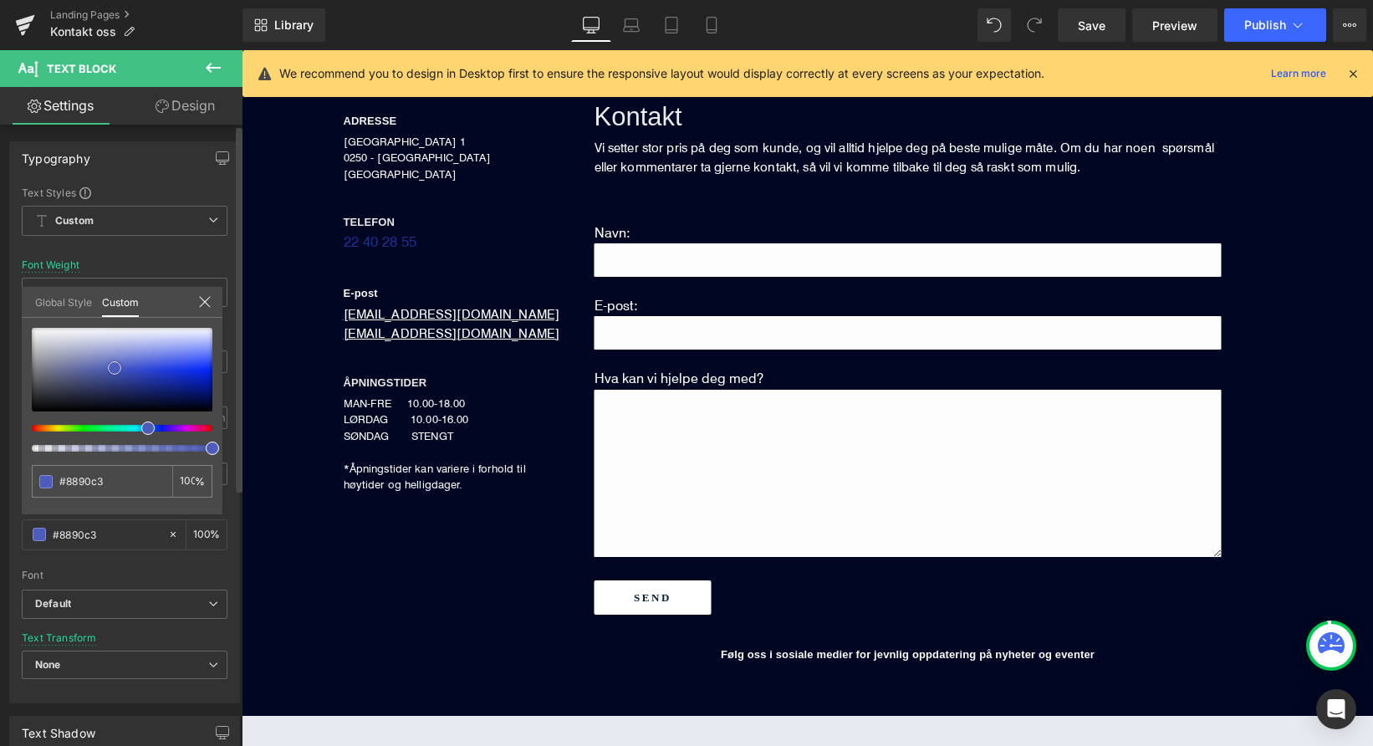
type input "#afb3cf"
type input "#c8cbd9"
type input "#d7d9df"
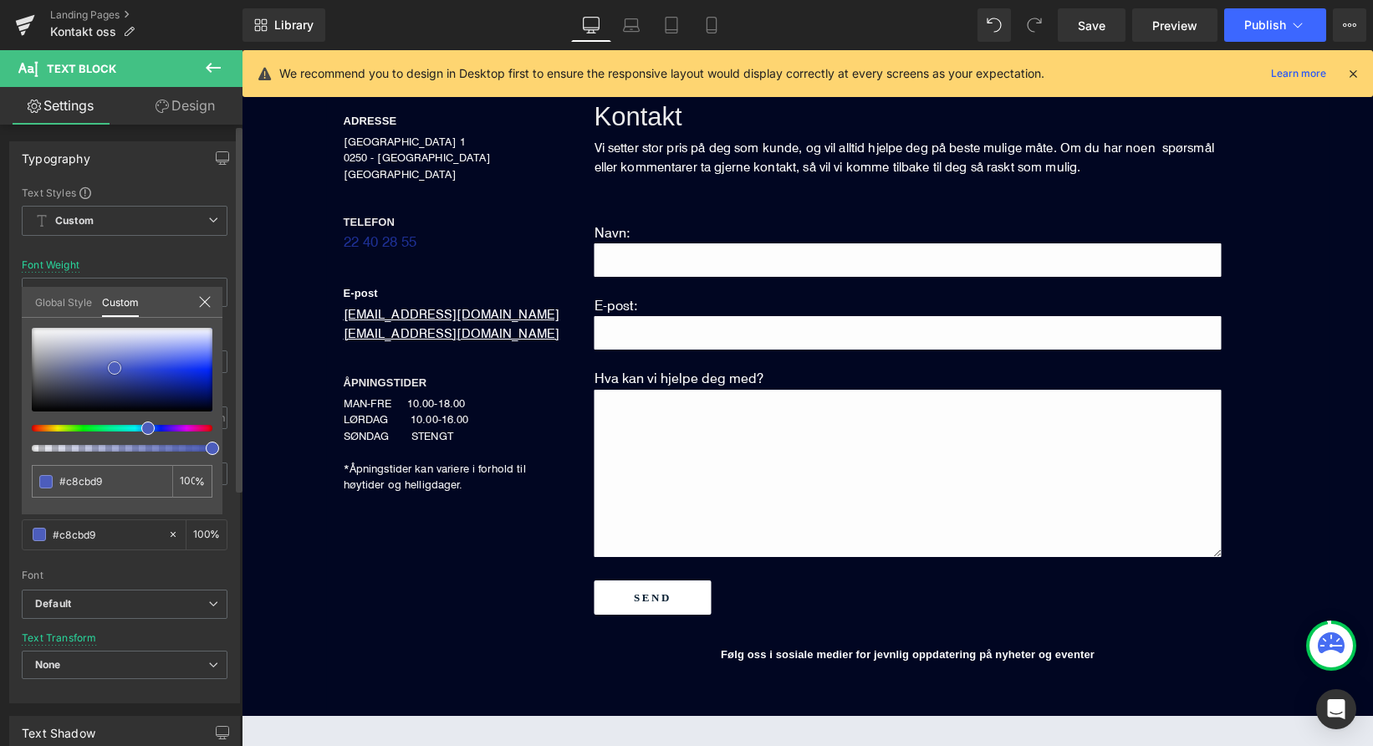
type input "#d7d9df"
type input "#eeeff0"
type input "#f6f6f7"
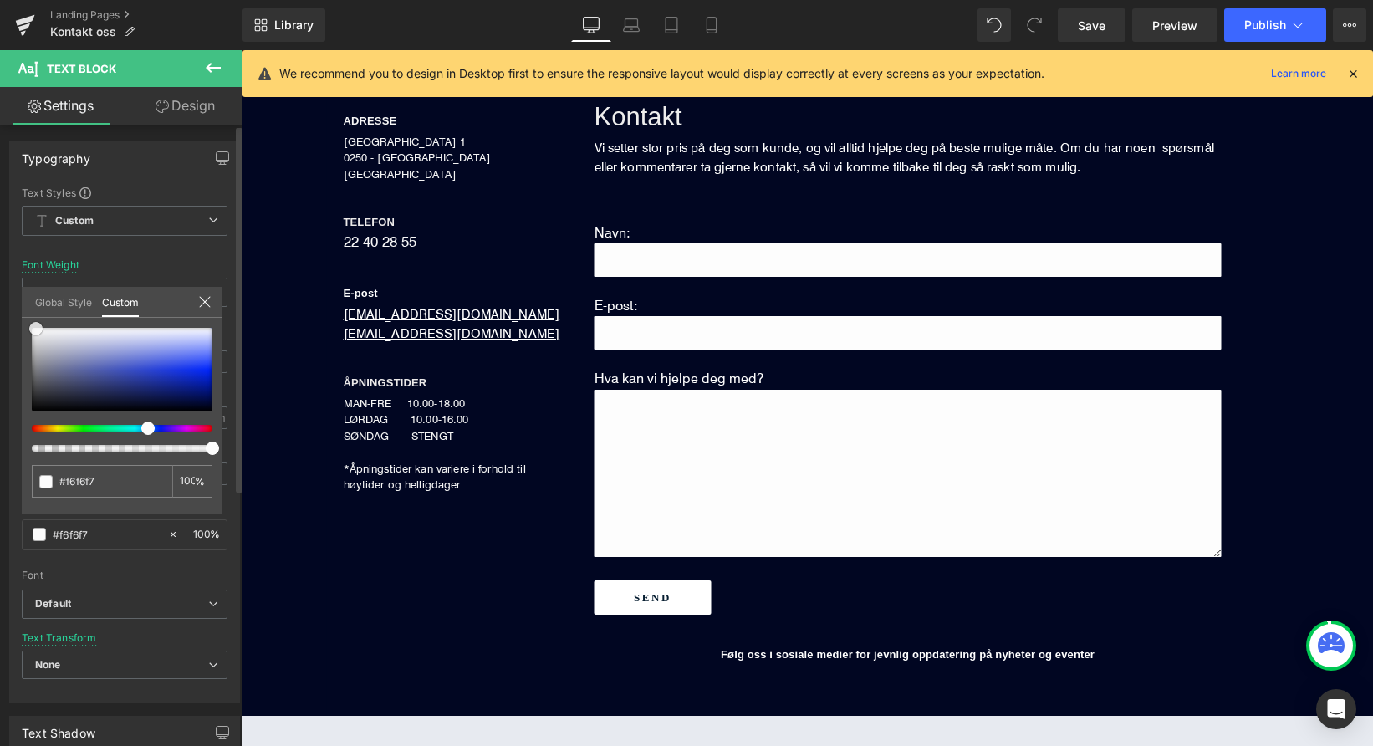
type input "#fcfcfc"
type input "#ffffff"
drag, startPoint x: 197, startPoint y: 408, endPoint x: 18, endPoint y: 301, distance: 209.3
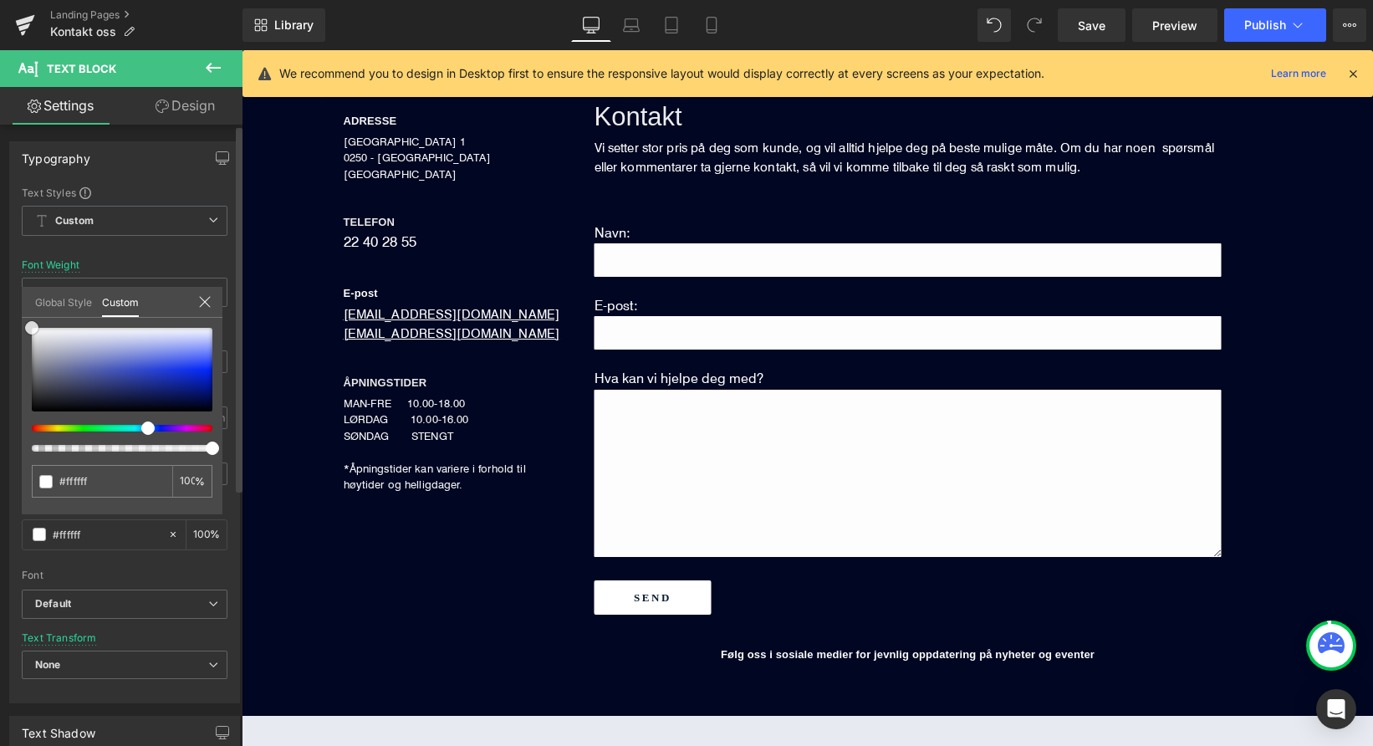
click at [18, 301] on div "Typography Text Styles Custom Custom Setup Global Style Custom Setup Global Sty…" at bounding box center [125, 416] width 250 height 575
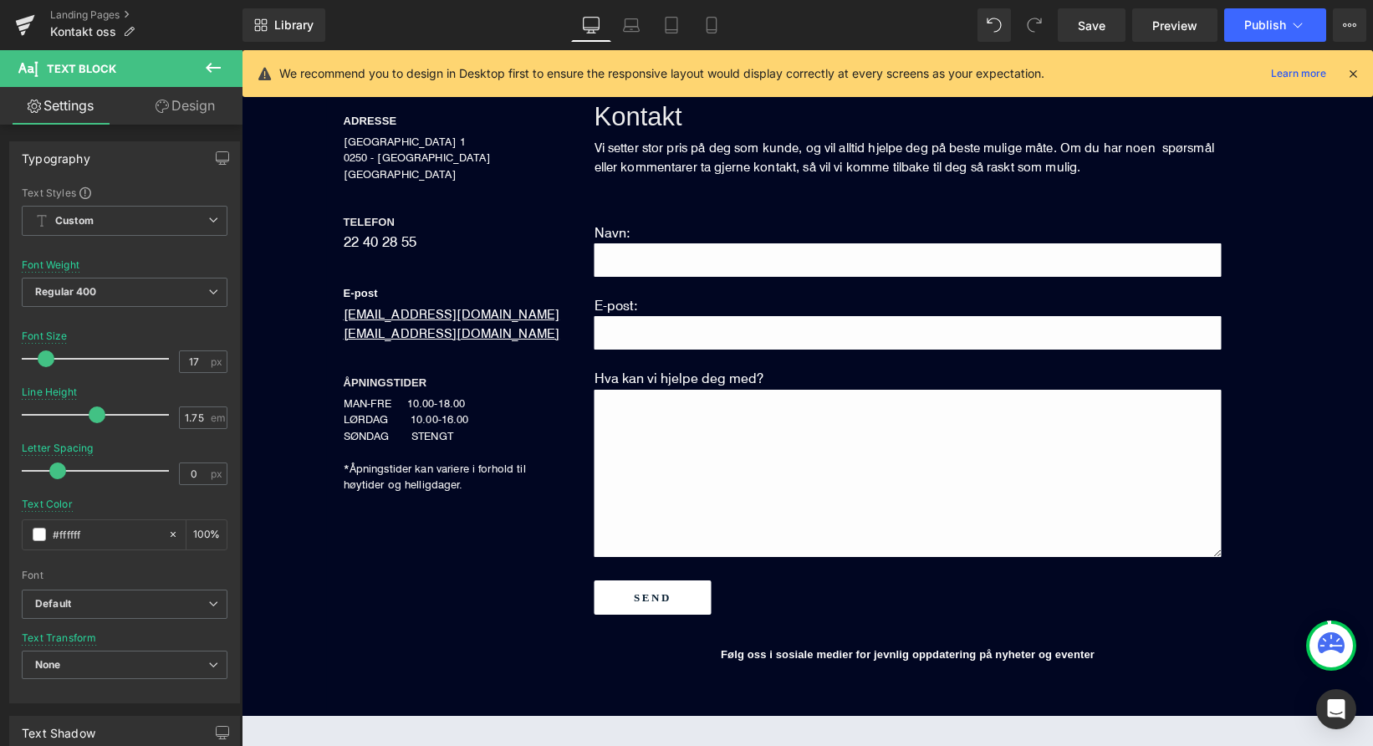
click at [381, 239] on body "Denne nettsiden bruker informasjonskapsler for å sikre at du får den beste oppl…" at bounding box center [808, 691] width 1132 height 2197
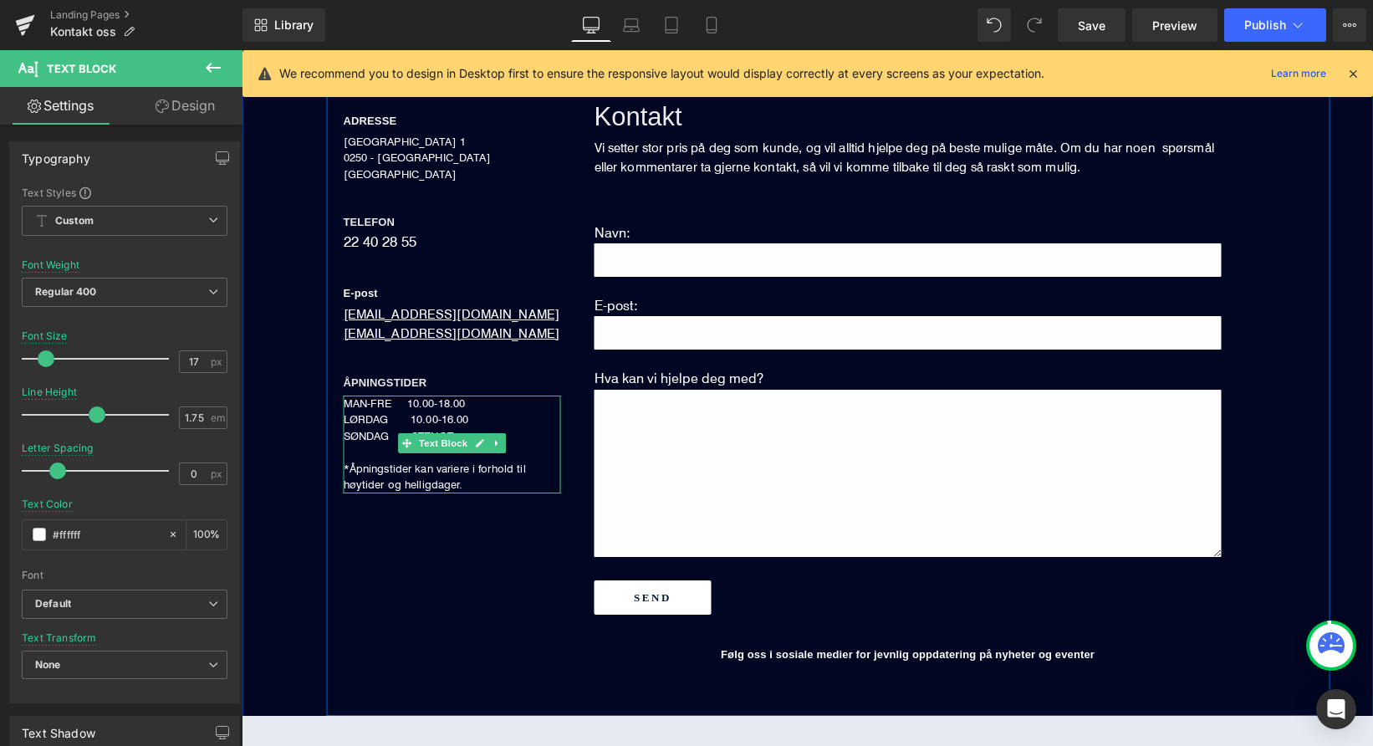
click at [377, 414] on span "LØRDAG 10.00-16.00" at bounding box center [406, 418] width 125 height 13
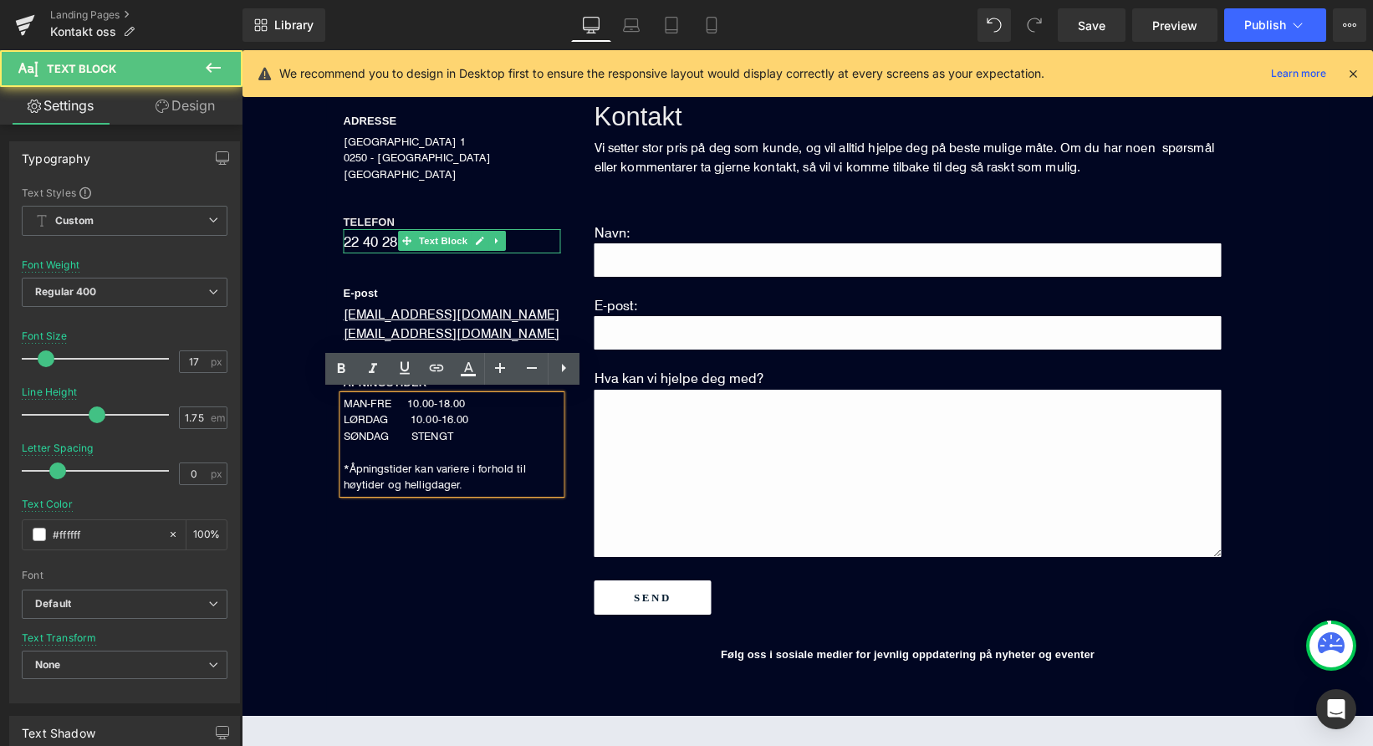
click at [382, 239] on p "22 40 28 55" at bounding box center [452, 241] width 217 height 24
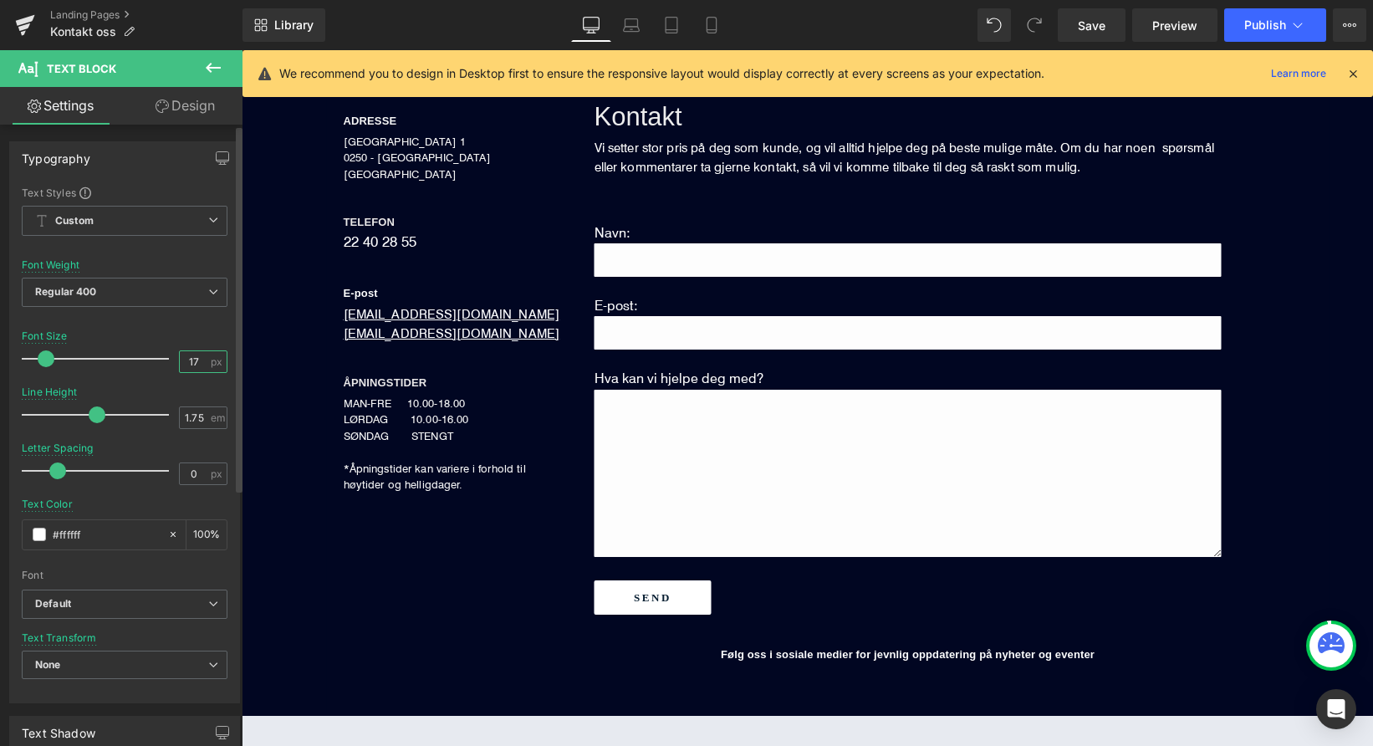
click at [199, 361] on input "17" at bounding box center [194, 361] width 29 height 21
type input "15"
click at [197, 421] on input "51" at bounding box center [194, 417] width 29 height 21
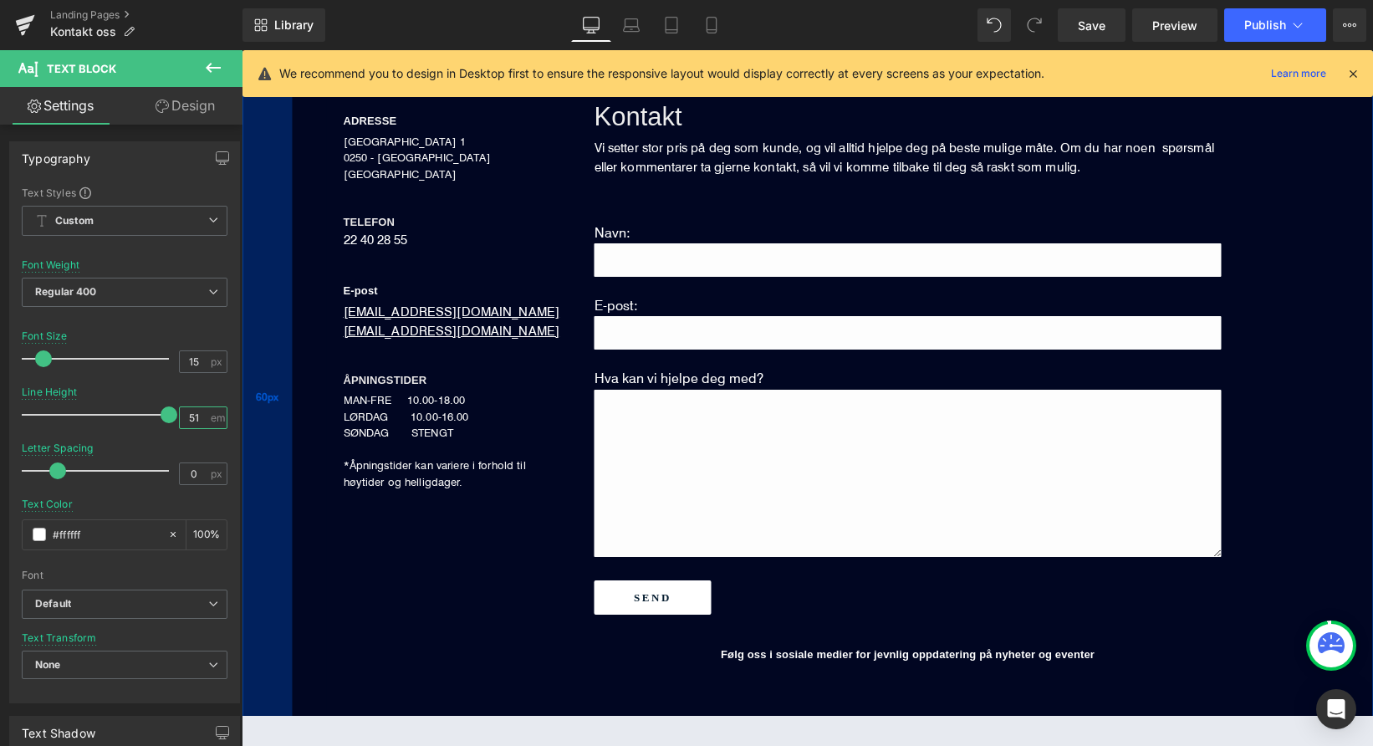
type input "5"
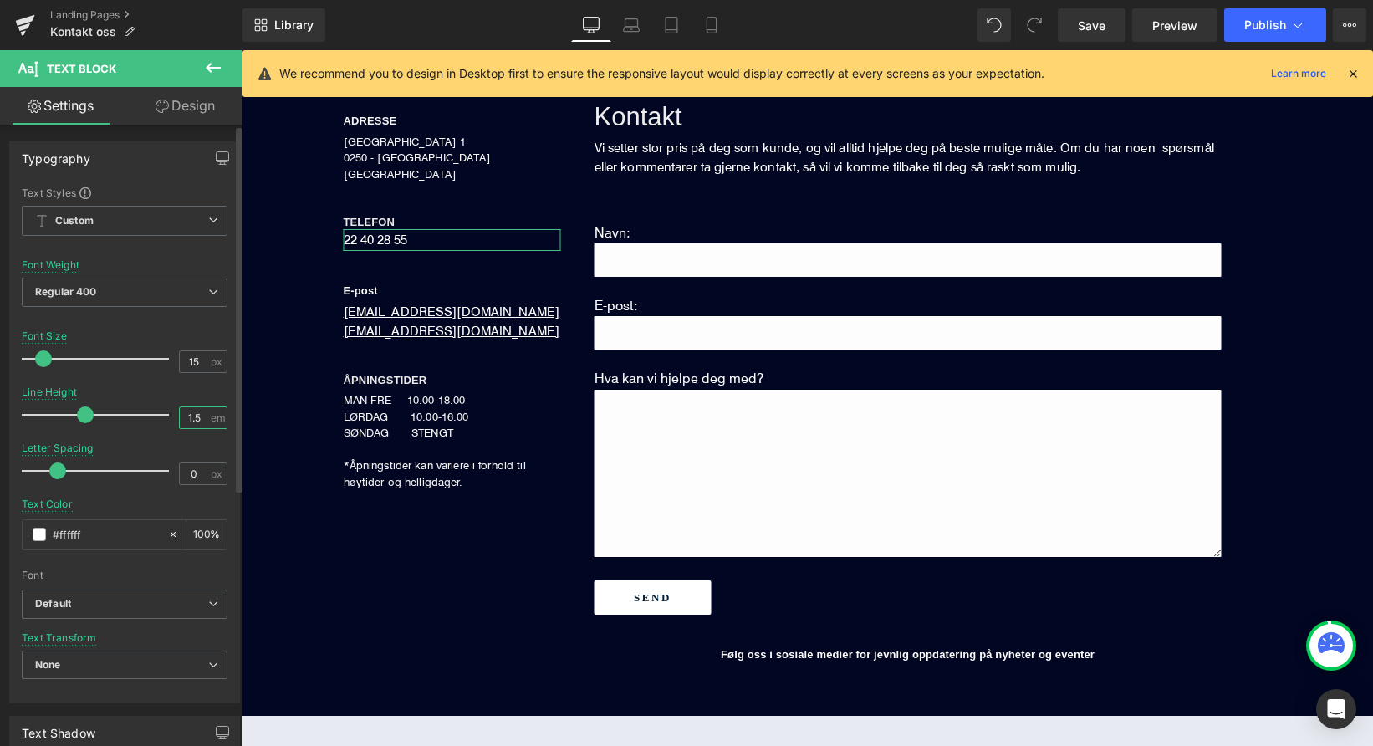
type input "1.5"
click at [151, 449] on div "Letter Spacing 0 px" at bounding box center [125, 470] width 206 height 56
click at [200, 473] on input "0" at bounding box center [194, 473] width 29 height 21
type input "0.13"
click at [162, 505] on div "Text Color #ffffff 100 %" at bounding box center [125, 533] width 206 height 71
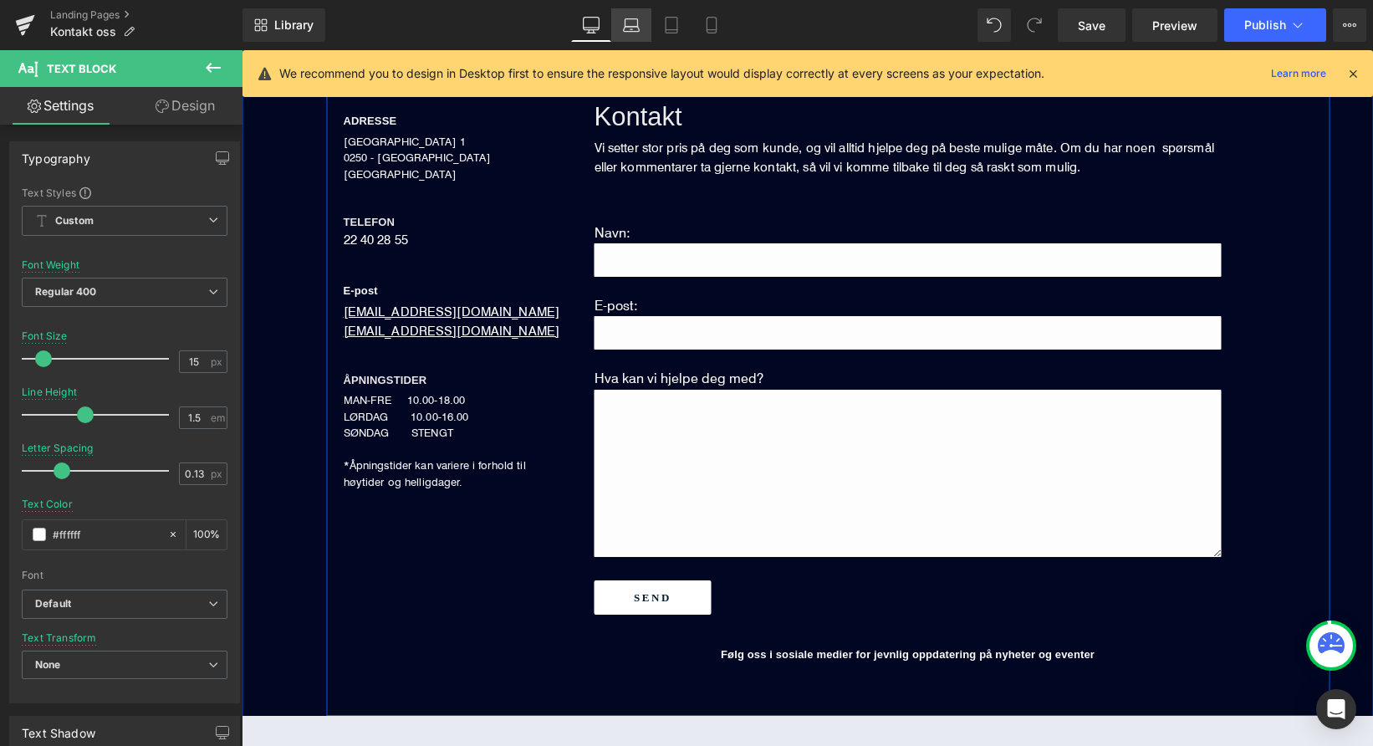
click at [634, 23] on icon at bounding box center [631, 25] width 17 height 17
type input "17"
type input "1.75"
type input "0"
type input "#010622"
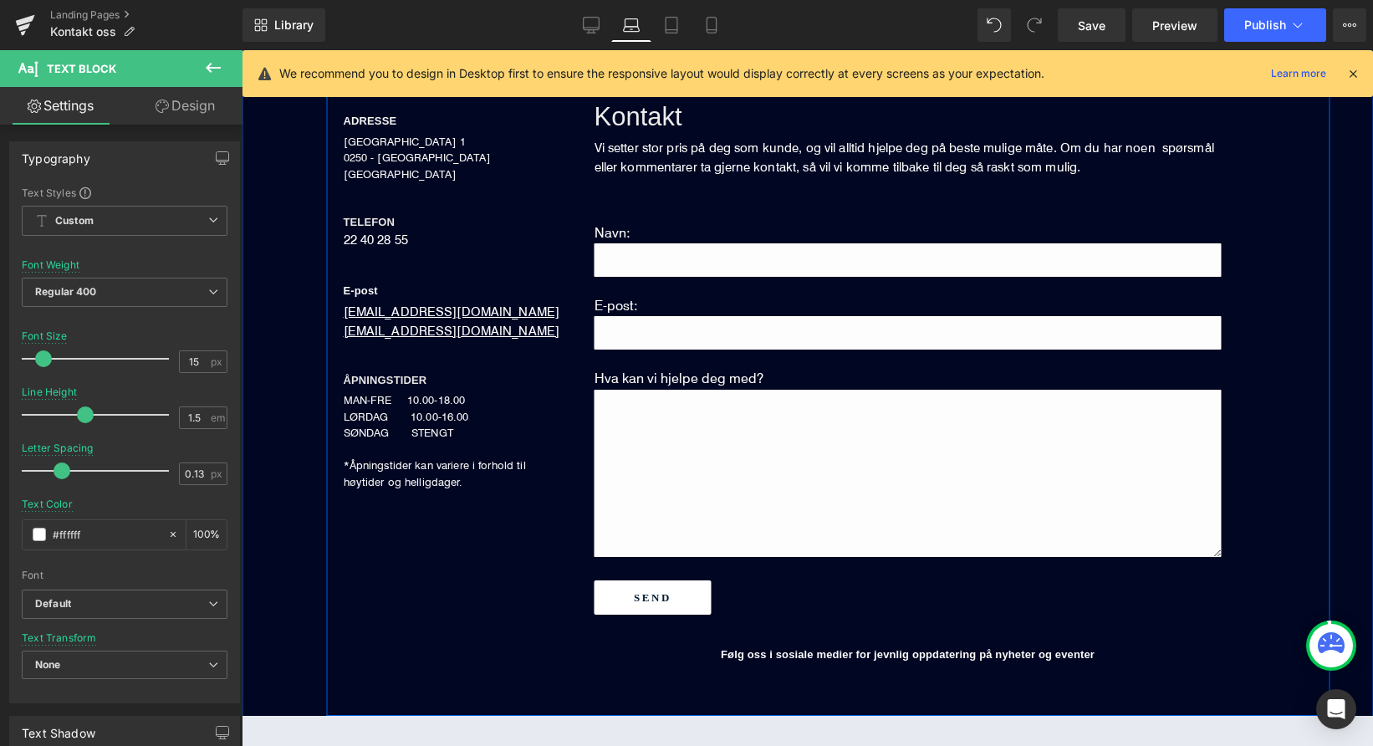
type input "100"
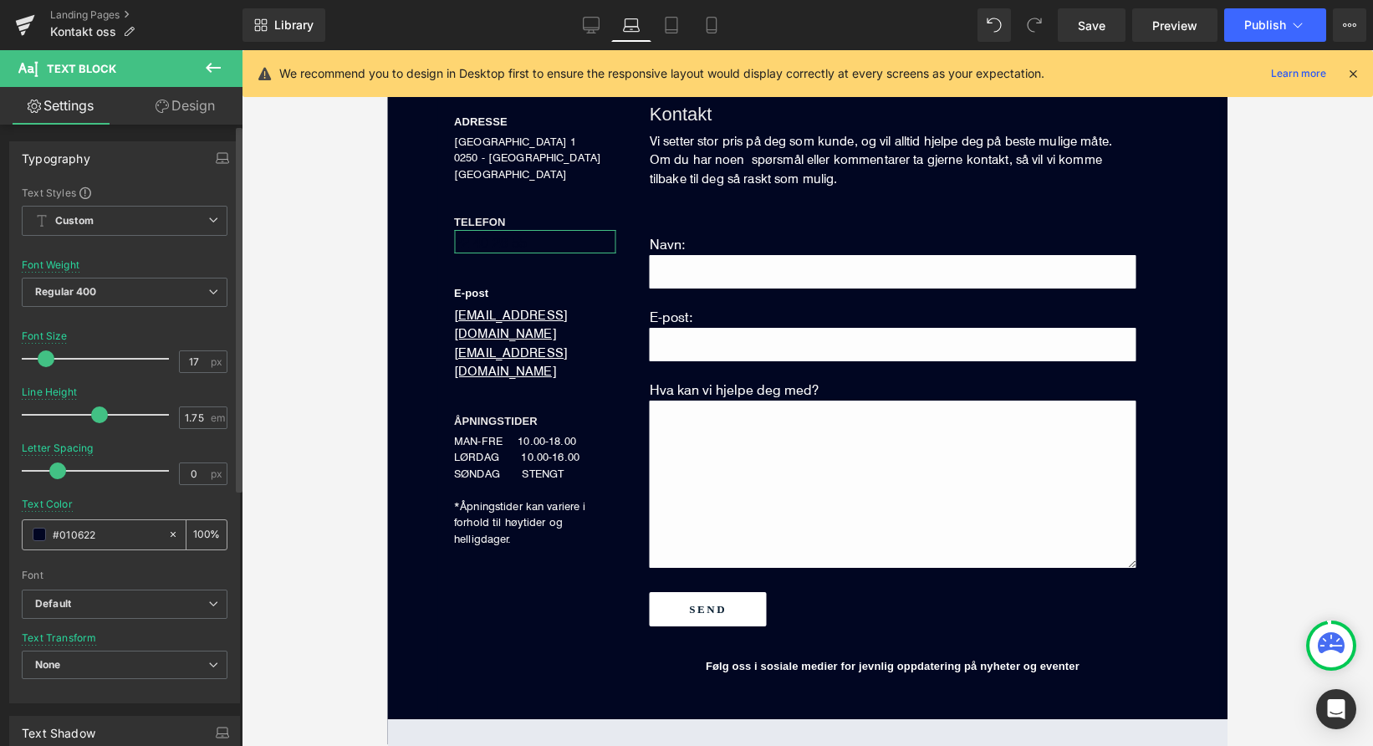
click at [39, 538] on span at bounding box center [39, 534] width 13 height 13
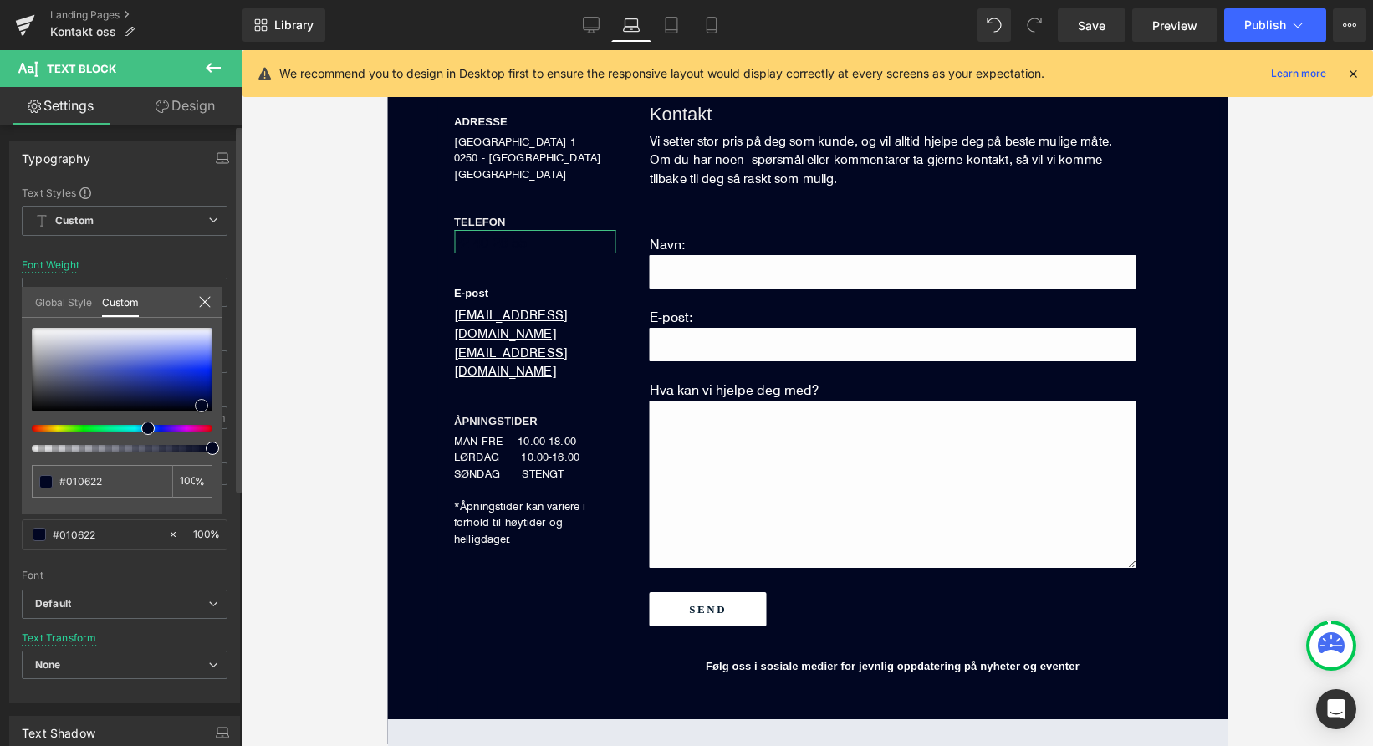
type input "#010627"
type input "#030e52"
type input "#5061d2"
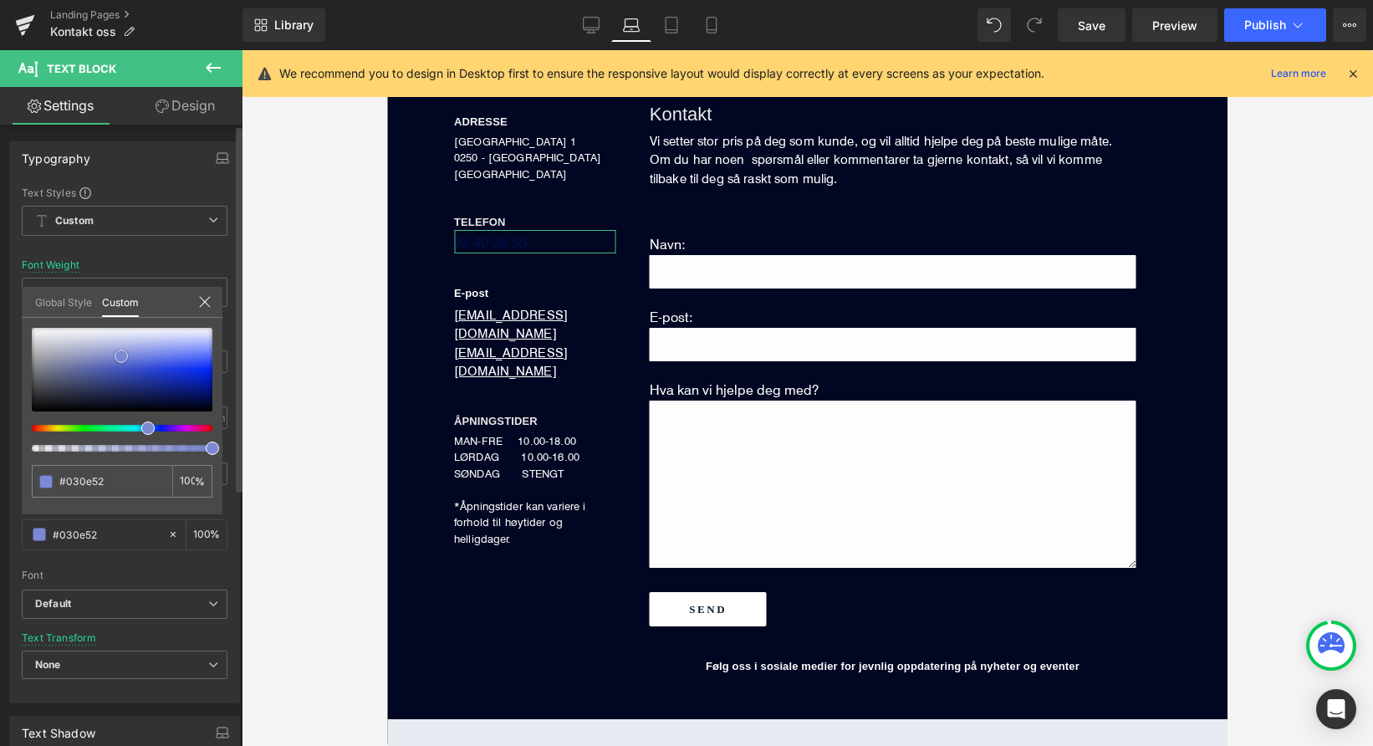
type input "#5061d2"
type input "#dbddea"
type input "#ffffff"
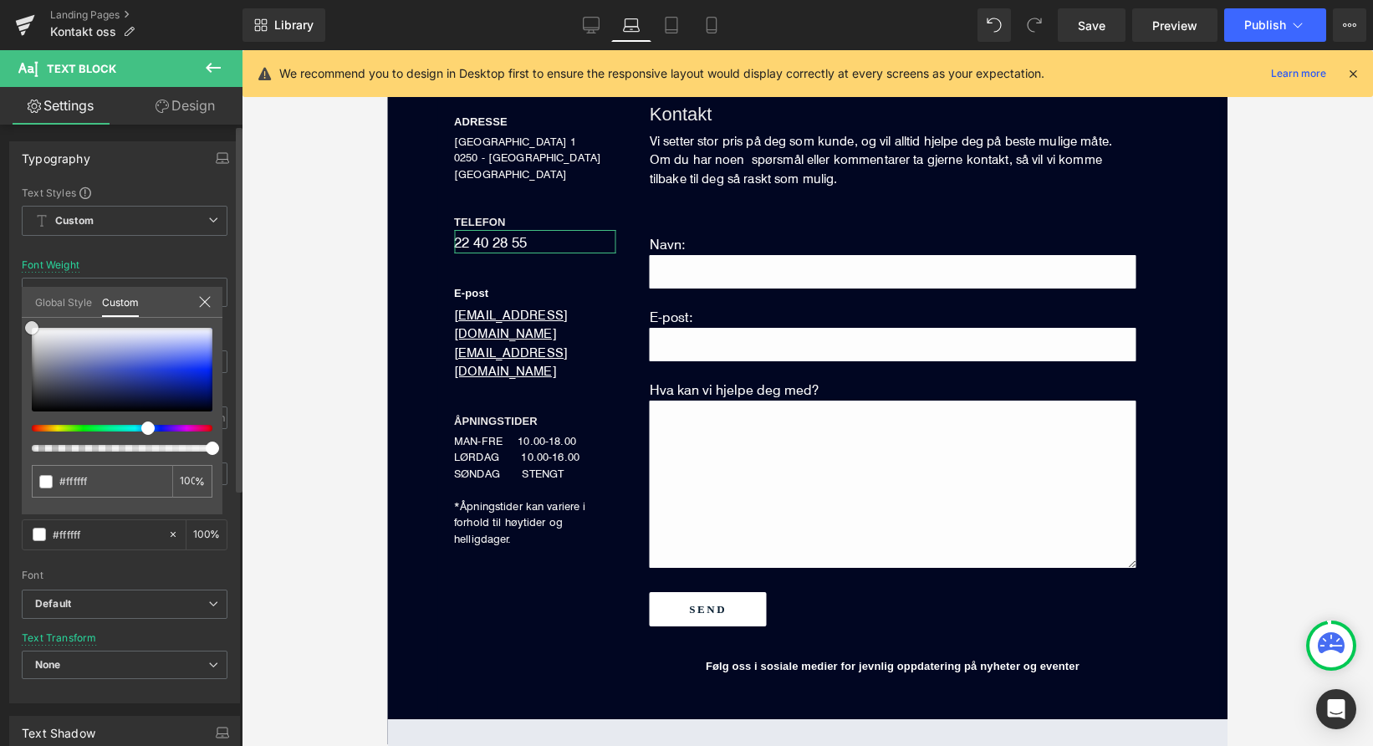
drag, startPoint x: 201, startPoint y: 404, endPoint x: 0, endPoint y: 289, distance: 231.5
click at [0, 289] on div "Typography Text Styles Custom Custom Setup Global Style Custom Setup Global Sty…" at bounding box center [125, 416] width 250 height 575
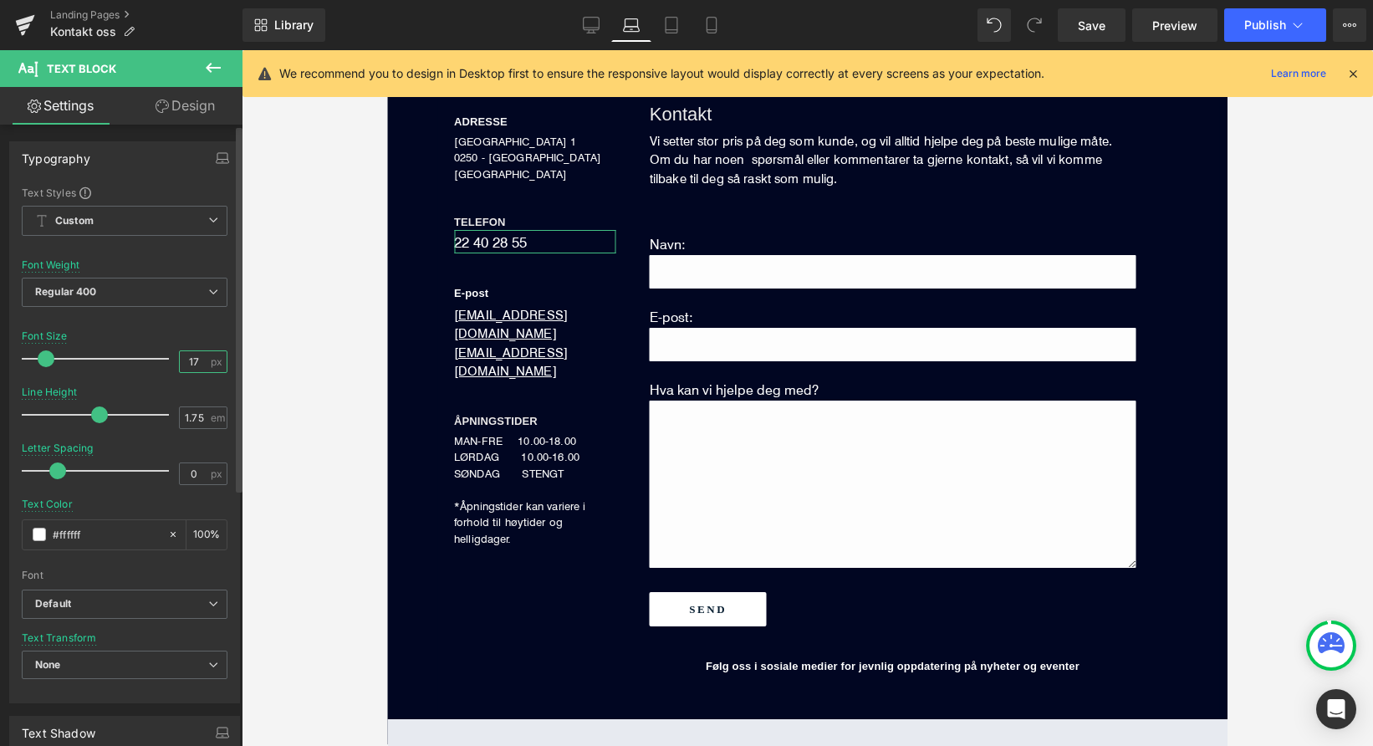
click at [196, 361] on input "17" at bounding box center [194, 361] width 29 height 21
type input "15"
click at [200, 421] on input "1.75" at bounding box center [194, 417] width 29 height 21
type input "1.5"
click at [195, 477] on input "0" at bounding box center [194, 473] width 29 height 21
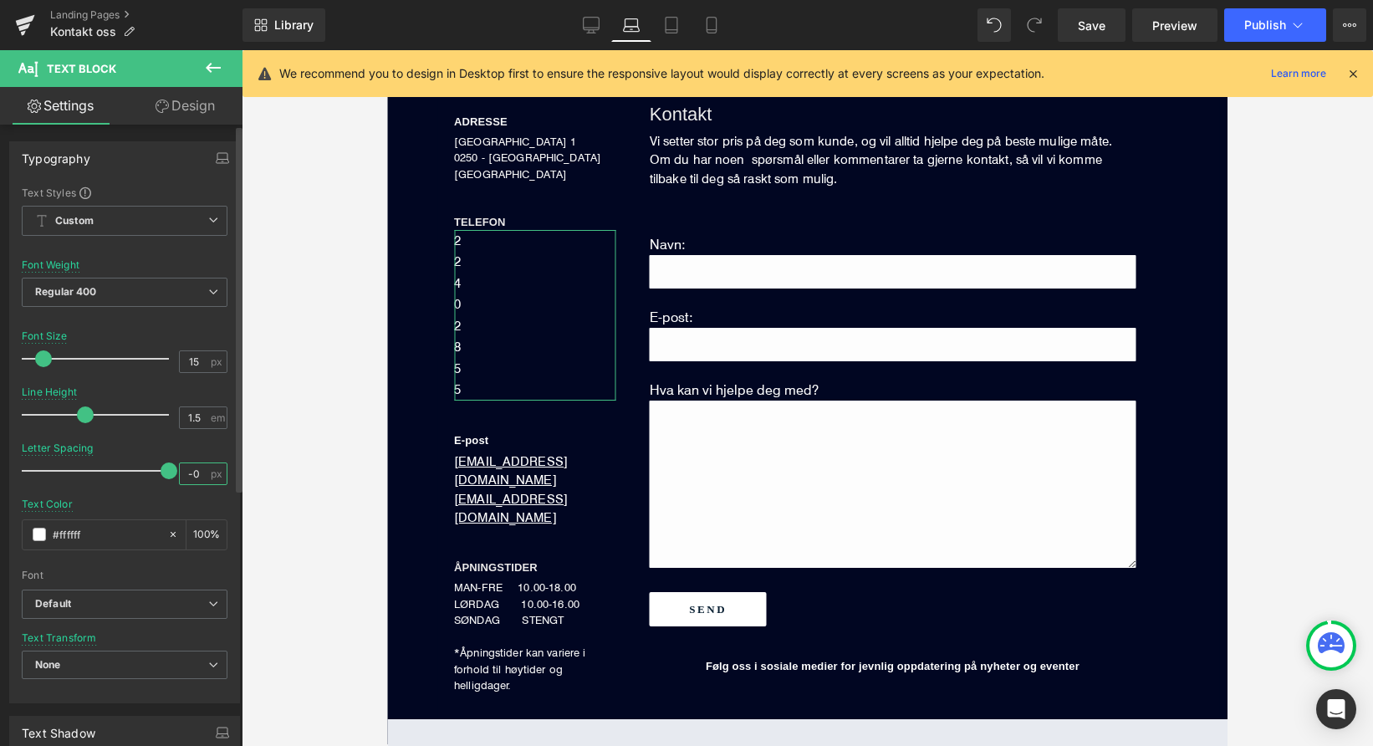
type input "0"
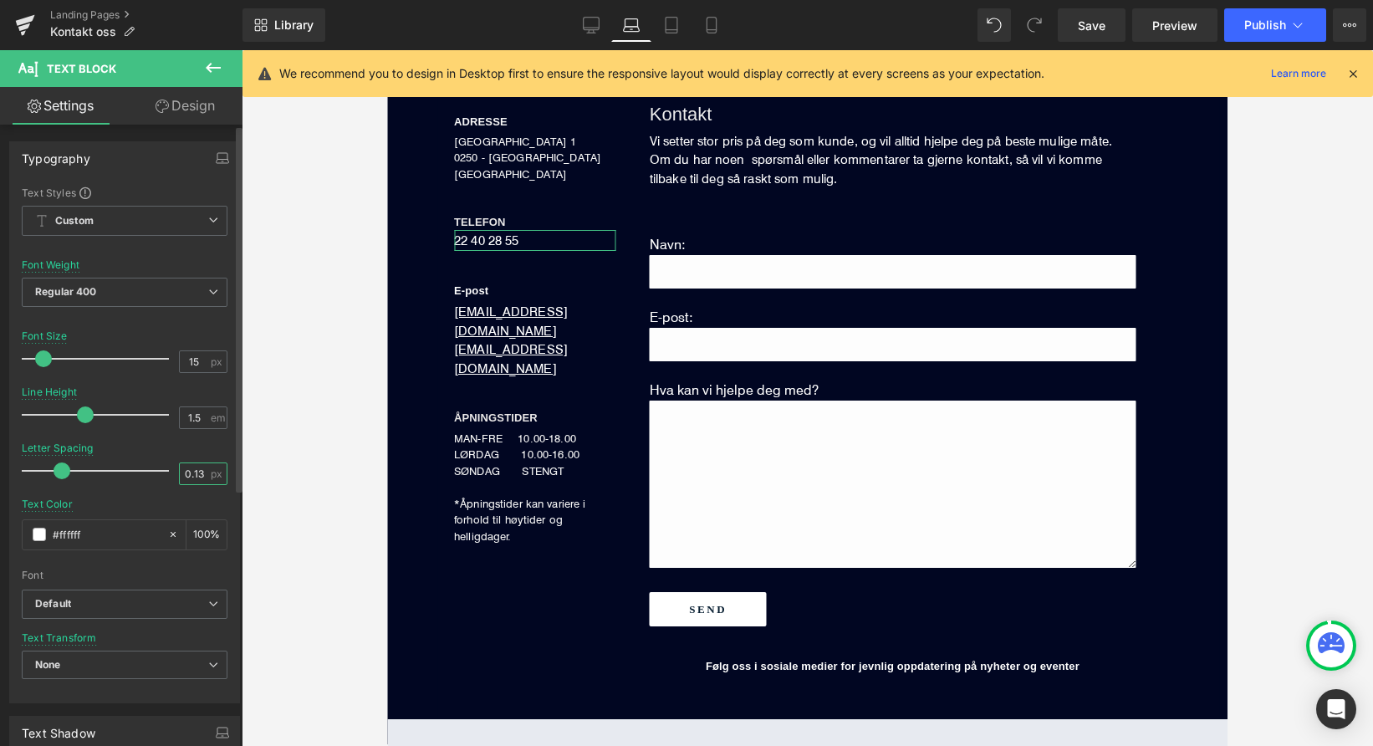
type input "0.13"
click at [132, 496] on div at bounding box center [125, 493] width 206 height 11
click at [677, 26] on icon at bounding box center [671, 25] width 17 height 17
type input "17"
type input "1.75"
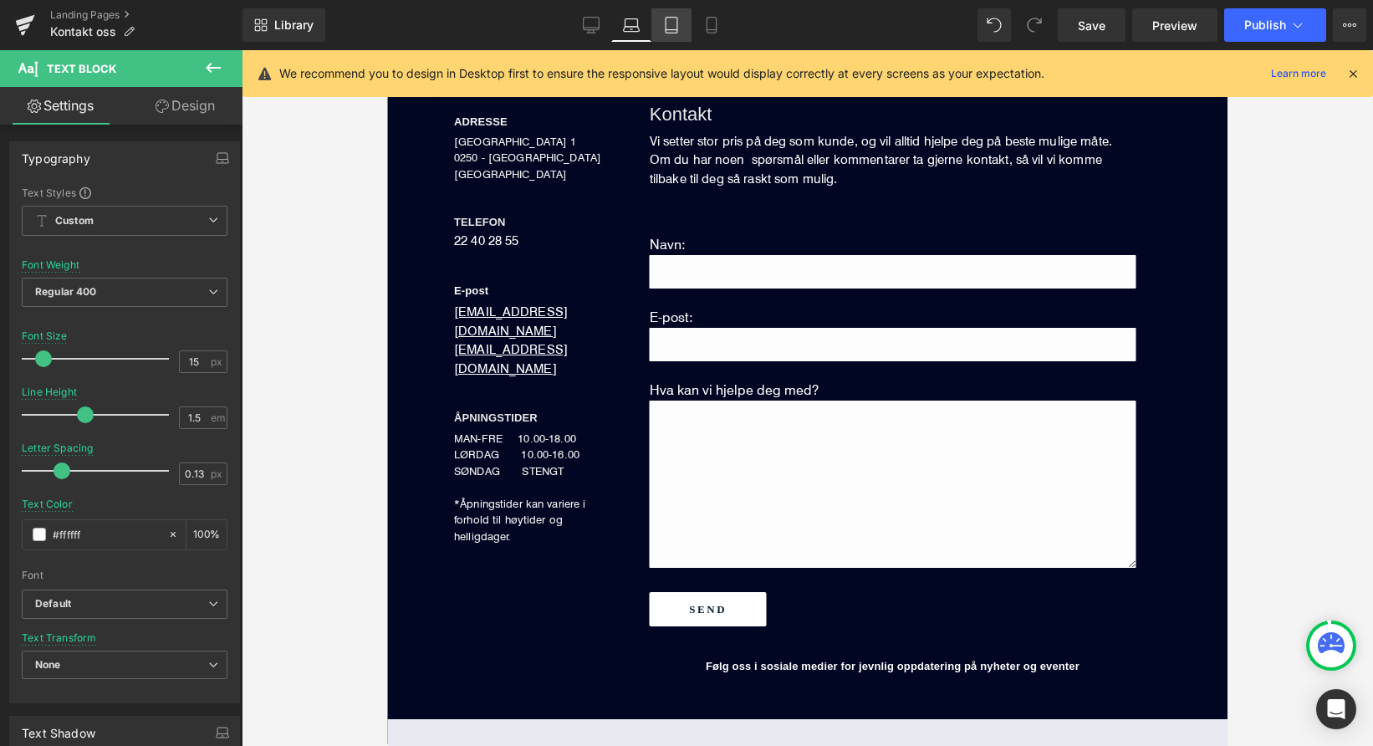
type input "0"
type input "#010622"
type input "100"
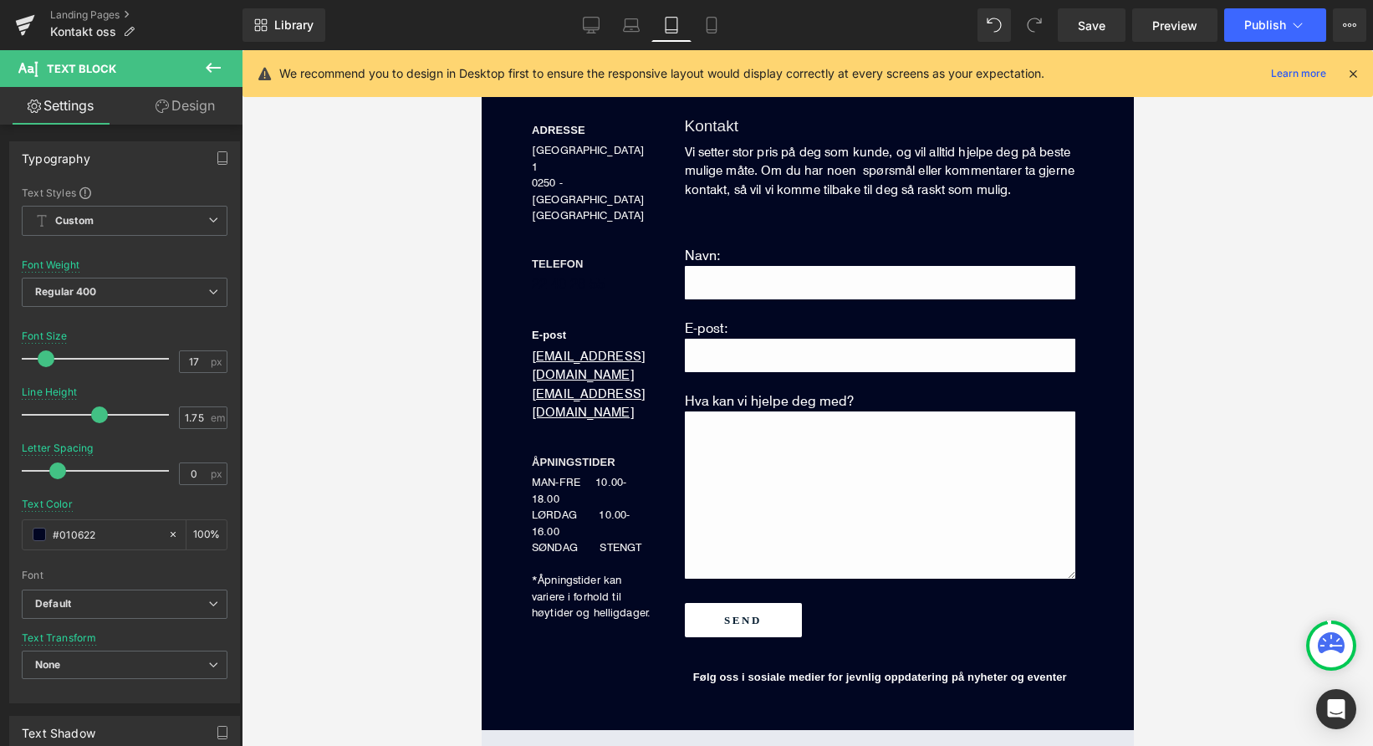
scroll to position [415, 0]
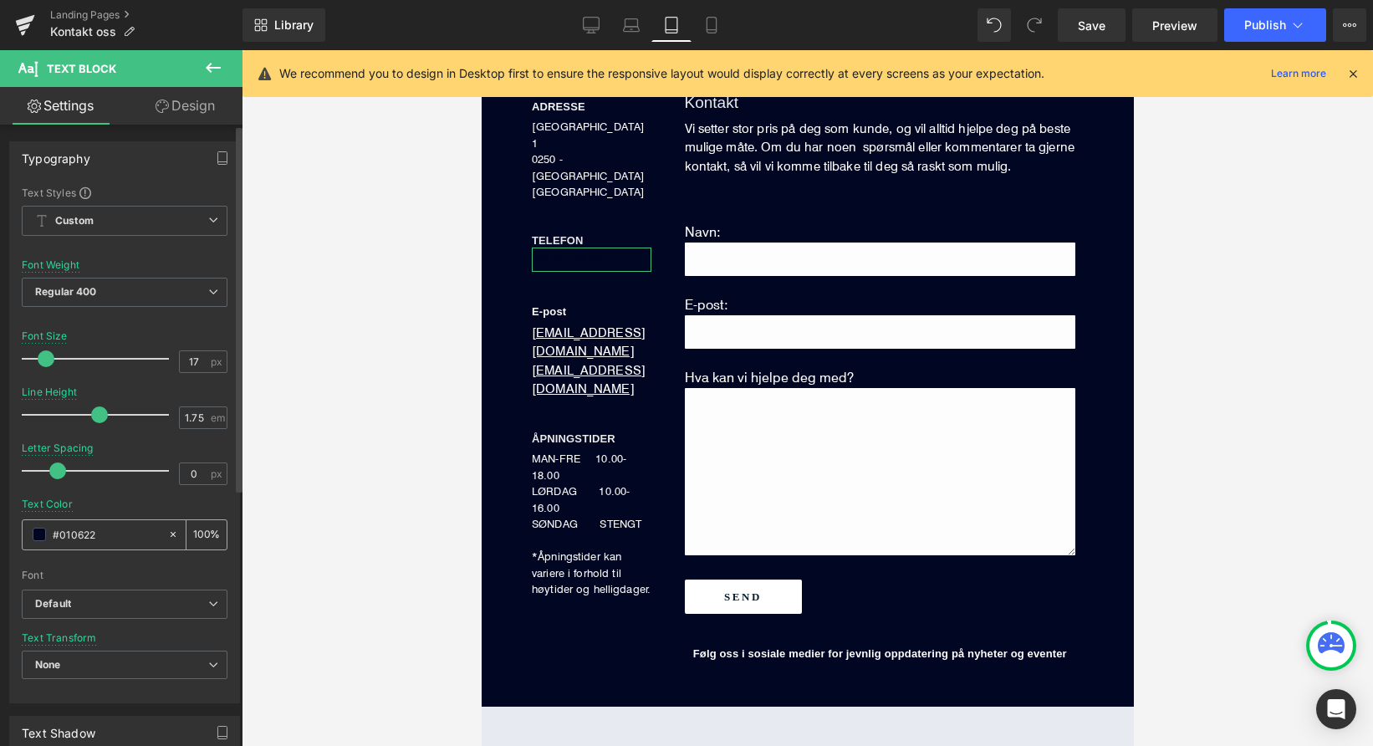
click at [35, 534] on span at bounding box center [39, 534] width 13 height 13
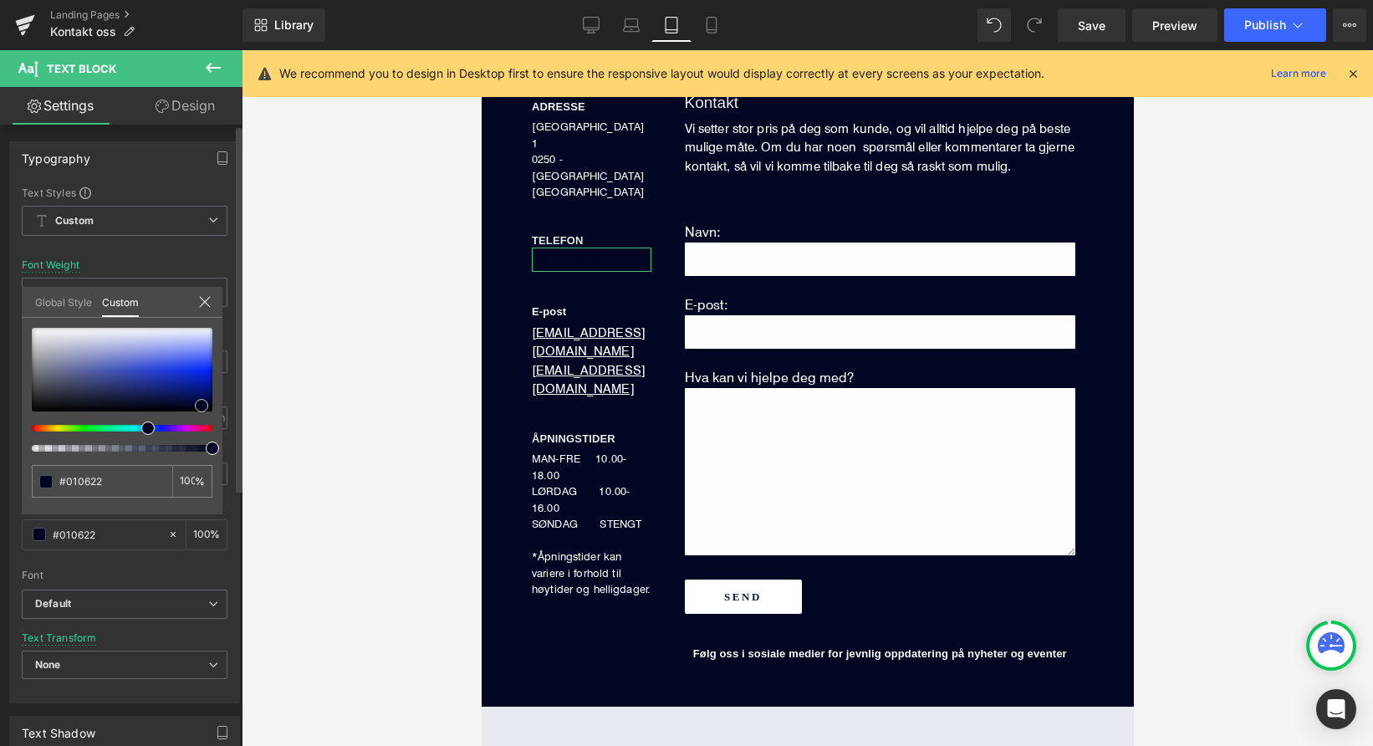
type input "#010627"
type input "#061164"
type input "#2e41d5"
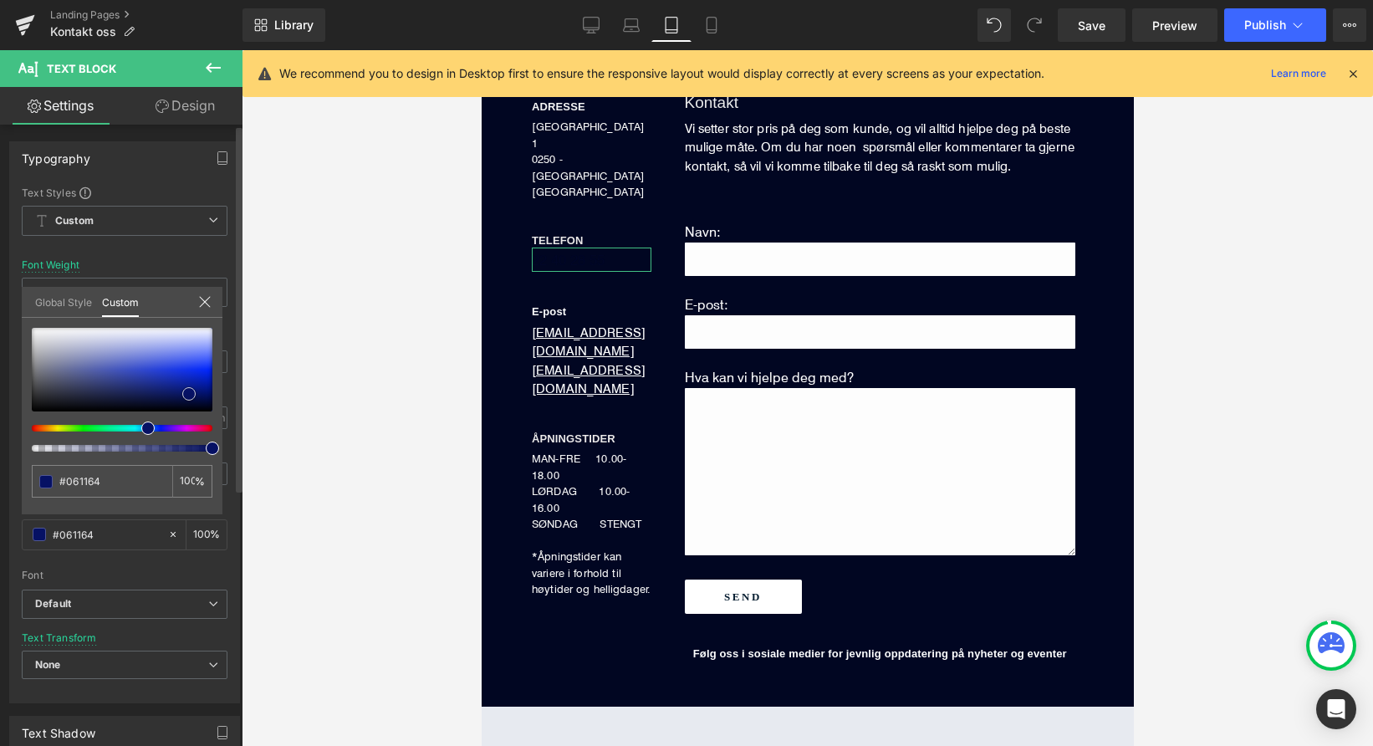
type input "#2e41d5"
type input "#c4c8e2"
type input "#eff0f5"
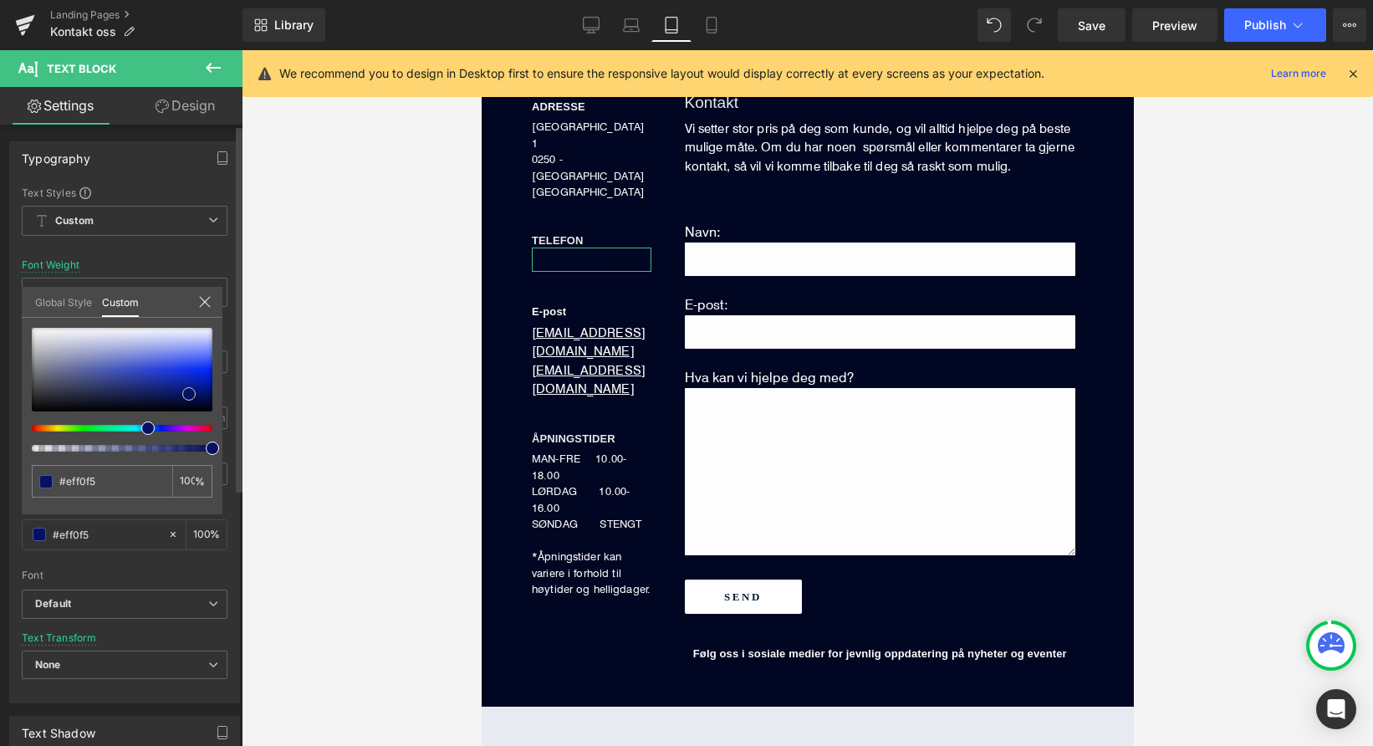
type input "#ffffff"
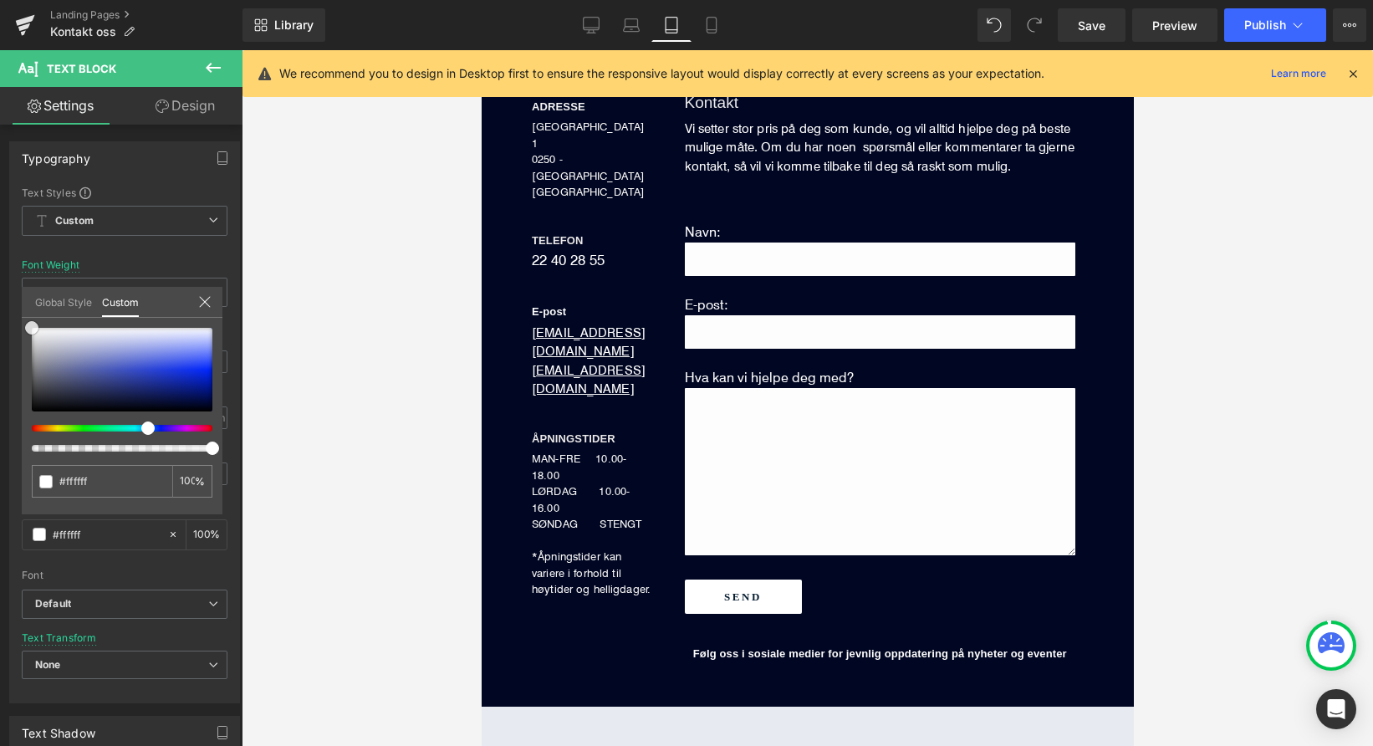
drag, startPoint x: 200, startPoint y: 402, endPoint x: -3, endPoint y: 279, distance: 236.8
click at [0, 279] on html "Text Block You are previewing how the will restyle your page. You can not edit …" at bounding box center [686, 373] width 1373 height 746
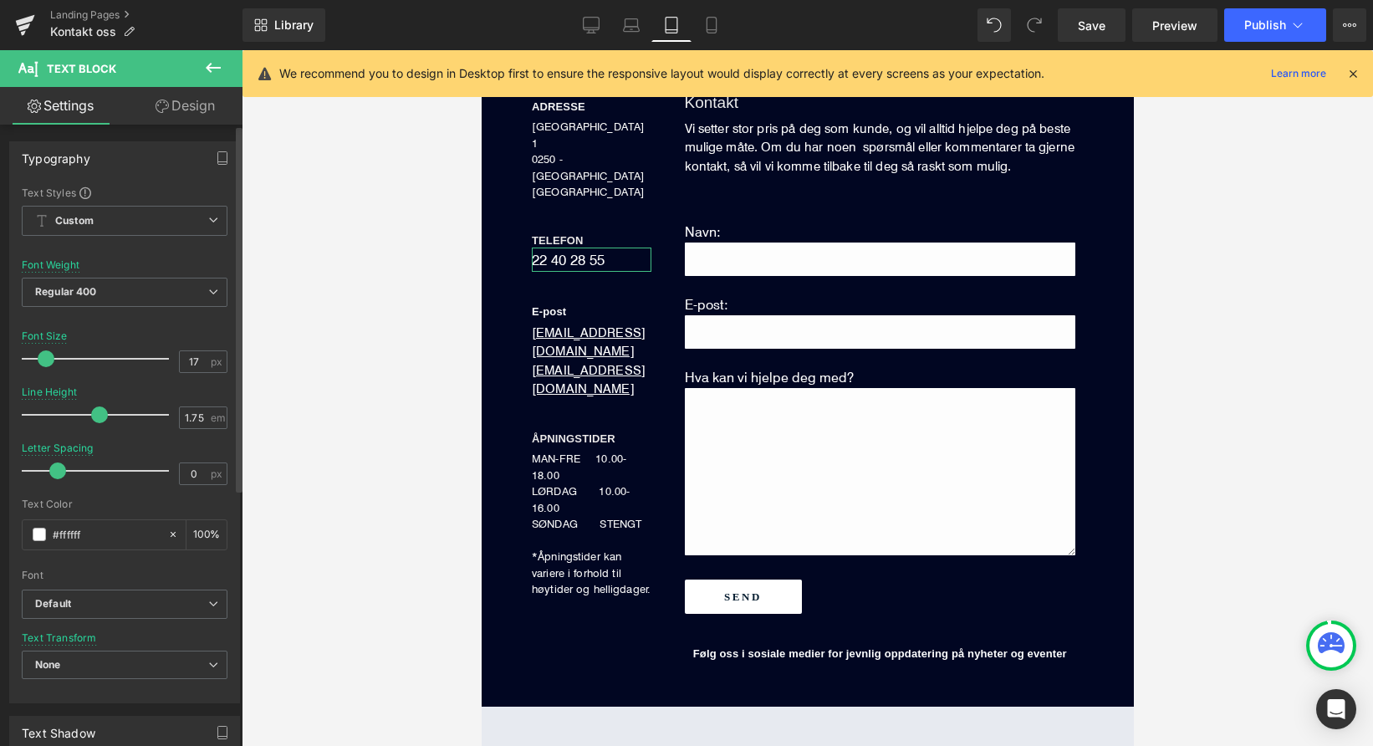
drag, startPoint x: 146, startPoint y: 571, endPoint x: 151, endPoint y: 557, distance: 15.1
click at [196, 365] on input "17" at bounding box center [194, 361] width 29 height 21
type input "15"
click at [202, 413] on div "1.75 em" at bounding box center [203, 417] width 49 height 23
click at [199, 417] on input "1.75" at bounding box center [194, 417] width 29 height 21
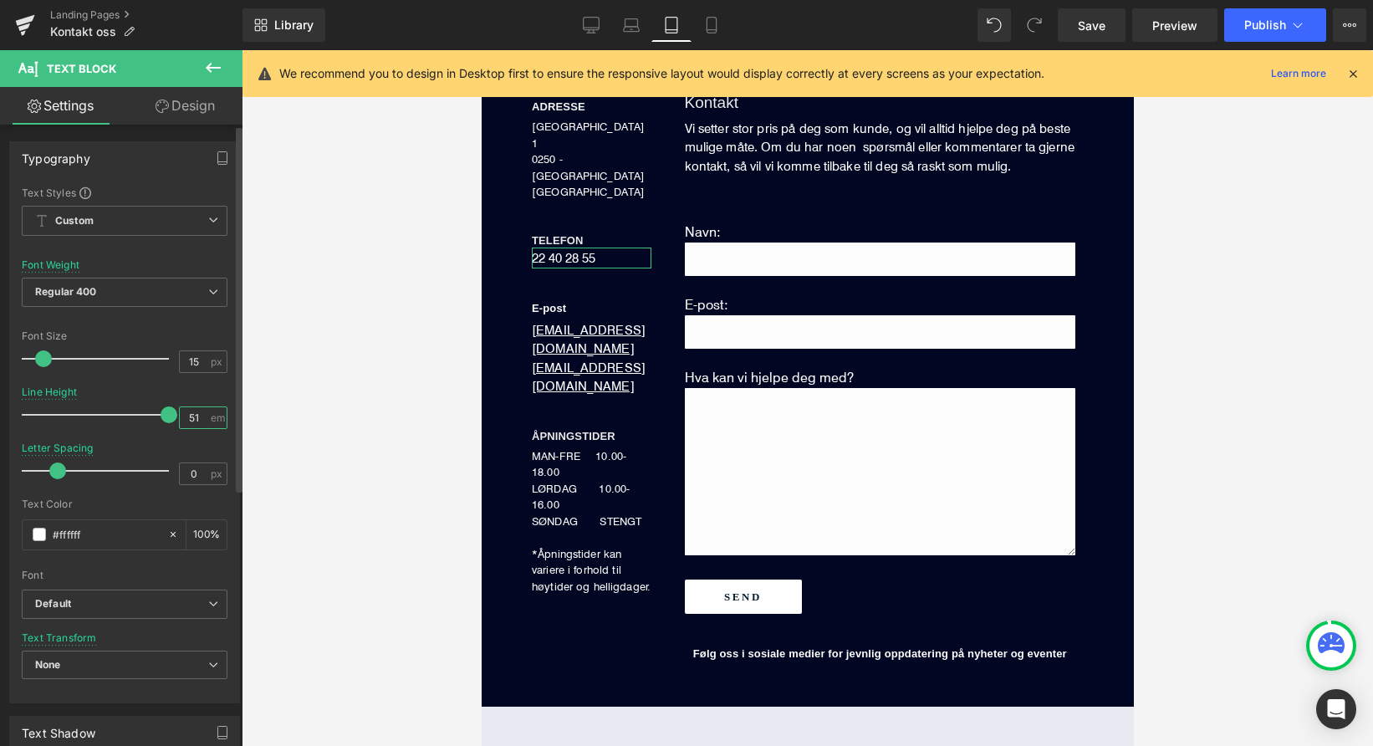
type input "5"
type input "1.5"
click at [192, 481] on input "0" at bounding box center [194, 473] width 29 height 21
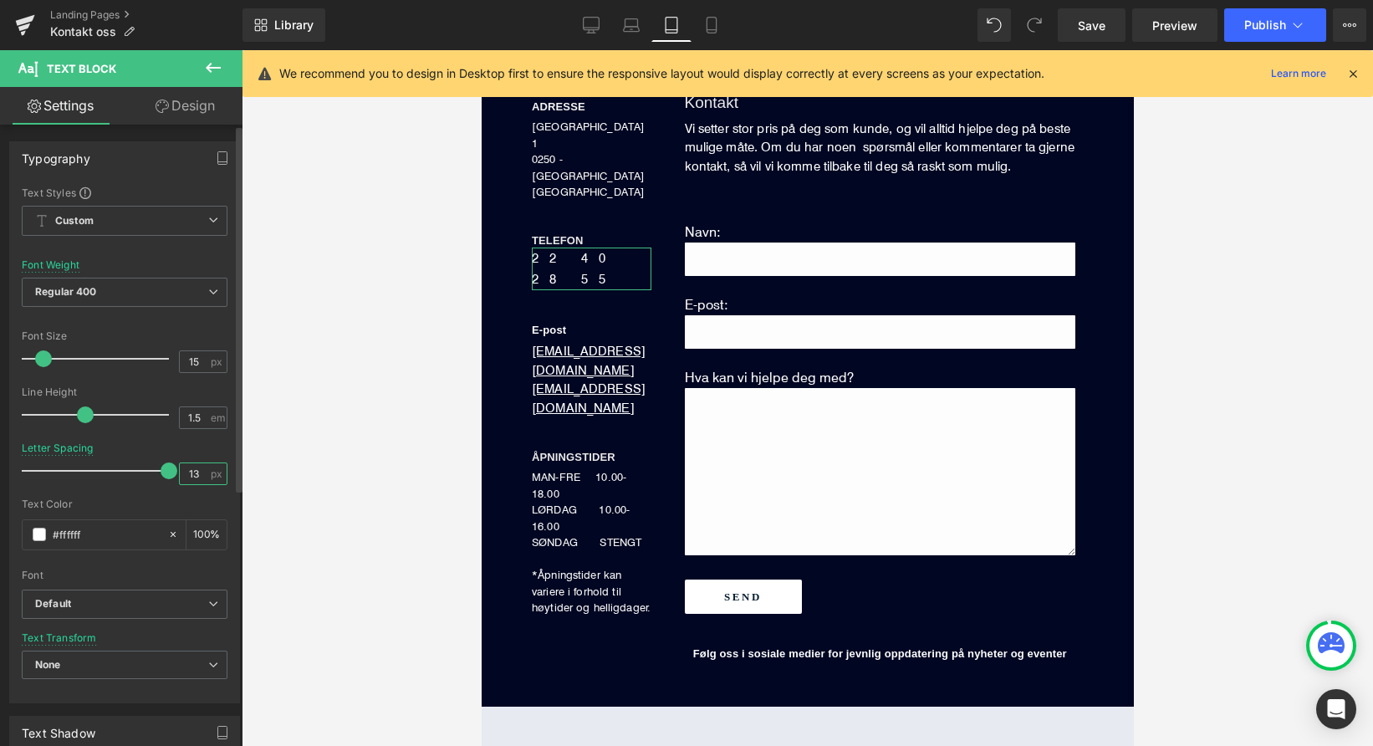
type input "1"
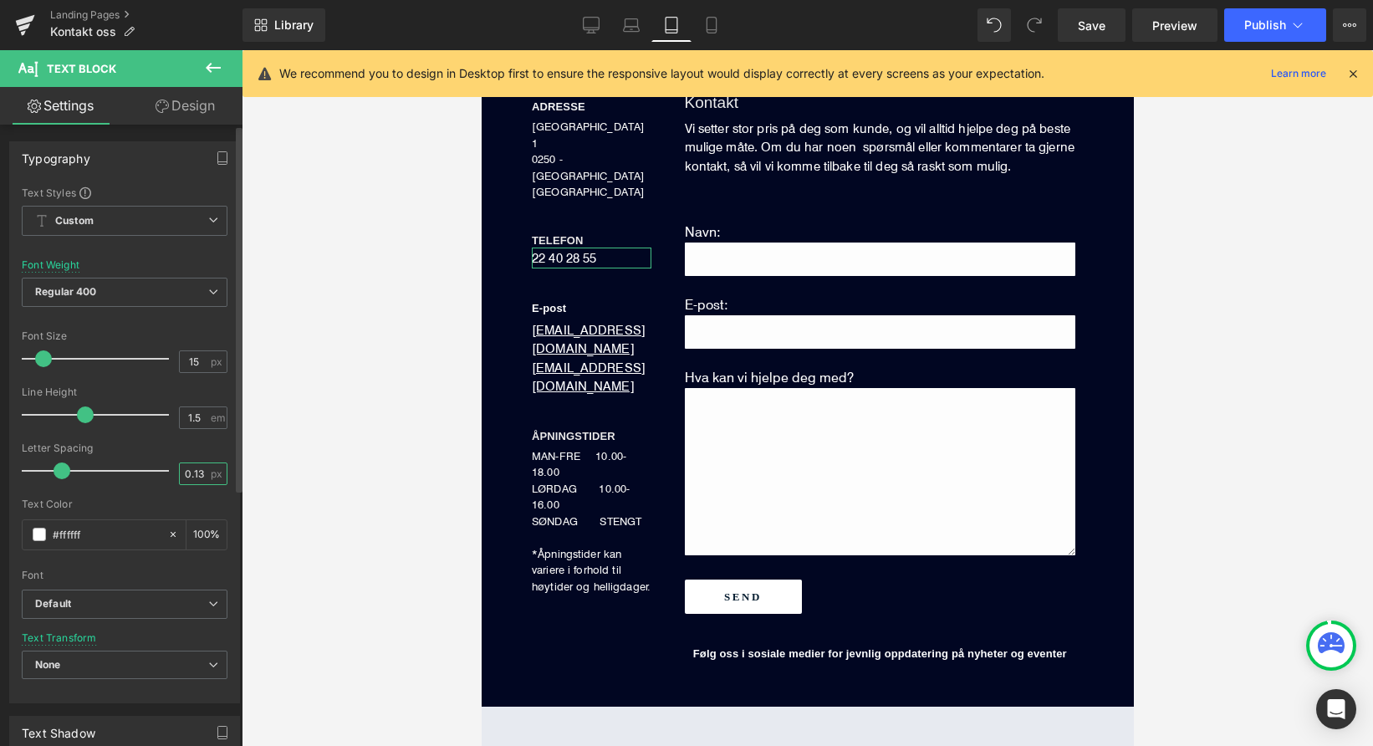
type input "0.13"
click at [109, 503] on div "Text Color" at bounding box center [125, 504] width 206 height 12
click at [705, 24] on icon at bounding box center [711, 25] width 17 height 17
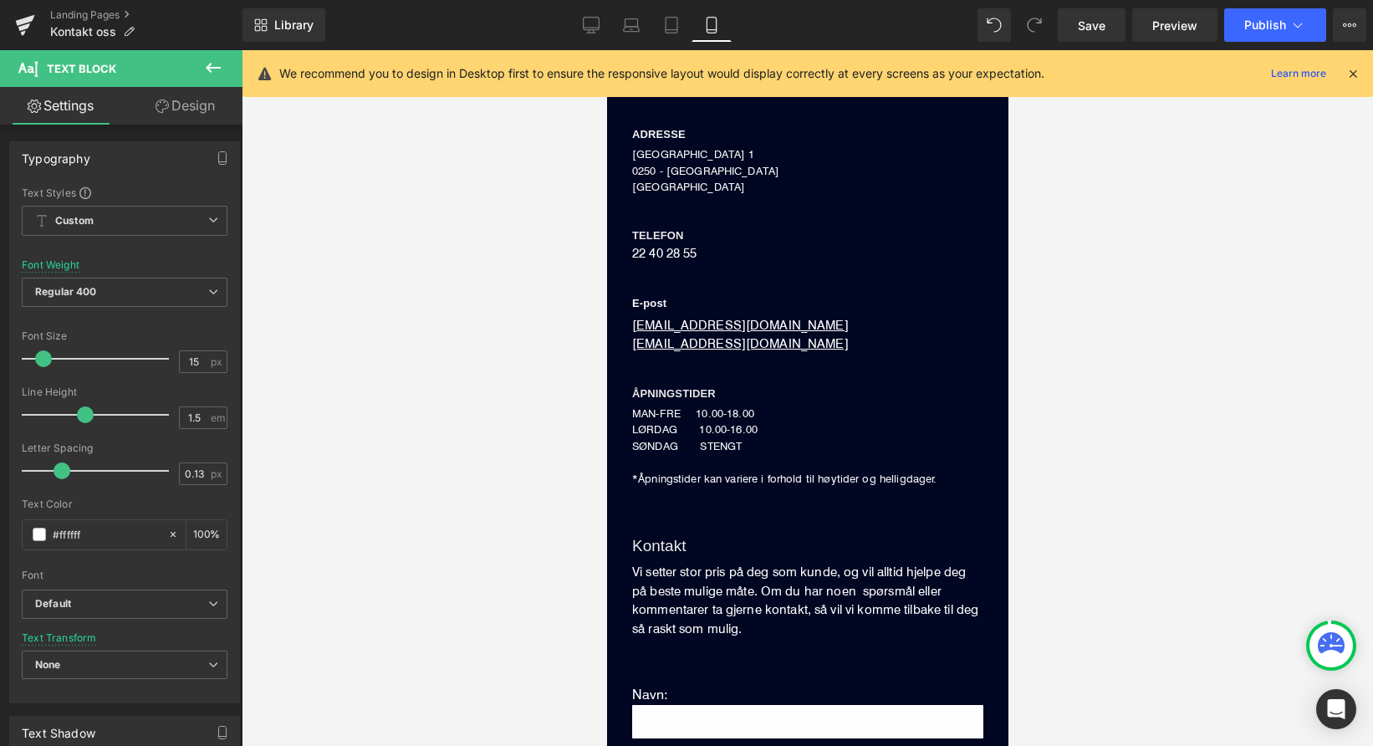
scroll to position [426, 0]
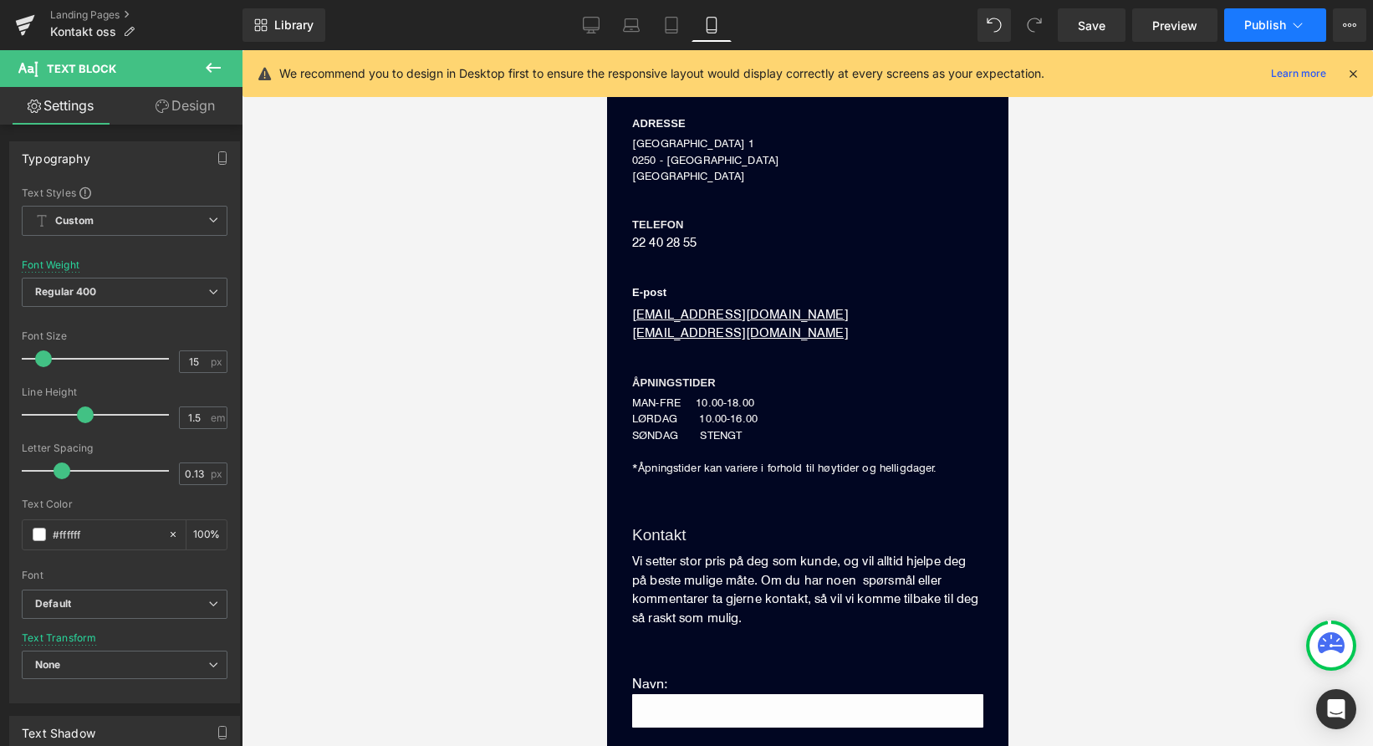
click at [1254, 18] on span "Publish" at bounding box center [1266, 24] width 42 height 13
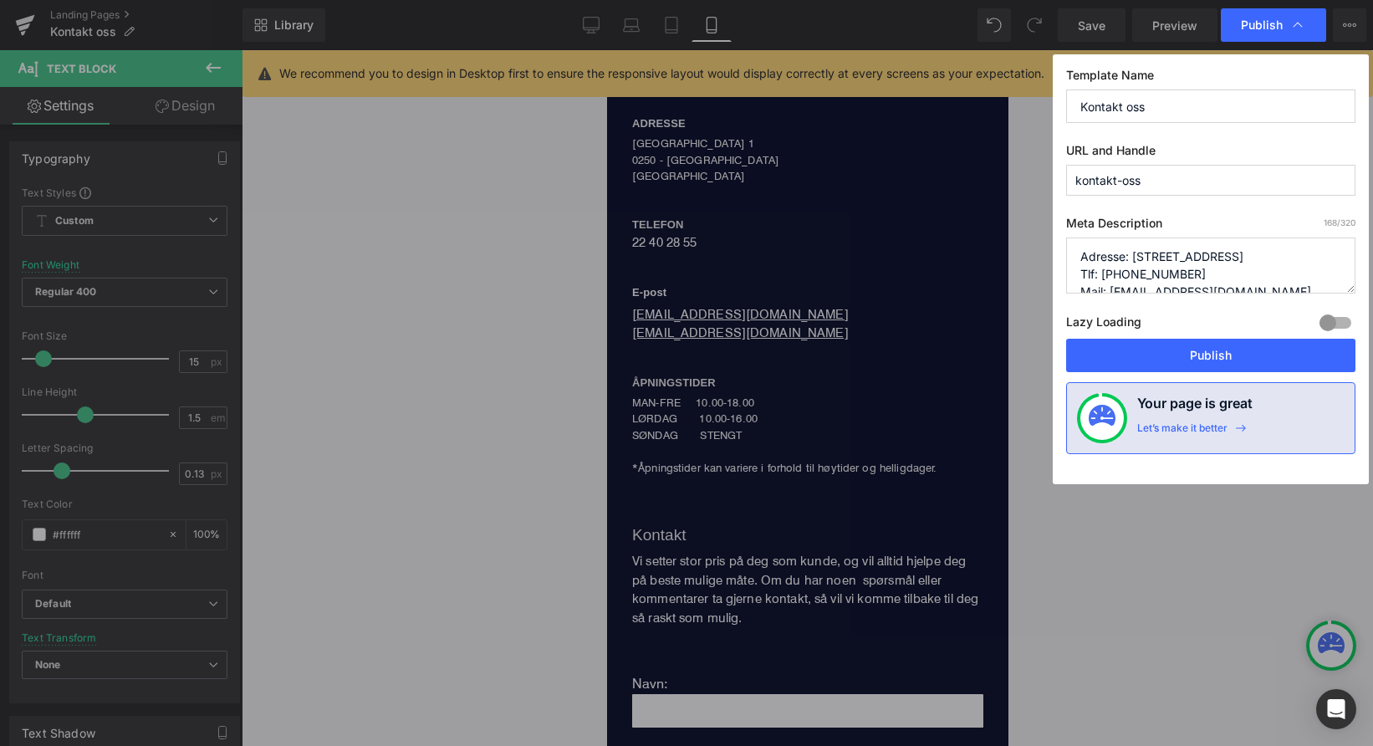
click at [1233, 354] on button "Publish" at bounding box center [1210, 355] width 289 height 33
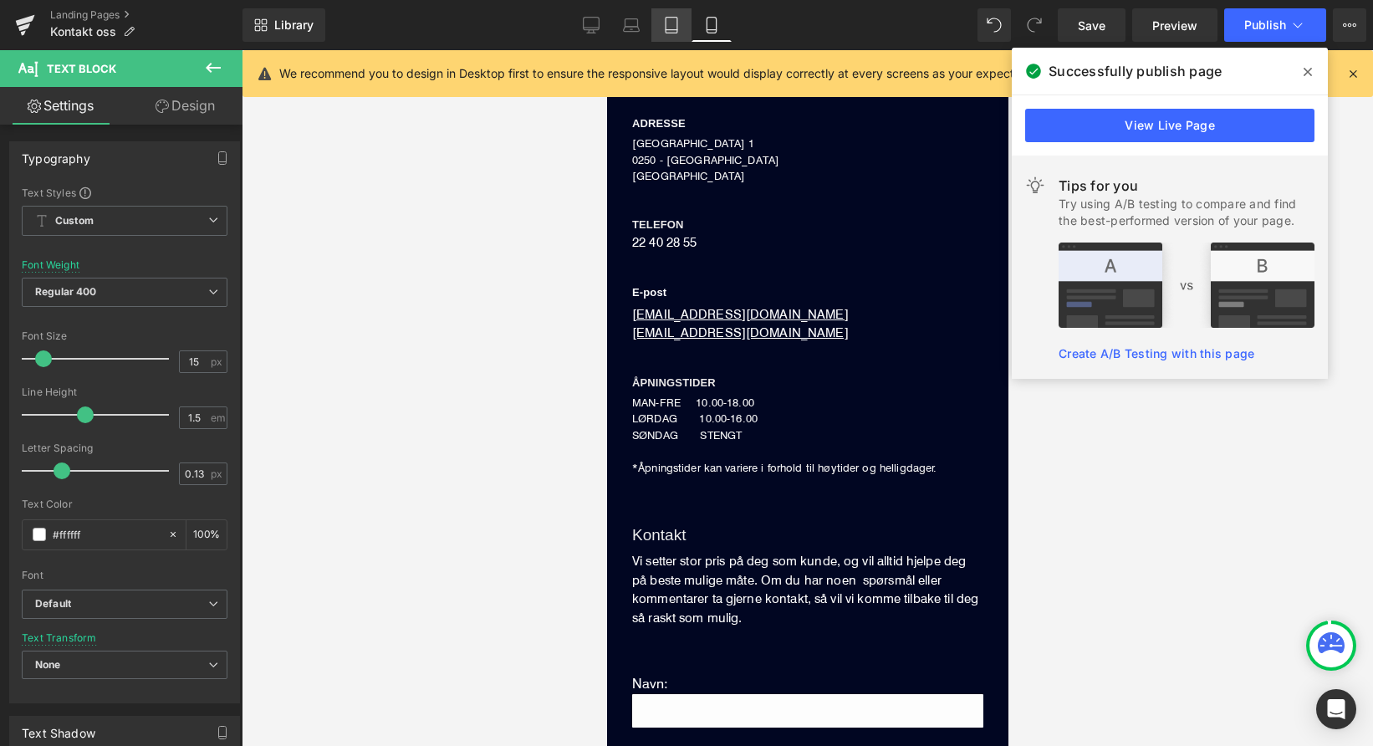
click at [677, 18] on icon at bounding box center [672, 26] width 12 height 16
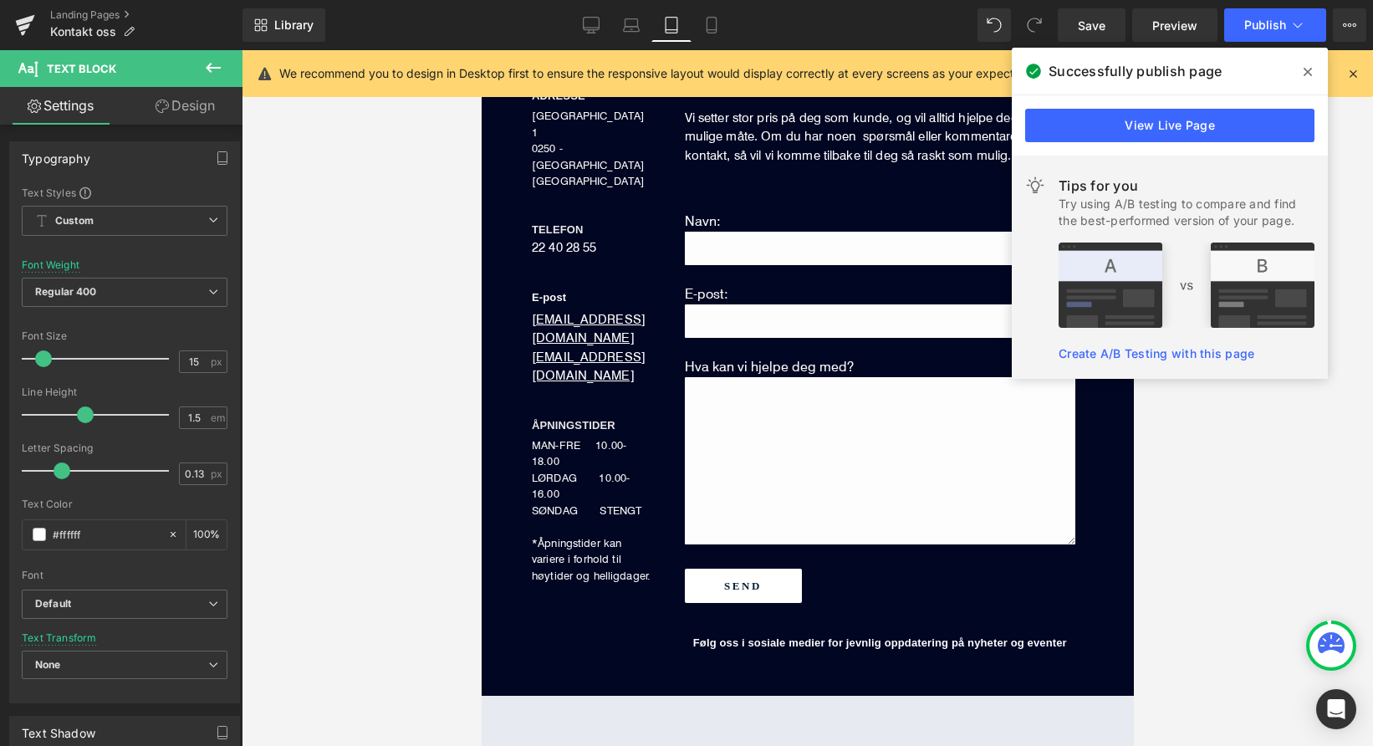
scroll to position [415, 0]
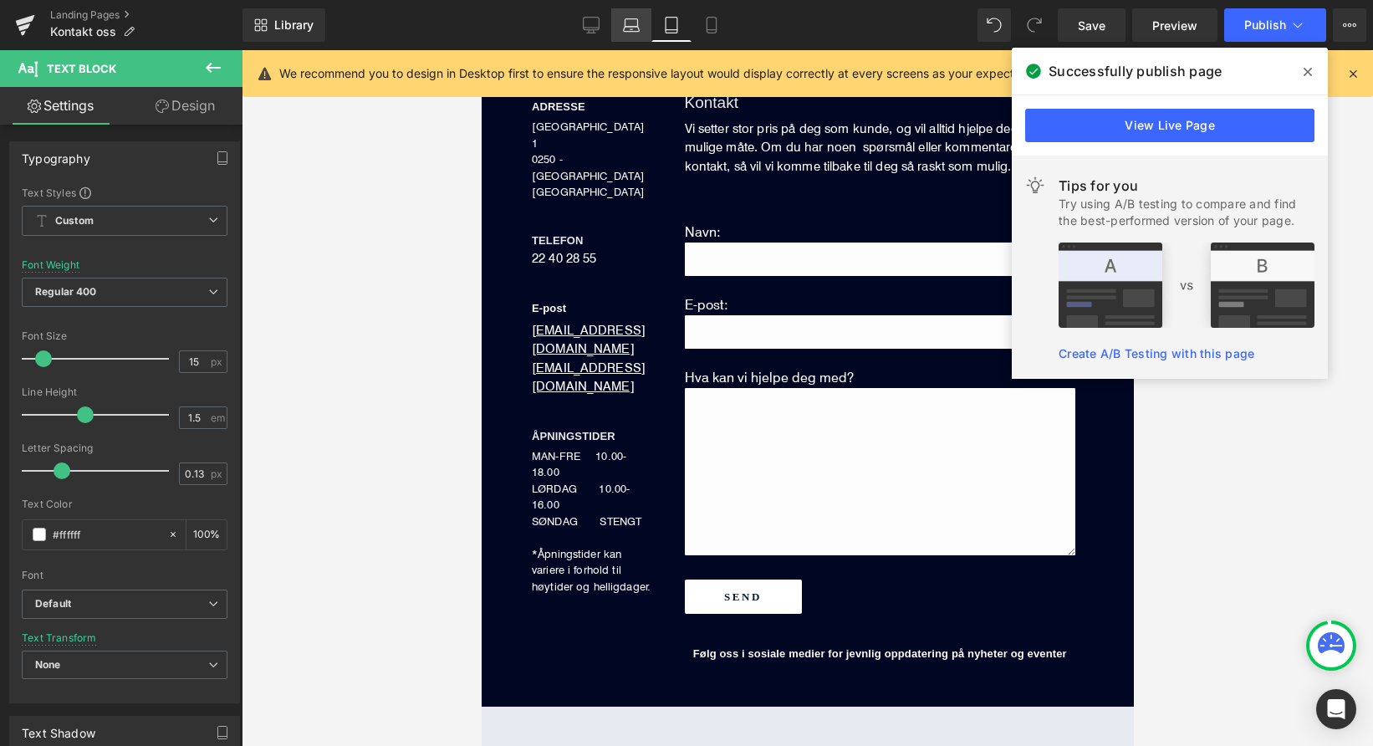
click at [623, 29] on icon at bounding box center [631, 25] width 17 height 17
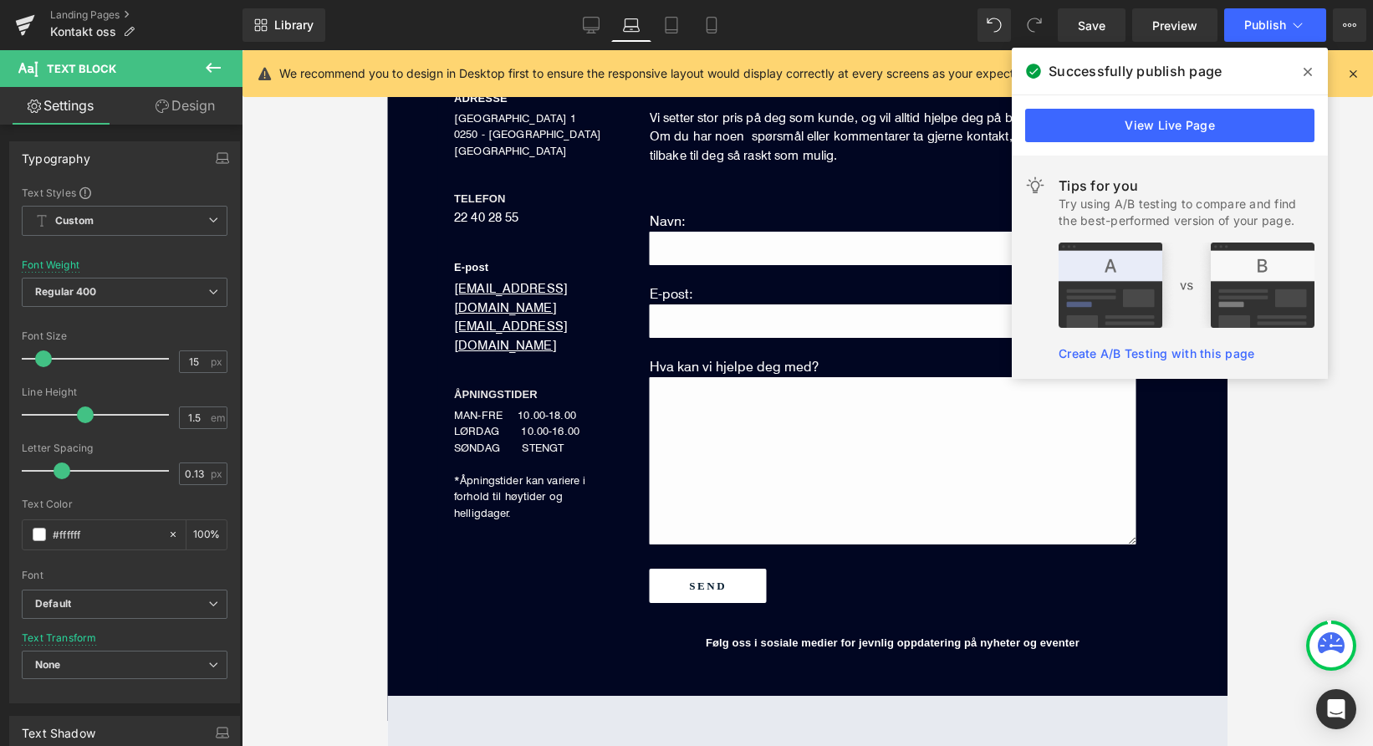
scroll to position [391, 0]
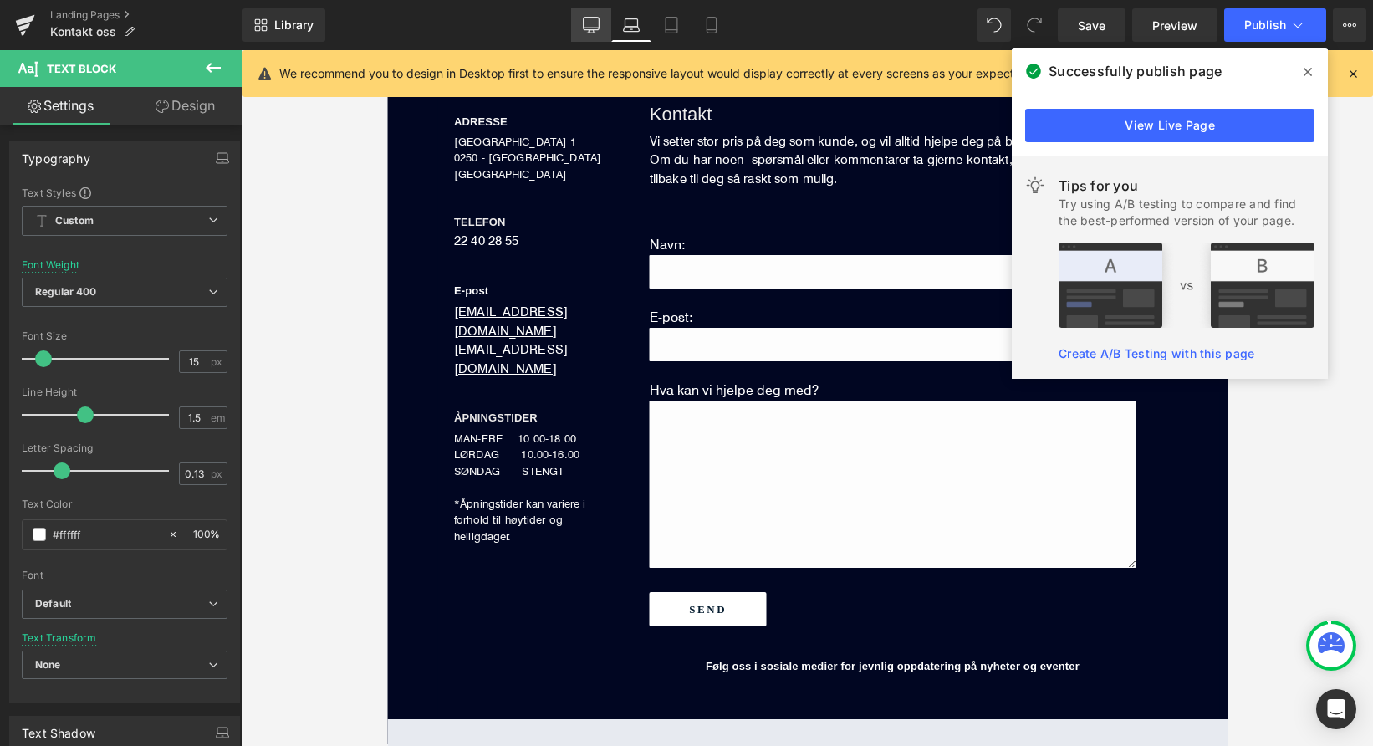
click at [602, 30] on link "Desktop" at bounding box center [591, 24] width 40 height 33
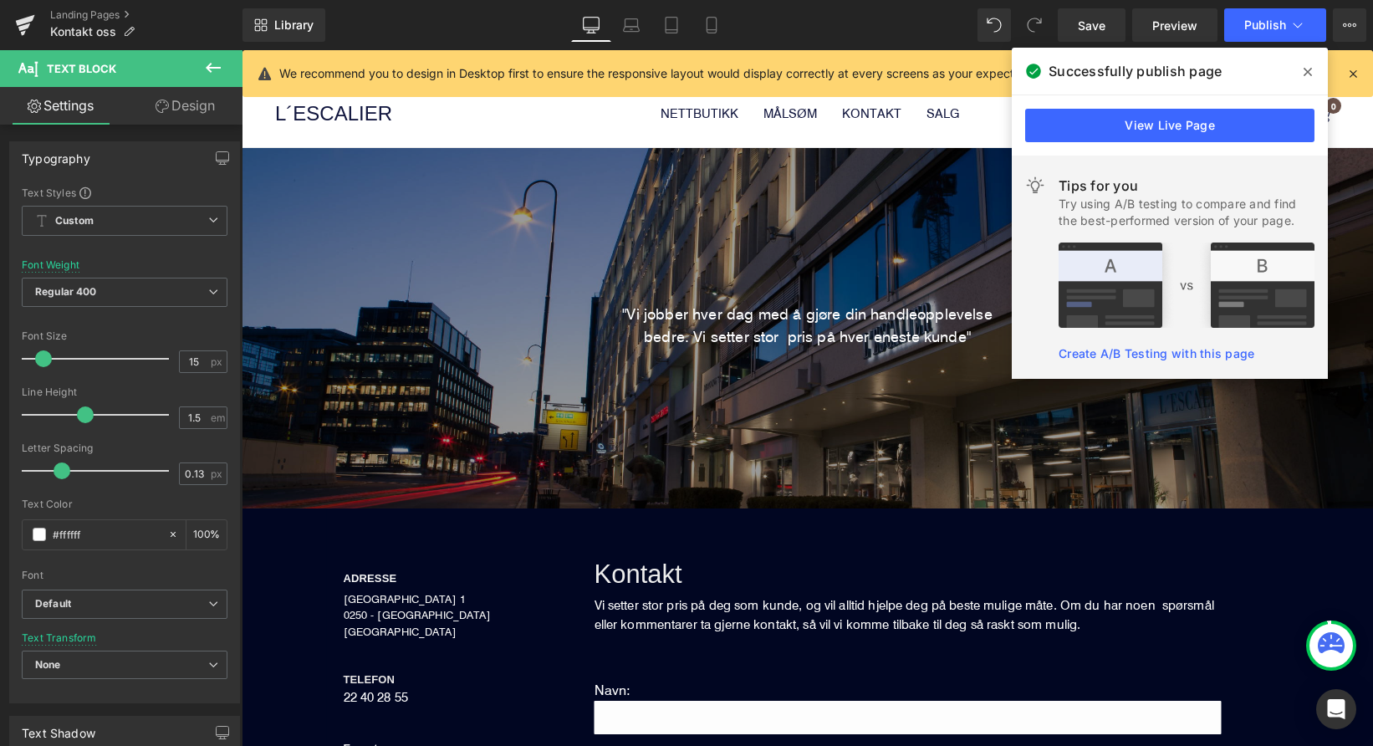
scroll to position [0, 0]
click at [1304, 67] on icon at bounding box center [1308, 71] width 8 height 13
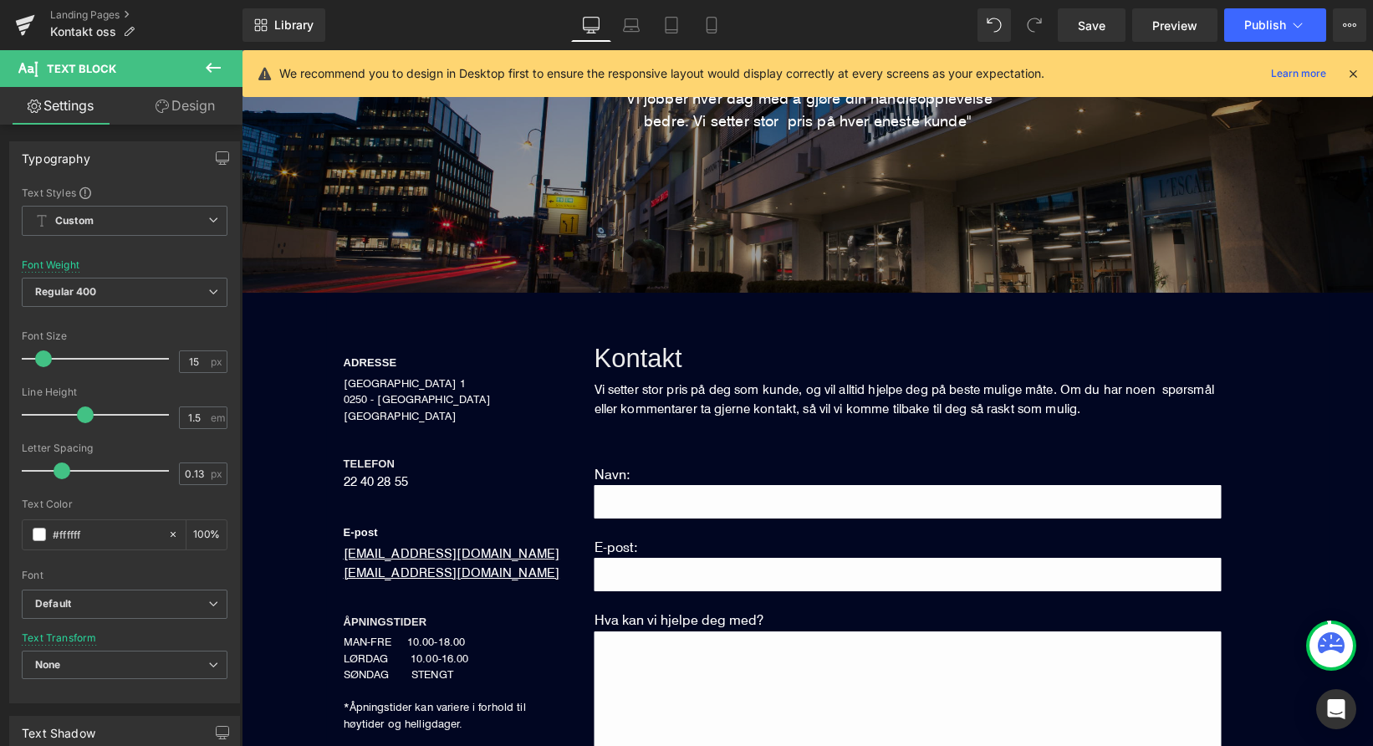
scroll to position [223, 0]
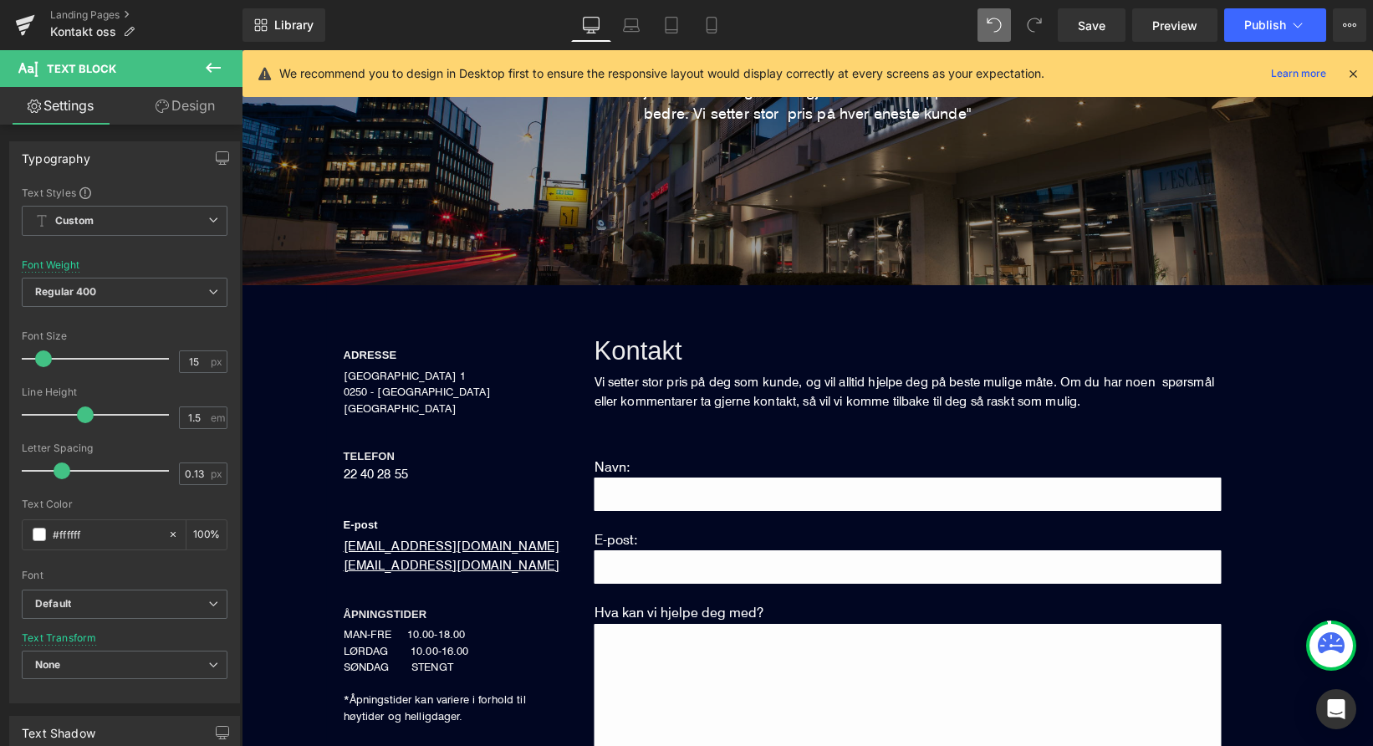
type input "100"
type input "0"
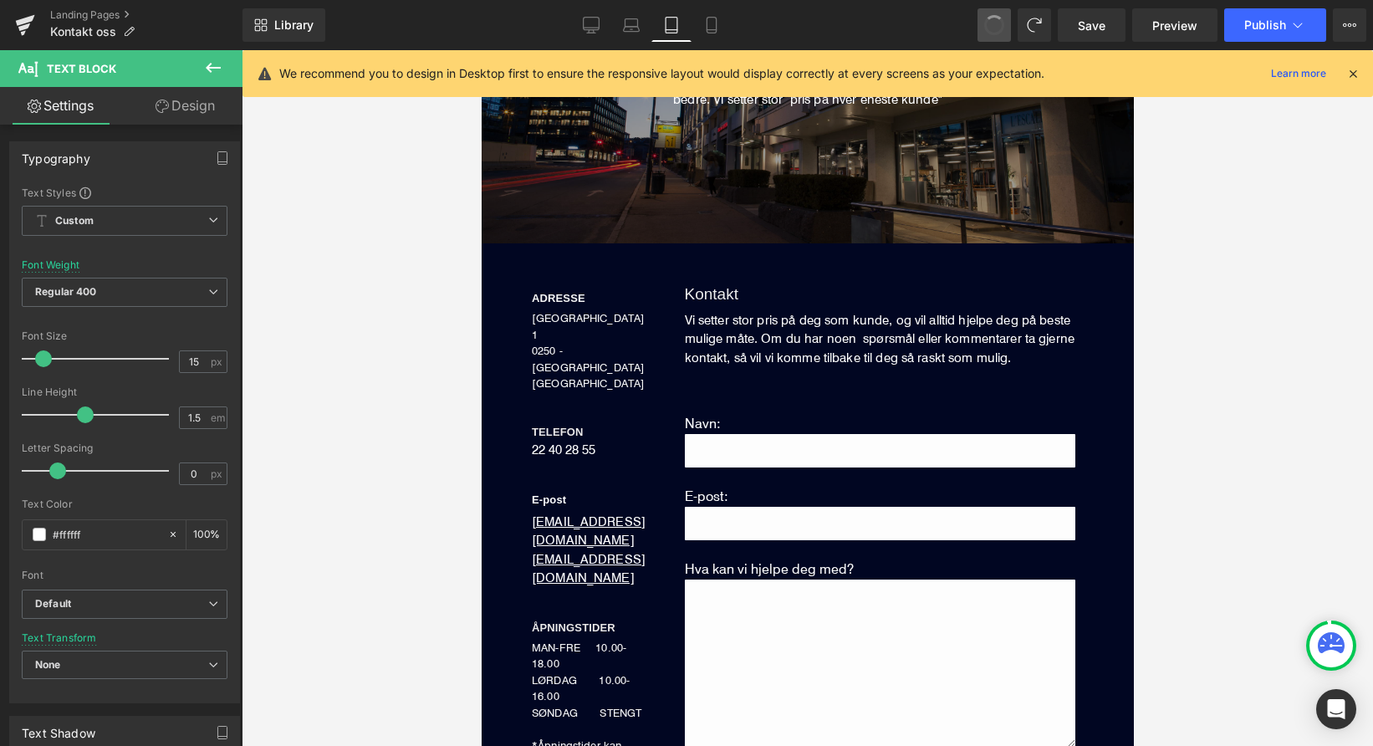
scroll to position [181, 0]
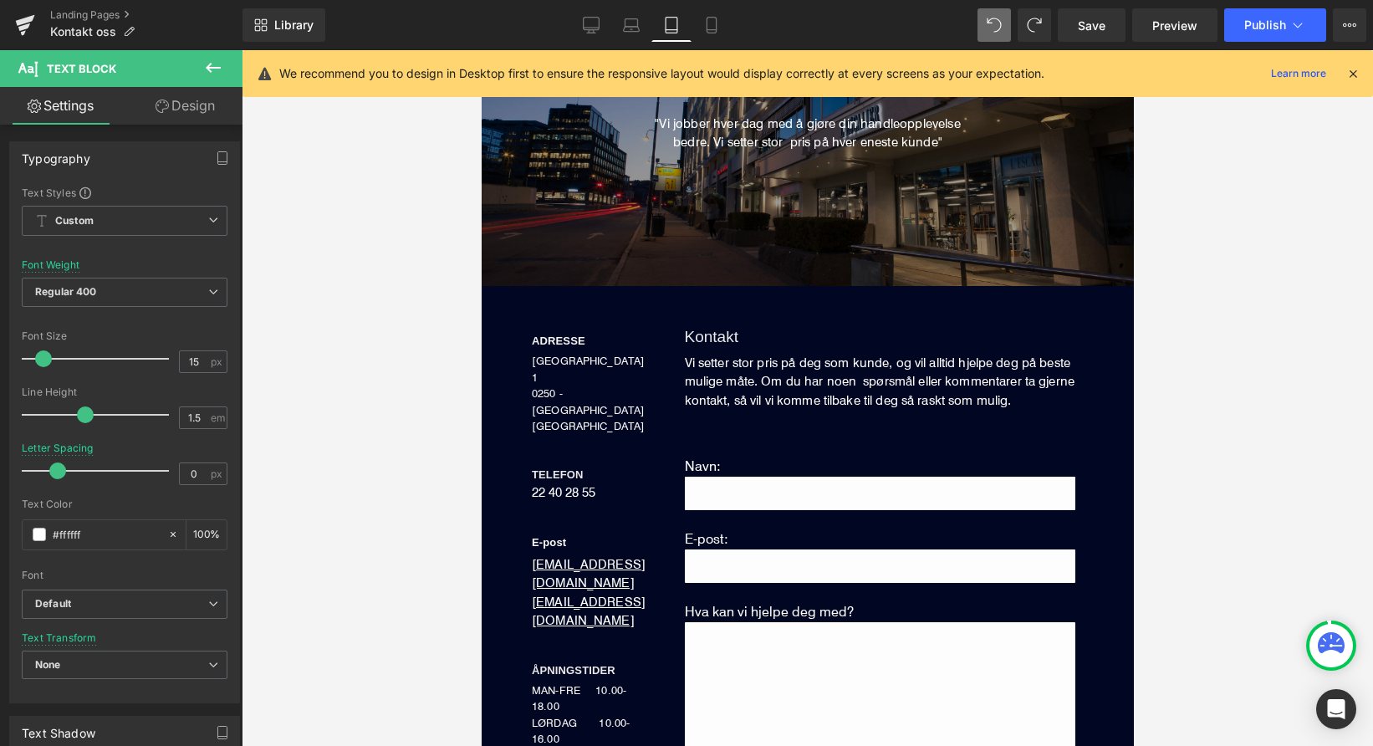
type input "1.75"
type input "17"
type input "#010622"
type input "100"
click at [987, 26] on span at bounding box center [994, 25] width 28 height 28
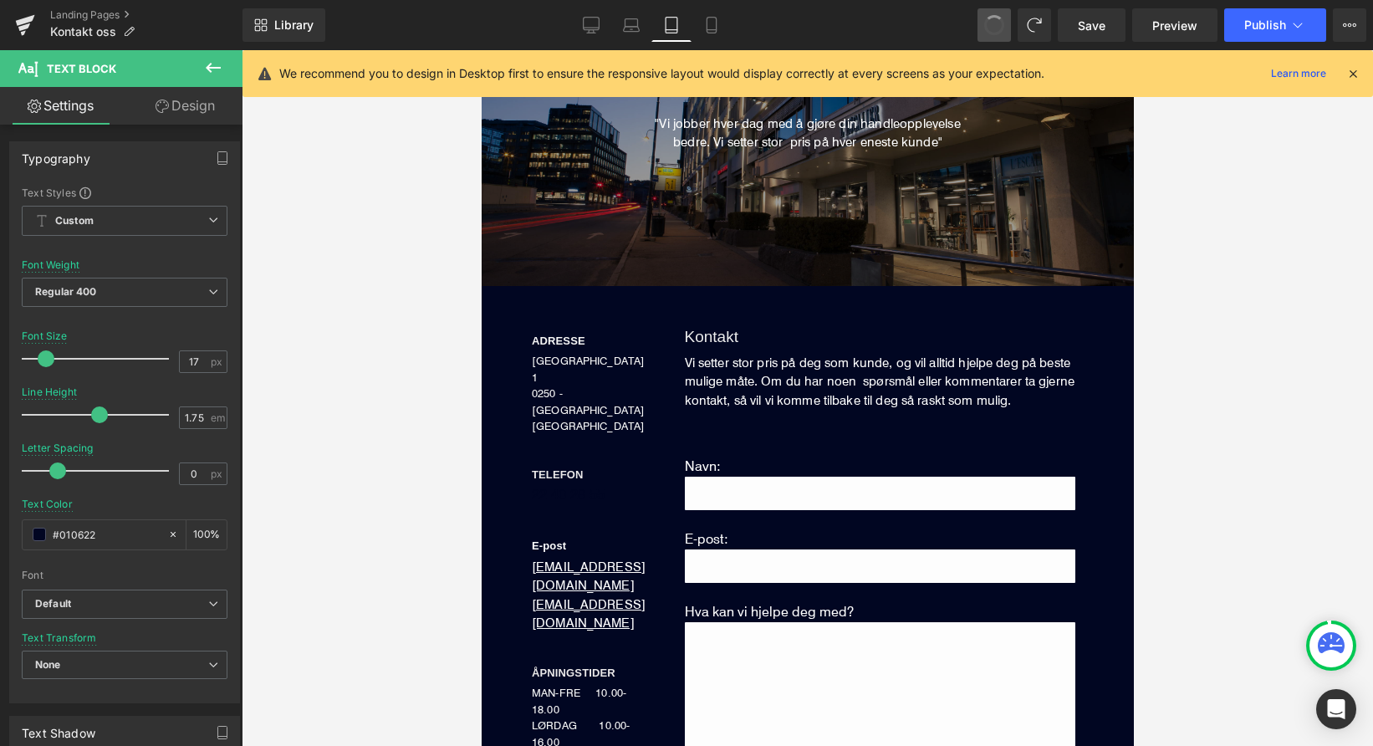
type input "15"
type input "1.5"
type input "0.13"
type input "#ffffff"
type input "100"
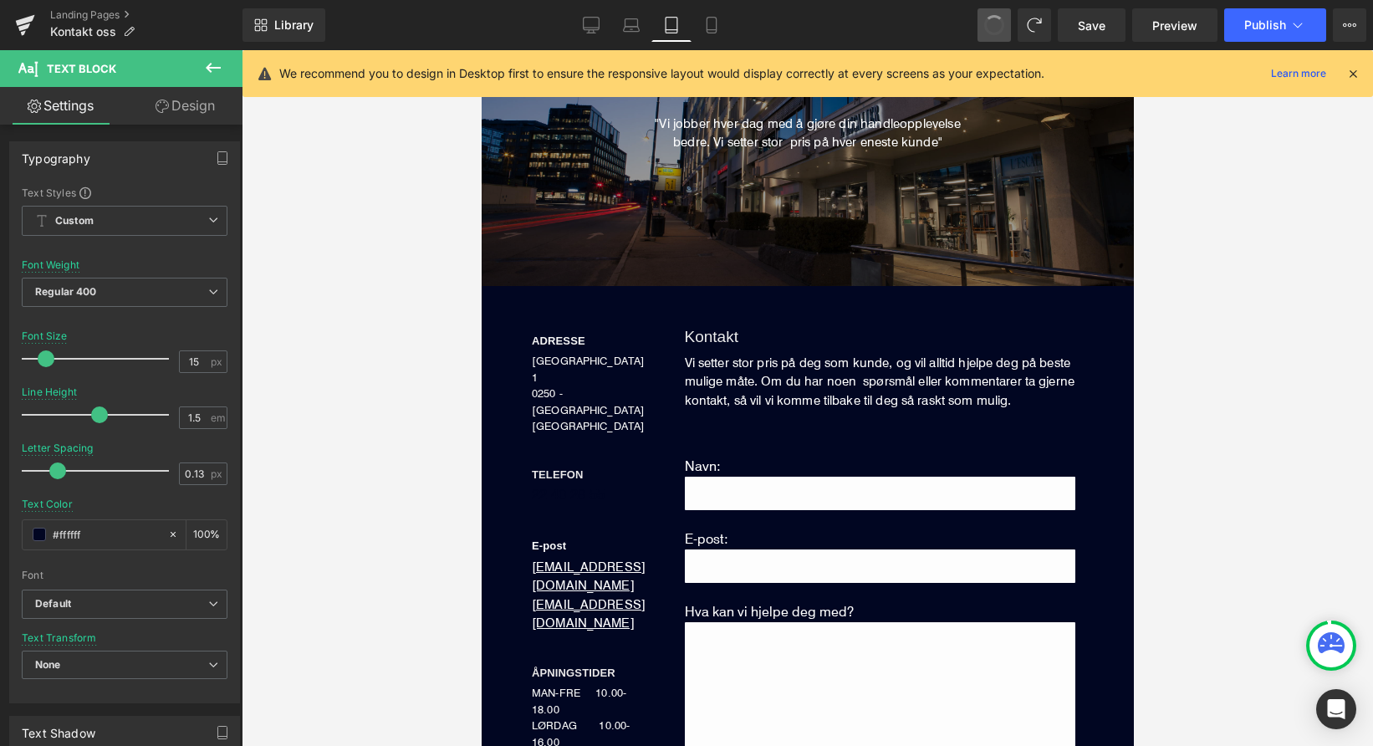
type input "0"
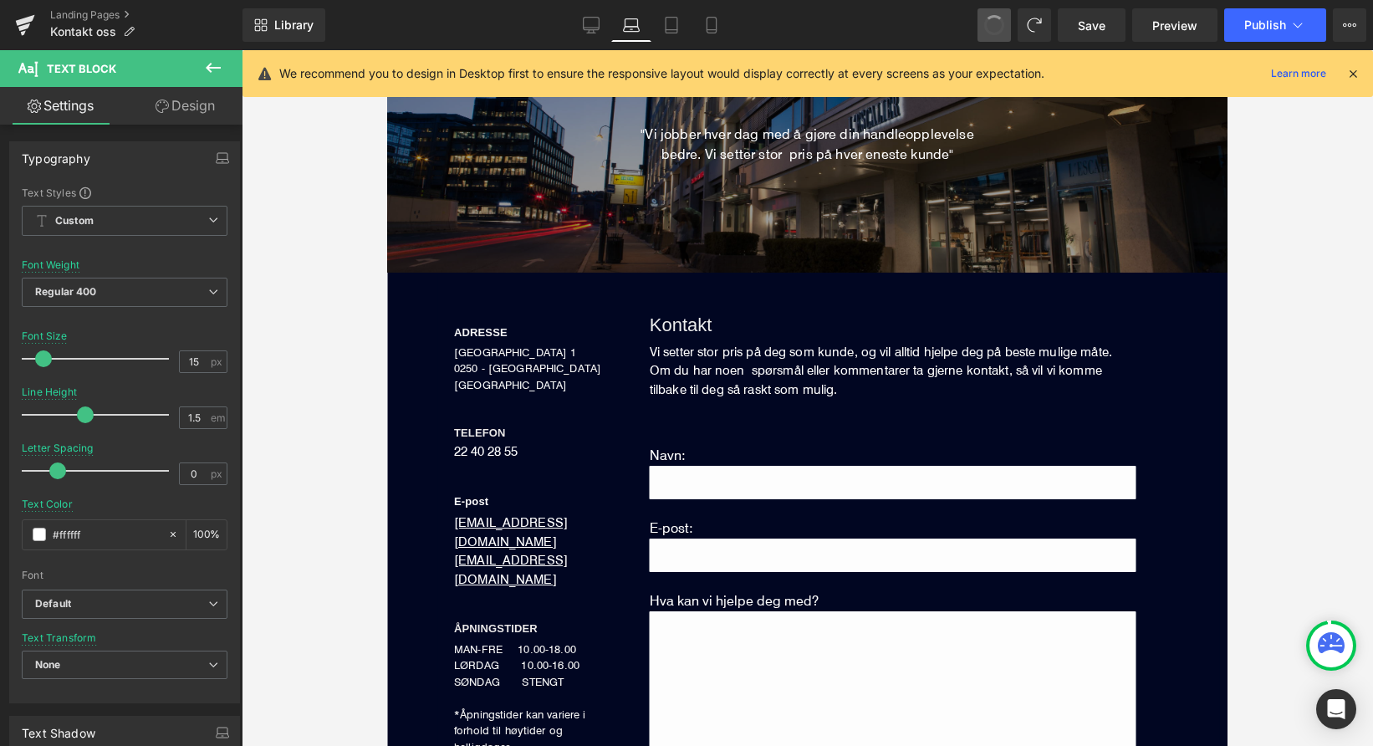
scroll to position [157, 0]
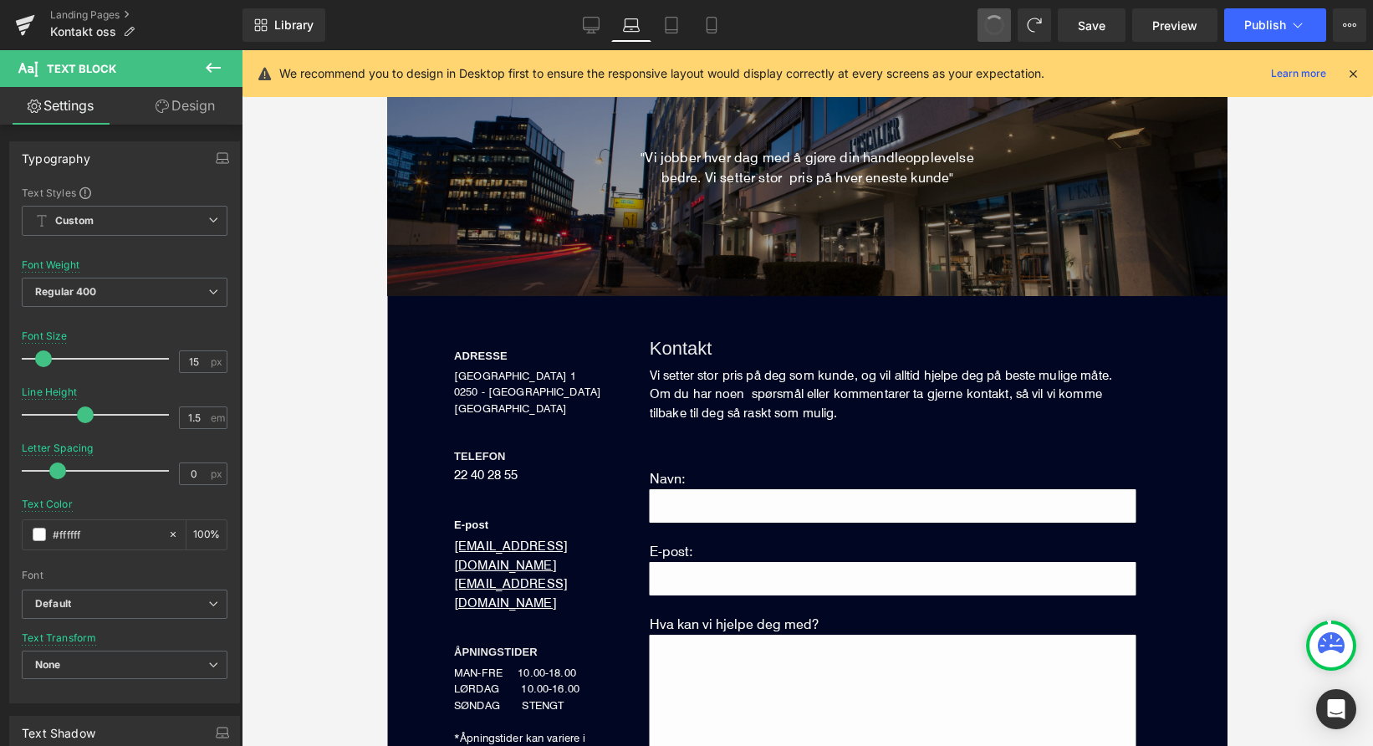
click at [987, 26] on span at bounding box center [994, 25] width 25 height 25
type input "1.75"
click at [28, 25] on icon at bounding box center [24, 27] width 12 height 8
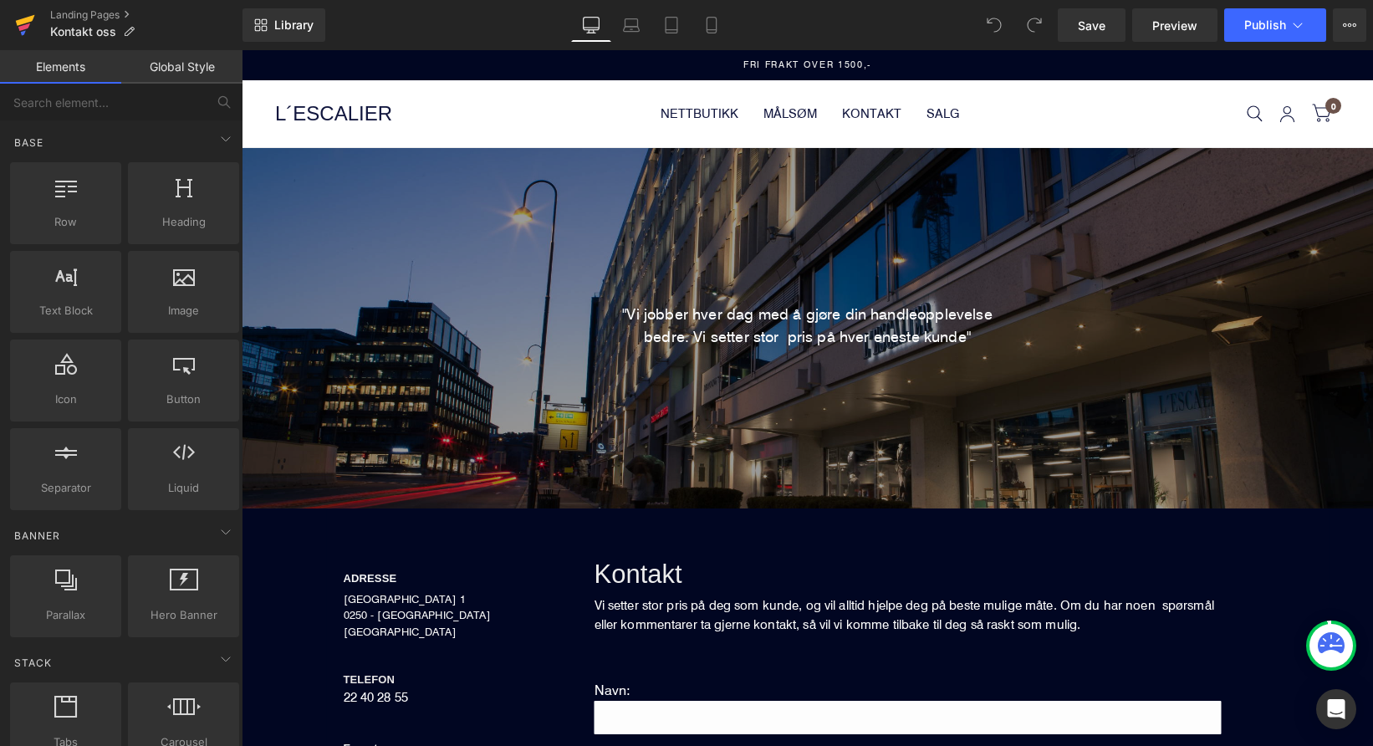
click at [11, 29] on link at bounding box center [25, 25] width 50 height 50
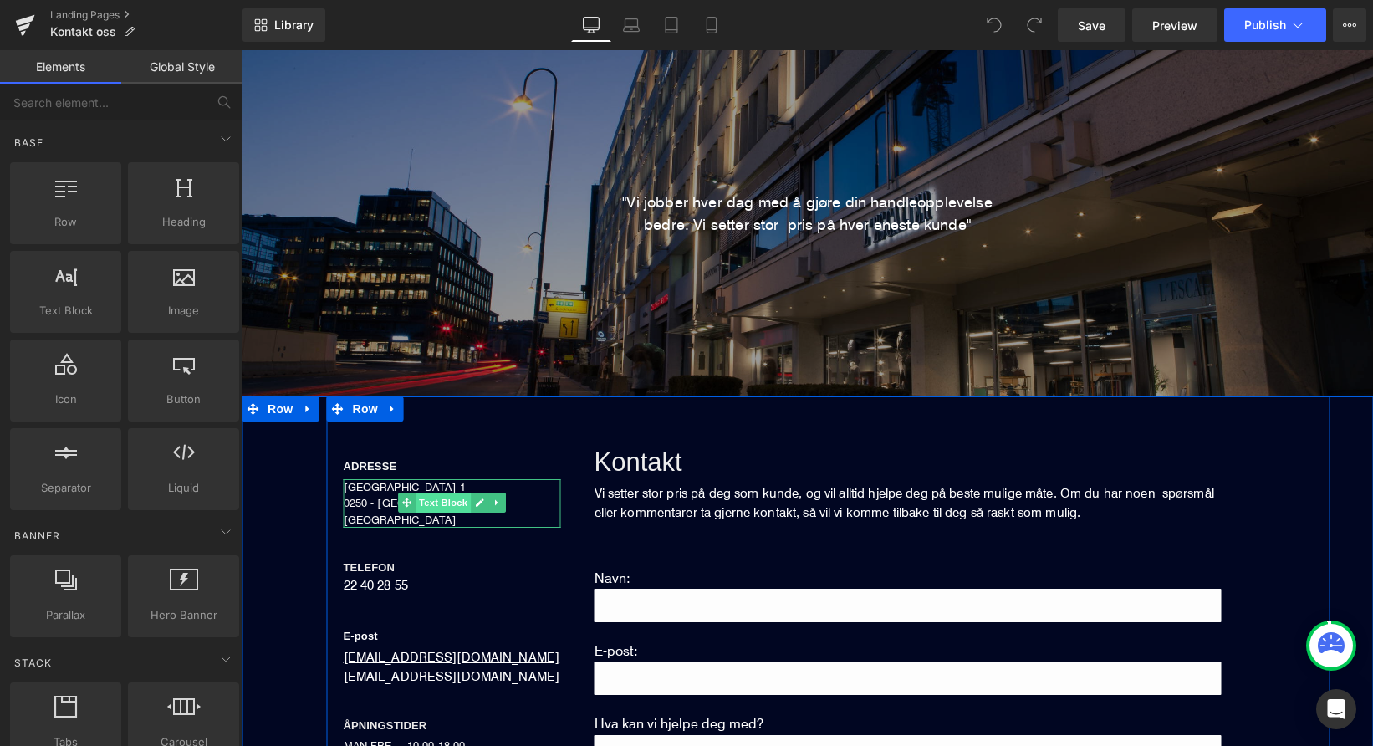
scroll to position [141, 0]
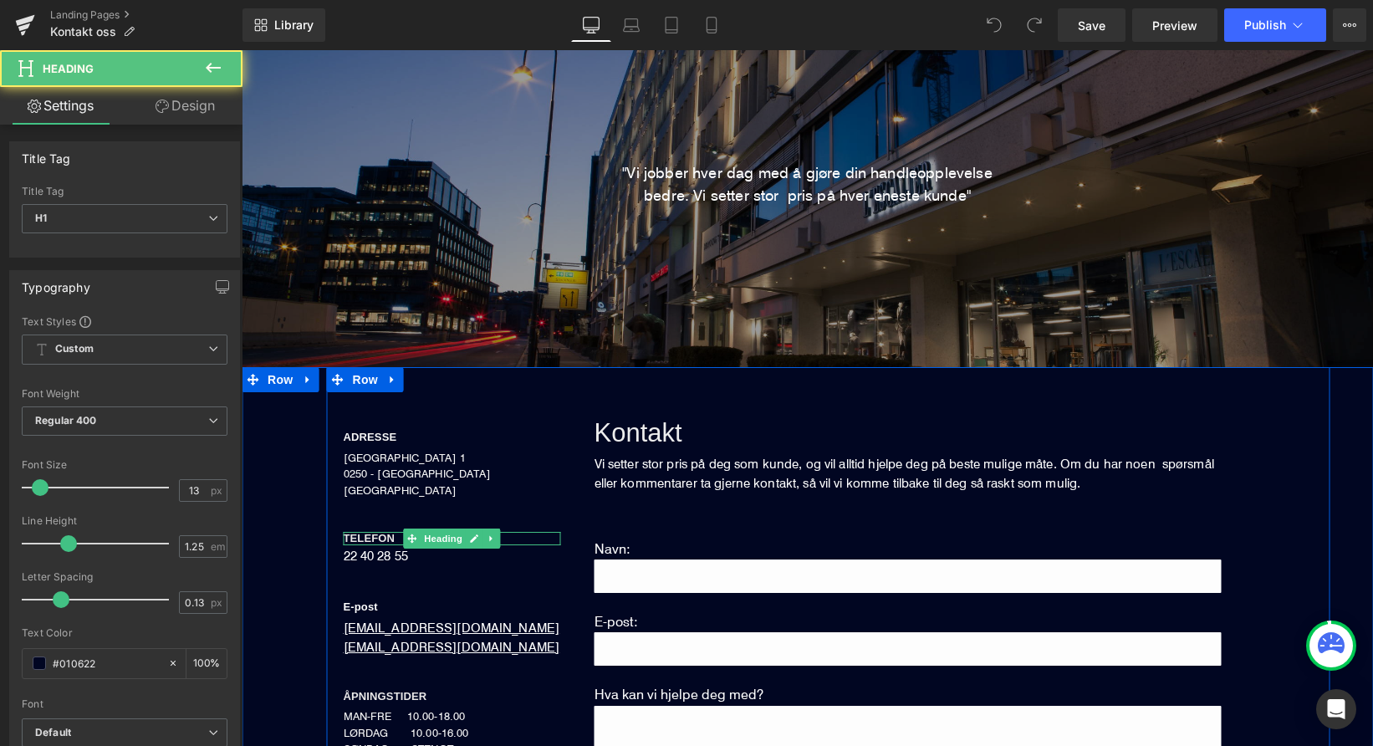
click at [386, 536] on span "TELEFON" at bounding box center [370, 538] width 52 height 13
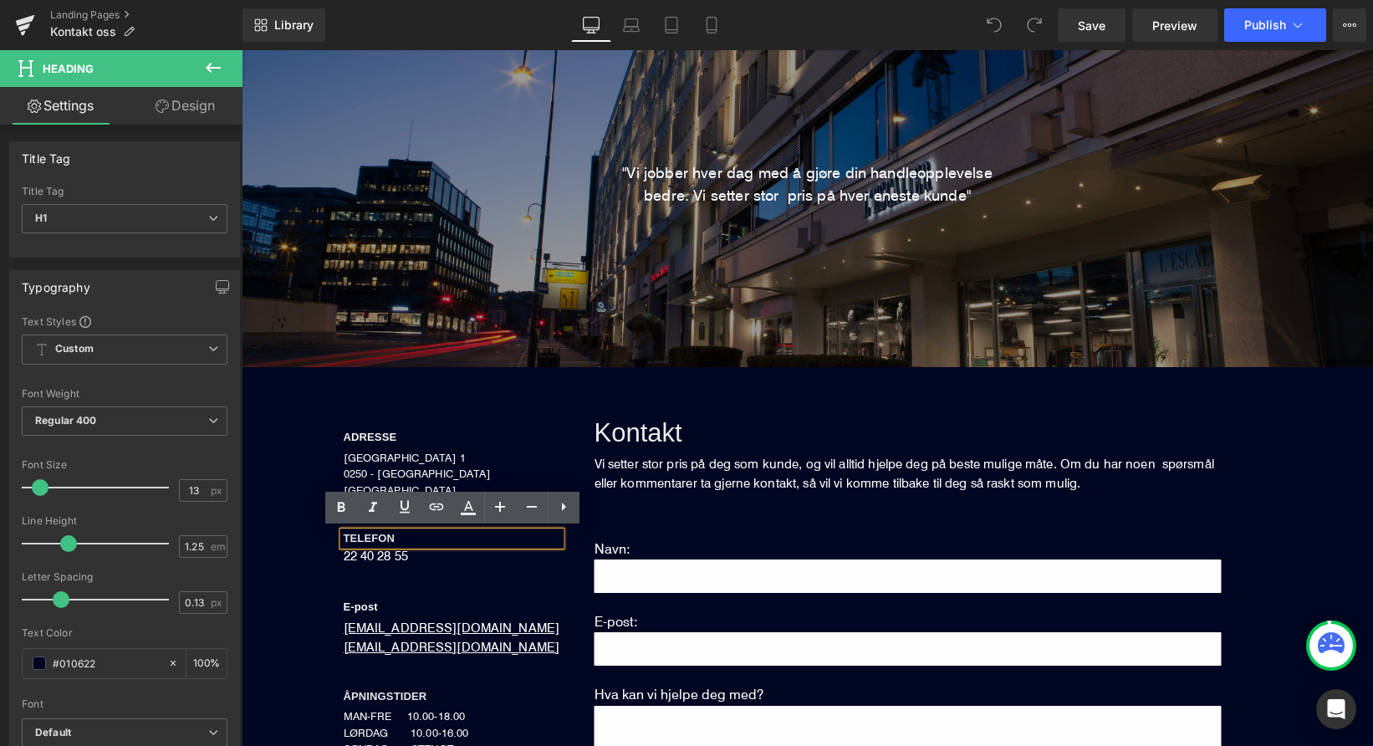
click at [401, 535] on h1 "TELEFON" at bounding box center [452, 538] width 217 height 13
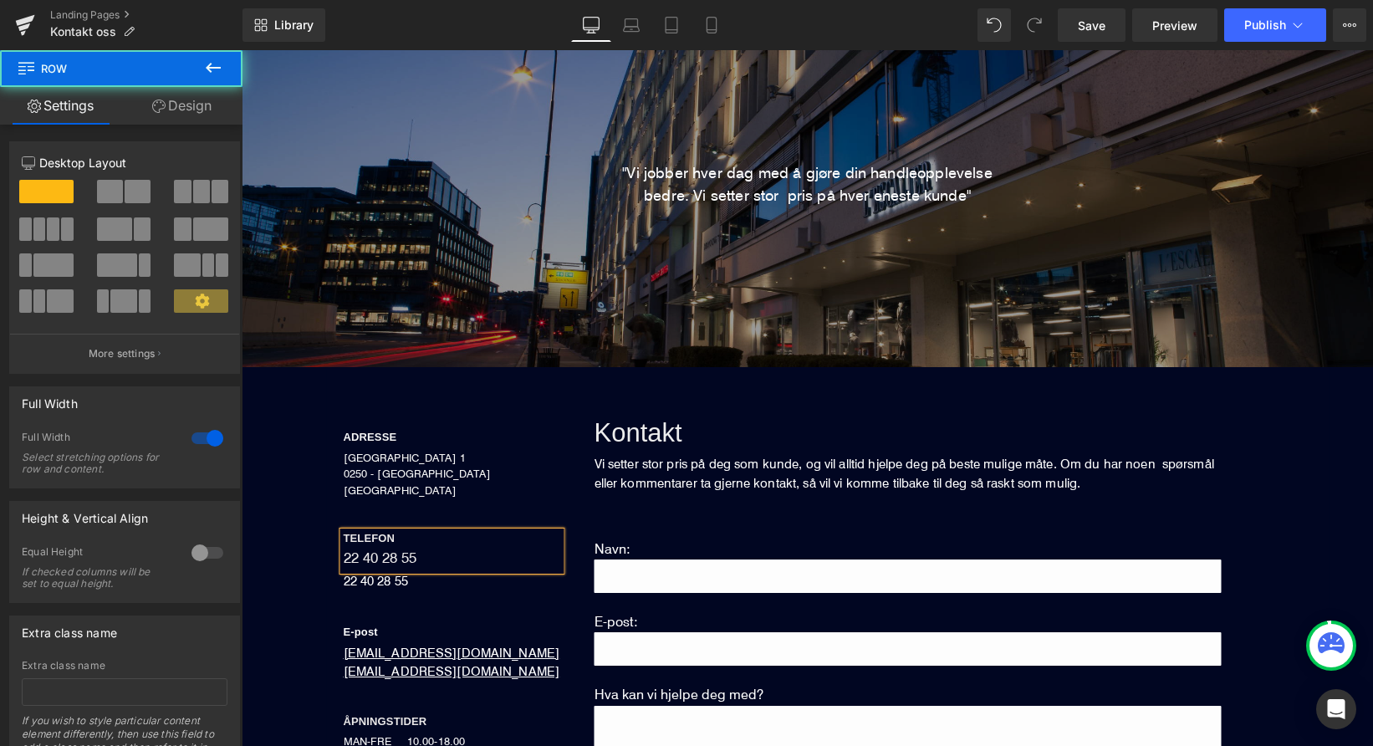
click at [299, 612] on div "ADRESSE Heading [STREET_ADDRESS] NORGE Text Block TELEFON [PHONE_NUMBER] Headin…" at bounding box center [828, 699] width 1073 height 665
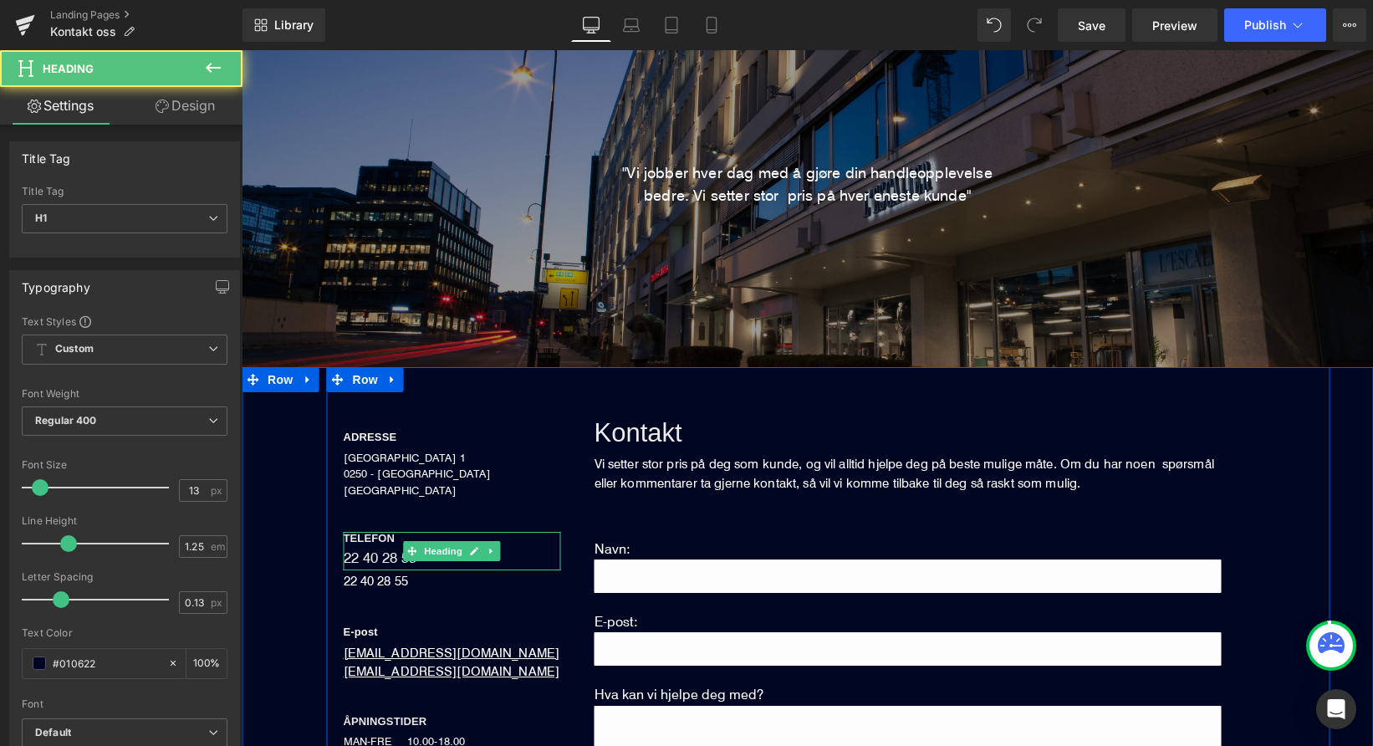
click at [376, 554] on span "22 40 28 55" at bounding box center [380, 557] width 73 height 18
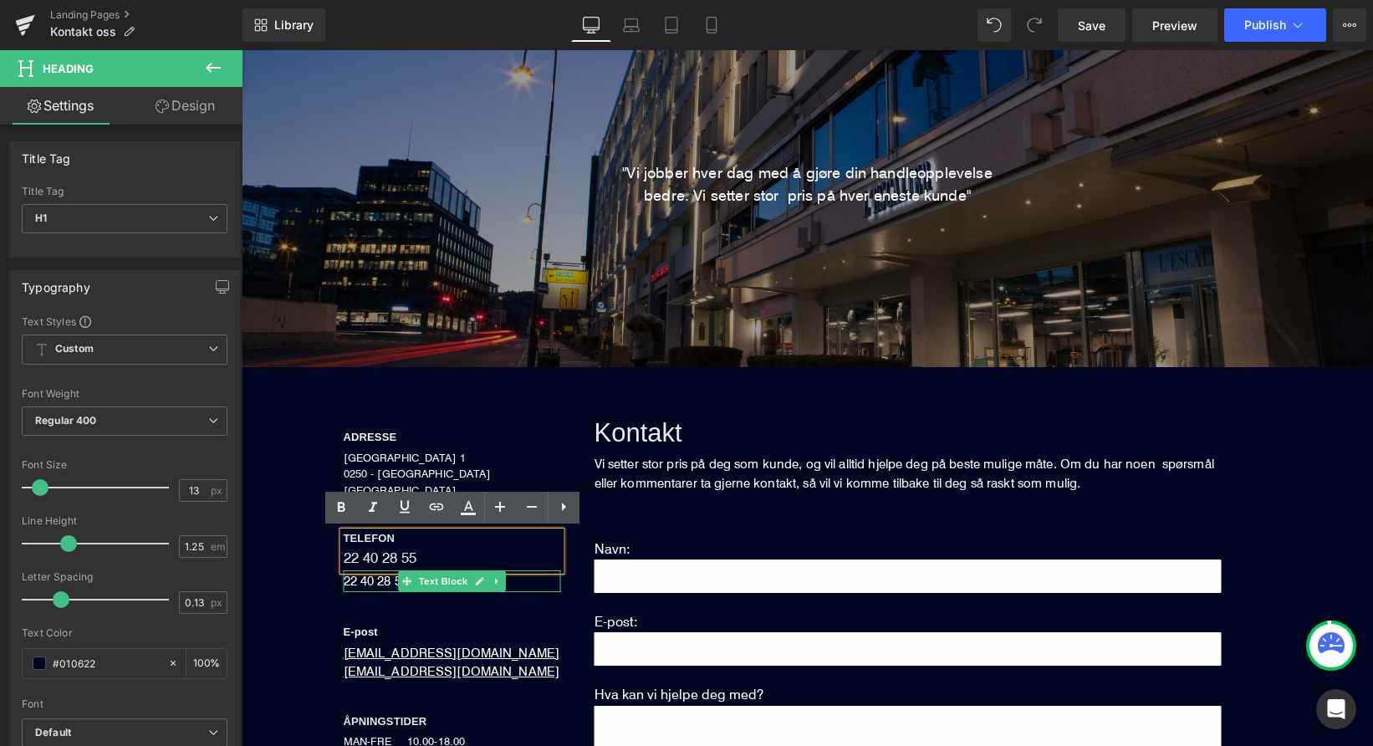
click at [381, 581] on p "22 40 28 55" at bounding box center [452, 581] width 217 height 22
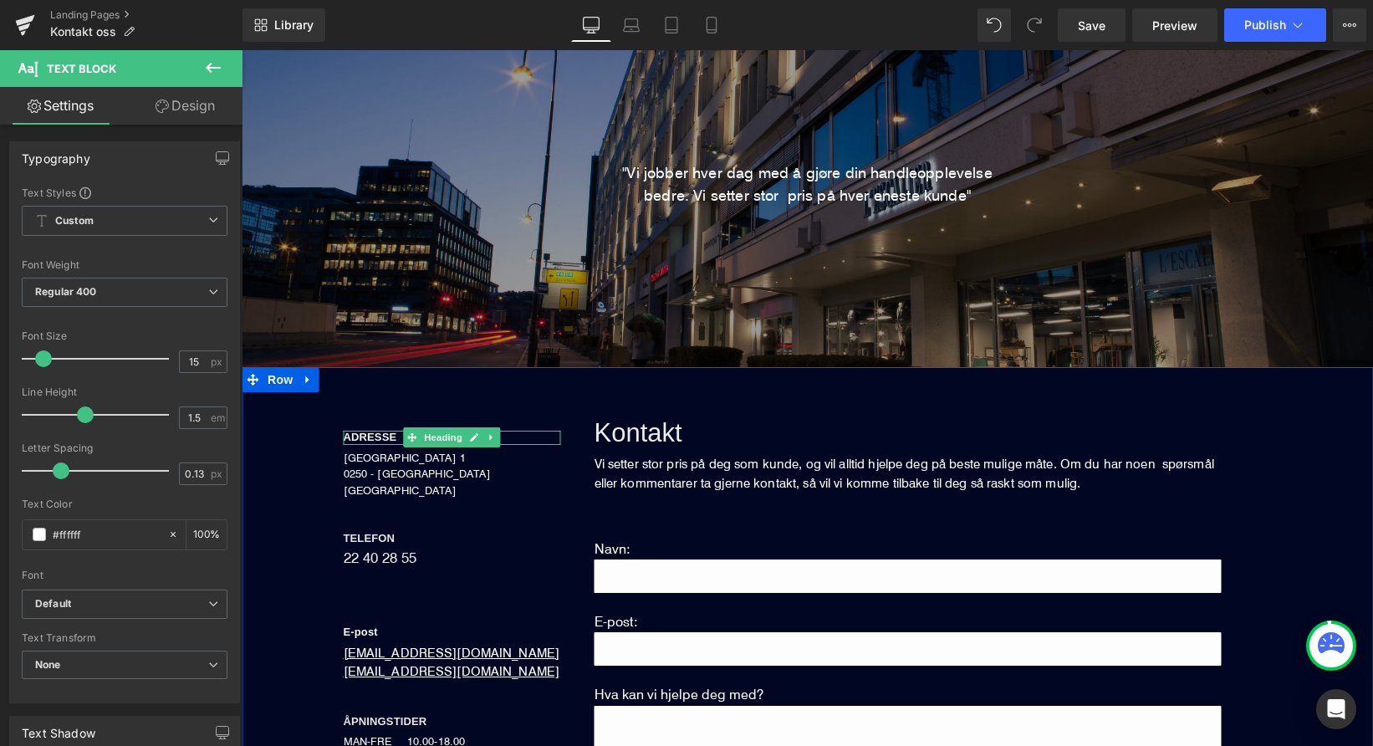
click at [287, 579] on div "ADRESSE Heading [STREET_ADDRESS] NORGE Text Block TELEFON [PHONE_NUMBER] Headin…" at bounding box center [808, 712] width 1132 height 690
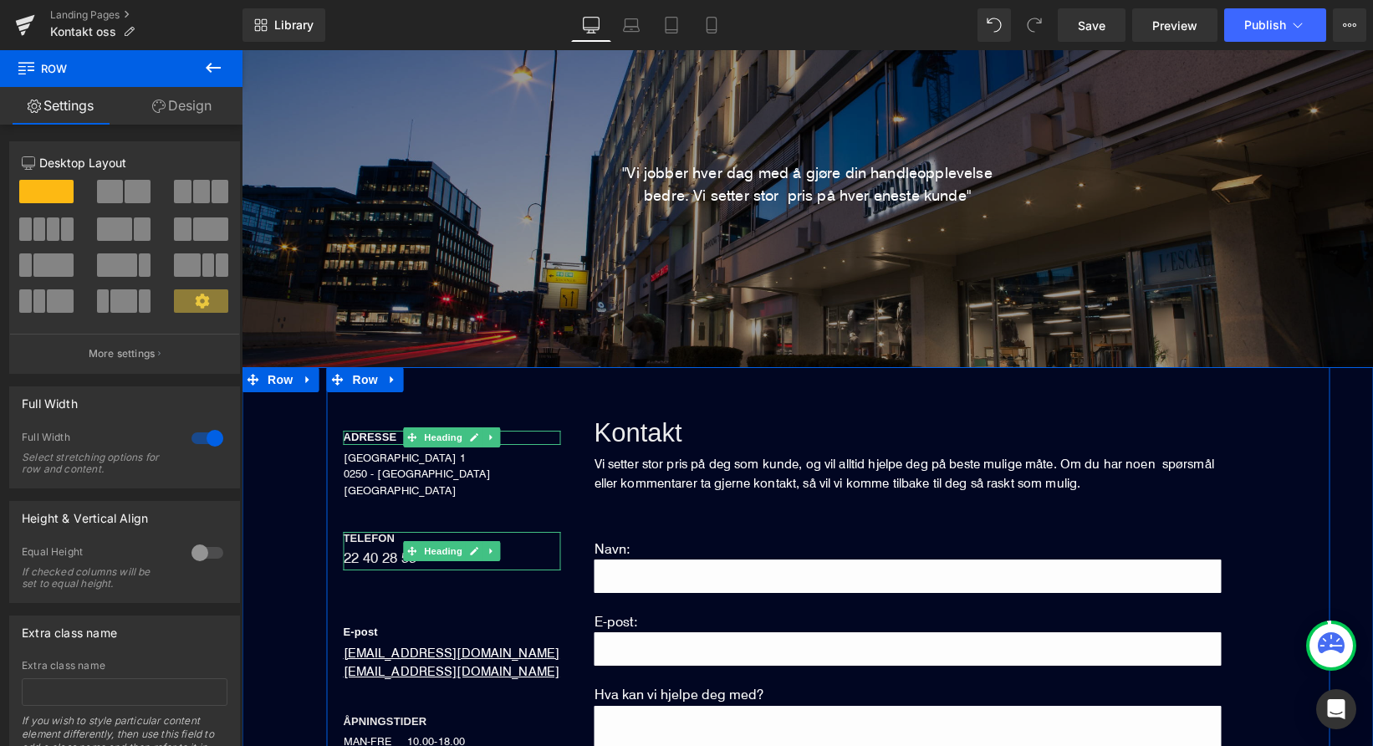
click at [373, 560] on span "22 40 28 55" at bounding box center [380, 557] width 73 height 18
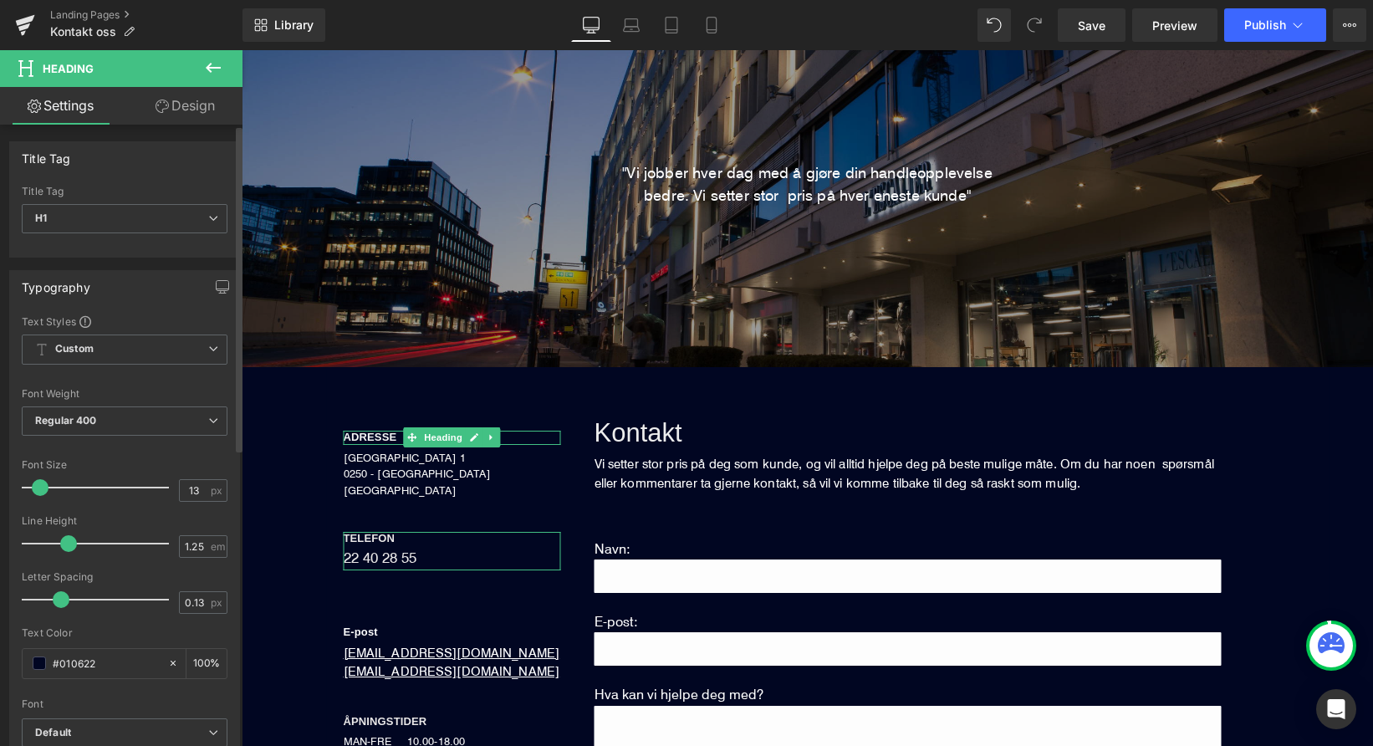
scroll to position [0, 0]
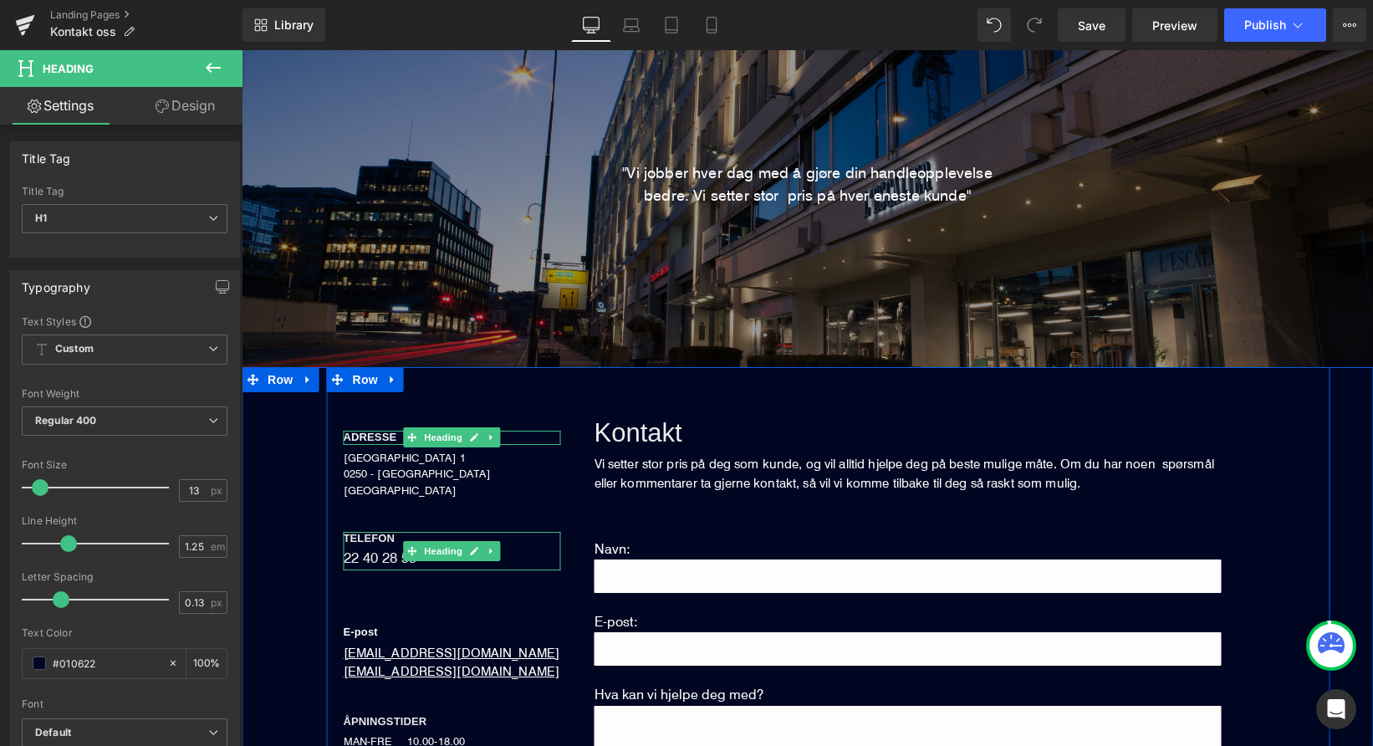
click at [394, 539] on h1 "TELEFON" at bounding box center [452, 538] width 217 height 13
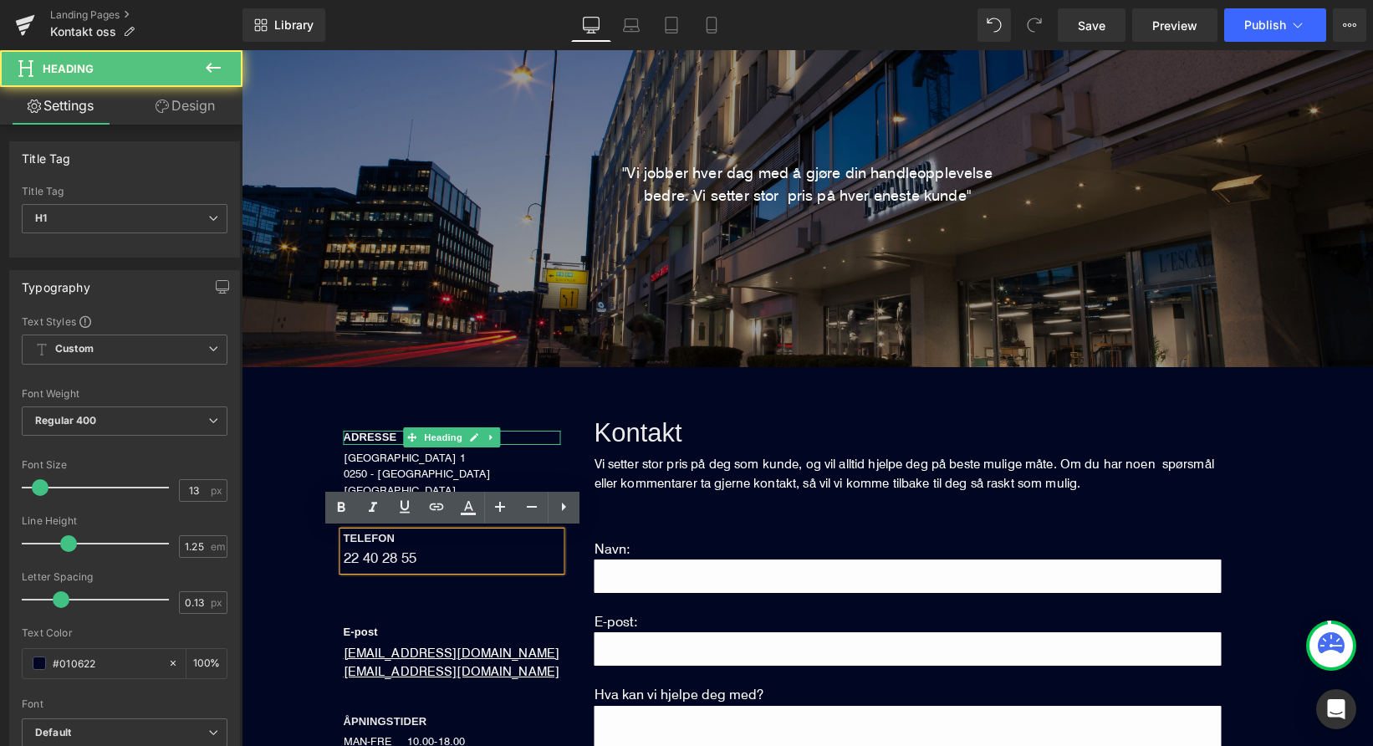
click at [422, 555] on div "22 40 28 55" at bounding box center [452, 557] width 217 height 25
click at [405, 540] on h1 "TELEFON" at bounding box center [452, 538] width 217 height 13
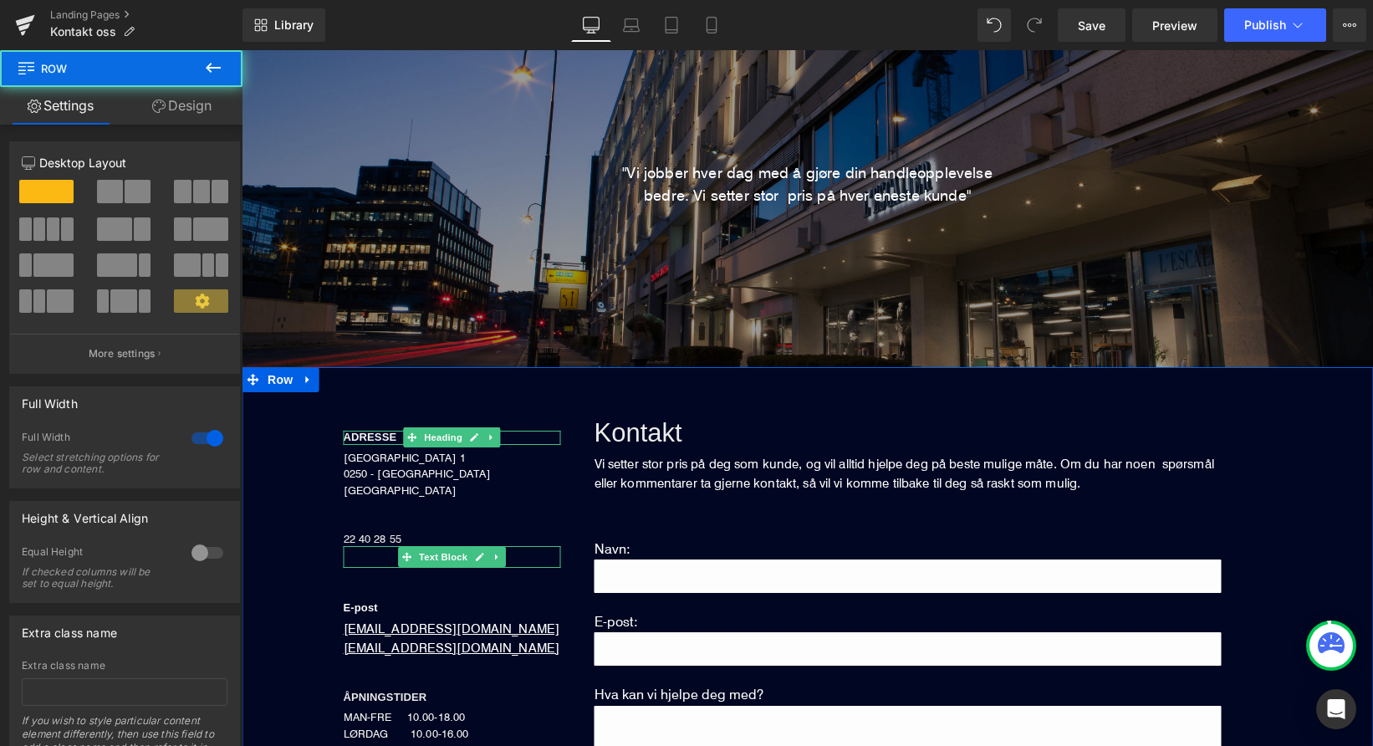
click at [272, 599] on div "ADRESSE Heading [STREET_ADDRESS] NORGE Text Block 22 40 28 55 Heading Text Bloc…" at bounding box center [808, 712] width 1132 height 690
click at [308, 595] on div "ADRESSE Heading [STREET_ADDRESS] NORGE Text Block 22 40 28 55 Heading Text Bloc…" at bounding box center [828, 699] width 1073 height 665
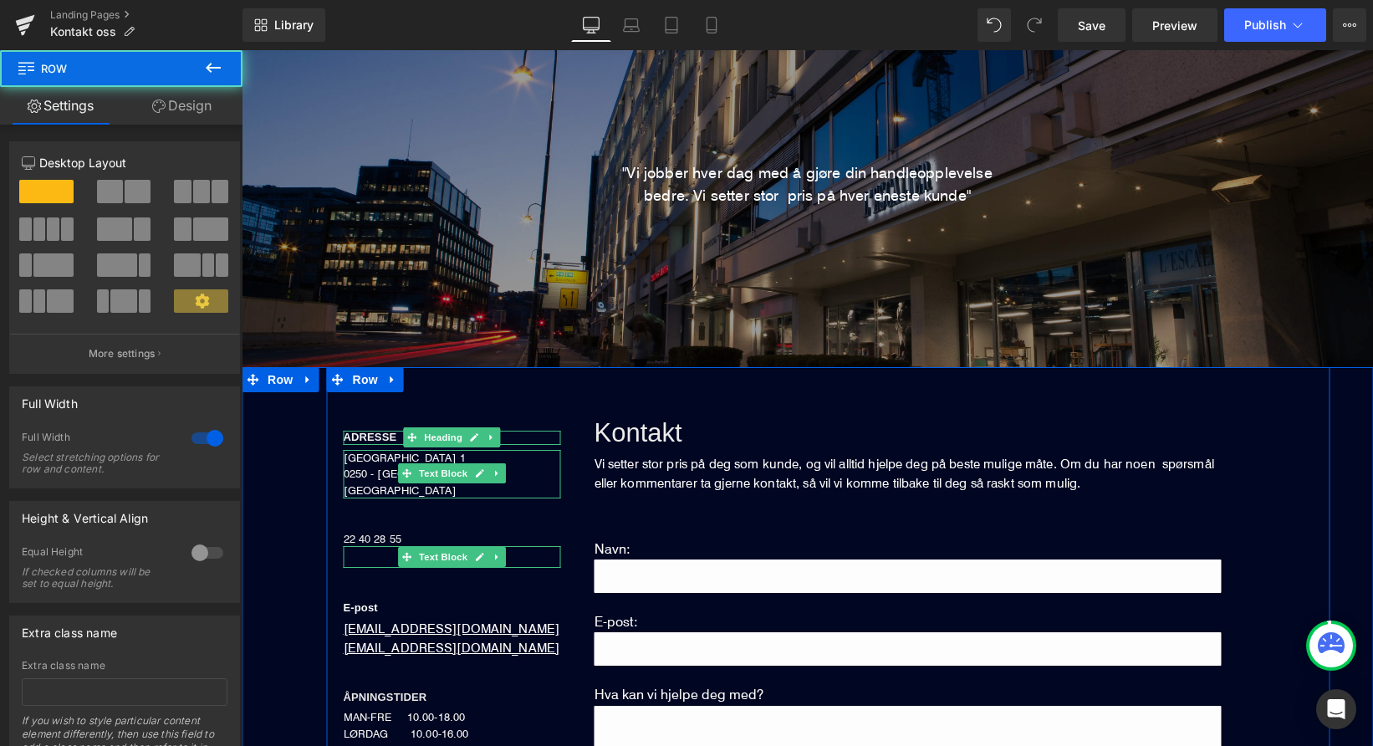
click at [306, 444] on div "ADRESSE Heading [STREET_ADDRESS] NORGE Text Block 22 40 28 55 Heading Text Bloc…" at bounding box center [828, 699] width 1073 height 665
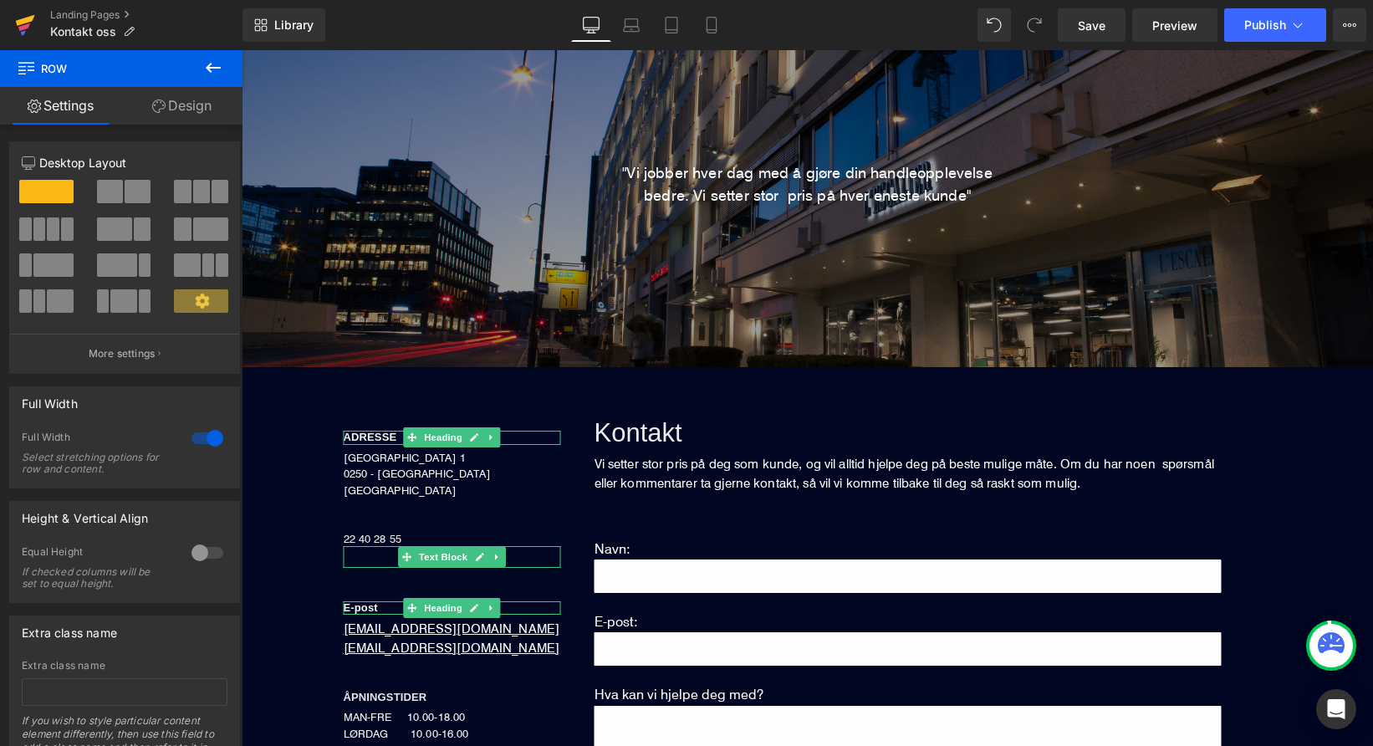
click at [18, 23] on icon at bounding box center [25, 20] width 19 height 11
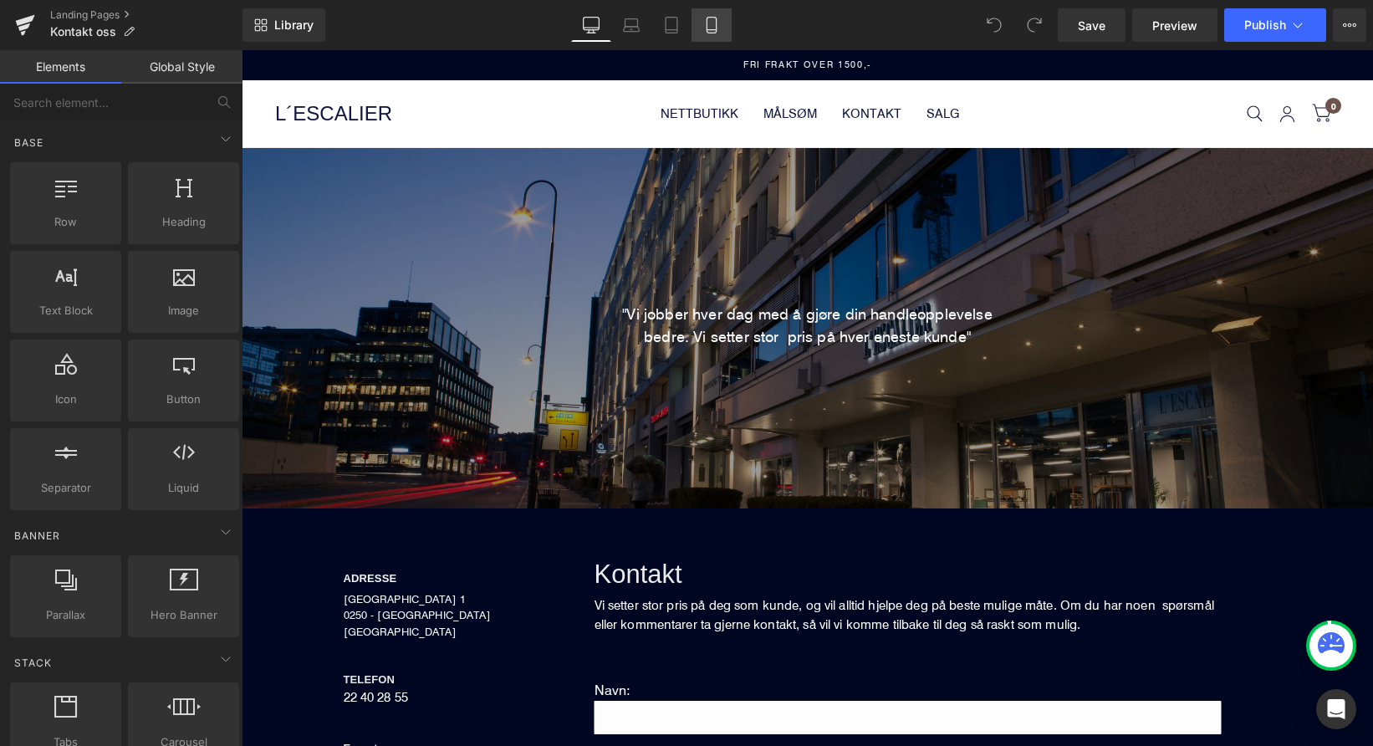
click at [708, 27] on icon at bounding box center [711, 25] width 17 height 17
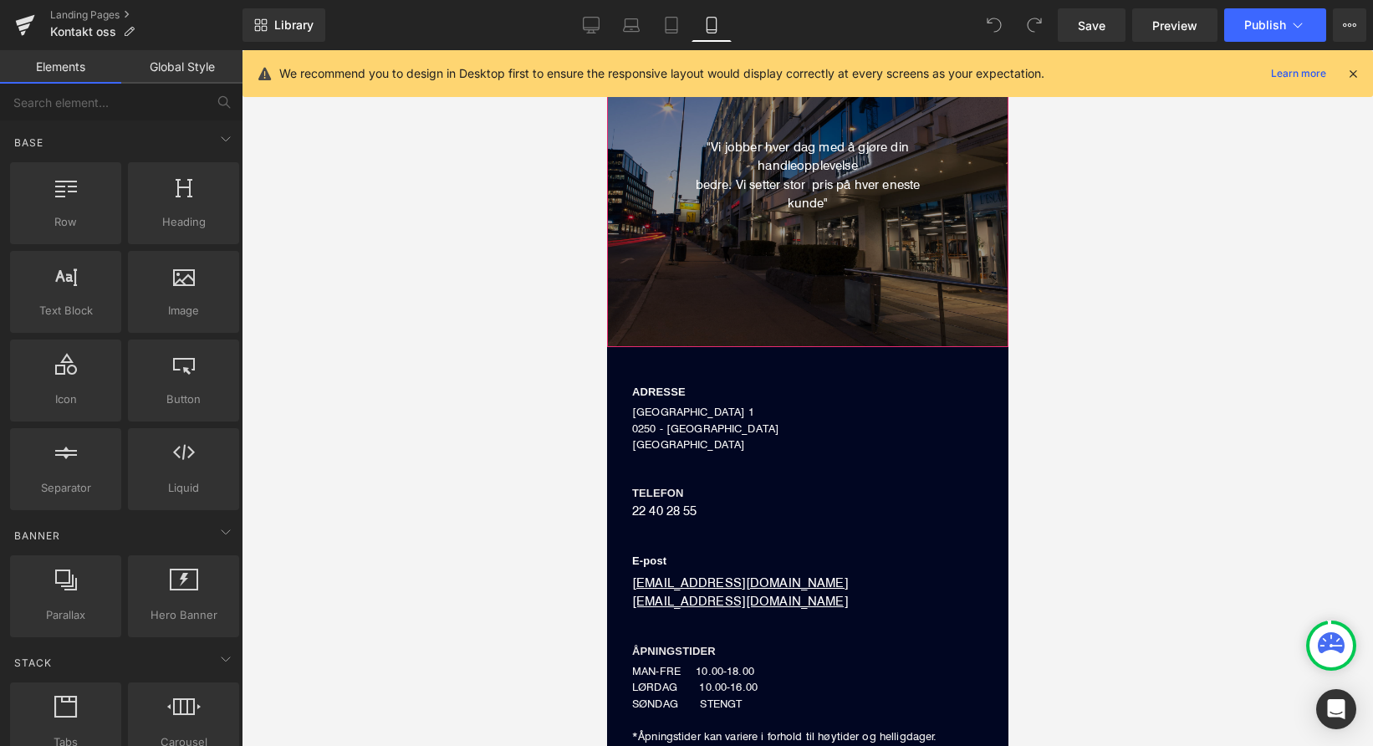
scroll to position [301, 0]
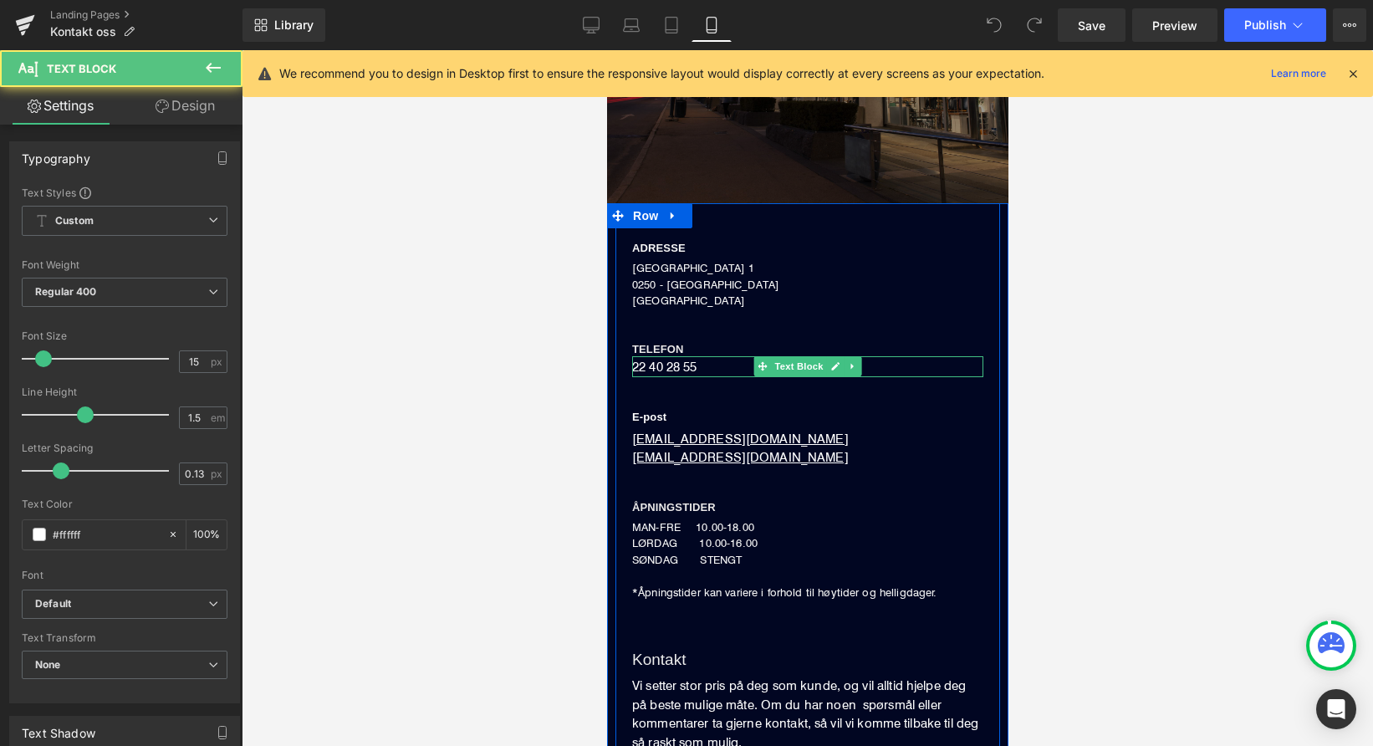
click at [672, 363] on p "22 40 28 55" at bounding box center [806, 367] width 351 height 22
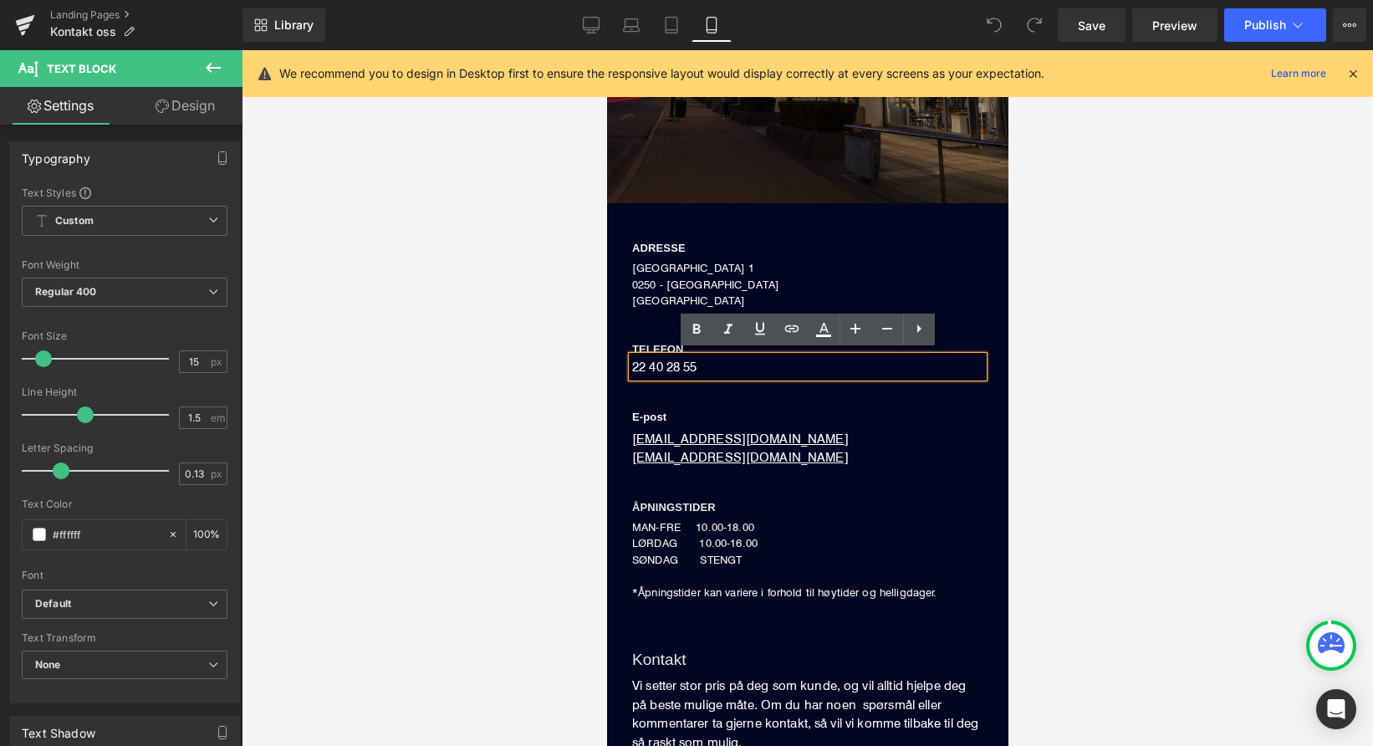
click at [559, 310] on div at bounding box center [808, 398] width 1132 height 696
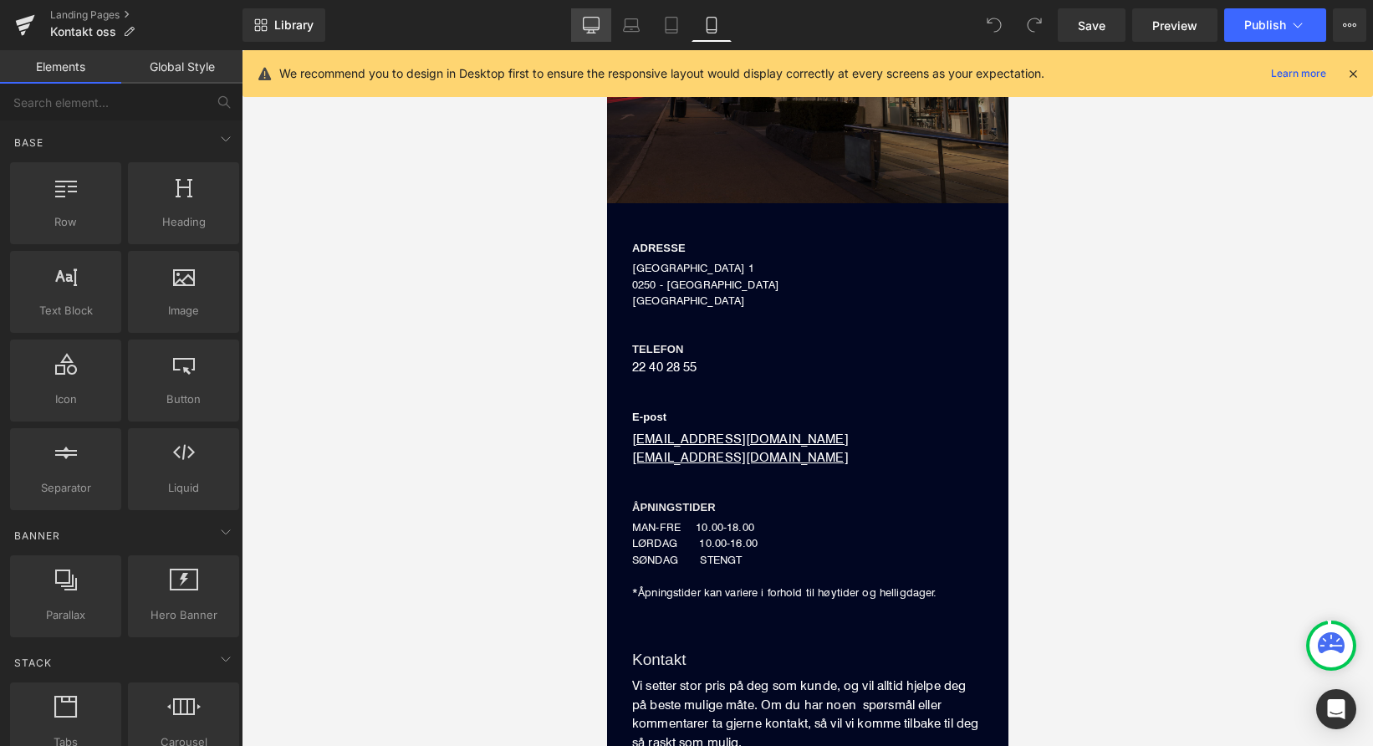
click at [594, 18] on icon at bounding box center [591, 25] width 17 height 17
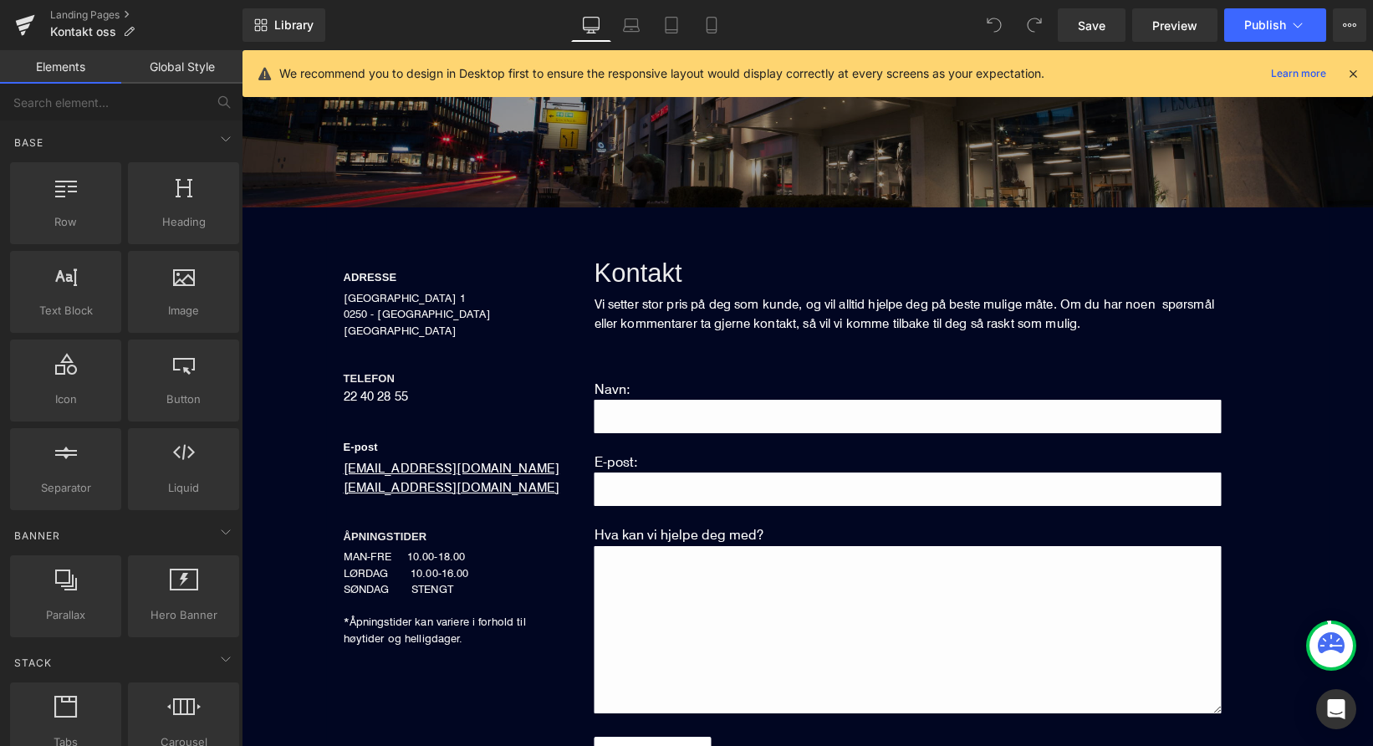
scroll to position [458, 0]
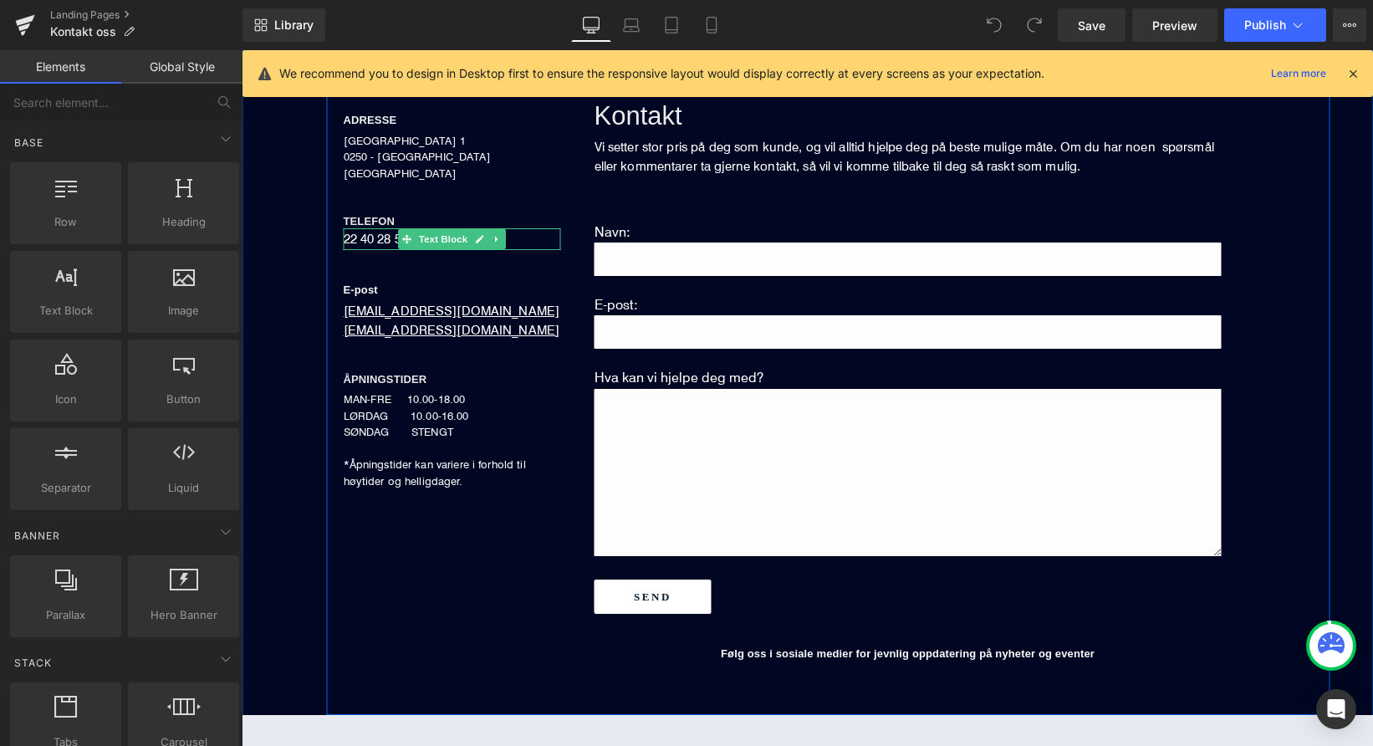
click at [384, 239] on p "22 40 28 55" at bounding box center [452, 239] width 217 height 22
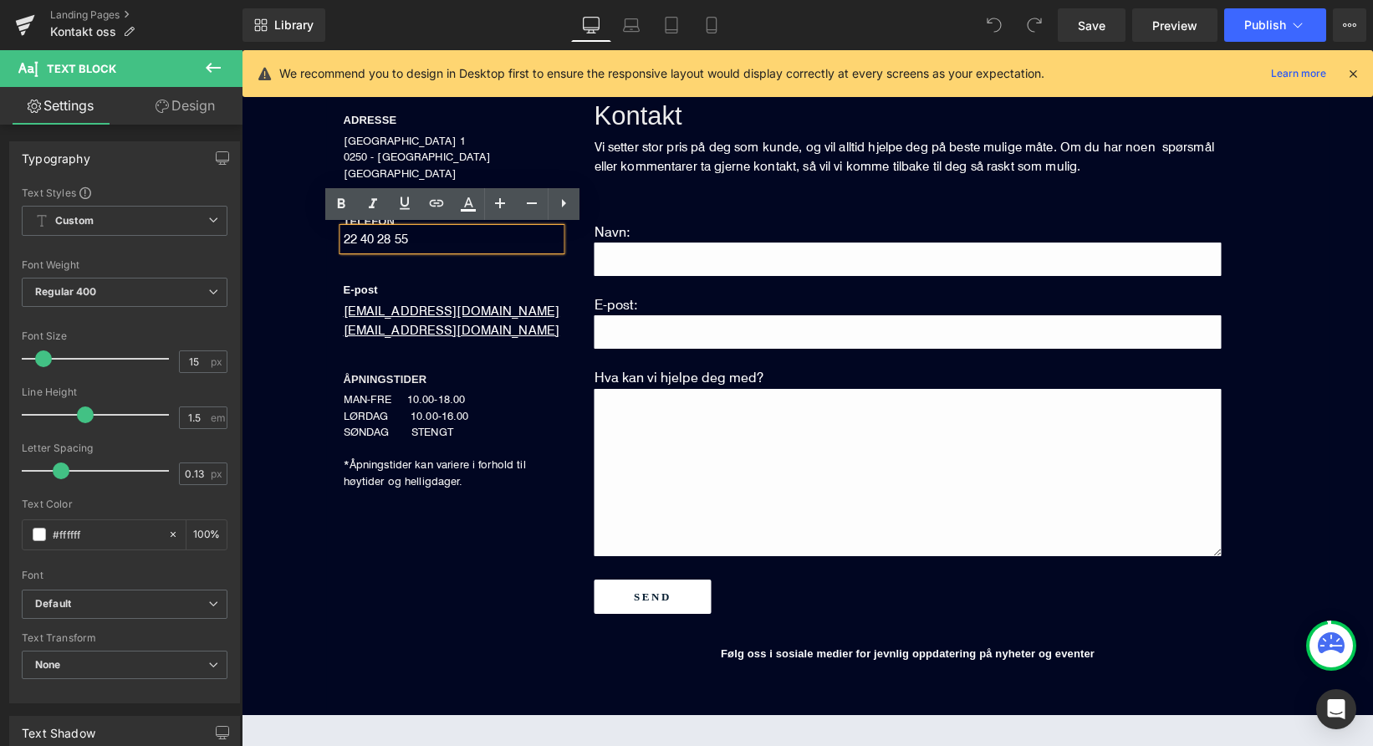
click at [256, 299] on div "ADRESSE Heading DRONNING MAUDS GATE 1 0250 - OSLO NORGE Text Block TELEFON Head…" at bounding box center [808, 395] width 1132 height 690
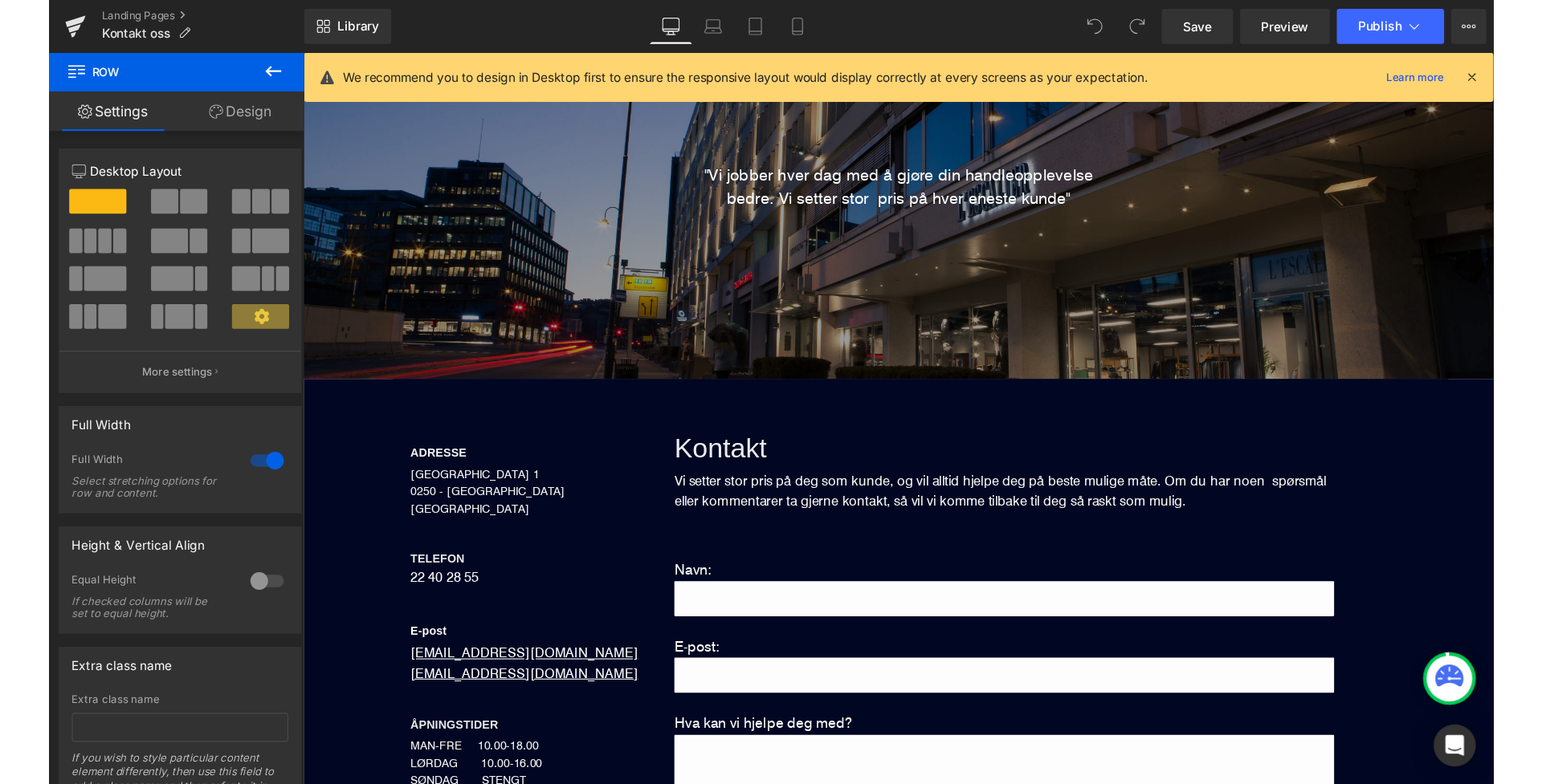
scroll to position [140, 0]
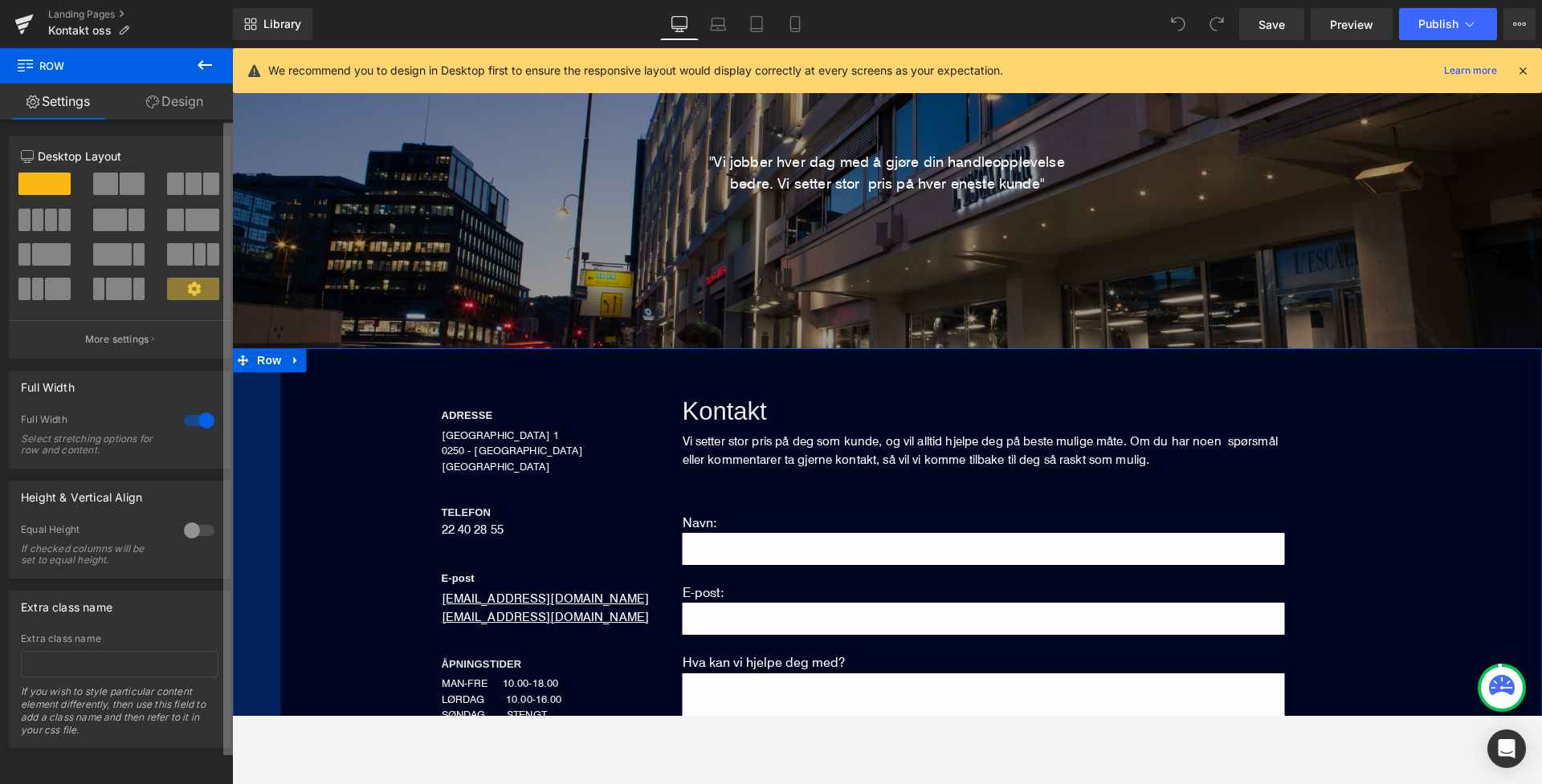
click at [229, 414] on b at bounding box center [229, 439] width 10 height 632
click at [205, 415] on div "12 12 12 Column Size Customizer 12 Desktop Layout Laptop Layout Tablet Layout M…" at bounding box center [116, 456] width 233 height 672
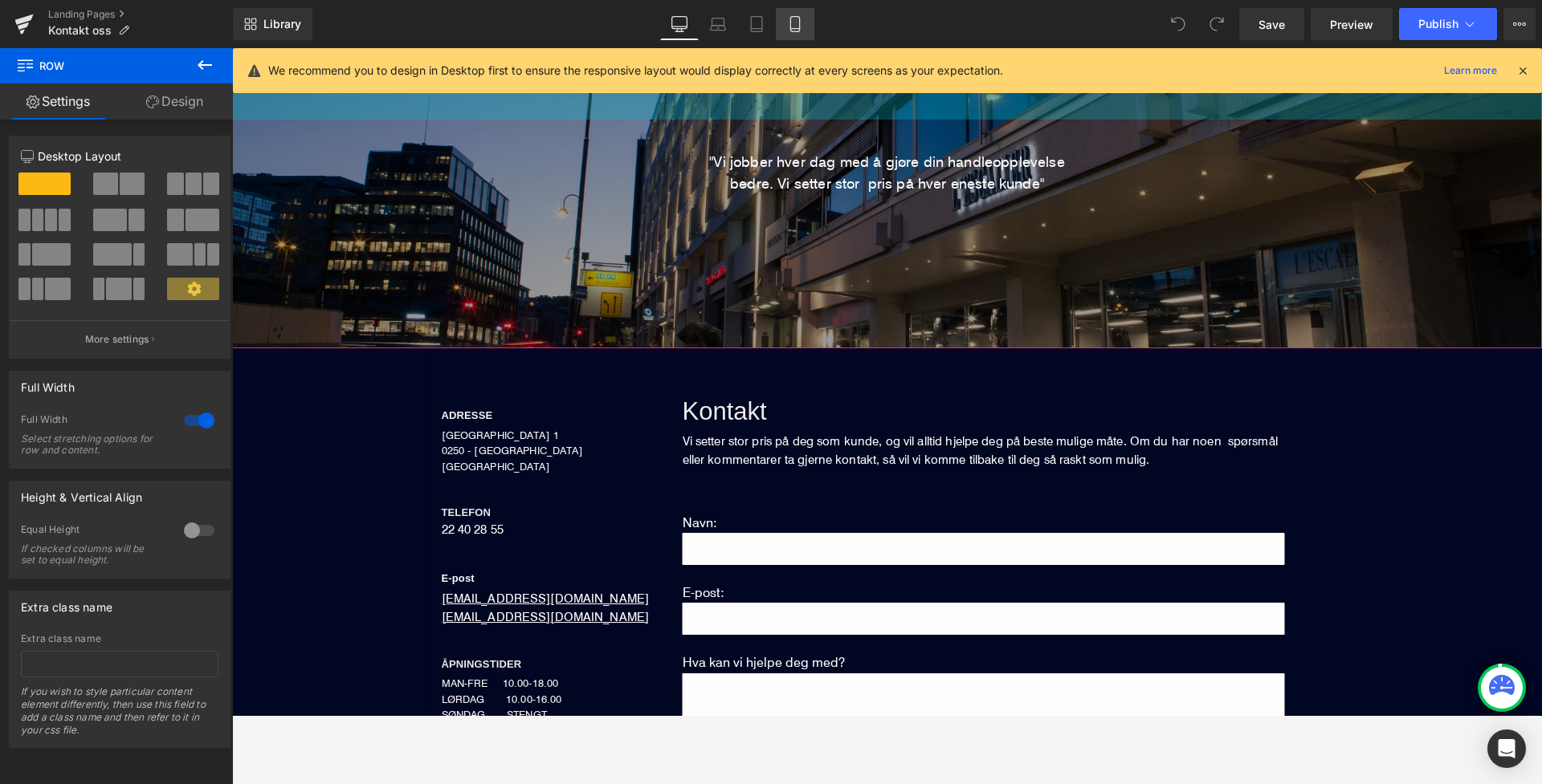
click at [790, 20] on icon at bounding box center [795, 24] width 16 height 16
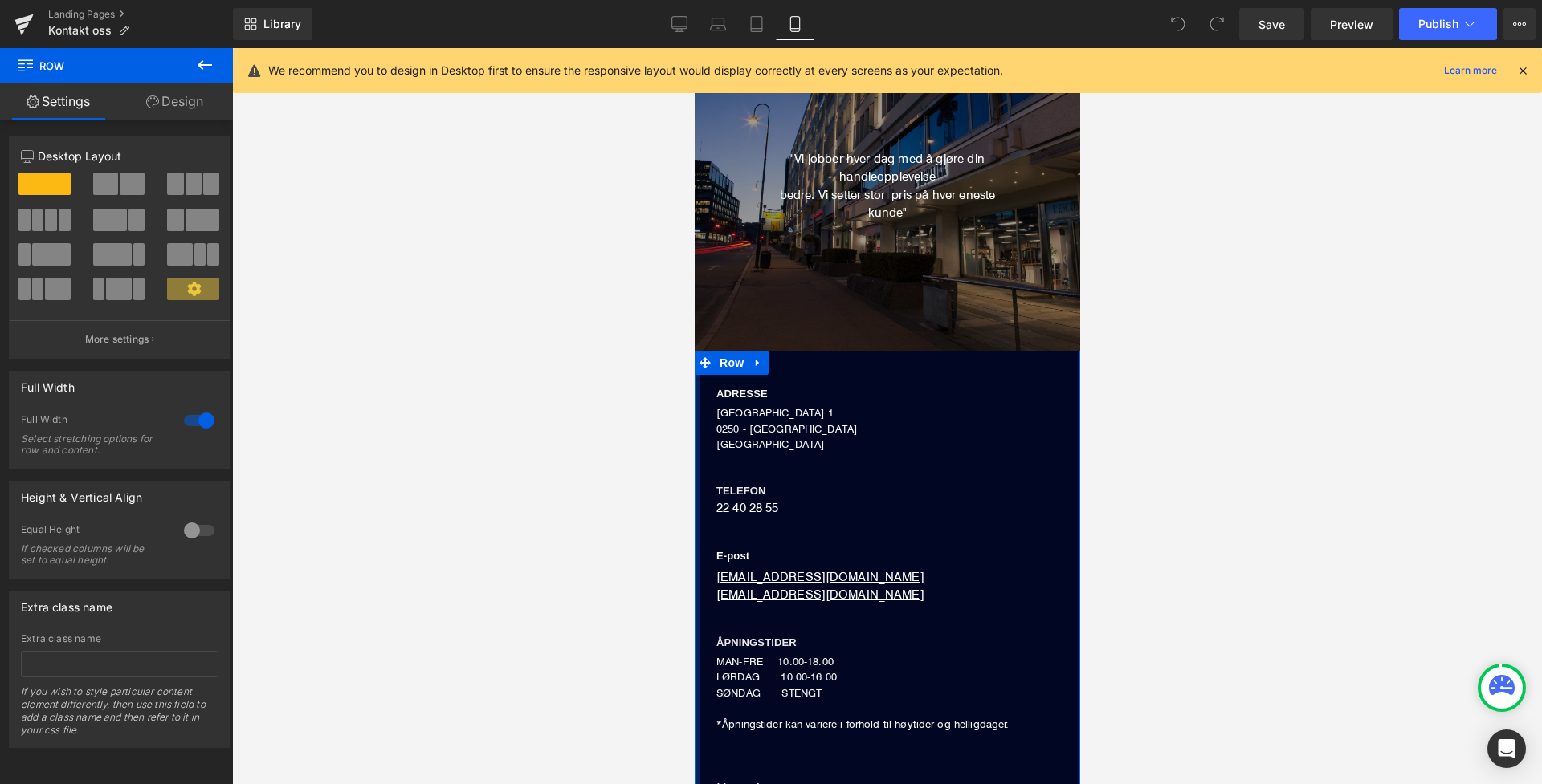
drag, startPoint x: 699, startPoint y: 425, endPoint x: 654, endPoint y: 426, distance: 45.0
click at [377, 387] on div at bounding box center [887, 416] width 1310 height 736
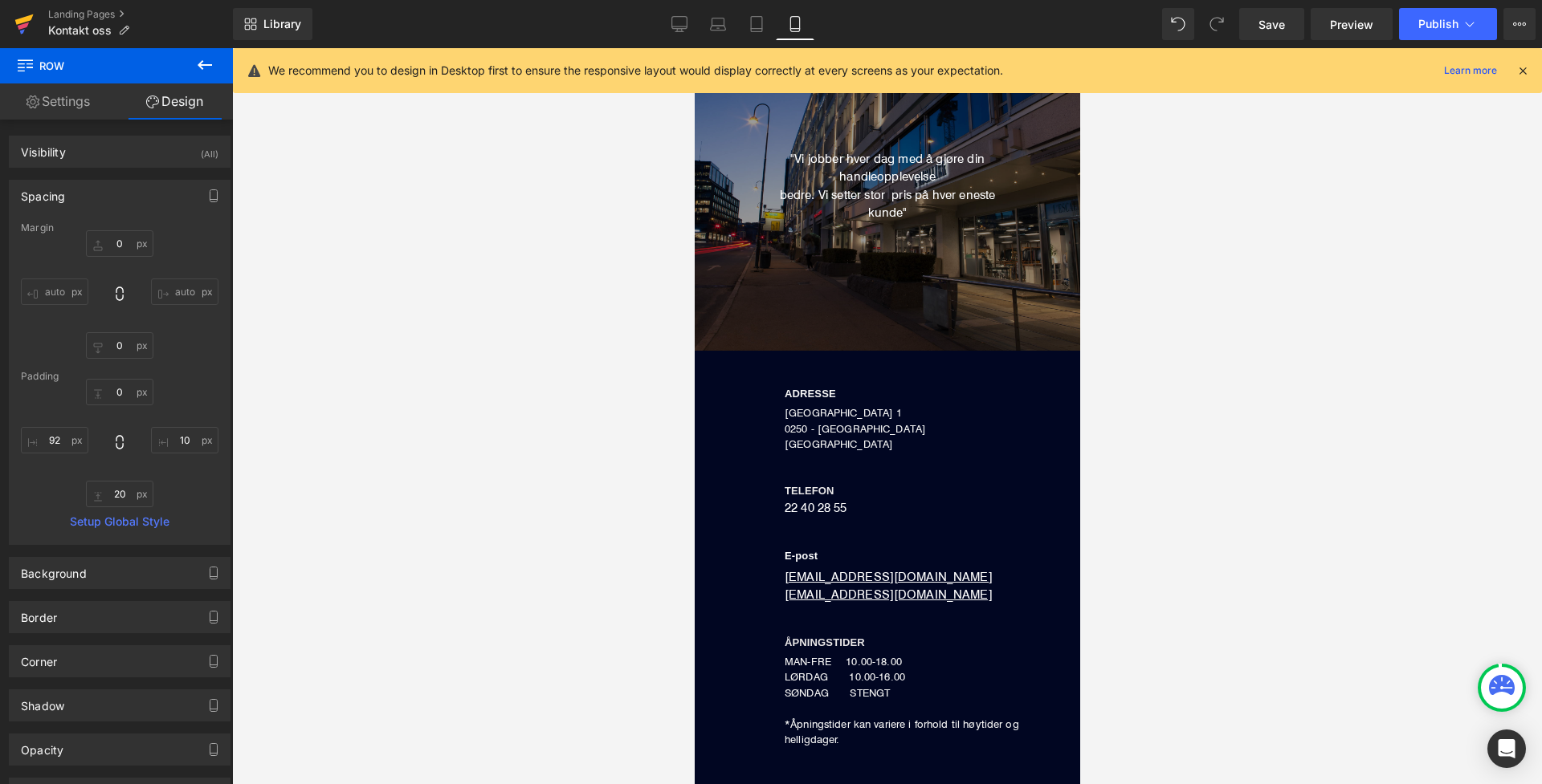
click at [9, 21] on link at bounding box center [24, 24] width 48 height 48
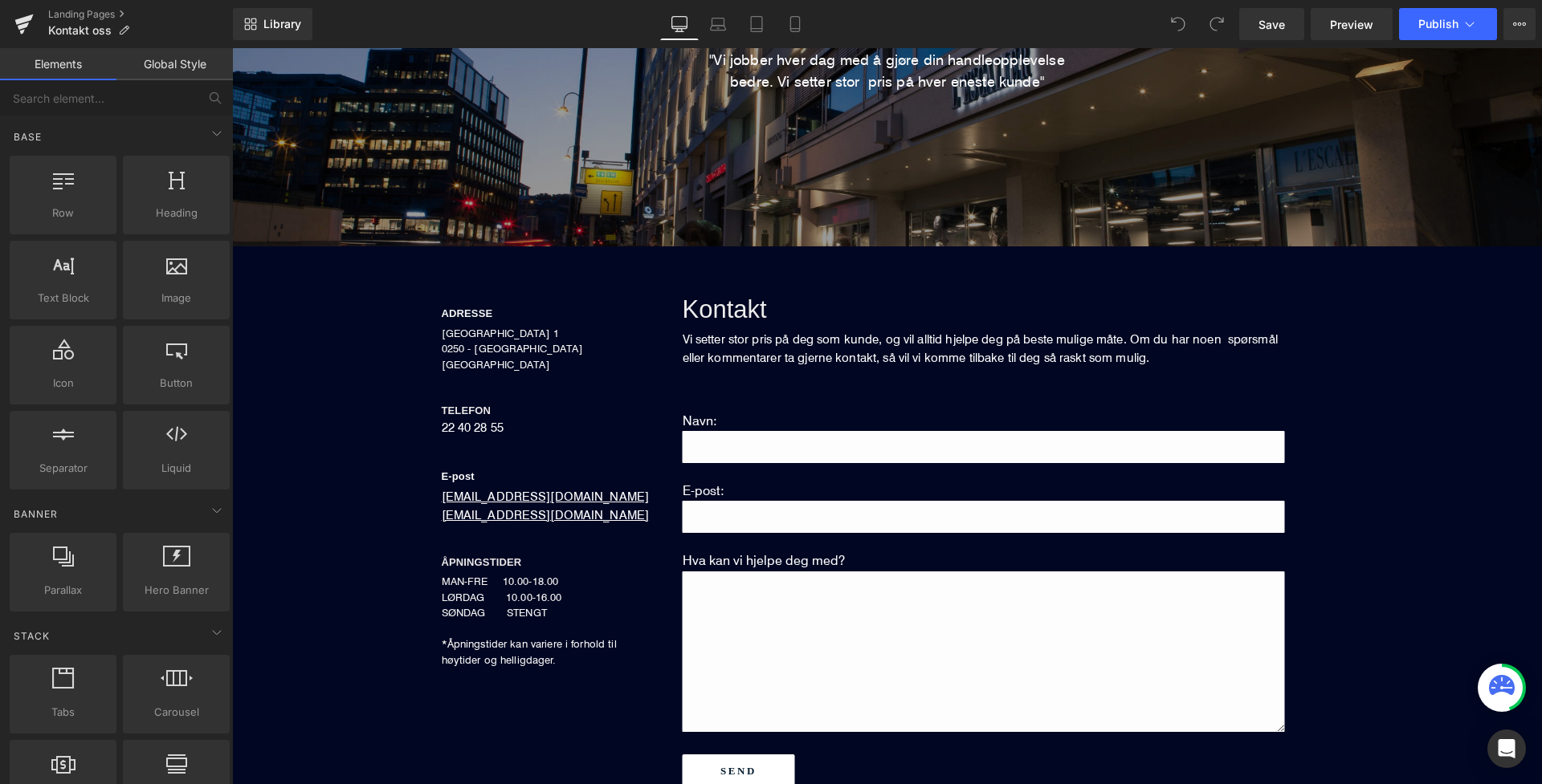
scroll to position [243, 0]
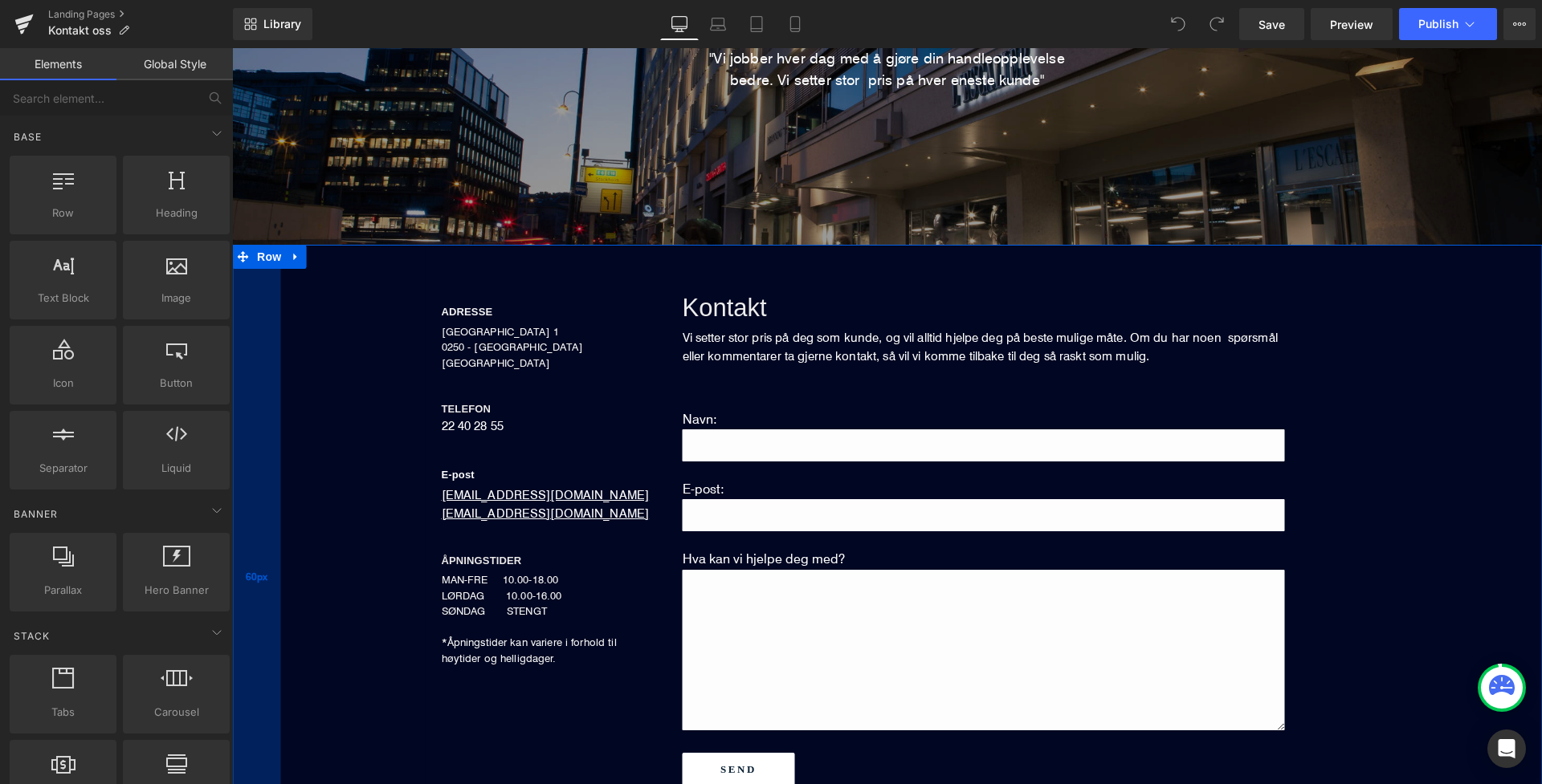
click at [252, 345] on div "60px" at bounding box center [256, 576] width 48 height 662
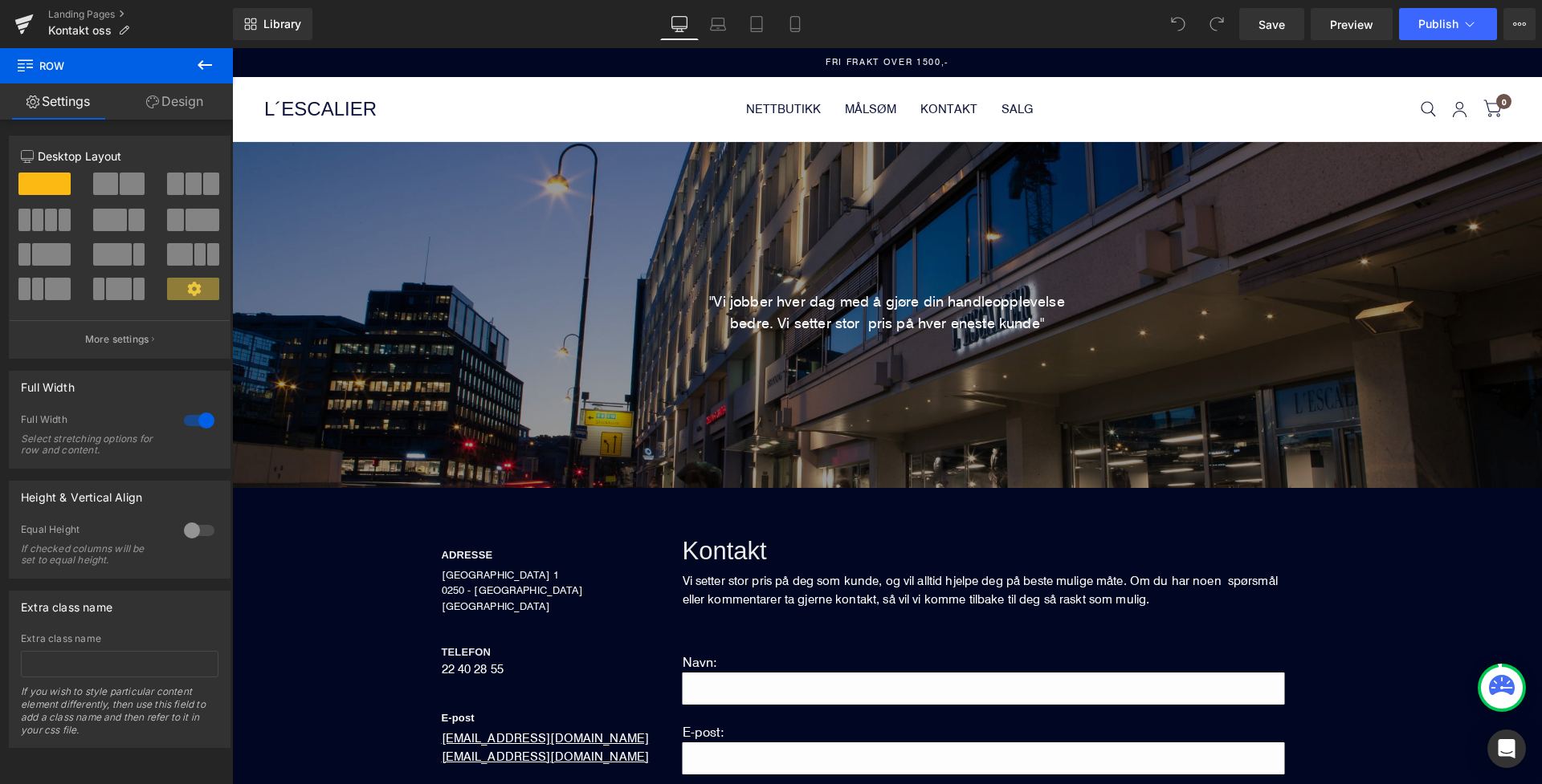
scroll to position [0, 0]
click at [795, 23] on icon at bounding box center [795, 24] width 16 height 16
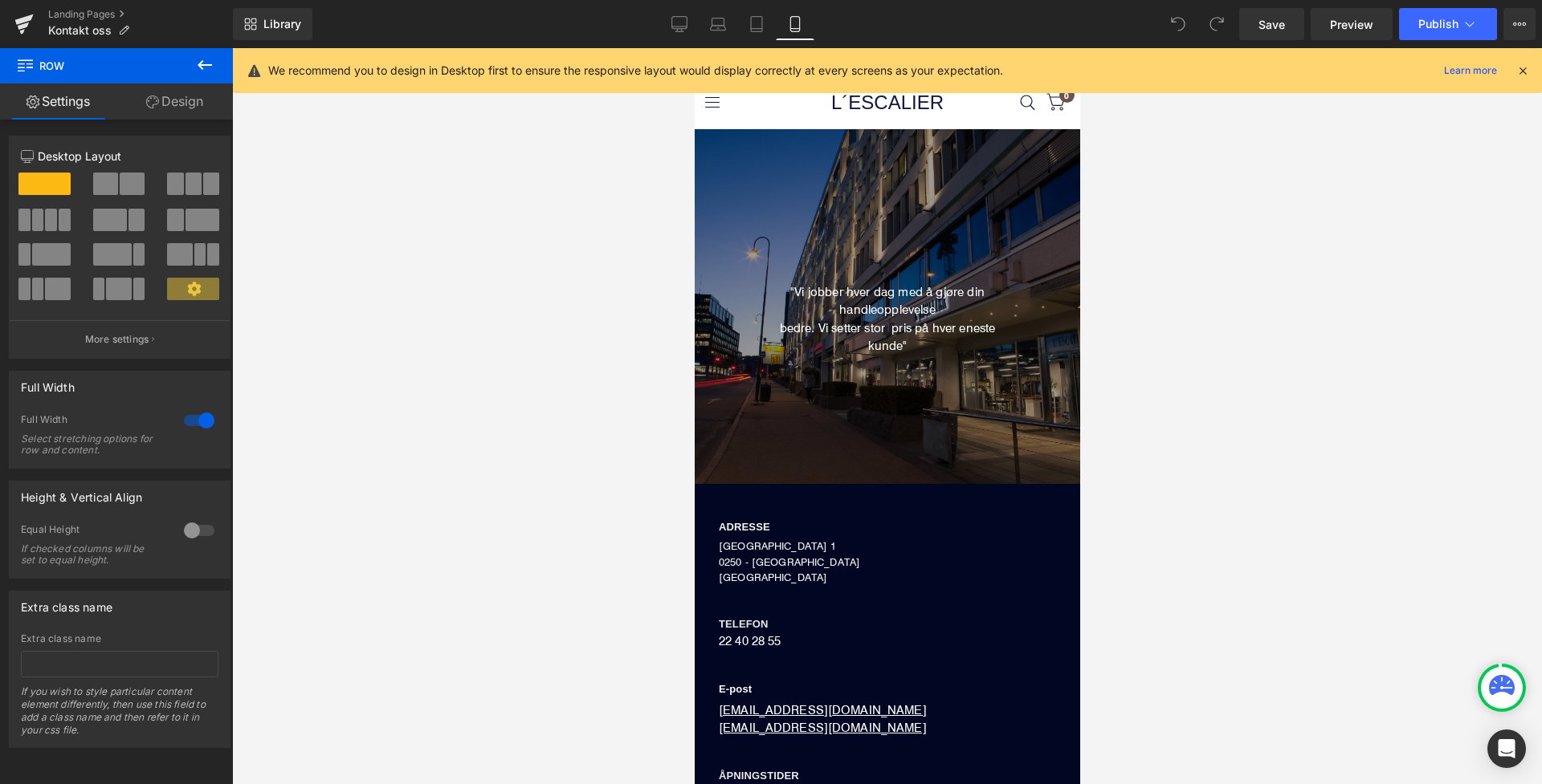
scroll to position [185, 0]
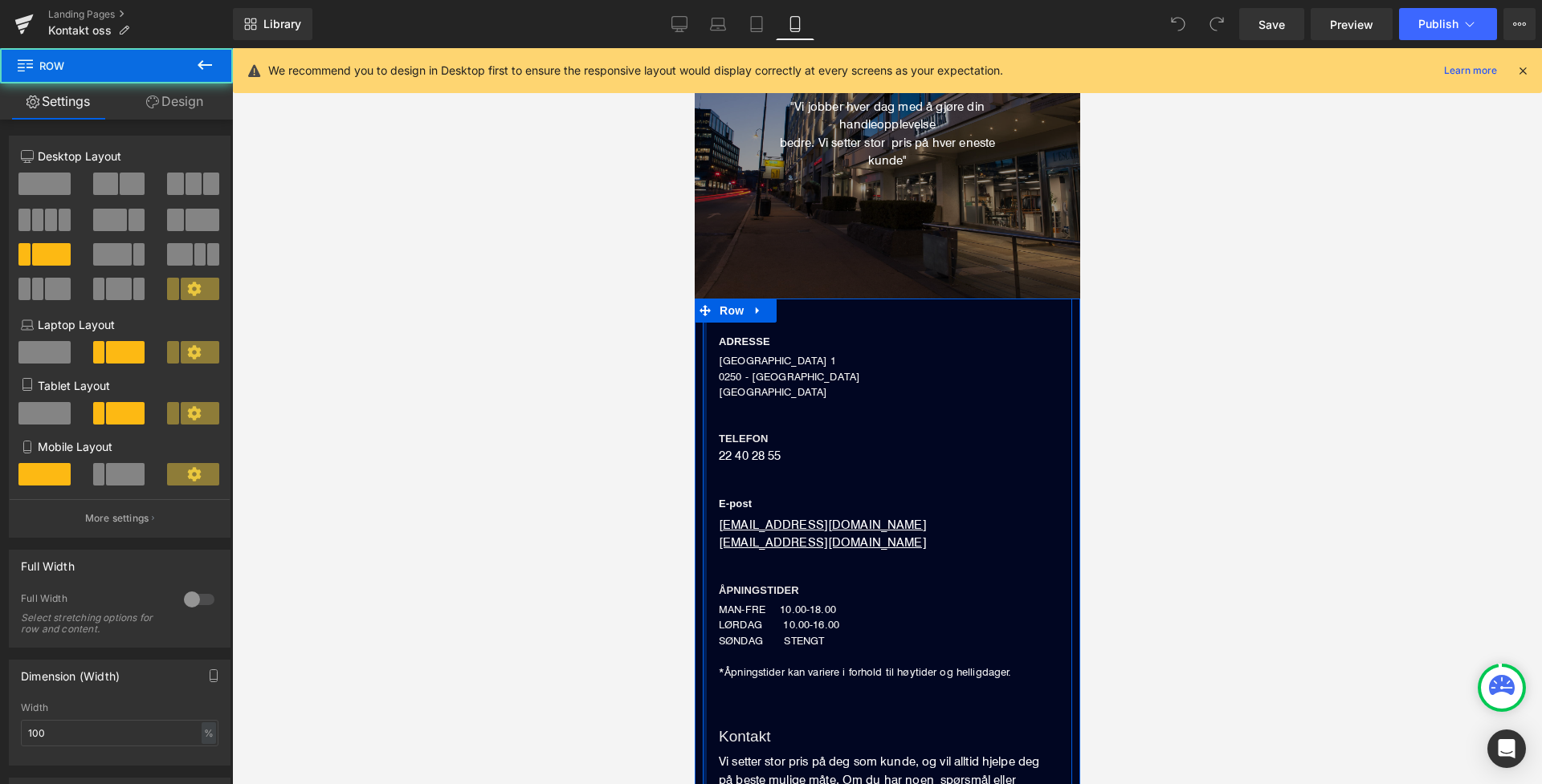
drag, startPoint x: 702, startPoint y: 398, endPoint x: 579, endPoint y: 394, distance: 123.1
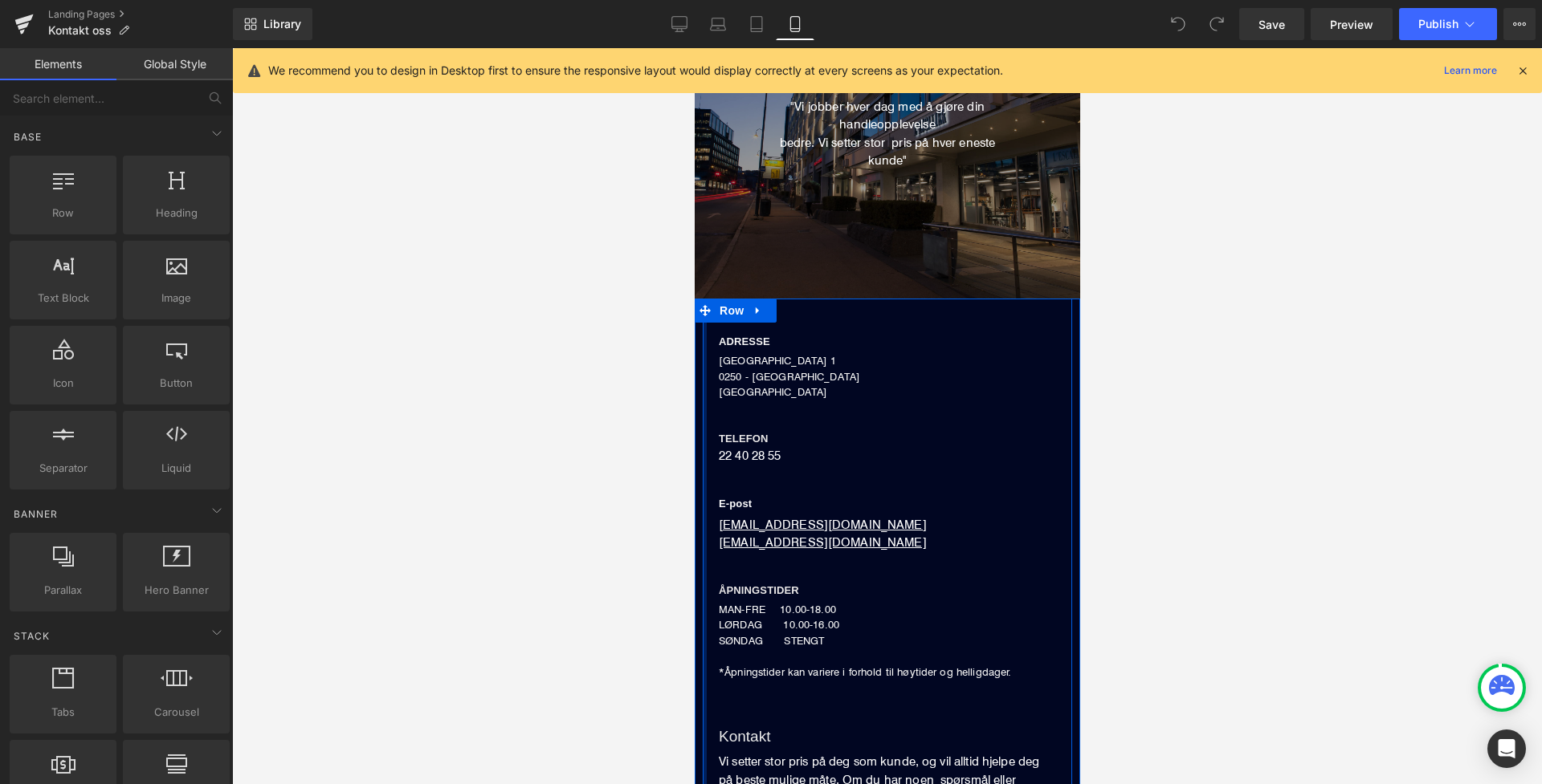
click at [640, 397] on div at bounding box center [887, 416] width 1310 height 736
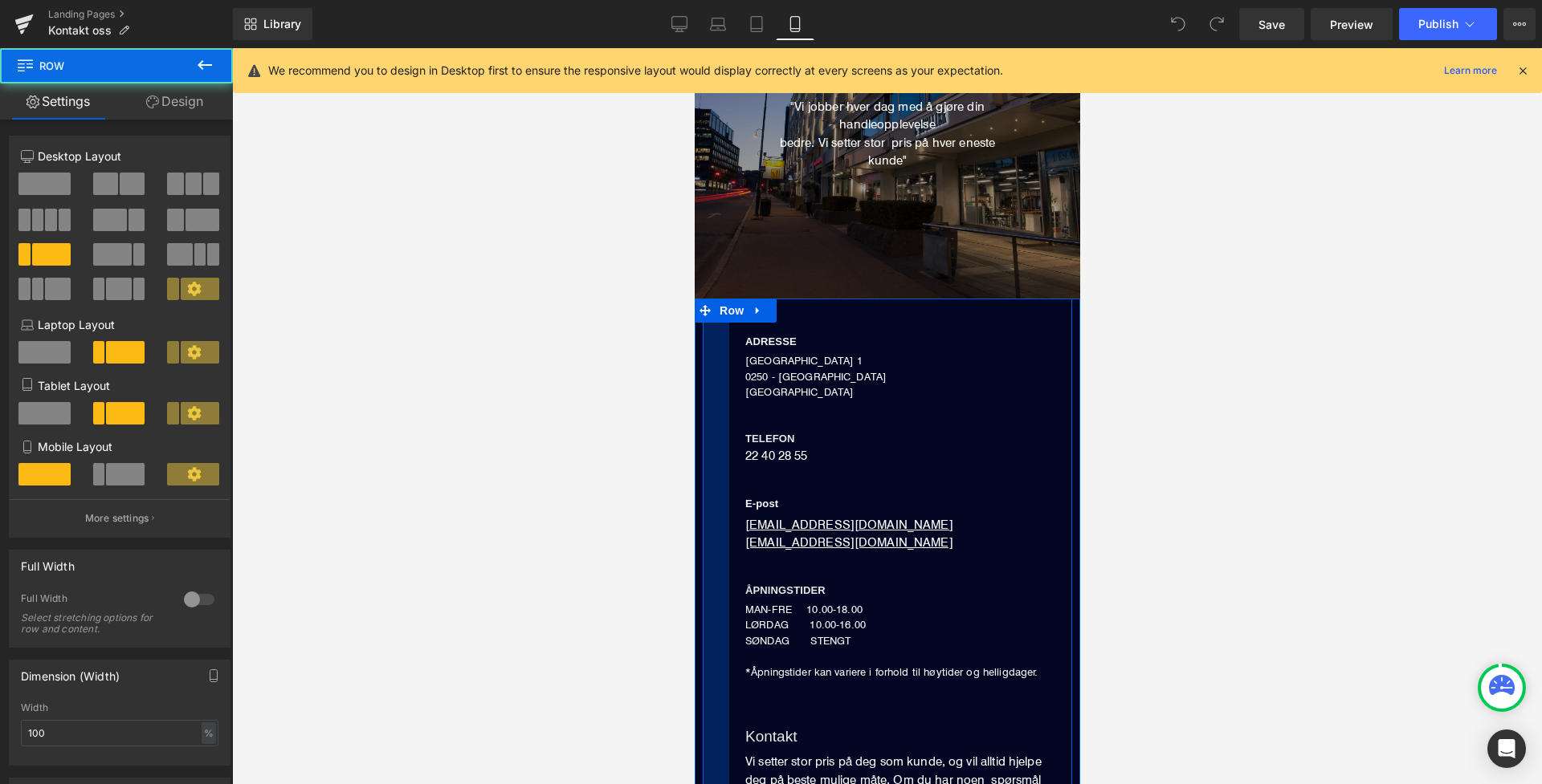
click at [729, 405] on div "ADRESSE Heading DRONNING MAUDS GATE 1 0250 - OSLO NORGE Text Block TELEFON Head…" at bounding box center [900, 501] width 343 height 358
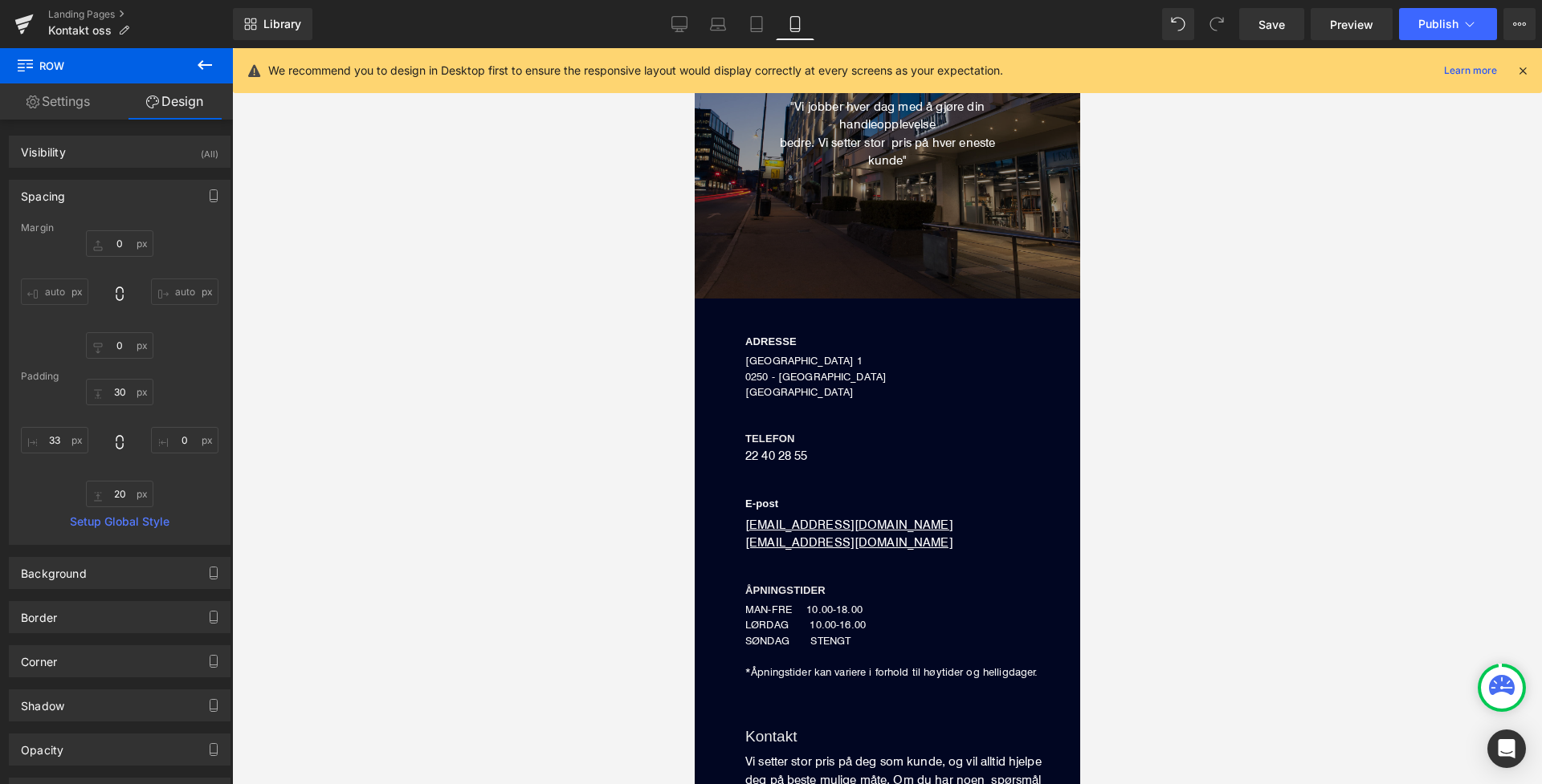
click at [631, 408] on div at bounding box center [887, 416] width 1310 height 736
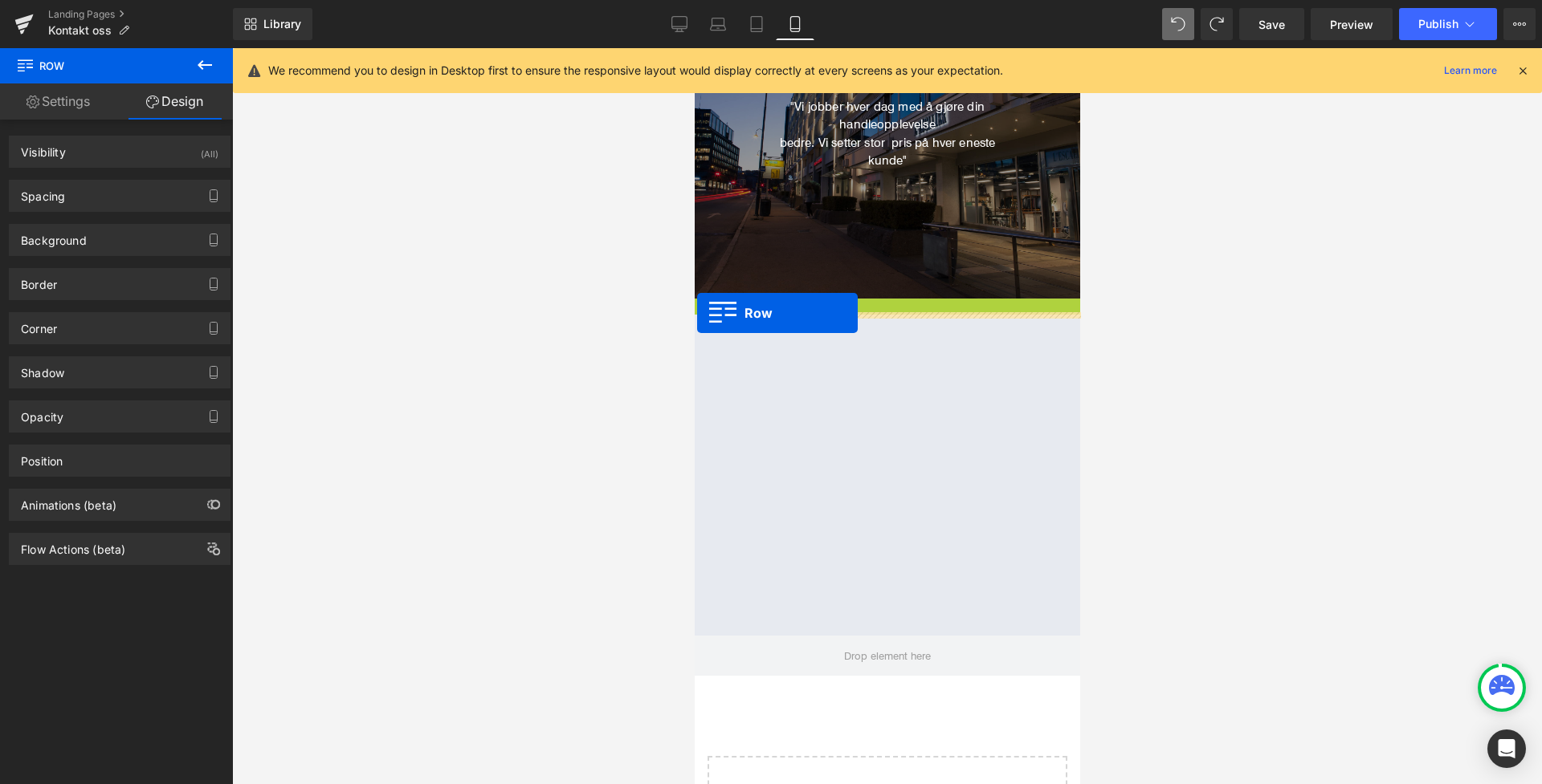
drag, startPoint x: 704, startPoint y: 313, endPoint x: 1306, endPoint y: 361, distance: 603.9
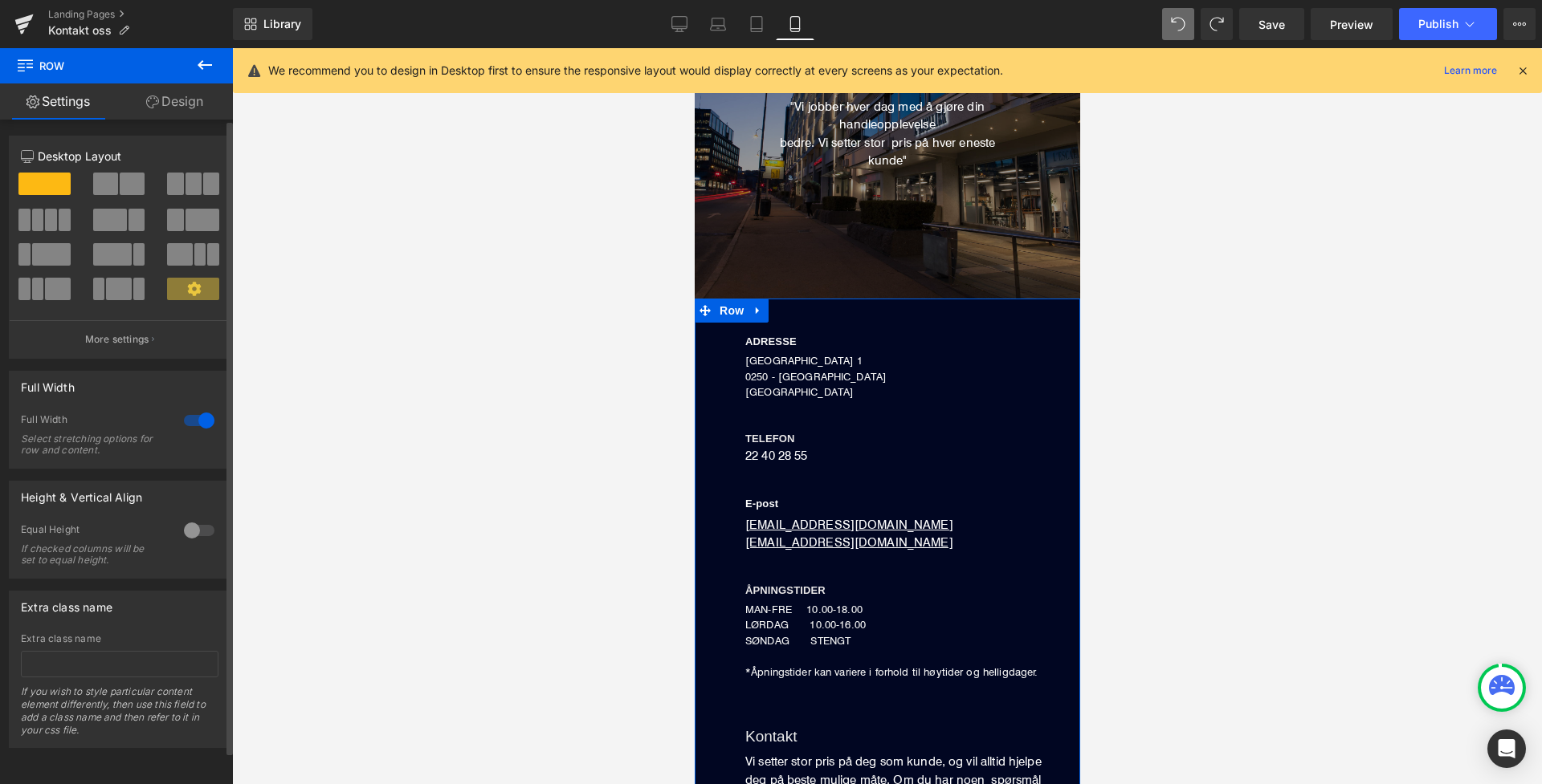
click at [192, 531] on div at bounding box center [199, 530] width 38 height 26
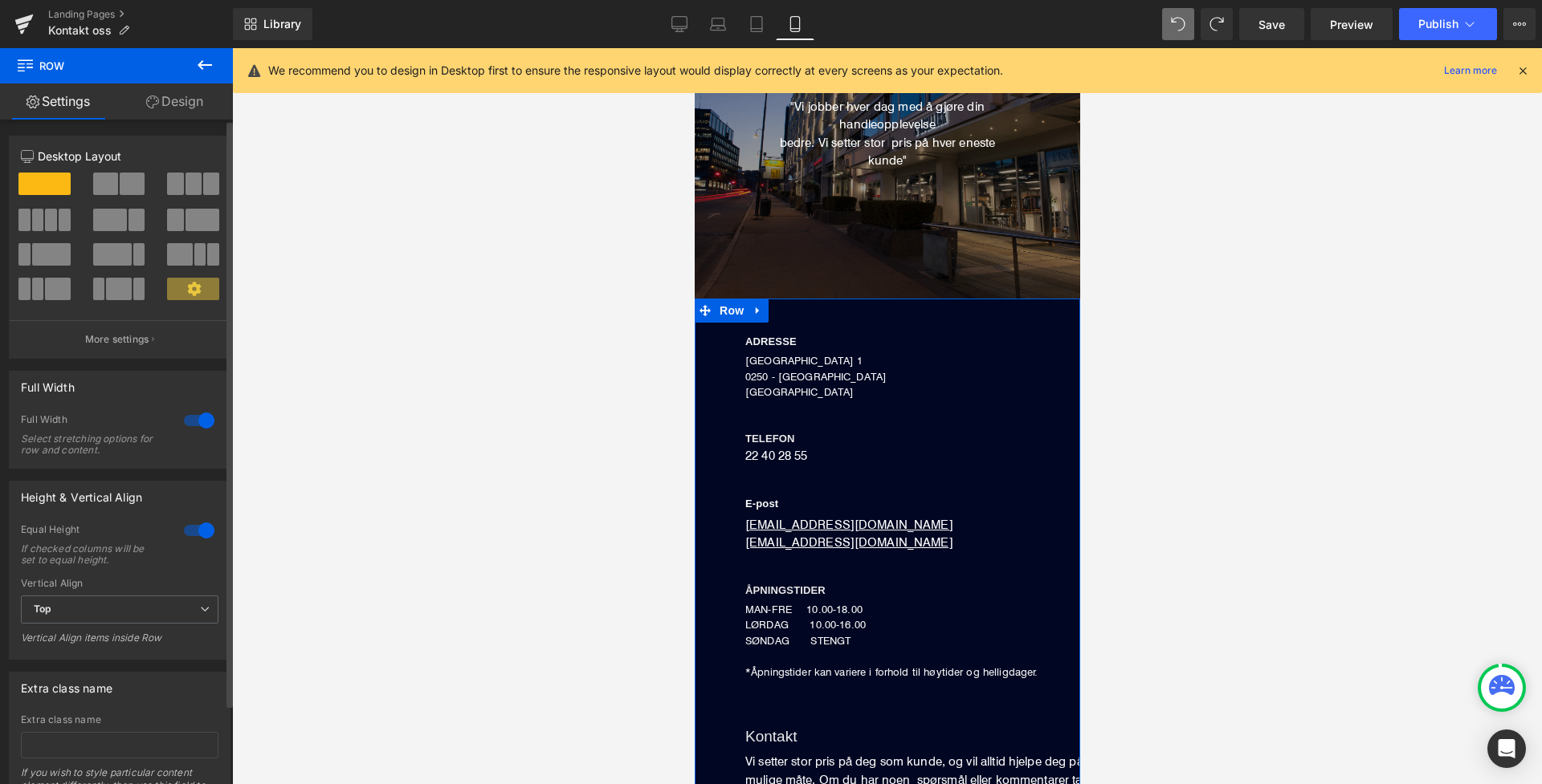
click at [190, 531] on div at bounding box center [199, 530] width 38 height 26
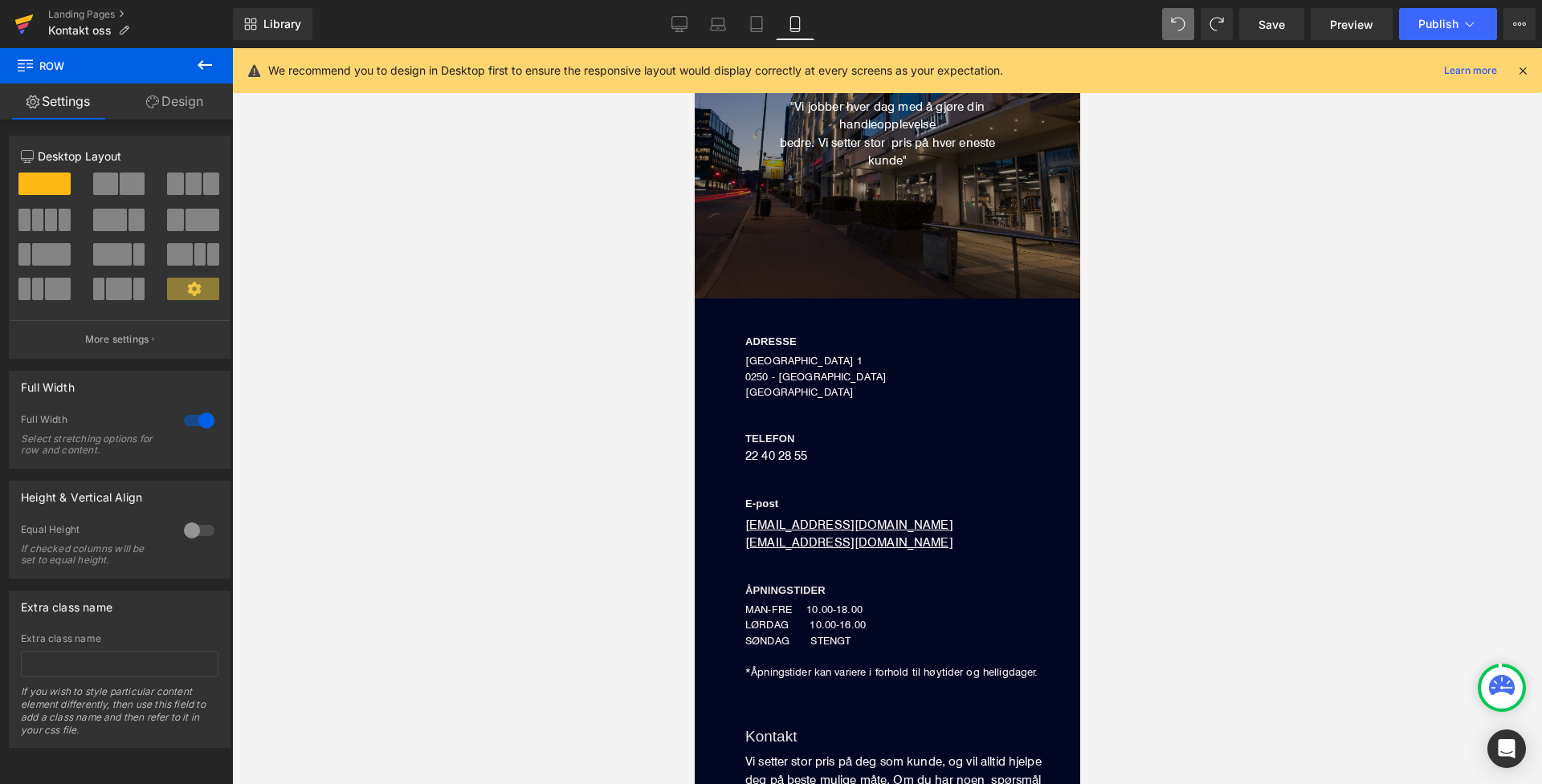
click at [16, 29] on icon at bounding box center [24, 24] width 19 height 40
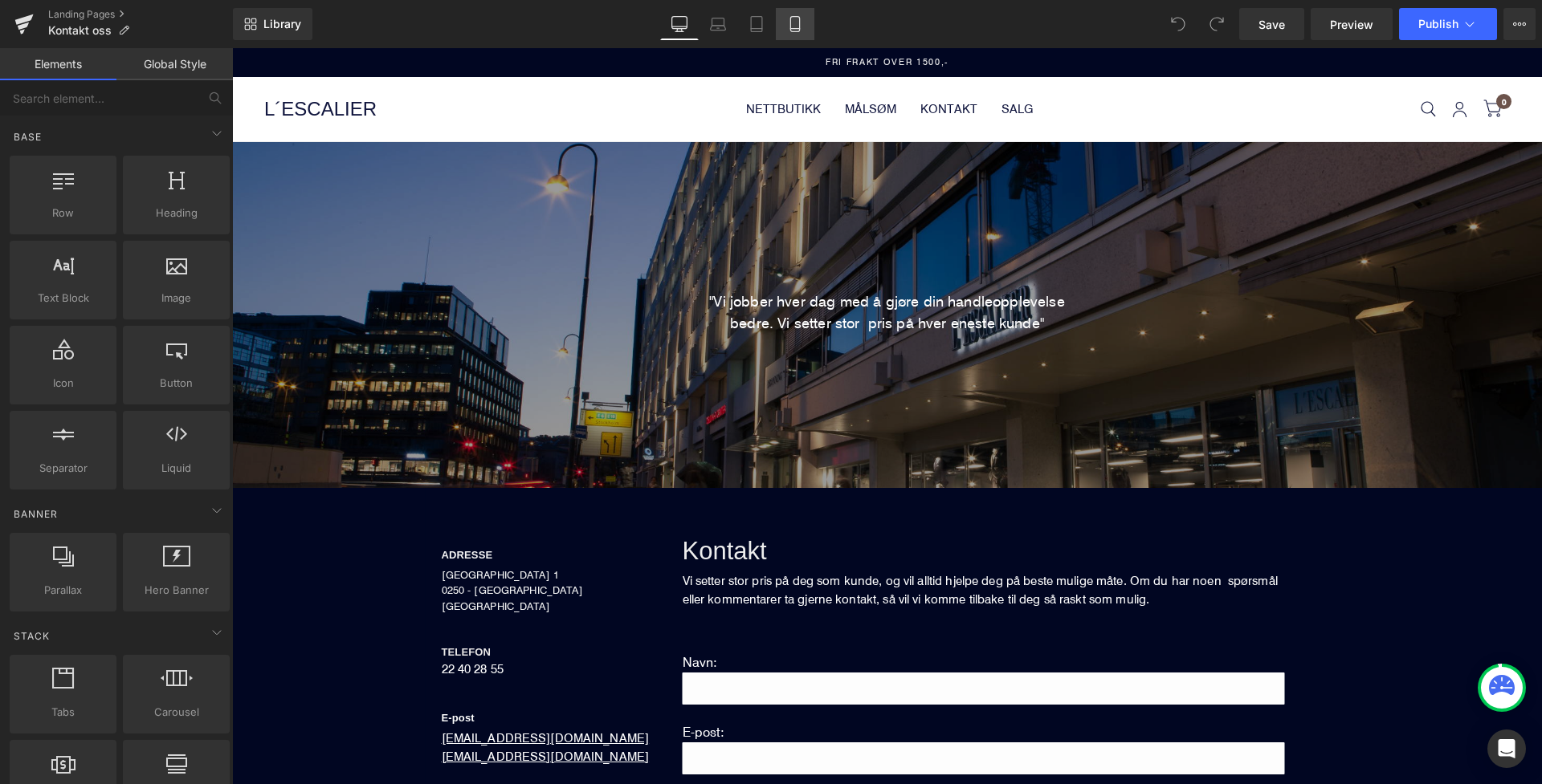
click at [787, 27] on icon at bounding box center [795, 24] width 16 height 16
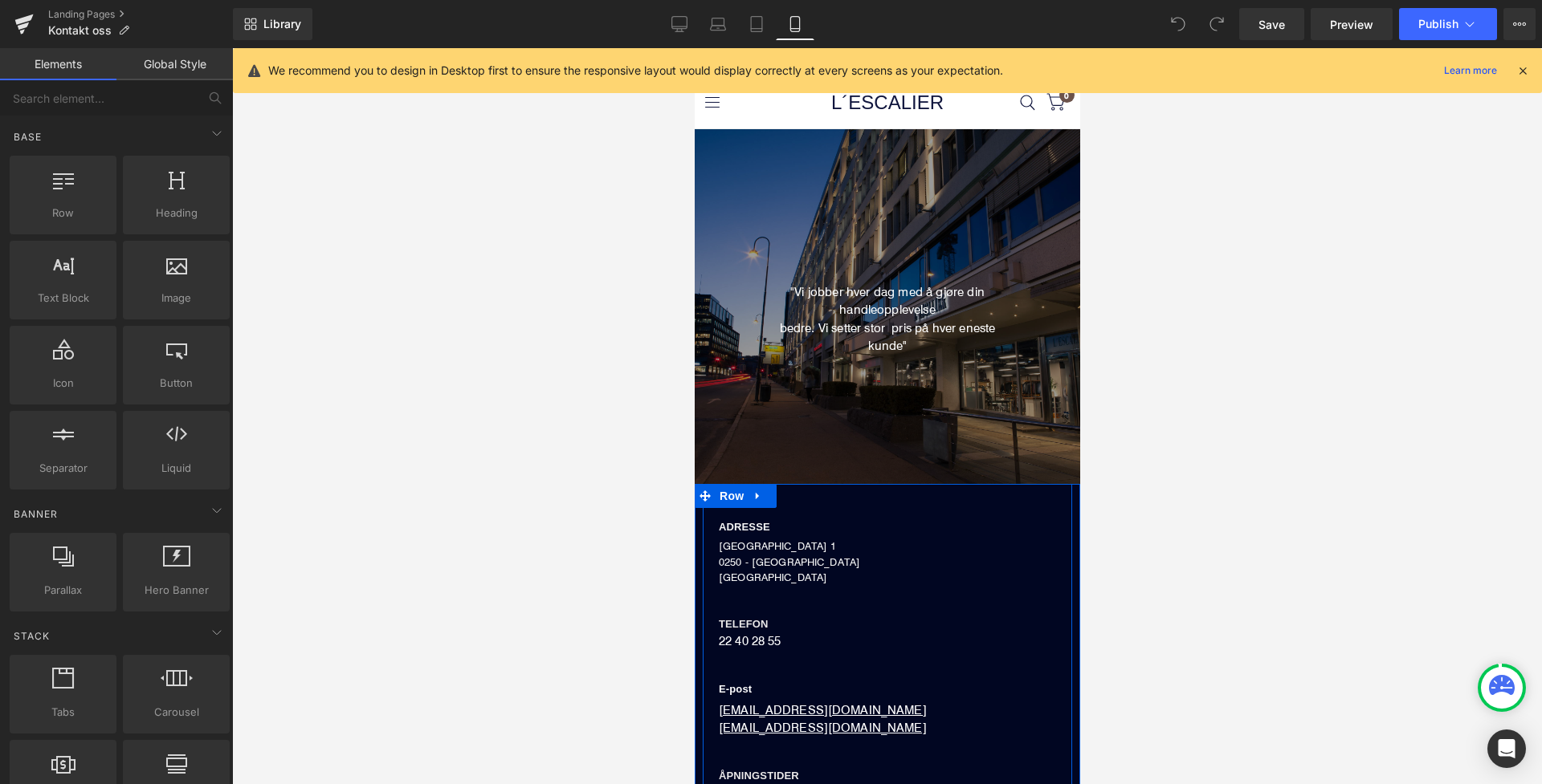
click at [852, 588] on div "ADRESSE Heading DRONNING MAUDS GATE 1 0250 - OSLO NORGE Text Block TELEFON Head…" at bounding box center [886, 686] width 370 height 358
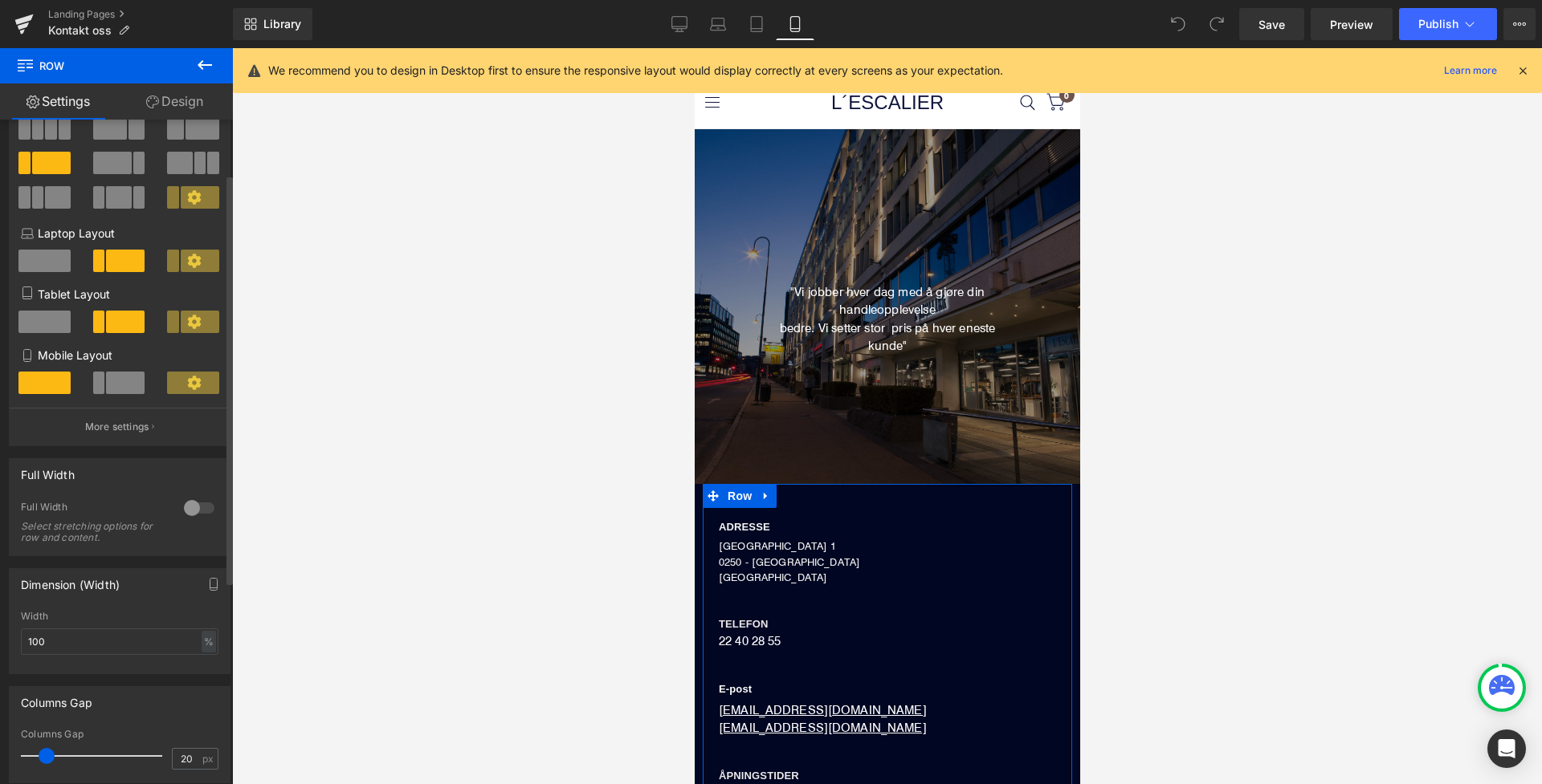
scroll to position [114, 0]
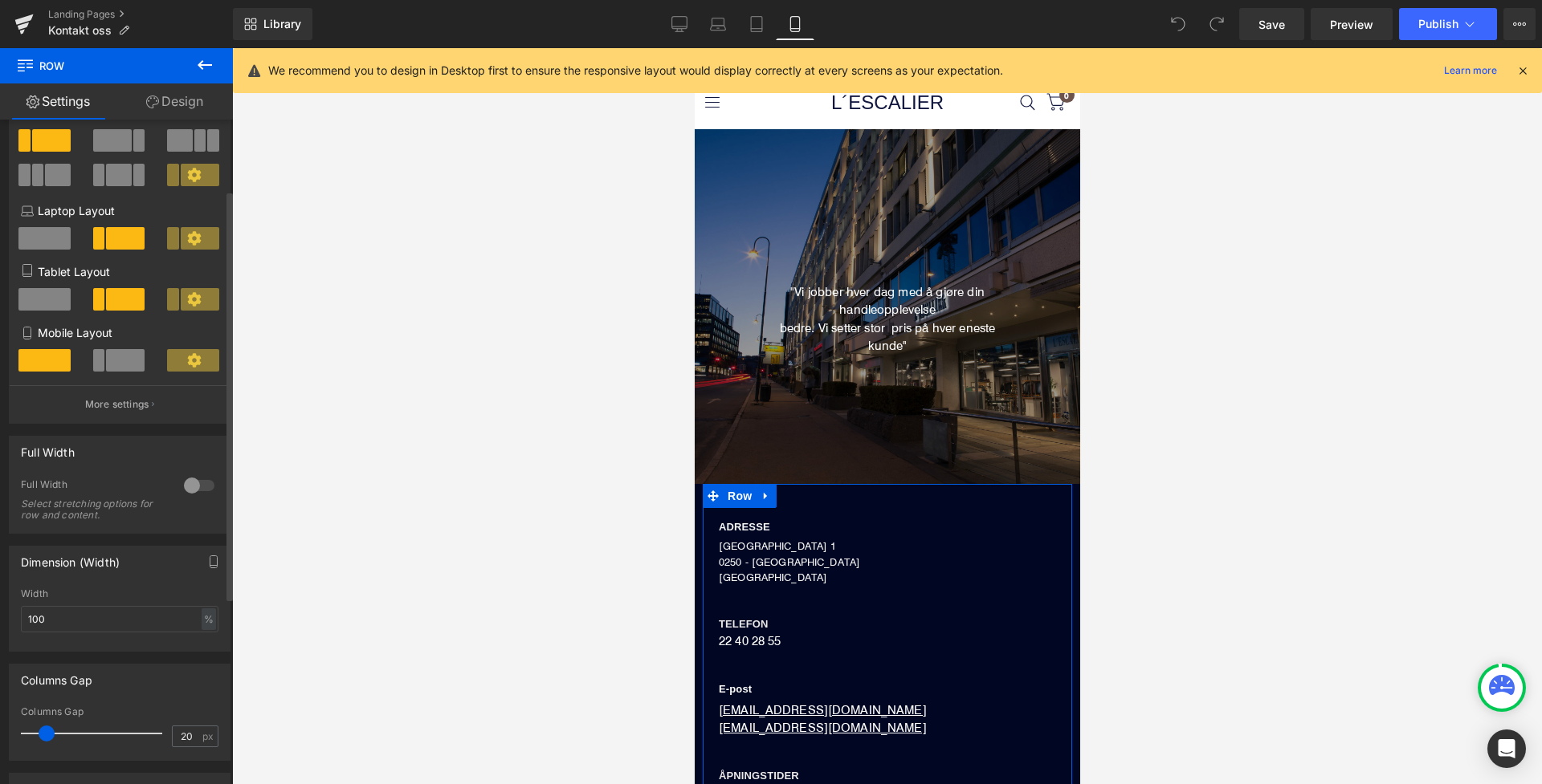
click at [185, 488] on div at bounding box center [199, 486] width 38 height 26
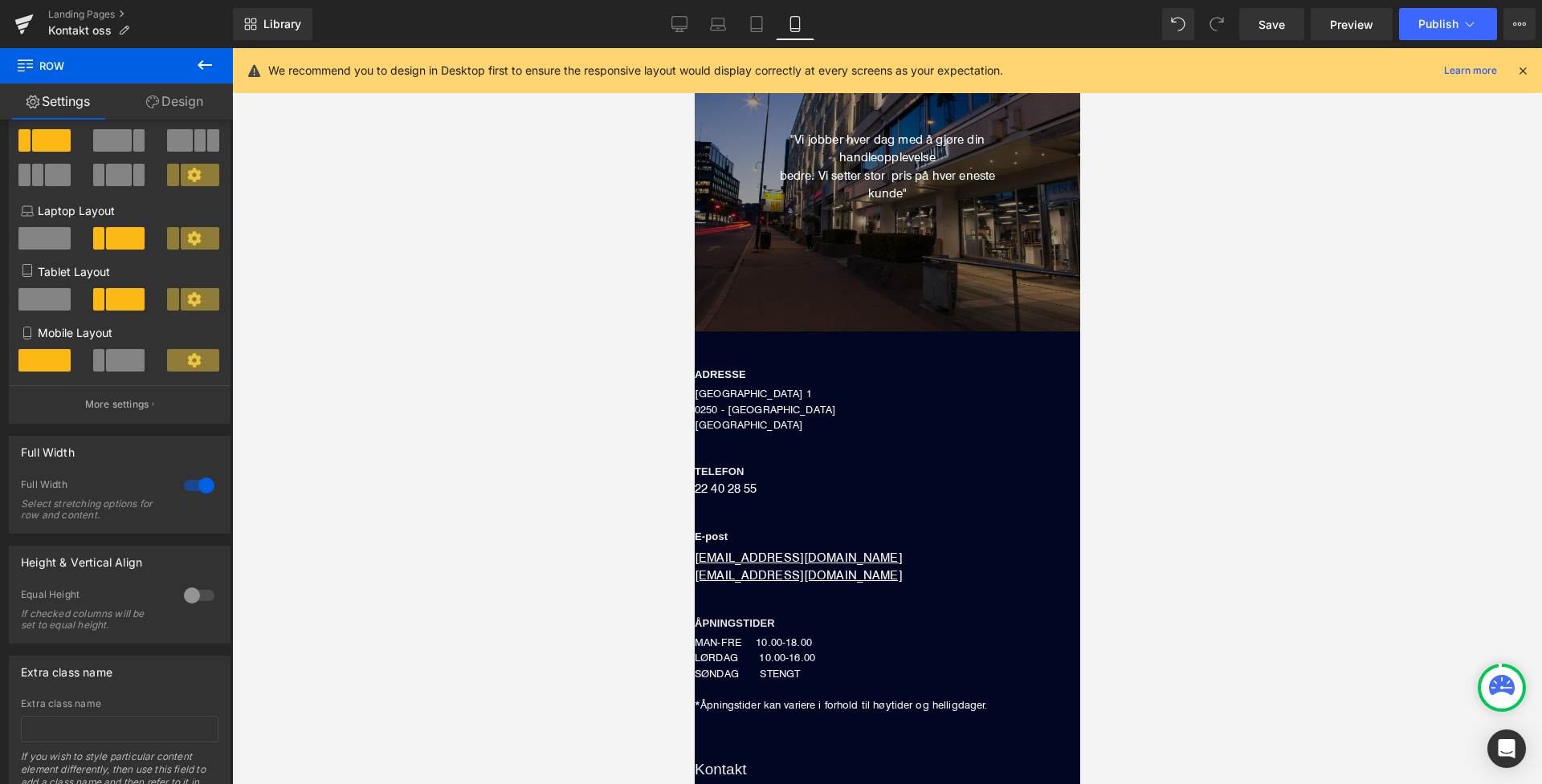
scroll to position [269, 0]
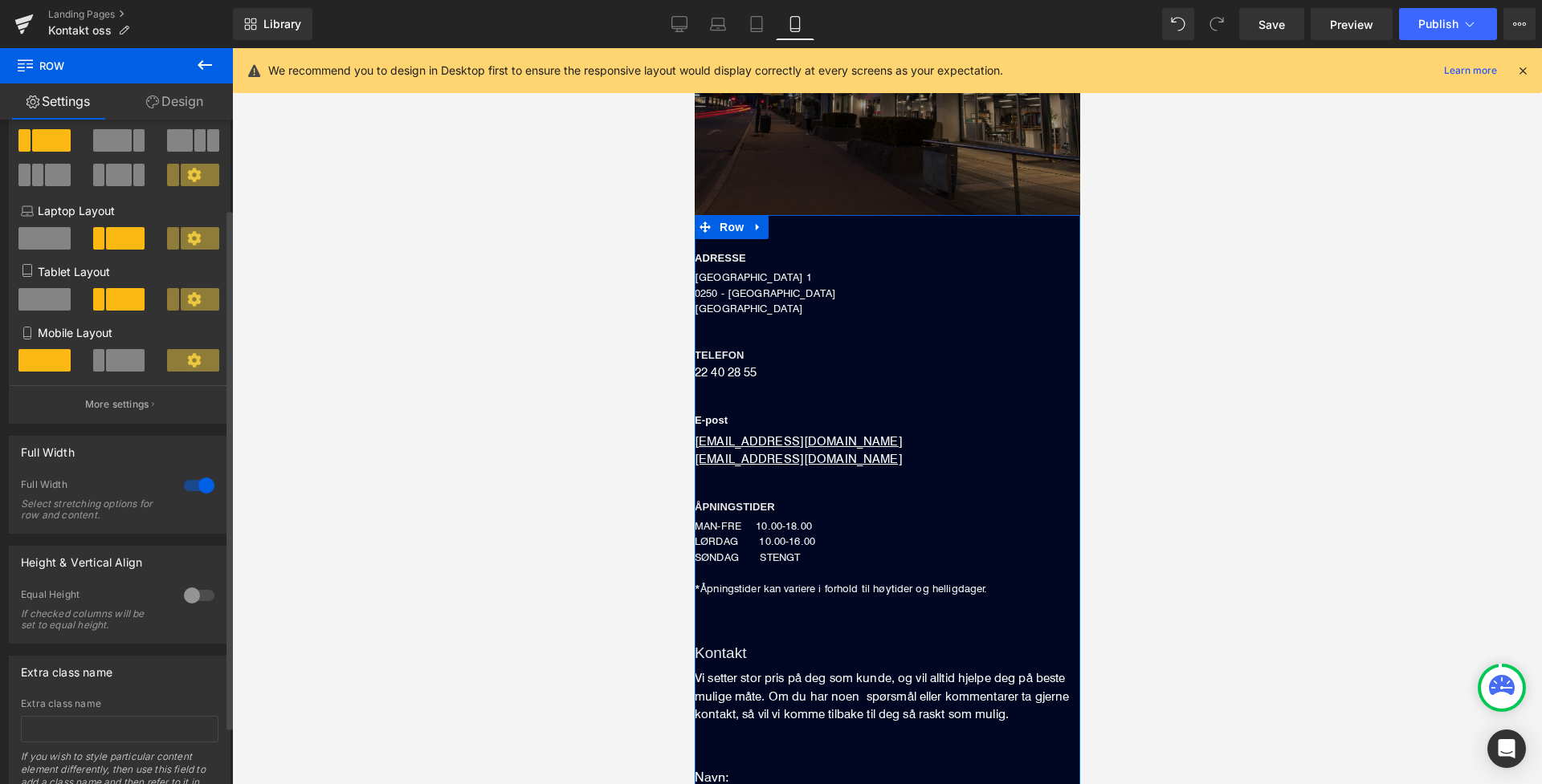
click at [191, 483] on div at bounding box center [199, 486] width 38 height 26
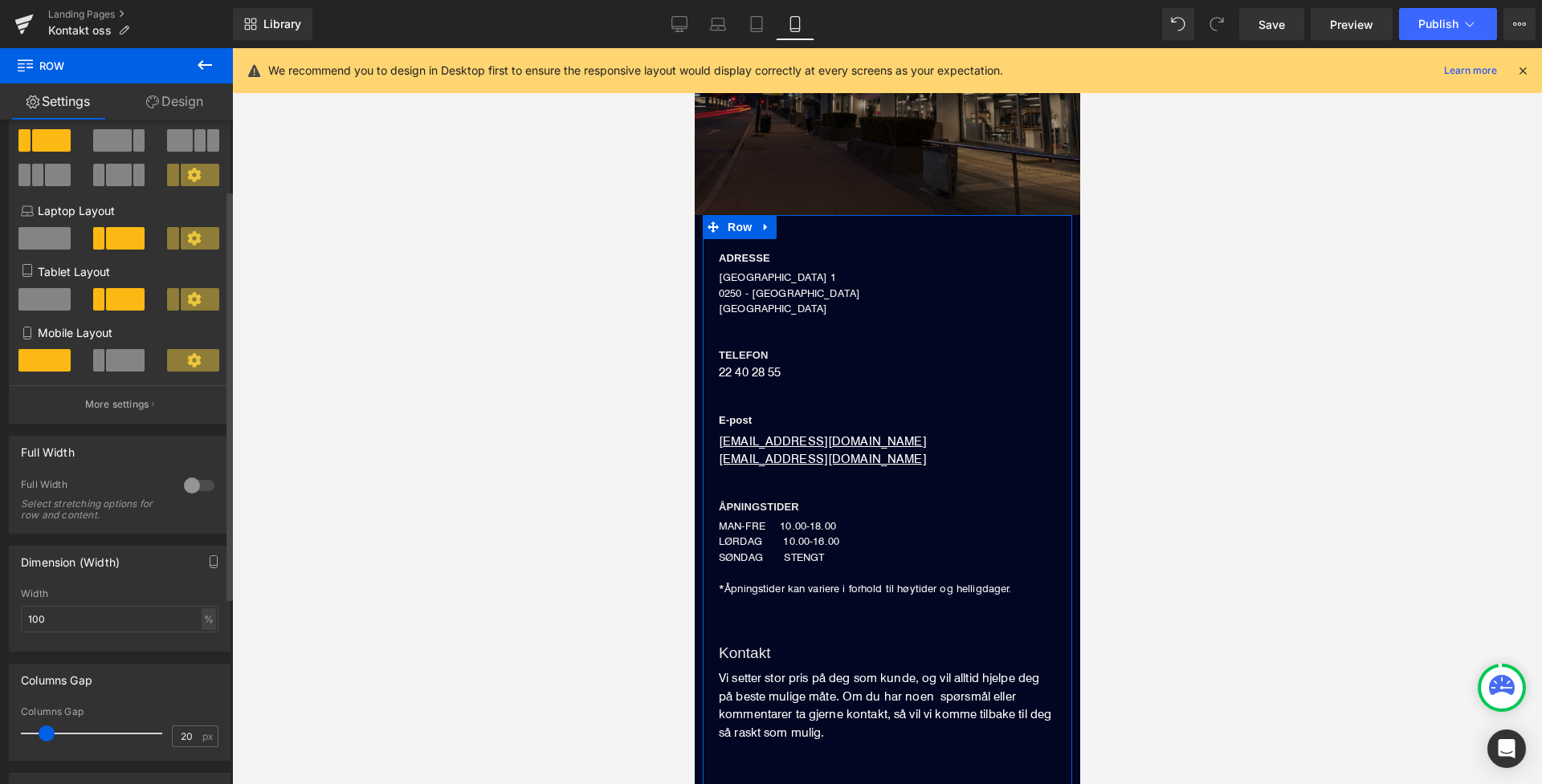
click at [190, 483] on div at bounding box center [199, 486] width 38 height 26
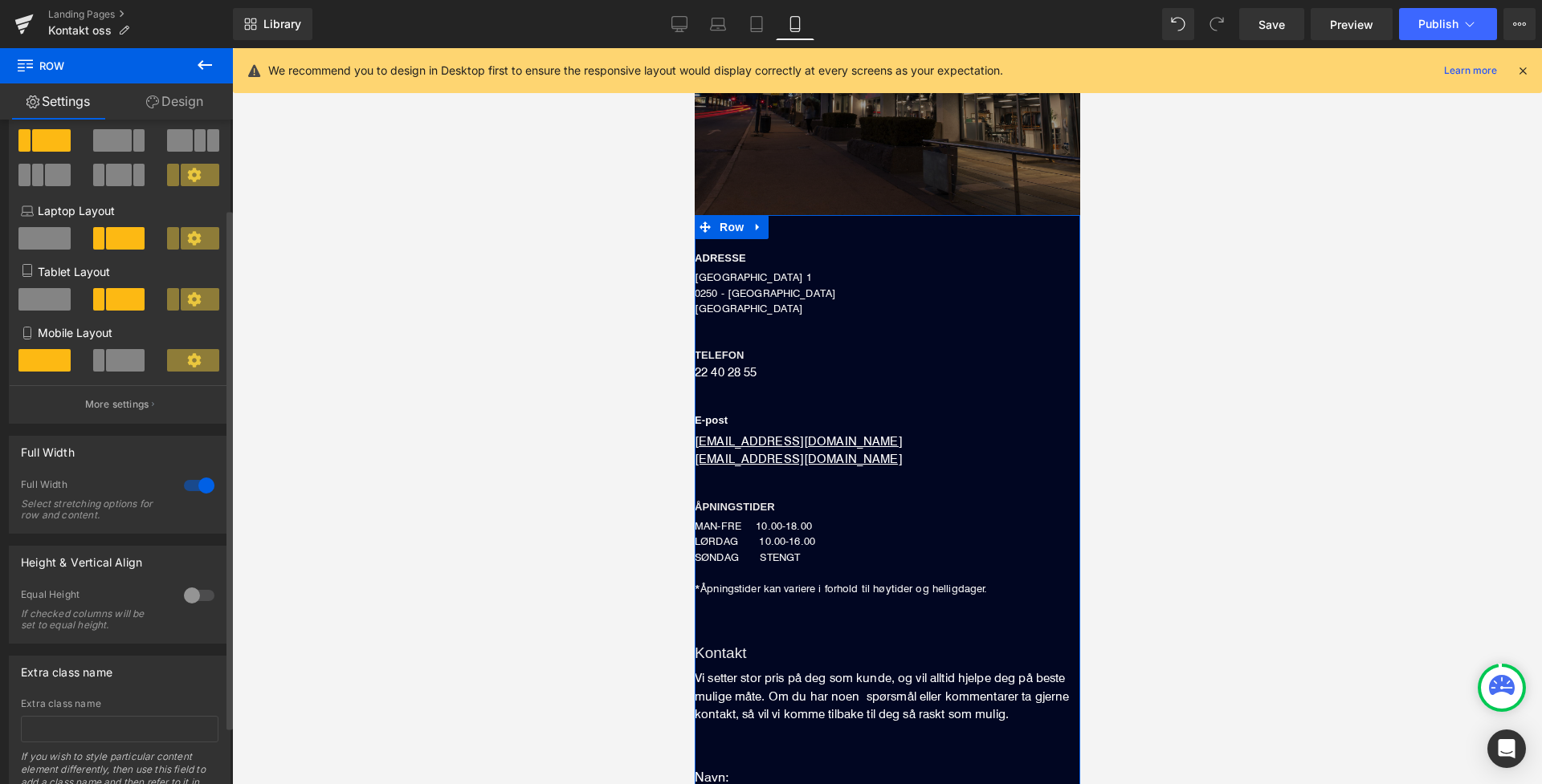
click at [190, 483] on div at bounding box center [199, 486] width 38 height 26
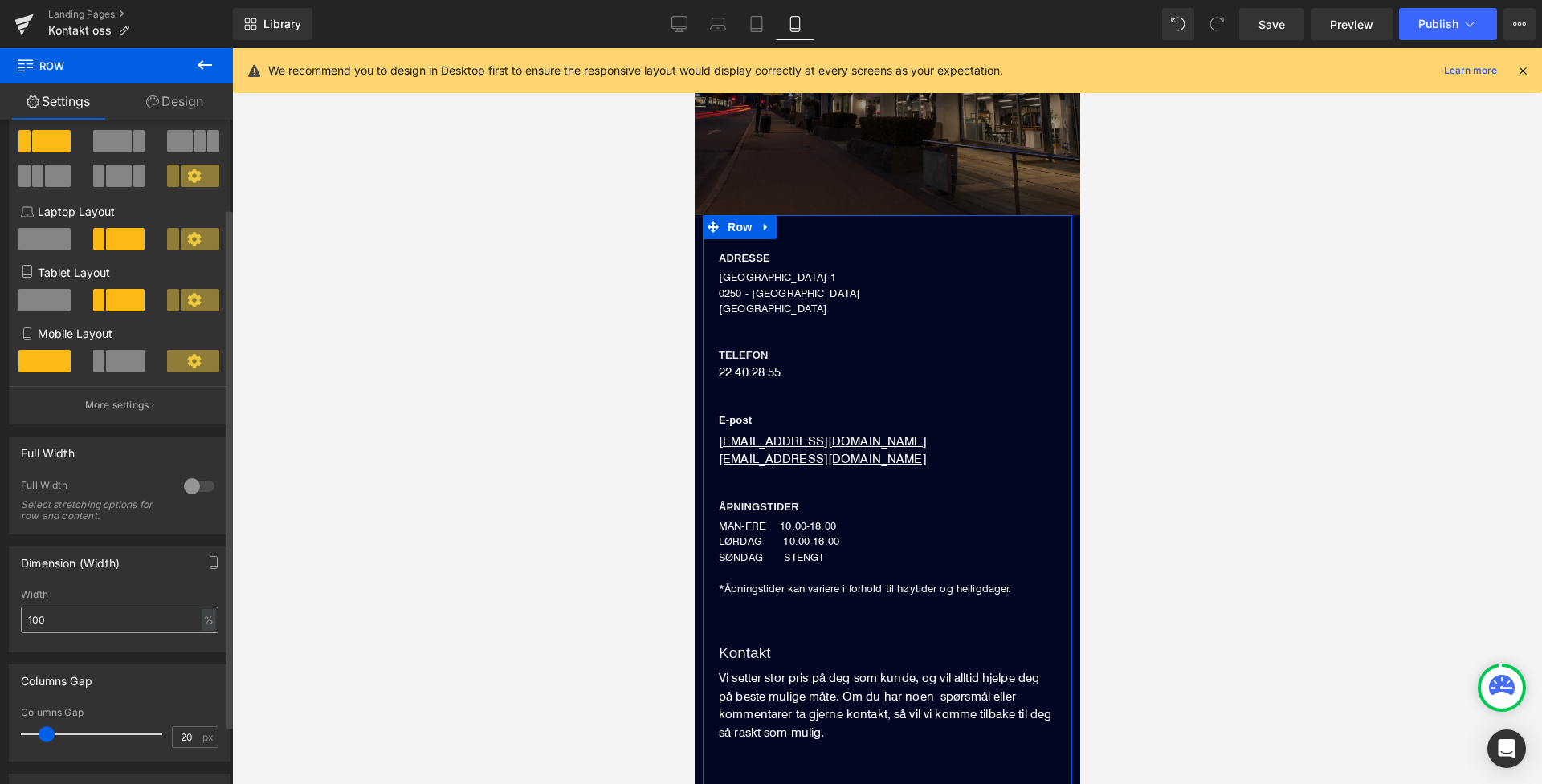
scroll to position [108, 0]
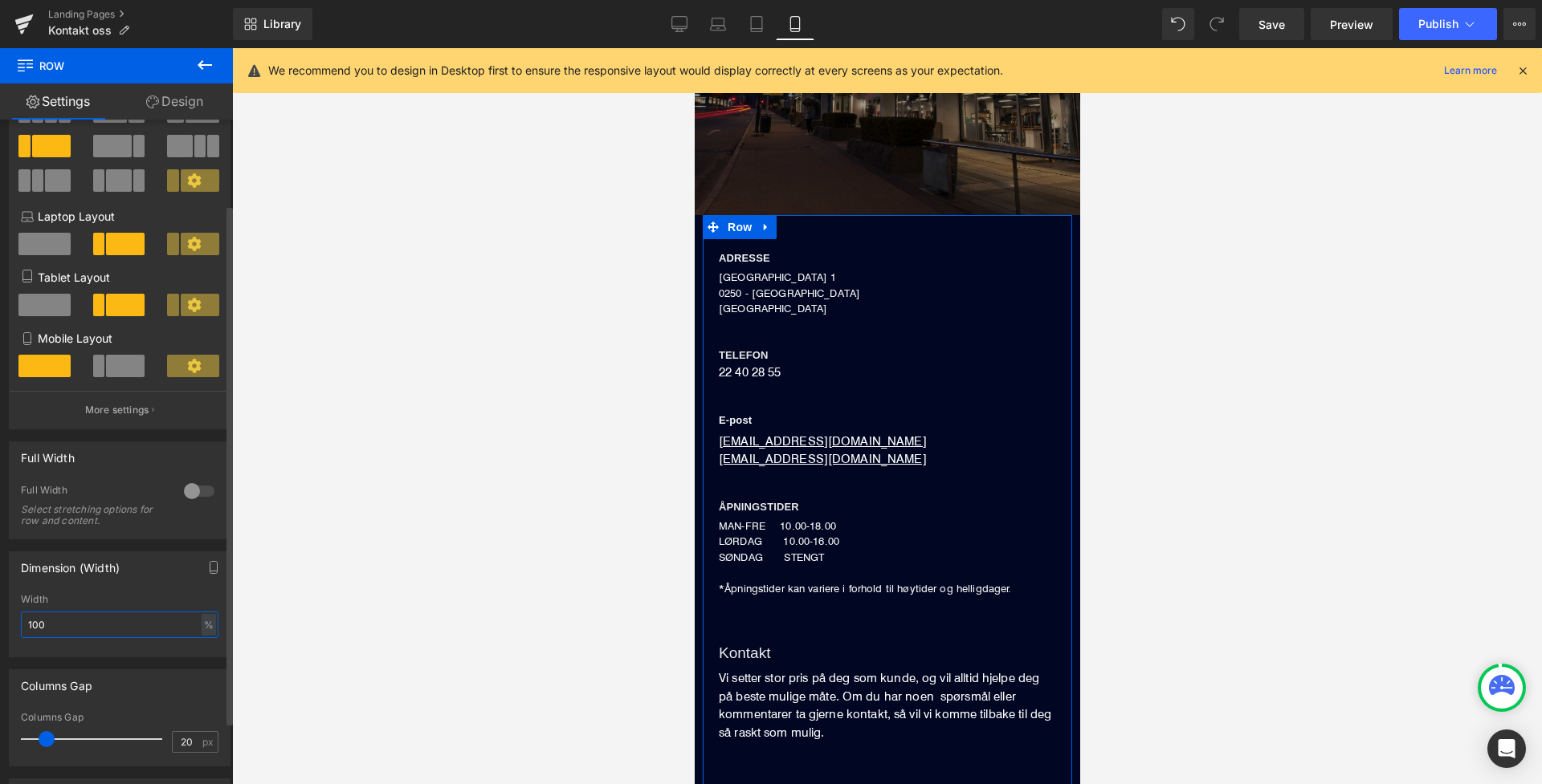
click at [148, 628] on input "100" at bounding box center [120, 625] width 198 height 27
type input "1"
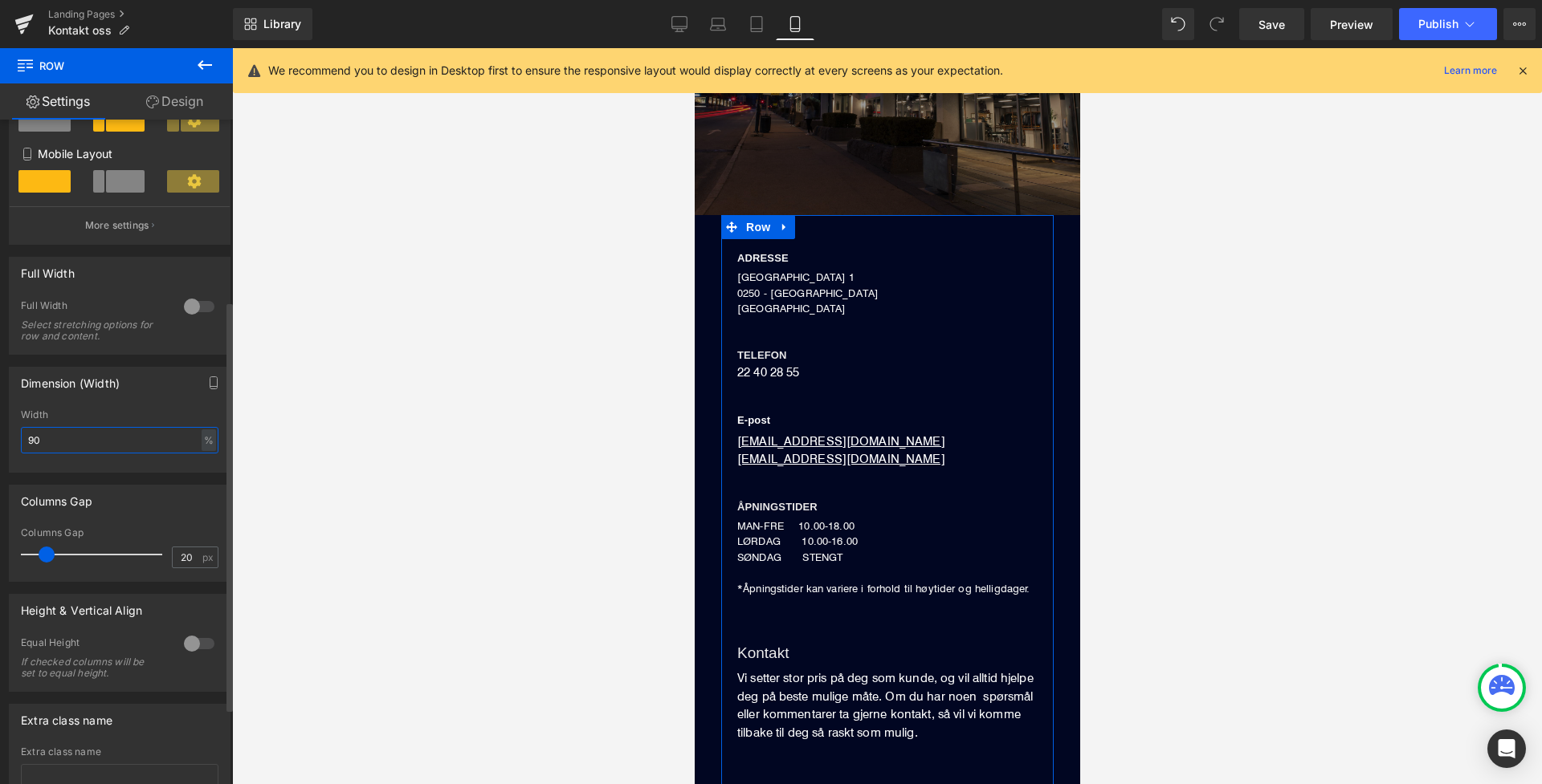
scroll to position [321, 0]
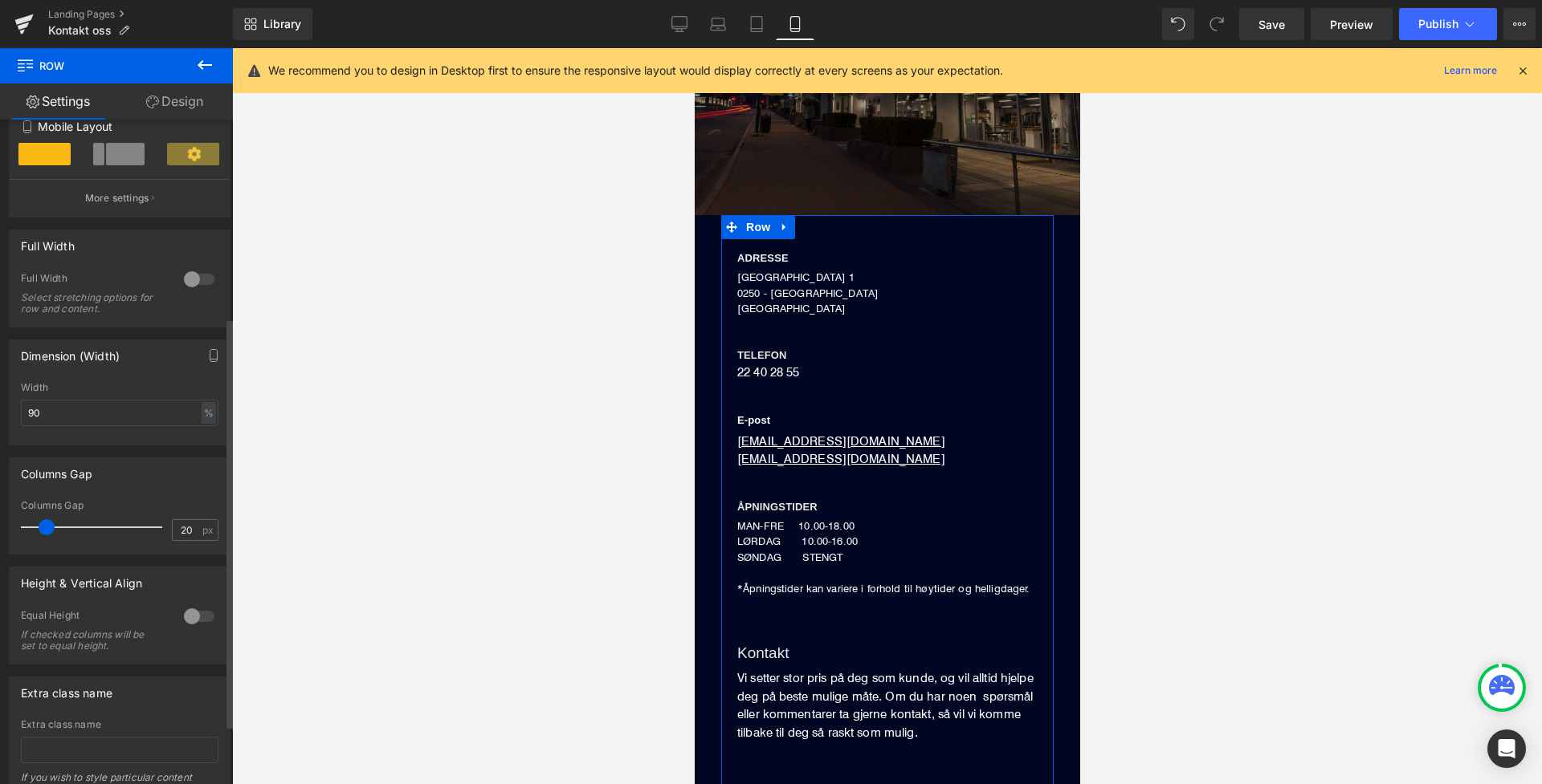
click at [187, 620] on div at bounding box center [199, 616] width 38 height 26
click at [203, 609] on div at bounding box center [199, 616] width 38 height 26
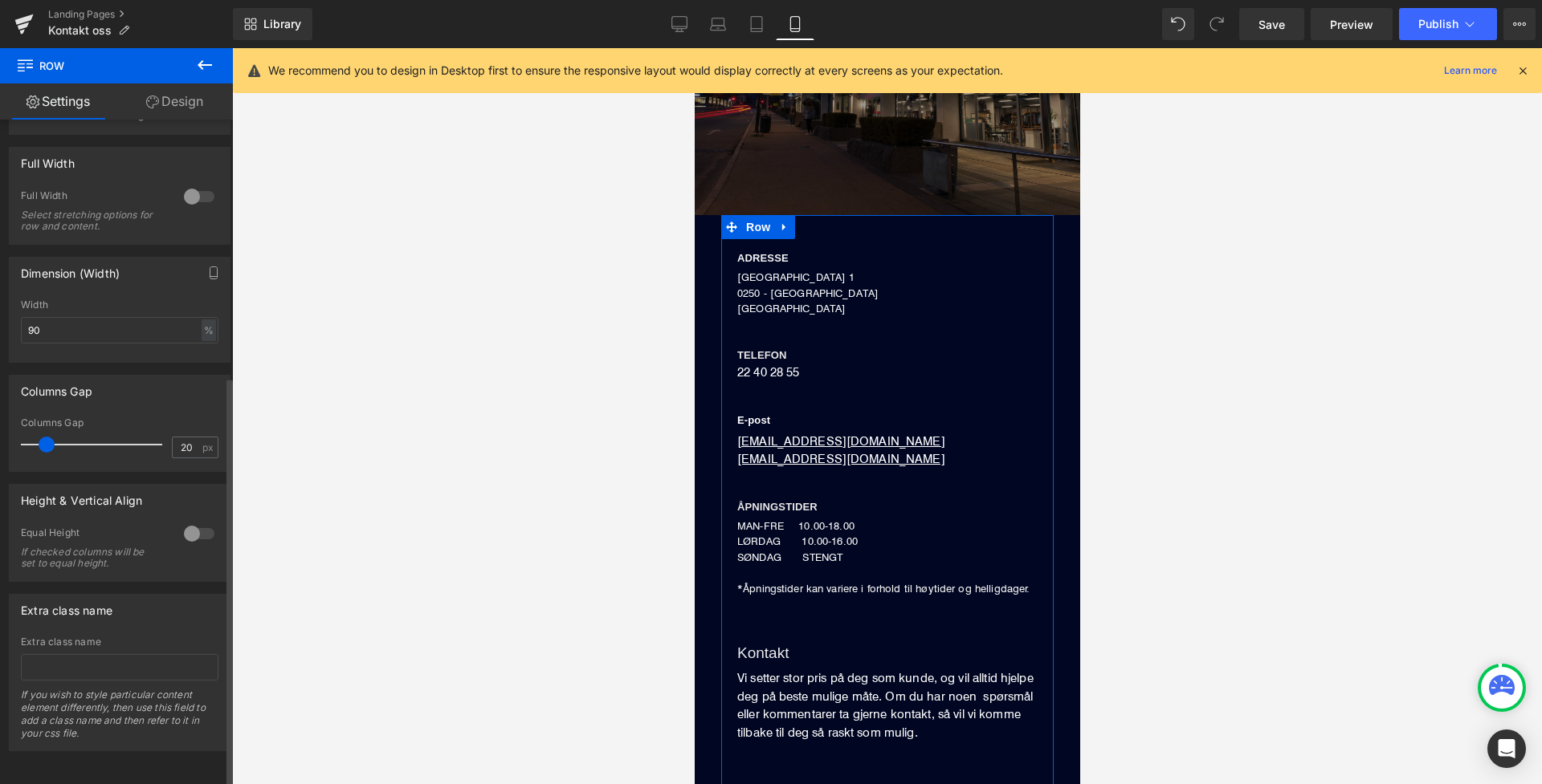
scroll to position [416, 0]
click at [669, 25] on link "Desktop" at bounding box center [679, 23] width 38 height 32
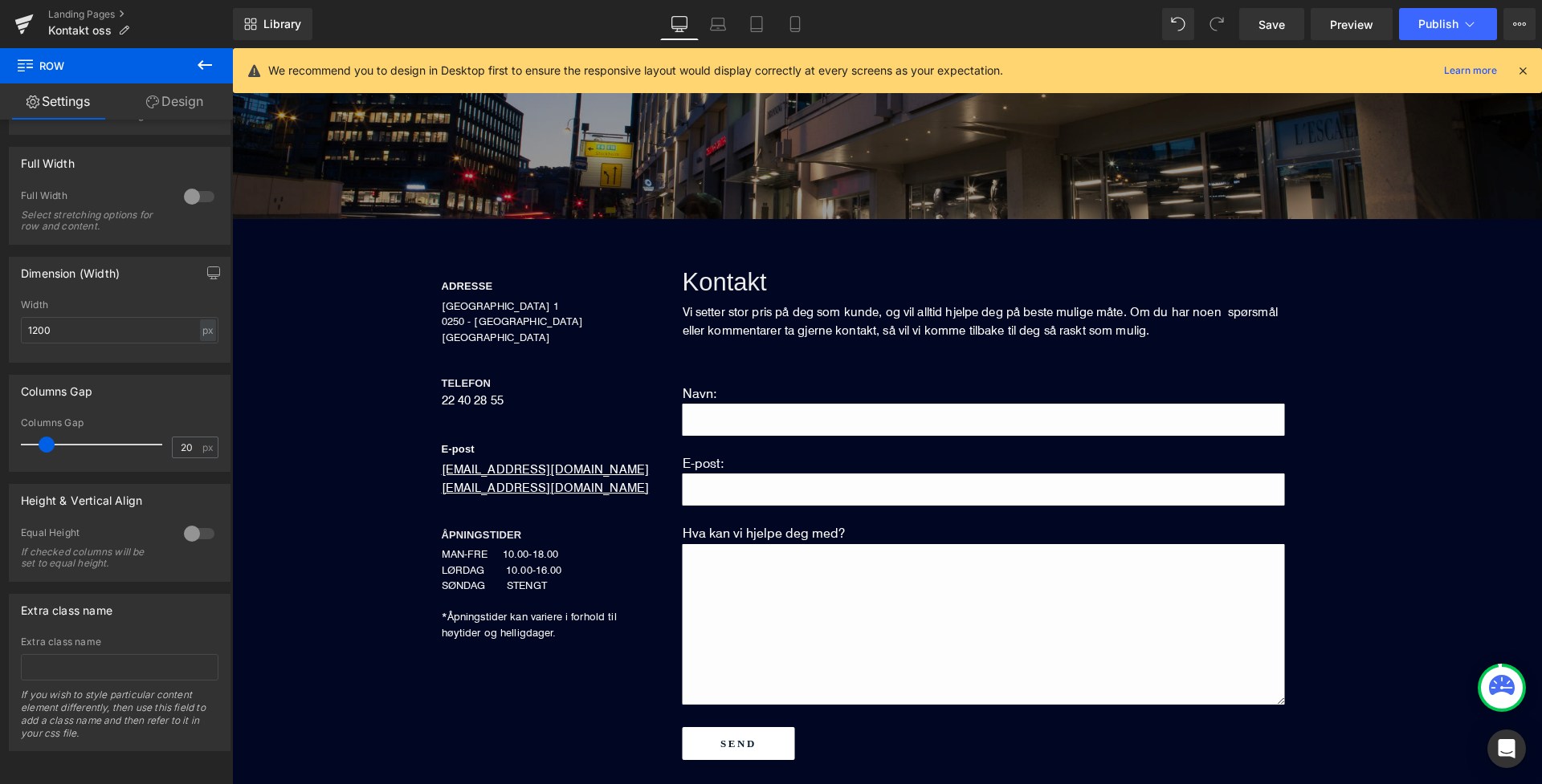
scroll to position [275, 0]
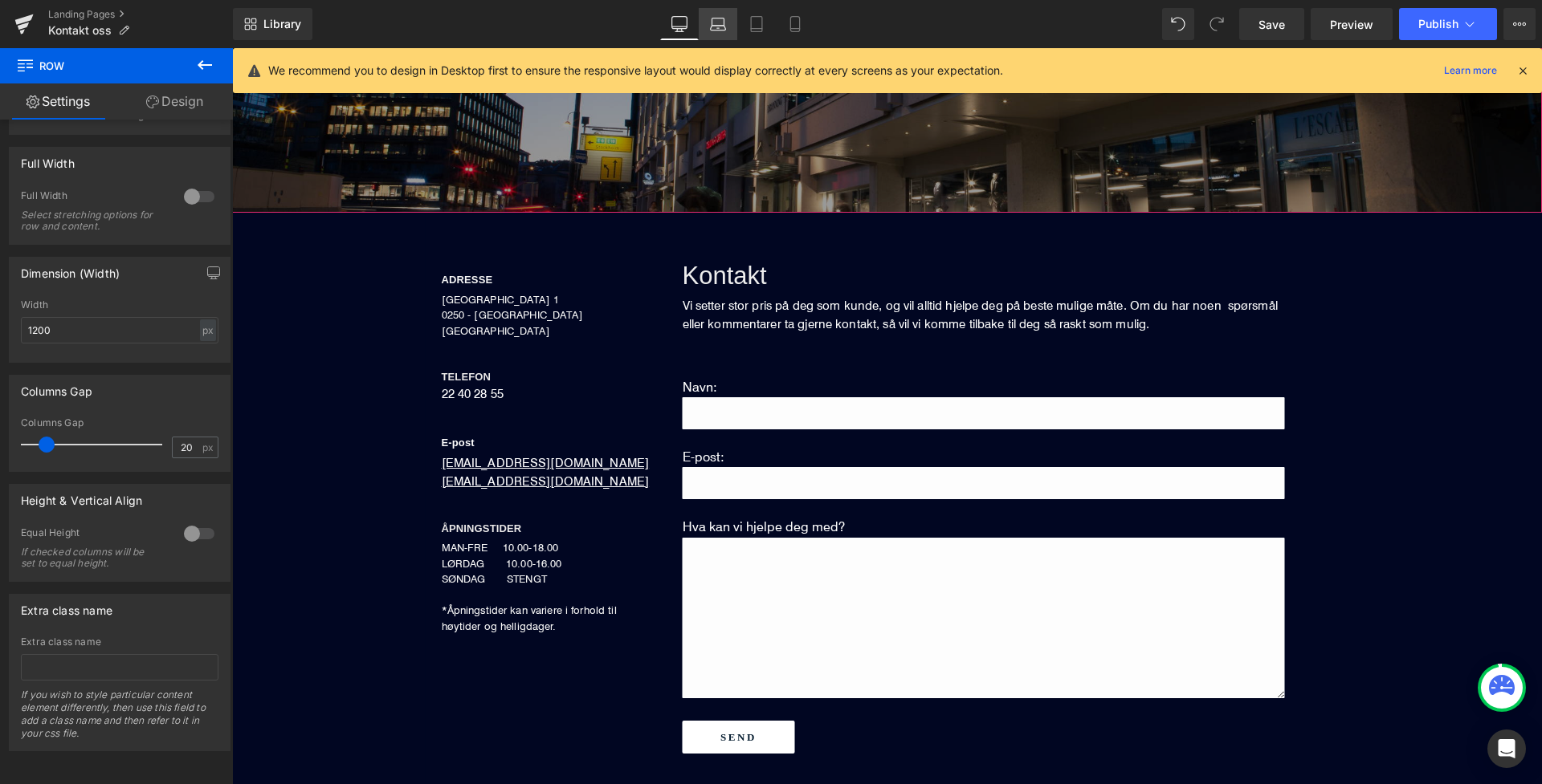
click at [722, 18] on icon at bounding box center [718, 22] width 12 height 8
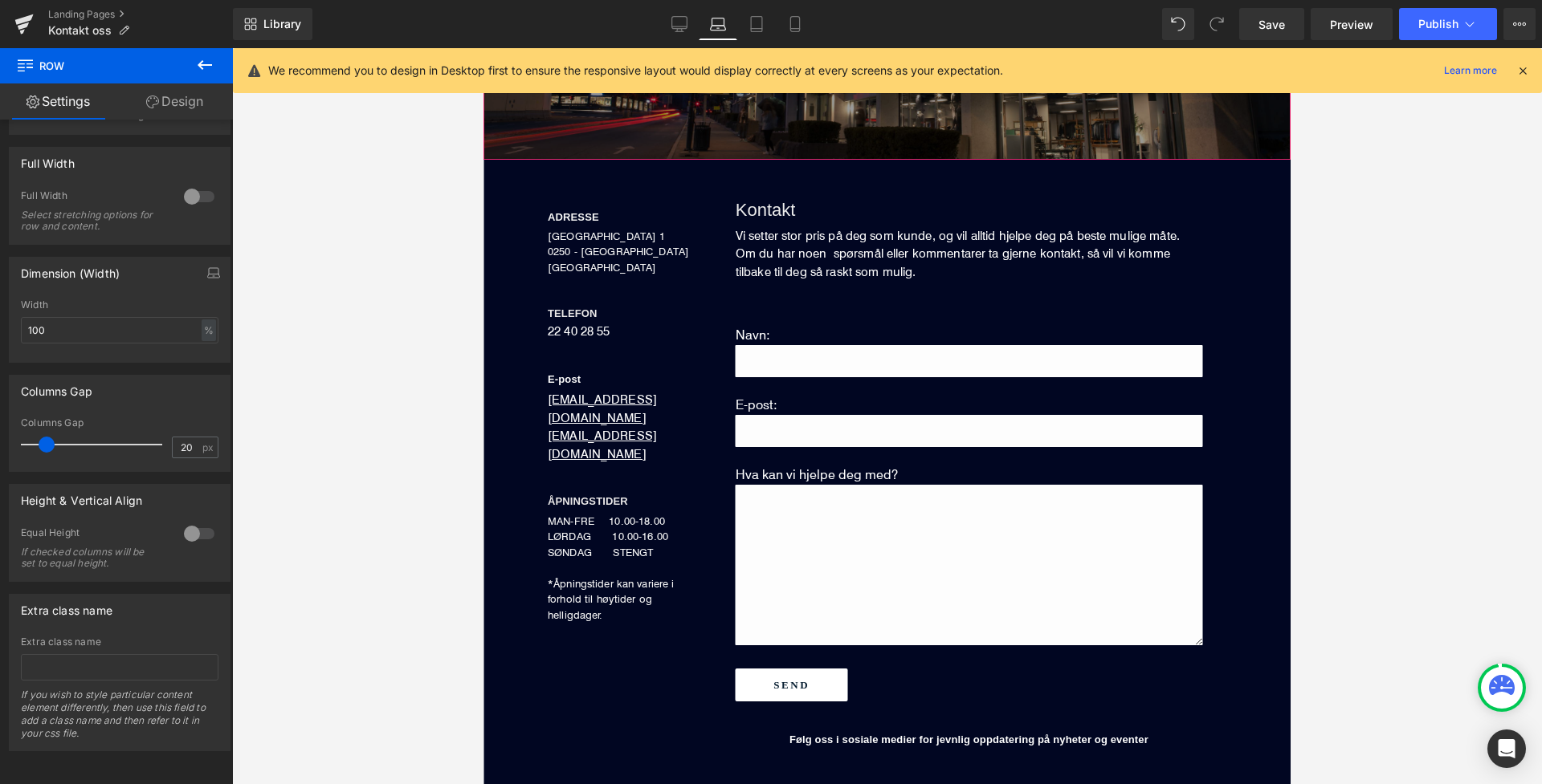
scroll to position [222, 0]
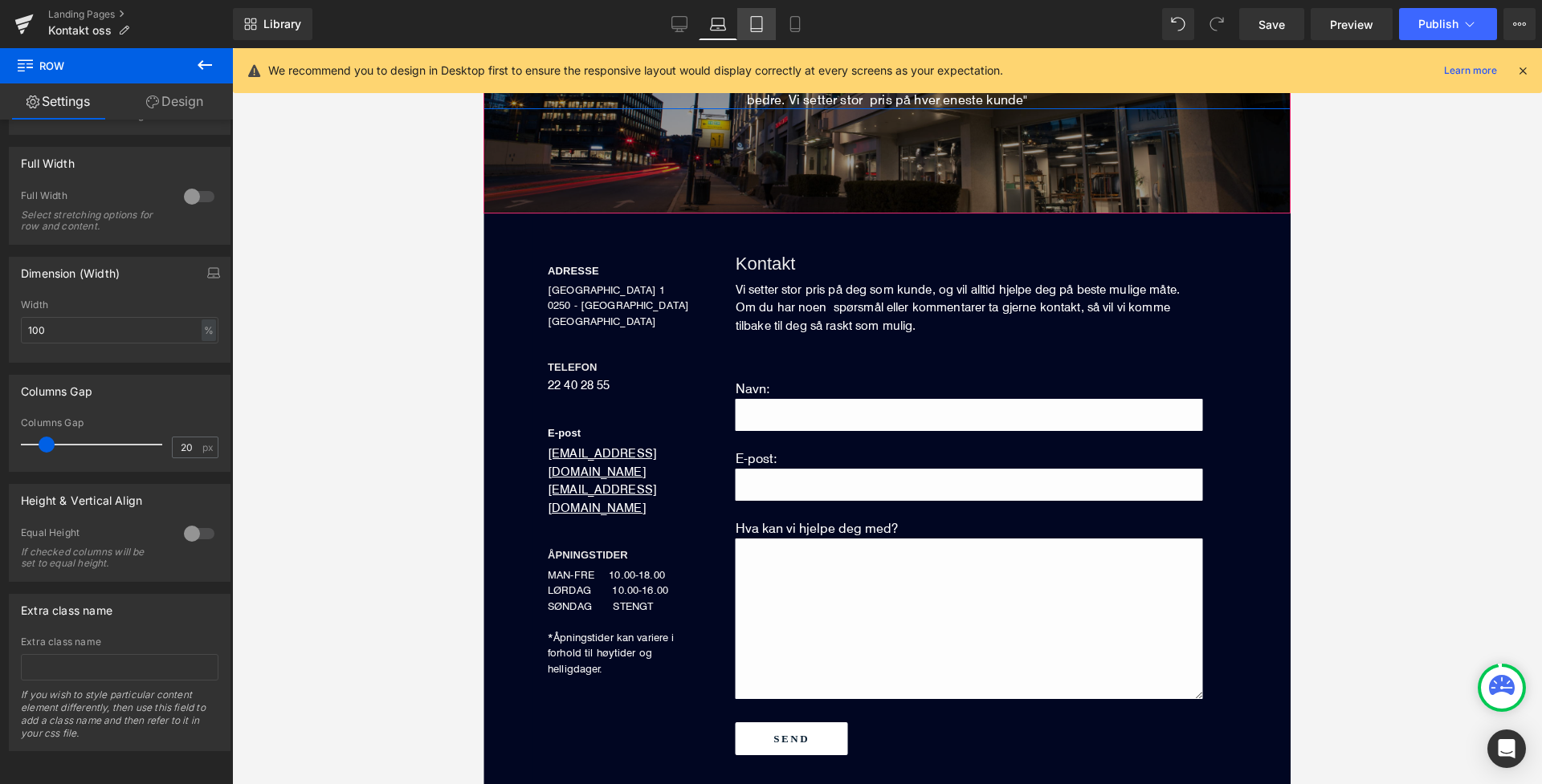
click at [760, 17] on icon at bounding box center [757, 25] width 12 height 15
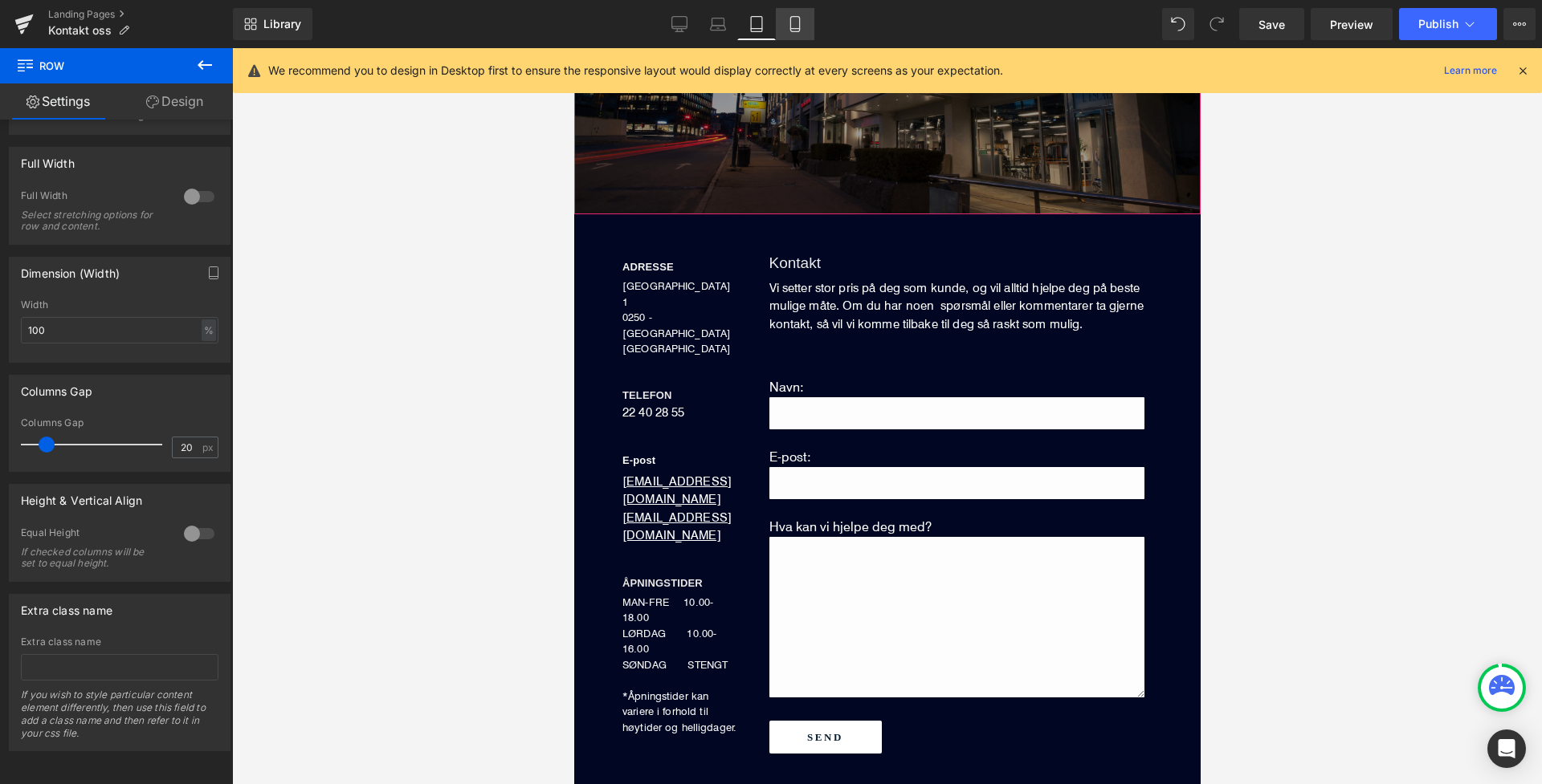
click at [791, 25] on icon at bounding box center [794, 25] width 9 height 15
type input "90"
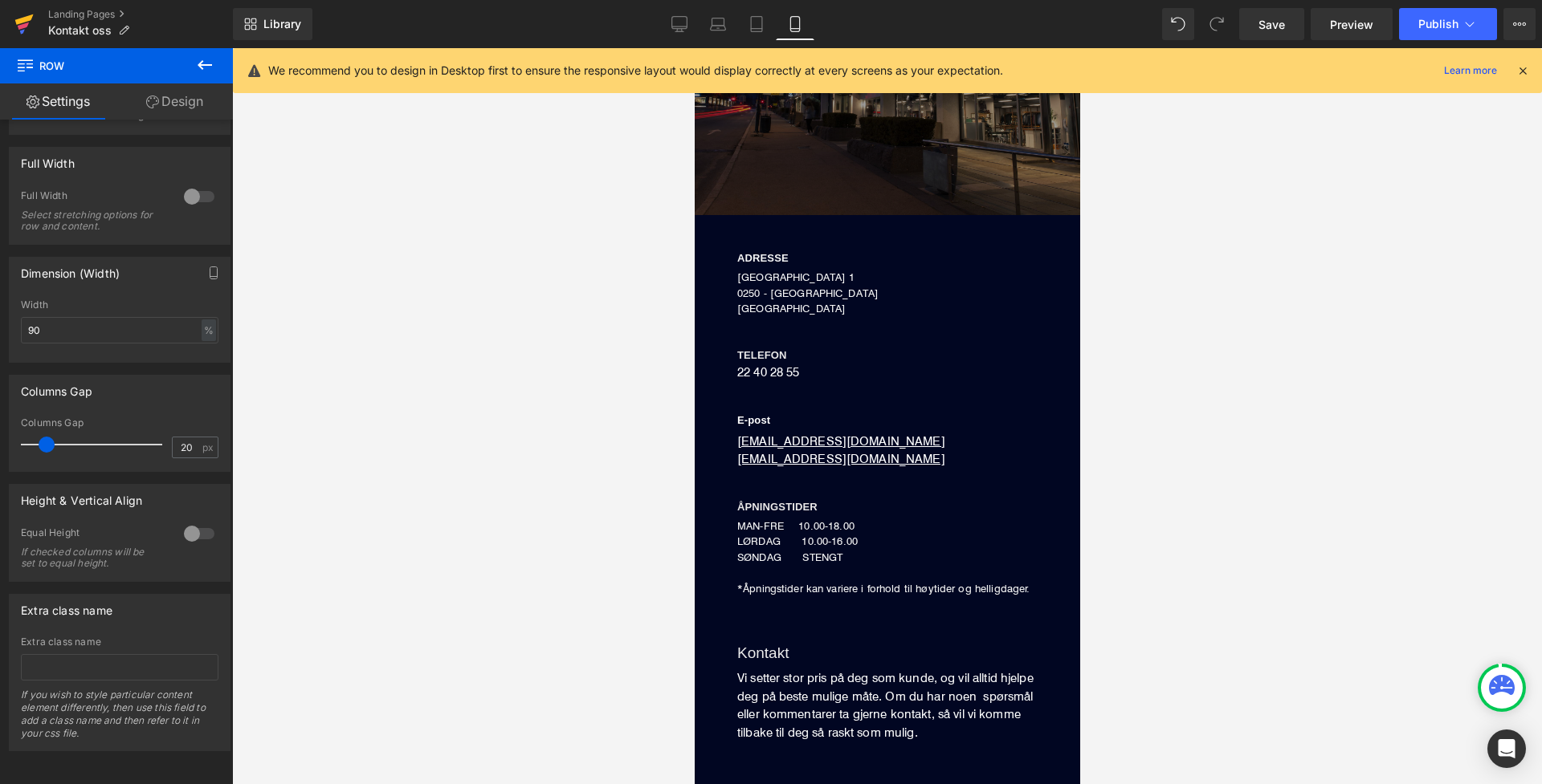
click at [28, 28] on icon at bounding box center [24, 24] width 19 height 40
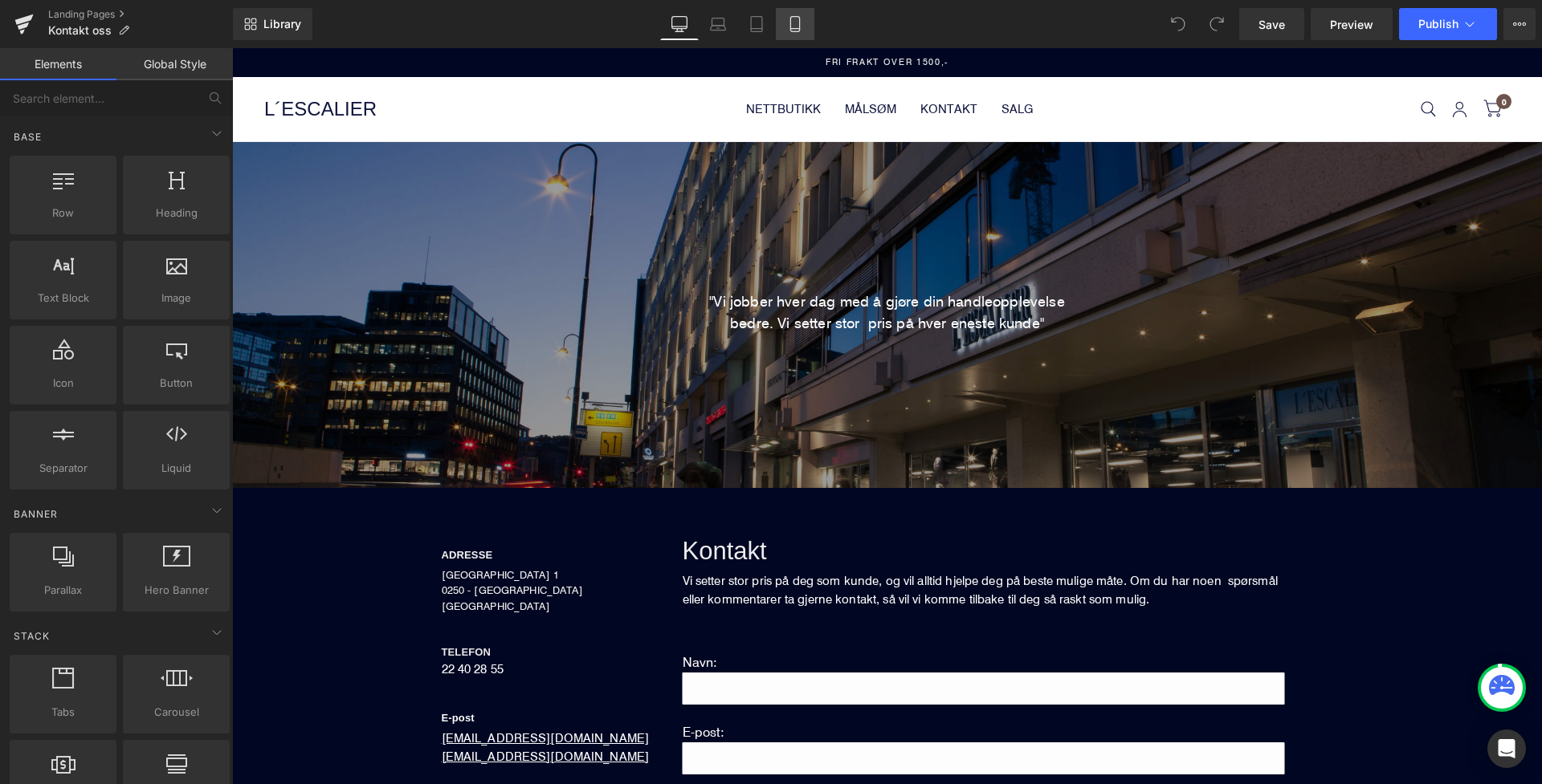
click at [807, 33] on link "Mobile" at bounding box center [795, 23] width 38 height 32
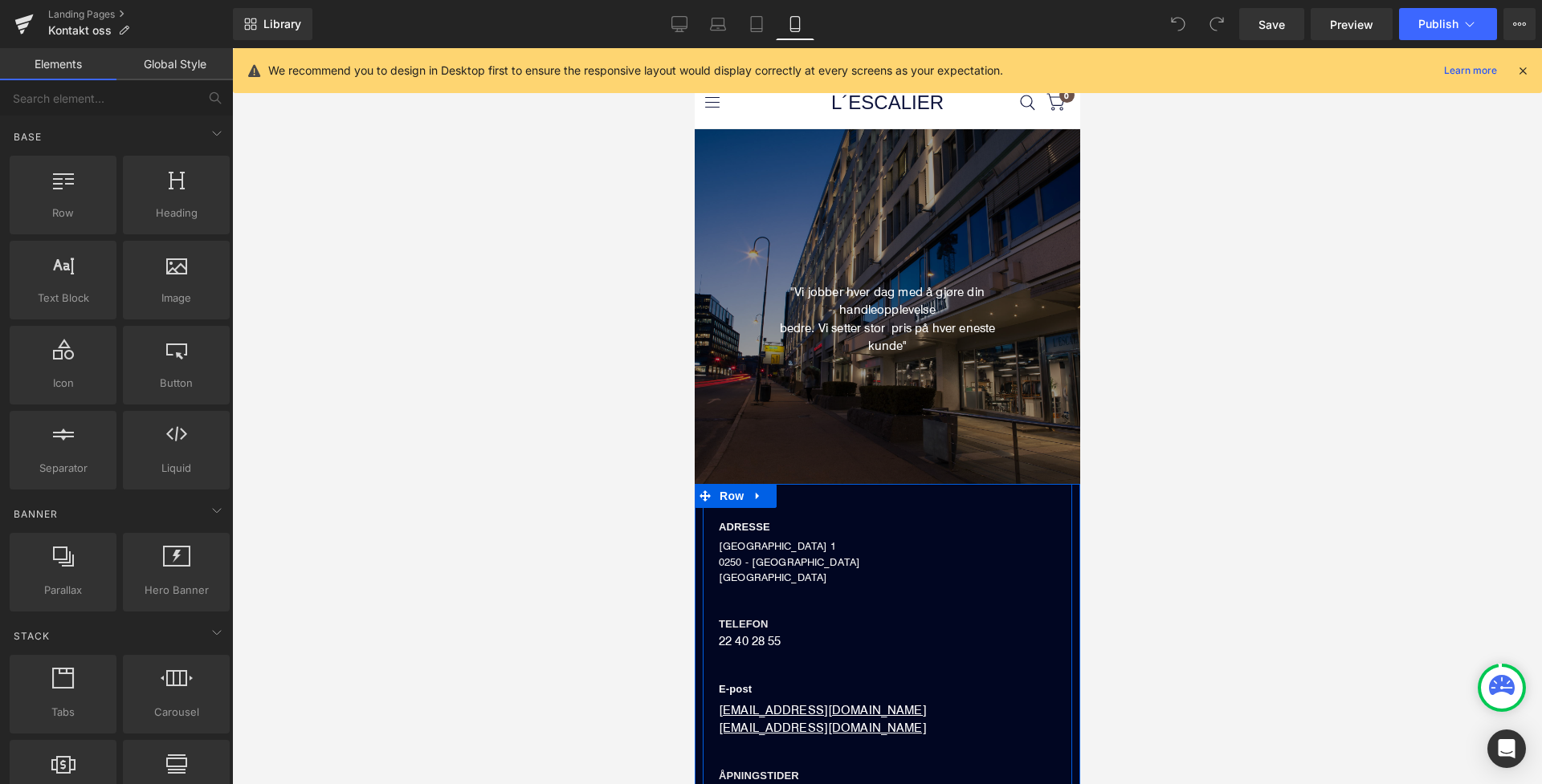
scroll to position [174, 0]
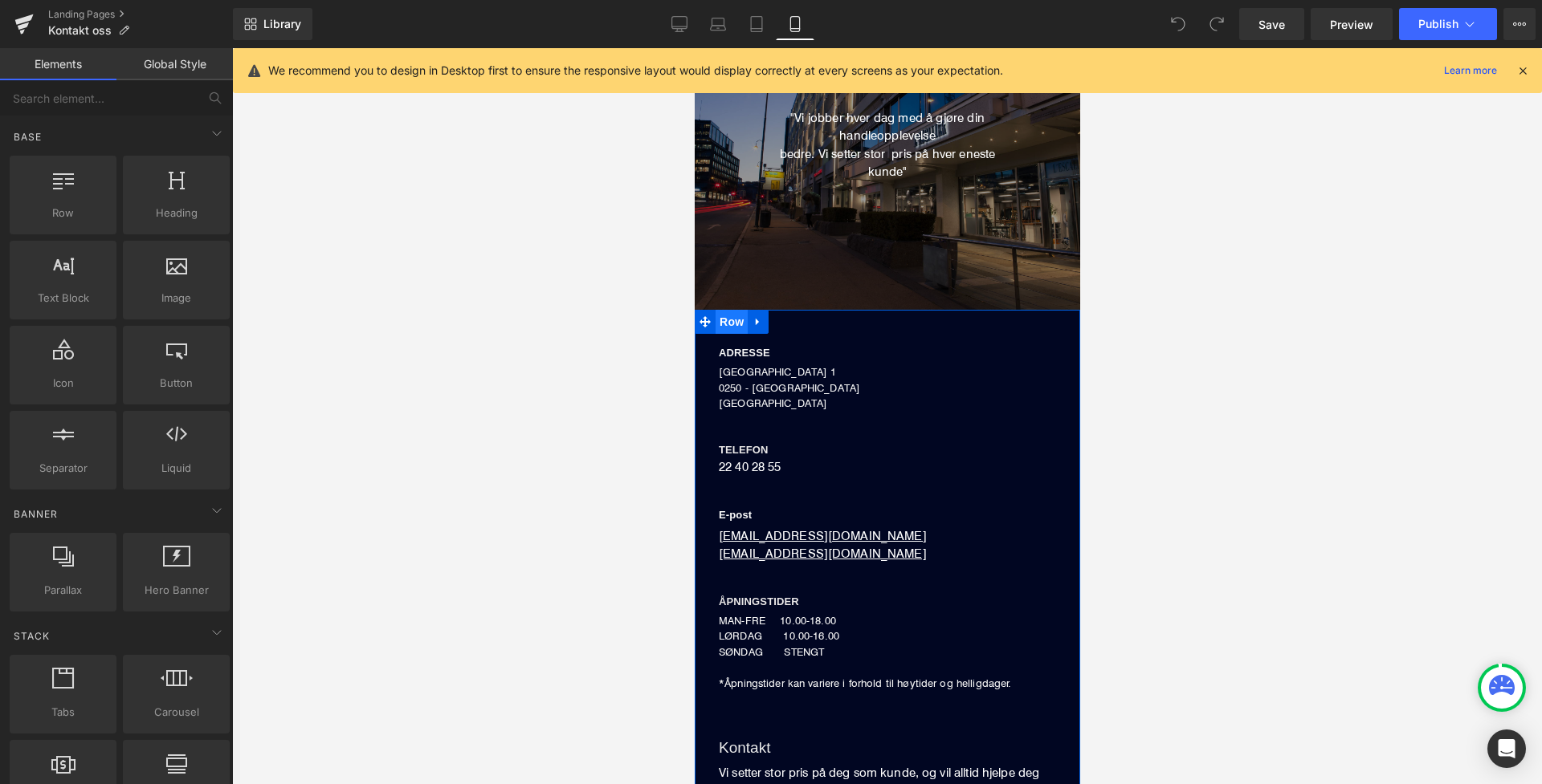
click at [724, 321] on span "Row" at bounding box center [730, 321] width 32 height 24
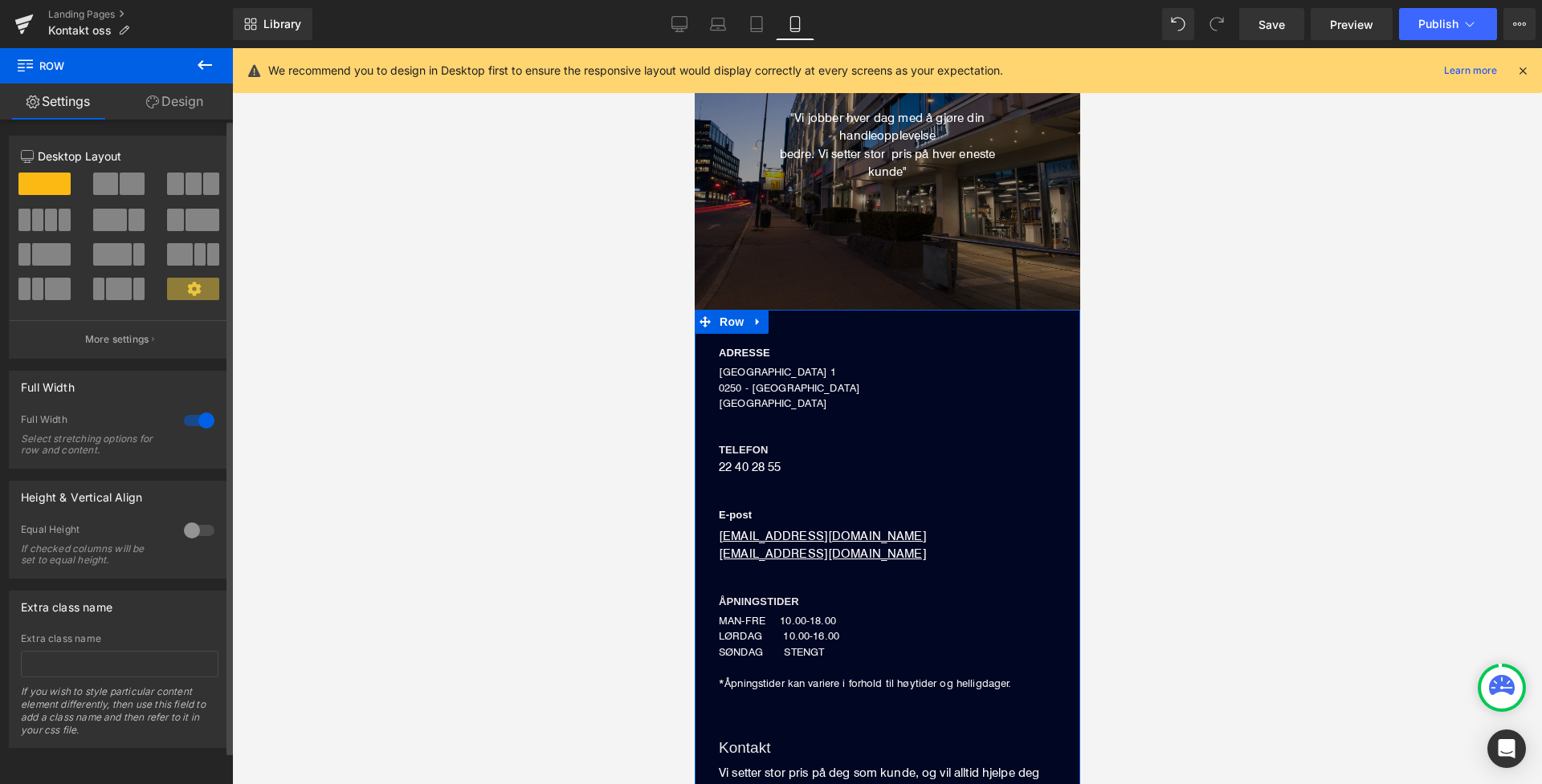
click at [200, 424] on div at bounding box center [199, 420] width 38 height 26
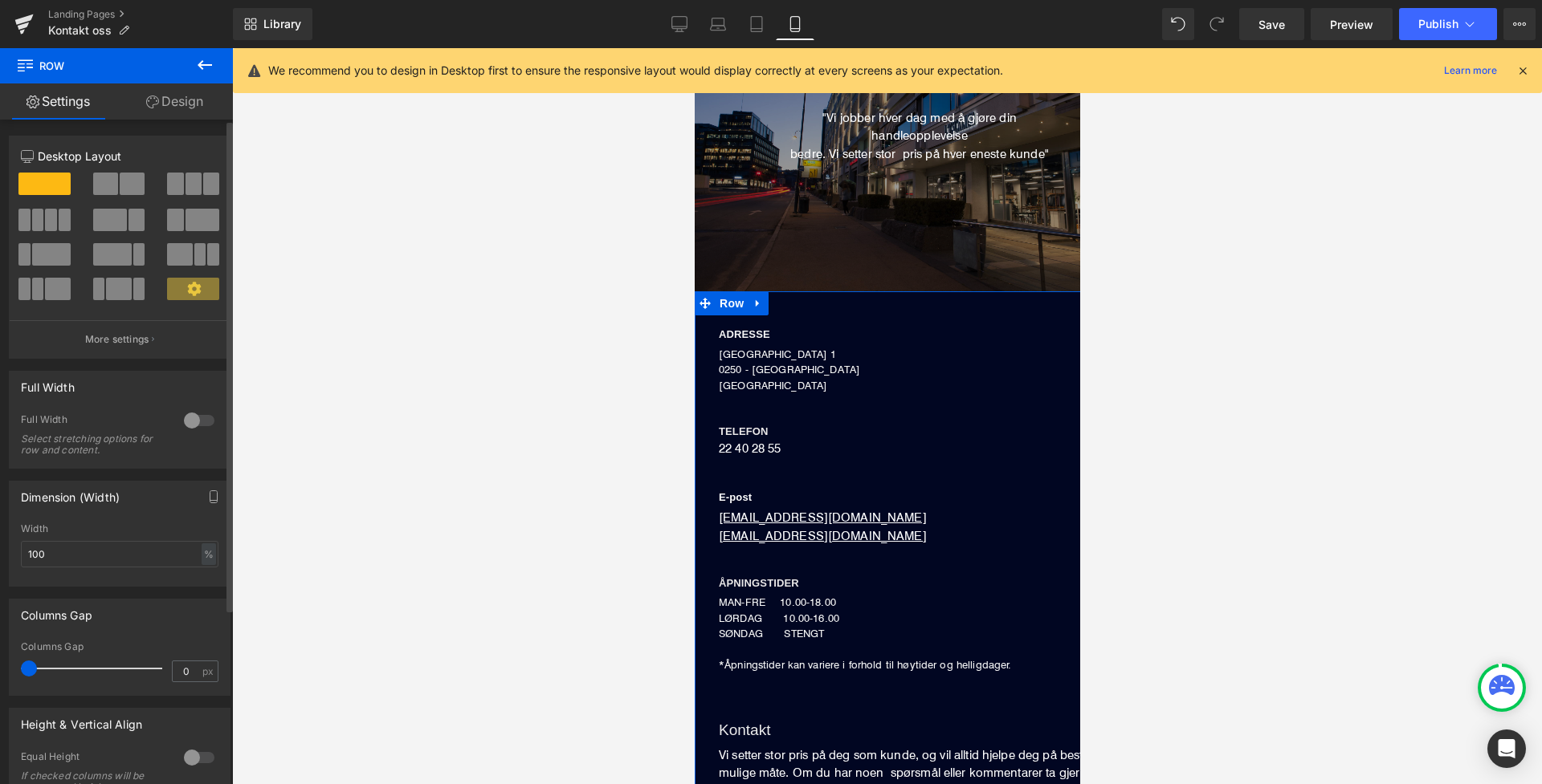
click at [184, 421] on div at bounding box center [199, 420] width 38 height 26
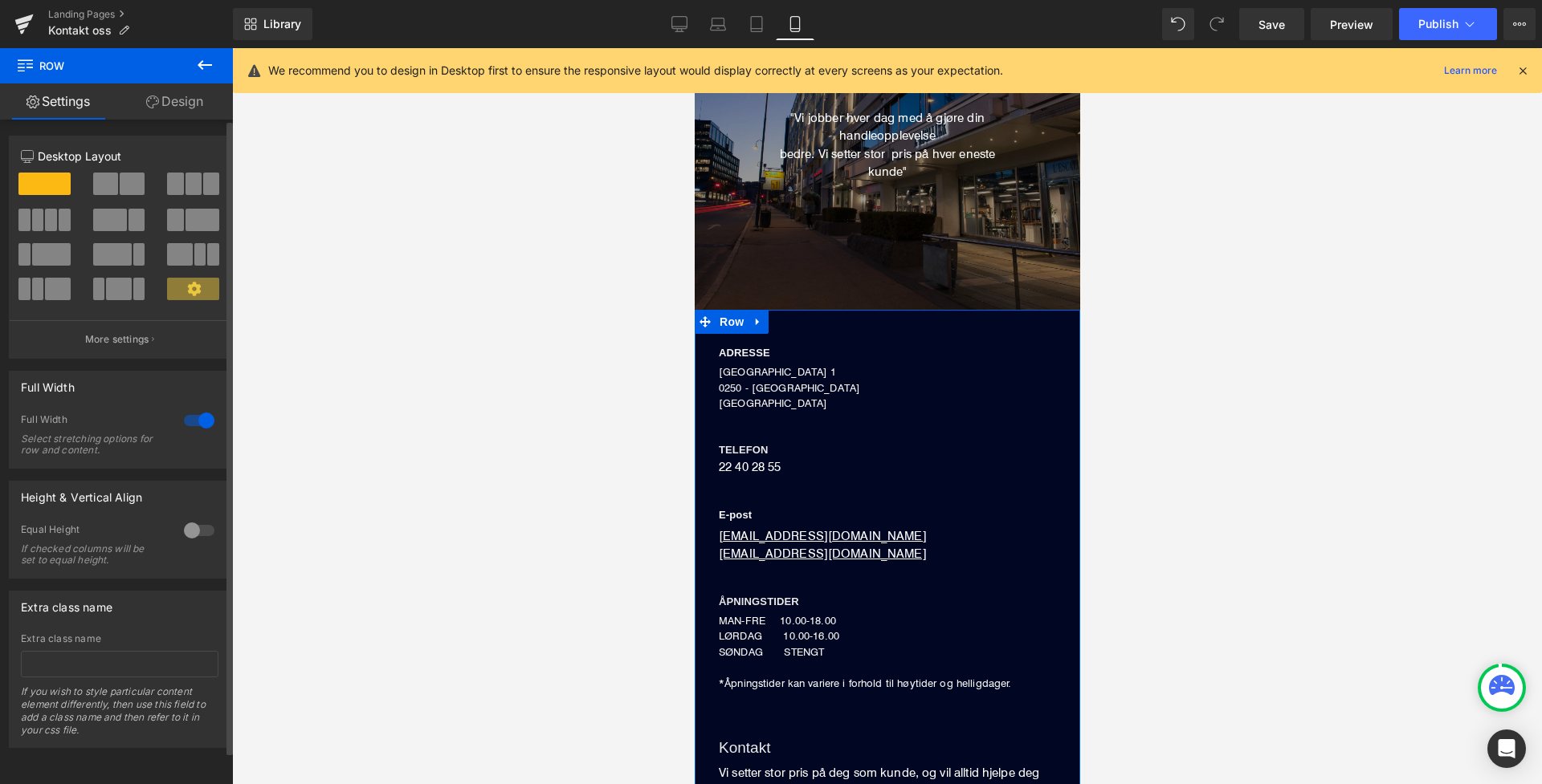
click at [198, 424] on div at bounding box center [199, 420] width 38 height 26
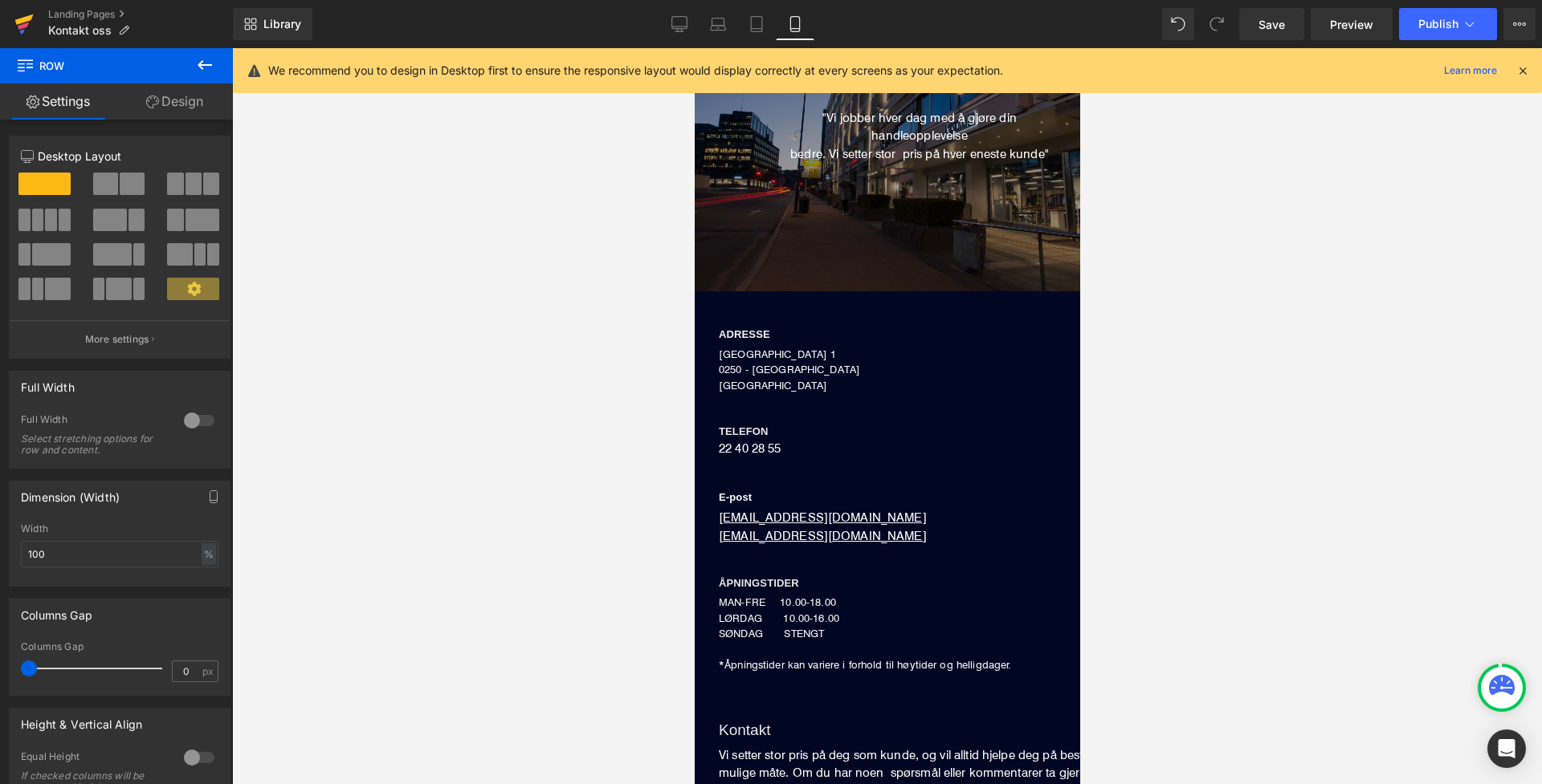
click at [25, 32] on icon at bounding box center [24, 24] width 19 height 40
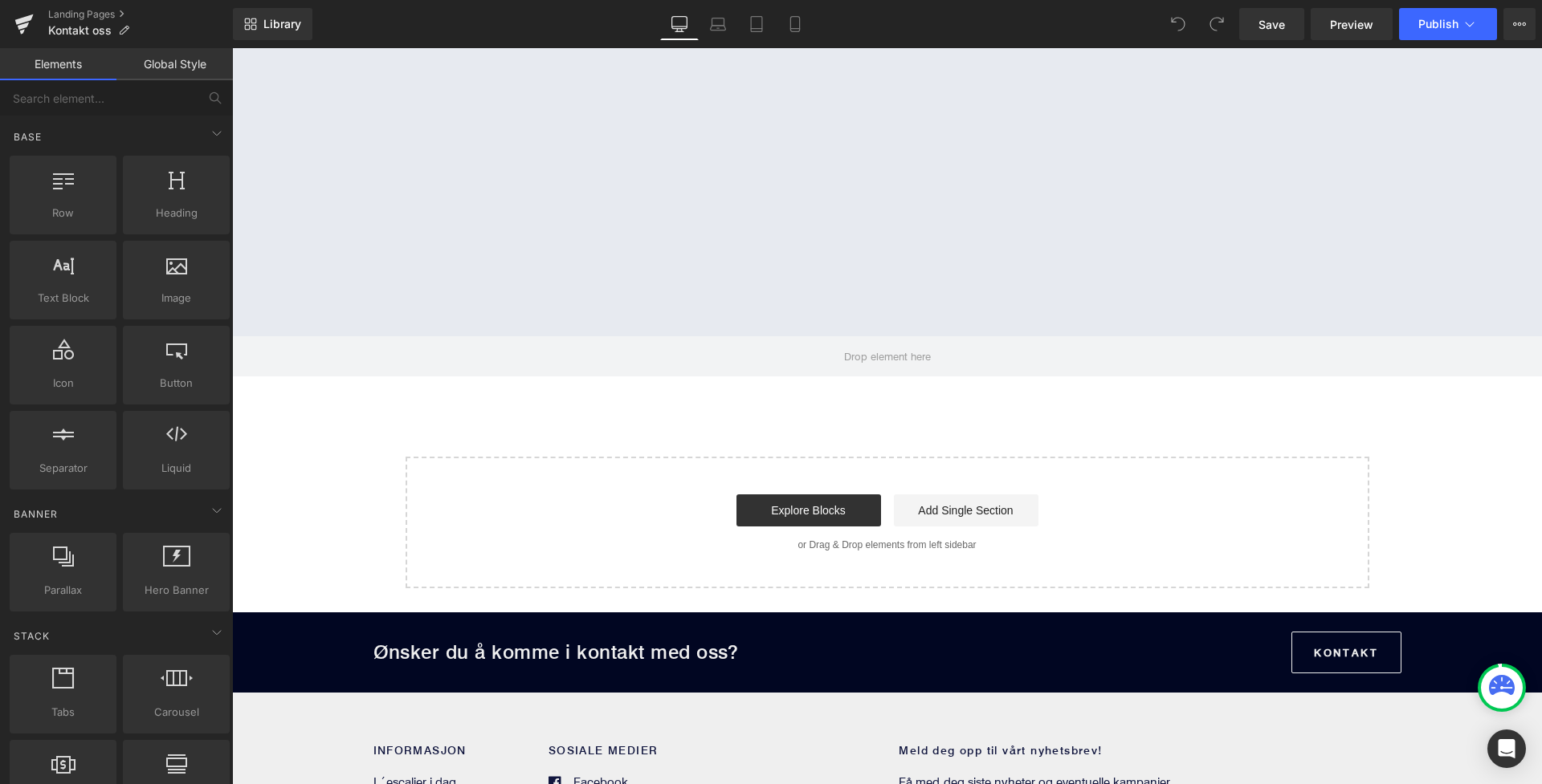
scroll to position [1284, 0]
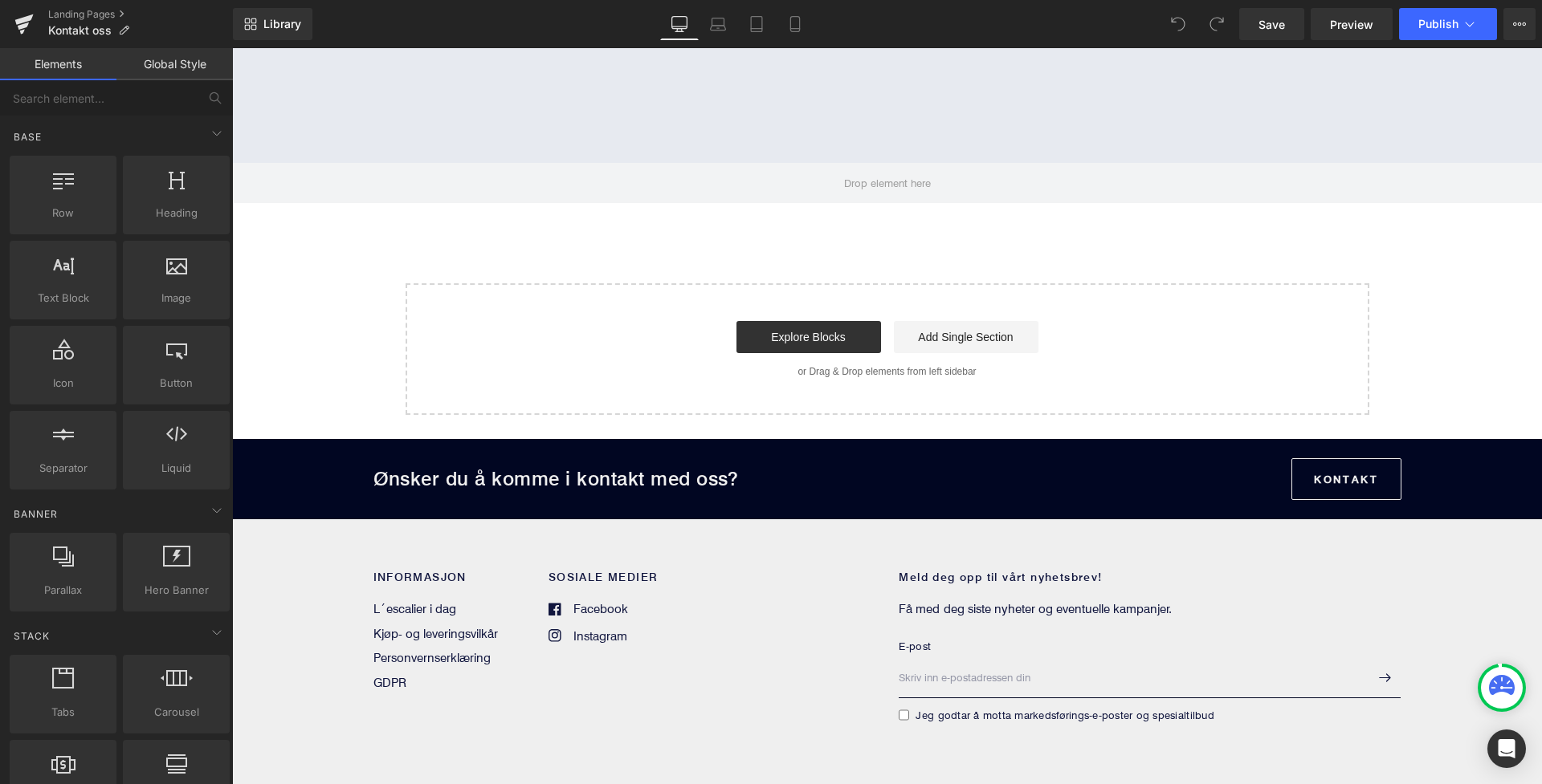
drag, startPoint x: 877, startPoint y: 475, endPoint x: 819, endPoint y: 478, distance: 58.1
click at [877, 475] on p "Ønsker du å komme i kontakt med oss?" at bounding box center [784, 480] width 822 height 33
click at [632, 477] on p "Ønsker du å komme i kontakt med oss?" at bounding box center [784, 480] width 822 height 33
click at [582, 480] on p "Ønsker du å komme i kontakt med oss?" at bounding box center [784, 480] width 822 height 33
drag, startPoint x: 599, startPoint y: 480, endPoint x: 679, endPoint y: 475, distance: 80.2
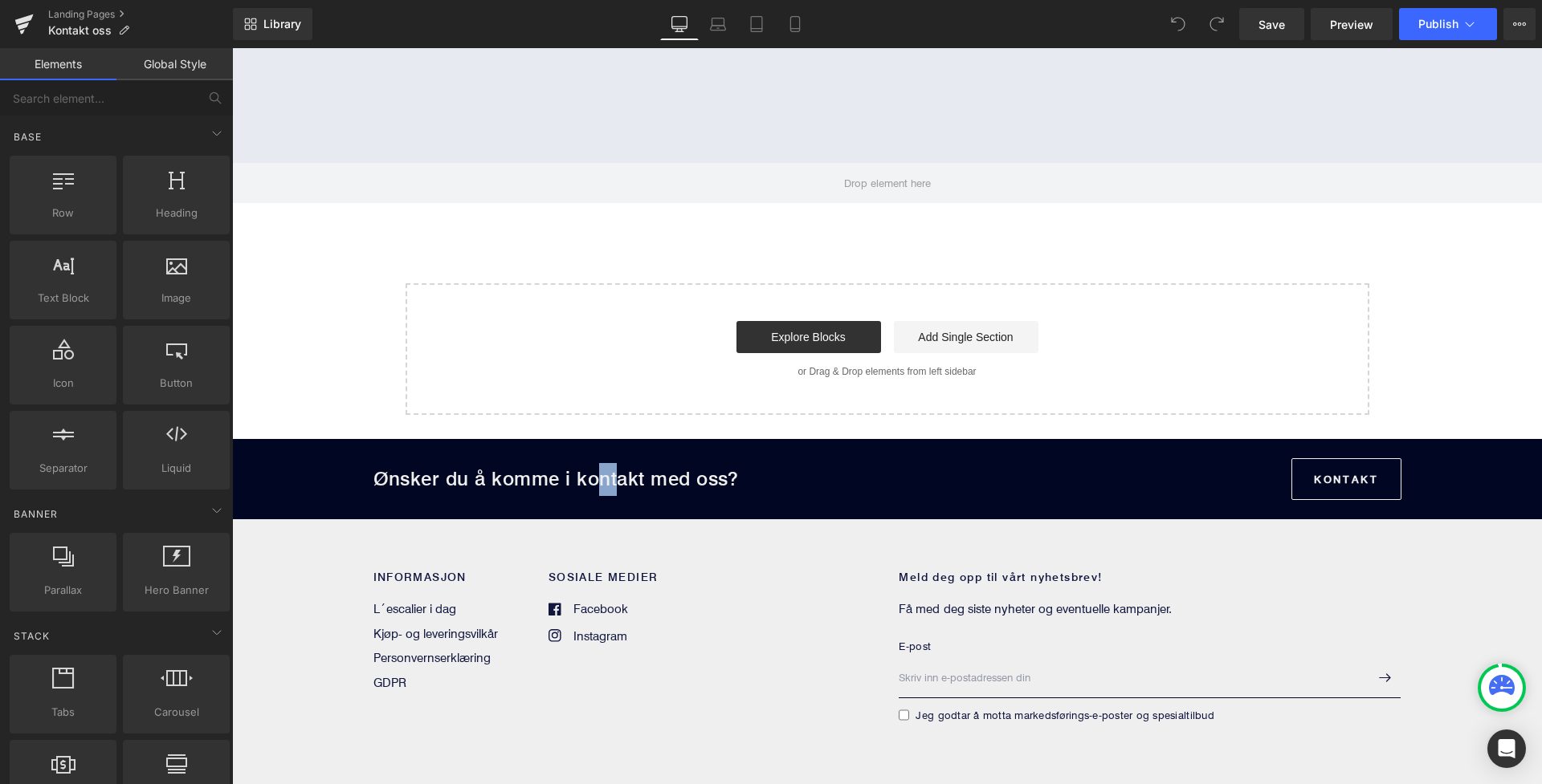
click at [571, 480] on p "Ønsker du å komme i kontakt med oss?" at bounding box center [784, 480] width 822 height 33
drag, startPoint x: 782, startPoint y: 475, endPoint x: 796, endPoint y: 475, distance: 14.0
click at [782, 475] on p "Ønsker du å komme i kontakt med oss?" at bounding box center [784, 480] width 822 height 33
drag, startPoint x: 952, startPoint y: 483, endPoint x: 915, endPoint y: 482, distance: 37.0
click at [944, 482] on p "Ønsker du å komme i kontakt med oss?" at bounding box center [784, 480] width 822 height 33
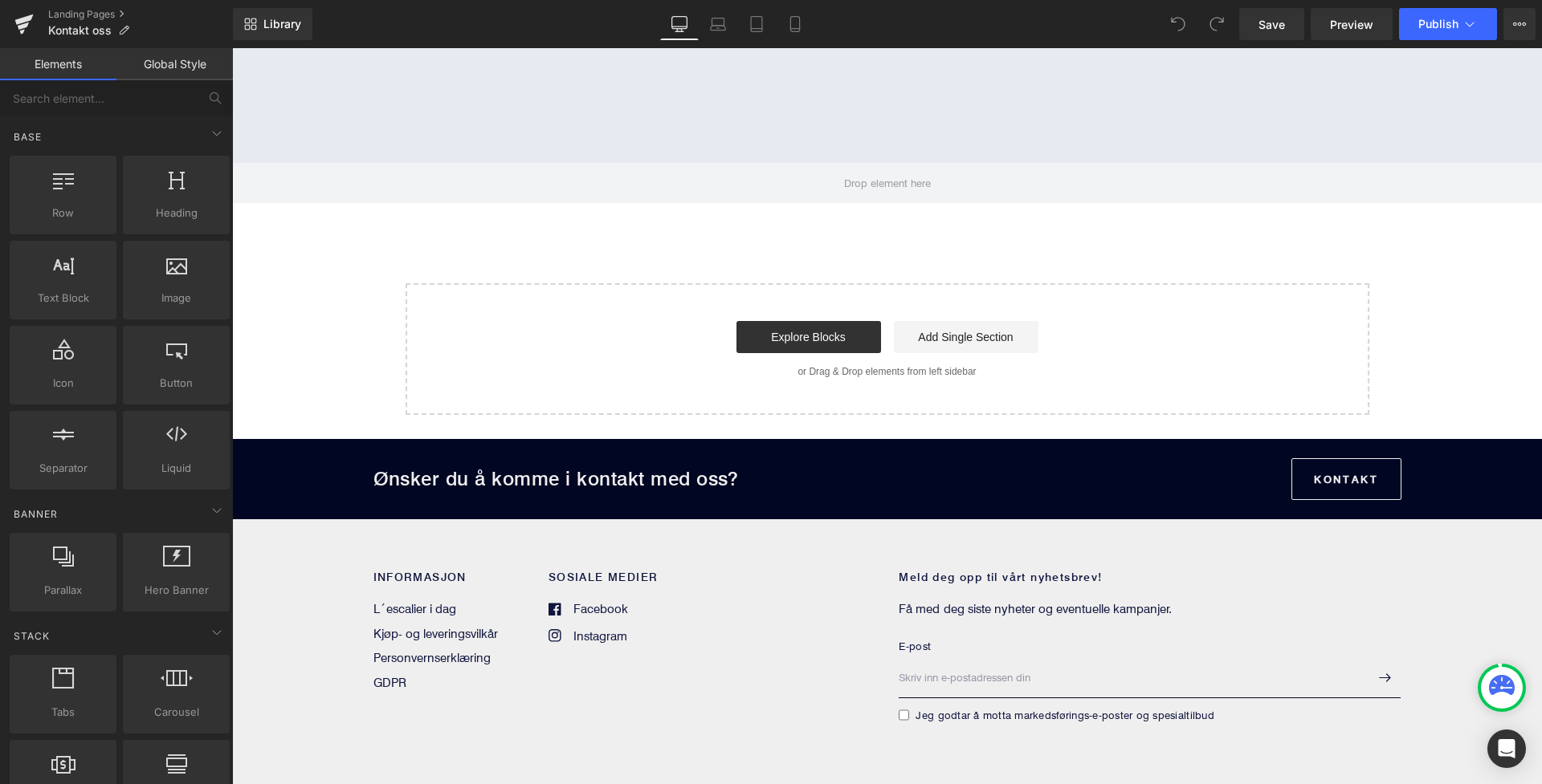
click at [474, 485] on p "Ønsker du å komme i kontakt med oss?" at bounding box center [784, 480] width 822 height 33
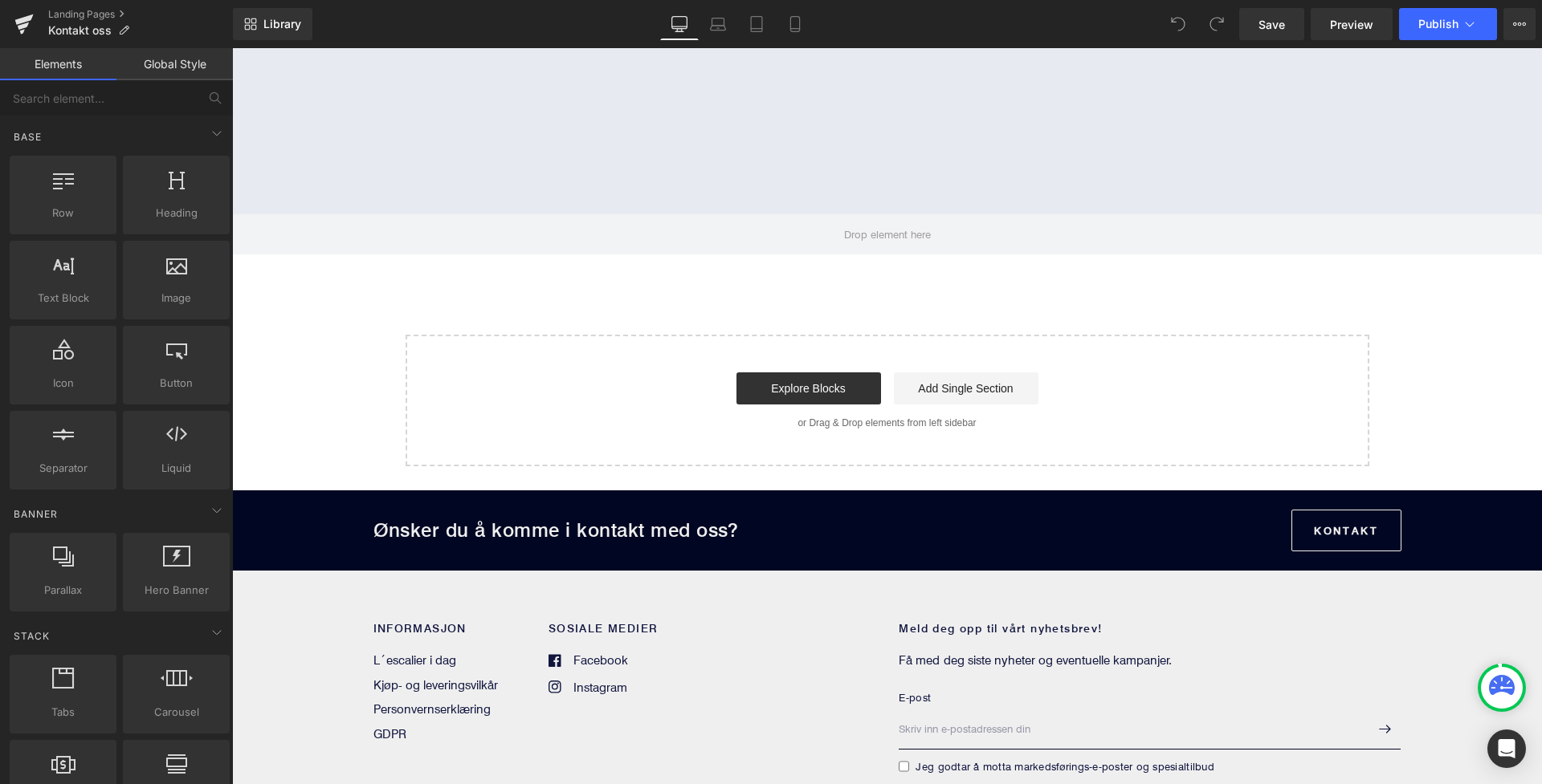
scroll to position [1302, 0]
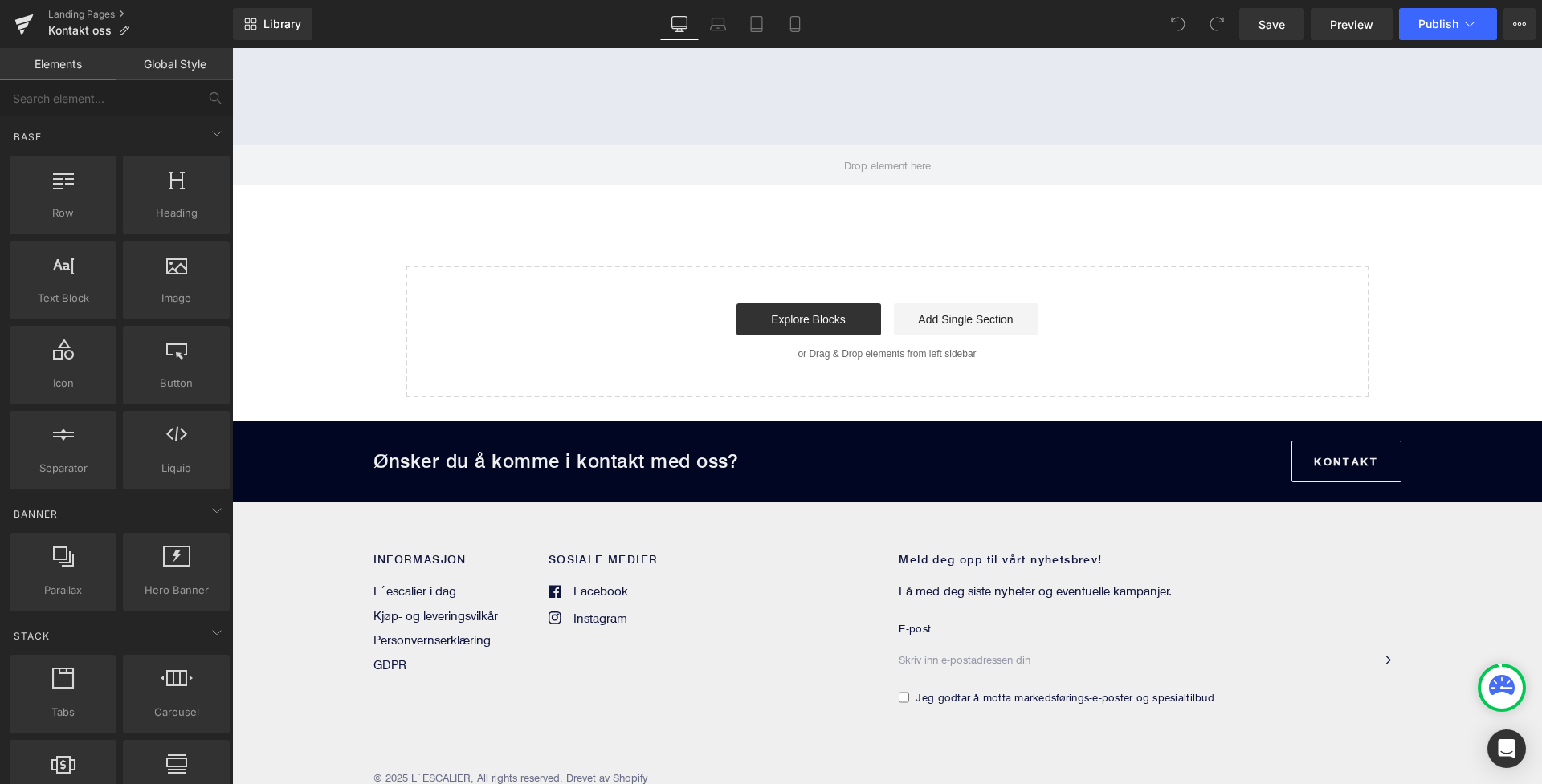
click at [394, 464] on p "Ønsker du å komme i kontakt med oss?" at bounding box center [784, 462] width 822 height 33
drag, startPoint x: 615, startPoint y: 458, endPoint x: 735, endPoint y: 473, distance: 120.9
click at [672, 465] on p "Ønsker du å komme i kontakt med oss?" at bounding box center [784, 462] width 822 height 33
drag, startPoint x: 755, startPoint y: 474, endPoint x: 523, endPoint y: 453, distance: 232.9
click at [523, 453] on p "Ønsker du å komme i kontakt med oss?" at bounding box center [784, 462] width 822 height 33
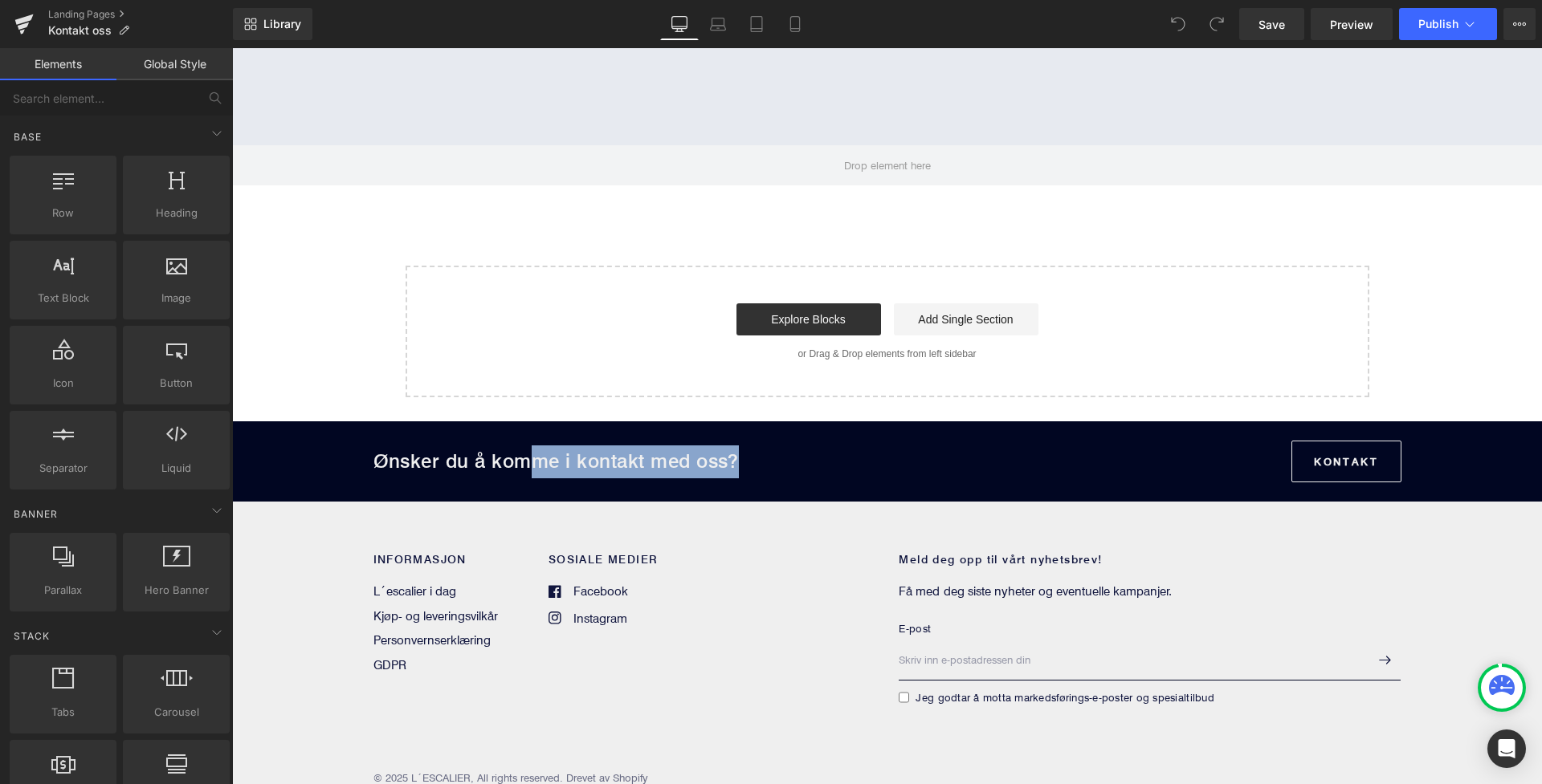
drag, startPoint x: 493, startPoint y: 453, endPoint x: 628, endPoint y: 473, distance: 136.5
click at [628, 473] on p "Ønsker du å komme i kontakt med oss?" at bounding box center [784, 462] width 822 height 33
click at [787, 470] on p "Ønsker du å komme i kontakt med oss?" at bounding box center [784, 462] width 822 height 33
click at [35, 32] on link at bounding box center [24, 24] width 48 height 48
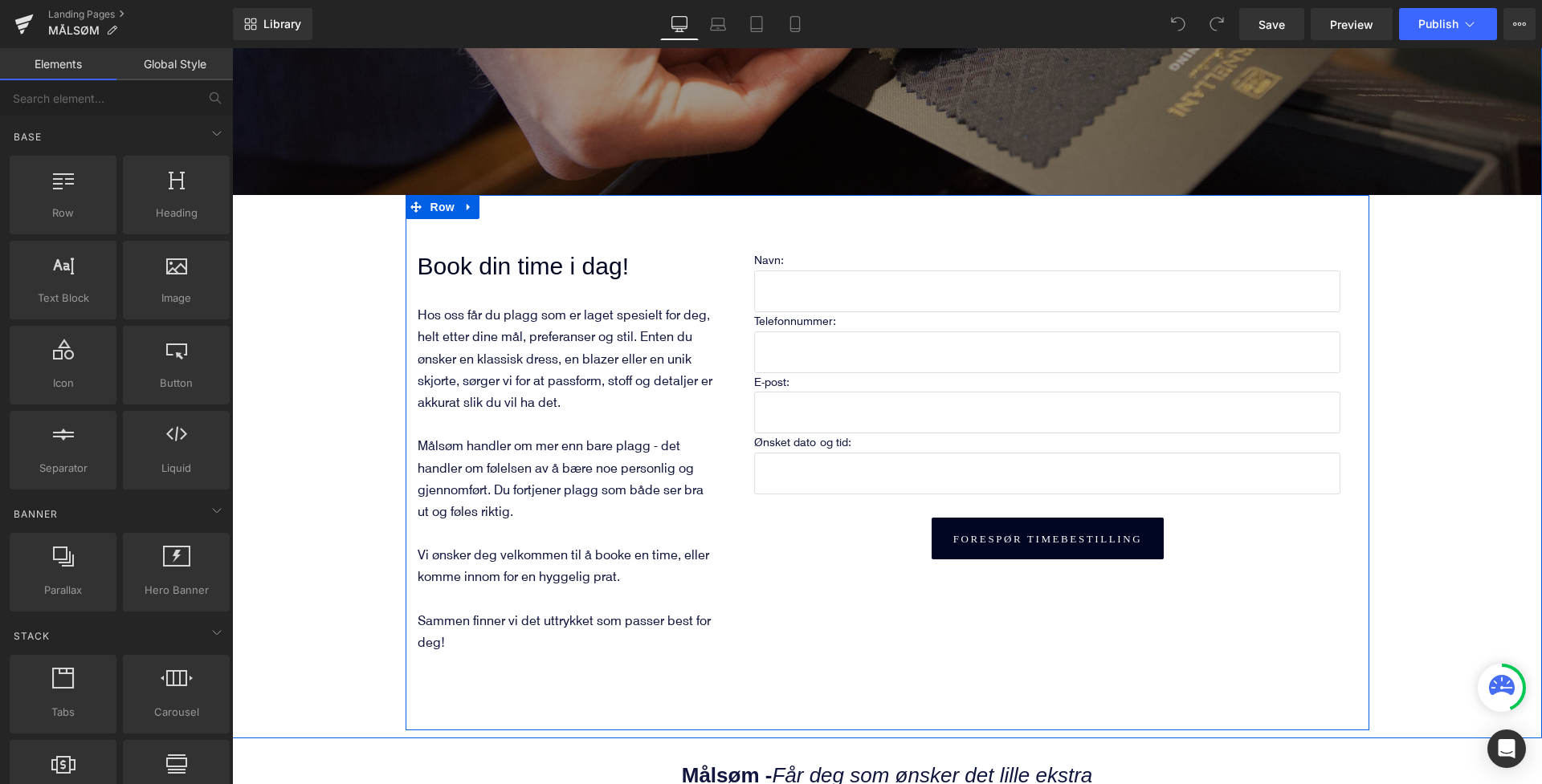
scroll to position [312, 0]
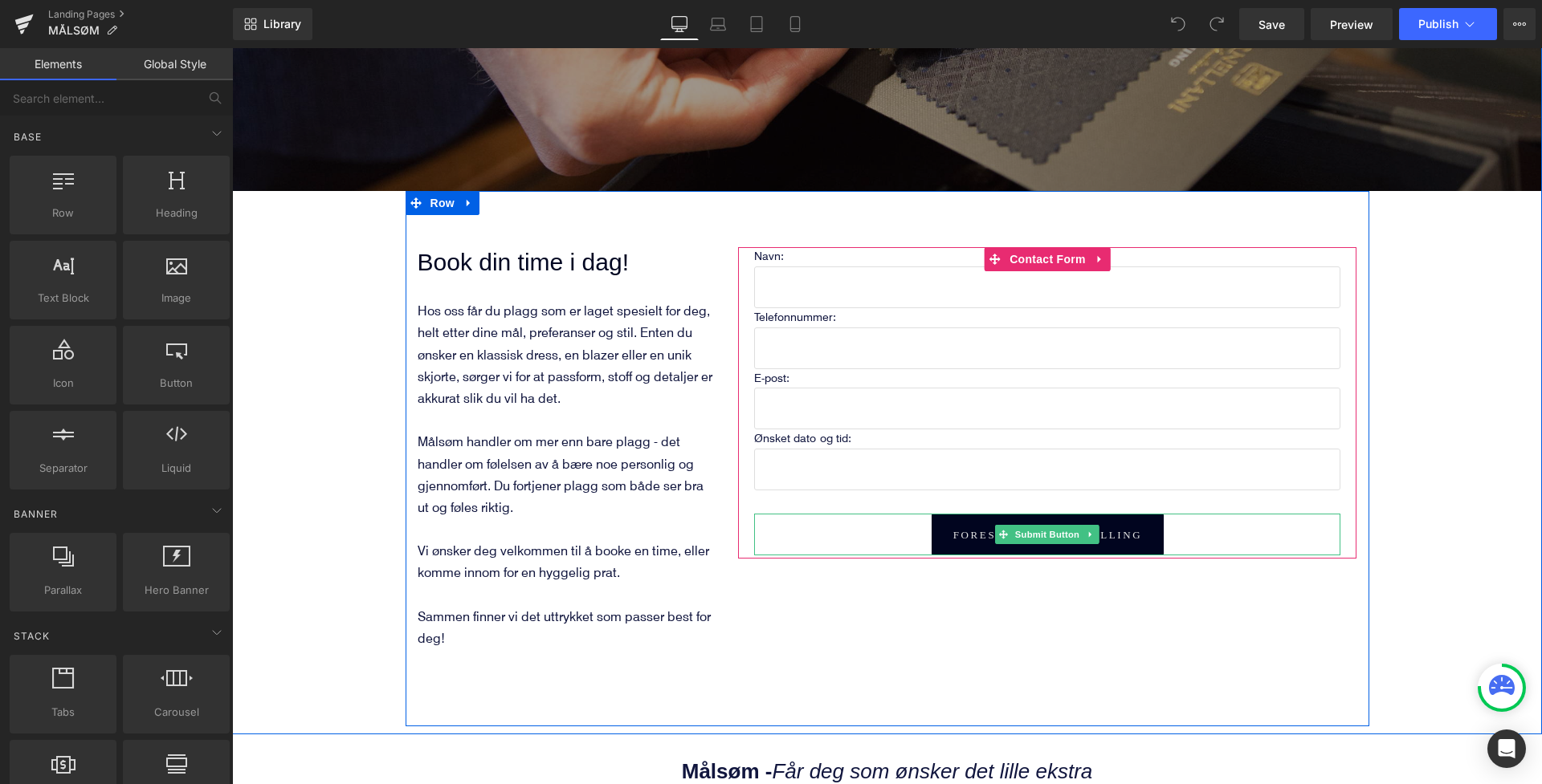
click at [966, 527] on button "Forespør timebestilling" at bounding box center [1048, 534] width 232 height 41
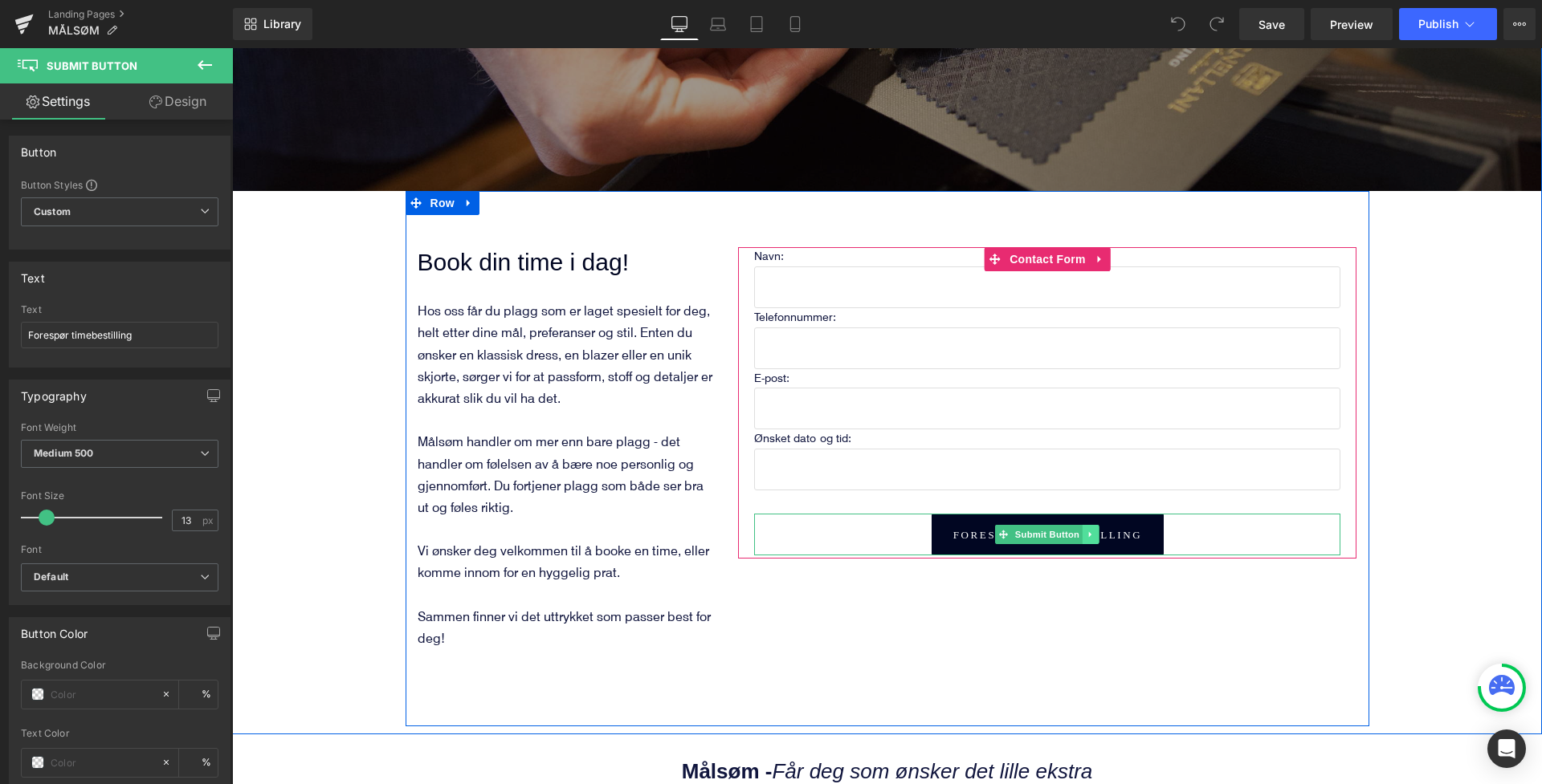
click at [1092, 530] on icon at bounding box center [1091, 535] width 9 height 10
click at [956, 529] on button "Forespør timebestilling" at bounding box center [1048, 534] width 232 height 41
click at [1082, 535] on icon at bounding box center [1082, 534] width 9 height 9
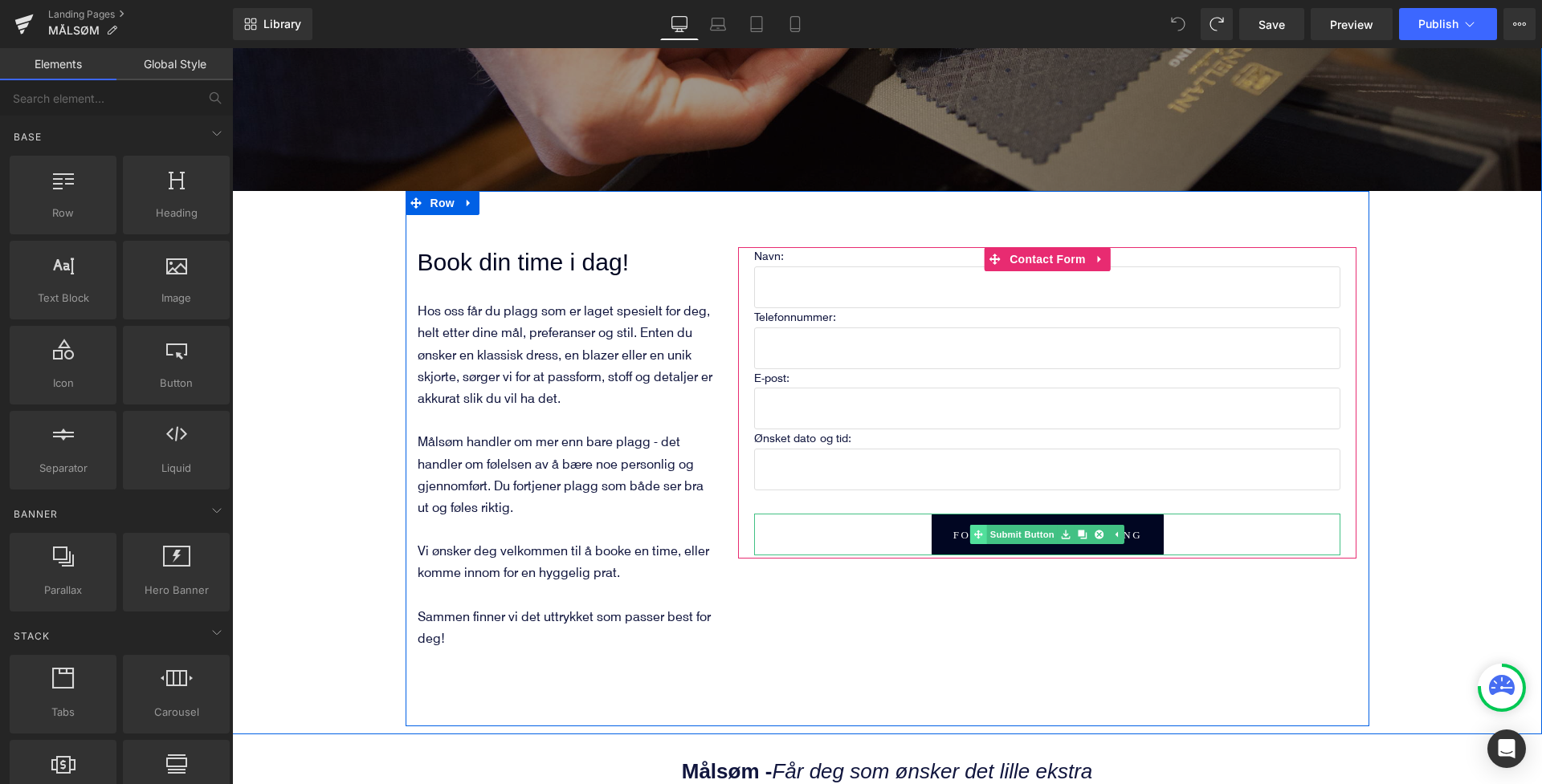
click at [1008, 533] on link "Submit Button" at bounding box center [1013, 535] width 87 height 19
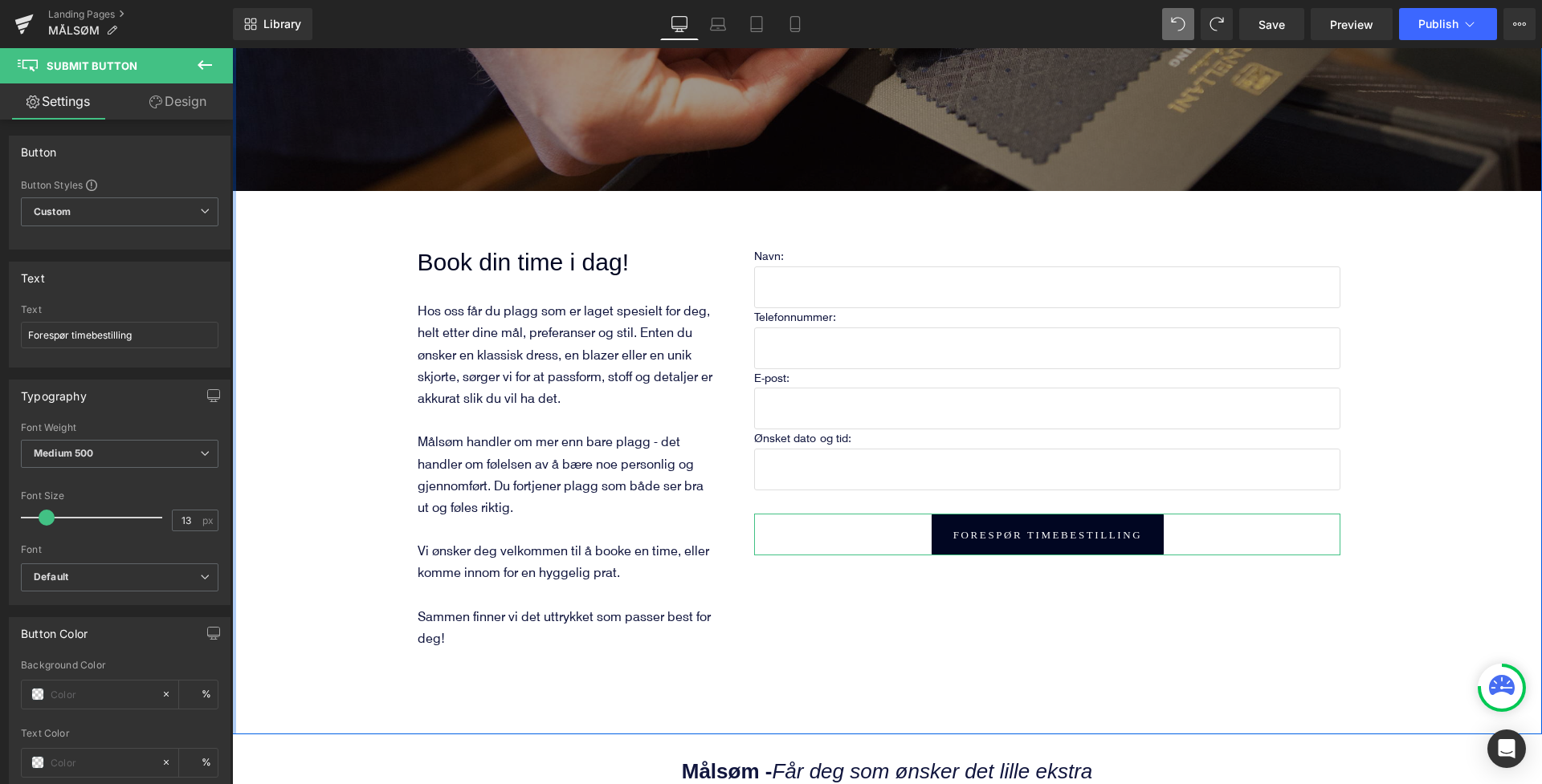
click at [185, 105] on link "Design" at bounding box center [178, 102] width 116 height 36
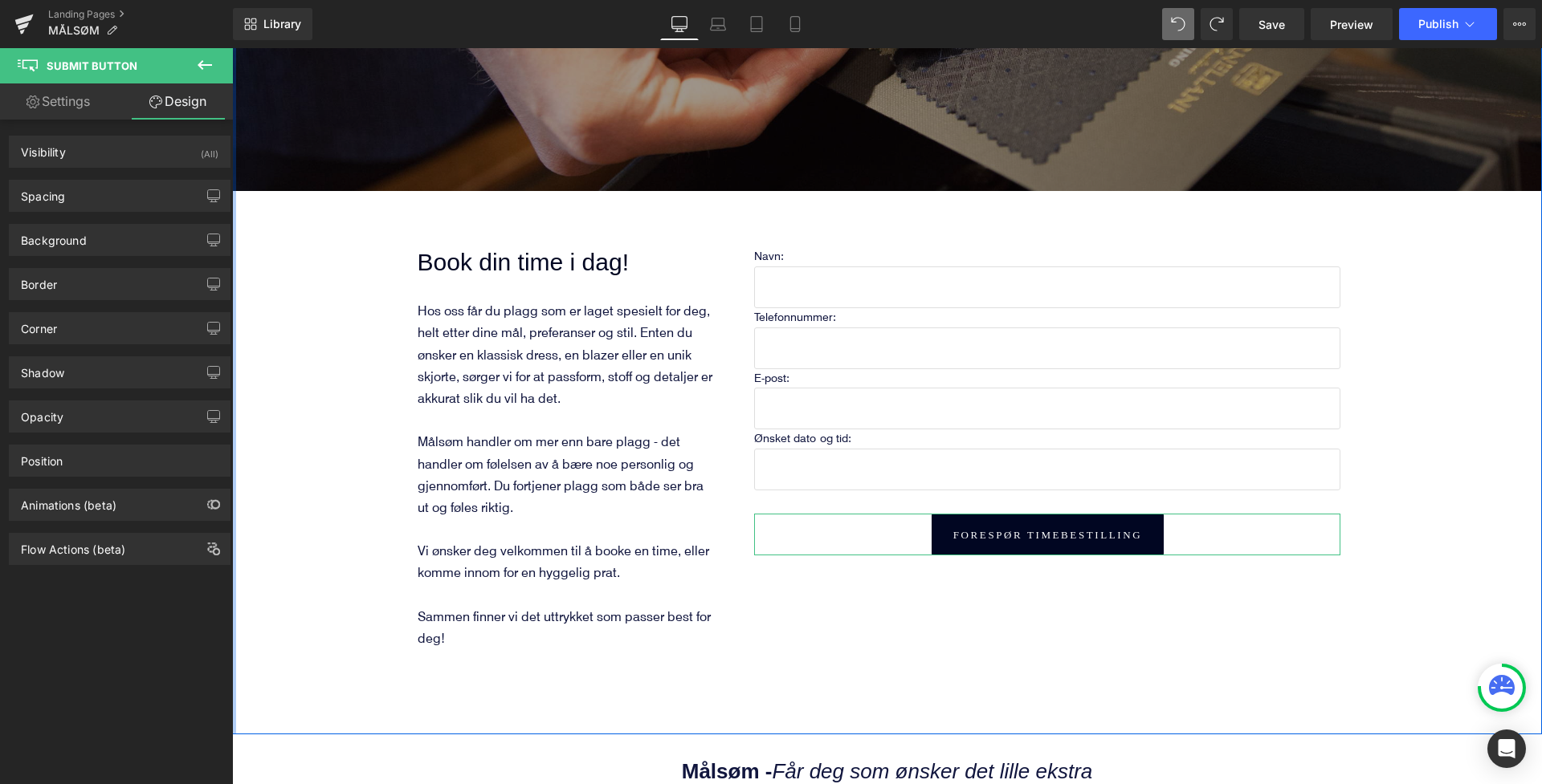
click at [54, 102] on link "Settings" at bounding box center [58, 102] width 116 height 36
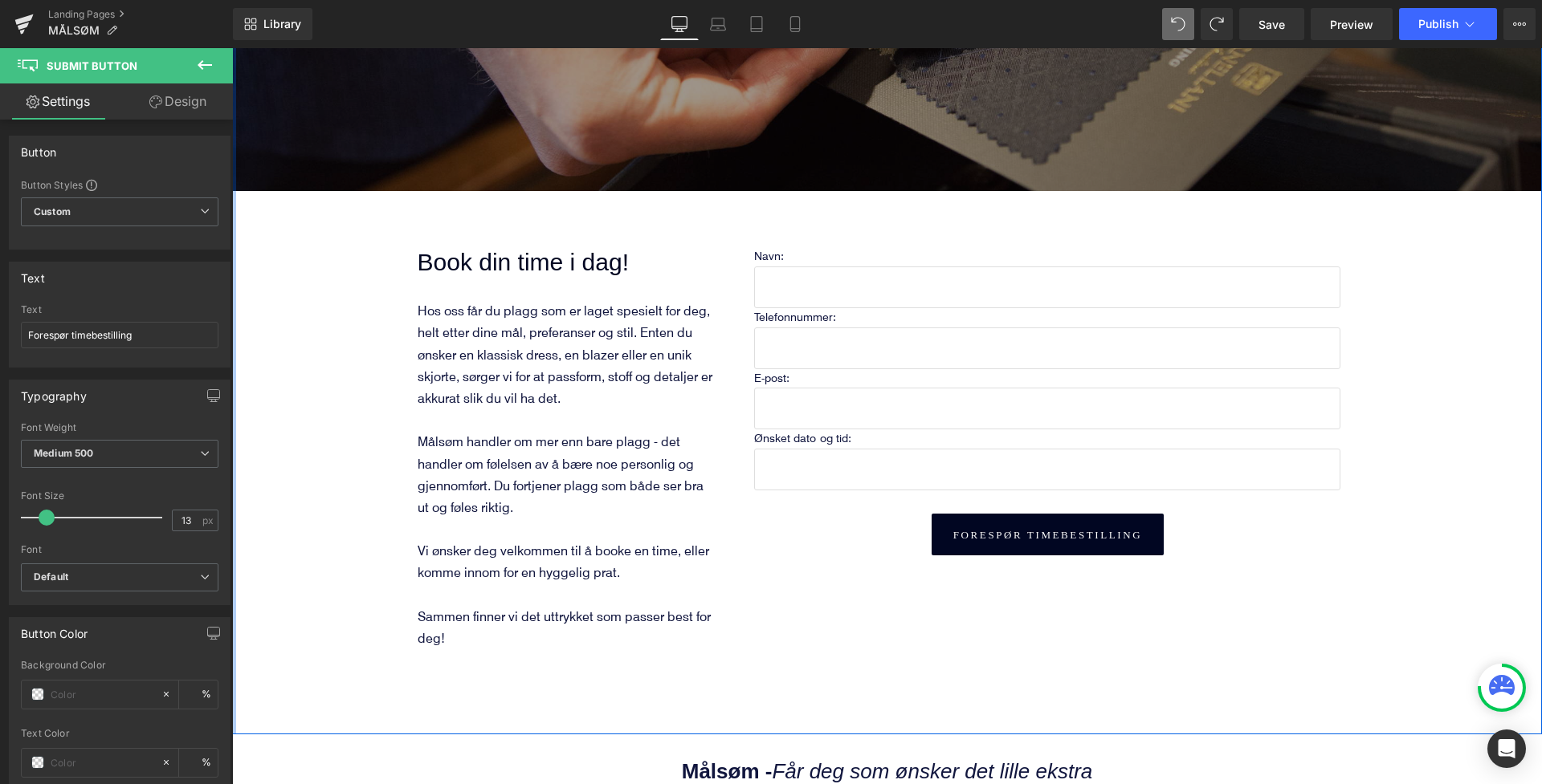
click at [208, 63] on icon at bounding box center [205, 65] width 19 height 19
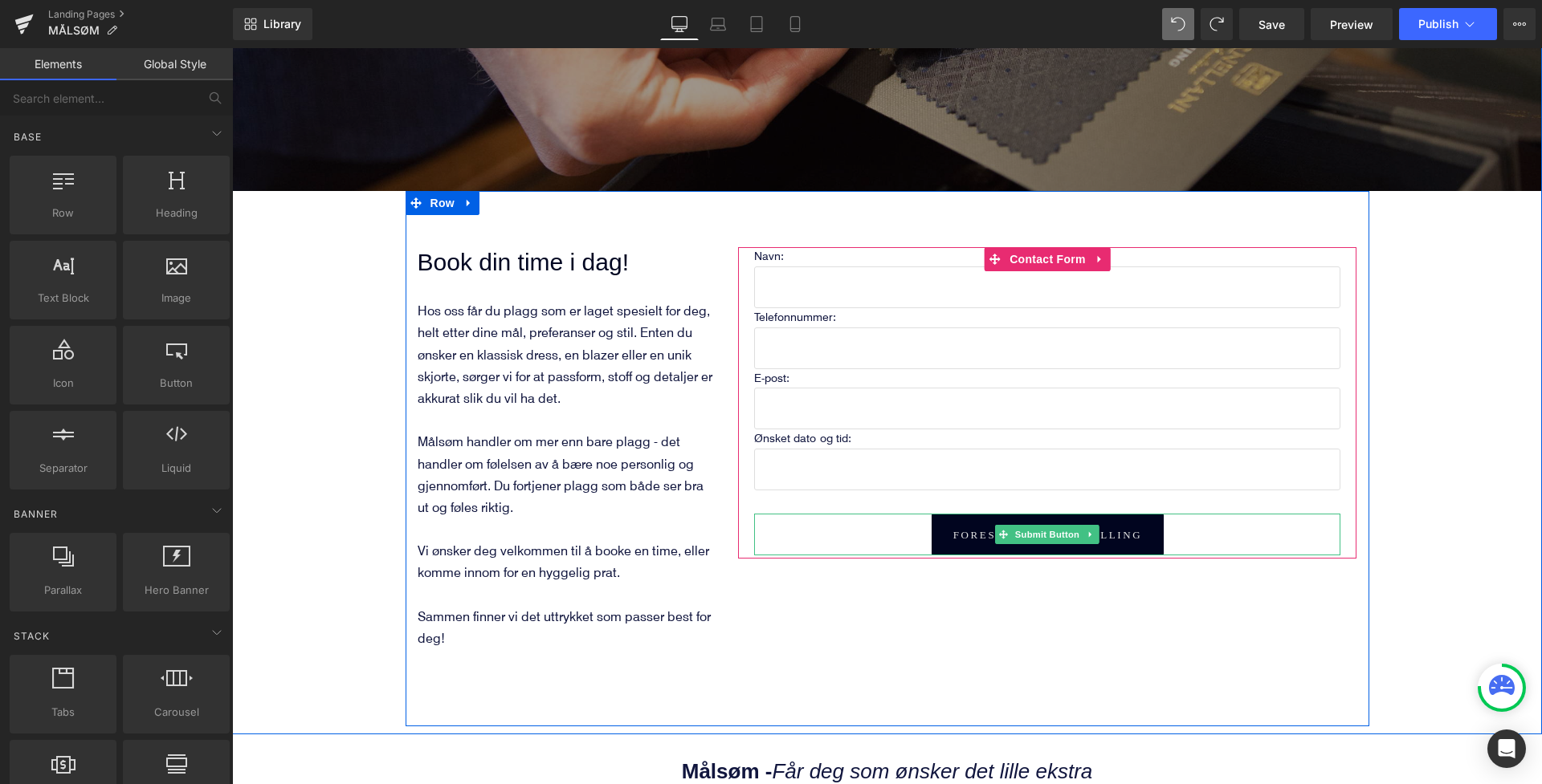
click at [973, 529] on button "Forespør timebestilling" at bounding box center [1048, 534] width 232 height 41
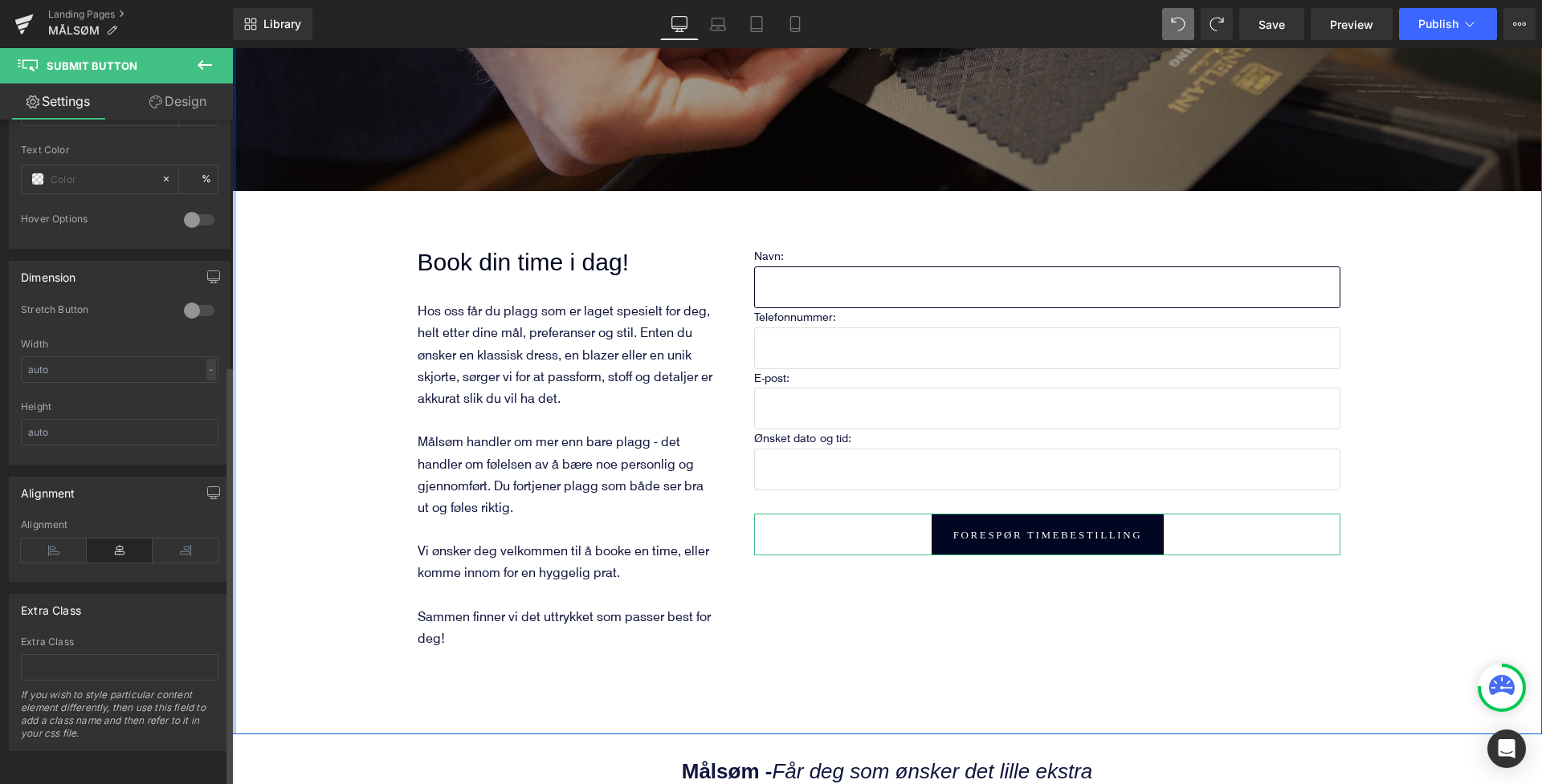
scroll to position [595, 0]
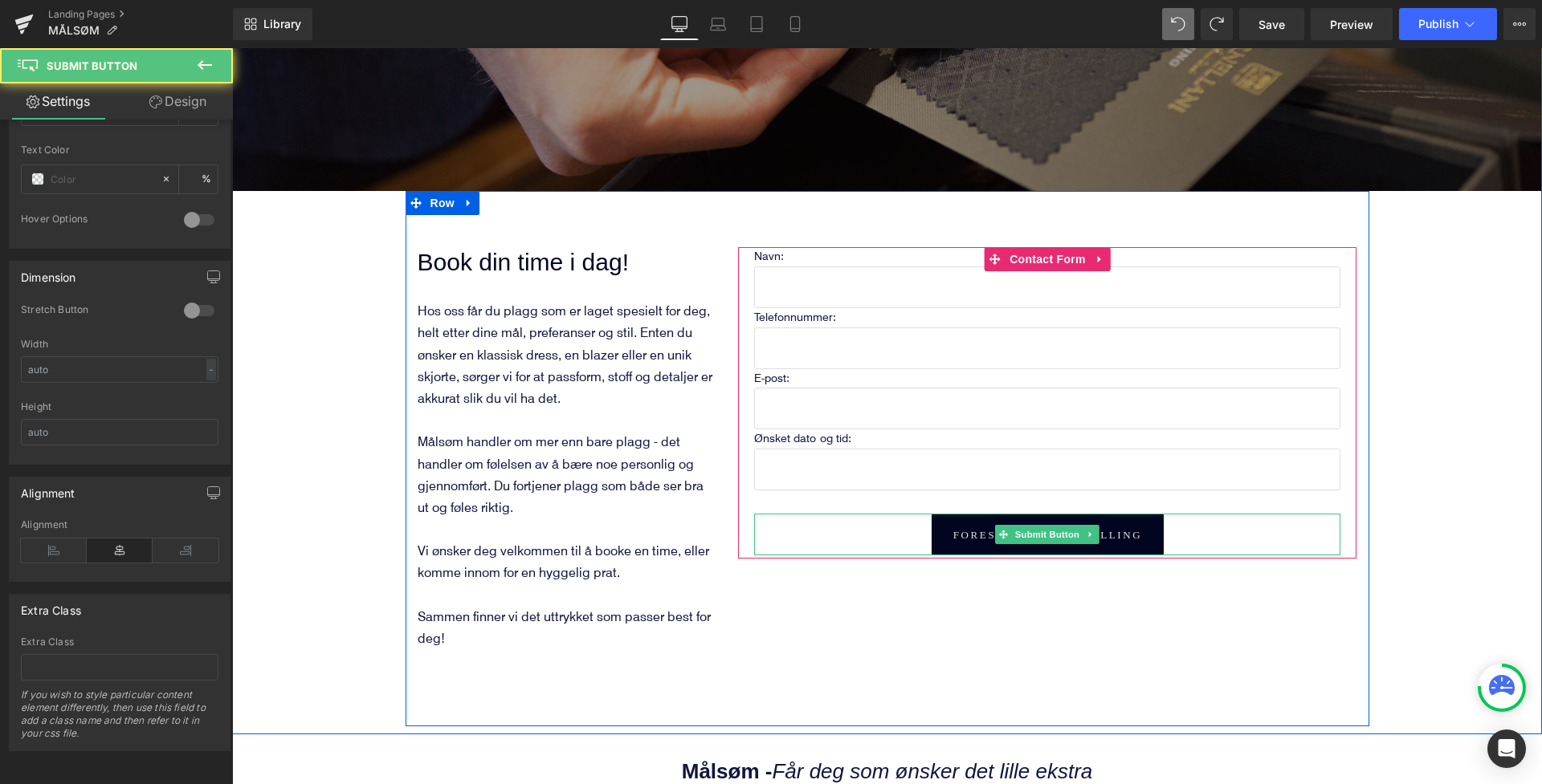
click at [1110, 526] on button "Forespør timebestilling" at bounding box center [1048, 534] width 232 height 41
click at [1083, 527] on link at bounding box center [1092, 535] width 17 height 19
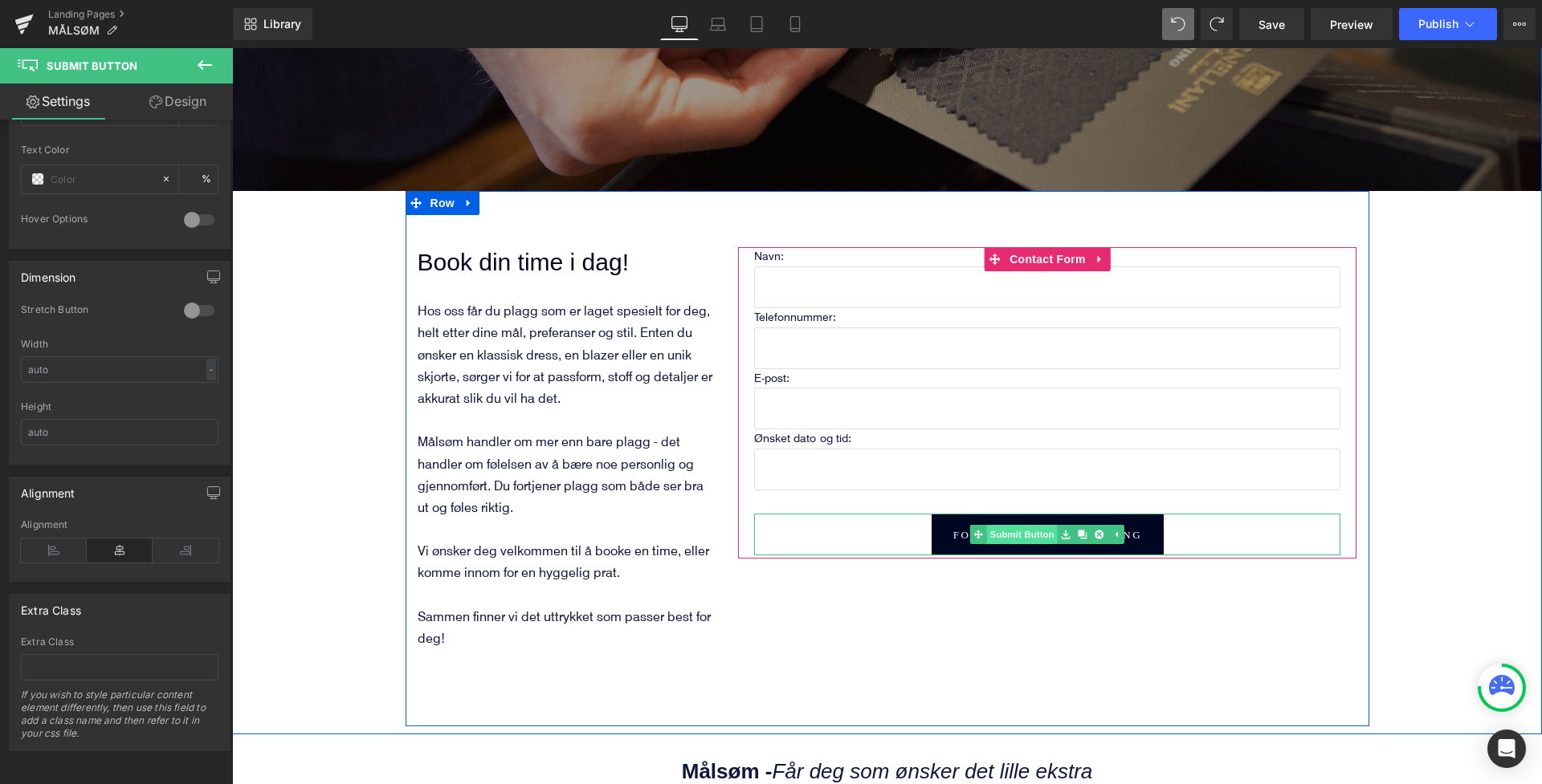
click at [1001, 531] on link "Submit Button" at bounding box center [1013, 535] width 87 height 19
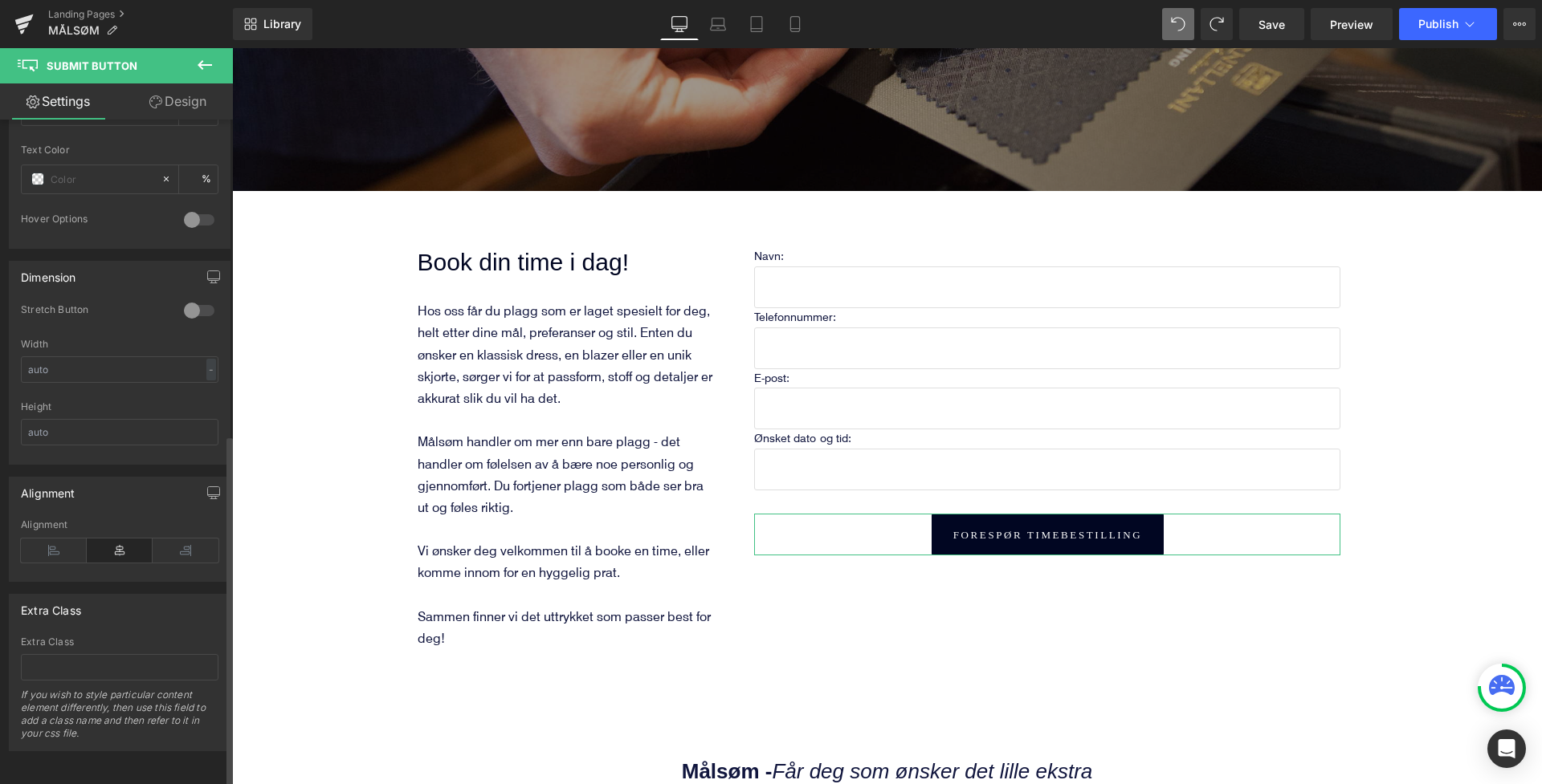
click at [187, 207] on div at bounding box center [199, 220] width 38 height 26
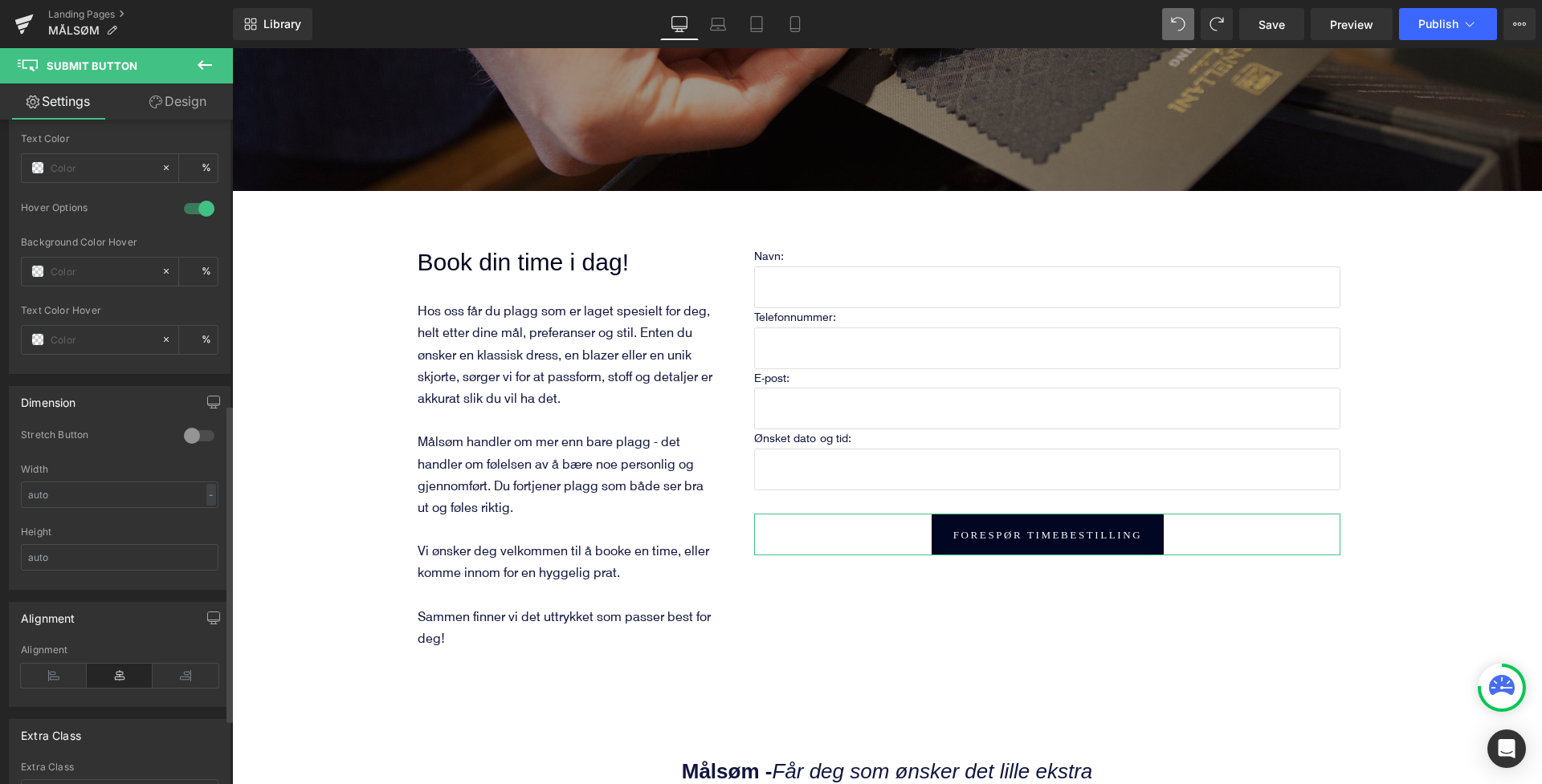
click at [200, 206] on div at bounding box center [199, 208] width 38 height 26
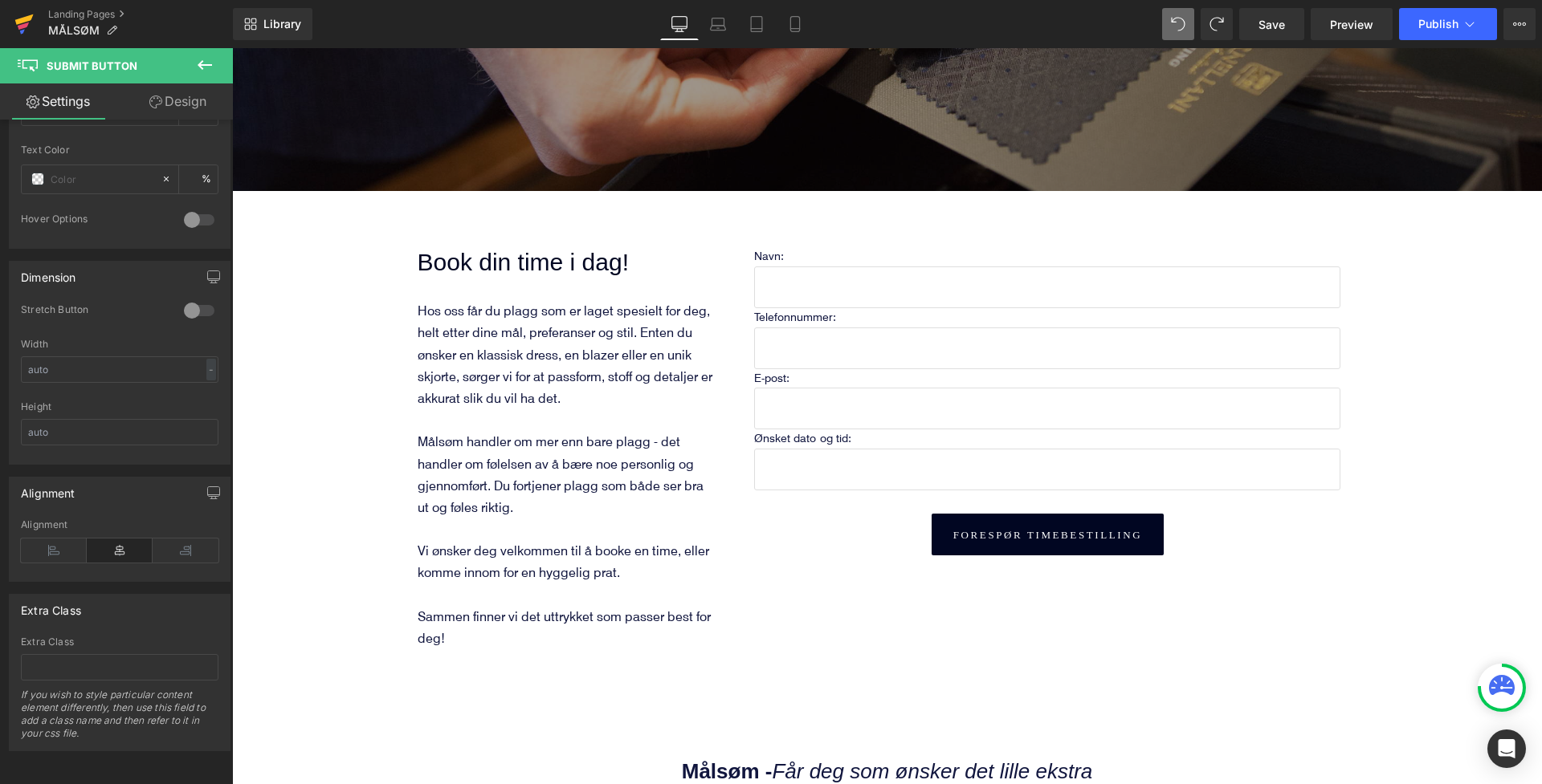
click at [19, 23] on icon at bounding box center [24, 19] width 18 height 11
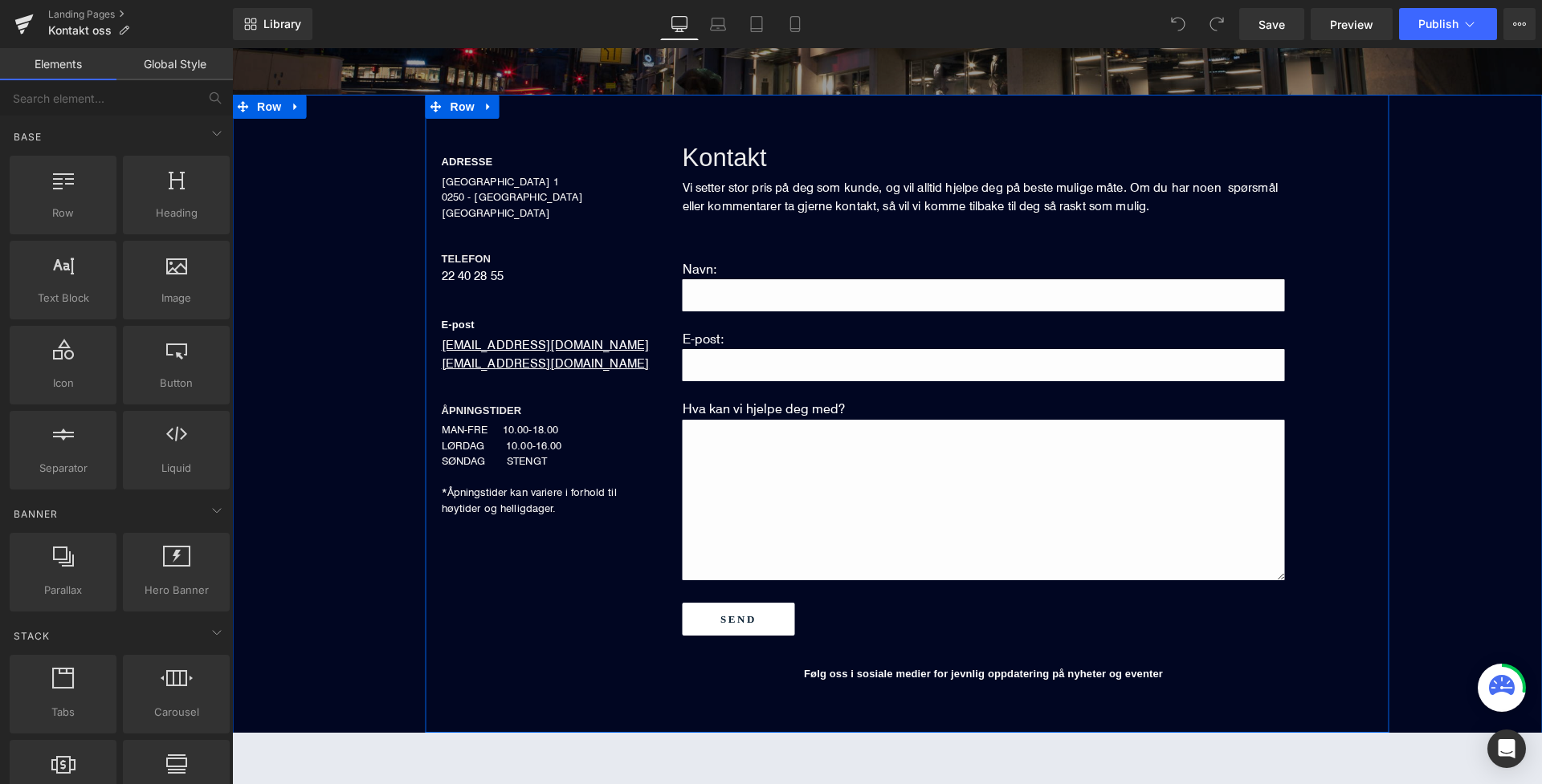
scroll to position [493, 0]
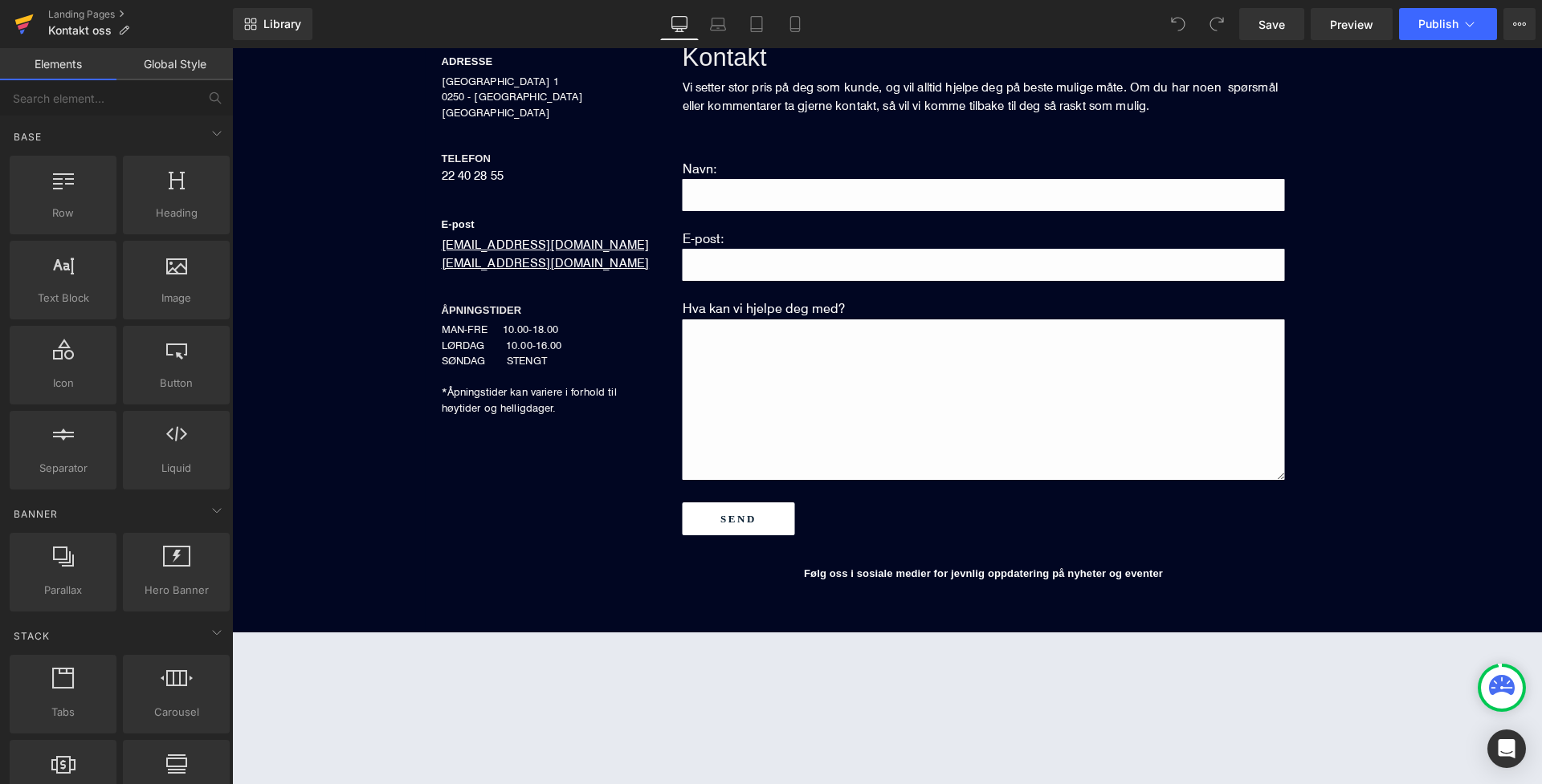
click at [22, 16] on icon at bounding box center [24, 24] width 19 height 40
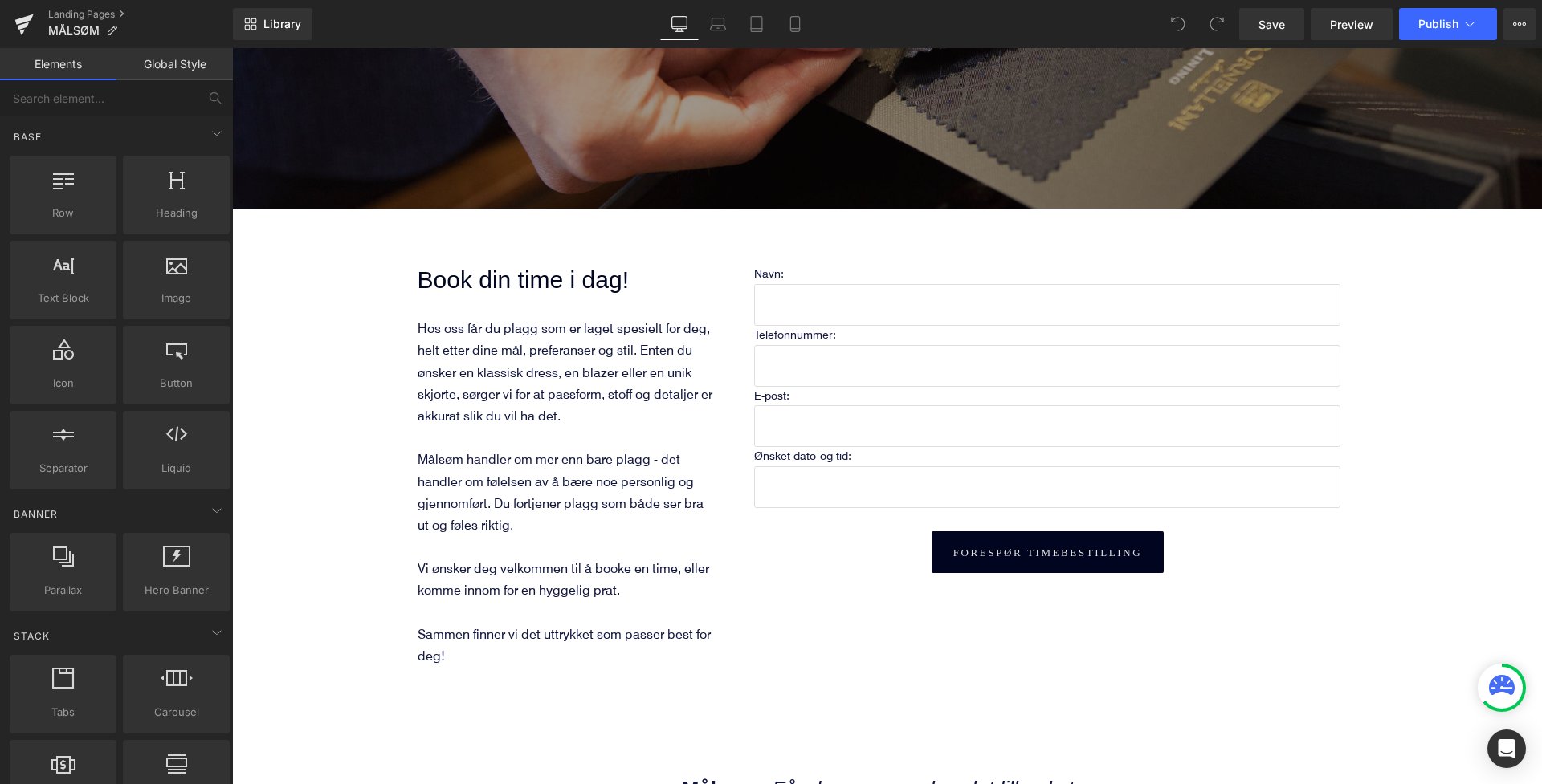
scroll to position [297, 0]
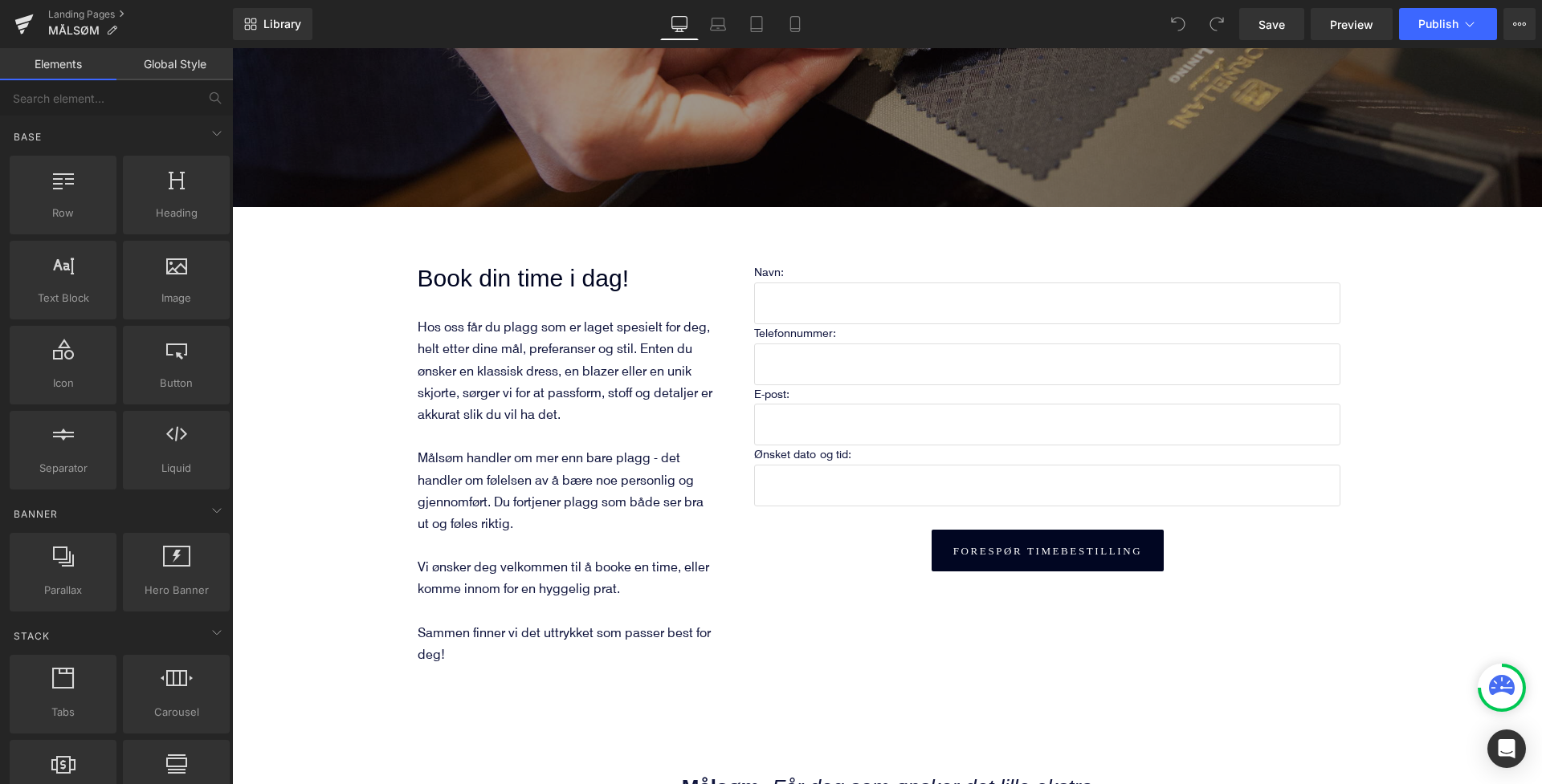
click at [1013, 552] on div "Forespør timebestilling Submit Button" at bounding box center [1047, 550] width 587 height 41
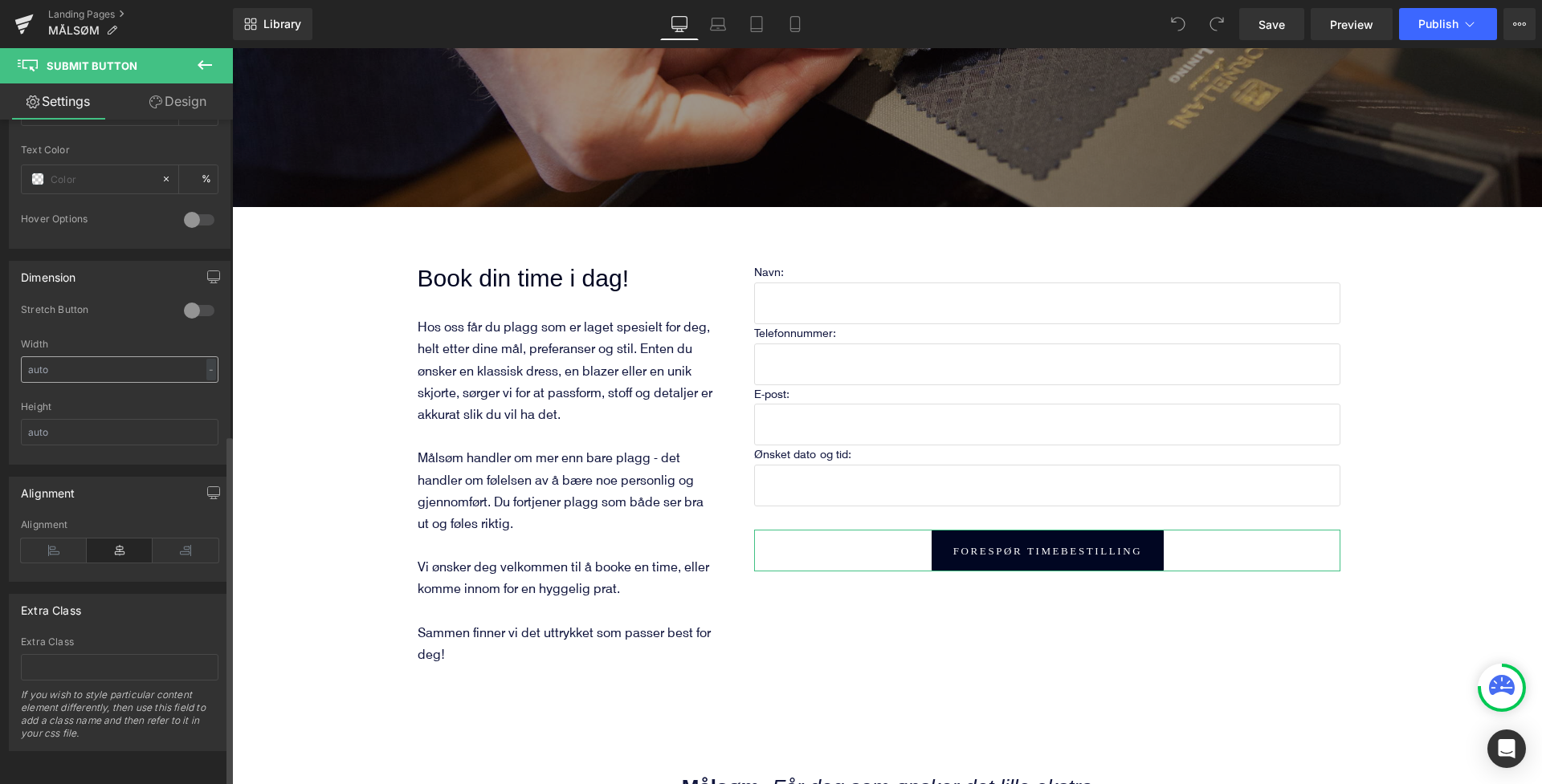
scroll to position [595, 0]
click at [185, 302] on div at bounding box center [199, 310] width 38 height 26
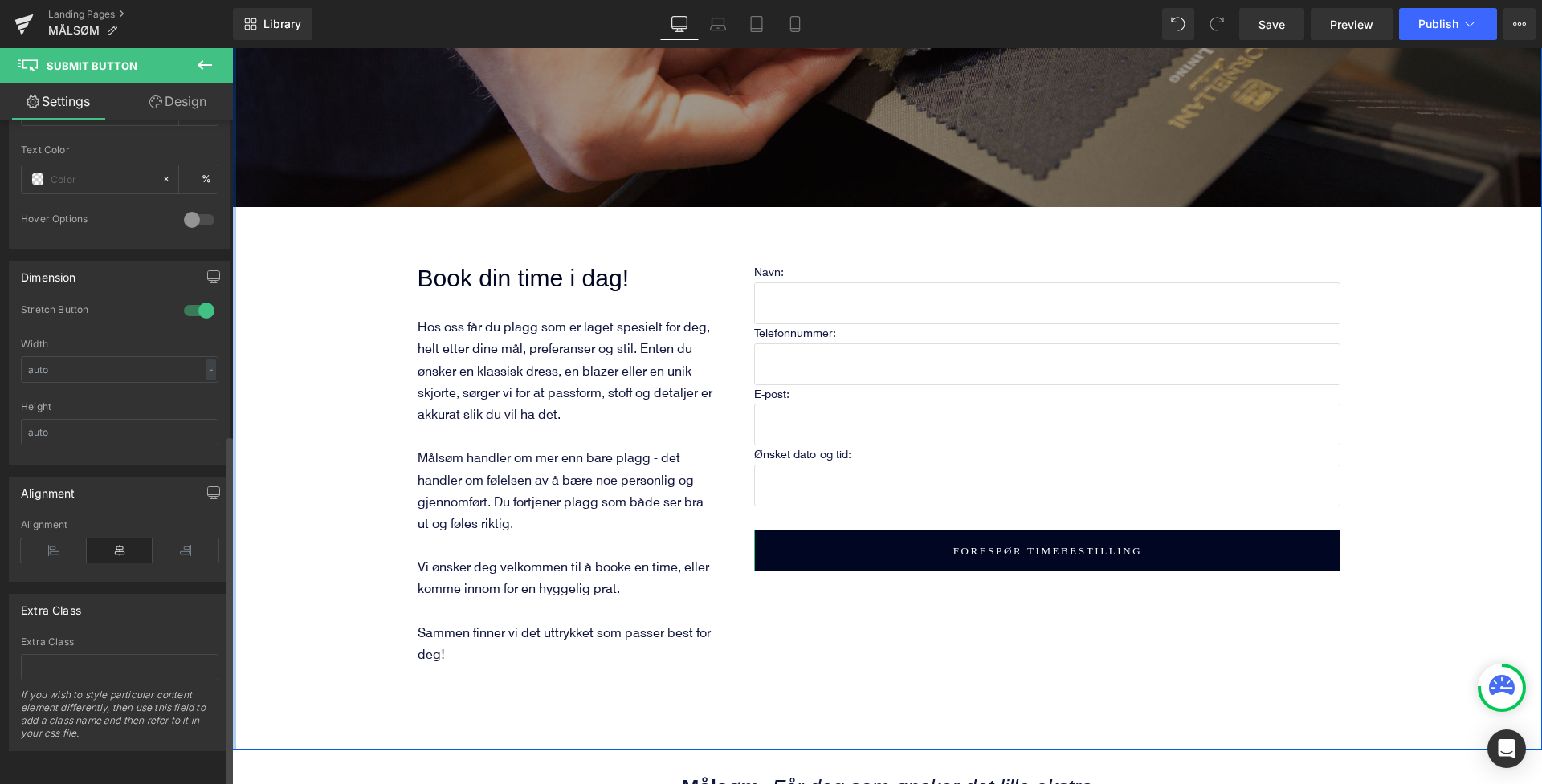
click at [205, 297] on div at bounding box center [199, 310] width 38 height 26
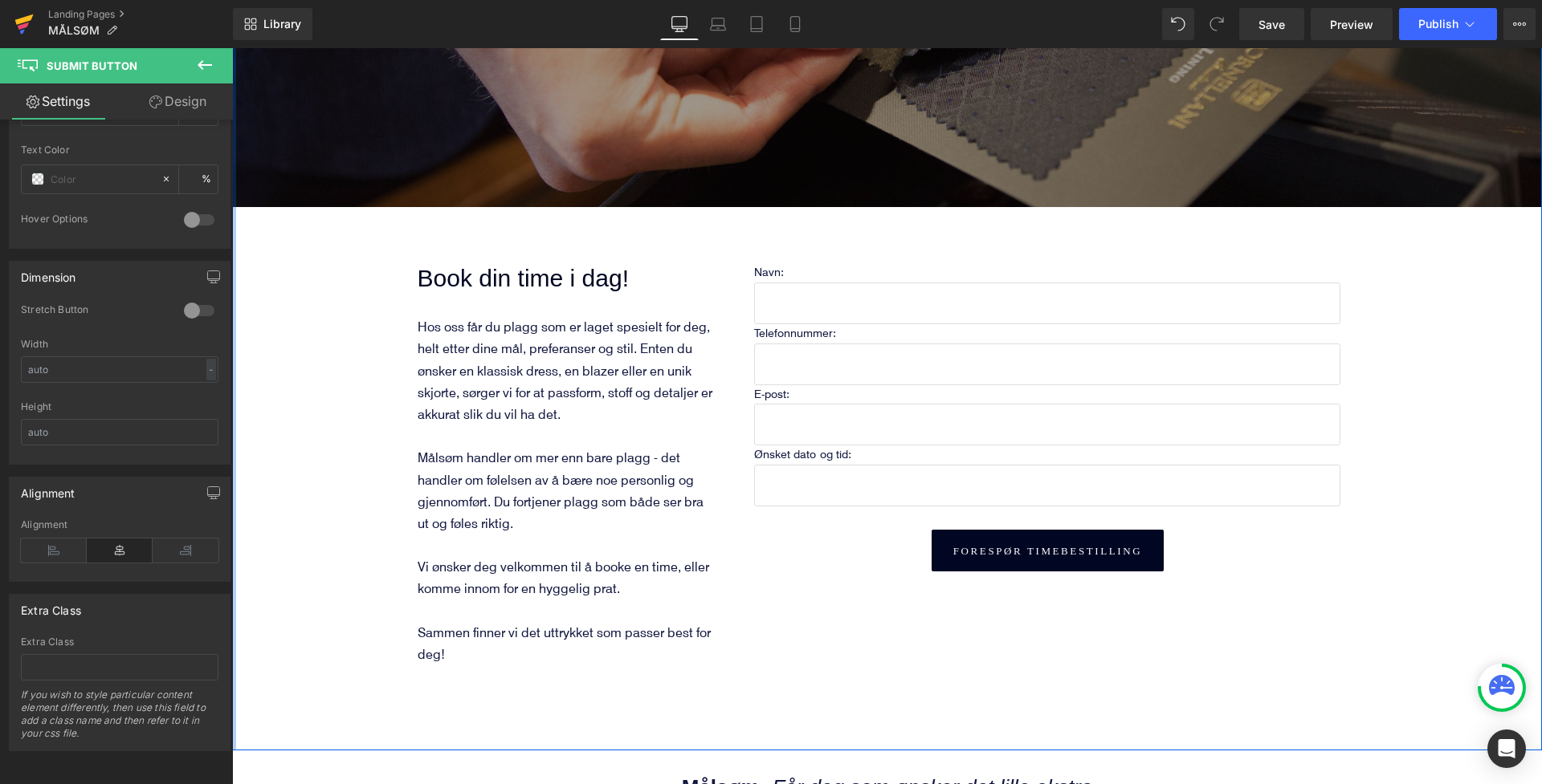
click at [23, 23] on icon at bounding box center [24, 24] width 19 height 40
